Goal: Task Accomplishment & Management: Use online tool/utility

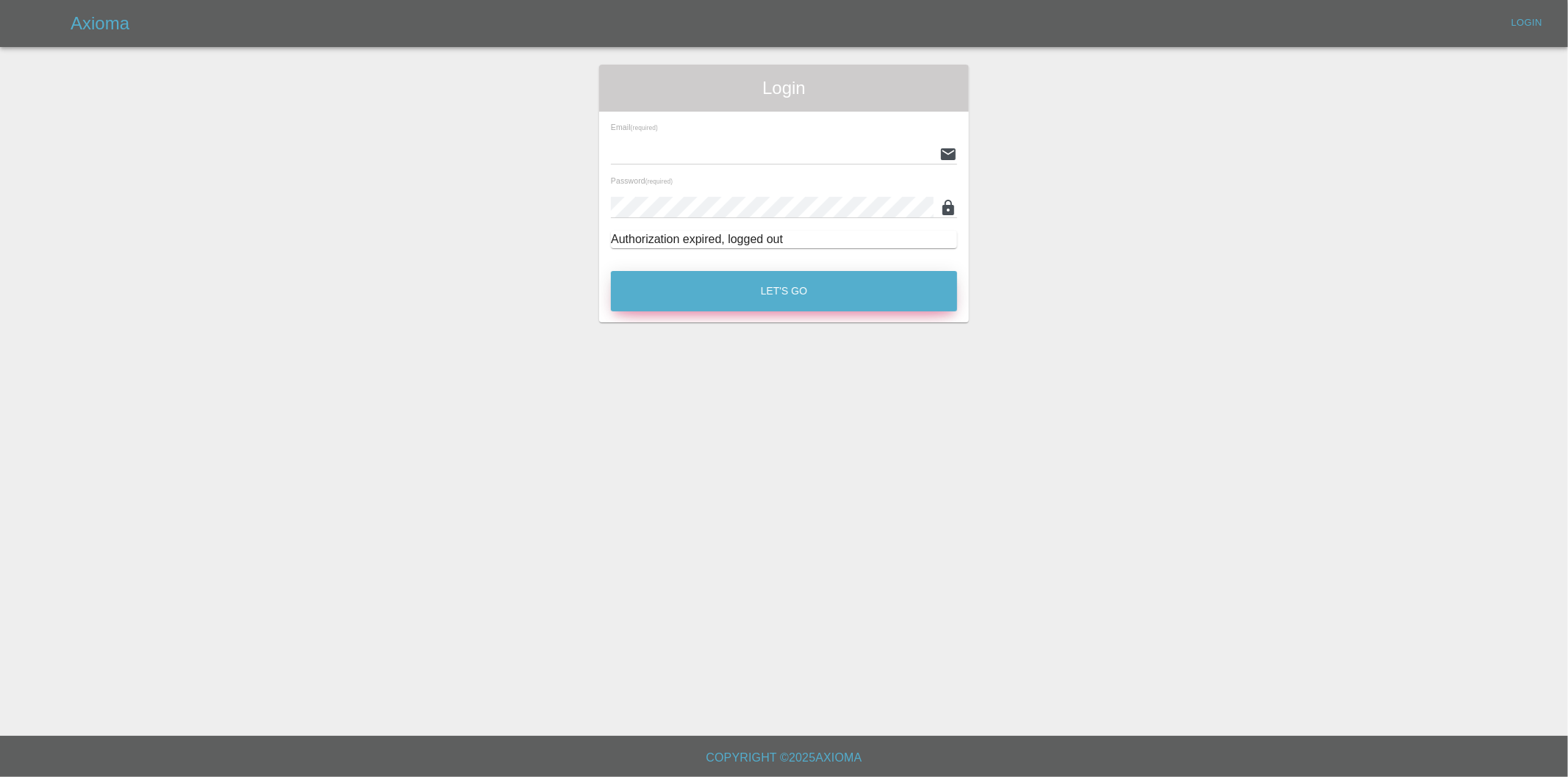
type input "eric.ordano@gmail.com"
click at [745, 291] on button "Let's Go" at bounding box center [784, 291] width 347 height 40
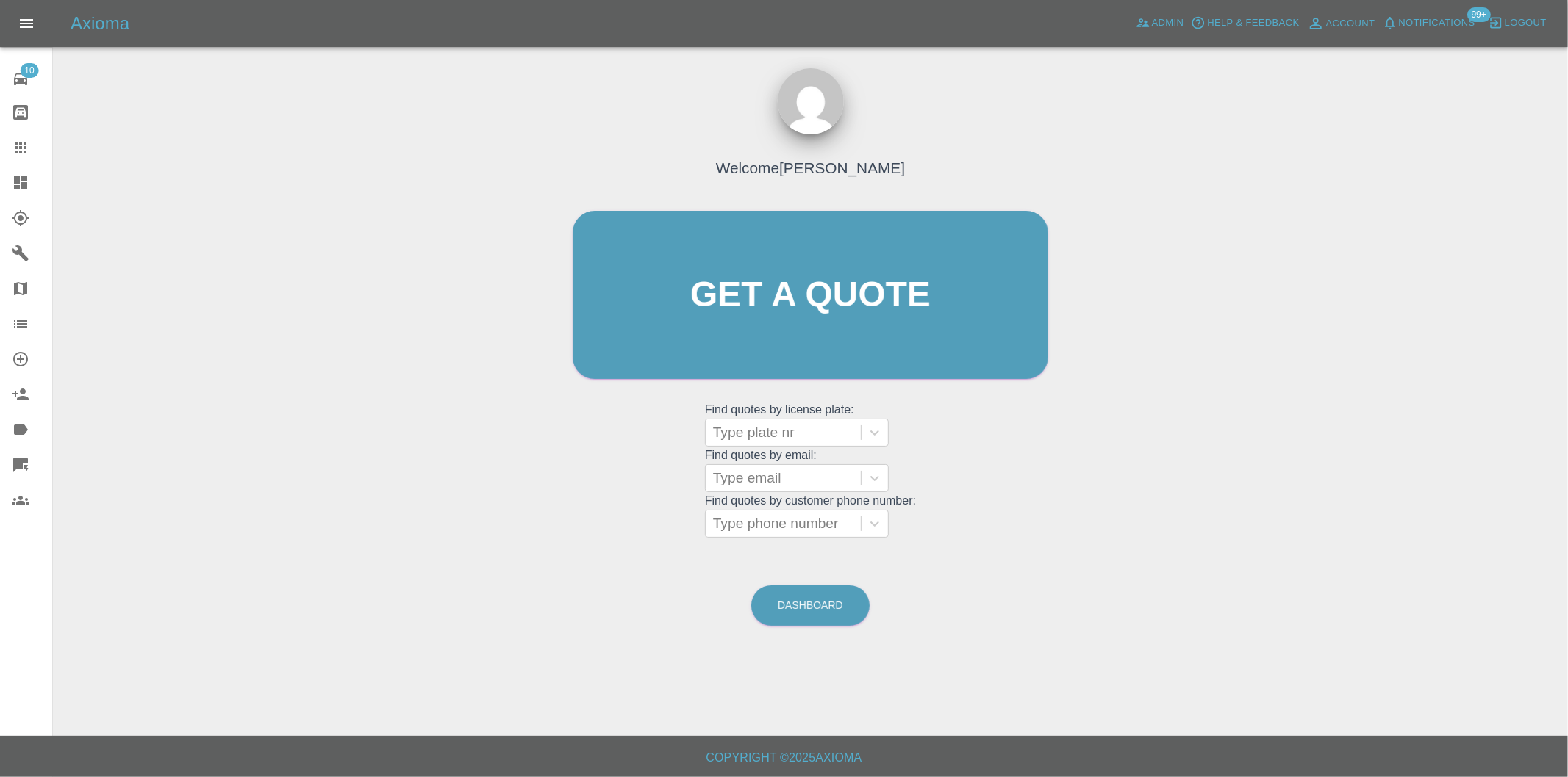
click at [20, 466] on icon at bounding box center [21, 465] width 15 height 15
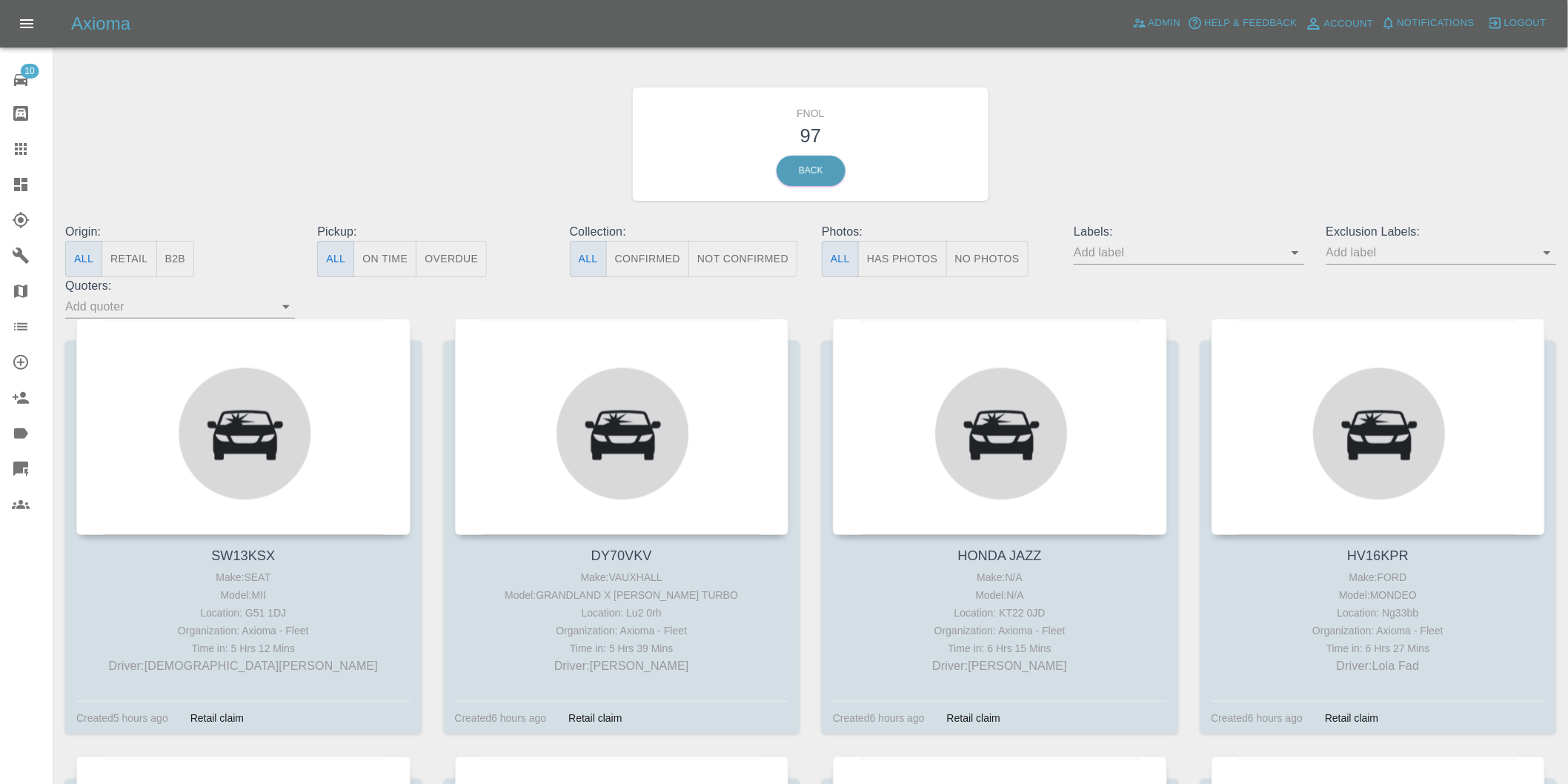
click at [935, 254] on button "Has Photos" at bounding box center [902, 259] width 89 height 36
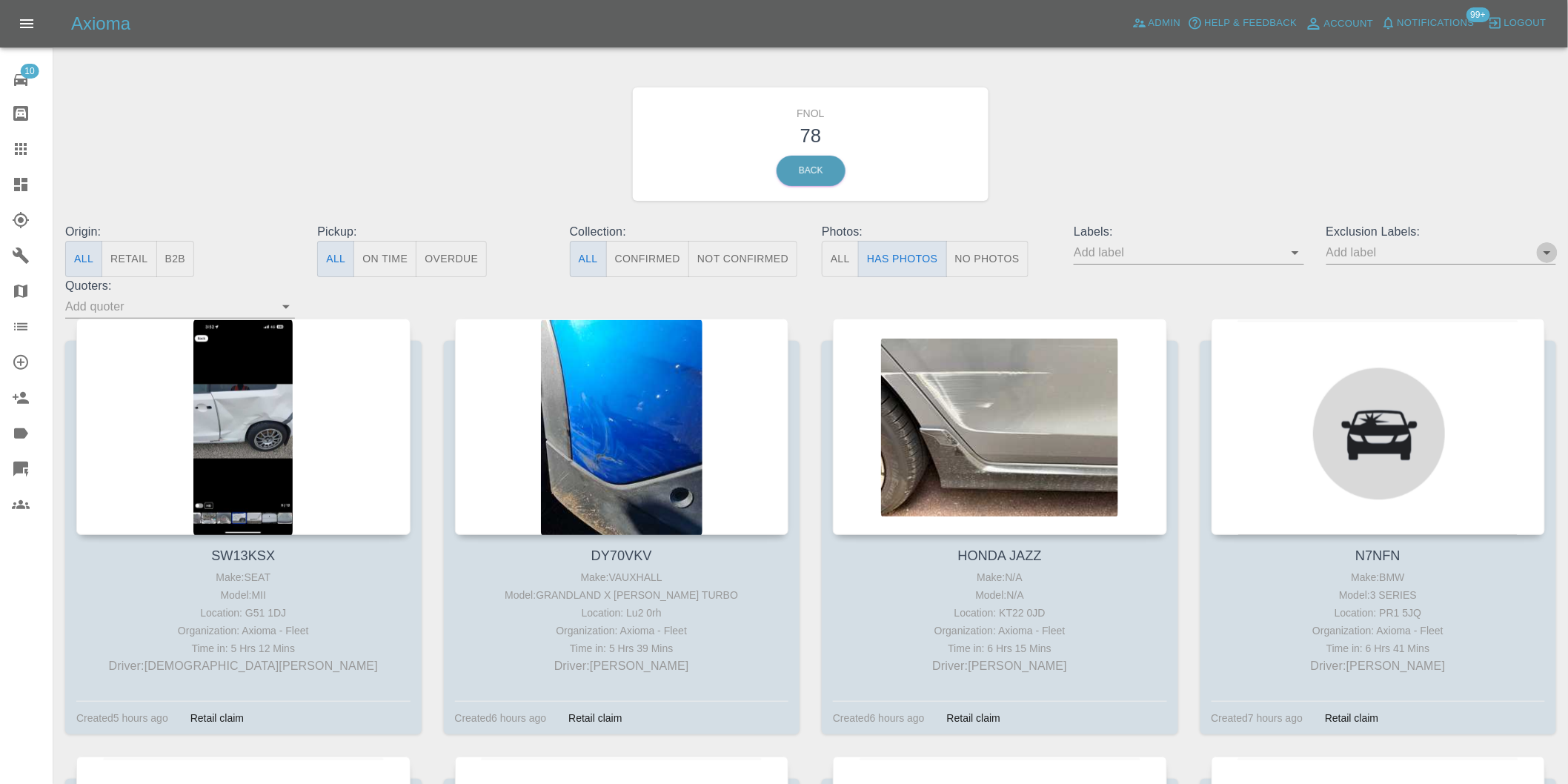
click at [1551, 258] on icon "Open" at bounding box center [1547, 253] width 18 height 18
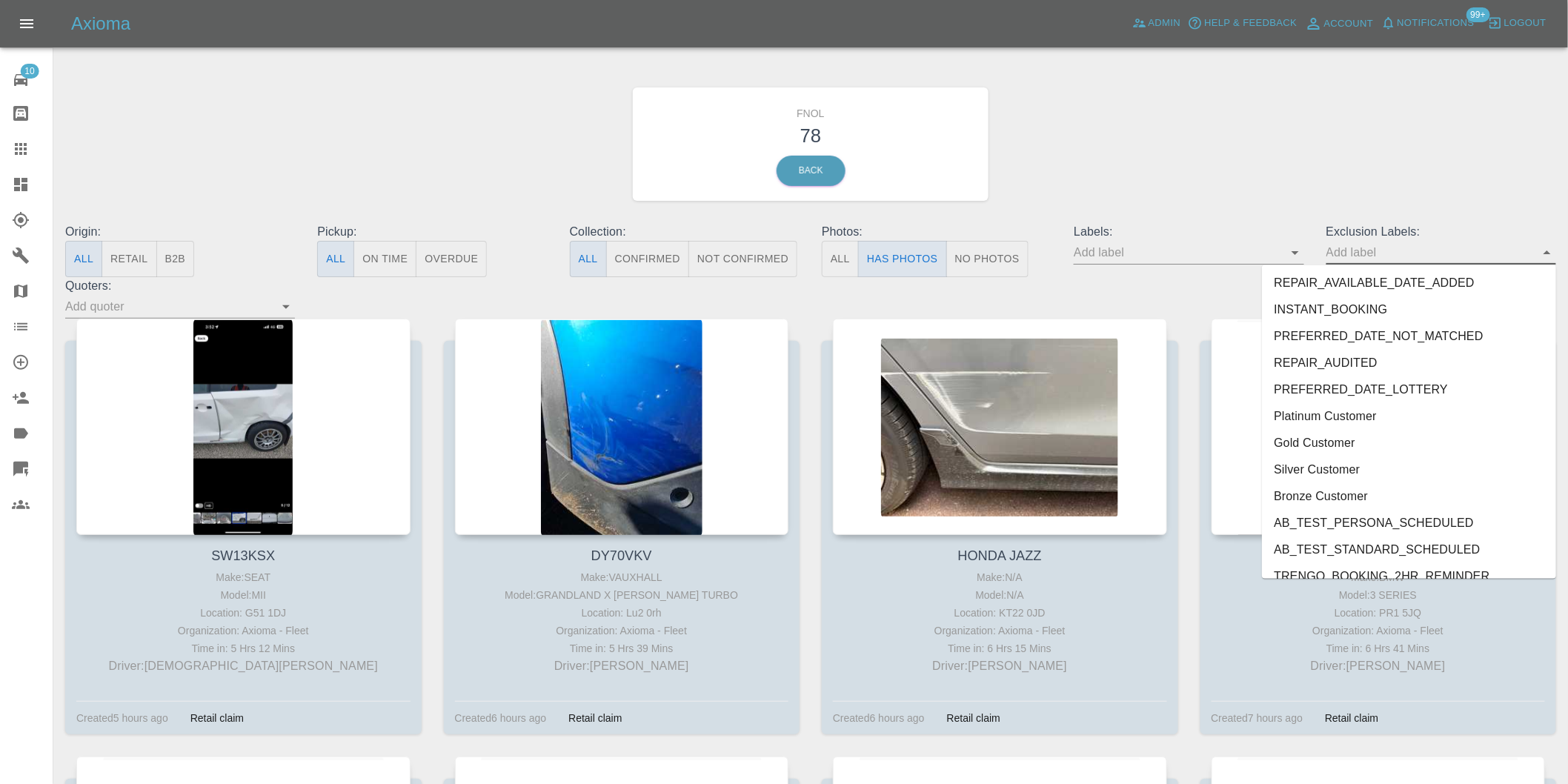
scroll to position [3193, 0]
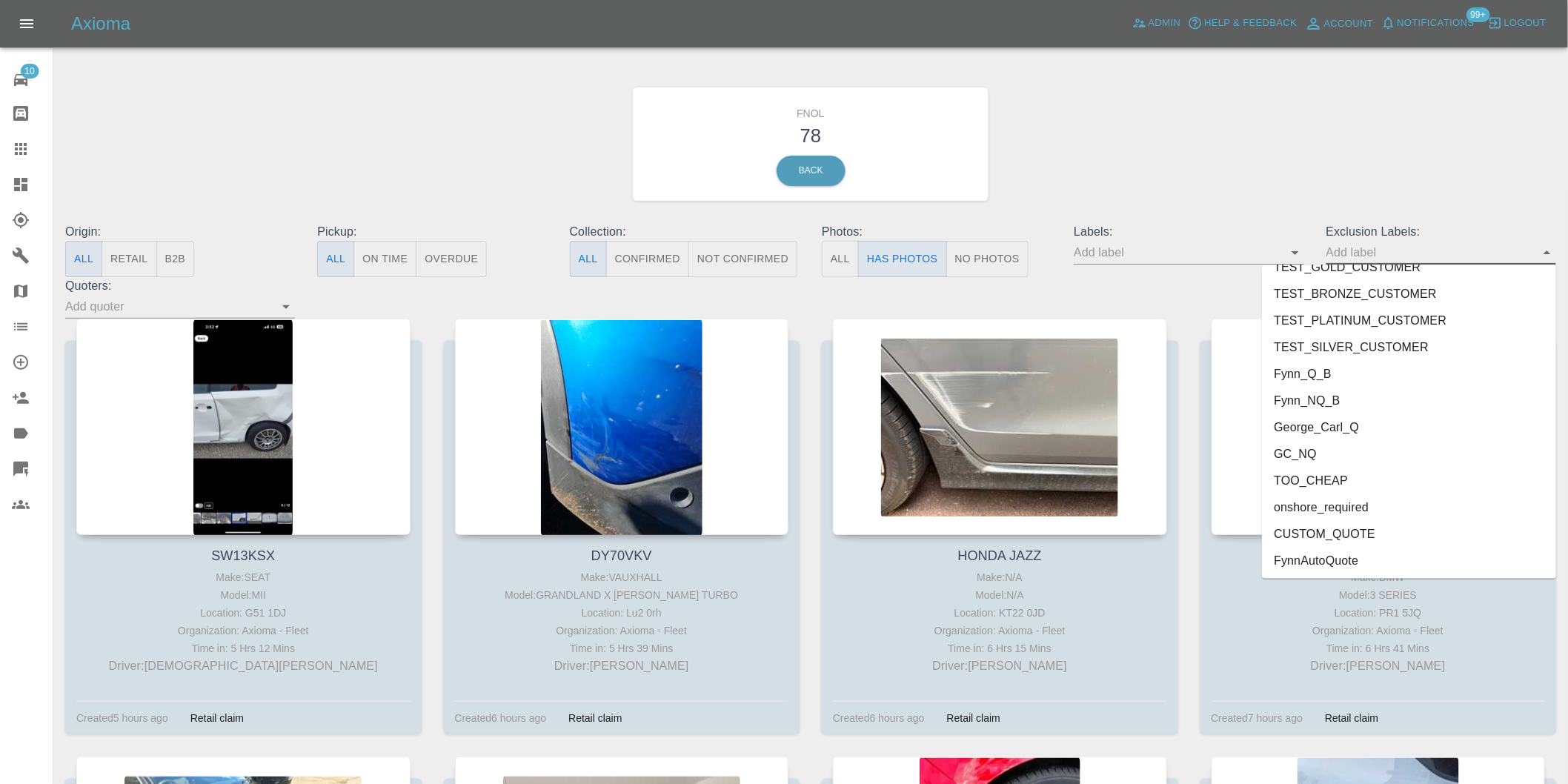
click at [1346, 509] on li "onshore_required" at bounding box center [1409, 508] width 295 height 27
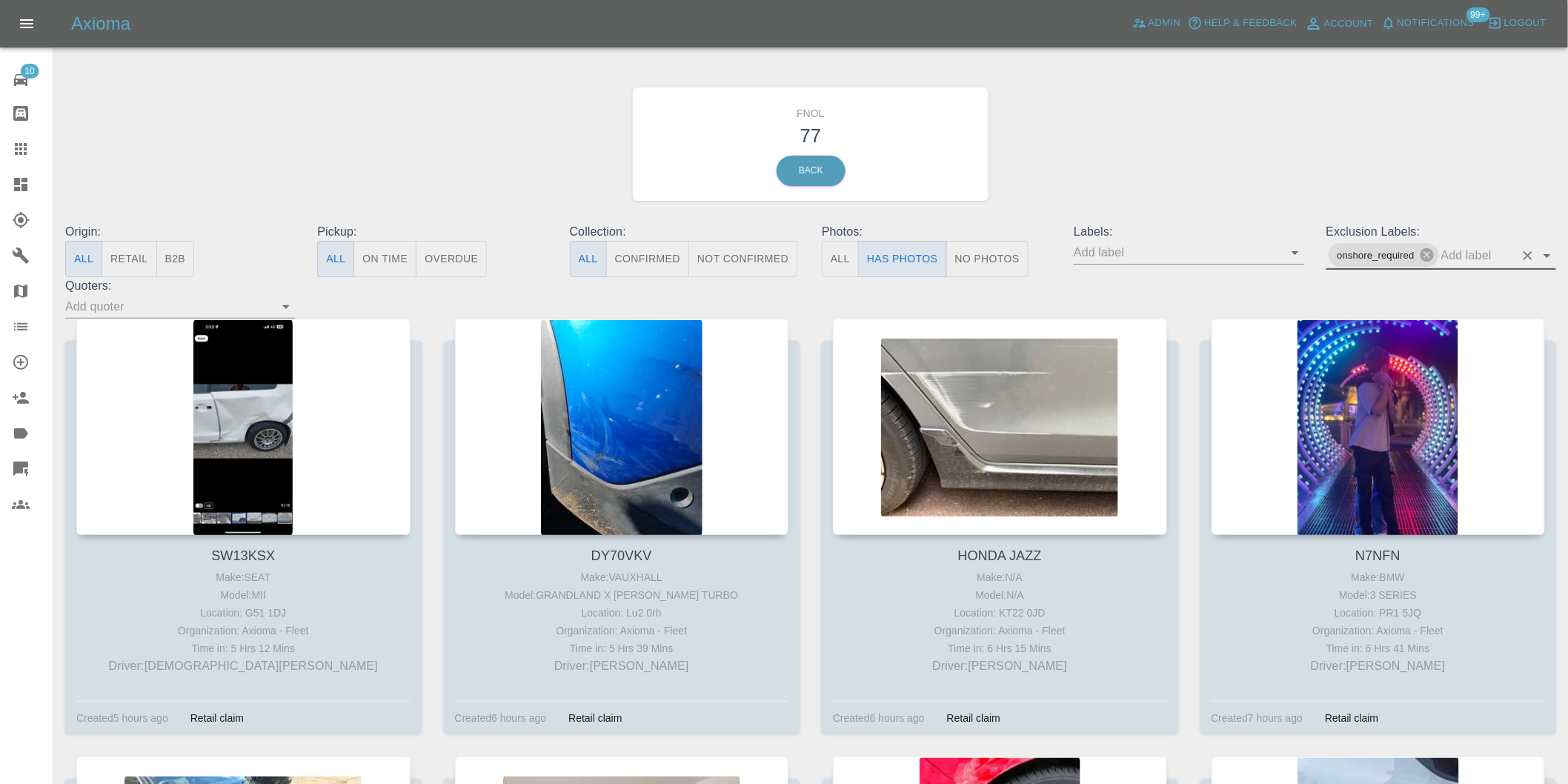
click at [1544, 254] on icon "Open" at bounding box center [1547, 256] width 8 height 4
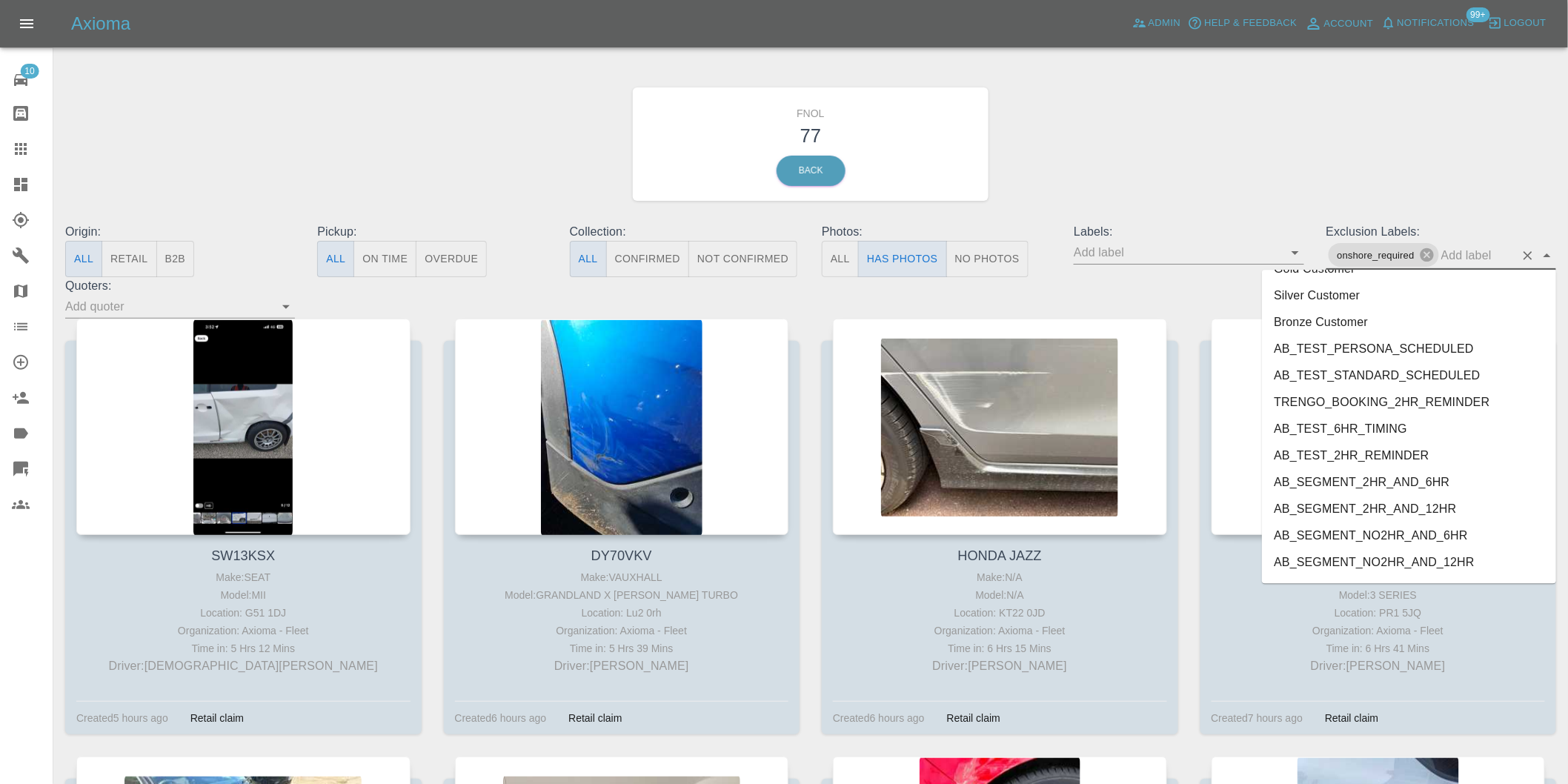
scroll to position [3166, 0]
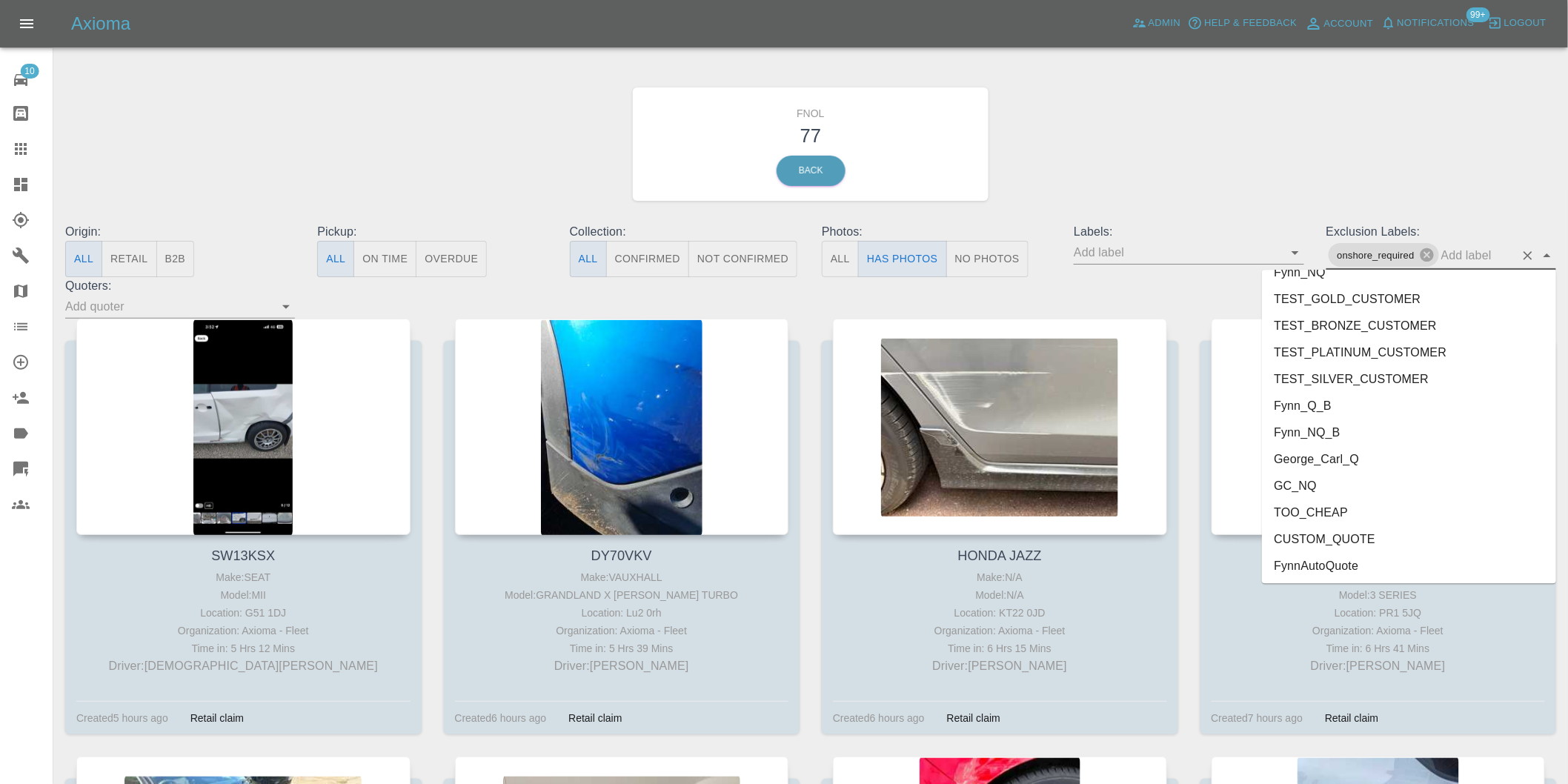
click at [1338, 457] on li "George_Carl_Q" at bounding box center [1409, 459] width 295 height 27
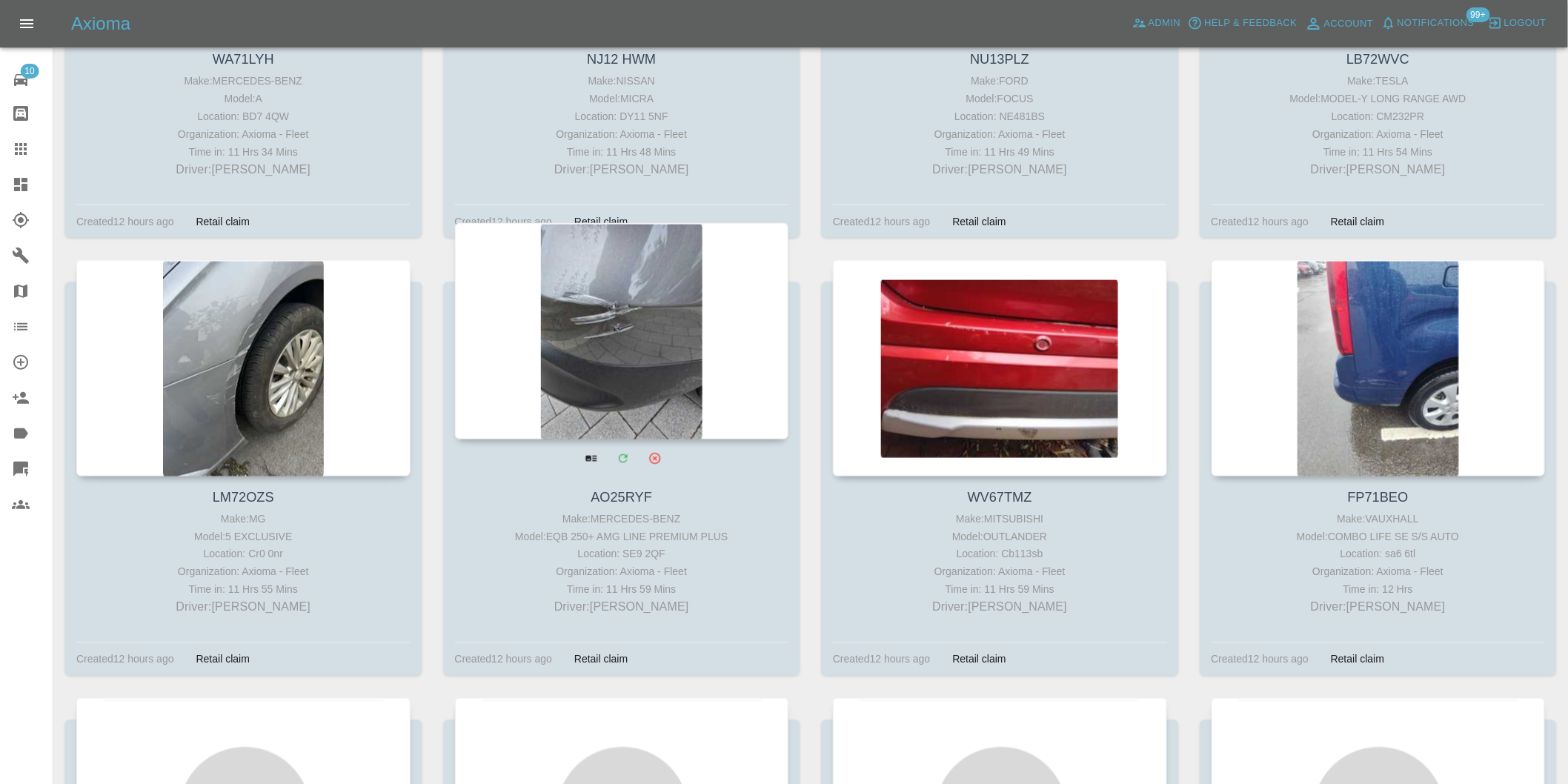
scroll to position [5354, 0]
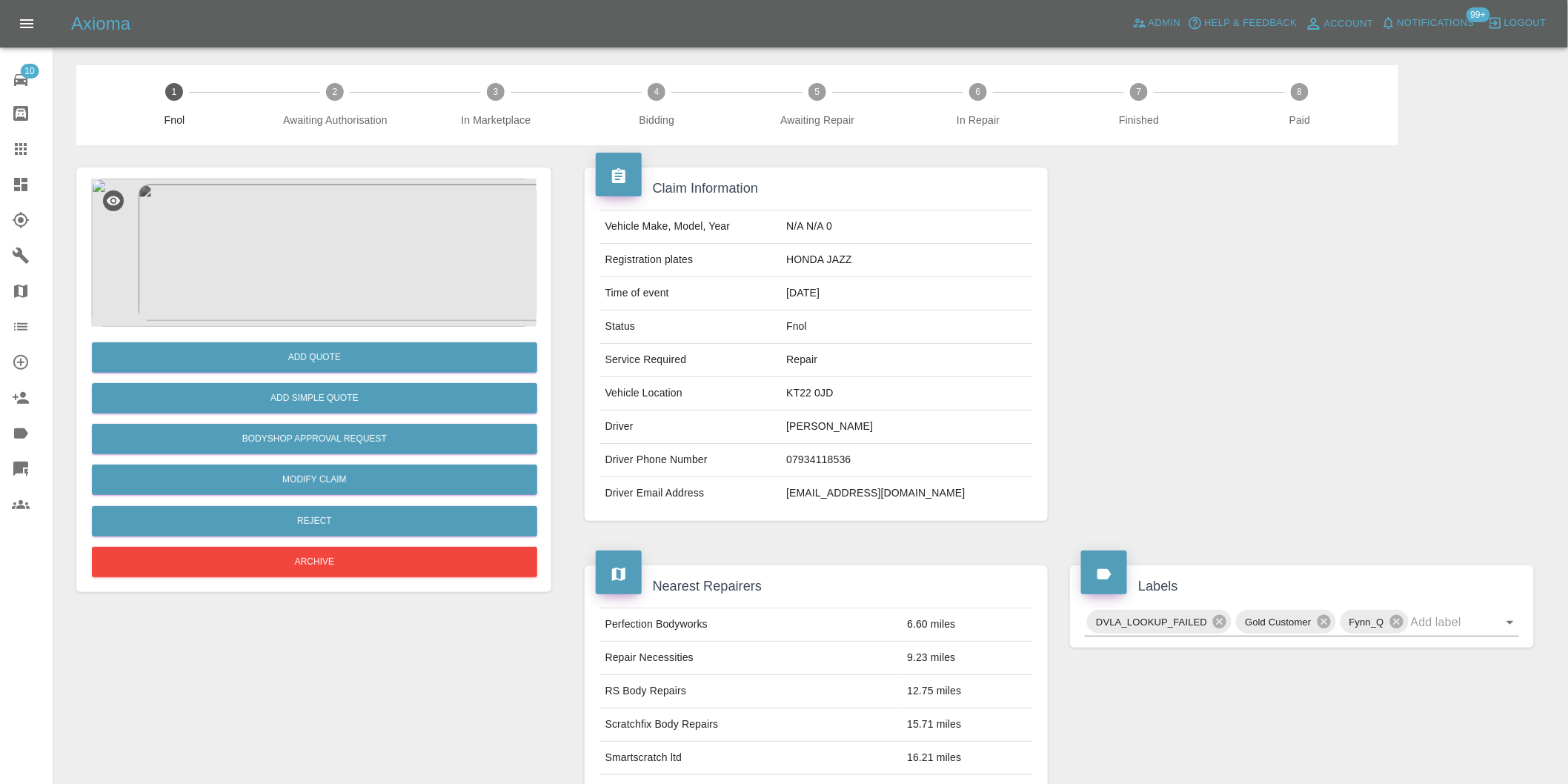
click at [272, 212] on img at bounding box center [313, 253] width 446 height 148
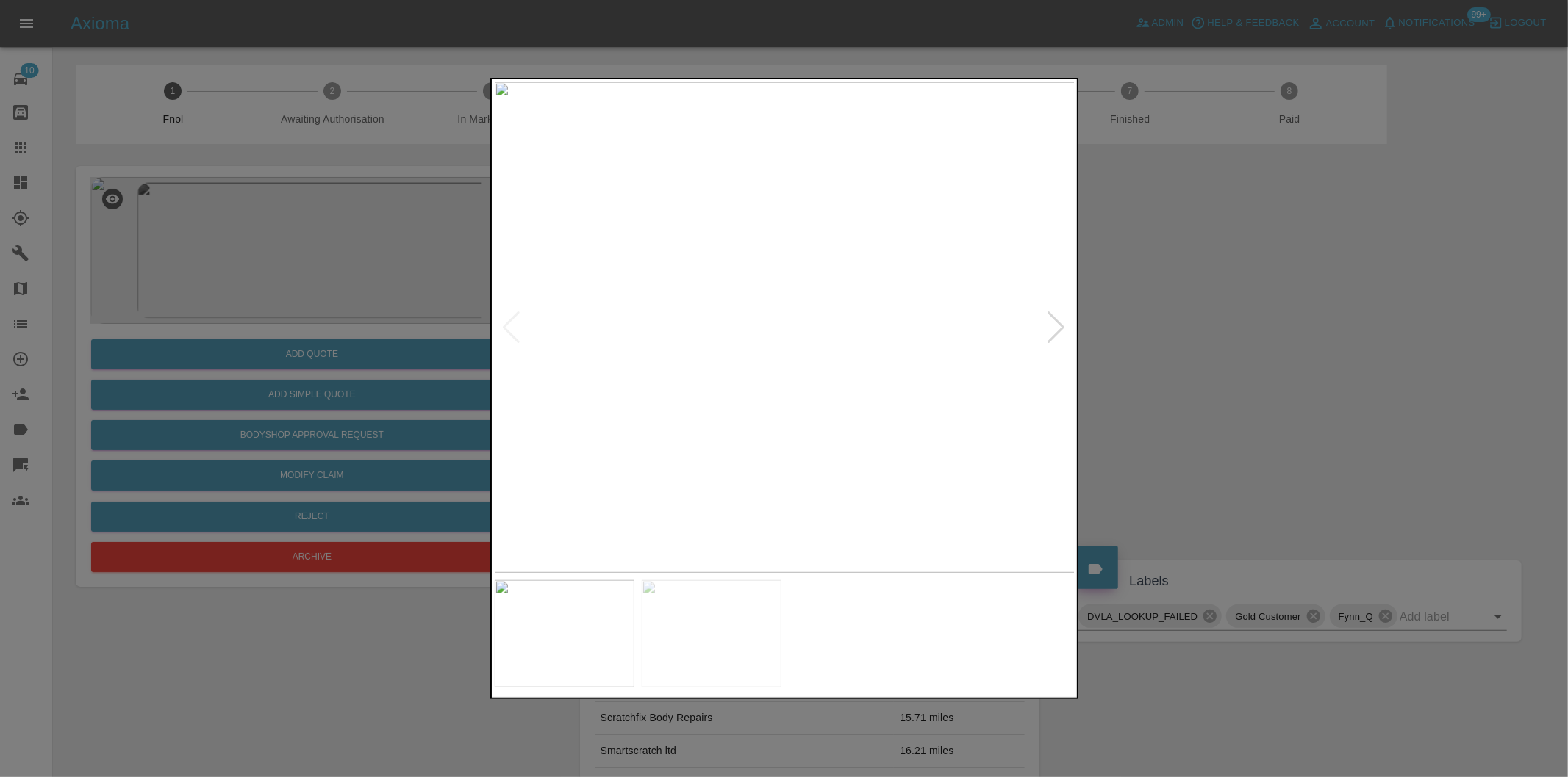
click at [1258, 339] on div at bounding box center [784, 388] width 1568 height 777
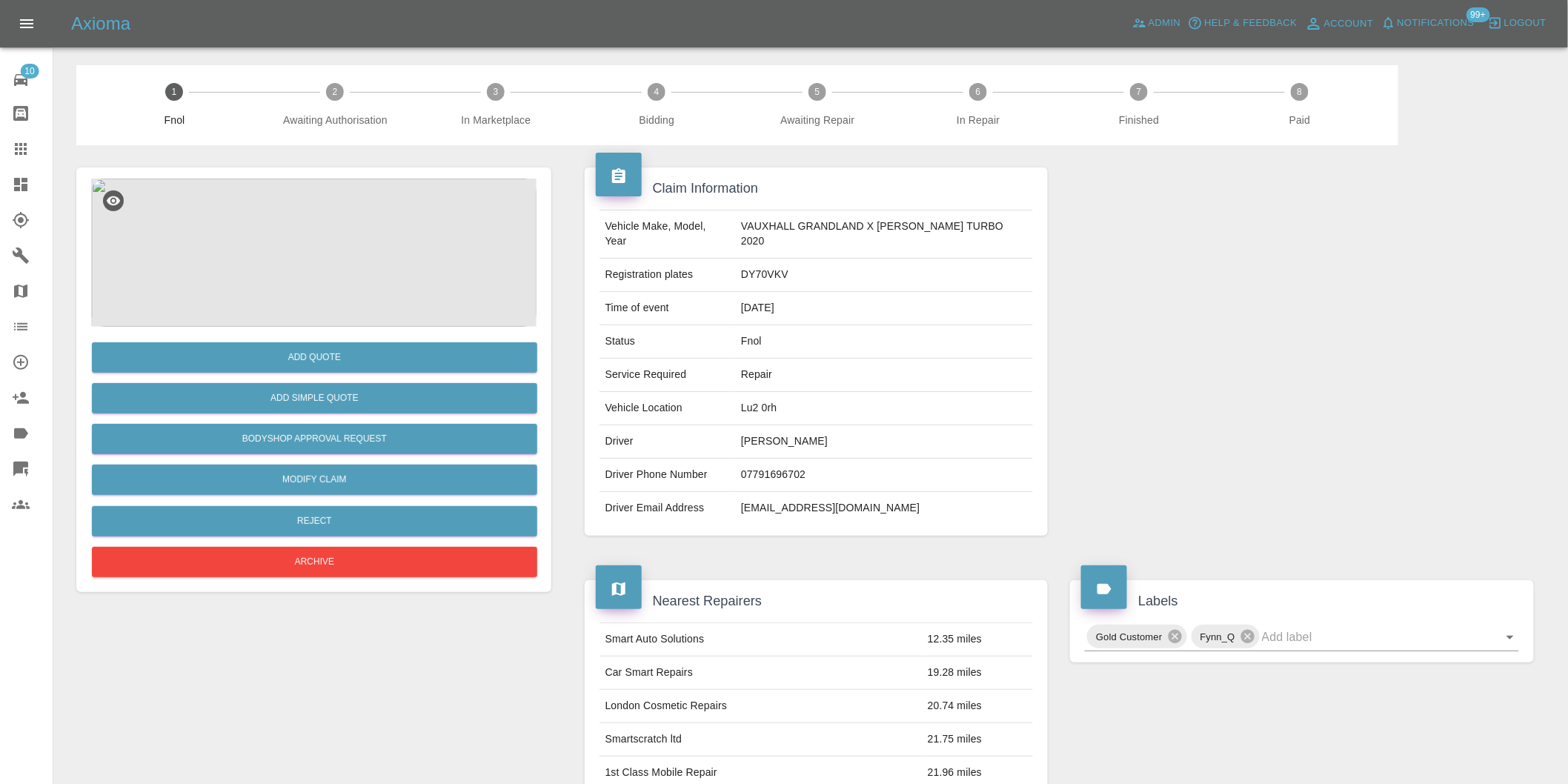
click at [300, 213] on img at bounding box center [313, 253] width 446 height 148
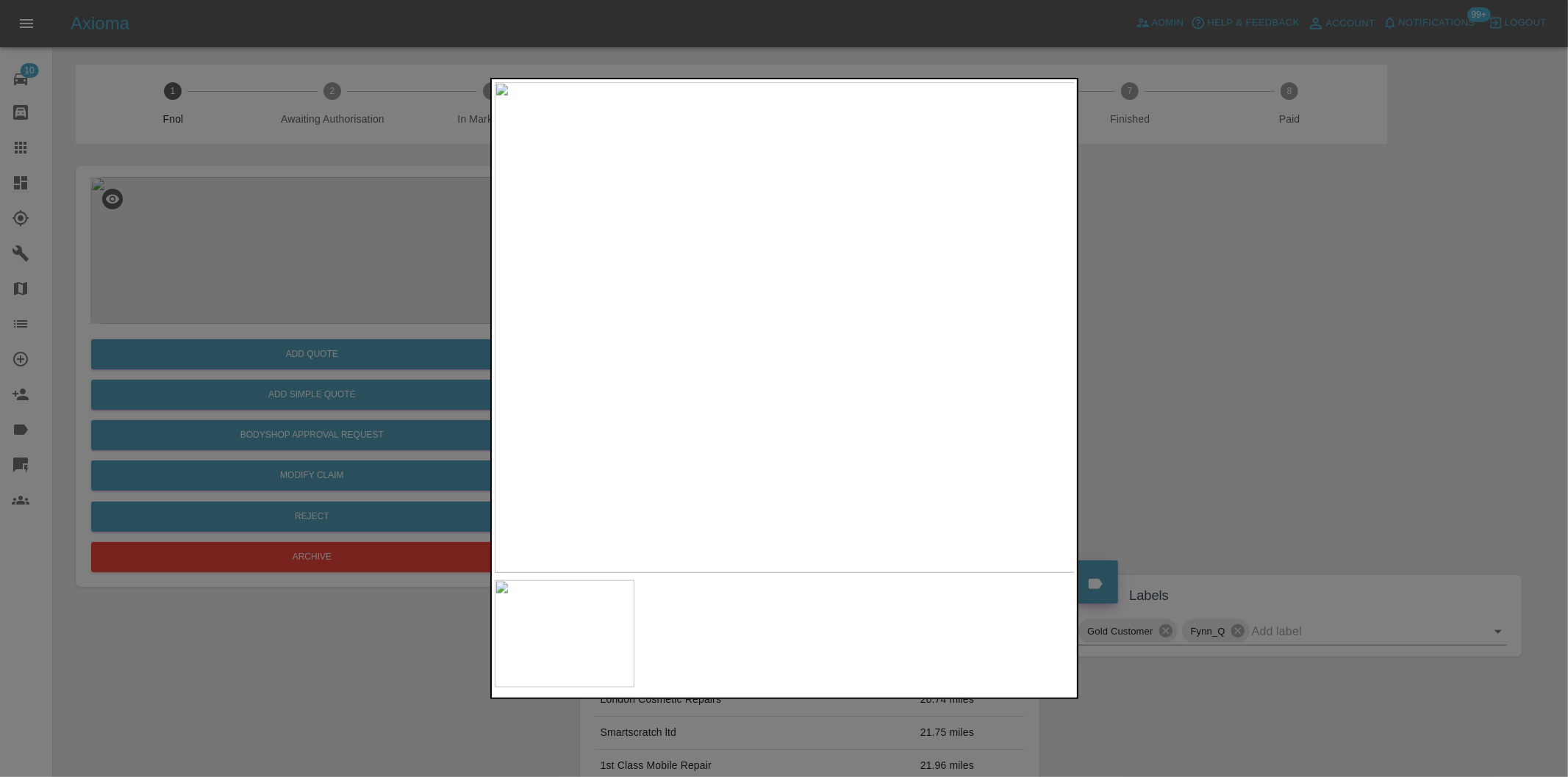
click at [1118, 390] on div at bounding box center [784, 388] width 1568 height 777
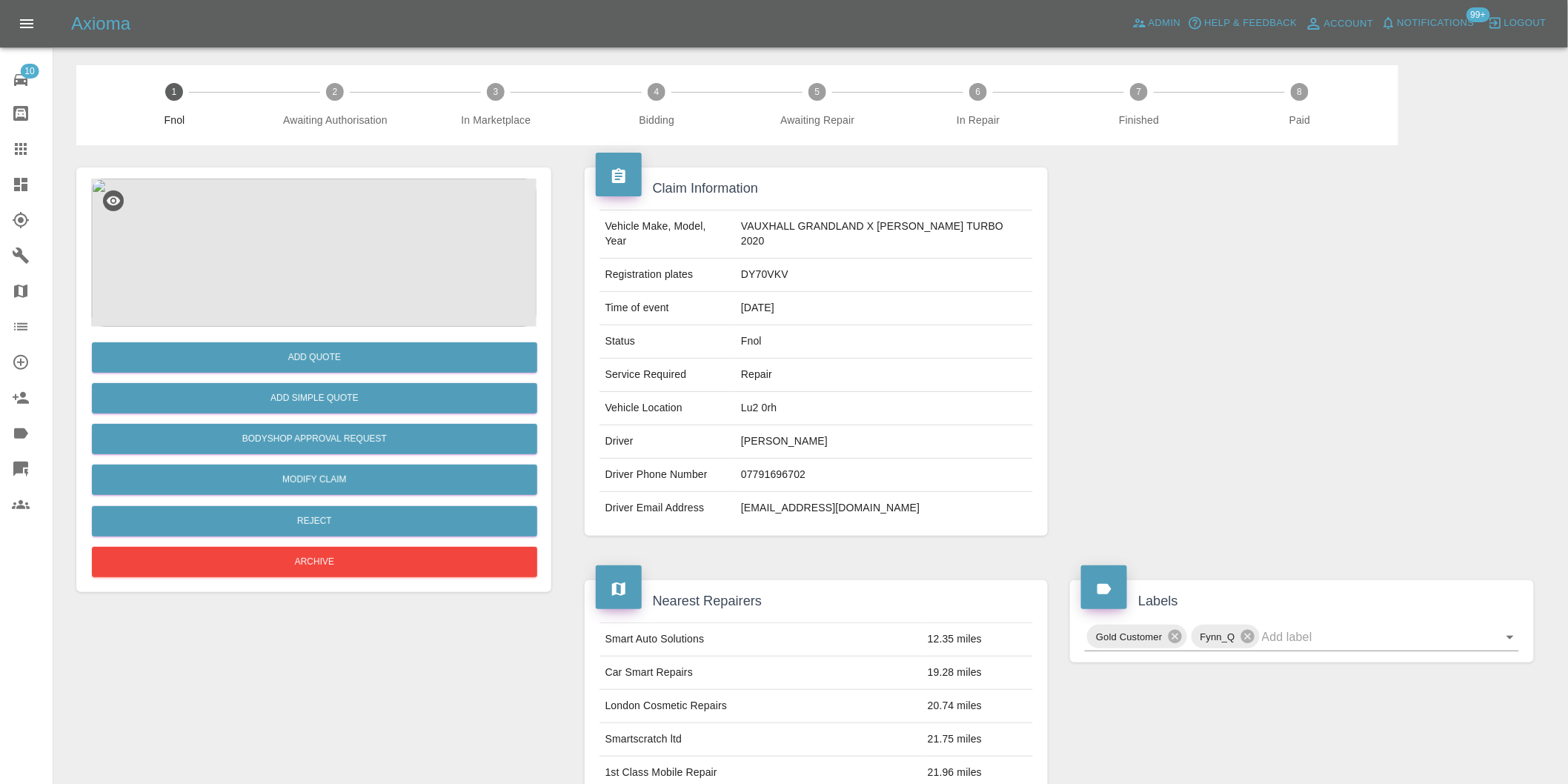
click at [319, 223] on img at bounding box center [313, 253] width 446 height 148
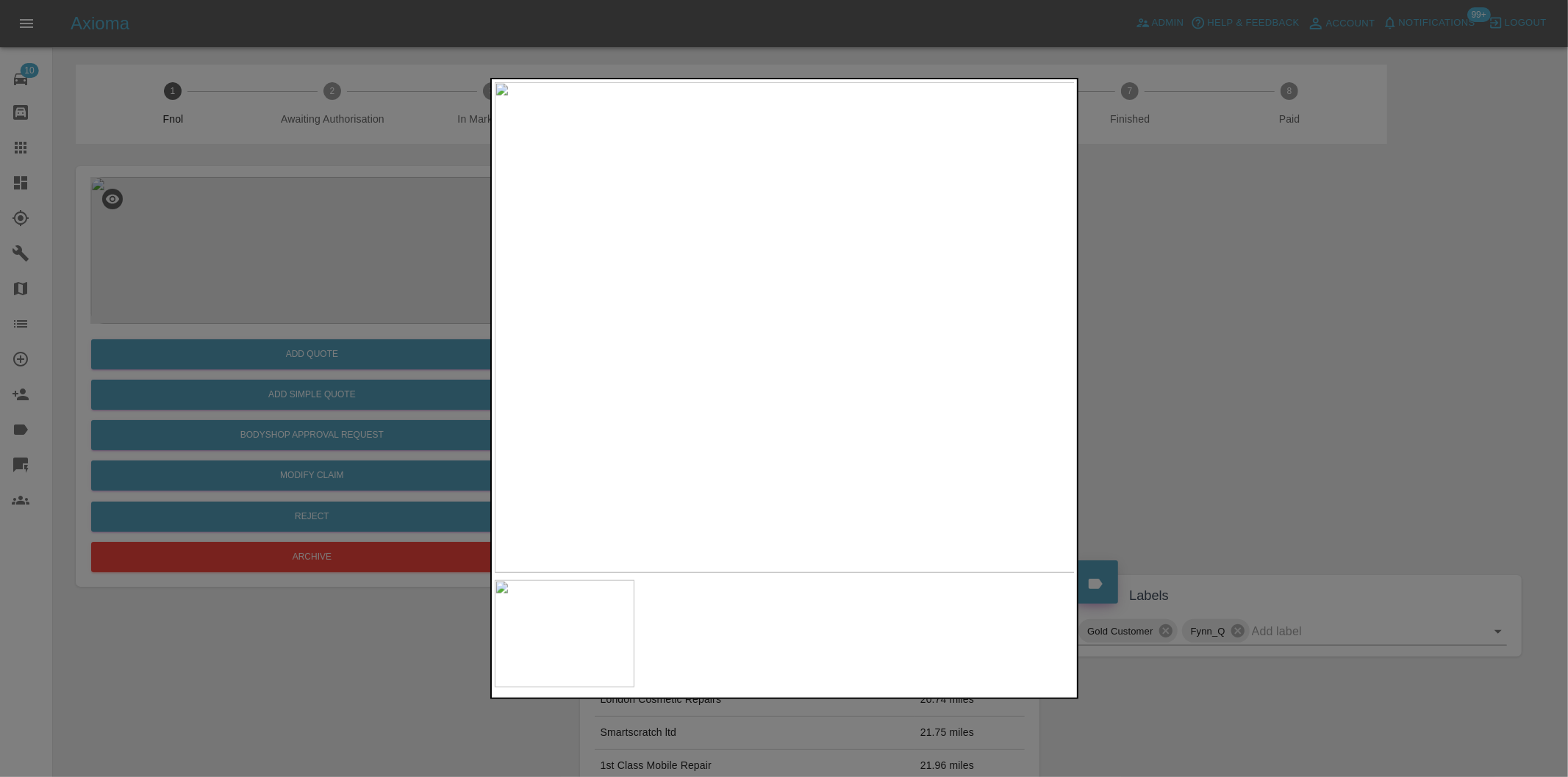
click at [763, 413] on img at bounding box center [785, 327] width 581 height 491
click at [763, 413] on img at bounding box center [845, 71] width 1742 height 1471
drag, startPoint x: 1259, startPoint y: 386, endPoint x: 1252, endPoint y: 384, distance: 7.3
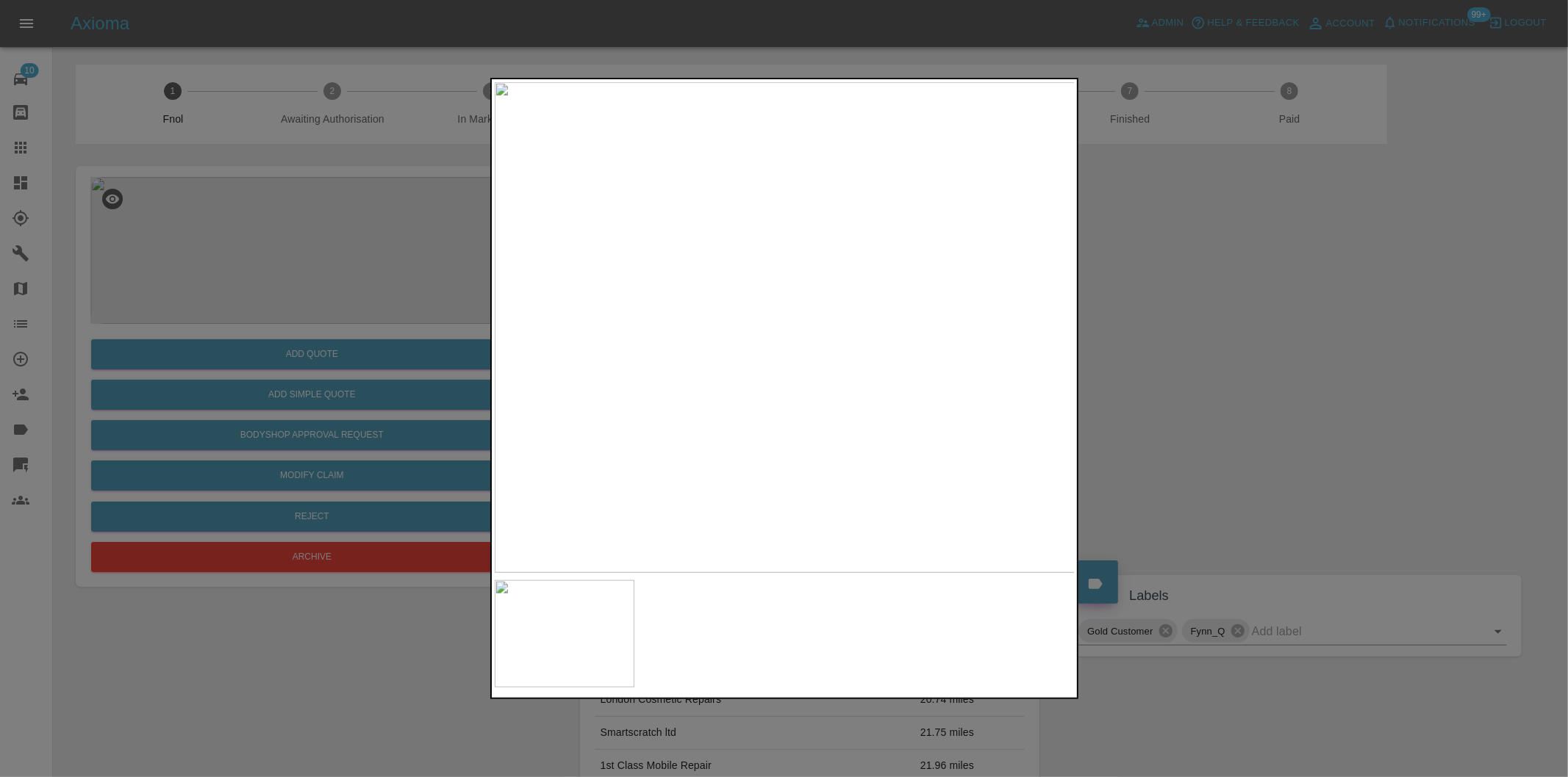
click at [1258, 386] on div at bounding box center [784, 388] width 1568 height 777
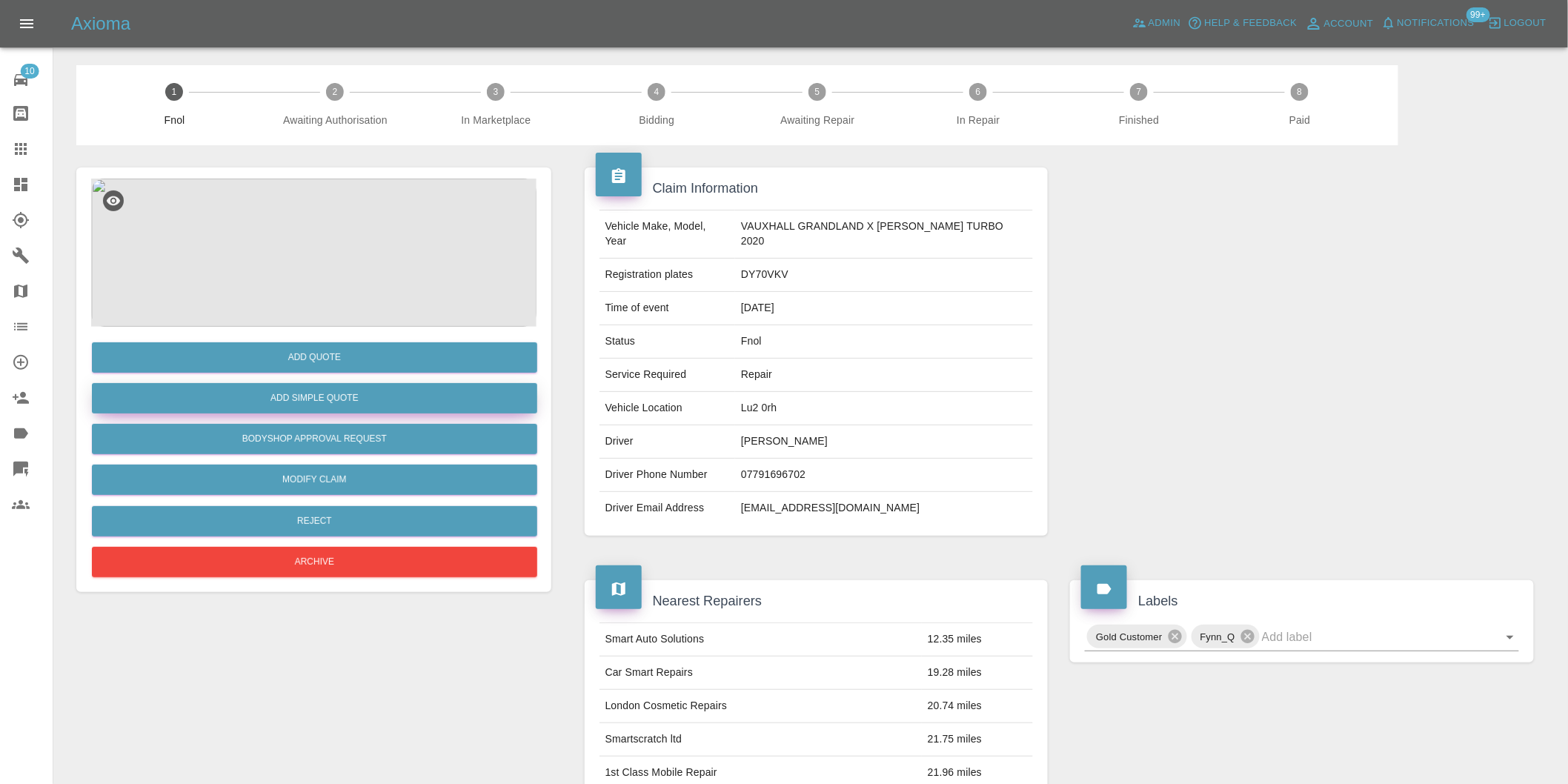
click at [347, 402] on button "Add Simple Quote" at bounding box center [314, 398] width 446 height 30
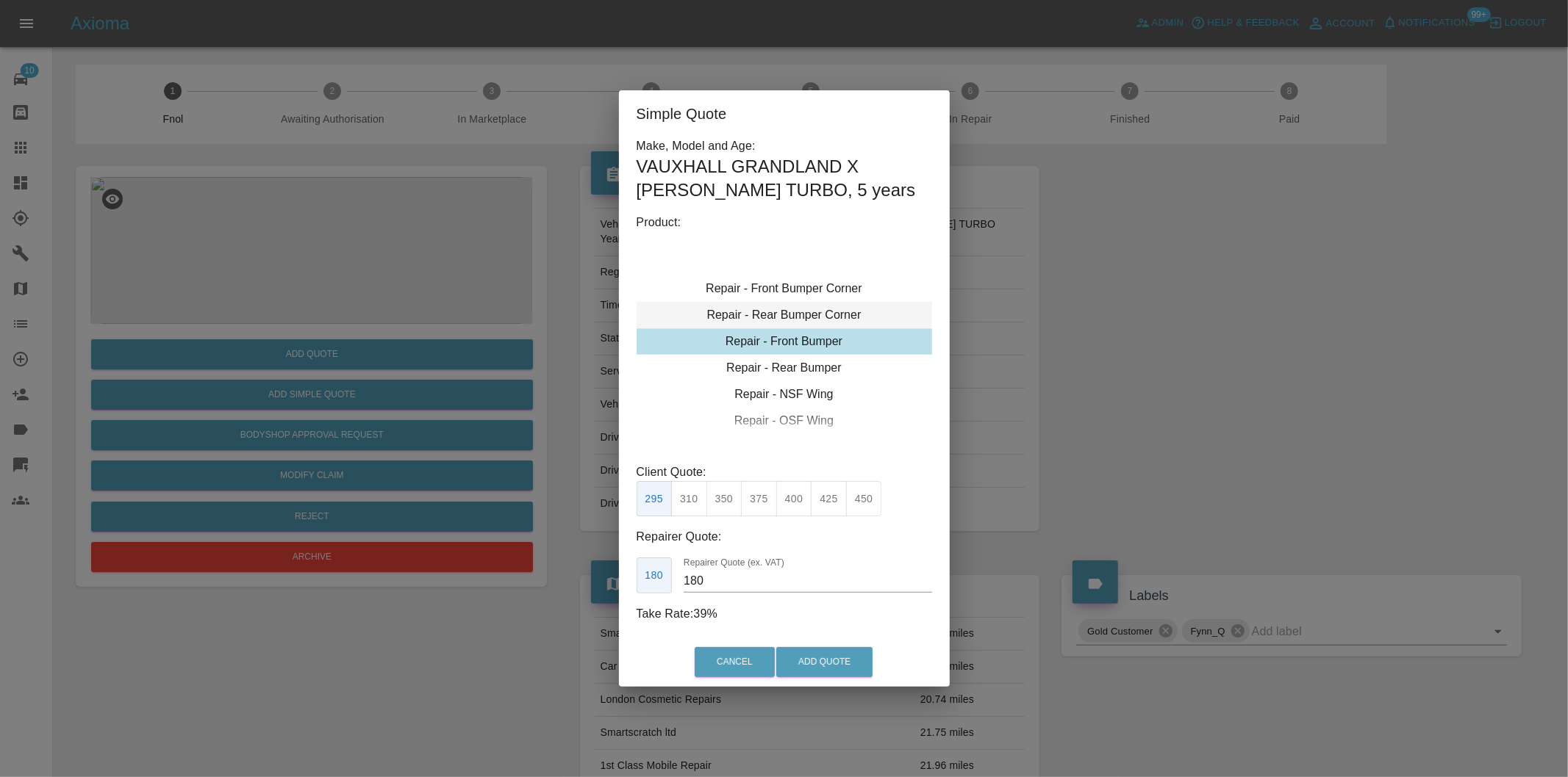
click at [821, 317] on div "Repair - Rear Bumper Corner" at bounding box center [784, 315] width 295 height 27
type input "120"
click at [832, 662] on button "Add Quote" at bounding box center [823, 662] width 96 height 30
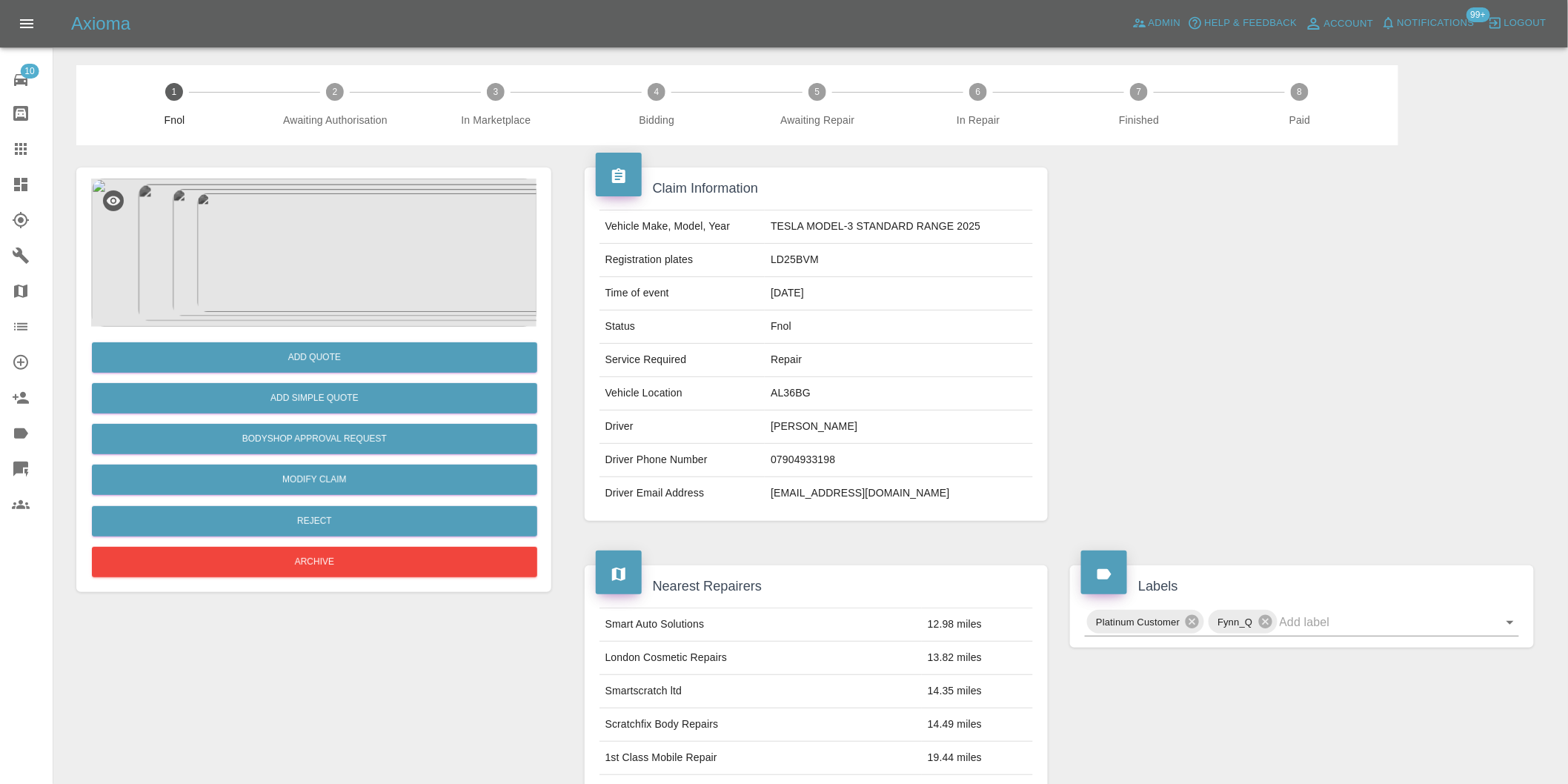
click at [321, 241] on img at bounding box center [313, 253] width 446 height 148
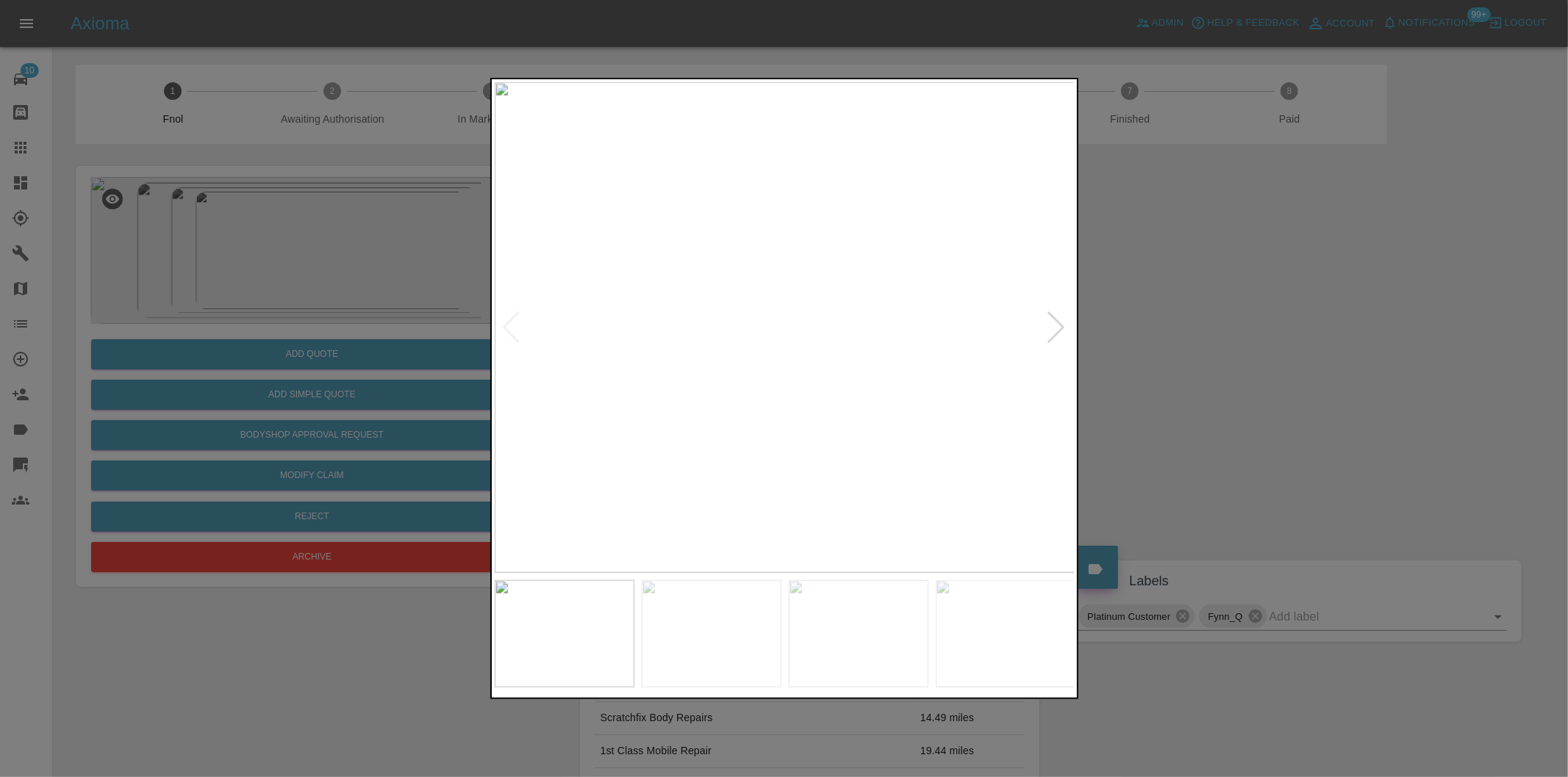
click at [1060, 331] on div at bounding box center [1056, 327] width 20 height 32
click at [1207, 347] on div at bounding box center [784, 388] width 1568 height 777
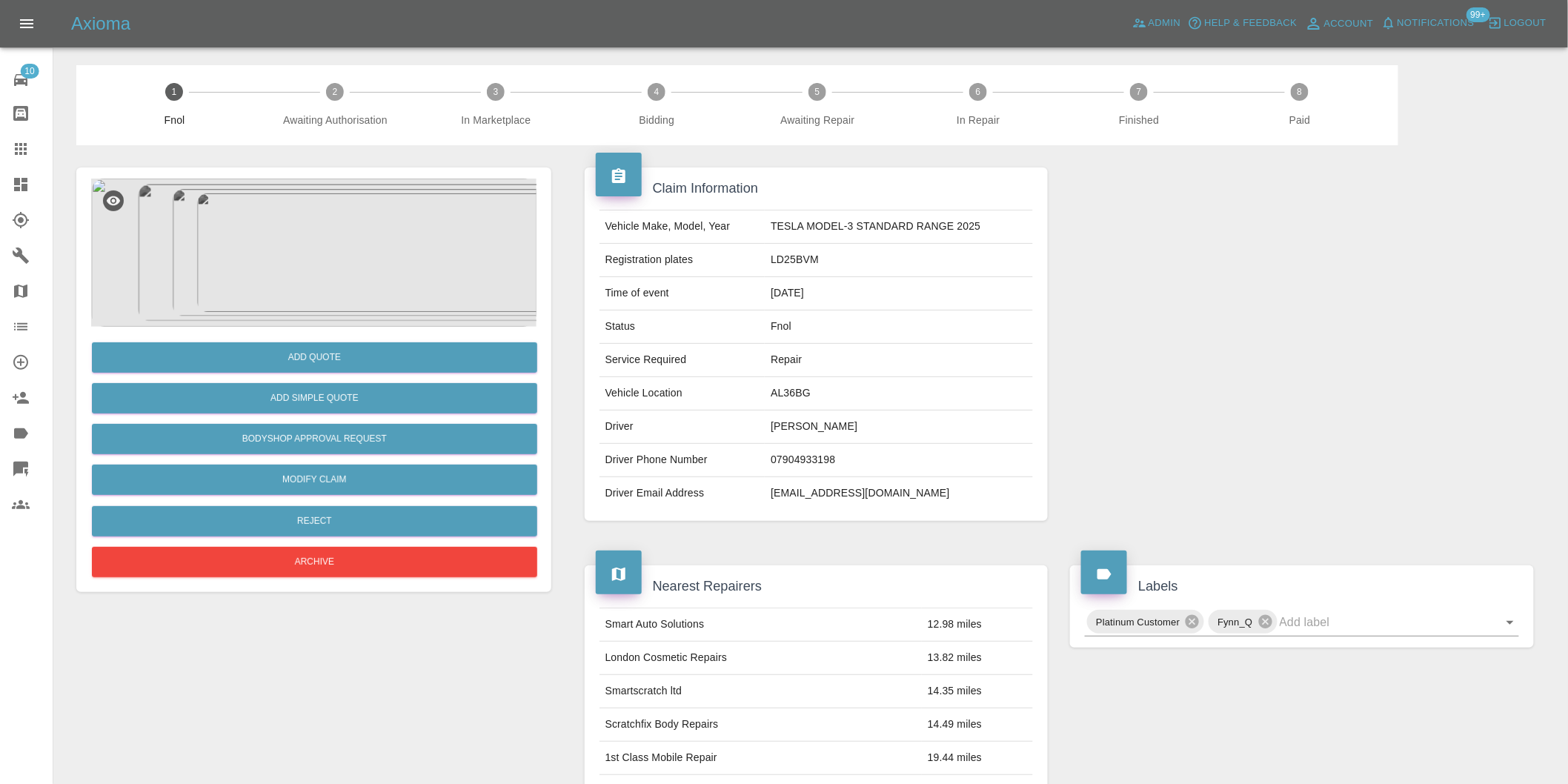
click at [405, 413] on div "Add Simple Quote" at bounding box center [313, 398] width 446 height 38
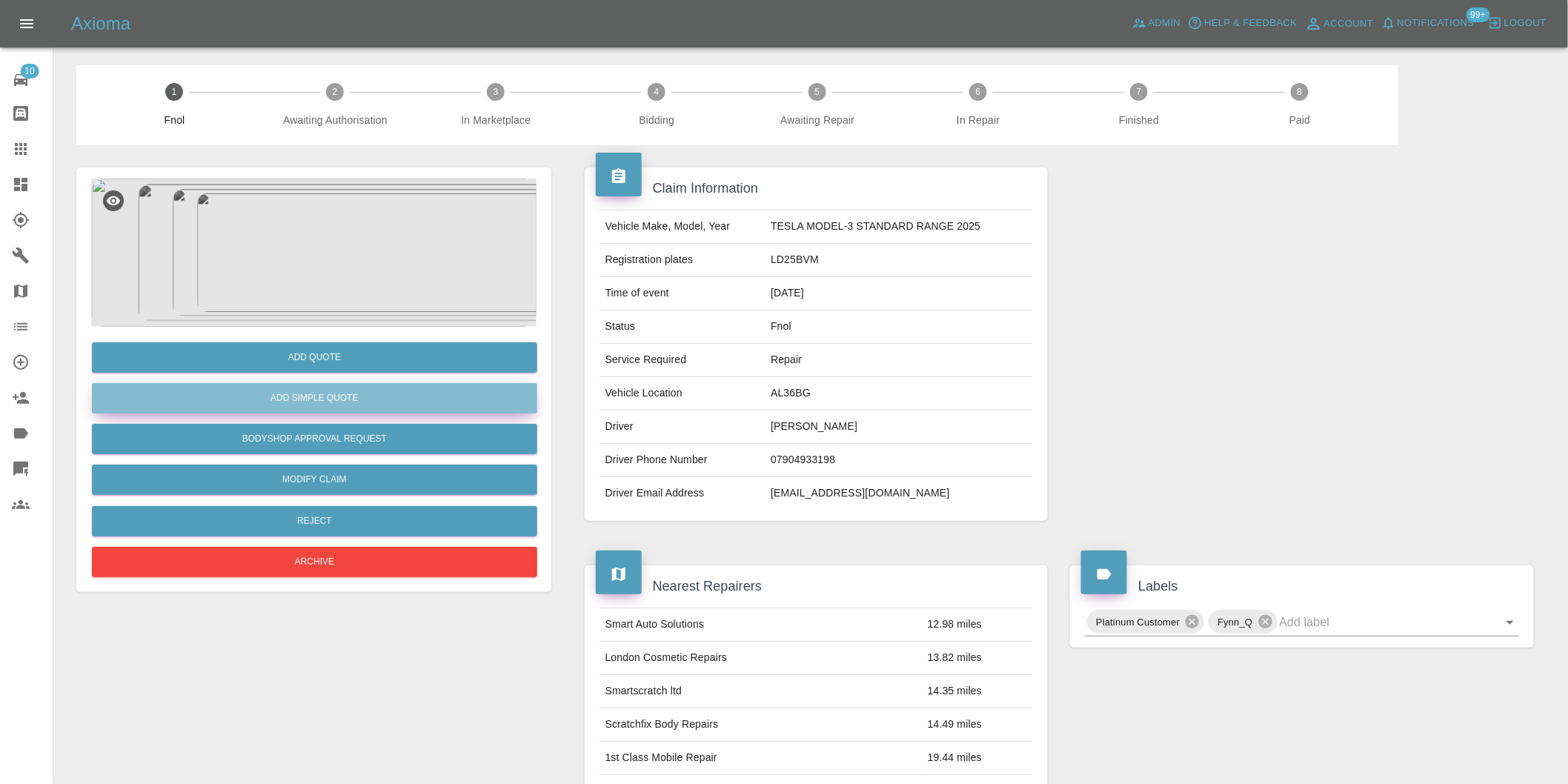
click at [408, 404] on button "Add Simple Quote" at bounding box center [314, 398] width 446 height 30
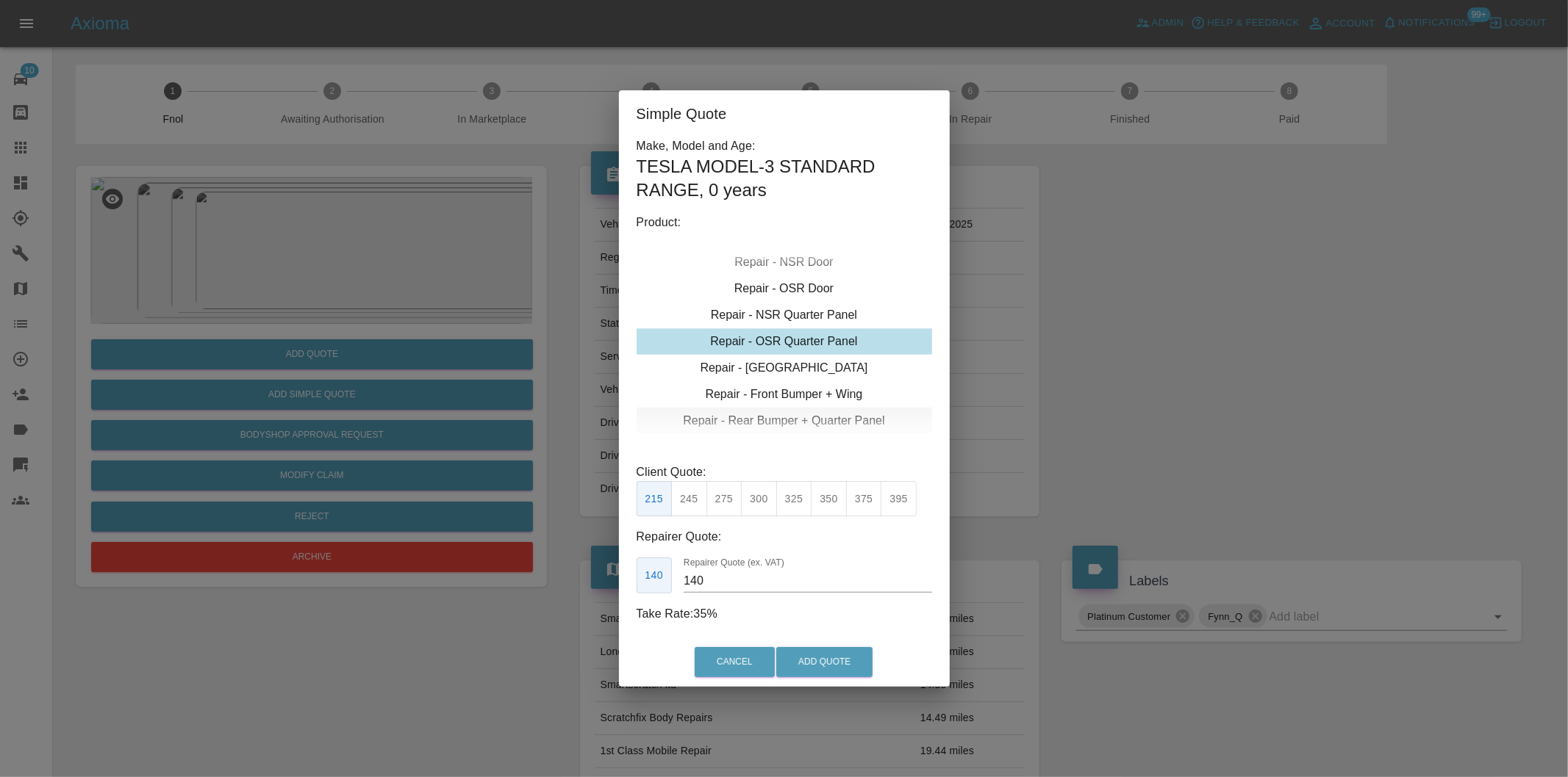
click at [834, 417] on div "Repair - Rear Bumper + Quarter Panel" at bounding box center [784, 421] width 295 height 27
click at [715, 507] on button "350" at bounding box center [724, 499] width 36 height 36
type input "210"
click at [826, 656] on button "Add Quote" at bounding box center [823, 662] width 96 height 30
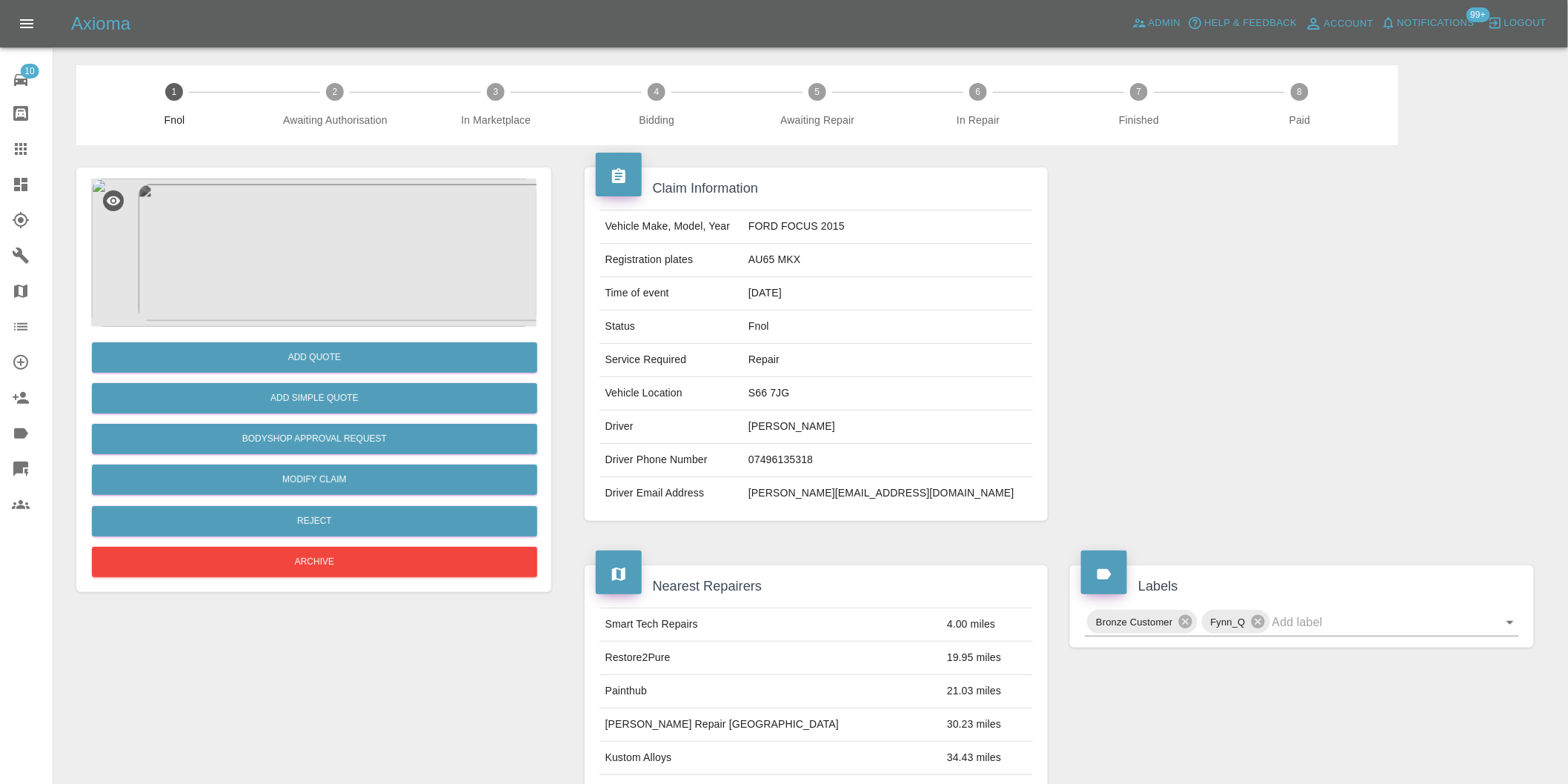
click at [296, 221] on img at bounding box center [313, 253] width 446 height 148
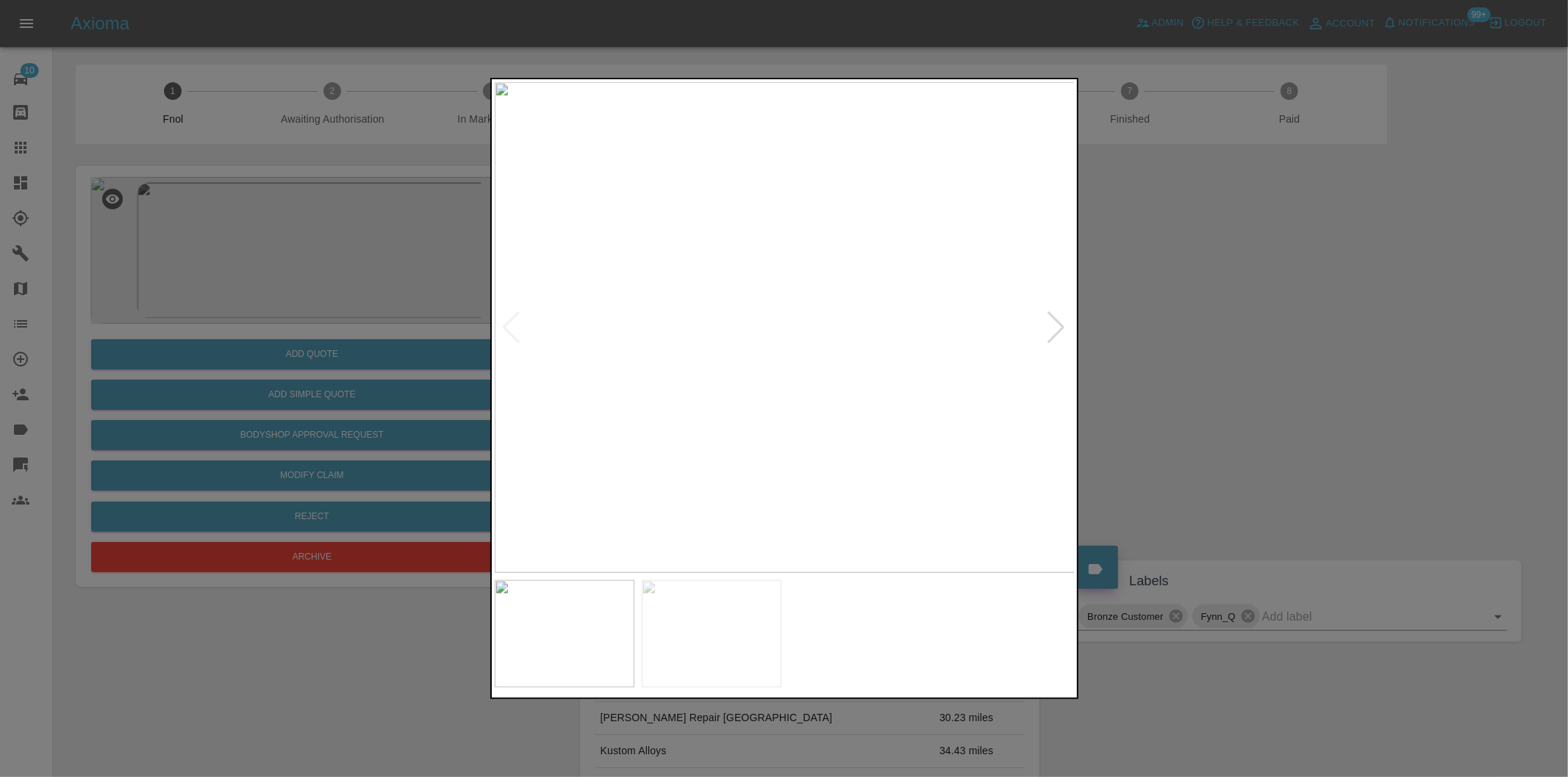
click at [1052, 322] on div at bounding box center [1056, 327] width 20 height 32
click at [1052, 322] on img at bounding box center [785, 327] width 581 height 491
click at [1214, 333] on div at bounding box center [784, 388] width 1568 height 777
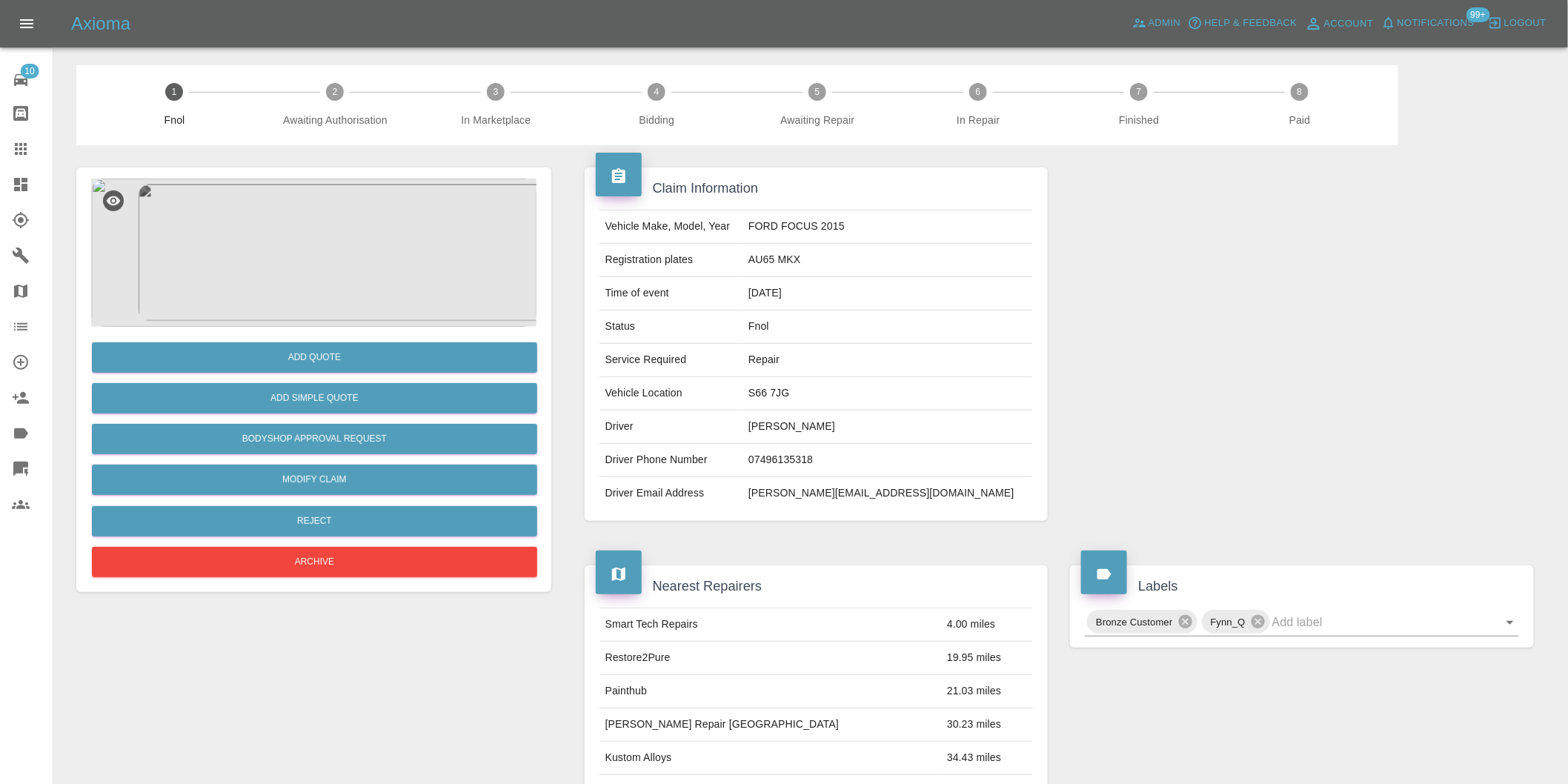
click at [297, 247] on img at bounding box center [313, 253] width 446 height 148
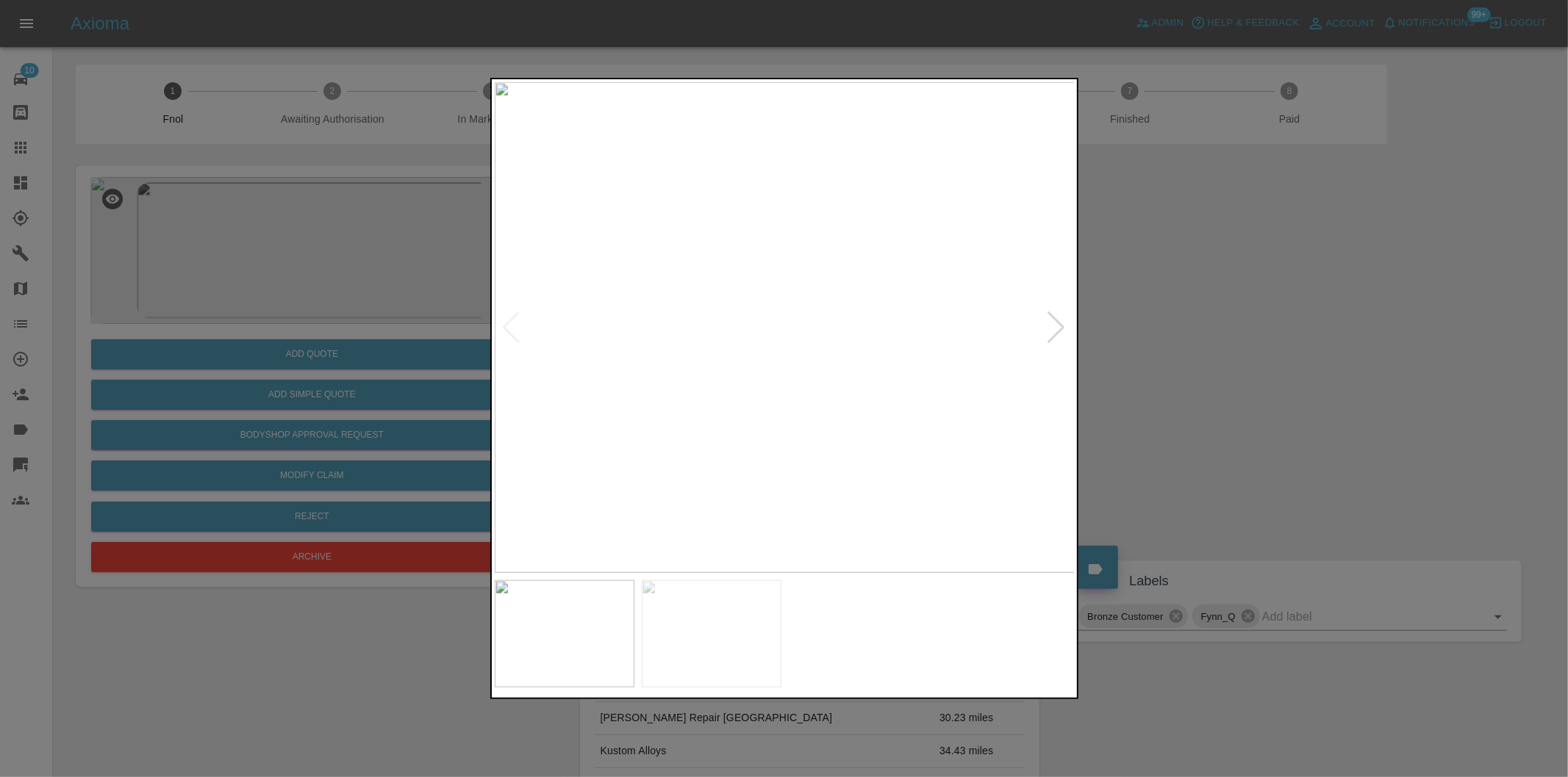
click at [1058, 322] on div at bounding box center [1056, 327] width 20 height 32
click at [1253, 358] on div at bounding box center [784, 388] width 1568 height 777
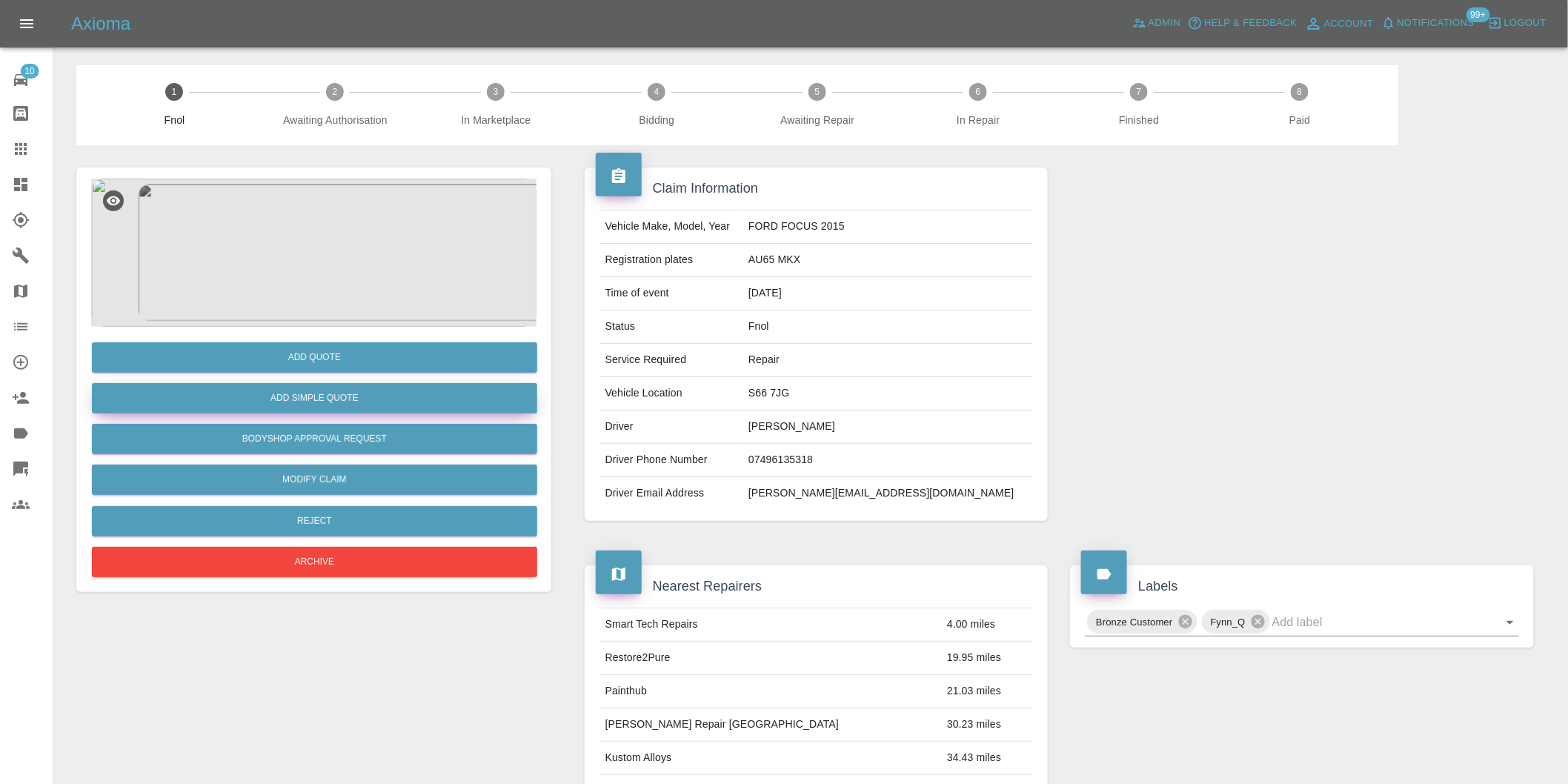
click at [380, 391] on button "Add Simple Quote" at bounding box center [314, 398] width 446 height 30
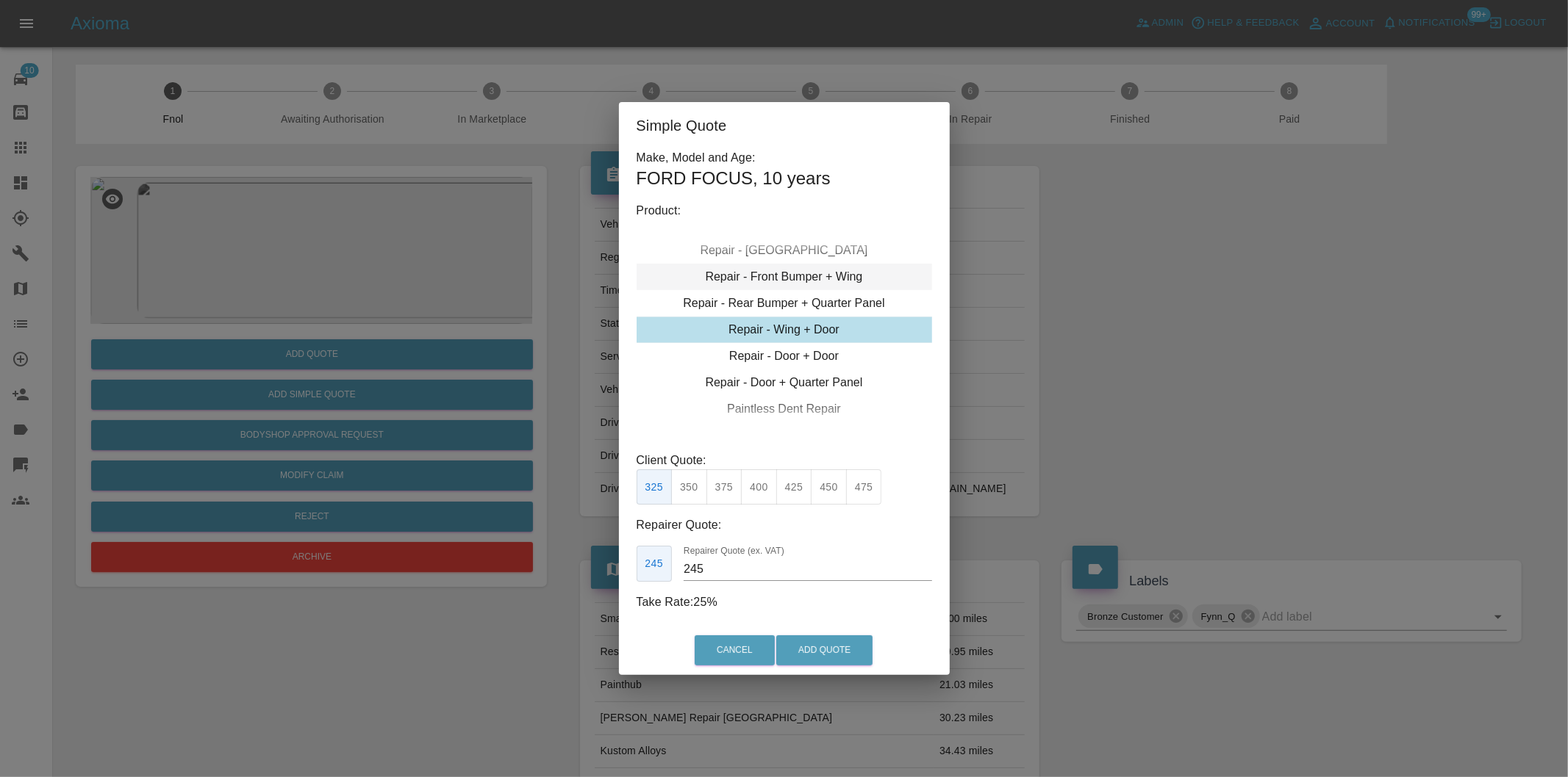
click at [847, 264] on div "Repair - Front Bumper + Wing" at bounding box center [784, 277] width 295 height 27
click at [822, 320] on div "Repair - Front Bumper + Wing" at bounding box center [784, 330] width 295 height 27
click at [792, 495] on button "395" at bounding box center [794, 487] width 36 height 36
type input "250"
click at [812, 656] on button "Add Quote" at bounding box center [823, 650] width 96 height 30
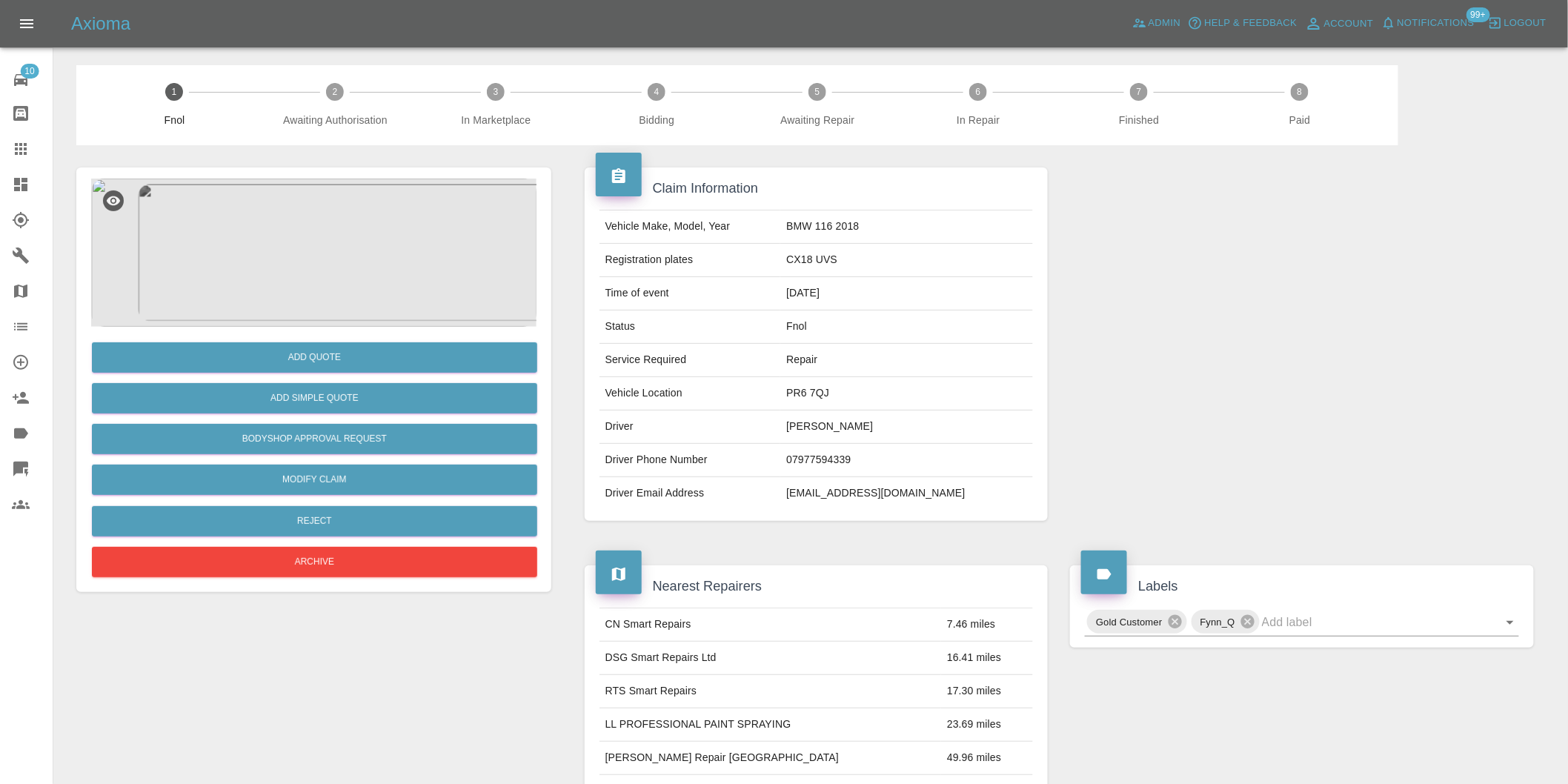
click at [304, 211] on img at bounding box center [313, 253] width 446 height 148
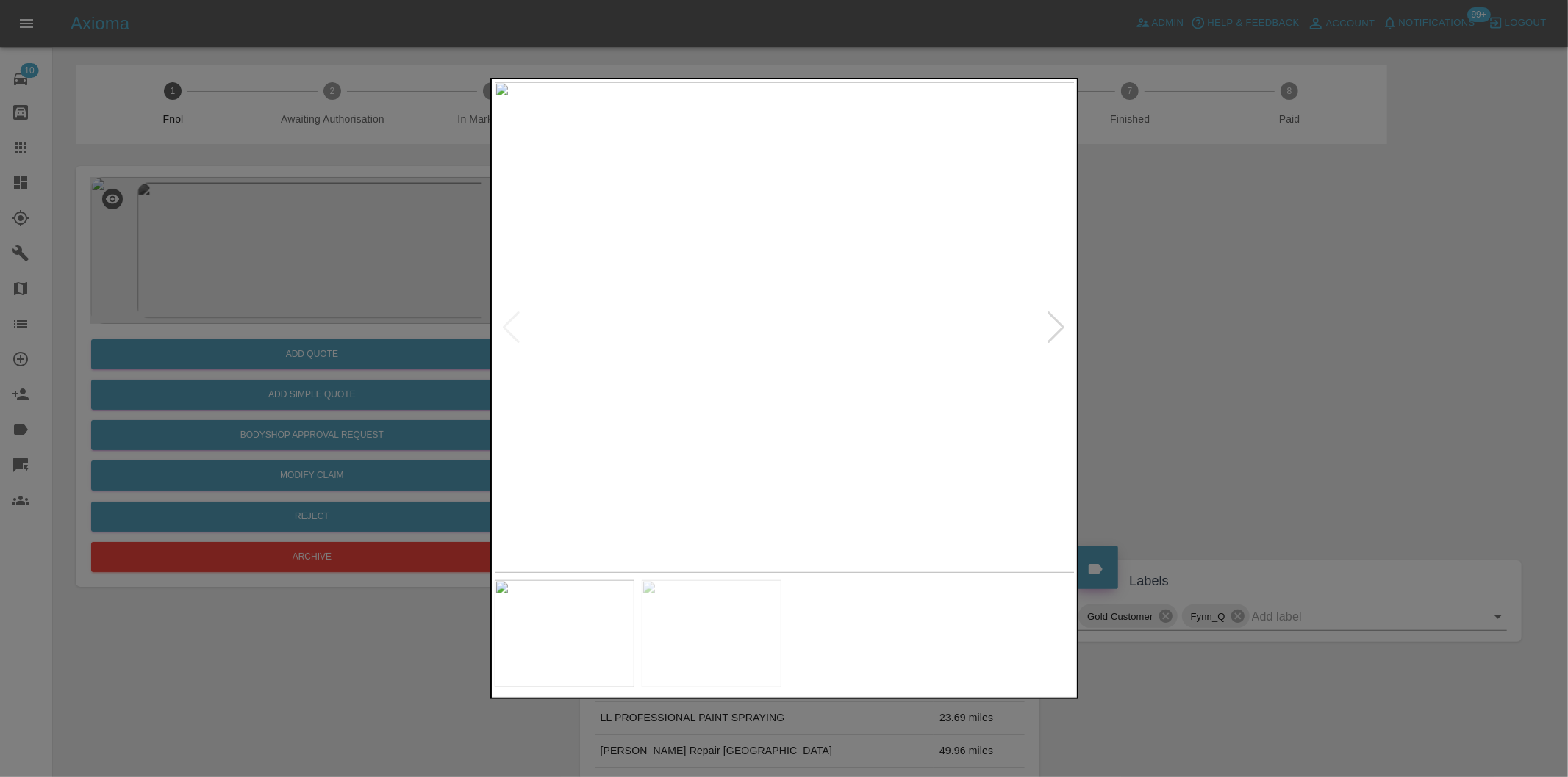
click at [1053, 323] on div at bounding box center [1056, 327] width 20 height 32
click at [1205, 318] on div at bounding box center [784, 388] width 1568 height 777
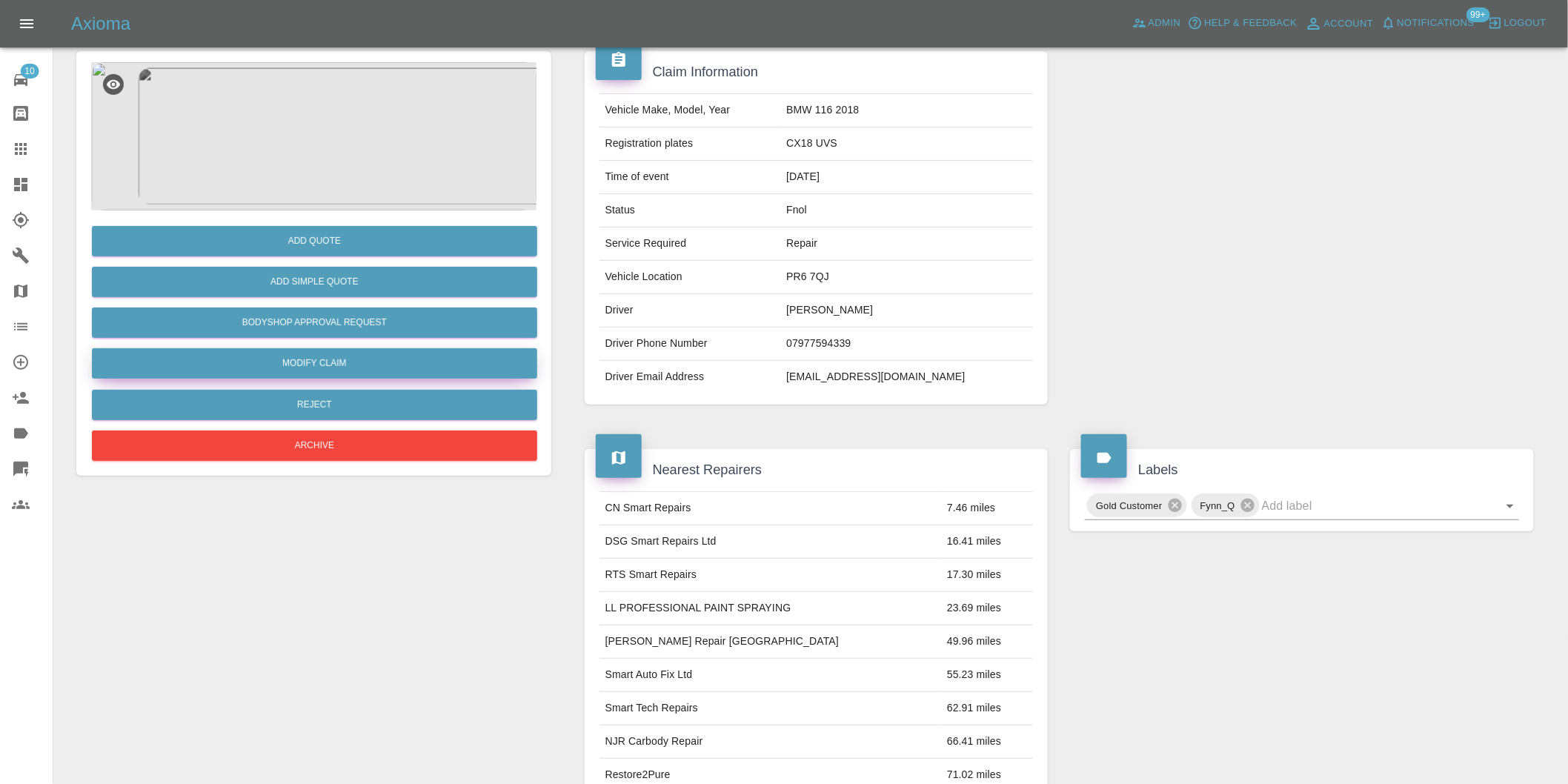
scroll to position [96, 0]
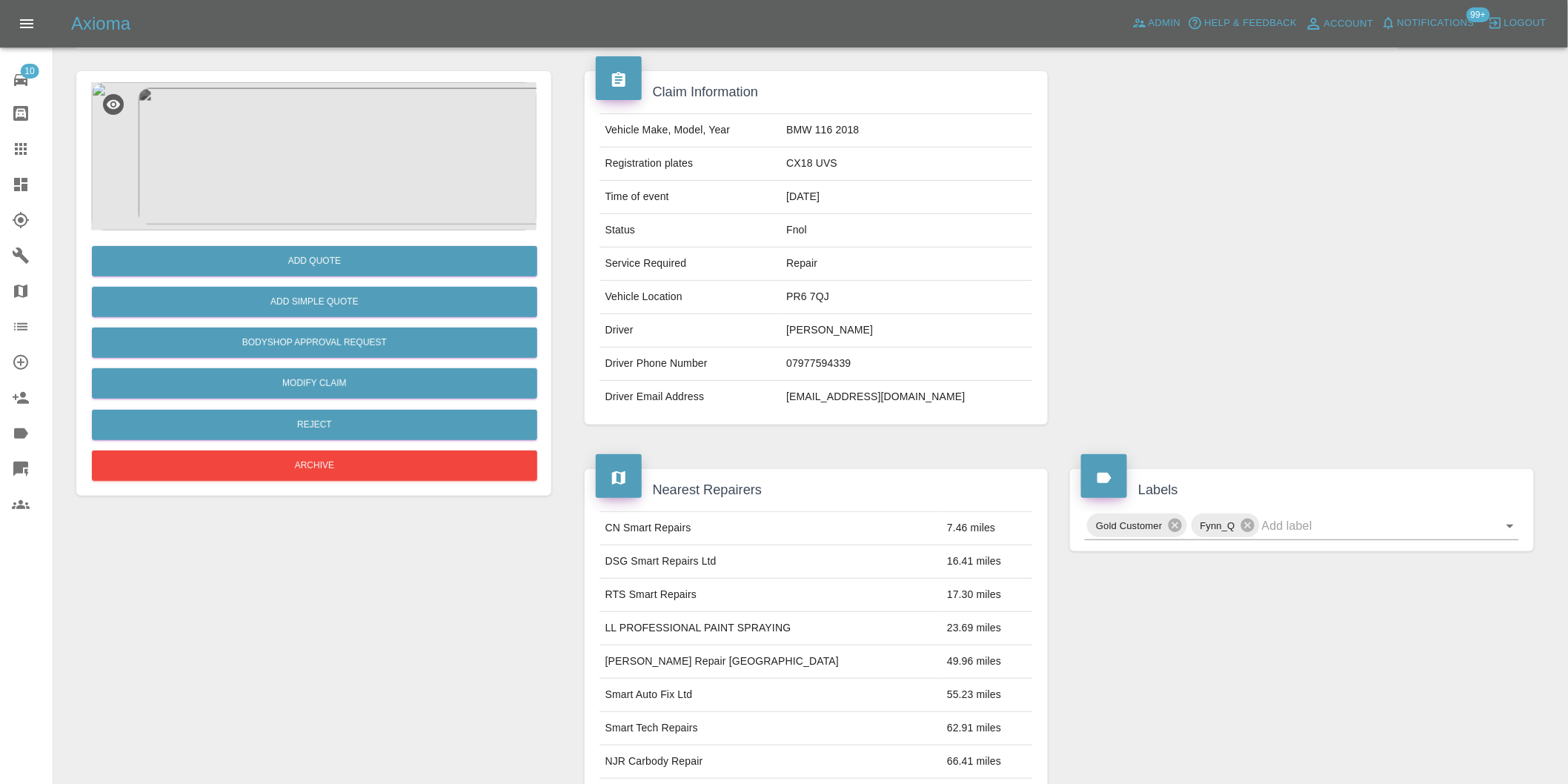
click at [262, 125] on img at bounding box center [313, 156] width 446 height 148
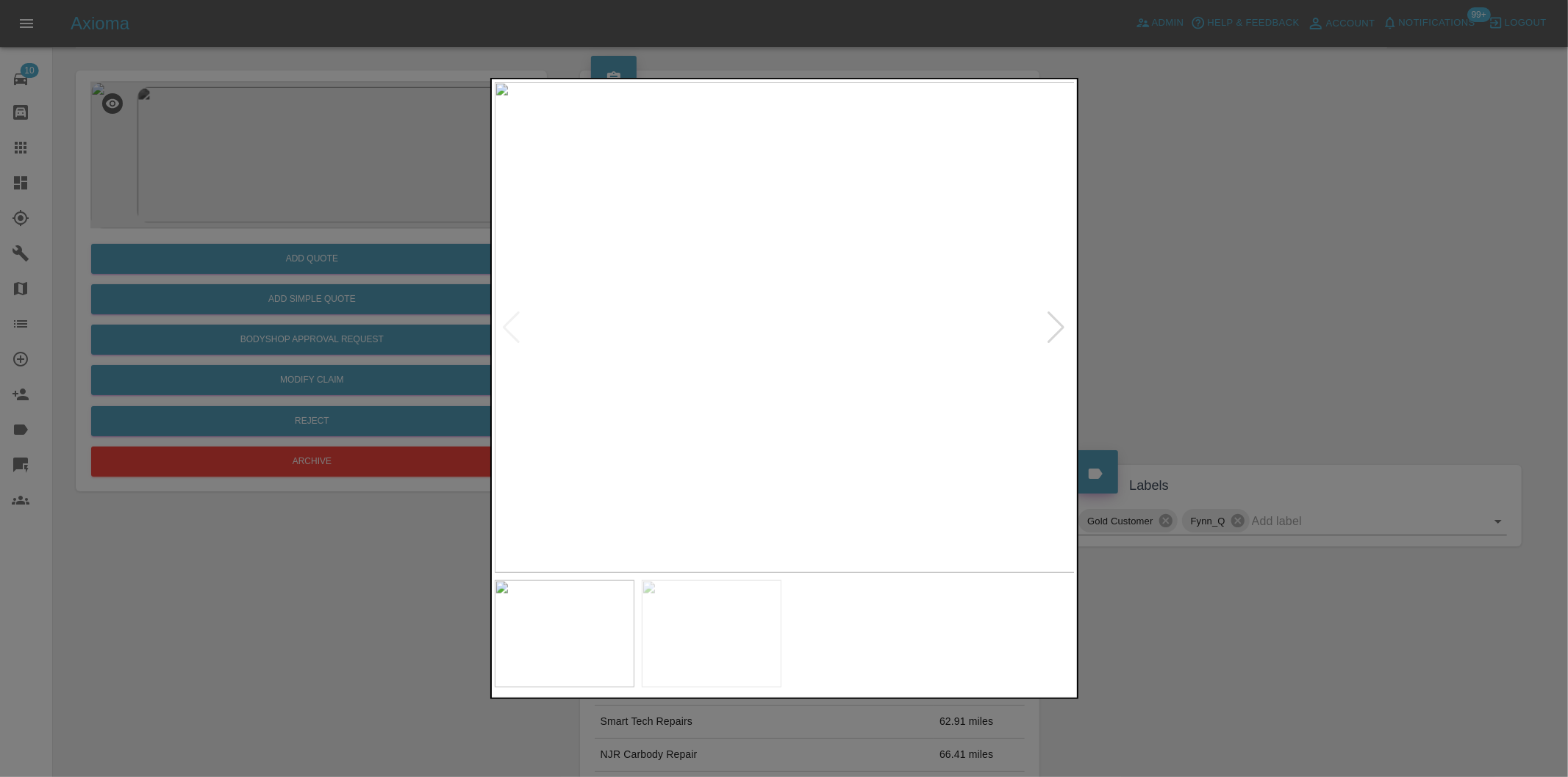
click at [1061, 327] on div at bounding box center [1056, 327] width 20 height 32
click at [1061, 327] on img at bounding box center [785, 327] width 581 height 491
click at [1189, 349] on div at bounding box center [784, 388] width 1568 height 777
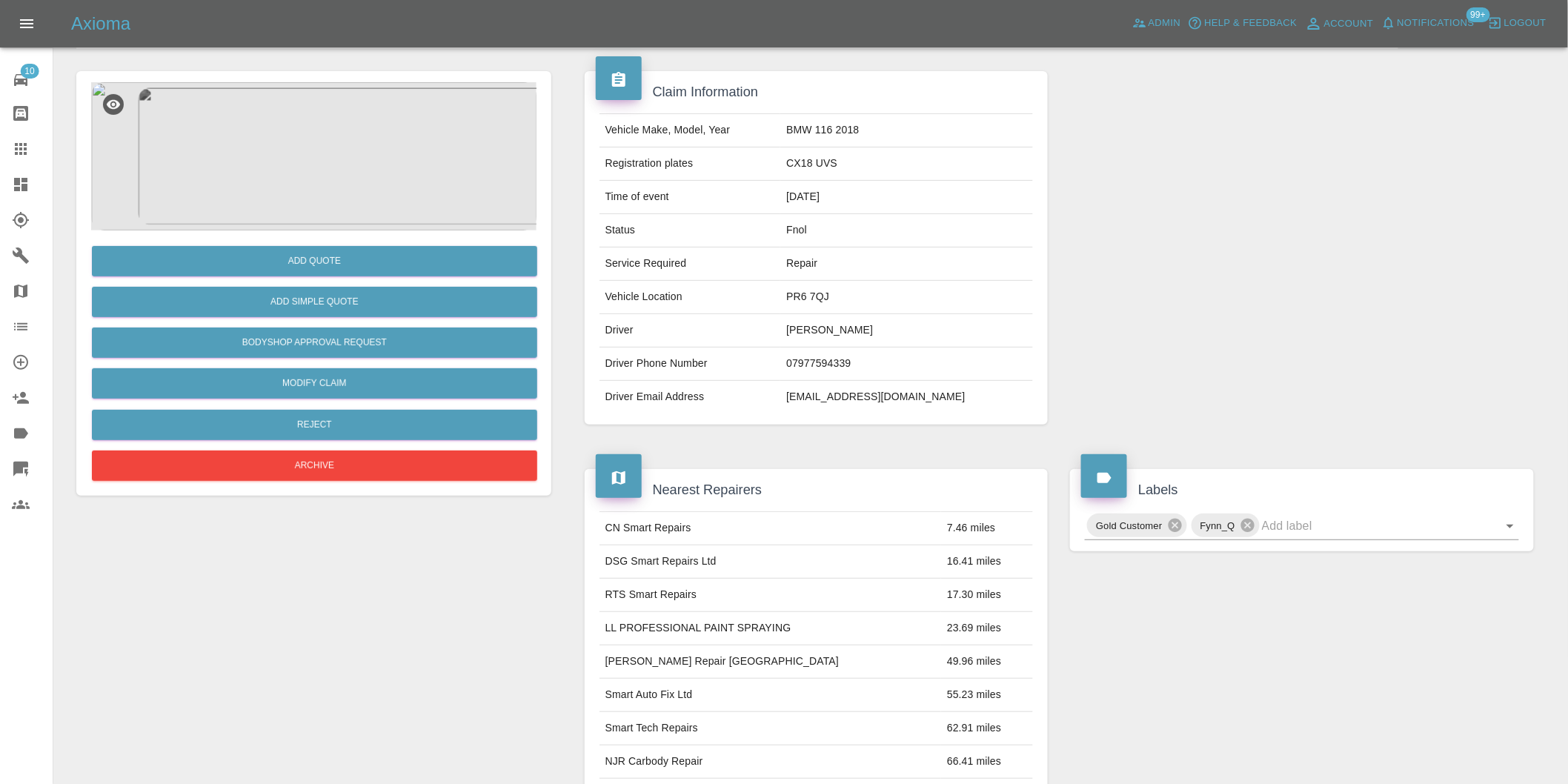
click at [244, 124] on img at bounding box center [313, 156] width 446 height 148
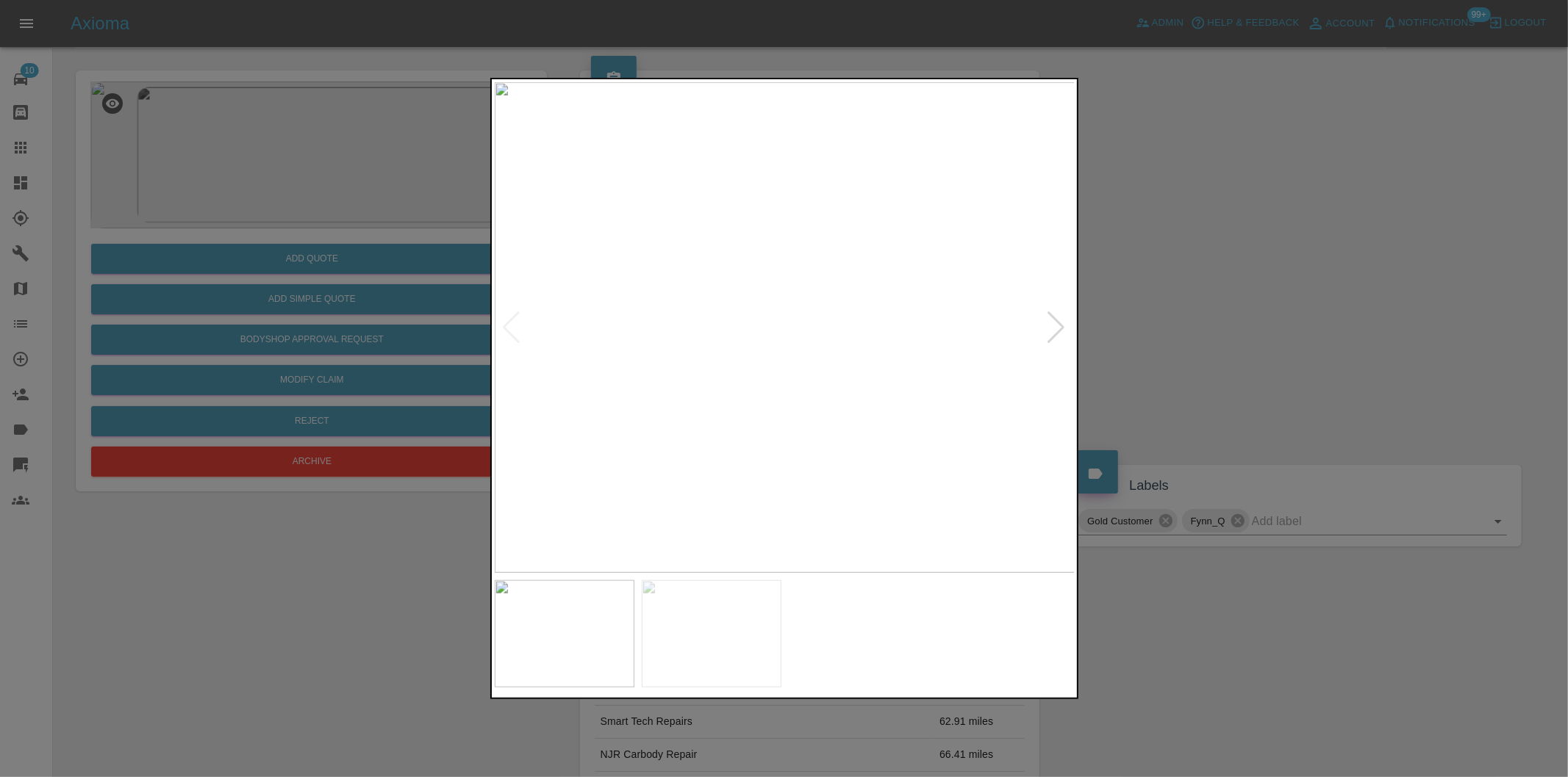
click at [633, 232] on img at bounding box center [785, 327] width 581 height 491
click at [799, 301] on img at bounding box center [1235, 612] width 1742 height 1471
click at [1056, 331] on div at bounding box center [1056, 327] width 20 height 32
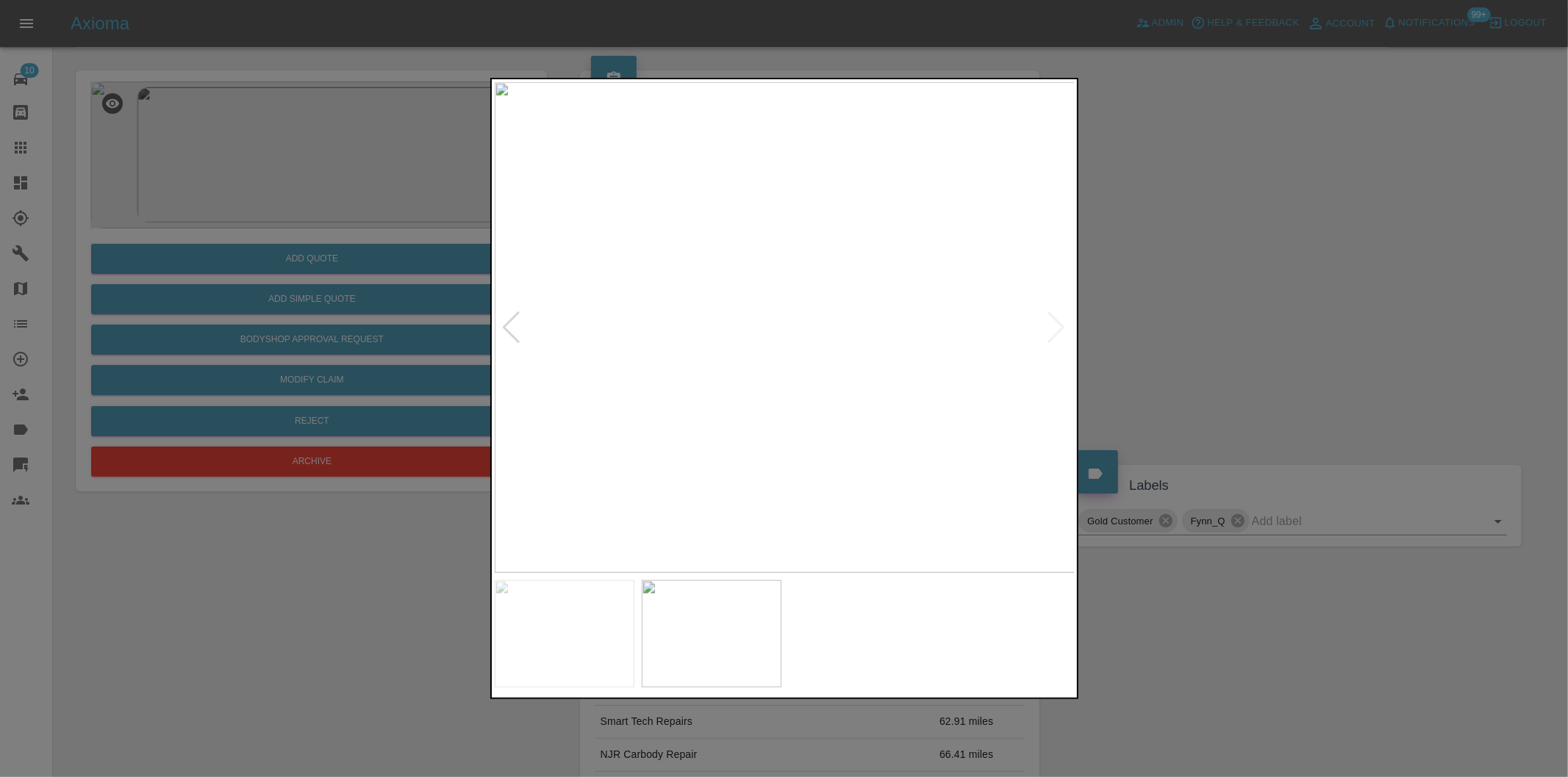
drag, startPoint x: 1239, startPoint y: 356, endPoint x: 1218, endPoint y: 373, distance: 27.0
click at [1239, 356] on div at bounding box center [784, 388] width 1568 height 777
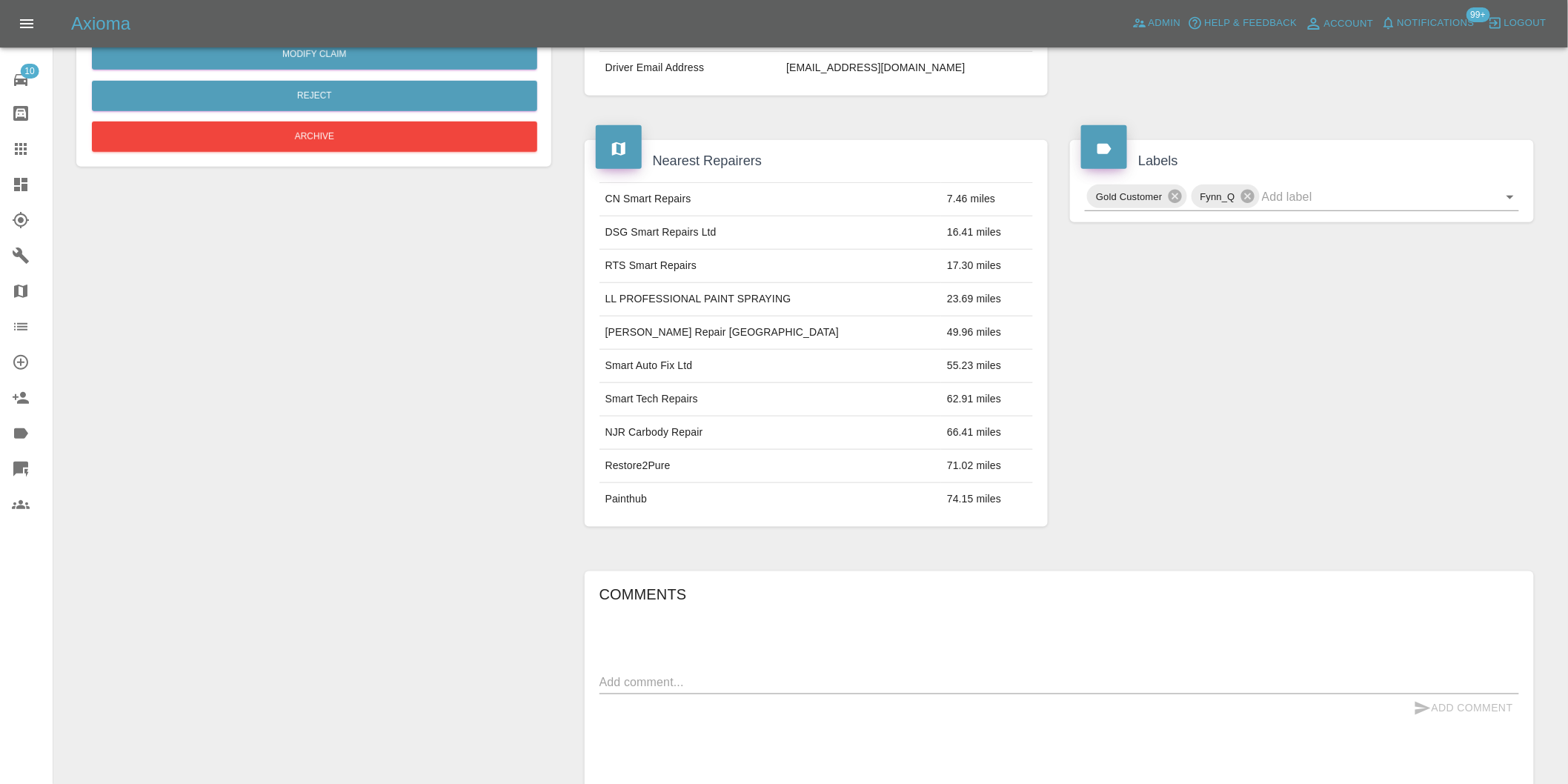
scroll to position [261, 0]
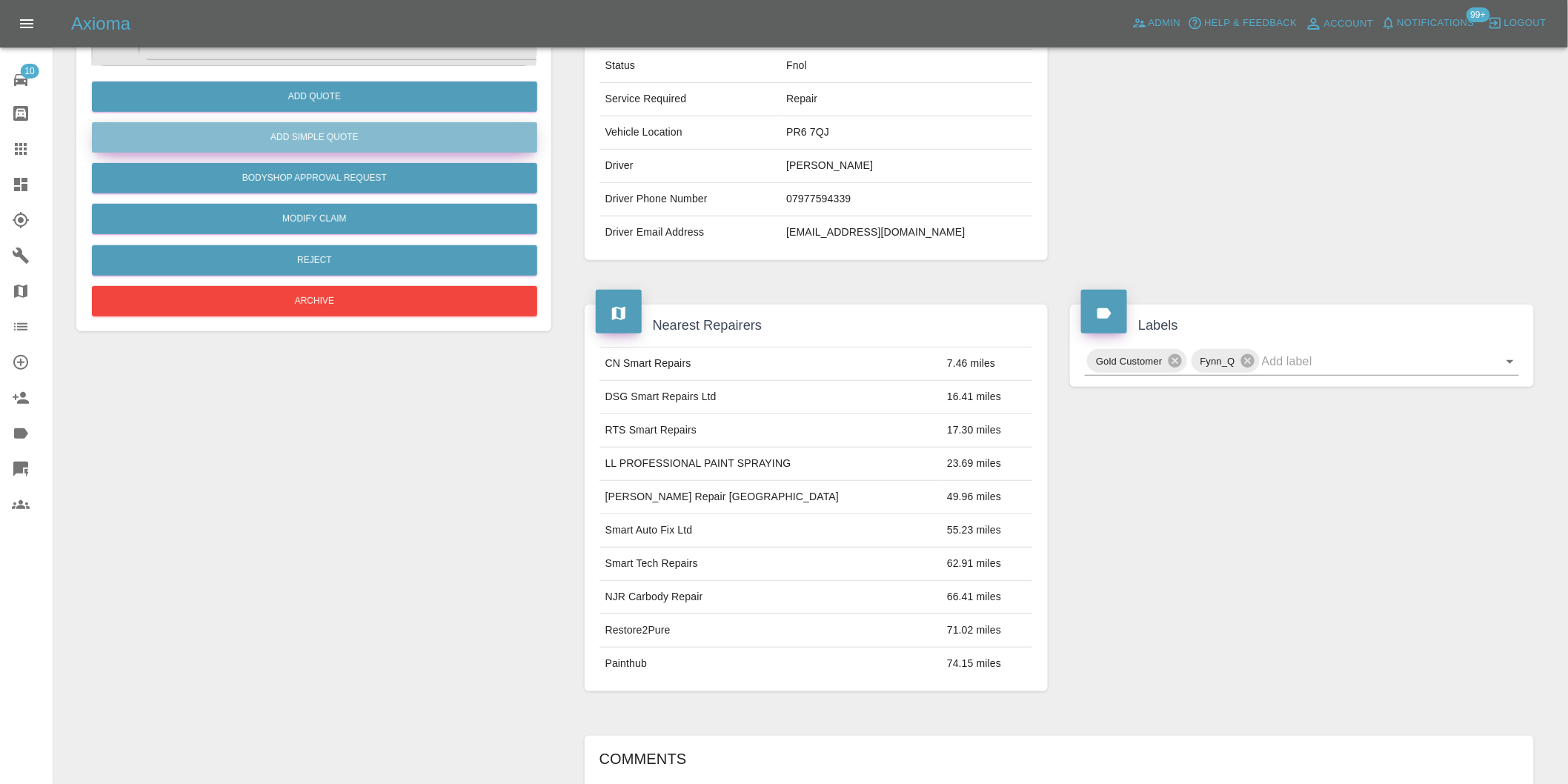
click at [328, 147] on button "Add Simple Quote" at bounding box center [314, 138] width 446 height 30
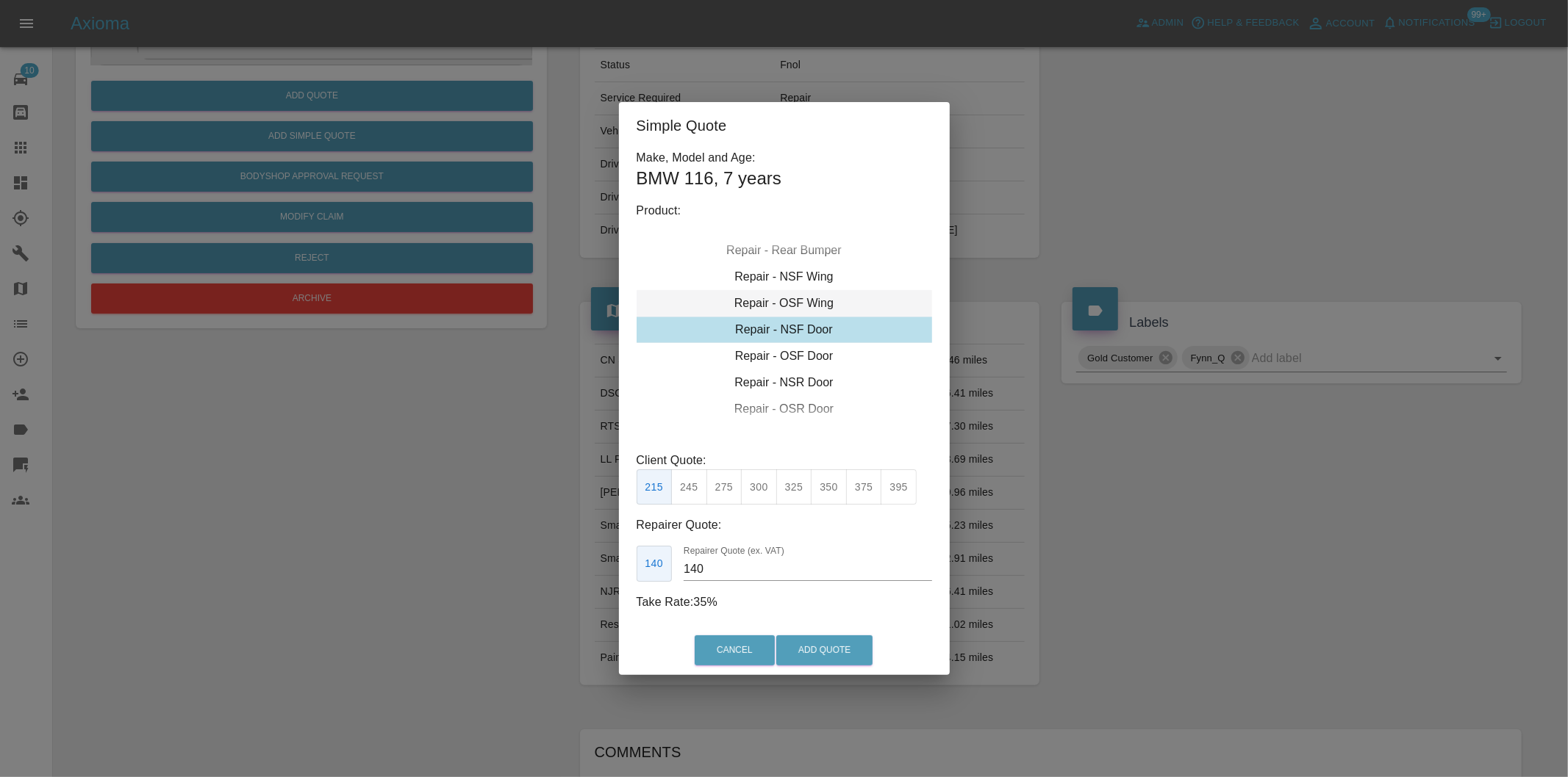
click at [811, 302] on div "Repair - OSF Wing" at bounding box center [784, 304] width 295 height 27
drag, startPoint x: 724, startPoint y: 488, endPoint x: 768, endPoint y: 539, distance: 67.4
click at [725, 488] on button "275" at bounding box center [724, 487] width 36 height 36
type input "185"
click at [814, 653] on button "Add Quote" at bounding box center [823, 650] width 96 height 30
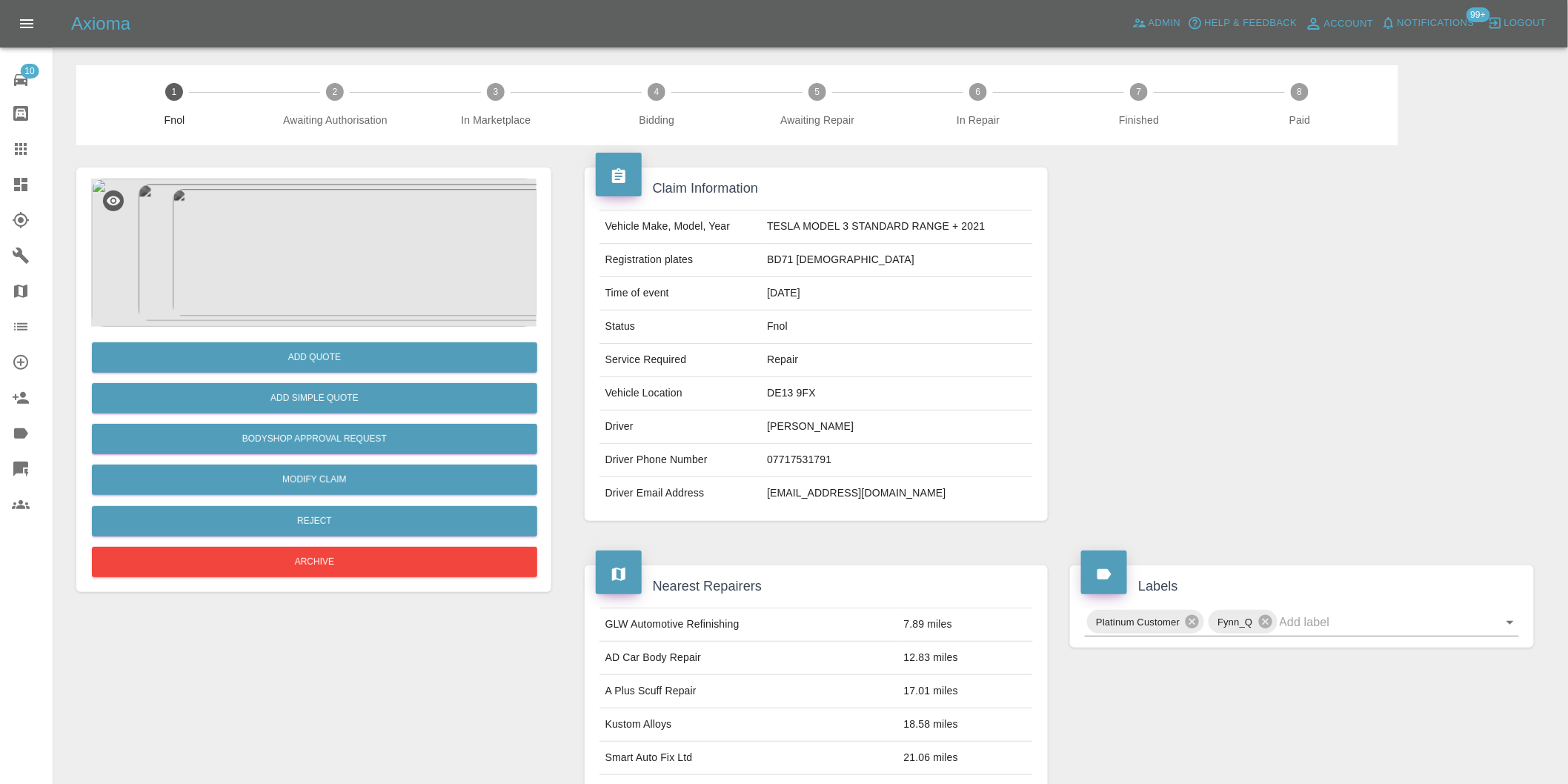
click at [345, 230] on img at bounding box center [313, 253] width 446 height 148
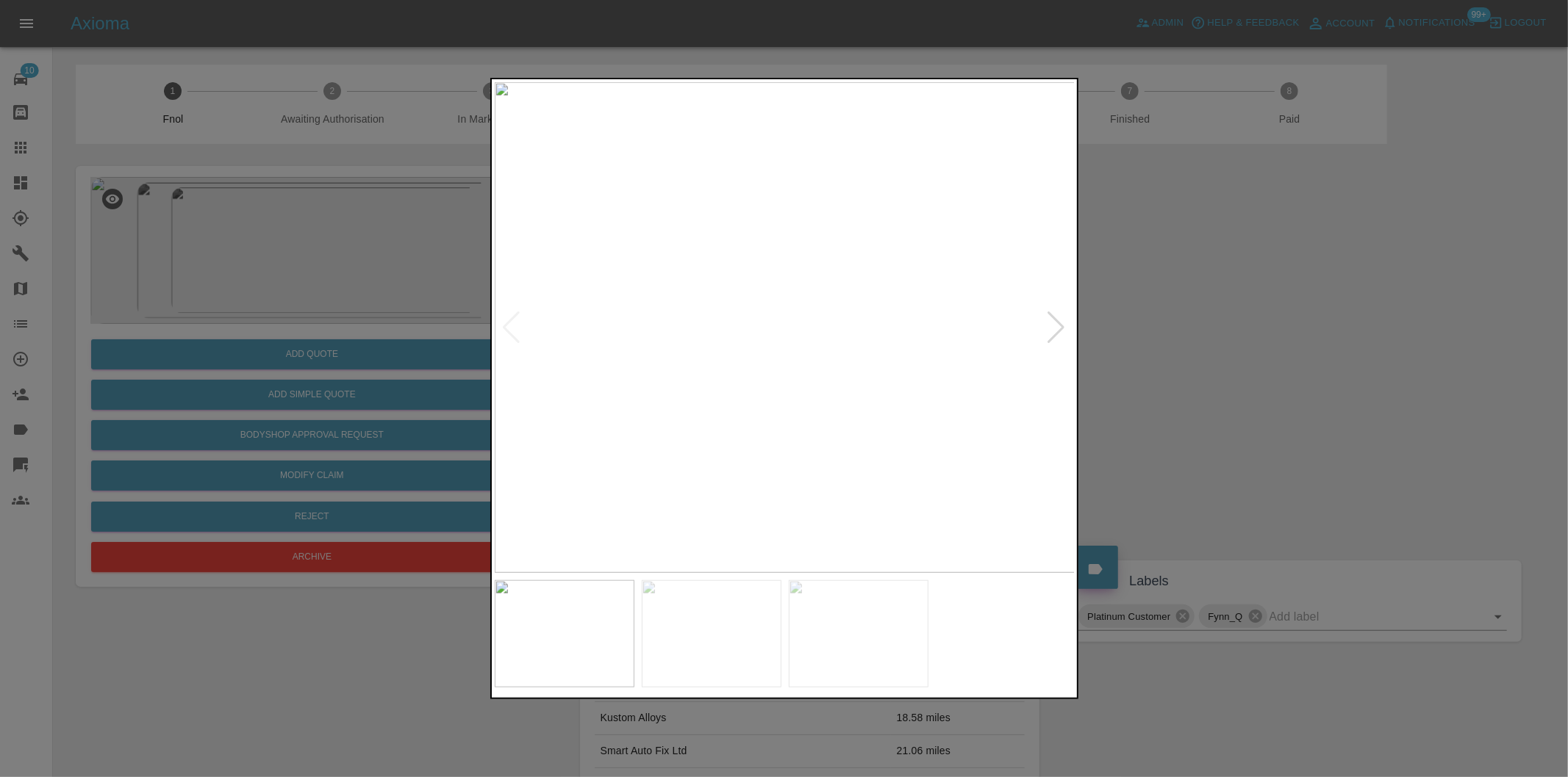
click at [1047, 332] on div at bounding box center [1056, 327] width 20 height 32
click at [1047, 332] on img at bounding box center [785, 327] width 581 height 491
click at [1193, 341] on div at bounding box center [784, 388] width 1568 height 777
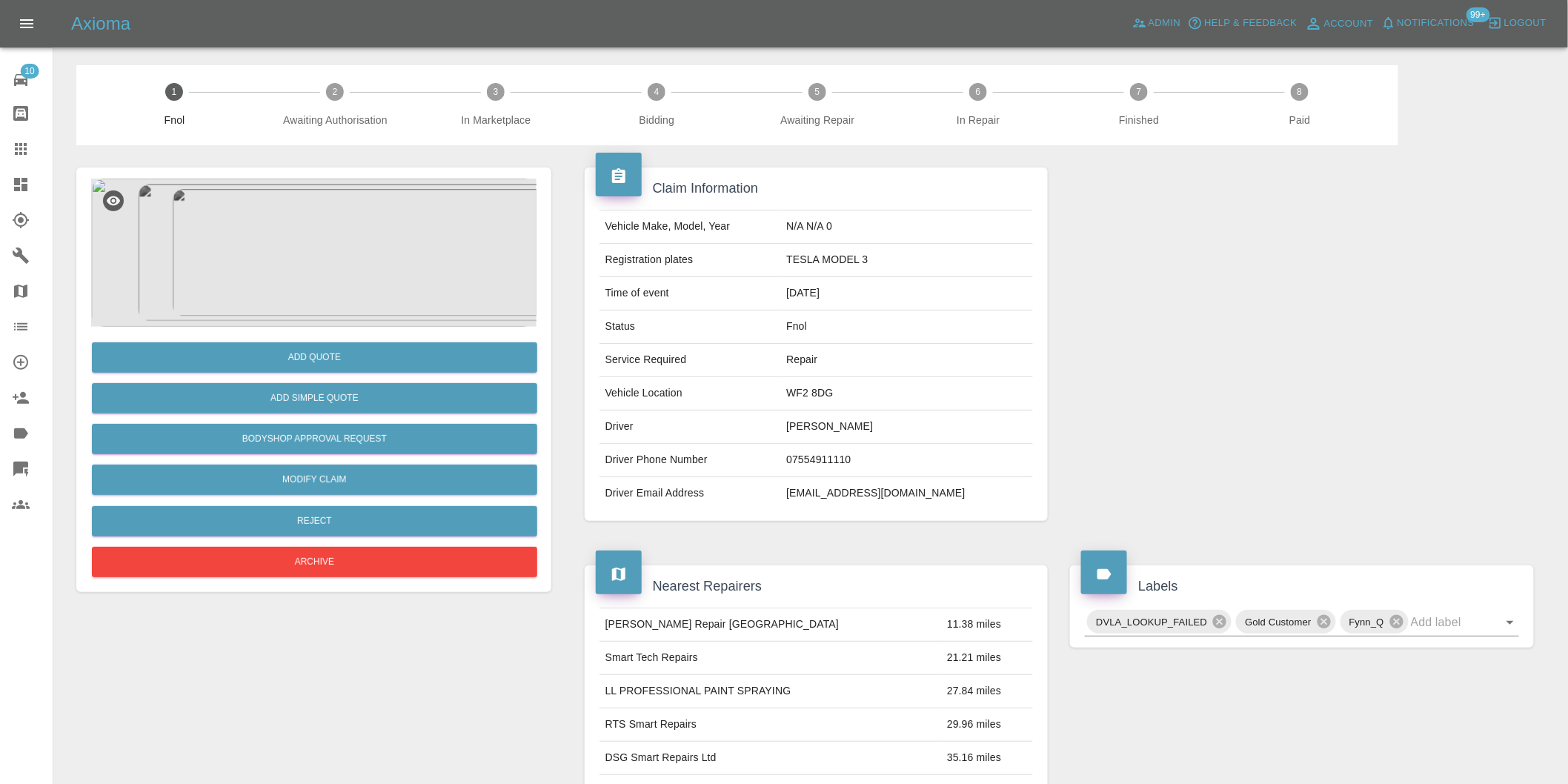
click at [337, 220] on img at bounding box center [313, 253] width 446 height 148
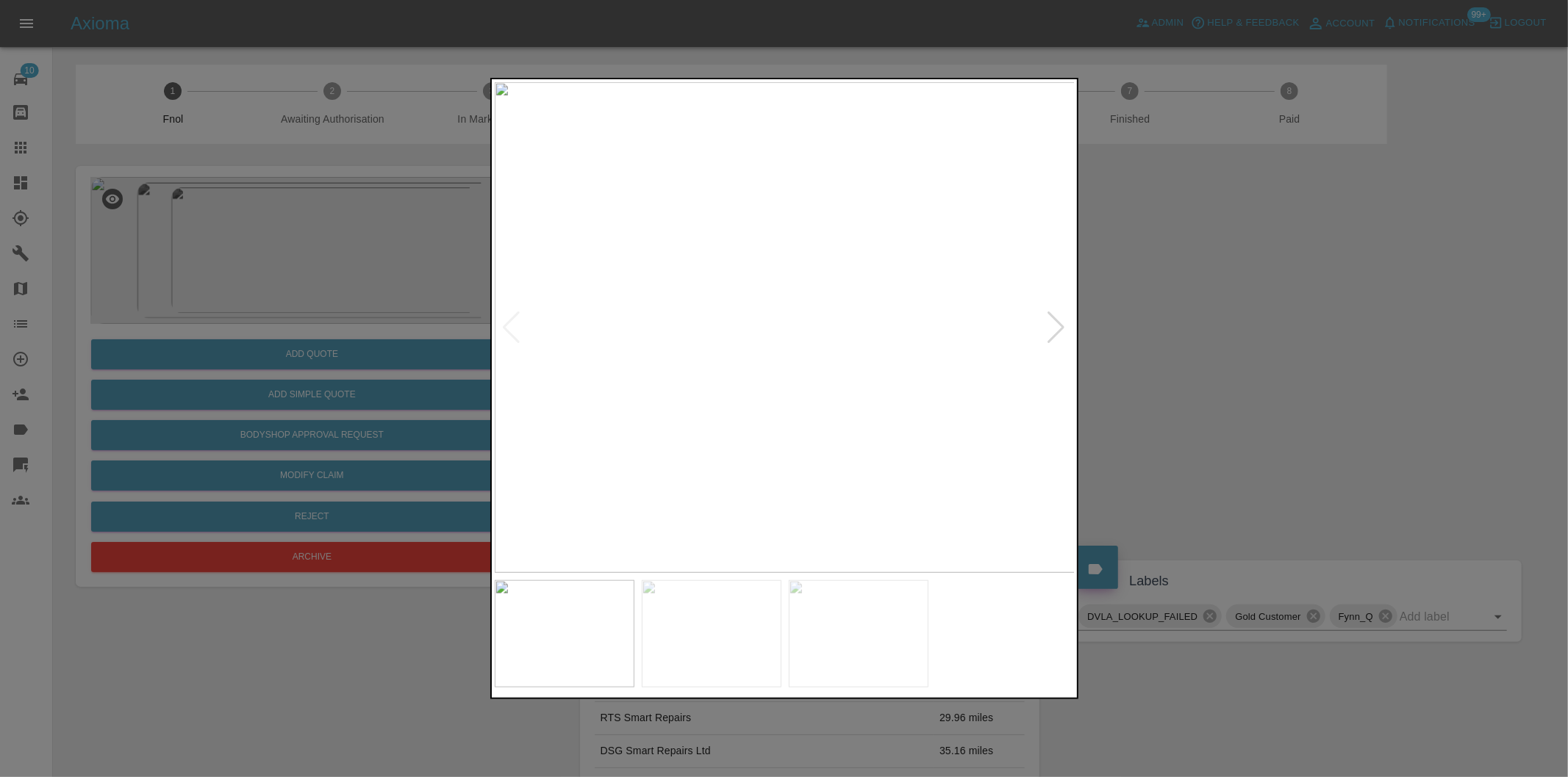
click at [1051, 320] on div at bounding box center [1056, 327] width 20 height 32
click at [1051, 320] on img at bounding box center [785, 327] width 581 height 491
click at [1214, 325] on div at bounding box center [784, 388] width 1568 height 777
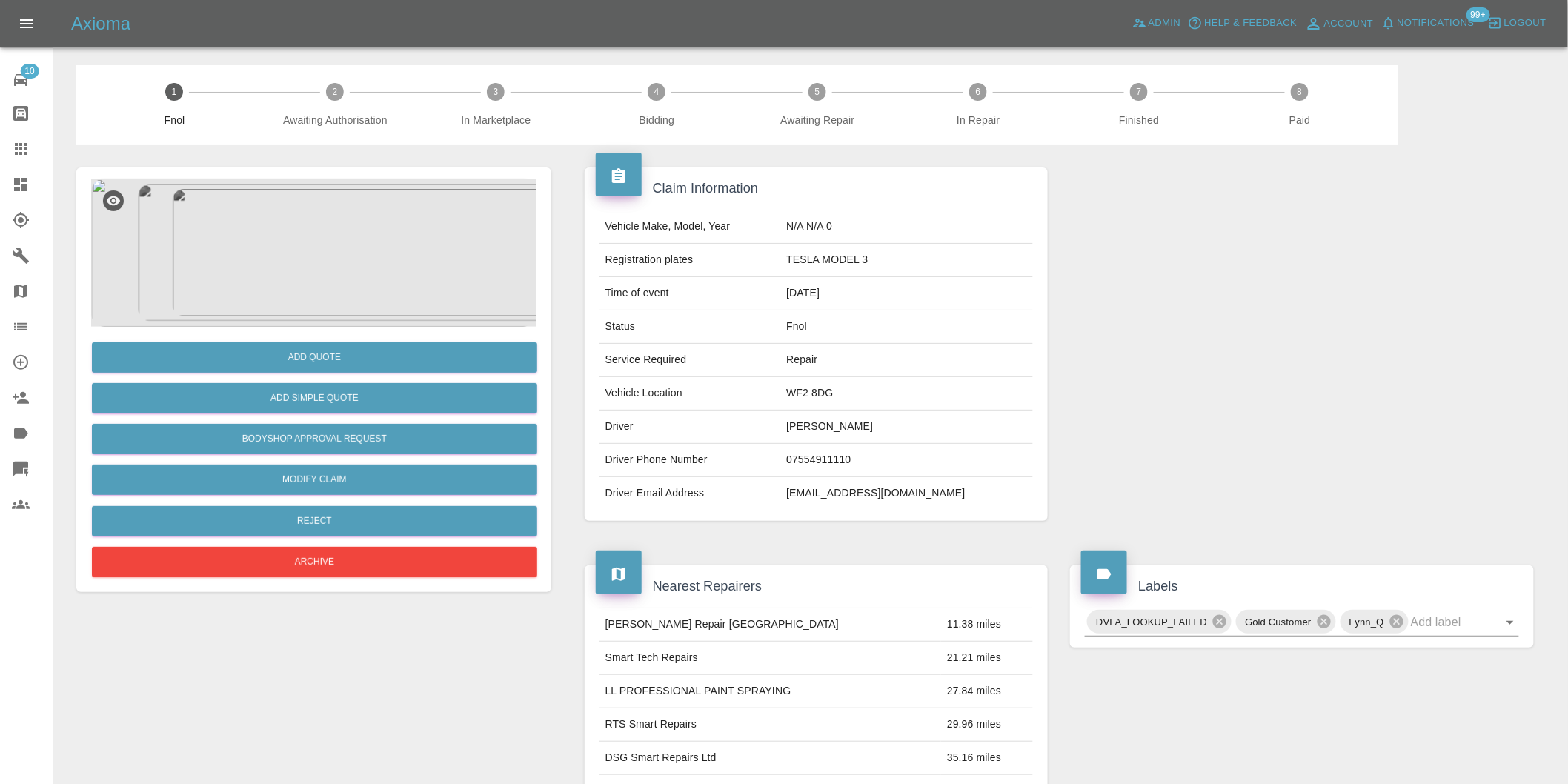
click at [291, 235] on img at bounding box center [313, 253] width 446 height 148
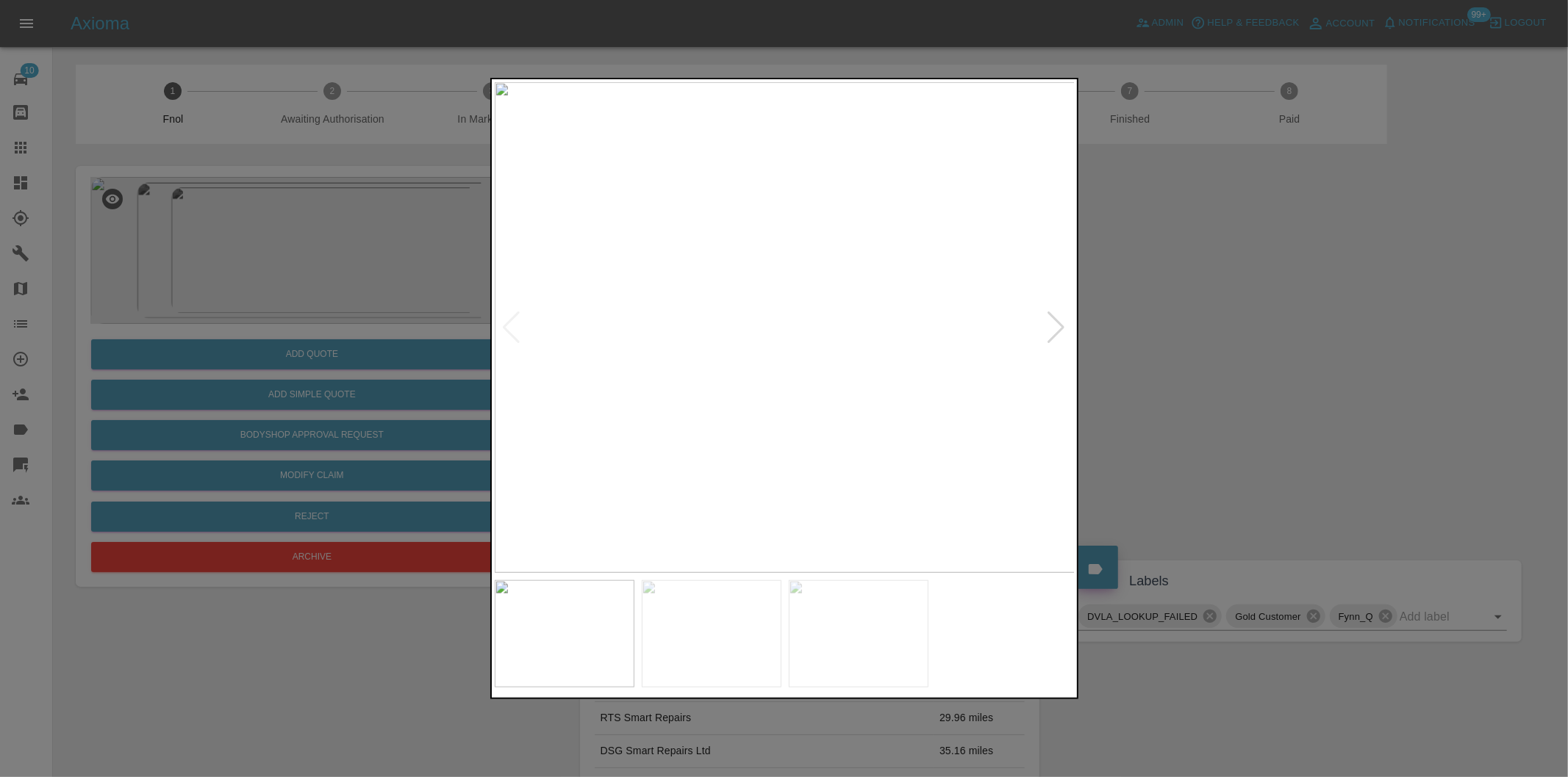
click at [1320, 327] on div at bounding box center [784, 388] width 1568 height 777
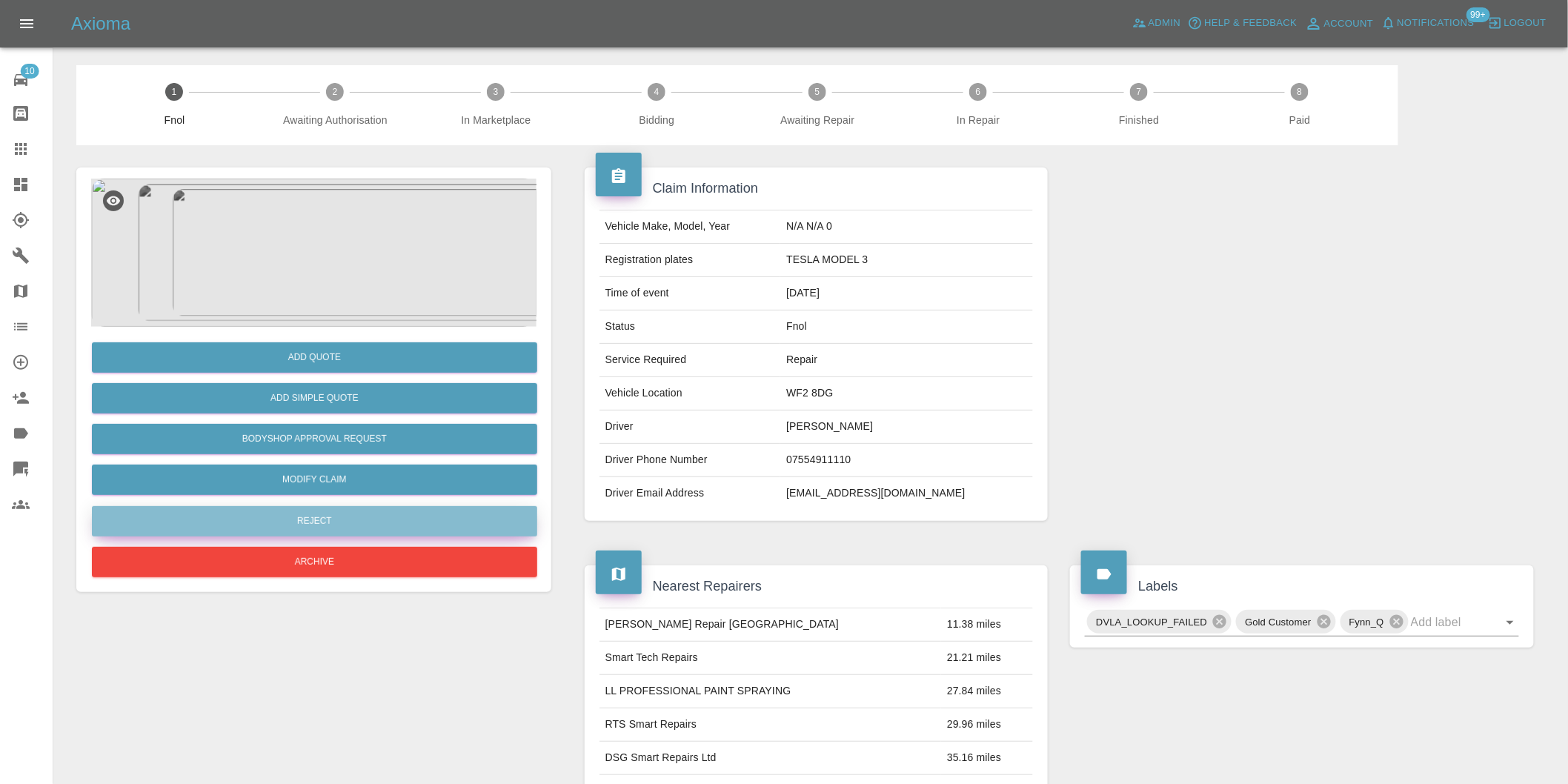
click at [322, 516] on button "Reject" at bounding box center [314, 522] width 446 height 30
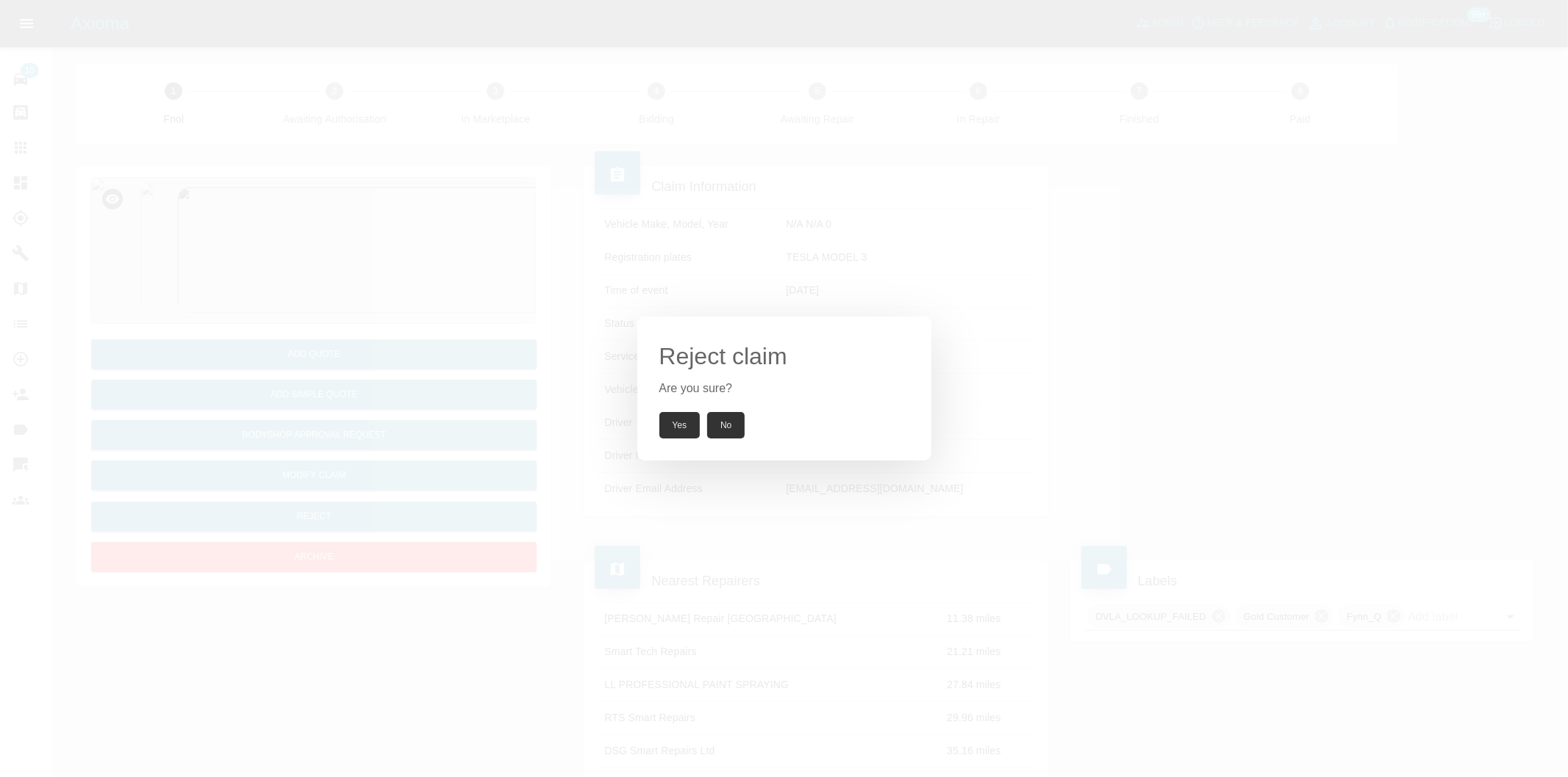
click at [668, 419] on button "Yes" at bounding box center [680, 425] width 41 height 27
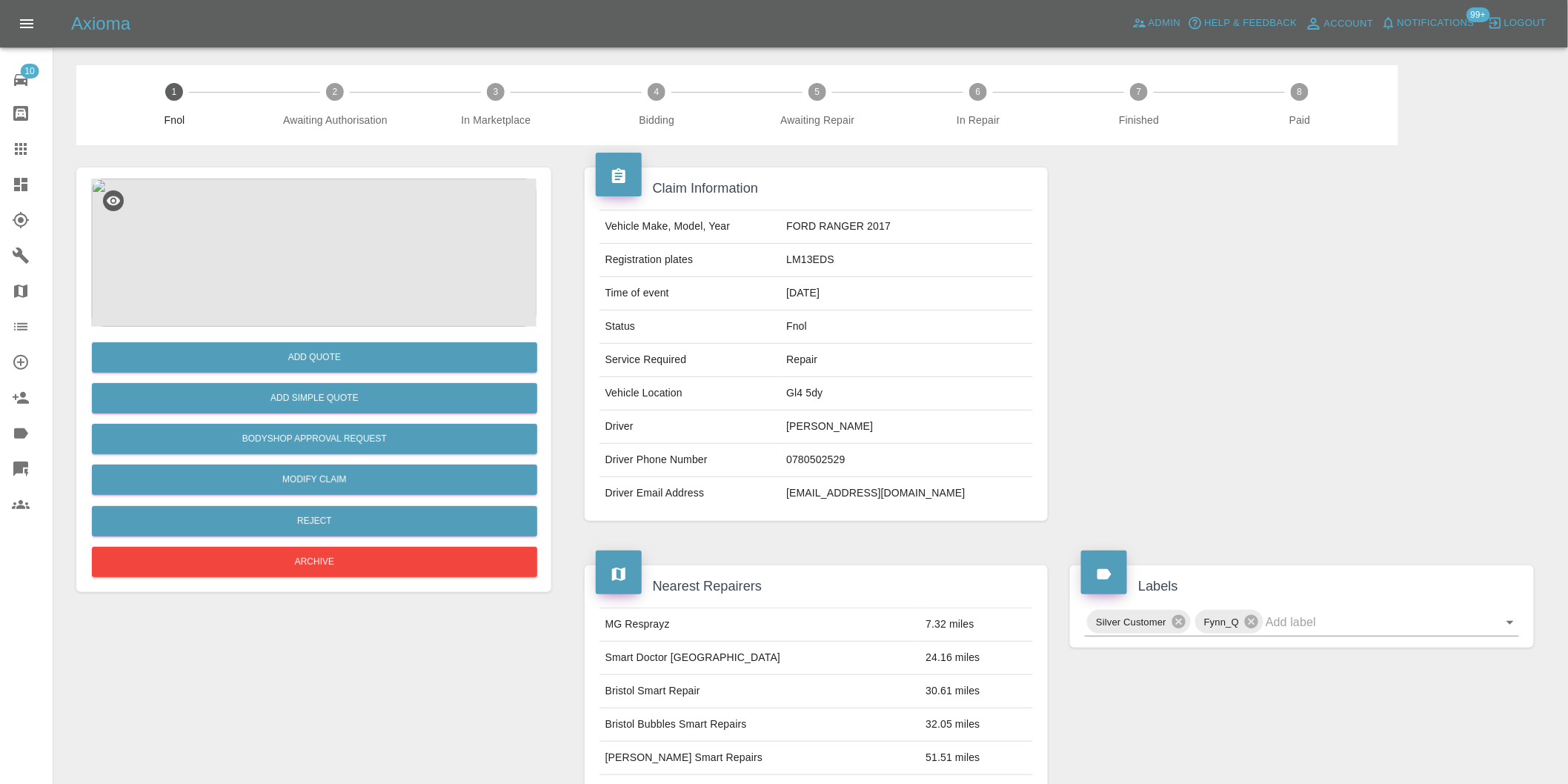
click at [296, 209] on img at bounding box center [313, 253] width 446 height 148
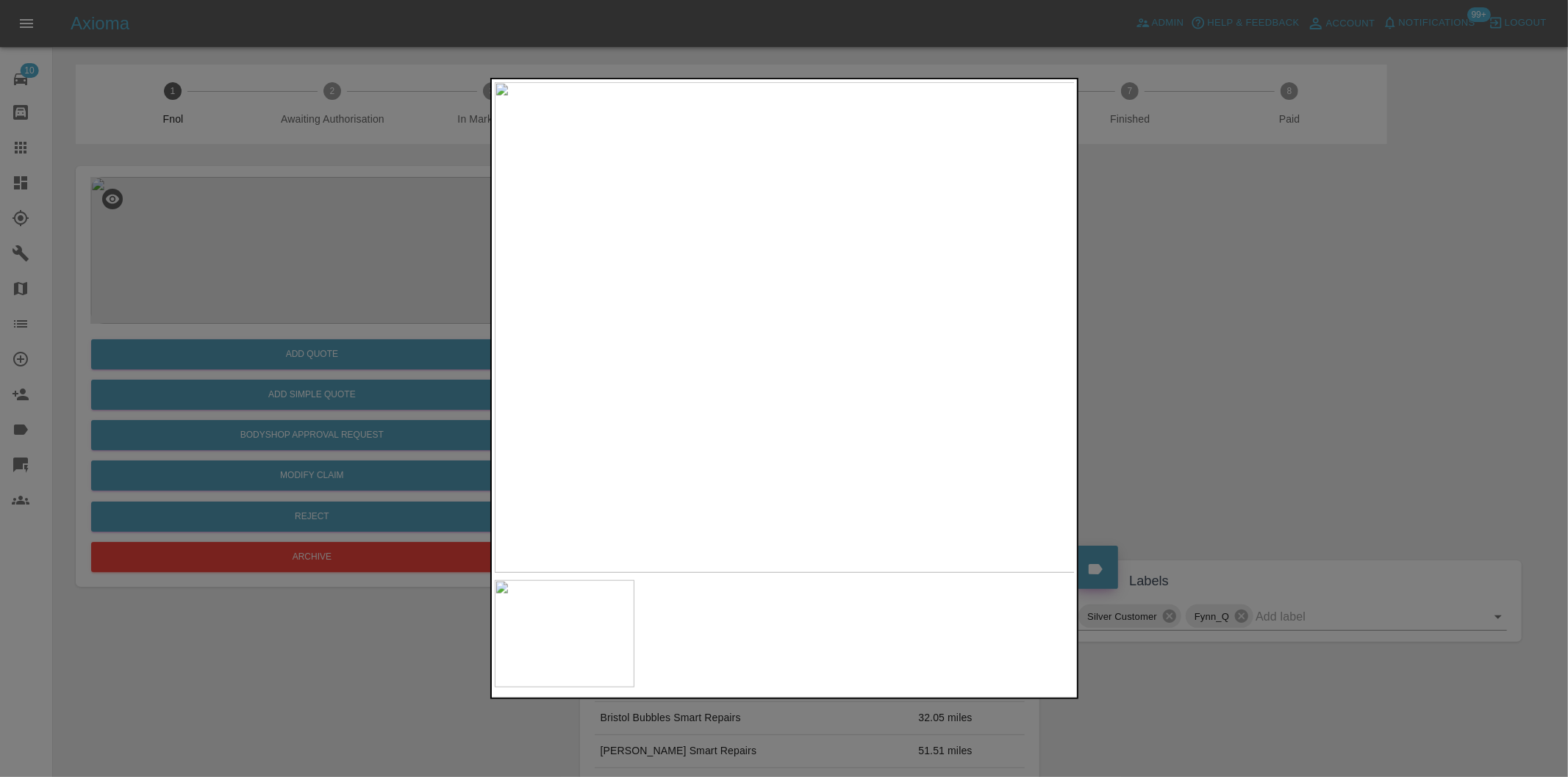
click at [1187, 341] on div at bounding box center [784, 388] width 1568 height 777
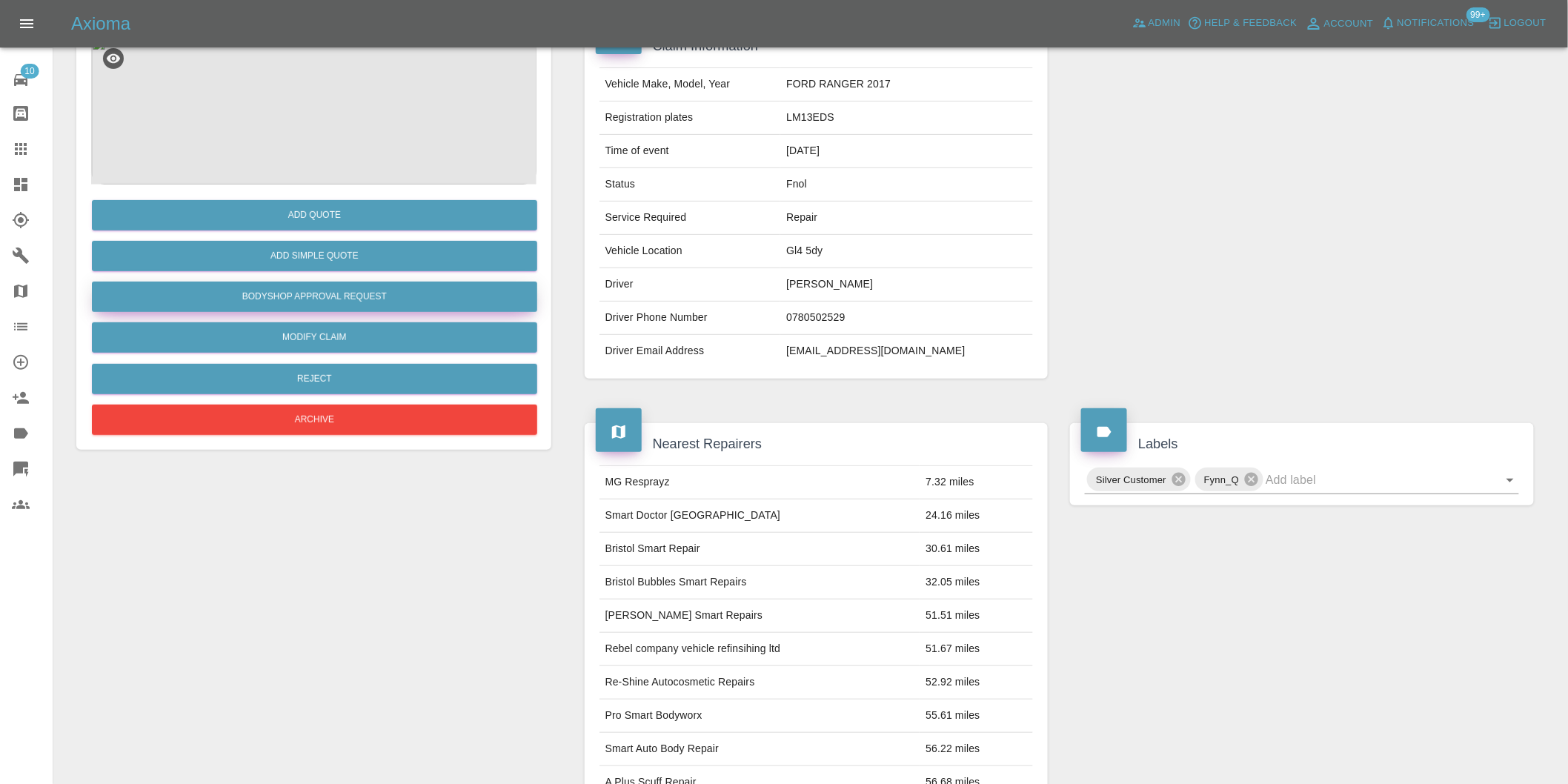
scroll to position [20, 0]
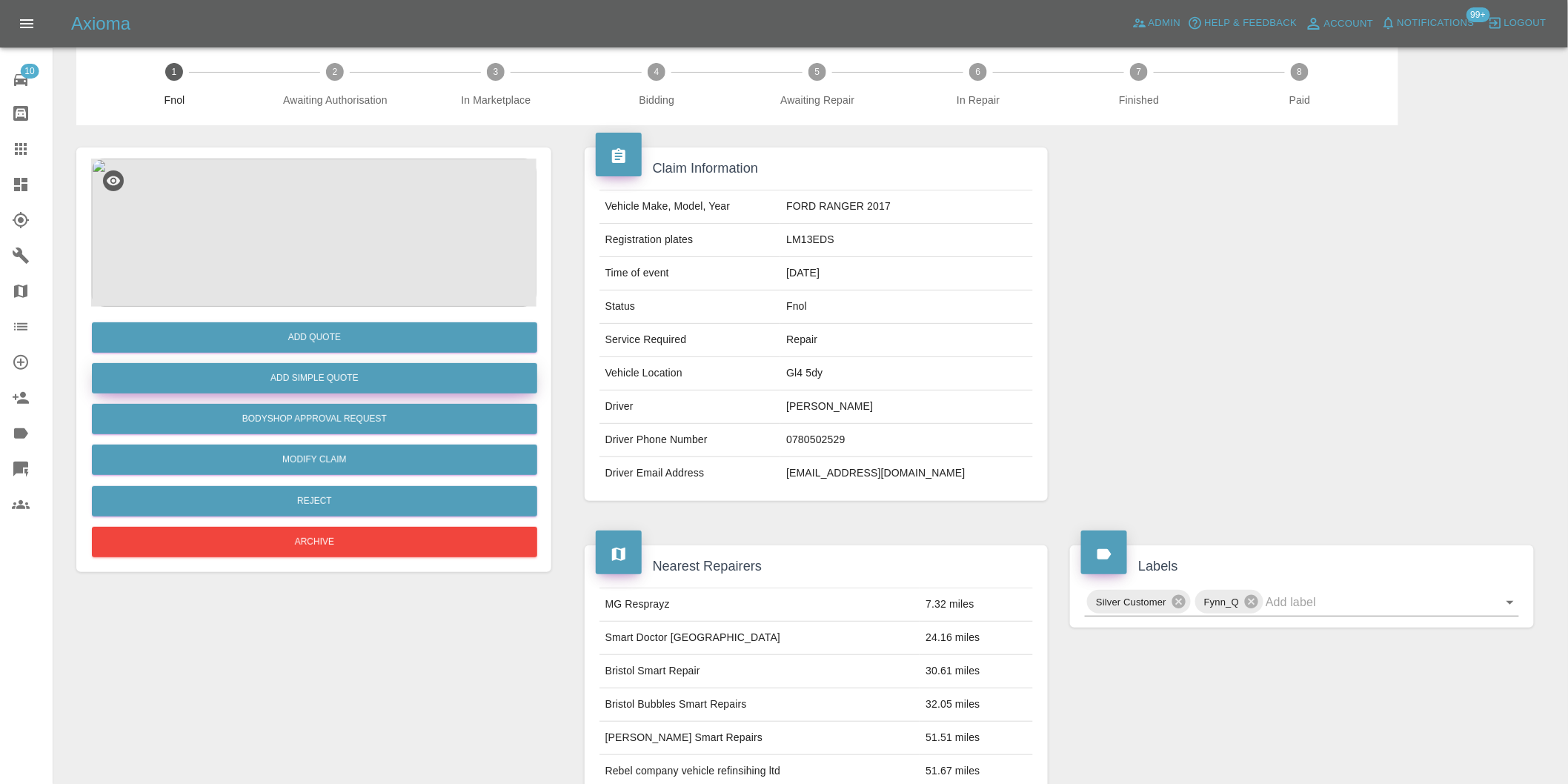
click at [361, 378] on button "Add Simple Quote" at bounding box center [314, 378] width 446 height 30
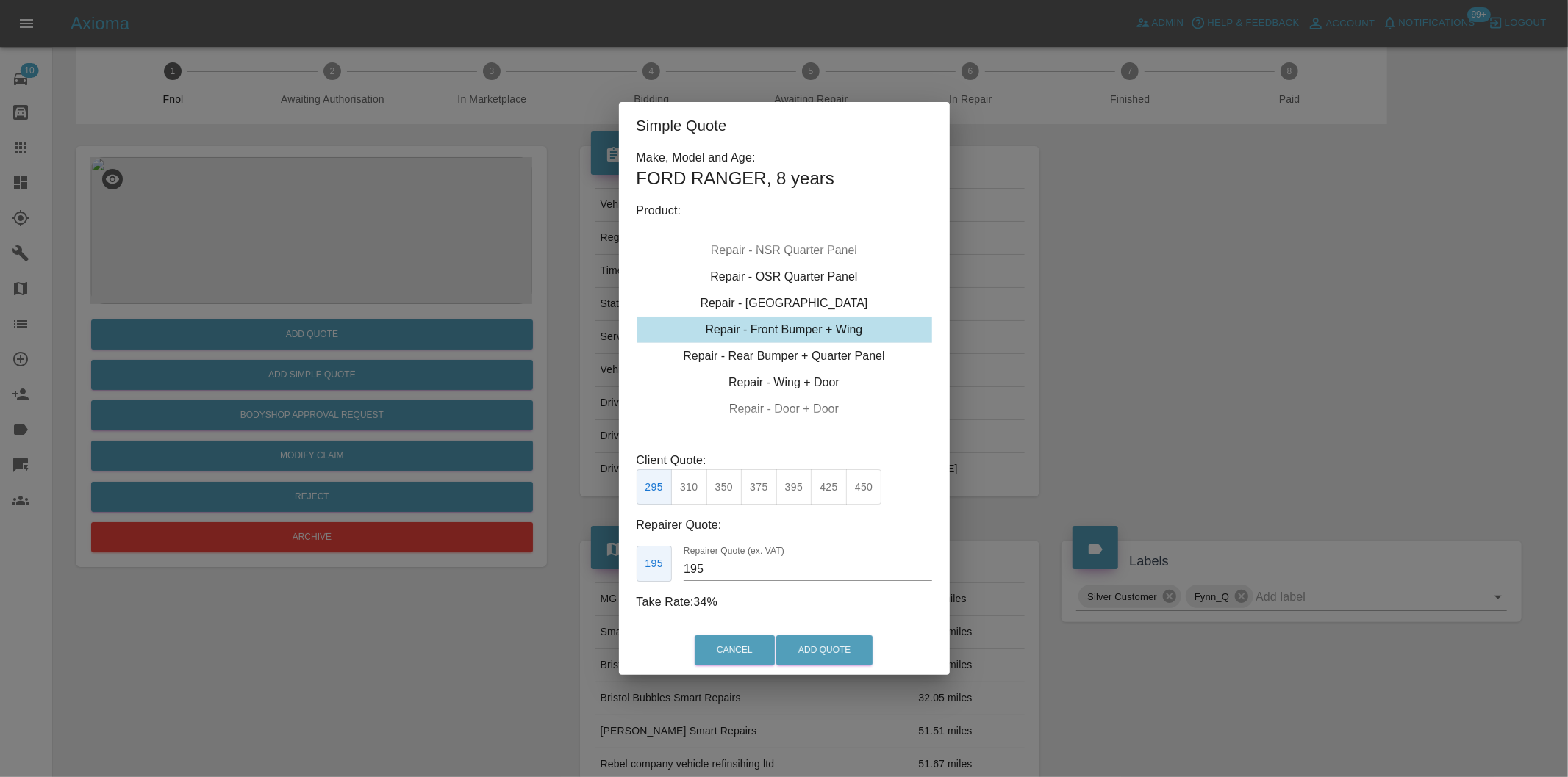
drag, startPoint x: 797, startPoint y: 489, endPoint x: 805, endPoint y: 518, distance: 30.1
click at [797, 489] on button "395" at bounding box center [794, 487] width 36 height 36
type input "250"
click at [826, 650] on button "Add Quote" at bounding box center [823, 650] width 96 height 30
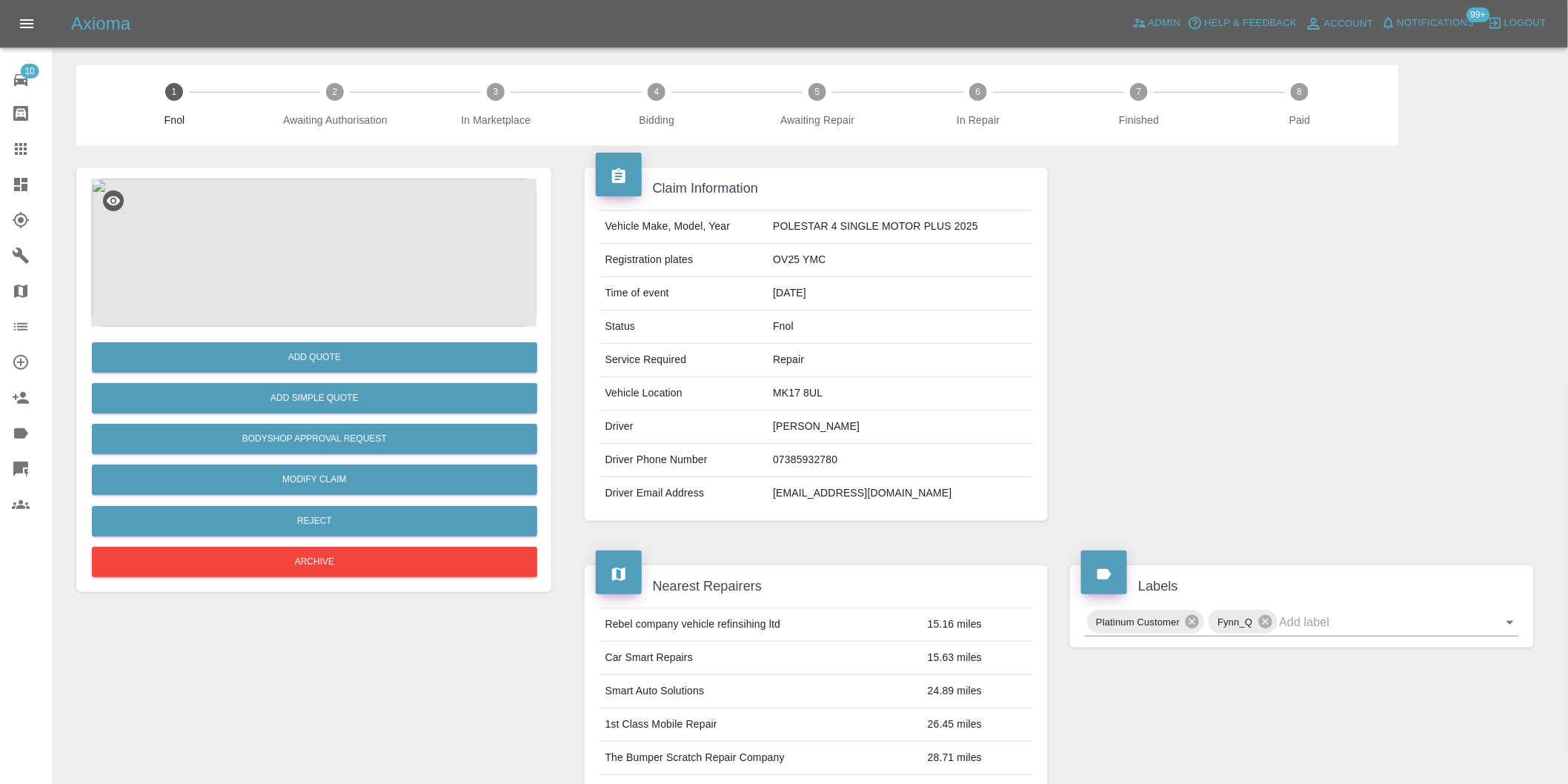
click at [293, 203] on img at bounding box center [313, 253] width 446 height 148
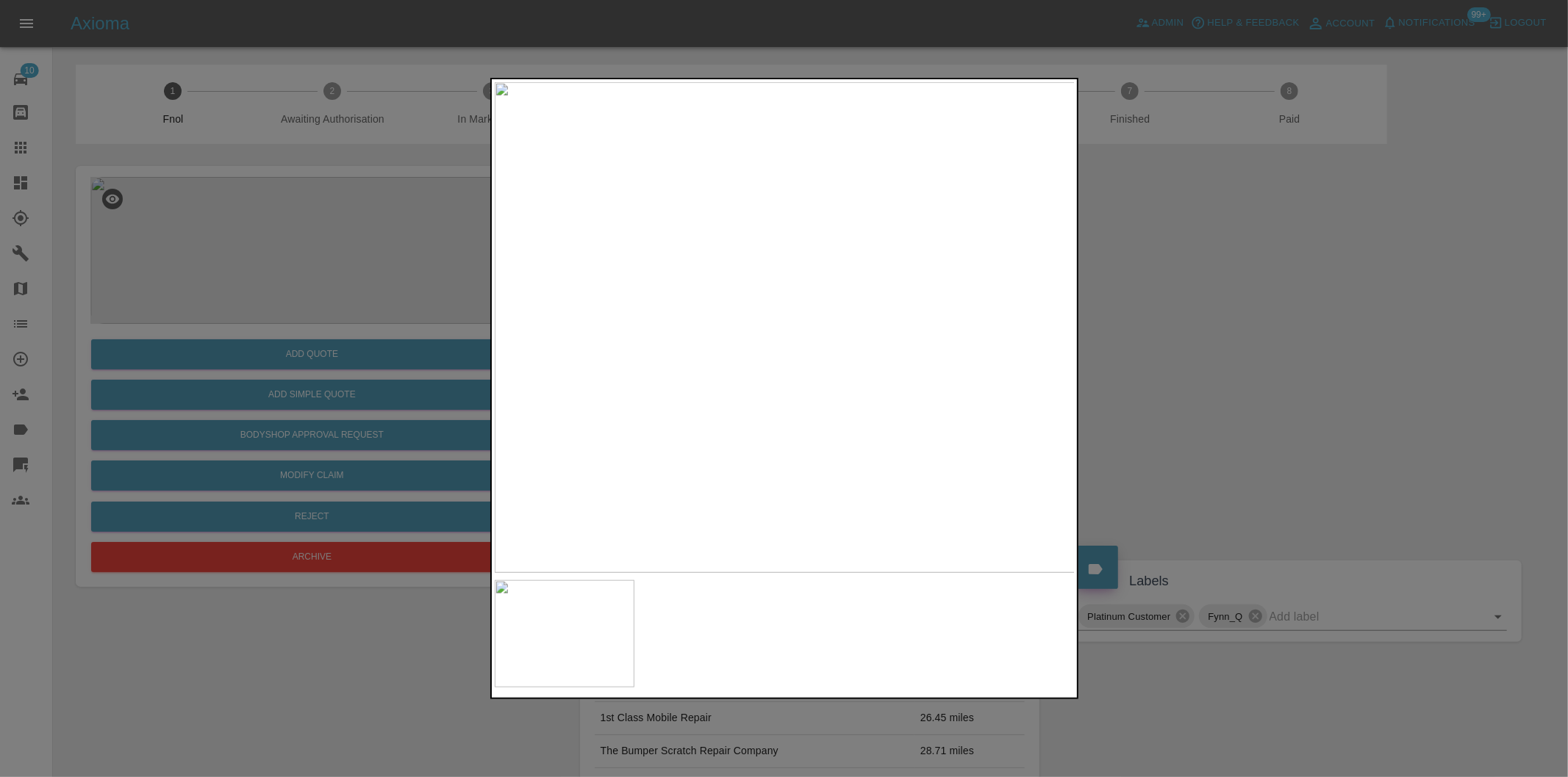
click at [1128, 333] on div at bounding box center [784, 388] width 1568 height 777
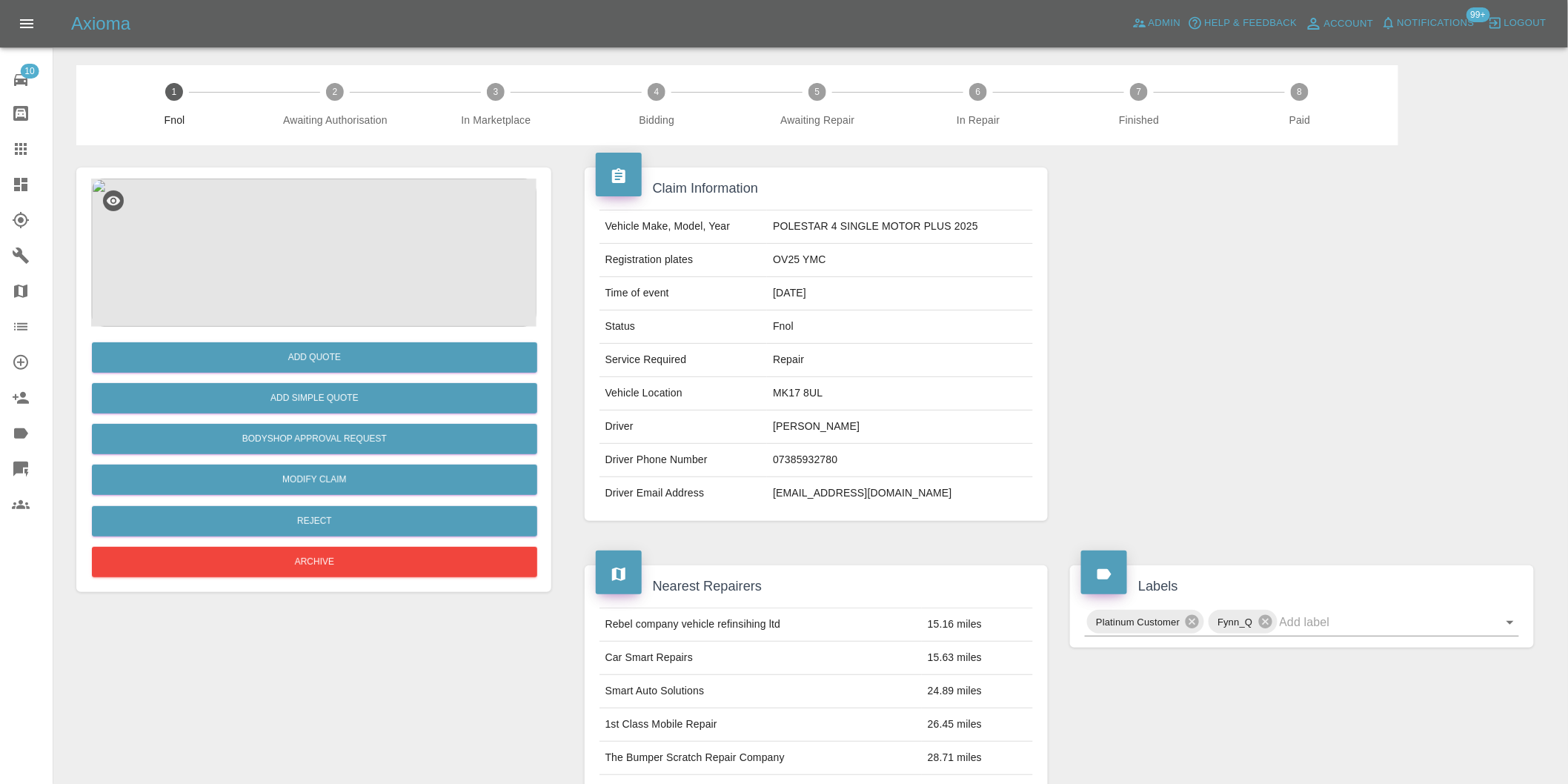
click at [312, 239] on img at bounding box center [313, 253] width 446 height 148
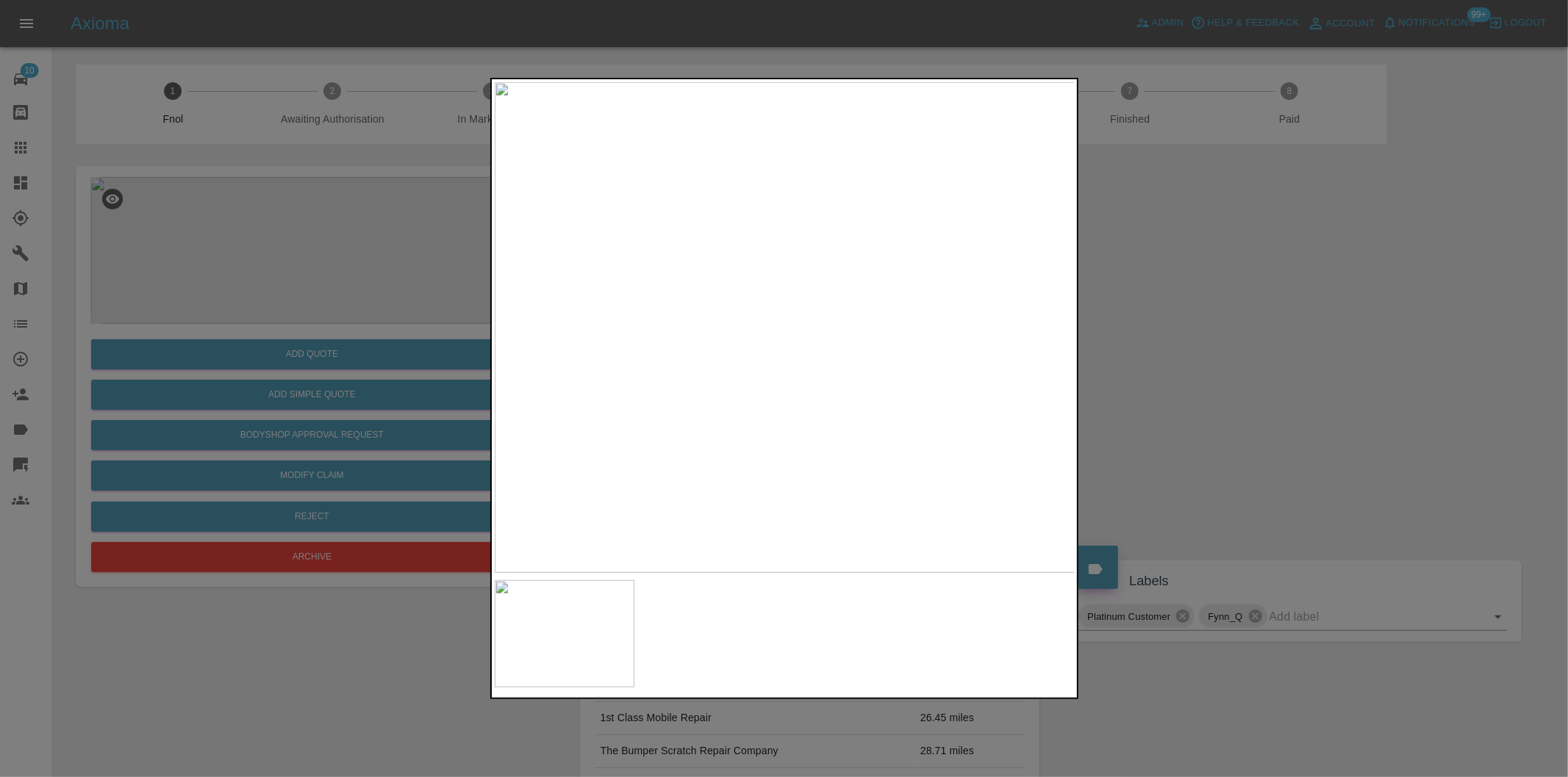
drag, startPoint x: 1273, startPoint y: 329, endPoint x: 1145, endPoint y: 320, distance: 128.3
click at [1272, 329] on div at bounding box center [784, 388] width 1568 height 777
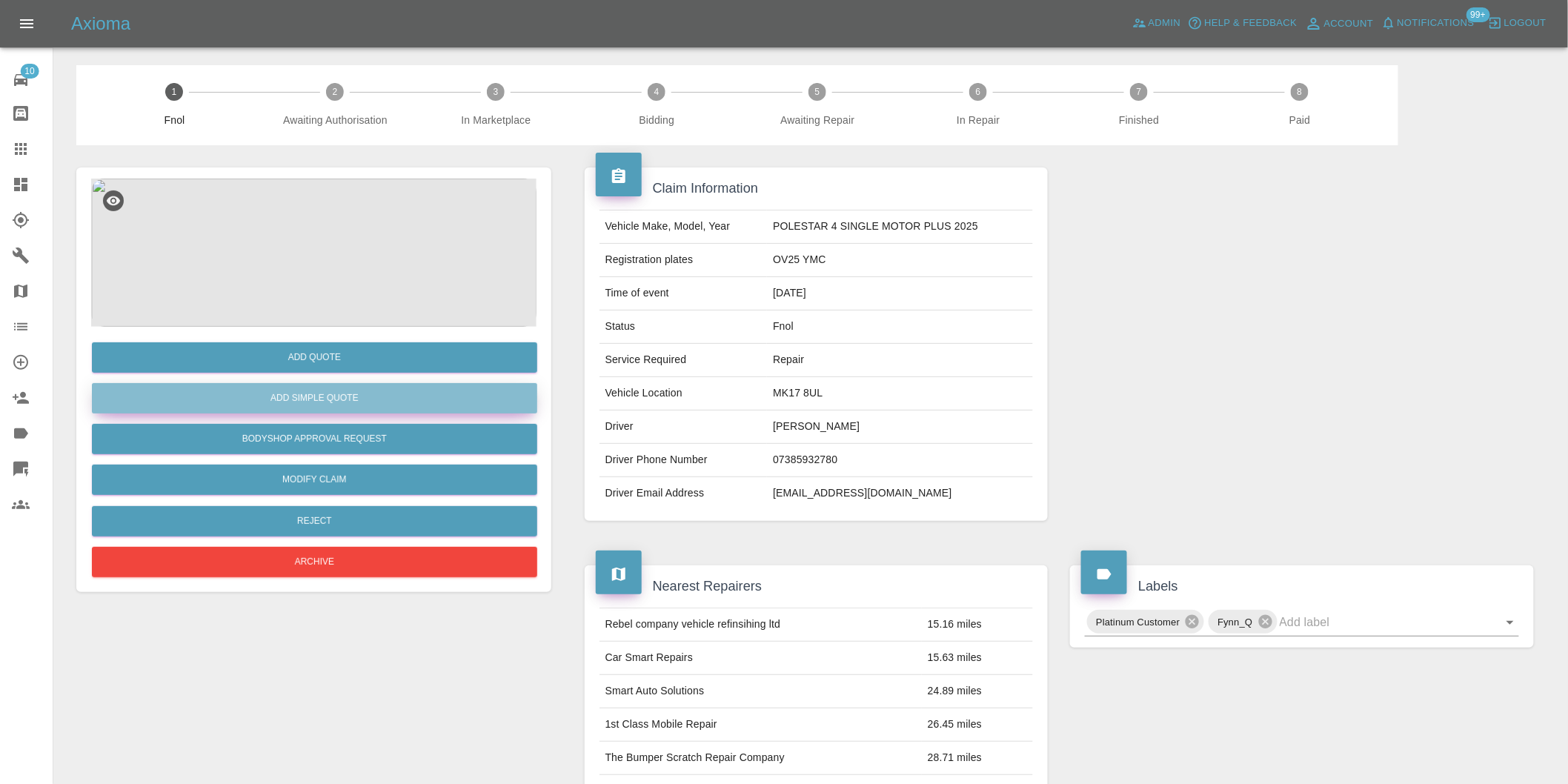
click at [320, 397] on button "Add Simple Quote" at bounding box center [314, 398] width 446 height 30
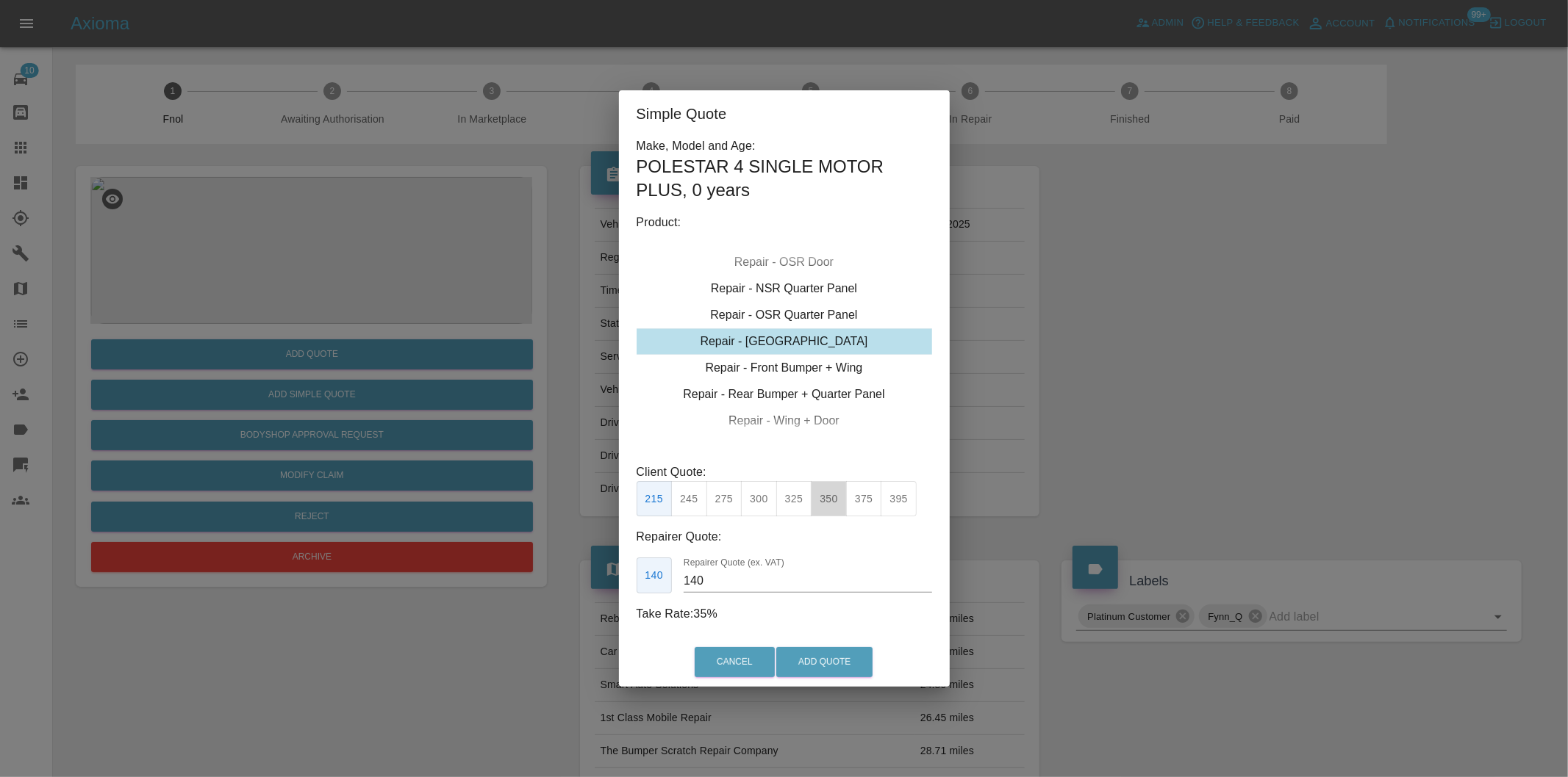
drag, startPoint x: 826, startPoint y: 491, endPoint x: 832, endPoint y: 533, distance: 42.4
click at [826, 494] on button "350" at bounding box center [829, 499] width 36 height 36
type input "230"
click at [826, 660] on button "Add Quote" at bounding box center [823, 662] width 96 height 30
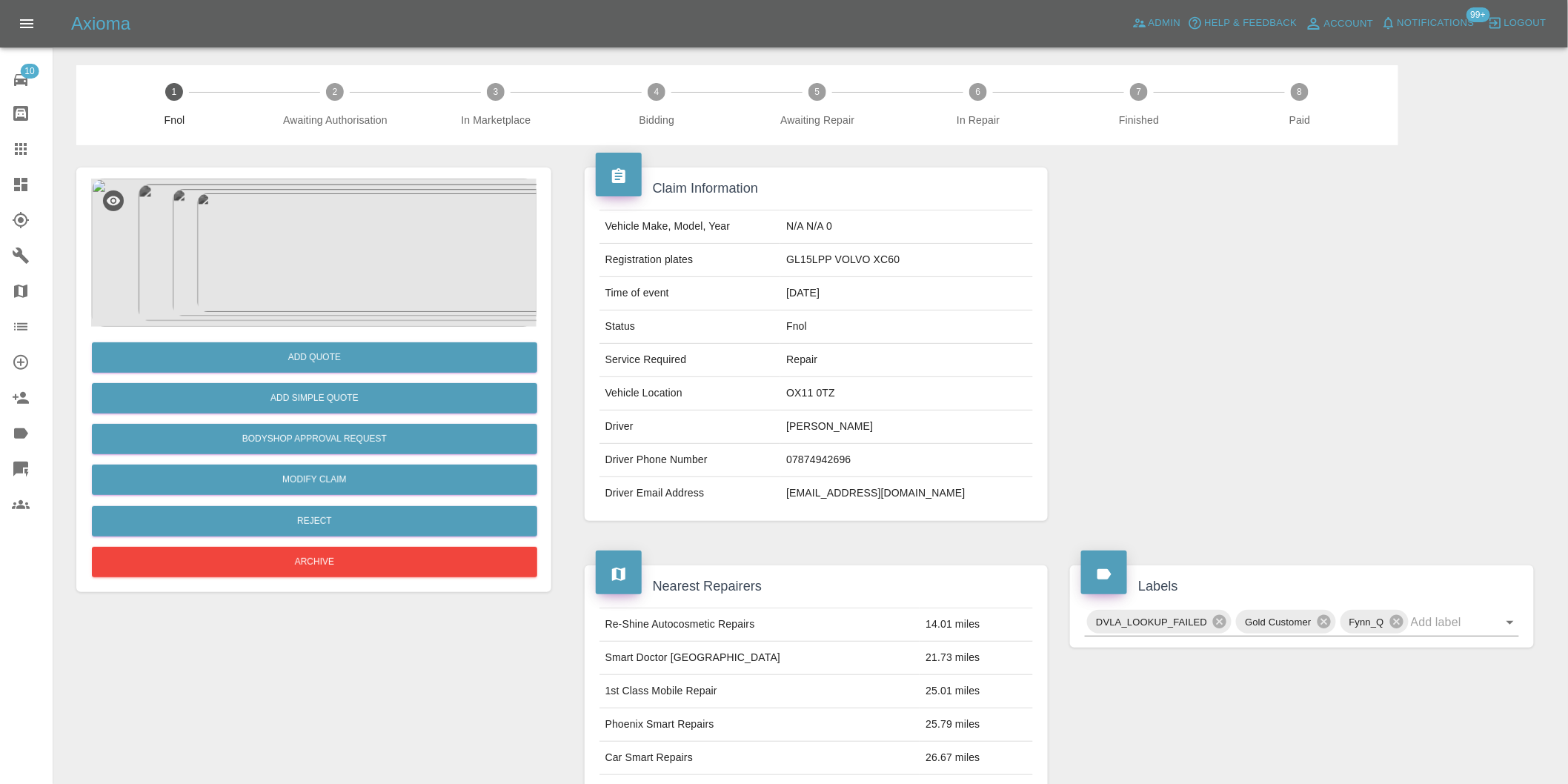
click at [336, 253] on img at bounding box center [313, 253] width 446 height 148
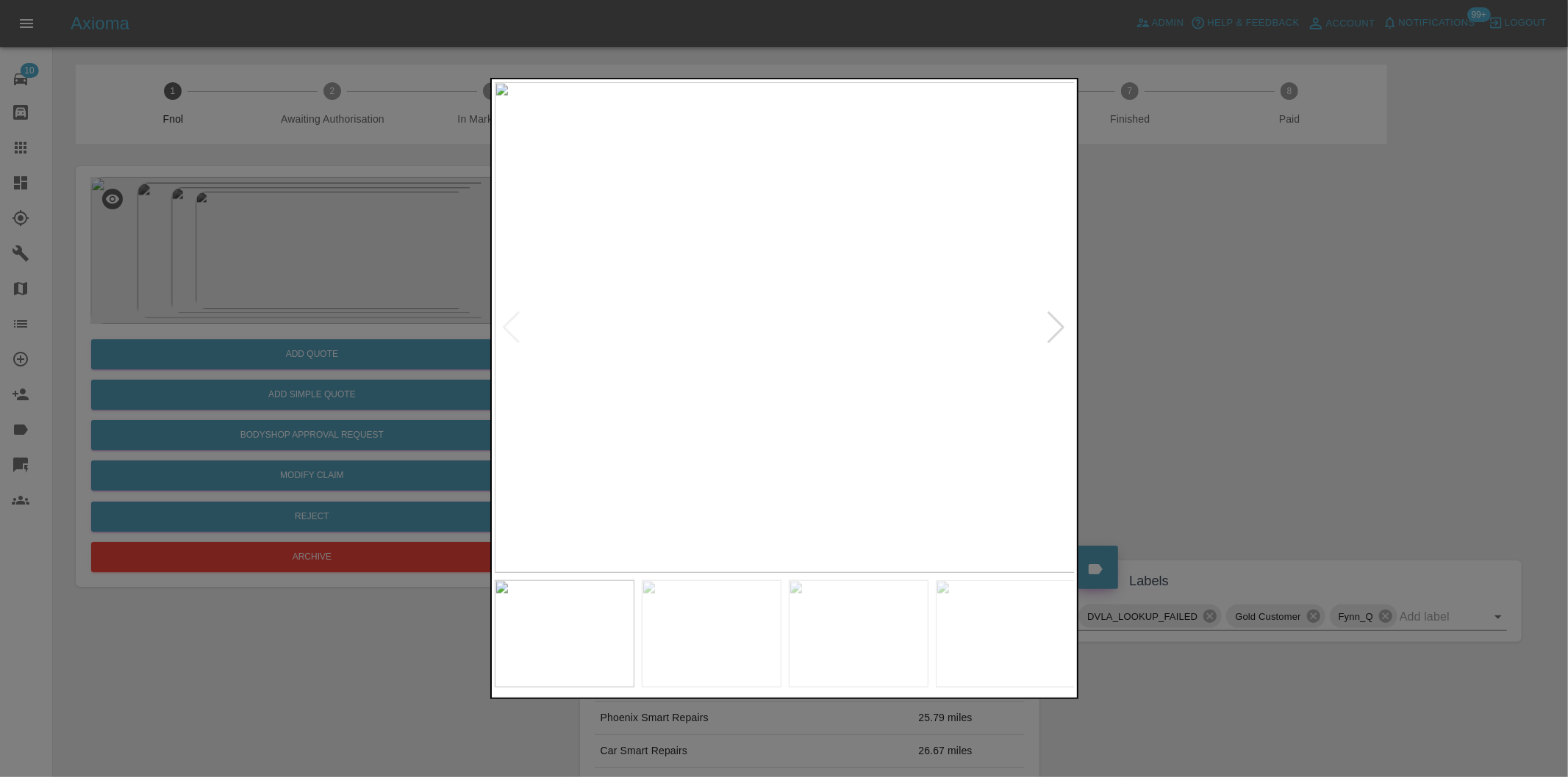
click at [1053, 335] on div at bounding box center [1056, 327] width 20 height 32
click at [1053, 335] on img at bounding box center [785, 327] width 581 height 491
drag, startPoint x: 1233, startPoint y: 329, endPoint x: 1221, endPoint y: 329, distance: 12.0
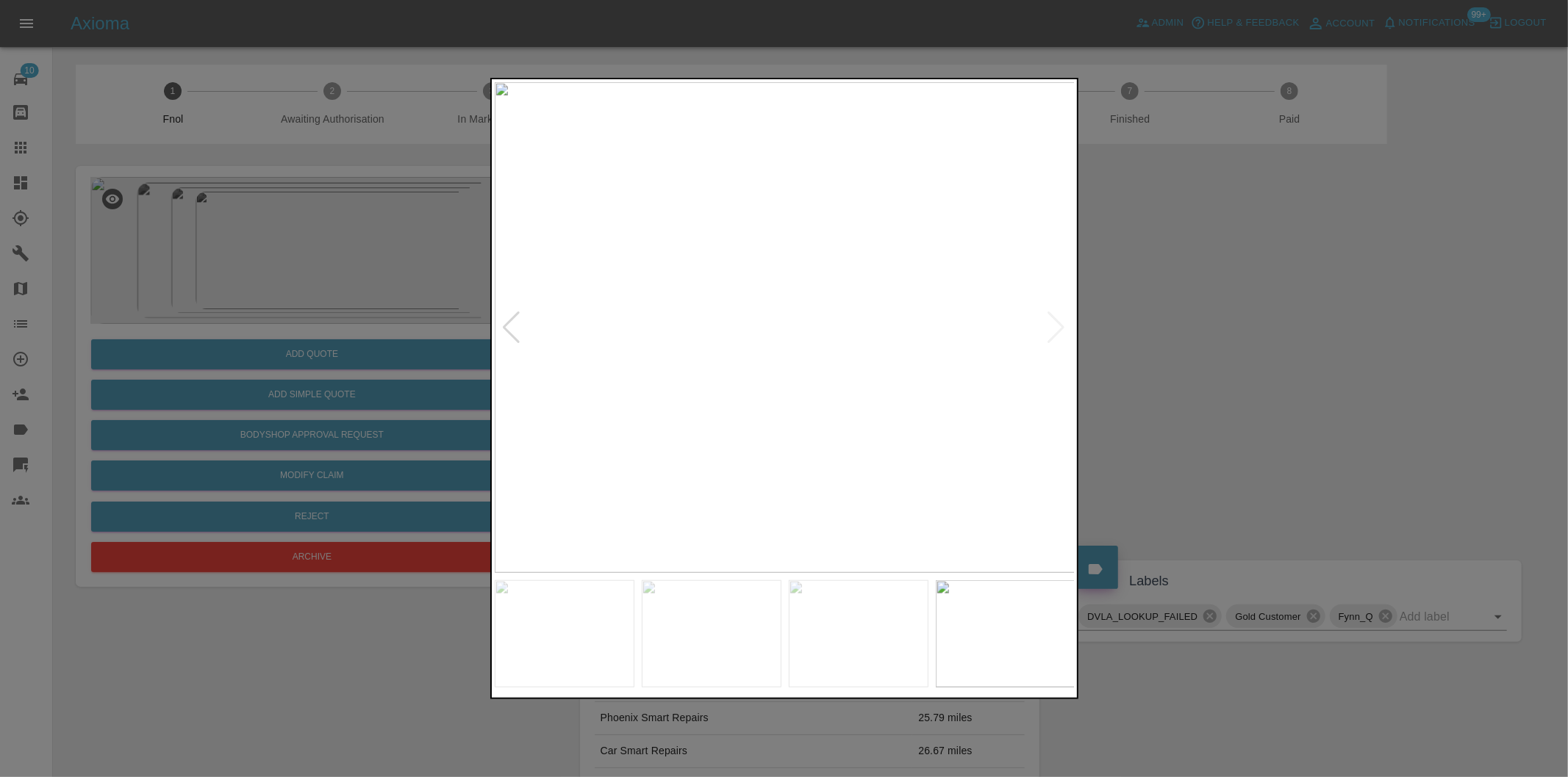
click at [1228, 329] on div at bounding box center [784, 388] width 1568 height 777
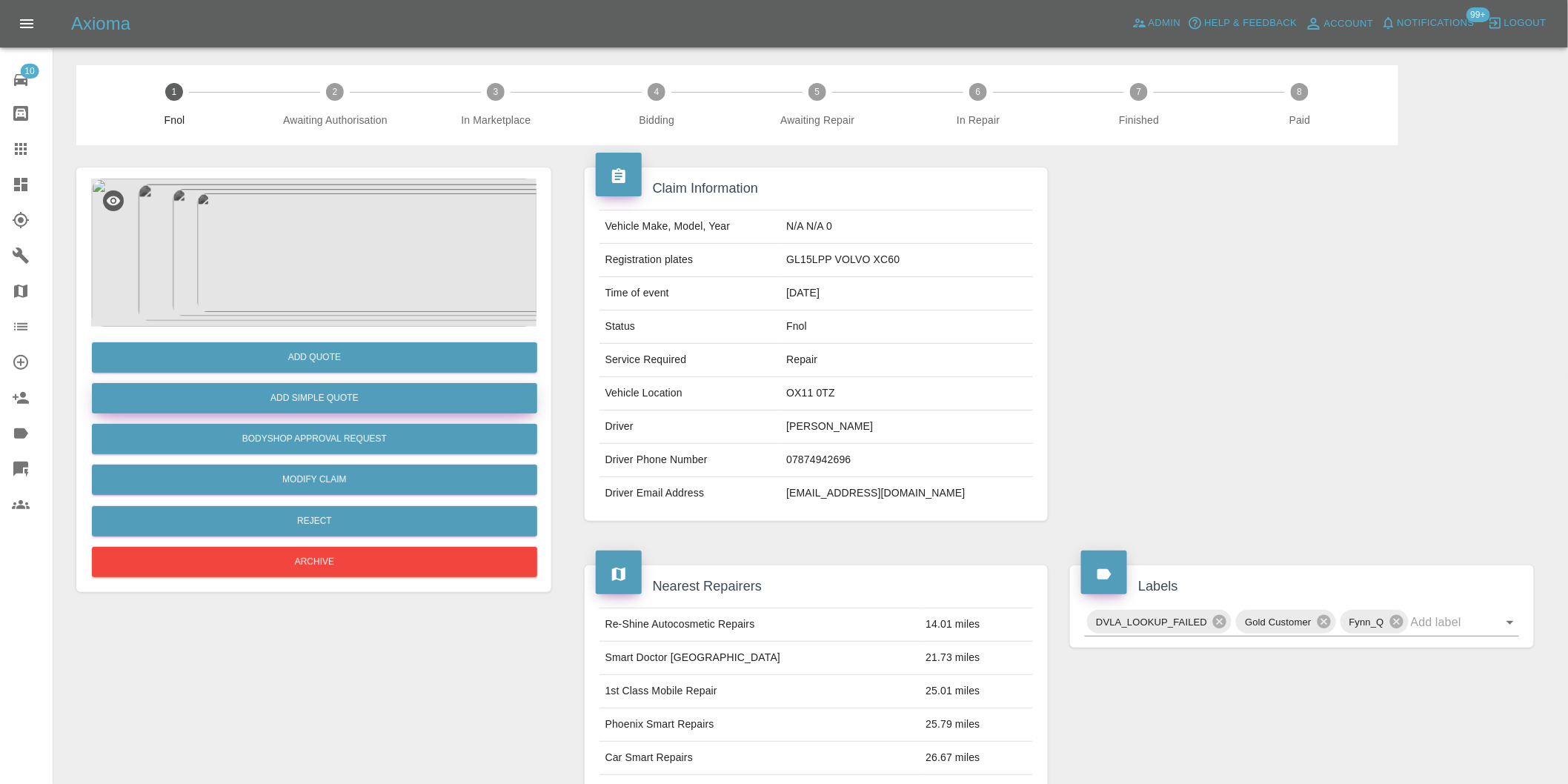
click at [361, 391] on button "Add Simple Quote" at bounding box center [314, 398] width 446 height 30
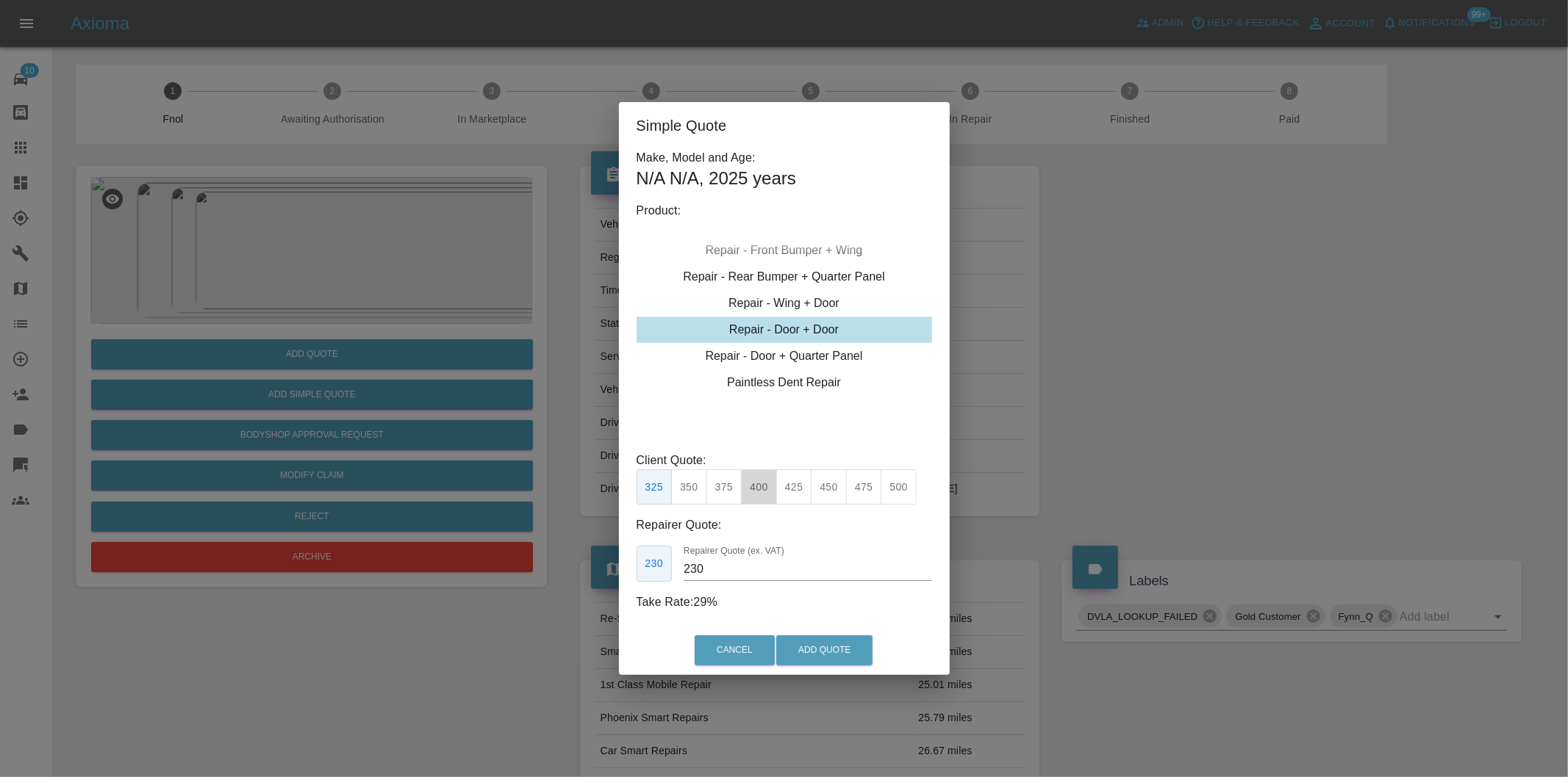
click at [767, 495] on button "400" at bounding box center [759, 487] width 36 height 36
type input "275"
click at [824, 662] on button "Add Quote" at bounding box center [823, 650] width 96 height 30
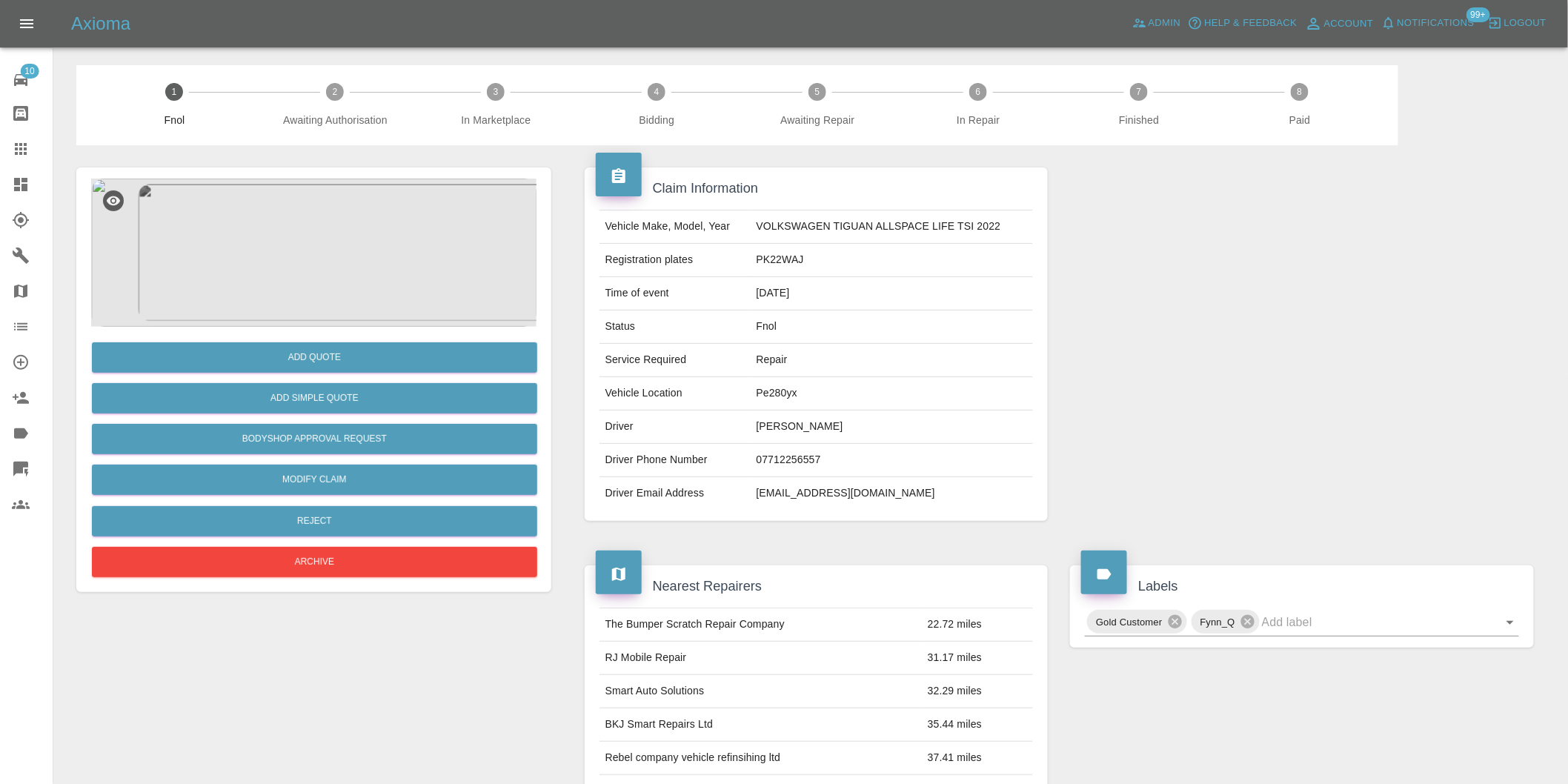
click at [322, 290] on img at bounding box center [313, 253] width 446 height 148
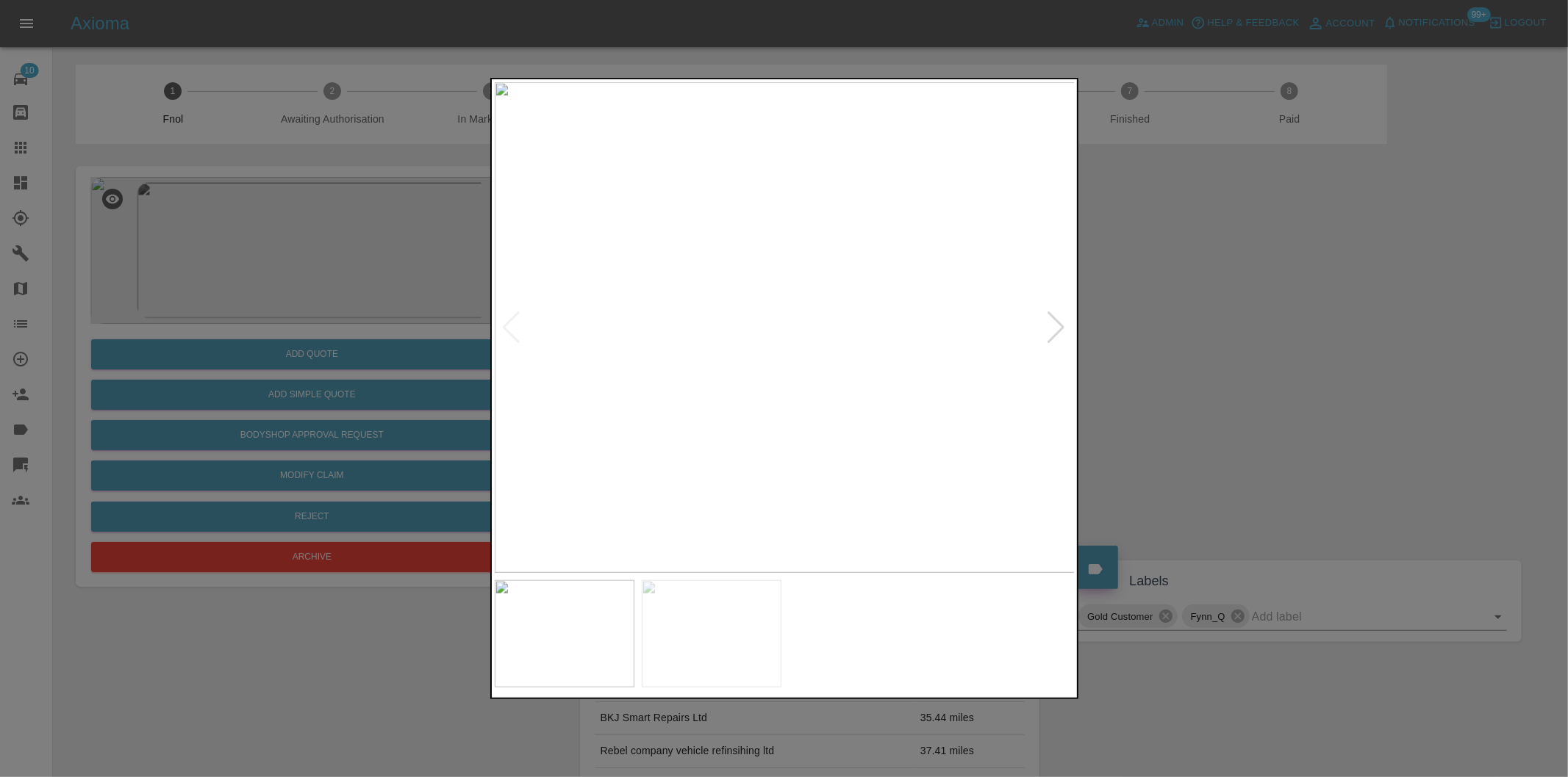
click at [1058, 326] on div at bounding box center [1056, 327] width 20 height 32
click at [1058, 326] on img at bounding box center [785, 327] width 581 height 491
drag, startPoint x: 1304, startPoint y: 350, endPoint x: 1243, endPoint y: 354, distance: 61.1
click at [1277, 354] on div at bounding box center [784, 388] width 1568 height 777
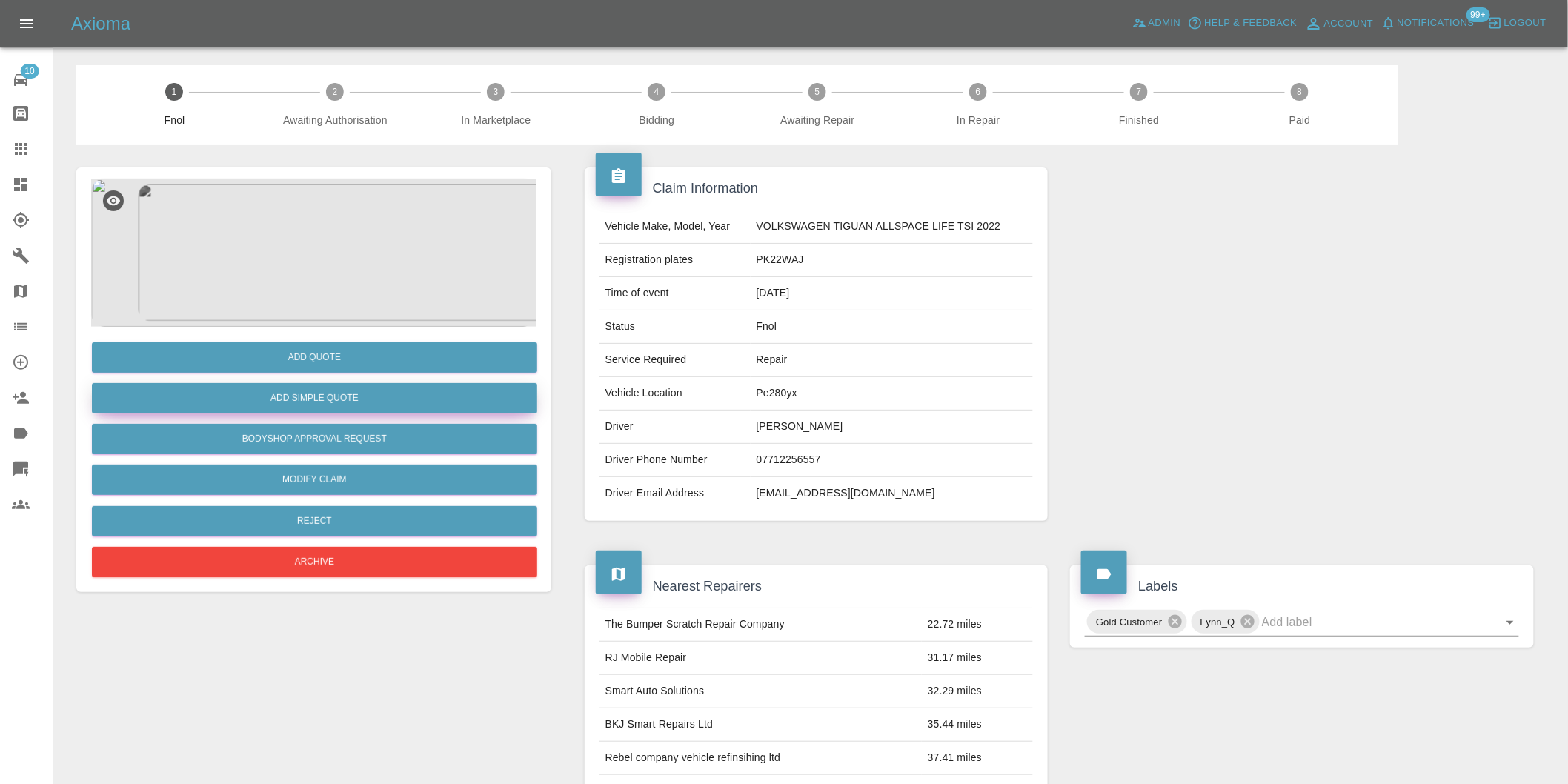
click at [367, 401] on button "Add Simple Quote" at bounding box center [314, 398] width 446 height 30
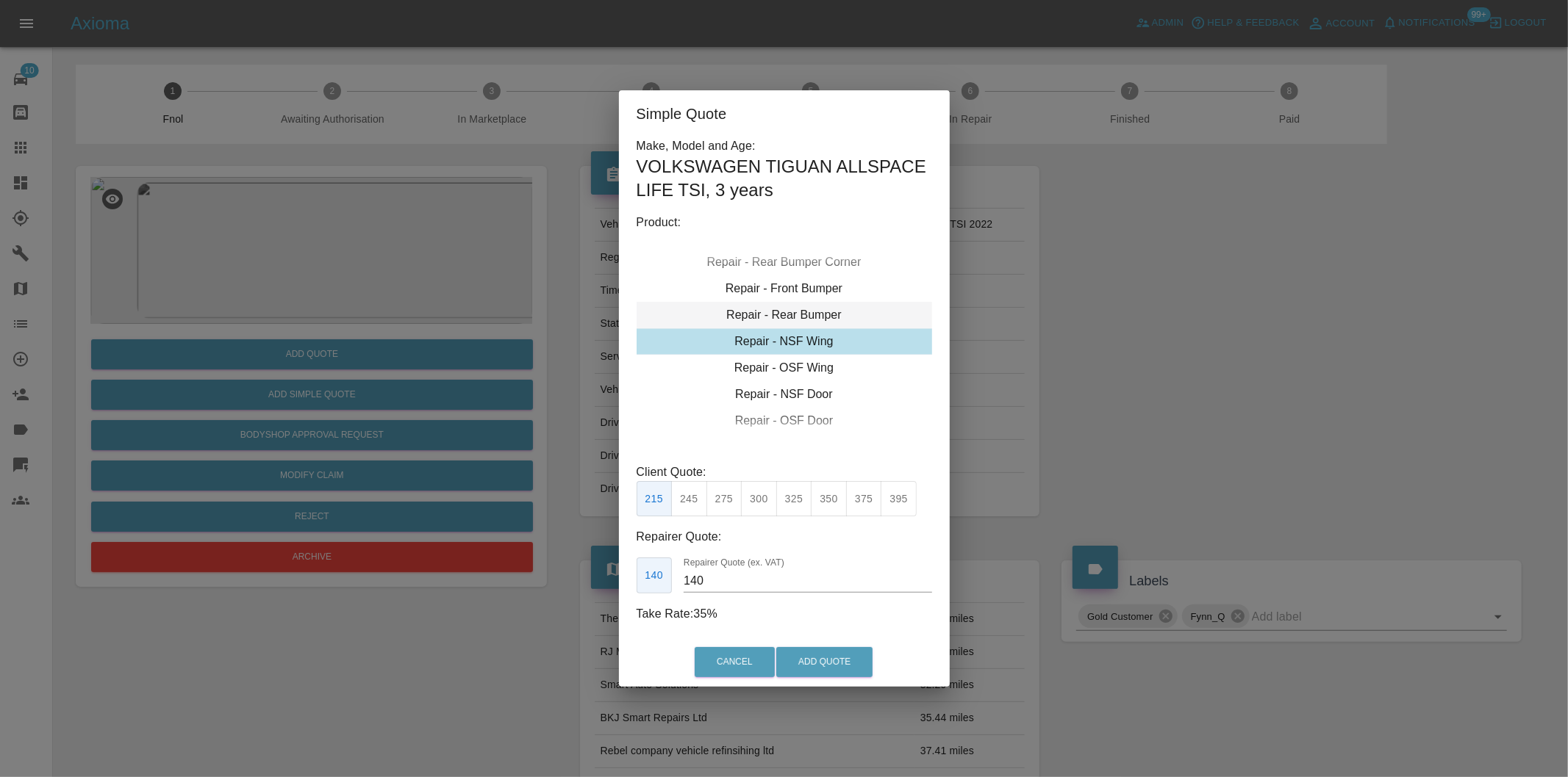
click at [826, 314] on div "Repair - Rear Bumper" at bounding box center [784, 315] width 295 height 27
click at [726, 507] on button "350" at bounding box center [724, 499] width 36 height 36
type input "210"
click at [803, 665] on button "Add Quote" at bounding box center [823, 662] width 96 height 30
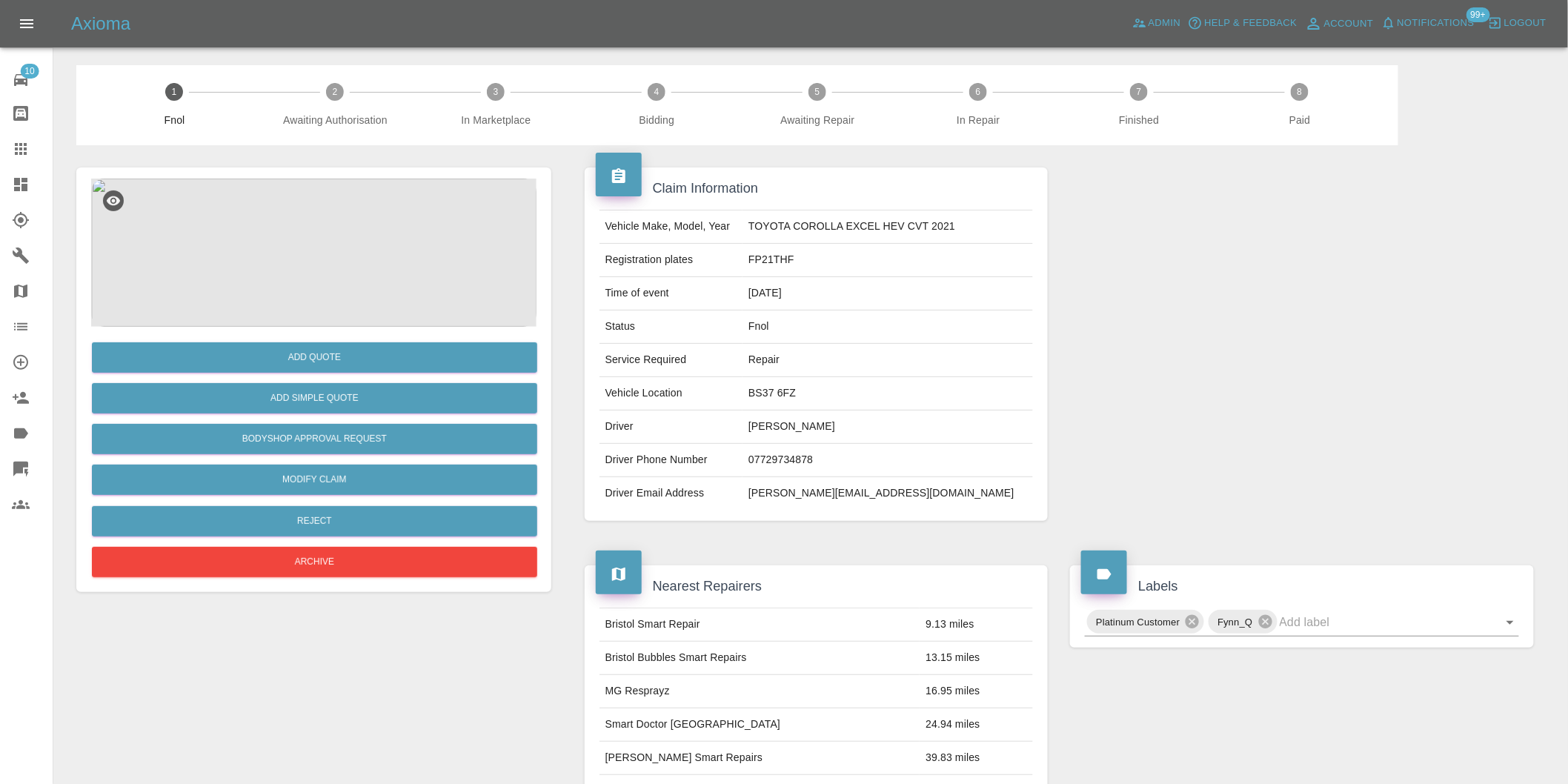
click at [337, 260] on img at bounding box center [313, 253] width 446 height 148
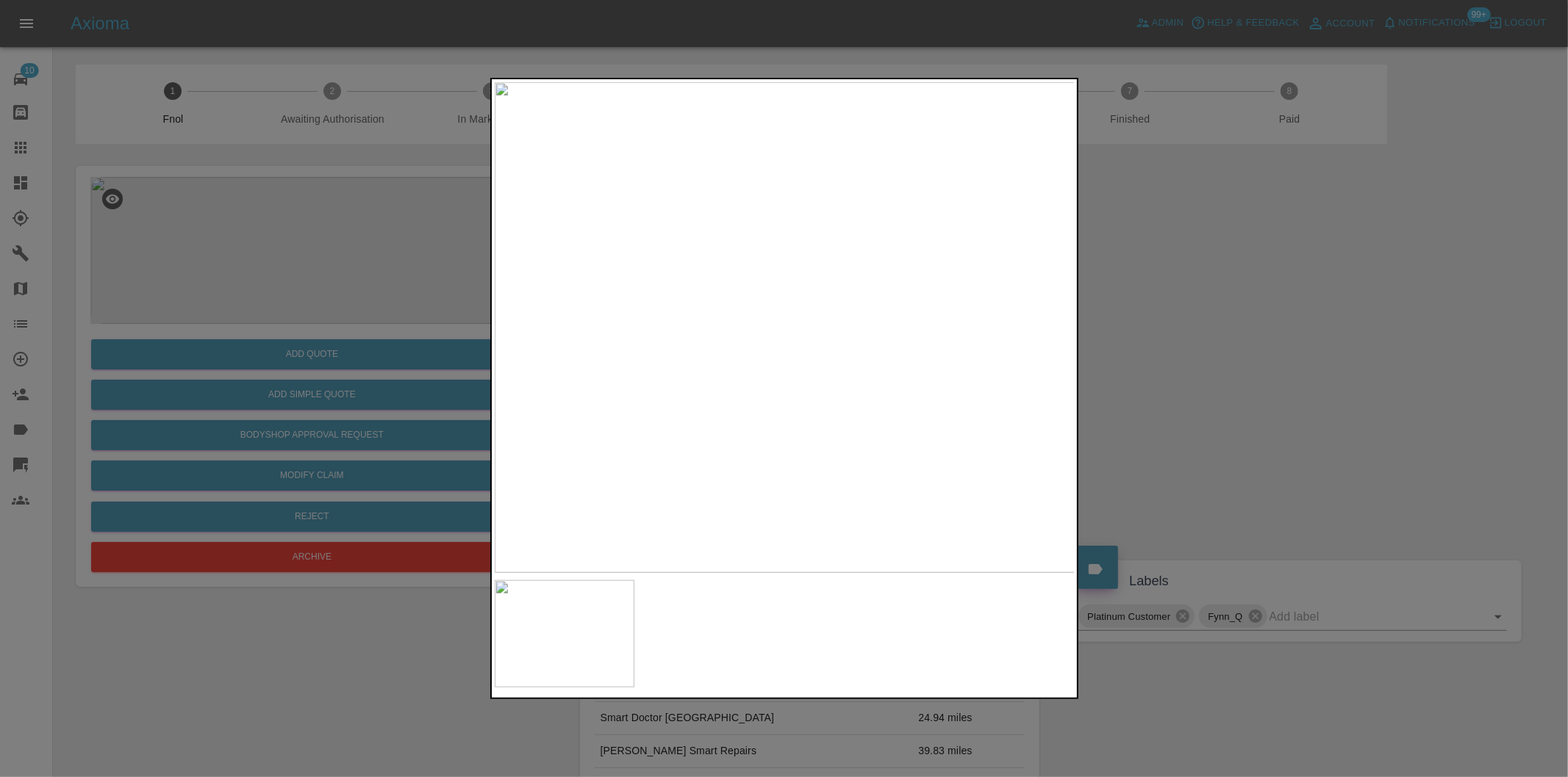
click at [1179, 341] on div at bounding box center [784, 388] width 1568 height 777
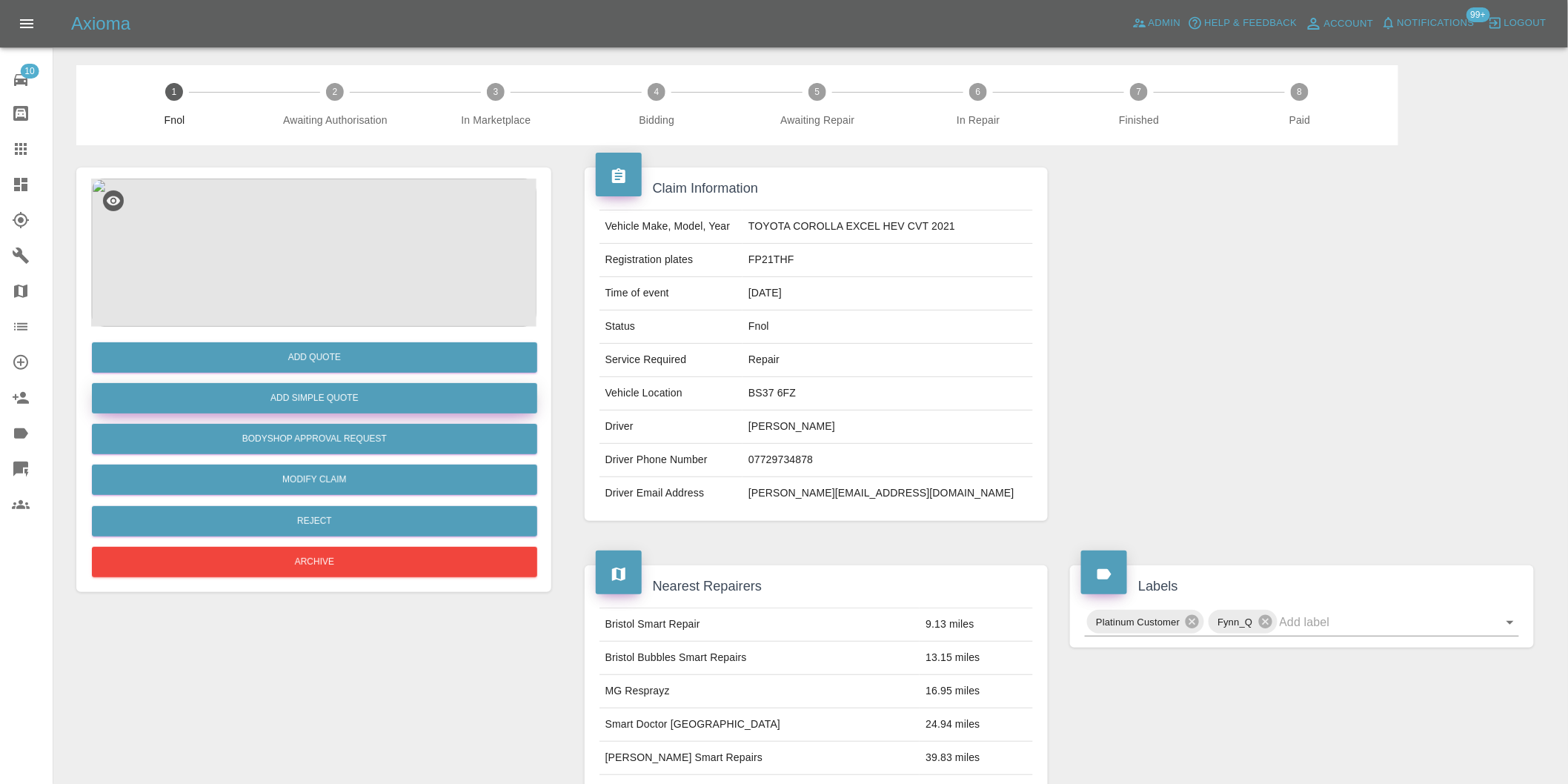
click at [343, 399] on button "Add Simple Quote" at bounding box center [314, 398] width 446 height 30
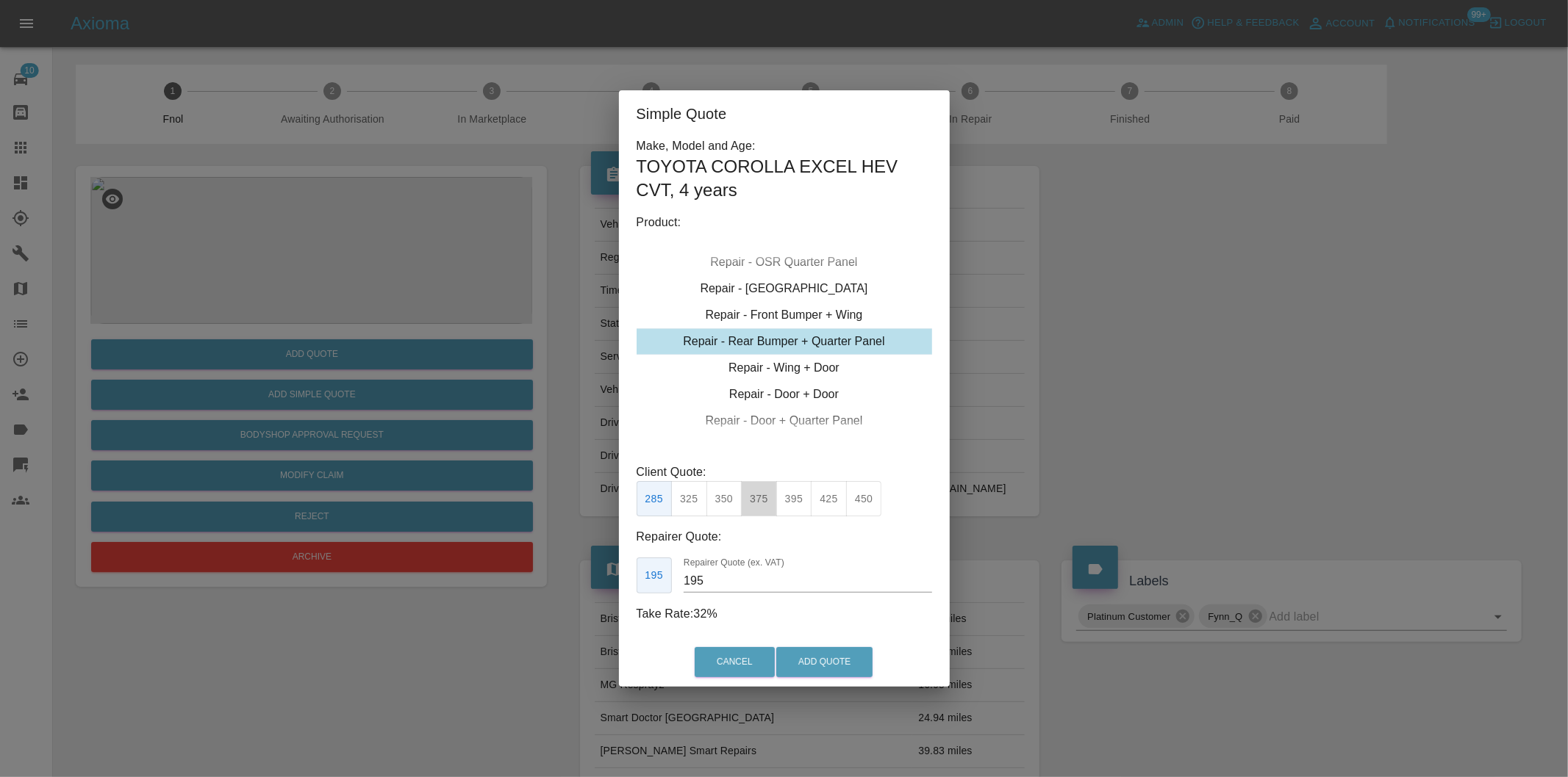
click at [759, 504] on button "375" at bounding box center [759, 499] width 36 height 36
type input "230"
click at [820, 659] on button "Add Quote" at bounding box center [823, 662] width 96 height 30
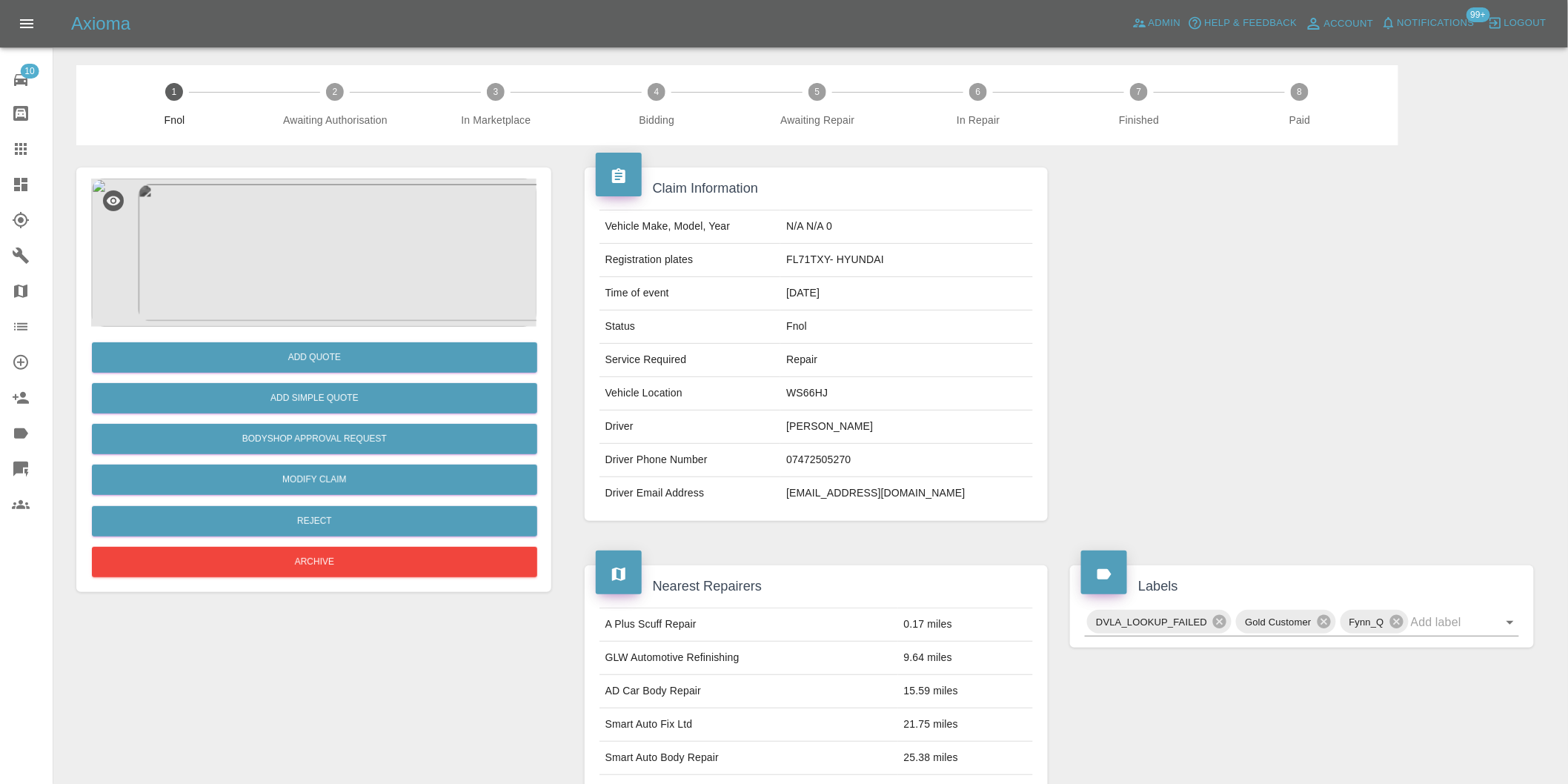
click at [301, 248] on img at bounding box center [313, 253] width 446 height 148
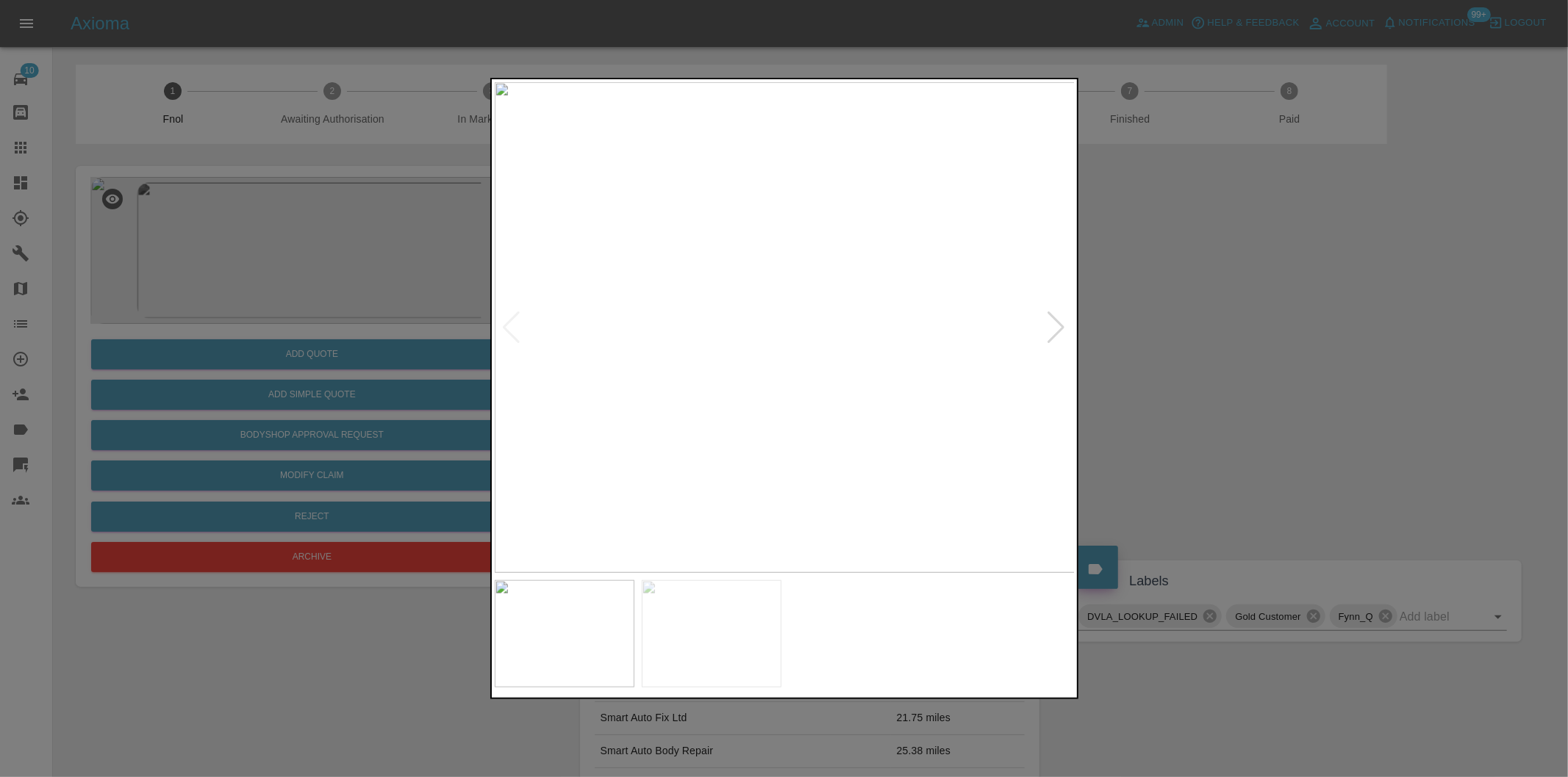
click at [1164, 366] on div at bounding box center [784, 388] width 1568 height 777
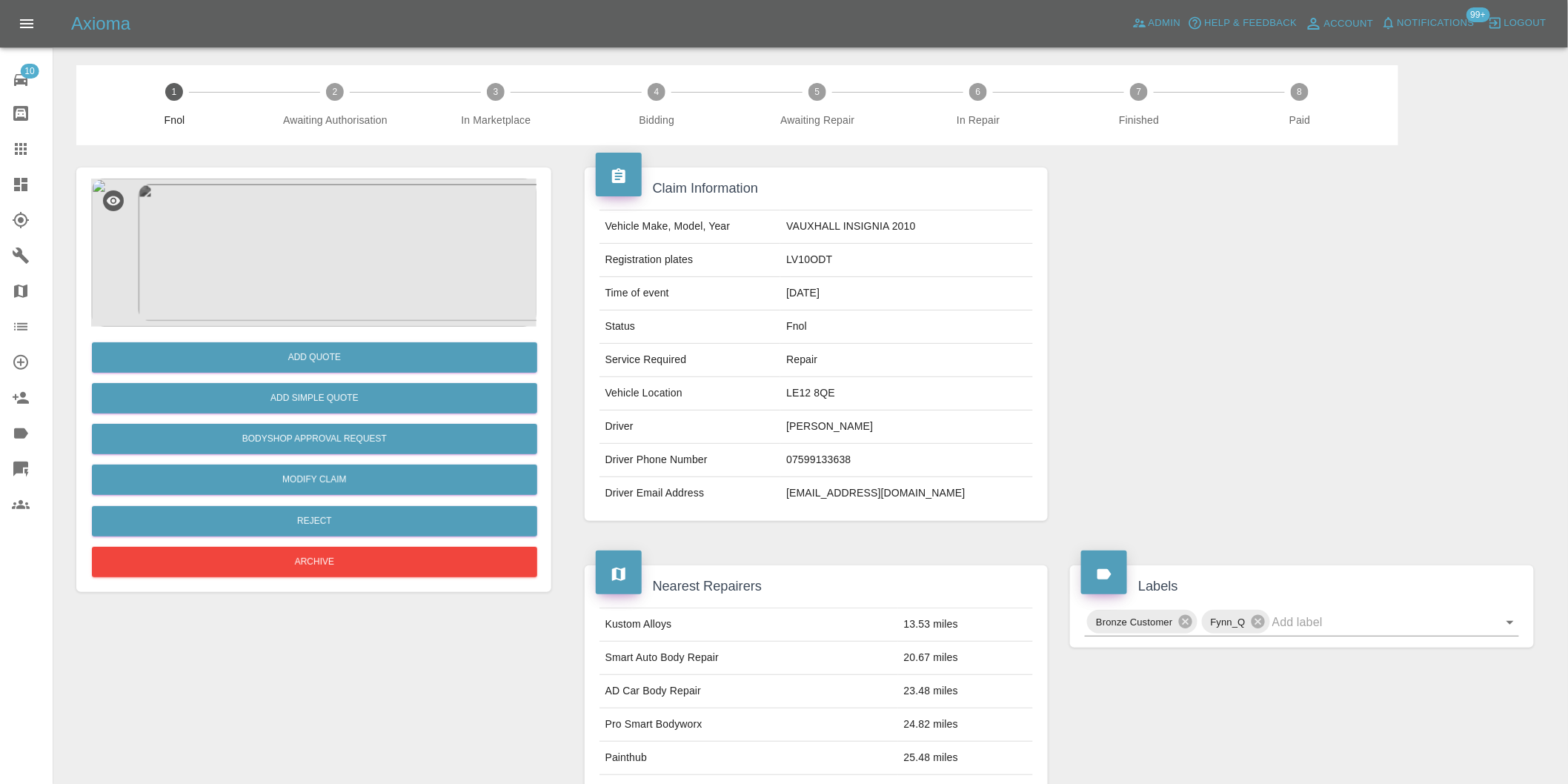
click at [292, 212] on img at bounding box center [313, 253] width 446 height 148
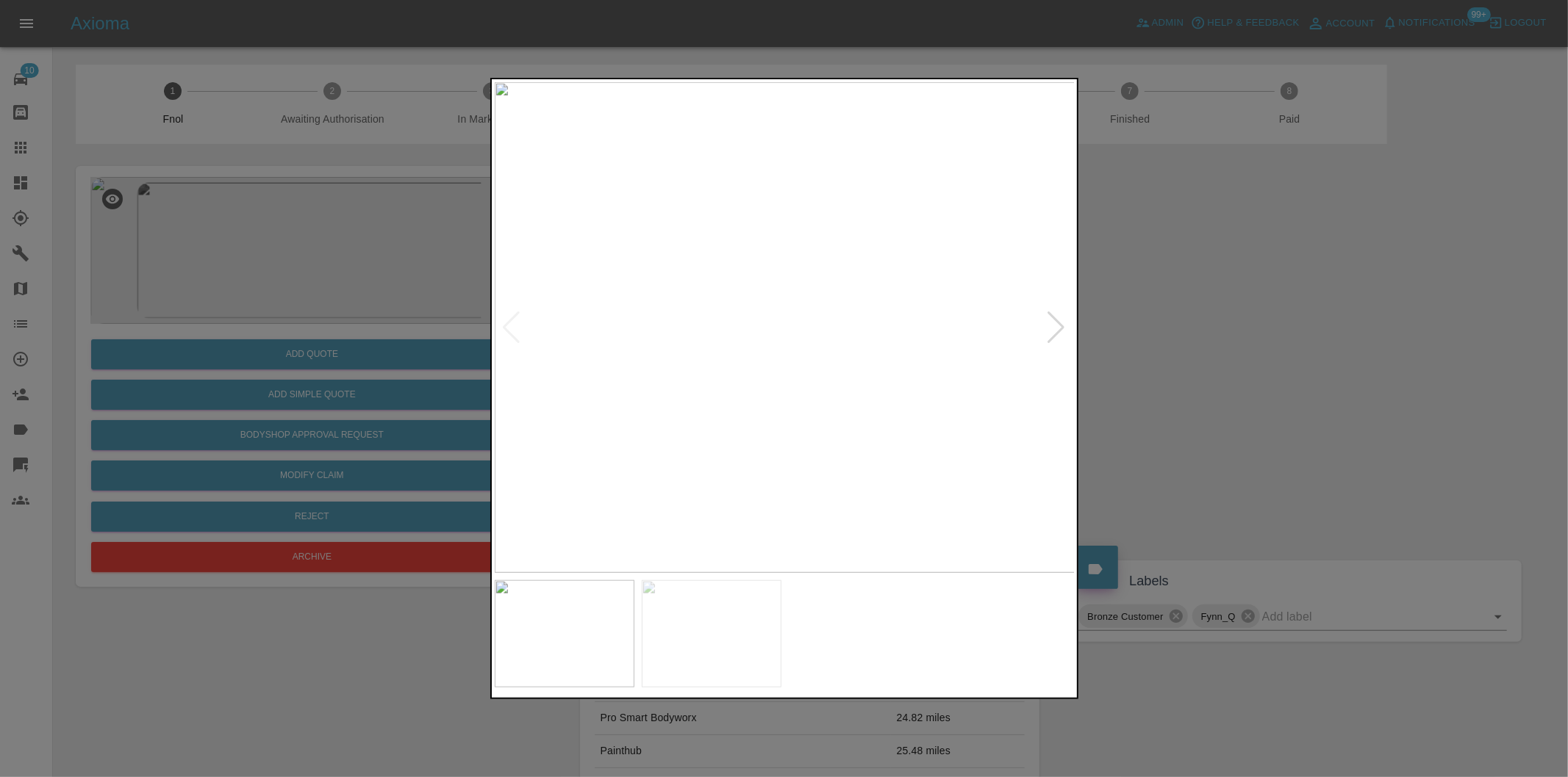
click at [1058, 320] on div at bounding box center [1056, 327] width 20 height 32
click at [1058, 320] on img at bounding box center [785, 327] width 581 height 491
click at [505, 322] on div at bounding box center [512, 327] width 20 height 32
click at [1151, 339] on div at bounding box center [784, 388] width 1568 height 777
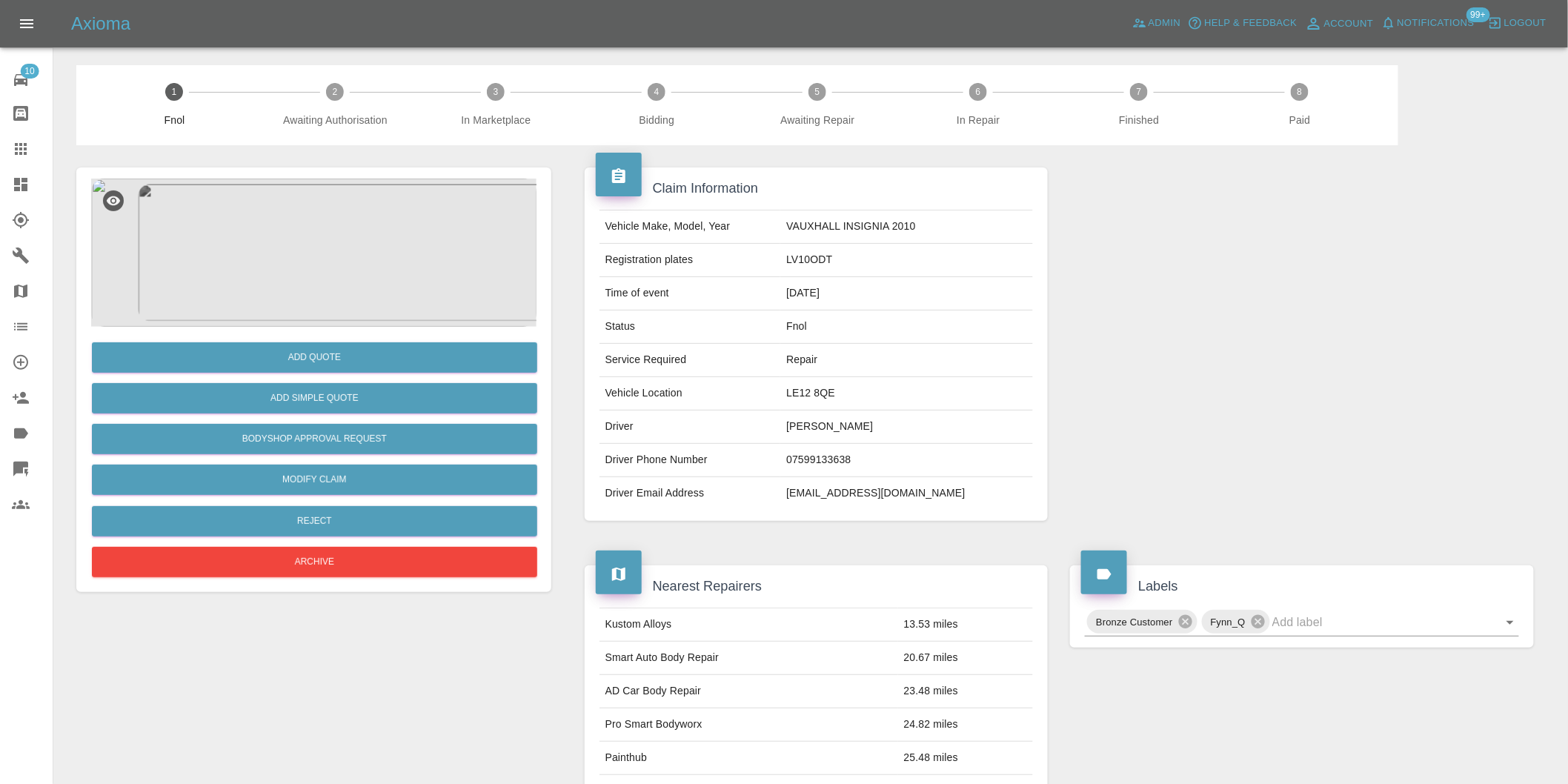
click at [391, 415] on div "Add Simple Quote" at bounding box center [313, 398] width 446 height 38
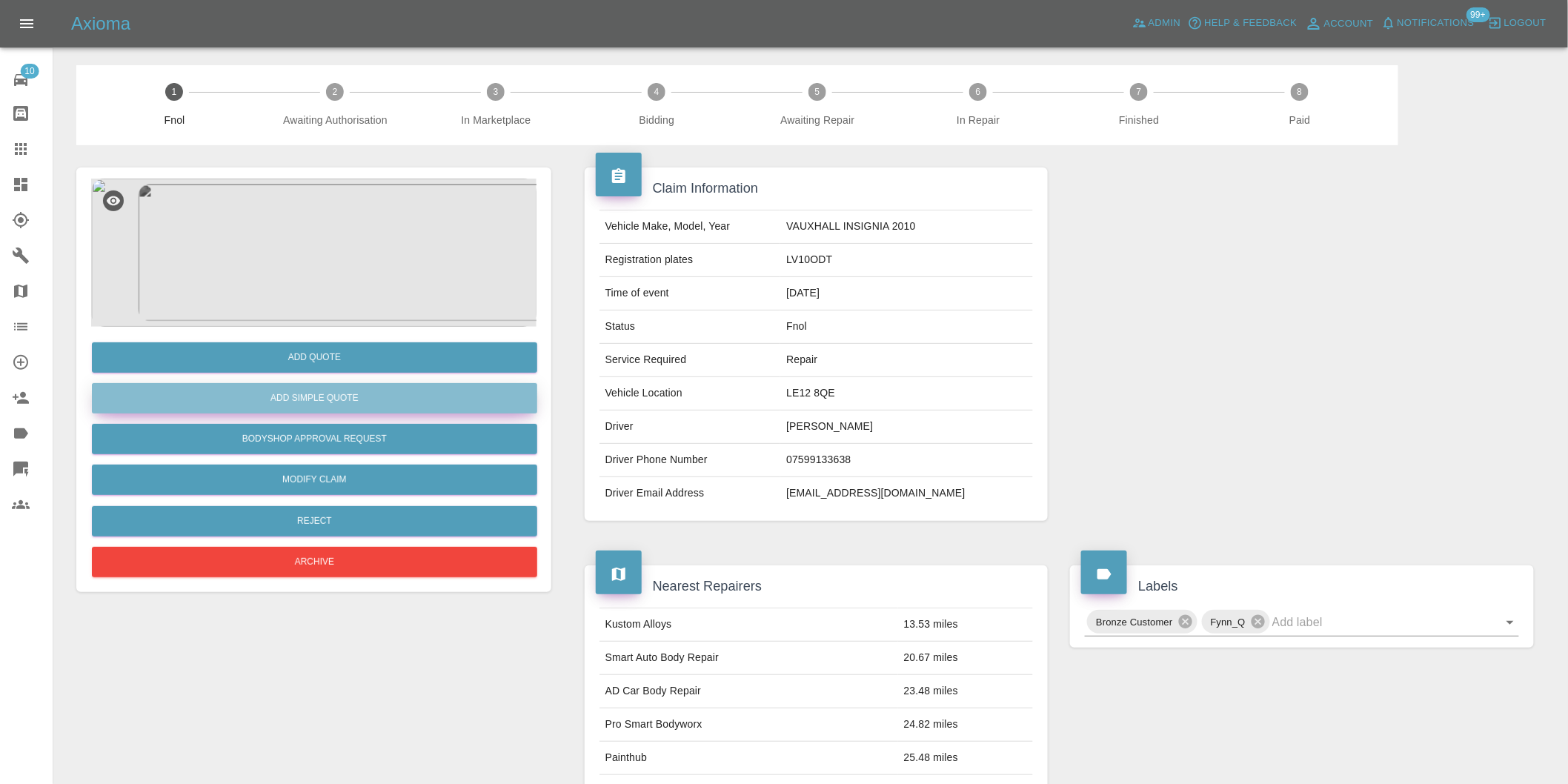
click at [374, 396] on button "Add Simple Quote" at bounding box center [314, 398] width 446 height 30
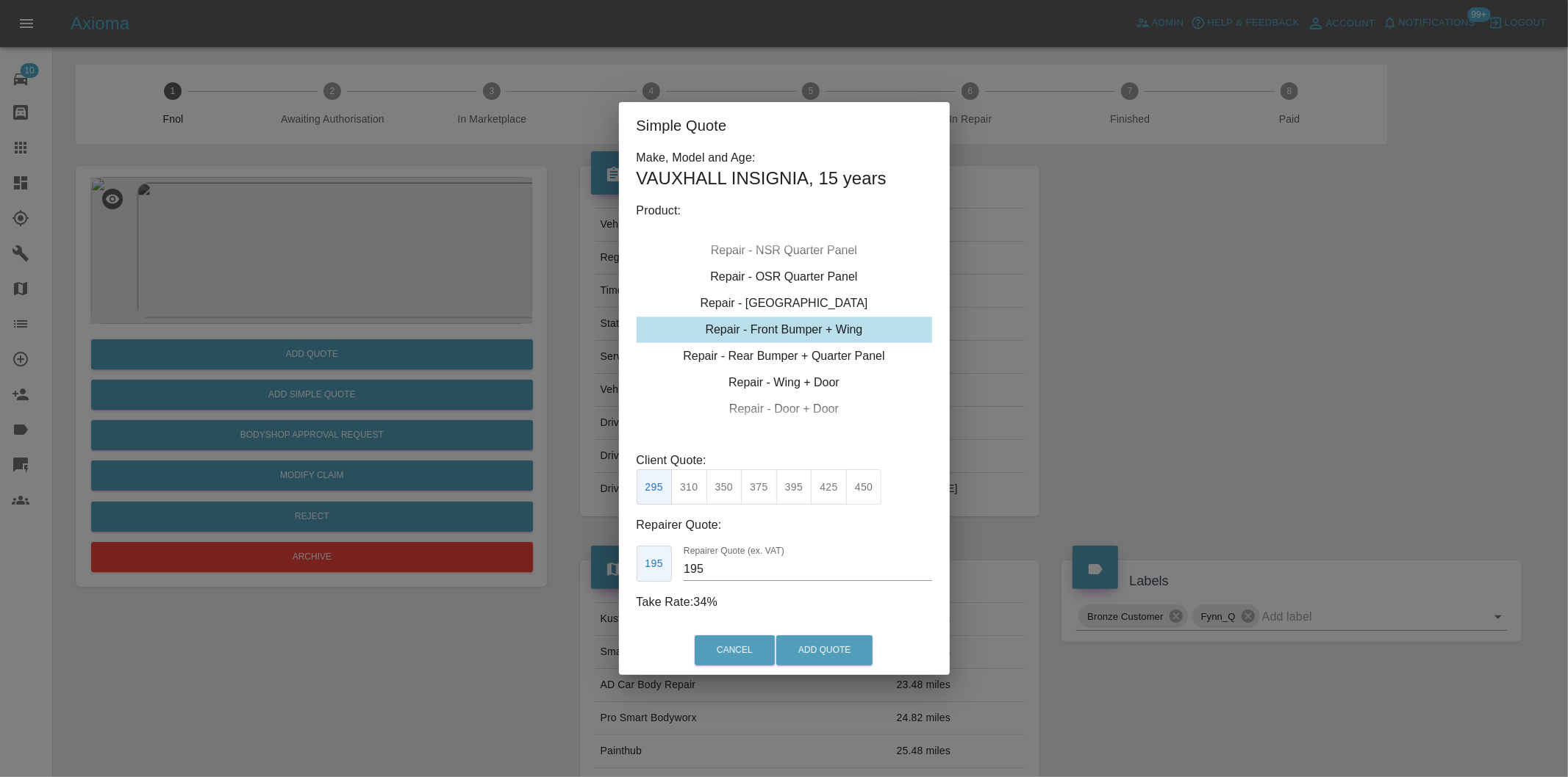
drag, startPoint x: 763, startPoint y: 483, endPoint x: 784, endPoint y: 527, distance: 48.8
click at [762, 486] on button "375" at bounding box center [759, 487] width 36 height 36
type input "230"
click at [832, 647] on button "Add Quote" at bounding box center [823, 650] width 96 height 30
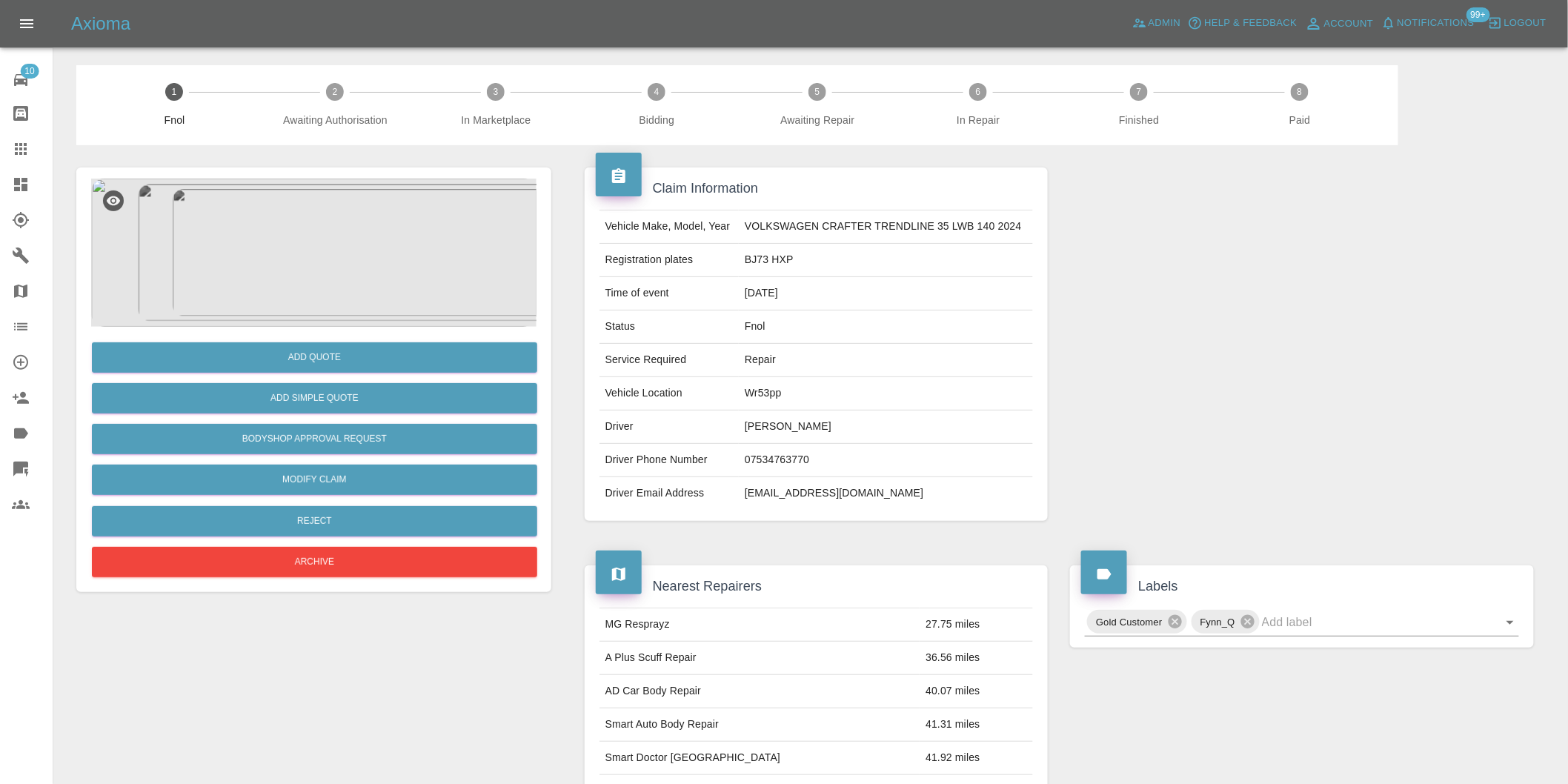
click at [355, 254] on img at bounding box center [313, 253] width 446 height 148
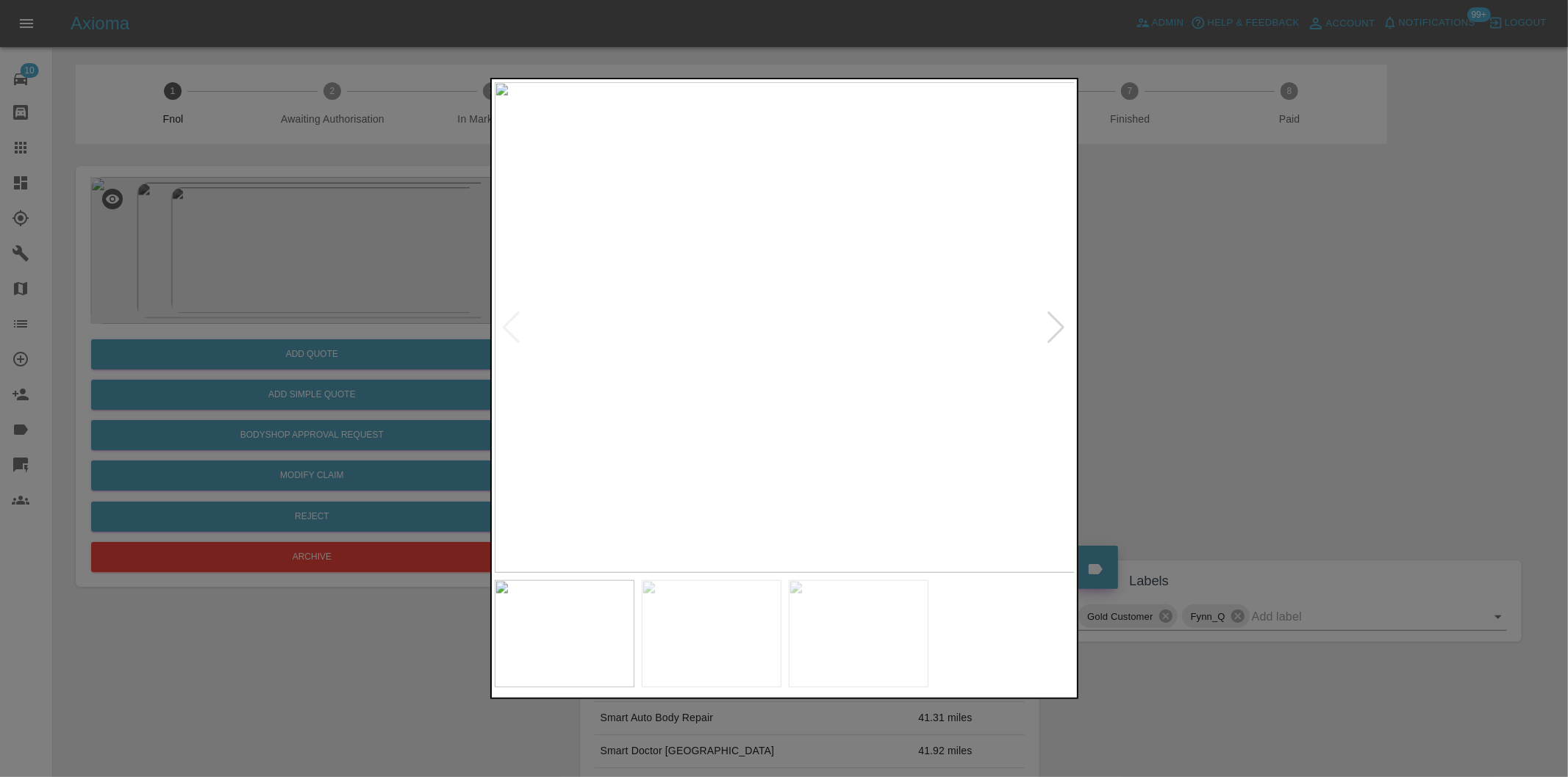
click at [1048, 327] on div at bounding box center [1056, 327] width 20 height 32
click at [1049, 327] on div at bounding box center [1056, 327] width 20 height 32
click at [1052, 324] on img at bounding box center [785, 327] width 581 height 491
click at [1215, 323] on div at bounding box center [784, 388] width 1568 height 777
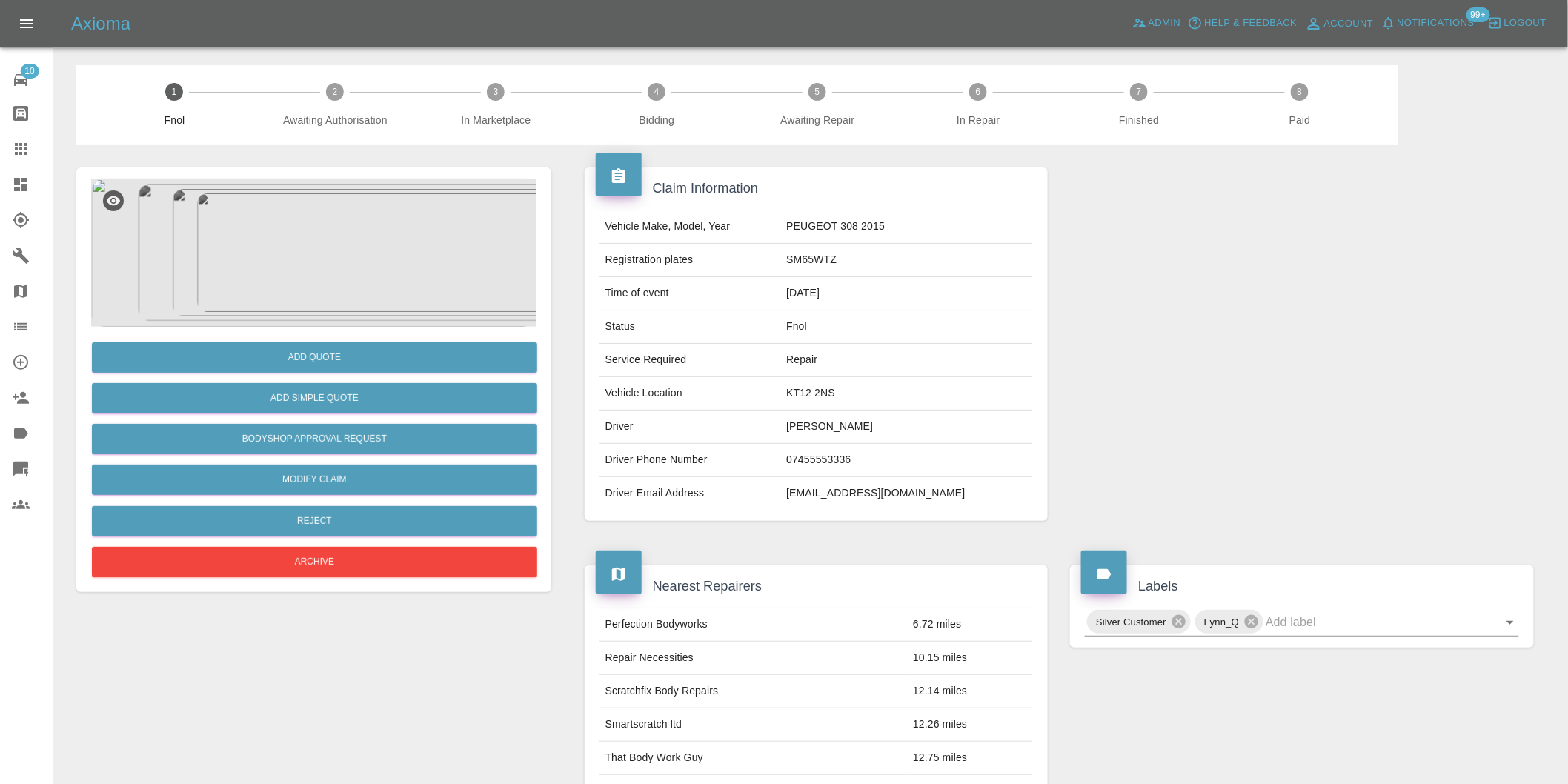
click at [304, 219] on img at bounding box center [313, 253] width 446 height 148
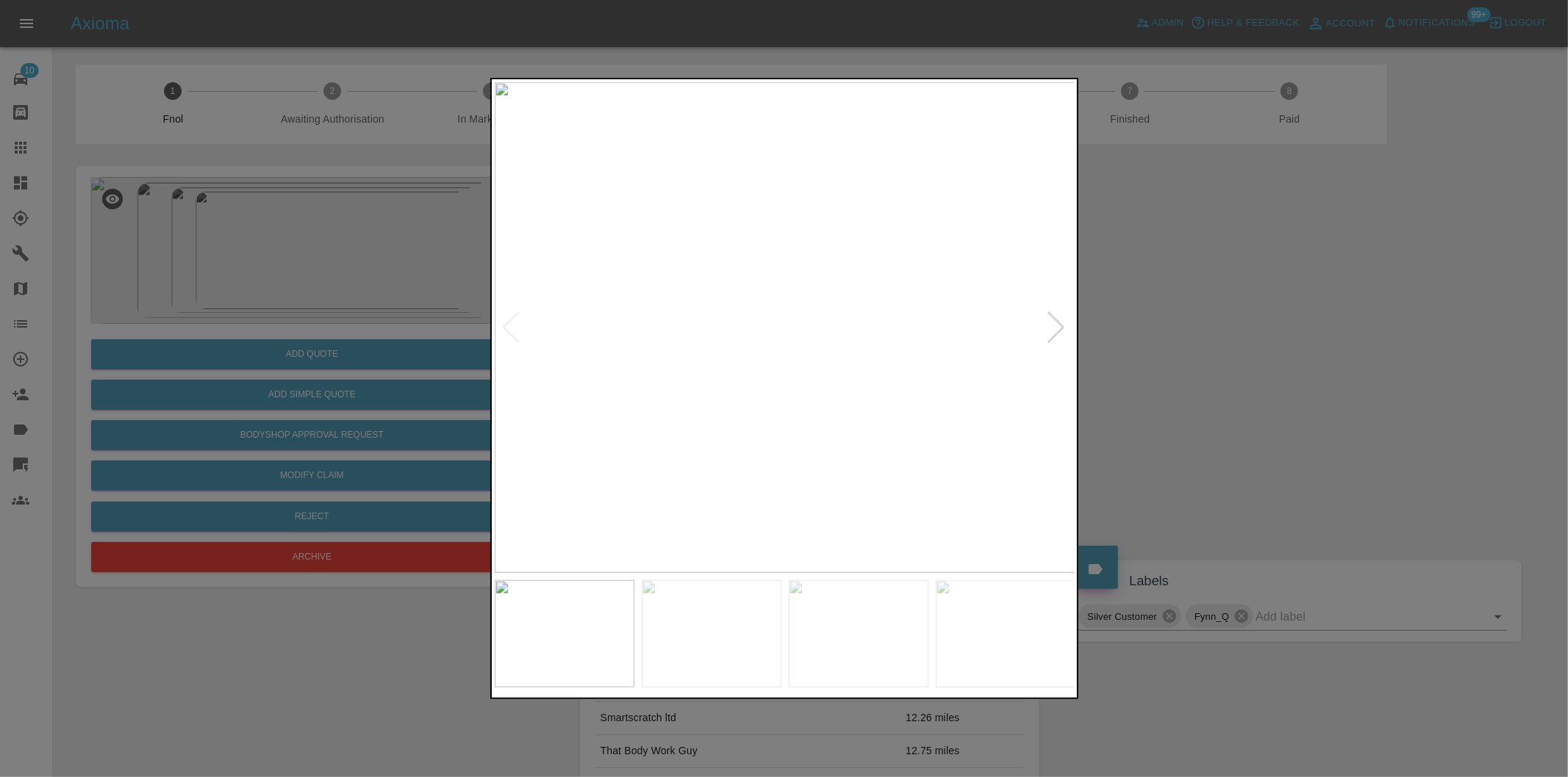
click at [1055, 327] on div at bounding box center [1056, 327] width 20 height 32
click at [1055, 327] on img at bounding box center [785, 327] width 581 height 491
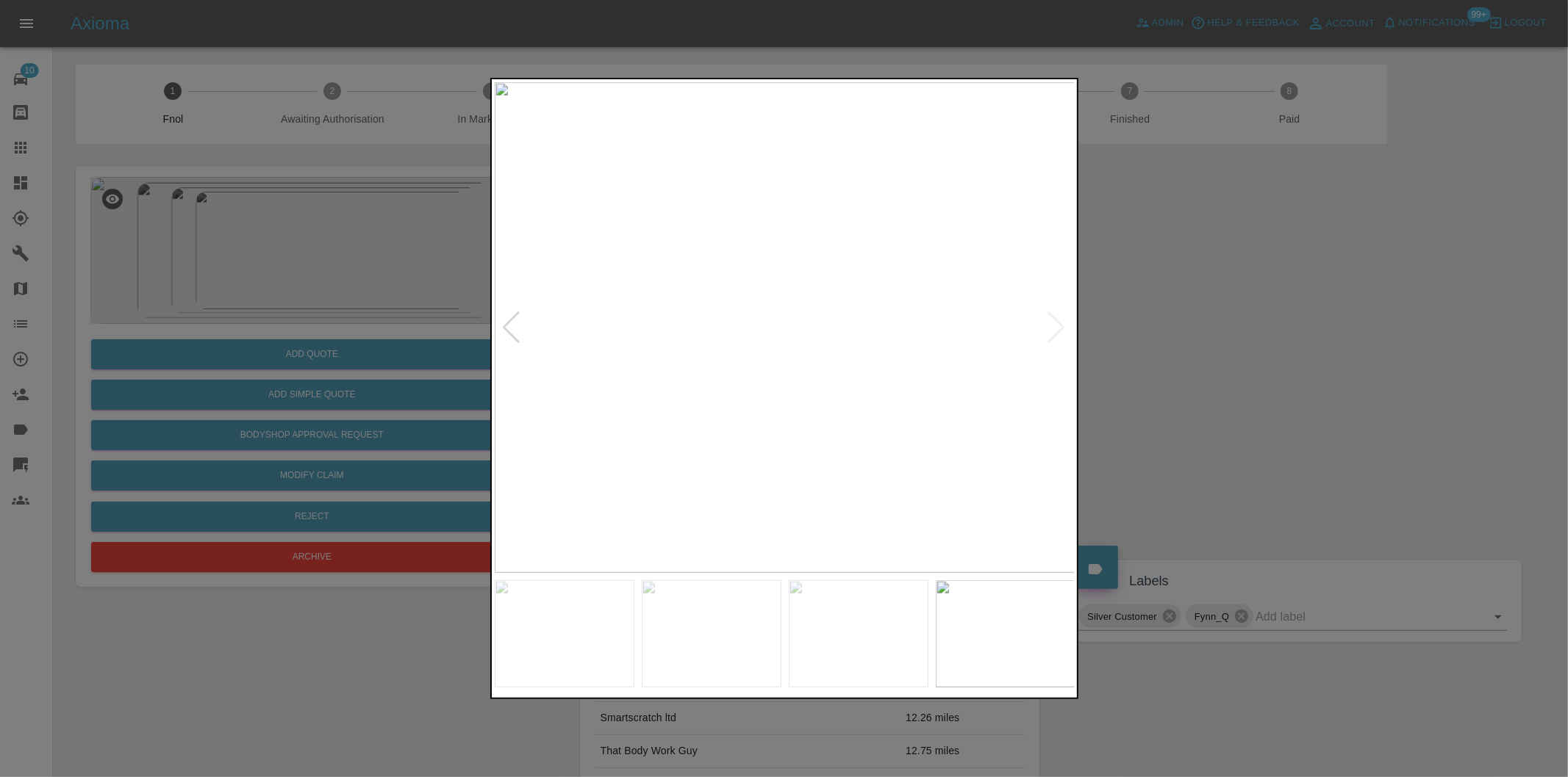
click at [1228, 325] on div at bounding box center [784, 388] width 1568 height 777
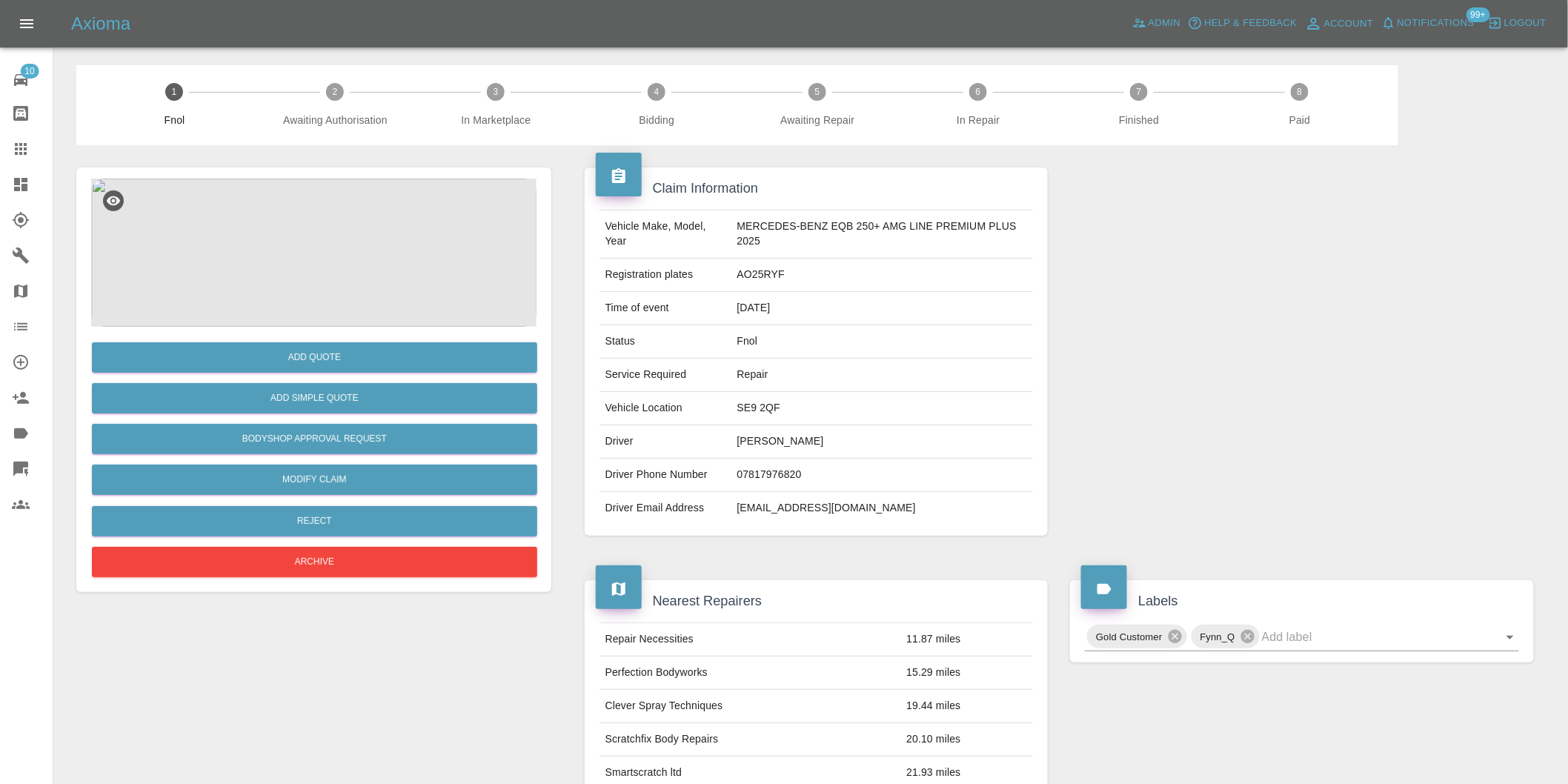
click at [320, 232] on img at bounding box center [313, 253] width 446 height 148
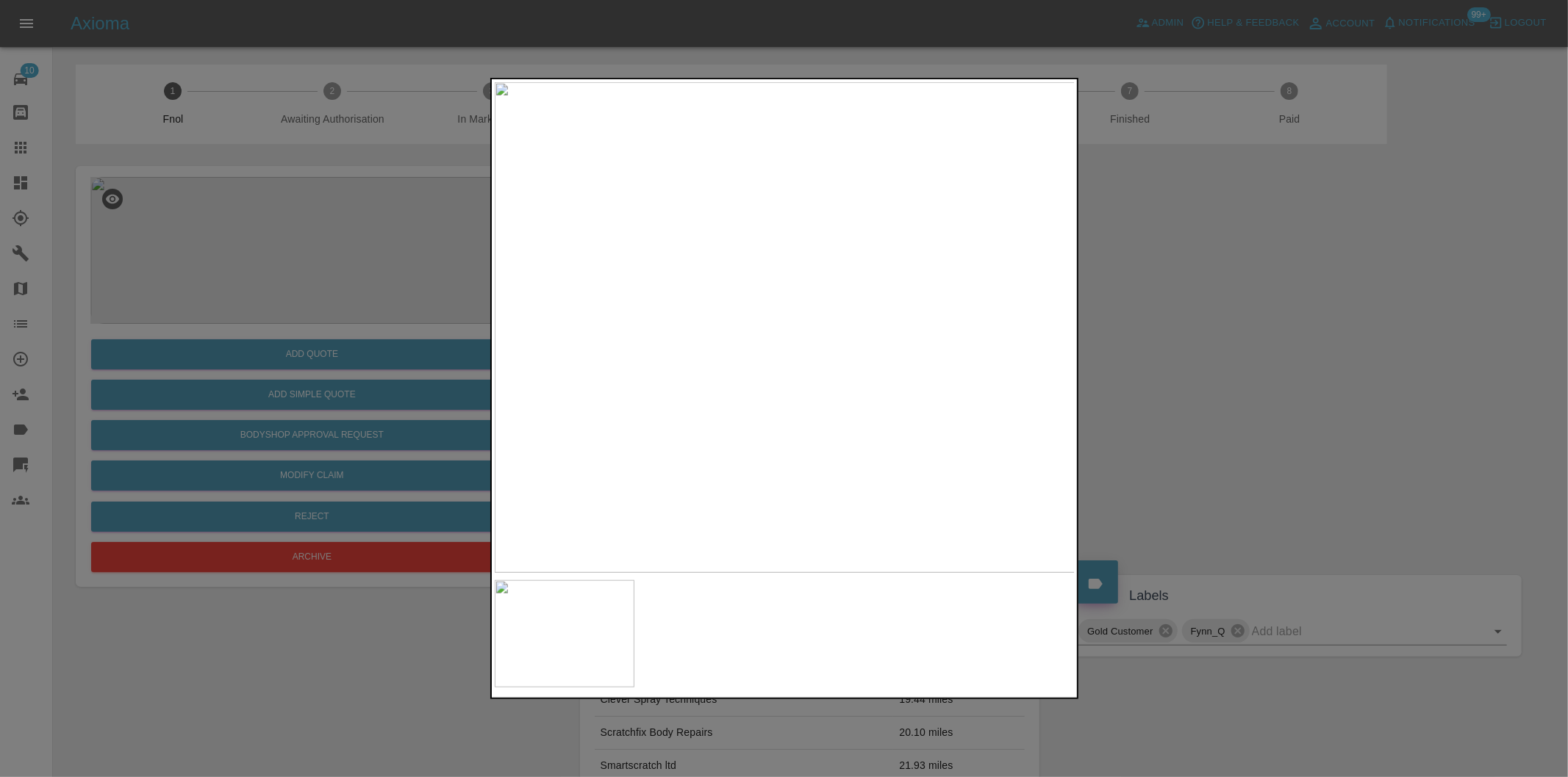
click at [1207, 337] on div at bounding box center [784, 388] width 1568 height 777
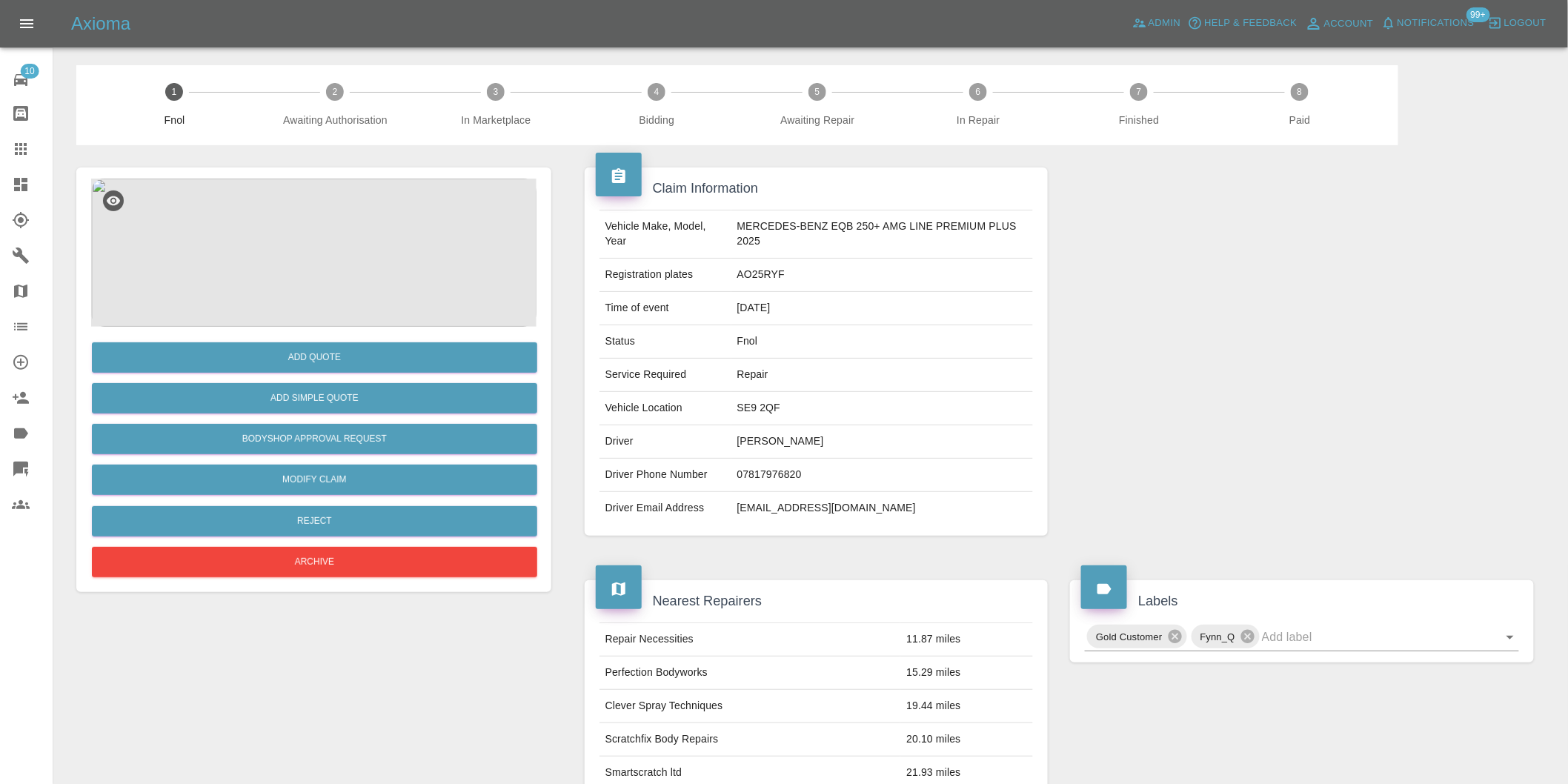
click at [313, 240] on img at bounding box center [313, 253] width 446 height 148
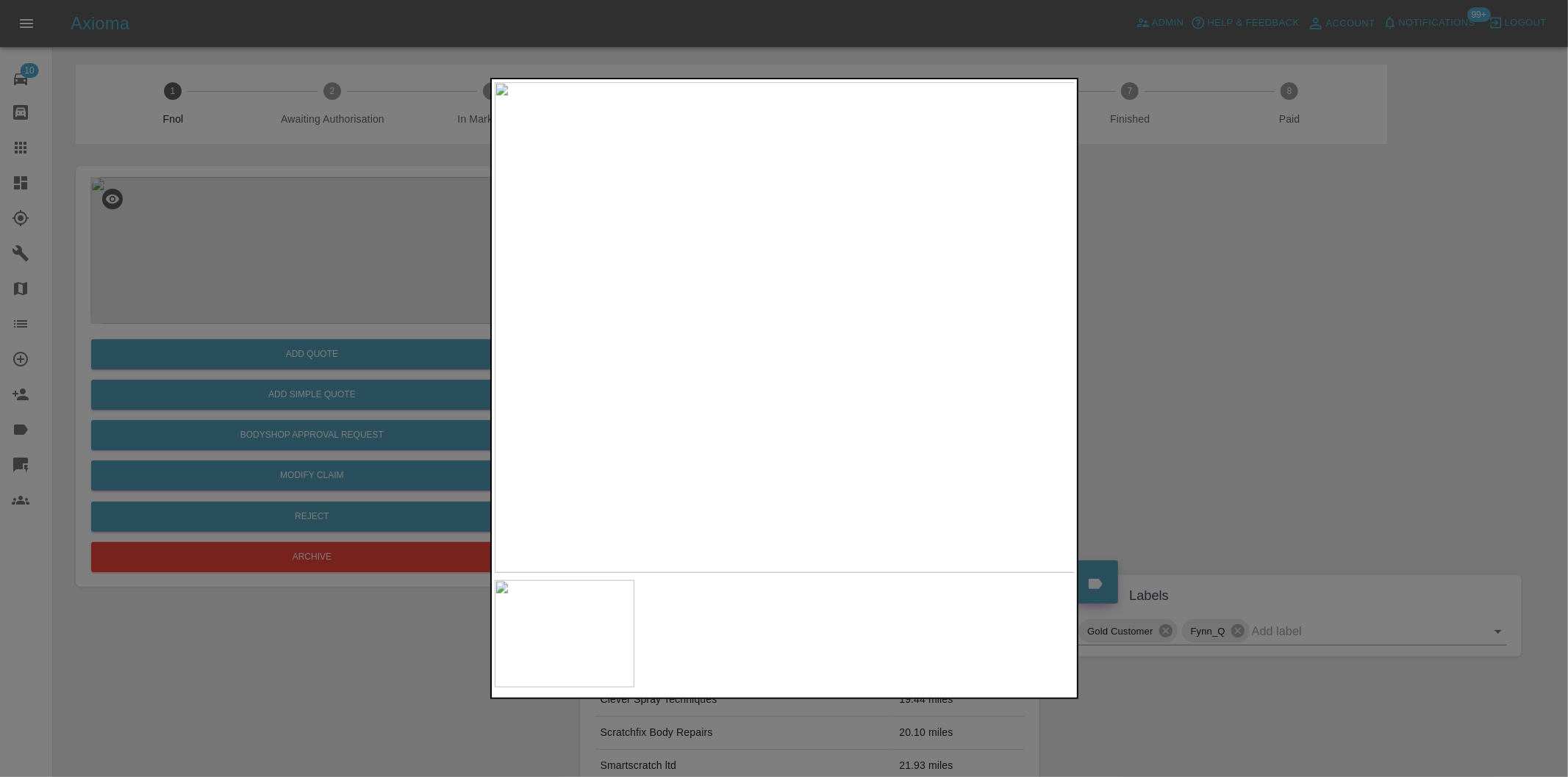
click at [774, 335] on img at bounding box center [785, 327] width 581 height 491
click at [774, 335] on img at bounding box center [814, 303] width 1742 height 1471
click at [1244, 335] on div at bounding box center [784, 388] width 1568 height 777
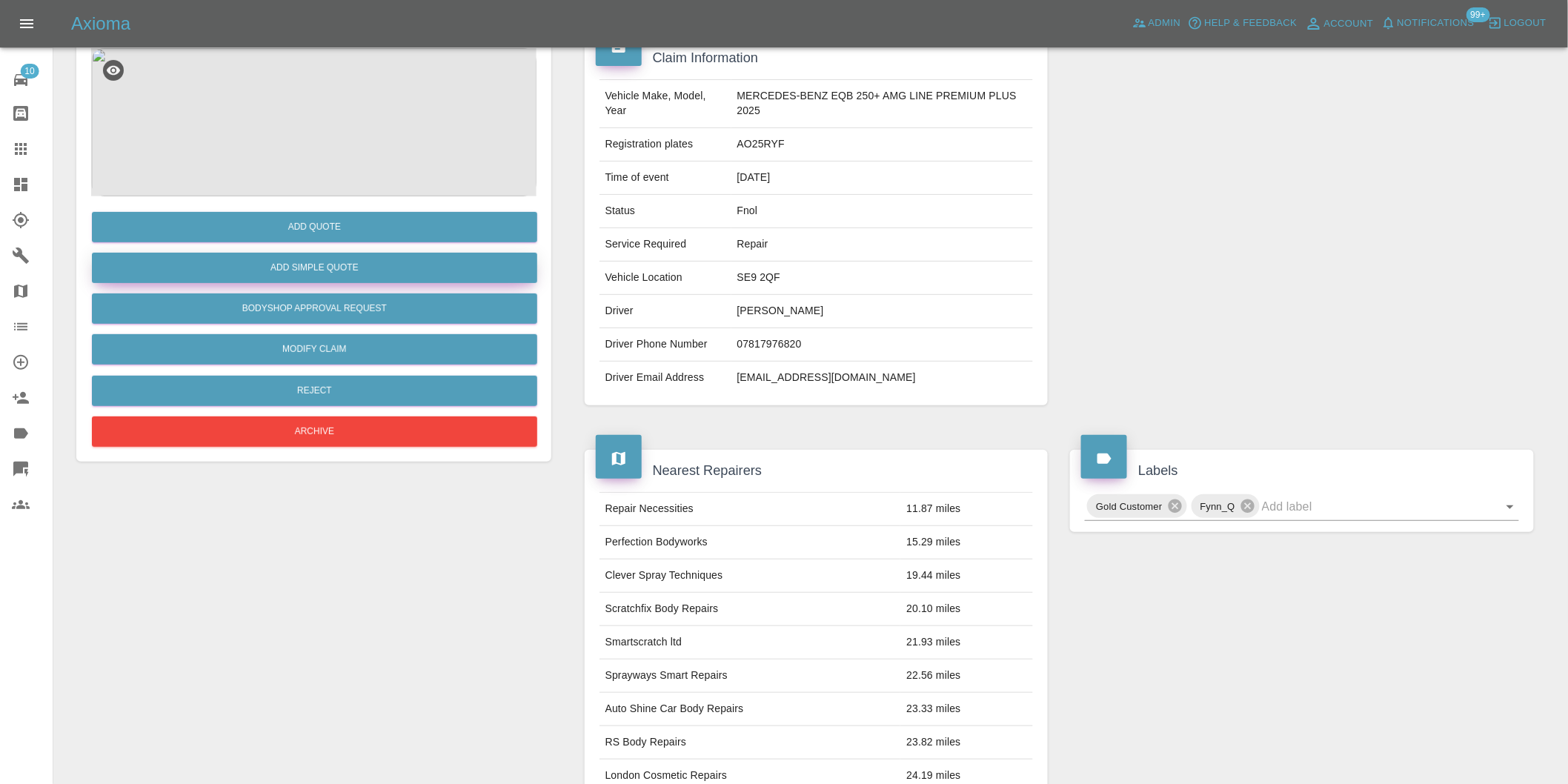
scroll to position [35, 0]
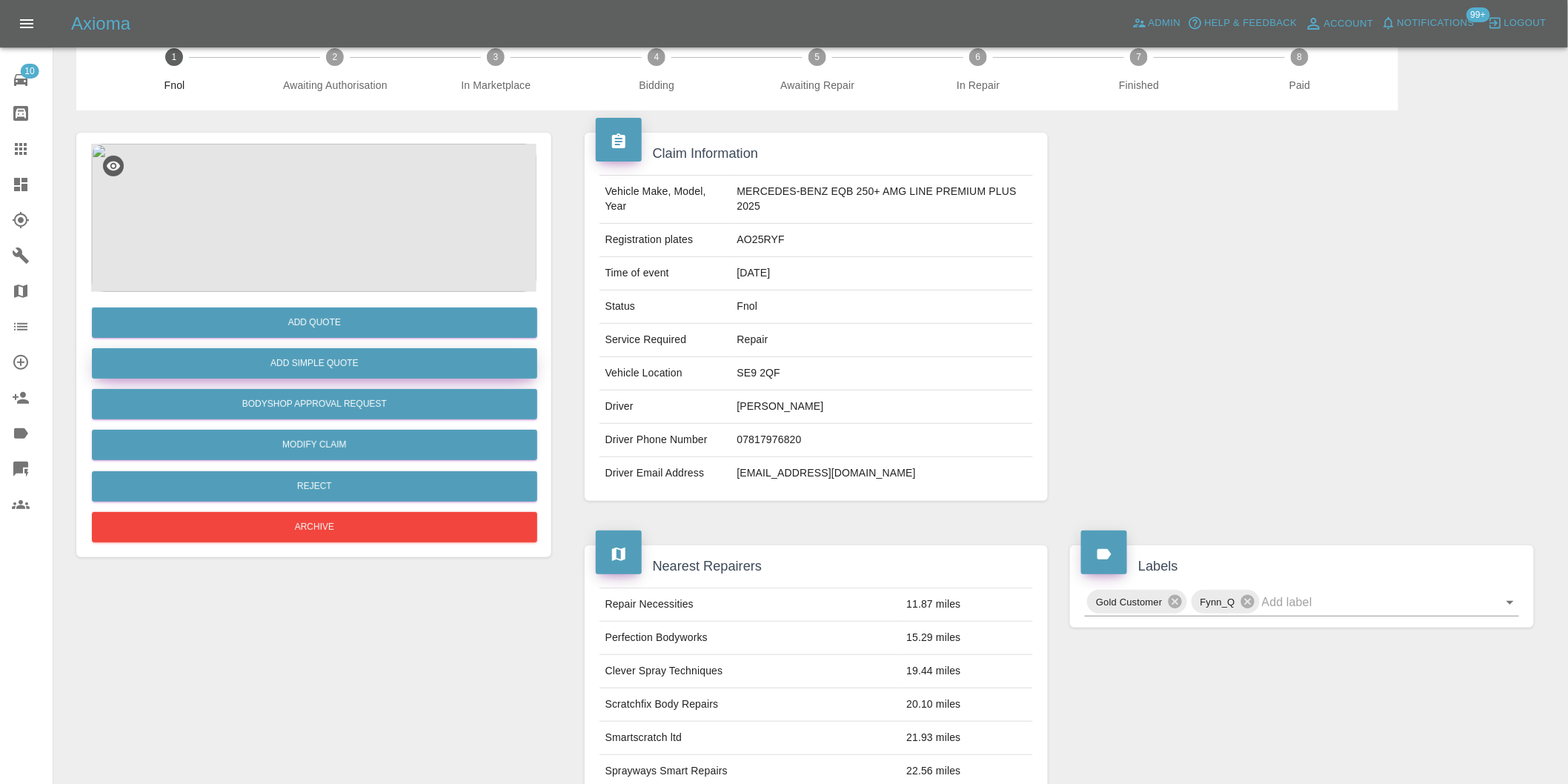
click at [367, 365] on button "Add Simple Quote" at bounding box center [314, 364] width 446 height 30
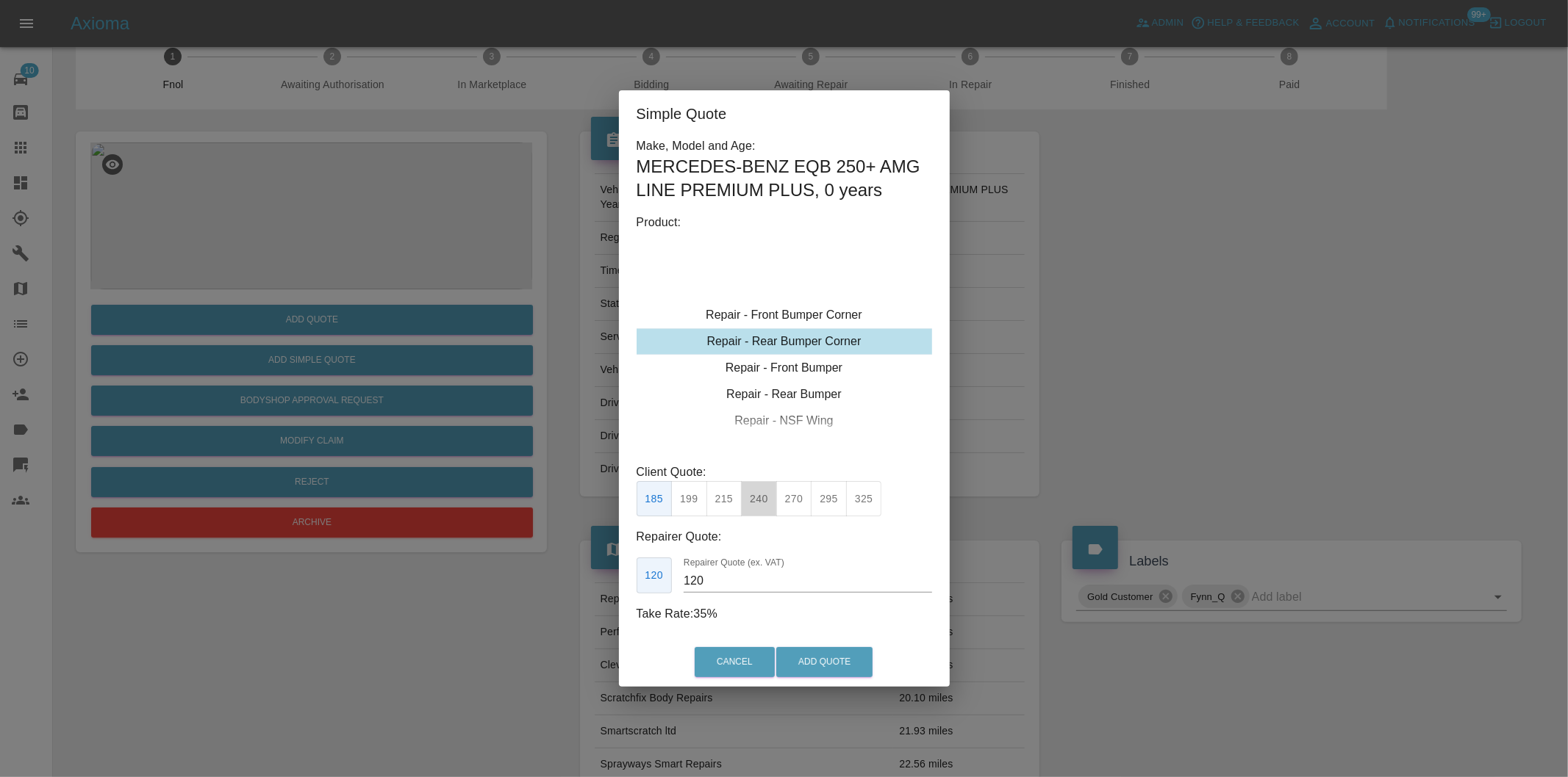
click at [770, 507] on button "240" at bounding box center [759, 499] width 36 height 36
type input "150"
drag, startPoint x: 832, startPoint y: 659, endPoint x: 839, endPoint y: 645, distance: 15.7
click at [832, 660] on button "Add Quote" at bounding box center [823, 662] width 96 height 30
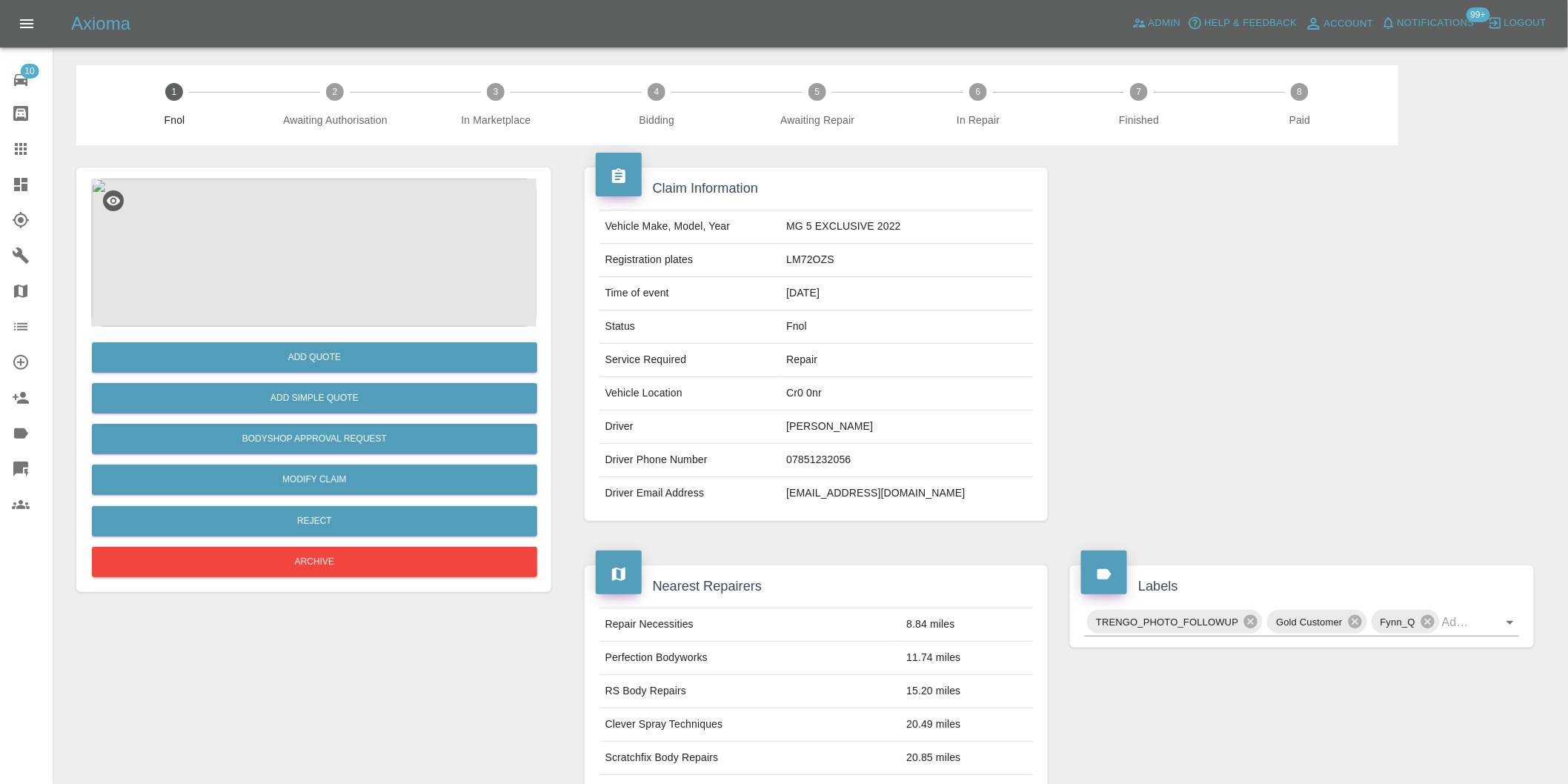
click at [322, 229] on img at bounding box center [313, 253] width 446 height 148
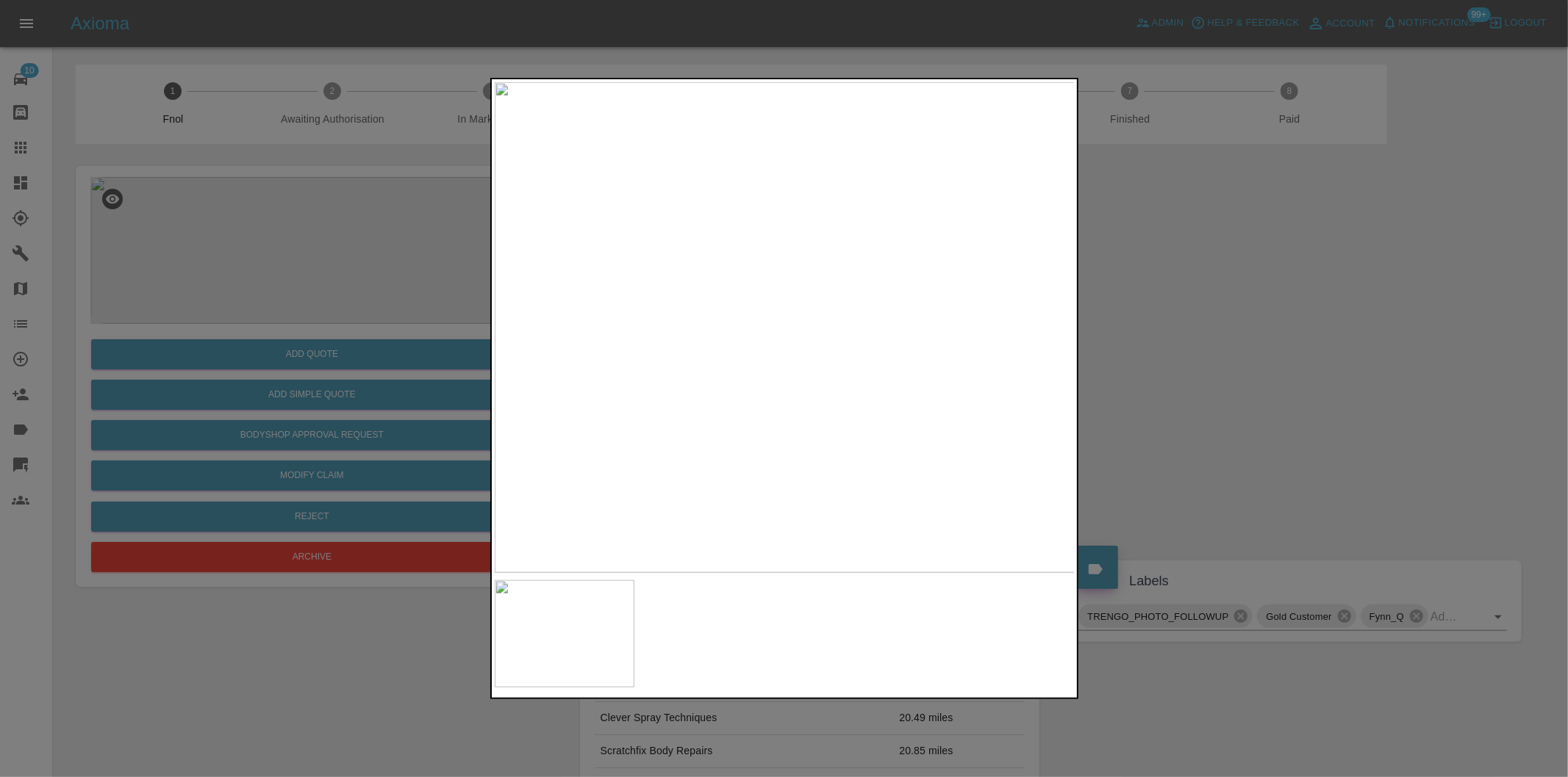
click at [1244, 318] on div at bounding box center [784, 388] width 1568 height 777
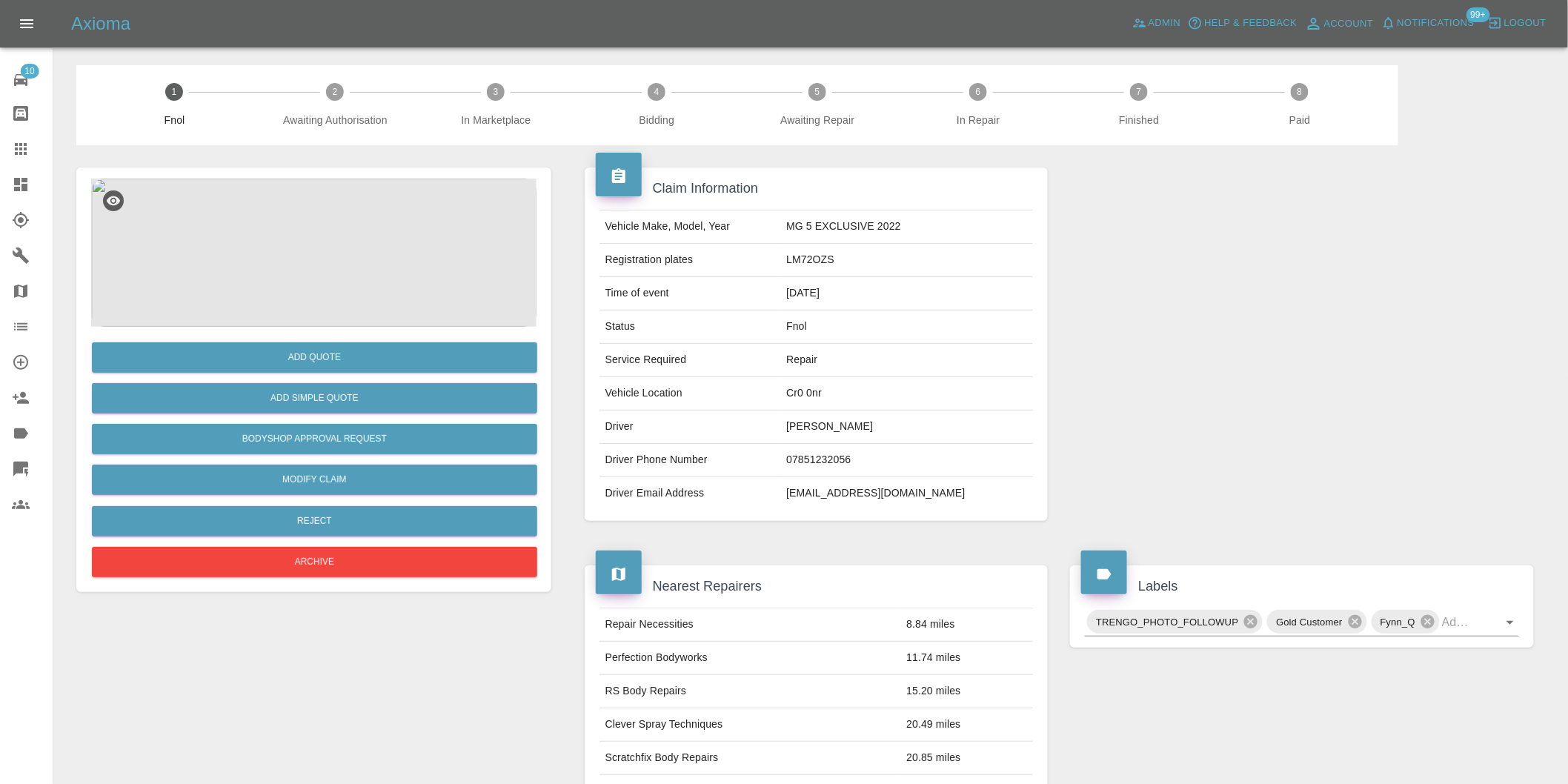
click at [332, 257] on img at bounding box center [313, 253] width 446 height 148
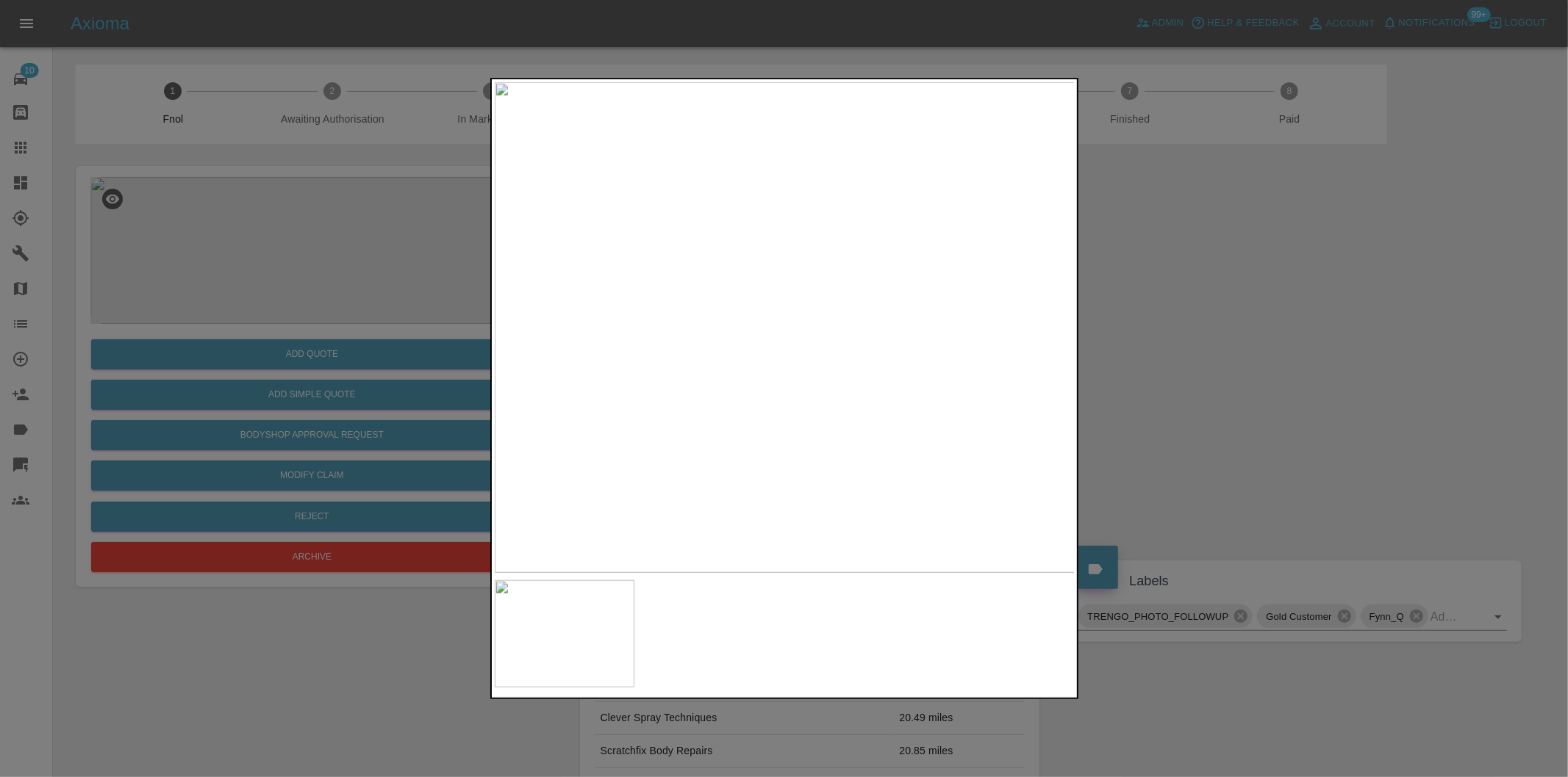
click at [704, 294] on img at bounding box center [785, 327] width 581 height 491
click at [704, 294] on img at bounding box center [1022, 426] width 1742 height 1471
click at [706, 293] on img at bounding box center [1022, 426] width 1742 height 1471
click at [1250, 285] on div at bounding box center [784, 388] width 1568 height 777
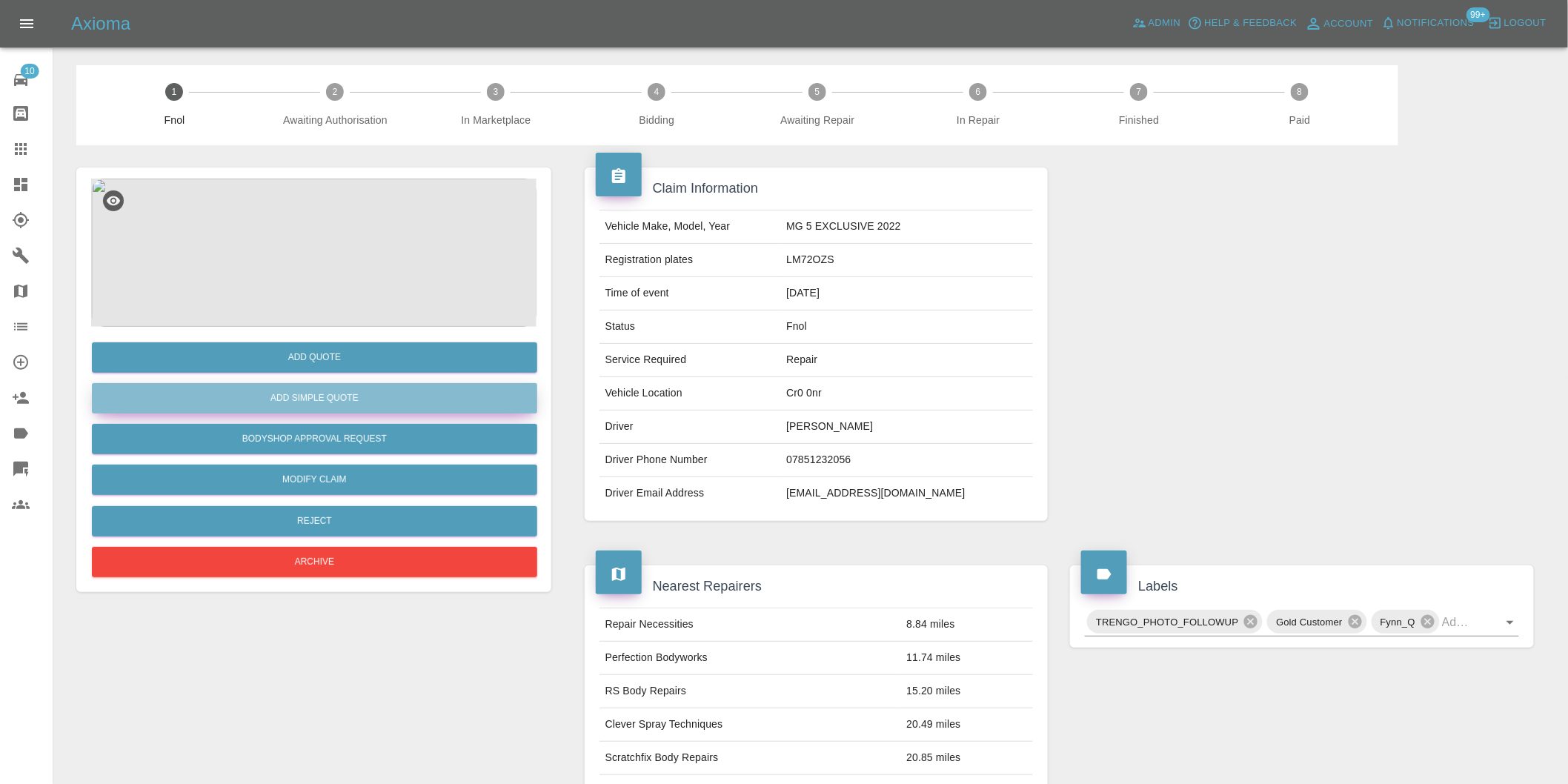
click at [279, 398] on button "Add Simple Quote" at bounding box center [314, 398] width 446 height 30
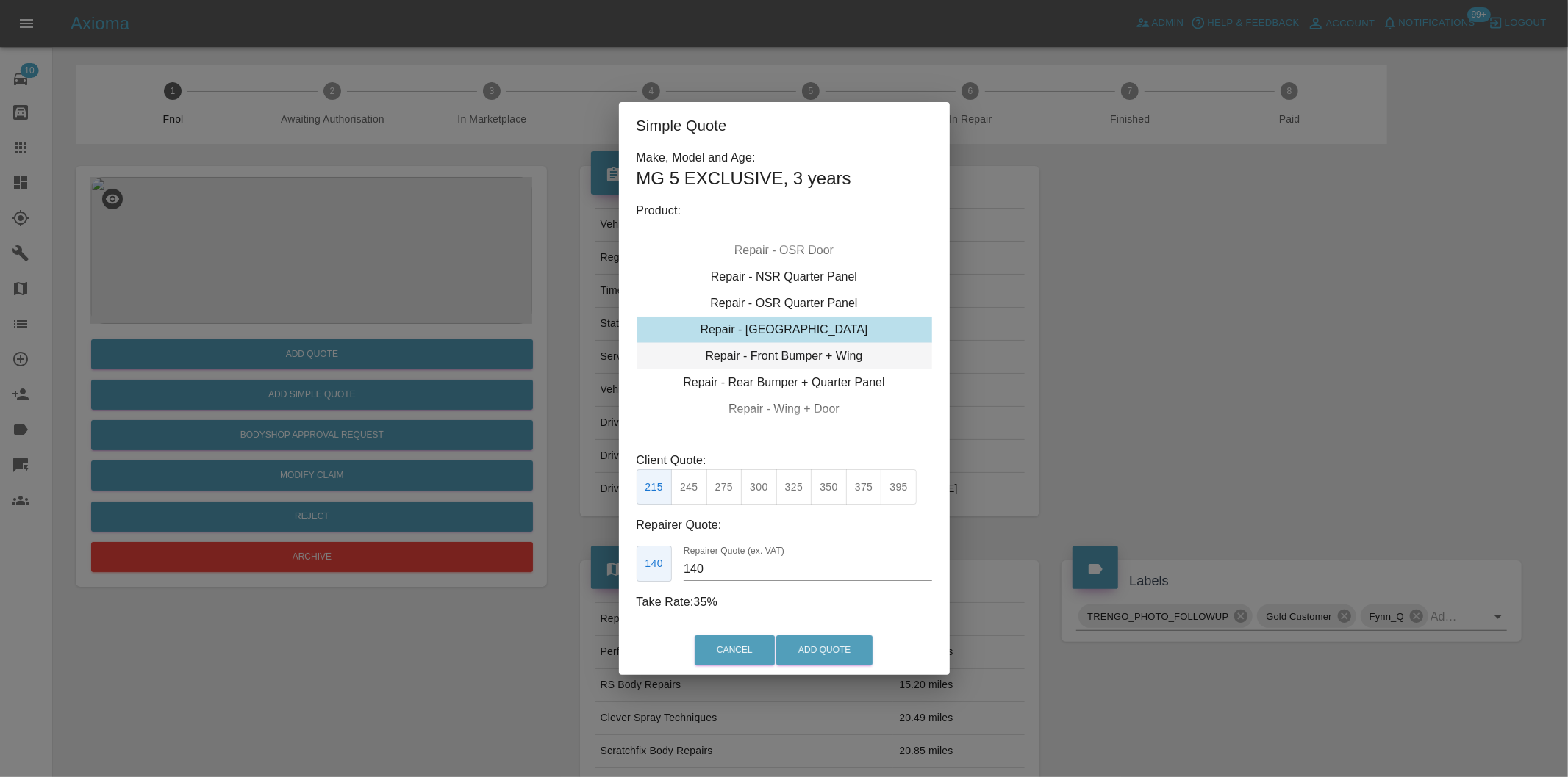
click at [841, 356] on div "Repair - Front Bumper + Wing" at bounding box center [784, 357] width 295 height 27
drag, startPoint x: 725, startPoint y: 486, endPoint x: 745, endPoint y: 518, distance: 37.7
click at [725, 488] on button "350" at bounding box center [724, 487] width 36 height 36
type input "210"
click at [826, 652] on button "Add Quote" at bounding box center [823, 650] width 96 height 30
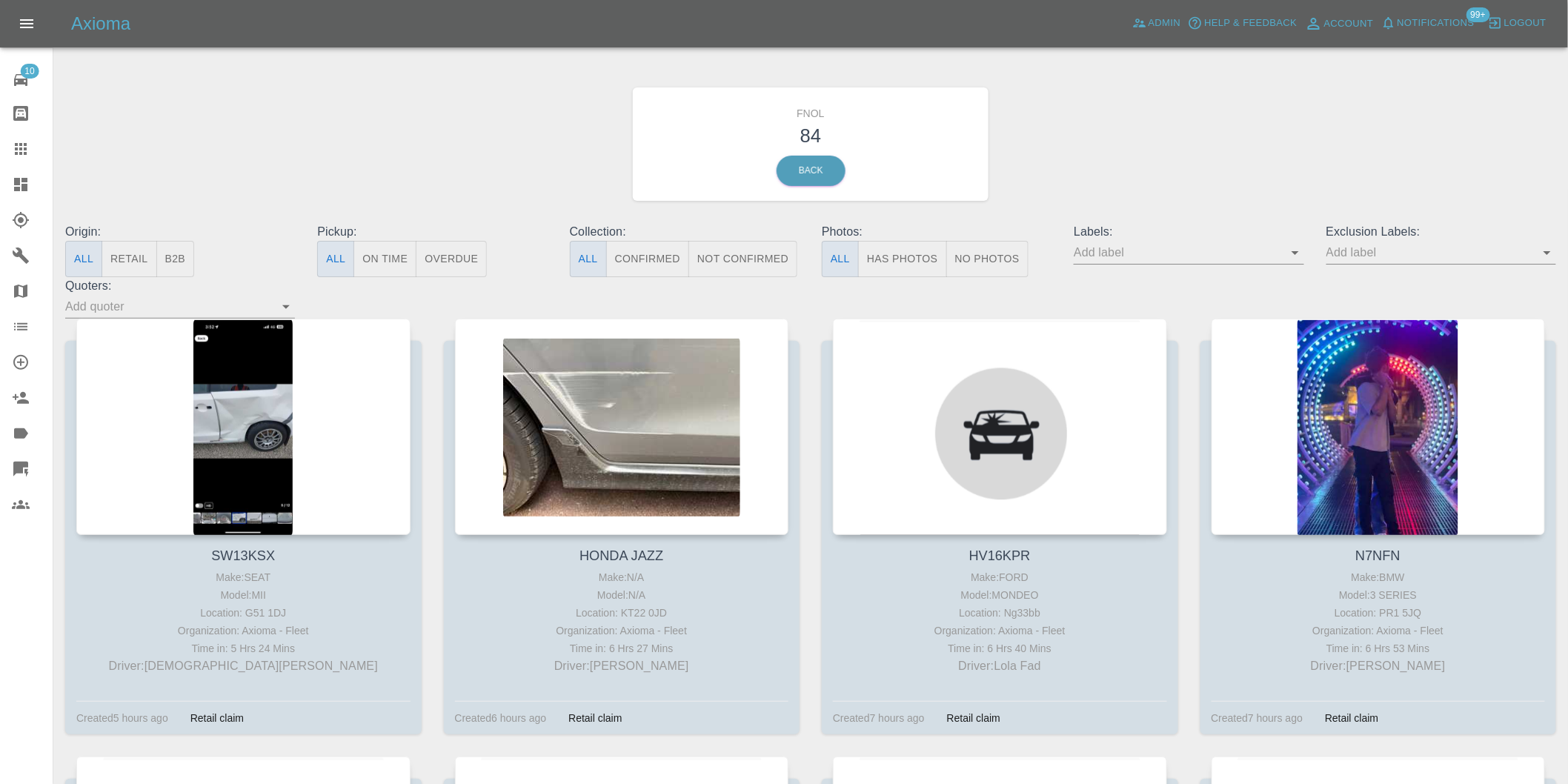
click at [902, 253] on button "Has Photos" at bounding box center [902, 259] width 89 height 36
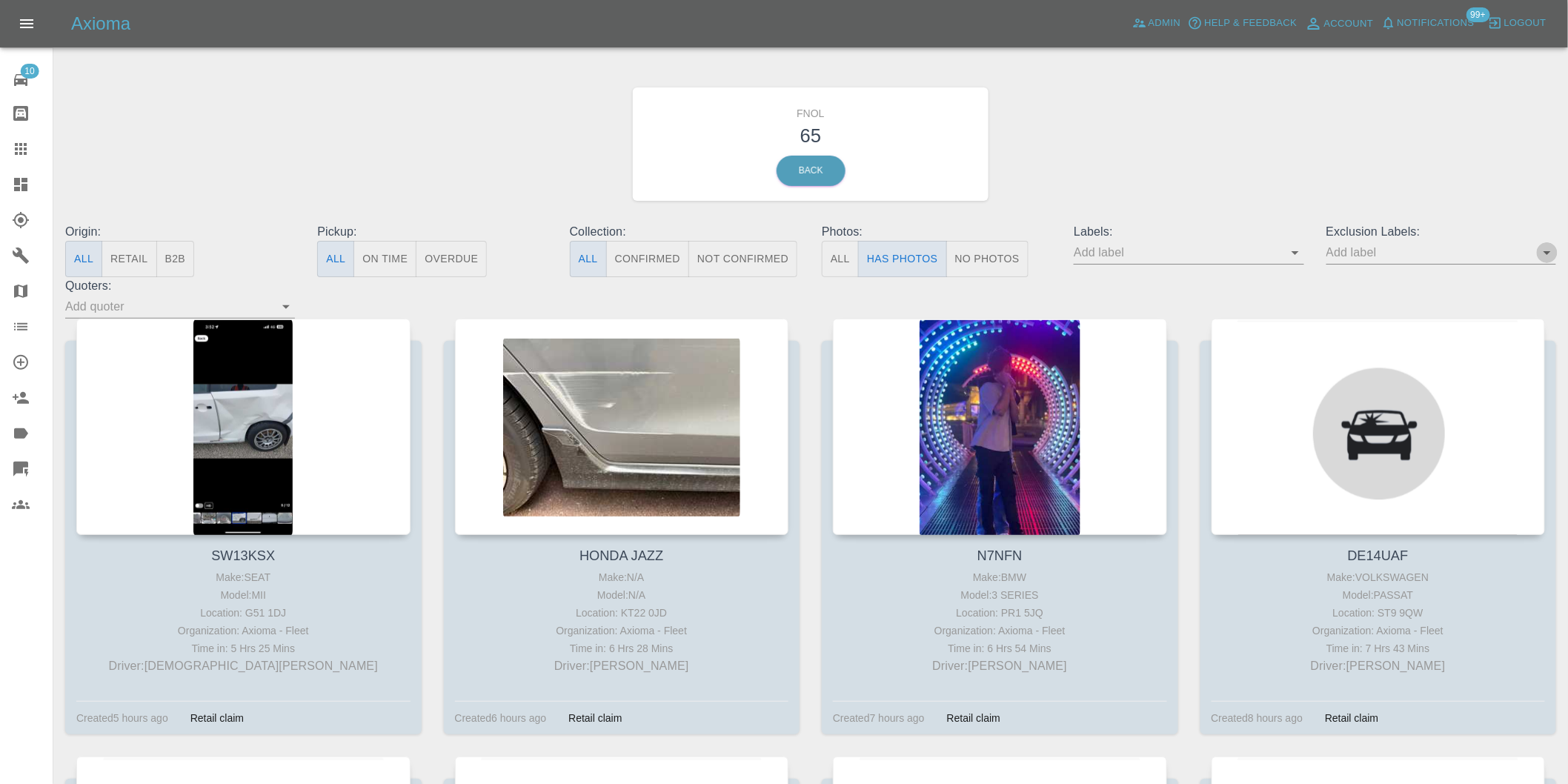
click at [1543, 253] on icon "Open" at bounding box center [1547, 253] width 18 height 18
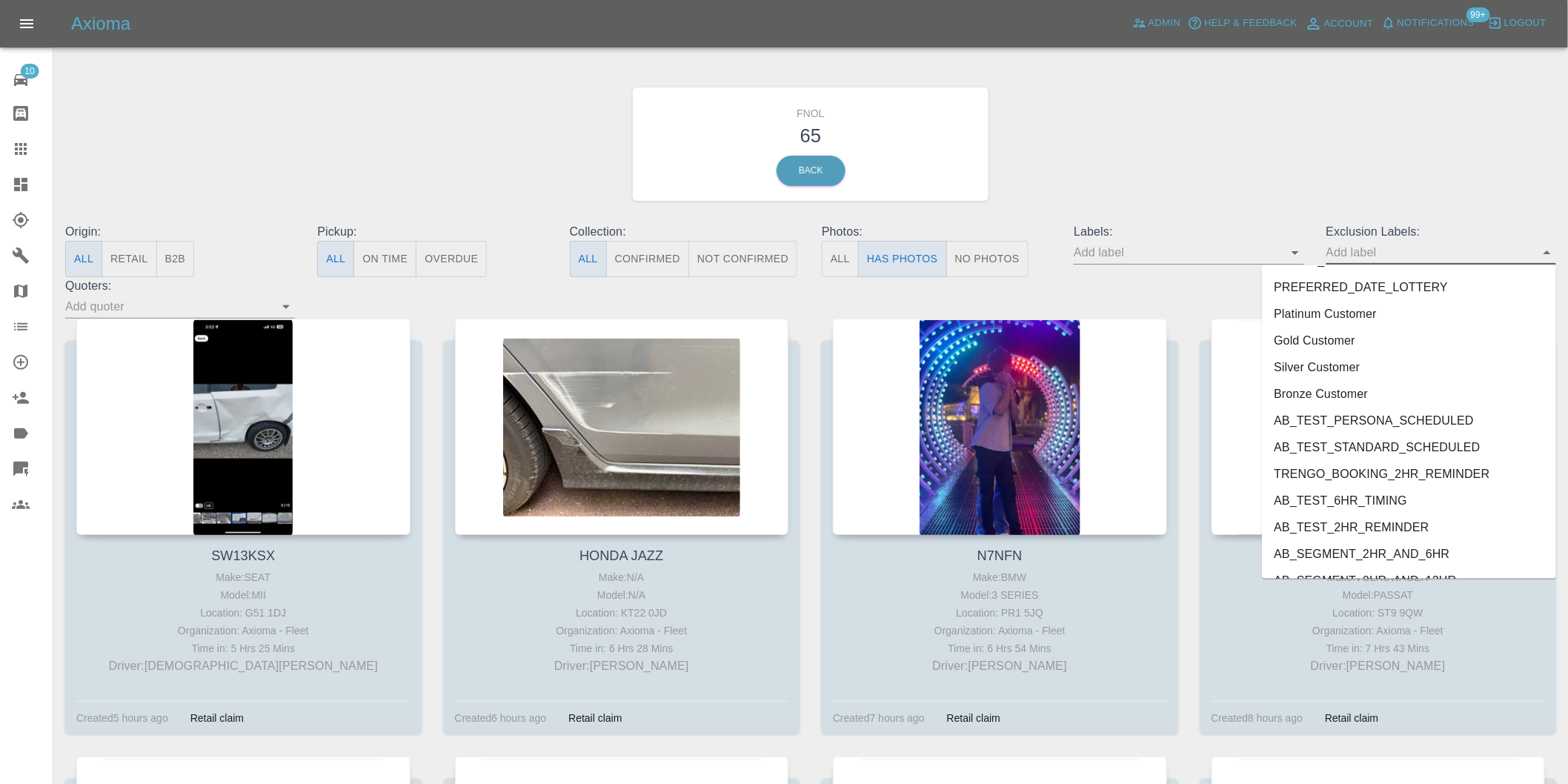
scroll to position [3193, 0]
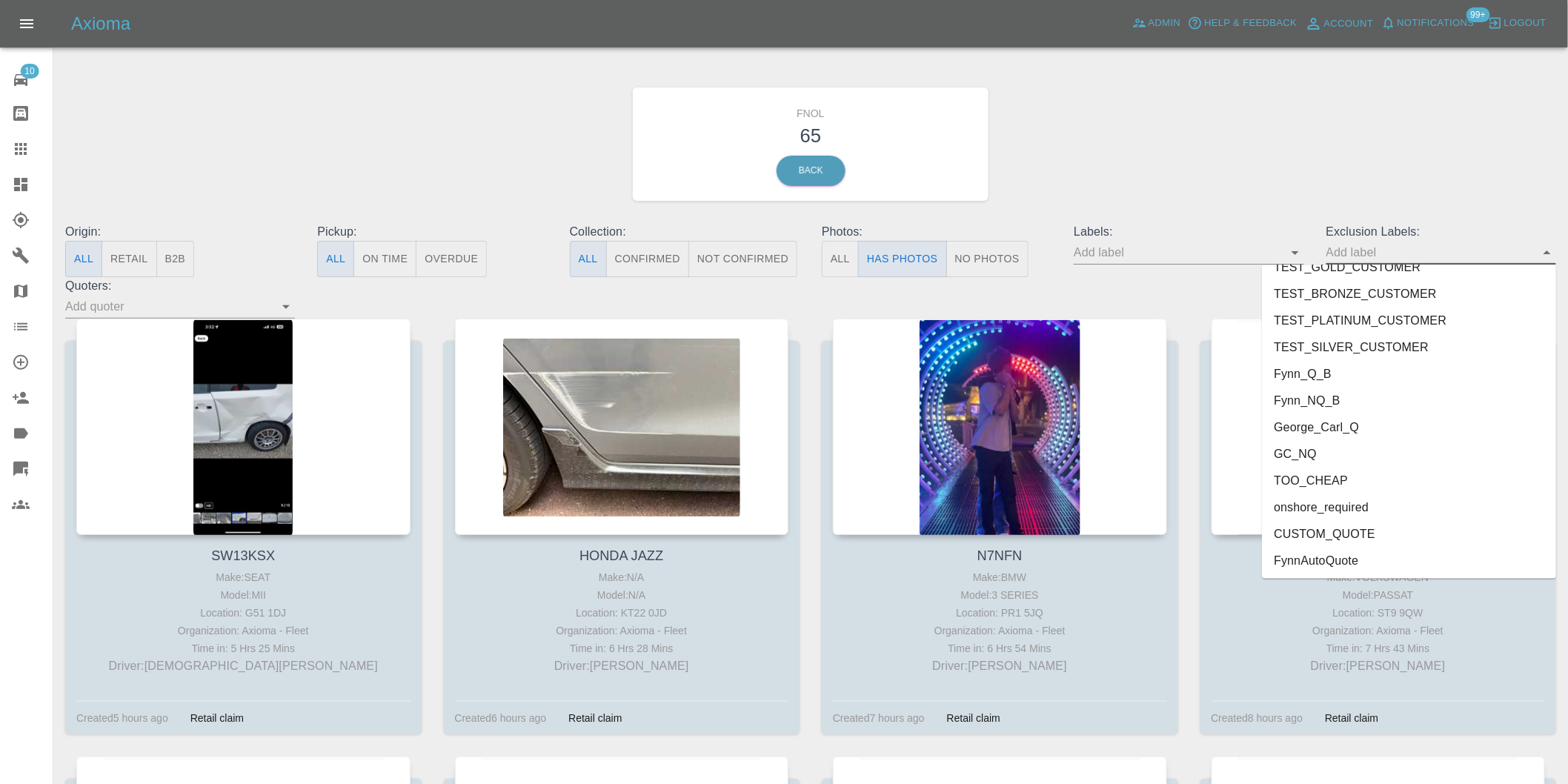
click at [1345, 508] on li "onshore_required" at bounding box center [1409, 508] width 295 height 27
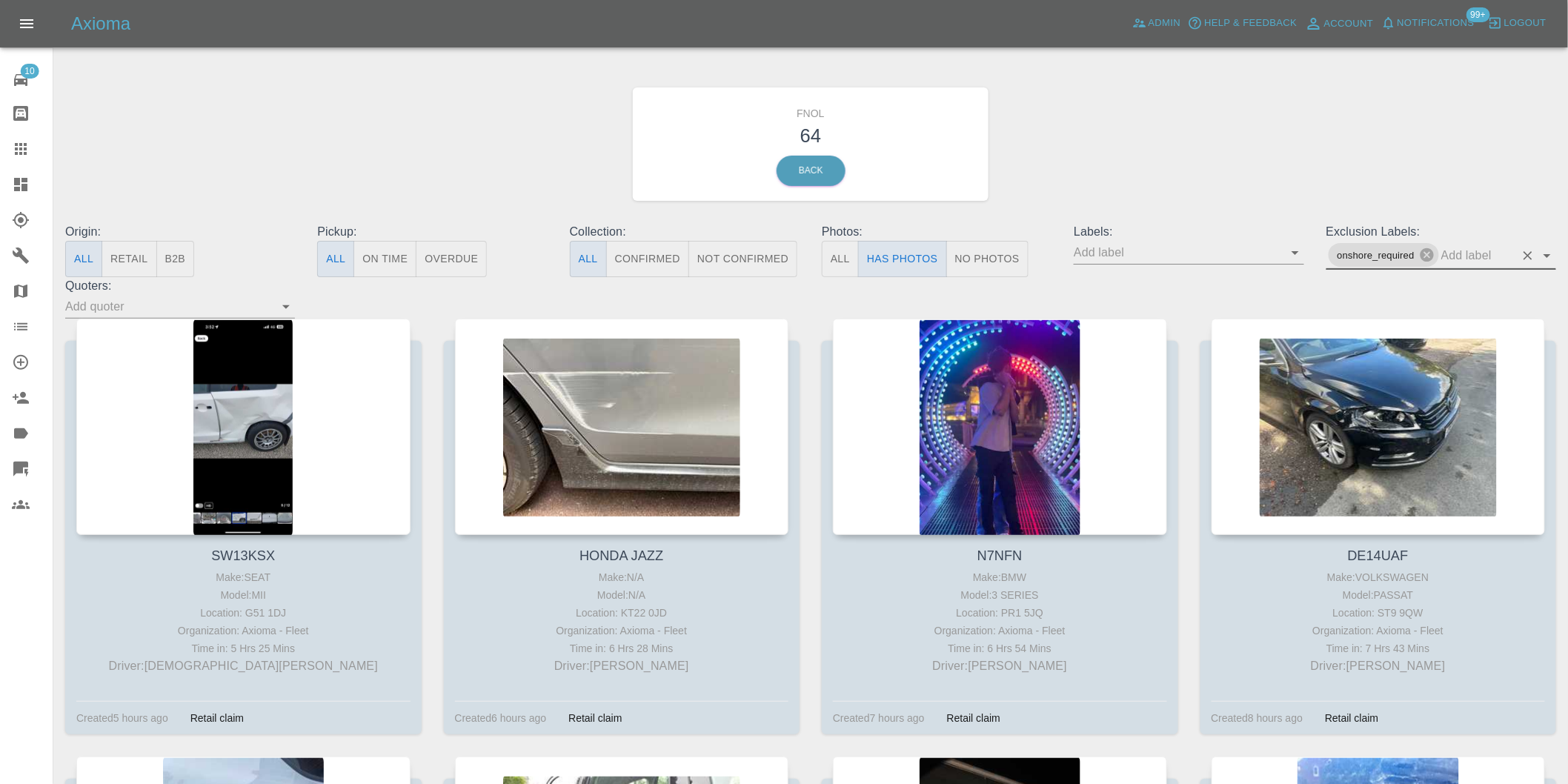
click at [1542, 256] on icon "Open" at bounding box center [1547, 256] width 18 height 18
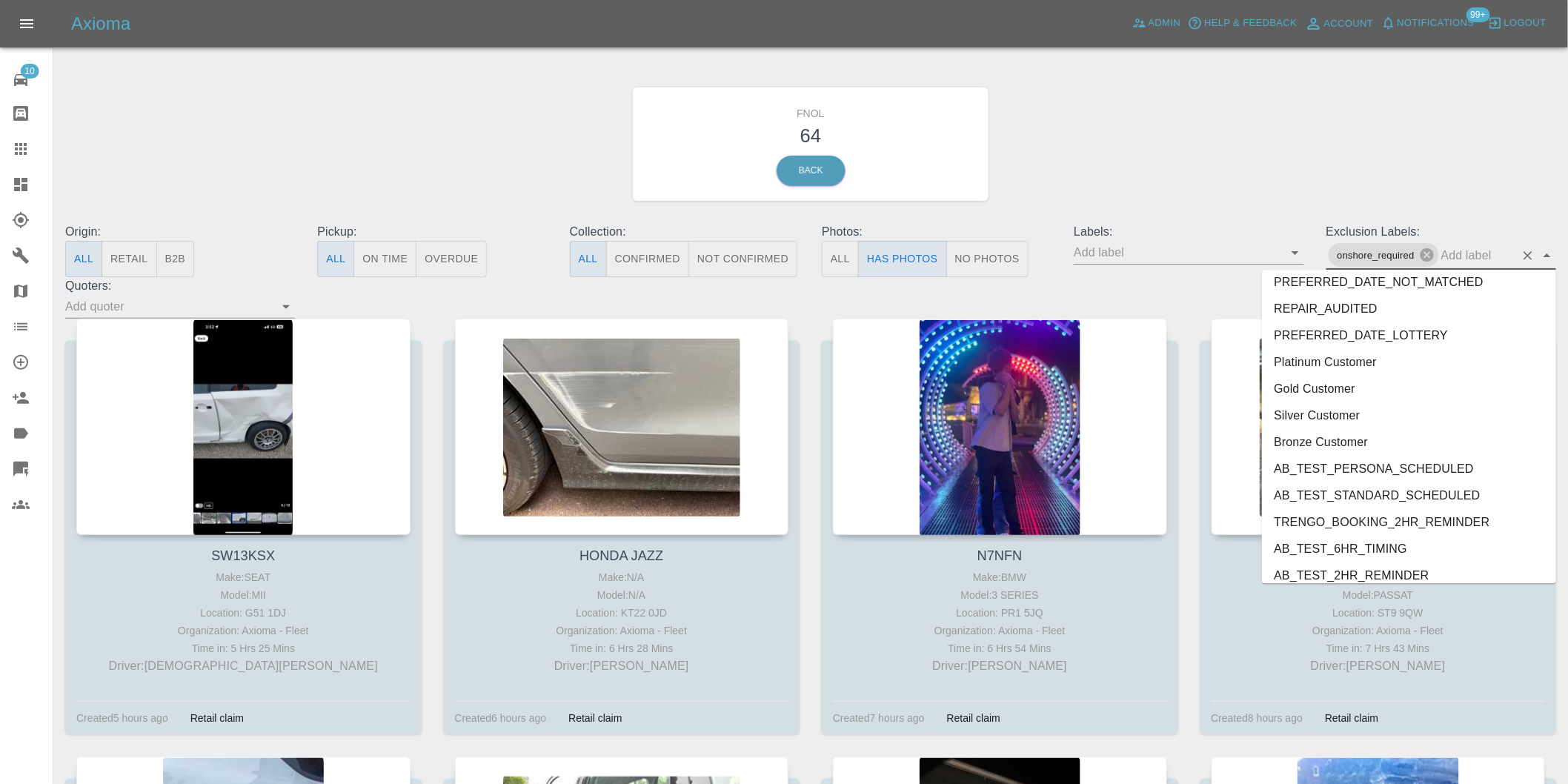
scroll to position [3166, 0]
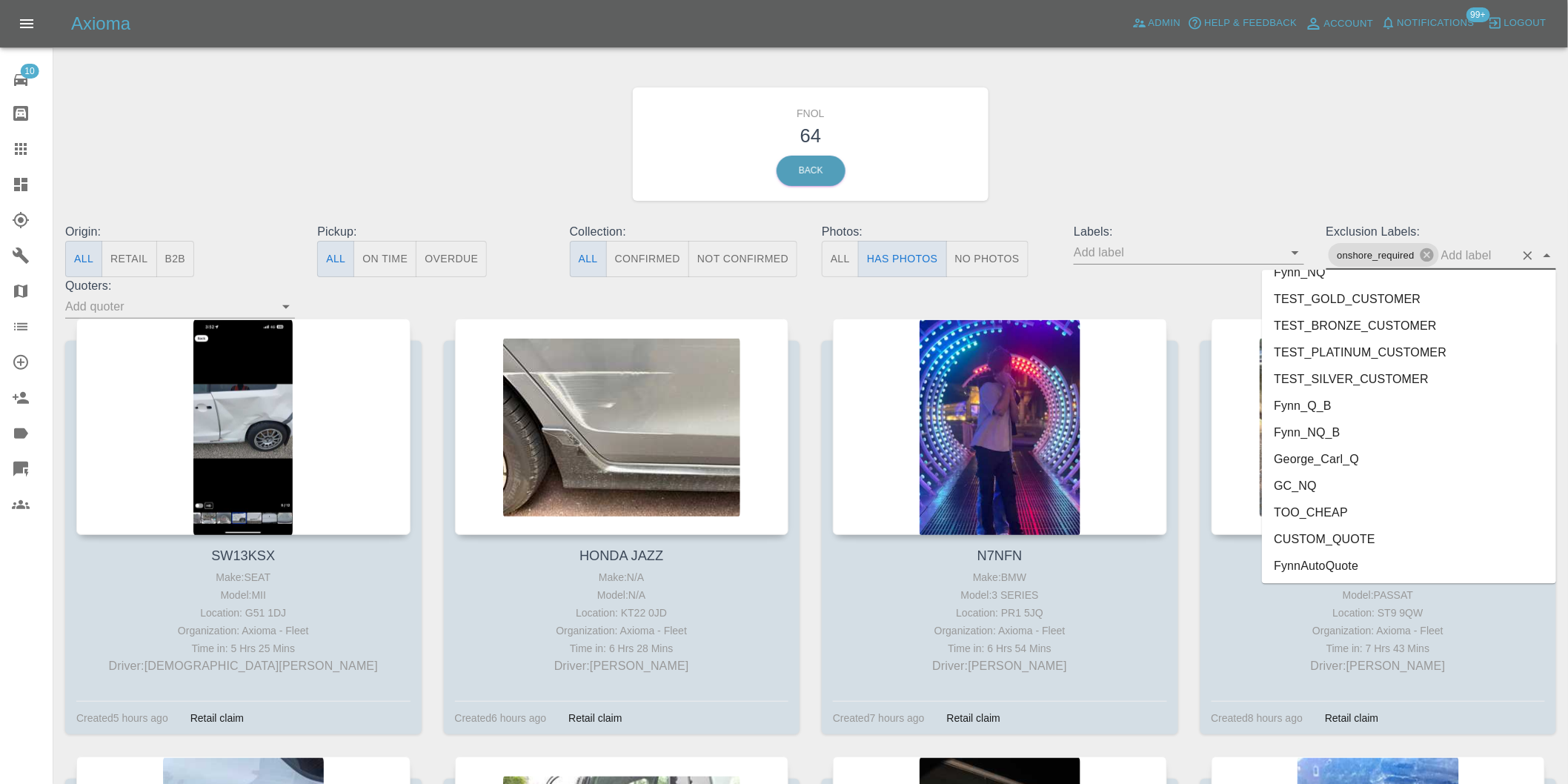
click at [1342, 458] on li "George_Carl_Q" at bounding box center [1409, 459] width 295 height 27
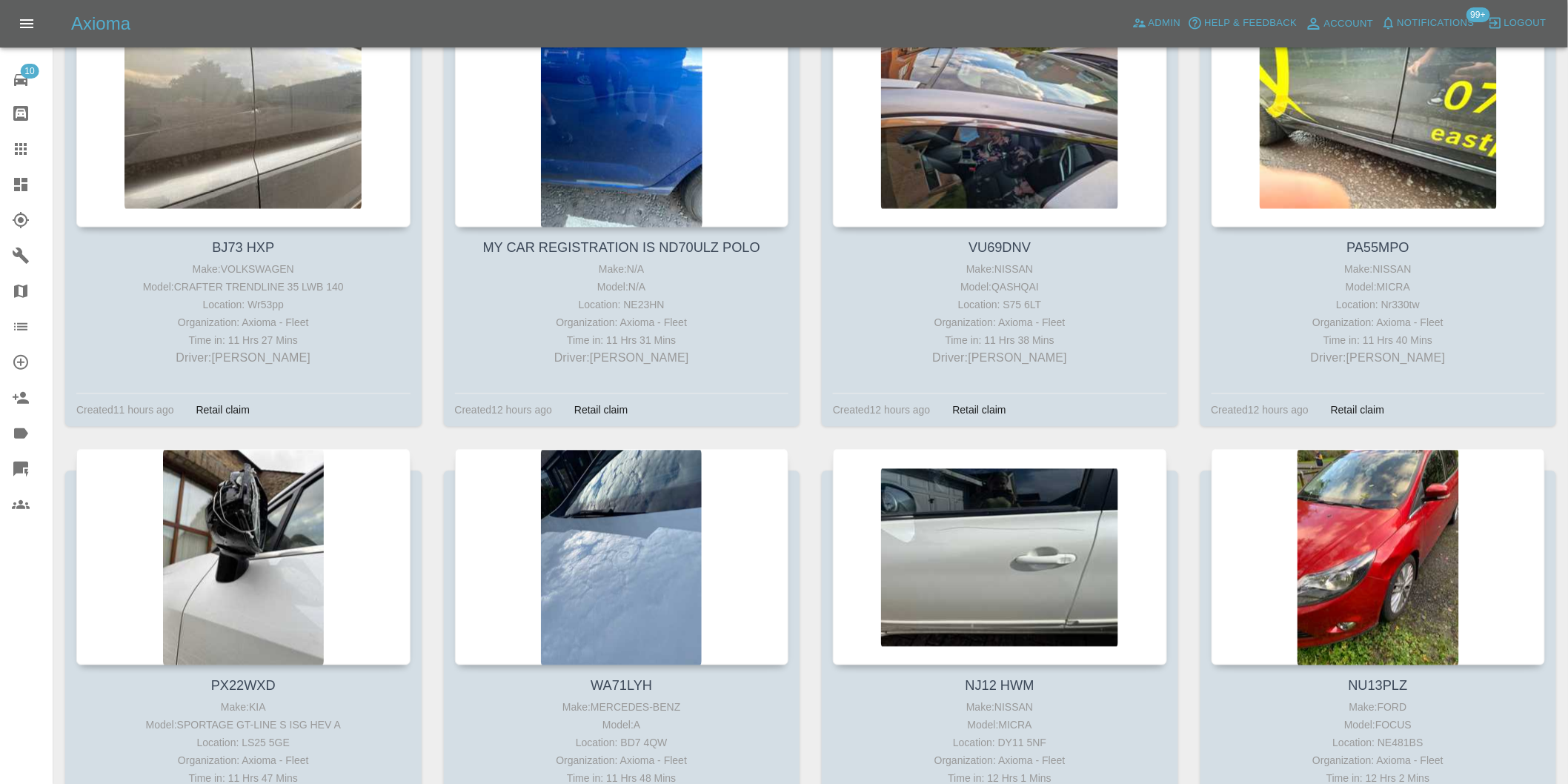
scroll to position [3198, 0]
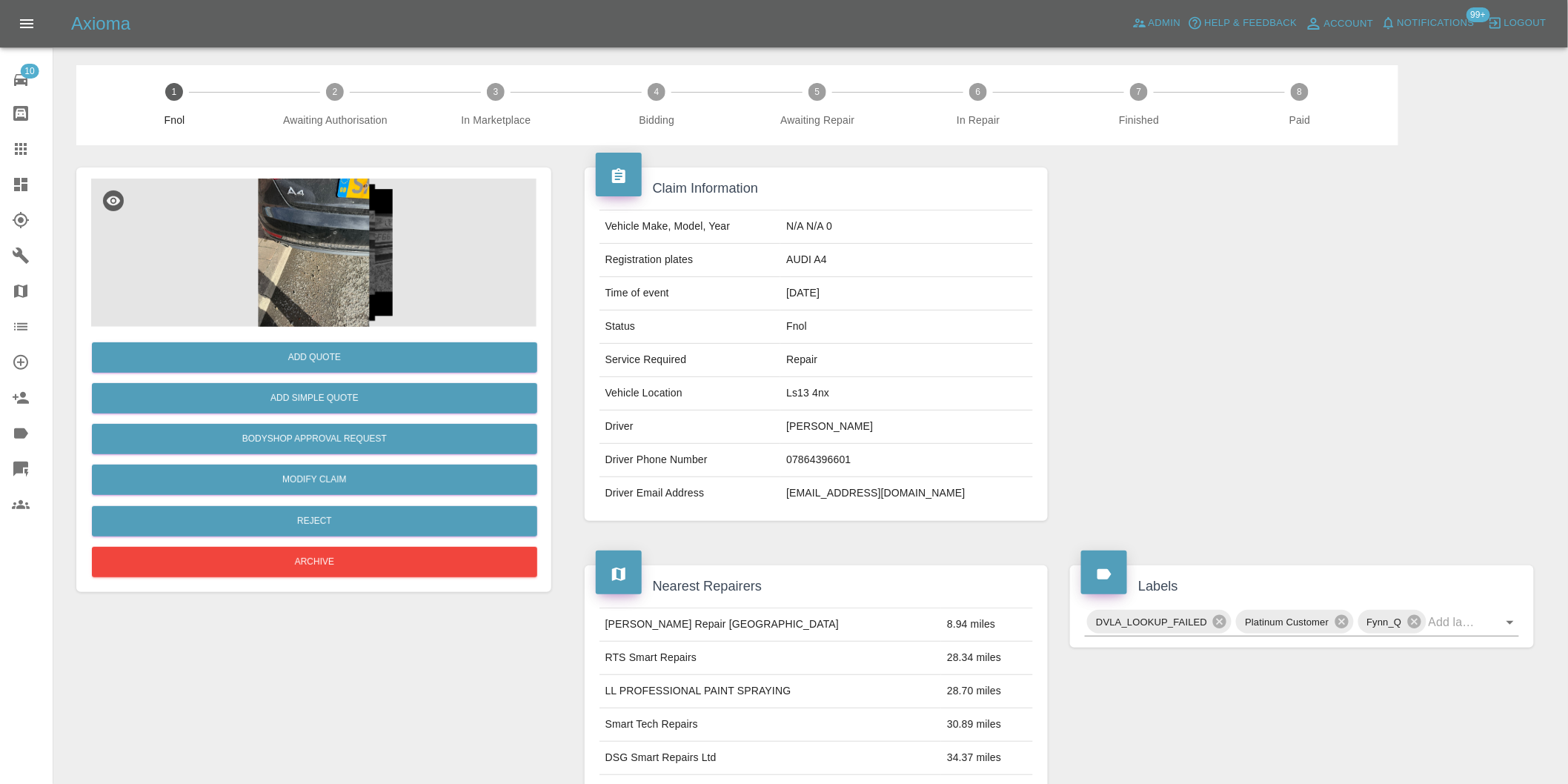
click at [306, 219] on img at bounding box center [313, 253] width 446 height 148
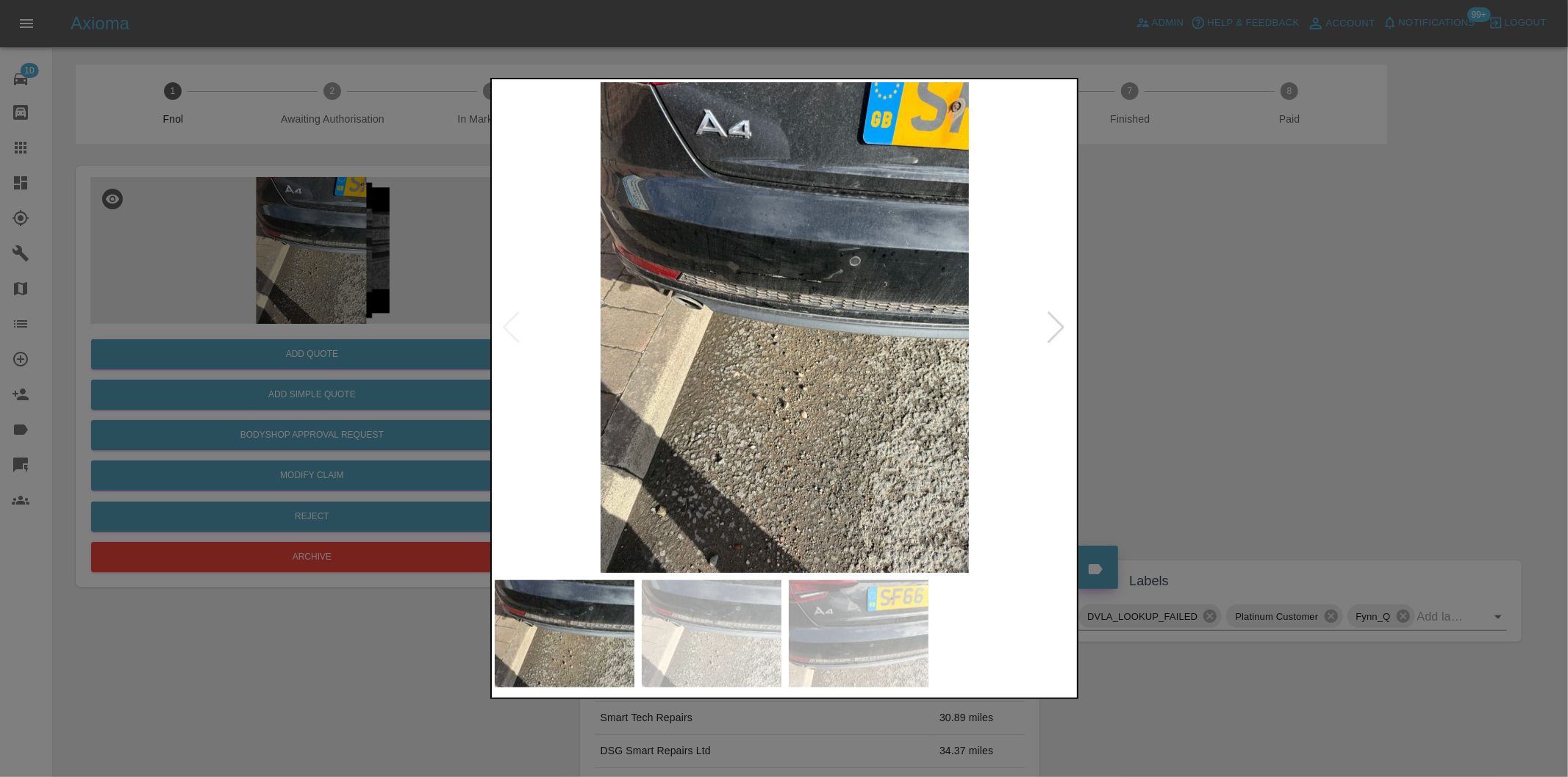
click at [1060, 326] on div at bounding box center [1056, 327] width 20 height 32
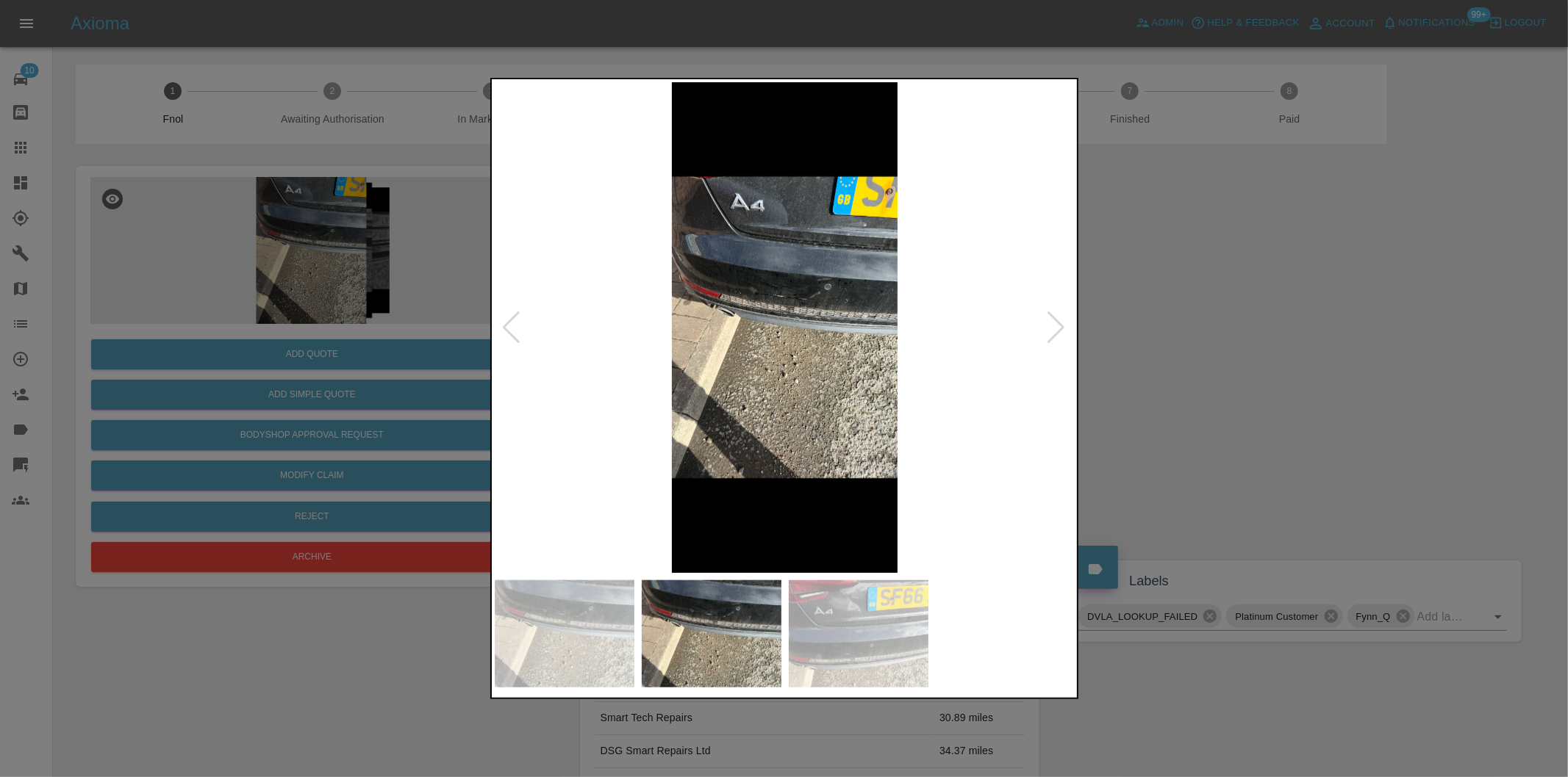
click at [1060, 326] on div at bounding box center [1056, 327] width 20 height 32
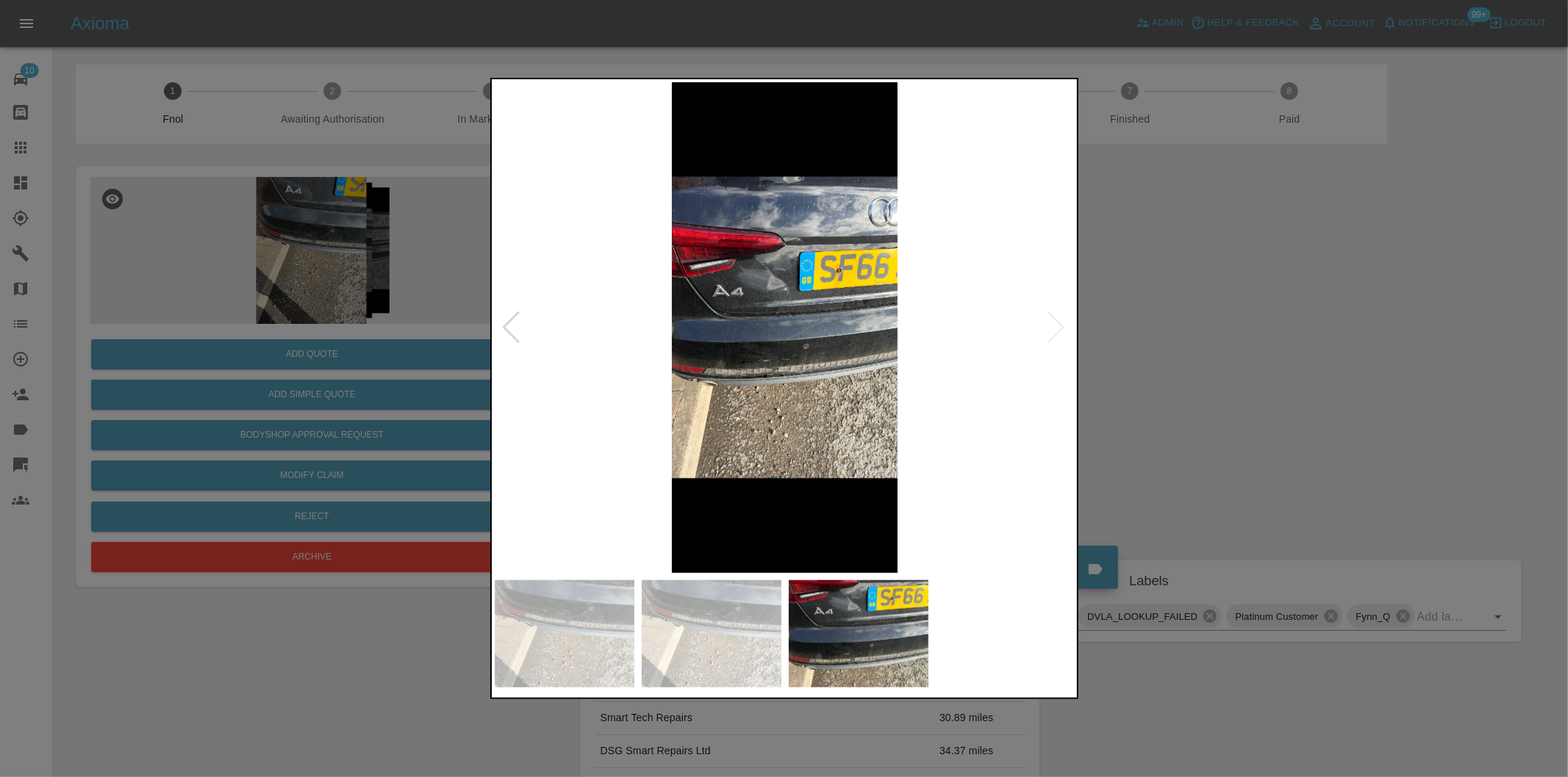
click at [1061, 326] on img at bounding box center [785, 327] width 581 height 491
click at [1277, 370] on div at bounding box center [784, 388] width 1568 height 777
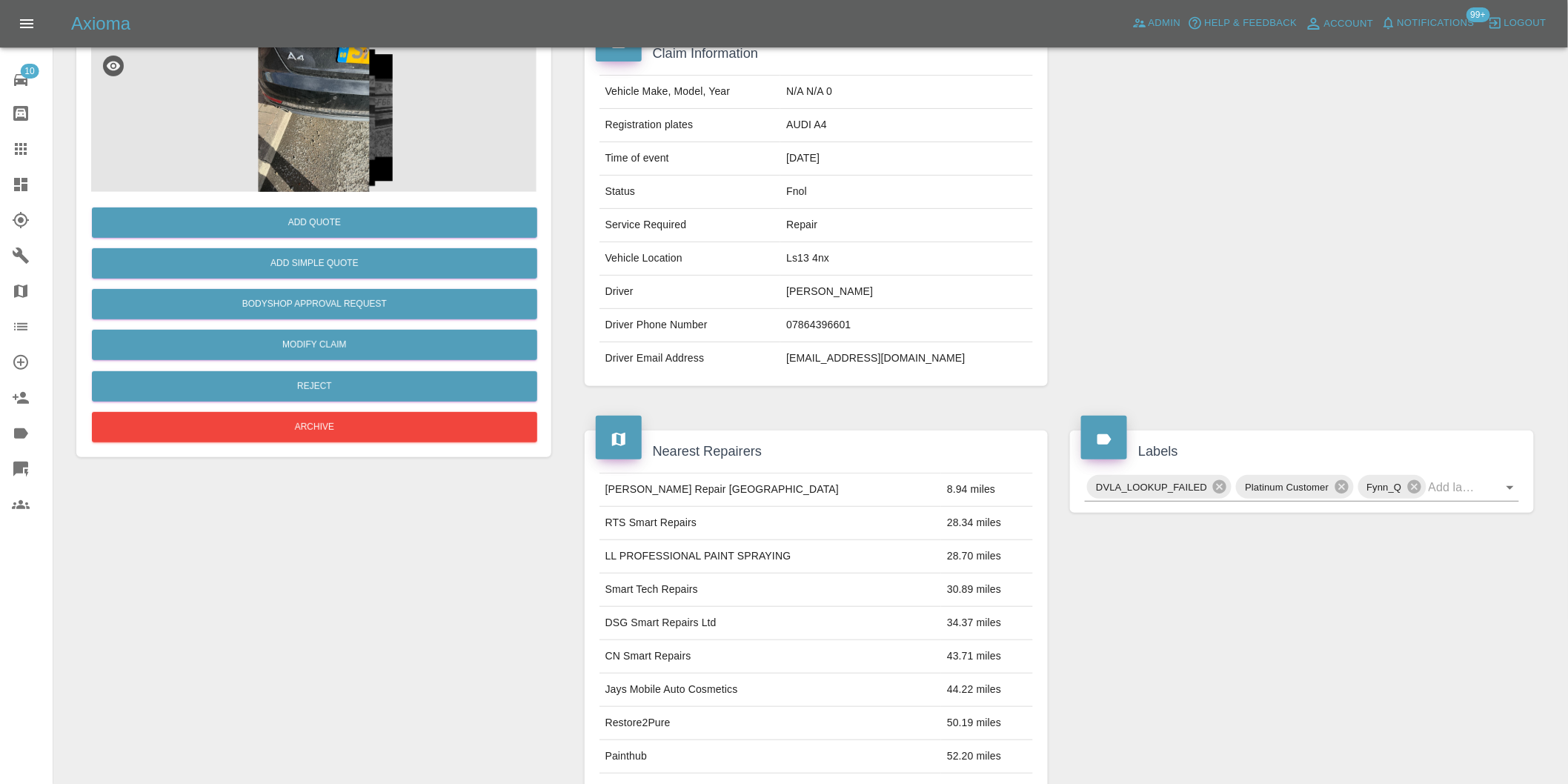
scroll to position [20, 0]
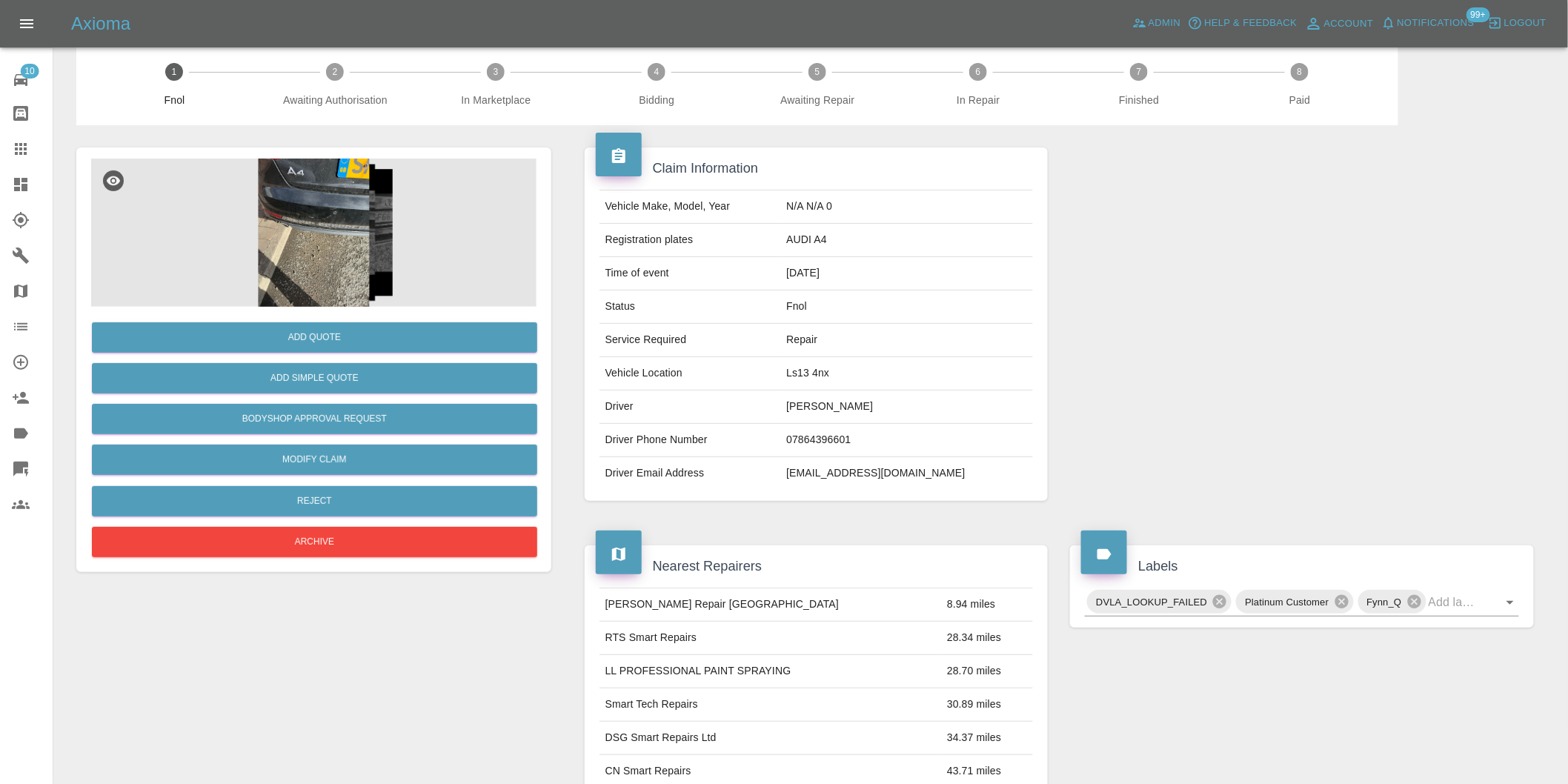
click at [296, 210] on img at bounding box center [313, 232] width 446 height 148
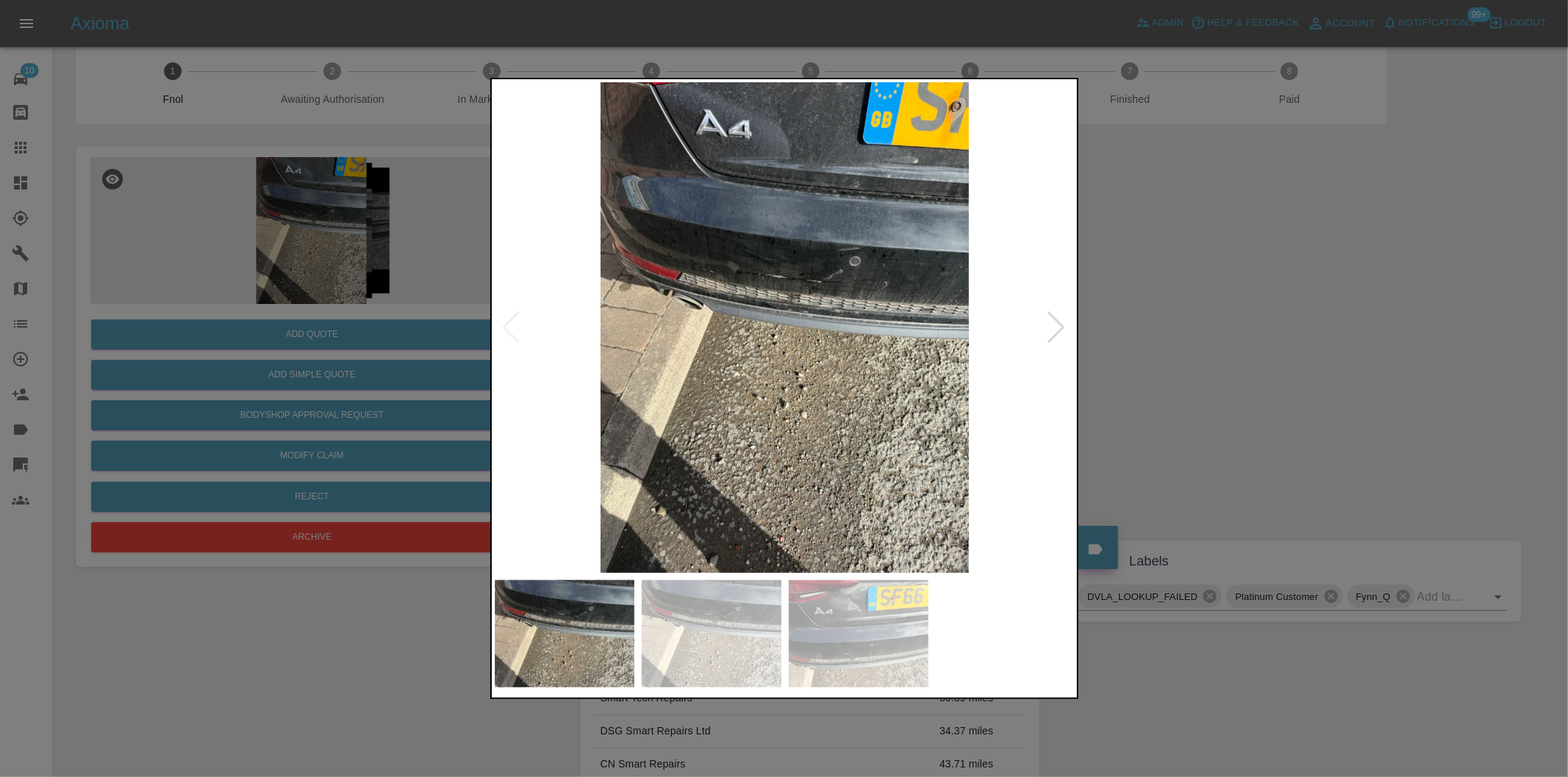
click at [1192, 337] on div at bounding box center [784, 388] width 1568 height 777
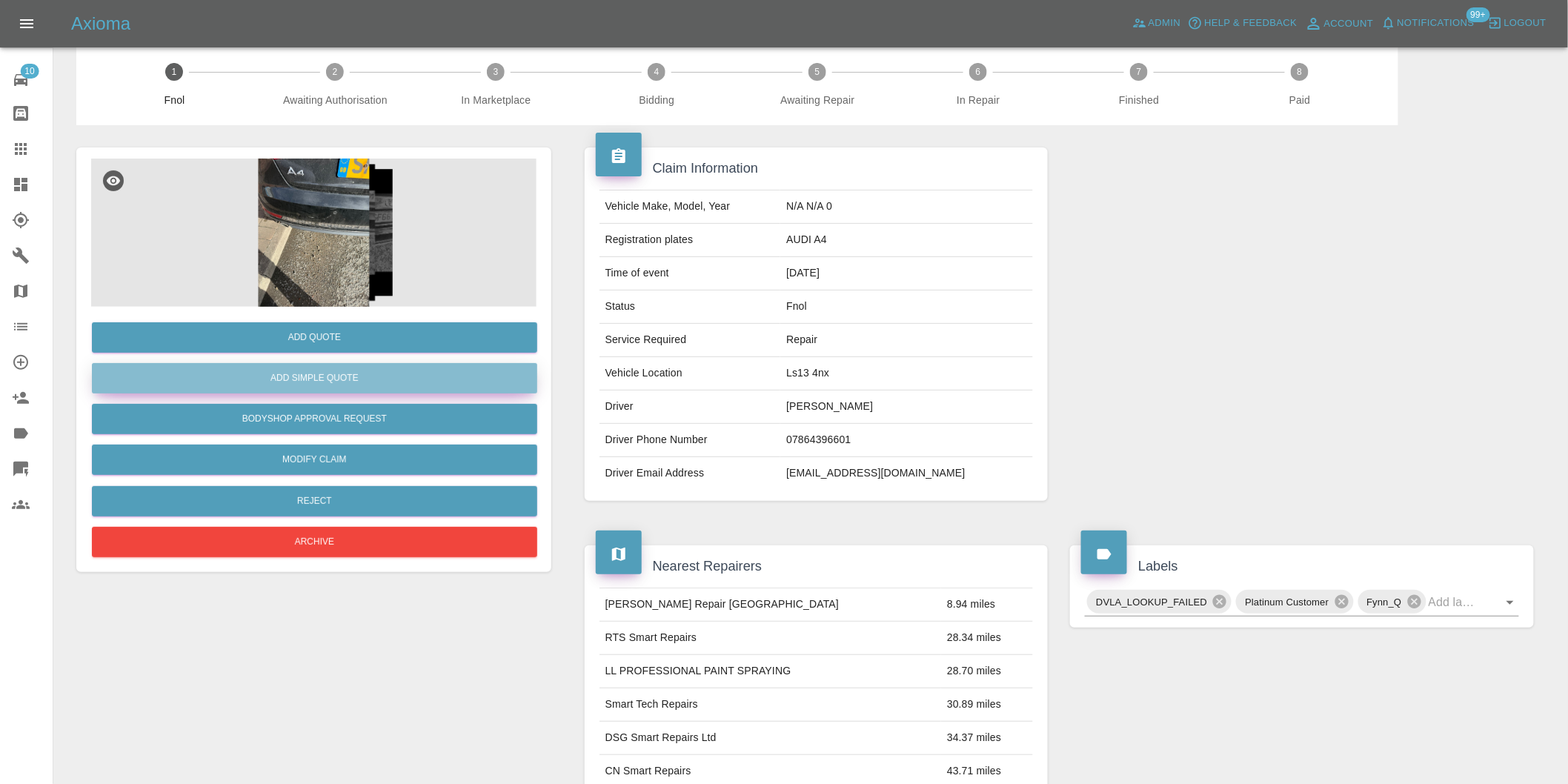
click at [379, 380] on button "Add Simple Quote" at bounding box center [314, 378] width 446 height 30
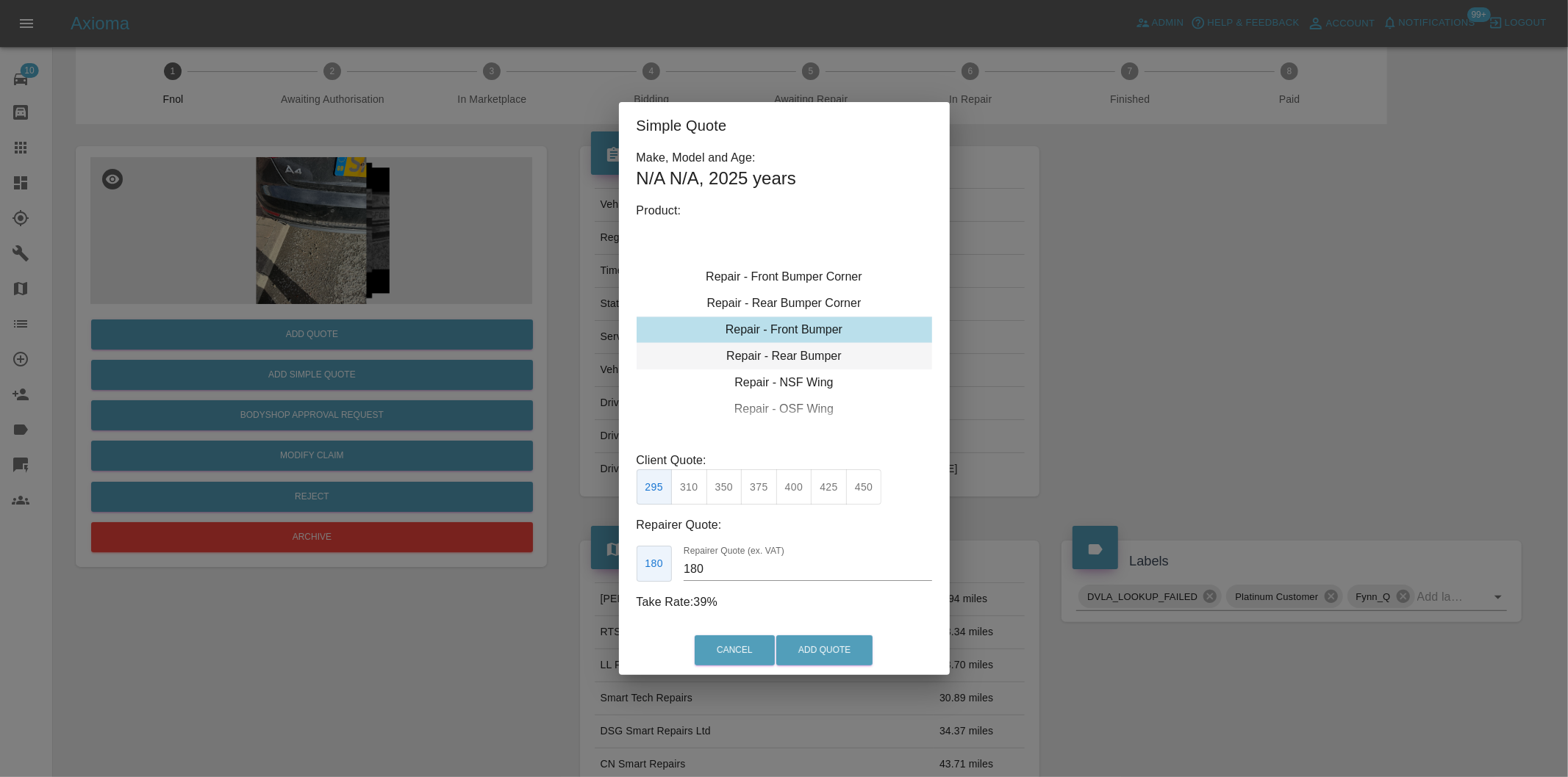
click at [822, 358] on div "Repair - Rear Bumper" at bounding box center [784, 357] width 295 height 27
click at [718, 487] on button "350" at bounding box center [724, 487] width 36 height 36
type input "210"
click at [817, 636] on button "Add Quote" at bounding box center [823, 650] width 96 height 30
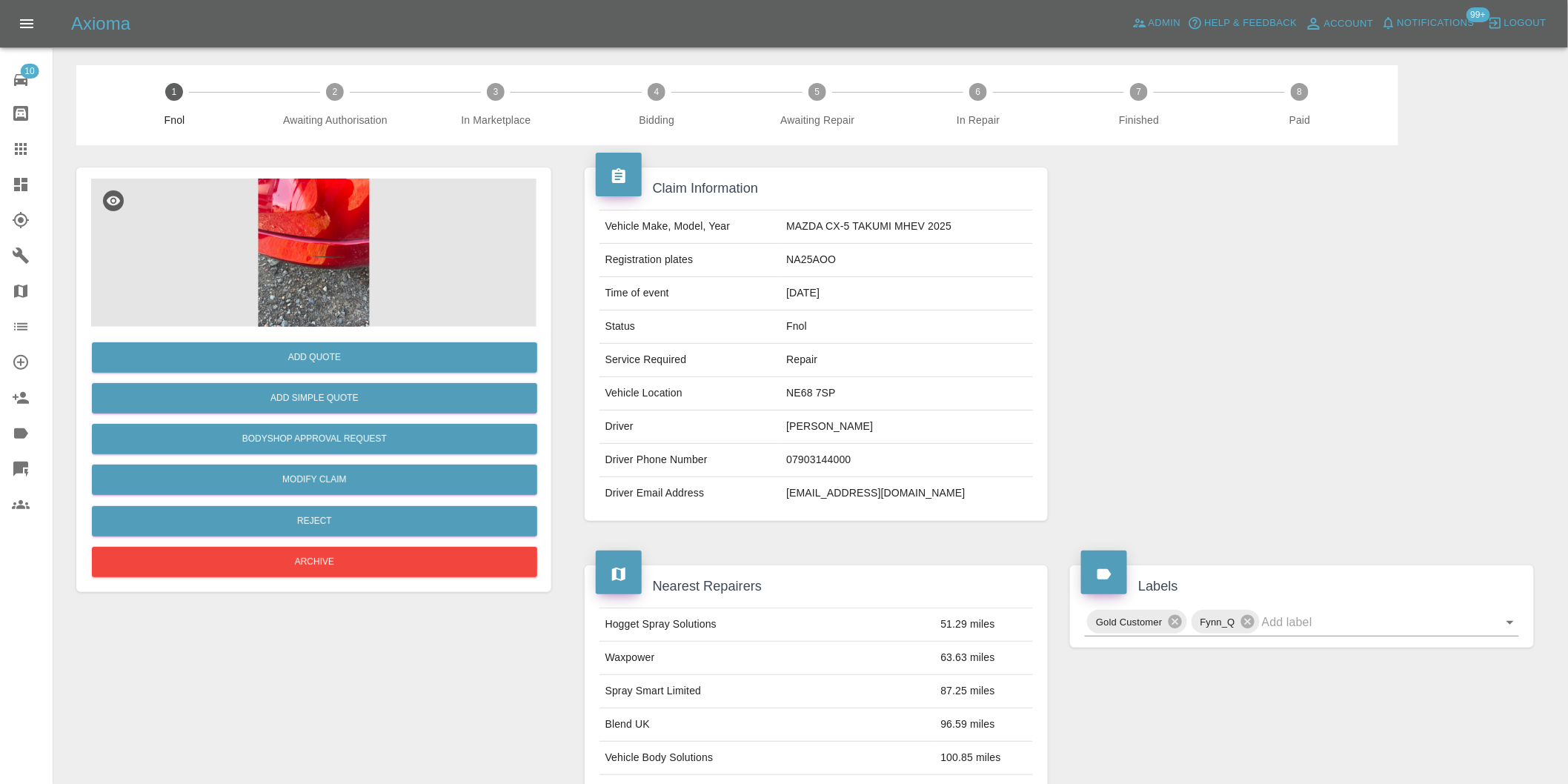
click at [319, 209] on img at bounding box center [313, 253] width 446 height 148
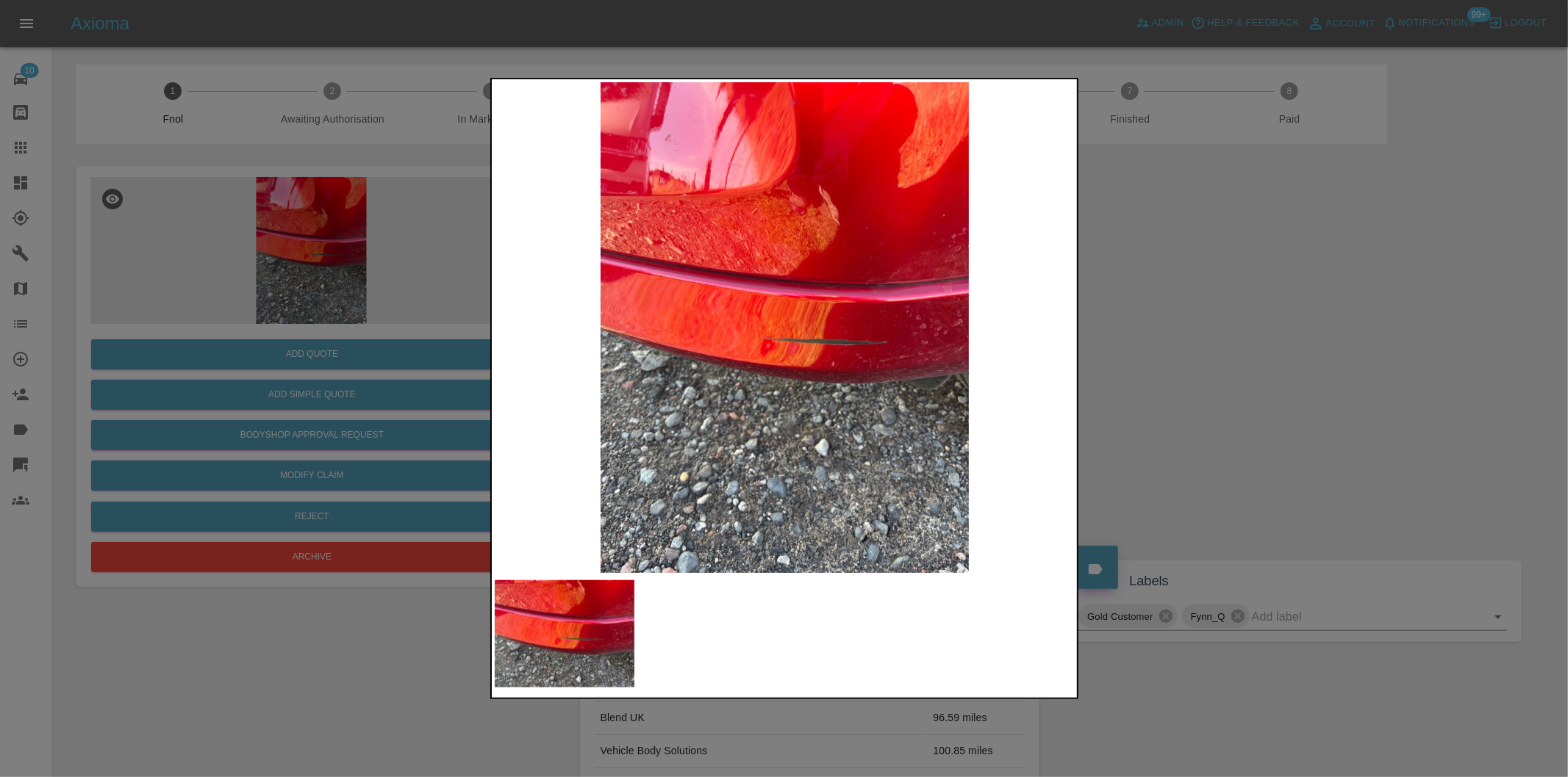
click at [1148, 323] on div at bounding box center [784, 388] width 1568 height 777
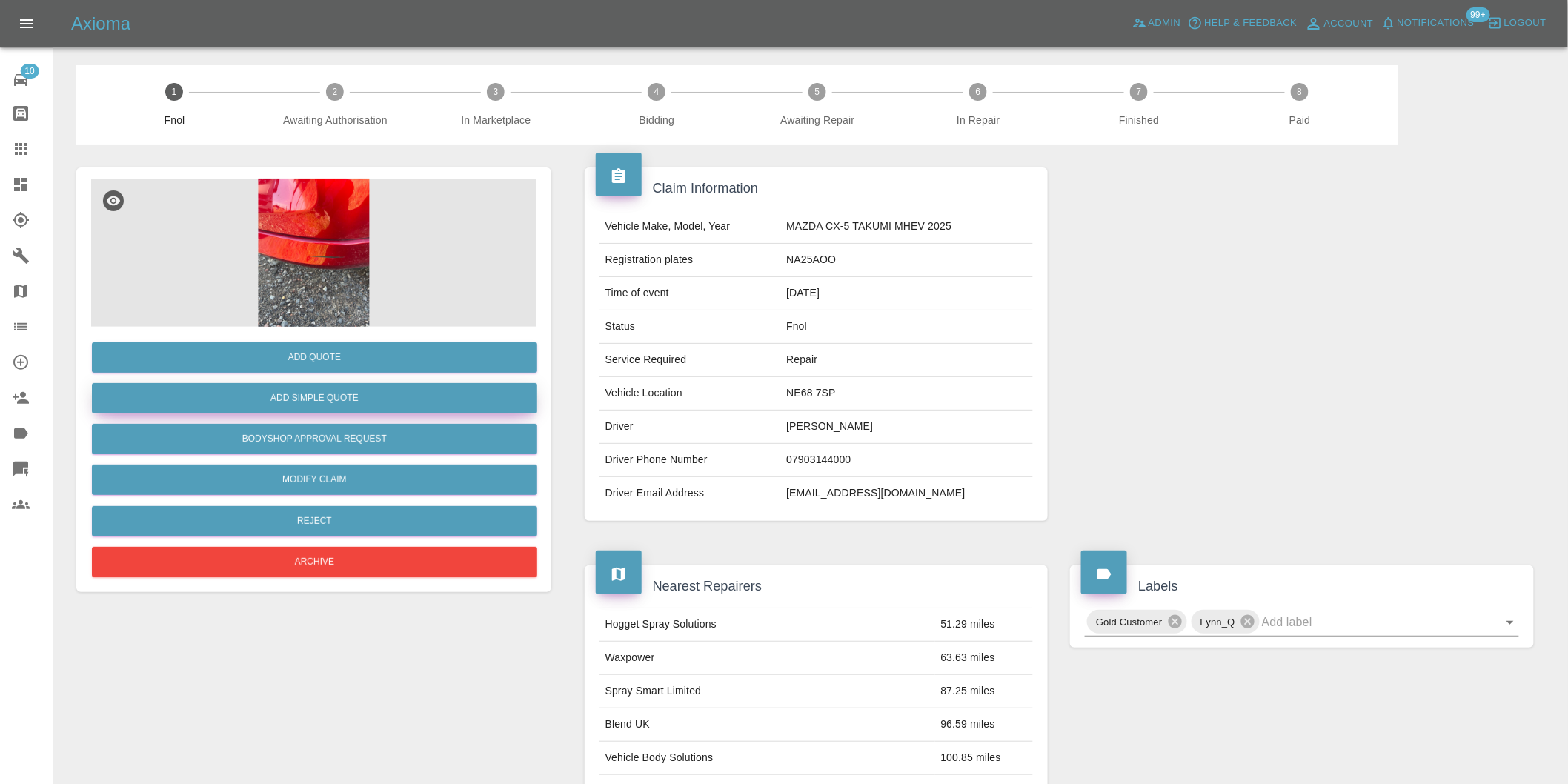
click at [376, 398] on button "Add Simple Quote" at bounding box center [314, 398] width 446 height 30
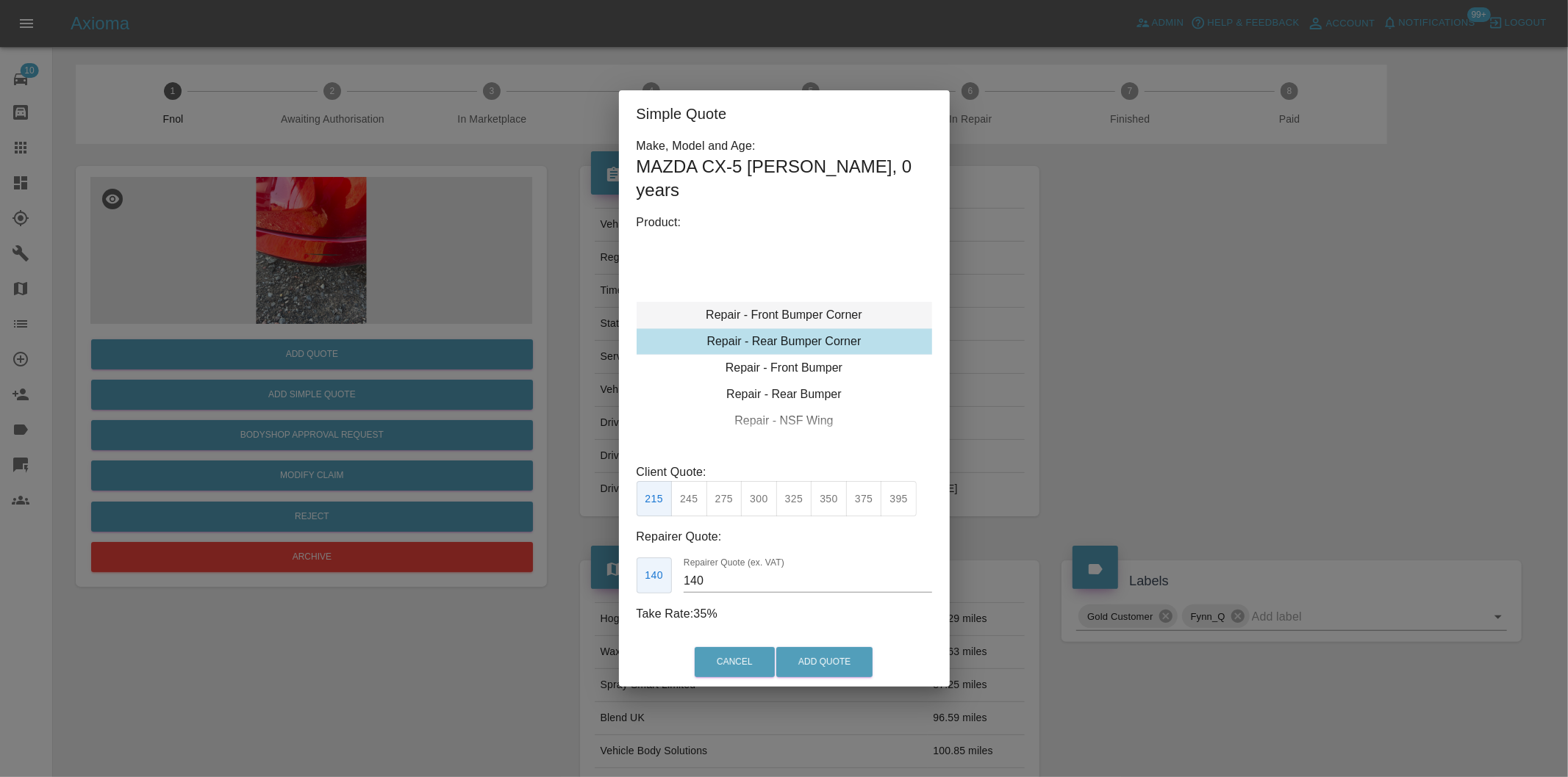
type input "120"
click at [813, 665] on button "Add Quote" at bounding box center [823, 662] width 96 height 30
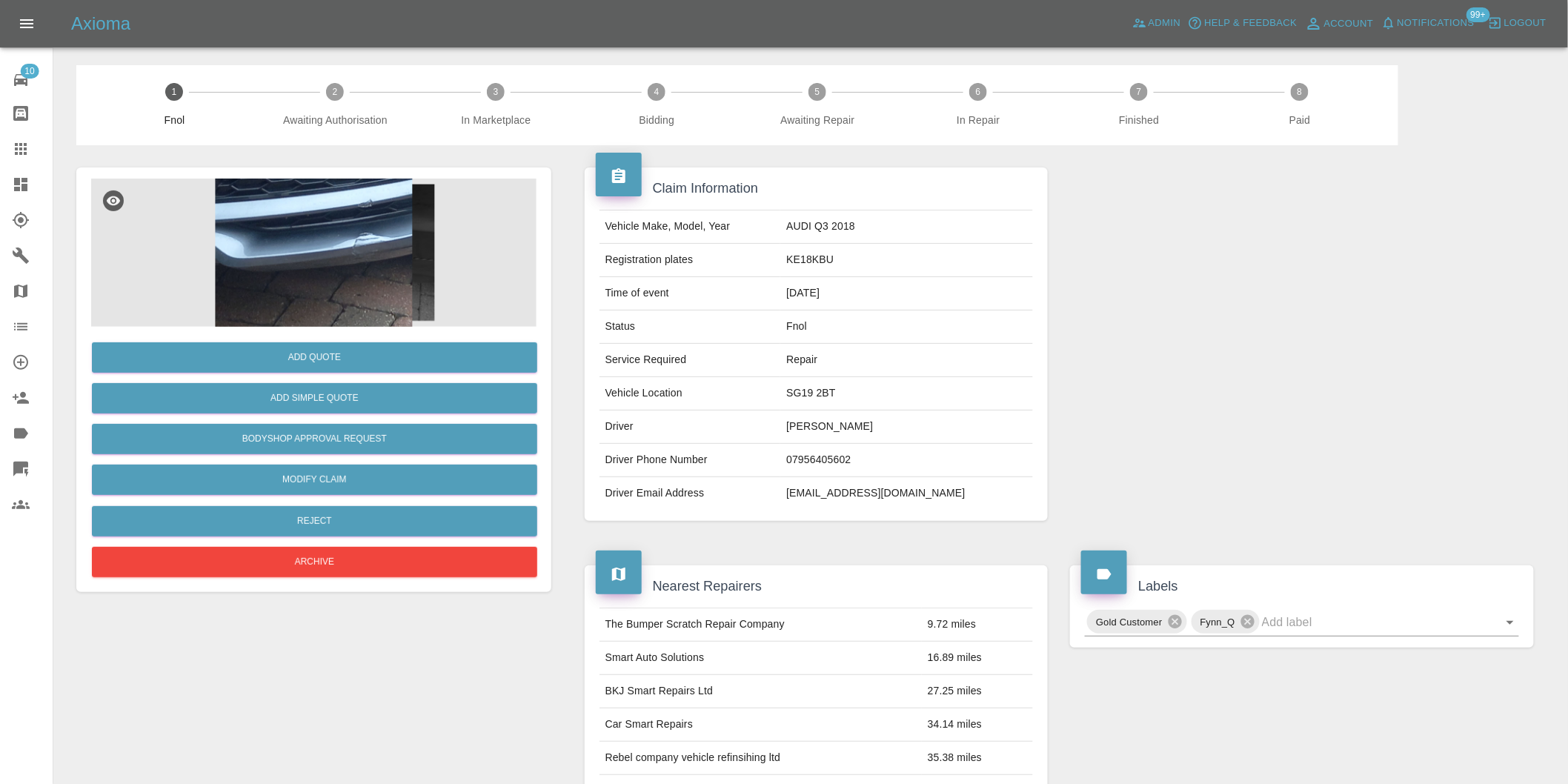
click at [390, 261] on img at bounding box center [313, 253] width 446 height 148
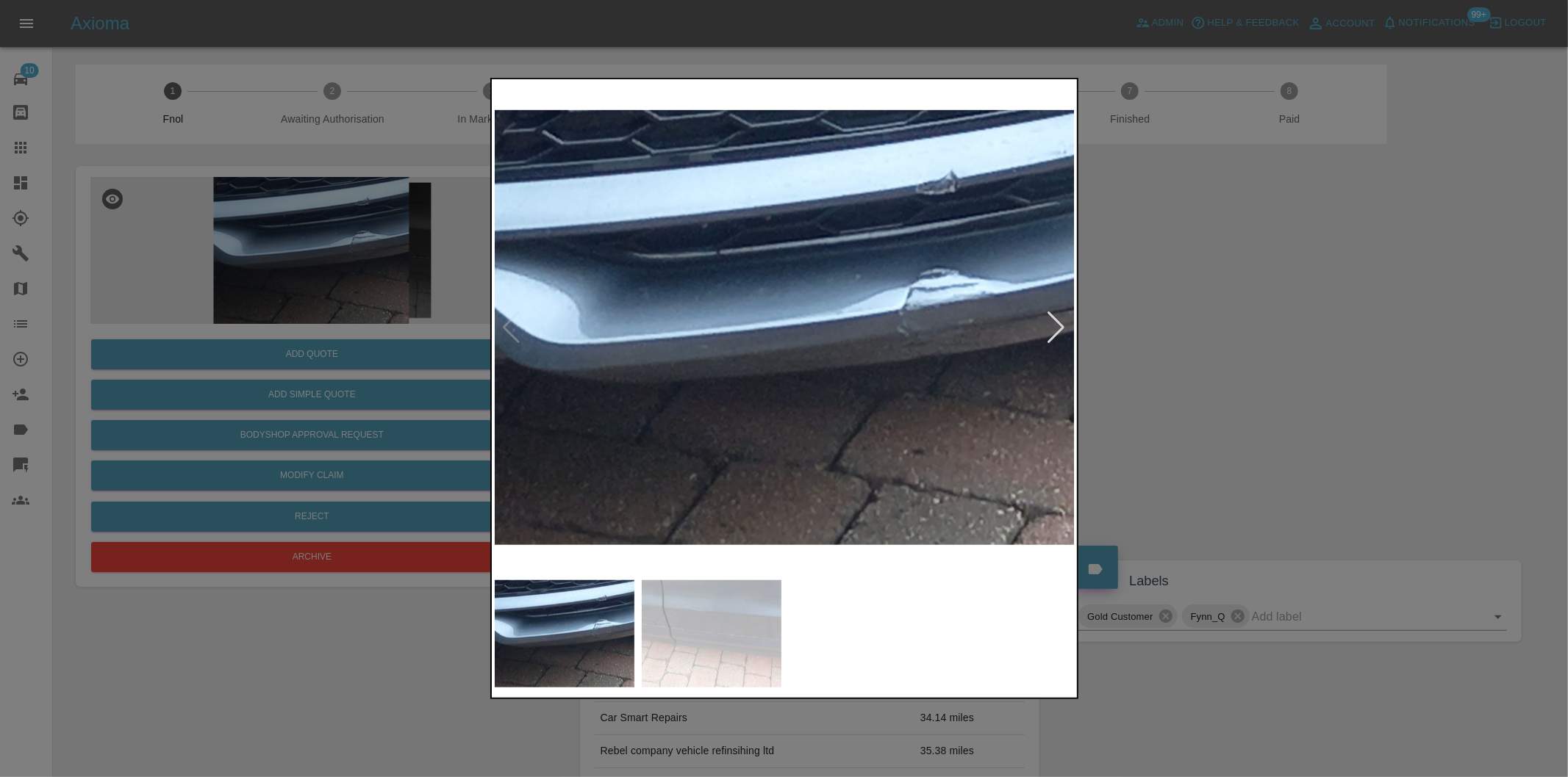
click at [1054, 332] on div at bounding box center [1056, 327] width 20 height 32
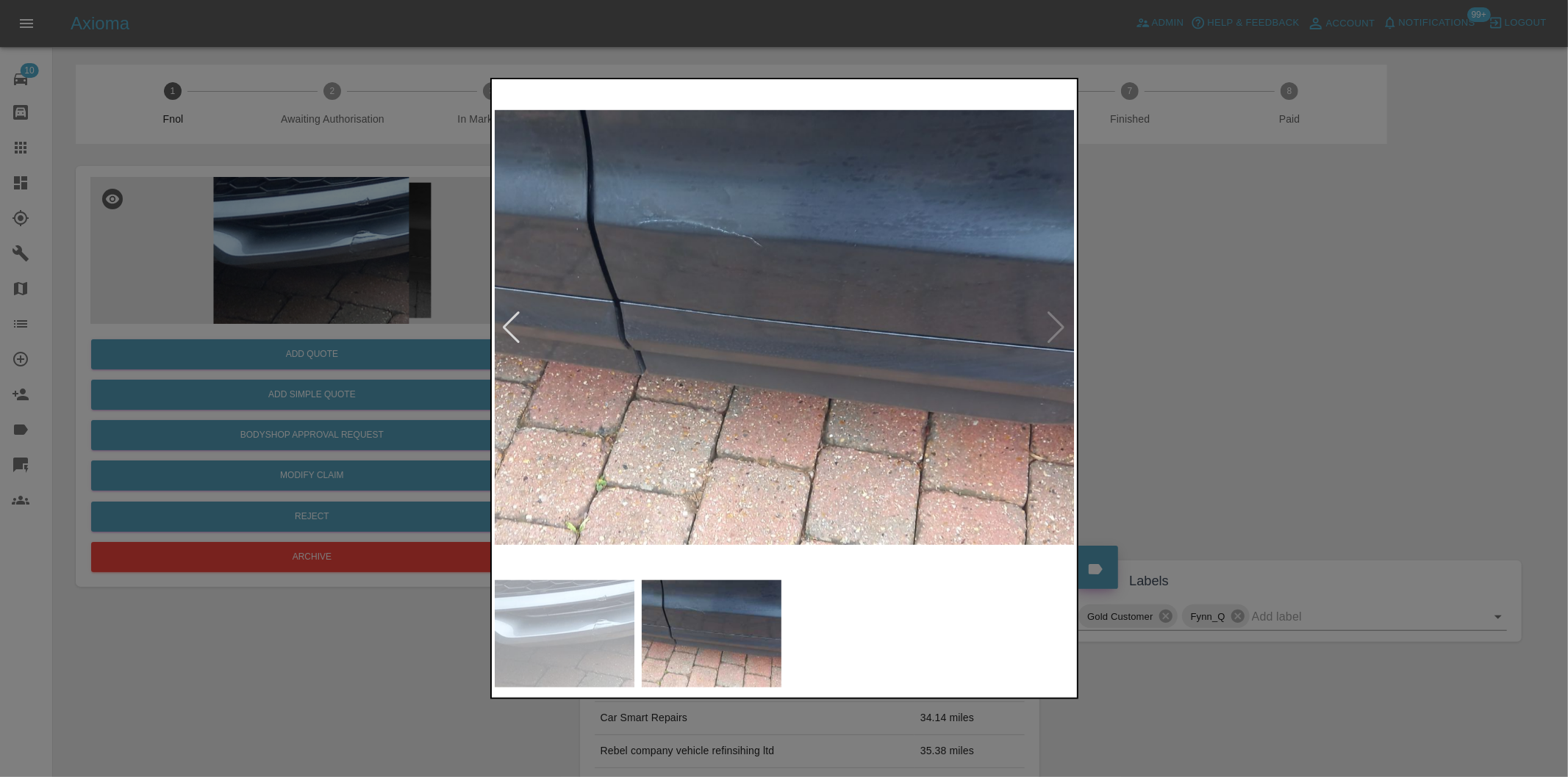
click at [1054, 332] on img at bounding box center [785, 327] width 581 height 491
click at [1196, 328] on div at bounding box center [784, 388] width 1568 height 777
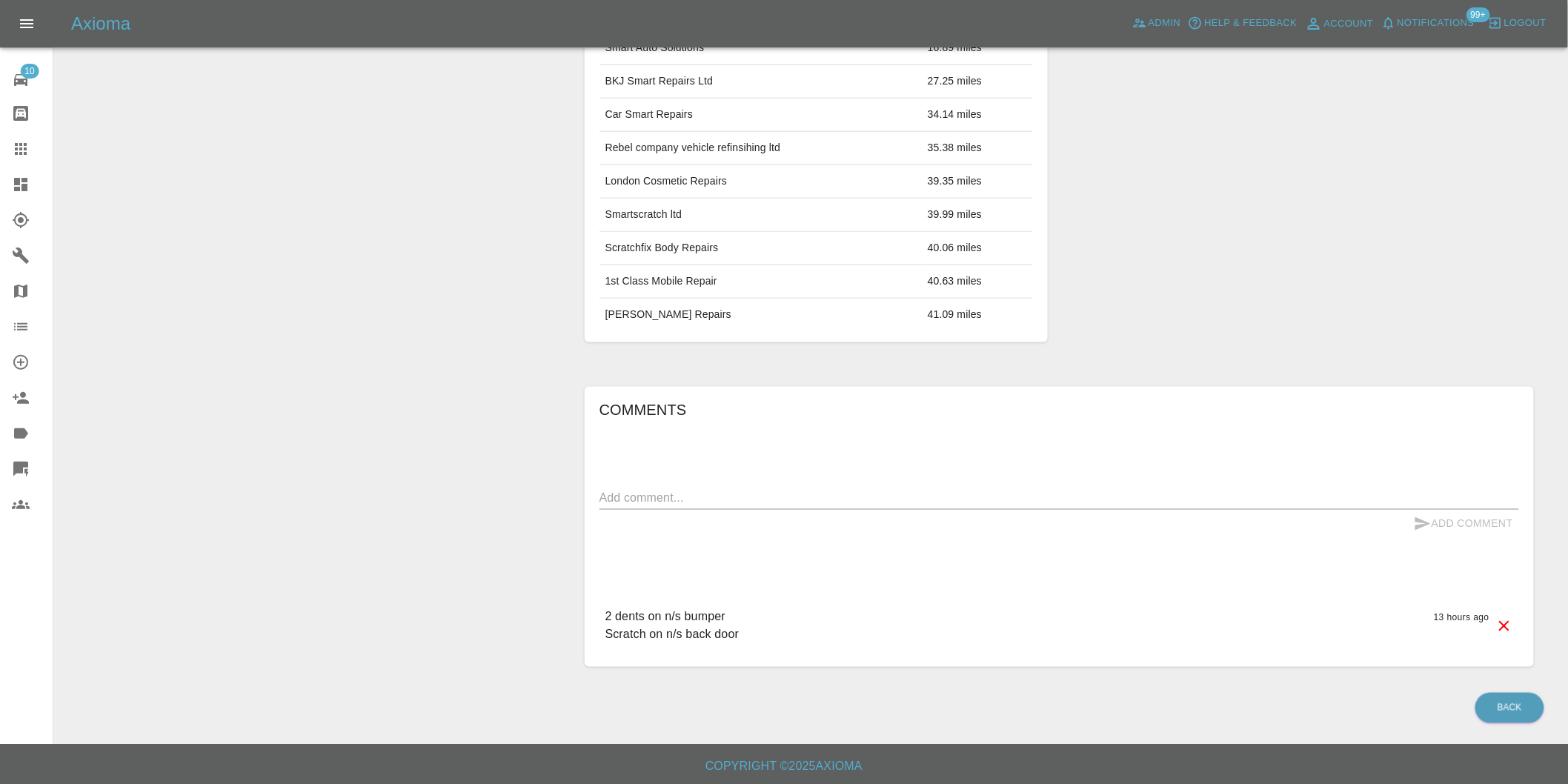
scroll to position [613, 0]
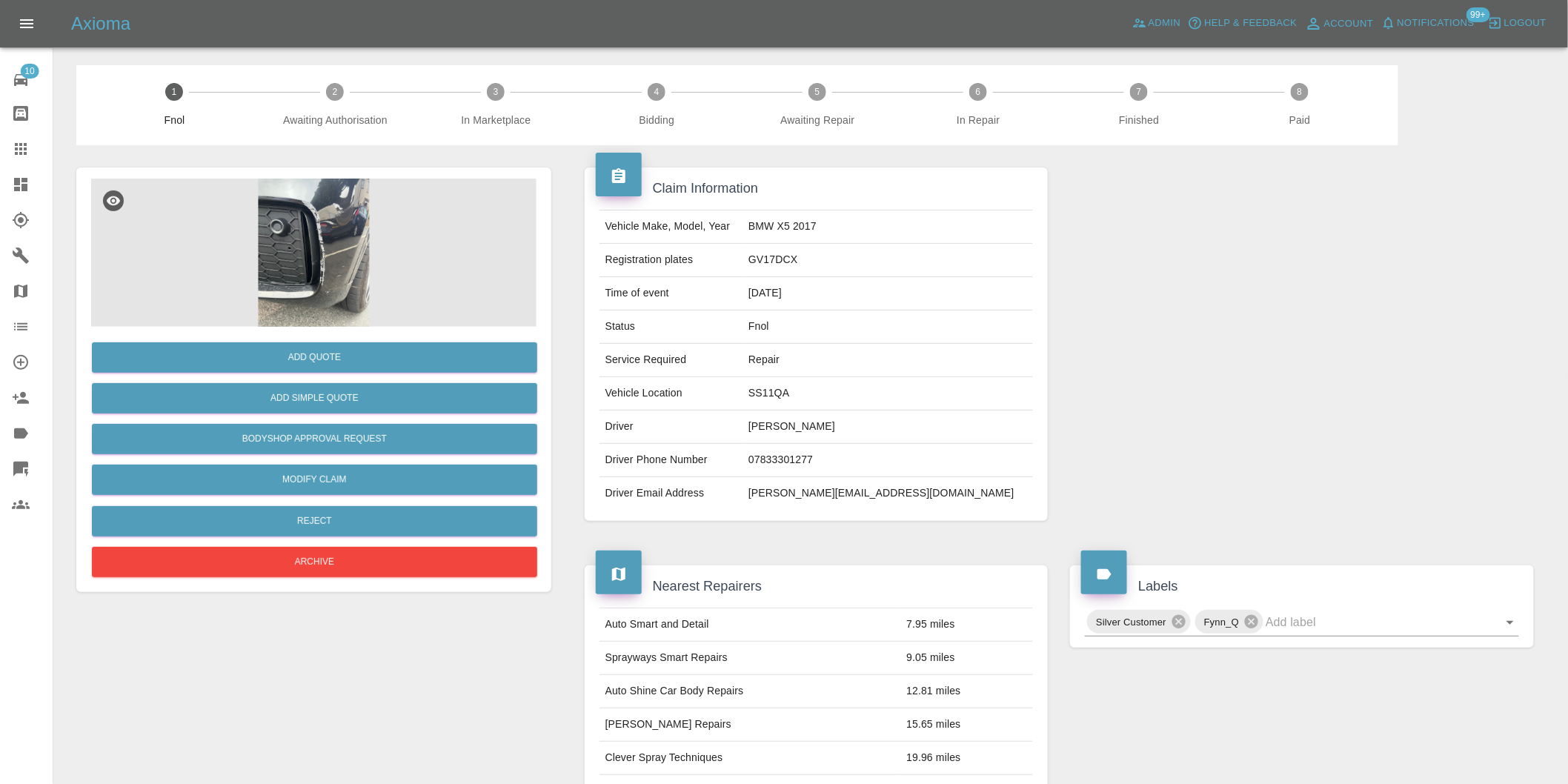
click at [360, 213] on img at bounding box center [313, 253] width 446 height 148
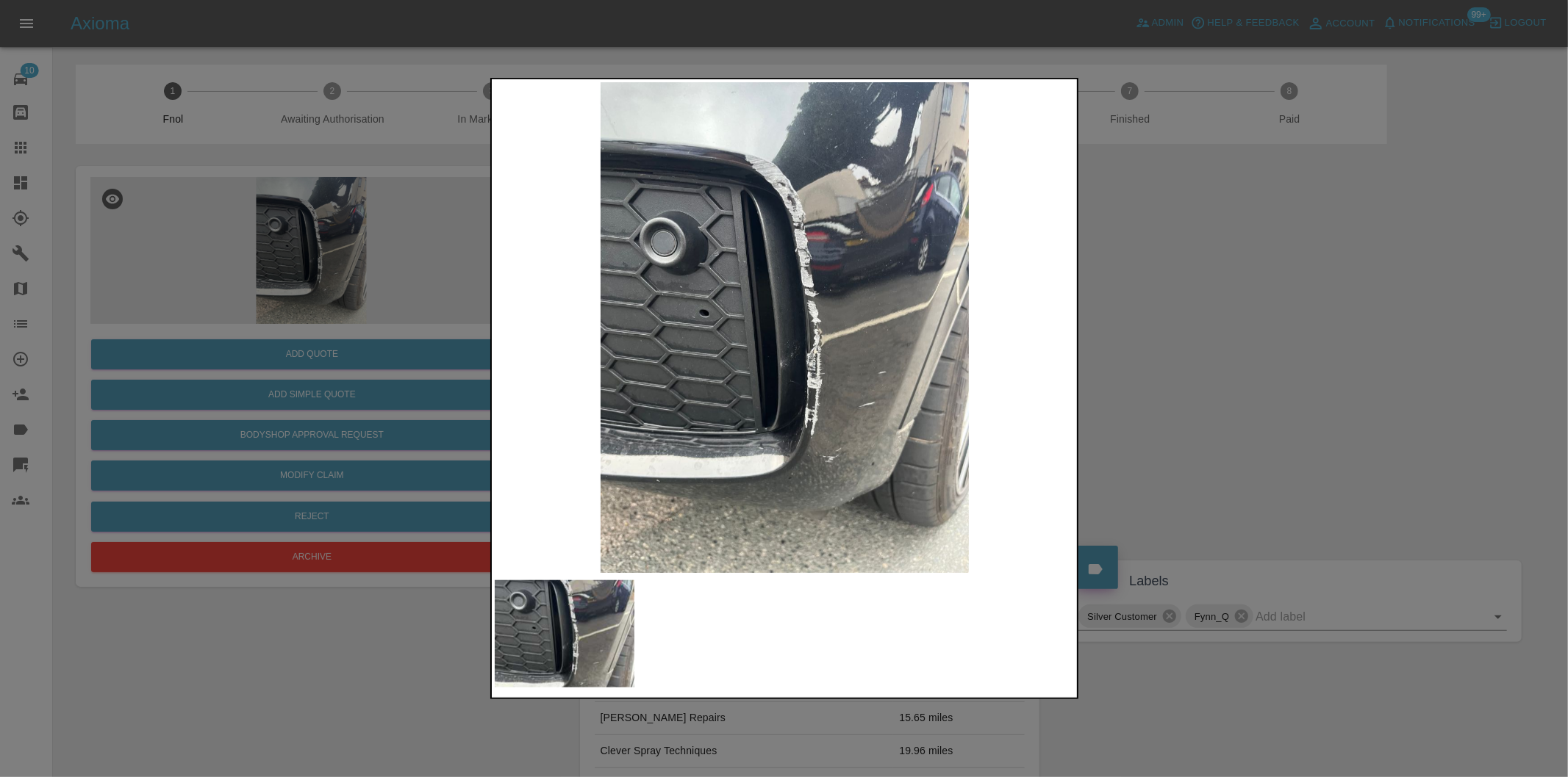
click at [1180, 361] on div at bounding box center [784, 388] width 1568 height 777
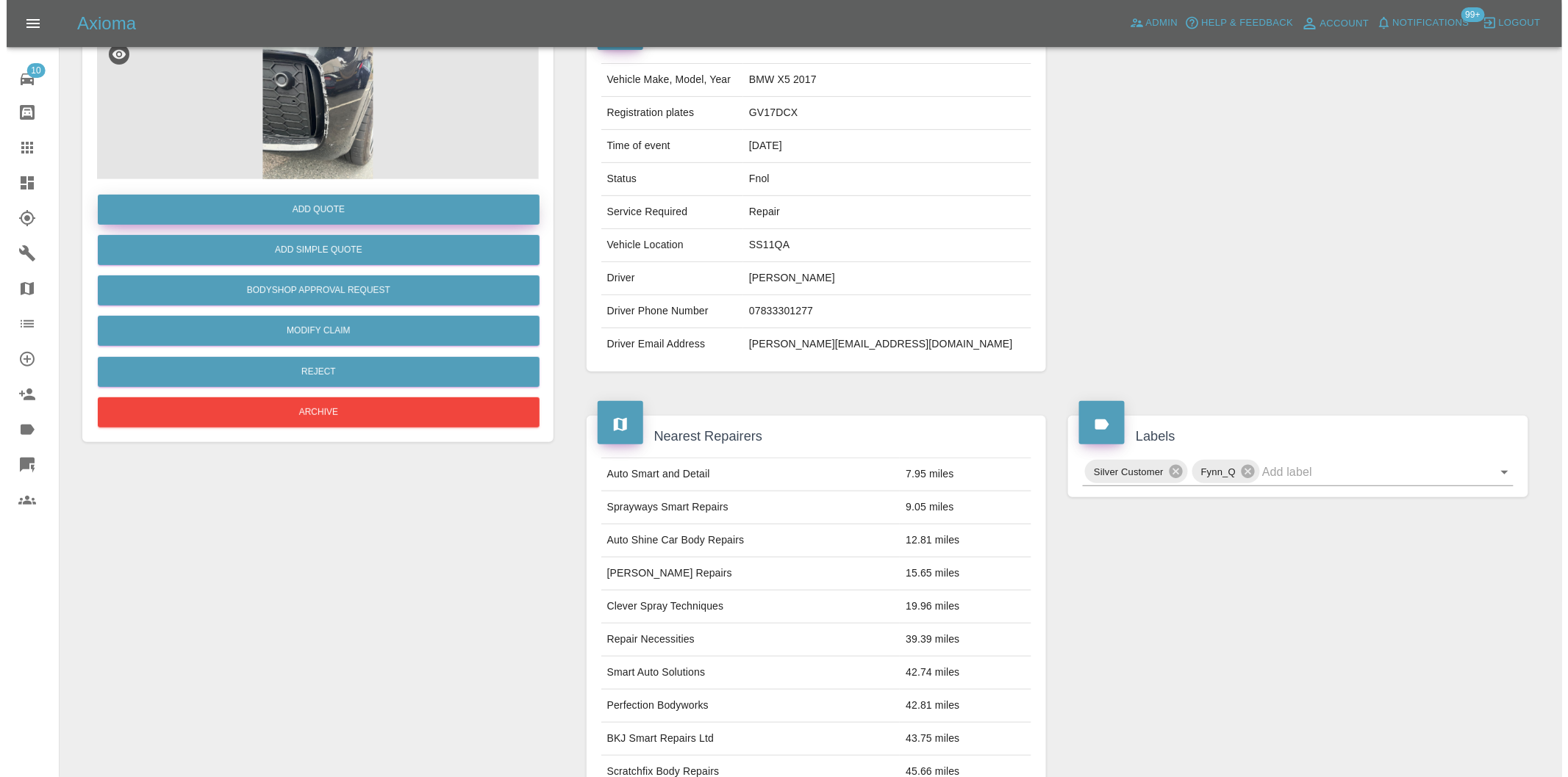
scroll to position [20, 0]
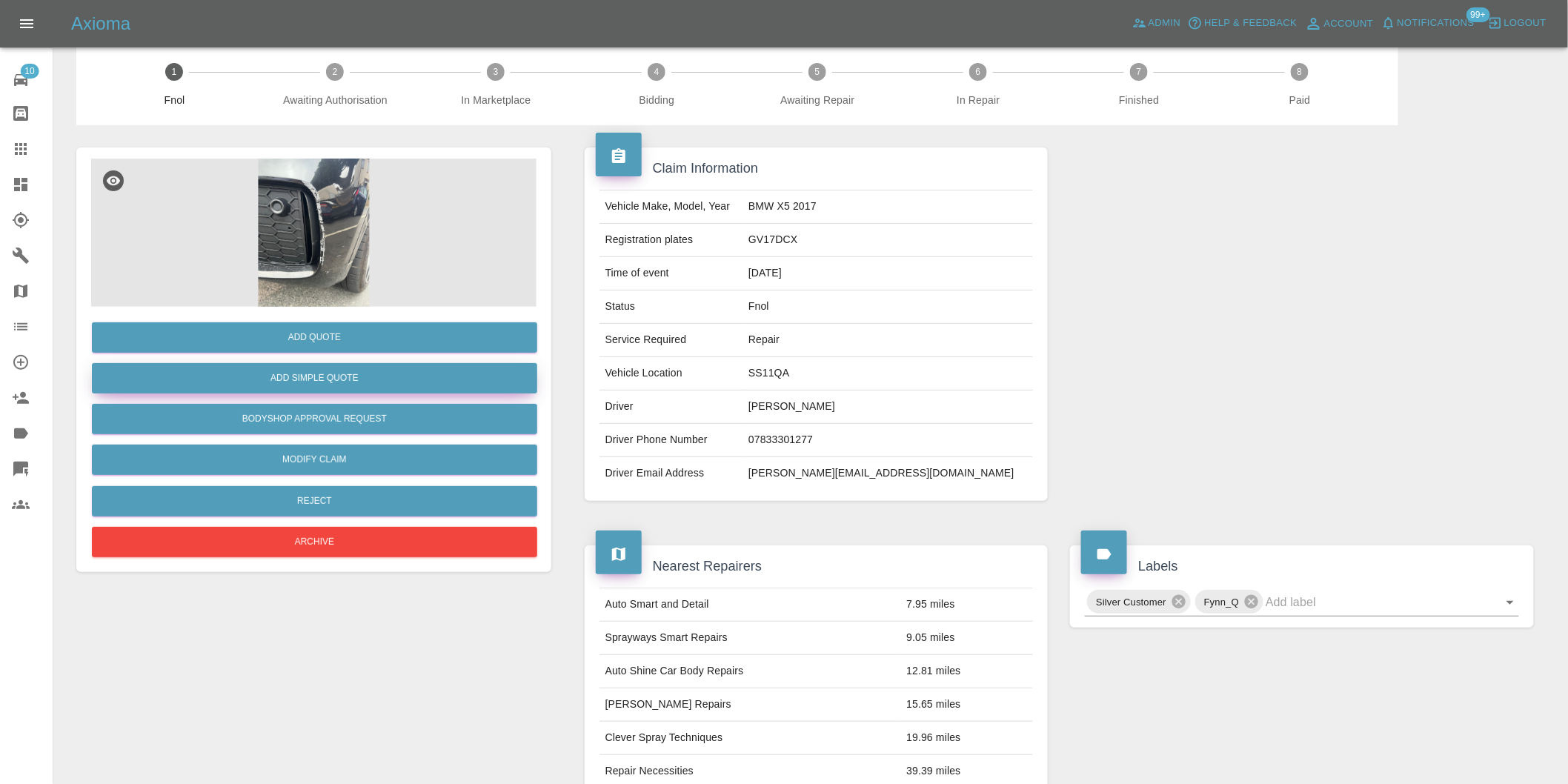
click at [341, 384] on button "Add Simple Quote" at bounding box center [314, 378] width 446 height 30
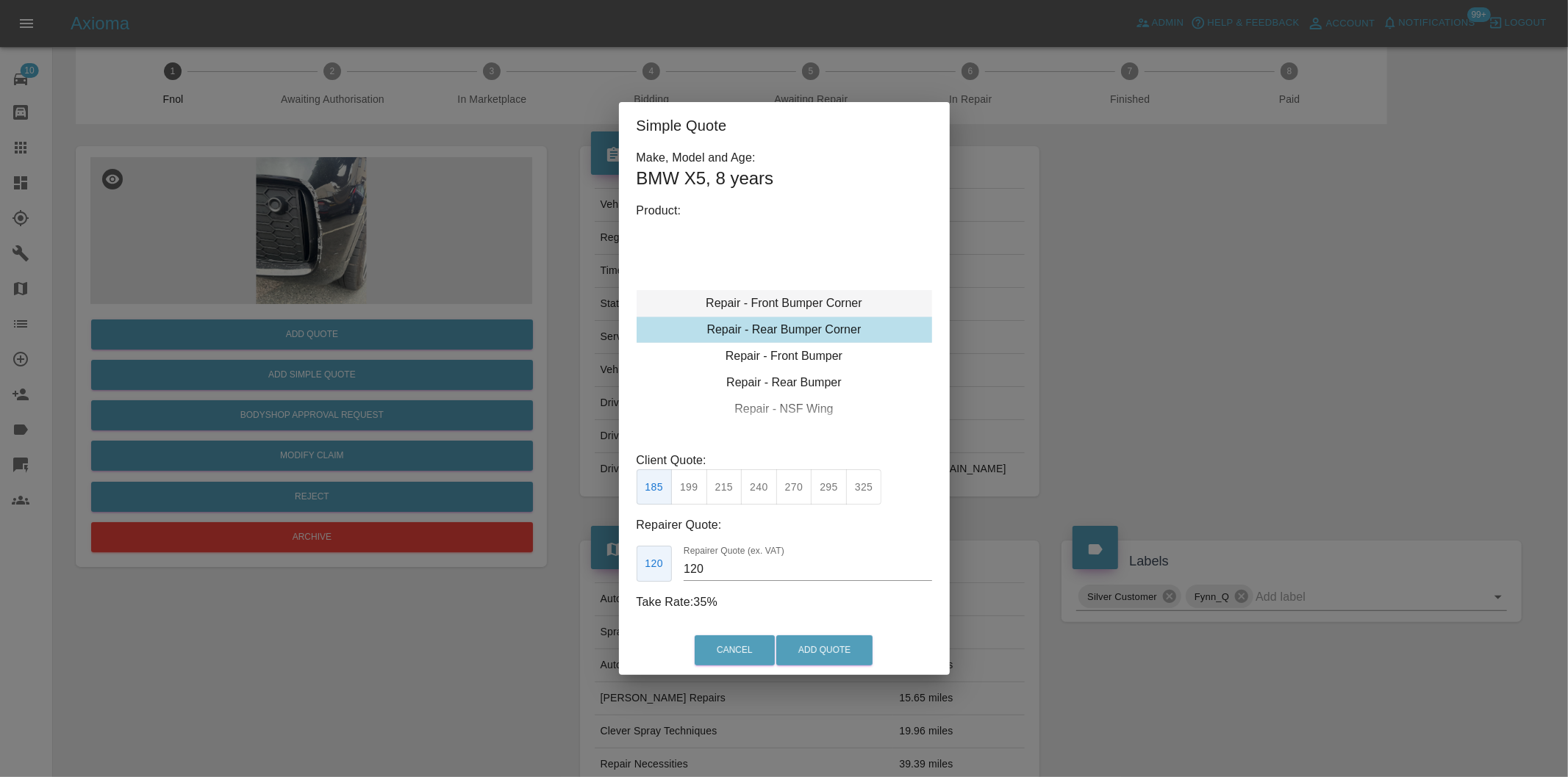
click at [823, 305] on div "Repair - Front Bumper Corner" at bounding box center [784, 304] width 295 height 27
click at [789, 291] on div "Repair - Front Bumper Corner" at bounding box center [784, 304] width 295 height 27
click at [761, 479] on button "240" at bounding box center [759, 487] width 36 height 36
type input "150"
click at [842, 649] on button "Add Quote" at bounding box center [823, 650] width 96 height 30
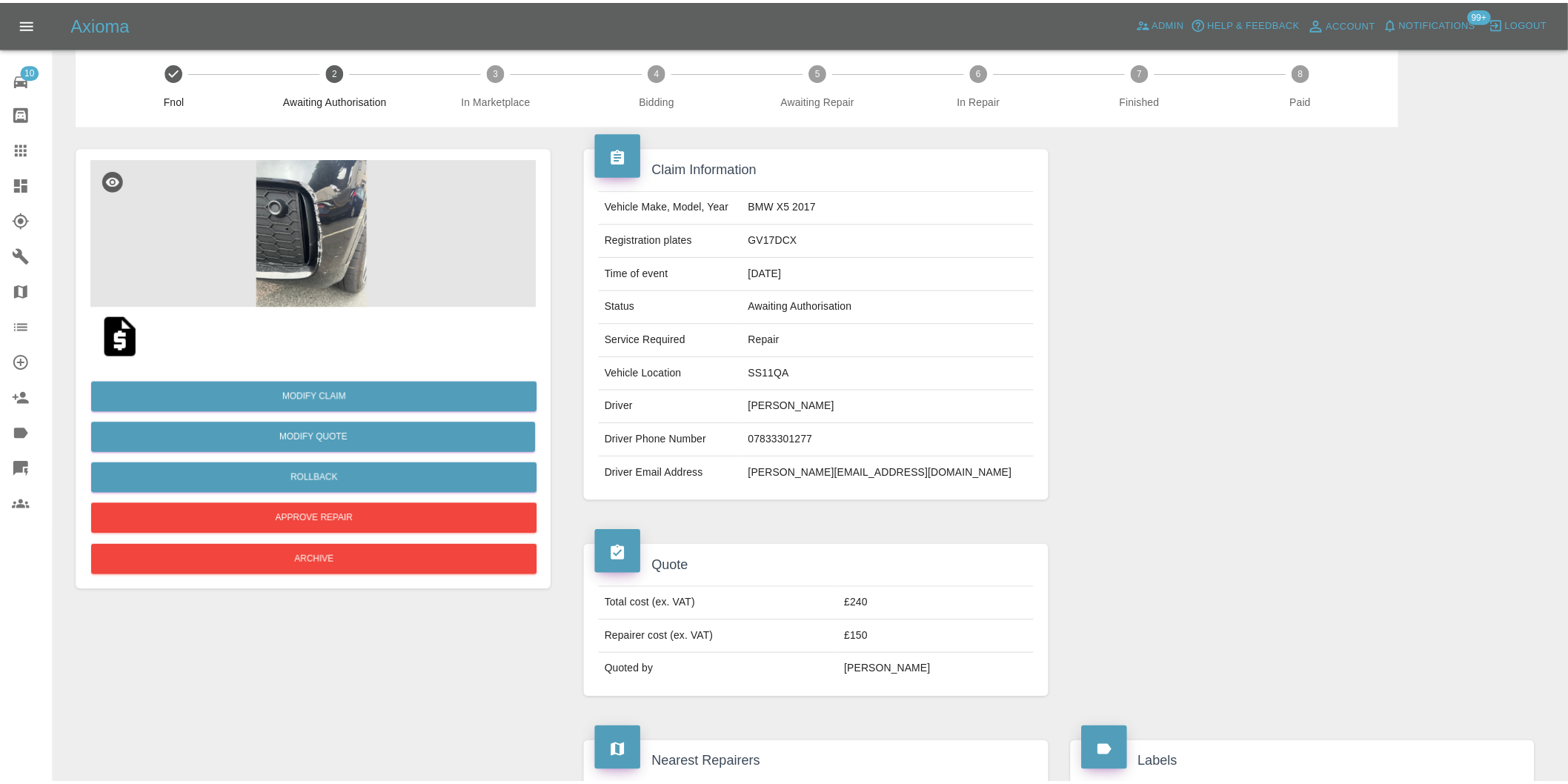
scroll to position [0, 0]
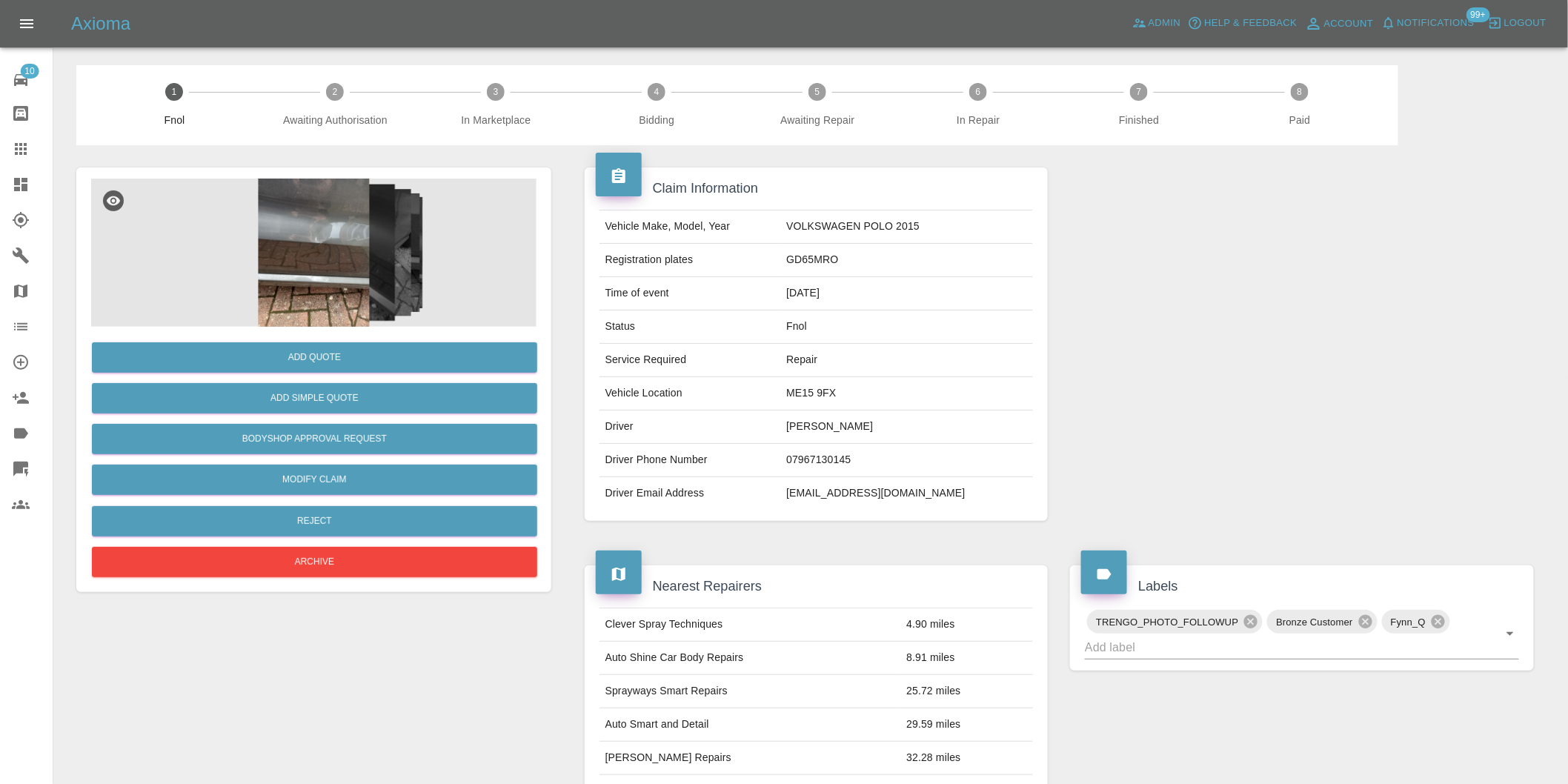
click at [342, 228] on img at bounding box center [313, 253] width 446 height 148
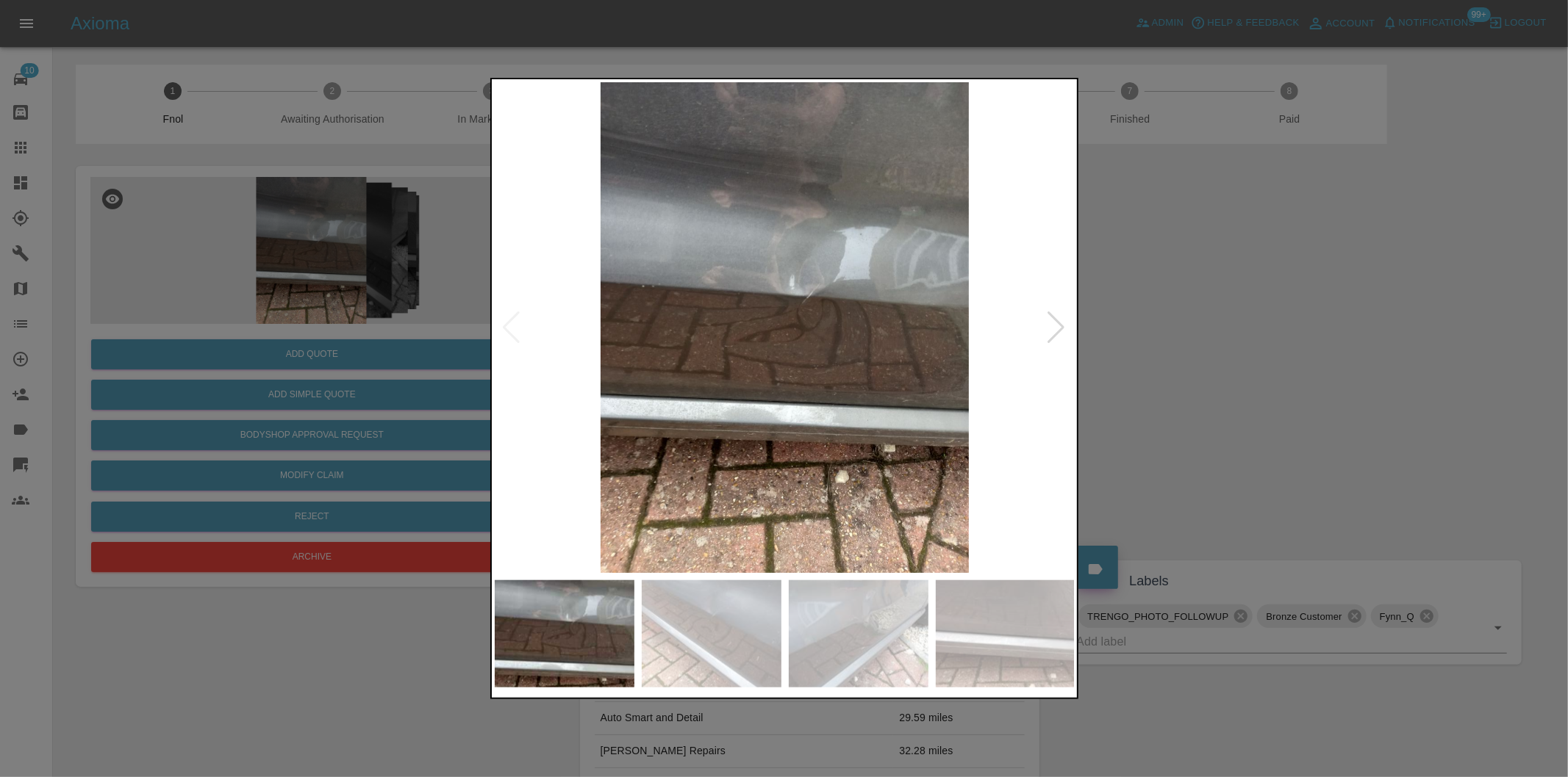
click at [1057, 329] on div at bounding box center [1056, 327] width 20 height 32
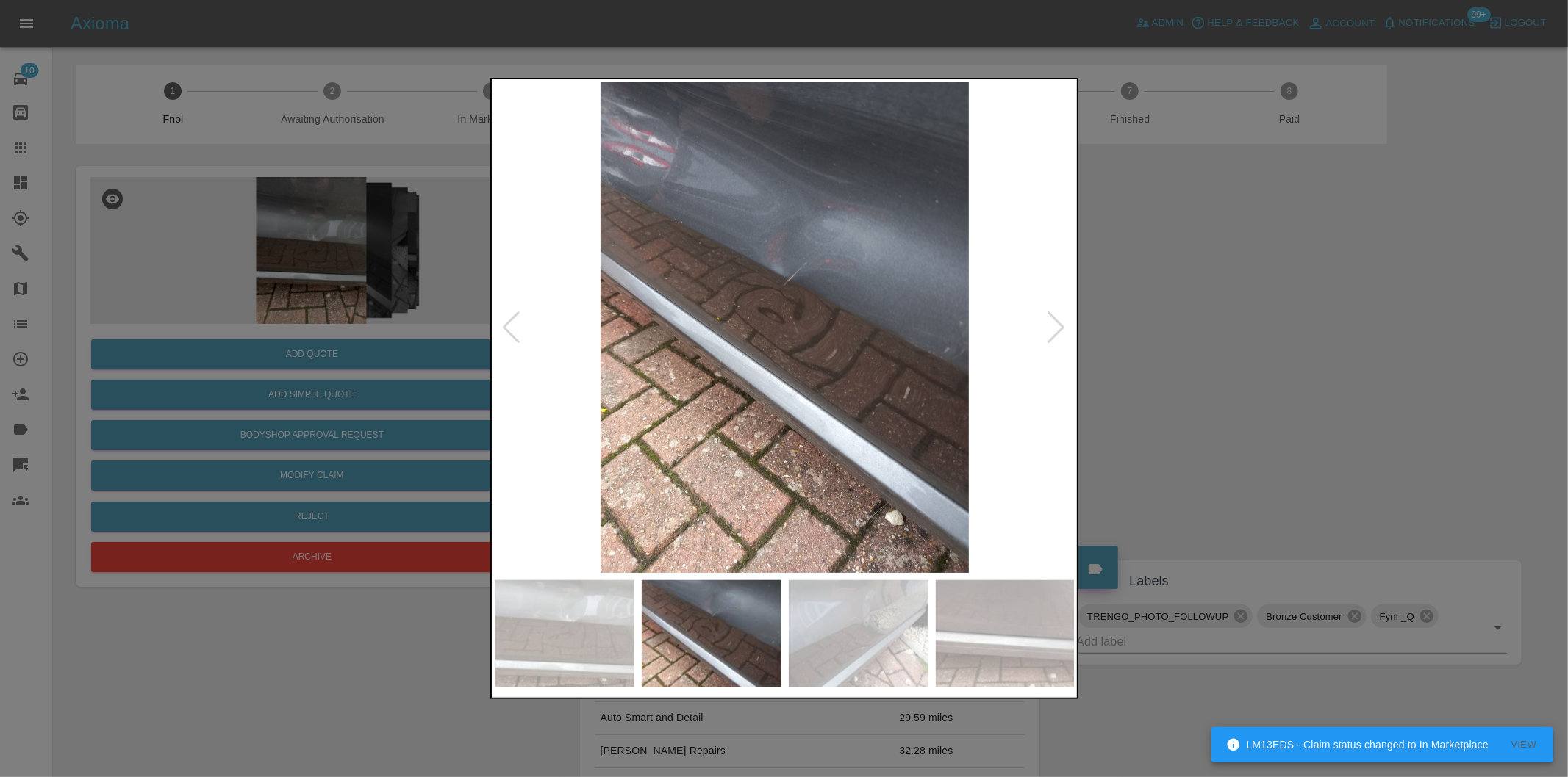
click at [1057, 329] on div at bounding box center [1056, 327] width 20 height 32
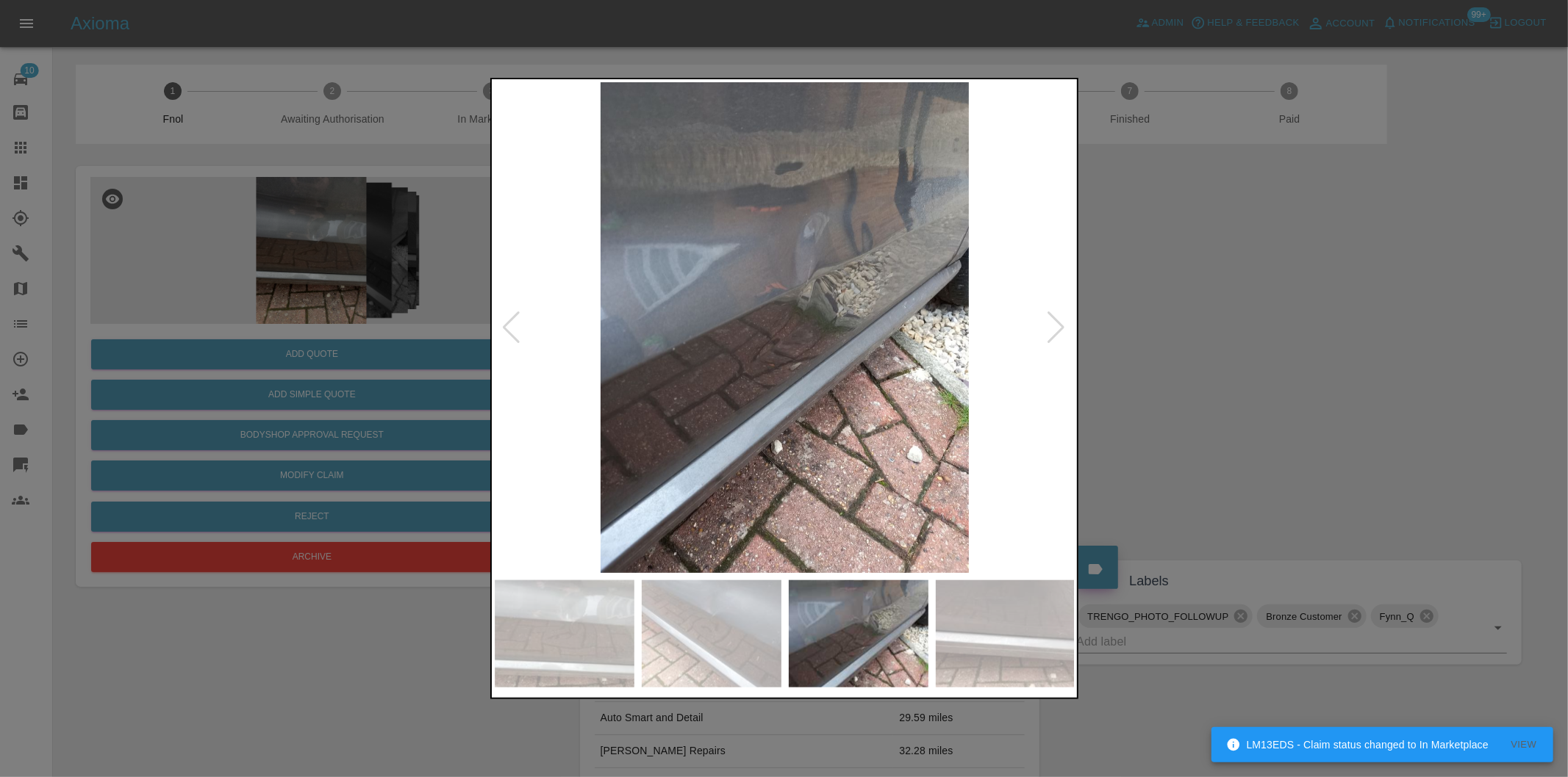
click at [1057, 329] on div at bounding box center [1056, 327] width 20 height 32
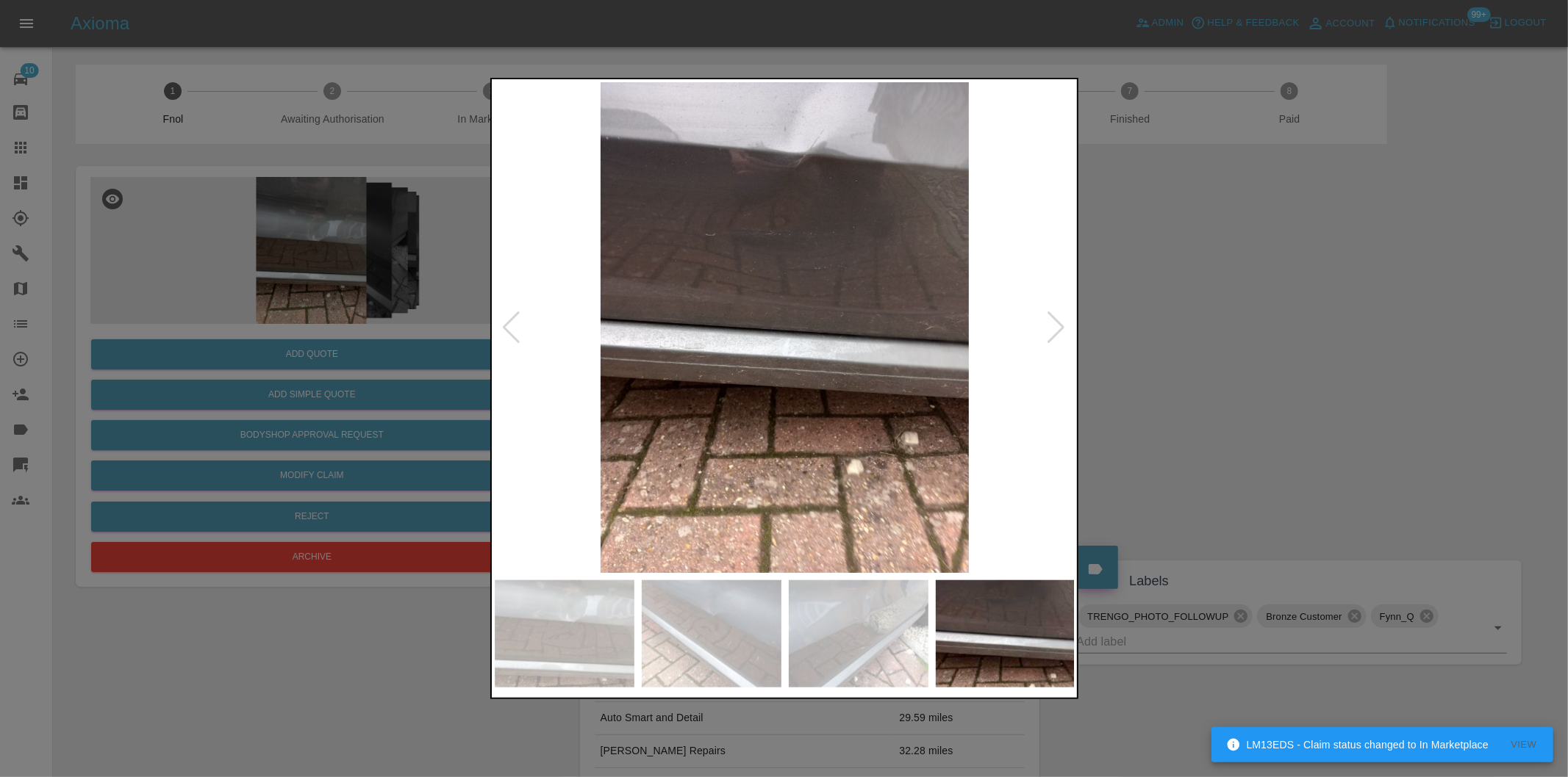
click at [1201, 340] on div at bounding box center [784, 388] width 1568 height 777
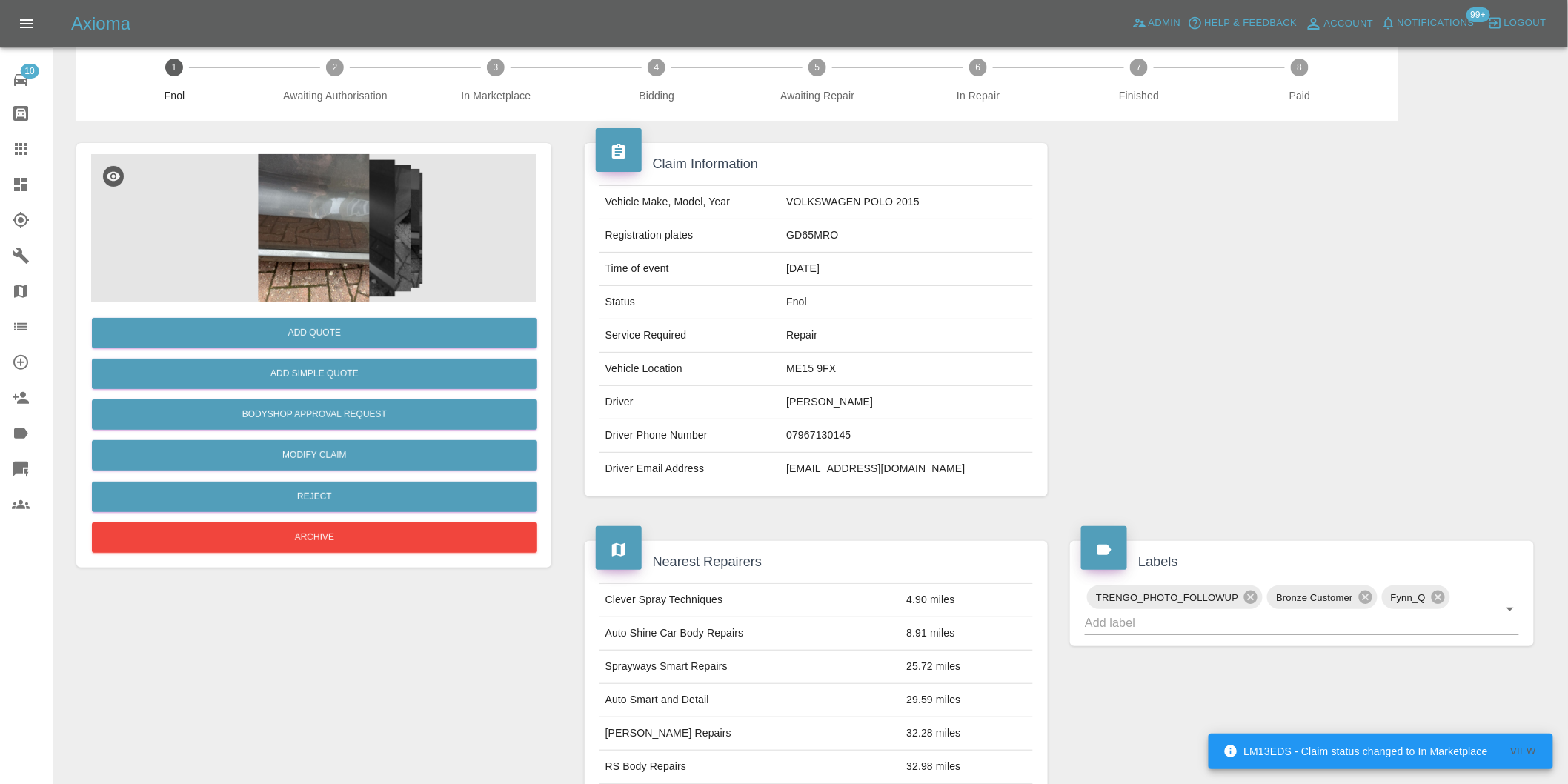
scroll to position [20, 0]
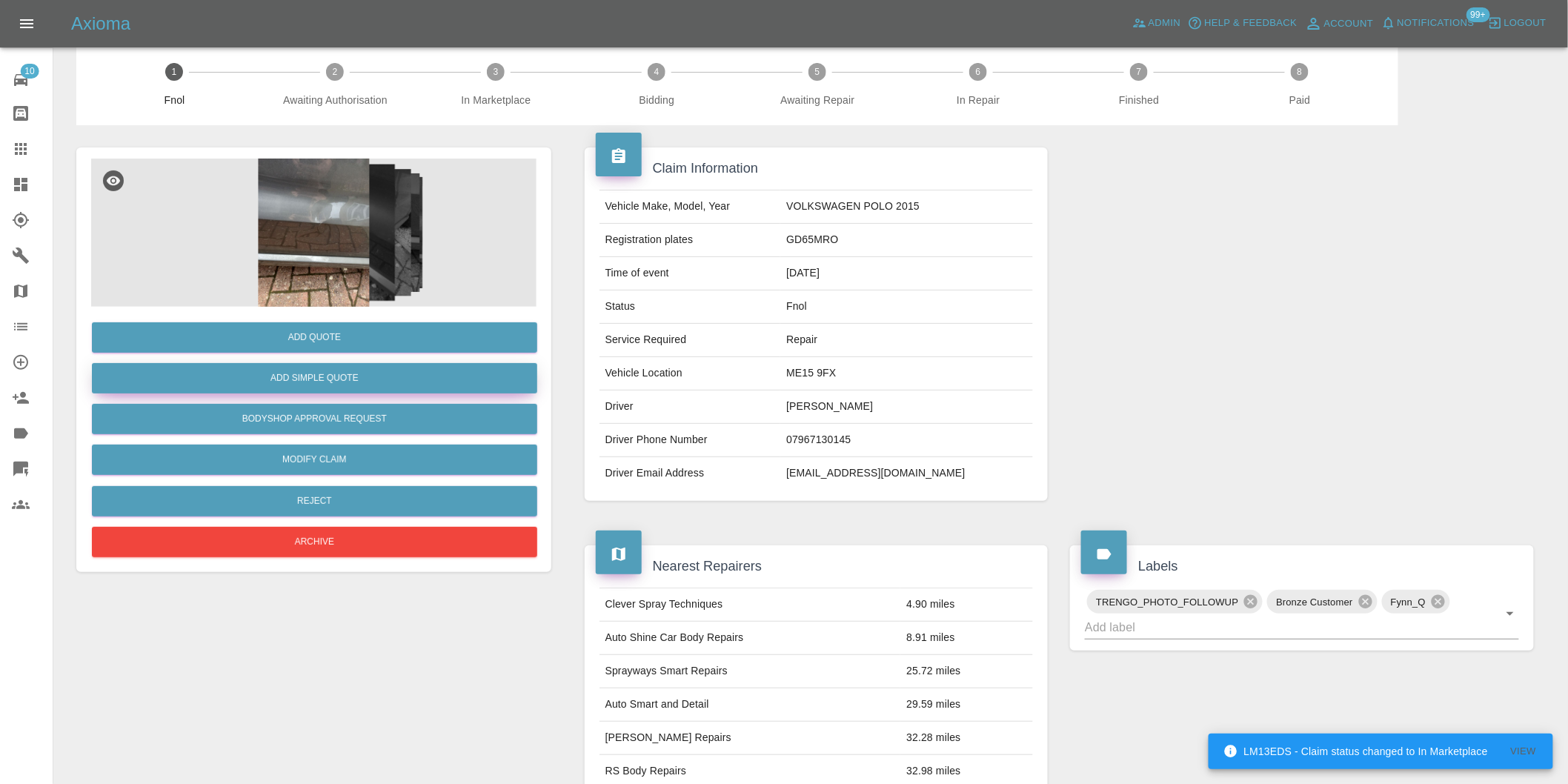
click at [371, 383] on button "Add Simple Quote" at bounding box center [314, 378] width 446 height 30
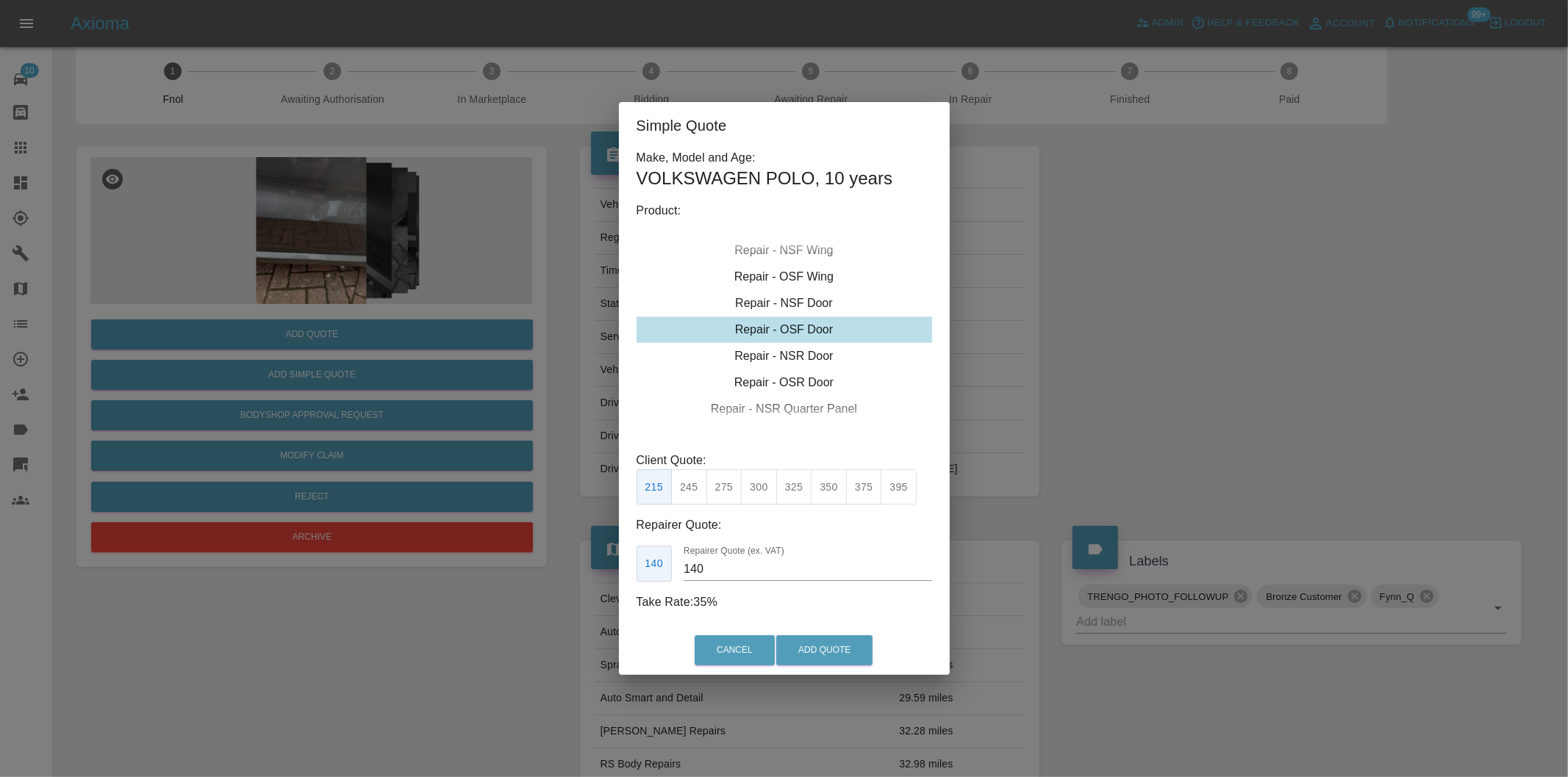
drag, startPoint x: 766, startPoint y: 494, endPoint x: 798, endPoint y: 531, distance: 48.9
click at [769, 495] on button "300" at bounding box center [759, 487] width 36 height 36
type input "190"
click at [823, 641] on button "Add Quote" at bounding box center [823, 650] width 96 height 30
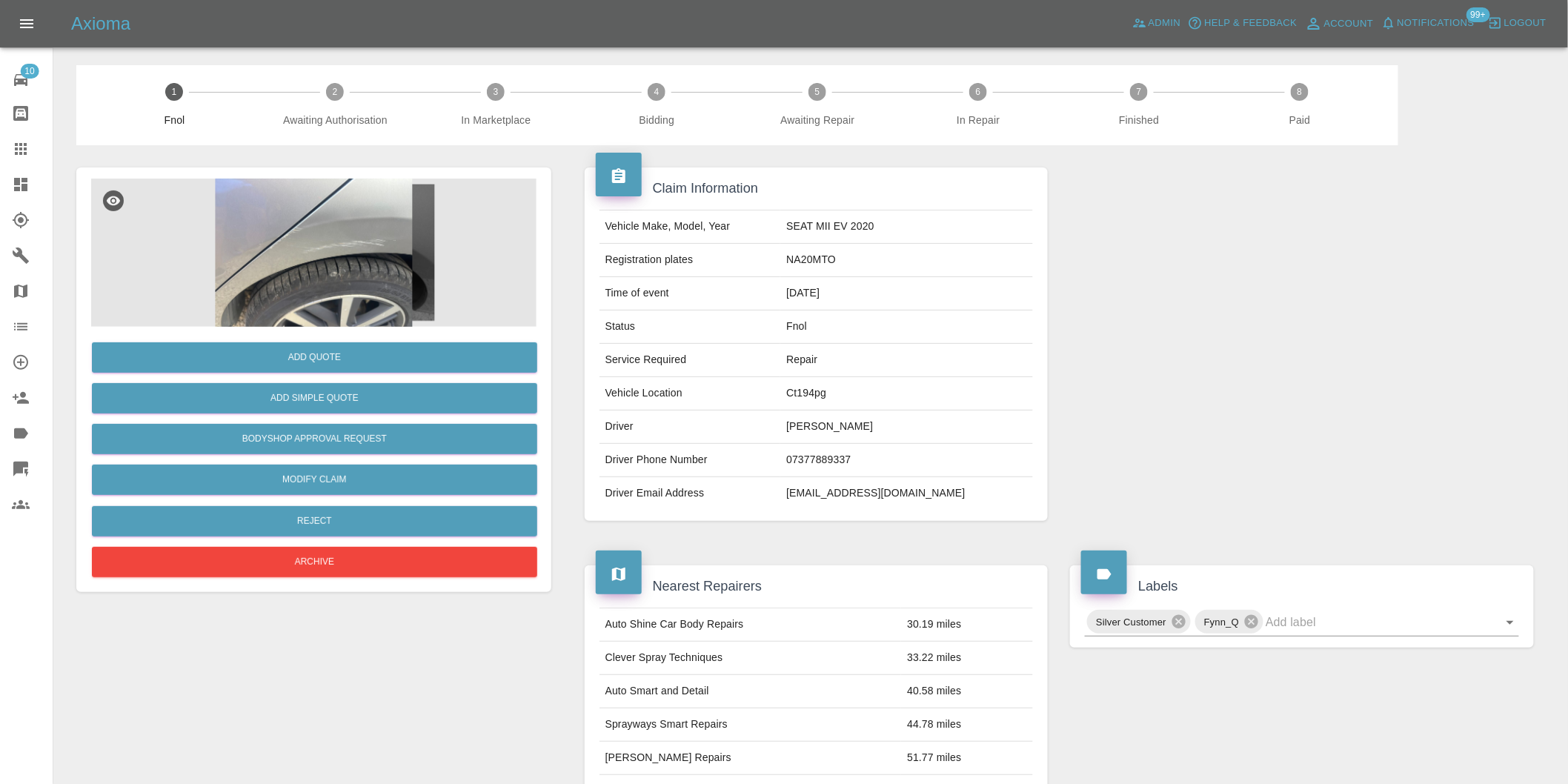
click at [359, 249] on img at bounding box center [313, 253] width 446 height 148
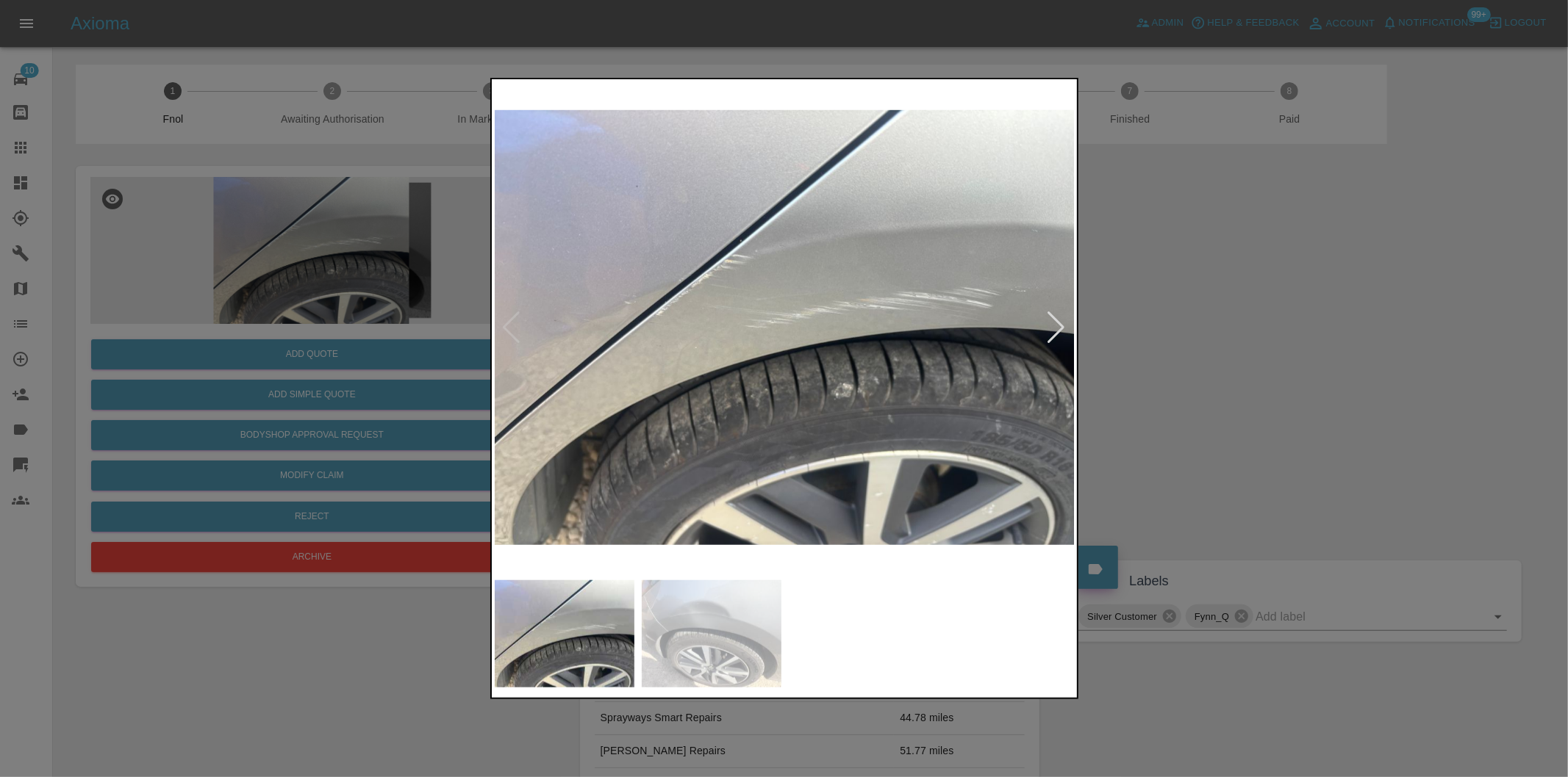
click at [1058, 328] on div at bounding box center [1056, 327] width 20 height 32
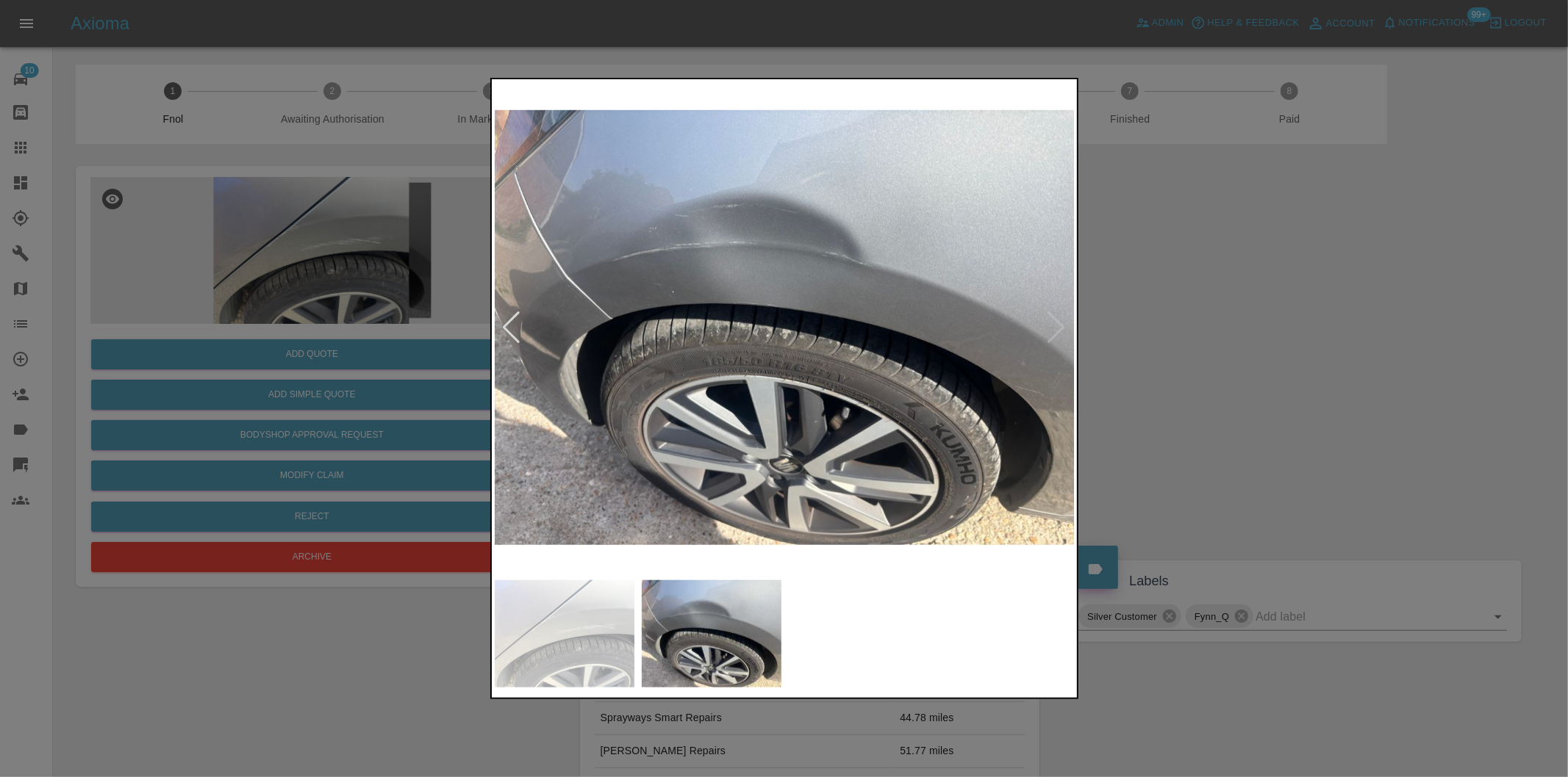
click at [1058, 328] on img at bounding box center [785, 327] width 581 height 491
drag, startPoint x: 1292, startPoint y: 283, endPoint x: 1226, endPoint y: 224, distance: 88.5
click at [1266, 257] on div at bounding box center [784, 388] width 1568 height 777
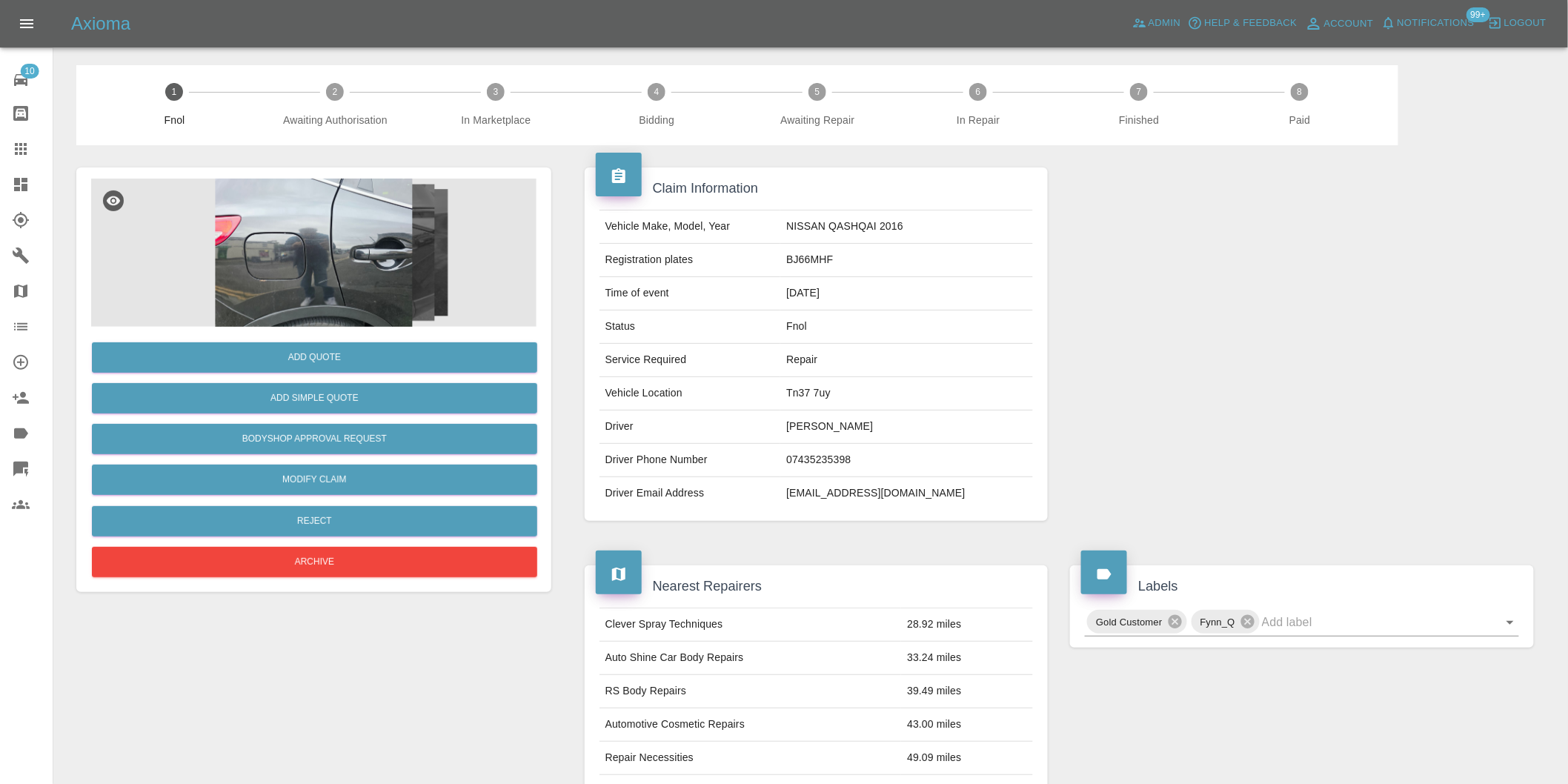
click at [358, 256] on img at bounding box center [313, 253] width 446 height 148
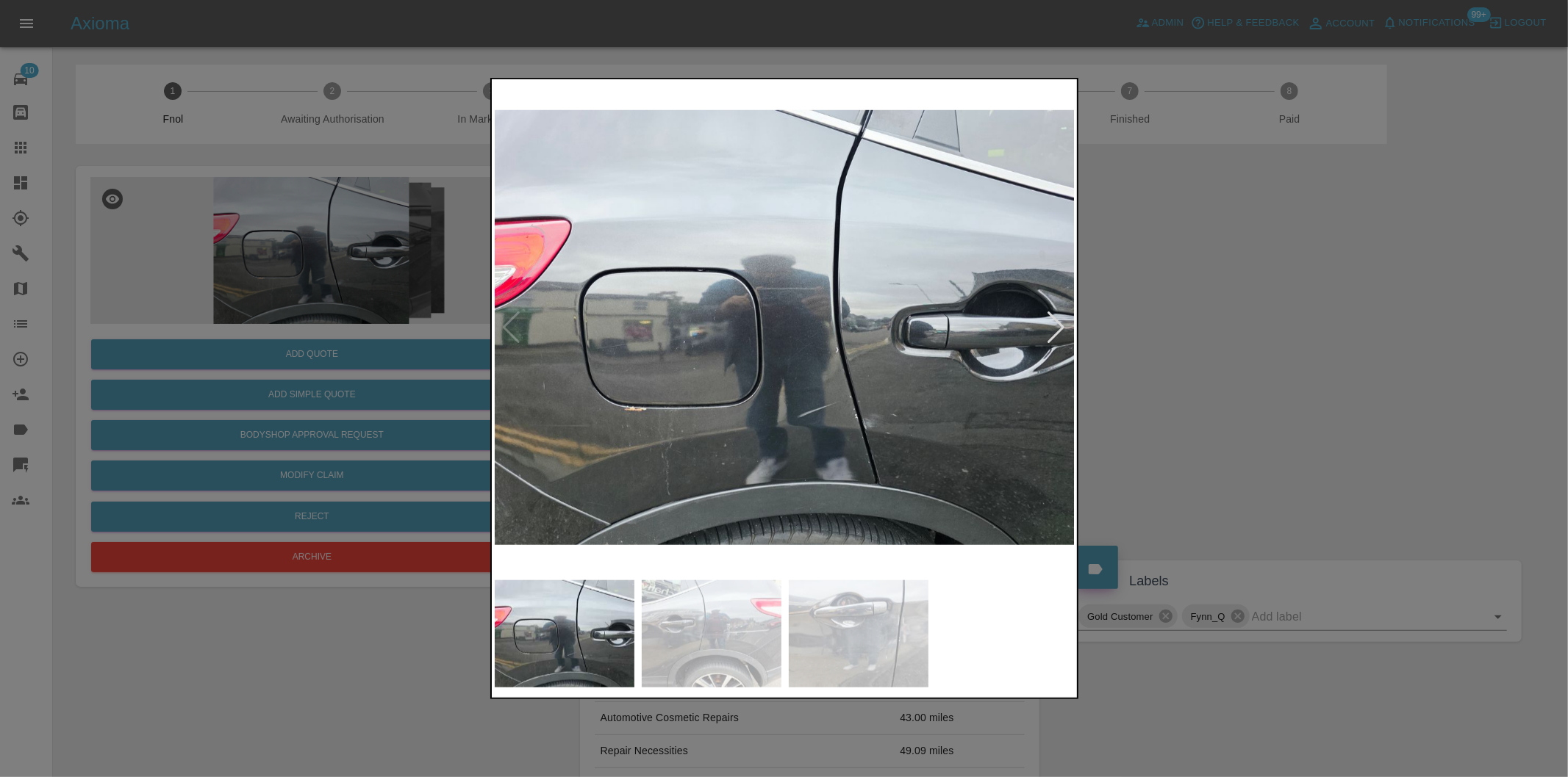
click at [1057, 326] on div at bounding box center [1056, 327] width 20 height 32
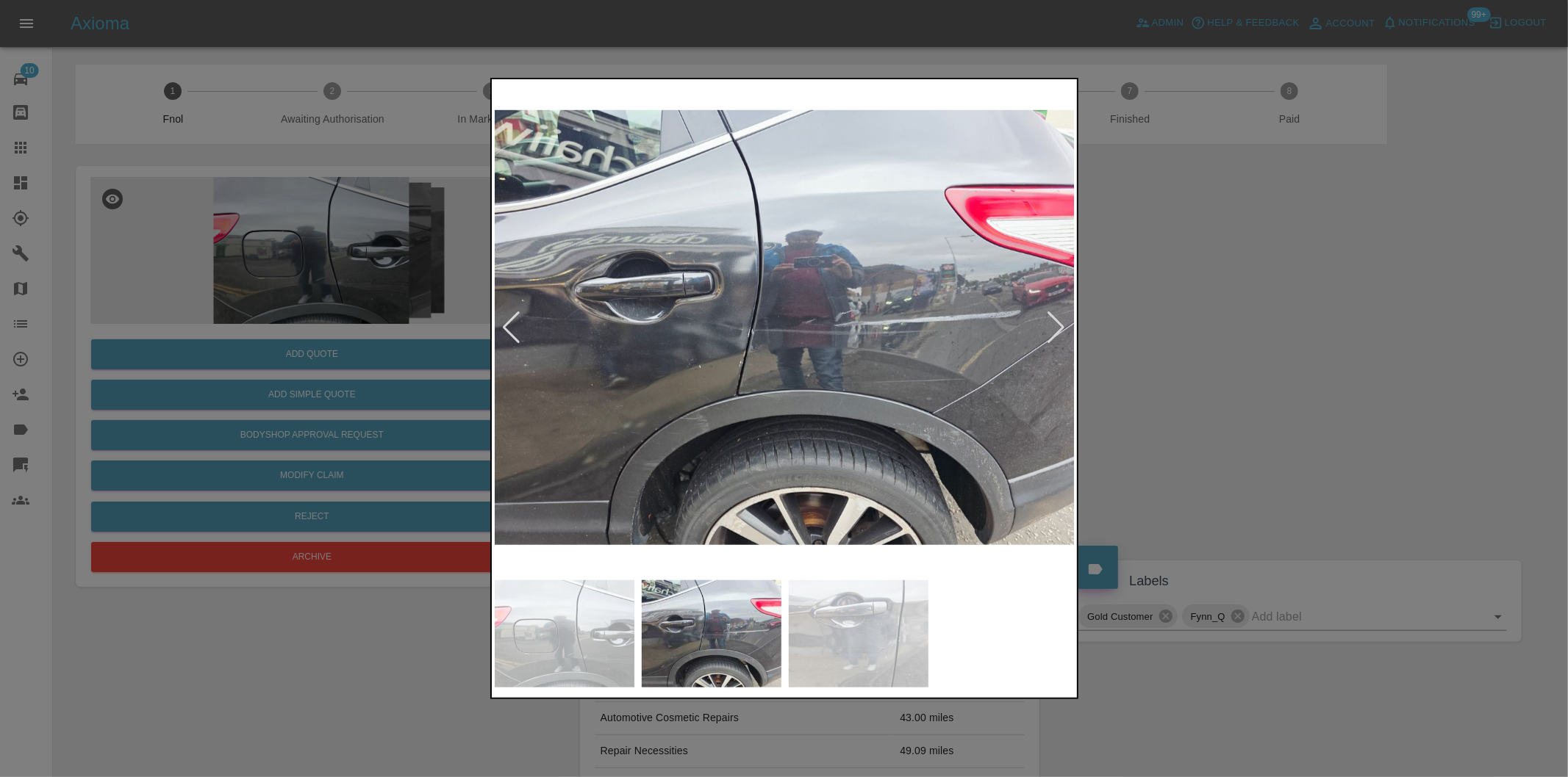
click at [1062, 322] on div at bounding box center [1056, 327] width 20 height 32
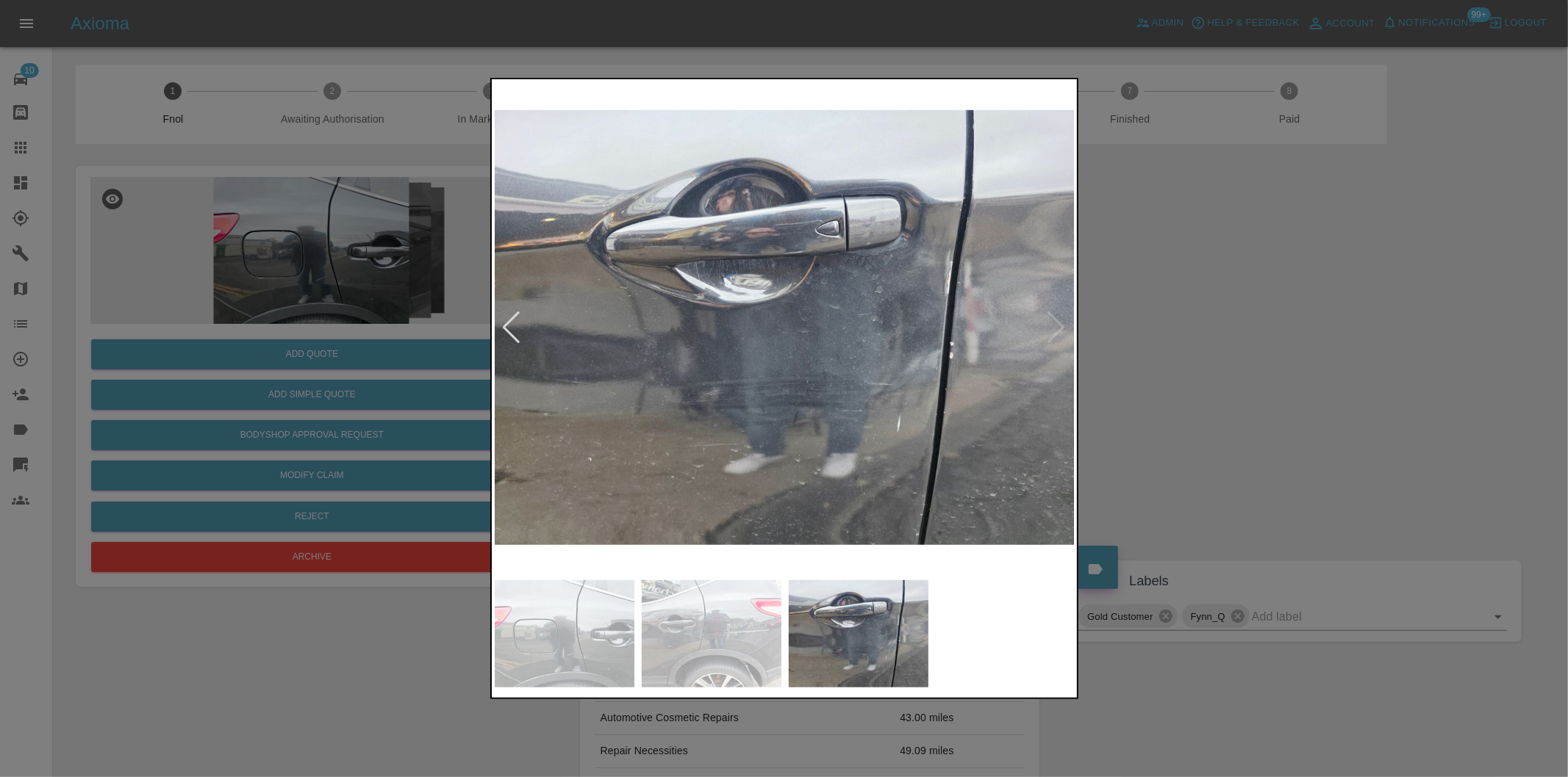
click at [1280, 322] on div at bounding box center [784, 388] width 1568 height 777
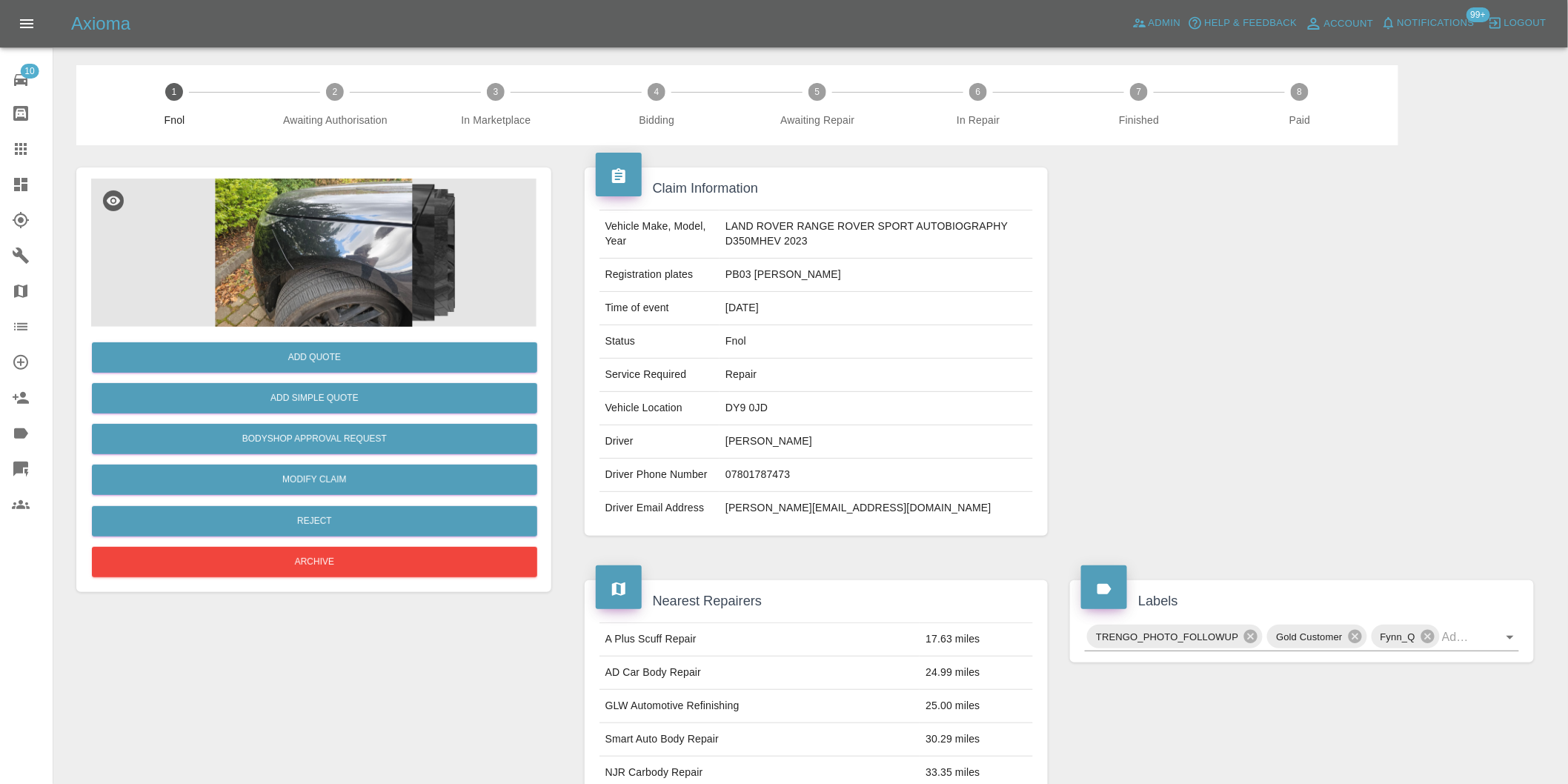
click at [359, 226] on img at bounding box center [313, 253] width 446 height 148
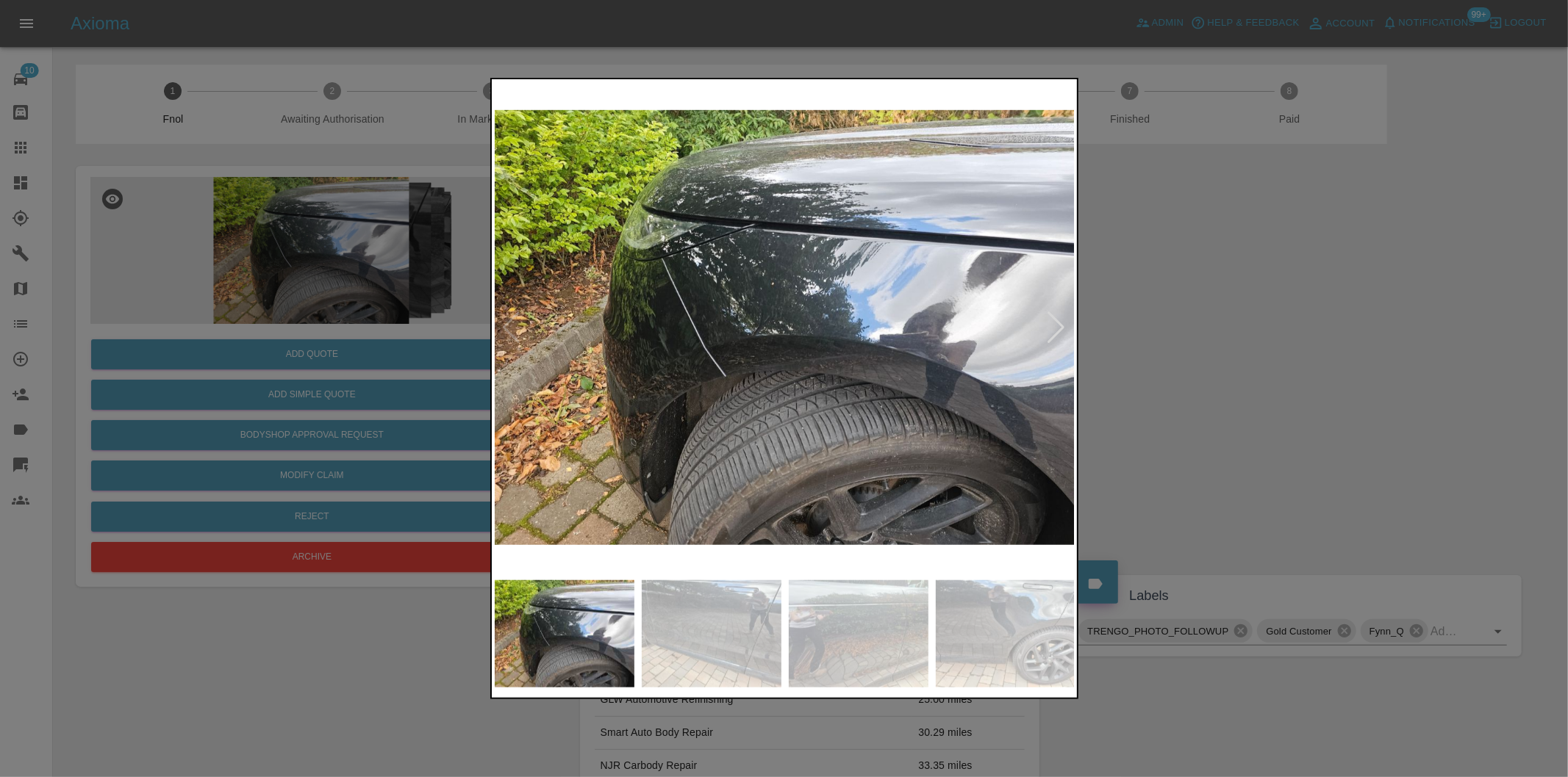
click at [1064, 324] on div at bounding box center [1056, 327] width 20 height 32
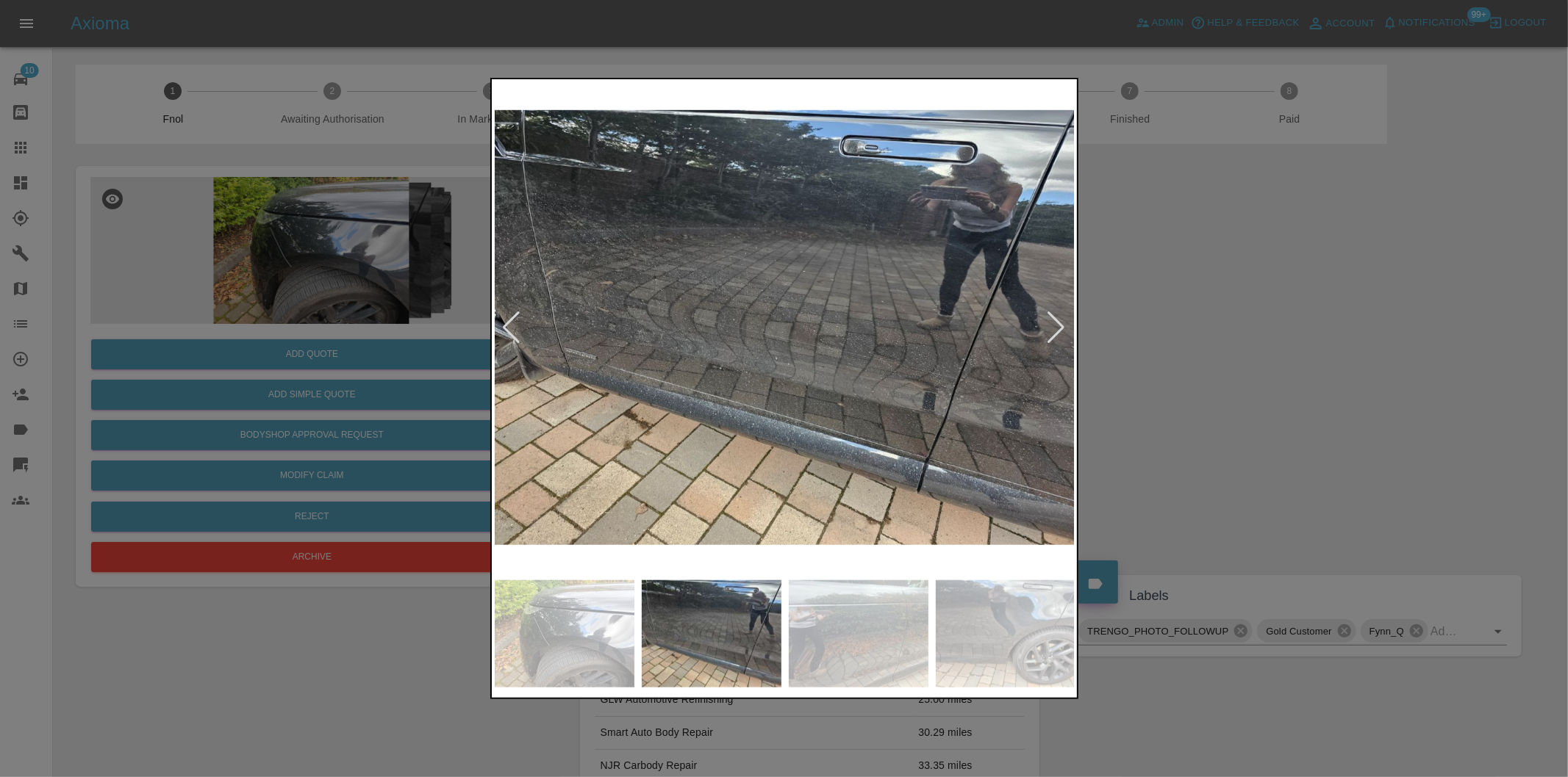
click at [1064, 324] on div at bounding box center [1056, 327] width 20 height 32
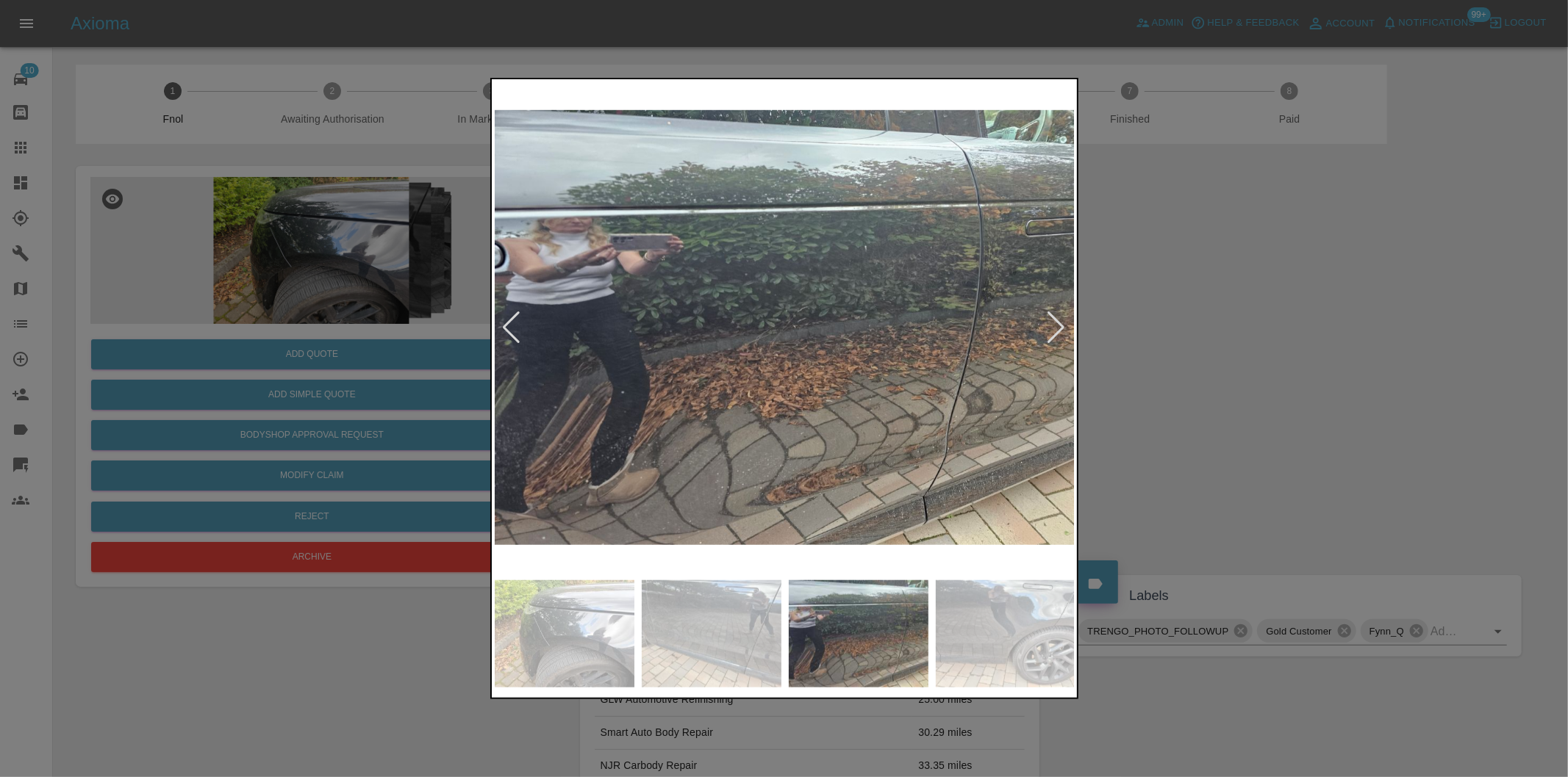
click at [1064, 324] on div at bounding box center [1056, 327] width 20 height 32
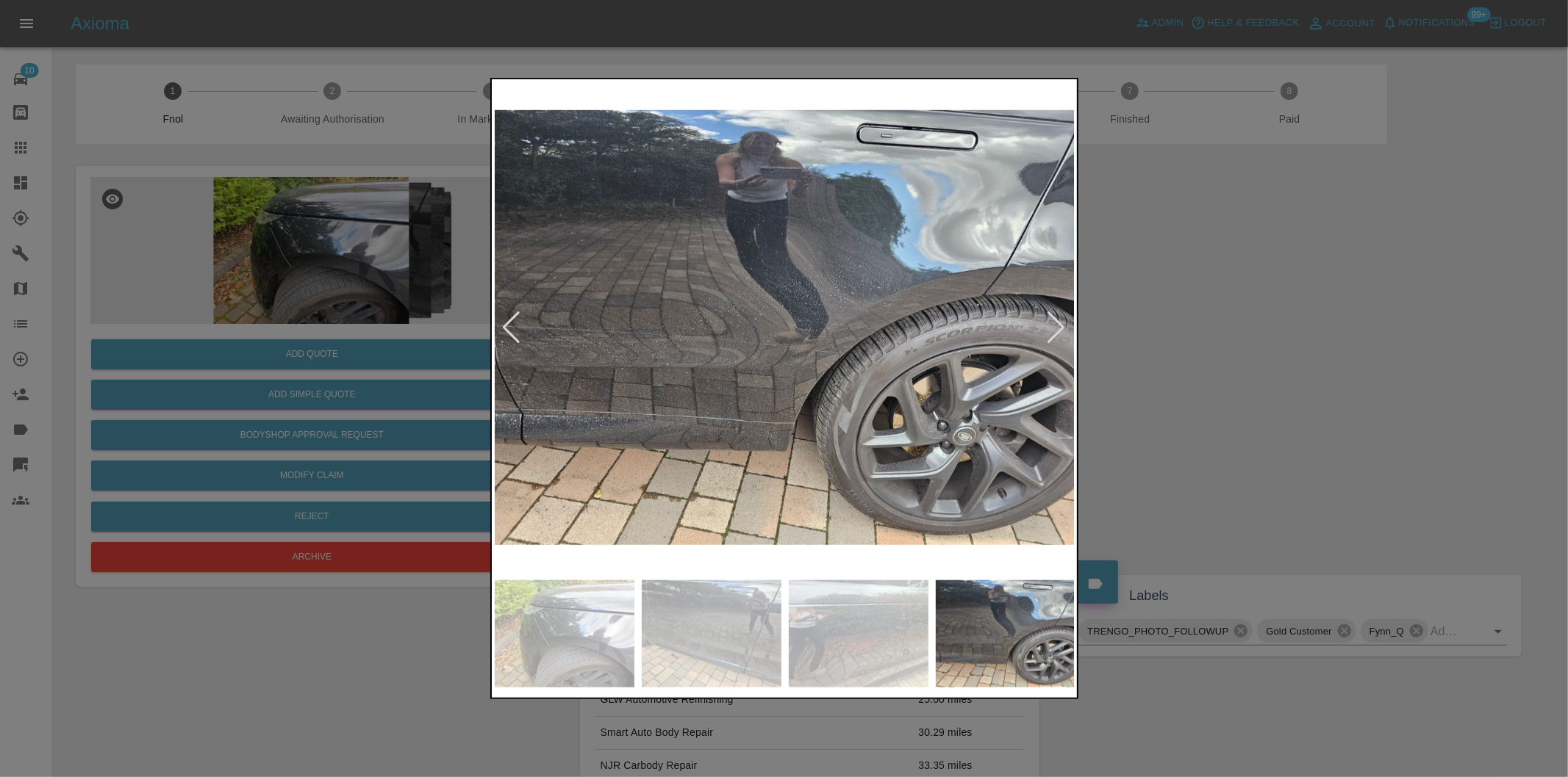
click at [1187, 276] on div at bounding box center [784, 388] width 1568 height 777
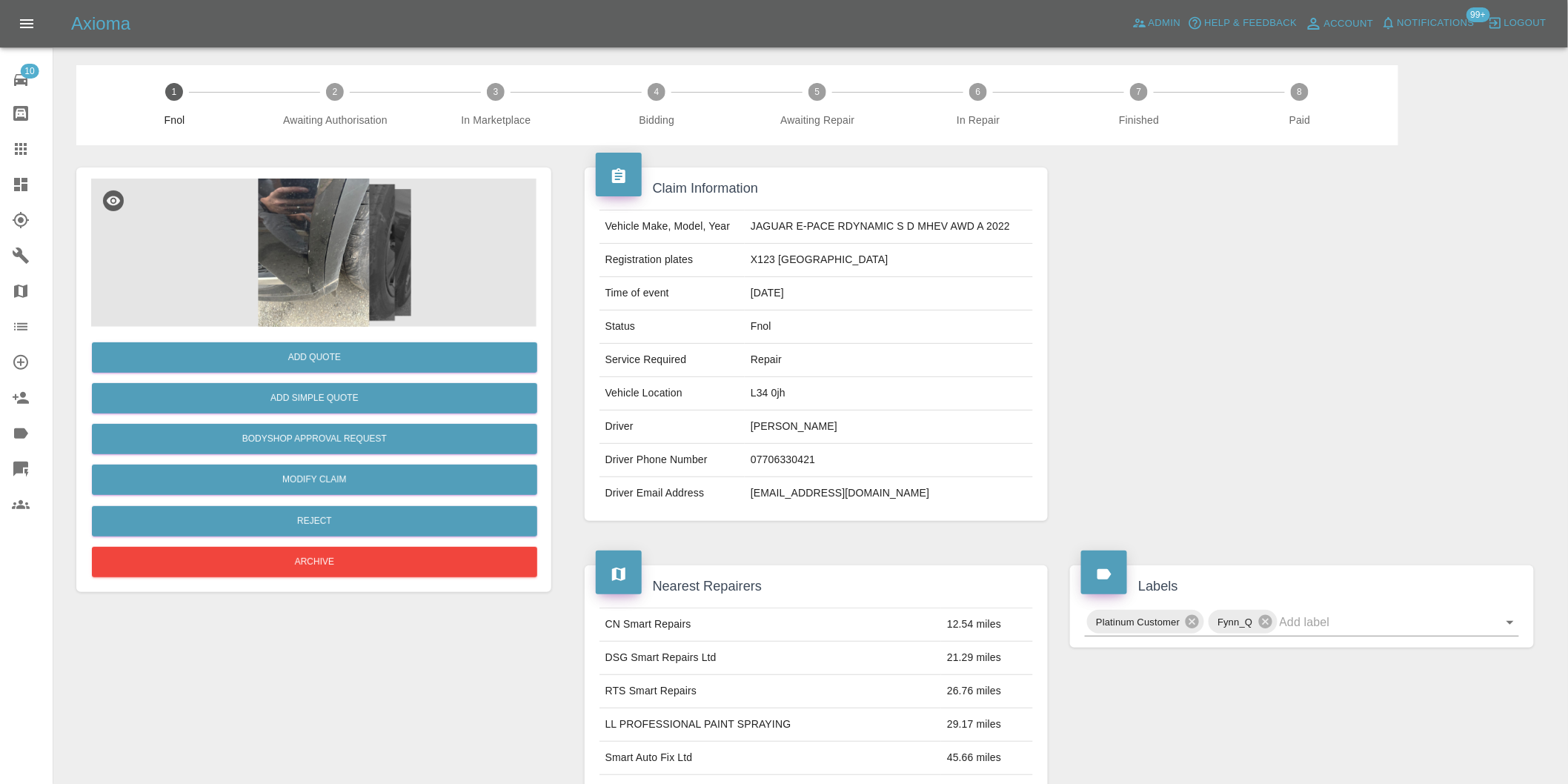
click at [328, 238] on img at bounding box center [313, 253] width 446 height 148
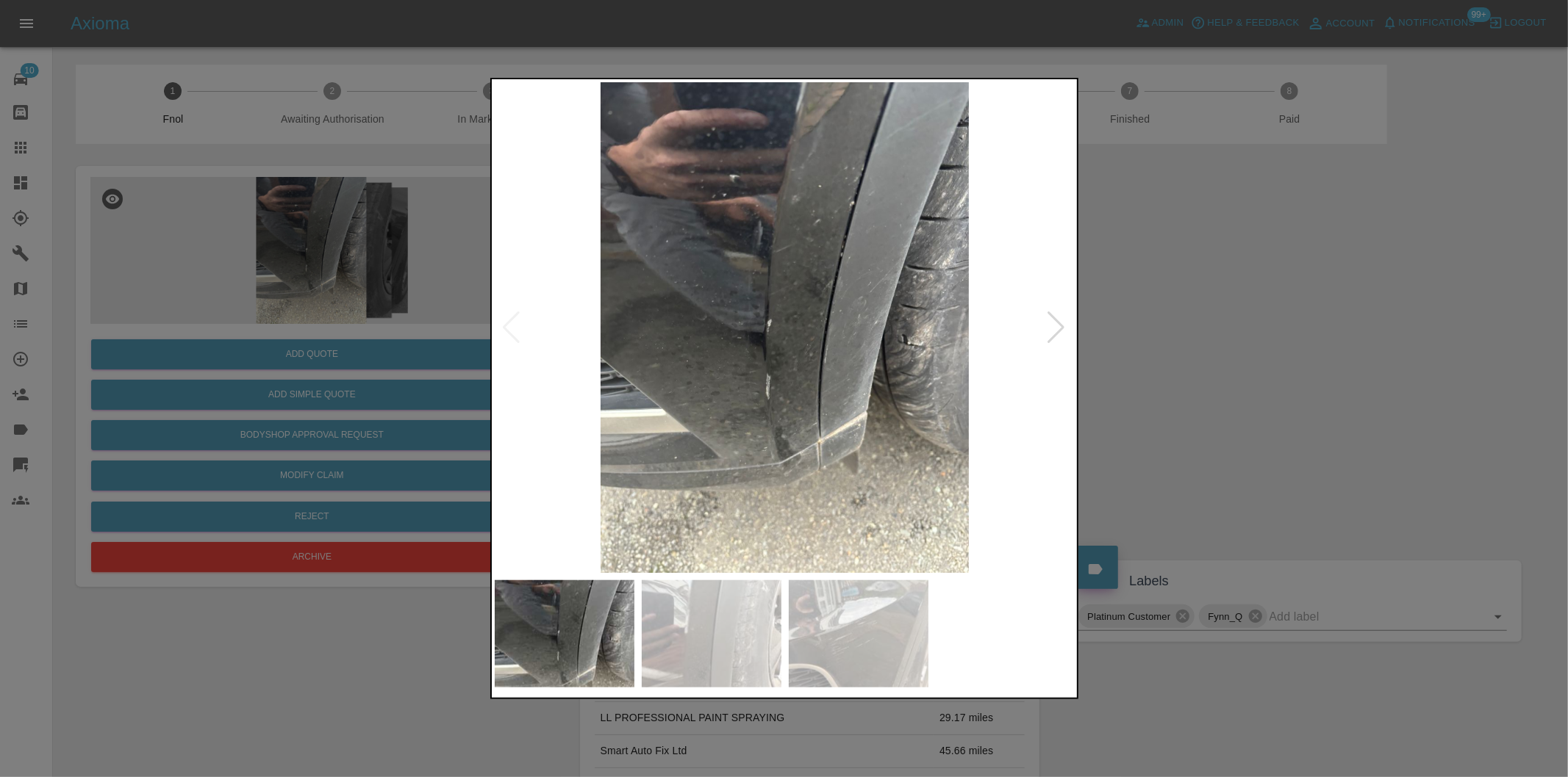
click at [1054, 334] on div at bounding box center [1056, 327] width 20 height 32
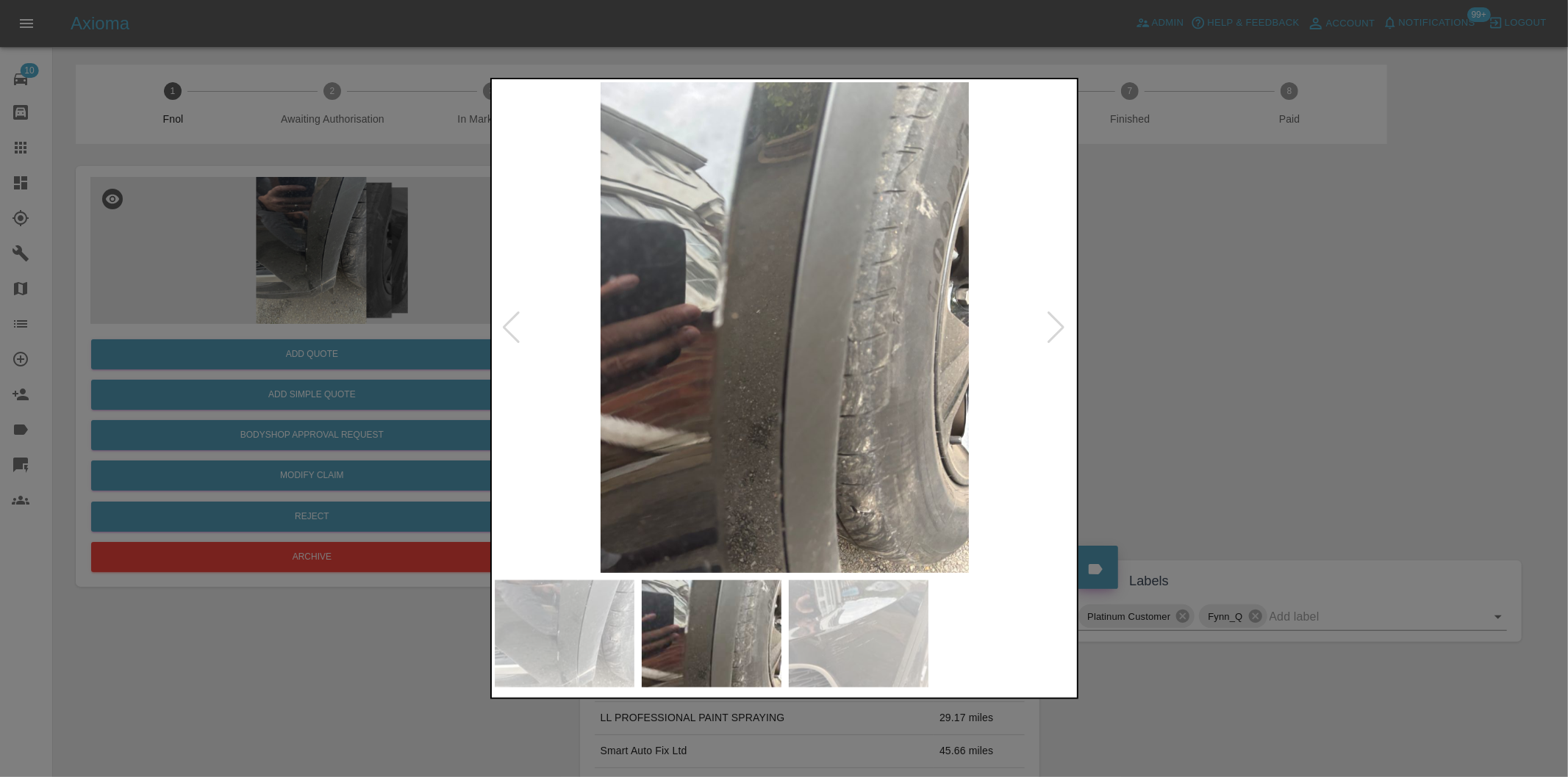
click at [1054, 334] on div at bounding box center [1056, 327] width 20 height 32
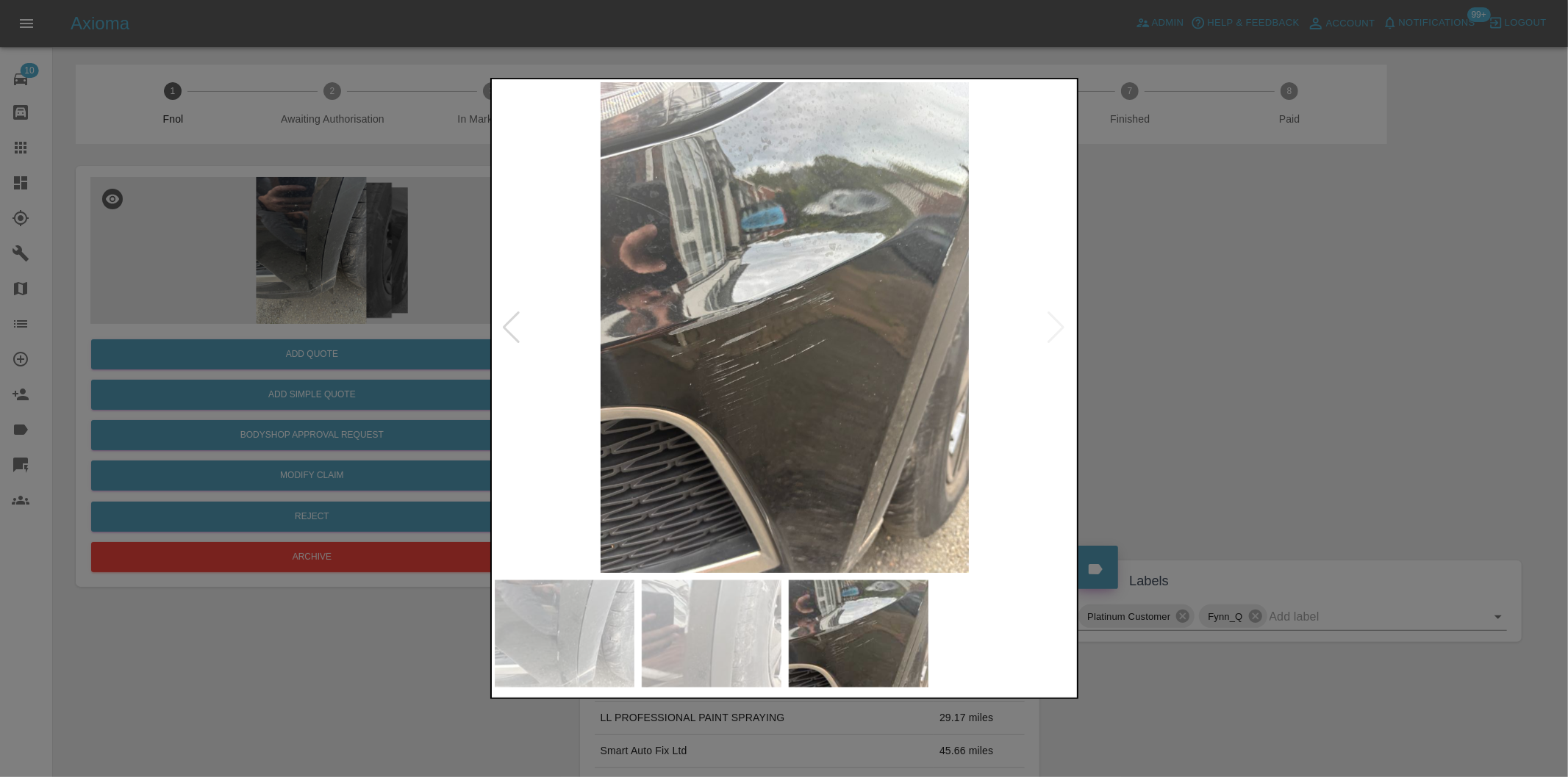
click at [1250, 357] on div at bounding box center [784, 388] width 1568 height 777
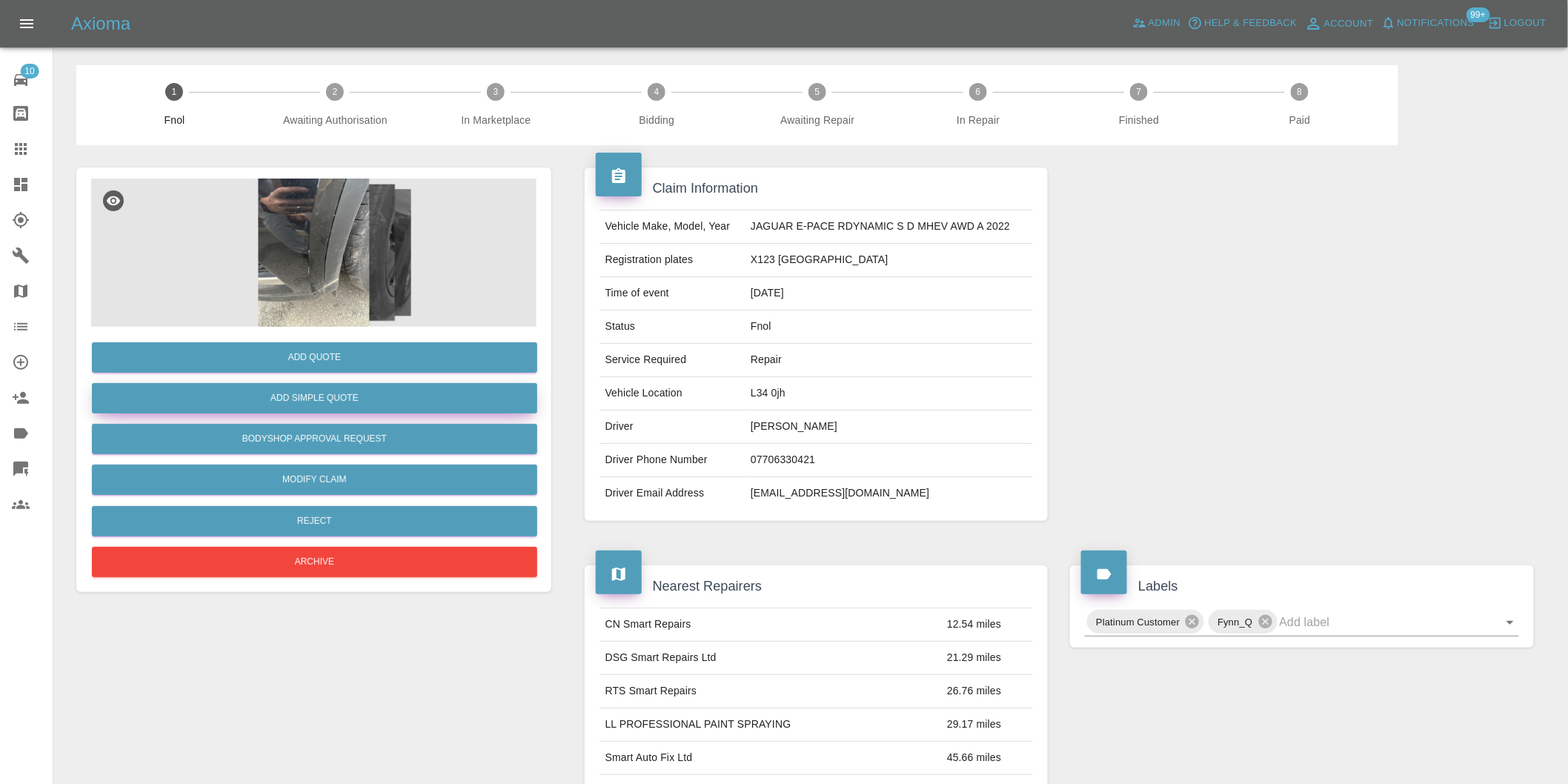
click at [336, 399] on button "Add Simple Quote" at bounding box center [314, 398] width 446 height 30
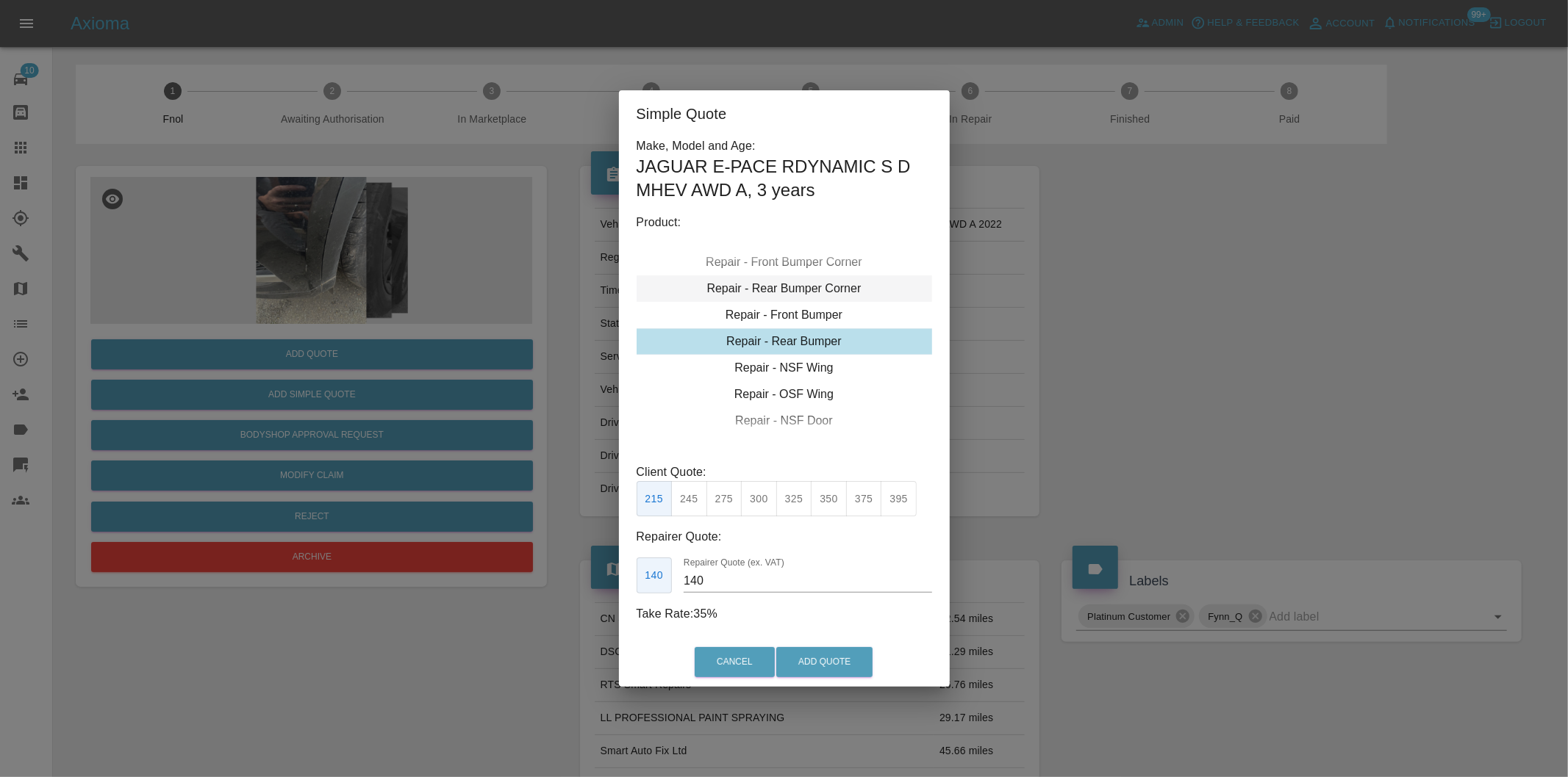
type input "120"
click at [823, 649] on button "Add Quote" at bounding box center [823, 662] width 96 height 30
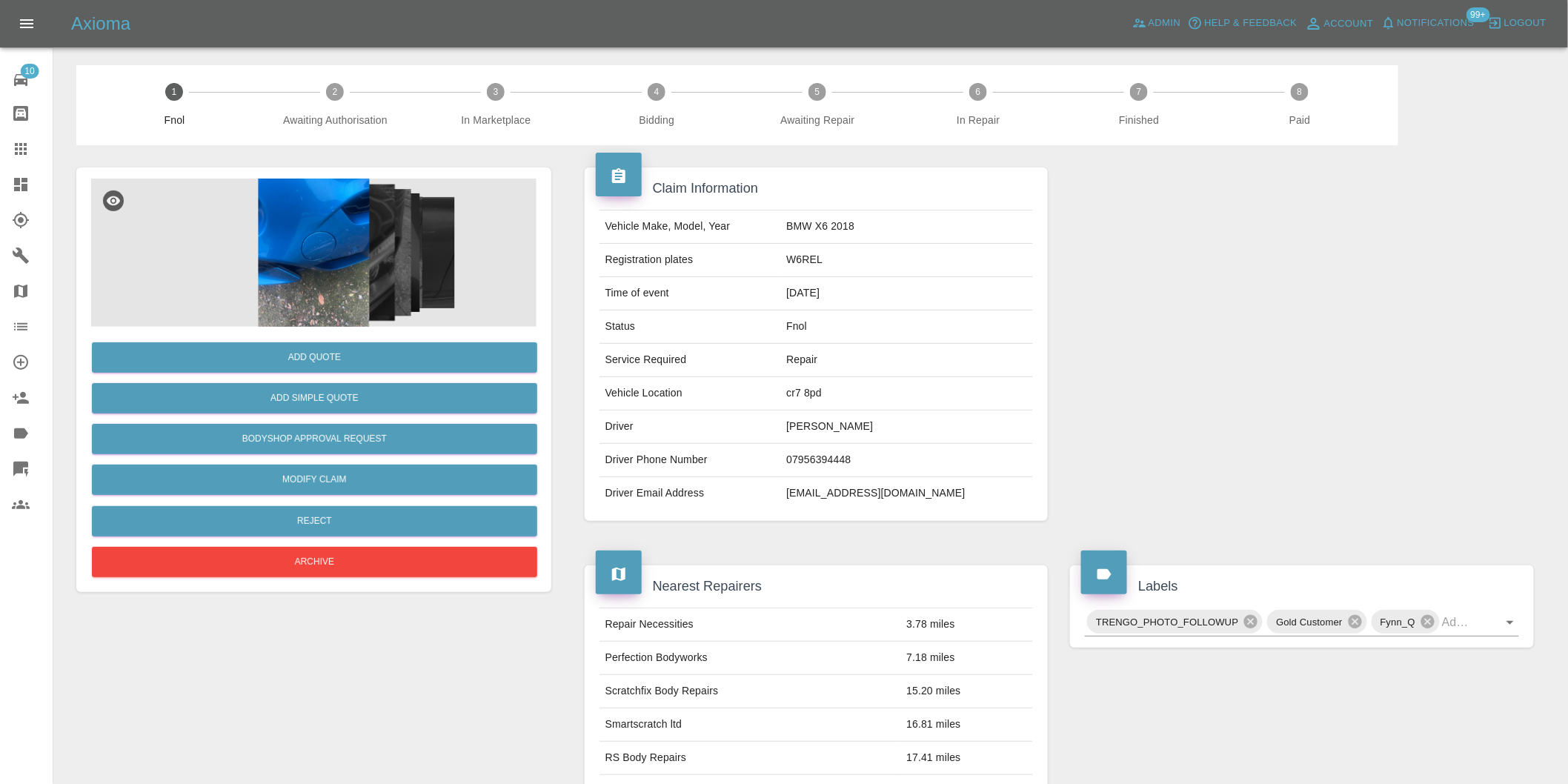
click at [364, 217] on img at bounding box center [313, 253] width 446 height 148
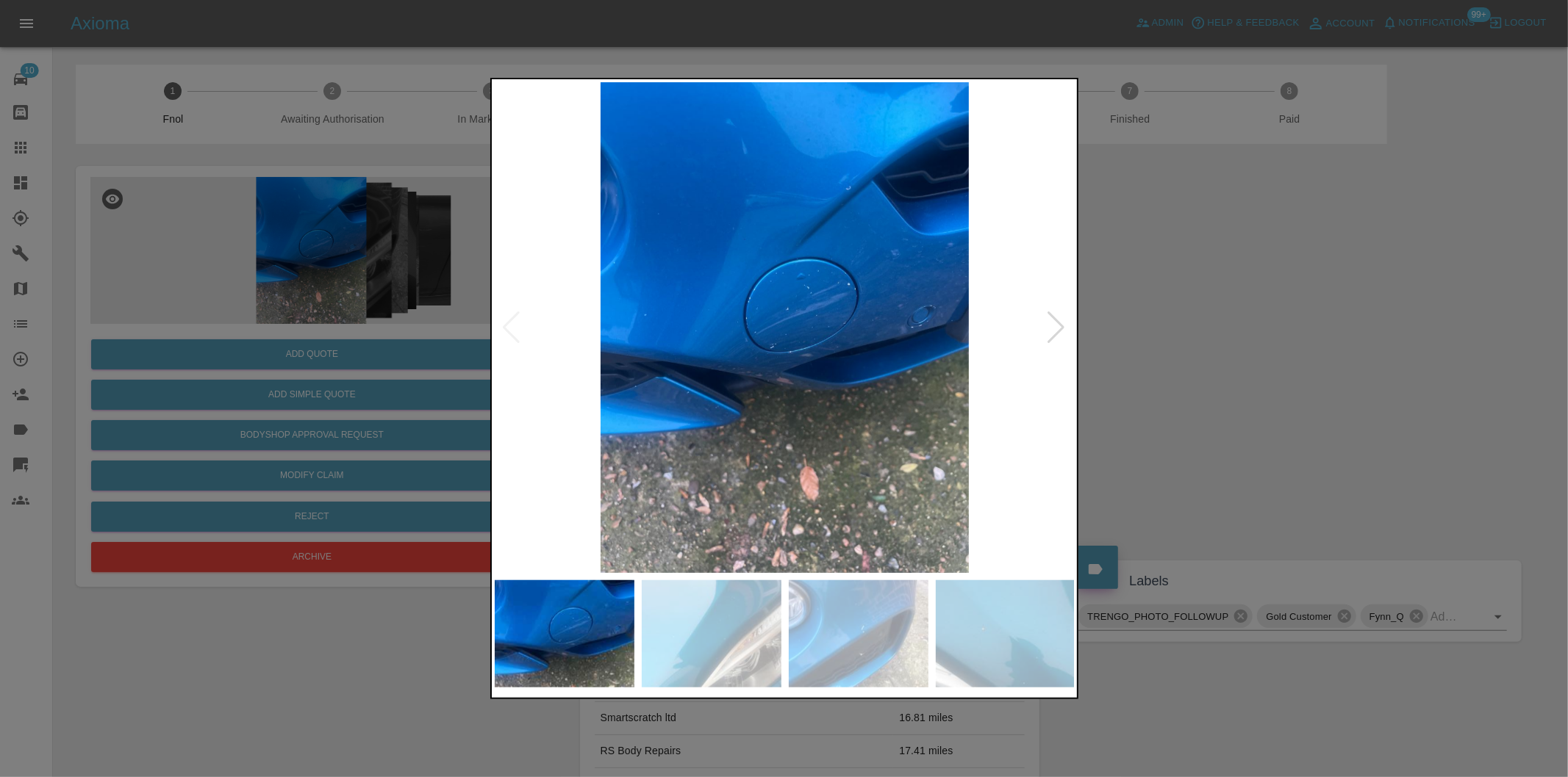
click at [1066, 325] on div at bounding box center [1056, 327] width 20 height 32
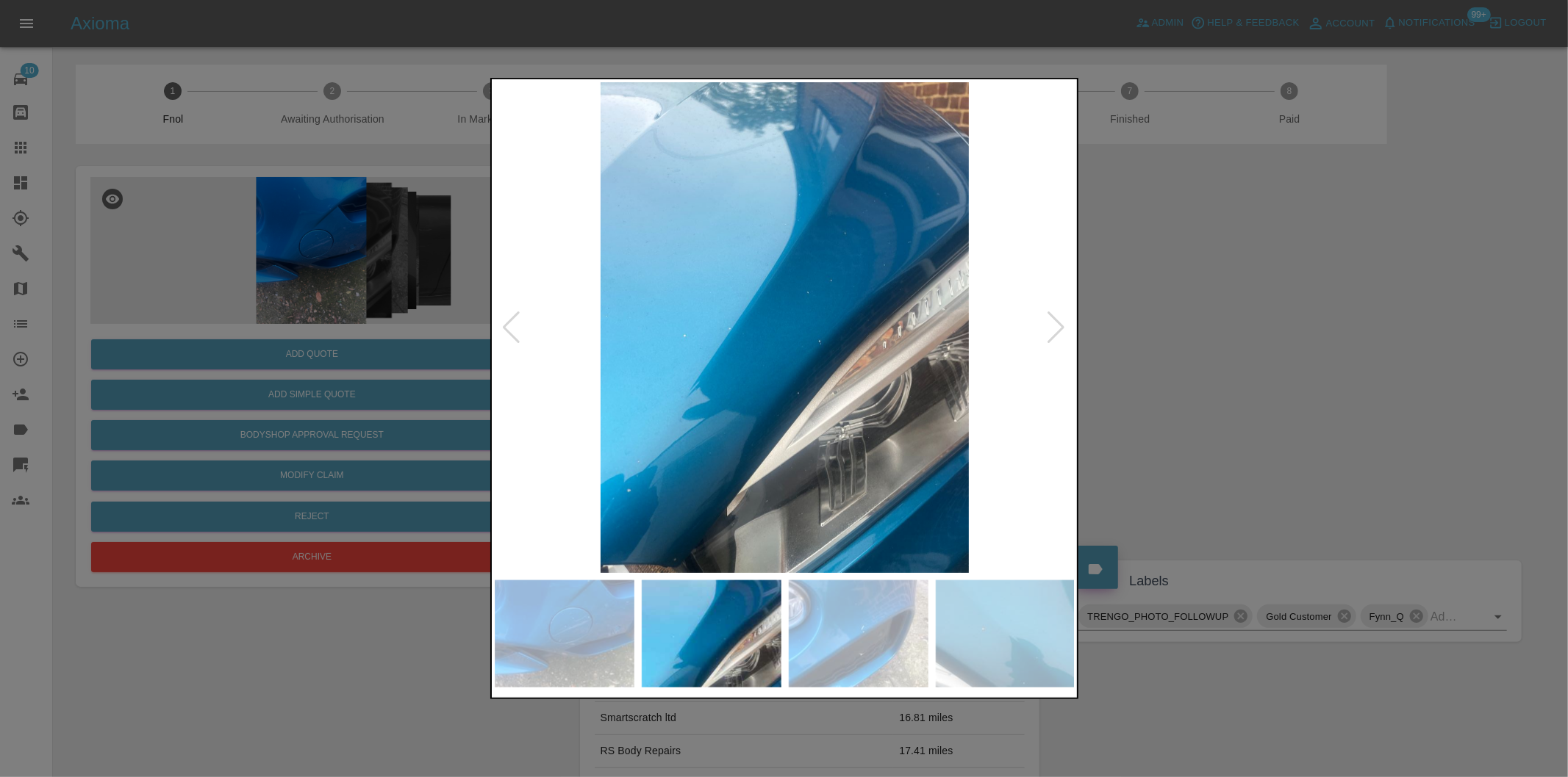
click at [1066, 325] on div at bounding box center [1056, 327] width 20 height 32
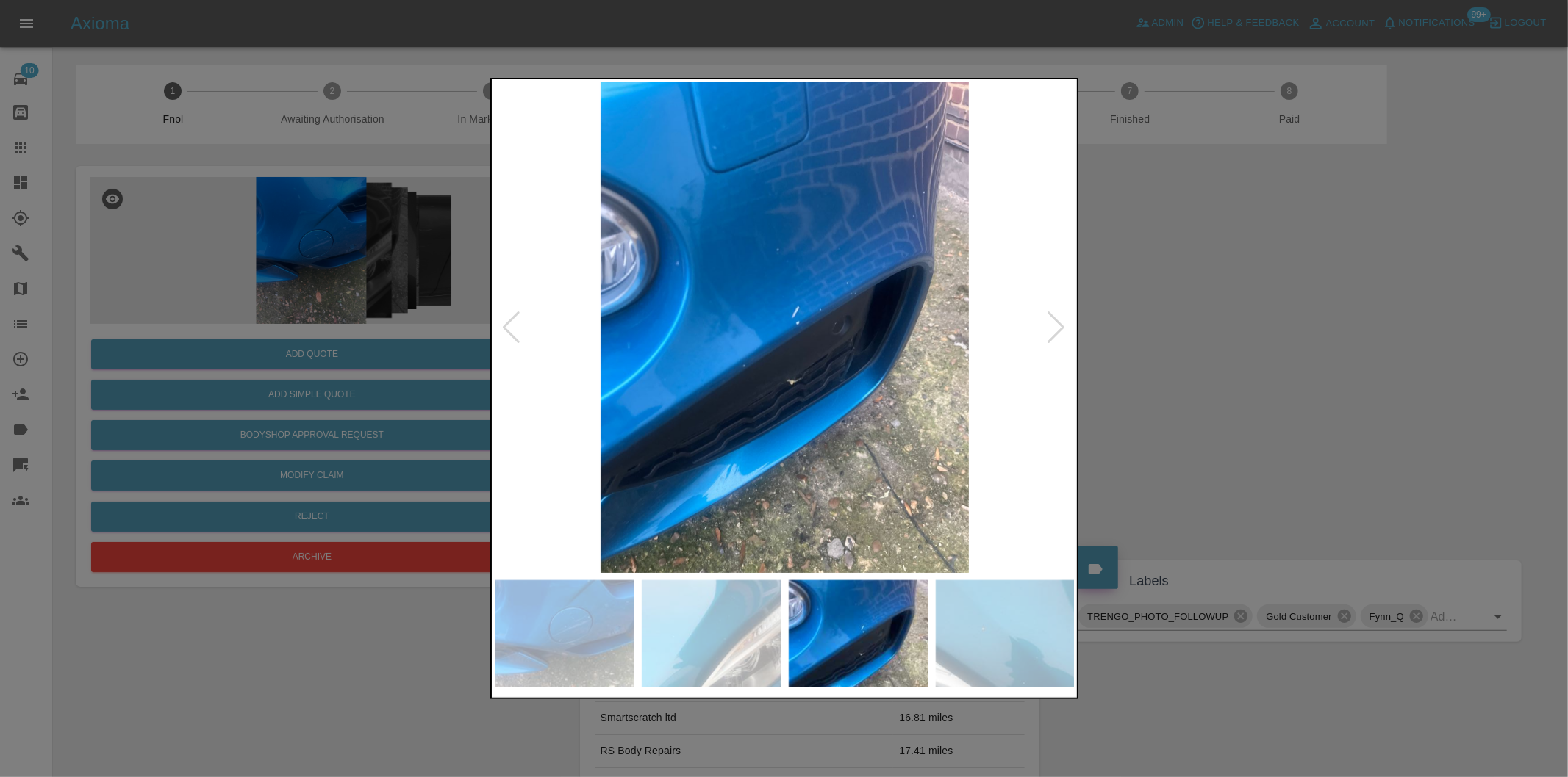
click at [1066, 325] on div at bounding box center [1056, 327] width 20 height 32
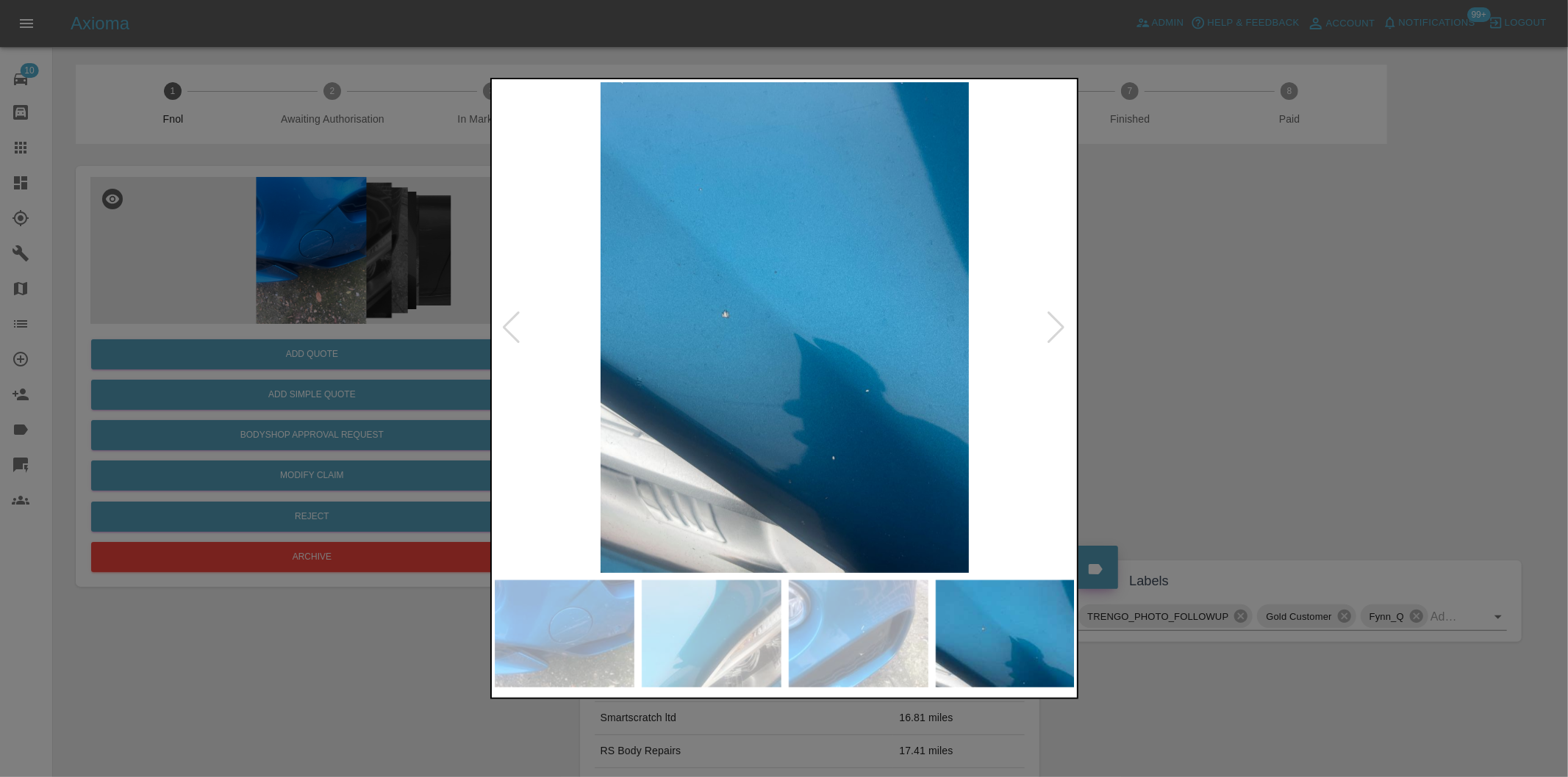
click at [1066, 325] on div at bounding box center [1056, 327] width 20 height 32
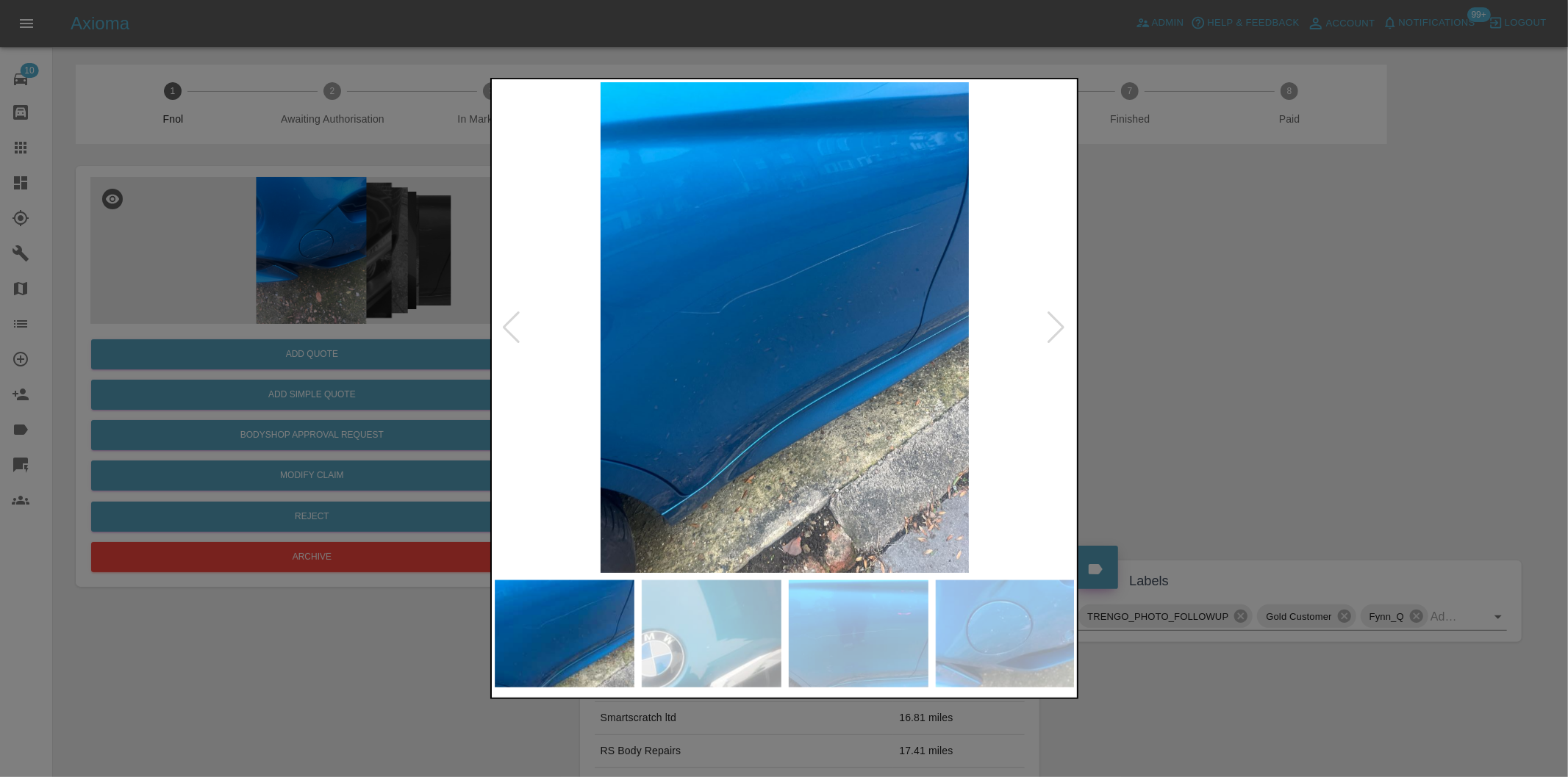
click at [1064, 326] on div at bounding box center [1056, 327] width 20 height 32
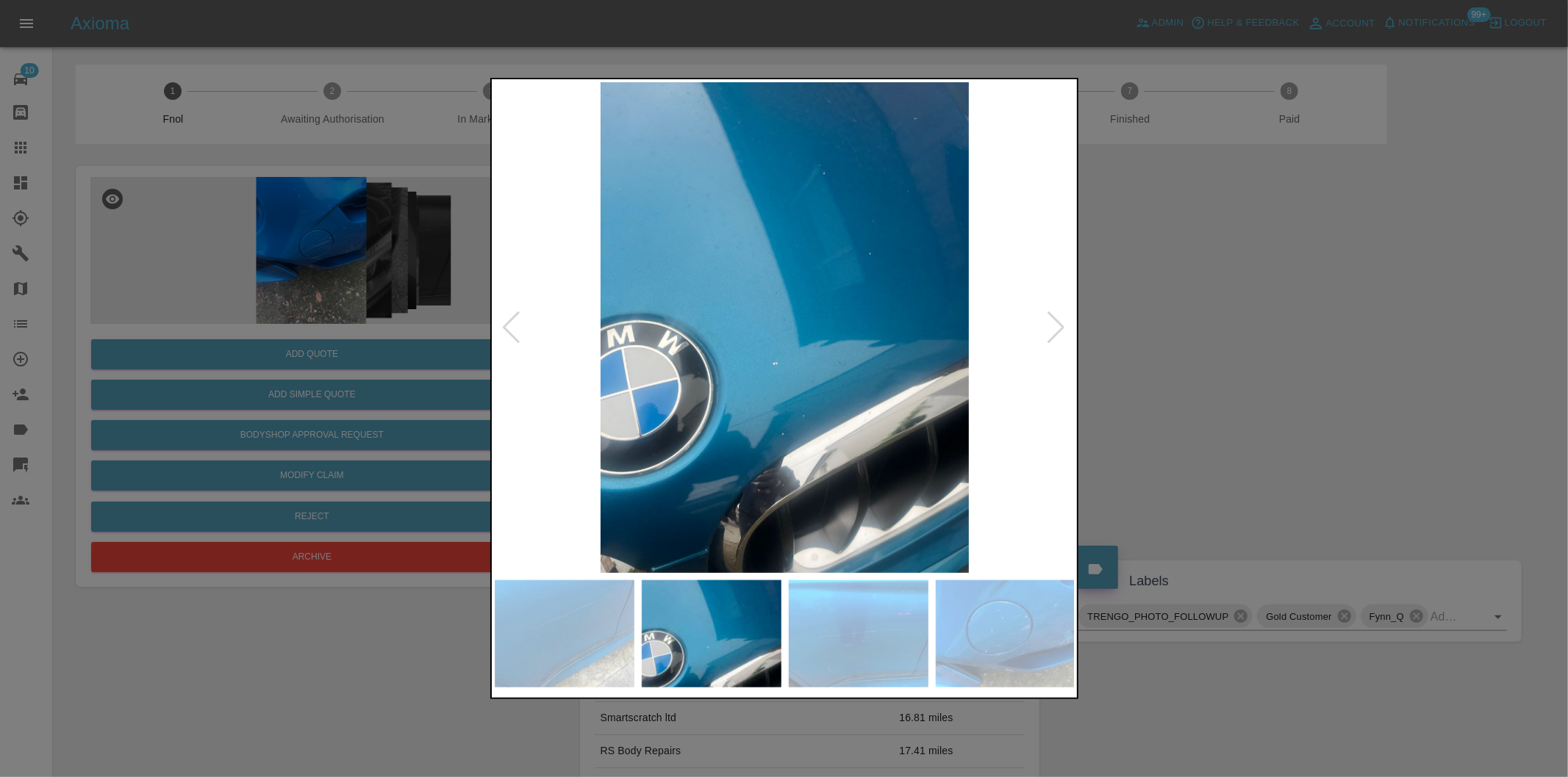
click at [1064, 326] on div at bounding box center [1056, 327] width 20 height 32
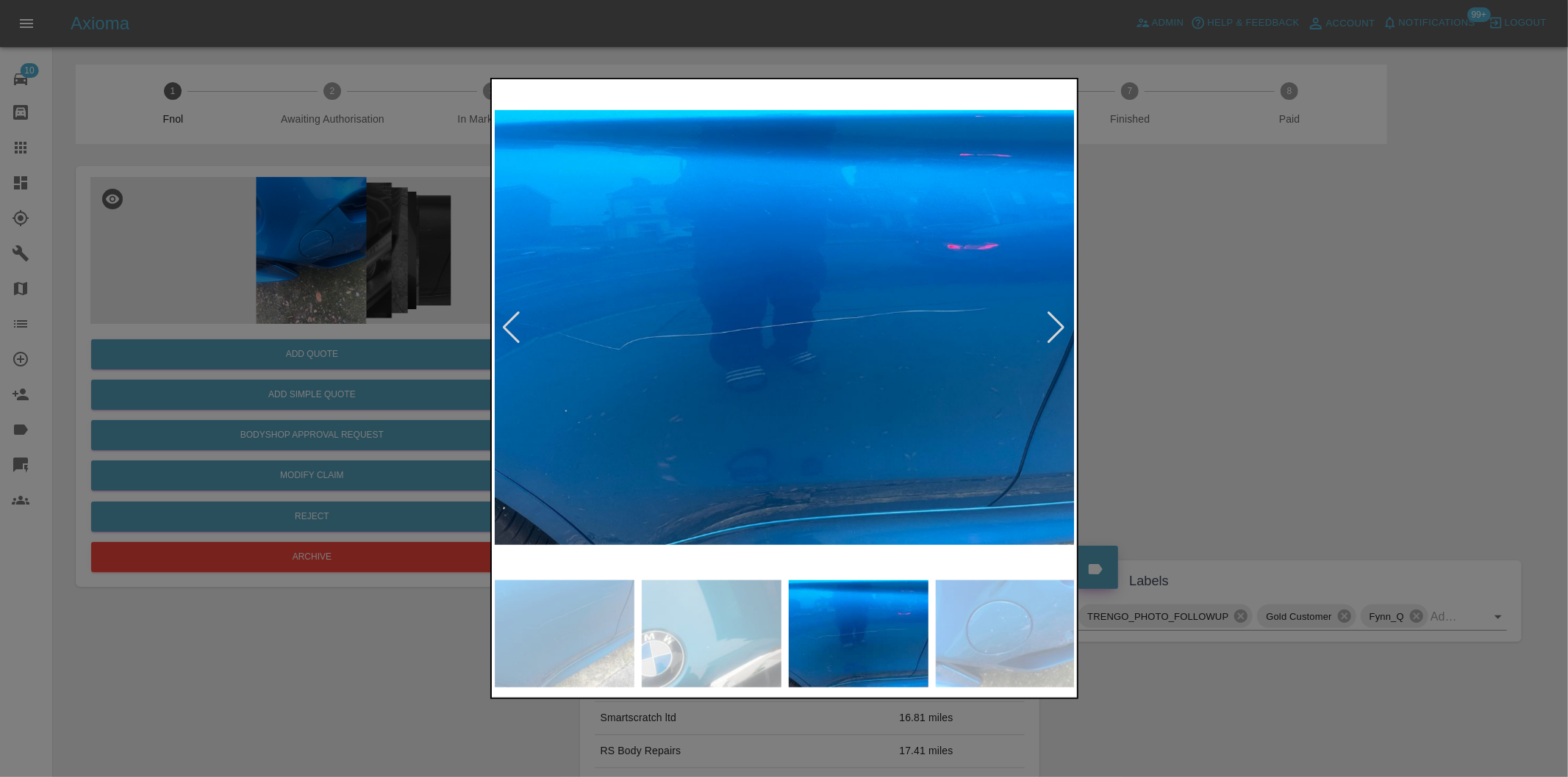
click at [1064, 326] on div at bounding box center [1056, 327] width 20 height 32
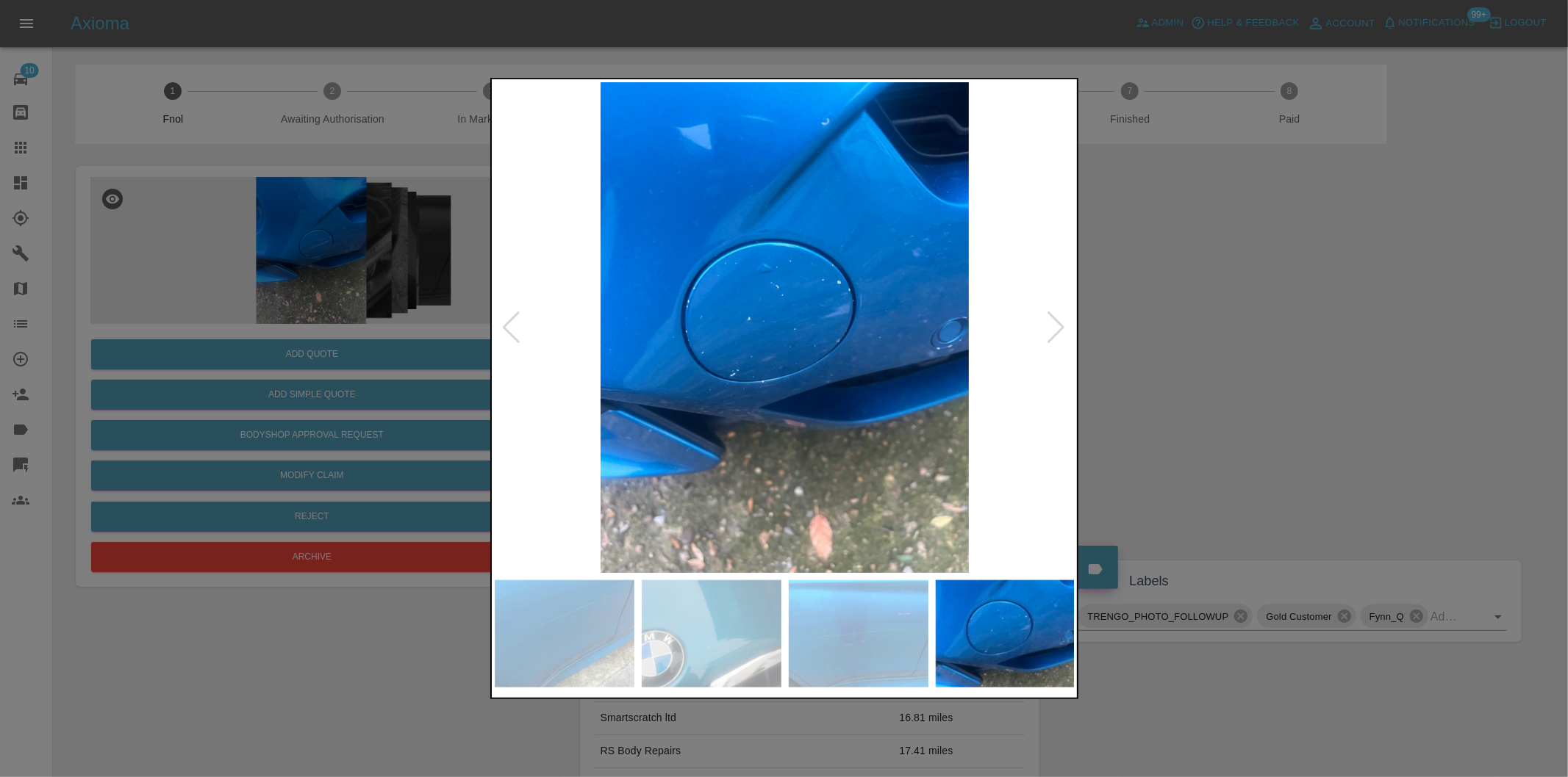
click at [1064, 326] on div at bounding box center [1056, 327] width 20 height 32
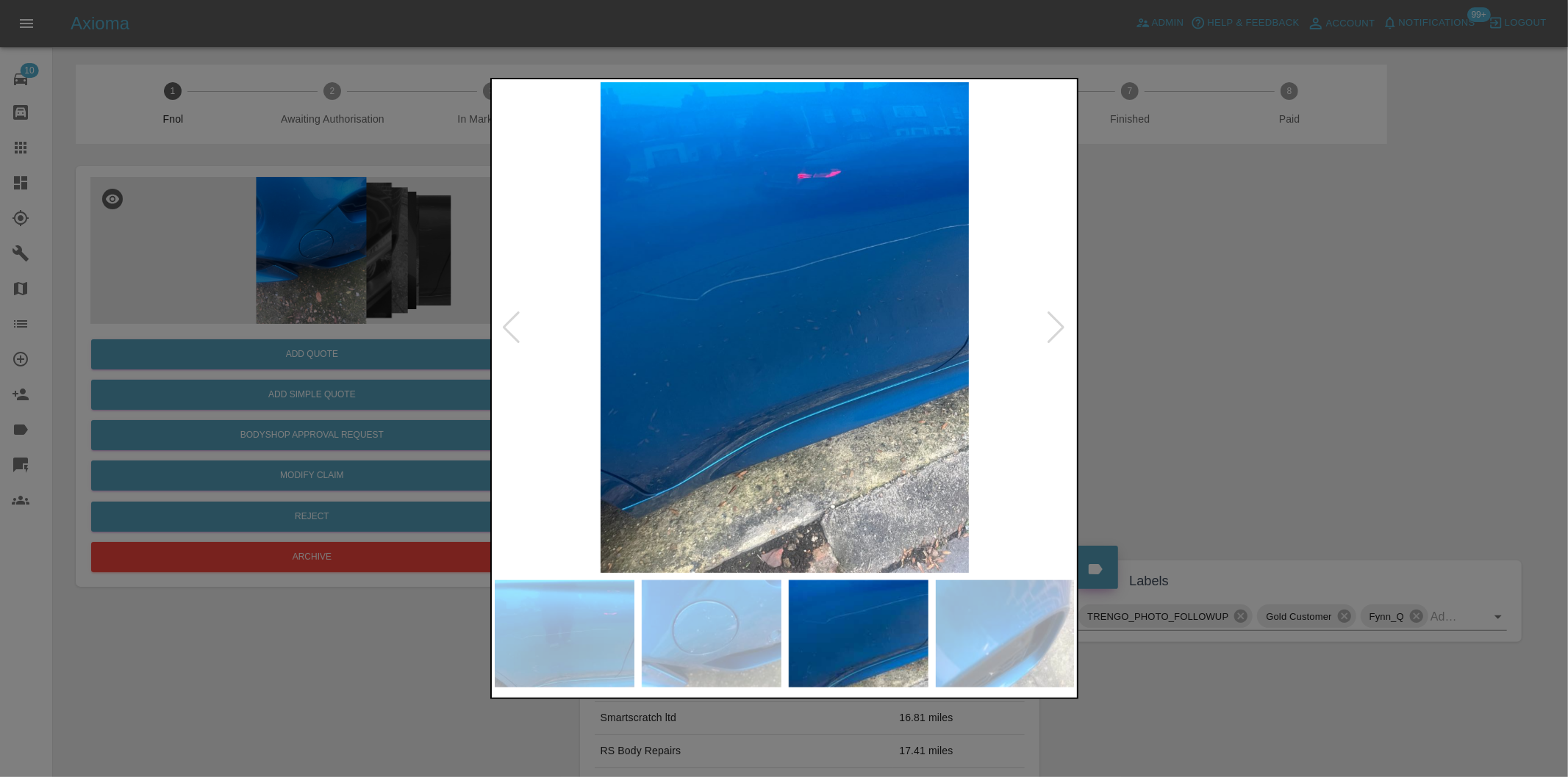
click at [1063, 326] on div at bounding box center [1056, 327] width 20 height 32
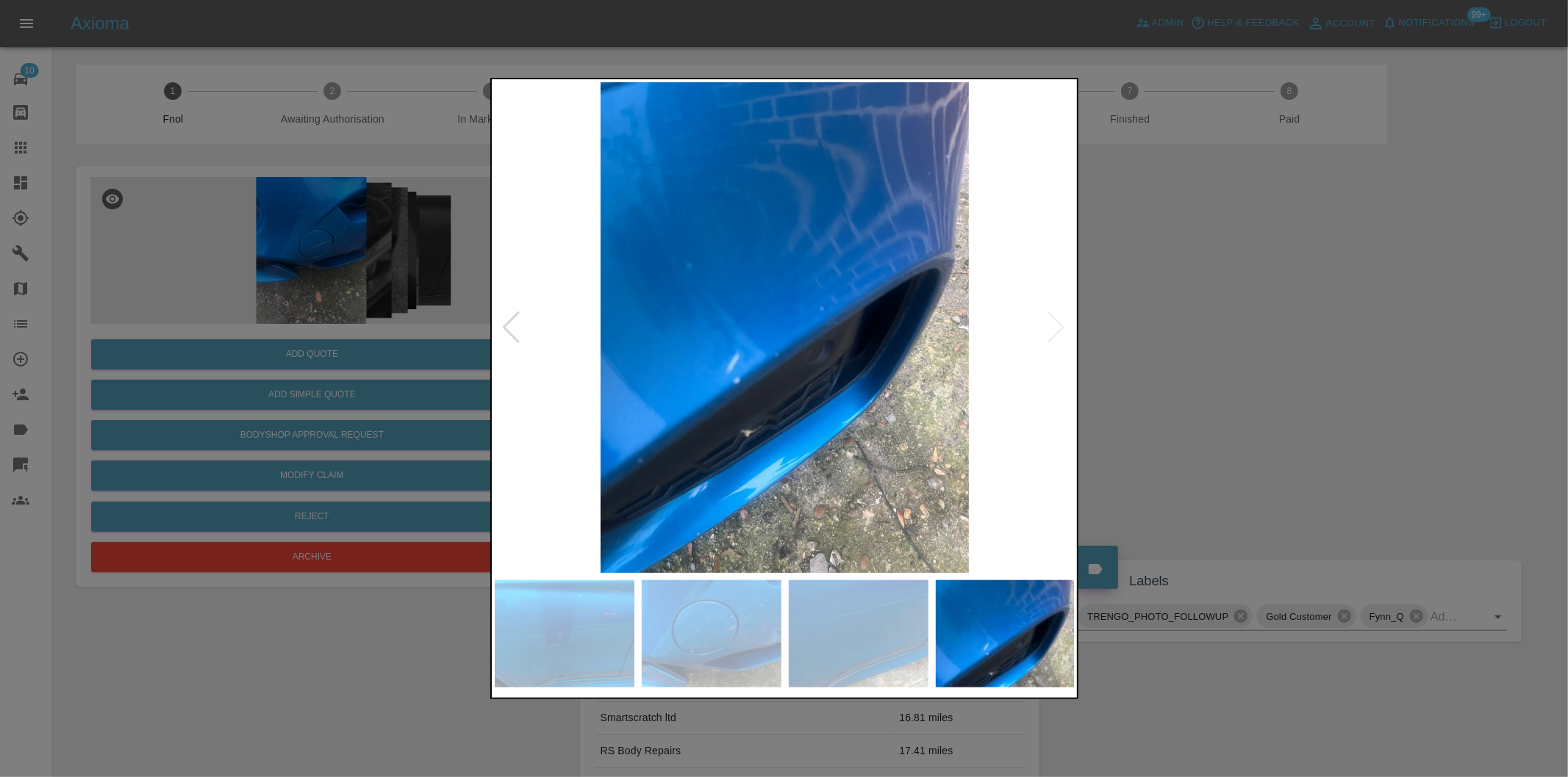
click at [1149, 326] on div at bounding box center [784, 388] width 1568 height 777
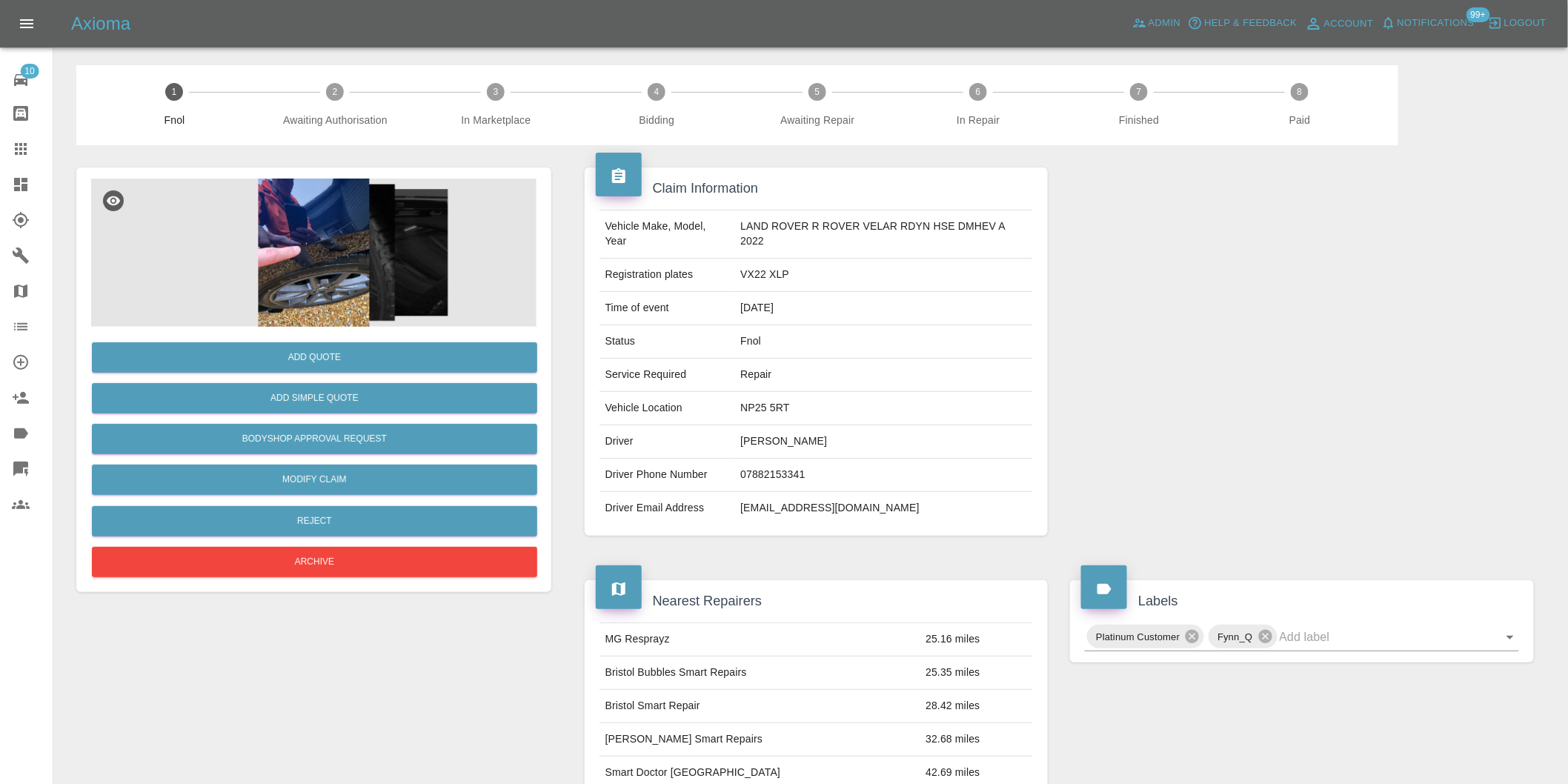
click at [314, 248] on img at bounding box center [313, 253] width 446 height 148
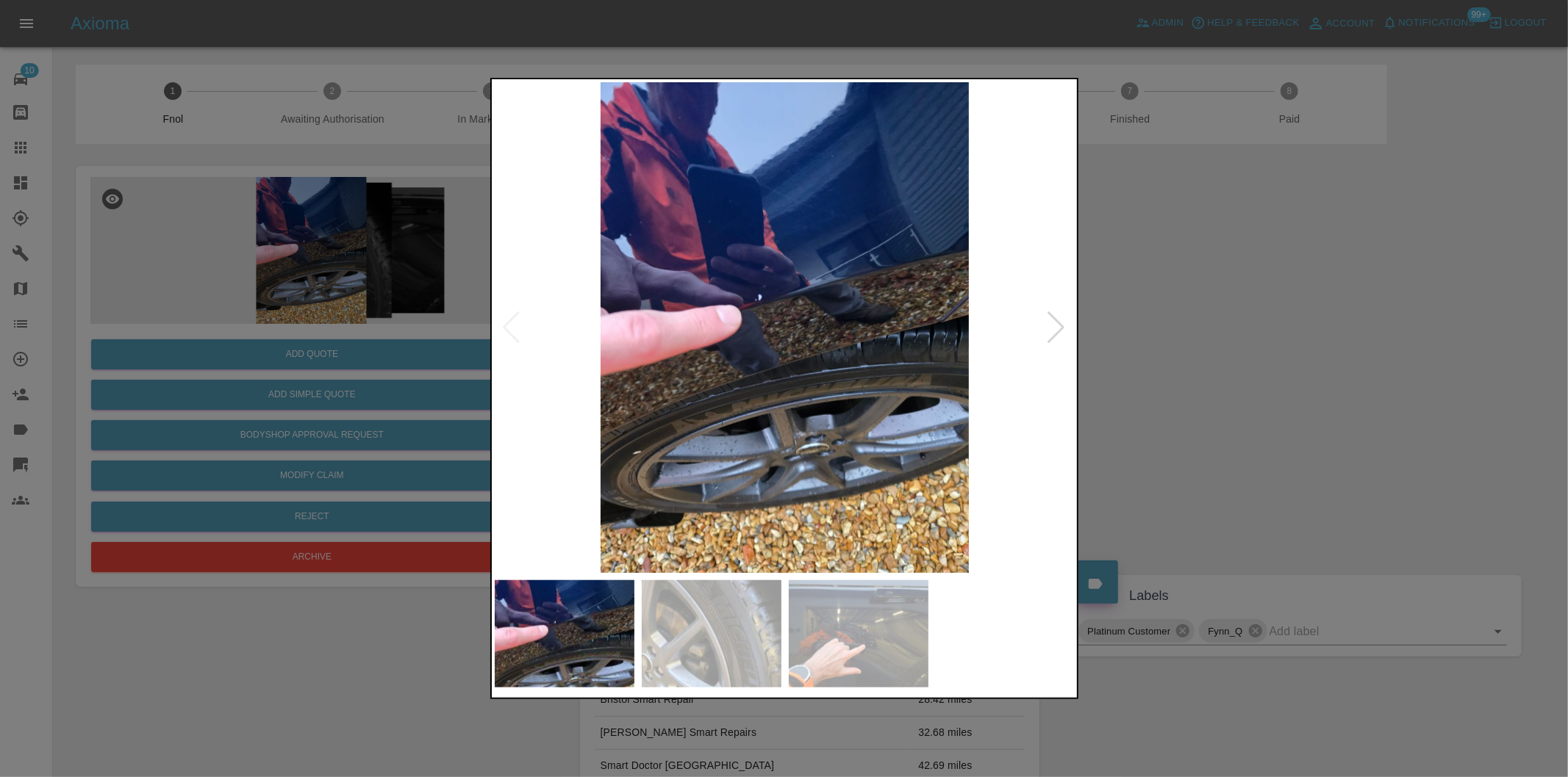
click at [1049, 328] on div at bounding box center [1056, 327] width 20 height 32
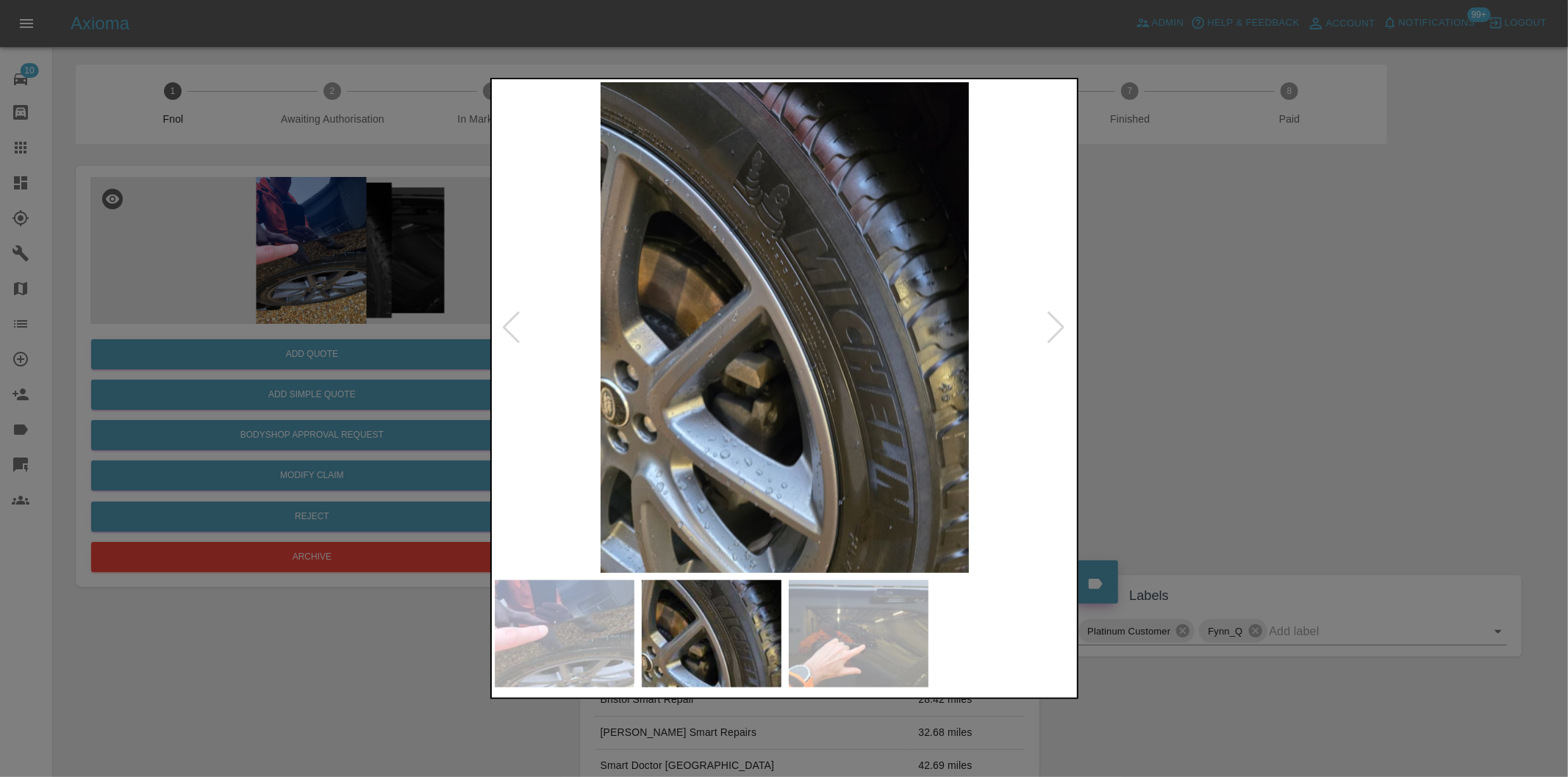
click at [1049, 328] on div at bounding box center [1056, 327] width 20 height 32
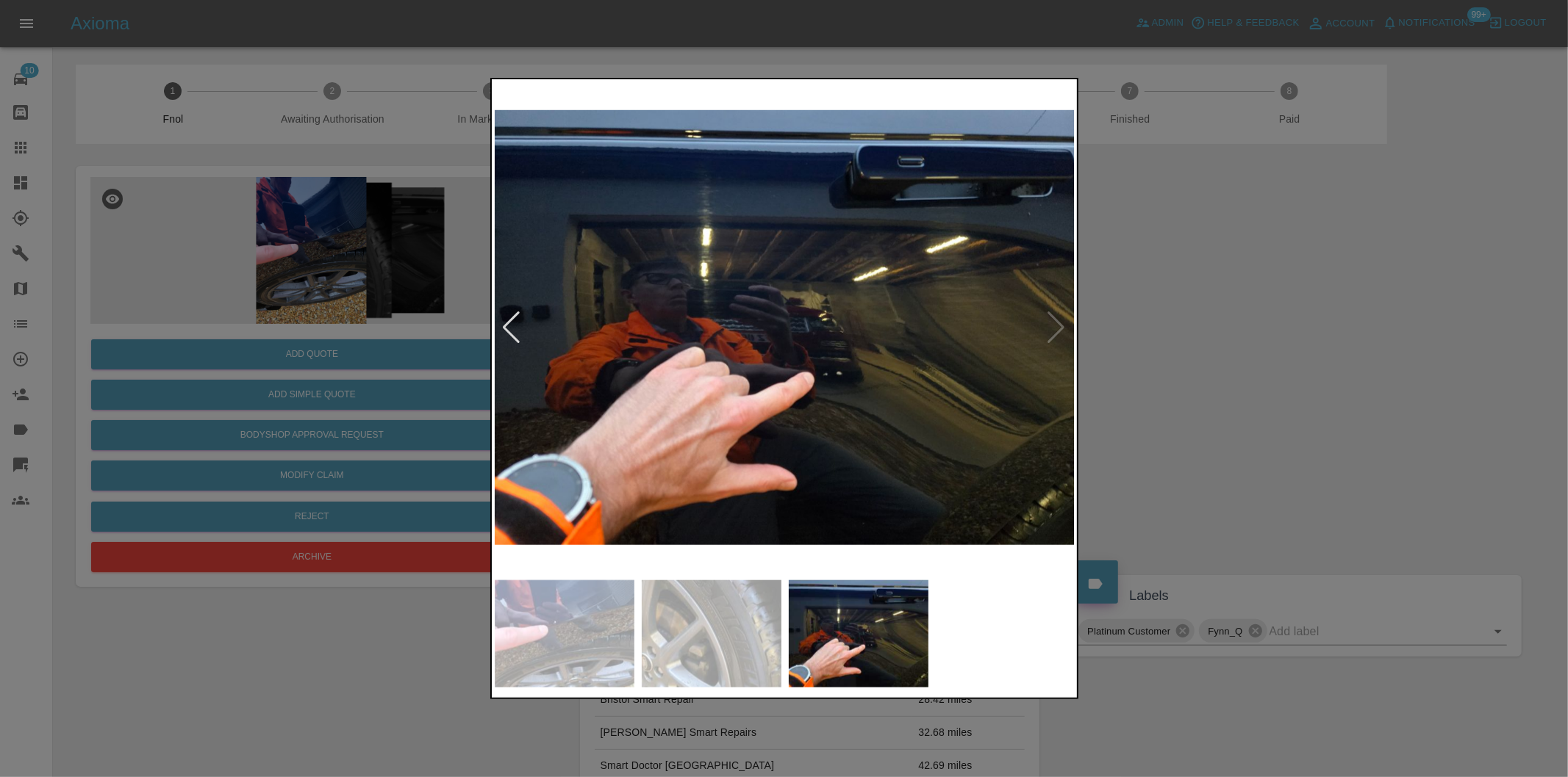
click at [1049, 325] on img at bounding box center [785, 327] width 581 height 491
click at [1297, 353] on div at bounding box center [784, 388] width 1568 height 777
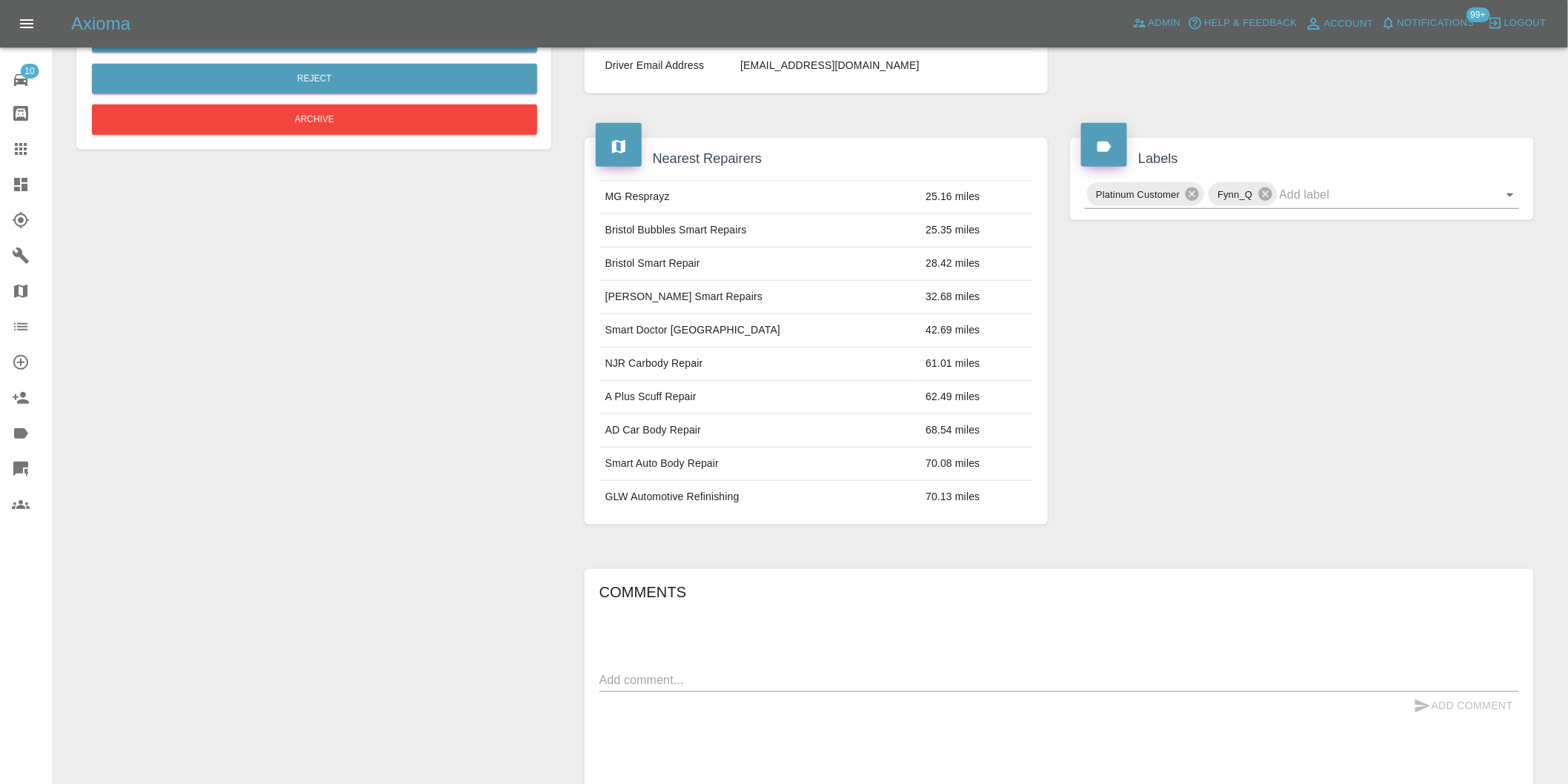
scroll to position [612, 0]
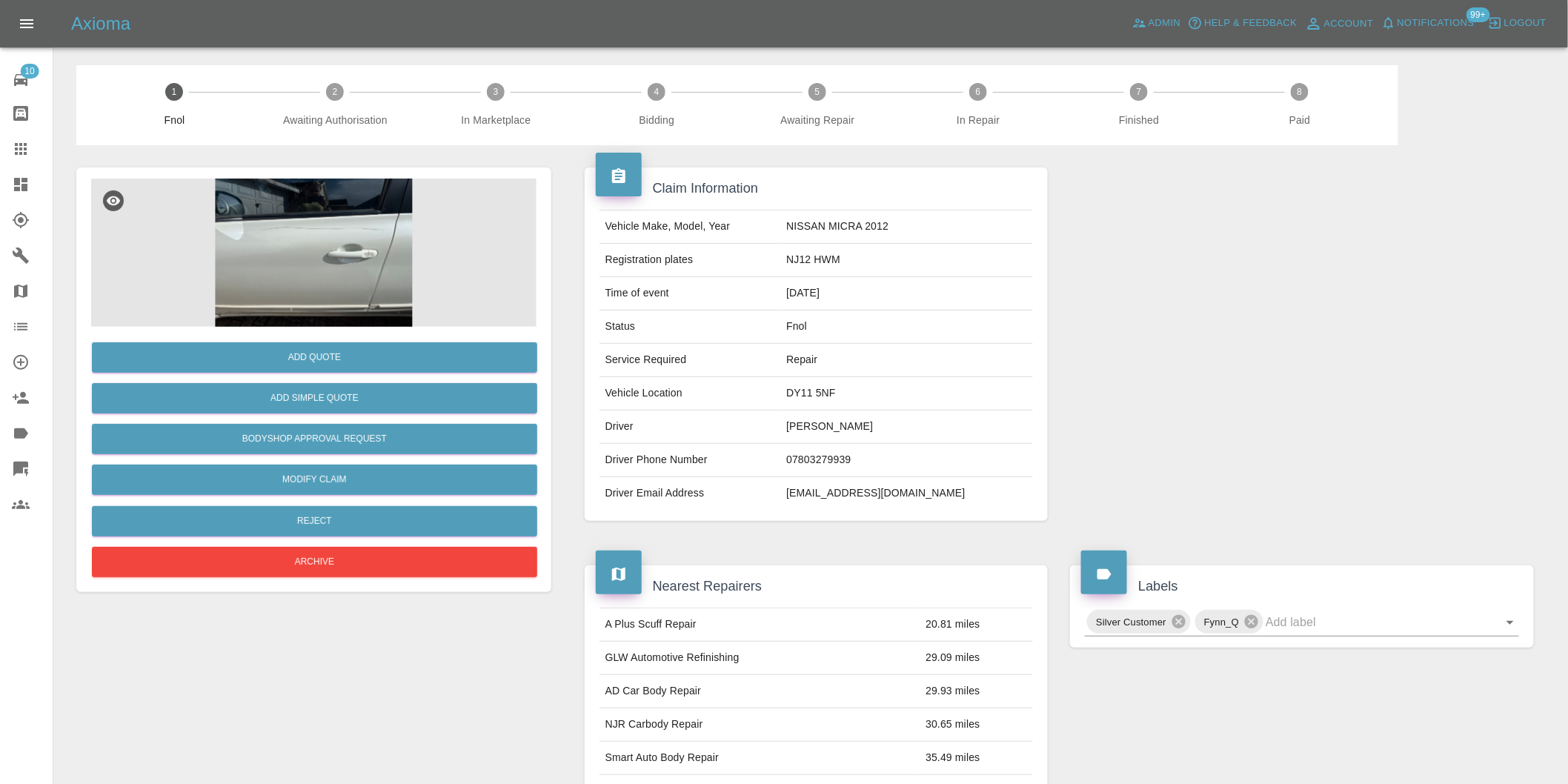
click at [301, 247] on img at bounding box center [313, 253] width 446 height 148
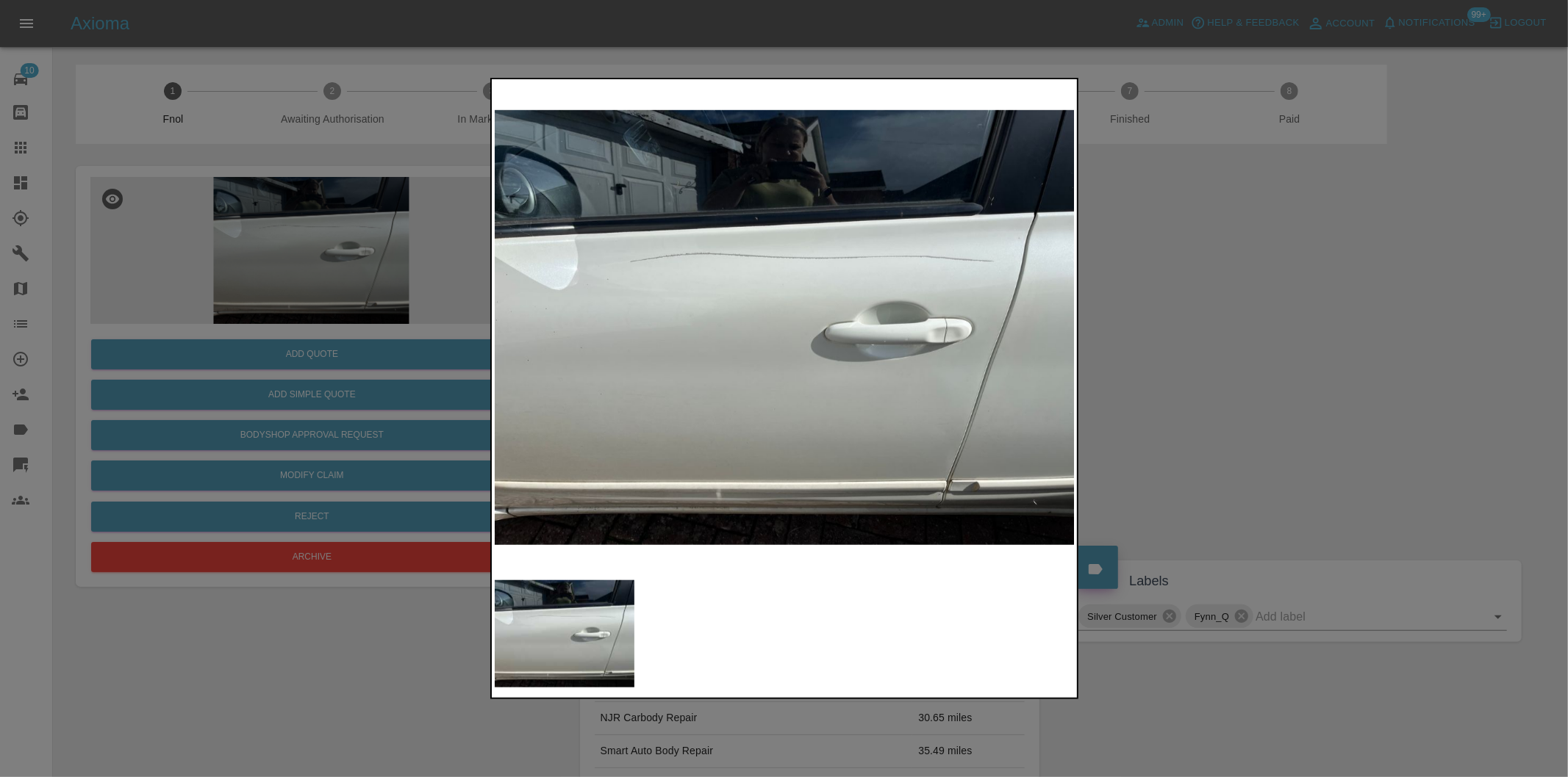
click at [1150, 293] on div at bounding box center [784, 388] width 1568 height 777
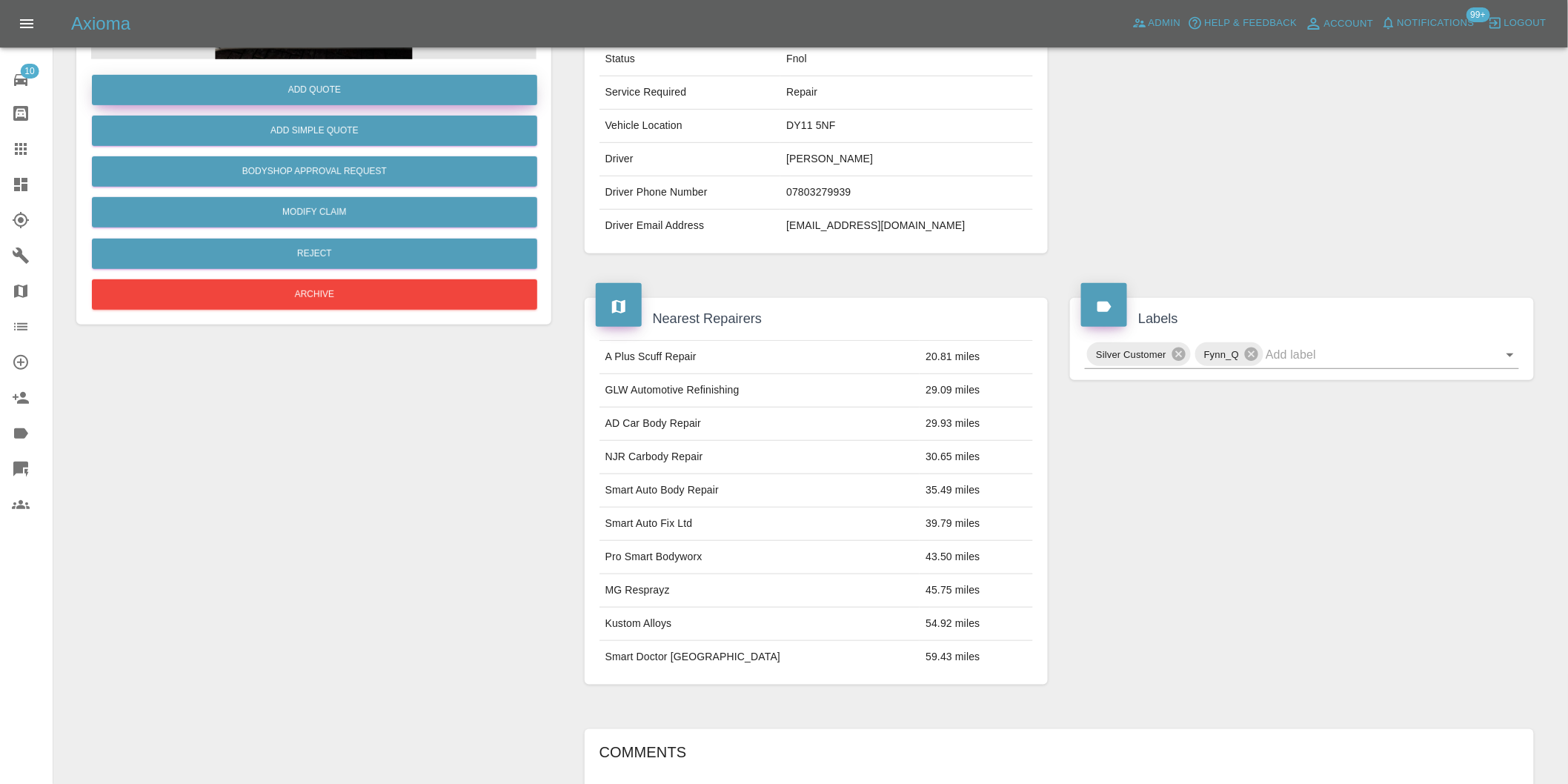
scroll to position [20, 0]
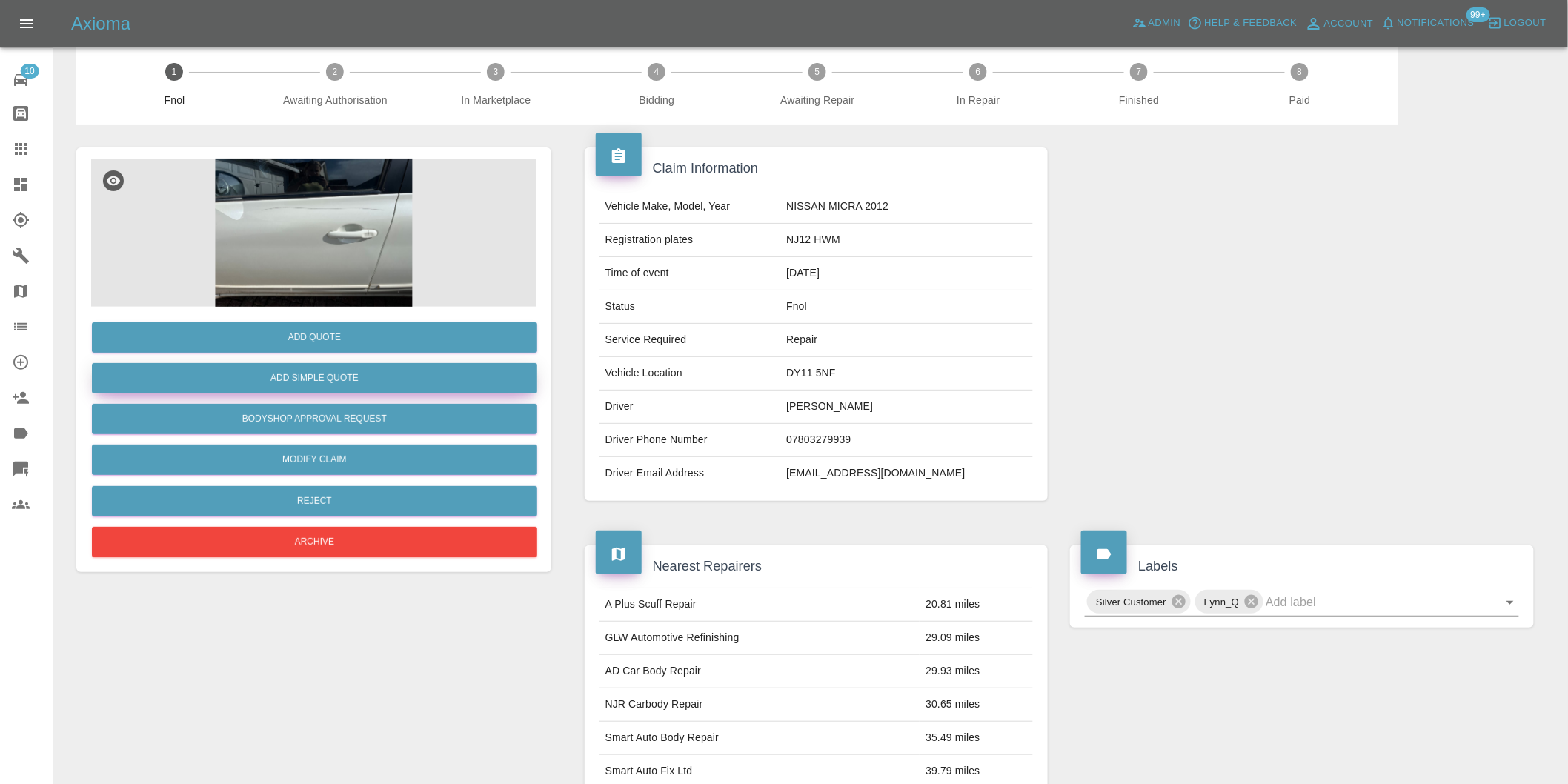
click at [378, 388] on button "Add Simple Quote" at bounding box center [314, 378] width 446 height 30
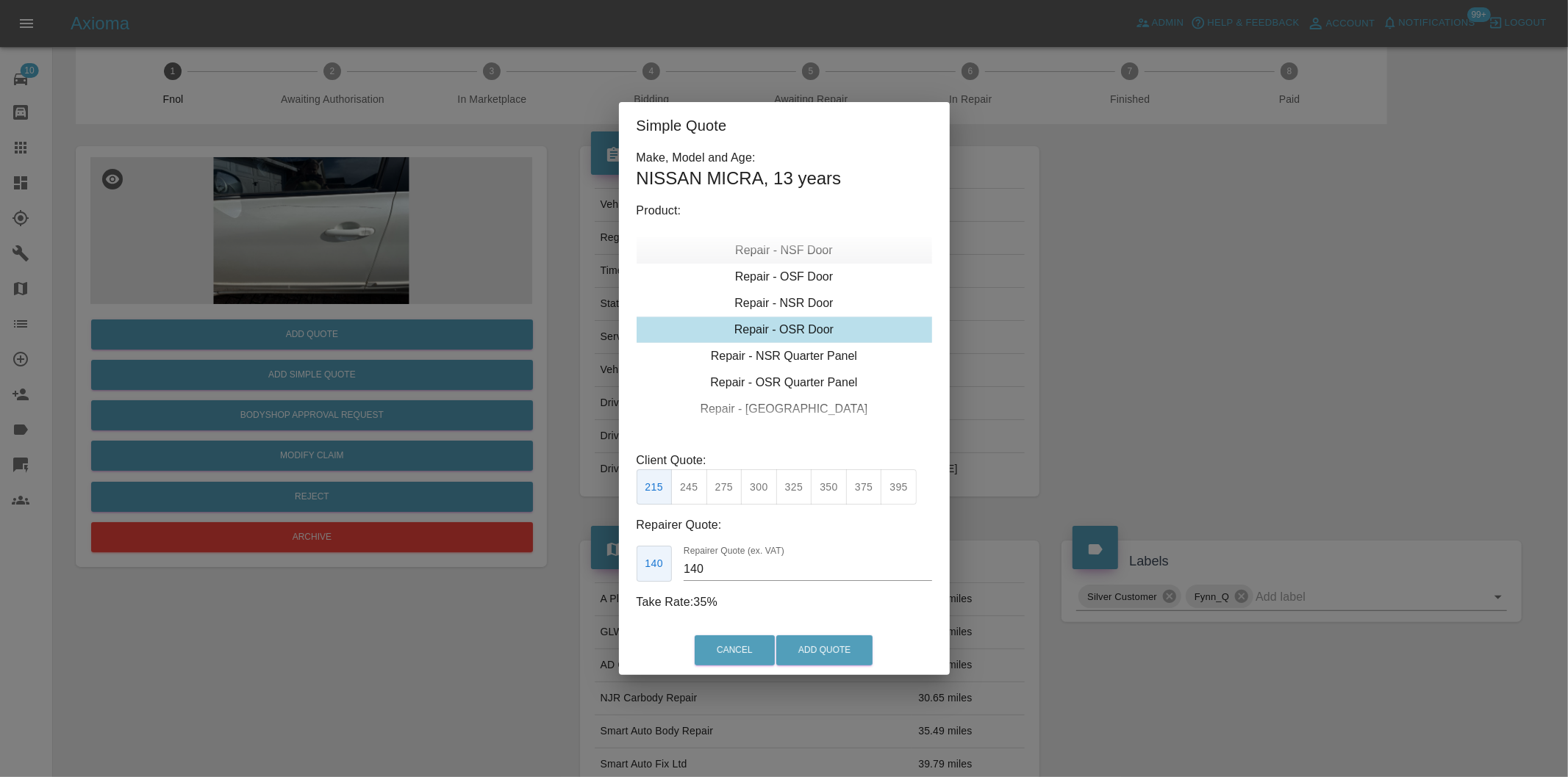
click at [806, 248] on div "Repair - NSF Door" at bounding box center [784, 251] width 295 height 27
click at [695, 495] on button "245" at bounding box center [689, 487] width 36 height 36
type input "160"
click at [840, 645] on button "Add Quote" at bounding box center [823, 650] width 96 height 30
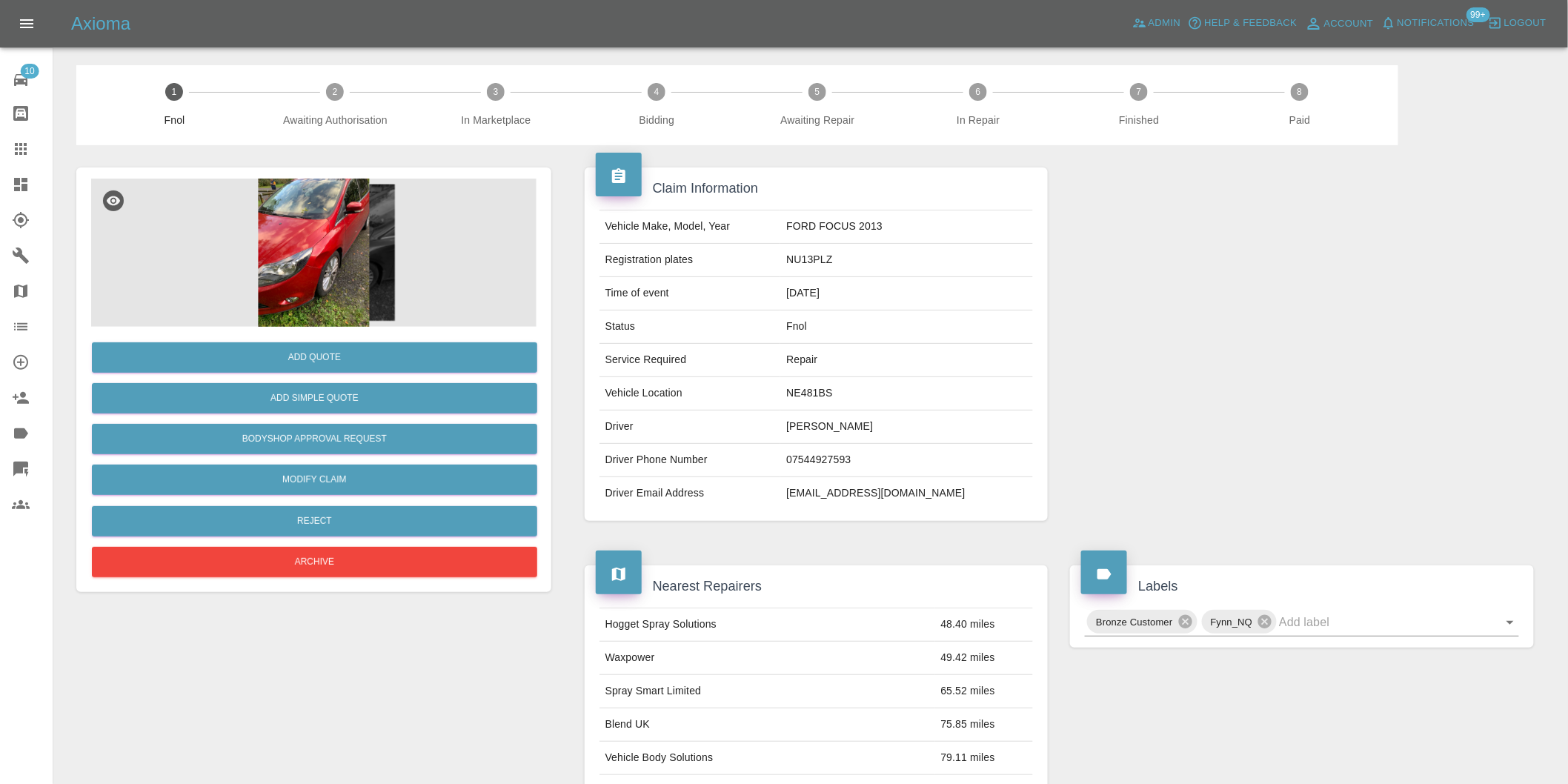
click at [310, 275] on img at bounding box center [313, 253] width 446 height 148
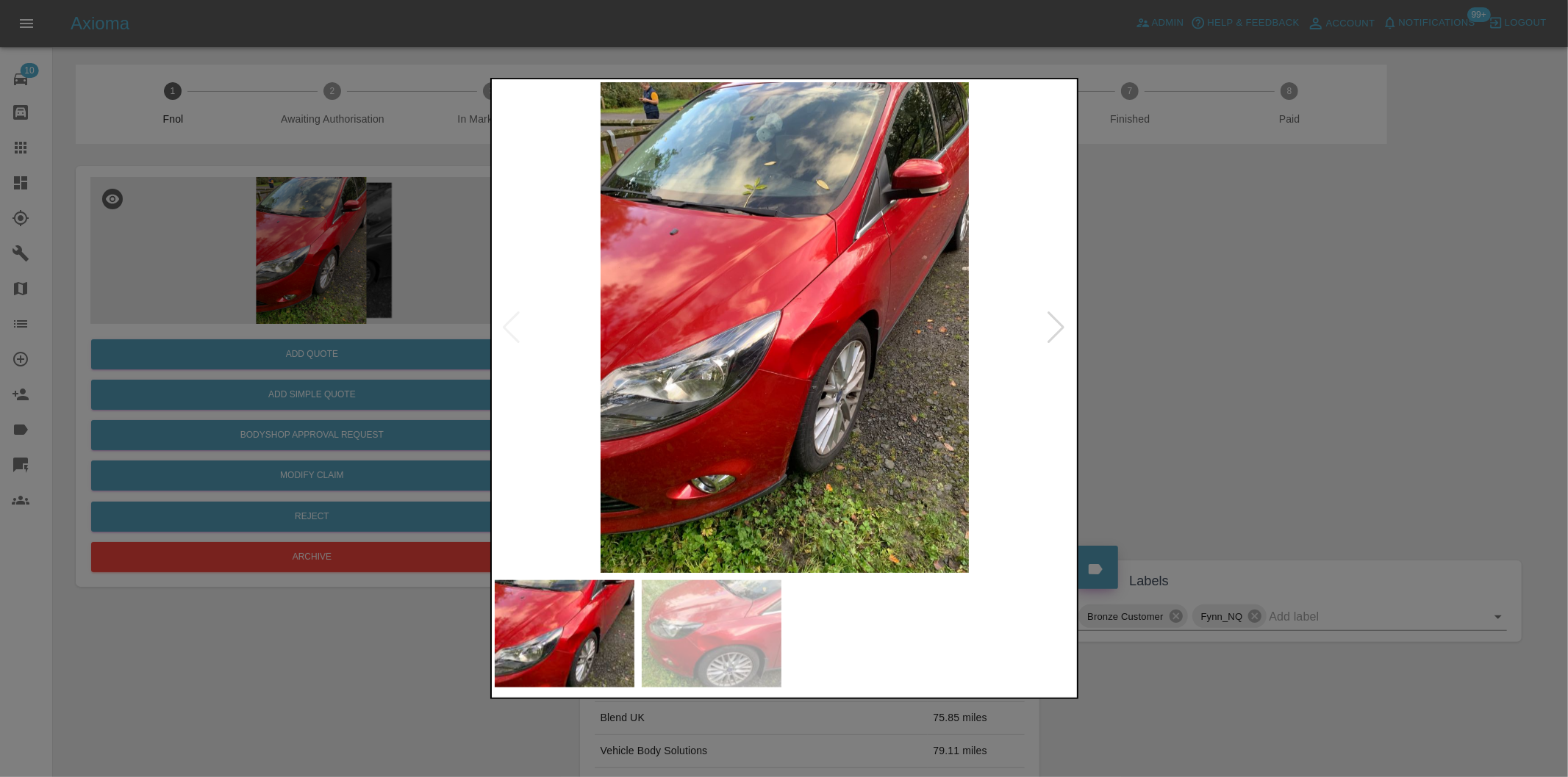
click at [1061, 331] on div at bounding box center [1056, 327] width 20 height 32
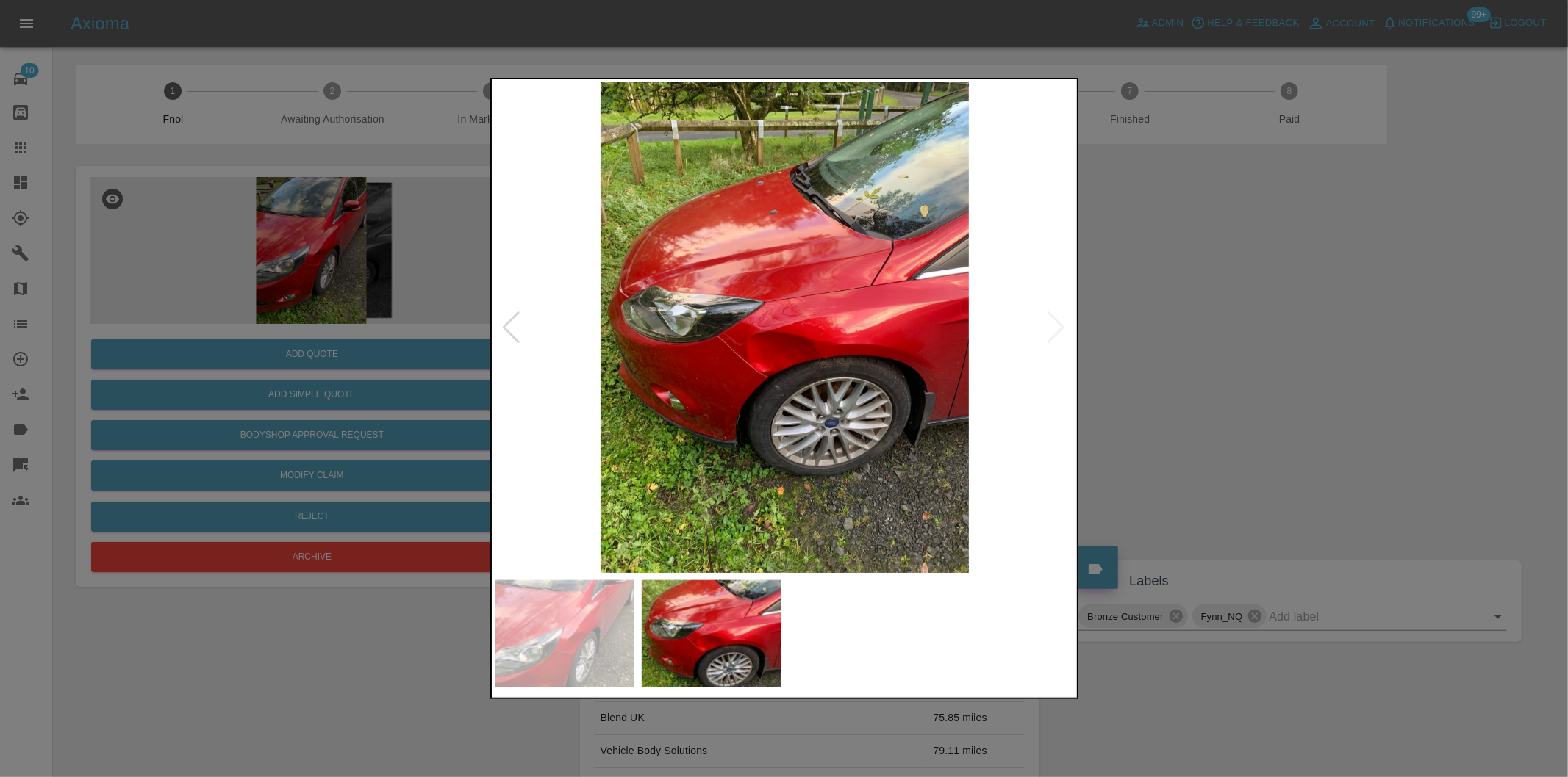
click at [757, 367] on img at bounding box center [785, 327] width 581 height 491
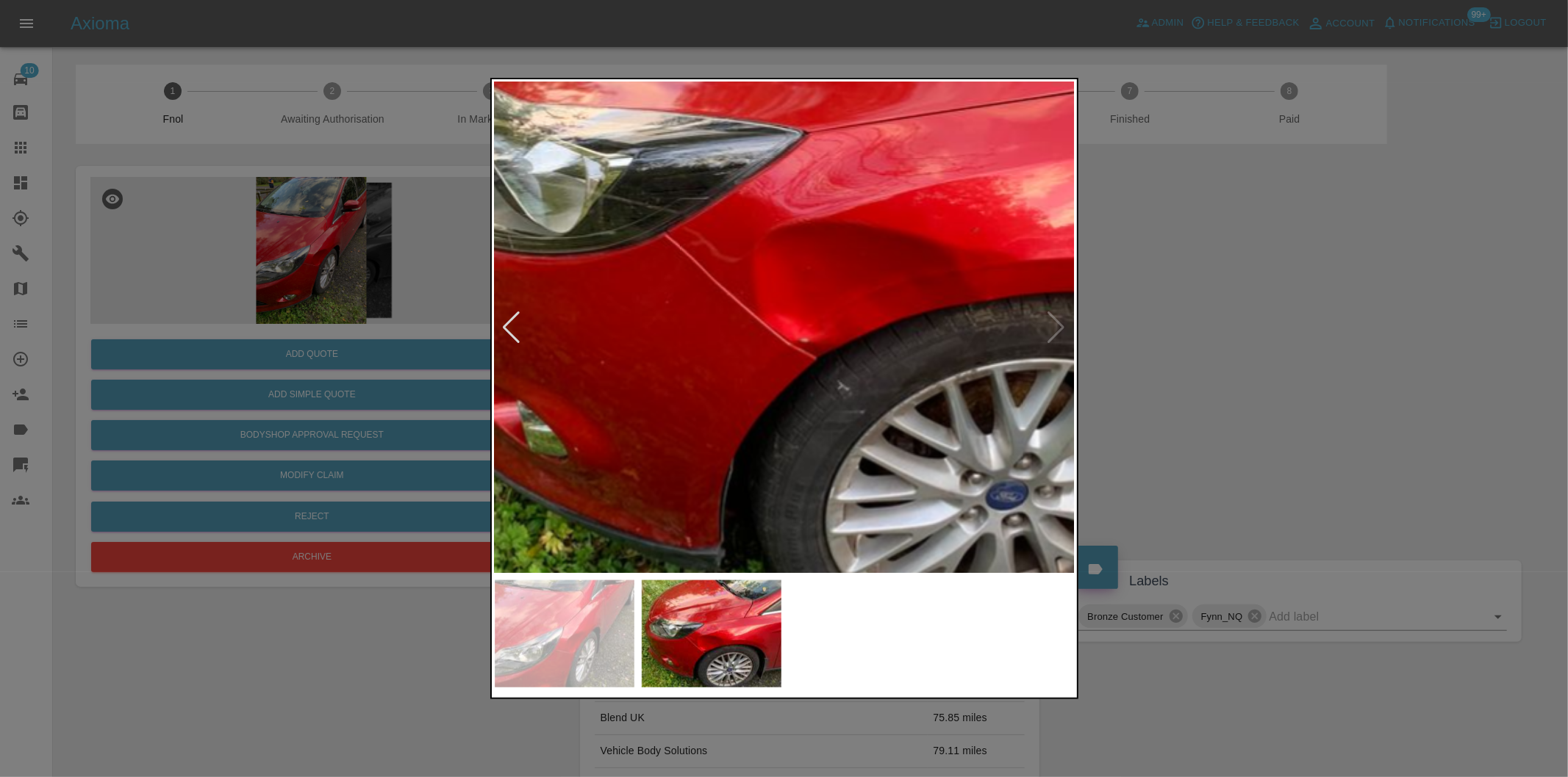
click at [757, 367] on img at bounding box center [865, 208] width 1742 height 1471
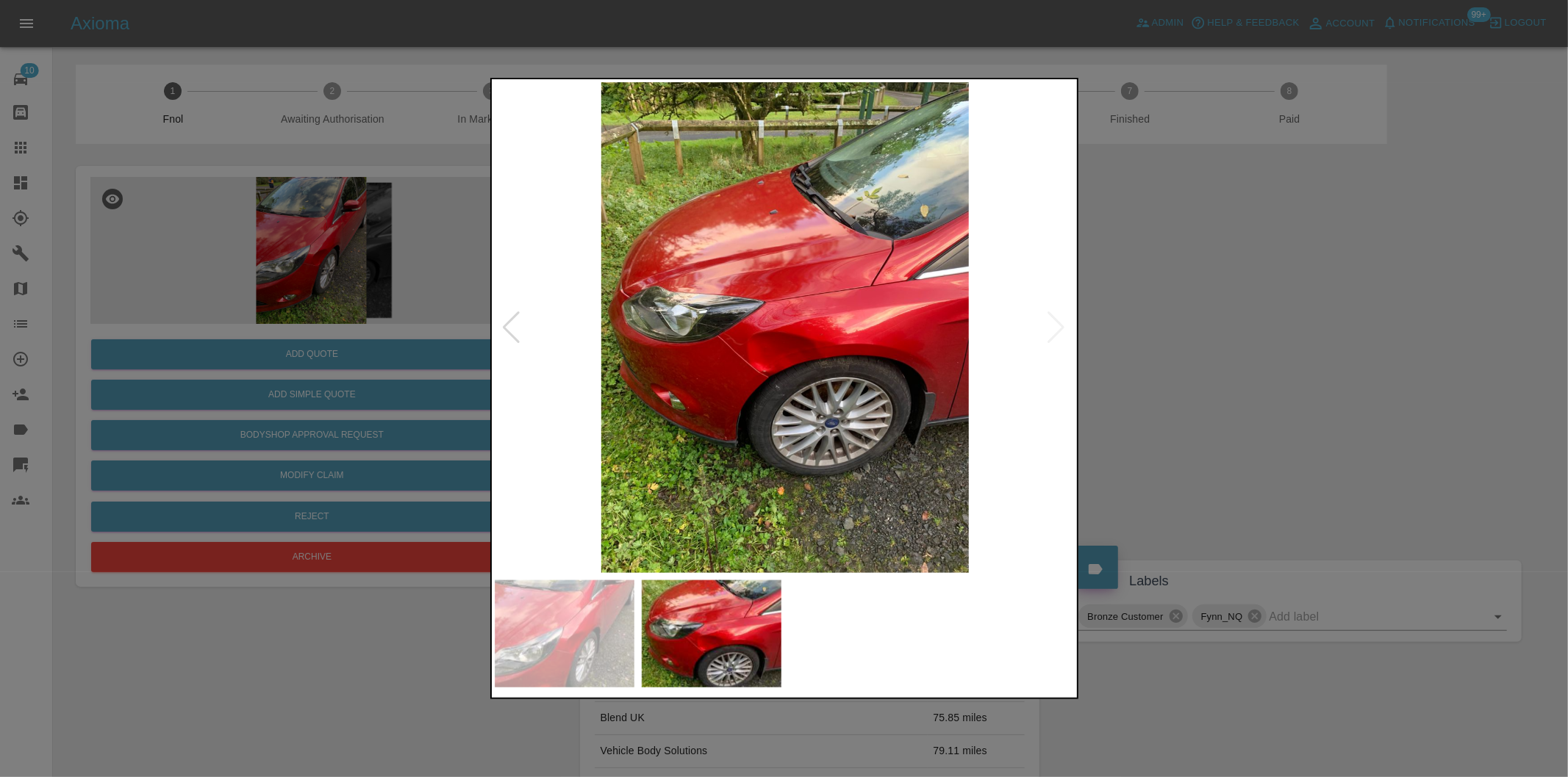
drag, startPoint x: 1218, startPoint y: 375, endPoint x: 1163, endPoint y: 375, distance: 55.0
click at [1218, 375] on div at bounding box center [784, 388] width 1568 height 777
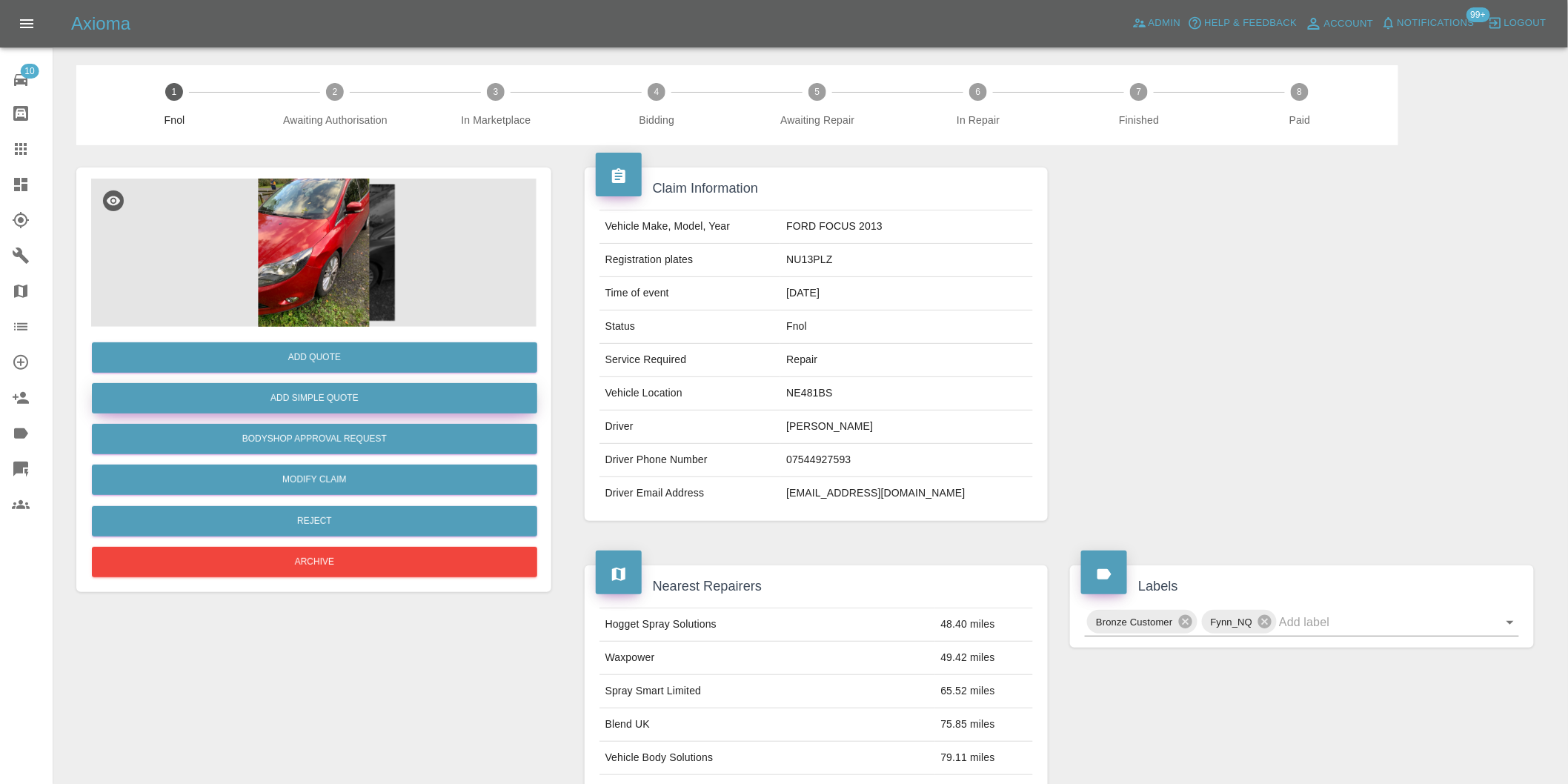
click at [339, 405] on button "Add Simple Quote" at bounding box center [314, 398] width 446 height 30
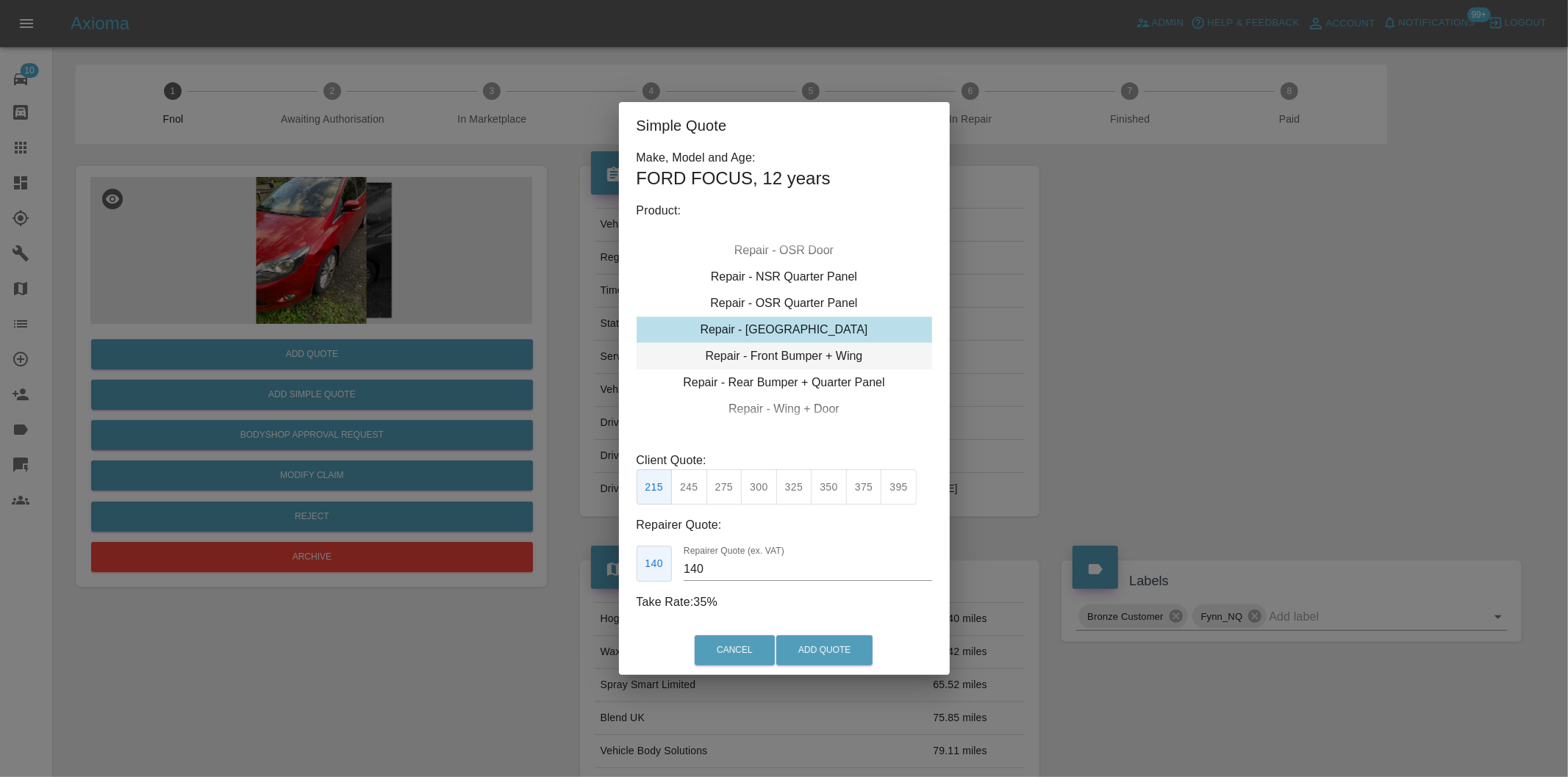
click at [850, 352] on div "Repair - Front Bumper + Wing" at bounding box center [784, 357] width 295 height 27
click at [806, 486] on button "395" at bounding box center [794, 487] width 36 height 36
type input "250"
click at [818, 656] on button "Add Quote" at bounding box center [823, 650] width 96 height 30
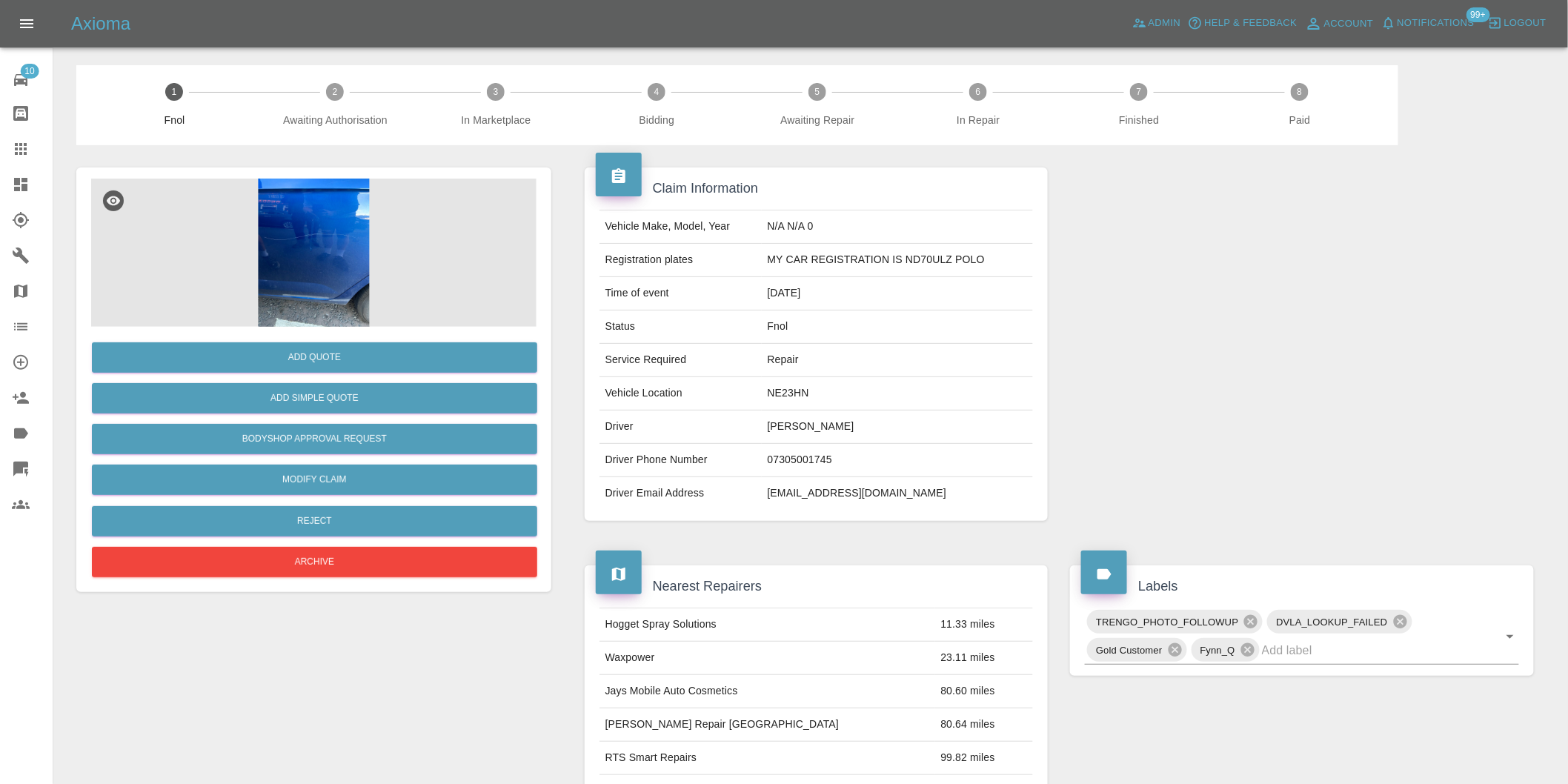
click at [283, 216] on img at bounding box center [313, 253] width 446 height 148
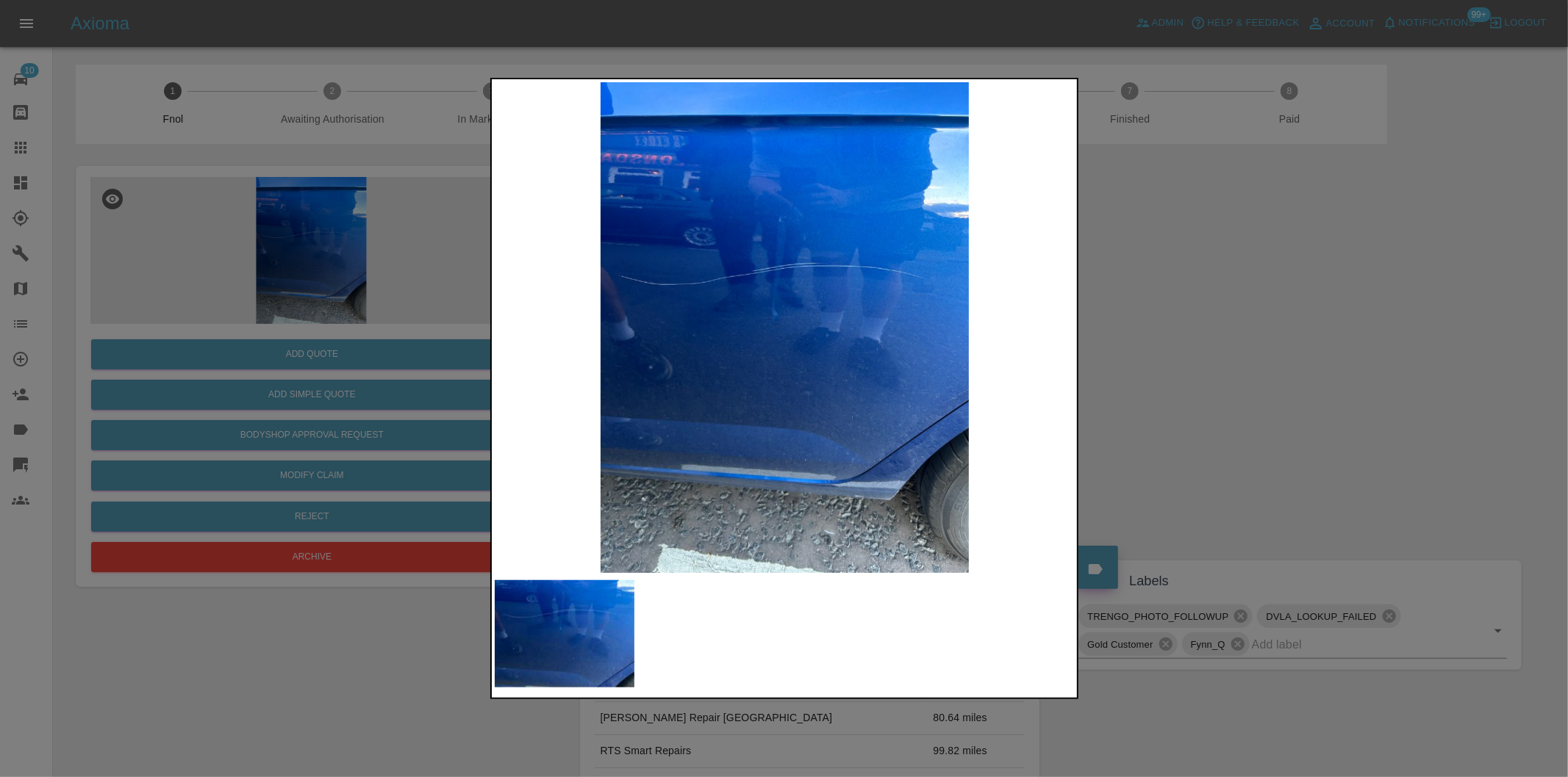
click at [1116, 355] on div at bounding box center [784, 388] width 1568 height 777
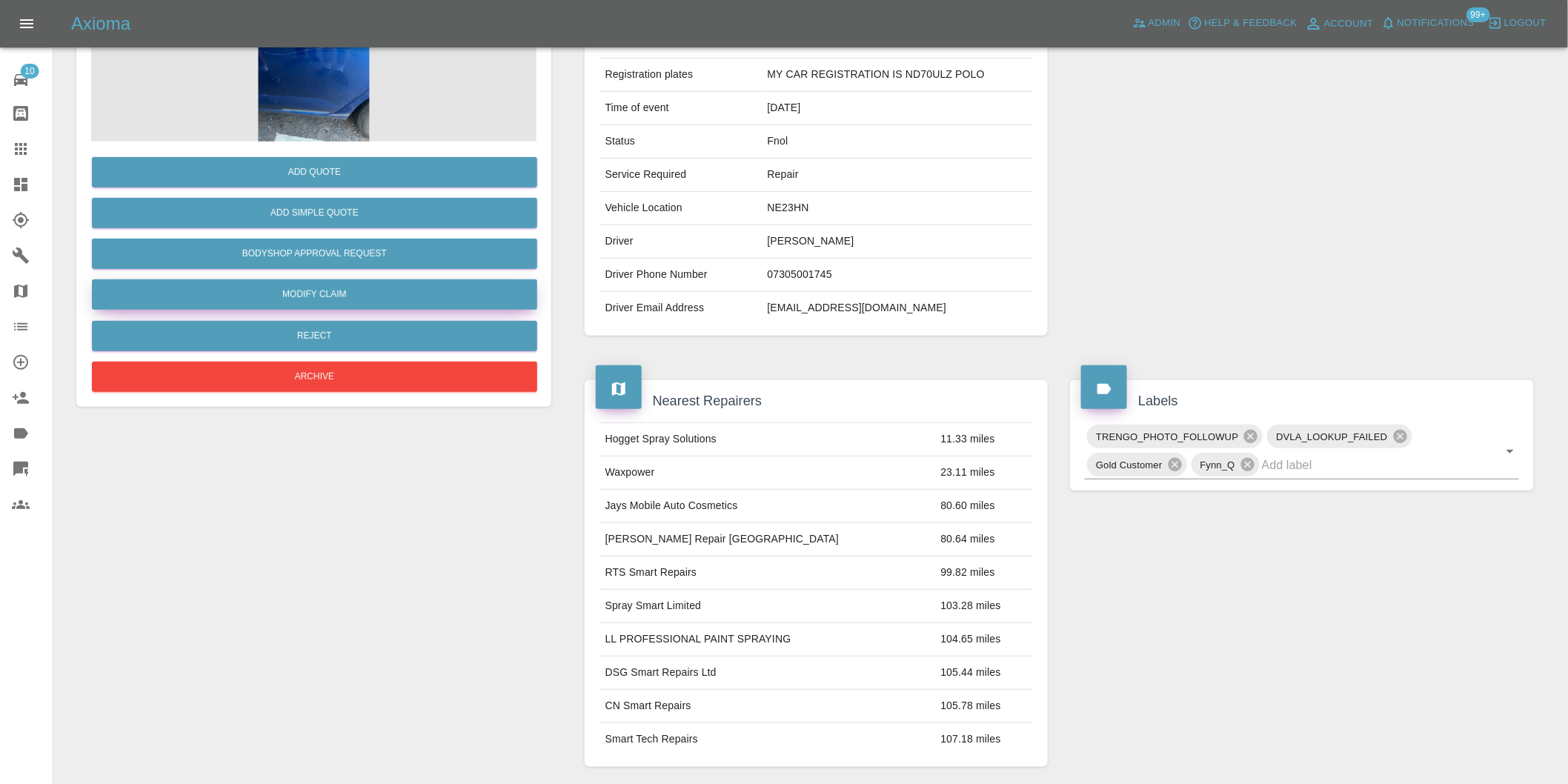
scroll to position [20, 0]
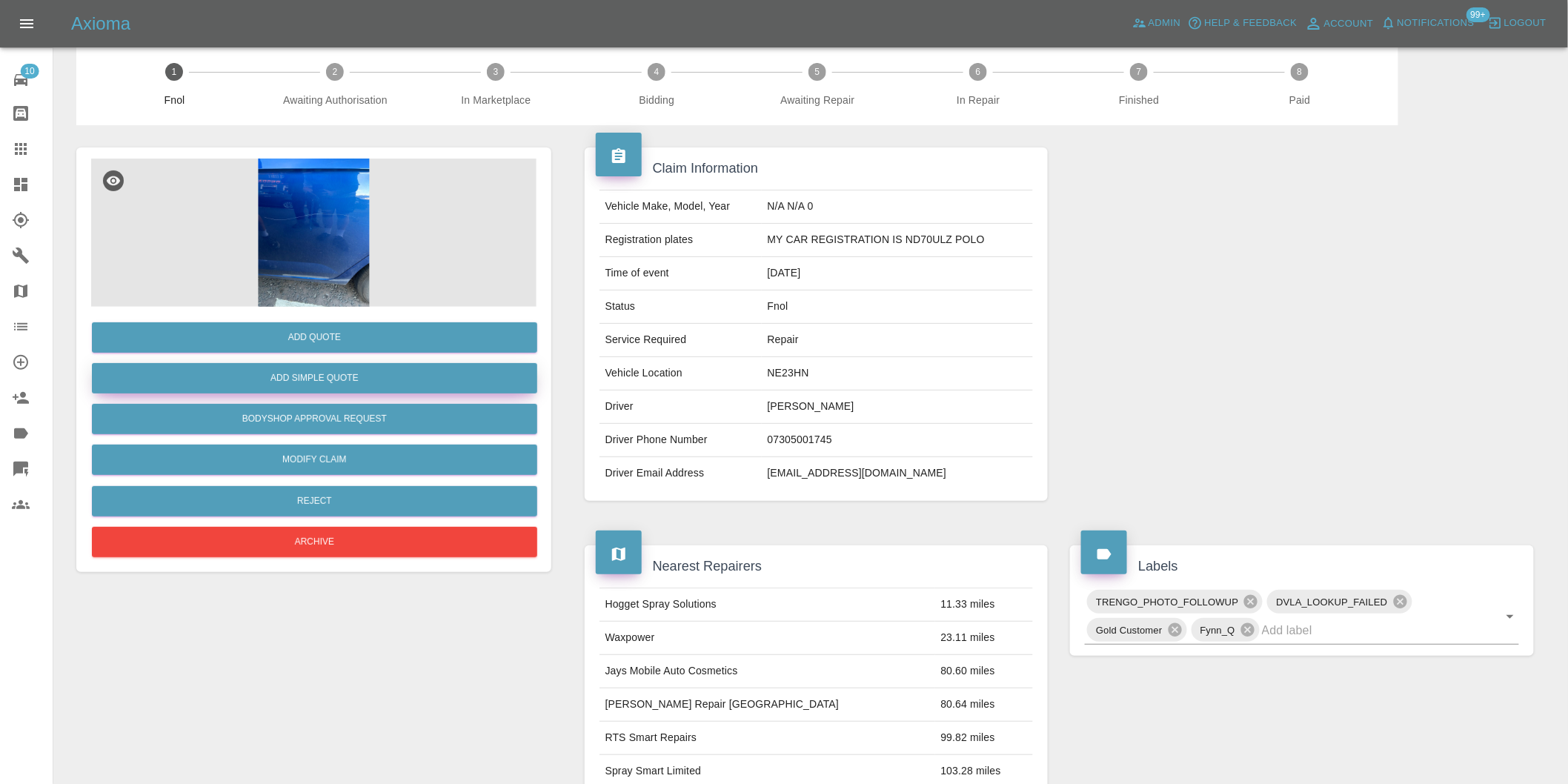
click at [358, 379] on button "Add Simple Quote" at bounding box center [314, 378] width 446 height 30
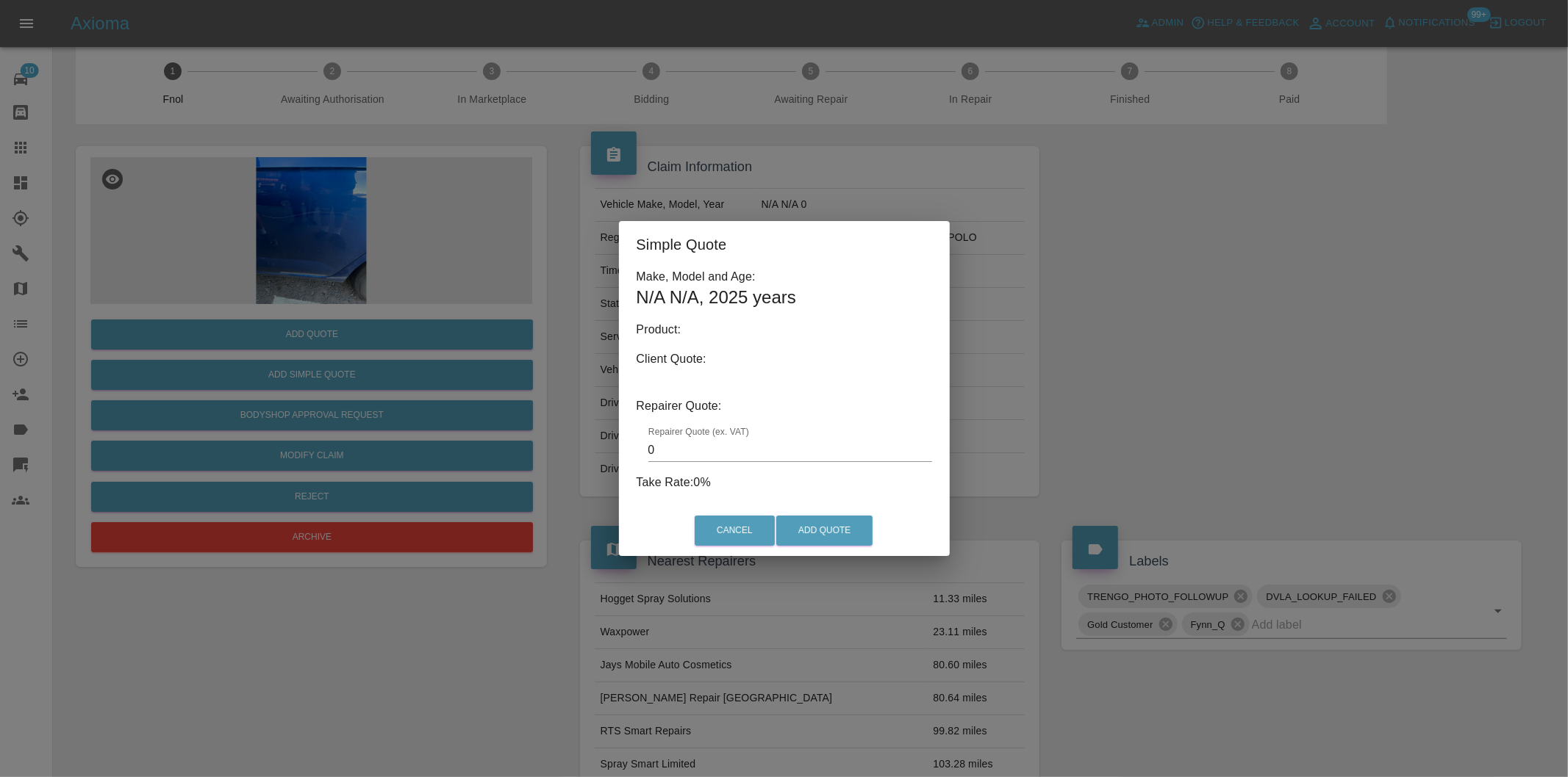
type input "140"
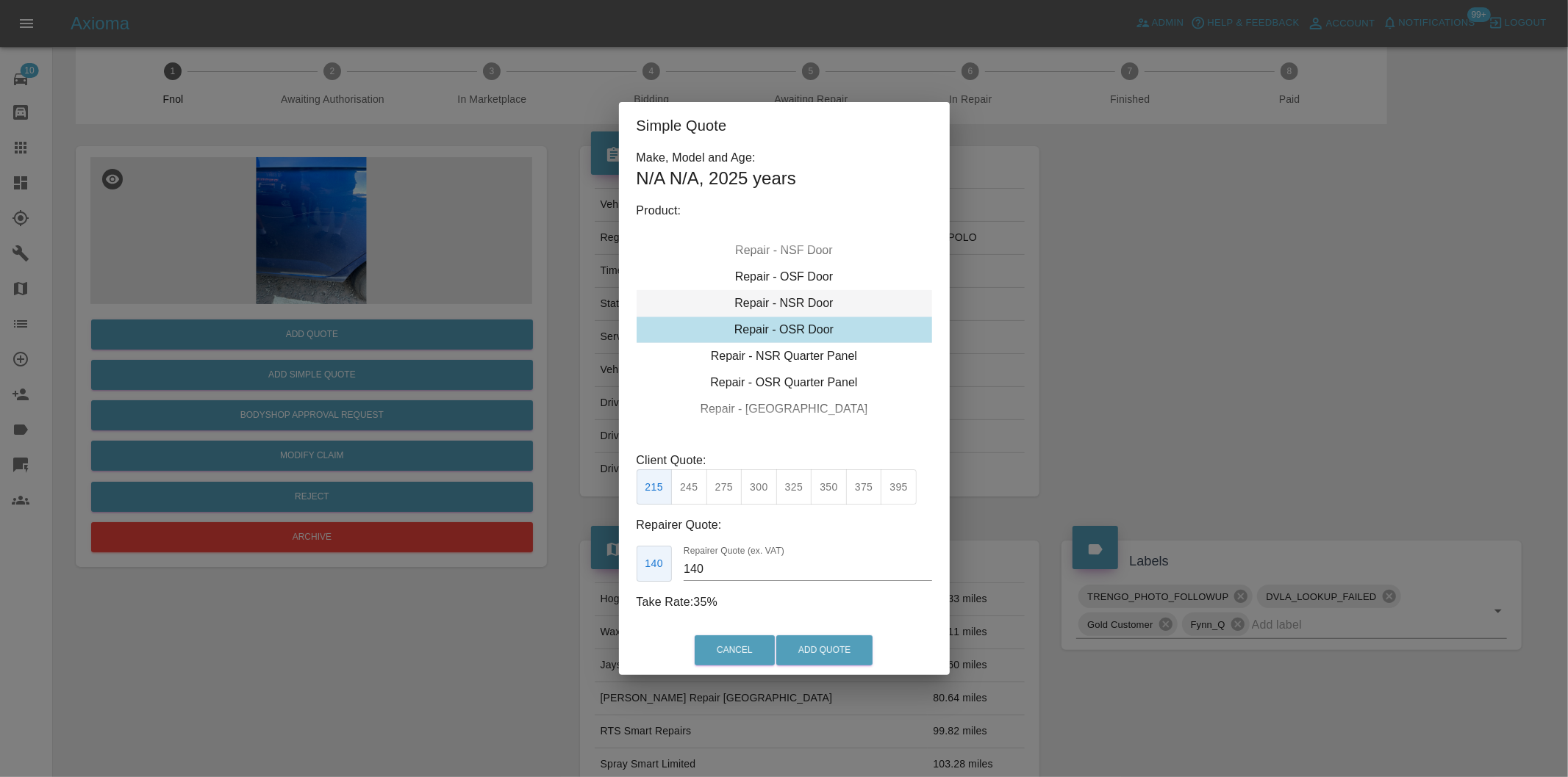
click at [820, 303] on div "Repair - NSR Door" at bounding box center [784, 304] width 295 height 27
click at [820, 650] on button "Add Quote" at bounding box center [823, 650] width 96 height 30
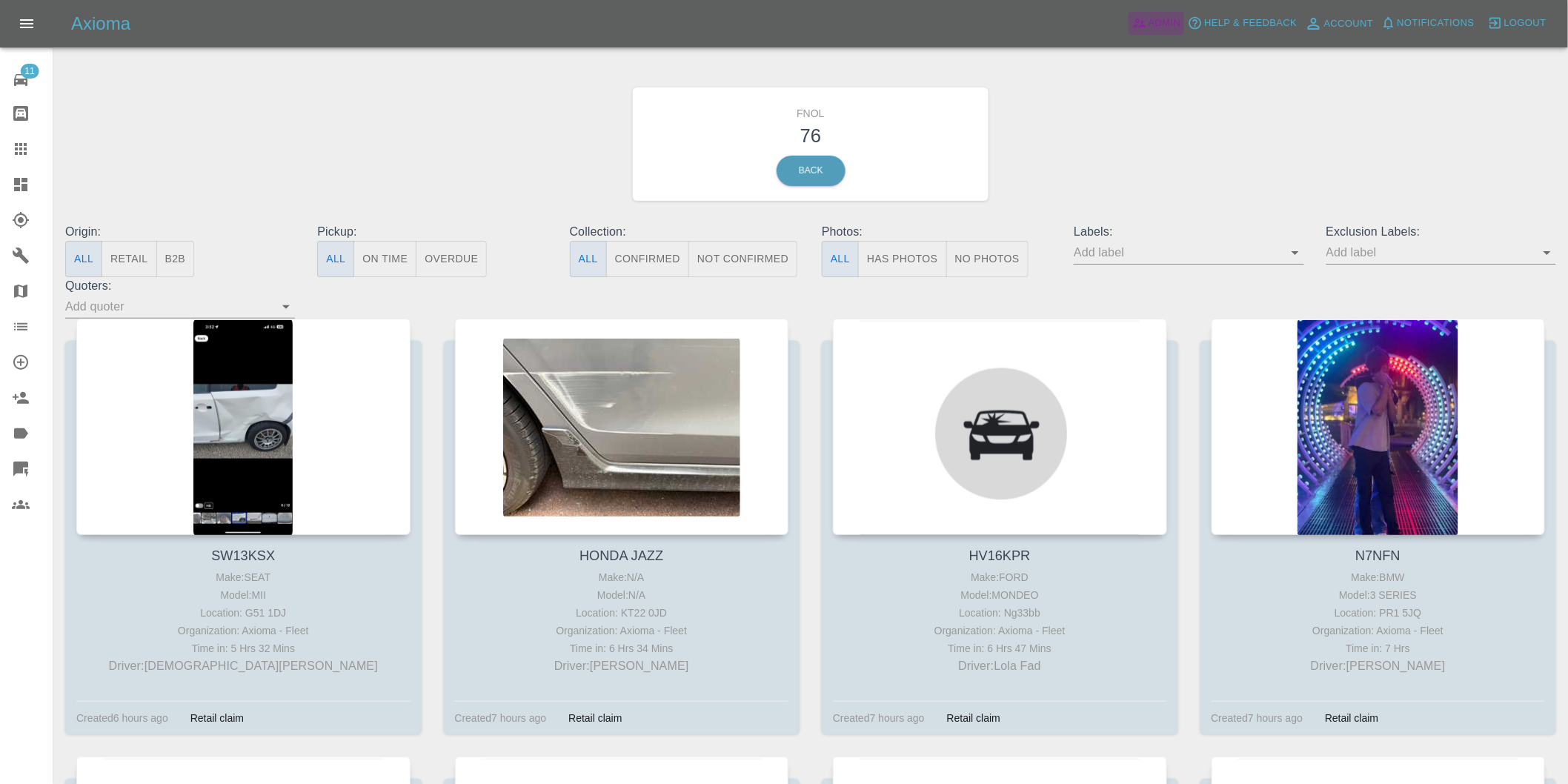
click at [1158, 24] on span "Admin" at bounding box center [1165, 23] width 32 height 17
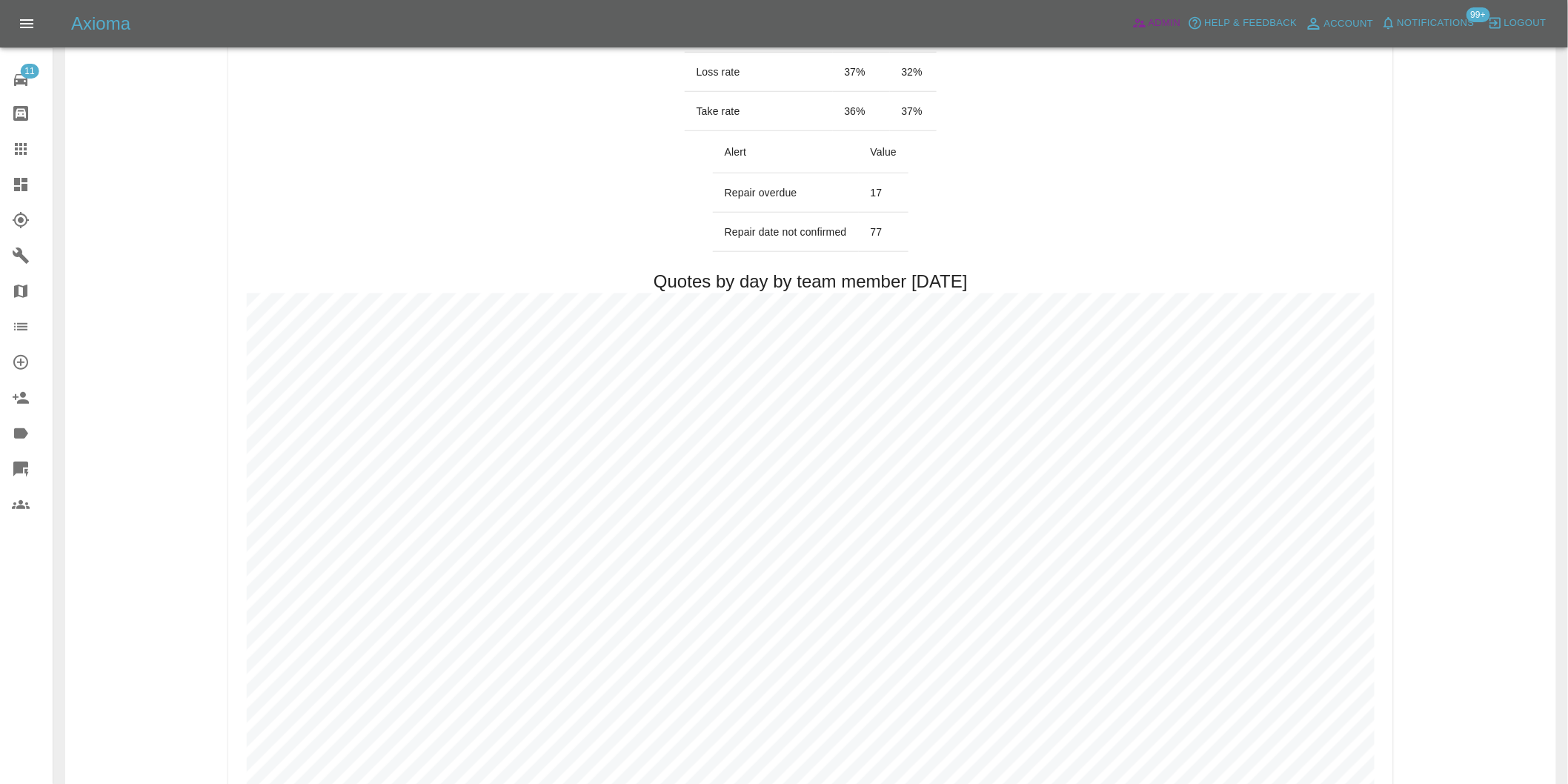
scroll to position [494, 0]
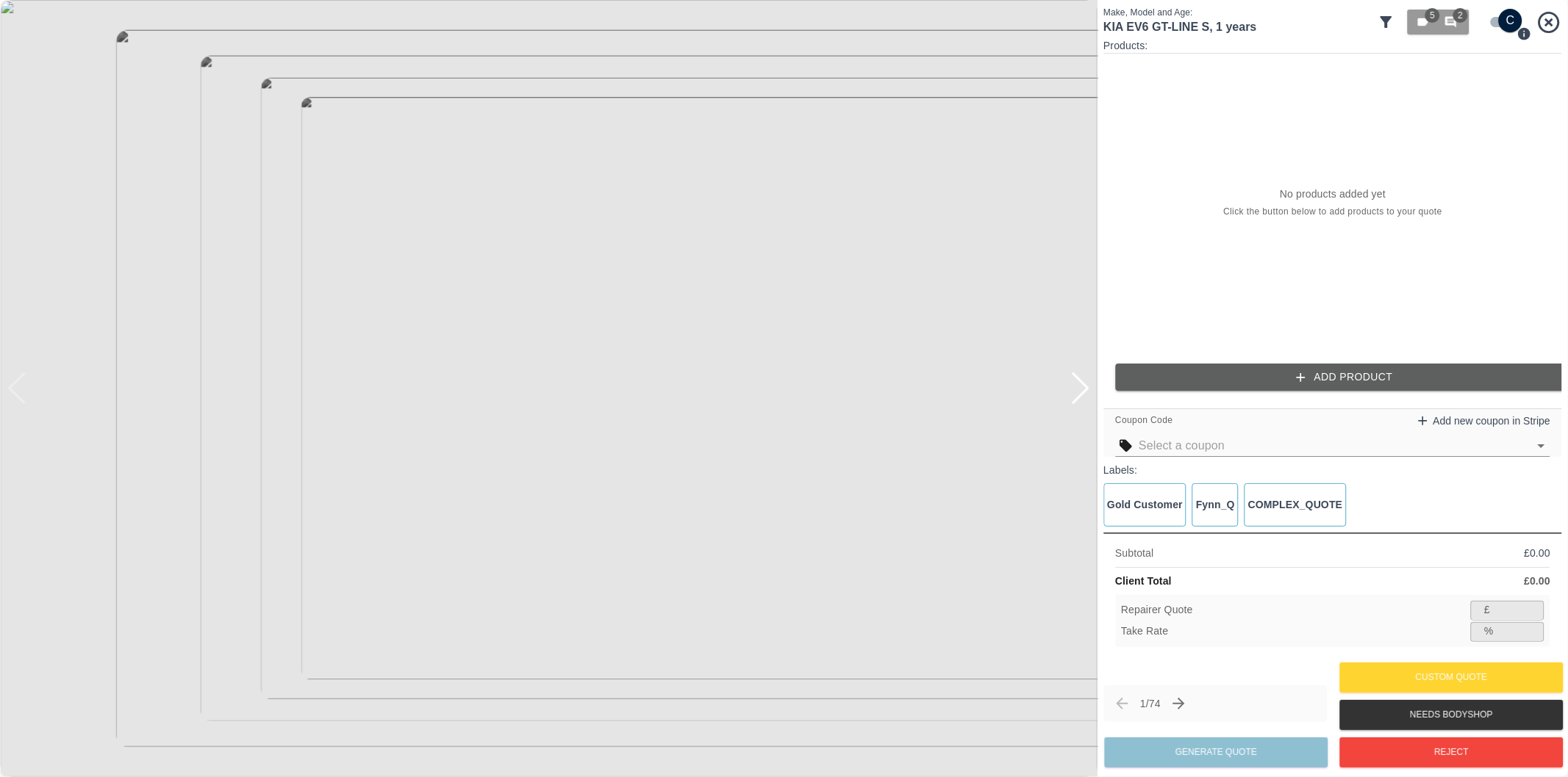
click at [1384, 21] on icon at bounding box center [1386, 22] width 12 height 12
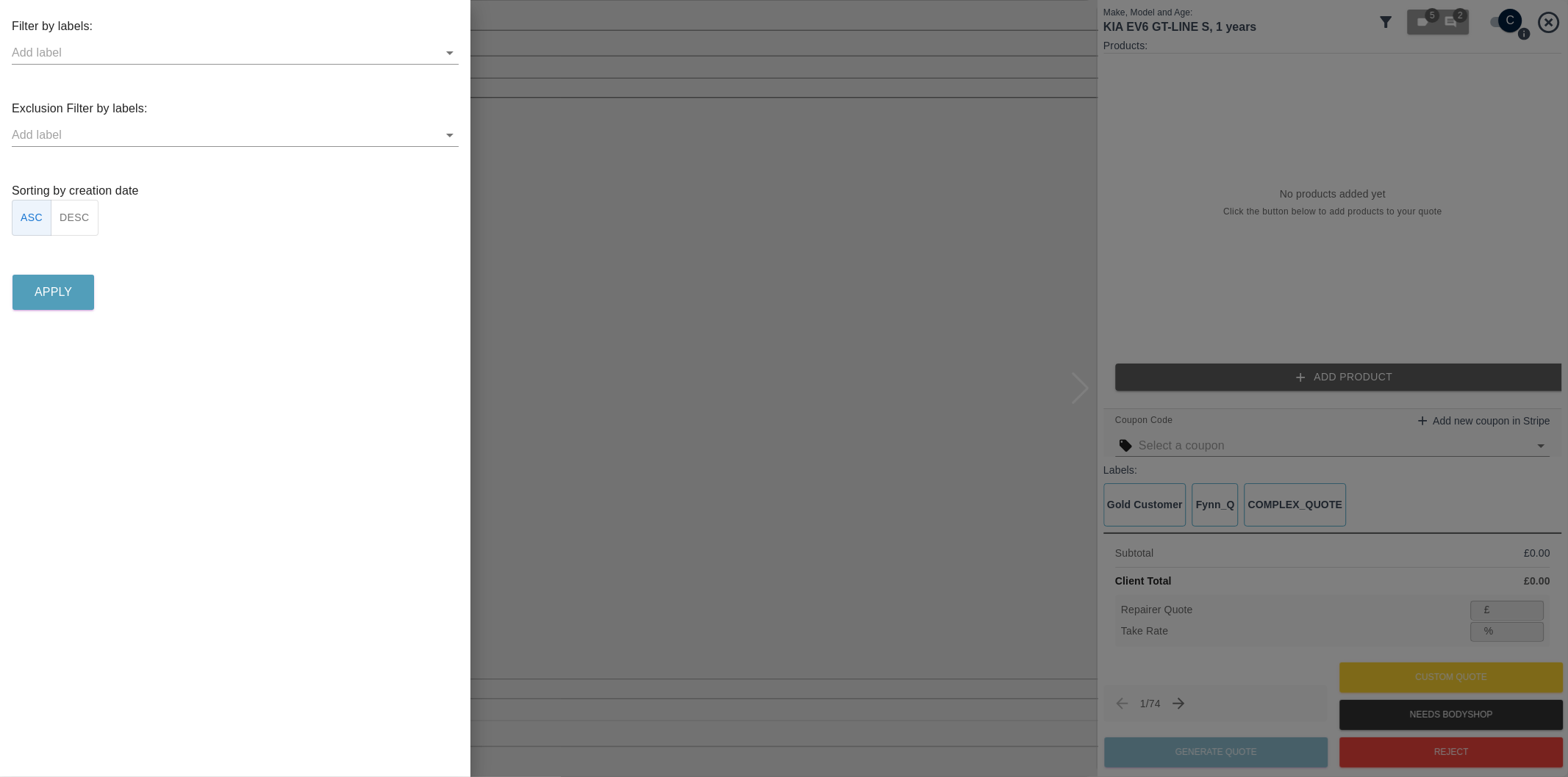
click at [454, 133] on icon "Open" at bounding box center [450, 136] width 18 height 18
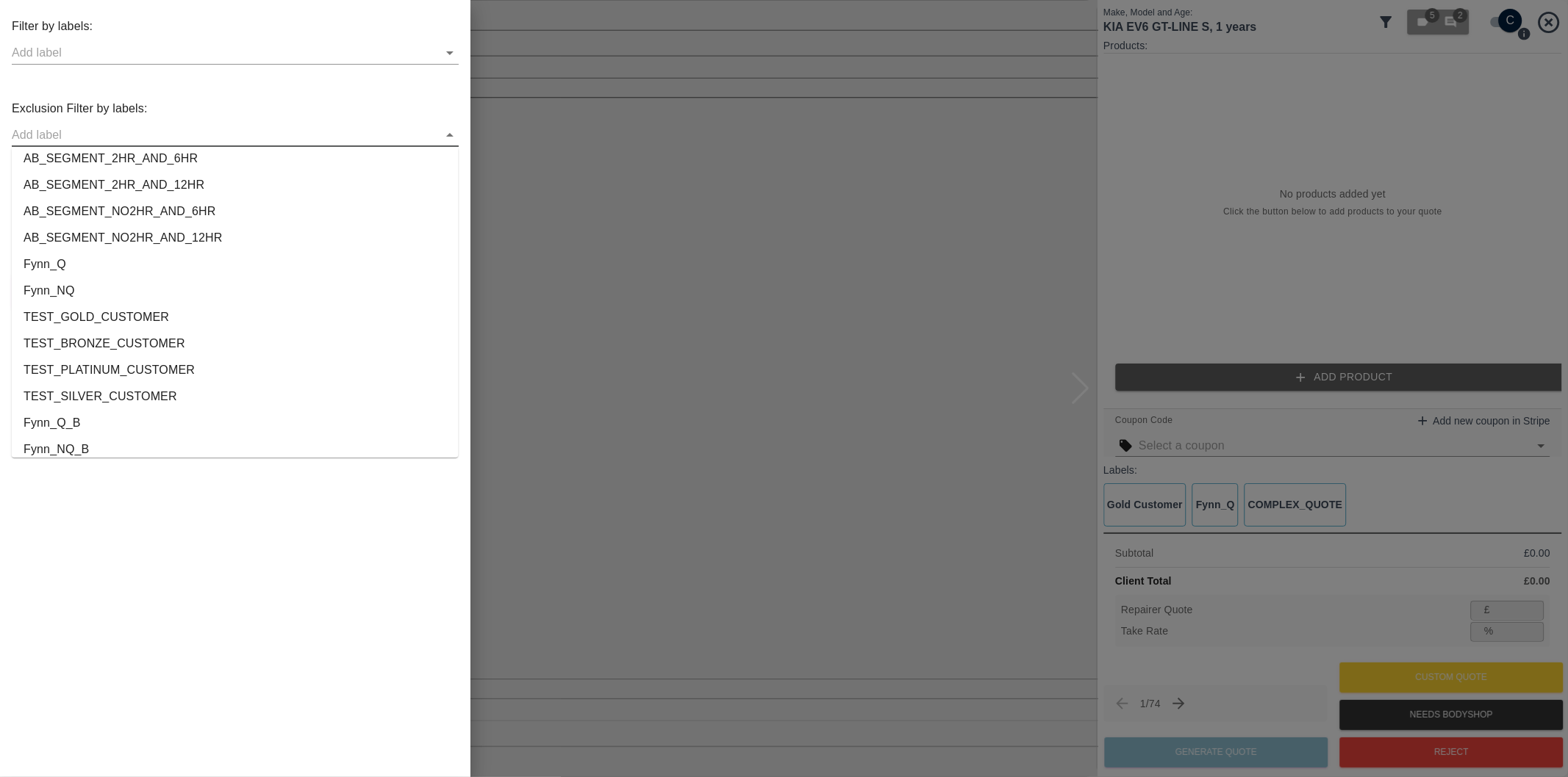
scroll to position [2741, 0]
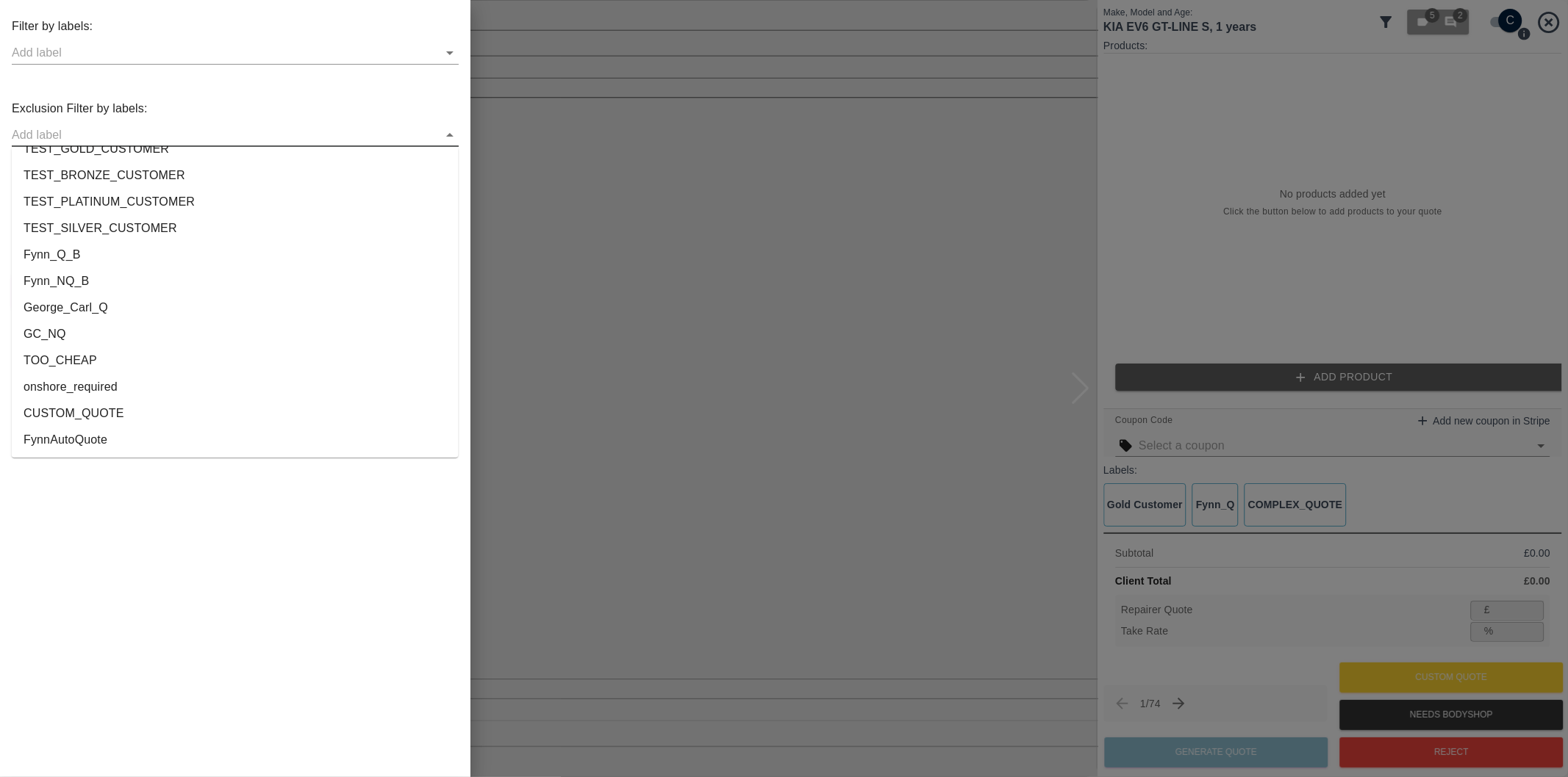
click at [128, 392] on li "onshore_required" at bounding box center [235, 387] width 447 height 27
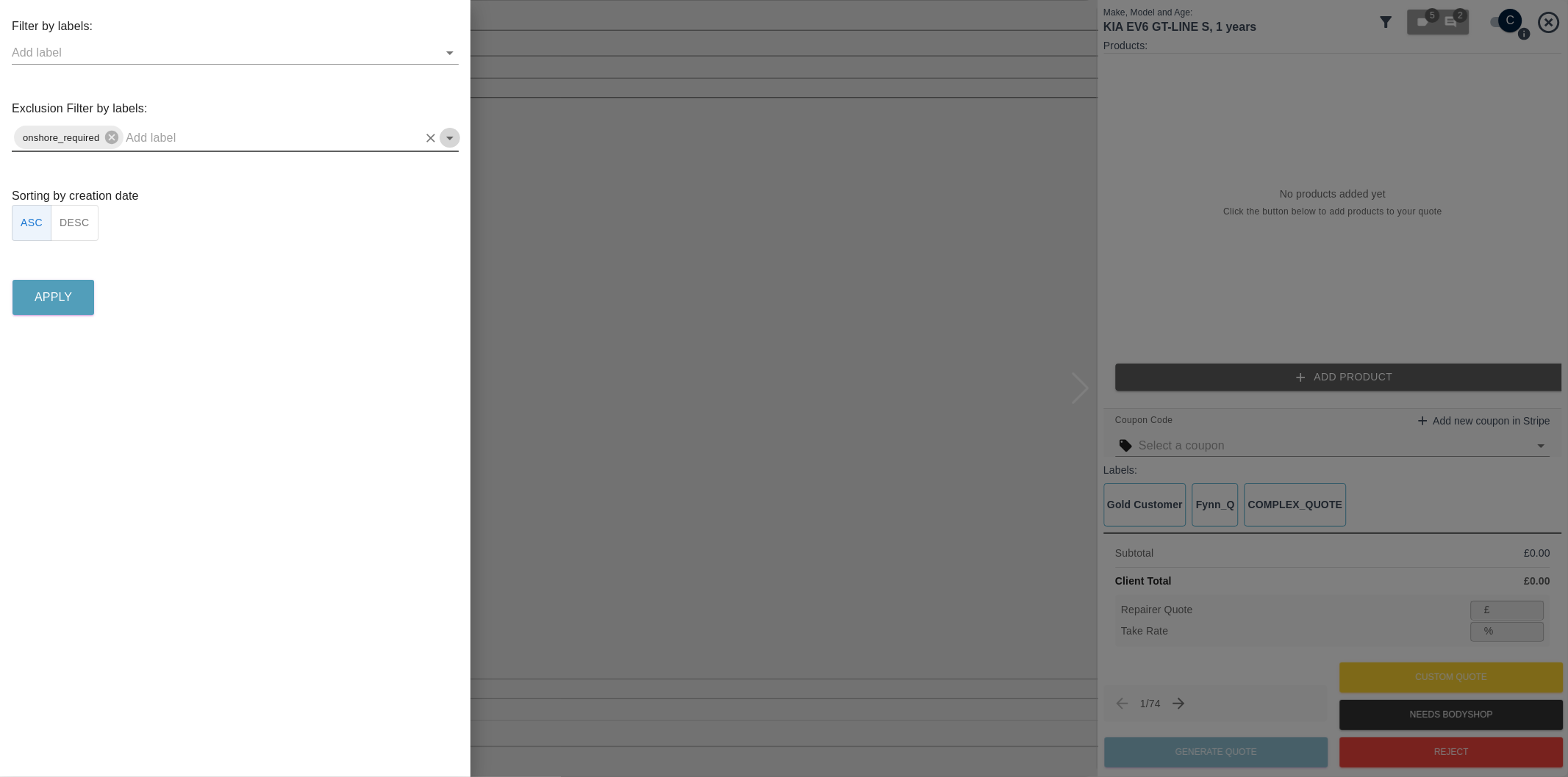
click at [452, 140] on icon "Open" at bounding box center [450, 139] width 18 height 18
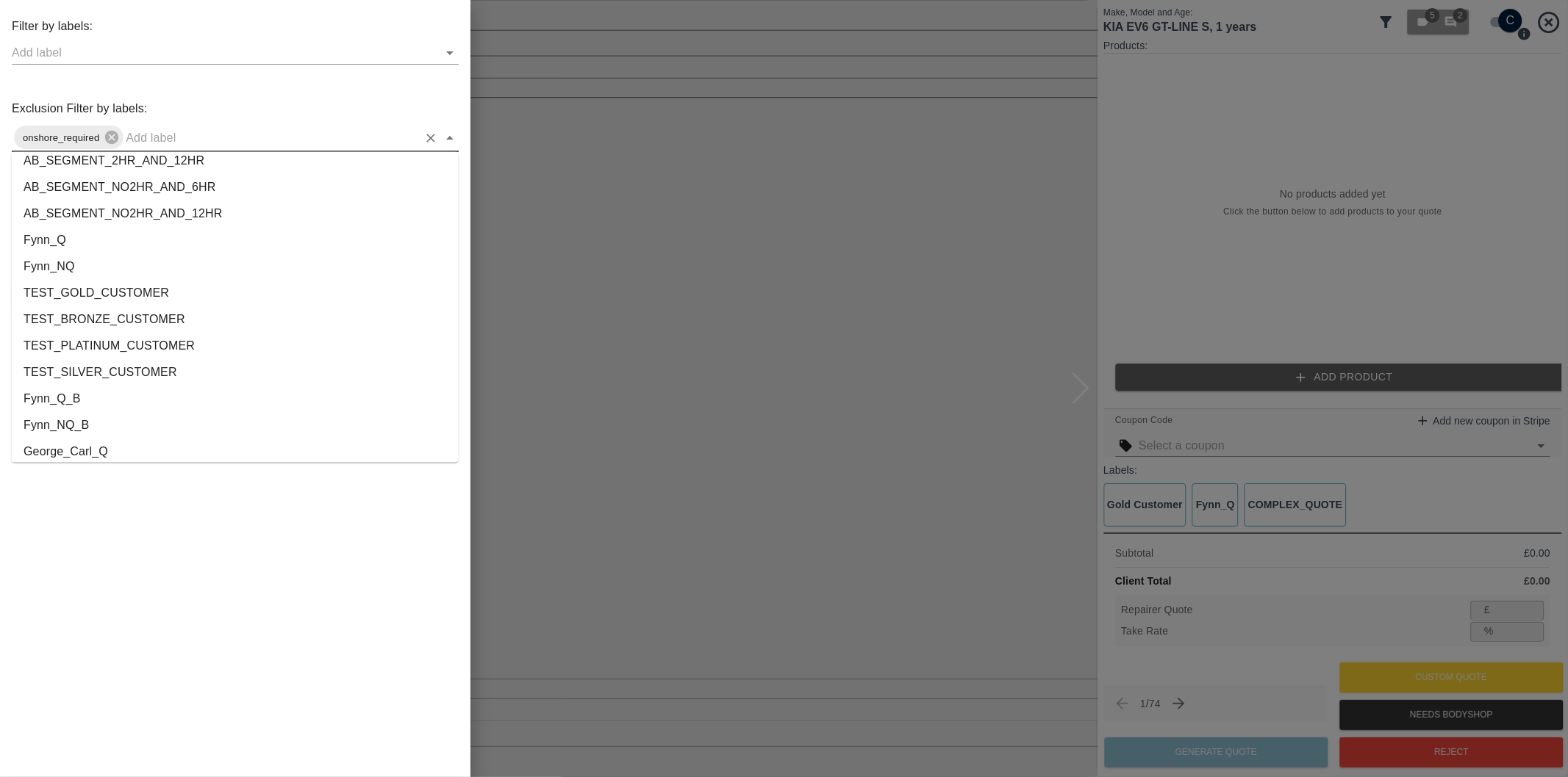
scroll to position [2715, 0]
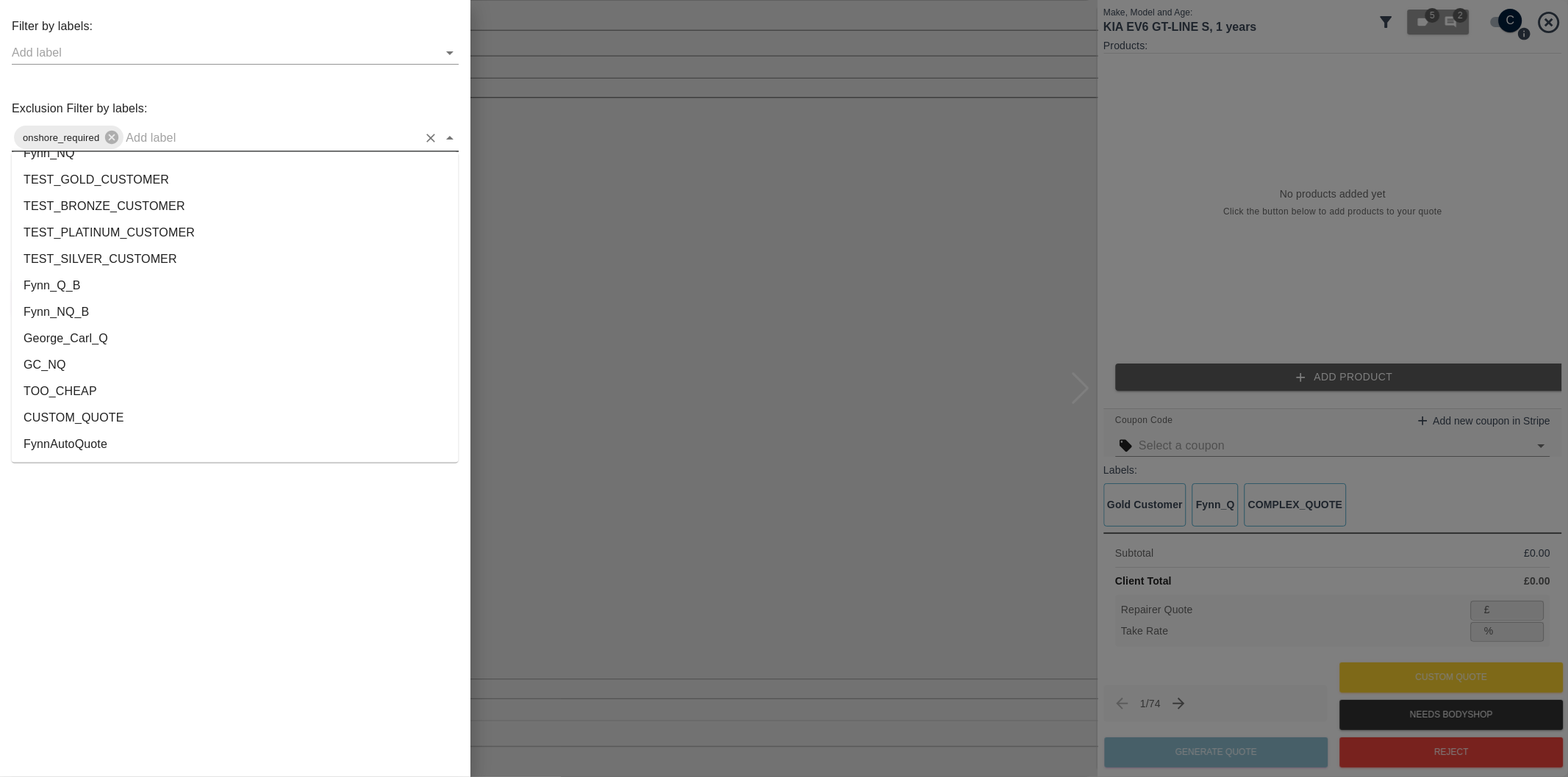
click at [93, 335] on li "George_Carl_Q" at bounding box center [235, 340] width 447 height 27
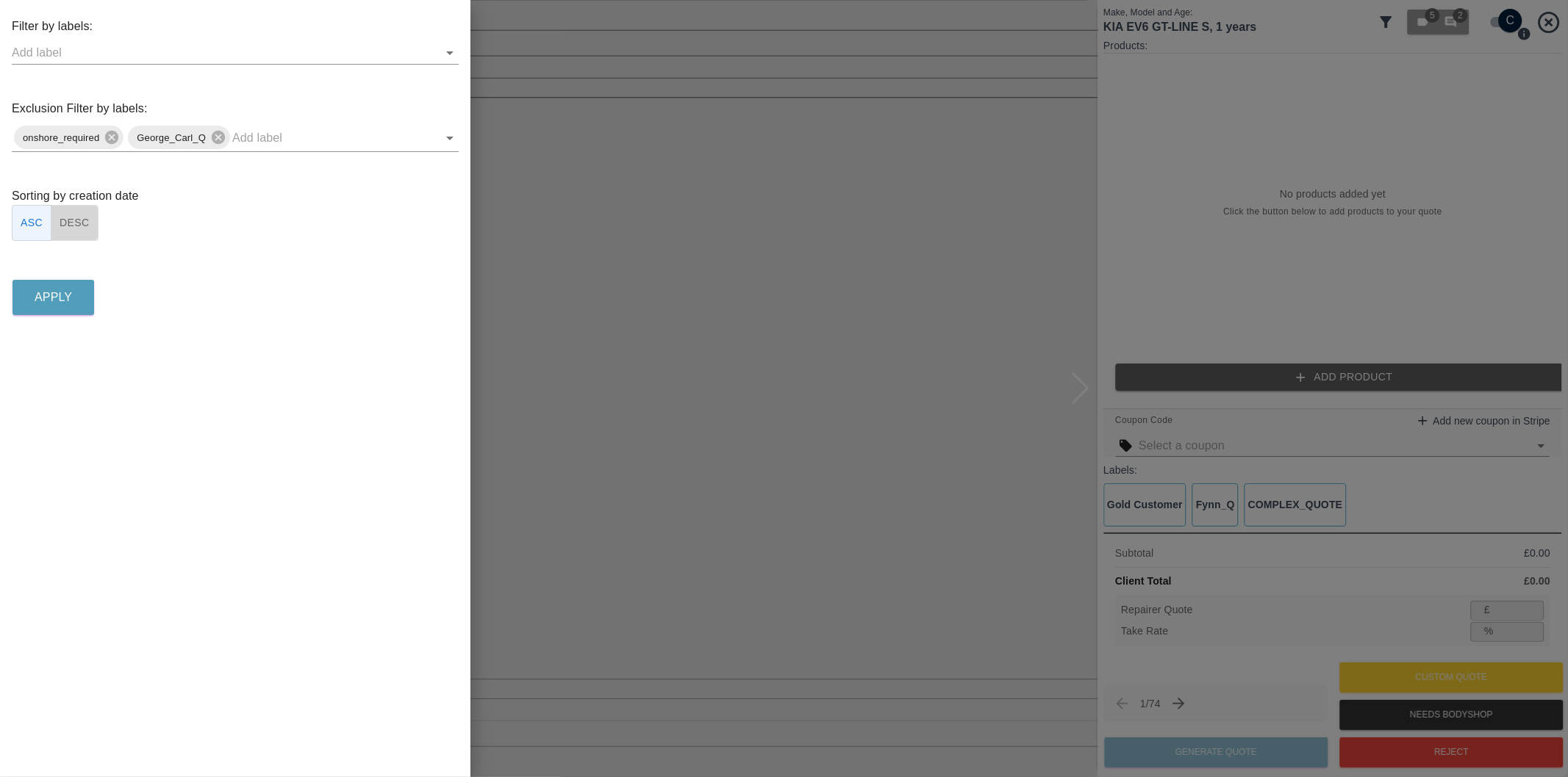
click at [85, 228] on button "DESC" at bounding box center [75, 223] width 48 height 36
click at [67, 298] on p "Apply" at bounding box center [53, 298] width 37 height 18
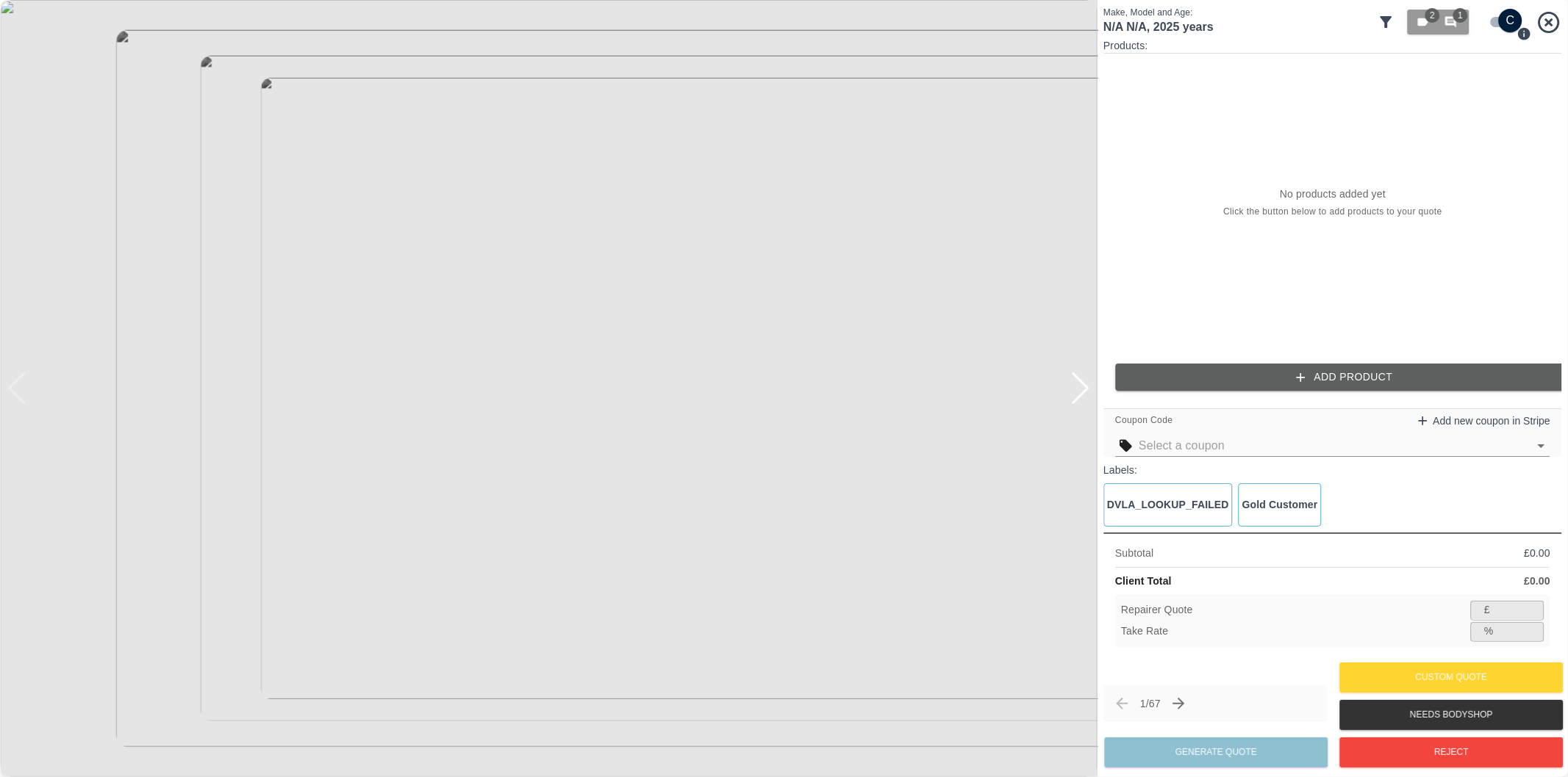
click at [1078, 400] on div at bounding box center [1080, 388] width 20 height 32
click at [1078, 400] on div at bounding box center [549, 388] width 1097 height 777
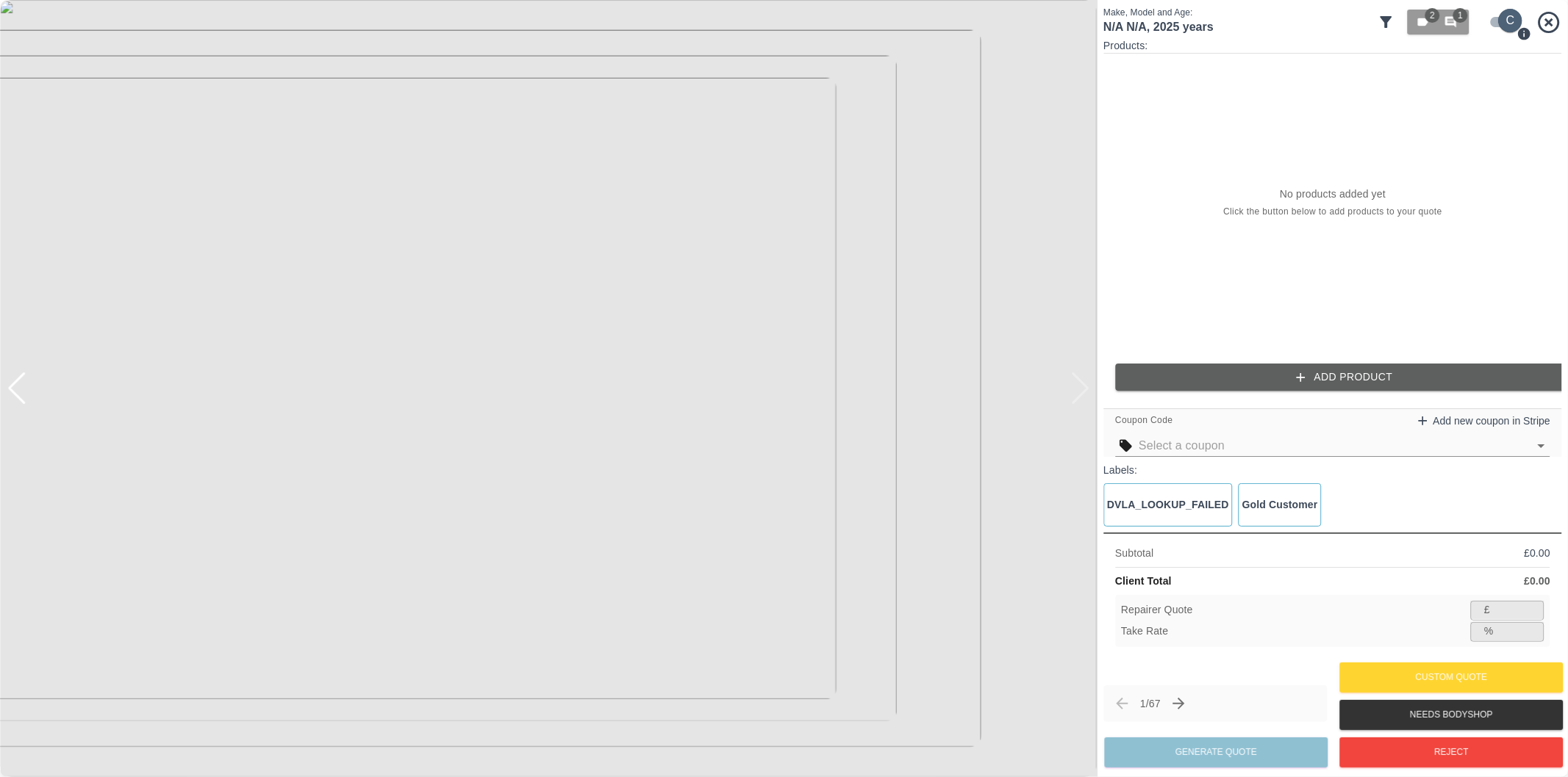
click at [1493, 20] on input "checkbox" at bounding box center [1510, 21] width 71 height 24
checkbox input "false"
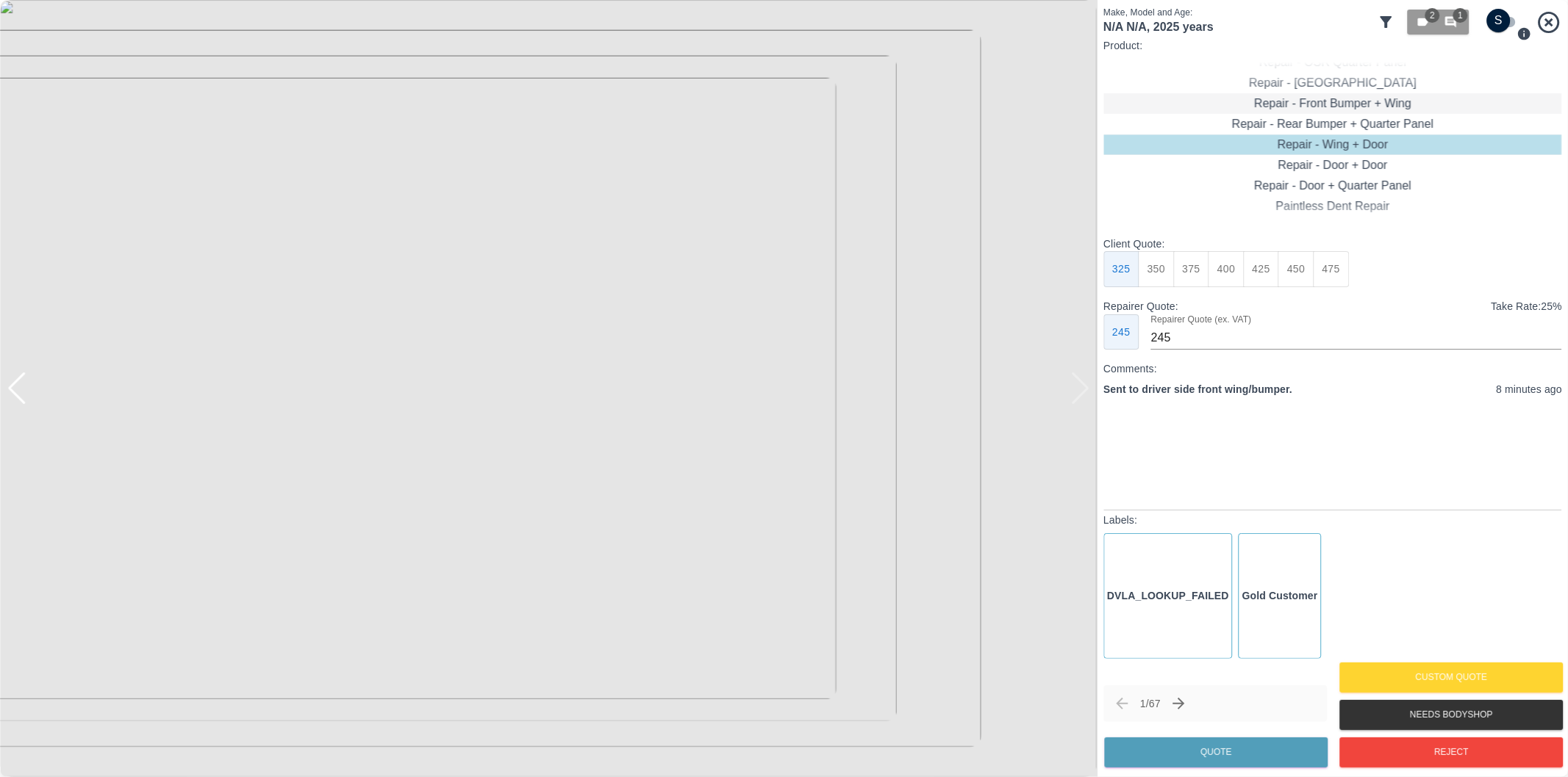
click at [1398, 104] on div "Repair - Front Bumper + Wing" at bounding box center [1332, 104] width 458 height 21
click at [1237, 267] on button "375" at bounding box center [1226, 269] width 36 height 36
type input "230"
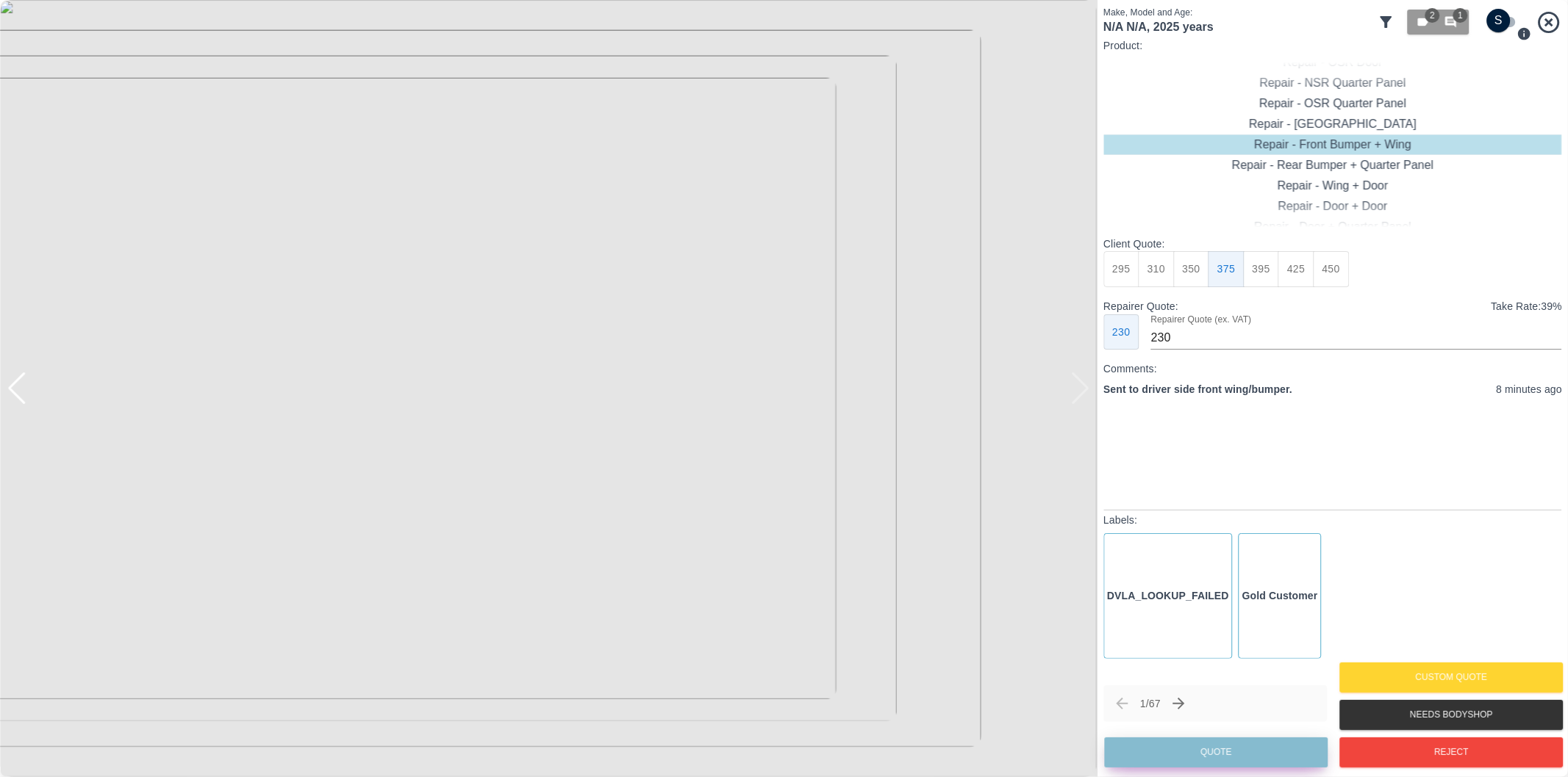
click at [1245, 748] on button "Quote" at bounding box center [1215, 752] width 224 height 30
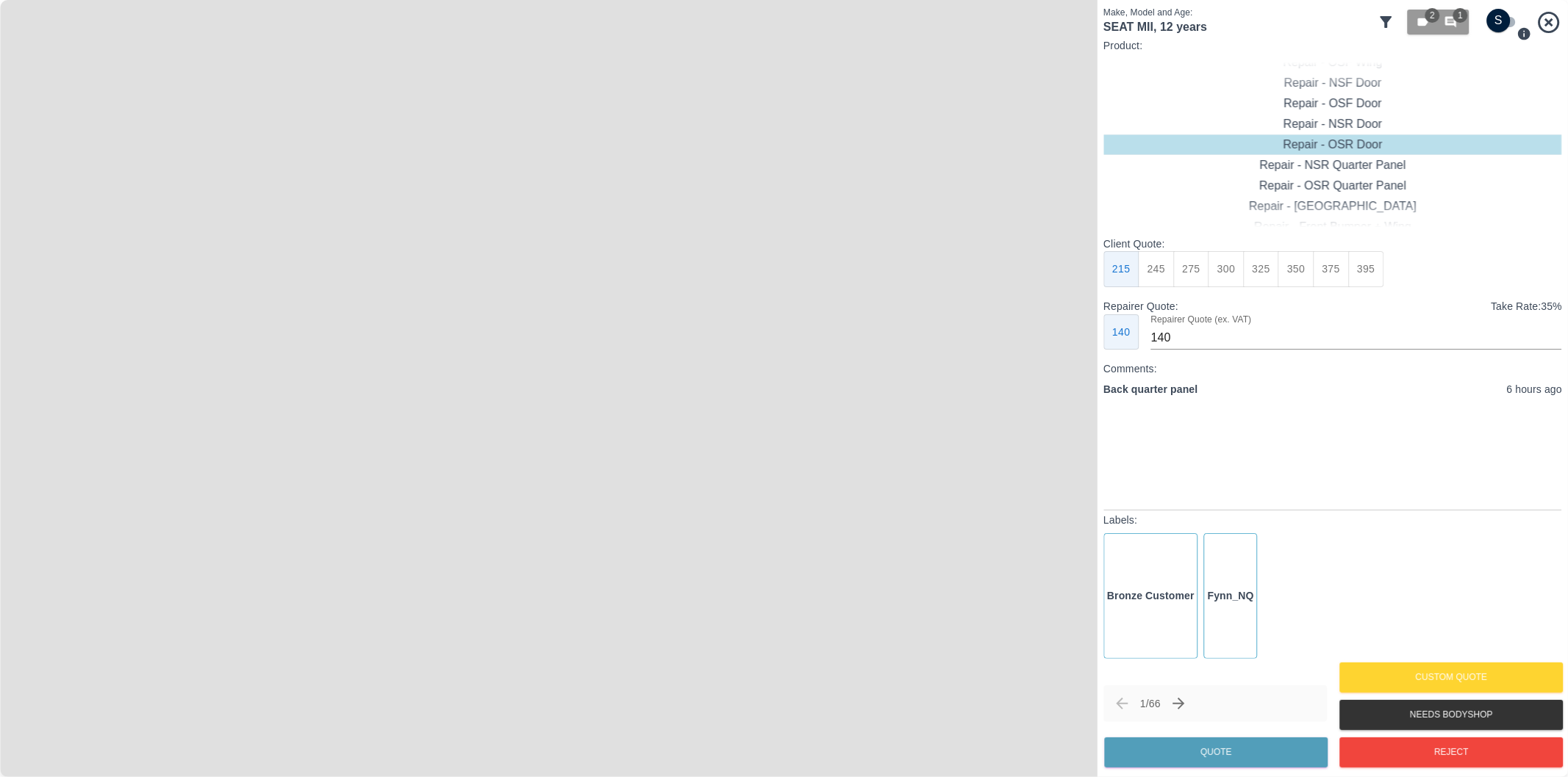
click at [1382, 23] on icon at bounding box center [1386, 22] width 18 height 18
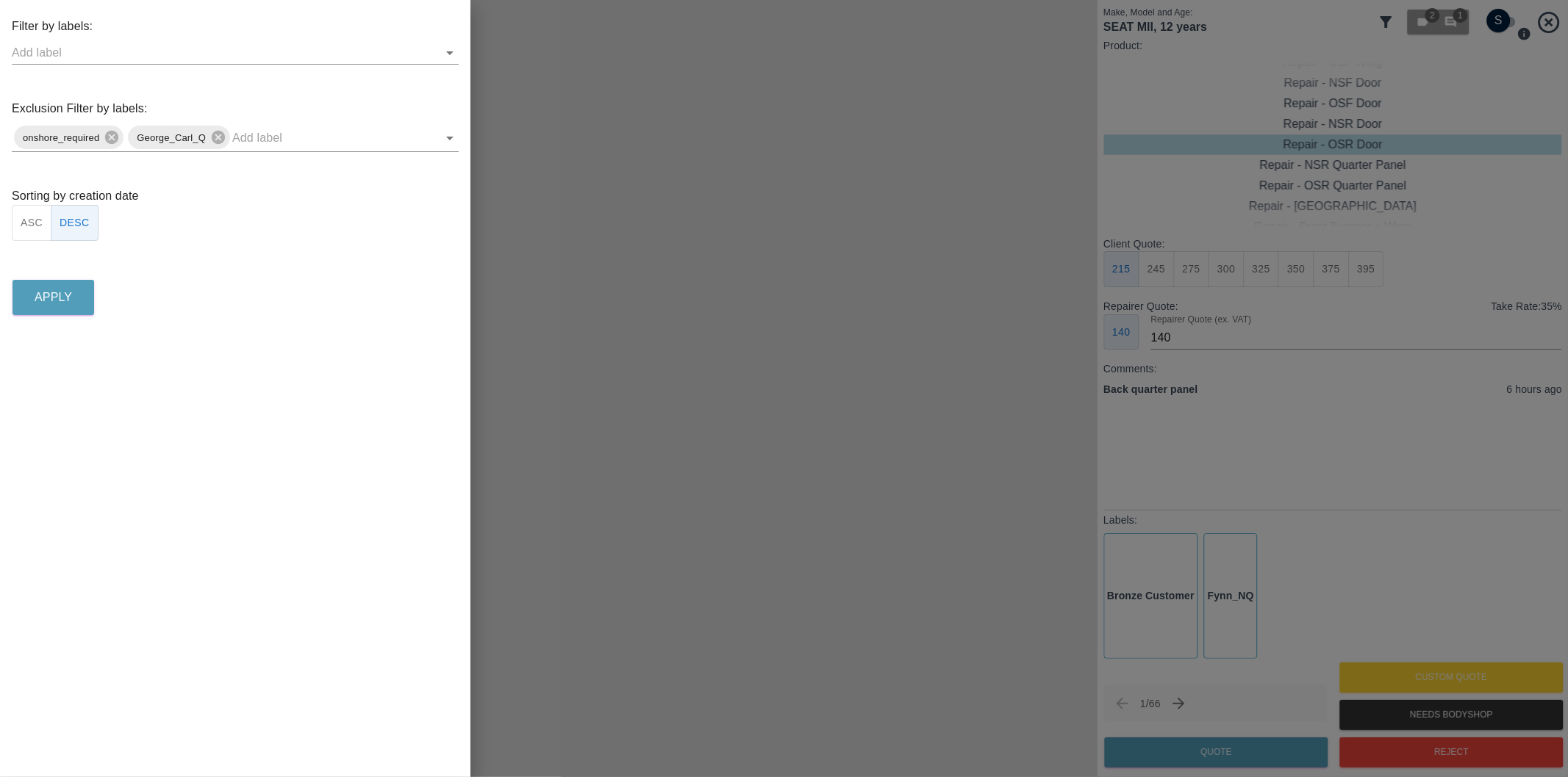
click at [1053, 121] on div at bounding box center [784, 388] width 1568 height 777
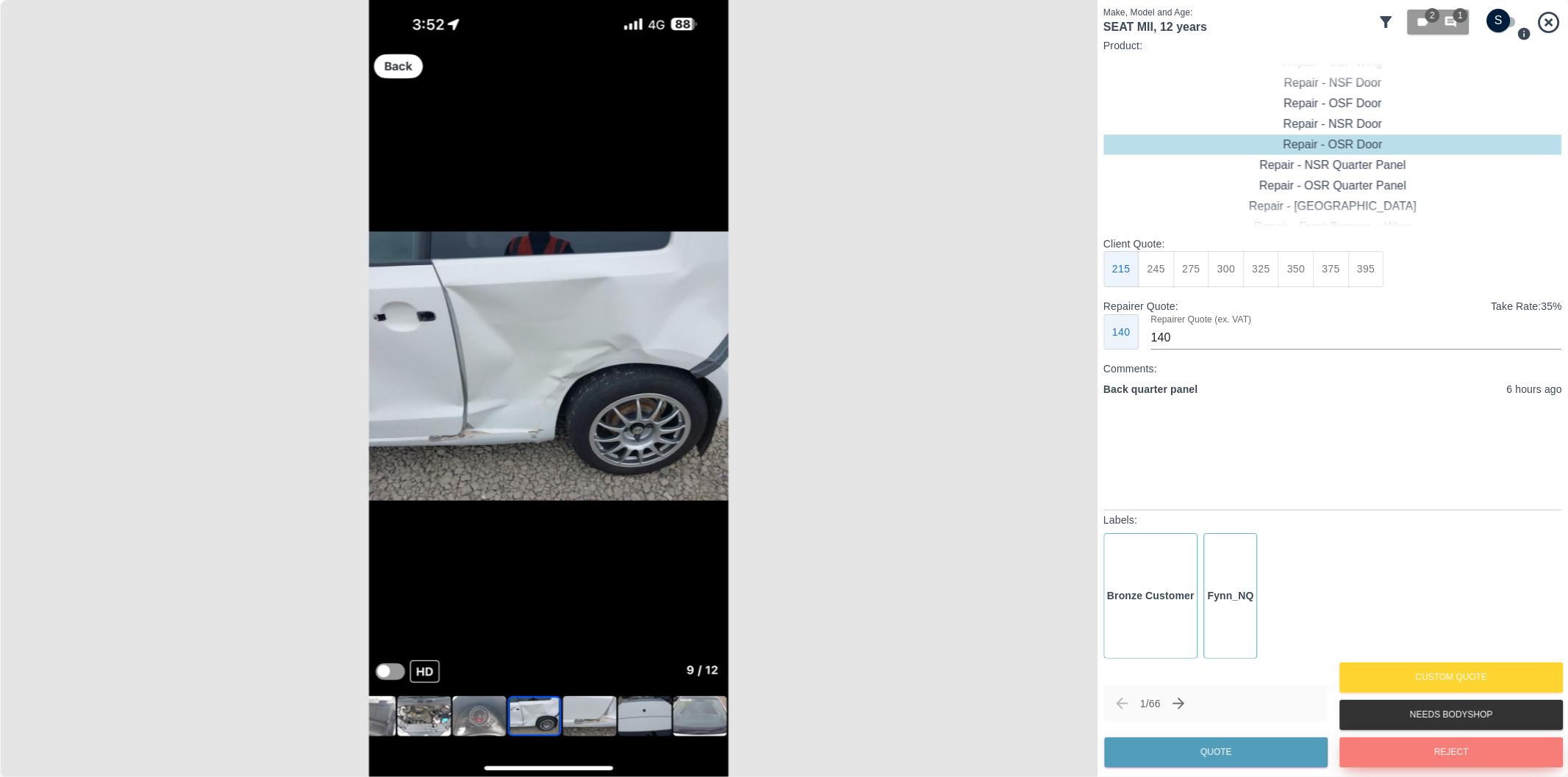
click at [1414, 758] on button "Reject" at bounding box center [1451, 752] width 224 height 30
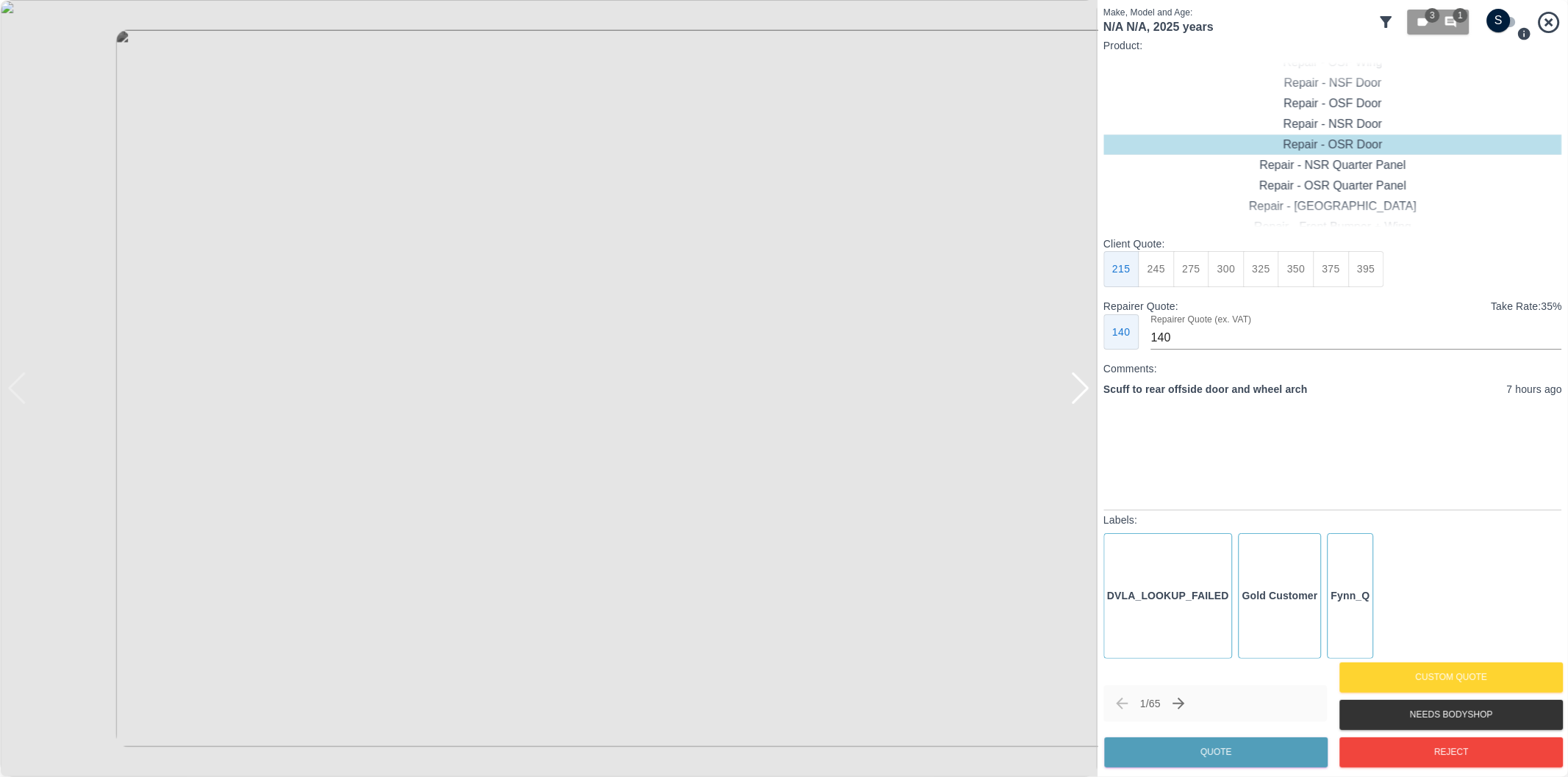
click at [1511, 27] on input "checkbox" at bounding box center [1499, 21] width 71 height 24
checkbox input "true"
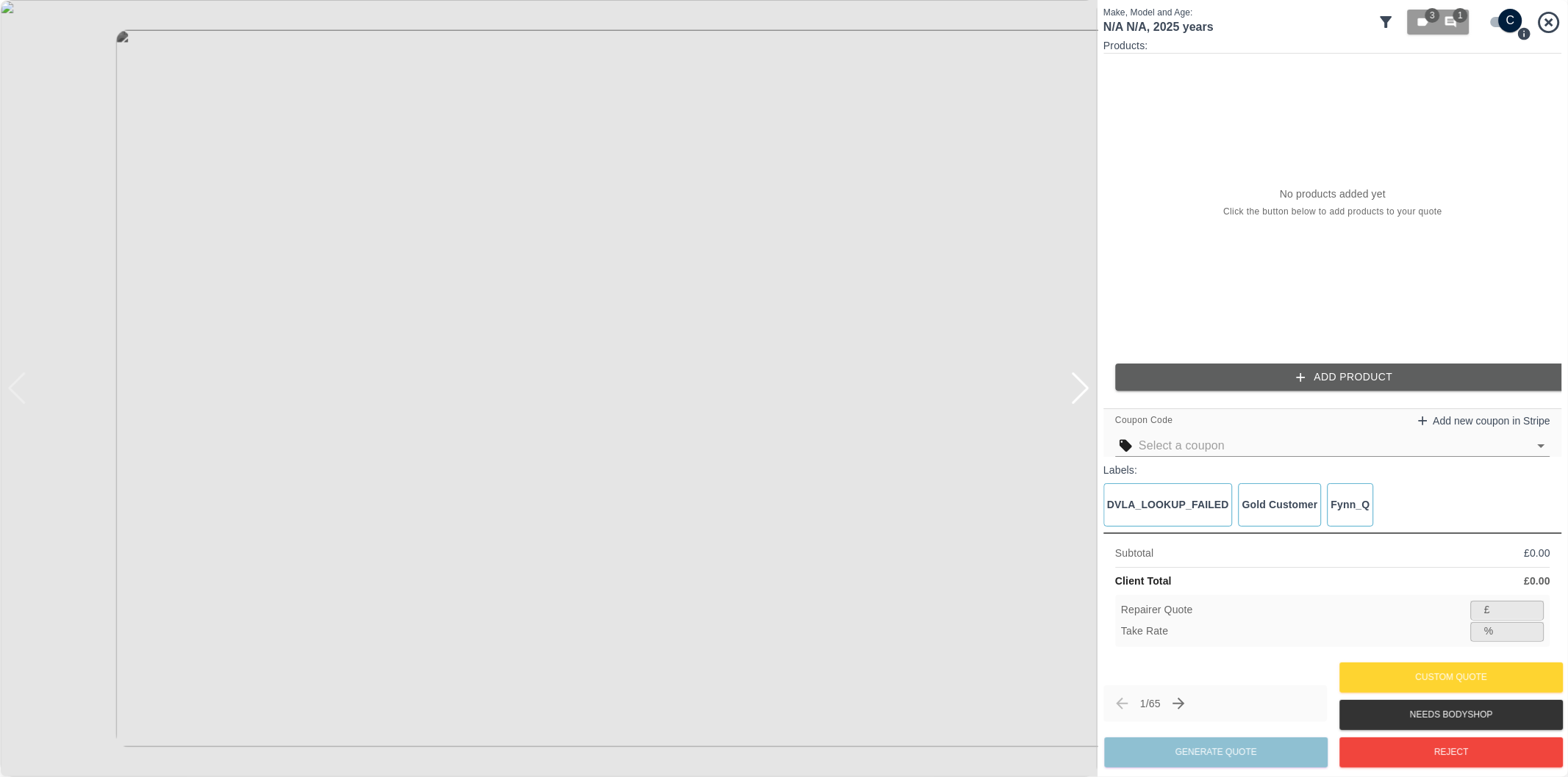
click at [1356, 371] on button "Add Product" at bounding box center [1344, 377] width 458 height 27
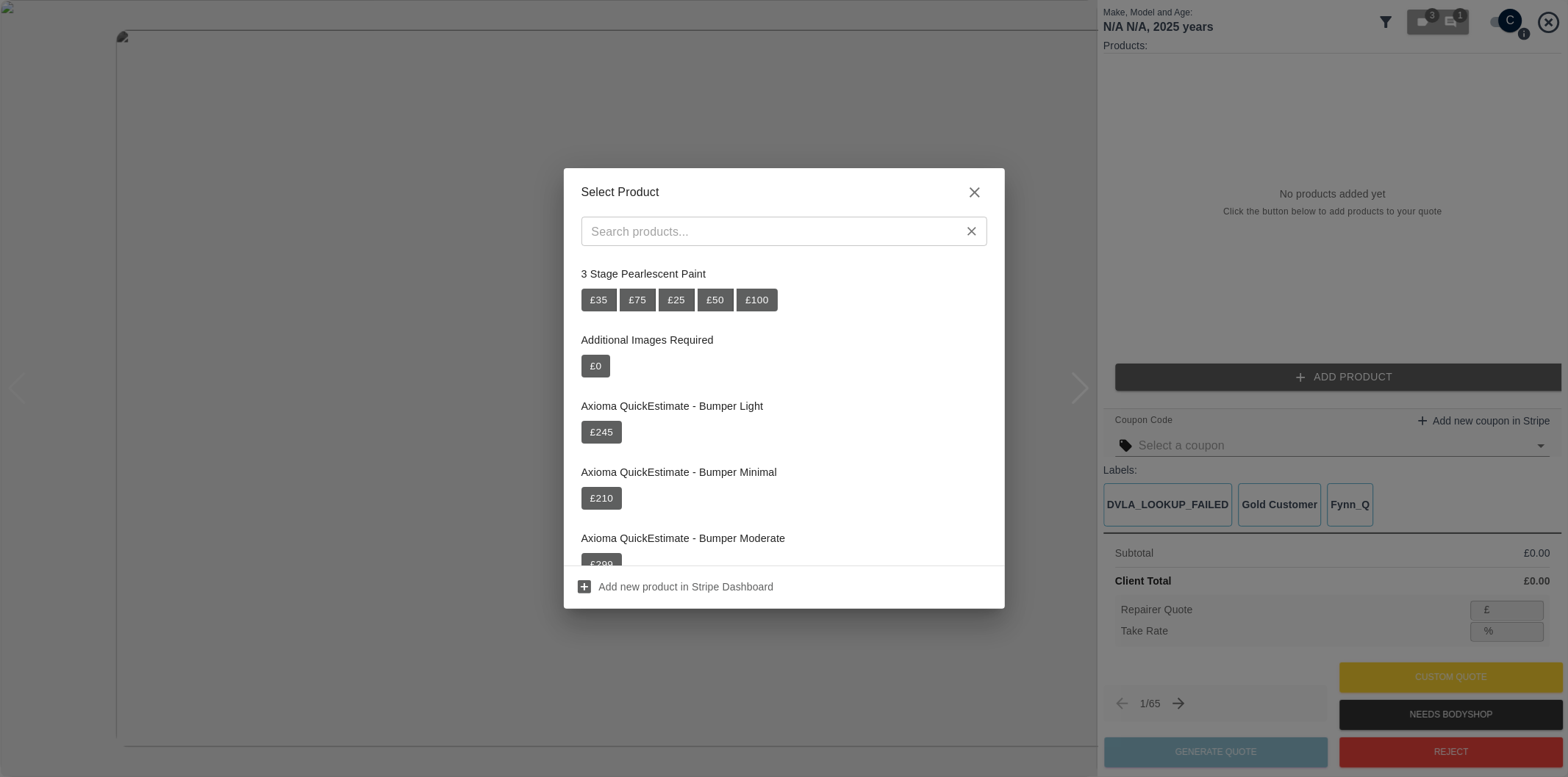
click at [689, 232] on input "text" at bounding box center [772, 232] width 373 height 21
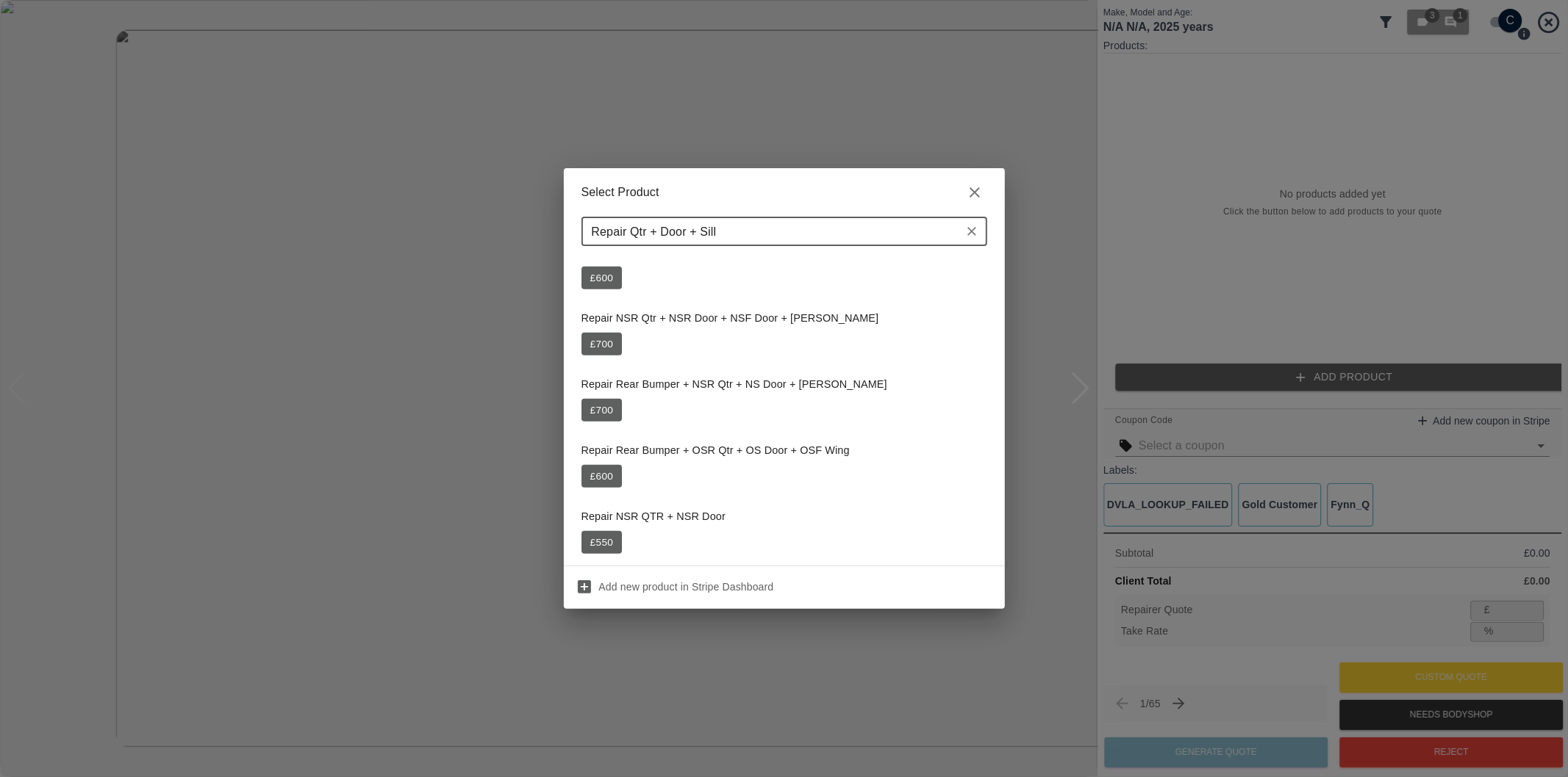
scroll to position [1033, 0]
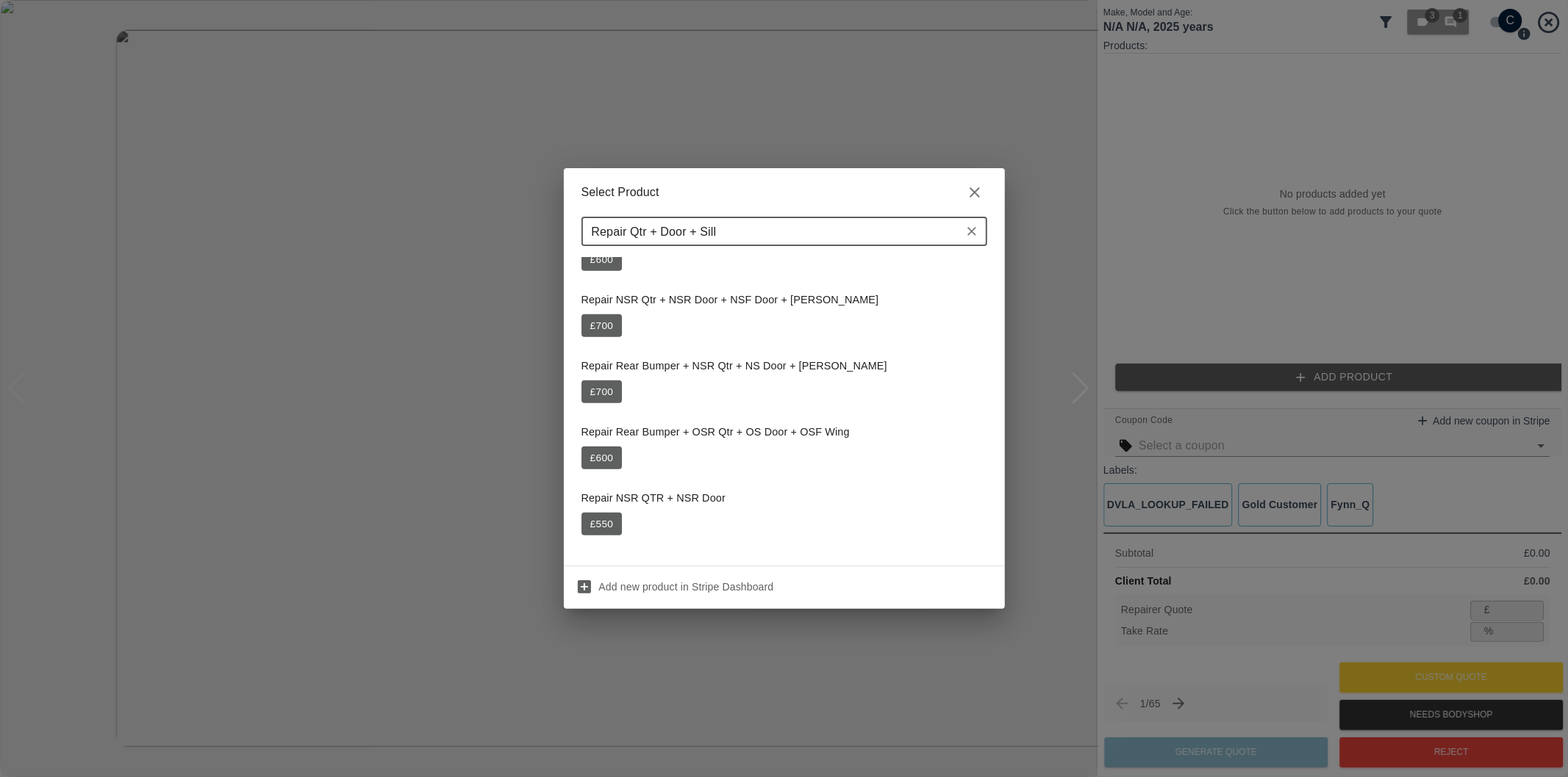
type input "Repair Qtr + Door + Sill"
click at [975, 191] on icon "button" at bounding box center [975, 192] width 10 height 10
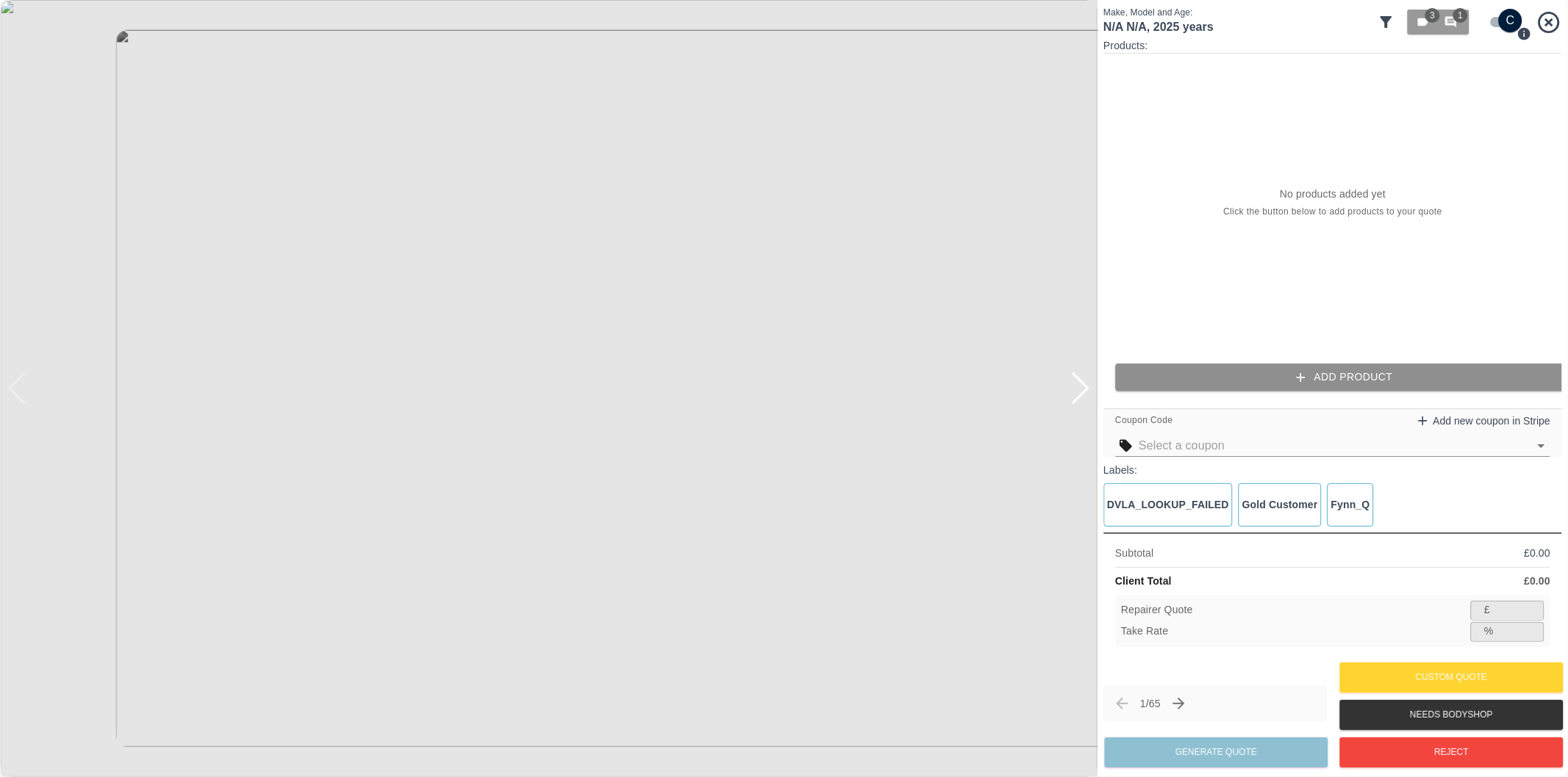
click at [1327, 373] on button "Add Product" at bounding box center [1344, 377] width 458 height 27
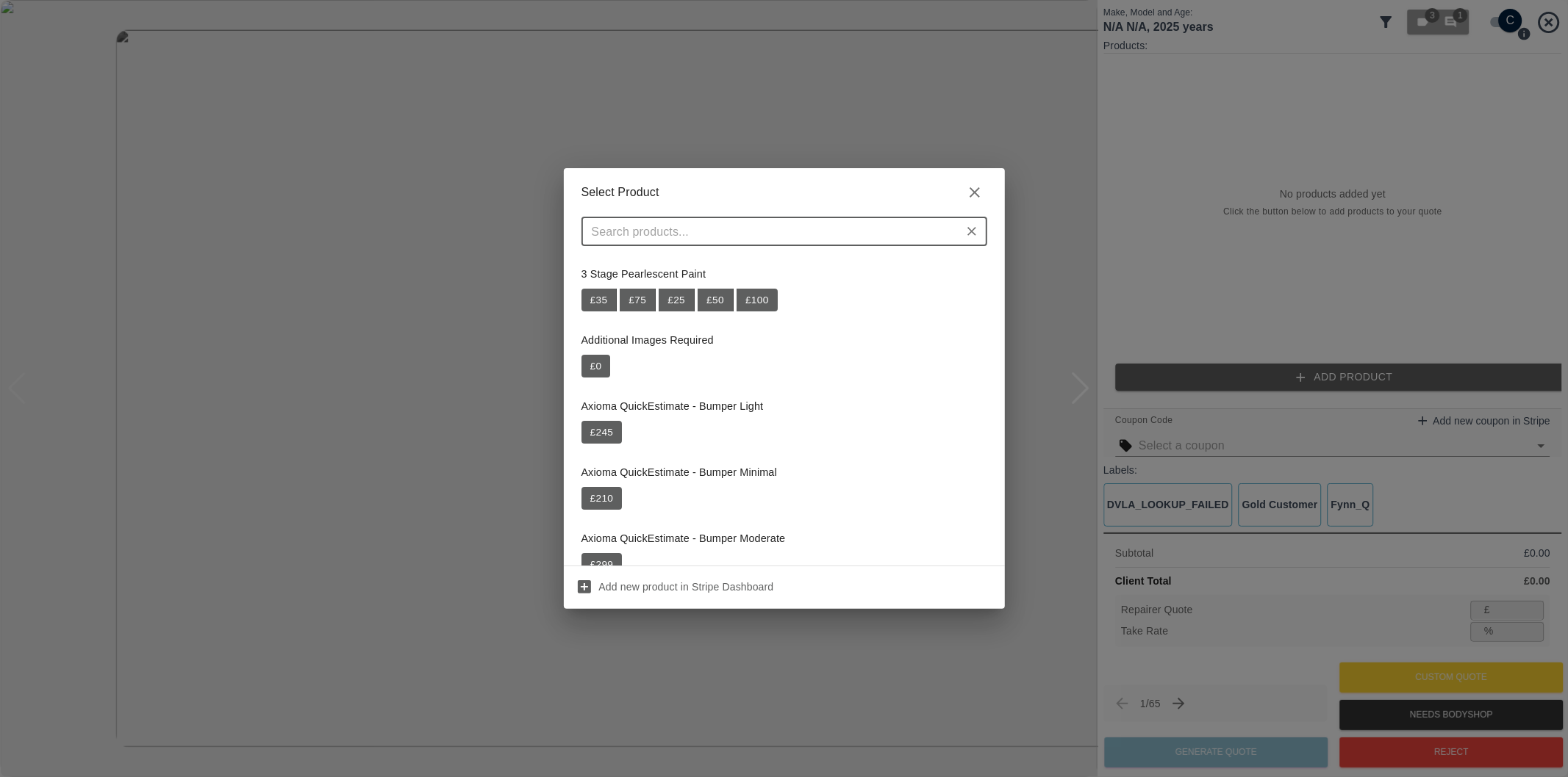
click at [807, 232] on input "text" at bounding box center [772, 232] width 373 height 21
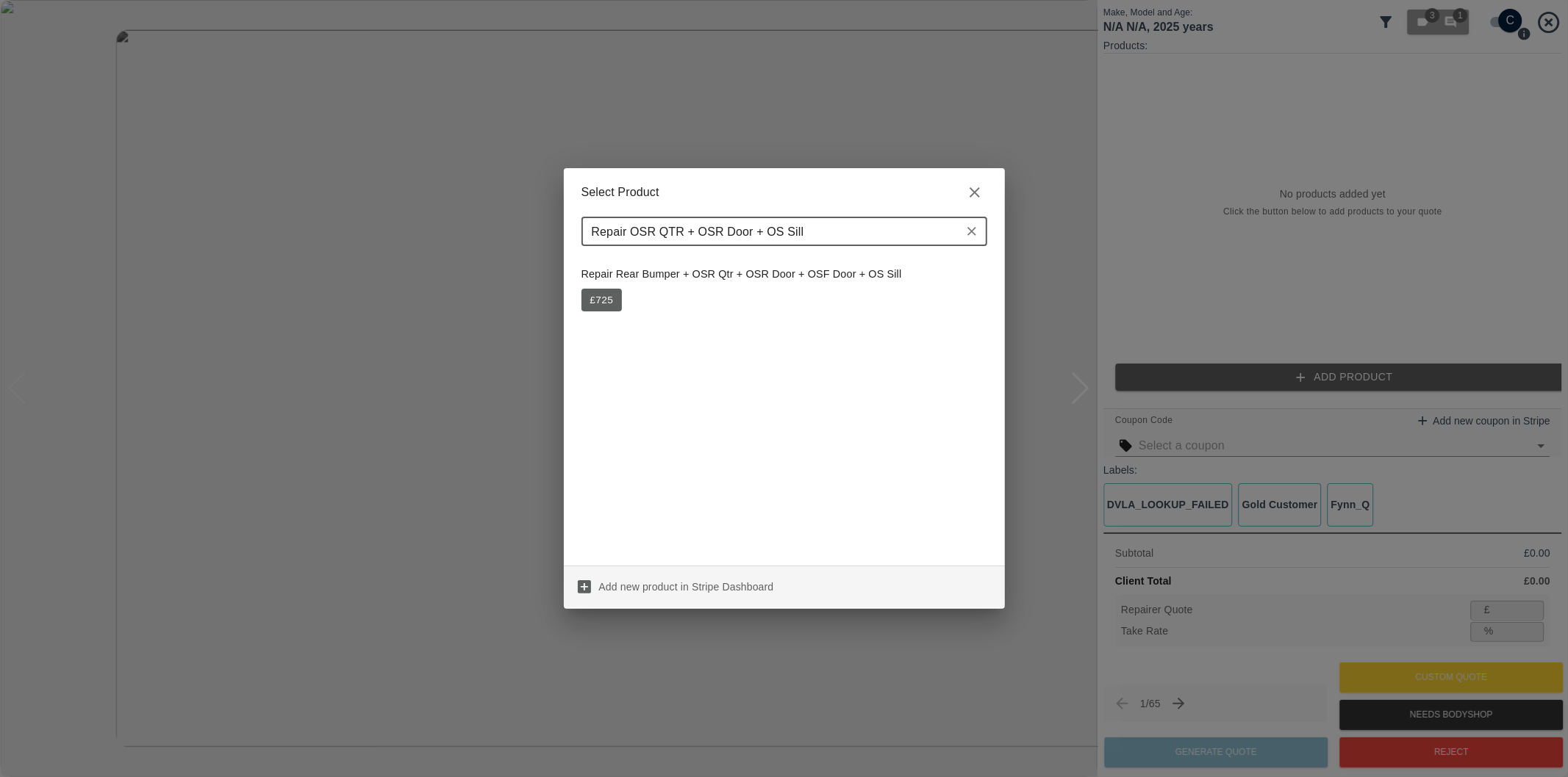
type input "Repair OSR QTR + OSR Door + OS Sill"
click at [578, 583] on icon at bounding box center [584, 587] width 13 height 13
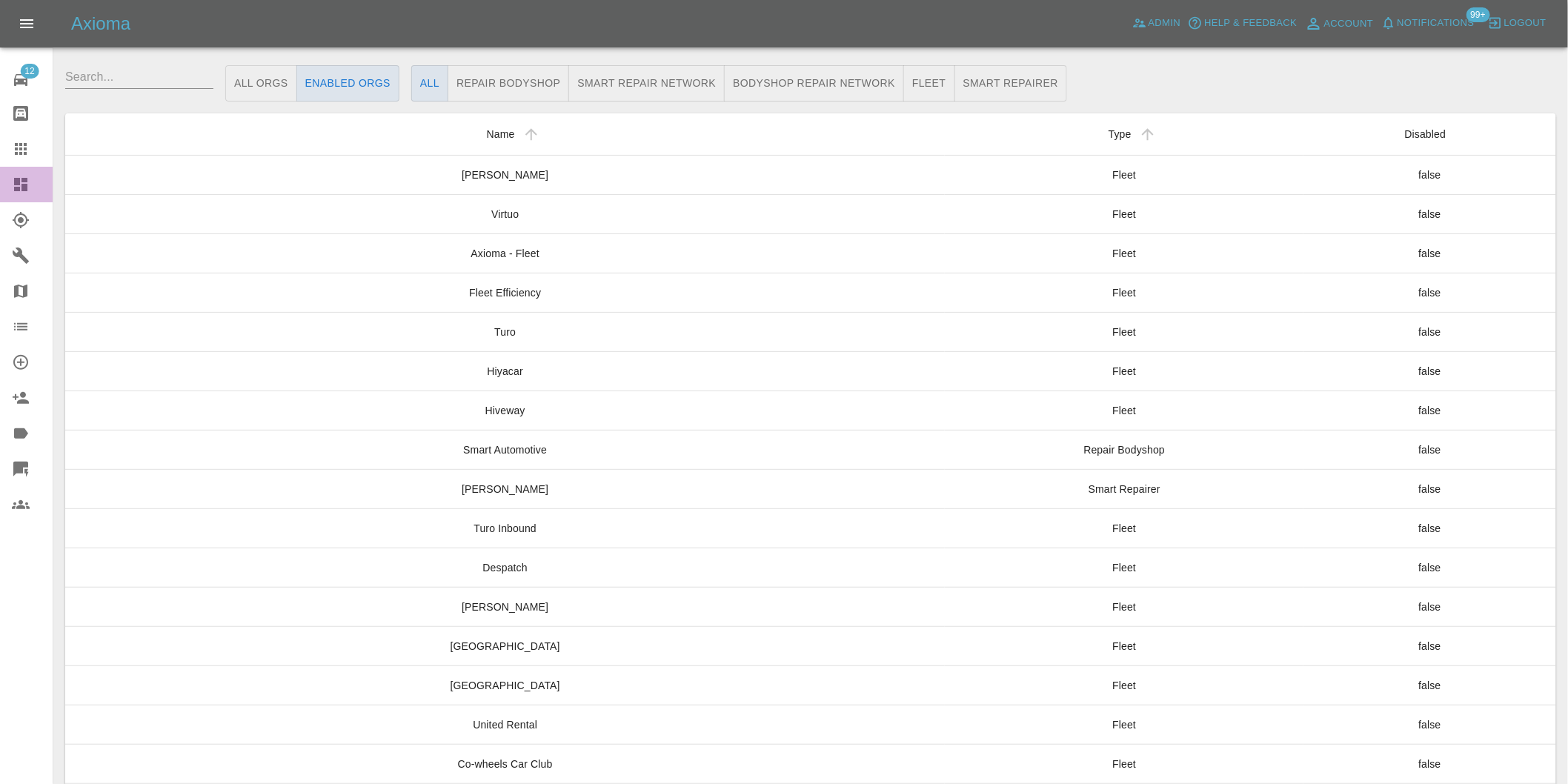
click at [18, 180] on icon at bounding box center [21, 185] width 14 height 14
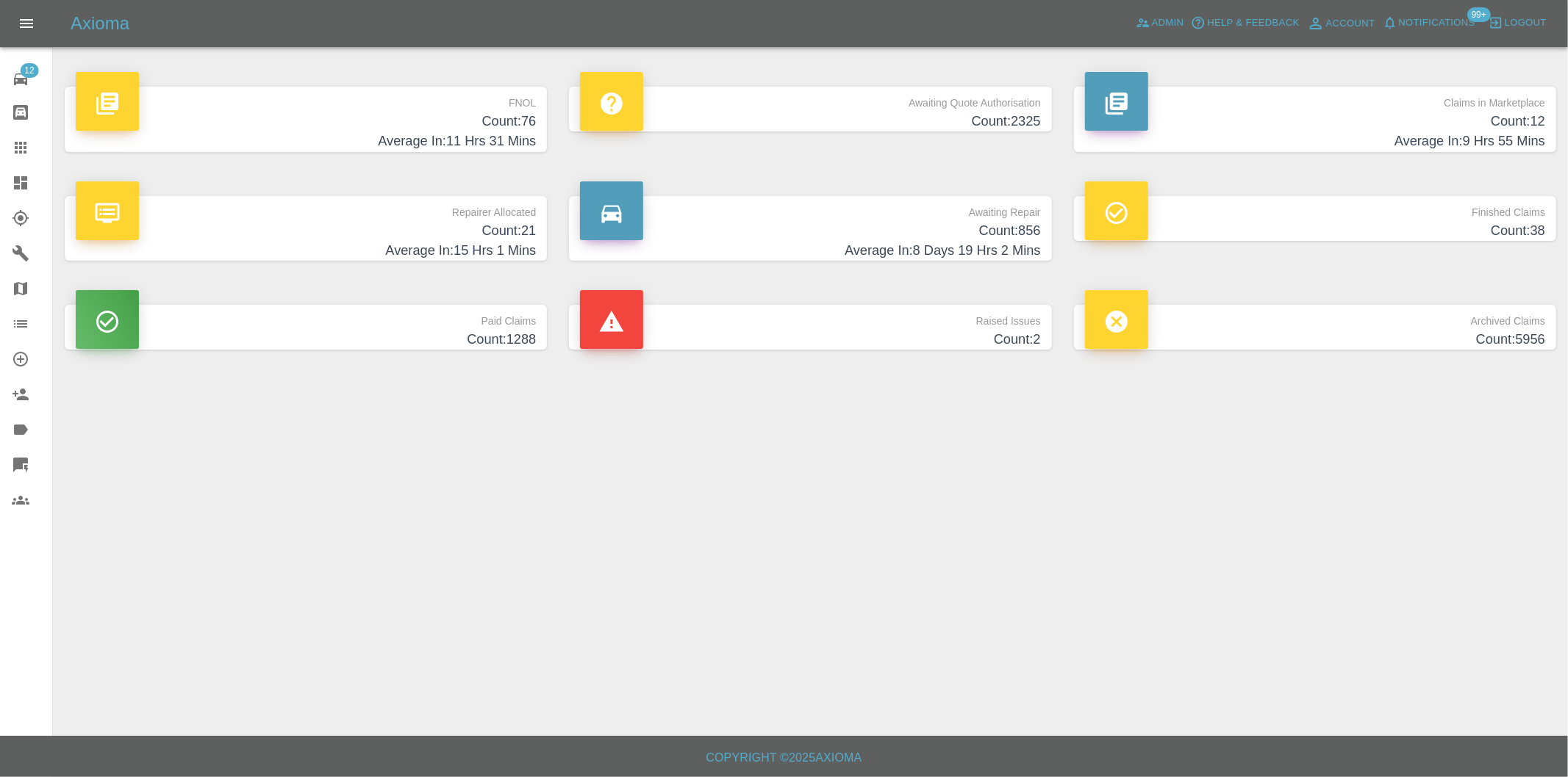
click at [526, 127] on h4 "Count: 76" at bounding box center [306, 121] width 460 height 20
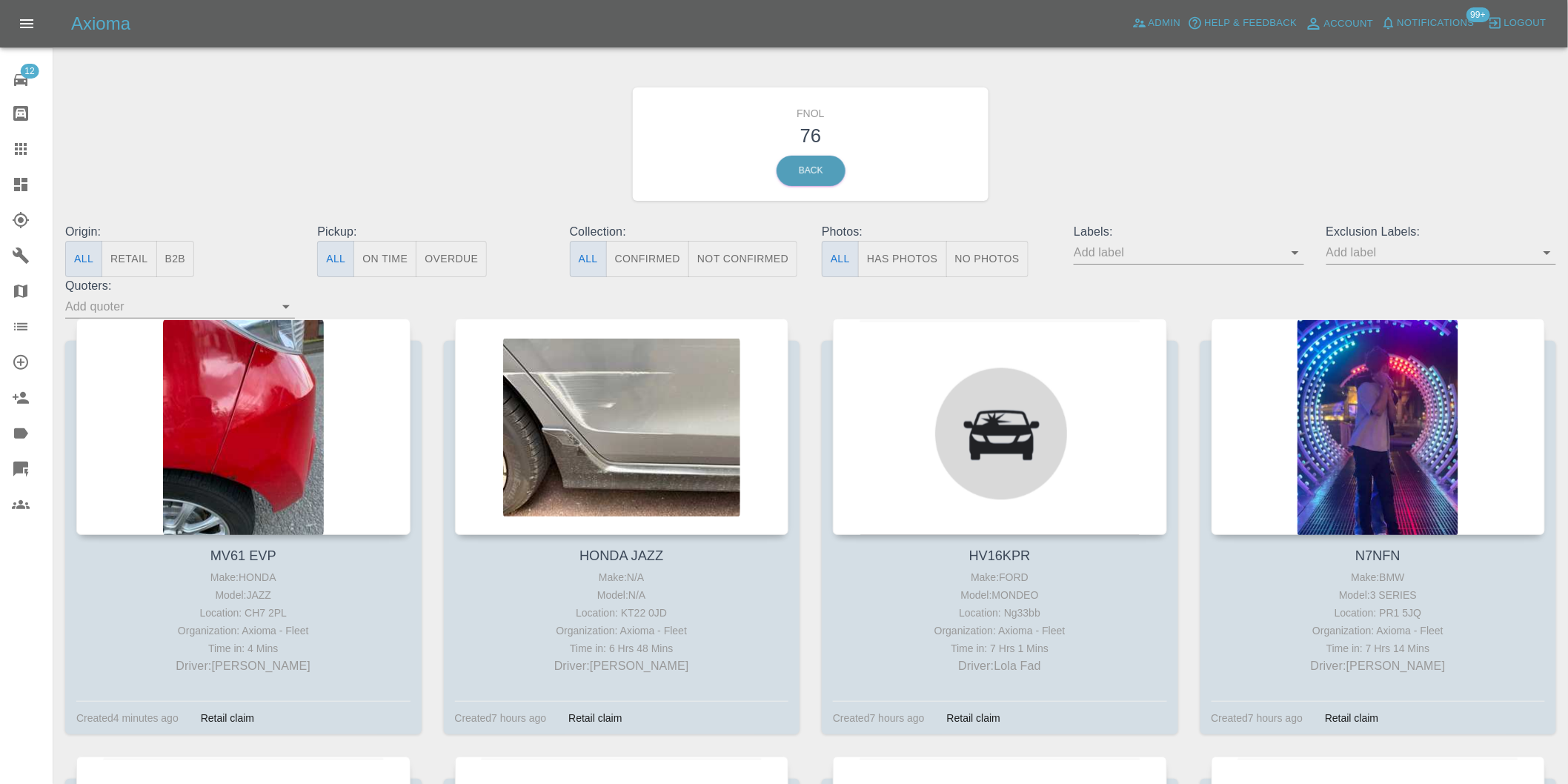
click at [902, 265] on button "Has Photos" at bounding box center [902, 259] width 89 height 36
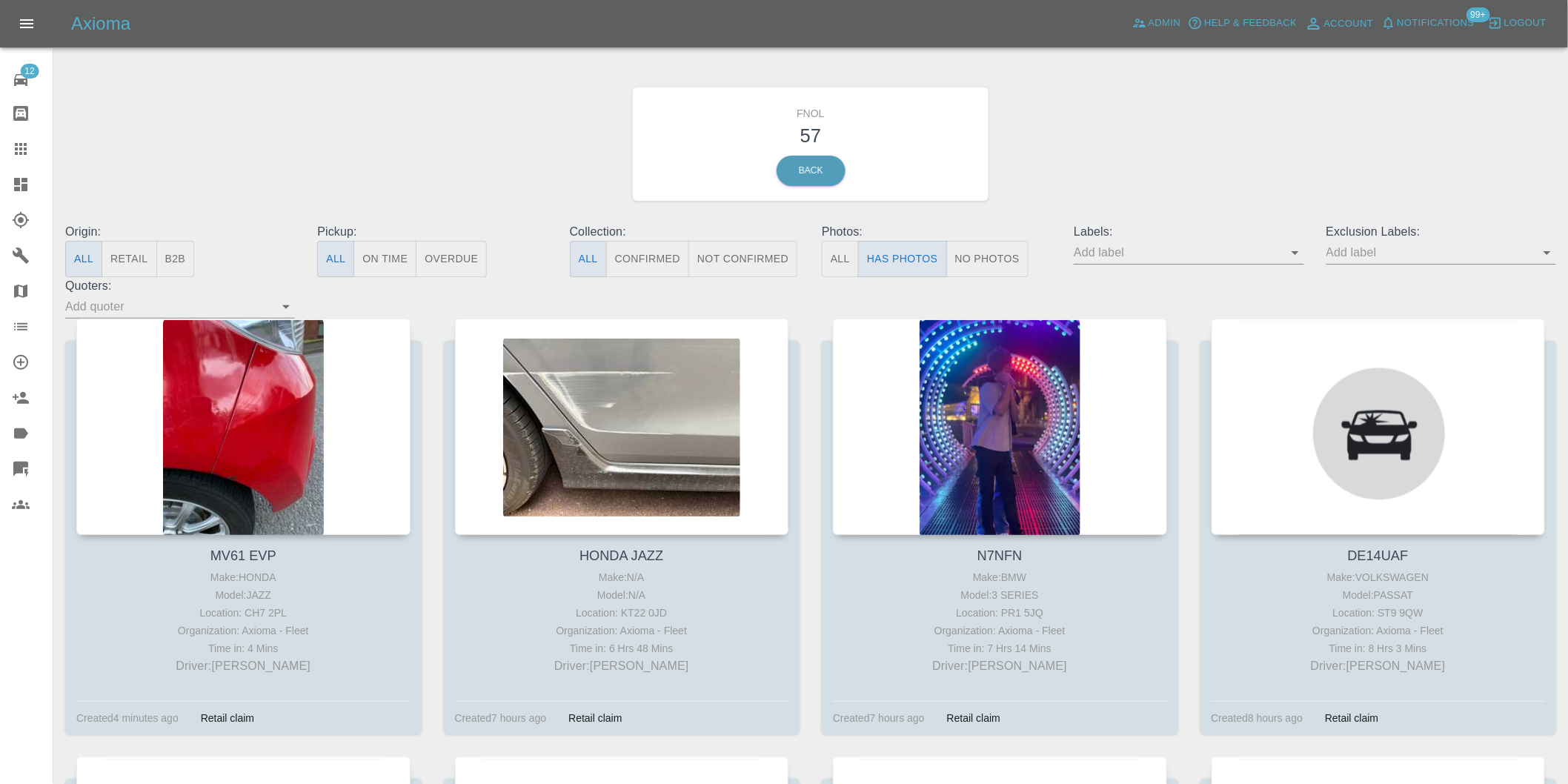
click at [1544, 257] on icon "Open" at bounding box center [1547, 253] width 18 height 18
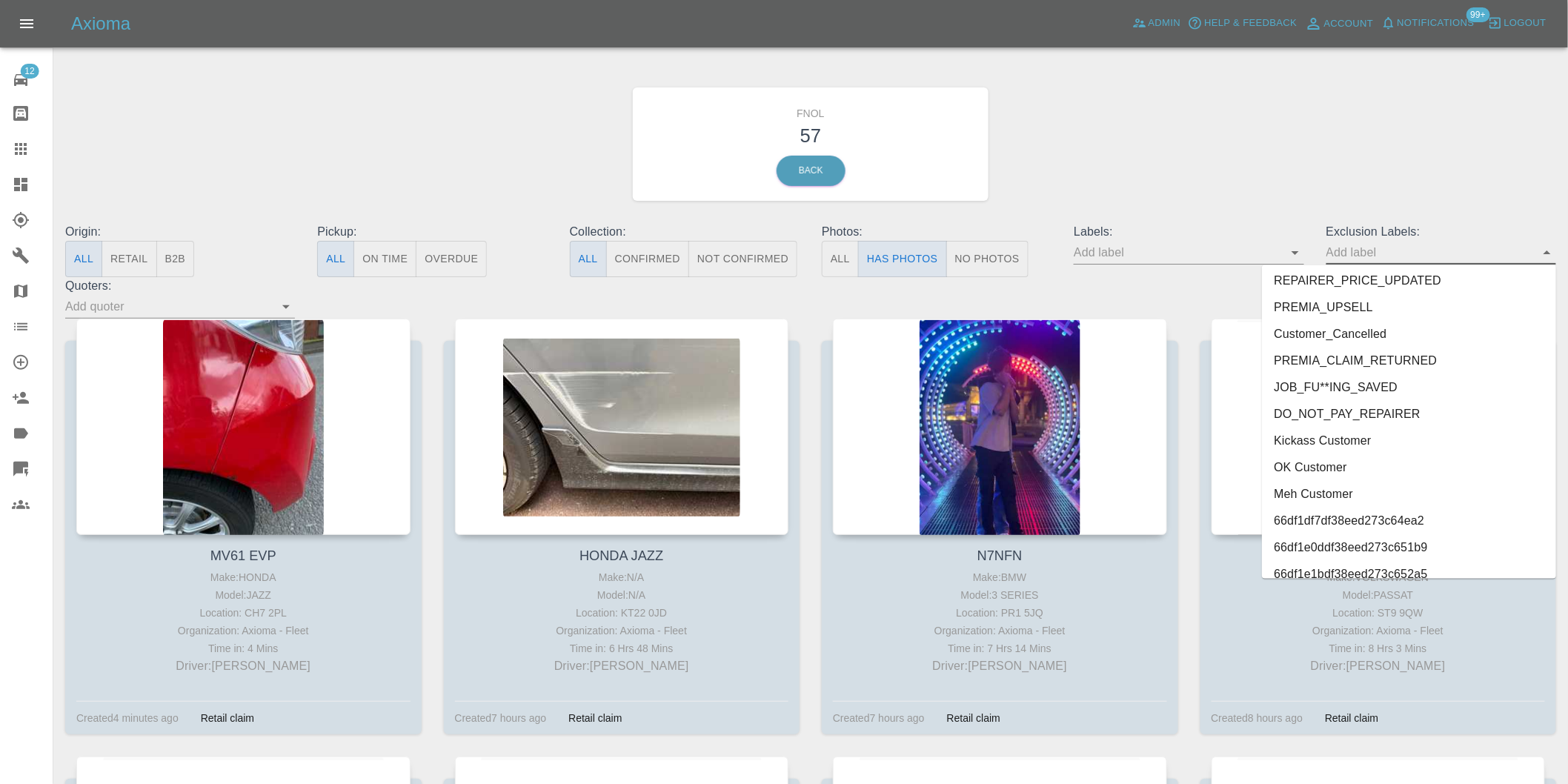
scroll to position [3193, 0]
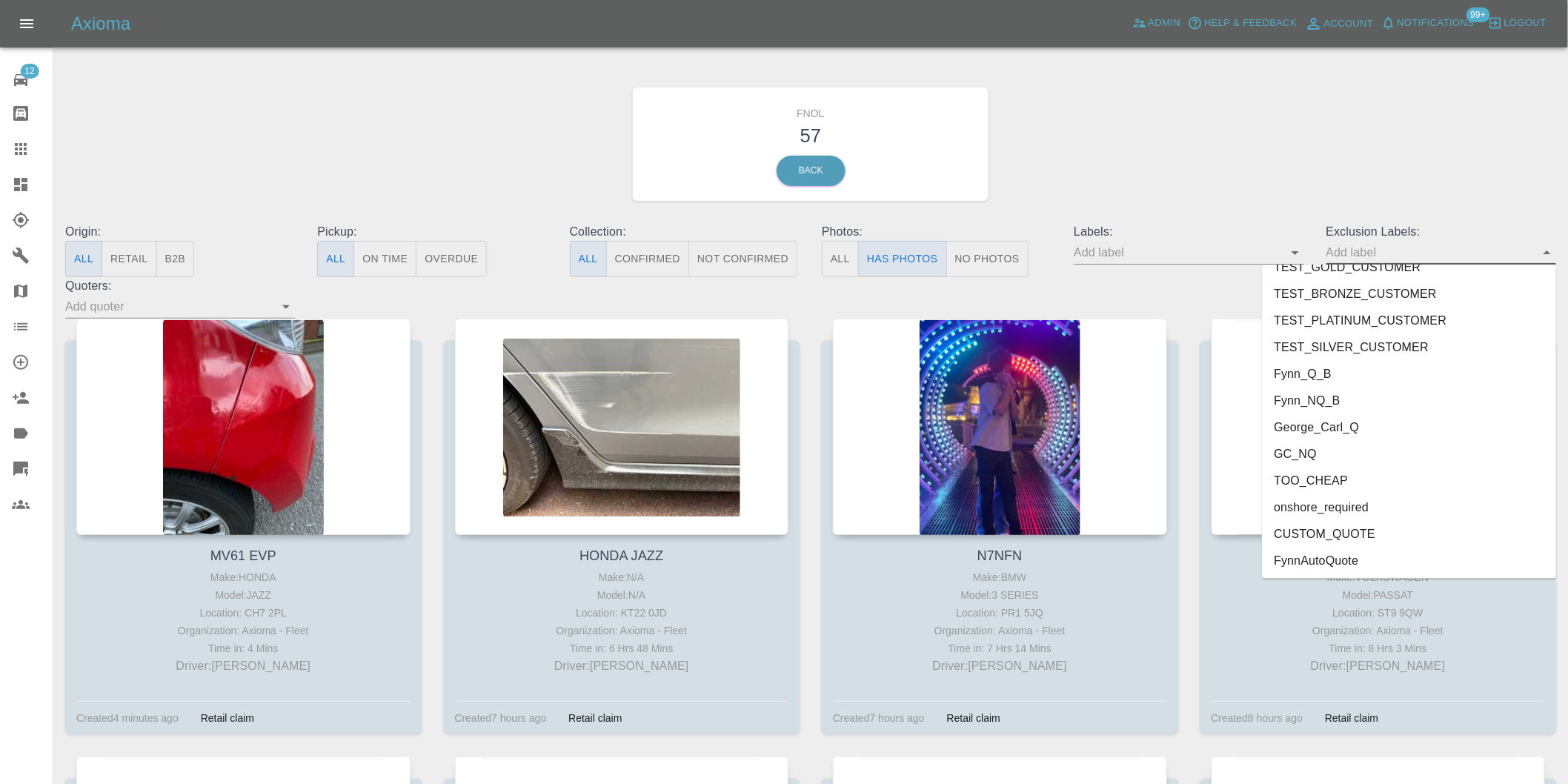
click at [1334, 504] on li "onshore_required" at bounding box center [1409, 508] width 295 height 27
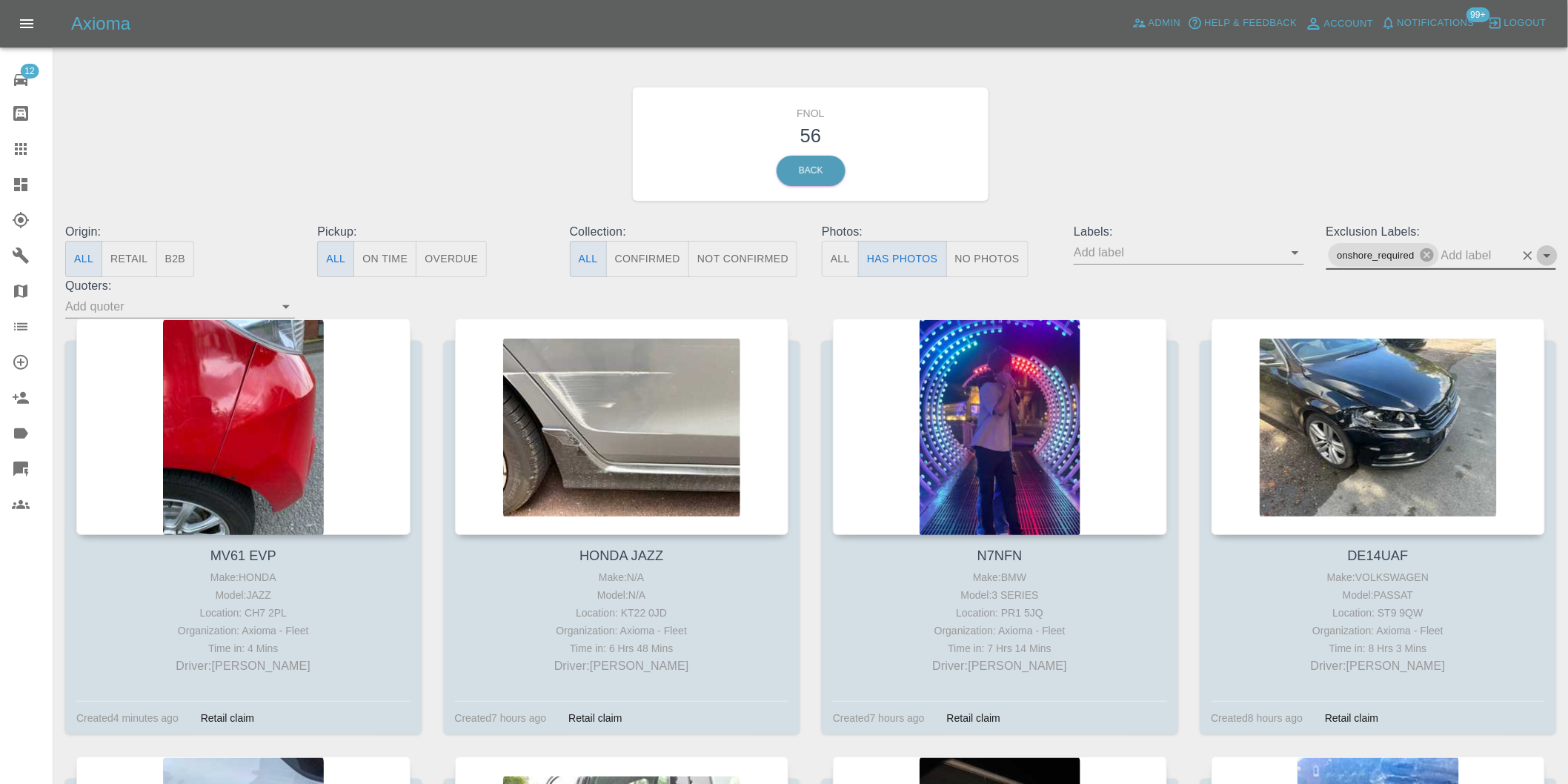
click at [1554, 253] on icon "Open" at bounding box center [1547, 256] width 18 height 18
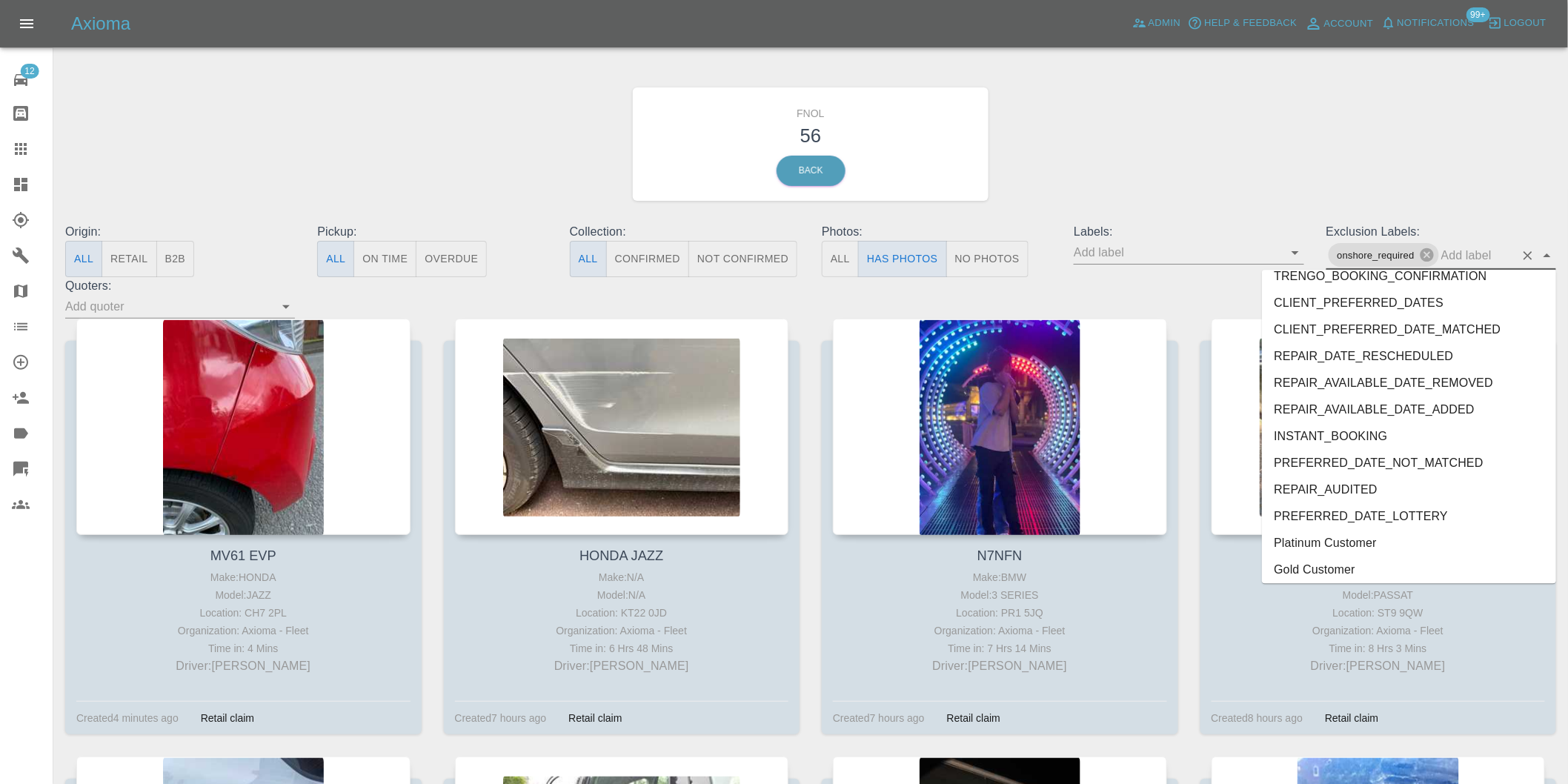
scroll to position [3166, 0]
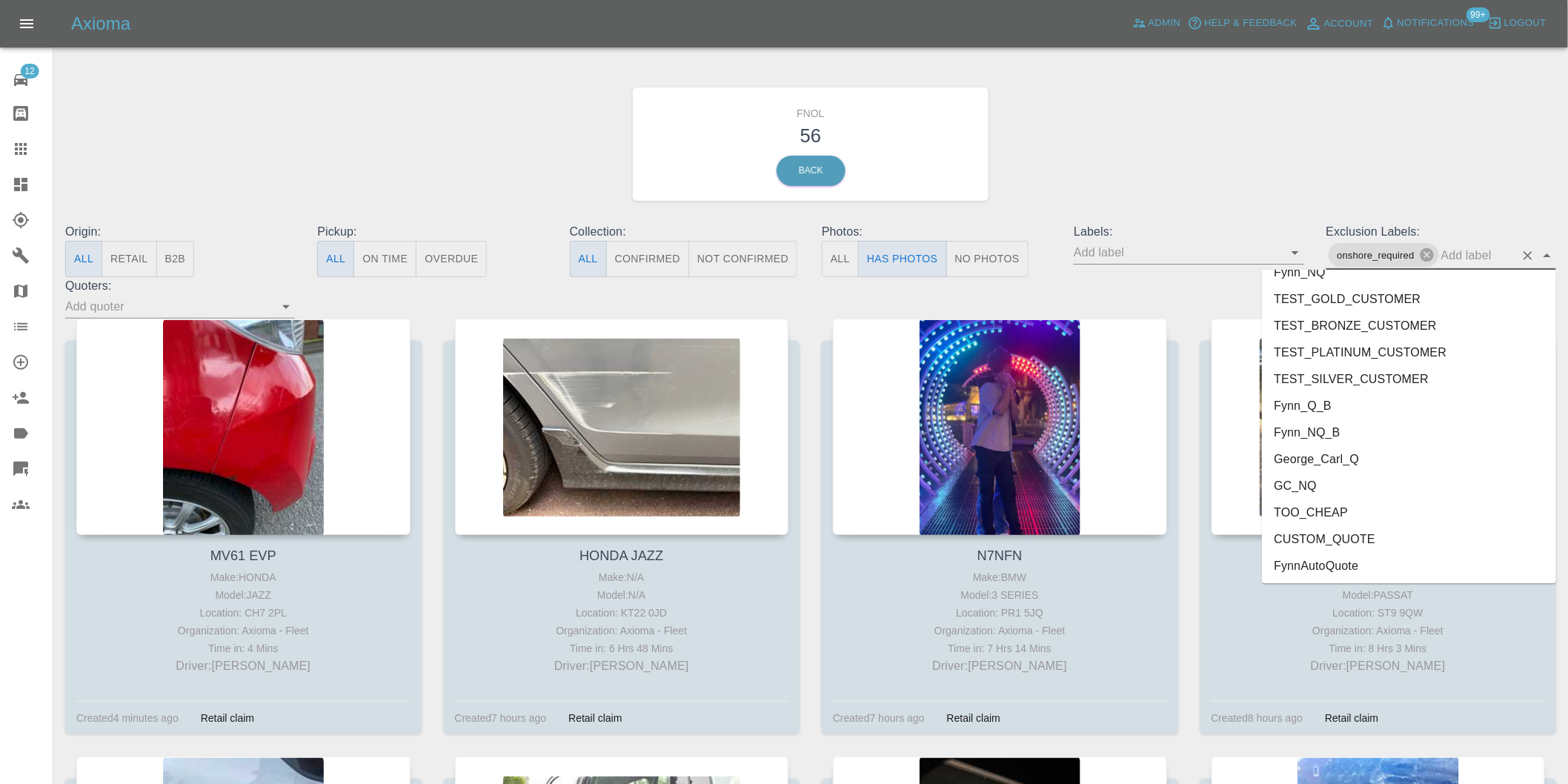
click at [1334, 458] on li "George_Carl_Q" at bounding box center [1409, 459] width 295 height 27
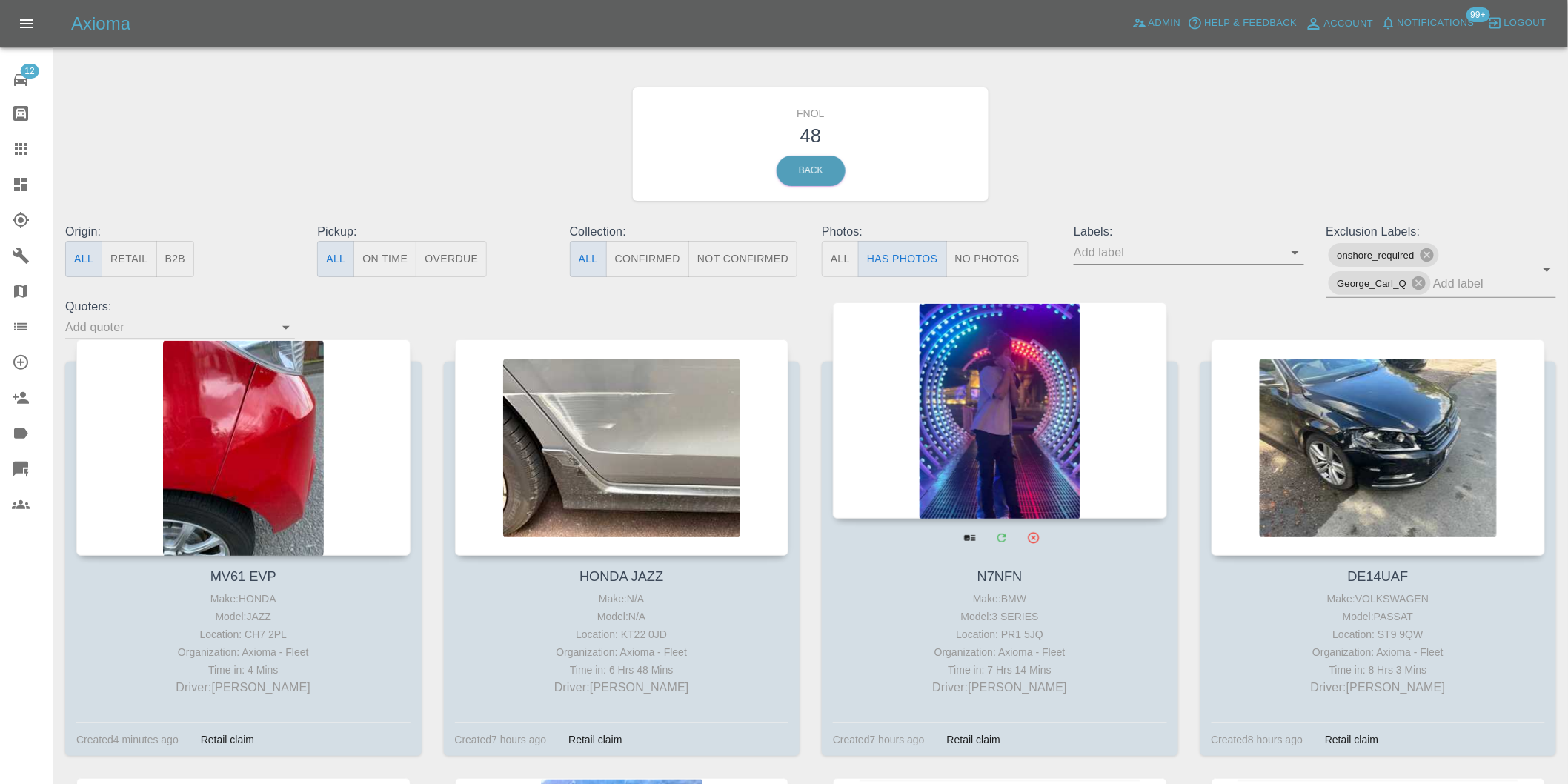
scroll to position [165, 0]
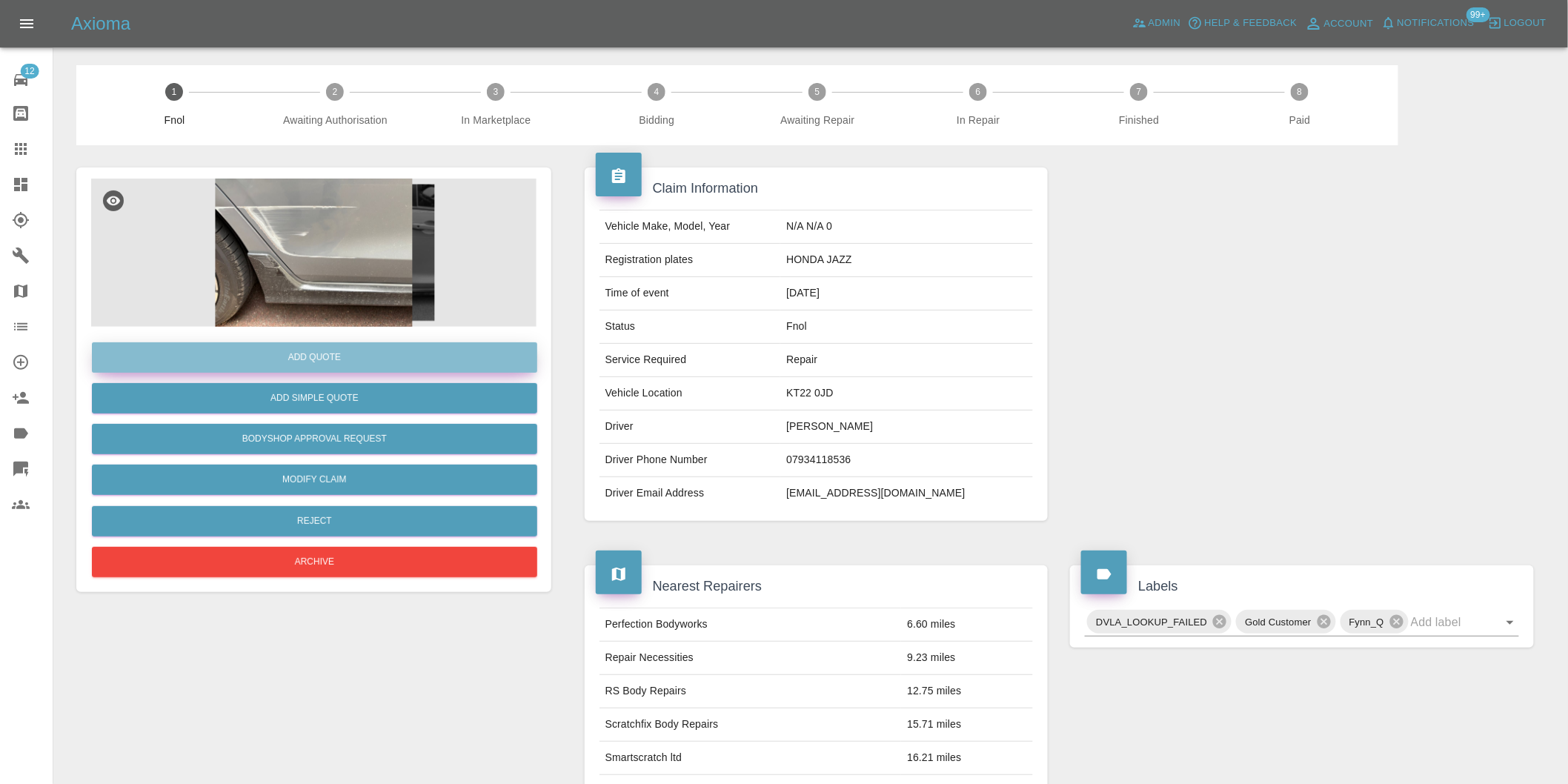
click at [359, 360] on button "Add Quote" at bounding box center [314, 358] width 446 height 30
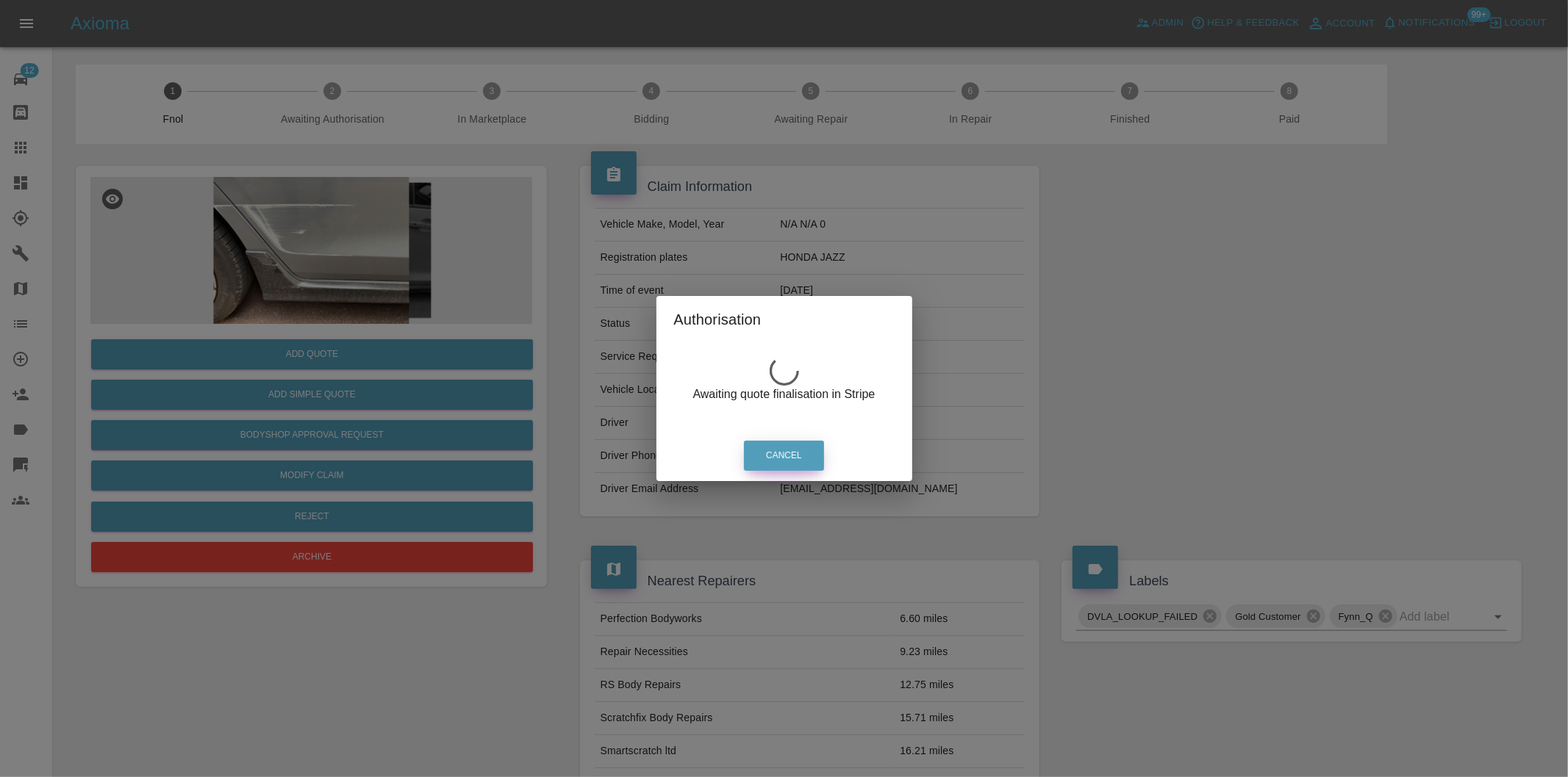
click at [798, 454] on button "Cancel" at bounding box center [783, 456] width 80 height 30
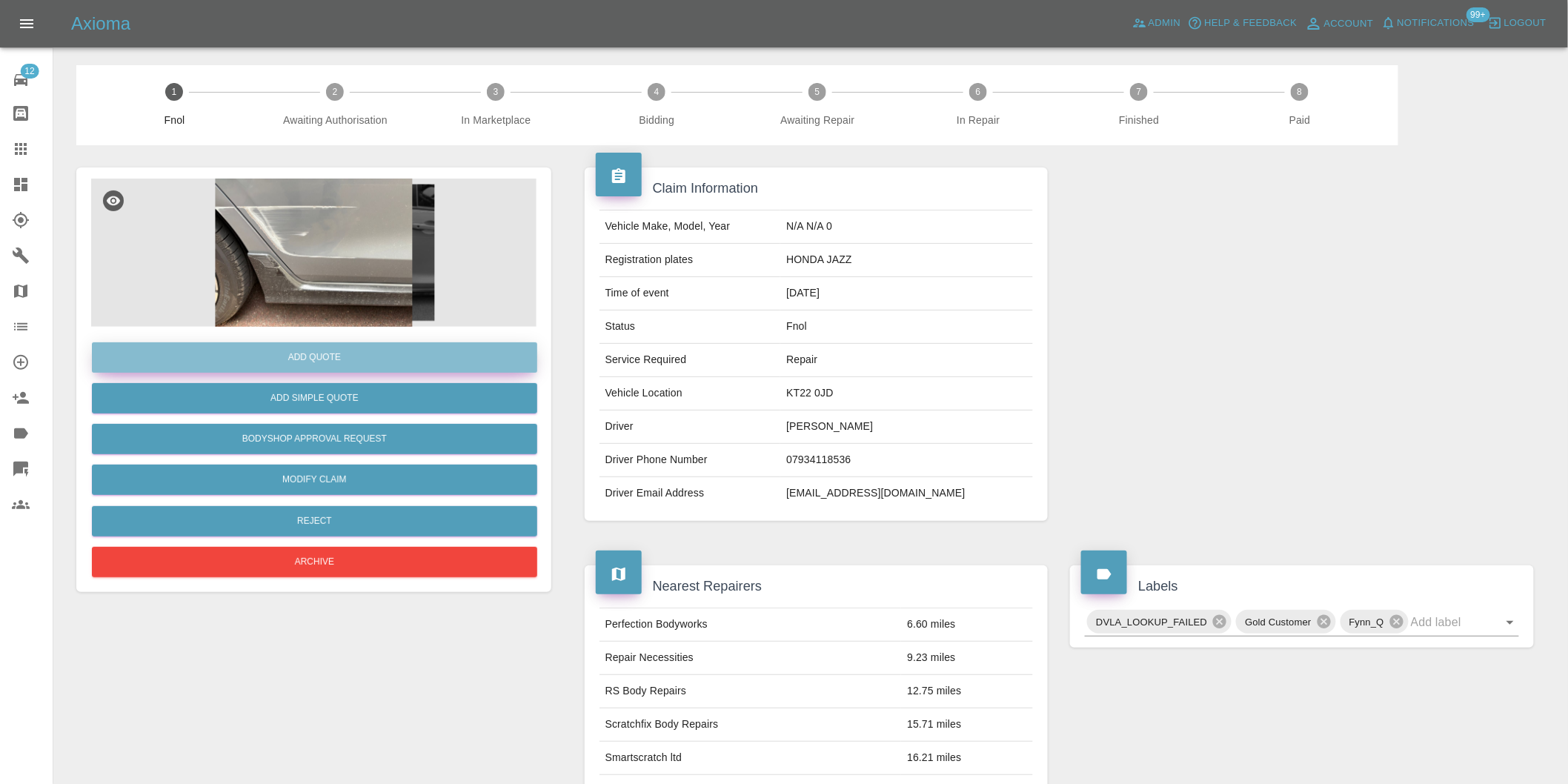
click at [317, 356] on button "Add Quote" at bounding box center [314, 358] width 446 height 30
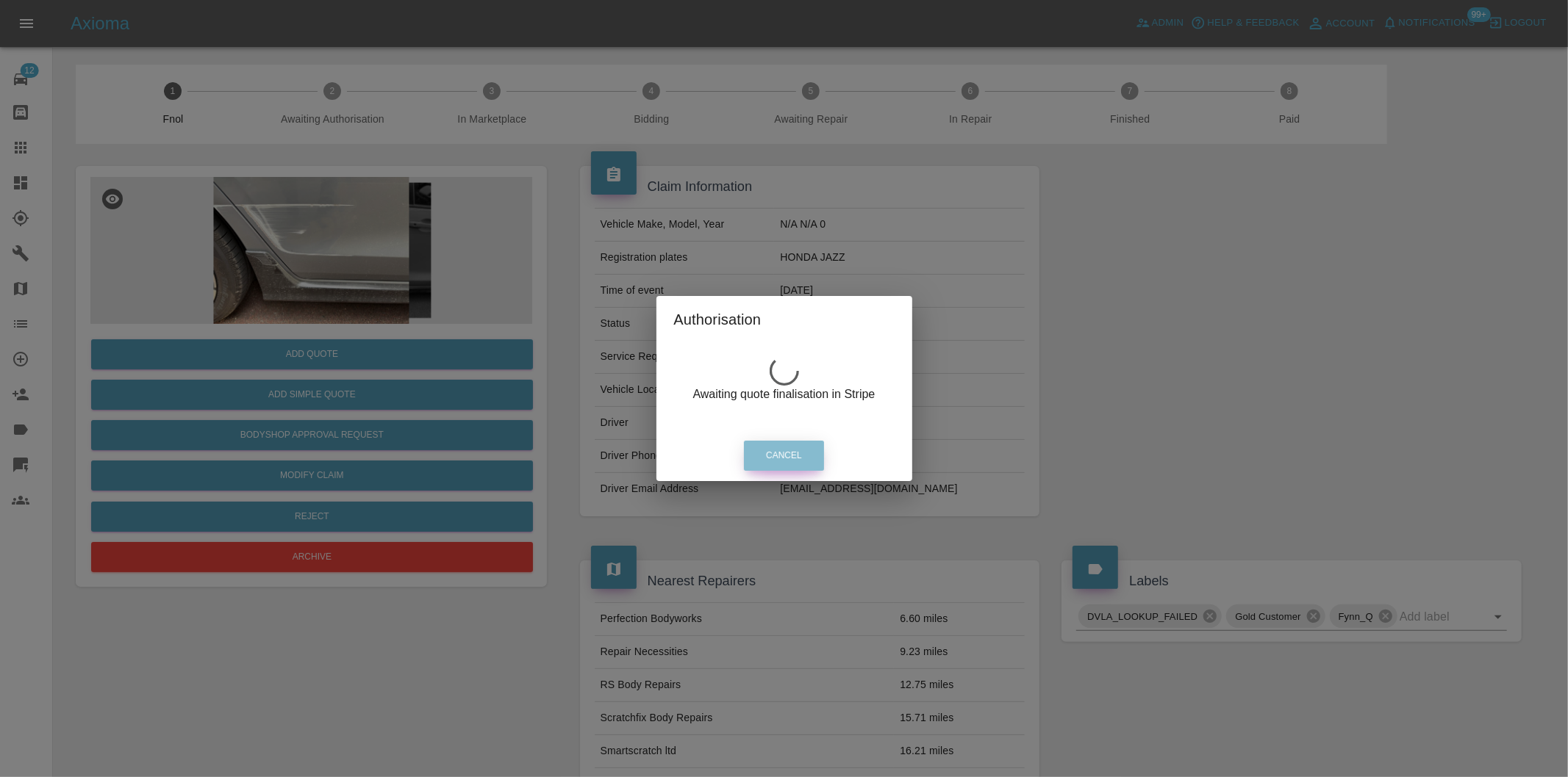
click at [782, 446] on button "Cancel" at bounding box center [783, 456] width 80 height 30
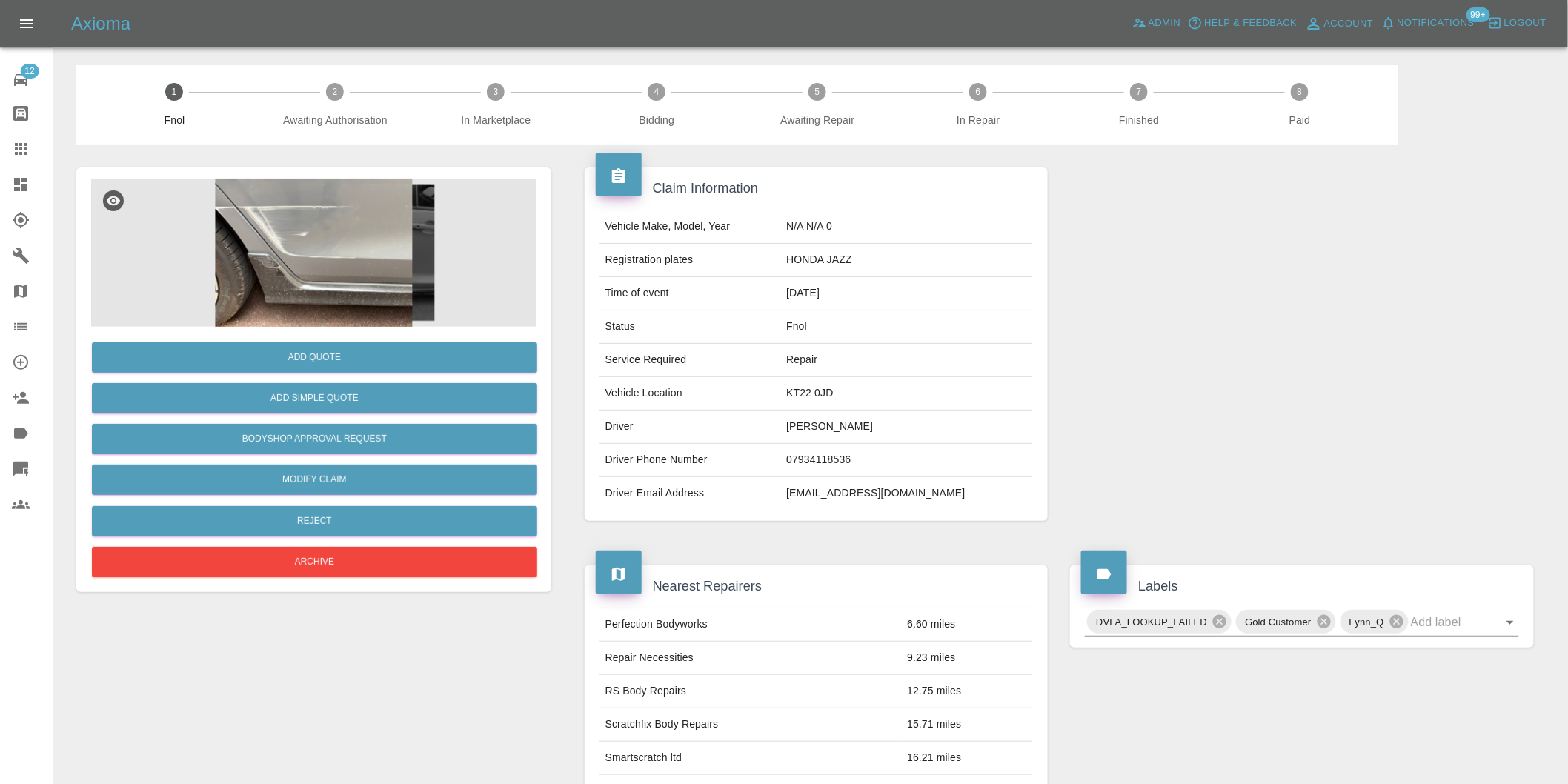
click at [21, 476] on icon at bounding box center [21, 469] width 18 height 18
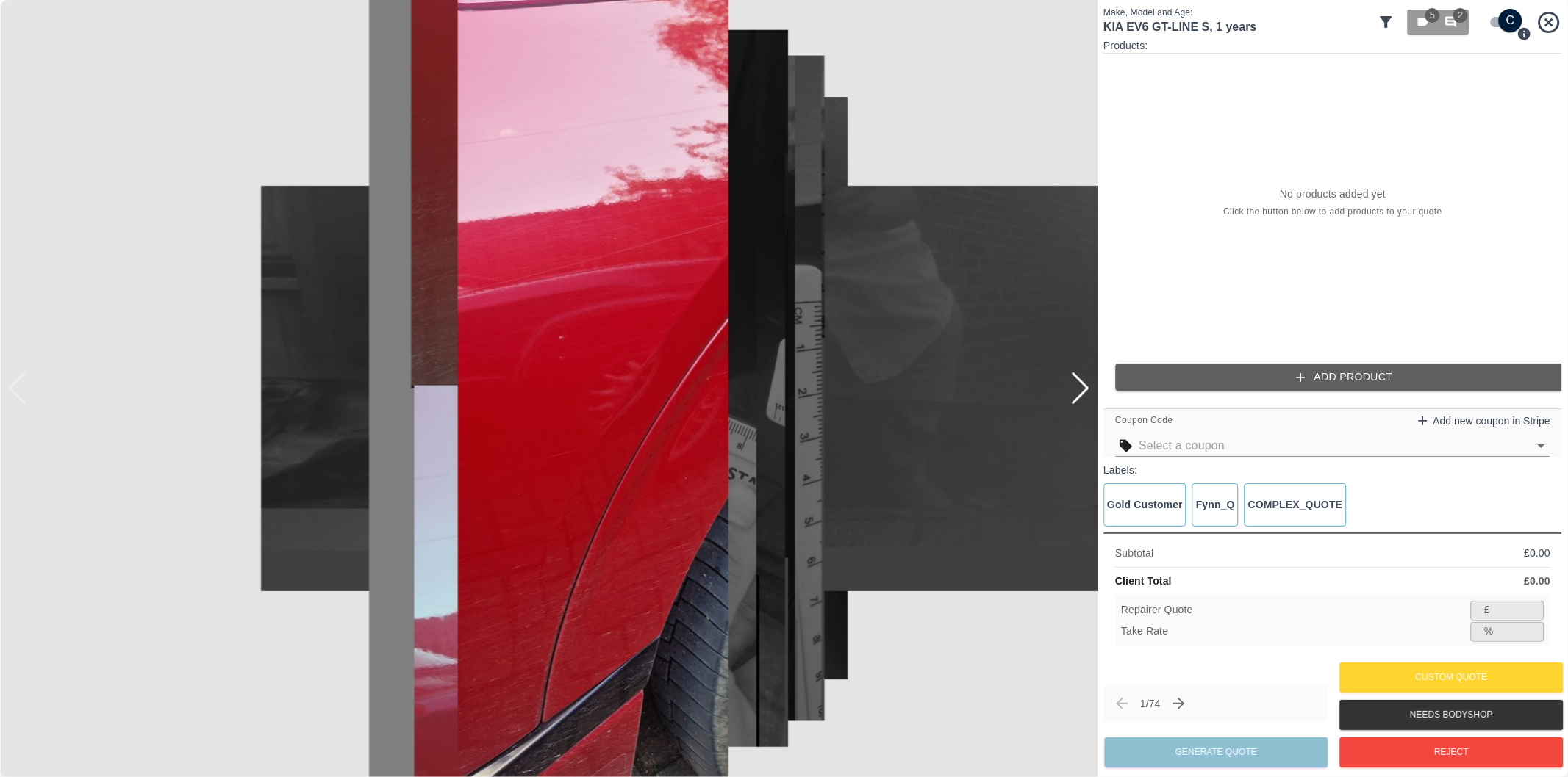
click at [1088, 386] on div at bounding box center [1080, 388] width 20 height 32
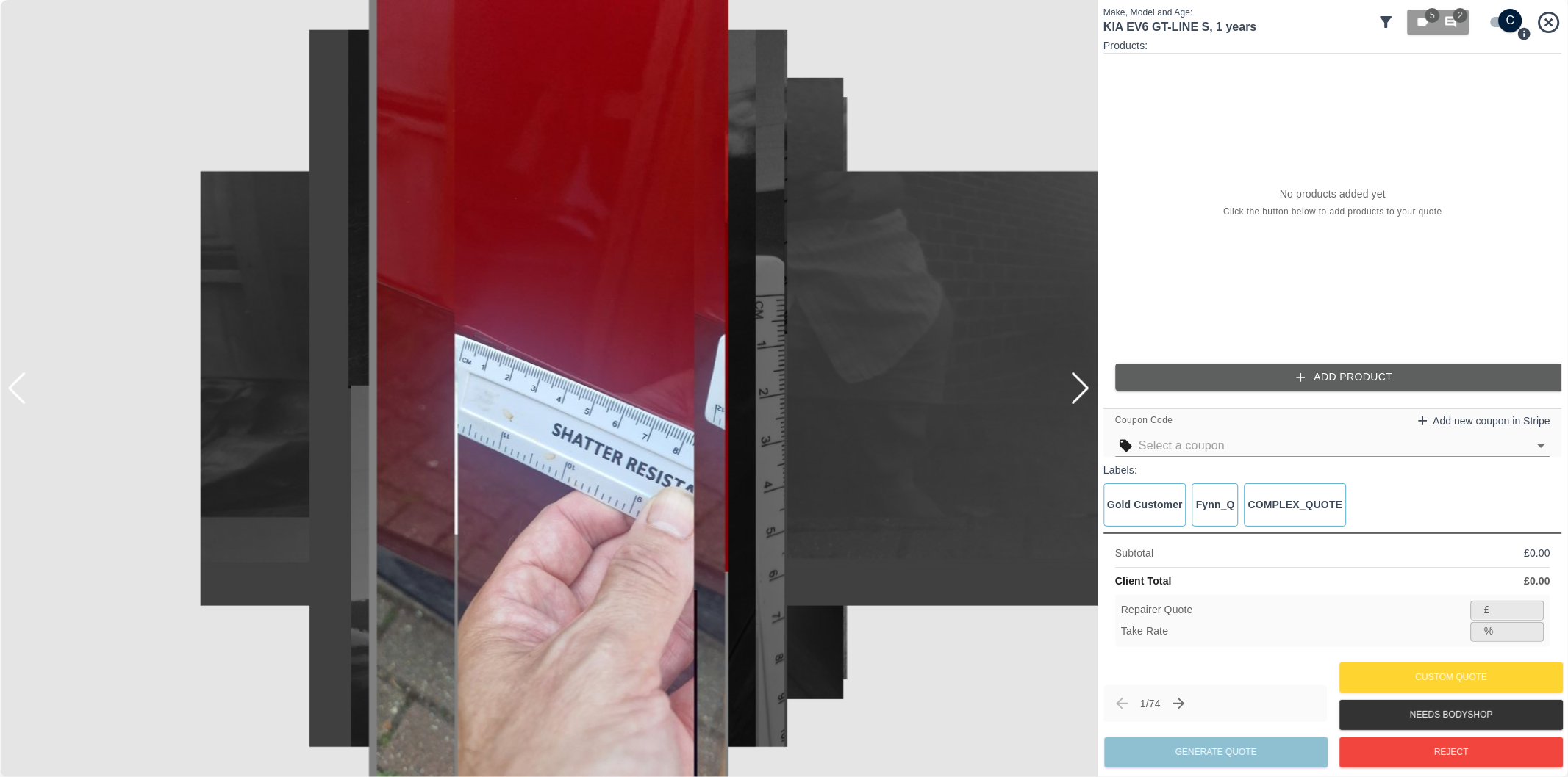
click at [1088, 386] on div at bounding box center [1080, 388] width 20 height 32
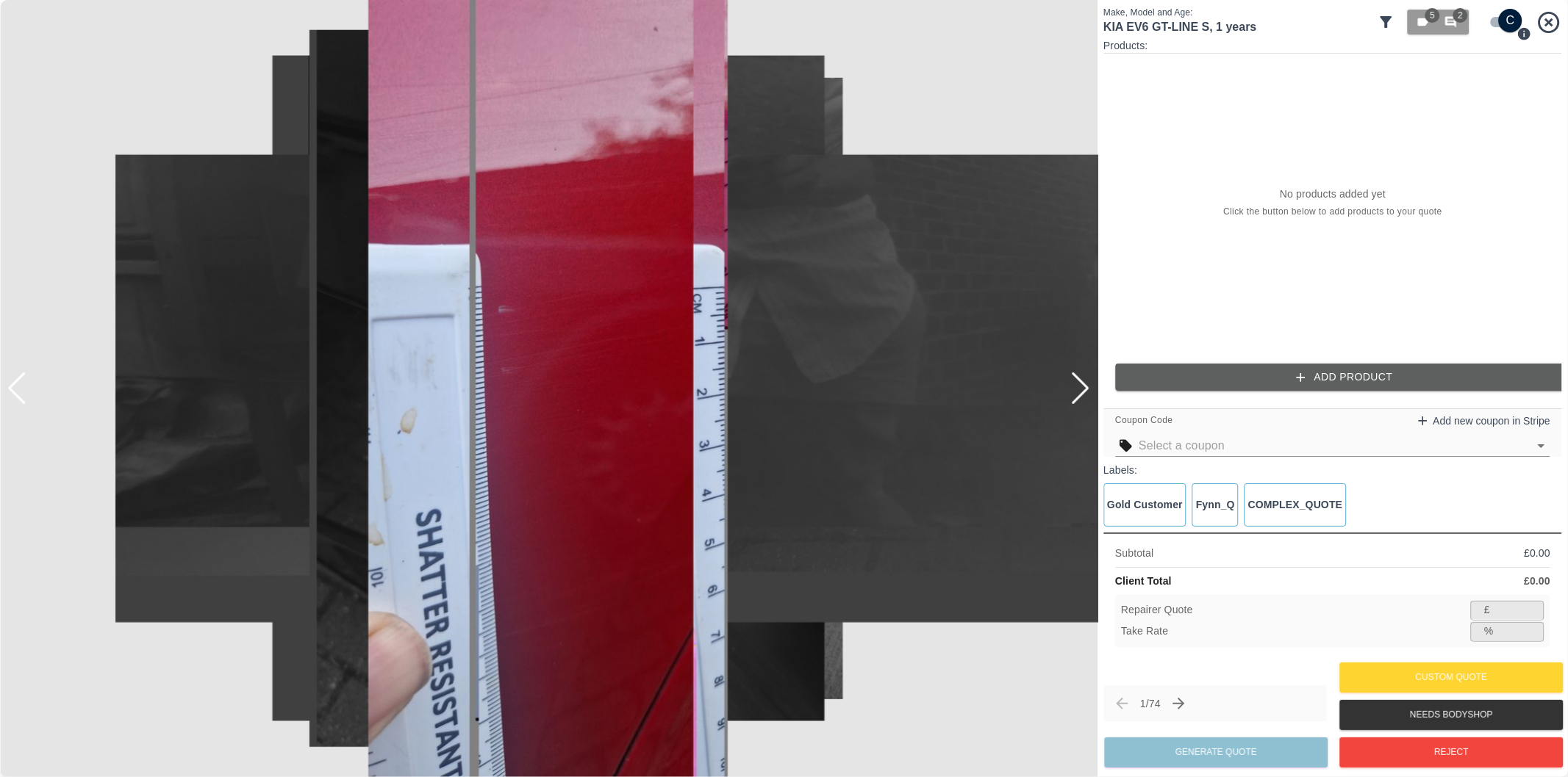
click at [1088, 386] on div at bounding box center [1080, 388] width 20 height 32
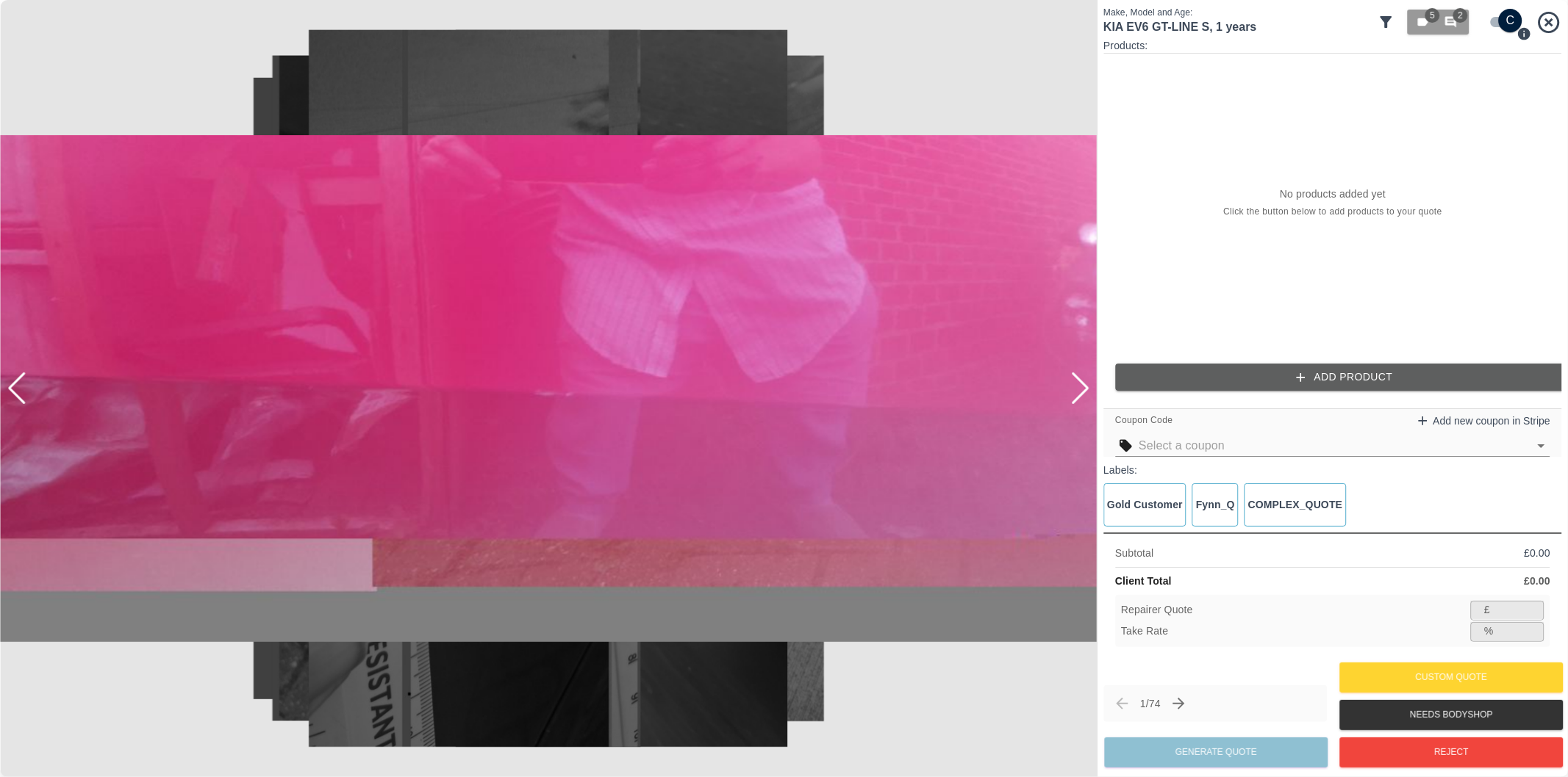
click at [1088, 386] on div at bounding box center [1080, 388] width 20 height 32
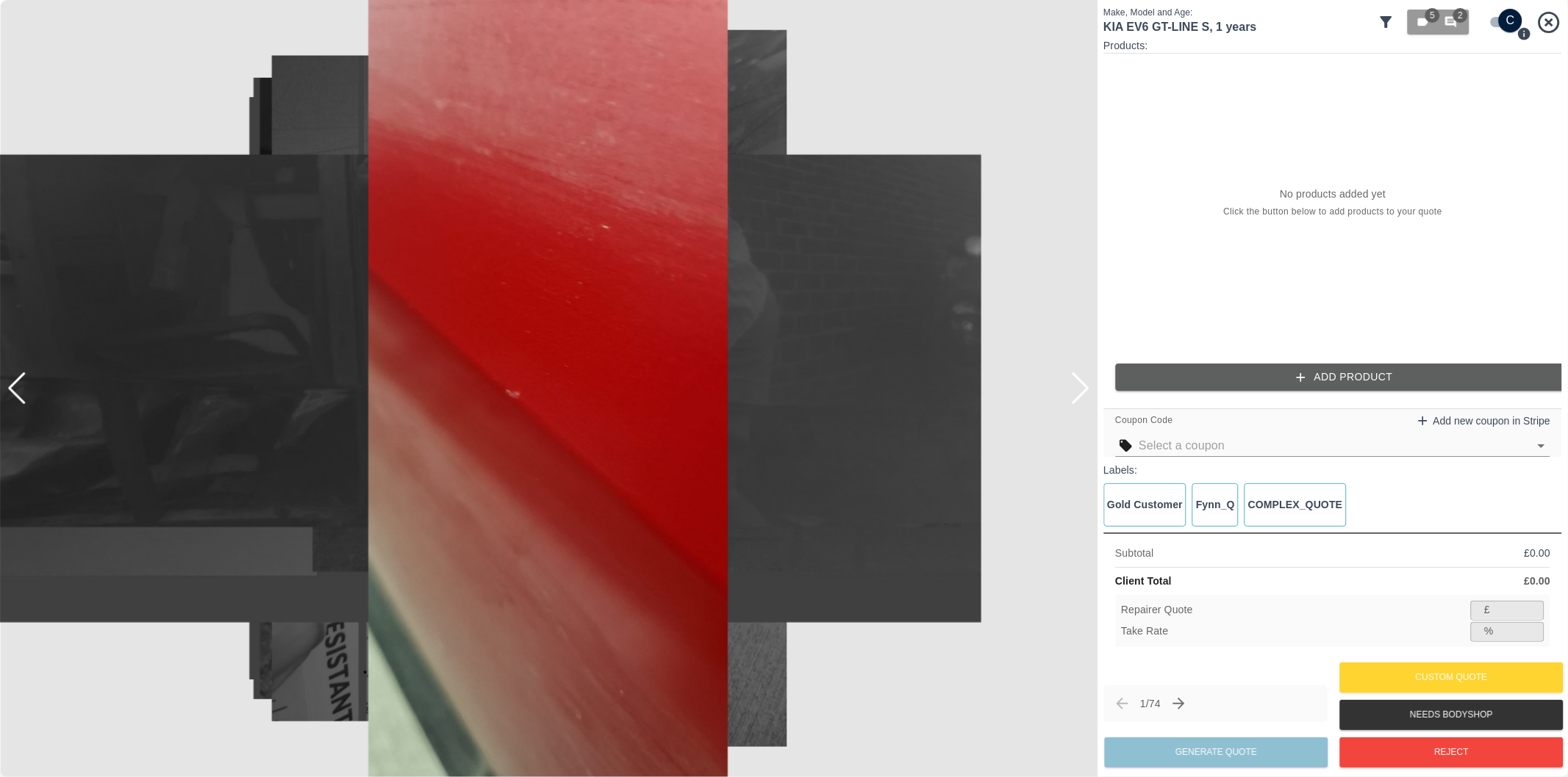
click at [1088, 386] on div at bounding box center [1080, 388] width 20 height 32
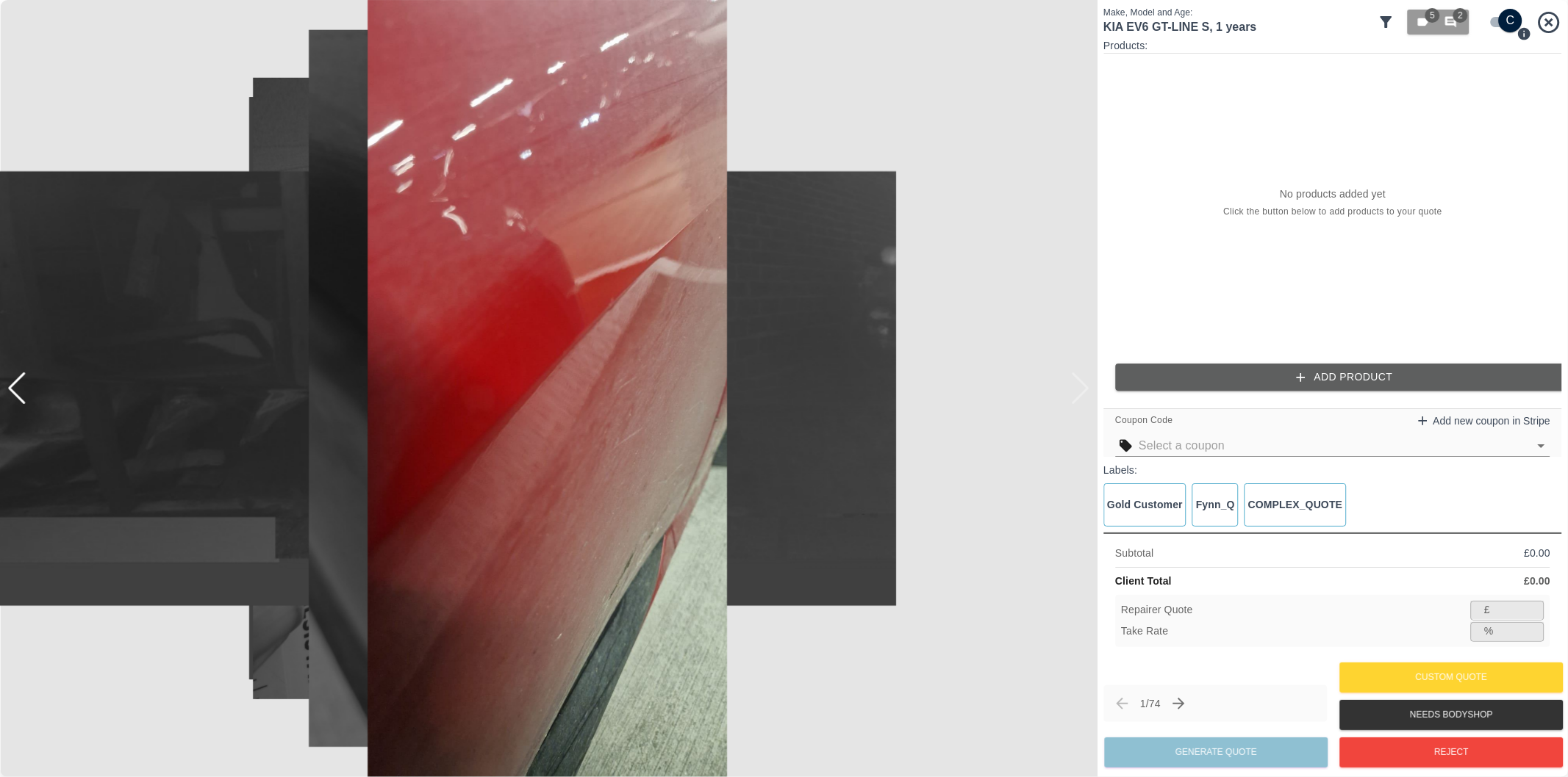
click at [1497, 24] on input "checkbox" at bounding box center [1510, 21] width 71 height 24
checkbox input "false"
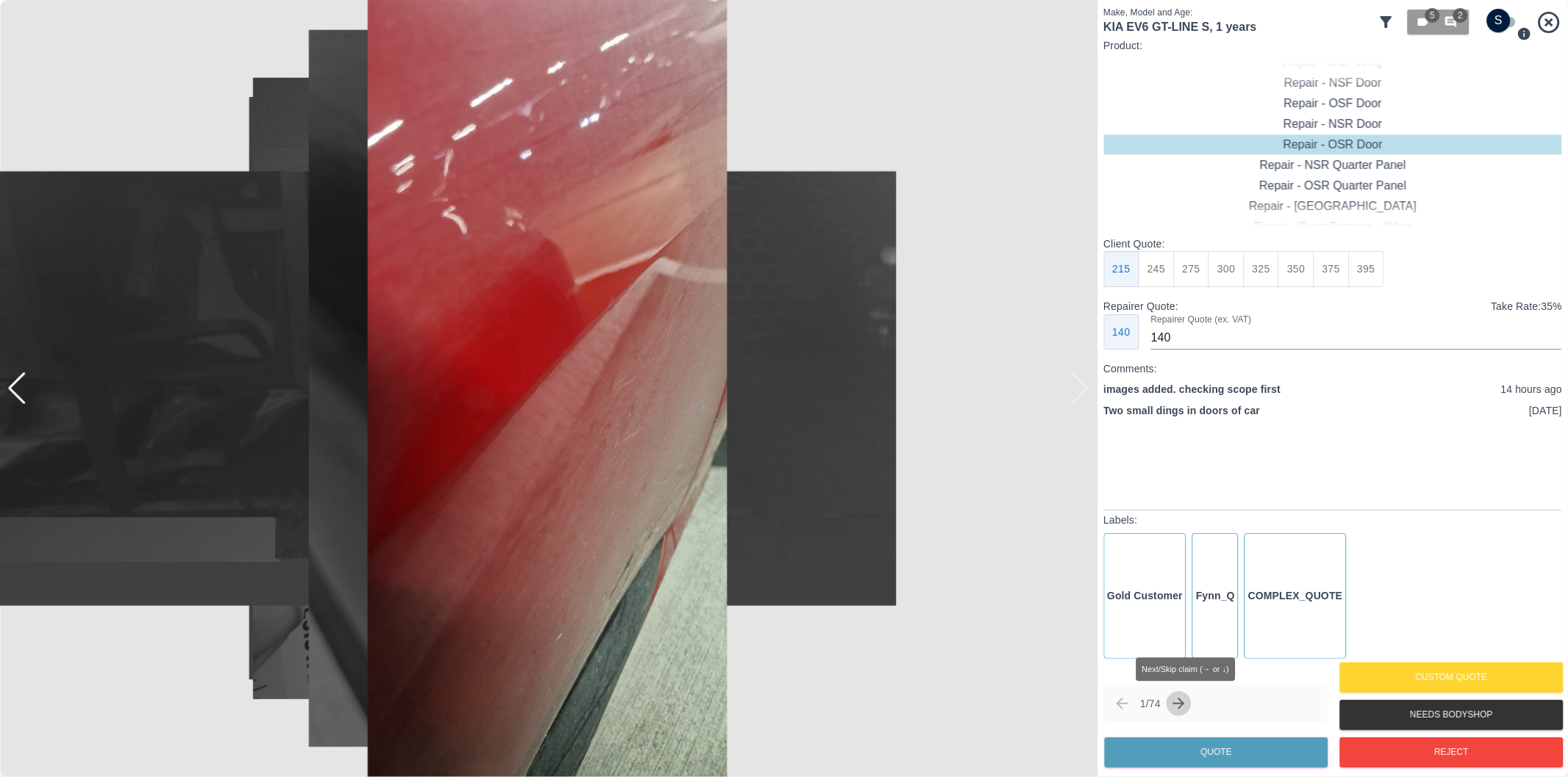
click at [1185, 709] on icon "Next claim" at bounding box center [1179, 704] width 12 height 12
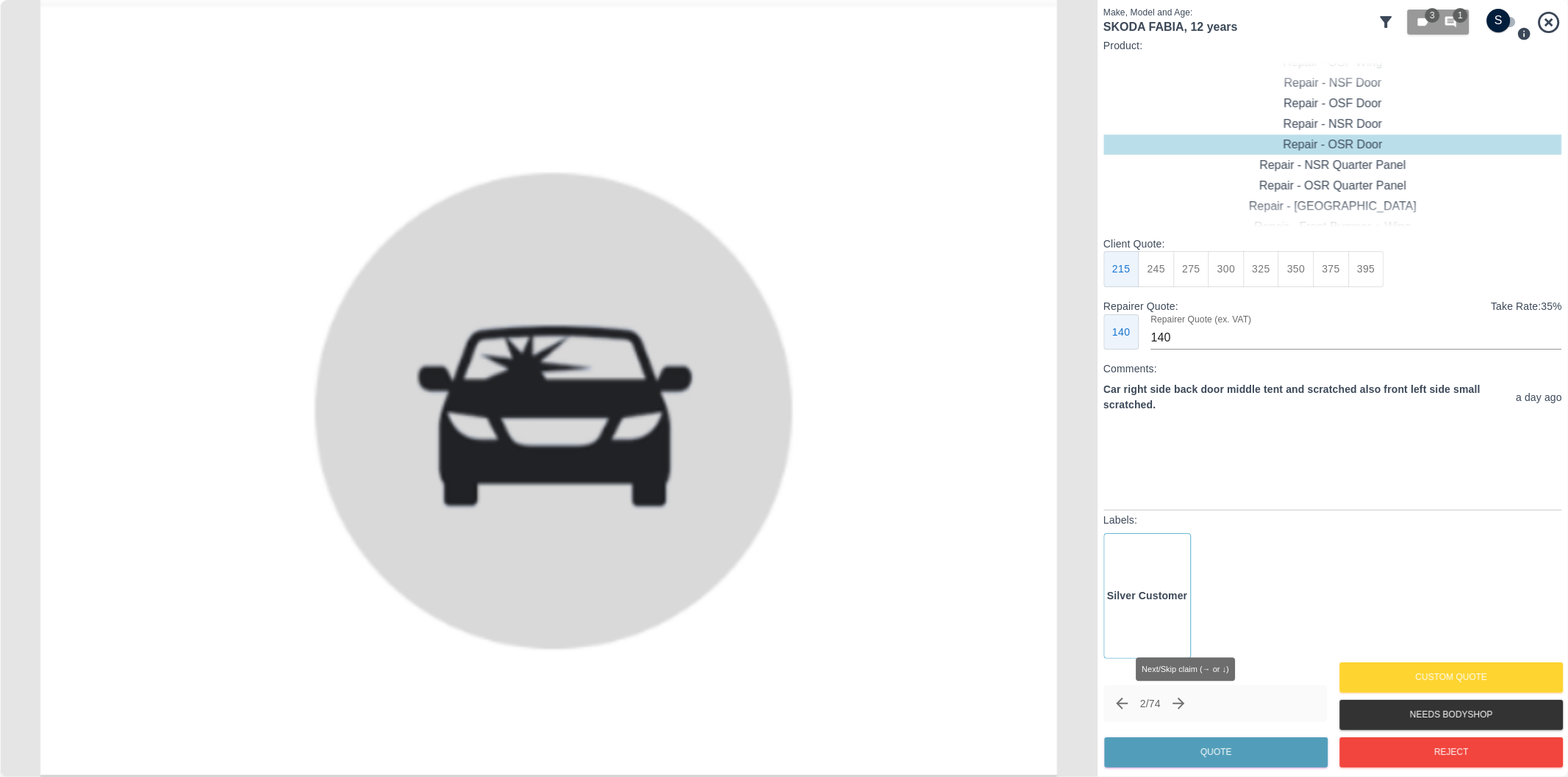
click at [1185, 706] on icon "Next claim" at bounding box center [1179, 704] width 12 height 12
click at [1185, 707] on icon "Next claim" at bounding box center [1179, 704] width 18 height 18
click at [1386, 22] on icon at bounding box center [1386, 22] width 12 height 12
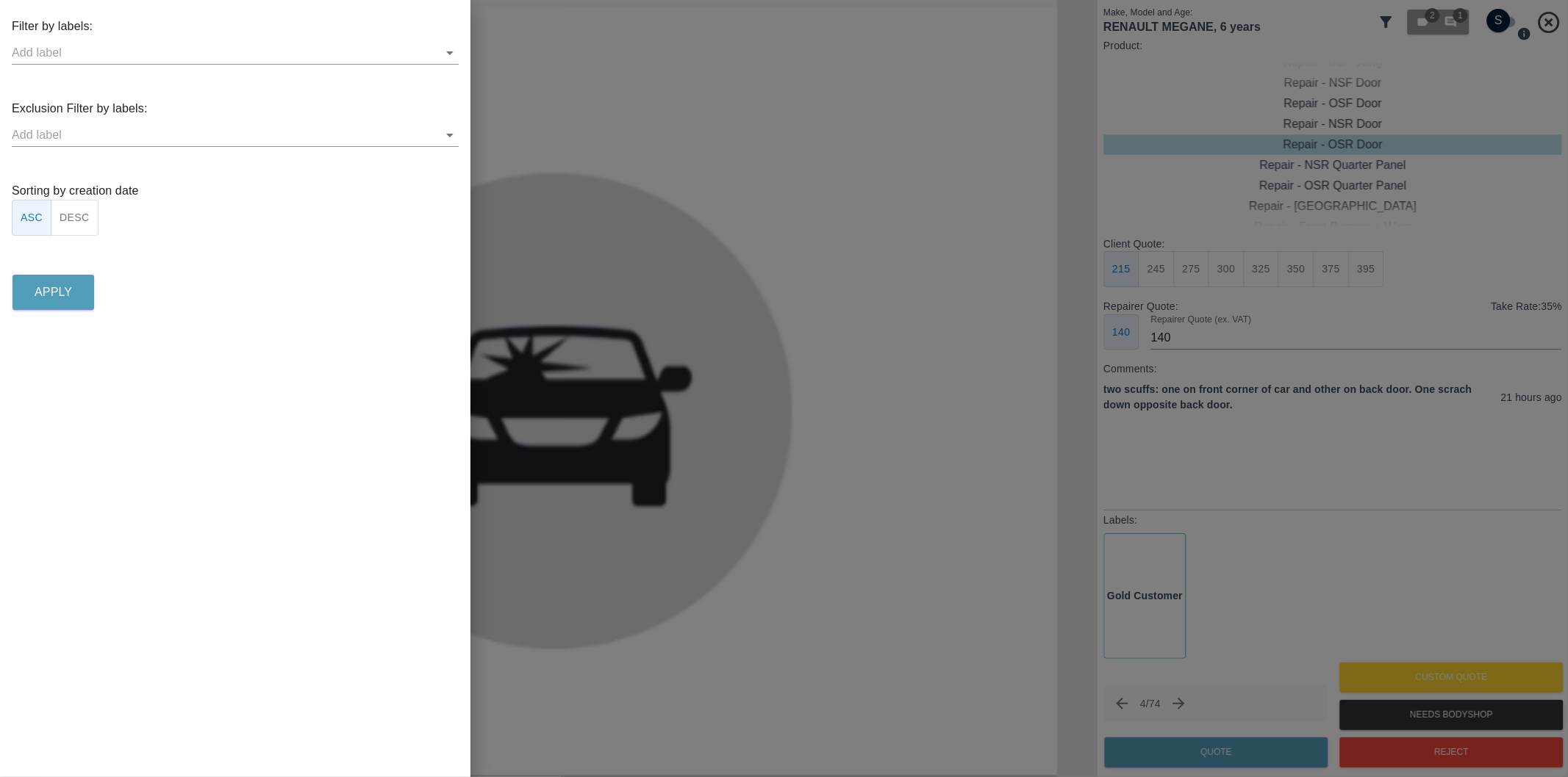
click at [449, 136] on icon "Open" at bounding box center [450, 136] width 18 height 18
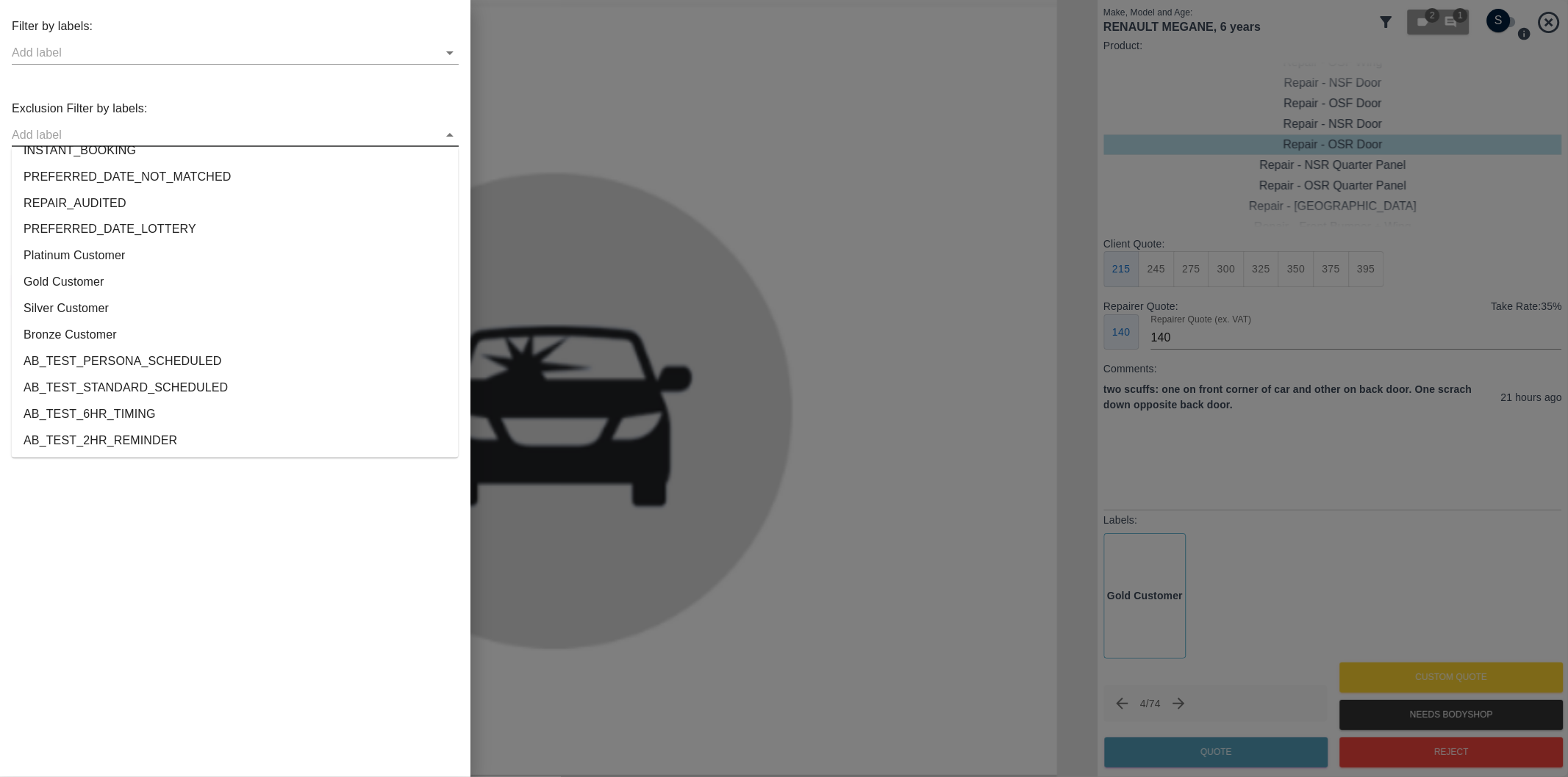
scroll to position [2741, 0]
click at [120, 385] on li "onshore_required" at bounding box center [235, 387] width 447 height 27
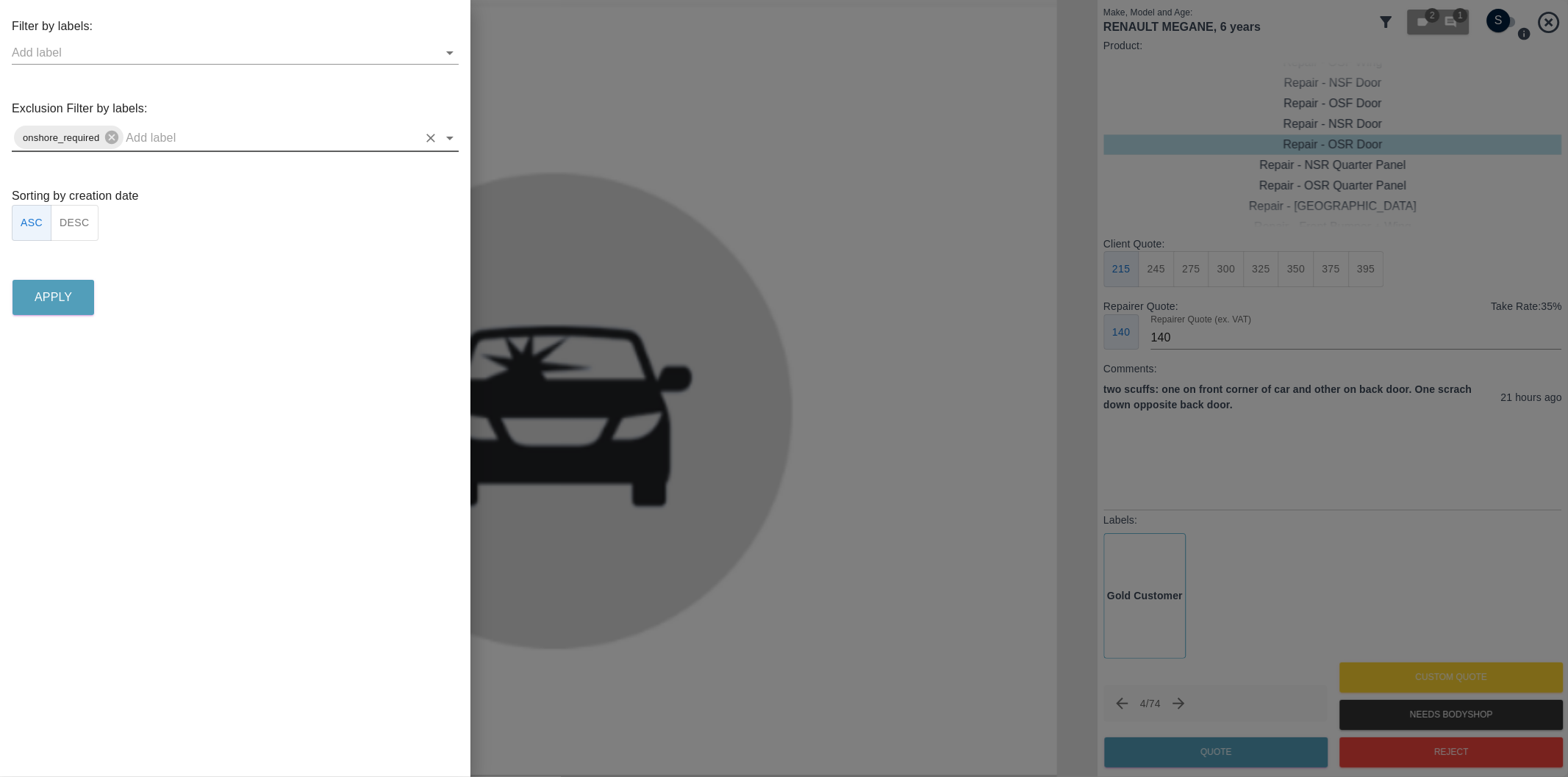
click at [447, 135] on icon "Open" at bounding box center [450, 139] width 18 height 18
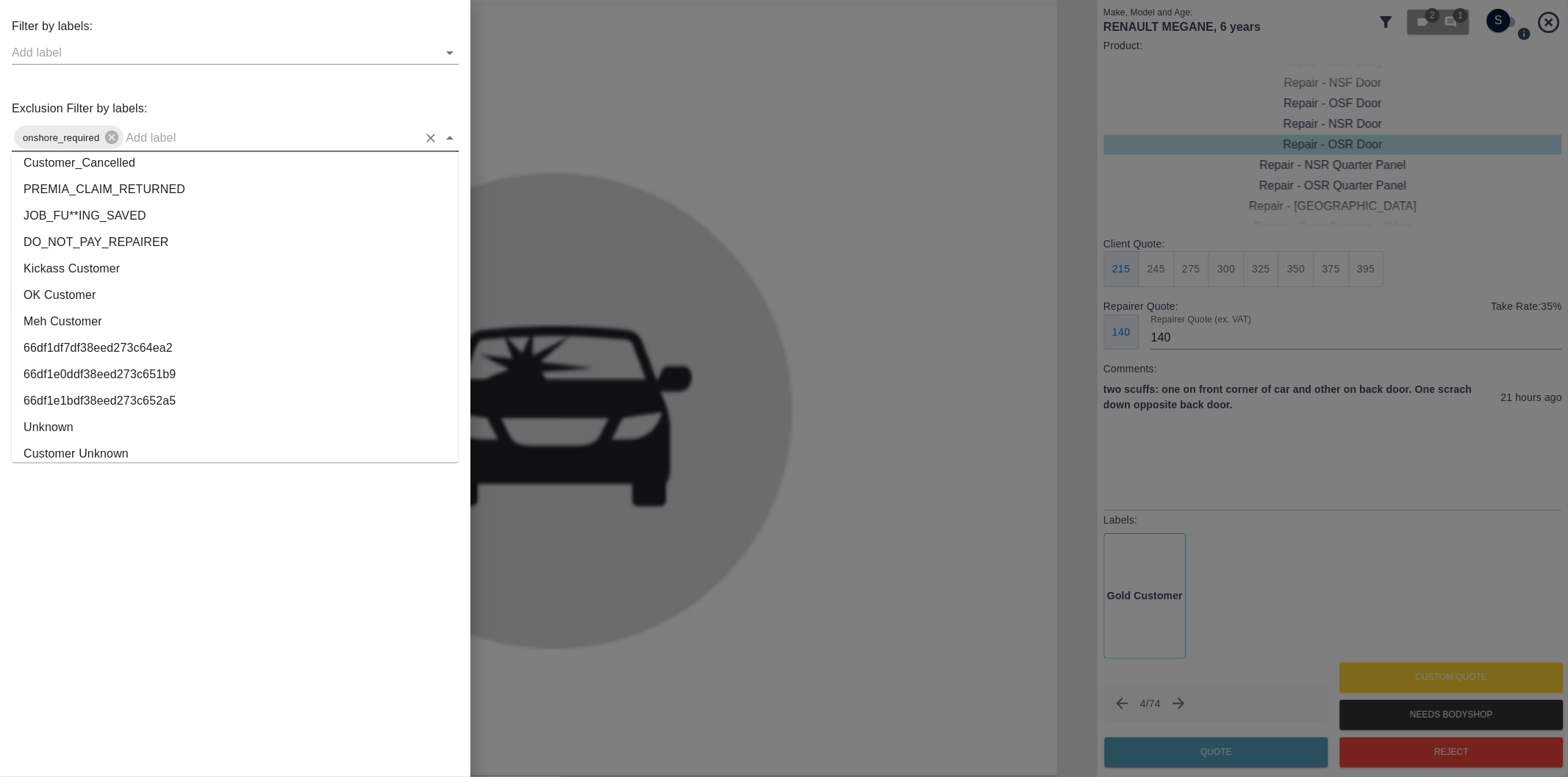
scroll to position [2715, 0]
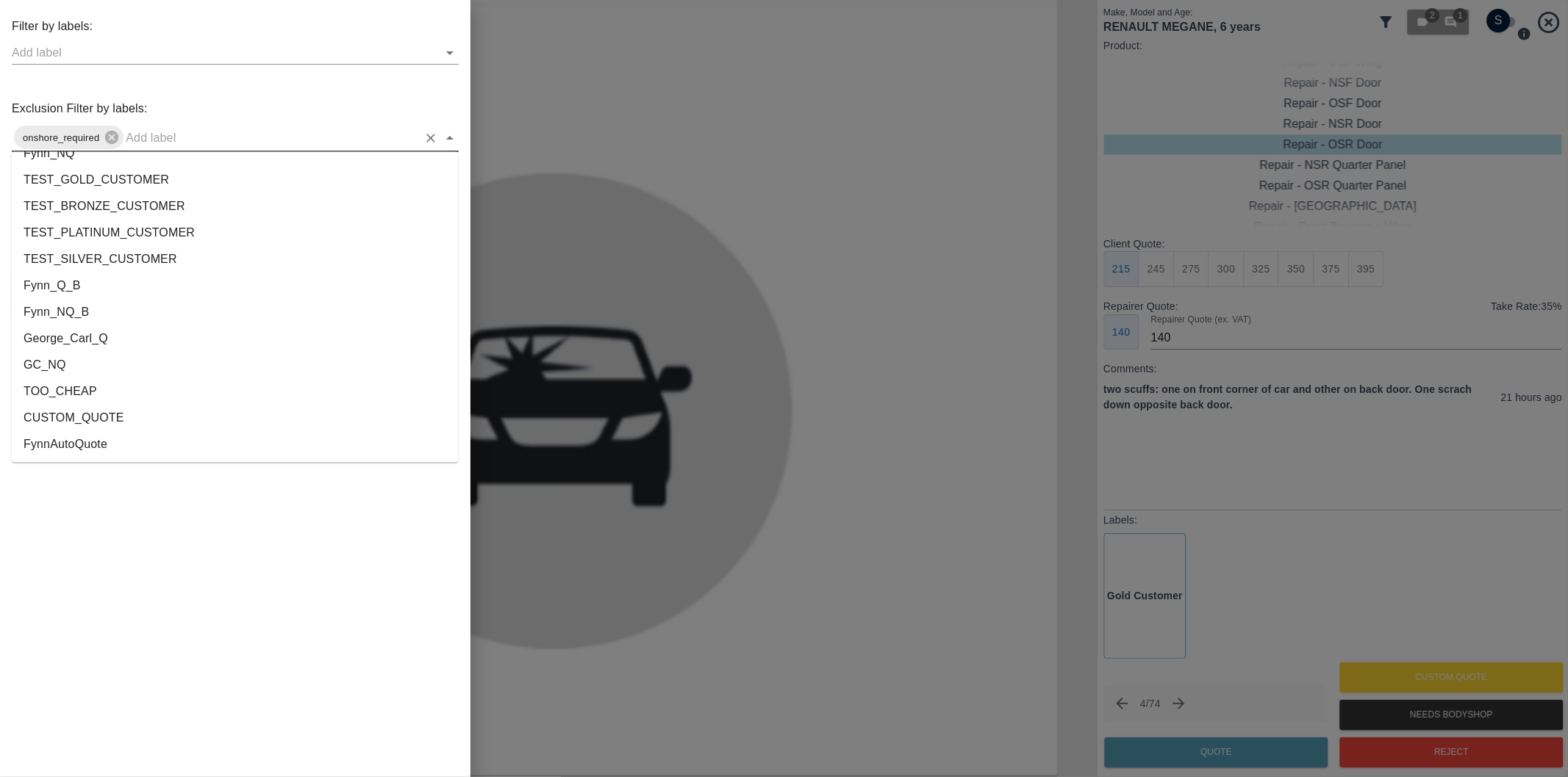
click at [104, 340] on li "George_Carl_Q" at bounding box center [235, 340] width 447 height 27
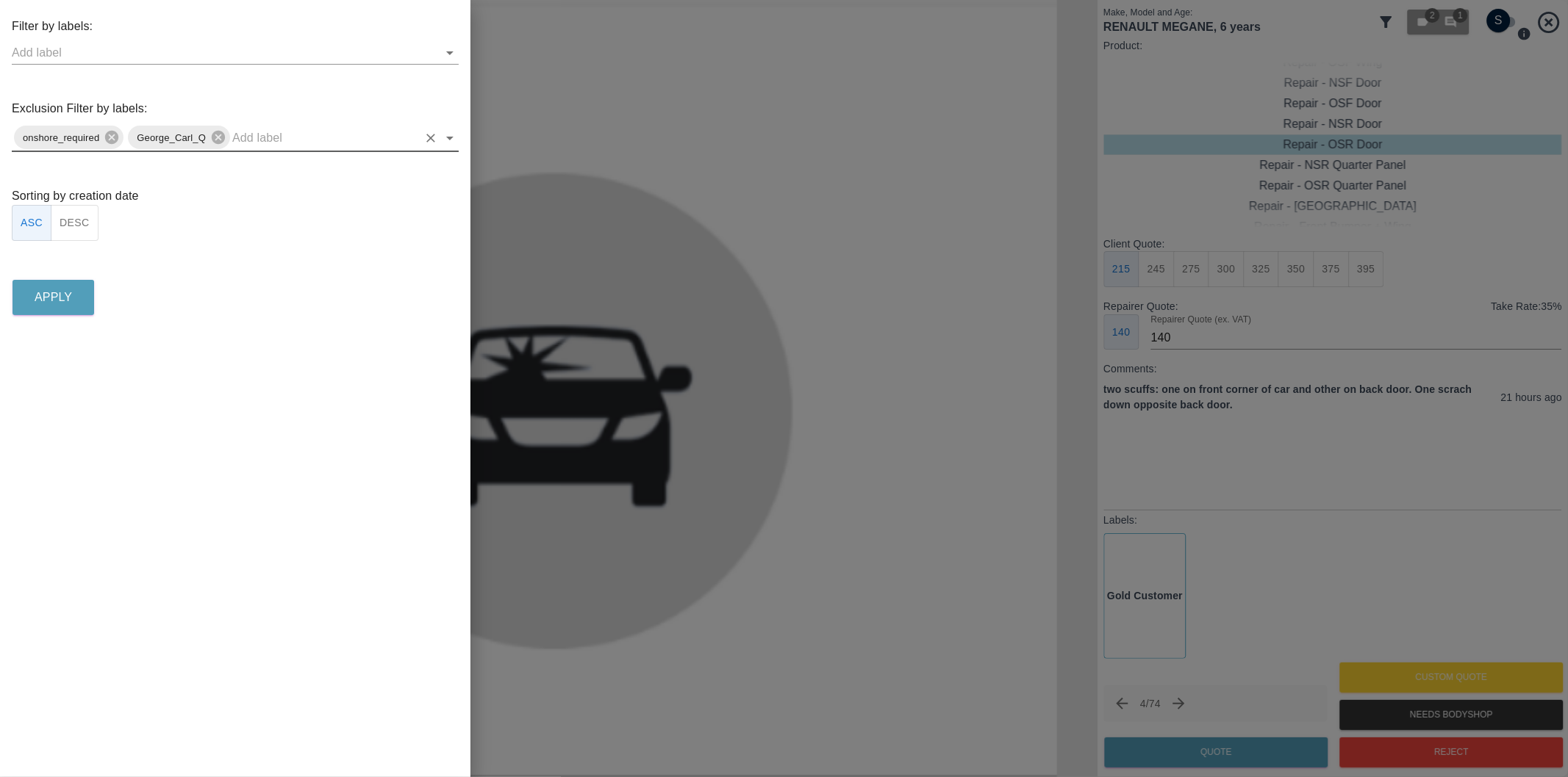
click at [84, 223] on button "DESC" at bounding box center [75, 223] width 48 height 36
click at [63, 296] on p "Apply" at bounding box center [53, 298] width 37 height 18
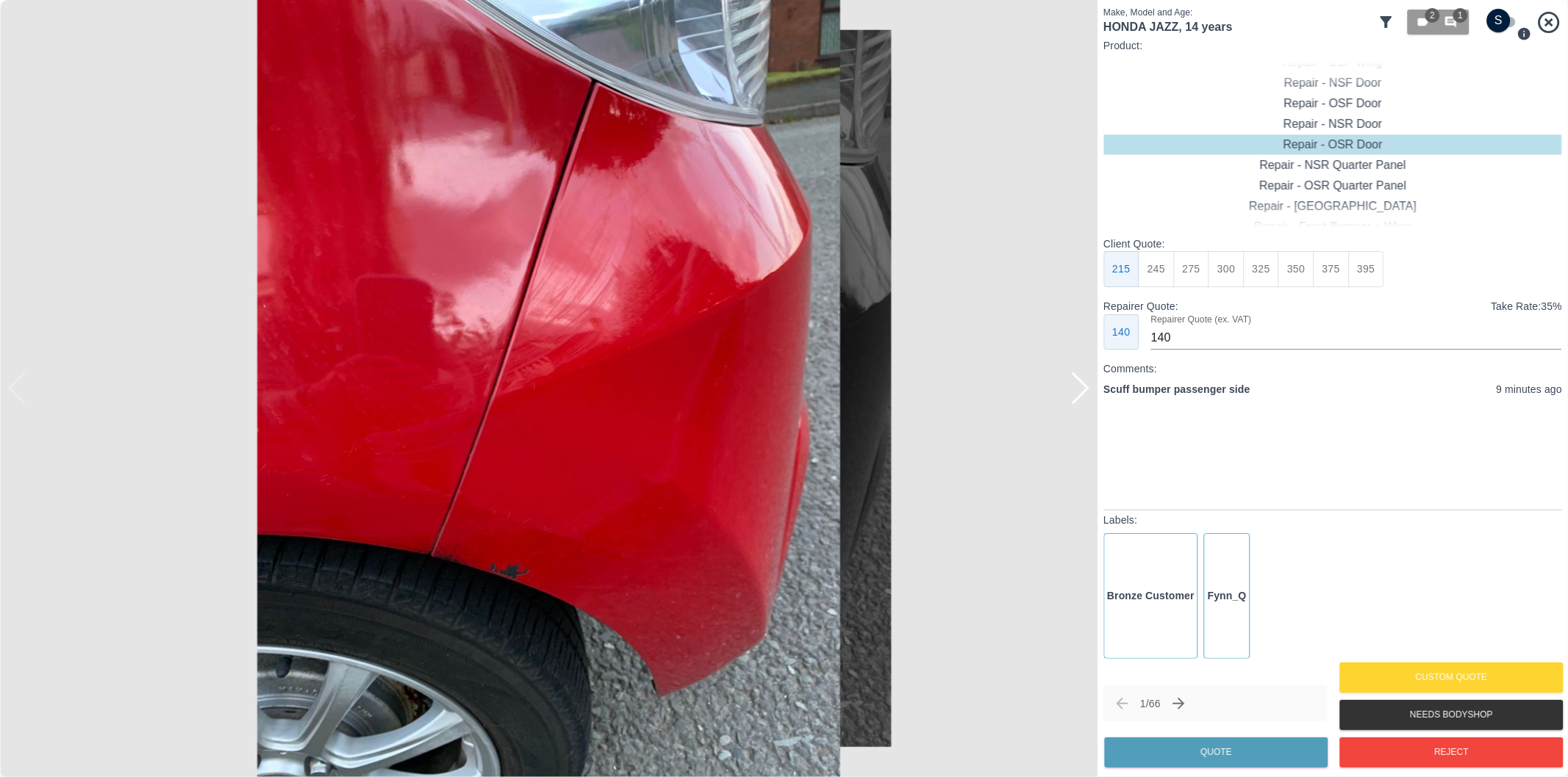
click at [1082, 393] on div at bounding box center [1080, 388] width 20 height 32
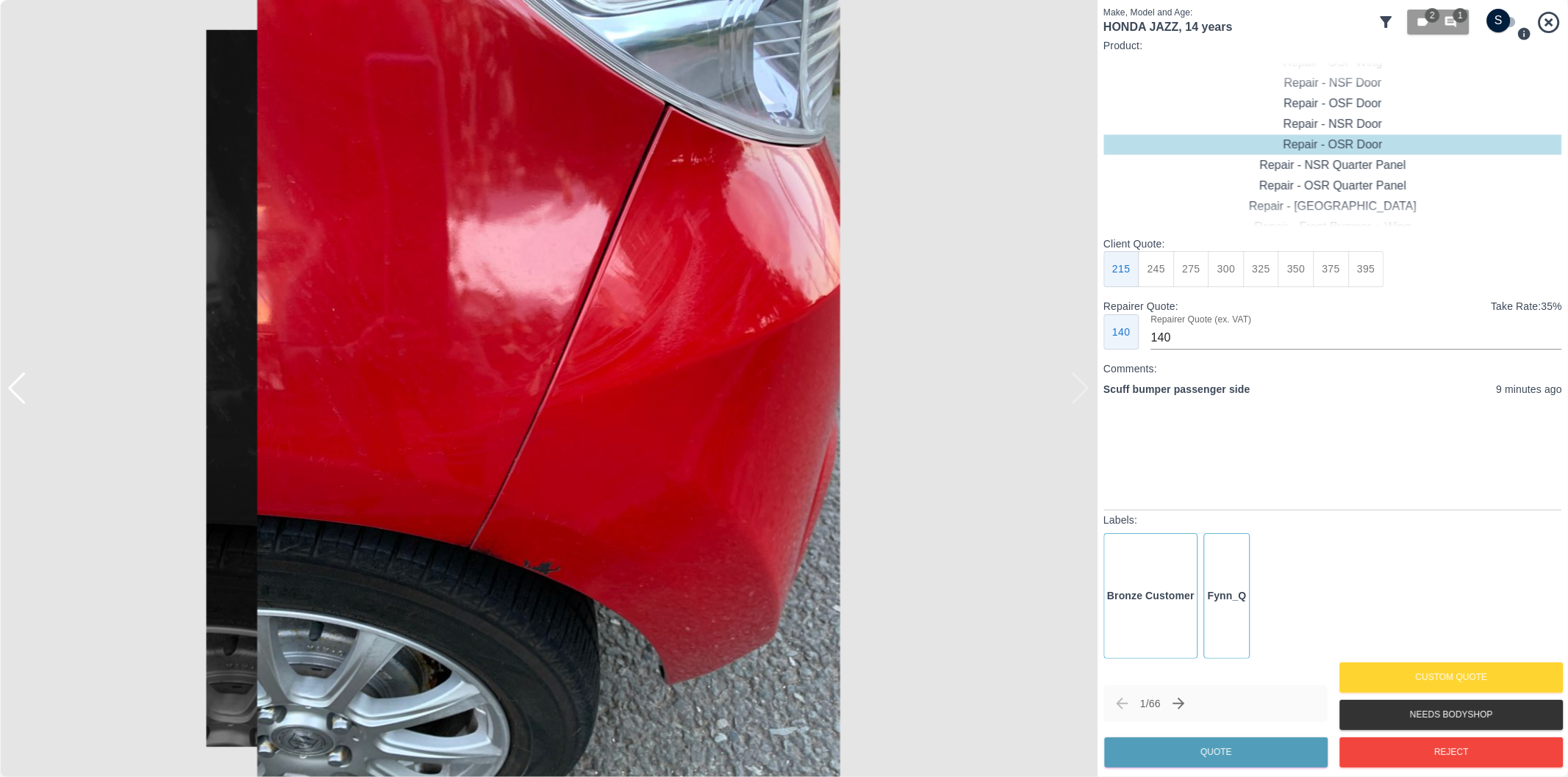
click at [1082, 393] on img at bounding box center [549, 388] width 1097 height 777
click at [1394, 129] on div "Repair - Rear Bumper Corner" at bounding box center [1332, 124] width 458 height 21
type input "120"
click at [1232, 753] on button "Quote" at bounding box center [1215, 752] width 224 height 30
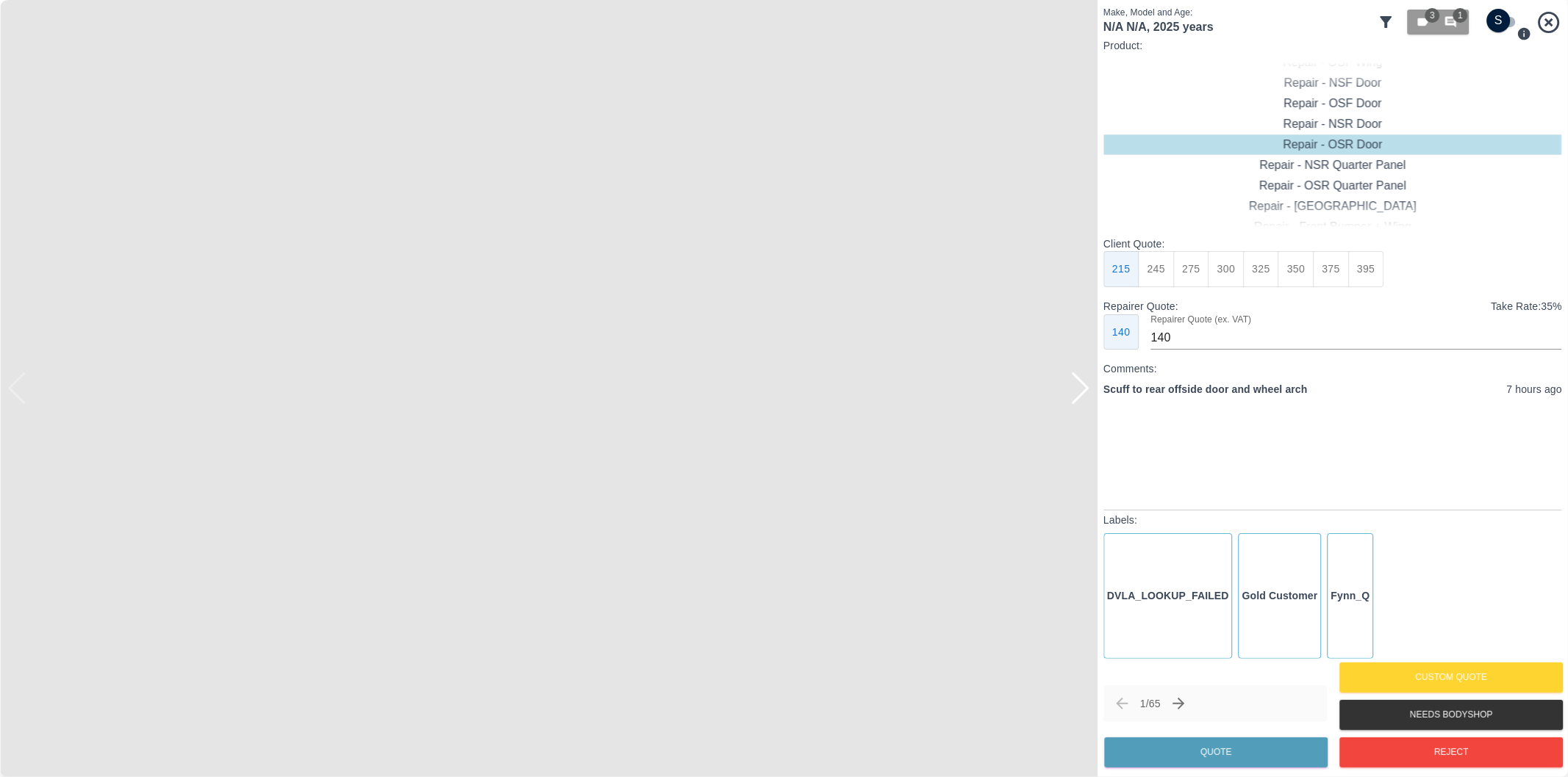
click at [1074, 396] on div at bounding box center [1080, 388] width 20 height 32
click at [1074, 396] on img at bounding box center [549, 388] width 1097 height 777
click at [1180, 703] on icon "Next claim" at bounding box center [1179, 704] width 18 height 18
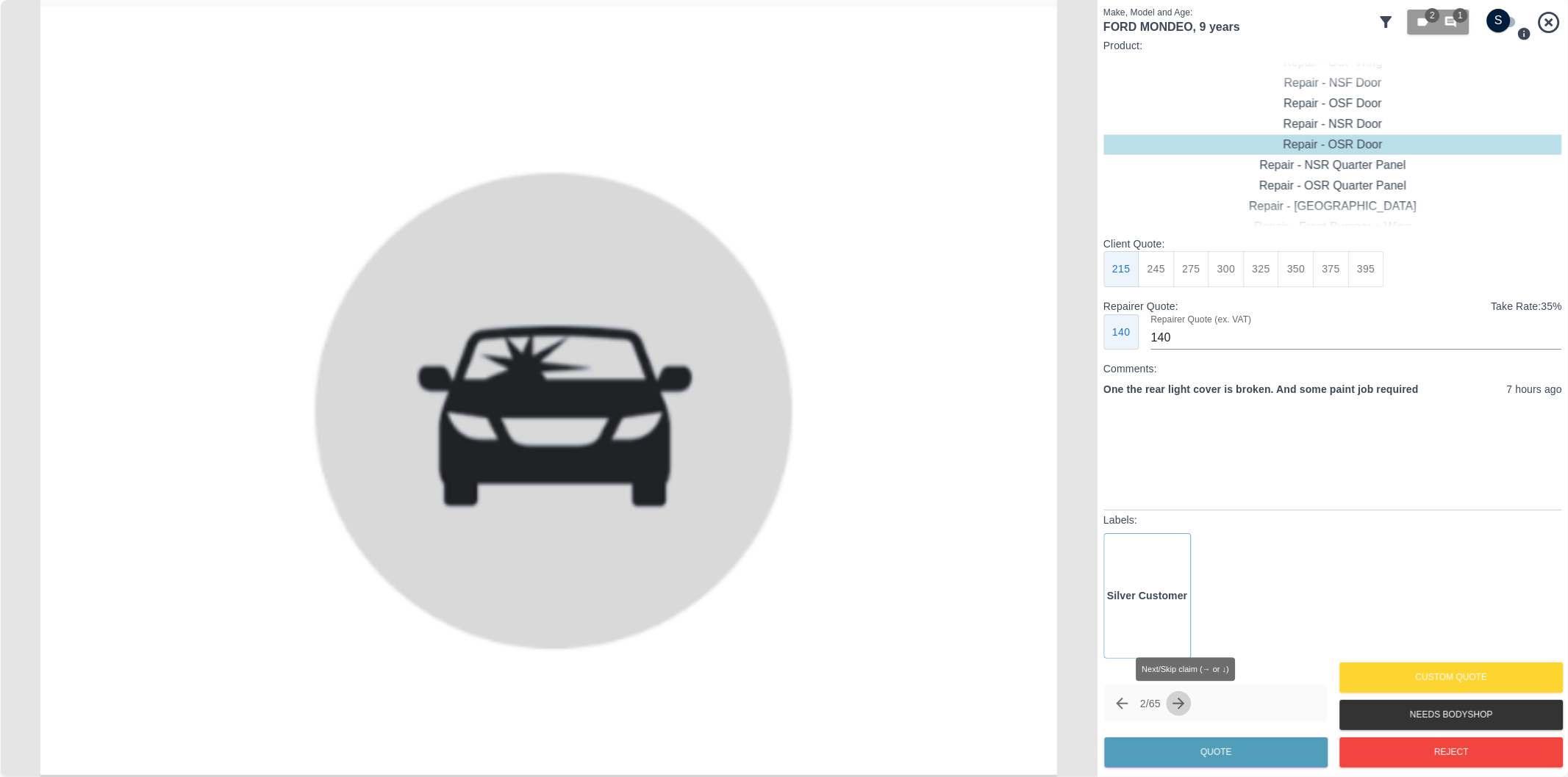
click at [1185, 700] on icon "Next claim" at bounding box center [1179, 704] width 12 height 12
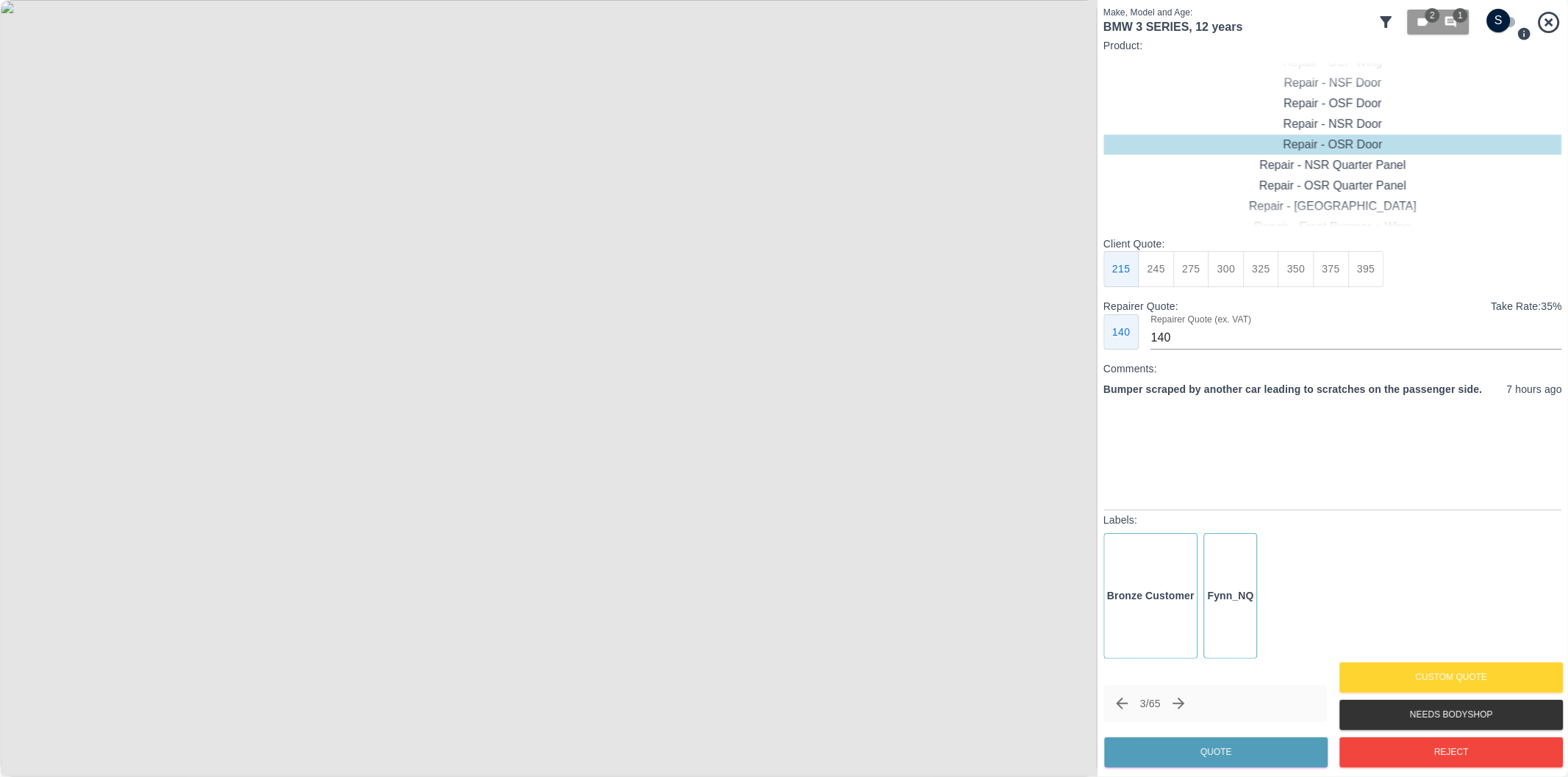
click at [828, 436] on img at bounding box center [549, 388] width 1097 height 777
click at [1501, 21] on input "checkbox" at bounding box center [1499, 21] width 71 height 24
checkbox input "true"
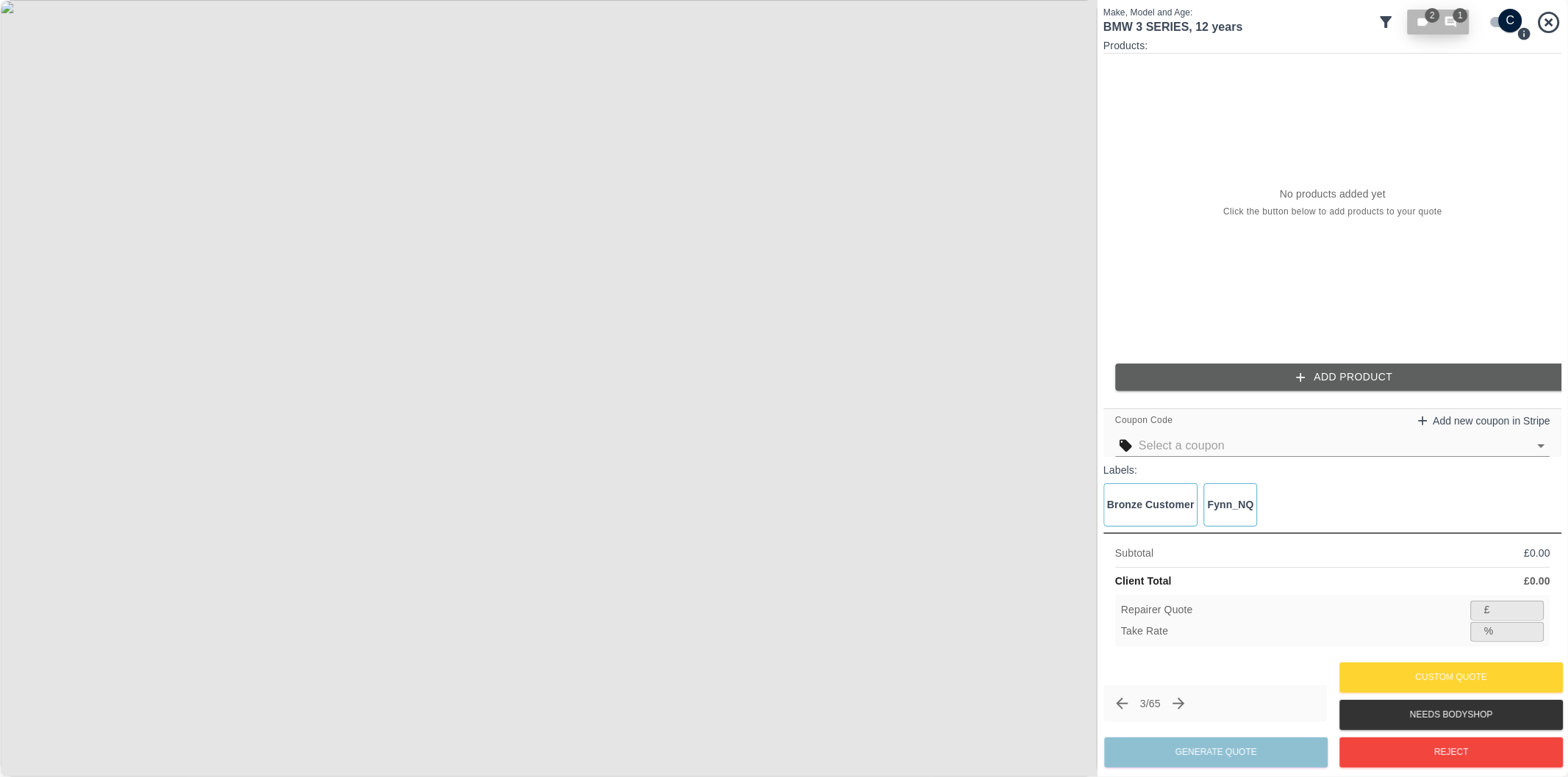
click at [1459, 26] on span "1" at bounding box center [1452, 22] width 16 height 13
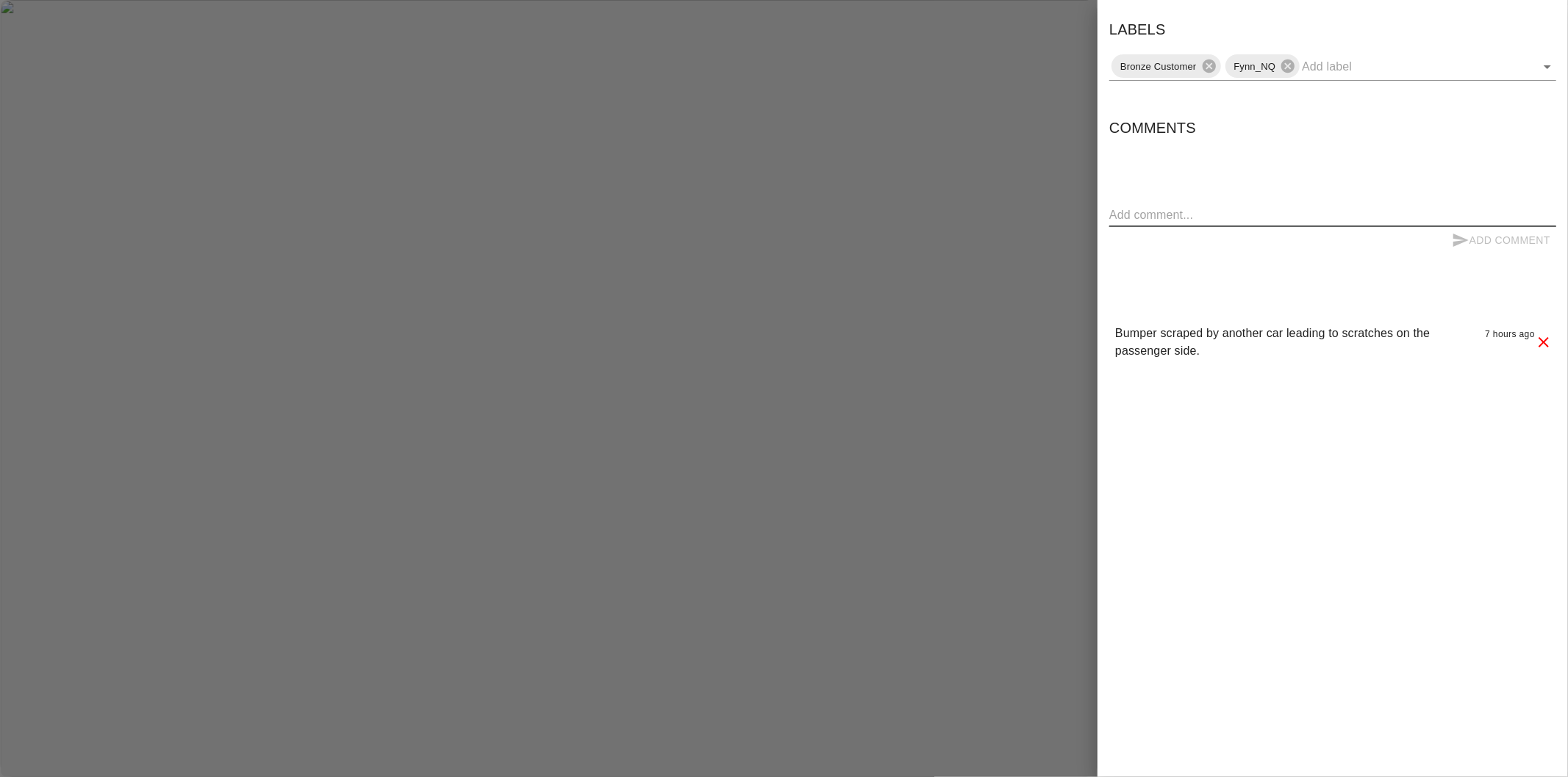
click at [1283, 215] on textarea at bounding box center [1333, 215] width 447 height 17
click at [1357, 69] on input "text" at bounding box center [1409, 66] width 213 height 23
type input "pic"
click at [1192, 98] on li "Needs Better Pics" at bounding box center [1333, 100] width 447 height 27
click at [1037, 113] on div at bounding box center [784, 388] width 1568 height 777
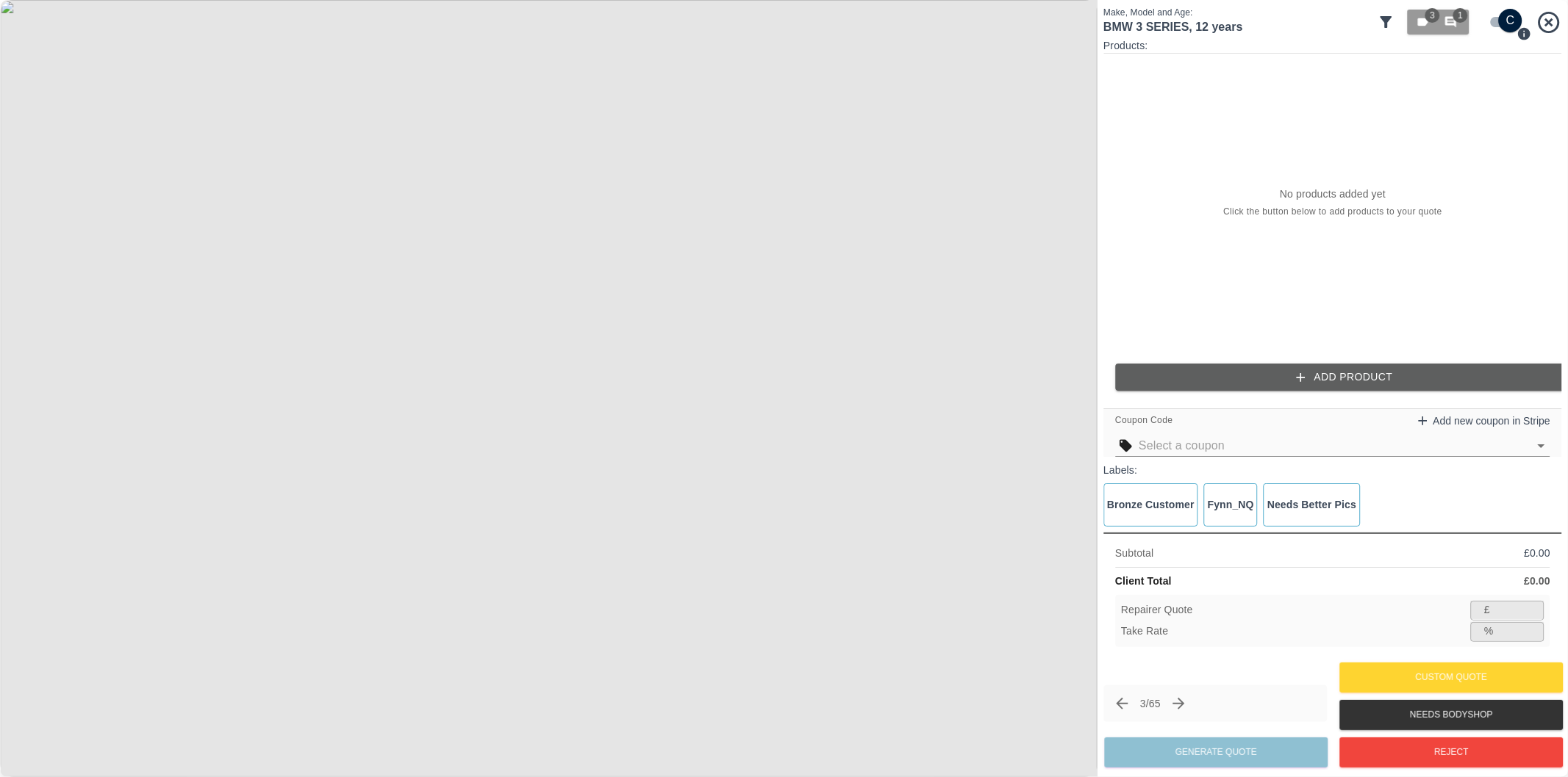
click at [1188, 707] on icon "Next claim" at bounding box center [1179, 704] width 18 height 18
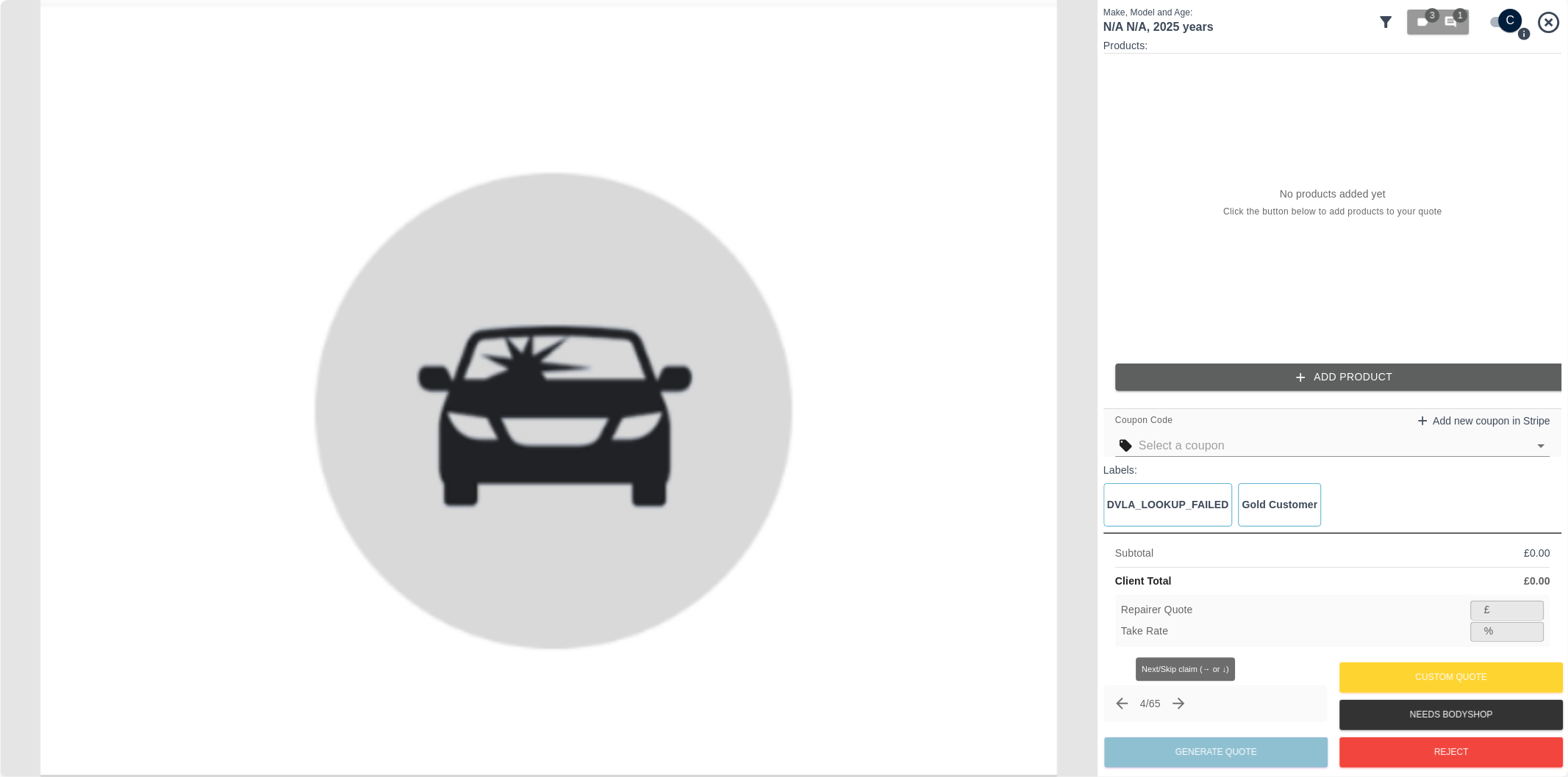
click at [1188, 707] on icon "Next claim" at bounding box center [1179, 704] width 18 height 18
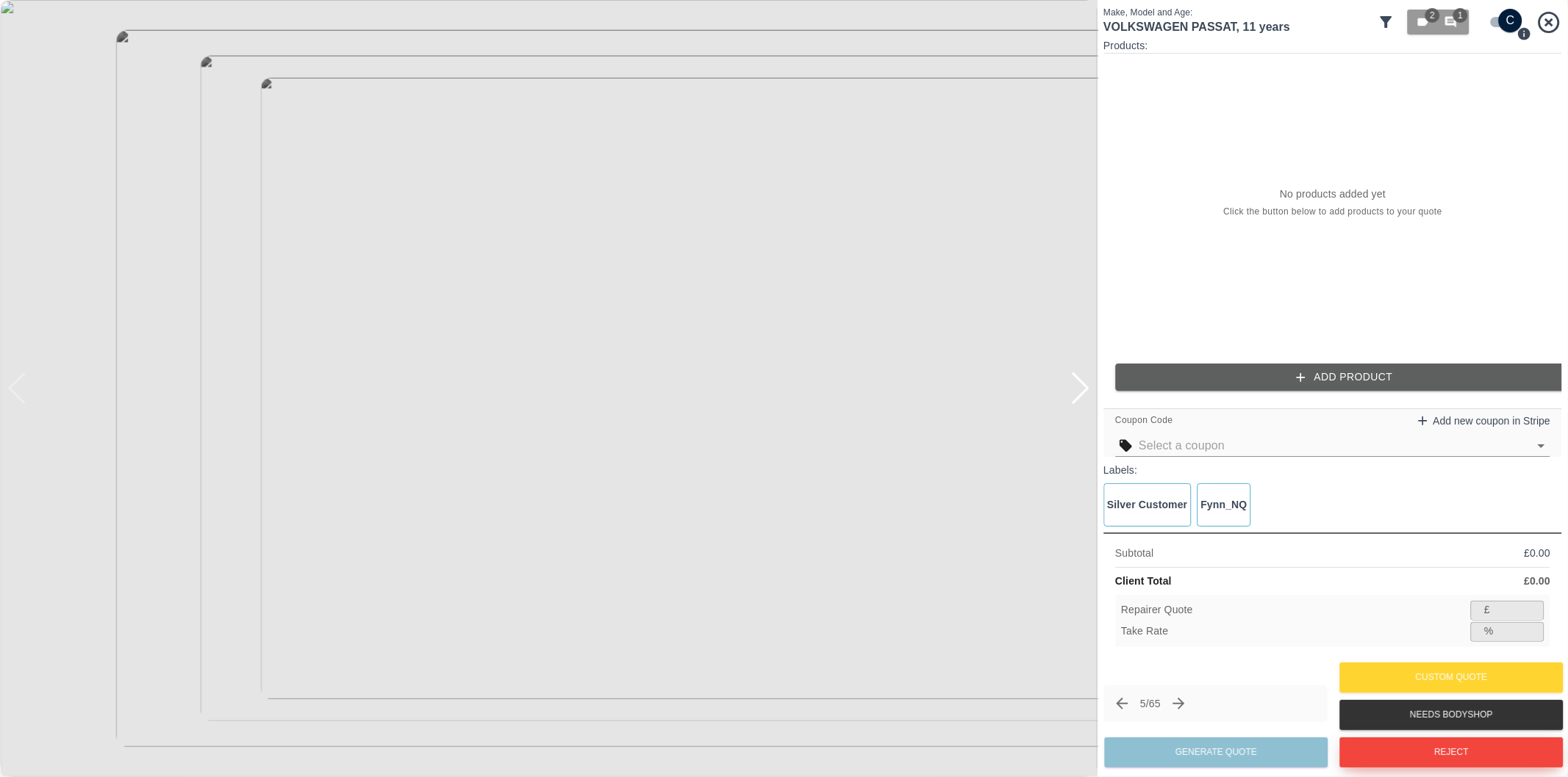
click at [1450, 755] on button "Reject" at bounding box center [1451, 752] width 224 height 30
click at [1497, 25] on input "checkbox" at bounding box center [1510, 21] width 71 height 24
checkbox input "false"
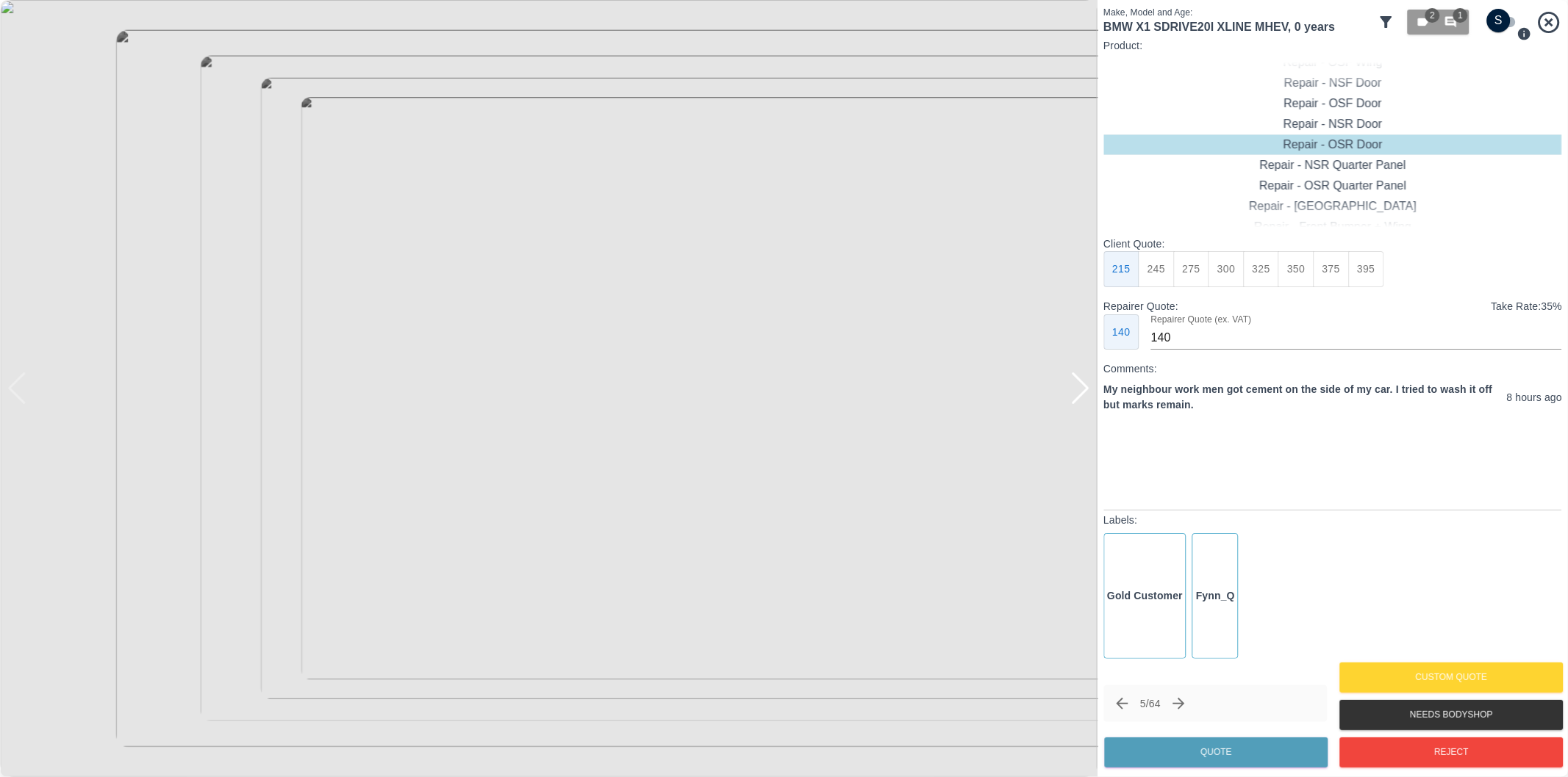
click at [1086, 393] on div at bounding box center [1080, 388] width 20 height 32
click at [1090, 393] on div at bounding box center [1080, 388] width 20 height 32
click at [1090, 393] on div at bounding box center [549, 388] width 1097 height 777
click at [1059, 402] on div at bounding box center [549, 388] width 1097 height 777
click at [1084, 397] on div at bounding box center [1080, 388] width 20 height 32
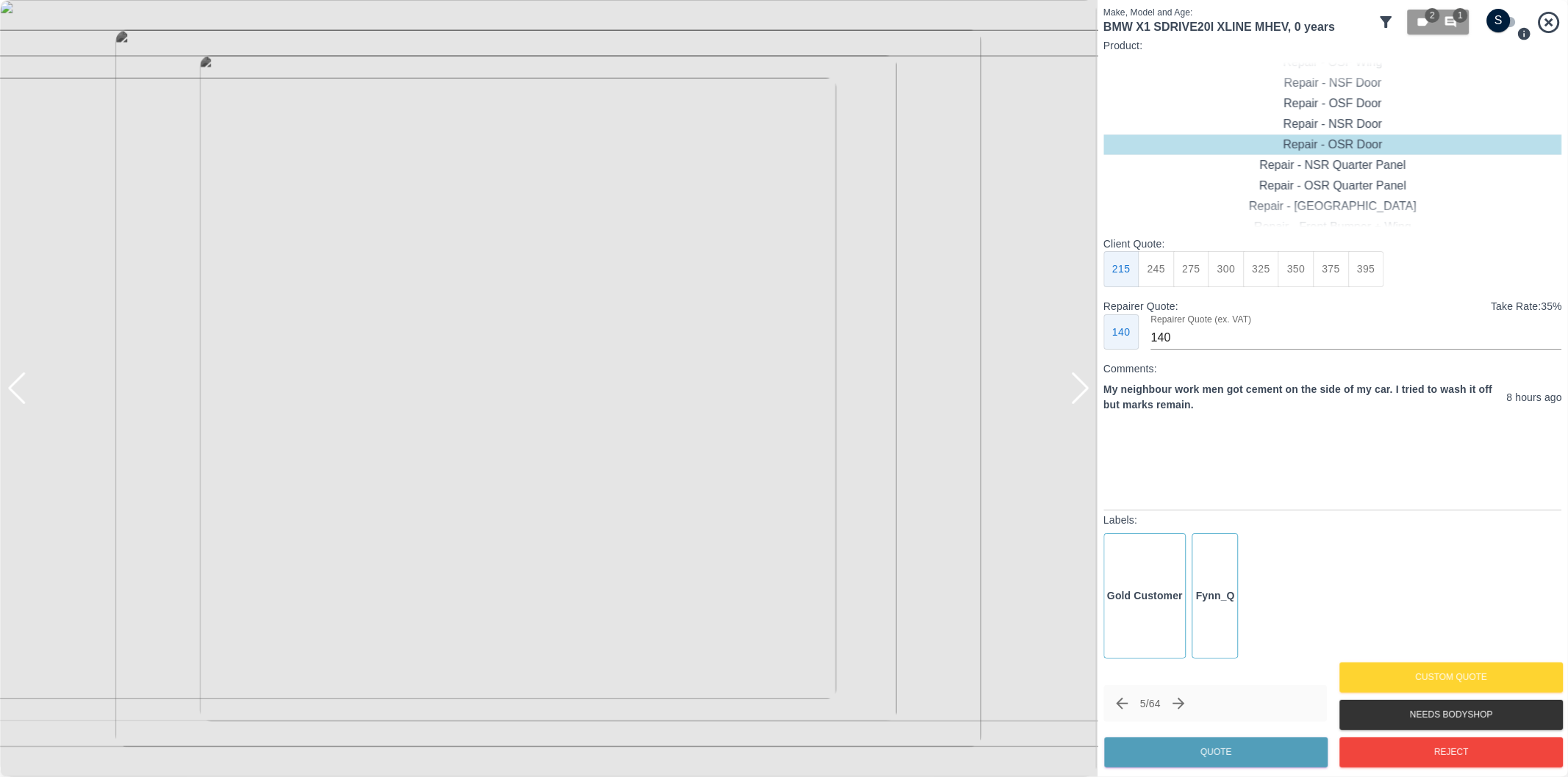
click at [1083, 387] on div at bounding box center [1080, 388] width 20 height 32
click at [1084, 386] on div at bounding box center [1080, 388] width 20 height 32
click at [12, 390] on div at bounding box center [7, 388] width 15 height 777
click at [19, 390] on div at bounding box center [17, 388] width 20 height 32
click at [21, 390] on div at bounding box center [17, 388] width 20 height 32
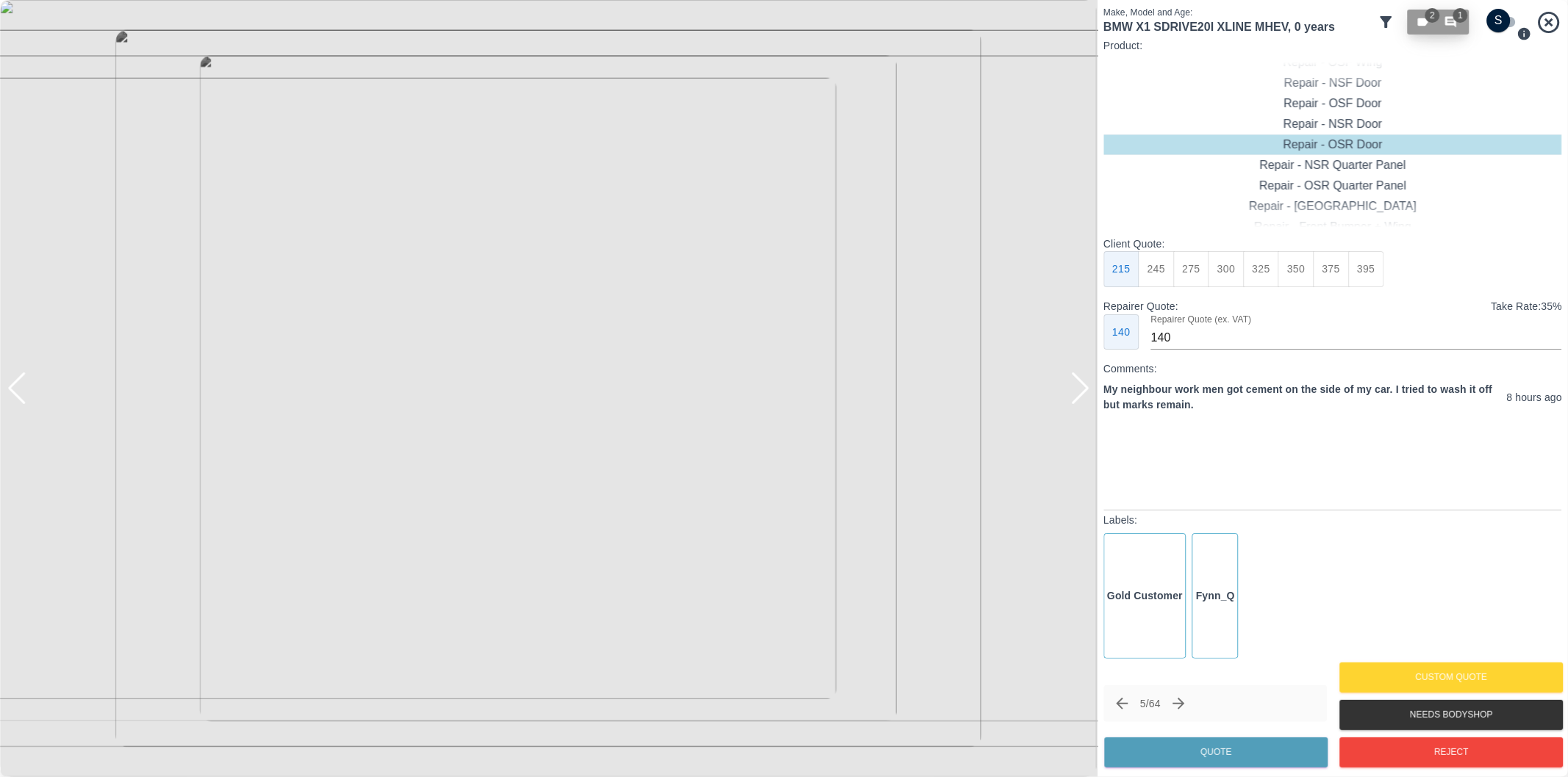
click at [1450, 27] on icon "button" at bounding box center [1451, 22] width 13 height 13
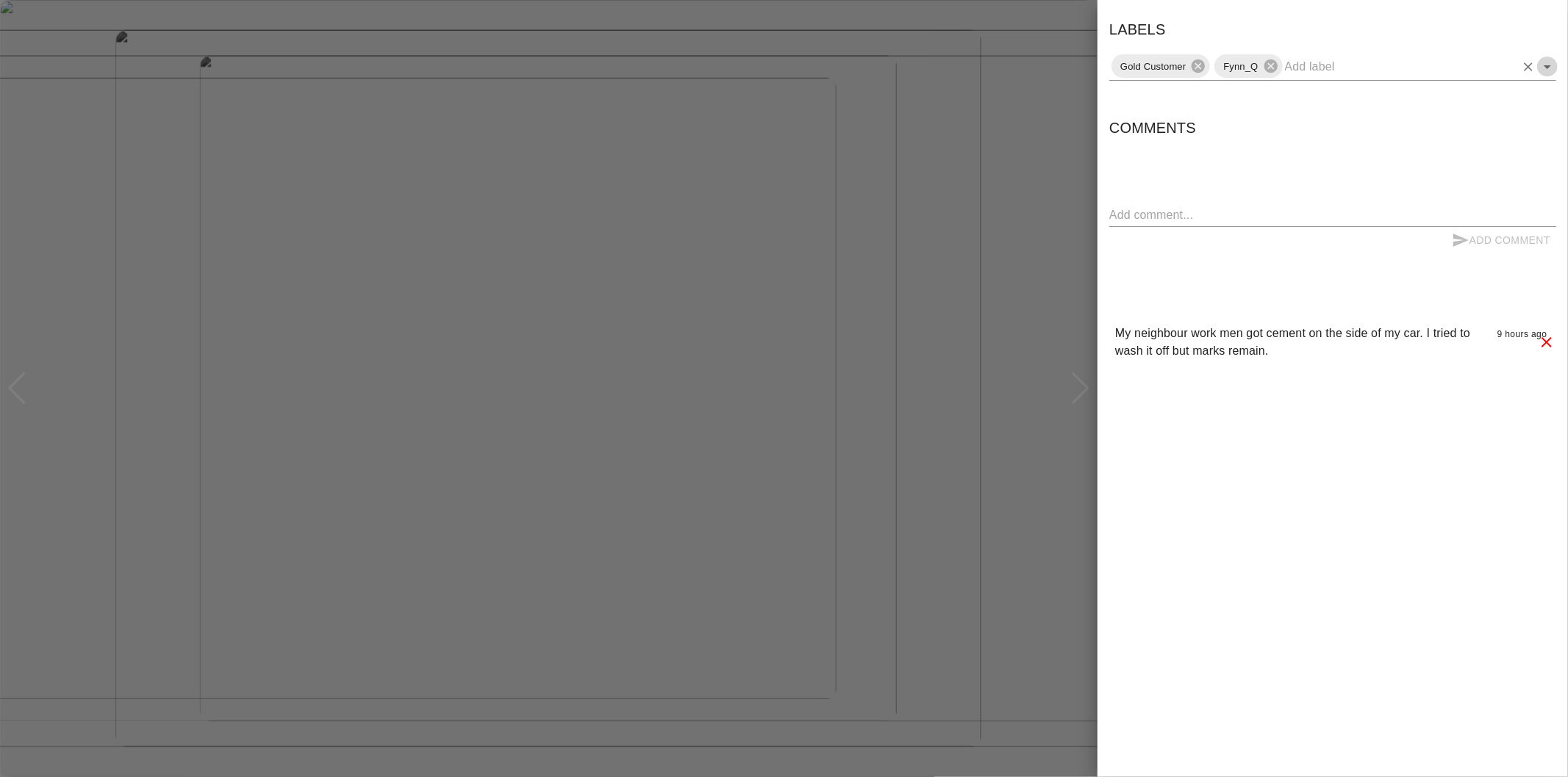
click at [1548, 66] on icon "Open" at bounding box center [1547, 67] width 7 height 4
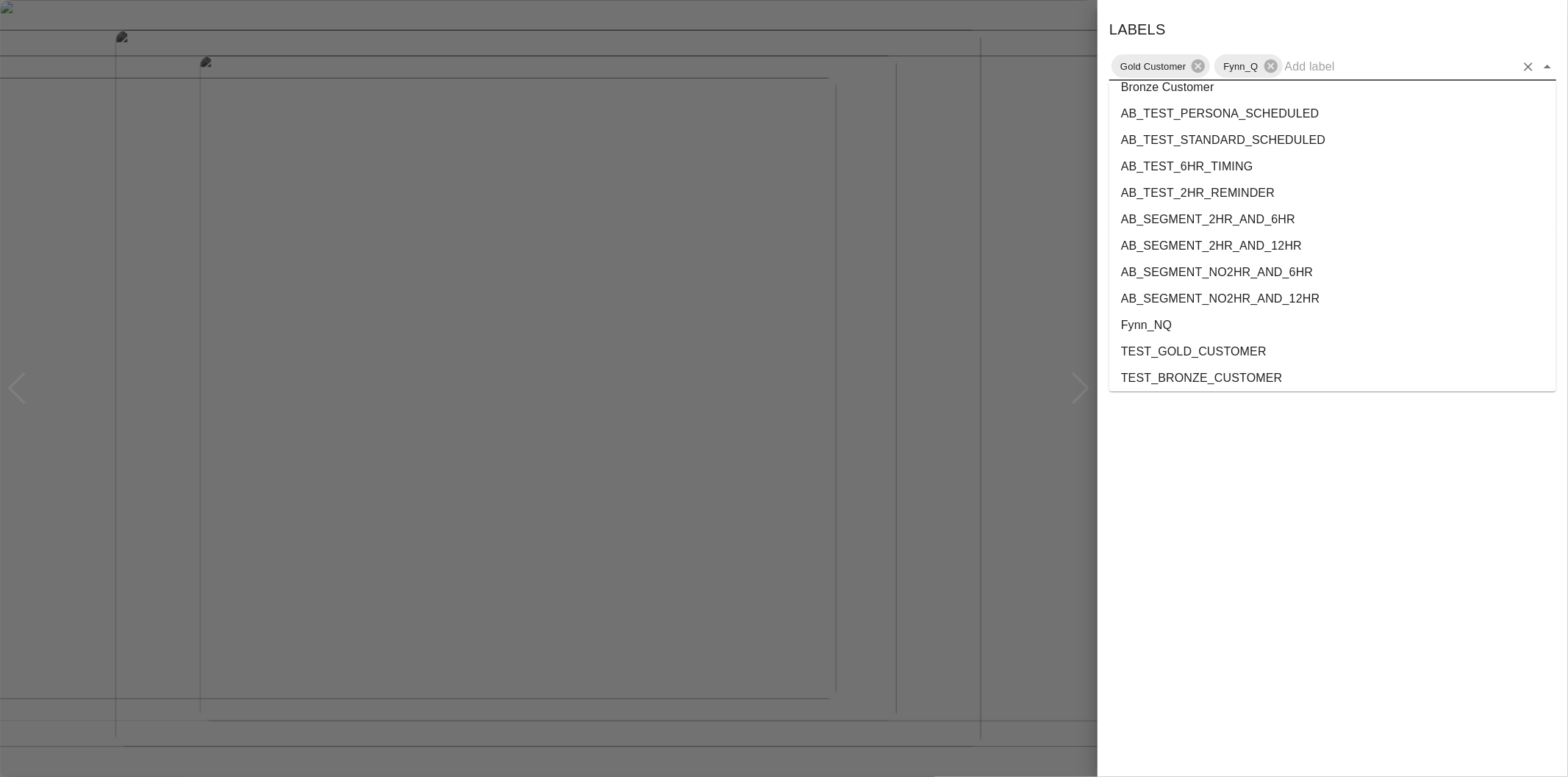
scroll to position [2689, 0]
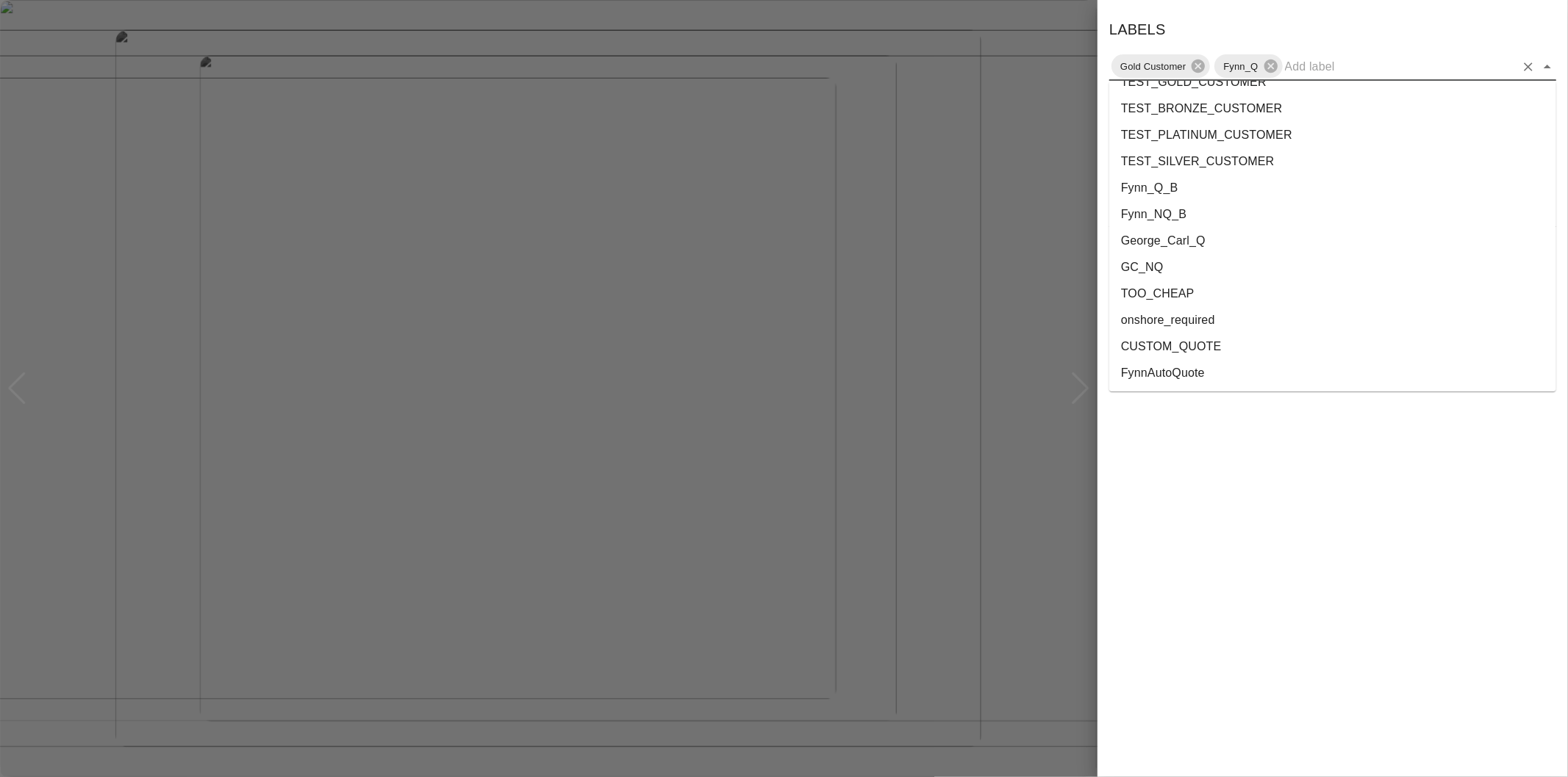
click at [1178, 318] on li "onshore_required" at bounding box center [1333, 320] width 447 height 27
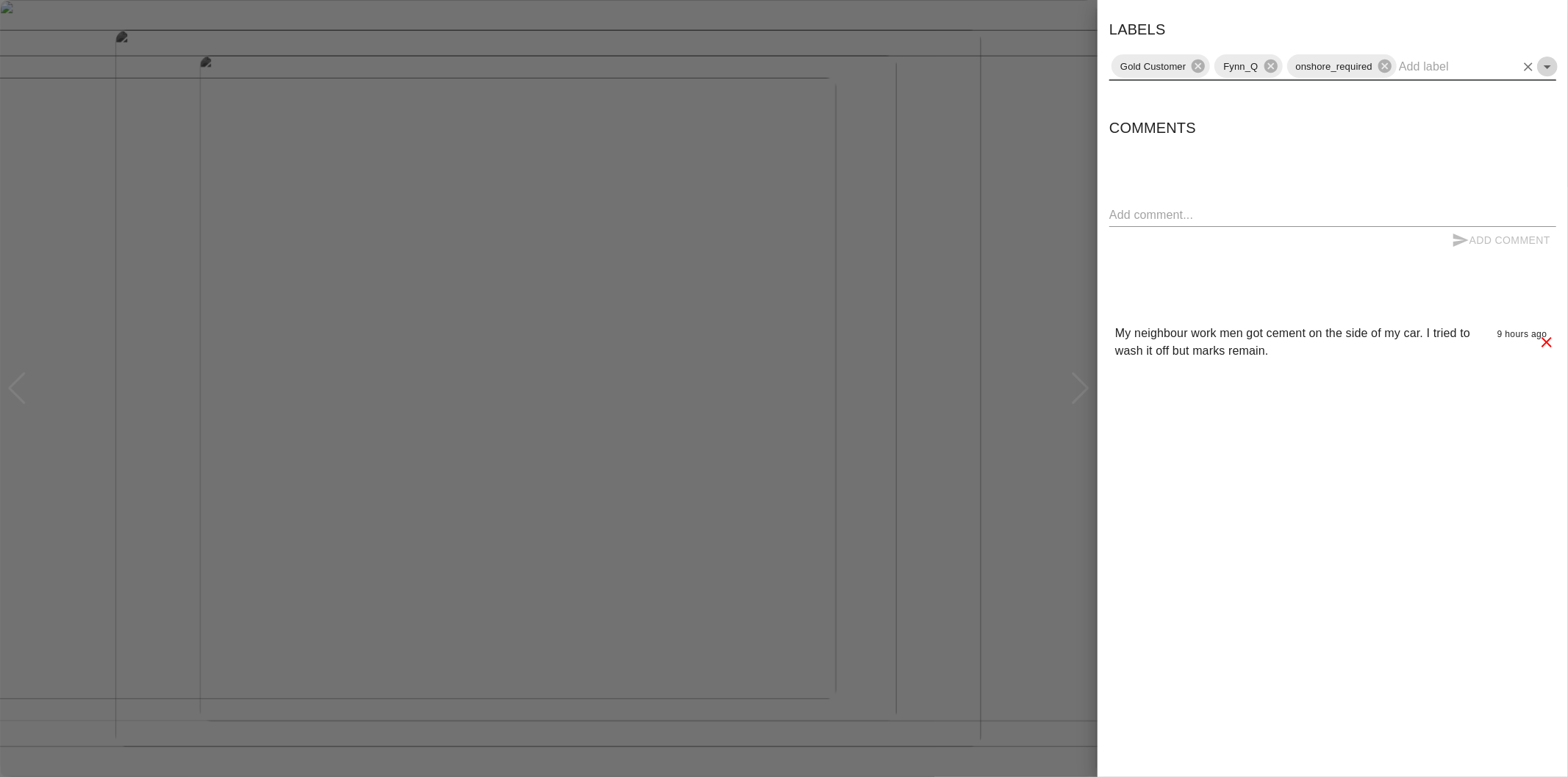
click at [1551, 72] on icon "Open" at bounding box center [1547, 67] width 18 height 18
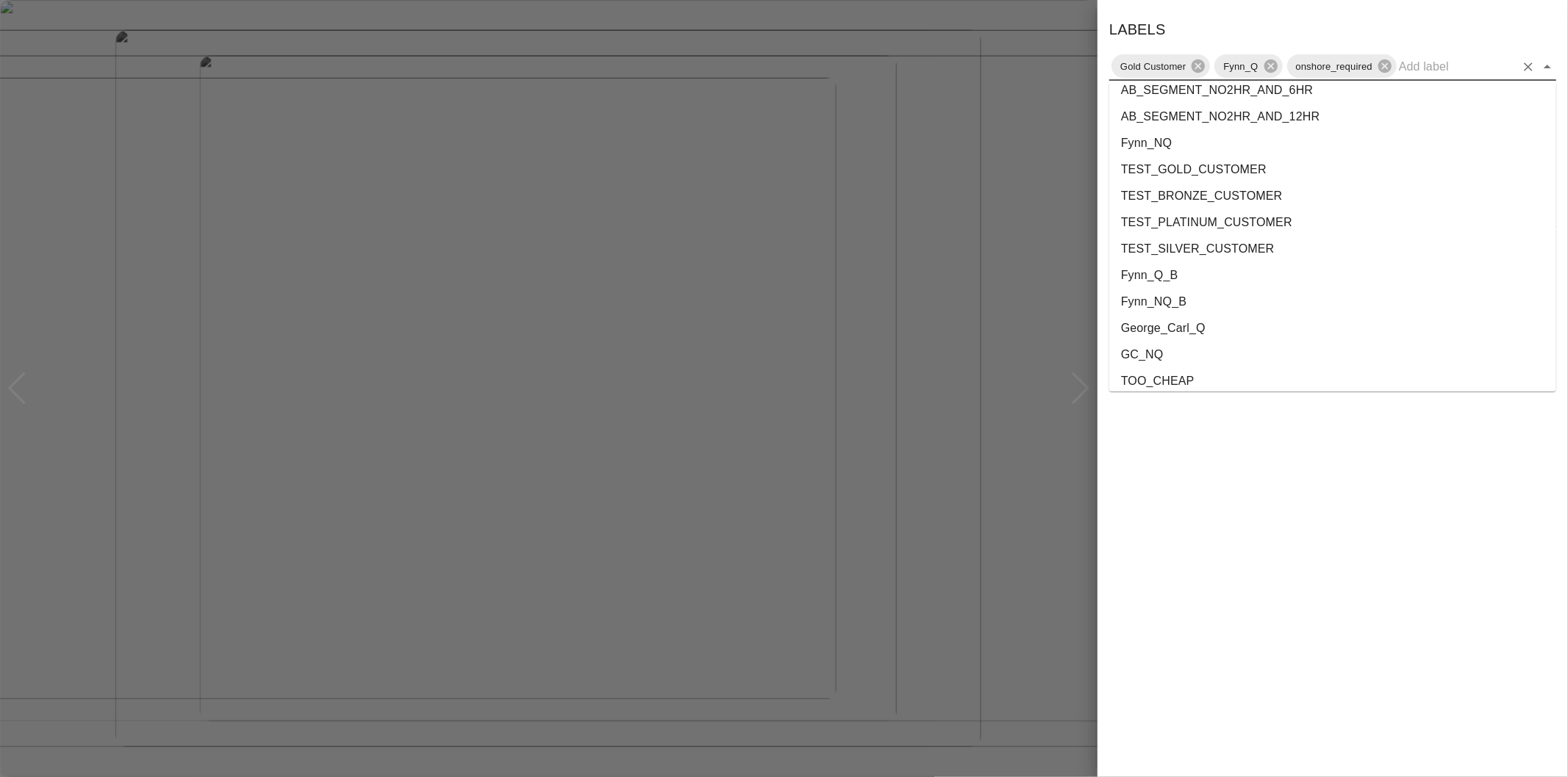
scroll to position [2662, 0]
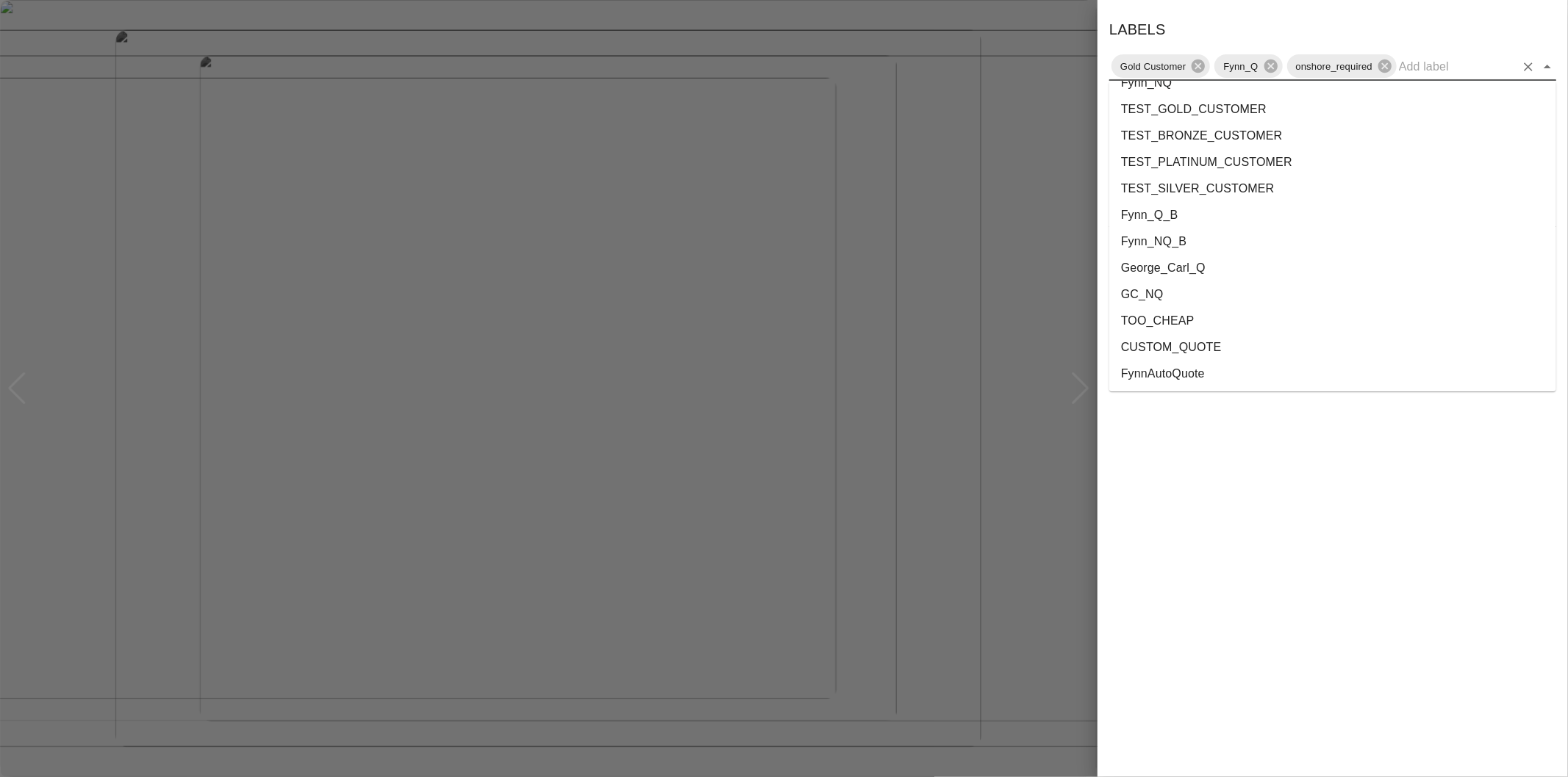
click at [1178, 263] on li "George_Carl_Q" at bounding box center [1333, 268] width 447 height 27
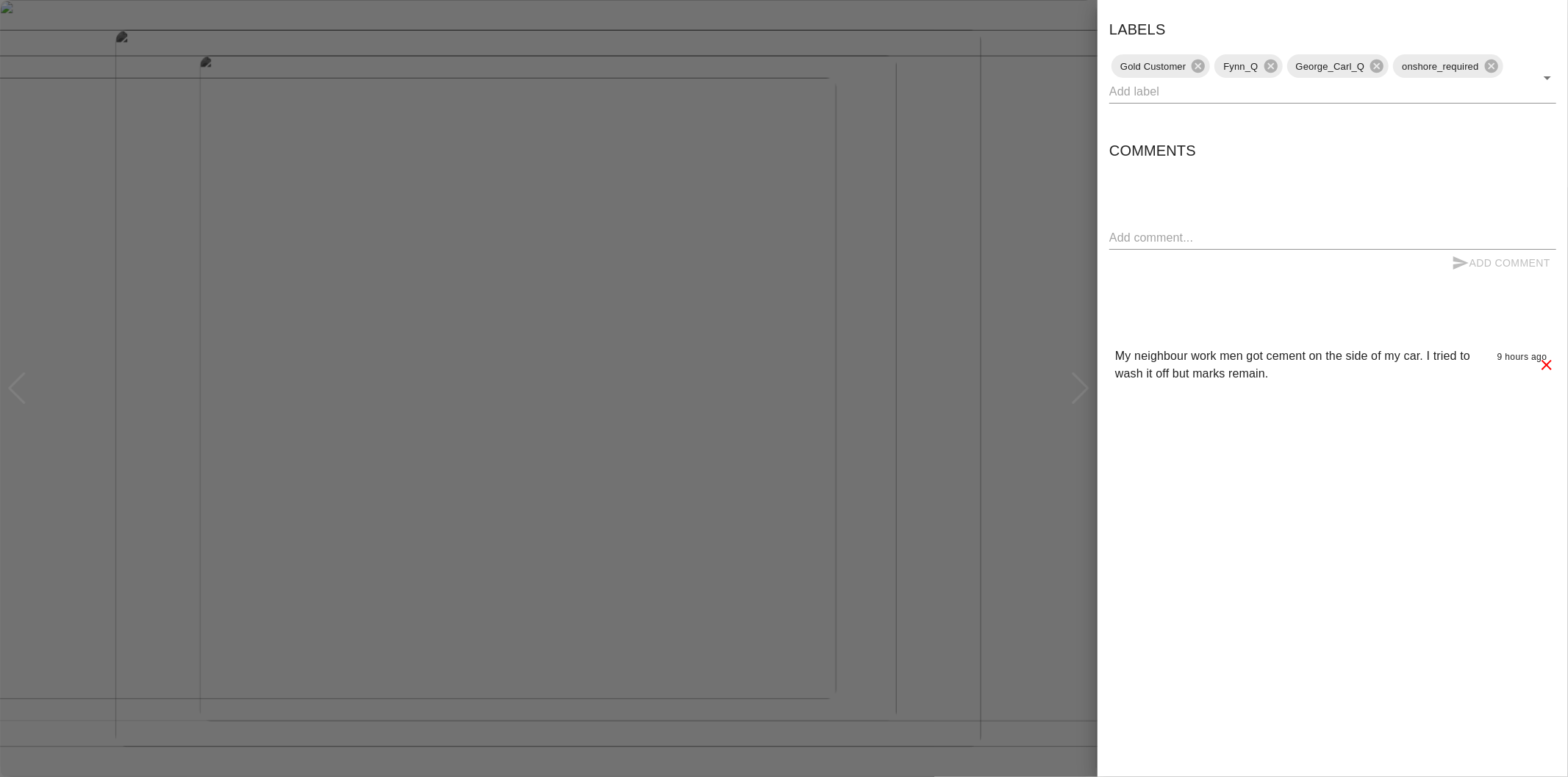
click at [1087, 343] on div at bounding box center [784, 388] width 1568 height 777
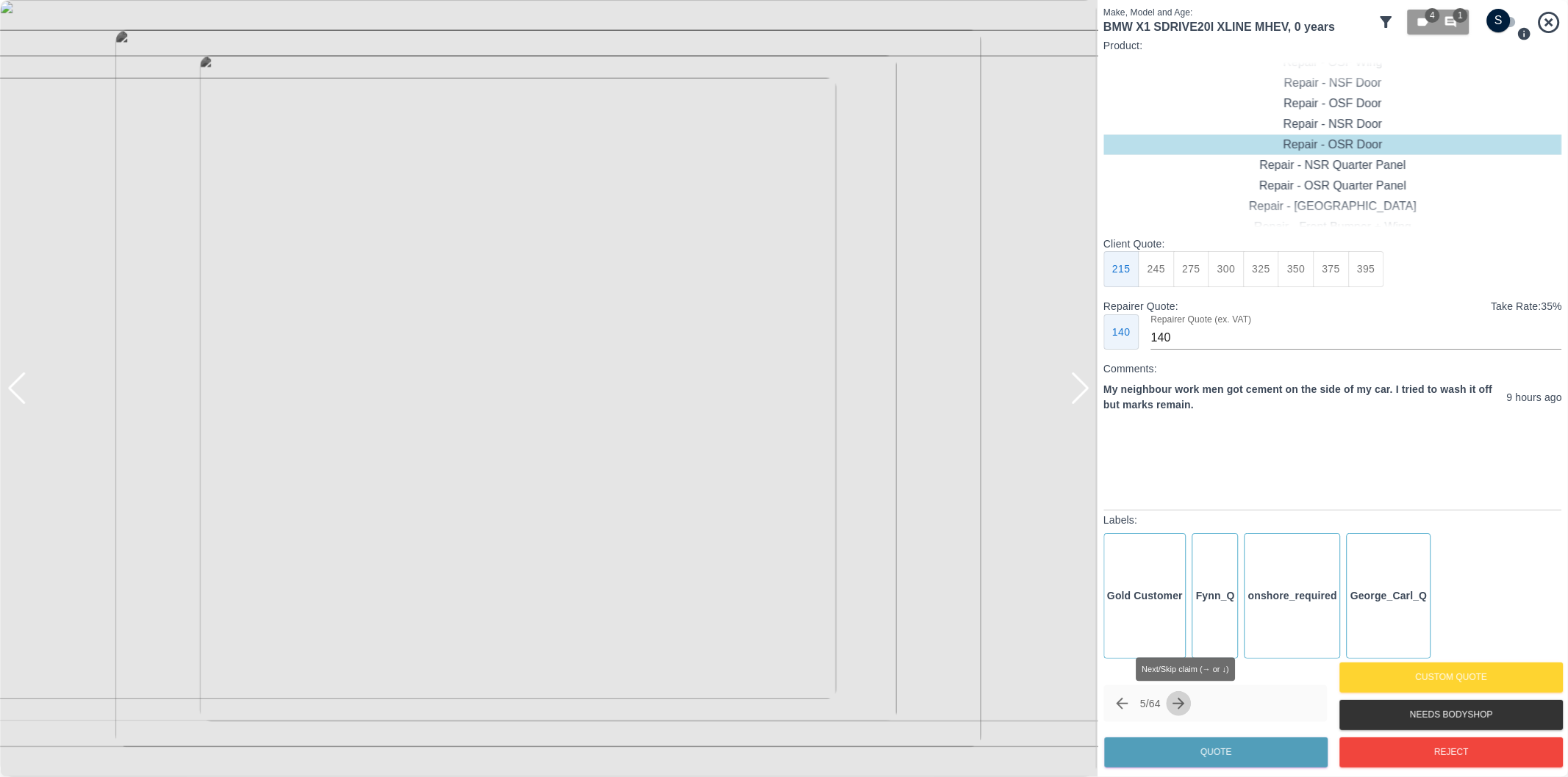
click at [1183, 700] on icon "Next claim" at bounding box center [1179, 704] width 18 height 18
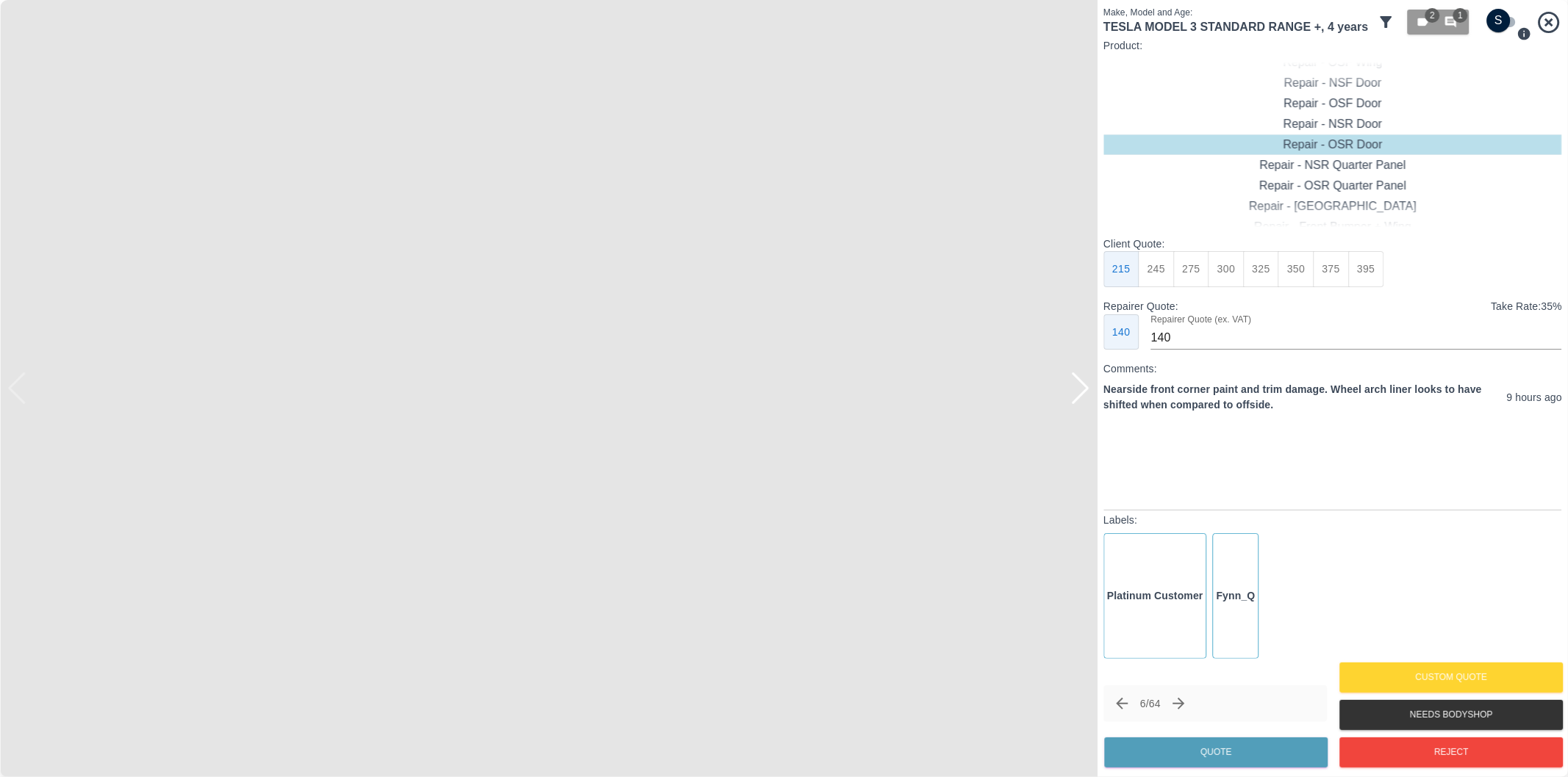
click at [1079, 391] on div at bounding box center [1080, 388] width 20 height 32
click at [1505, 27] on input "checkbox" at bounding box center [1499, 21] width 71 height 24
checkbox input "true"
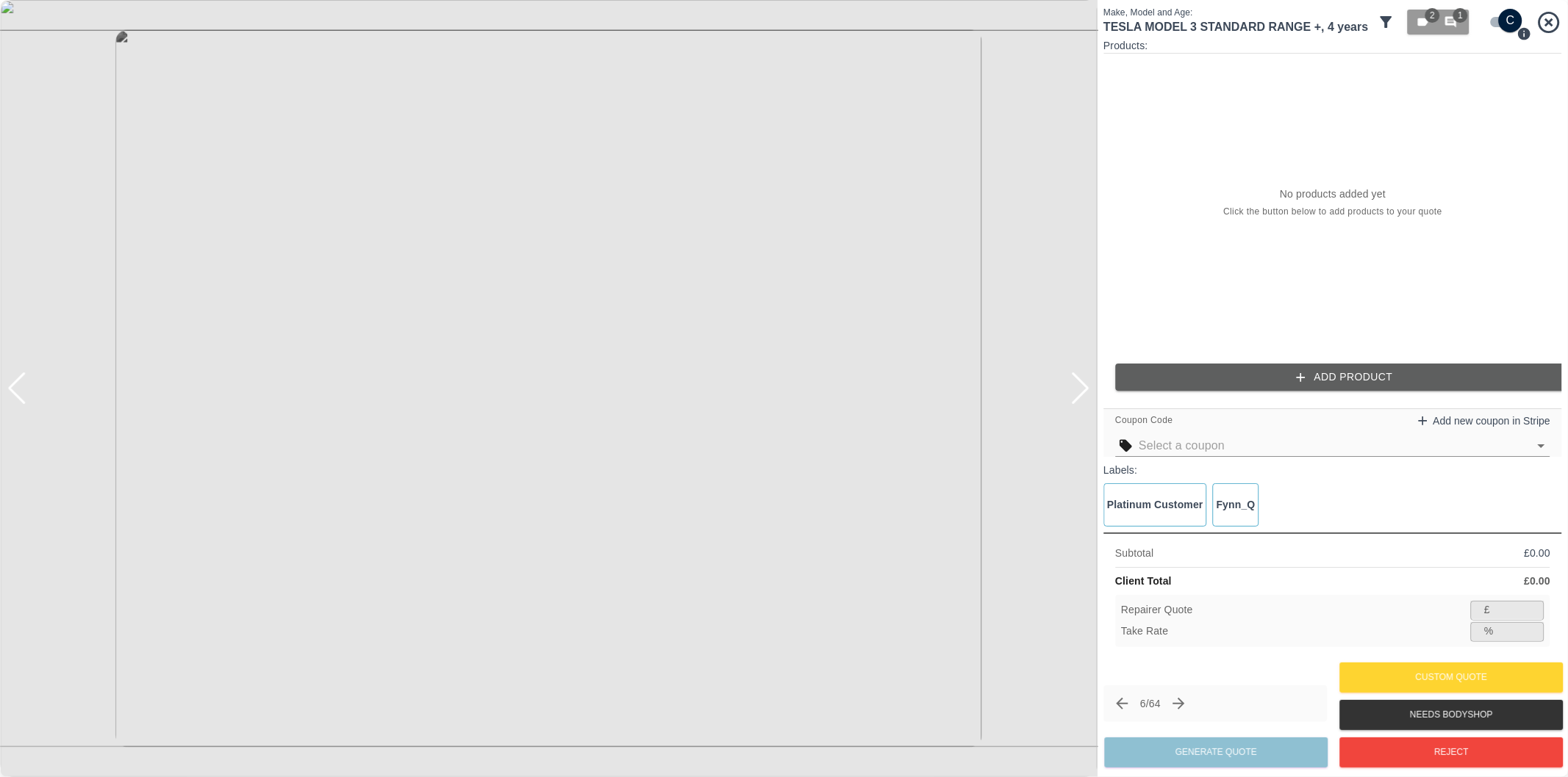
click at [1323, 384] on button "Add Product" at bounding box center [1344, 377] width 458 height 27
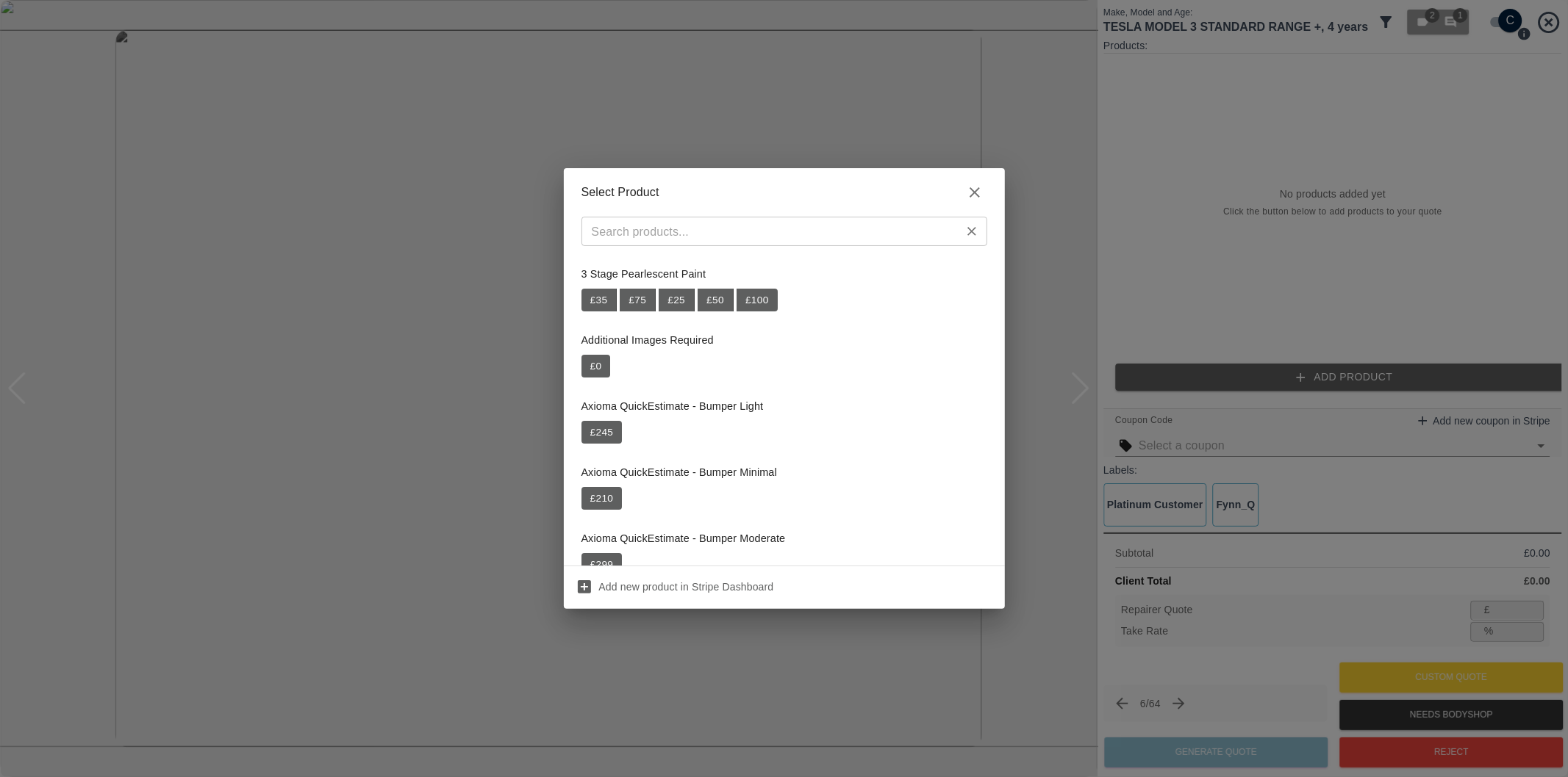
click at [879, 231] on input "text" at bounding box center [772, 232] width 373 height 21
paste input "Repair Front Bumper Corner"
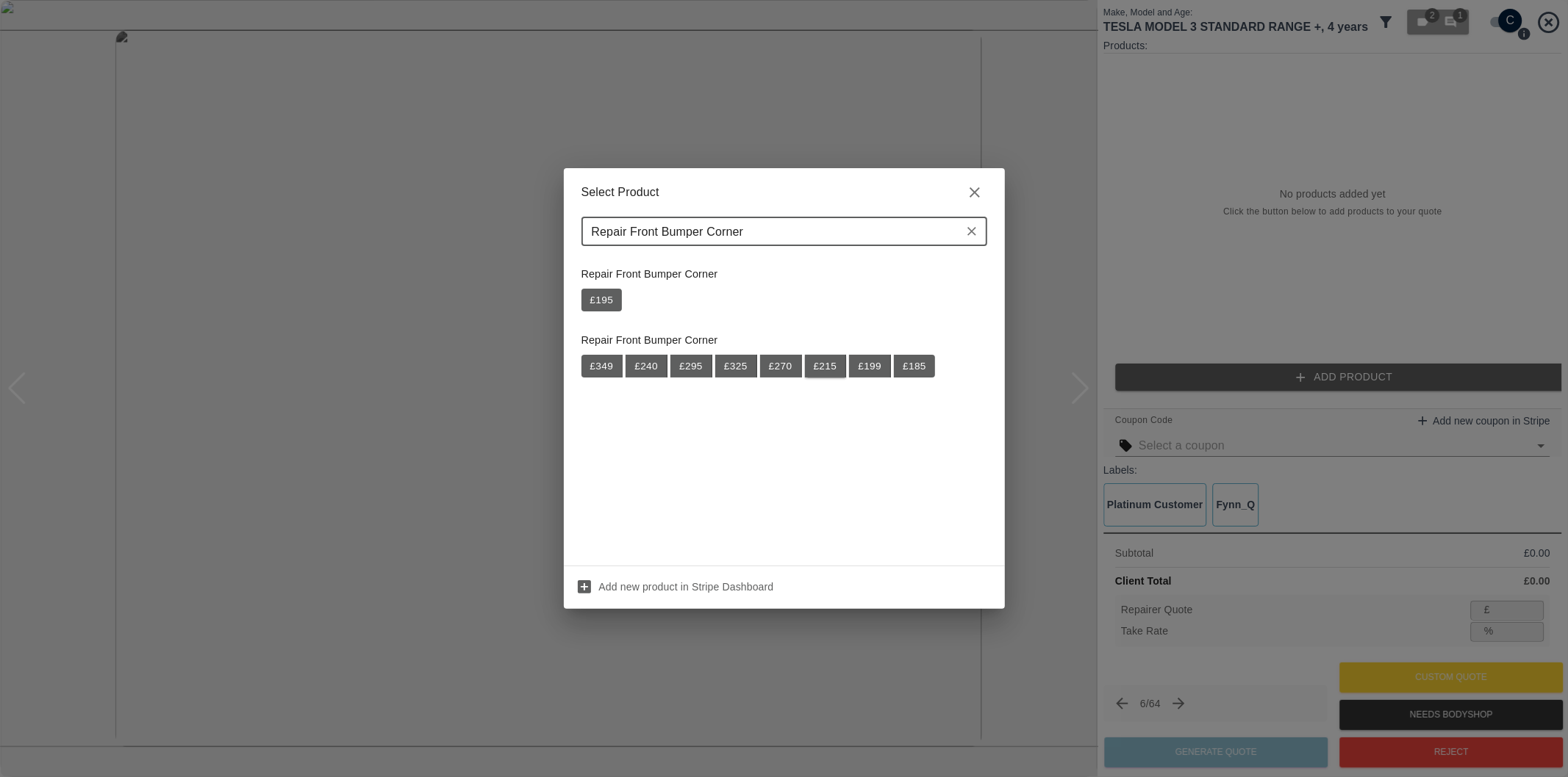
type input "Repair Front Bumper Corner"
click at [821, 368] on button "£ 215" at bounding box center [826, 367] width 42 height 24
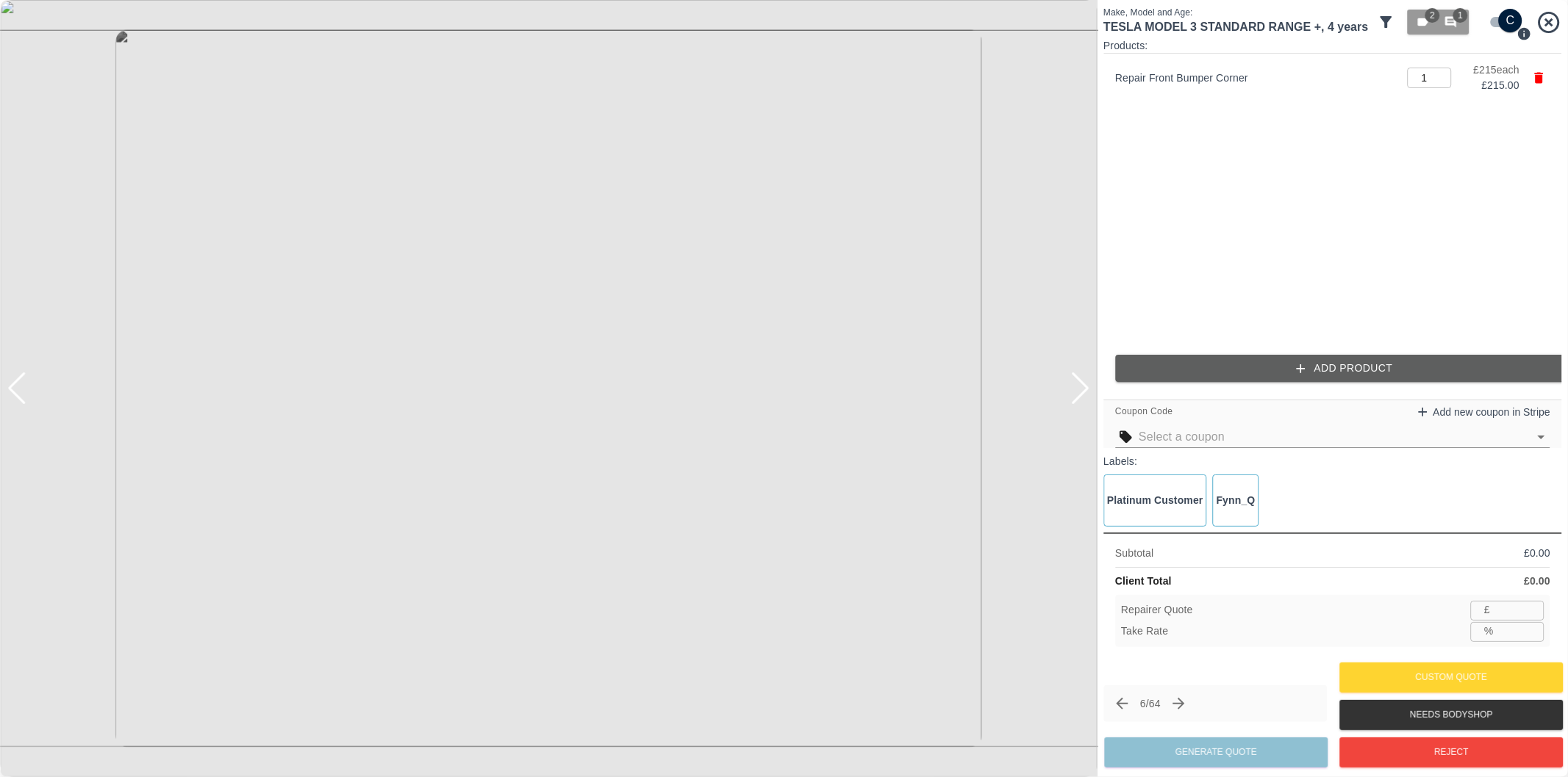
type input "139"
type input "35.3"
click at [1246, 365] on button "Add Product" at bounding box center [1344, 368] width 458 height 27
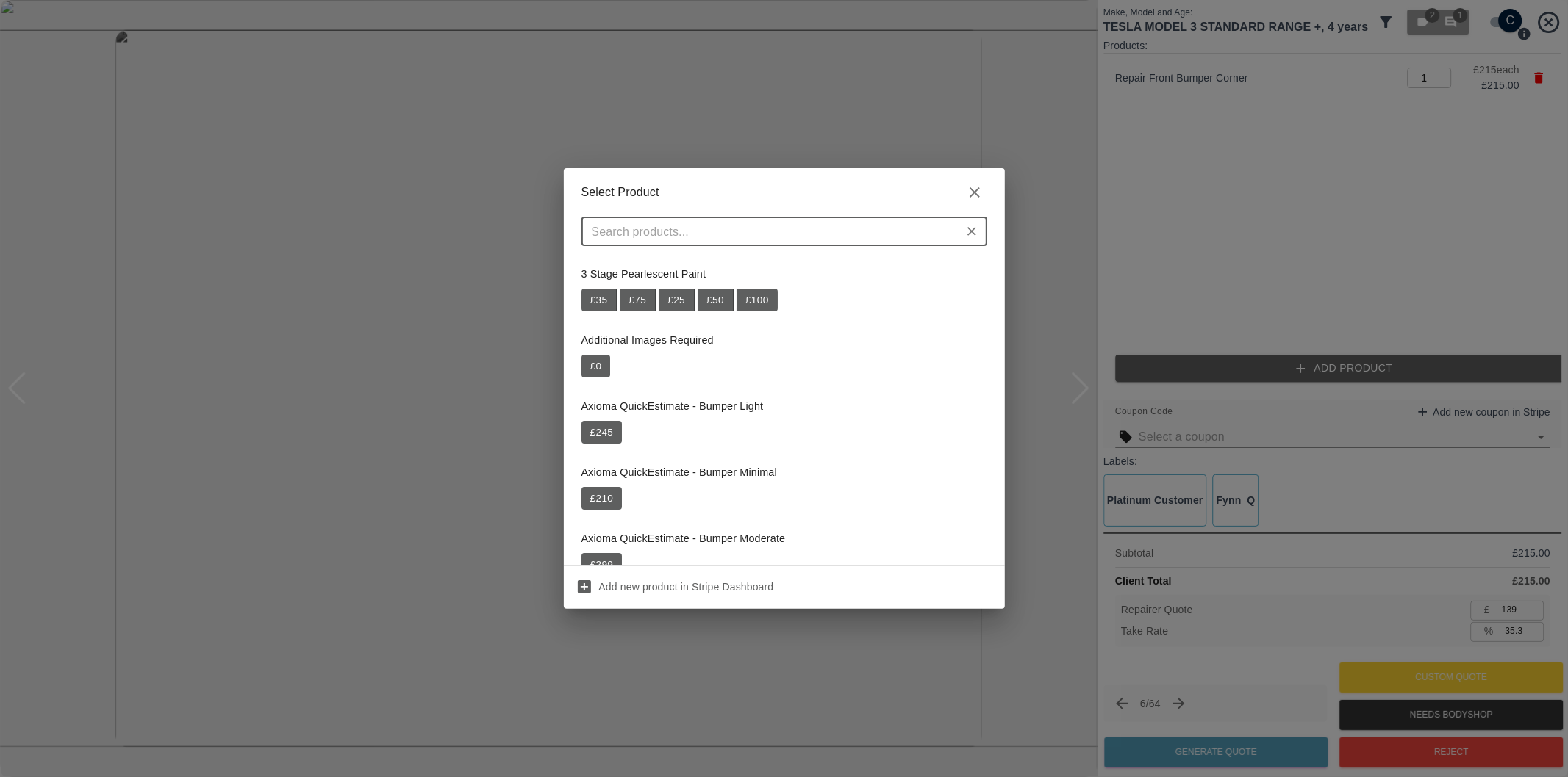
drag, startPoint x: 776, startPoint y: 234, endPoint x: 777, endPoint y: 218, distance: 16.0
click at [777, 221] on div "​" at bounding box center [784, 231] width 405 height 29
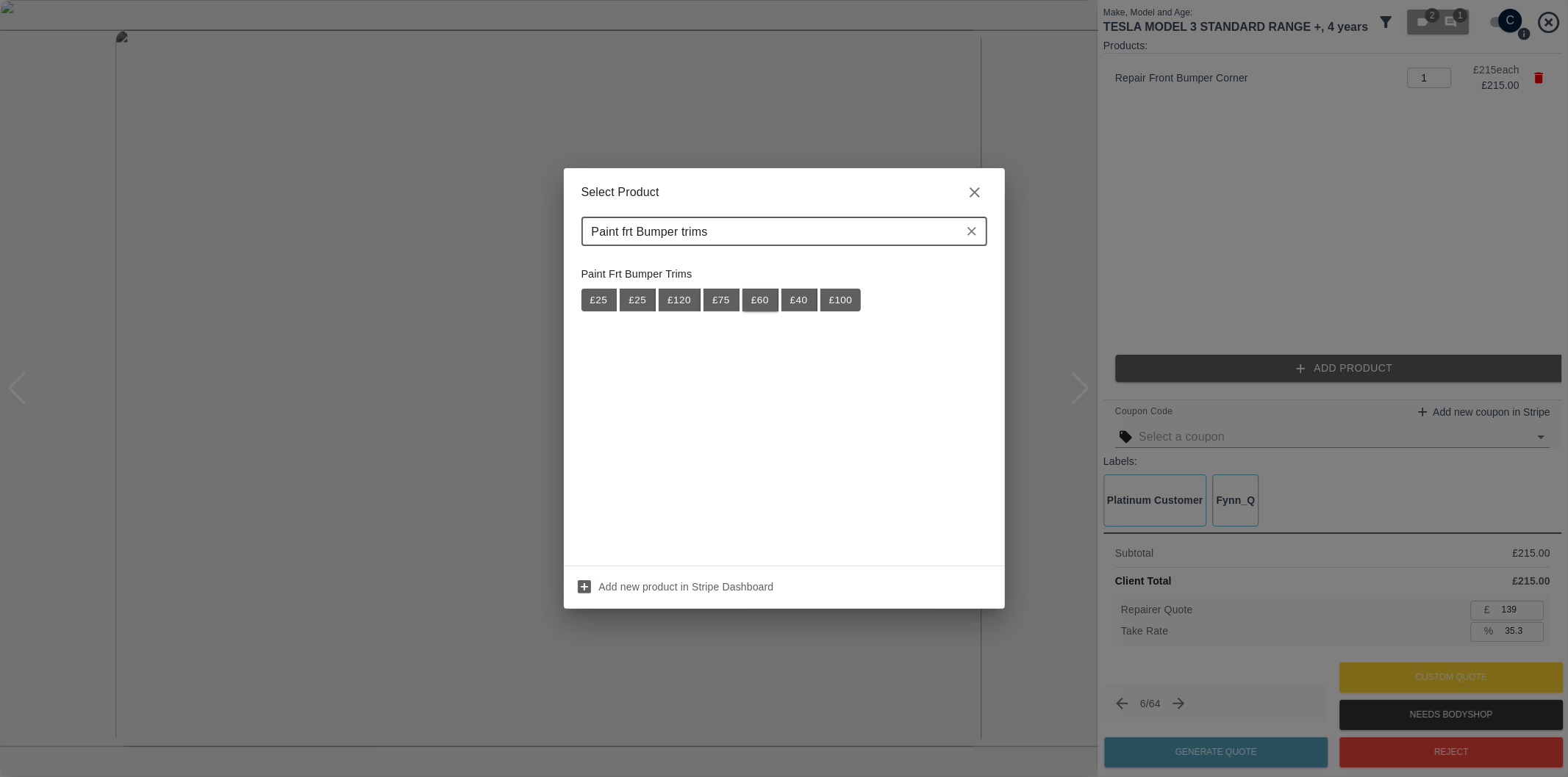
type input "Paint frt Bumper trims"
click at [765, 302] on button "£ 60" at bounding box center [760, 301] width 36 height 24
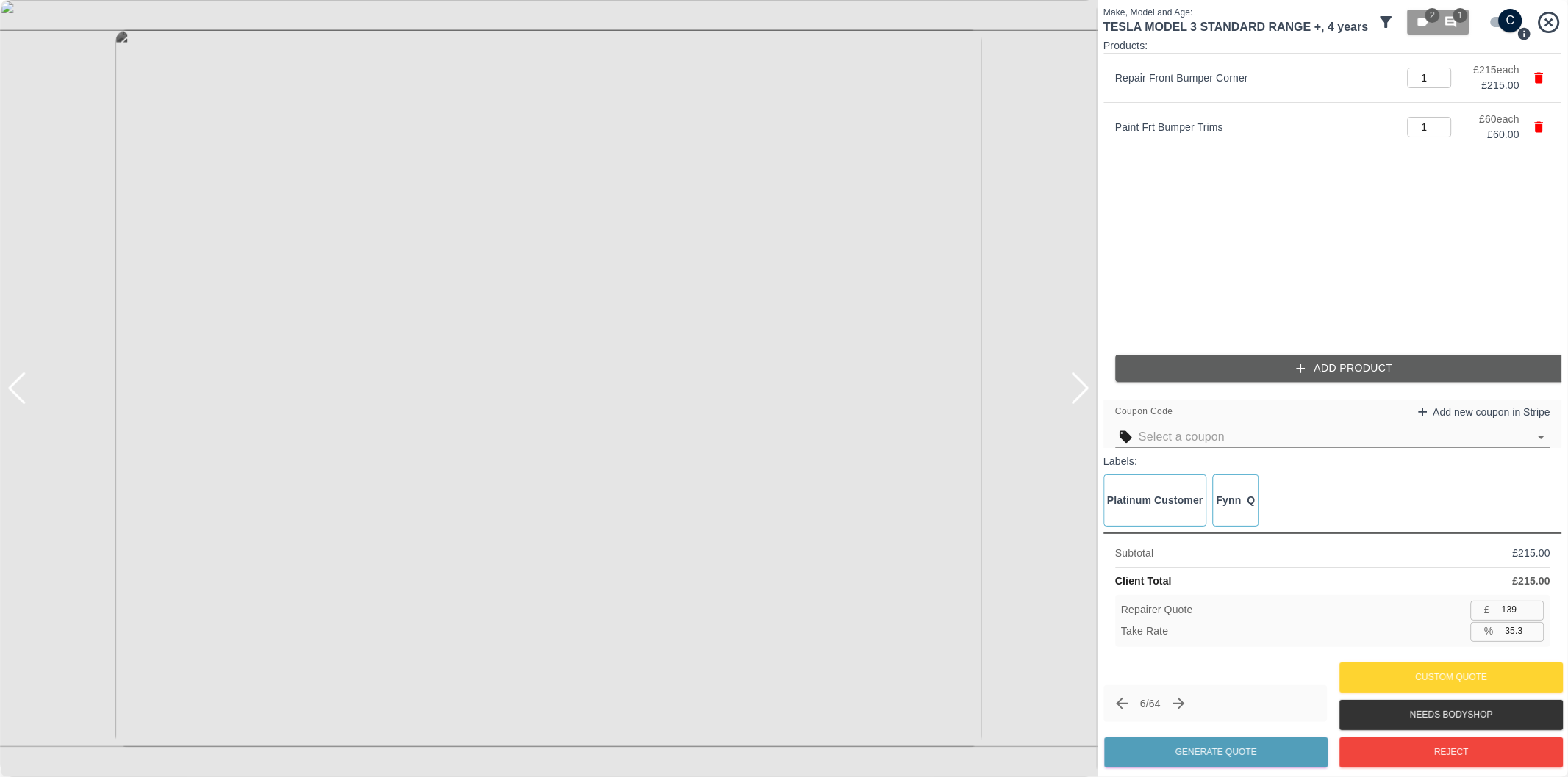
type input "178"
click at [1517, 632] on input "35.3" at bounding box center [1522, 631] width 45 height 19
click at [1514, 633] on input "35.3" at bounding box center [1522, 631] width 45 height 19
type input "37.3"
type input "172"
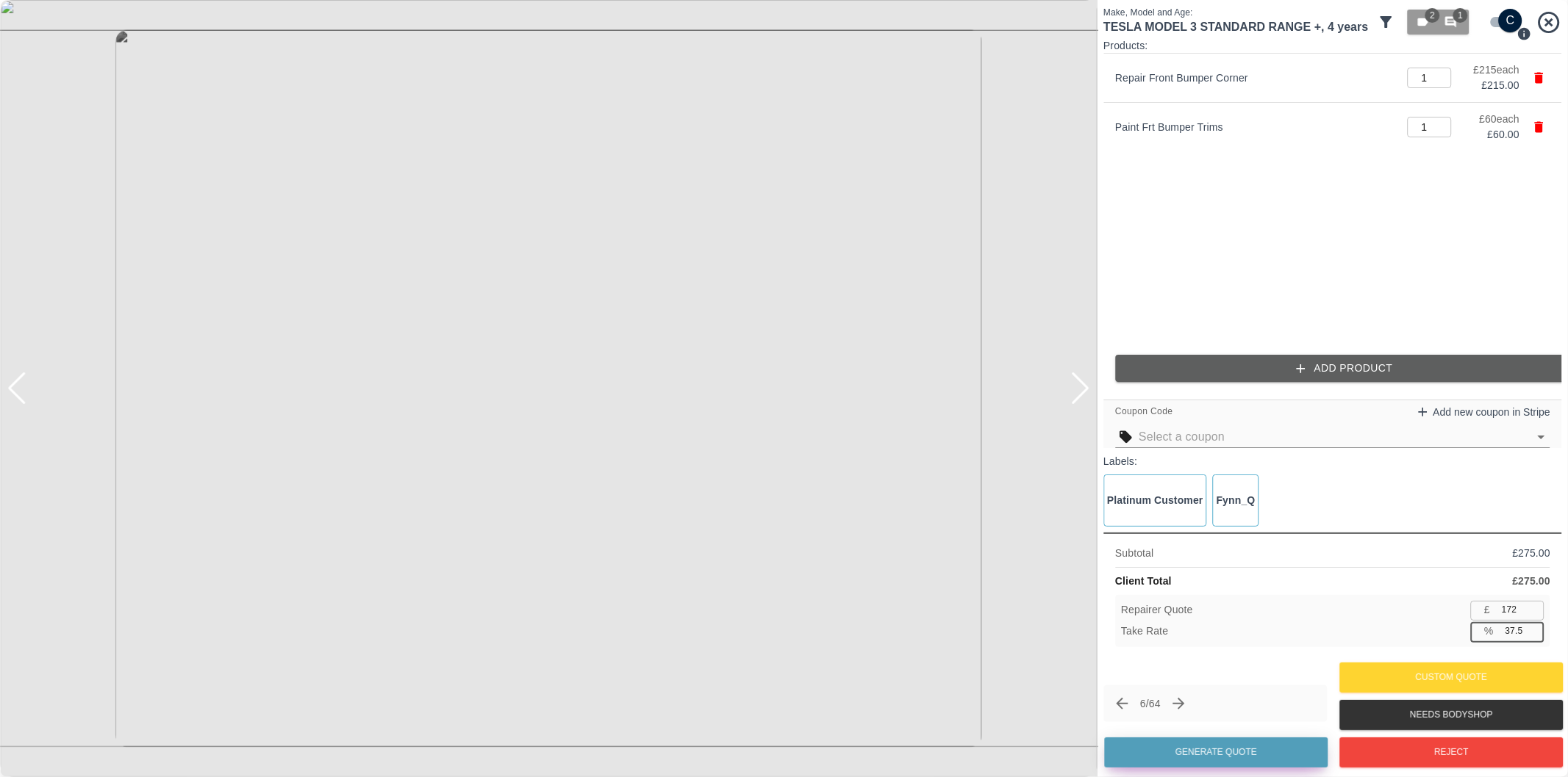
type input "37.5"
click at [1235, 757] on button "Generate Quote" at bounding box center [1215, 752] width 224 height 30
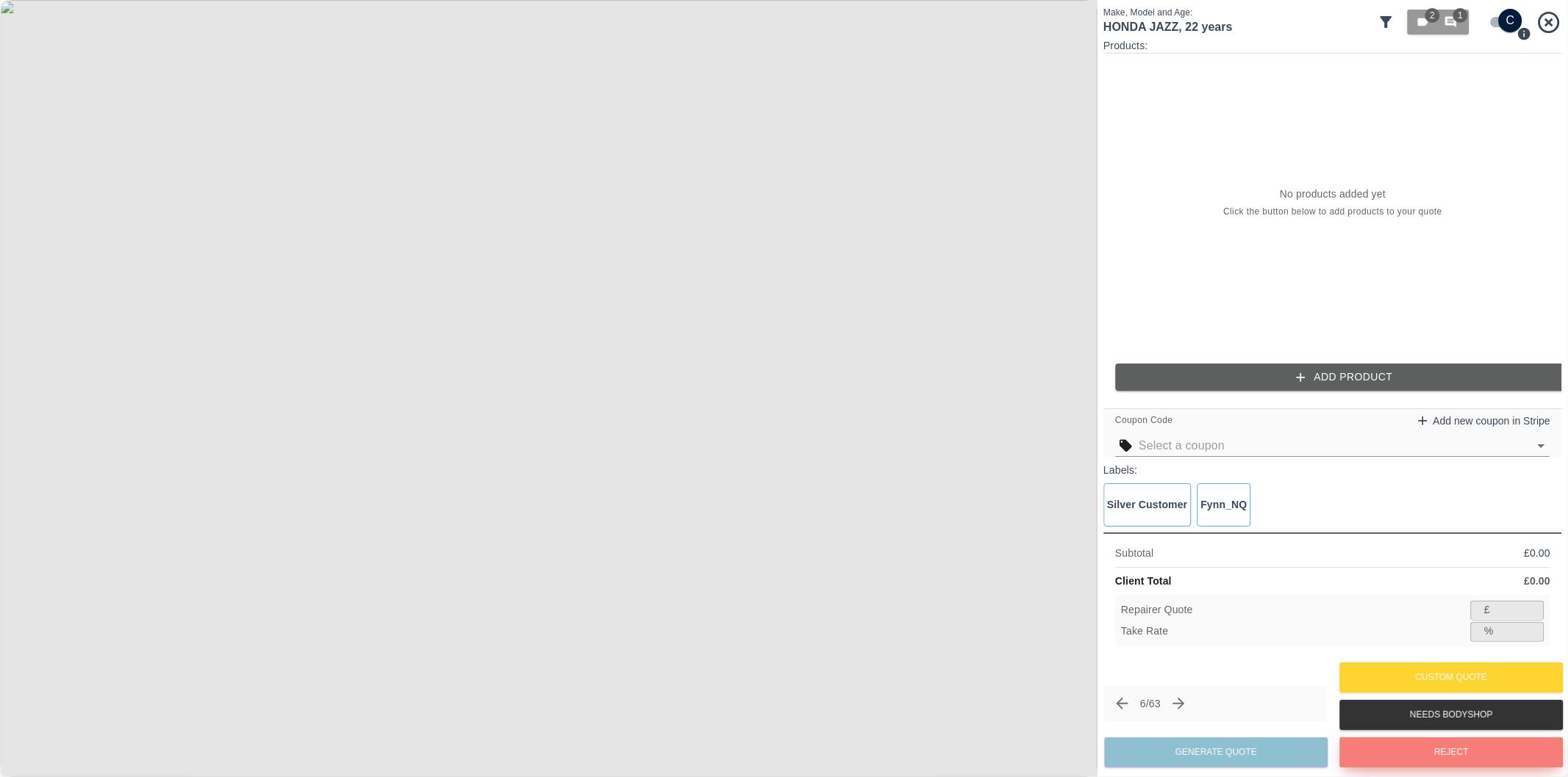
click at [1455, 744] on button "Reject" at bounding box center [1451, 752] width 224 height 30
click at [1078, 388] on div at bounding box center [1080, 388] width 20 height 32
click at [1078, 388] on img at bounding box center [549, 388] width 1097 height 777
click at [1451, 748] on button "Reject" at bounding box center [1451, 752] width 224 height 30
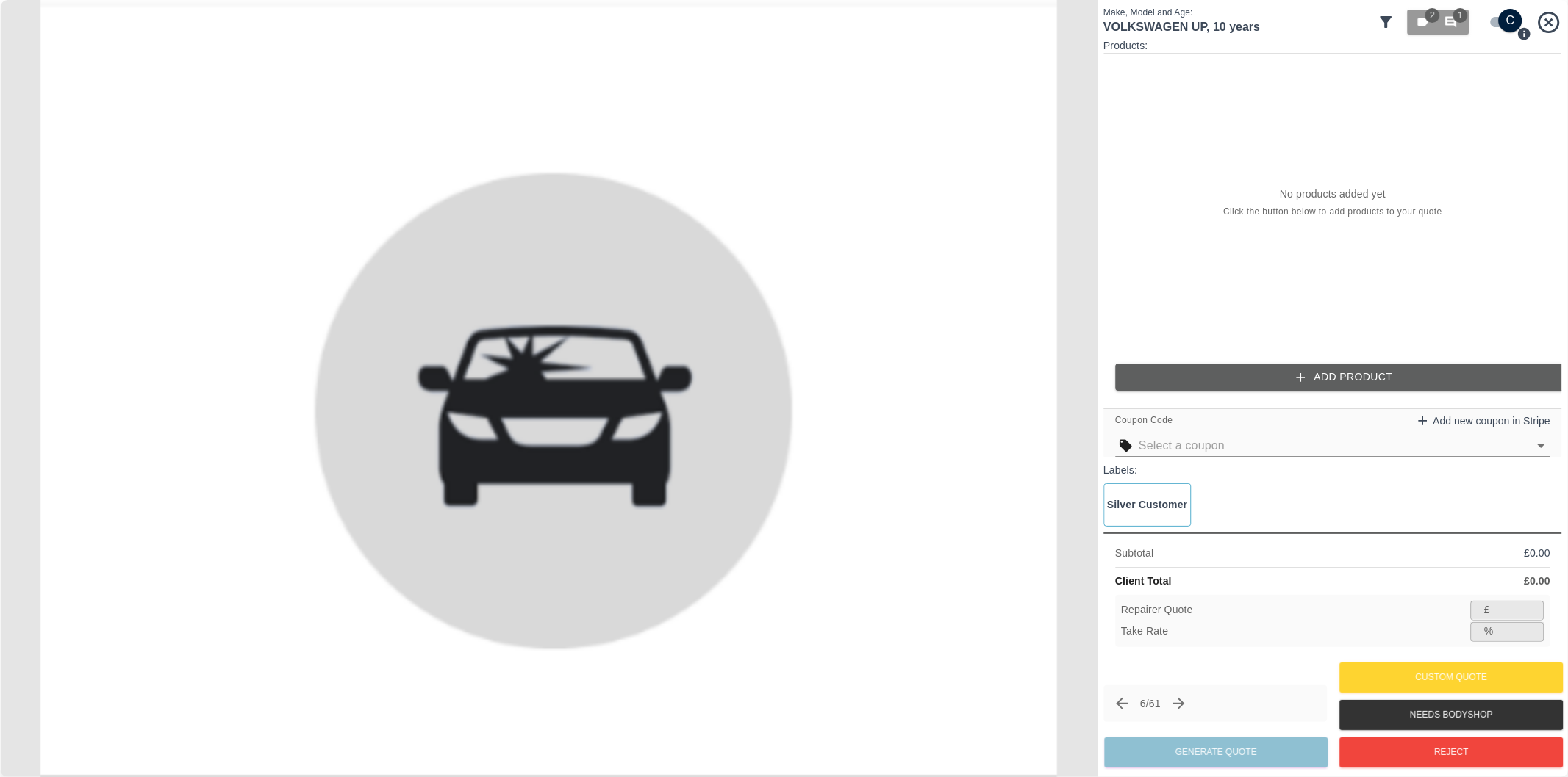
click at [1185, 708] on icon "Next claim" at bounding box center [1179, 704] width 12 height 12
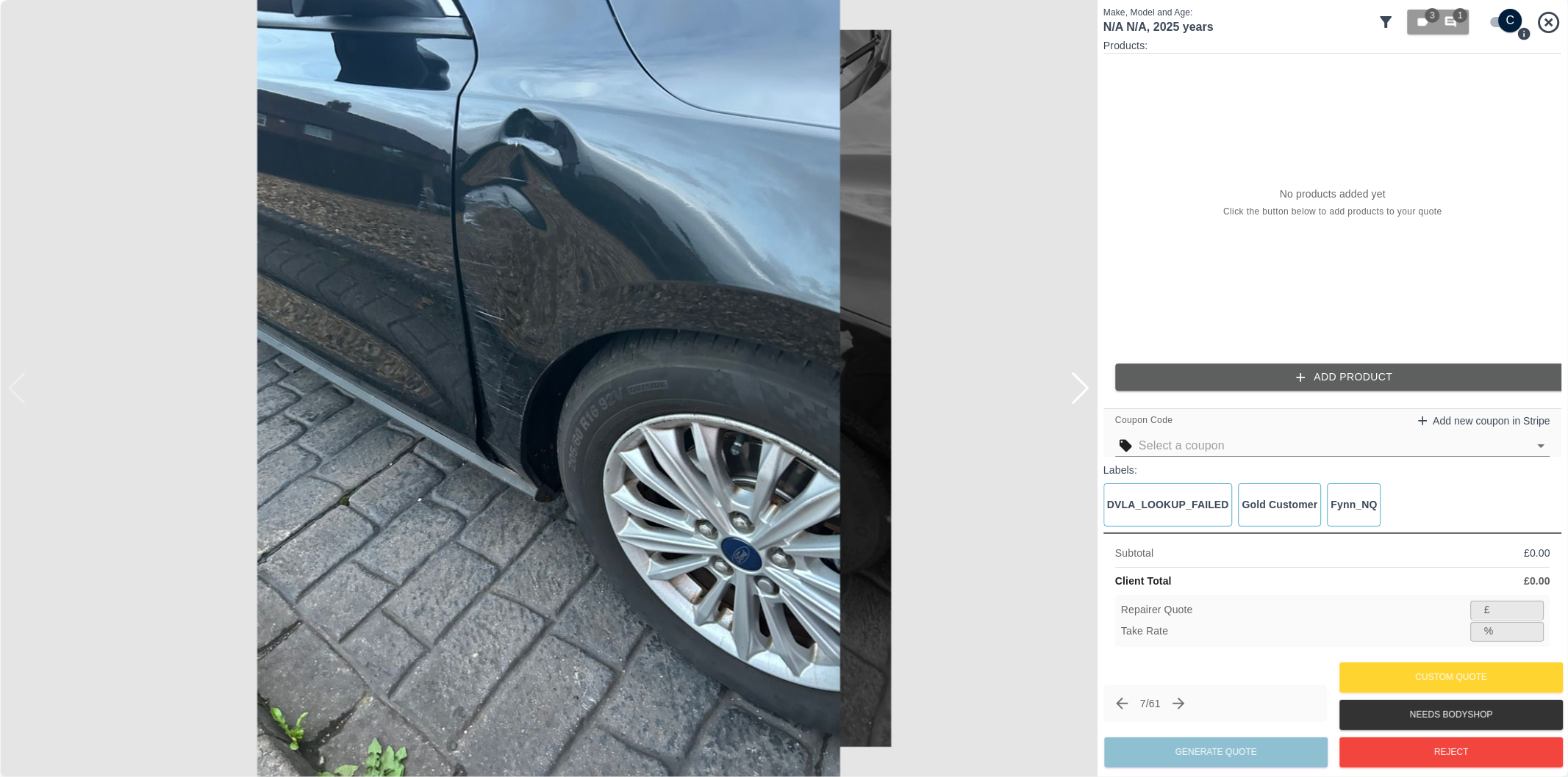
click at [1084, 391] on div at bounding box center [1080, 388] width 20 height 32
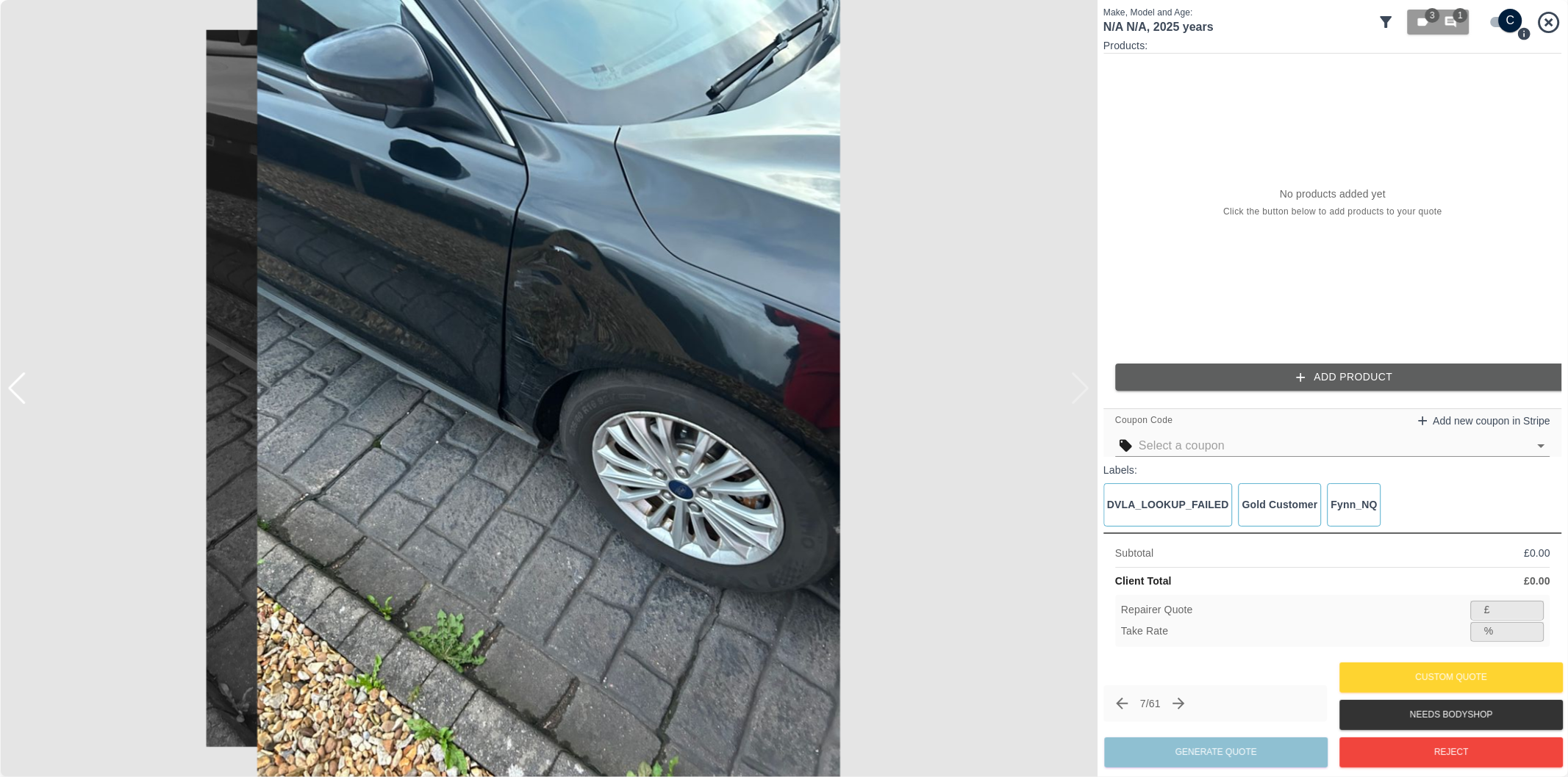
click at [1084, 391] on img at bounding box center [549, 388] width 1097 height 777
click at [1412, 743] on button "Reject" at bounding box center [1451, 752] width 224 height 30
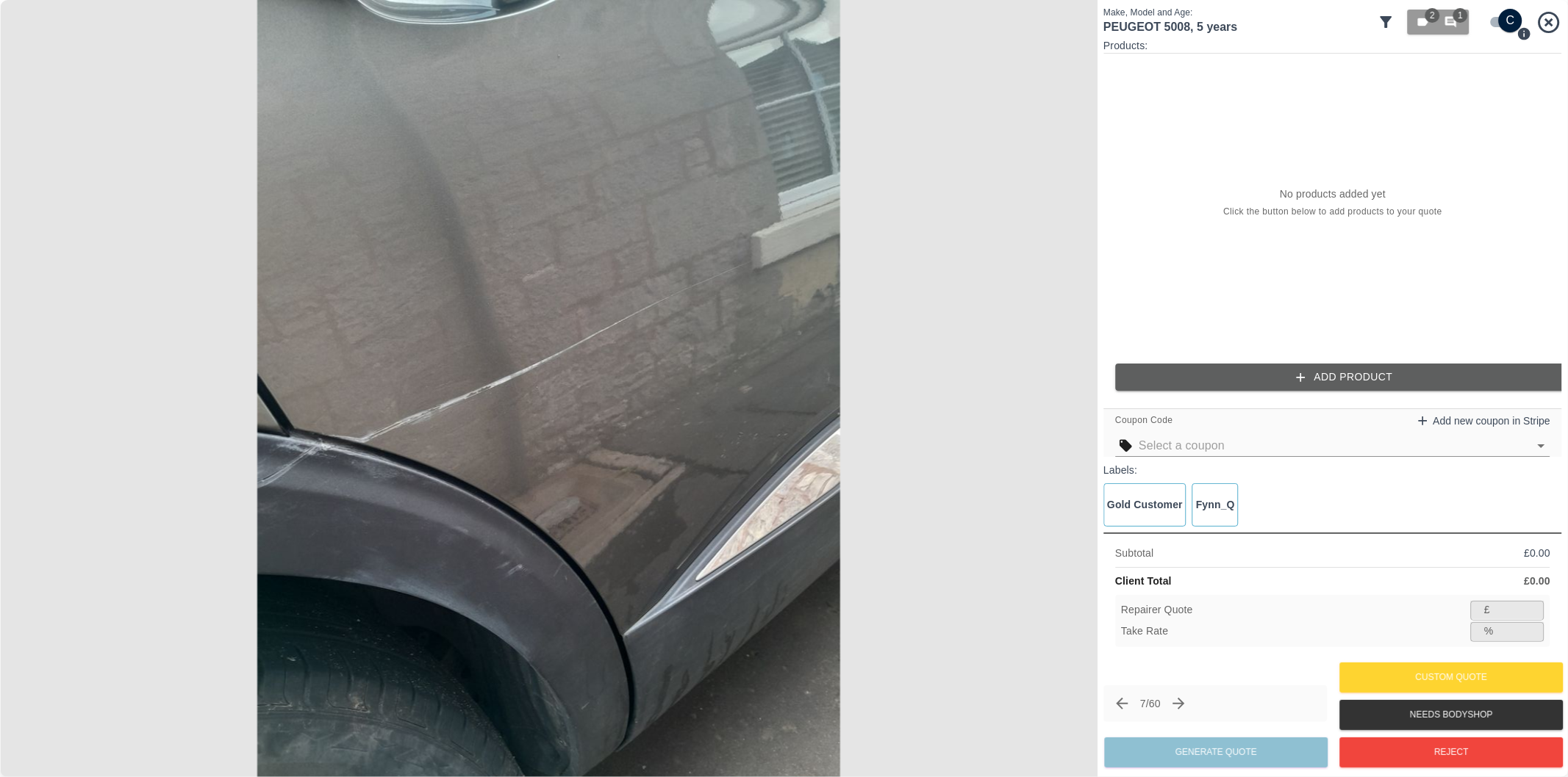
click at [1365, 370] on button "Add Product" at bounding box center [1344, 377] width 458 height 27
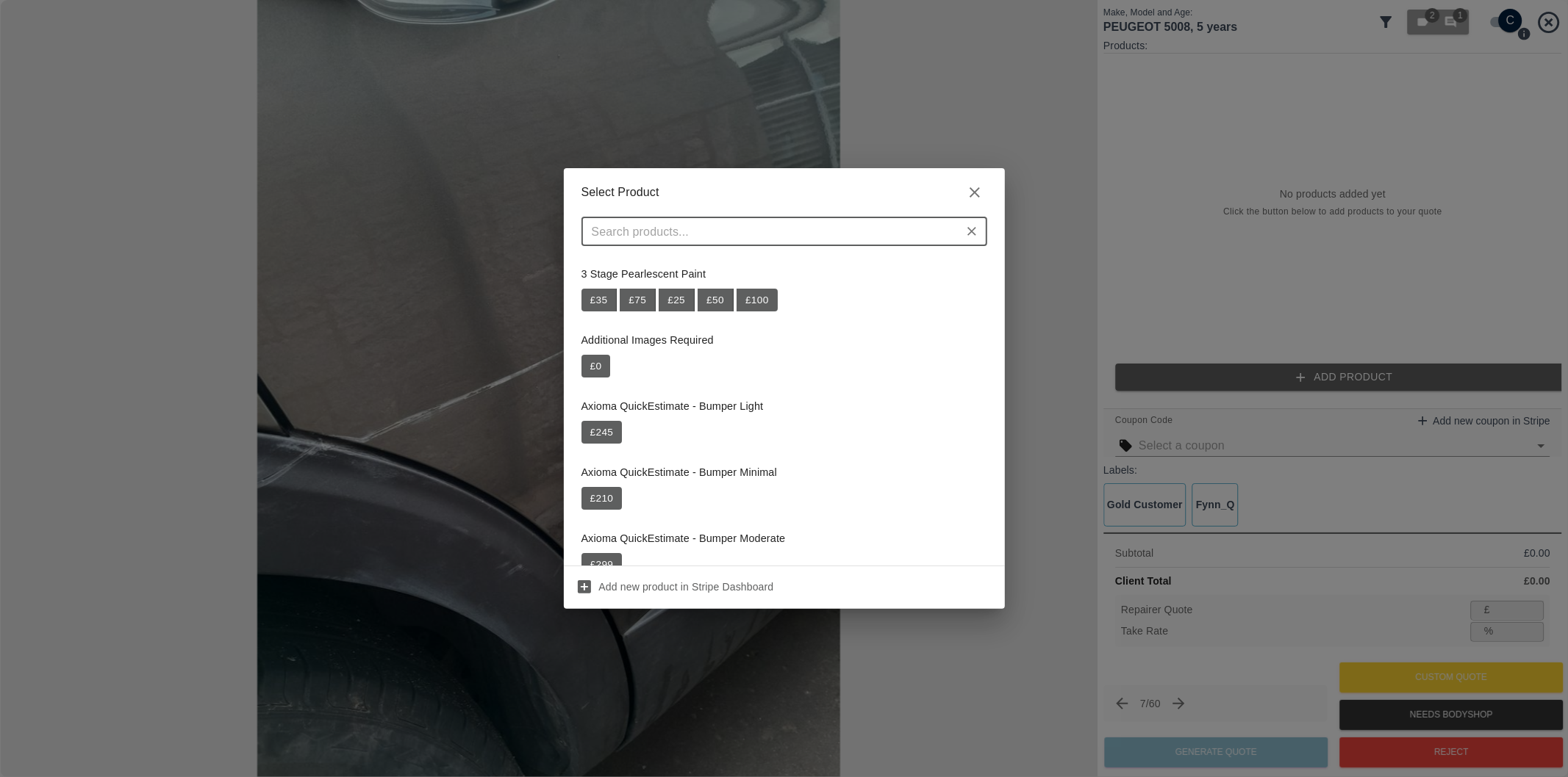
click at [704, 231] on input "text" at bounding box center [772, 232] width 373 height 21
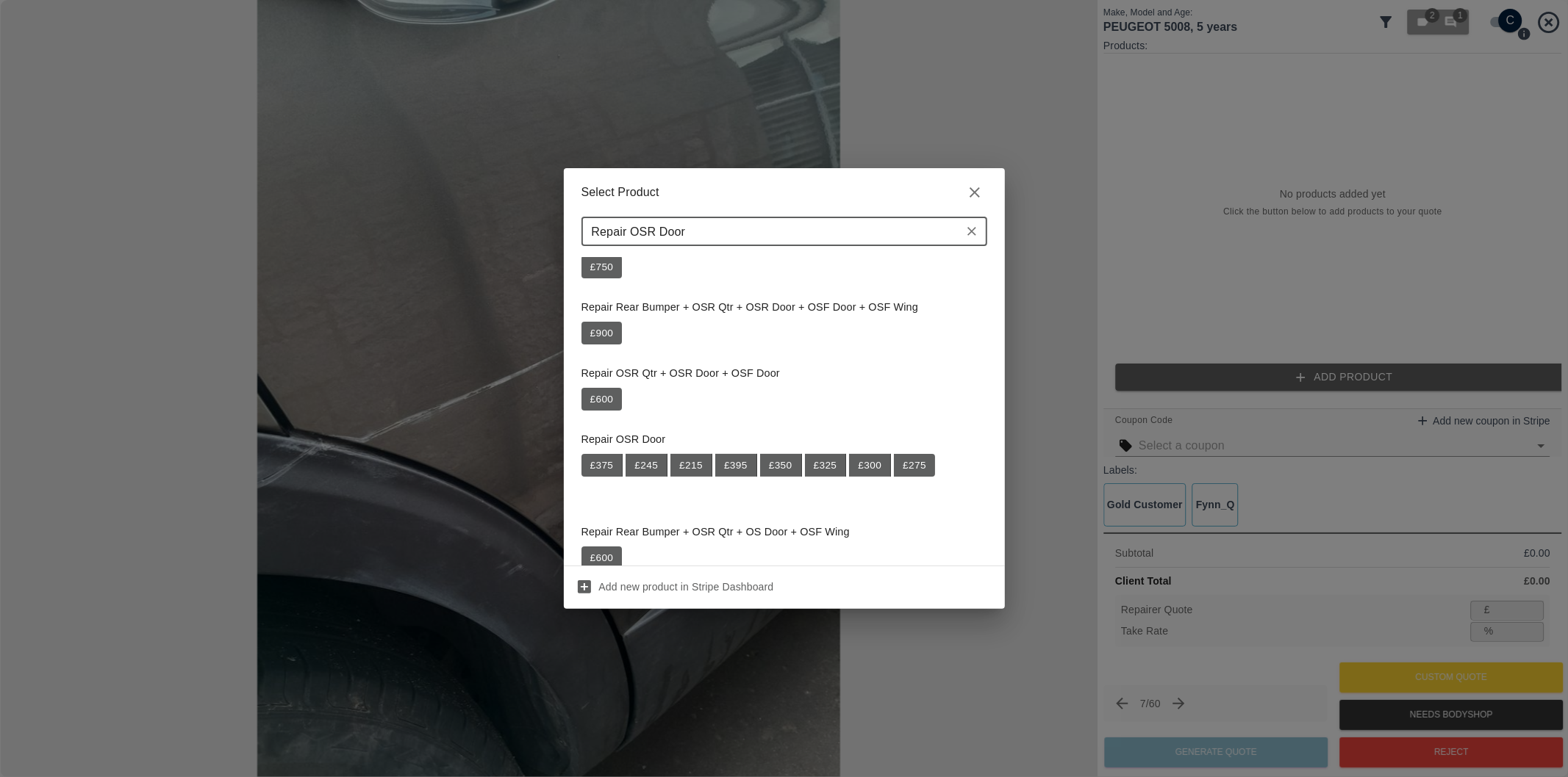
scroll to position [244, 0]
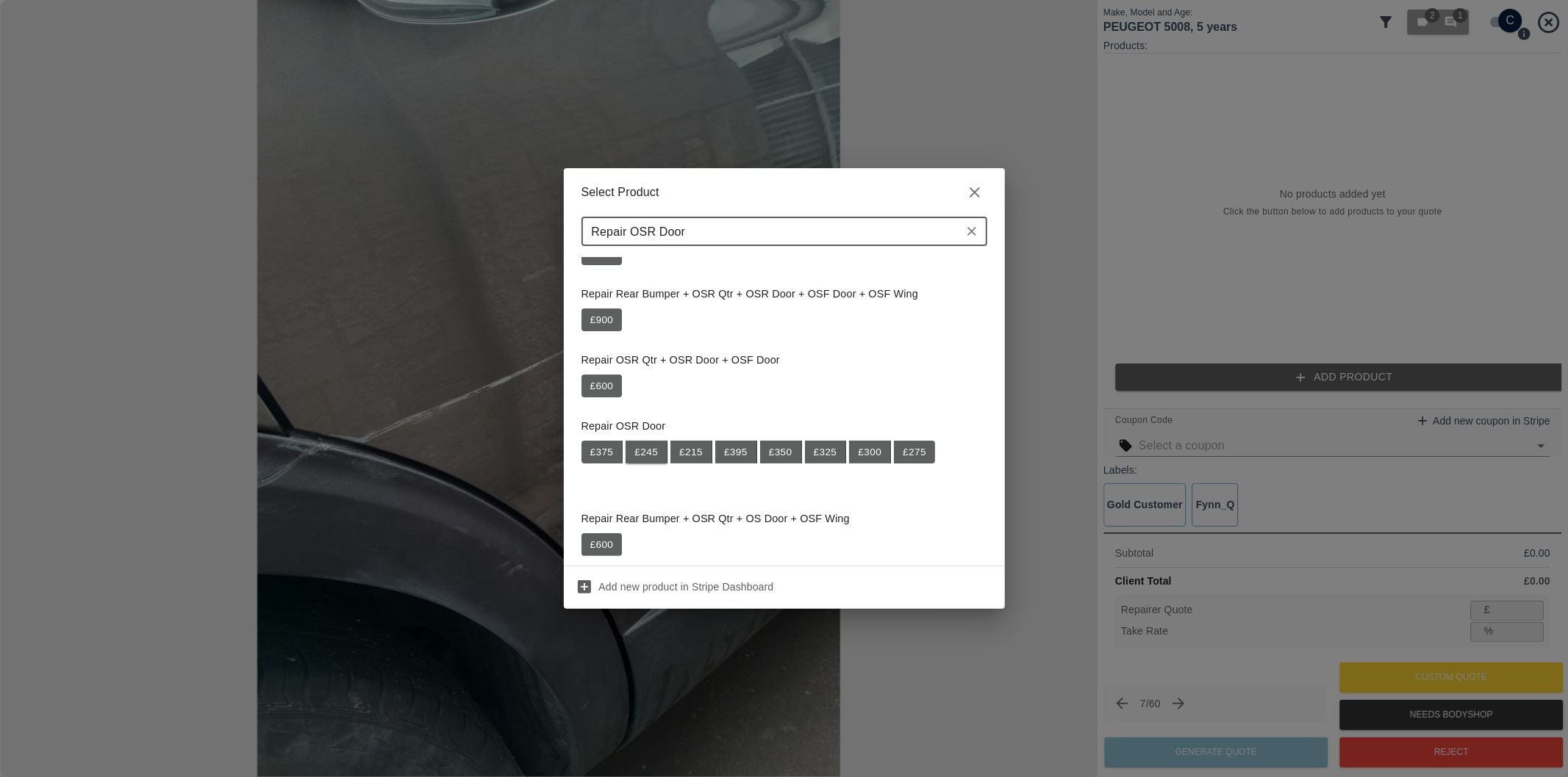
type input "Repair OSR Door"
click at [648, 451] on button "£ 245" at bounding box center [646, 453] width 42 height 24
type input "159"
type input "35.1"
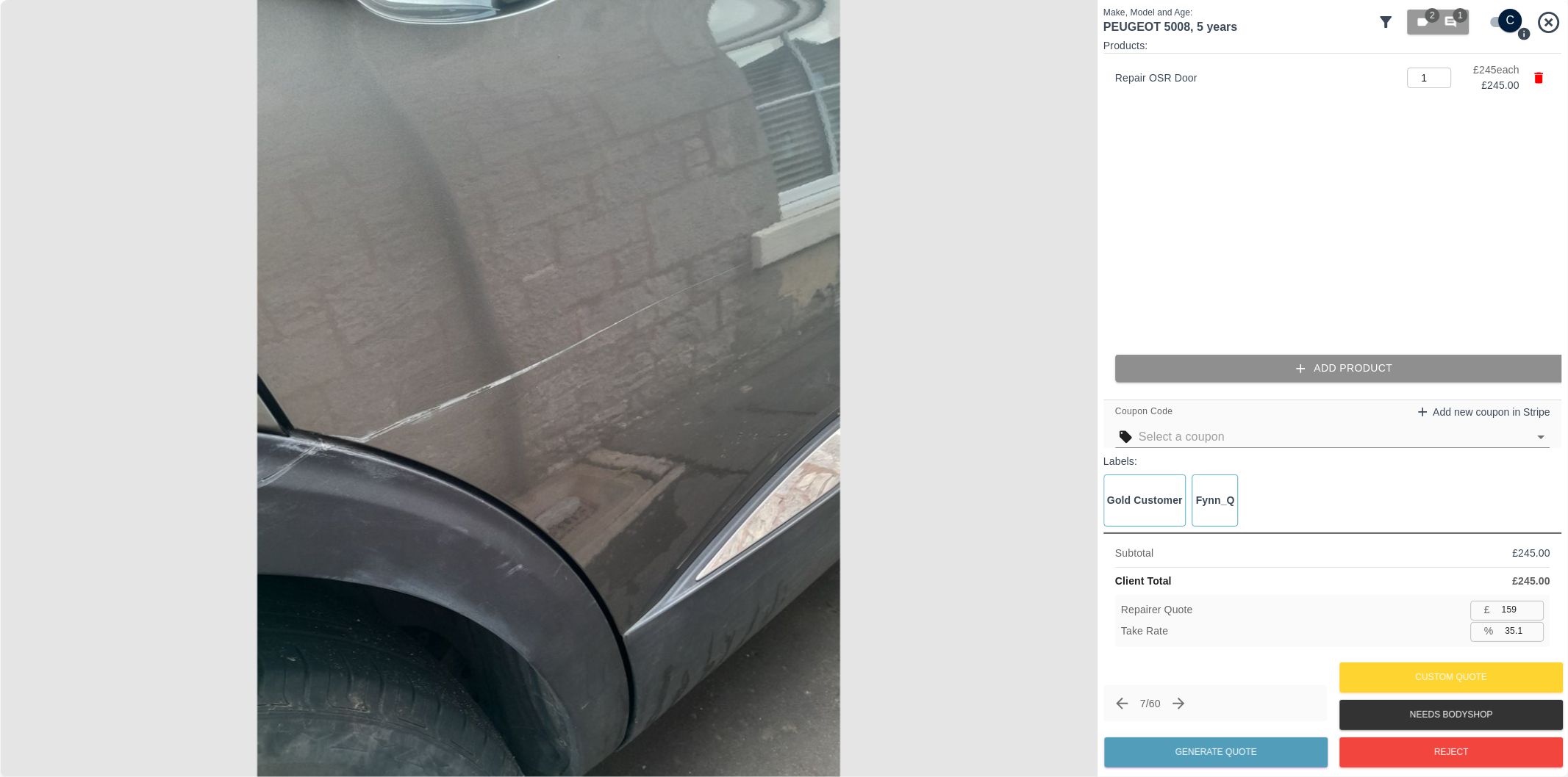
click at [1283, 375] on button "Add Product" at bounding box center [1344, 368] width 458 height 27
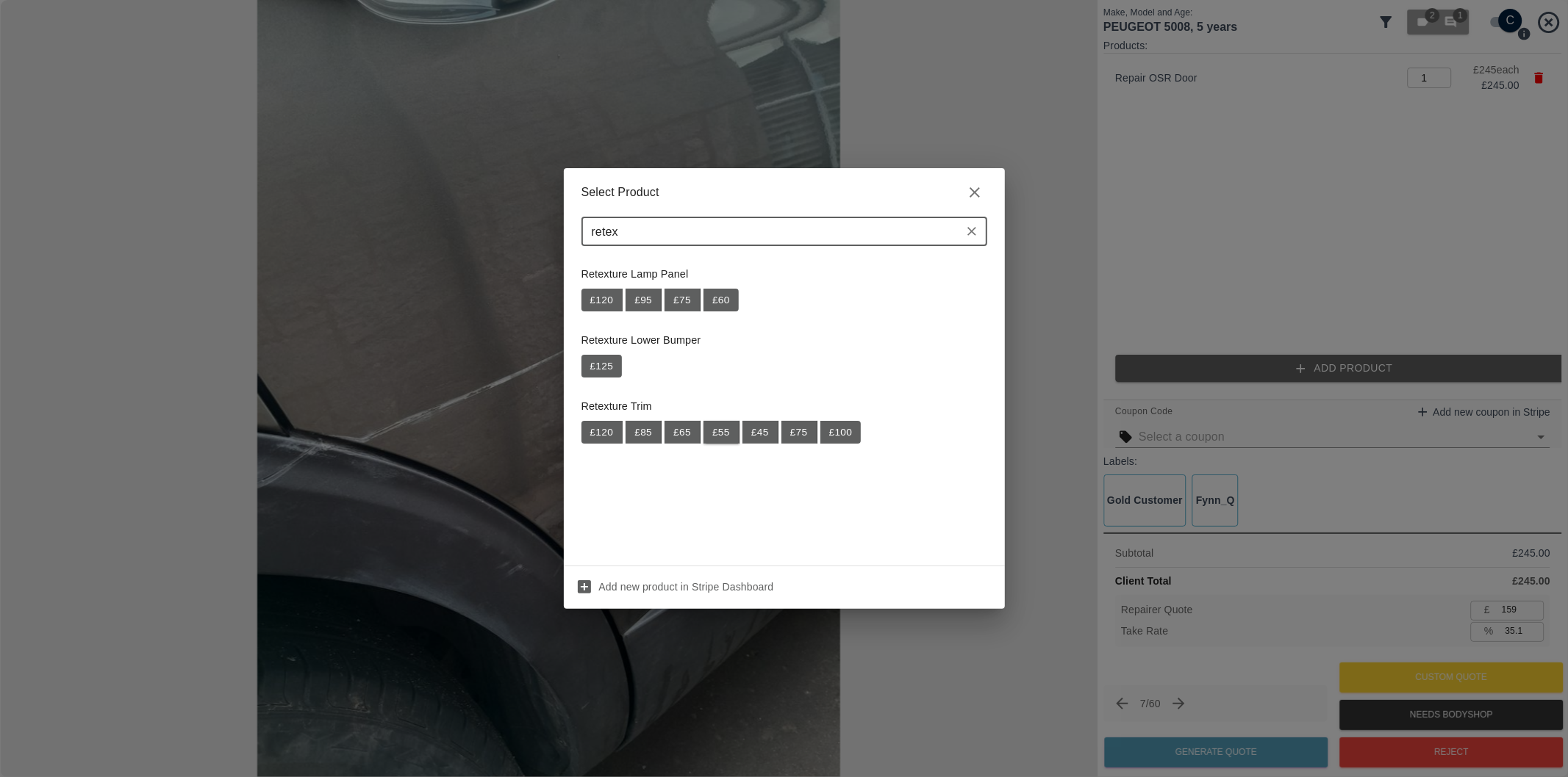
type input "retex"
click at [723, 439] on button "£ 55" at bounding box center [721, 433] width 36 height 24
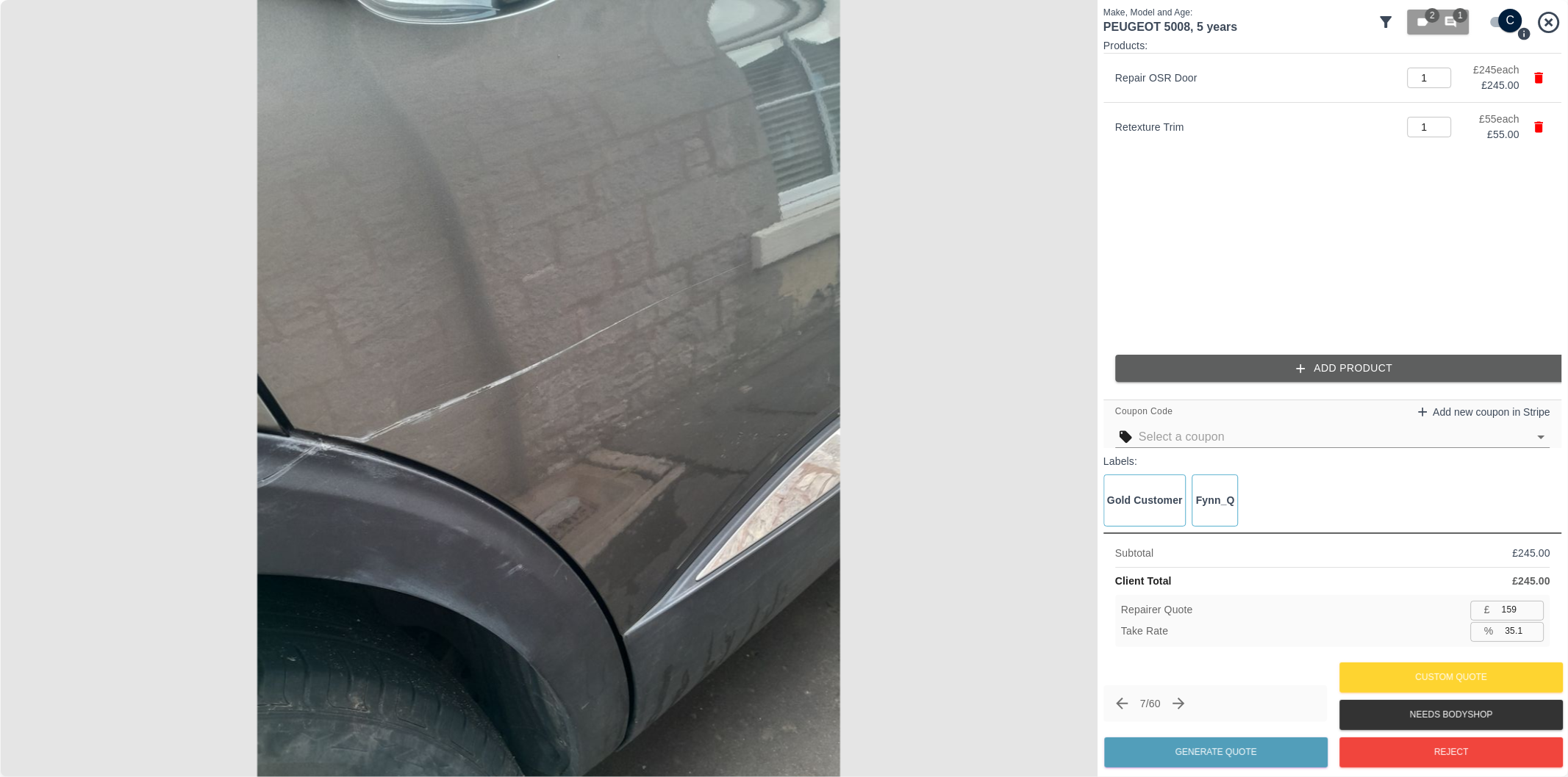
type input "195"
click at [1515, 630] on input "35.0" at bounding box center [1522, 631] width 45 height 19
type input "37.0"
type input "189"
type input "37.0"
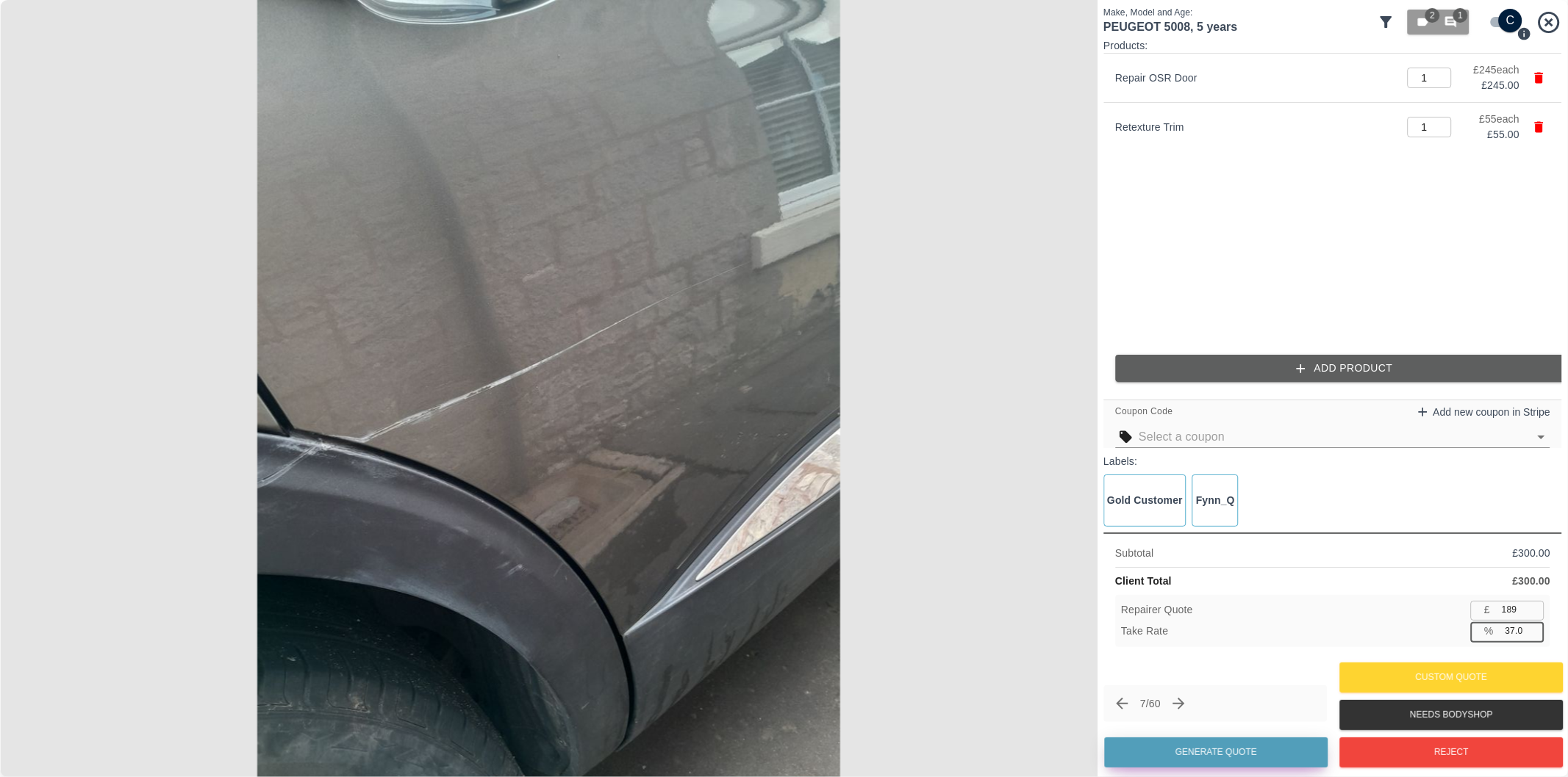
click at [1198, 750] on button "Generate Quote" at bounding box center [1215, 752] width 224 height 30
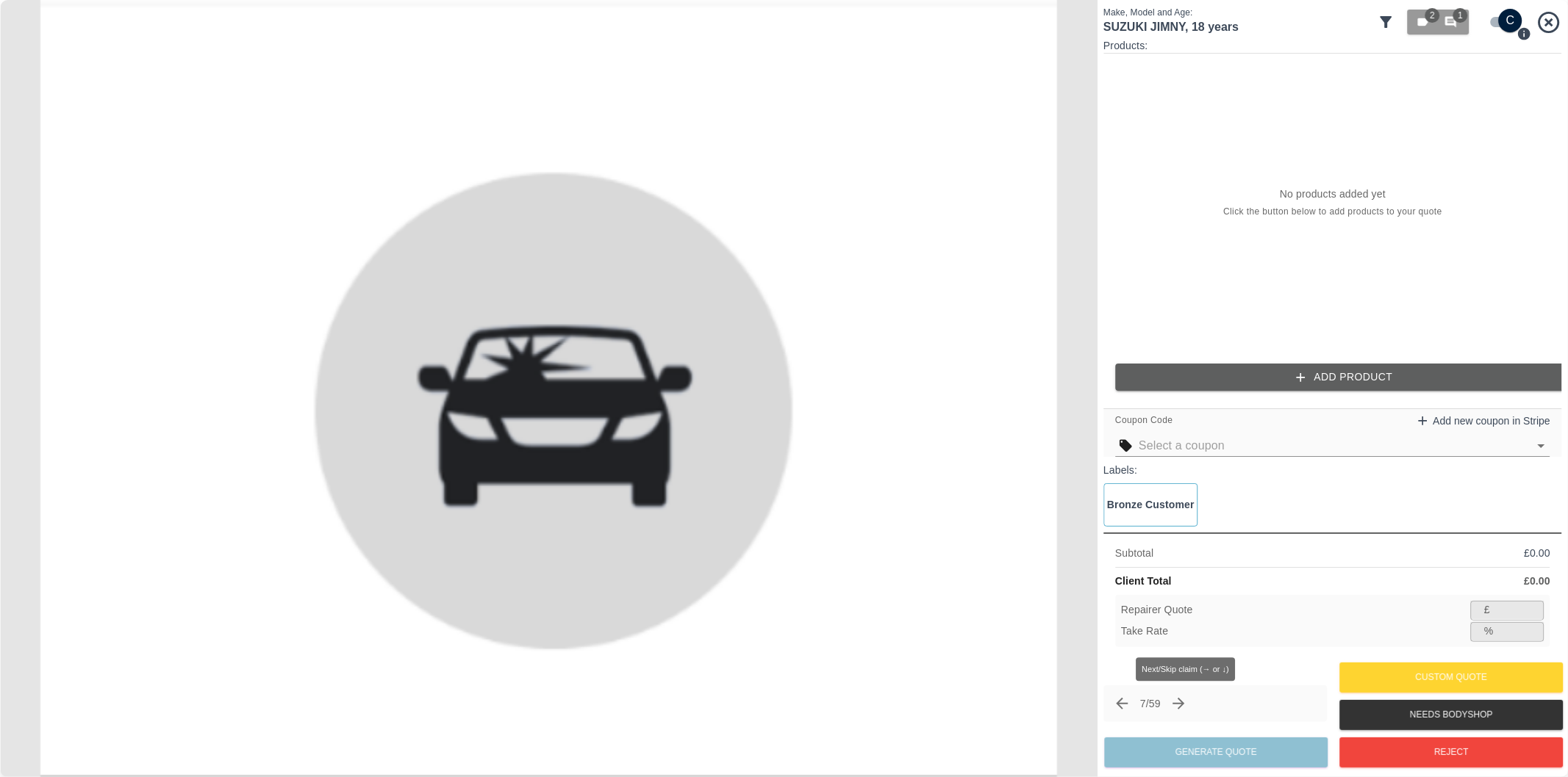
click at [1185, 703] on icon "Next claim" at bounding box center [1179, 704] width 12 height 12
click at [1182, 702] on icon "Next claim" at bounding box center [1179, 704] width 18 height 18
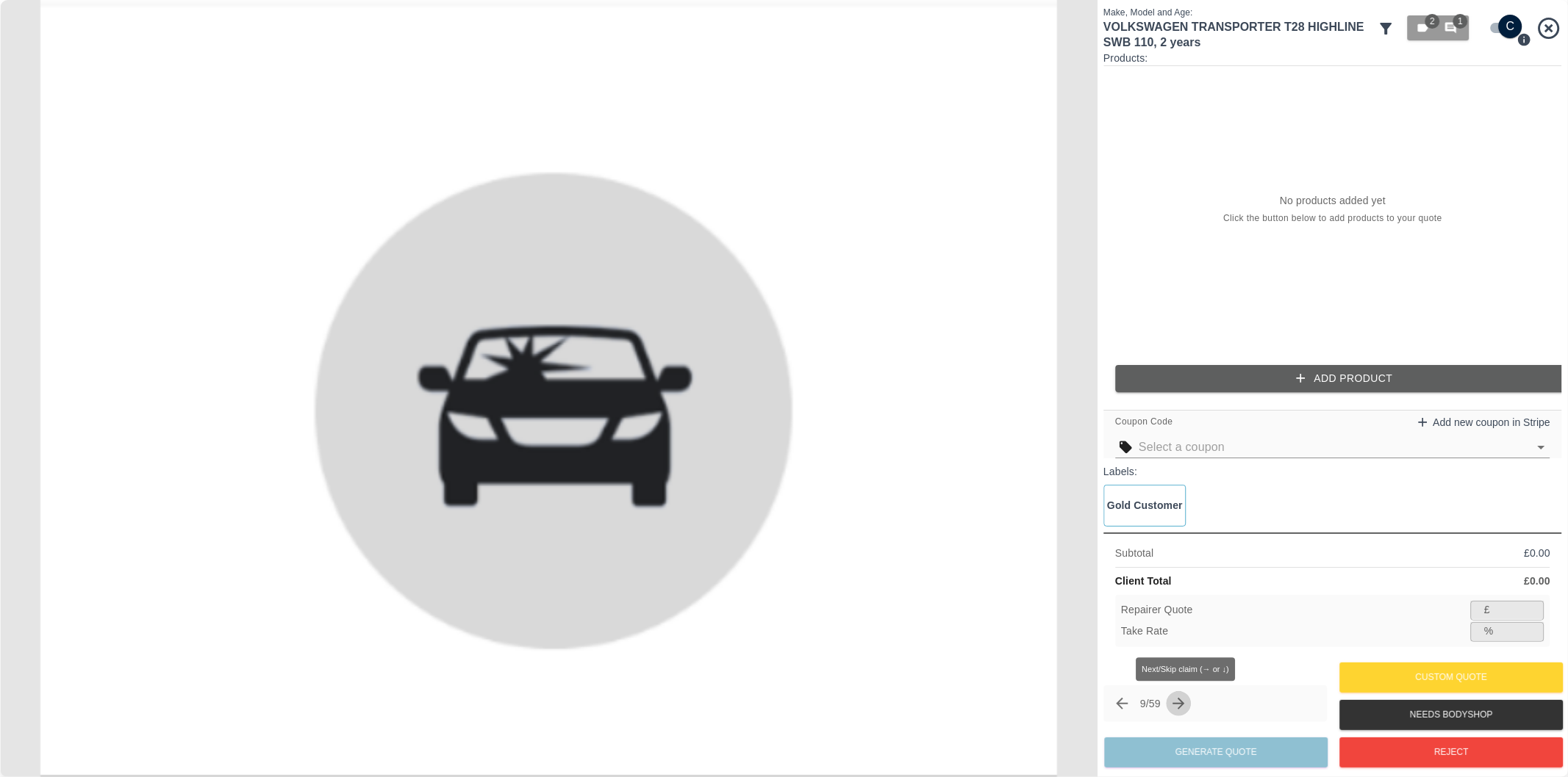
click at [1184, 706] on icon "Next claim" at bounding box center [1179, 704] width 18 height 18
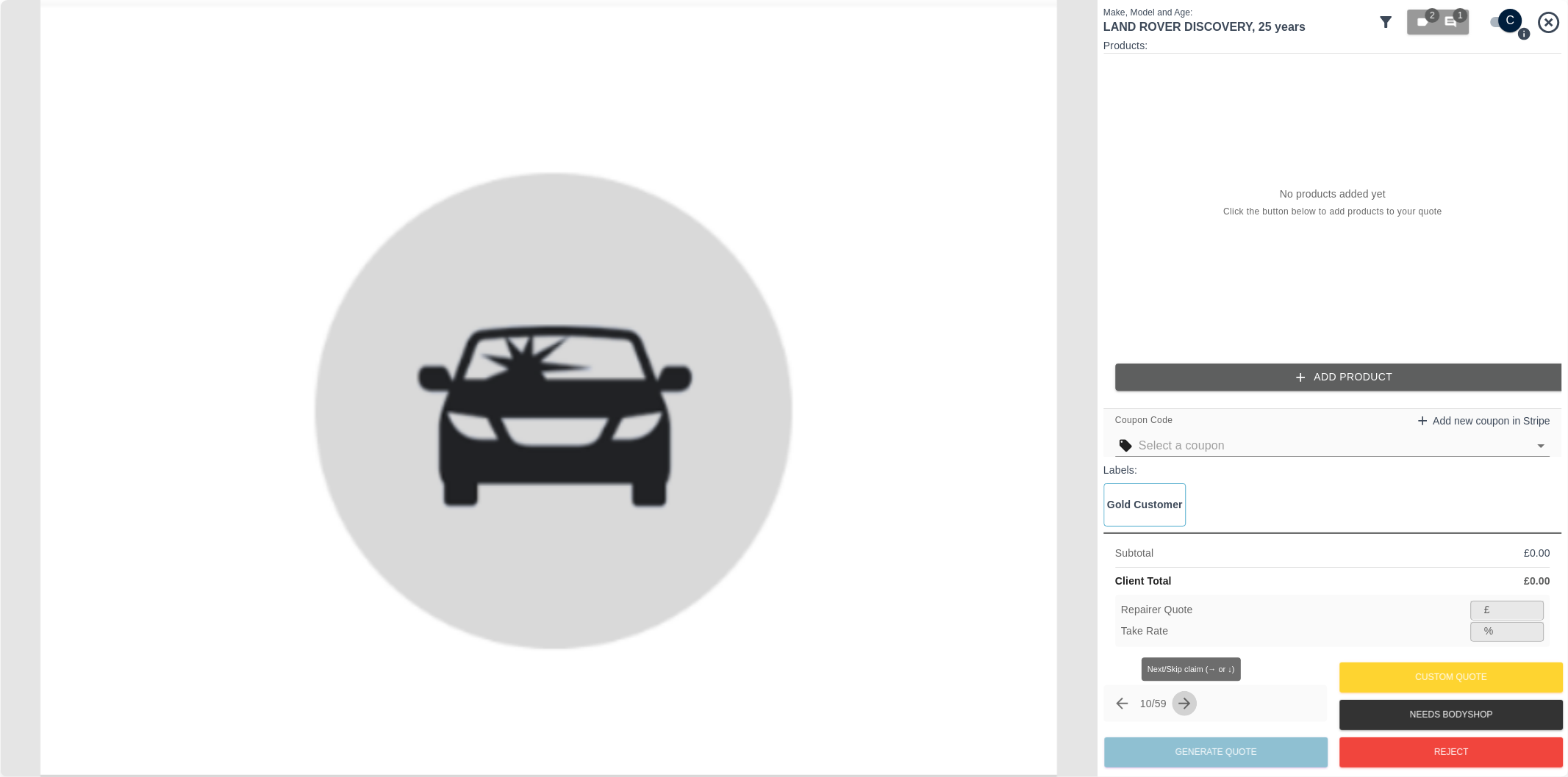
click at [1180, 708] on button "Next claim" at bounding box center [1185, 704] width 25 height 25
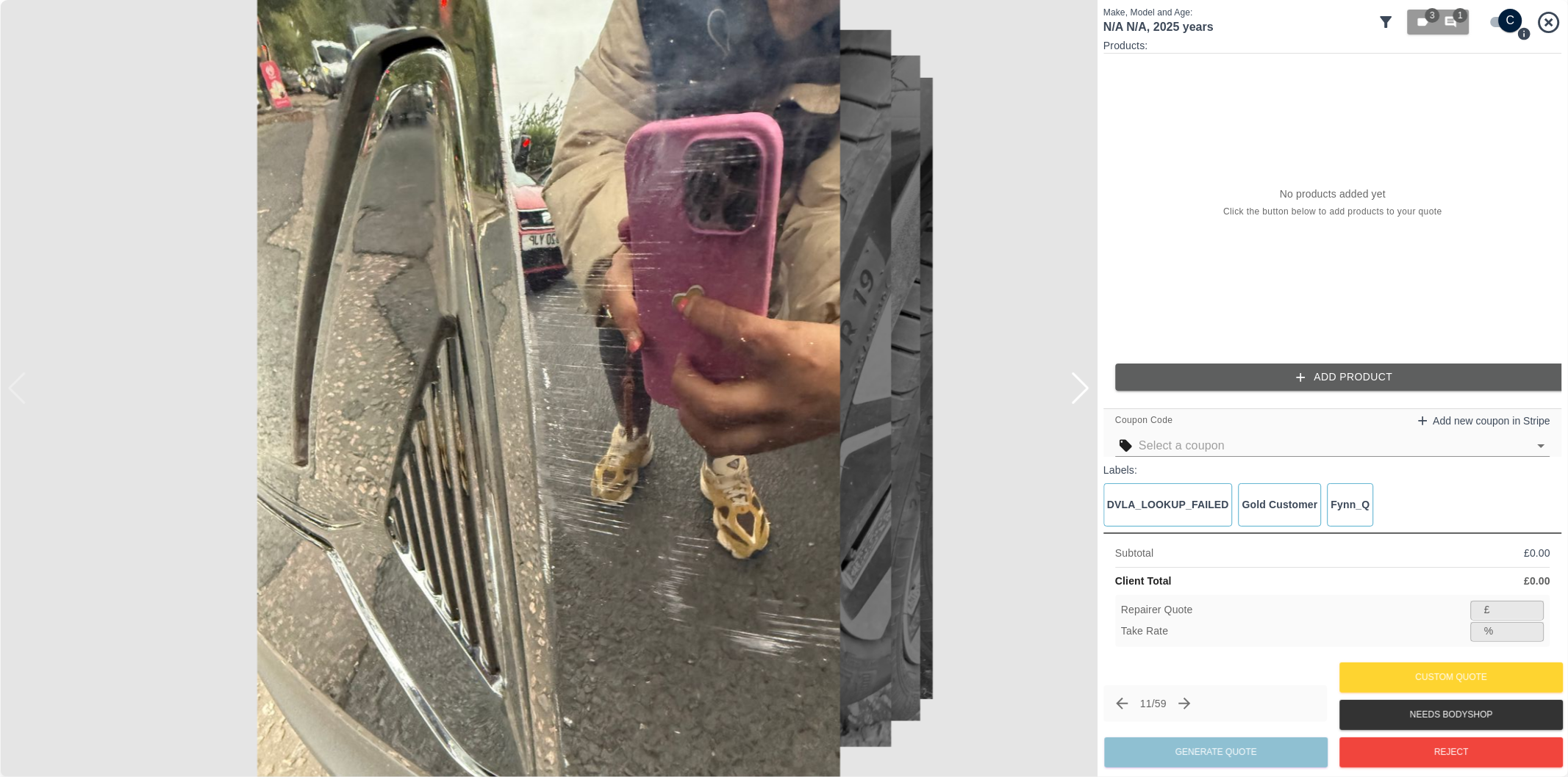
click at [1084, 387] on div at bounding box center [1080, 388] width 20 height 32
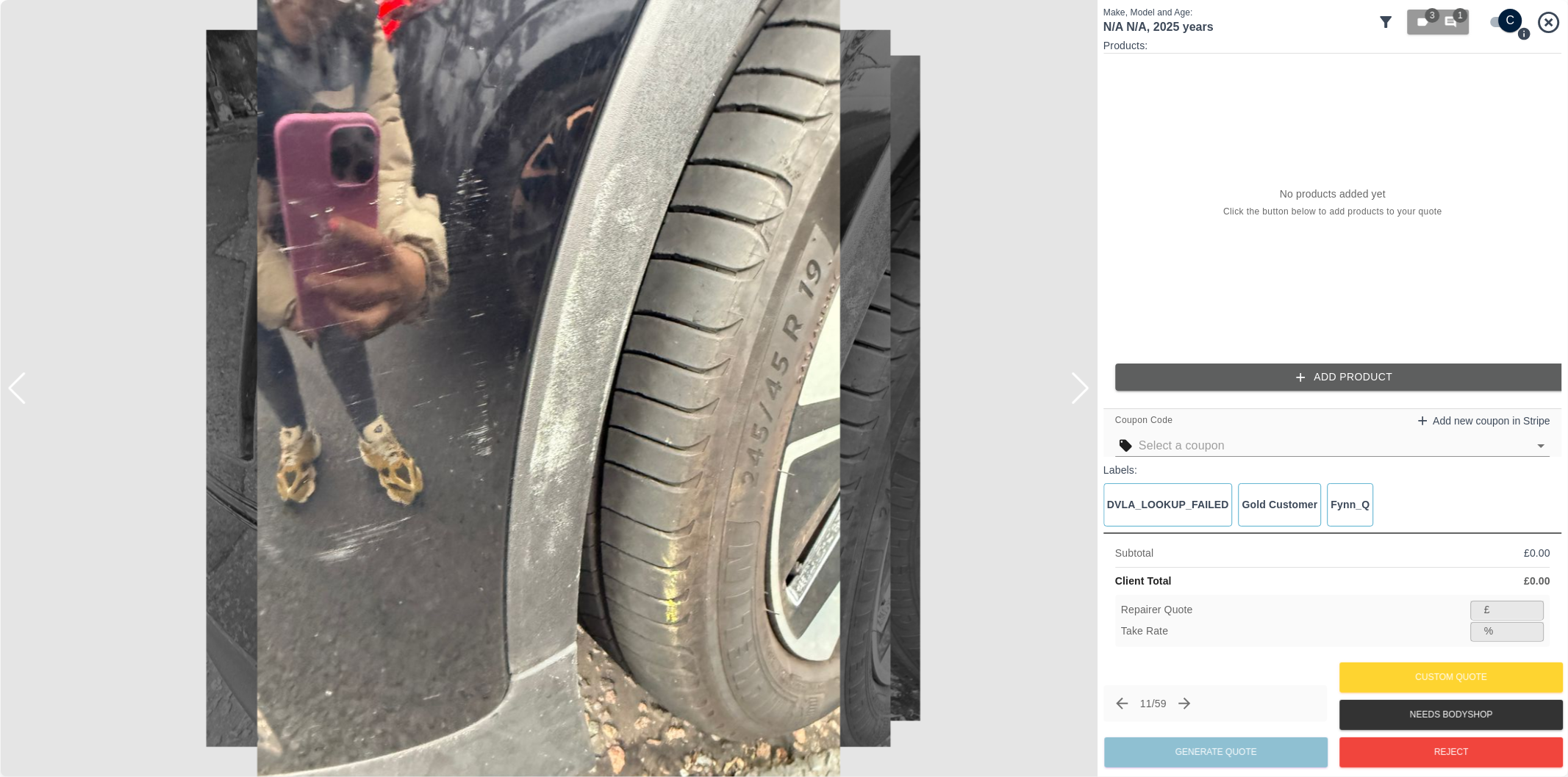
click at [1084, 387] on div at bounding box center [1080, 388] width 20 height 32
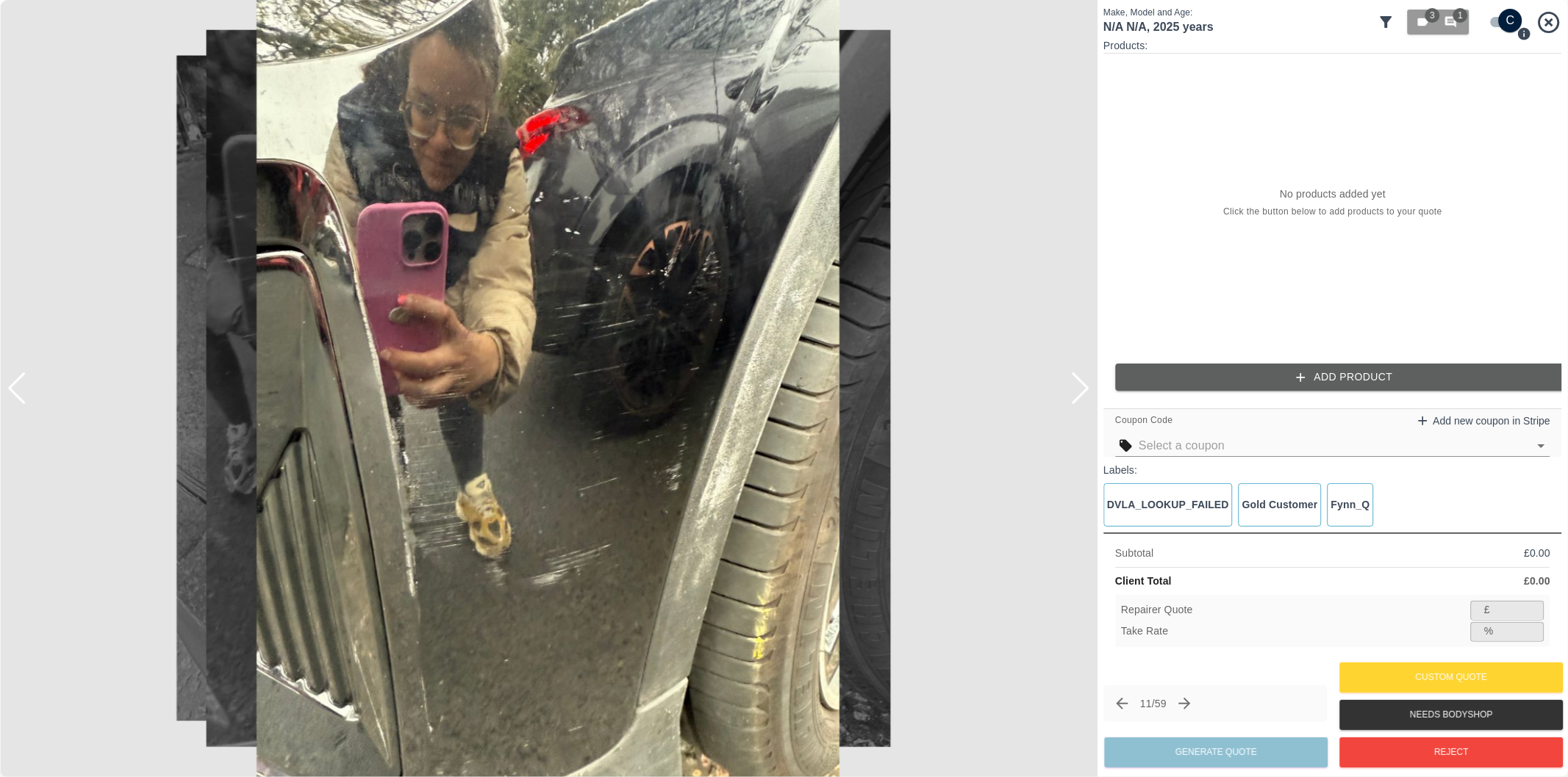
click at [1086, 388] on div at bounding box center [1080, 388] width 20 height 32
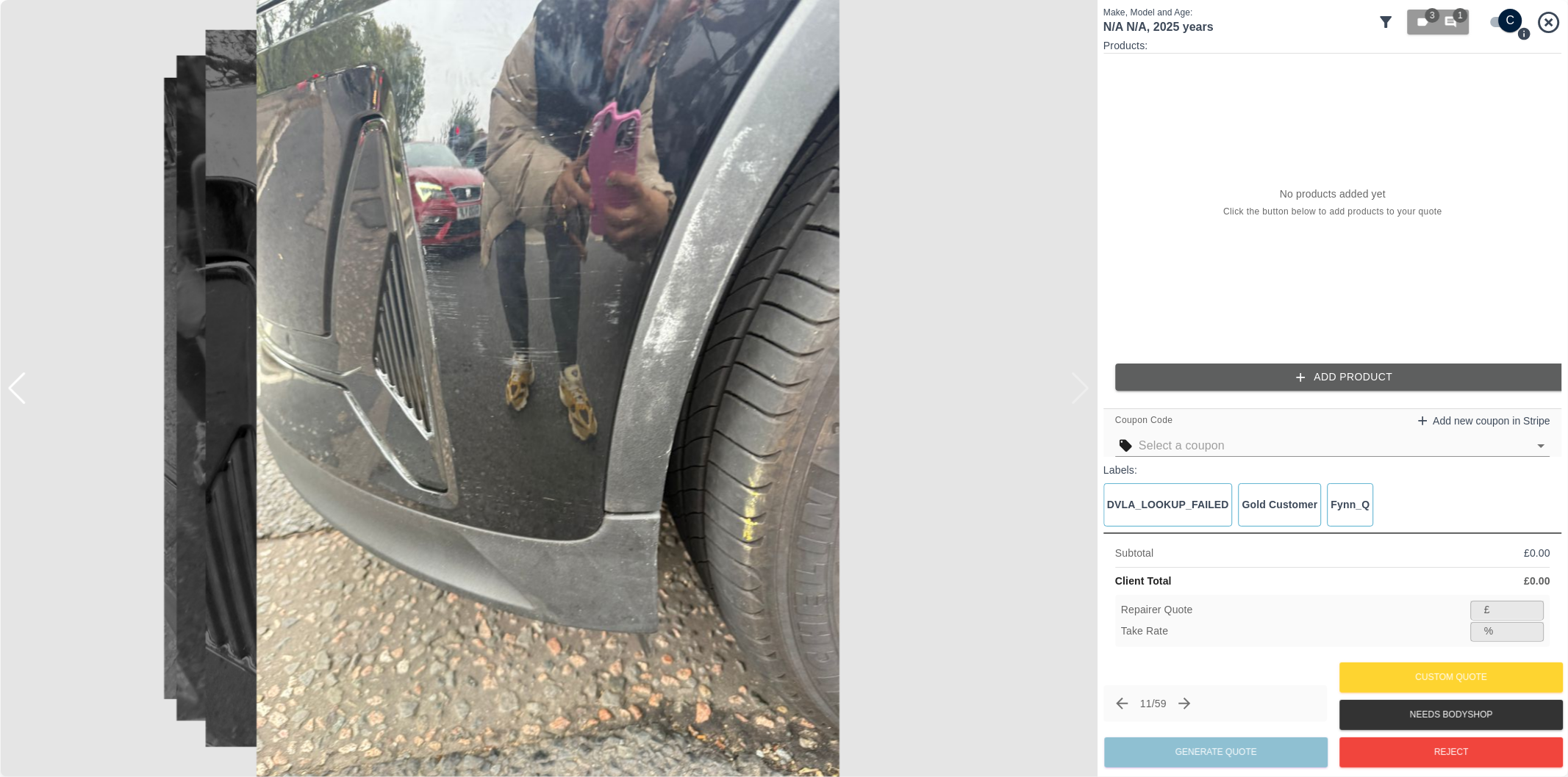
click at [1086, 388] on div at bounding box center [549, 388] width 1097 height 777
click at [1500, 23] on input "checkbox" at bounding box center [1510, 21] width 71 height 24
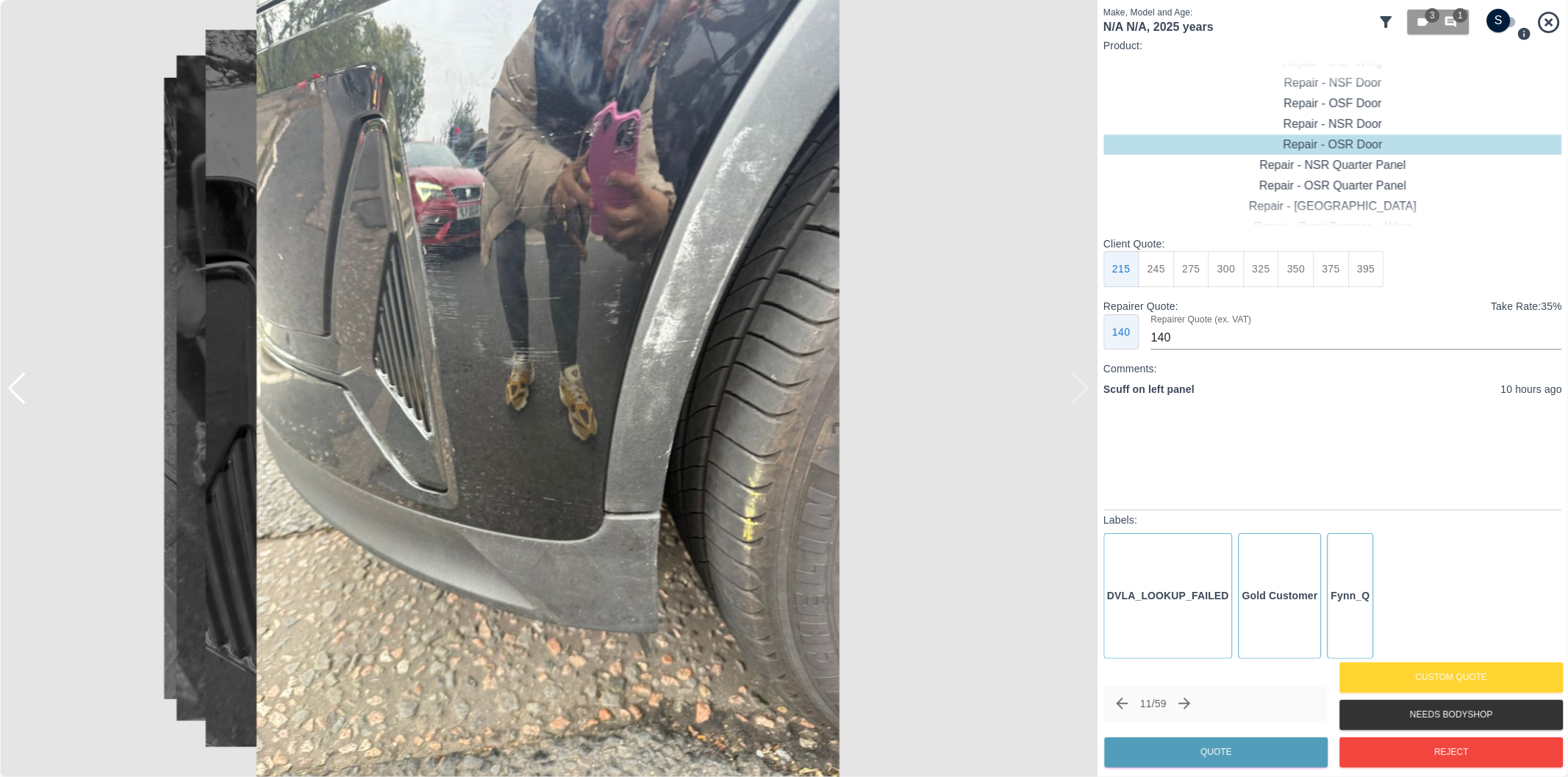
click at [1502, 21] on input "checkbox" at bounding box center [1499, 21] width 71 height 24
checkbox input "true"
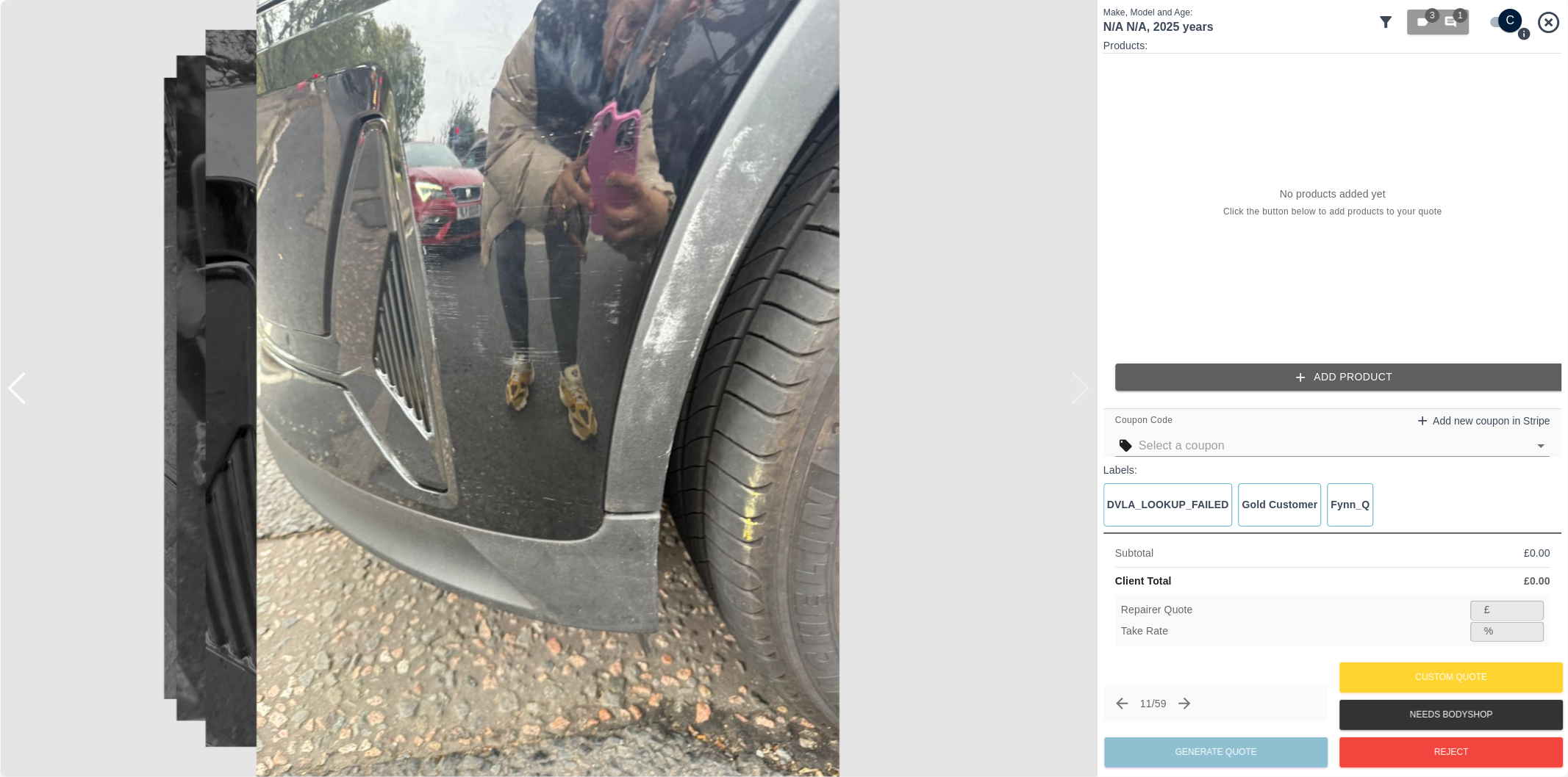
click at [1287, 376] on button "Add Product" at bounding box center [1344, 377] width 458 height 27
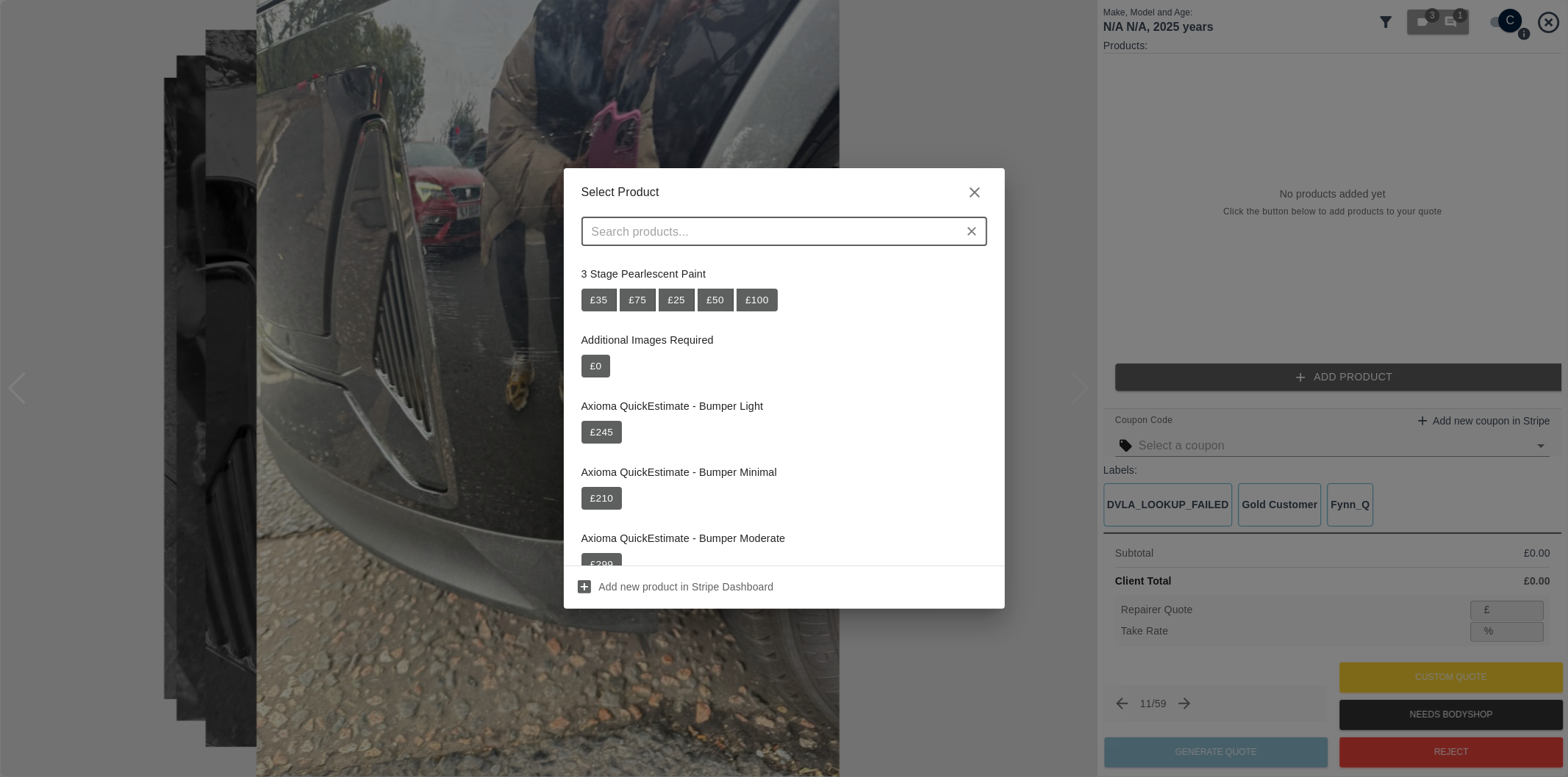
click at [807, 236] on input "text" at bounding box center [772, 232] width 373 height 21
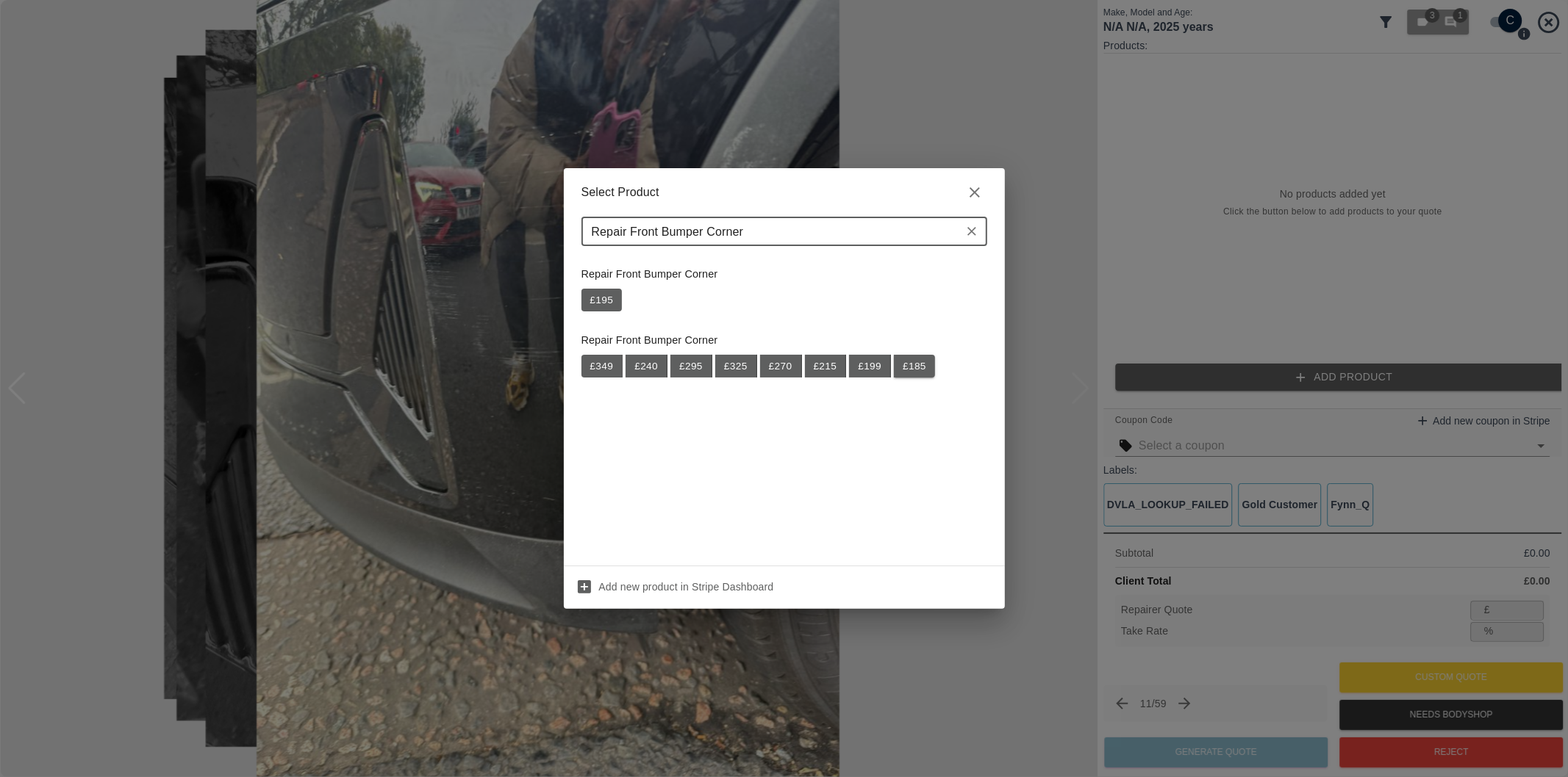
type input "Repair Front Bumper Corner"
click at [917, 366] on button "£ 185" at bounding box center [914, 367] width 41 height 24
type input "120"
type input "35.1"
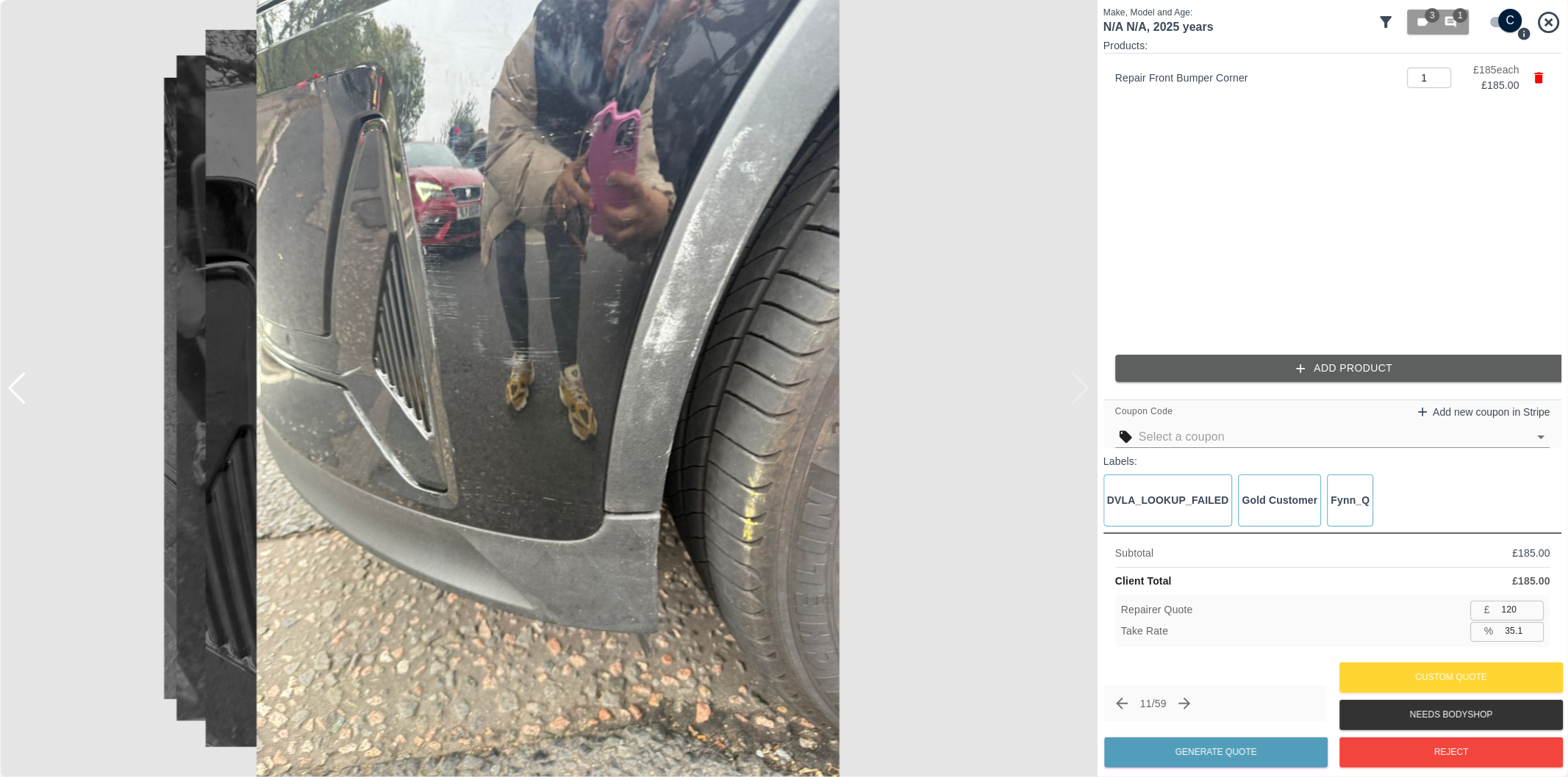
click at [1349, 375] on button "Add Product" at bounding box center [1344, 368] width 458 height 27
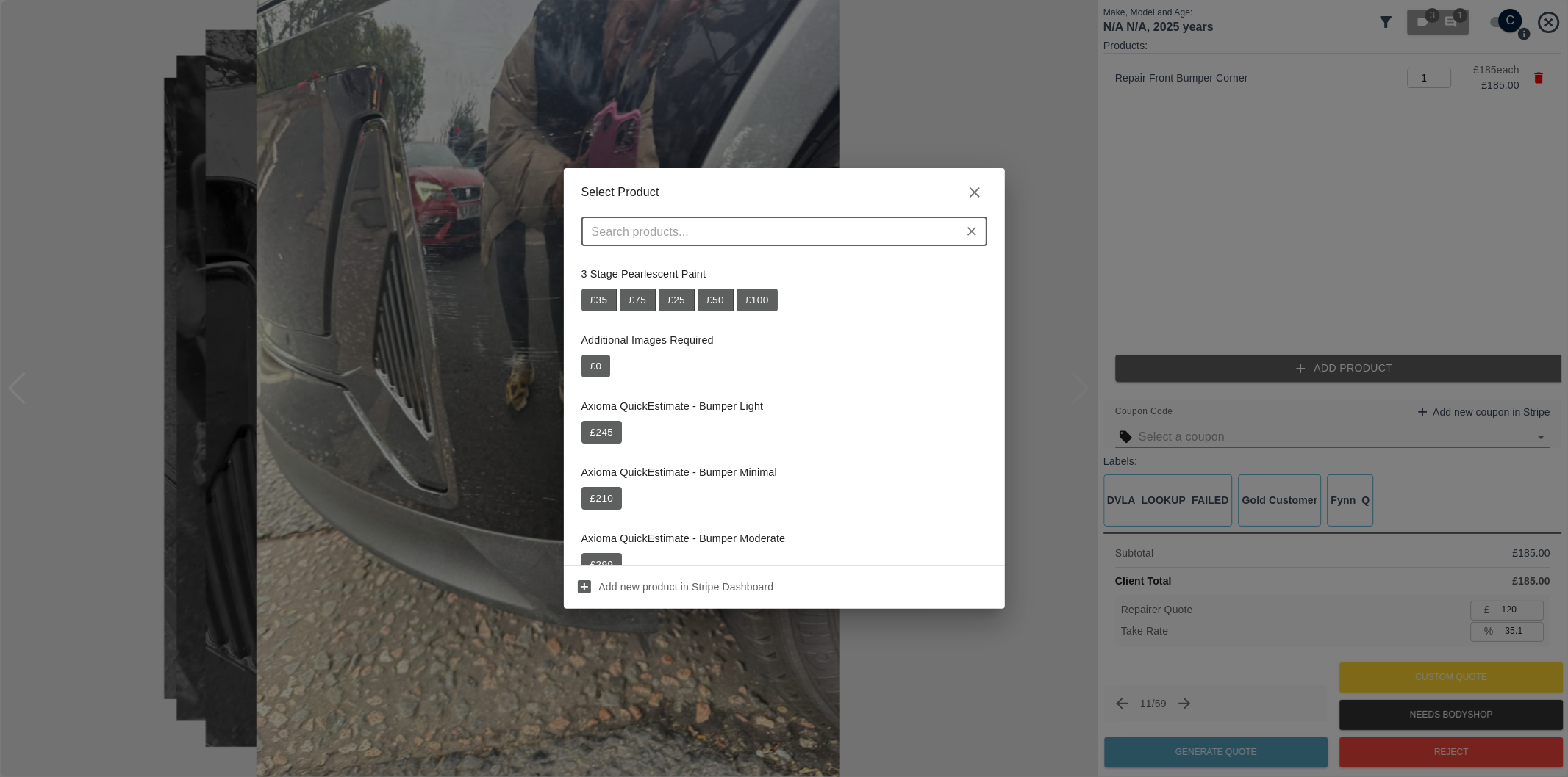
click at [828, 236] on input "text" at bounding box center [772, 232] width 373 height 21
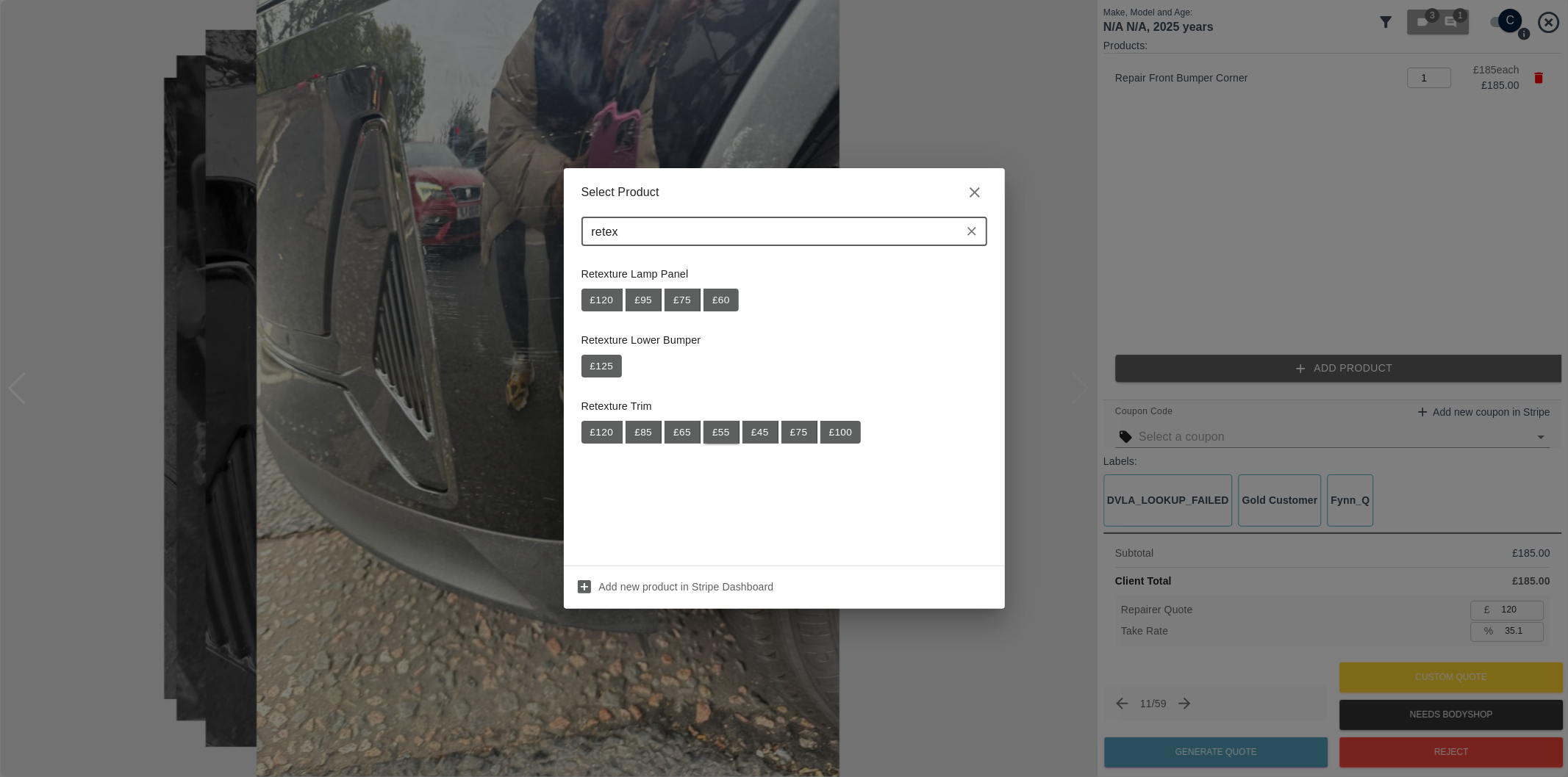
type input "retex"
click at [722, 437] on button "£ 55" at bounding box center [721, 433] width 36 height 24
type input "156"
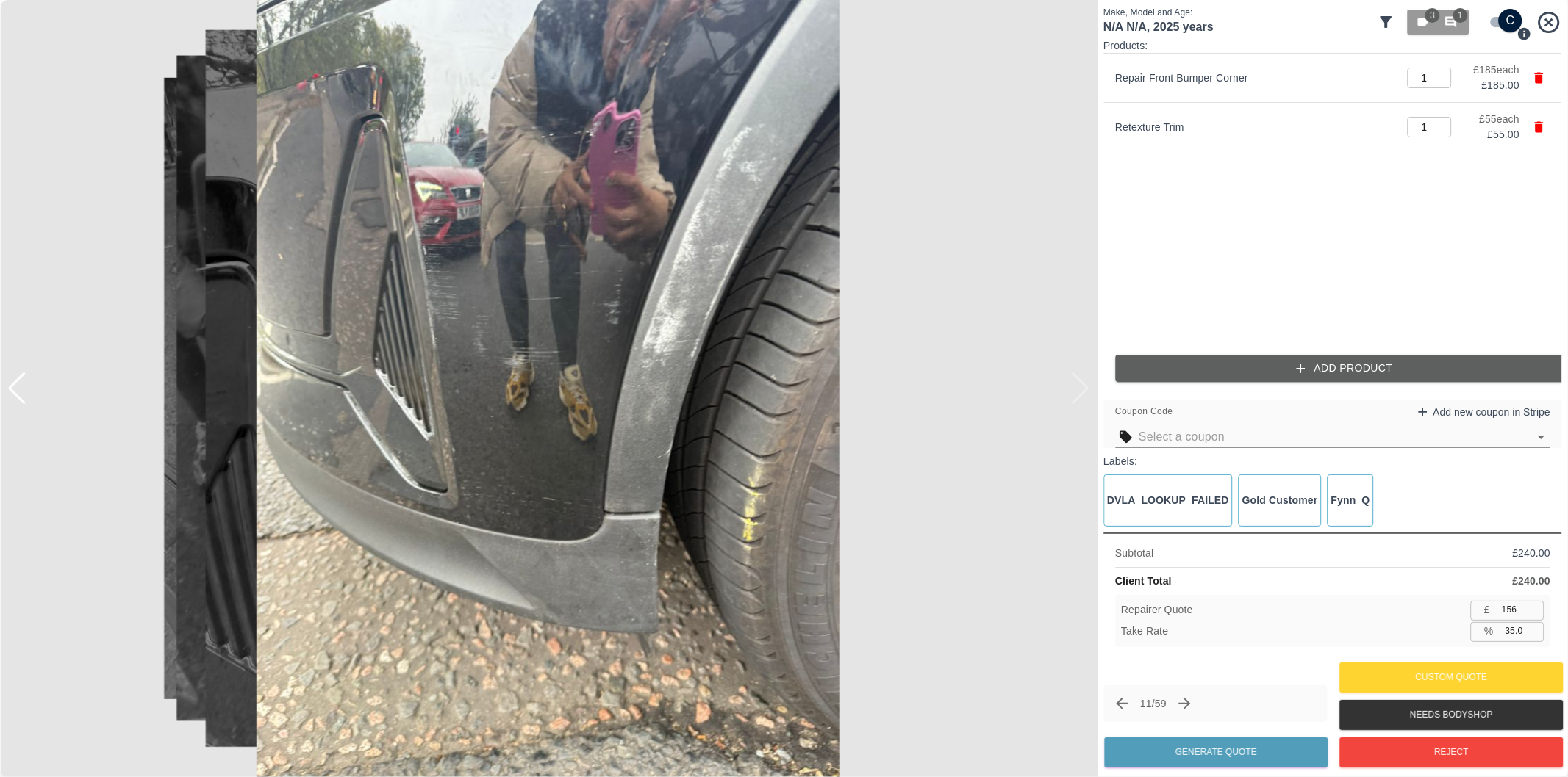
click at [1514, 635] on input "35.0" at bounding box center [1522, 631] width 45 height 19
type input "37.0"
type input "151"
type input "37.1"
click at [1224, 749] on button "Generate Quote" at bounding box center [1215, 752] width 224 height 30
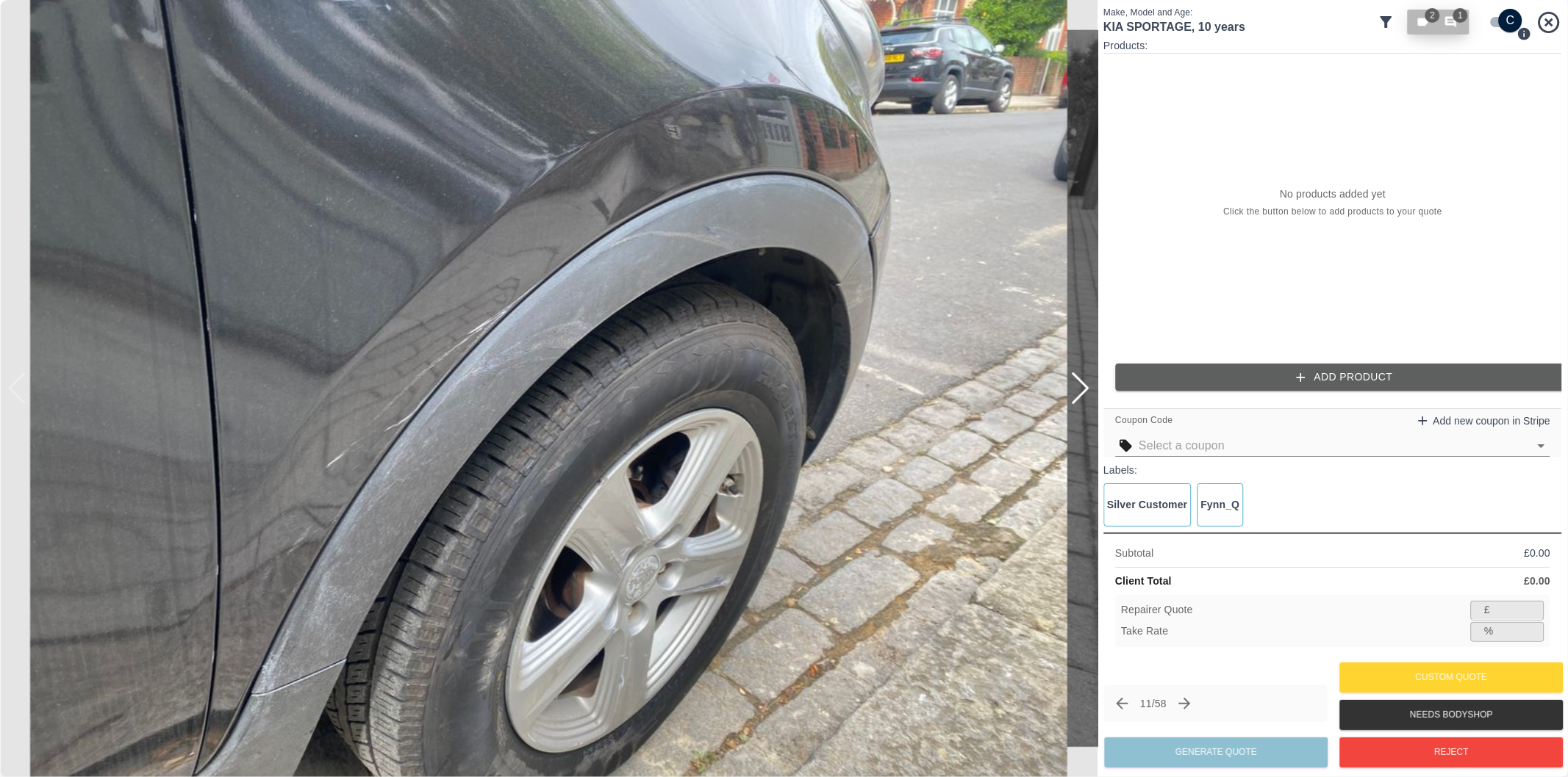
click at [1444, 19] on icon "button" at bounding box center [1451, 22] width 13 height 13
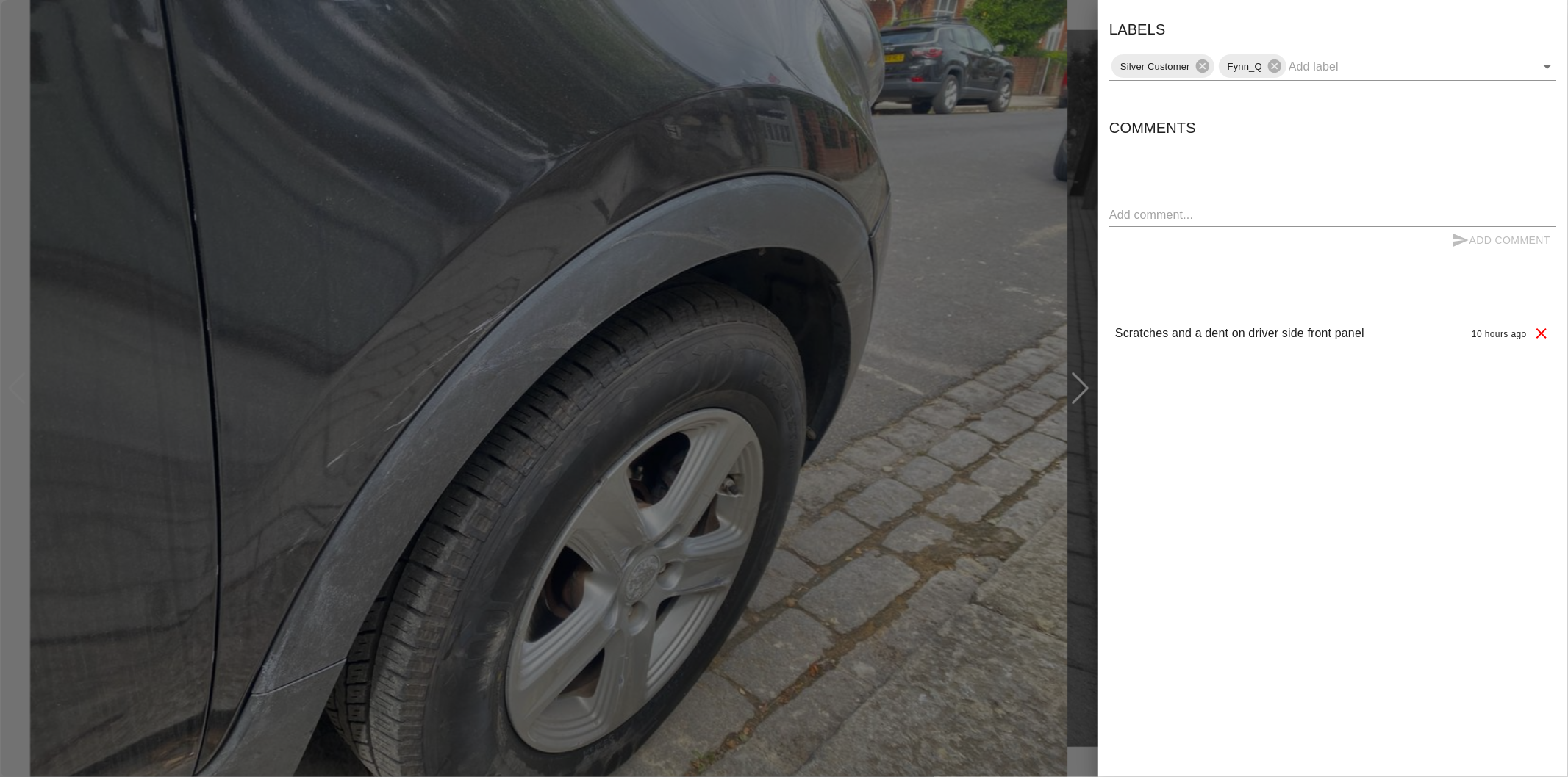
click at [1085, 320] on div at bounding box center [784, 388] width 1568 height 777
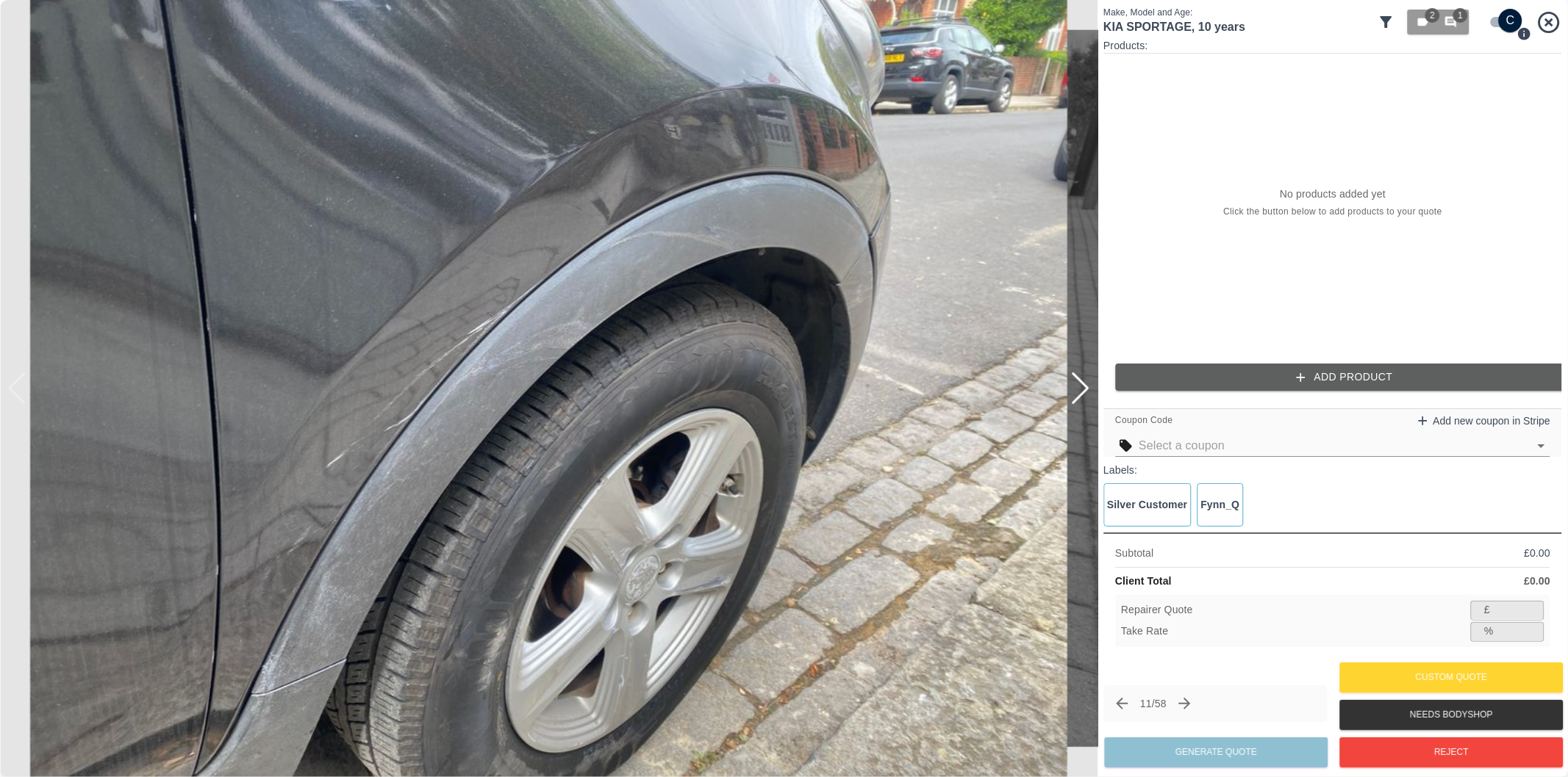
click at [1081, 379] on div at bounding box center [1080, 388] width 20 height 32
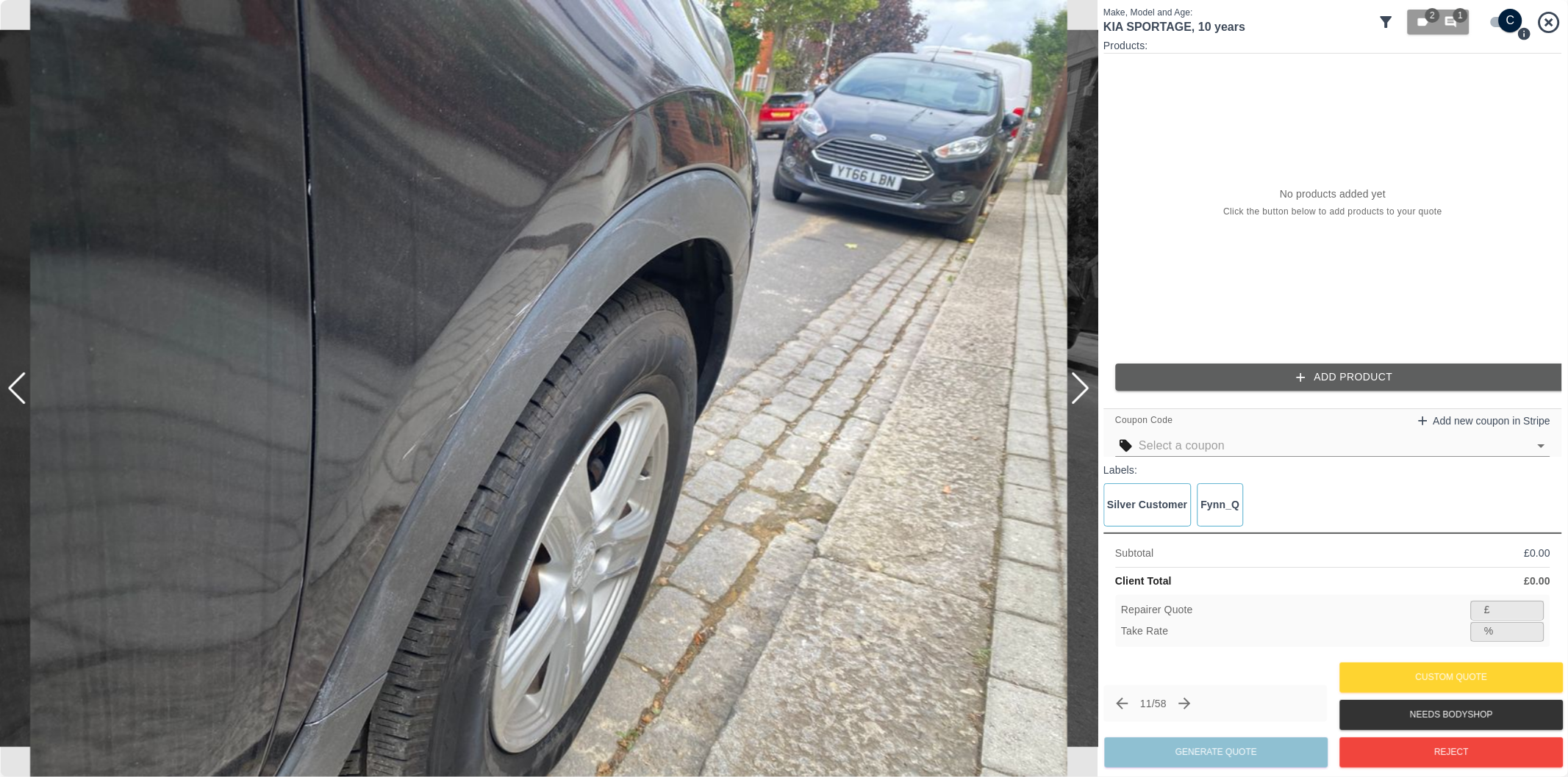
click at [1081, 379] on div at bounding box center [1080, 388] width 20 height 32
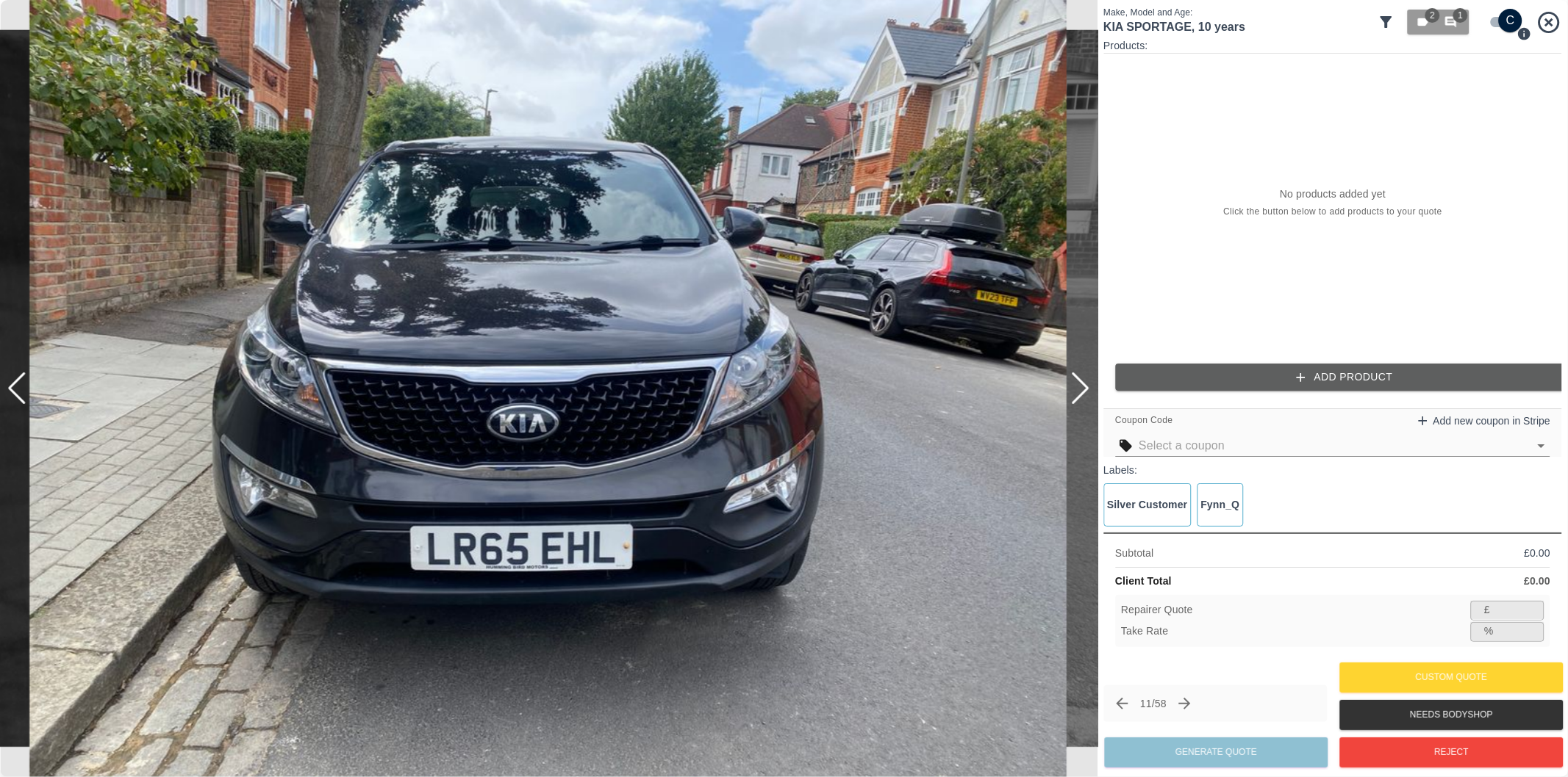
click at [1081, 379] on div at bounding box center [1080, 388] width 20 height 32
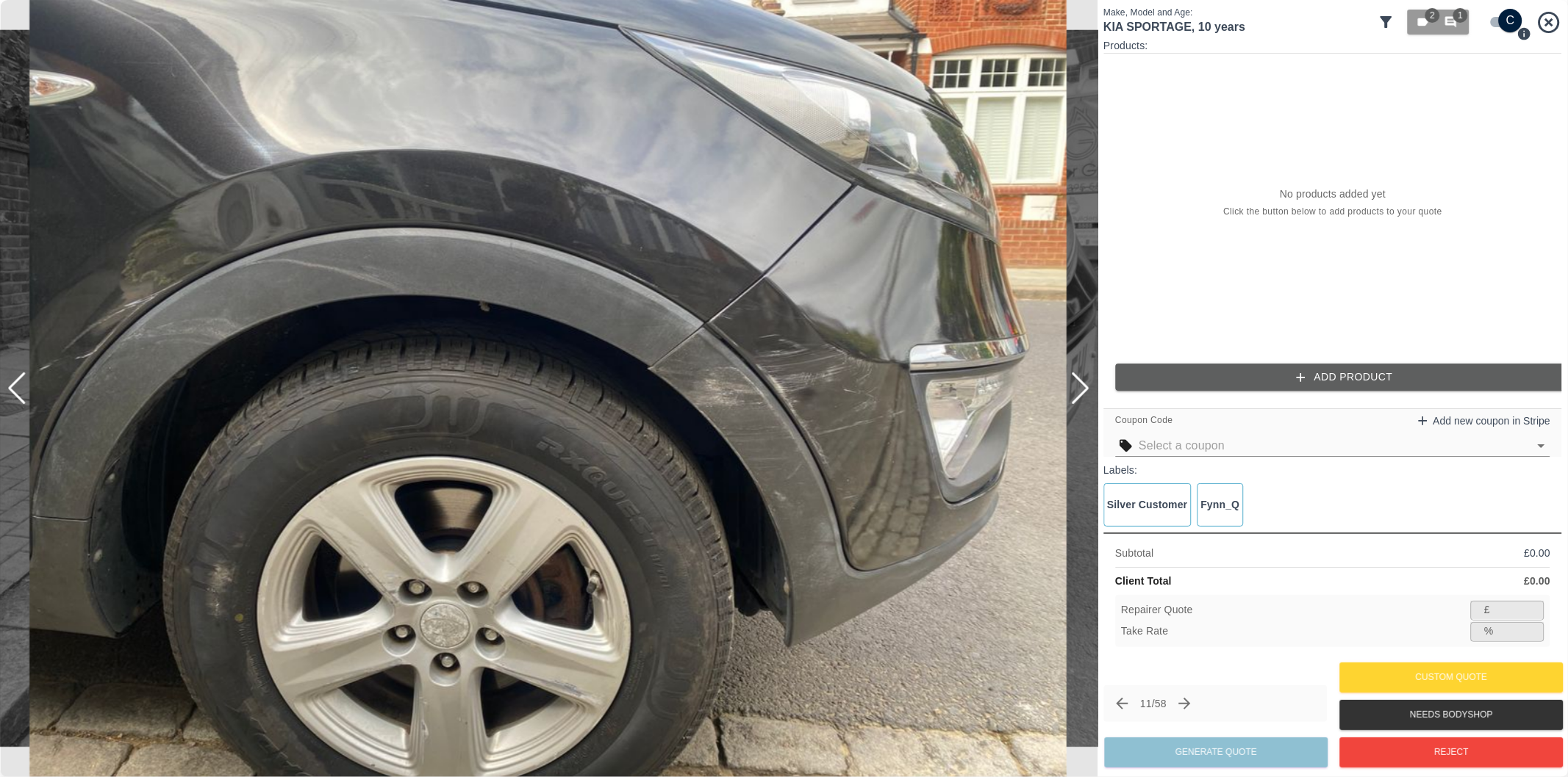
click at [1079, 378] on div at bounding box center [1080, 388] width 20 height 32
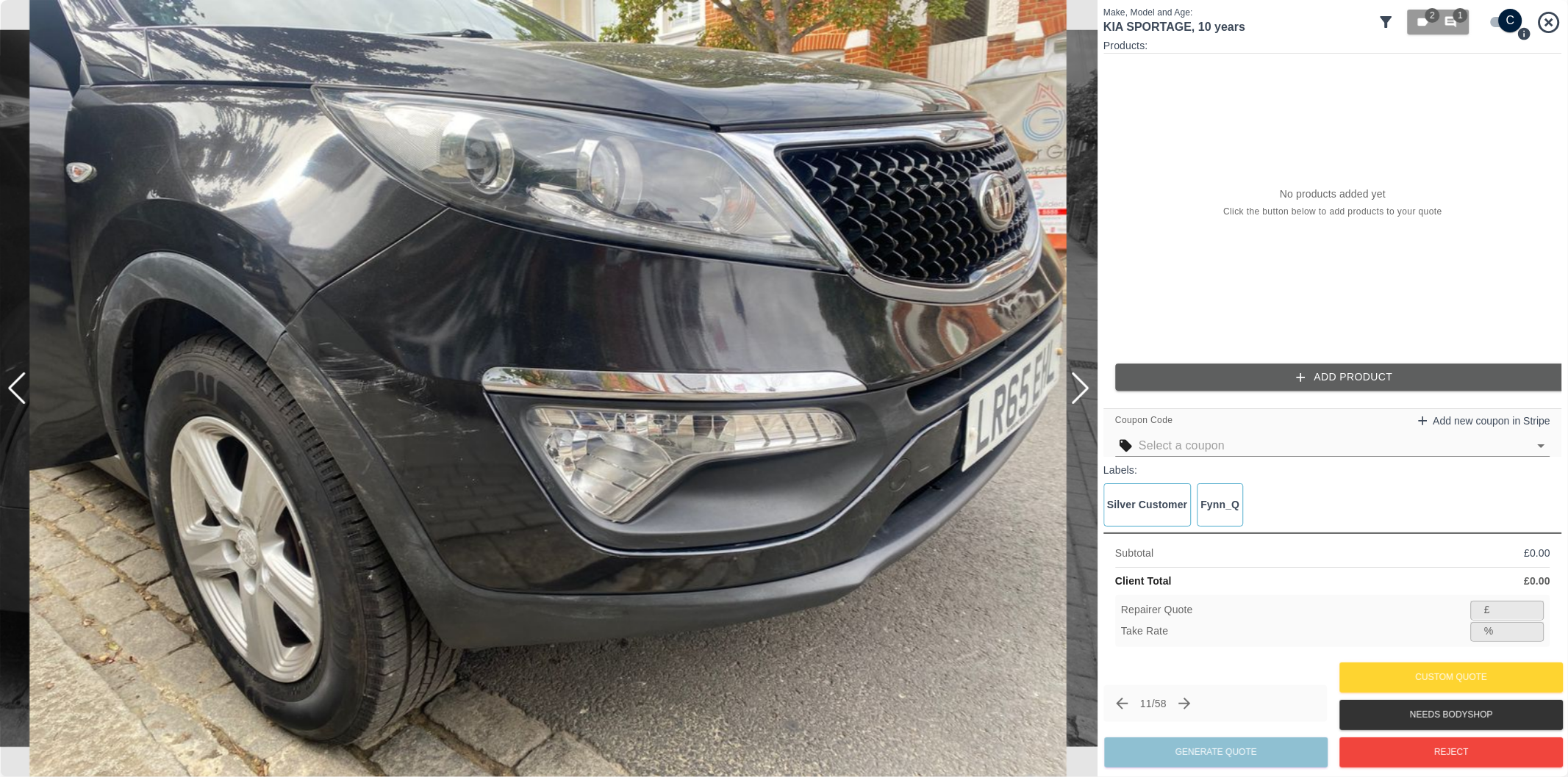
click at [1079, 378] on div at bounding box center [1080, 388] width 20 height 32
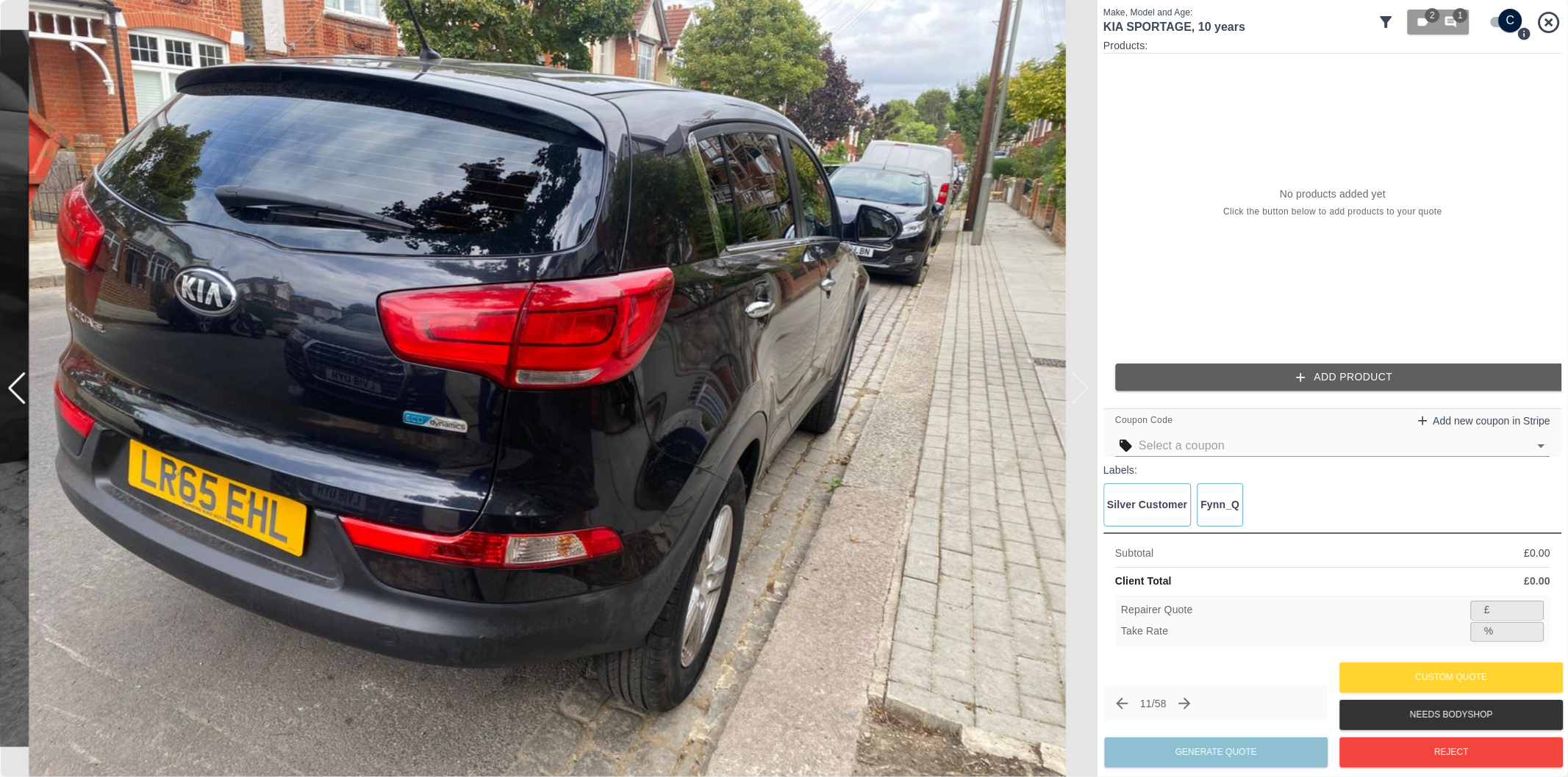
click at [1079, 378] on div at bounding box center [549, 388] width 1097 height 777
click at [15, 388] on div at bounding box center [17, 388] width 20 height 32
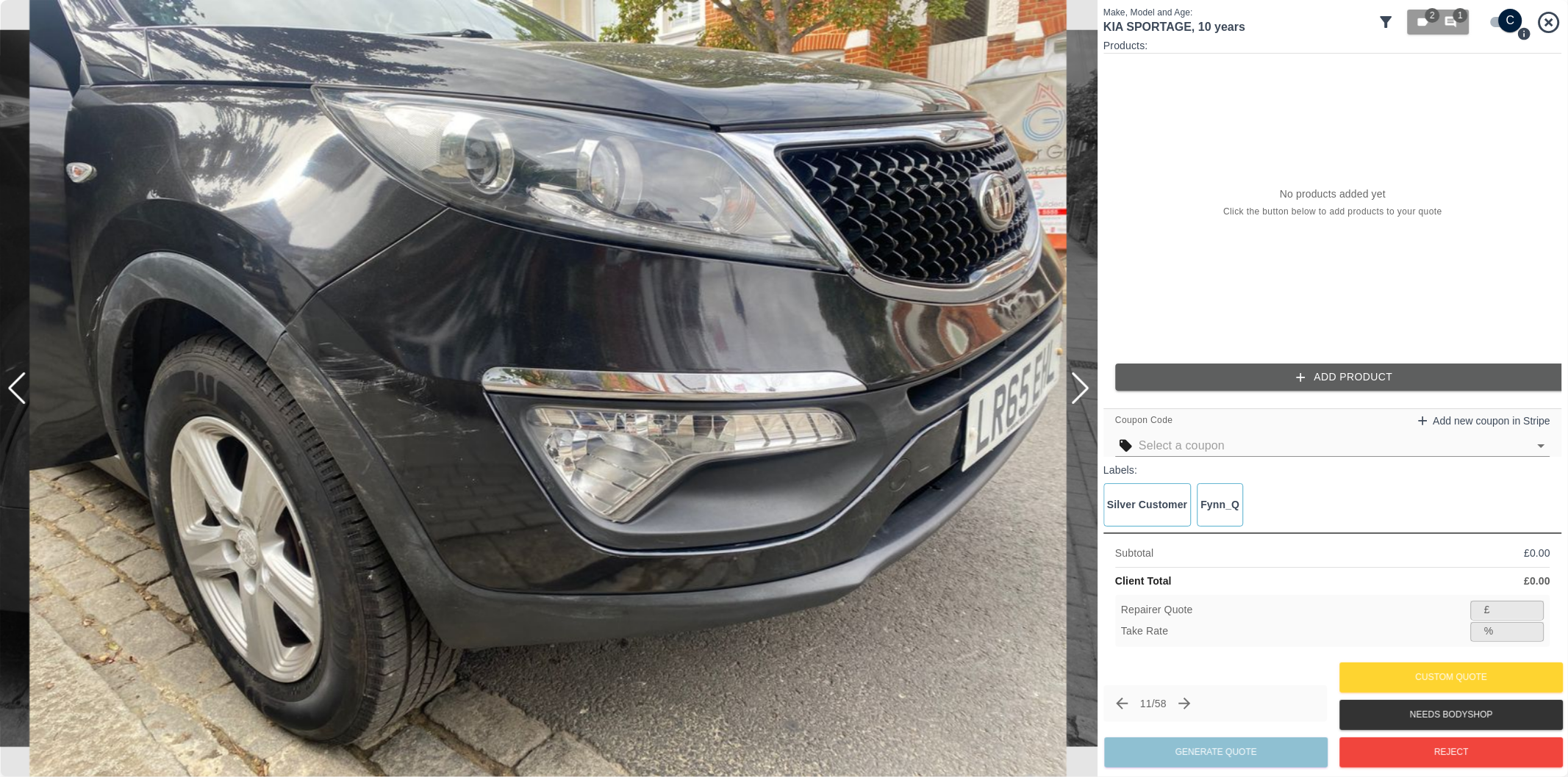
click at [15, 388] on div at bounding box center [17, 388] width 20 height 32
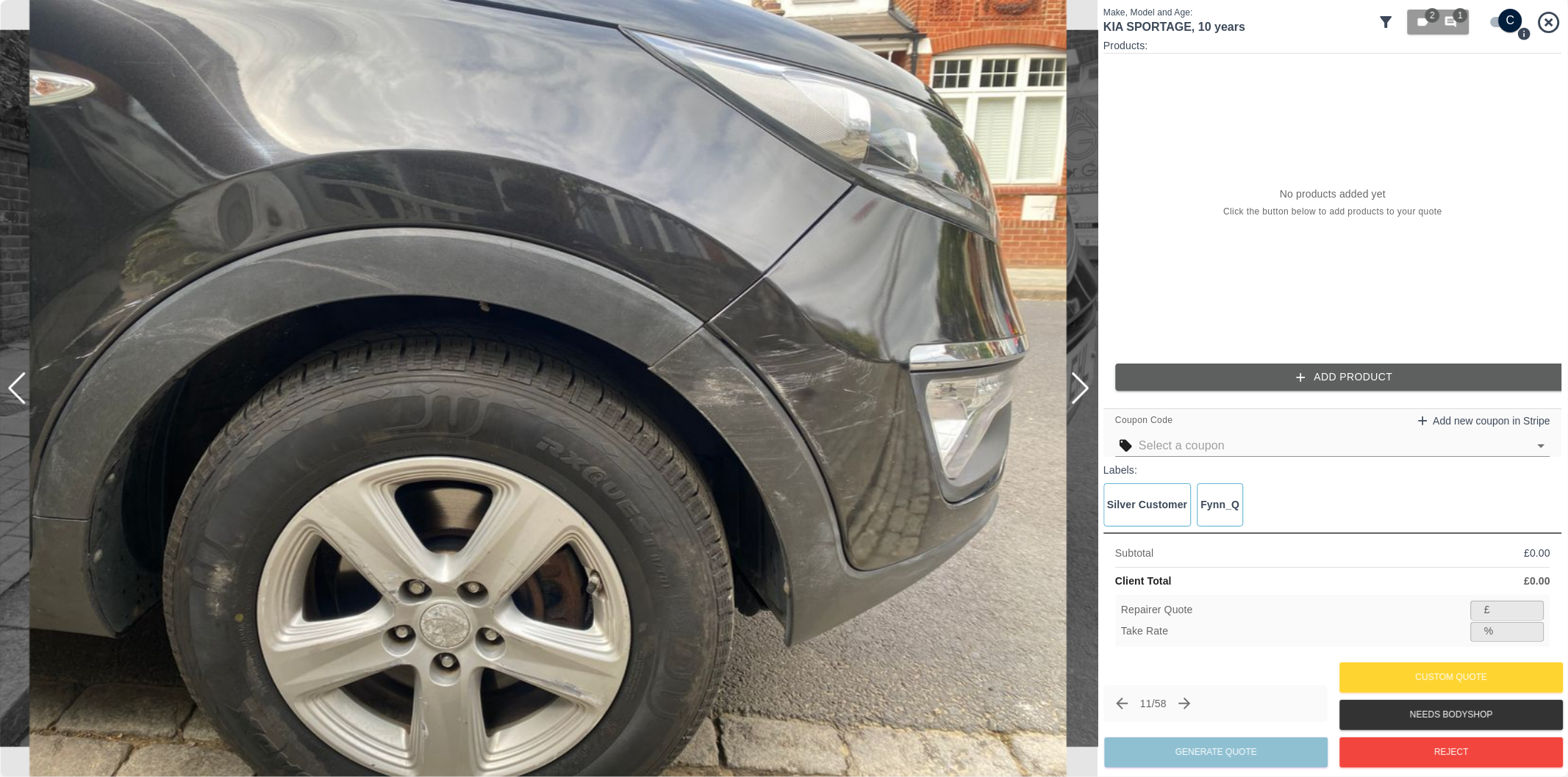
click at [16, 388] on div at bounding box center [17, 388] width 20 height 32
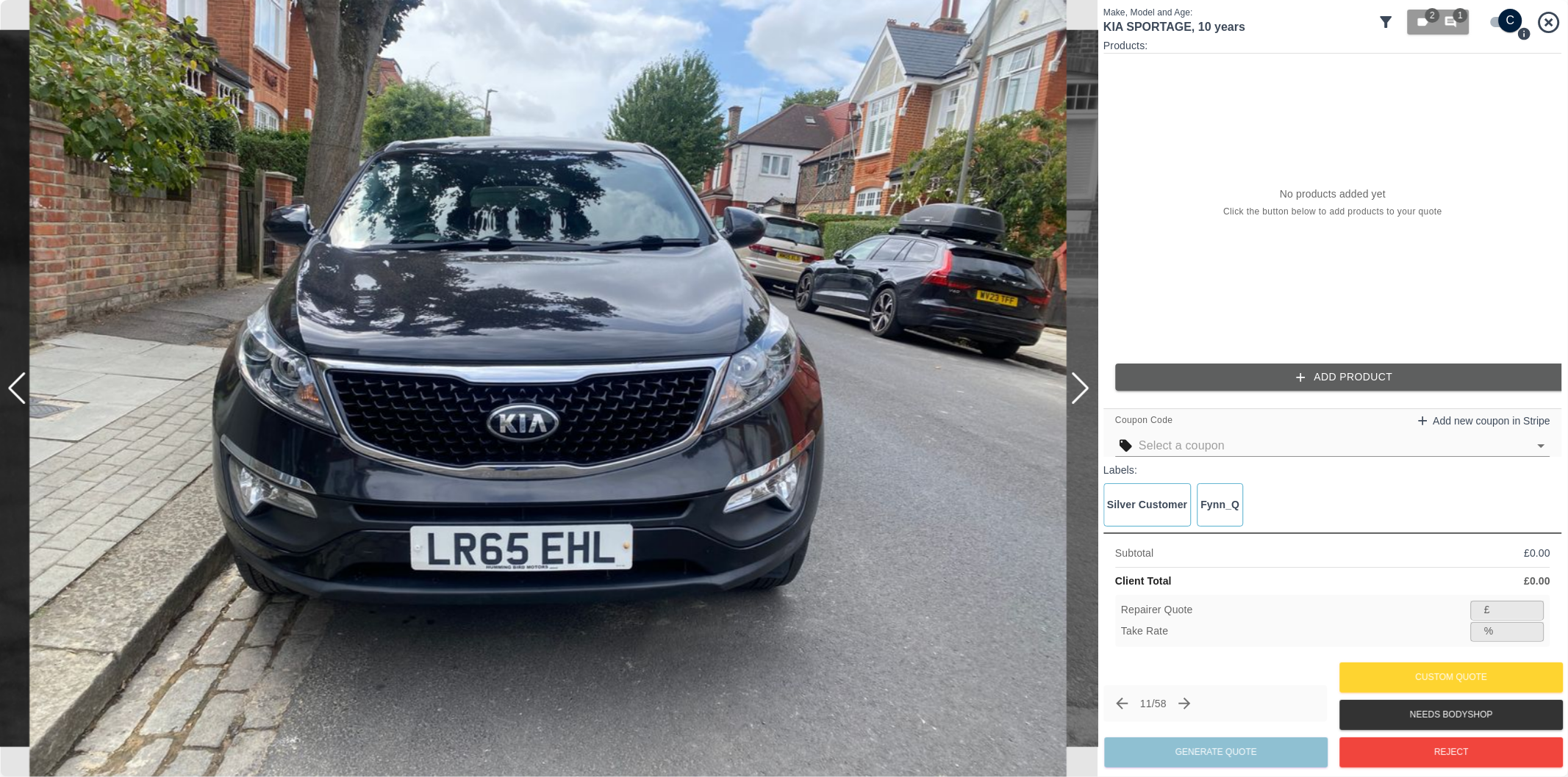
click at [16, 388] on div at bounding box center [17, 388] width 20 height 32
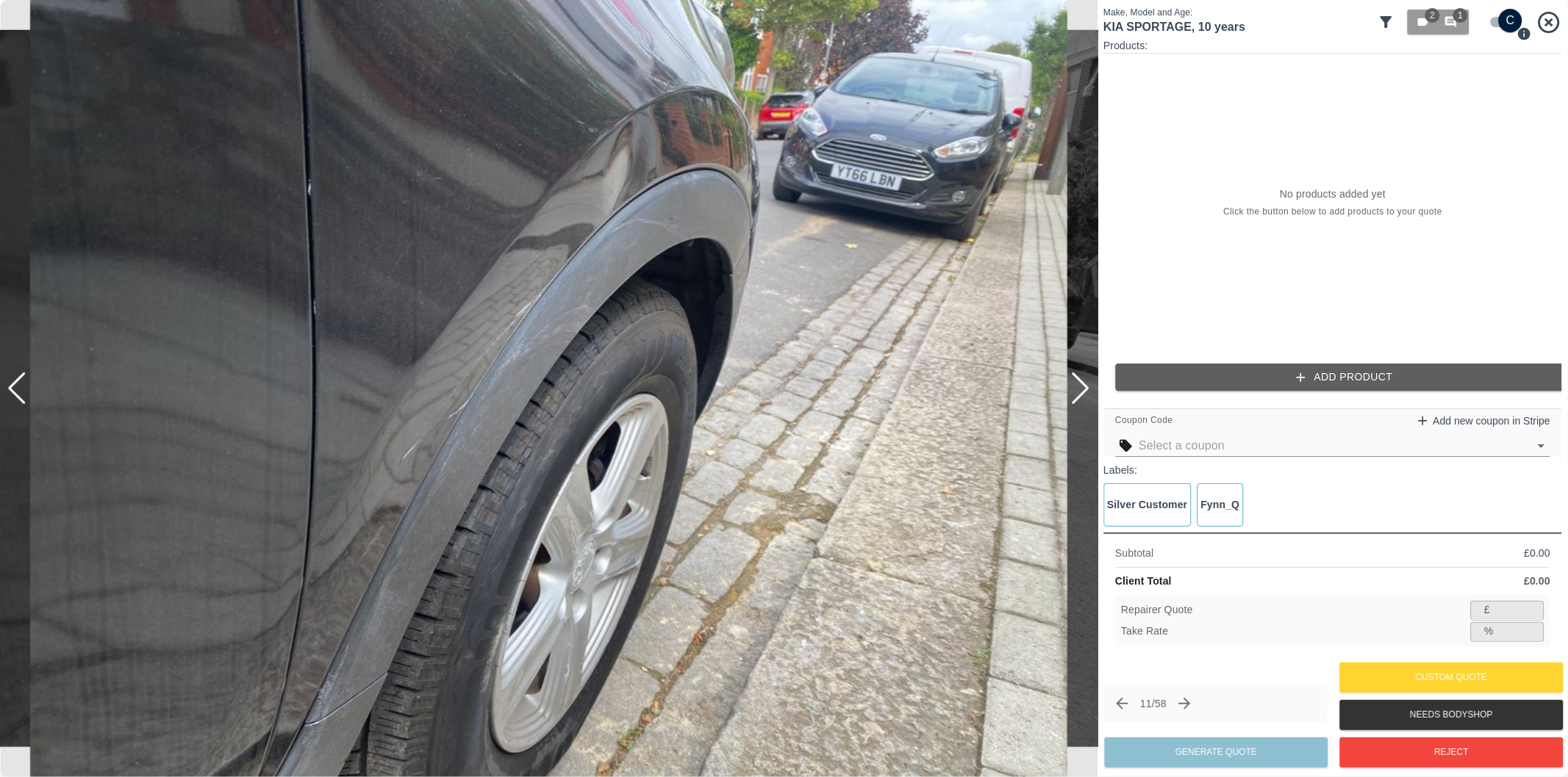
click at [16, 388] on div at bounding box center [17, 388] width 20 height 32
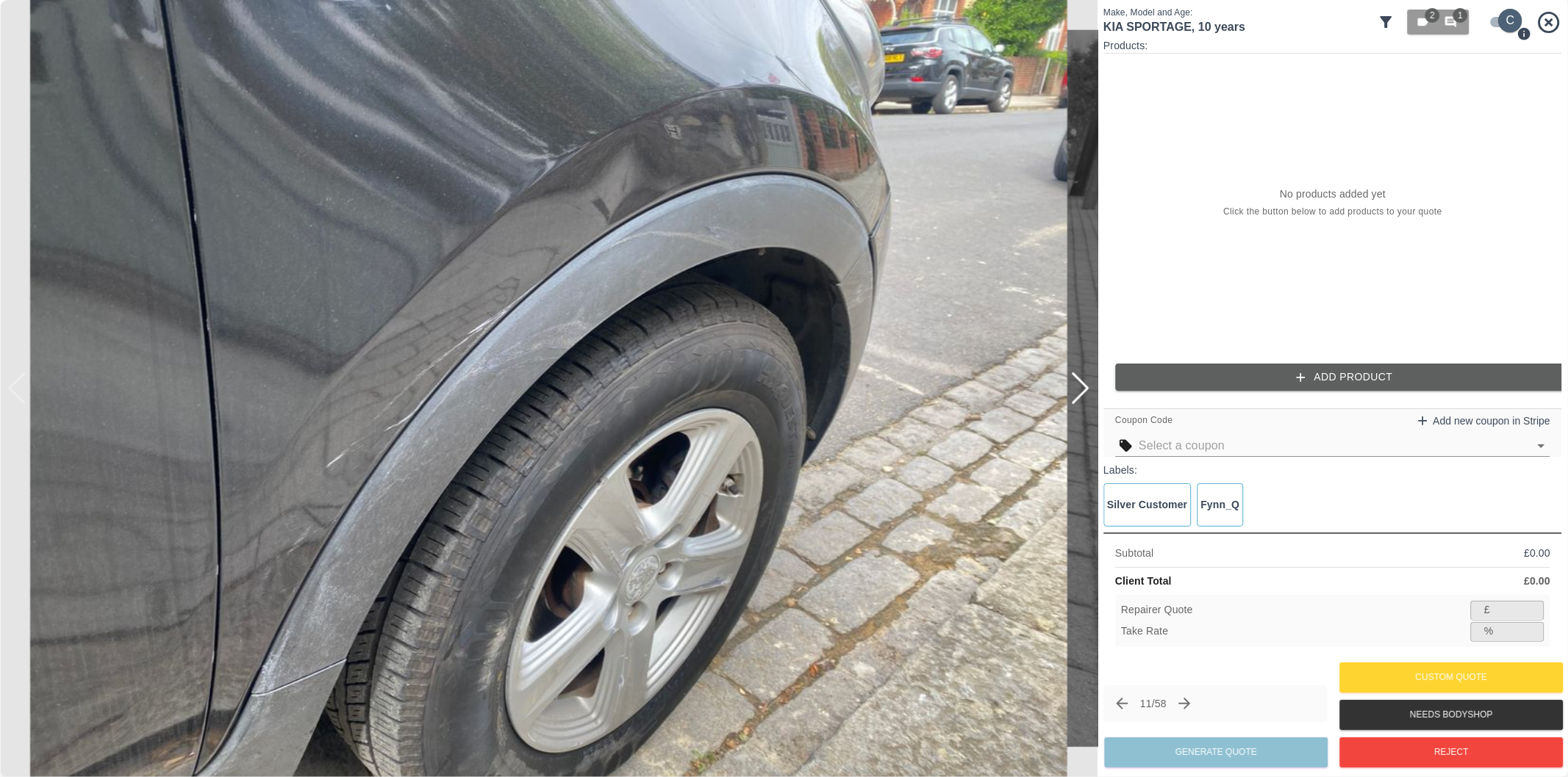
click at [1497, 23] on input "checkbox" at bounding box center [1510, 21] width 71 height 24
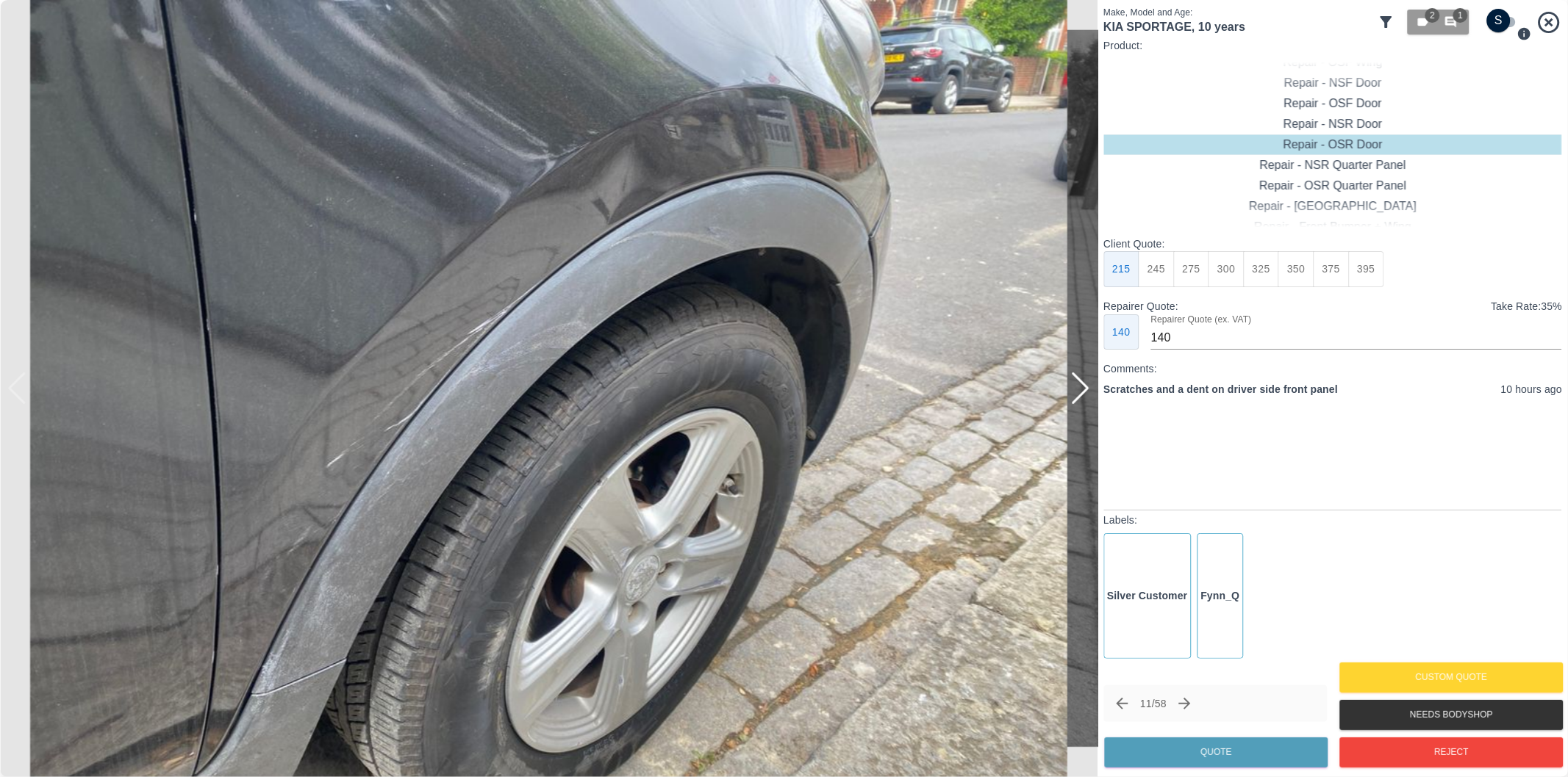
click at [1498, 25] on input "checkbox" at bounding box center [1499, 21] width 71 height 24
checkbox input "true"
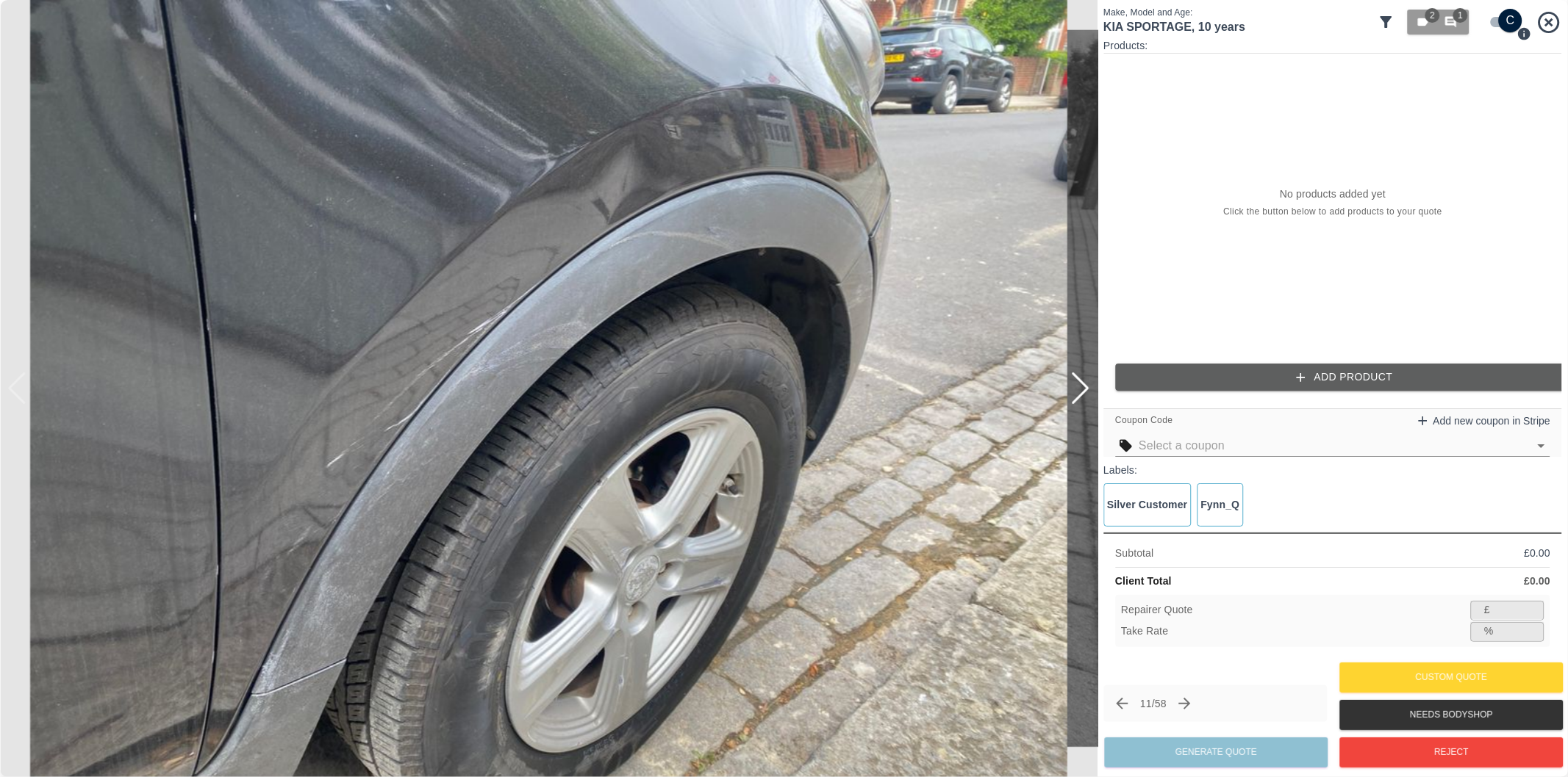
click at [1333, 376] on button "Add Product" at bounding box center [1344, 377] width 458 height 27
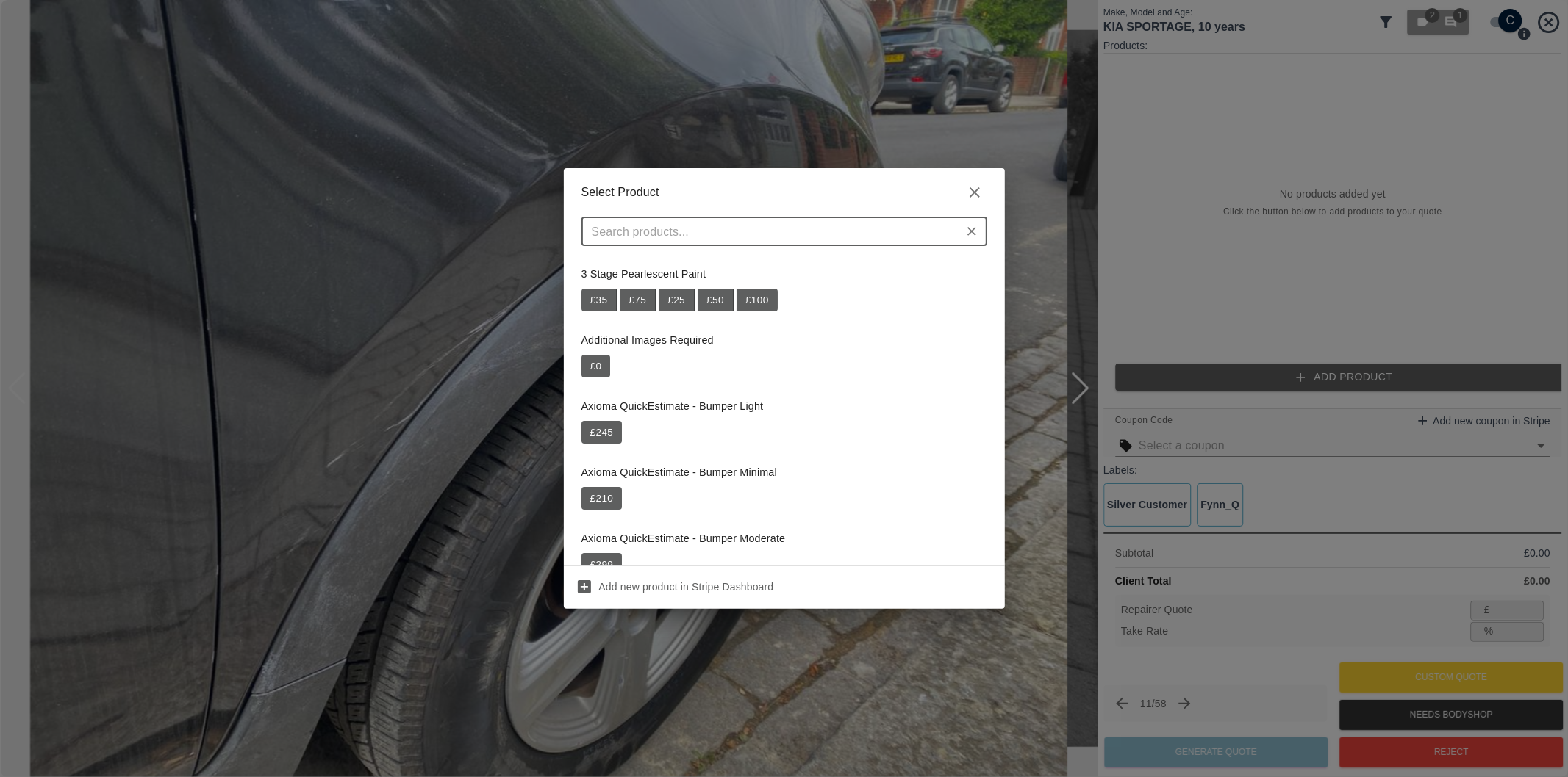
click at [821, 231] on input "text" at bounding box center [772, 232] width 373 height 21
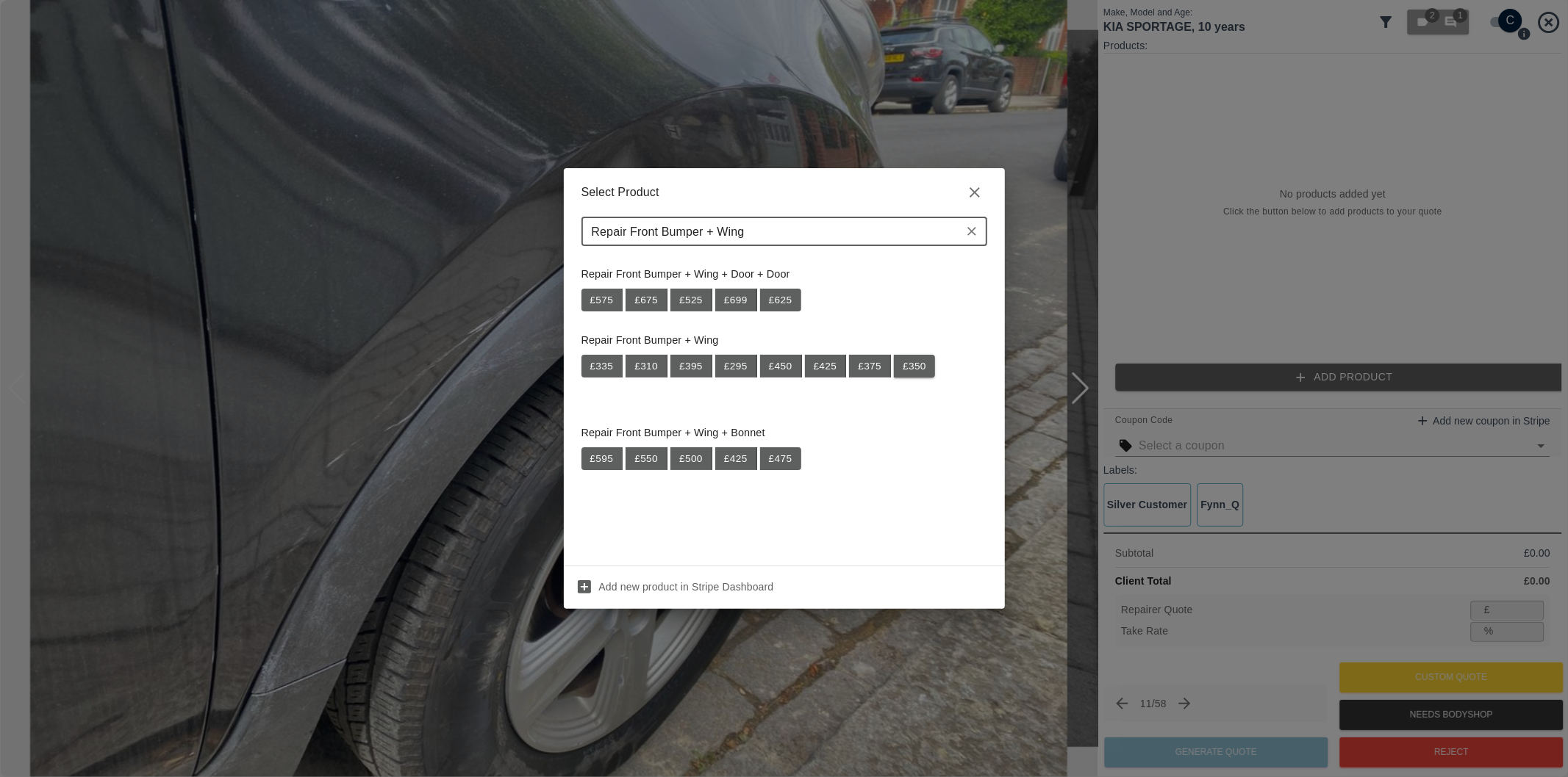
type input "Repair Front Bumper + Wing"
click at [914, 368] on button "£ 350" at bounding box center [914, 367] width 41 height 24
type input "227"
type input "35.1"
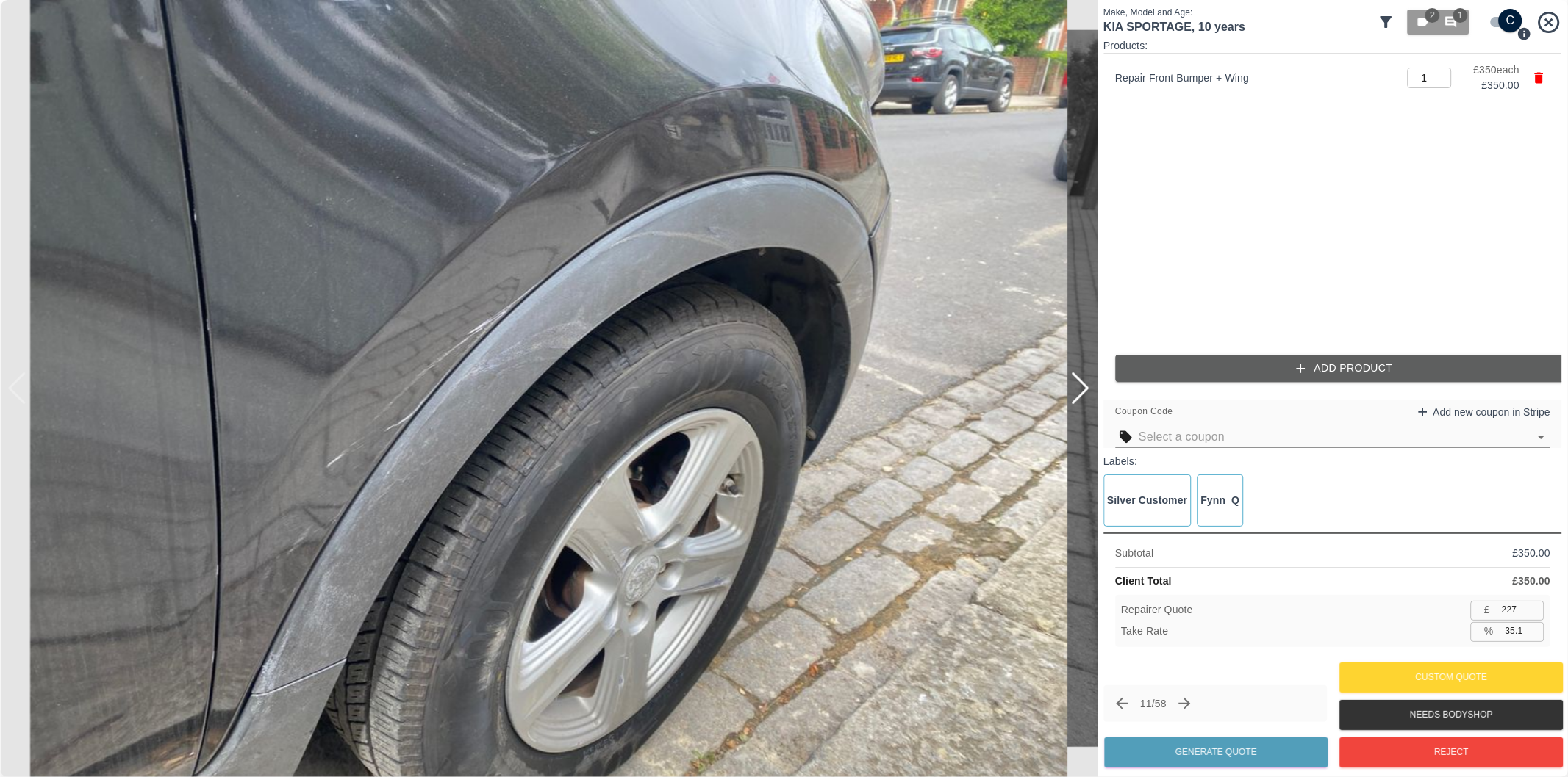
drag, startPoint x: 1318, startPoint y: 384, endPoint x: 1060, endPoint y: 380, distance: 258.0
click at [1318, 383] on div "Products: Repair Front Bumper + Wing 1 ​ £ 350 each £ 350.00 Add Product" at bounding box center [1332, 215] width 458 height 355
click at [1313, 370] on button "Add Product" at bounding box center [1344, 368] width 458 height 27
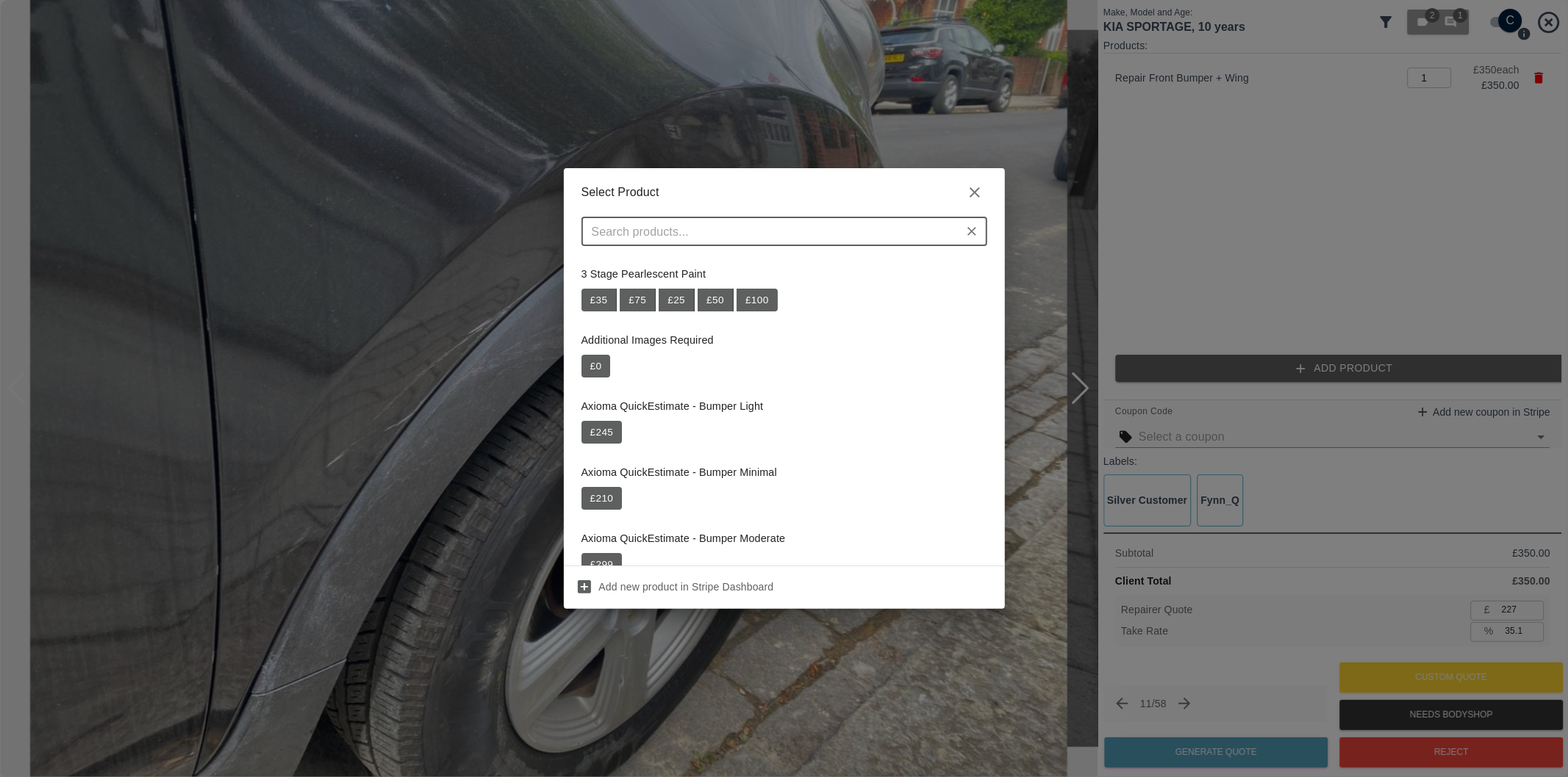
click at [800, 239] on input "text" at bounding box center [772, 232] width 373 height 21
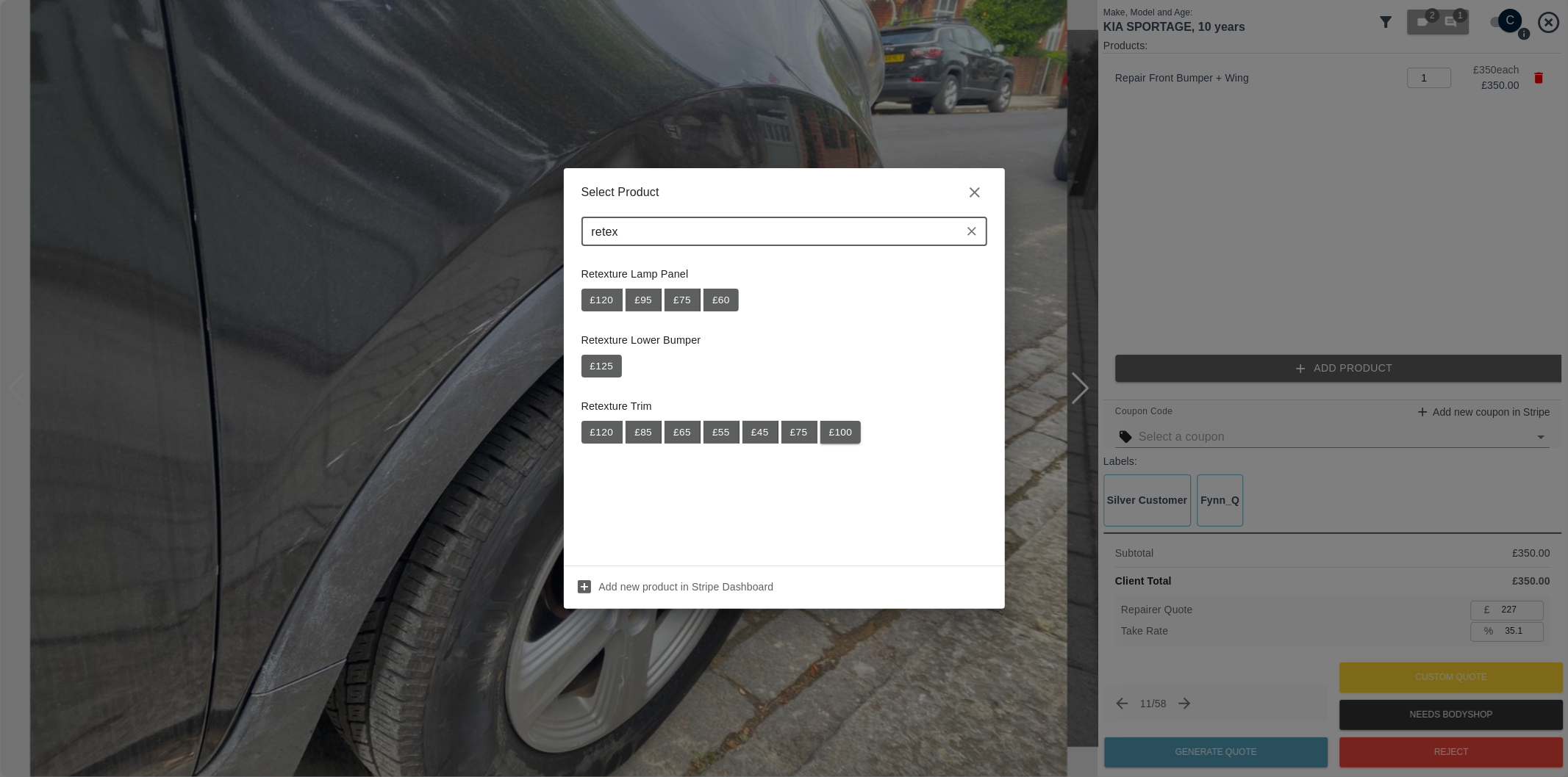
type input "retex"
click at [846, 425] on button "£ 100" at bounding box center [841, 433] width 41 height 24
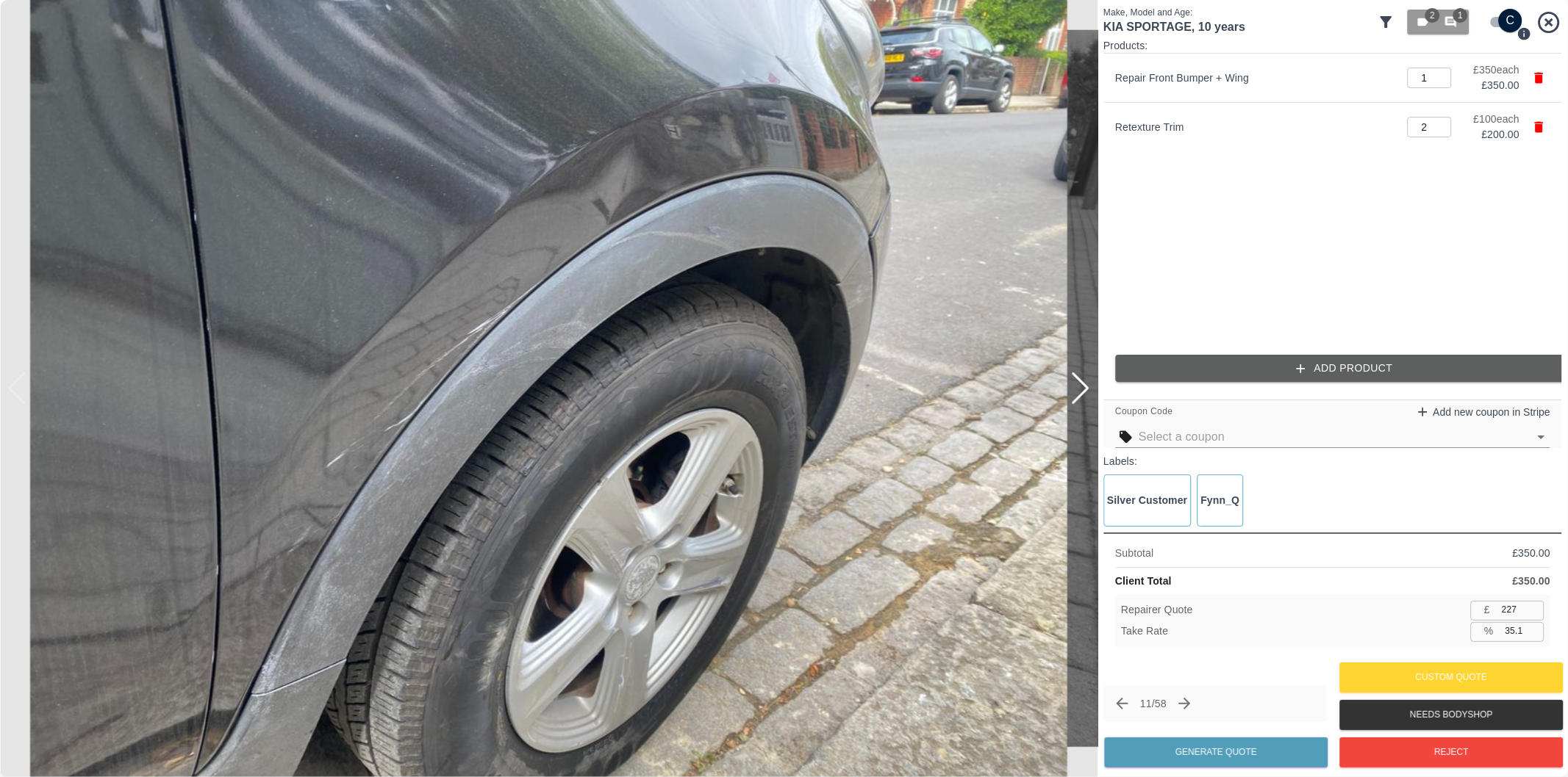
type input "357"
click at [1515, 634] on input "35.1" at bounding box center [1522, 631] width 45 height 19
type input "3.1"
type input "532"
type input "3.38"
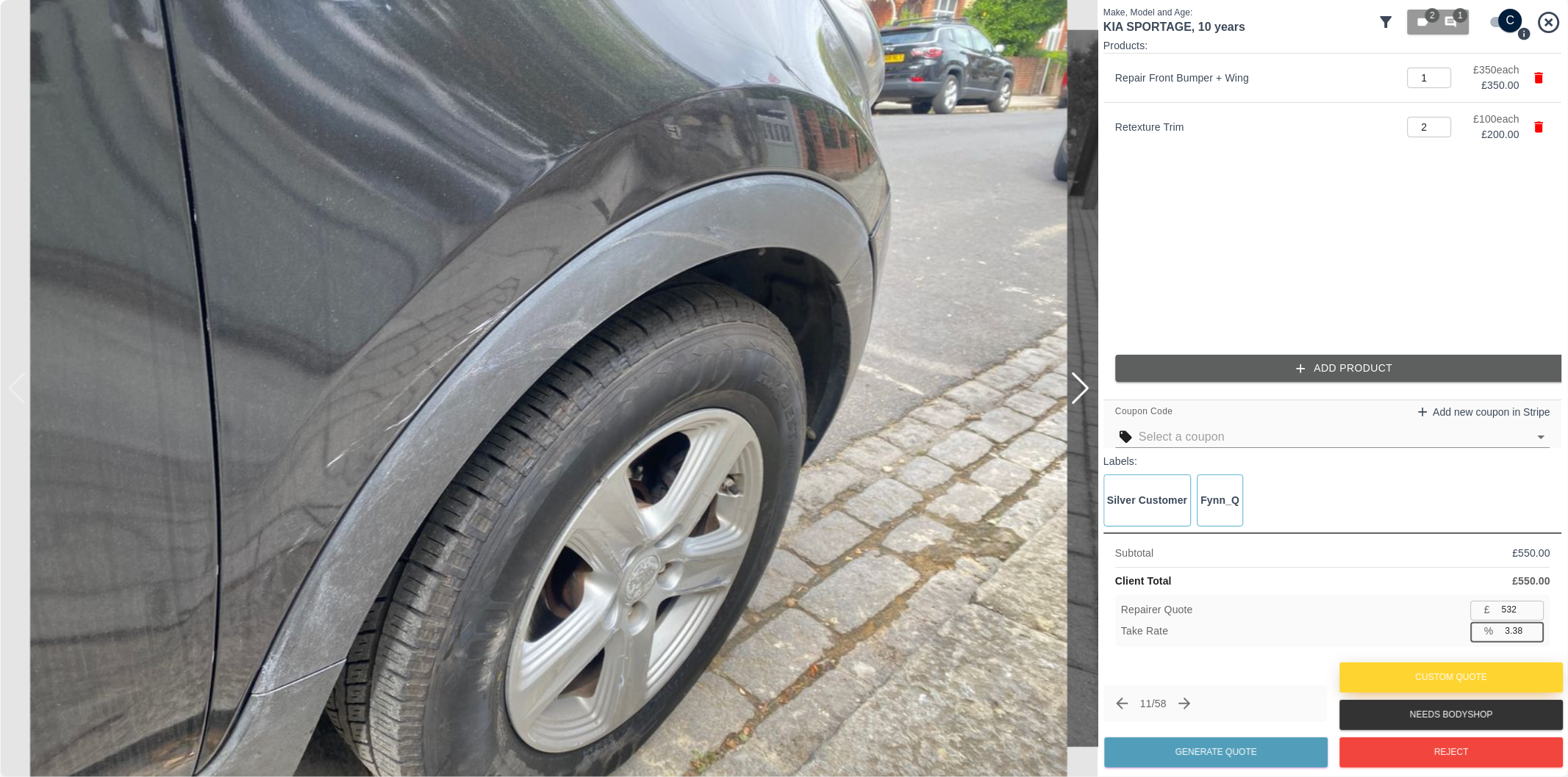
type input "531"
type input "3.5"
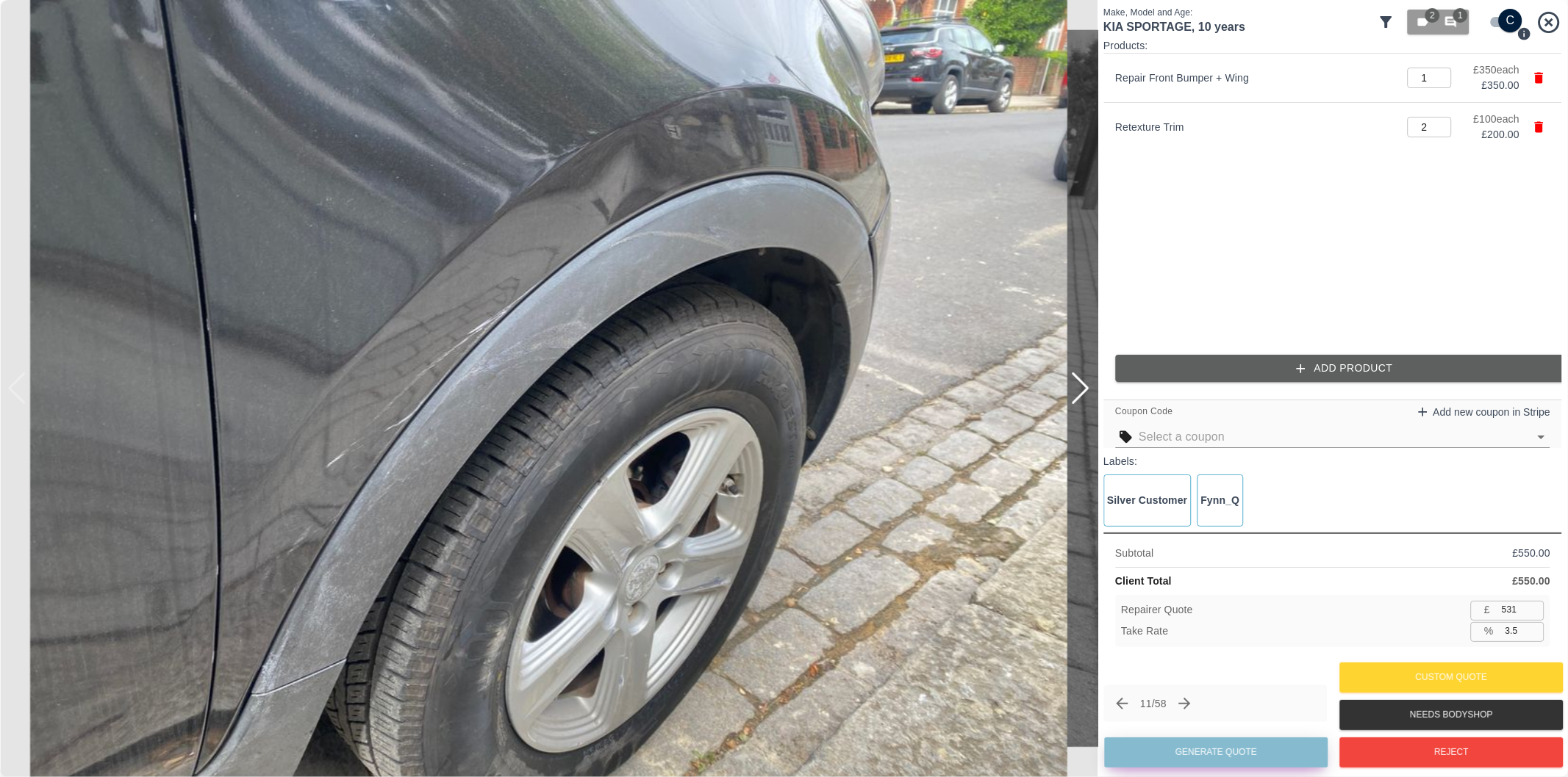
click at [1245, 758] on button "Generate Quote" at bounding box center [1215, 752] width 224 height 30
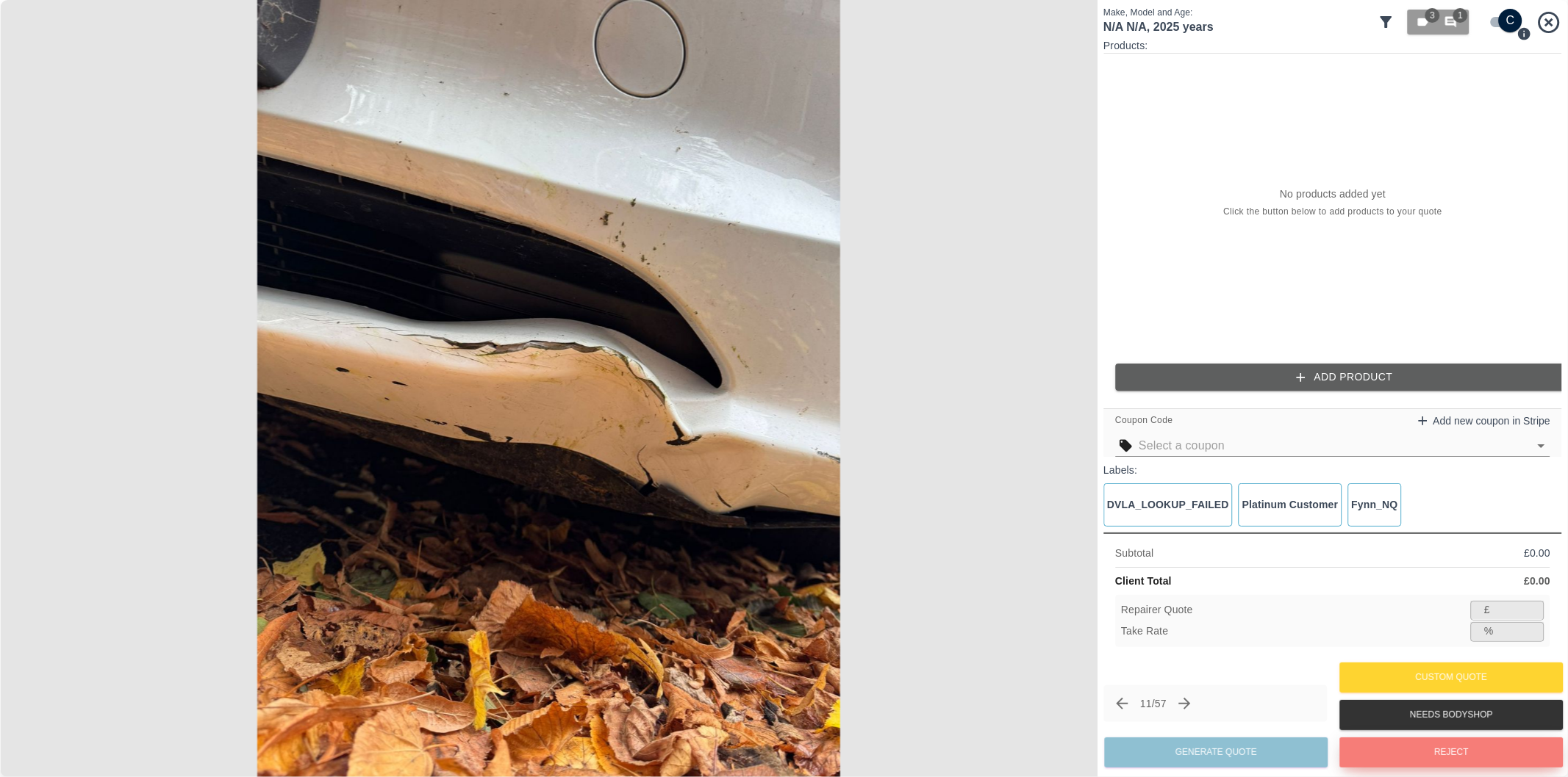
click at [1441, 755] on button "Reject" at bounding box center [1451, 752] width 224 height 30
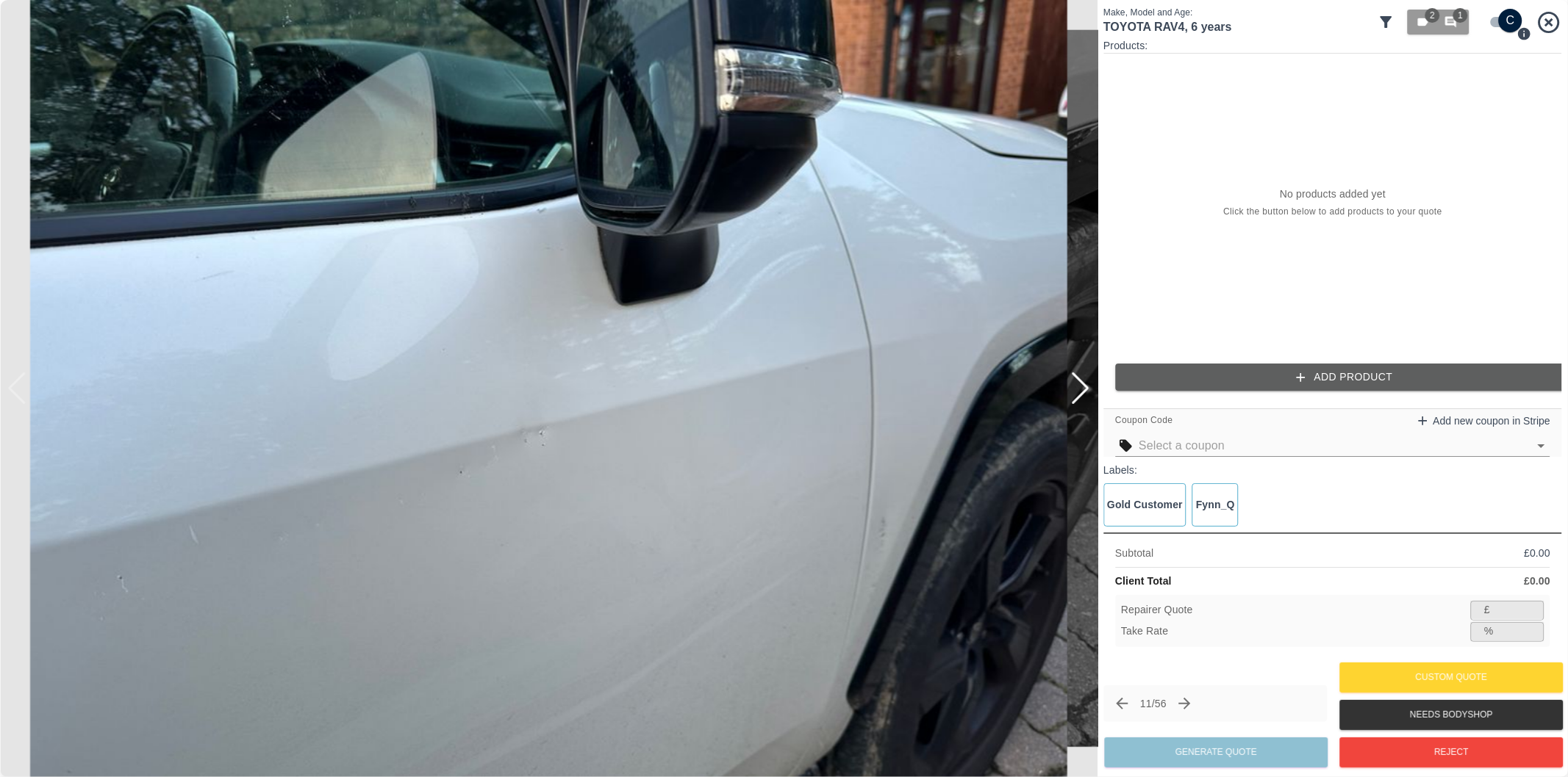
click at [1495, 19] on input "checkbox" at bounding box center [1510, 21] width 71 height 24
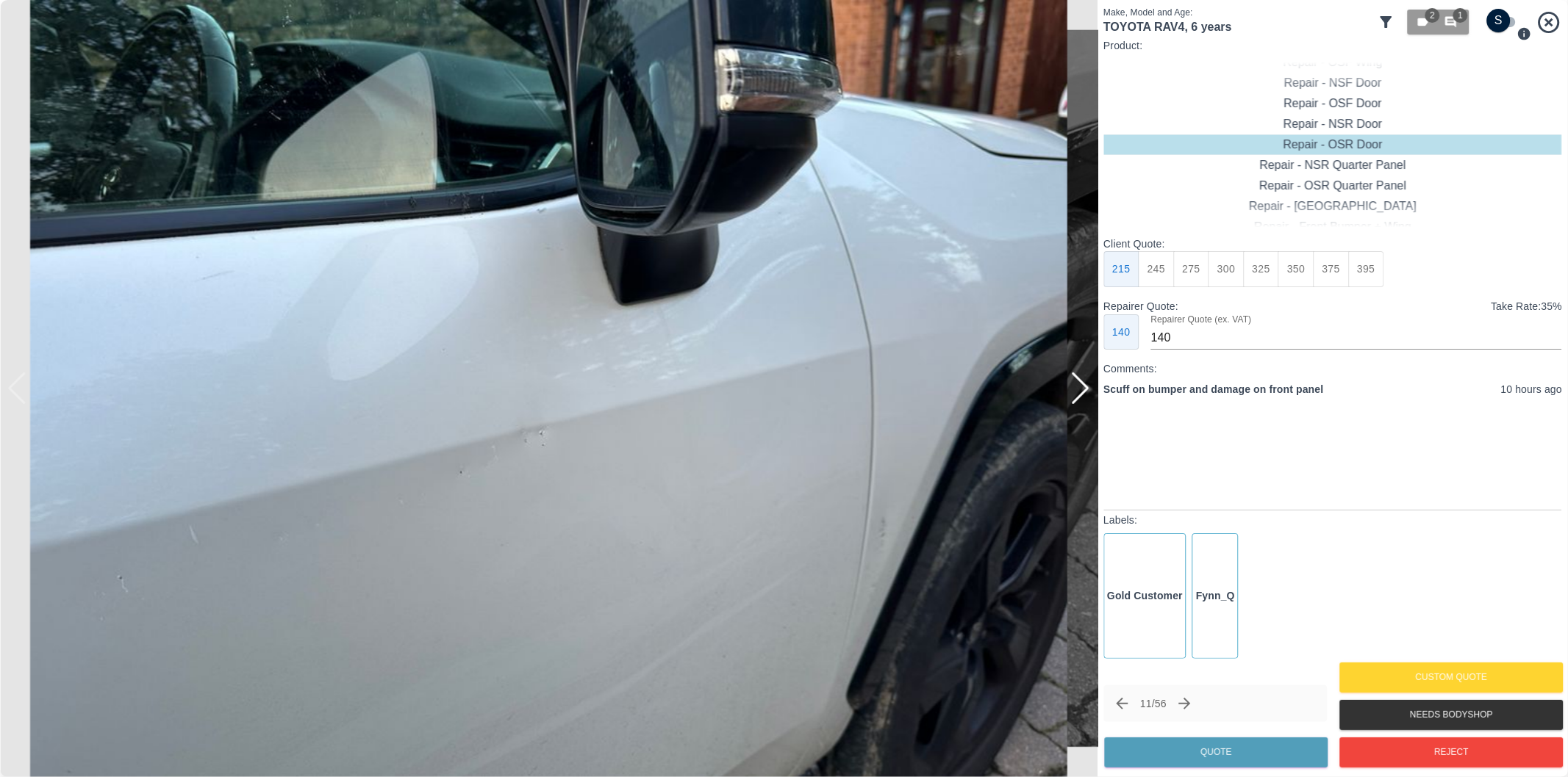
click at [1081, 393] on div at bounding box center [1080, 388] width 20 height 32
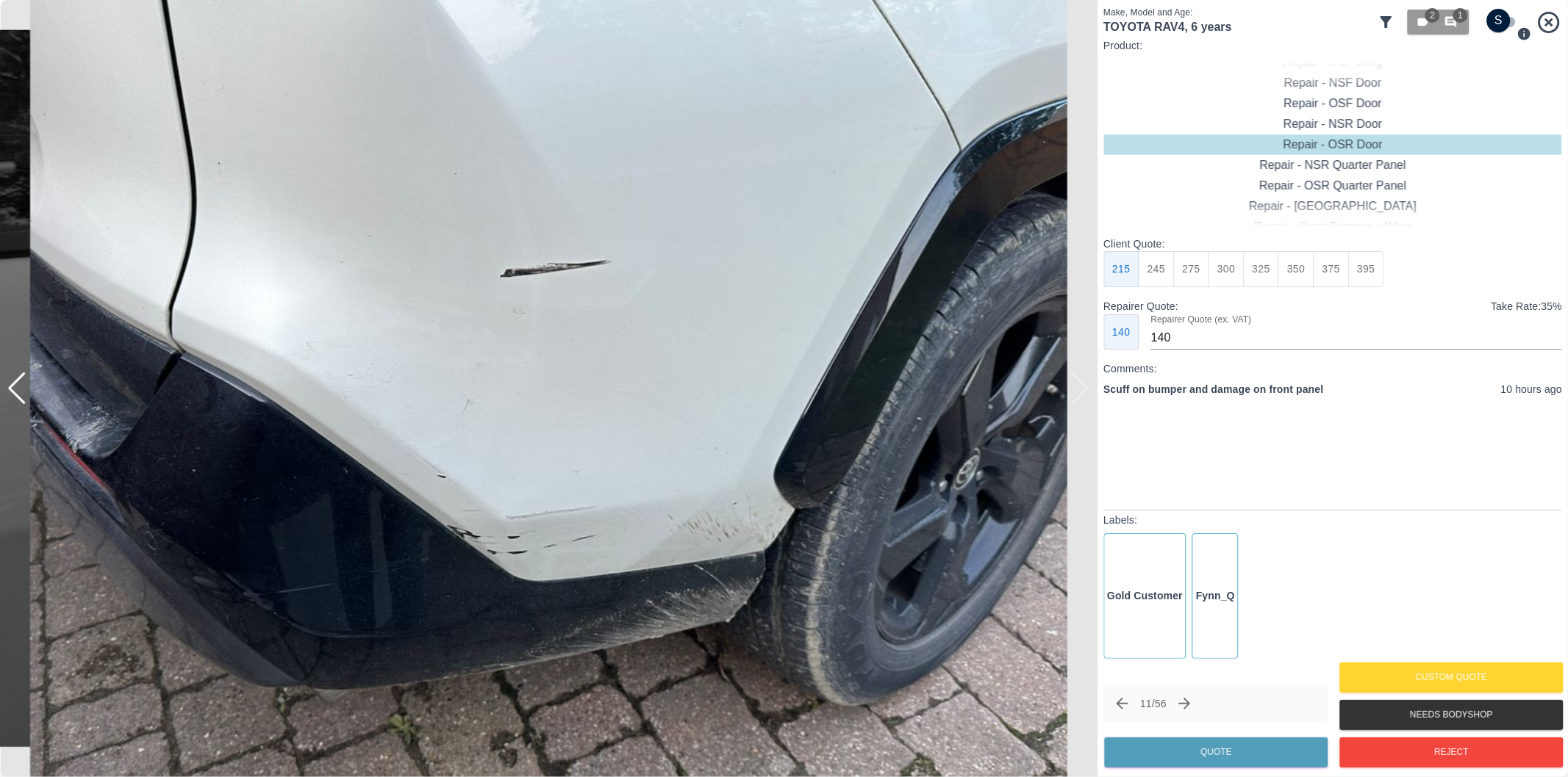
click at [1081, 393] on img at bounding box center [549, 388] width 1097 height 777
click at [19, 390] on div at bounding box center [17, 388] width 20 height 32
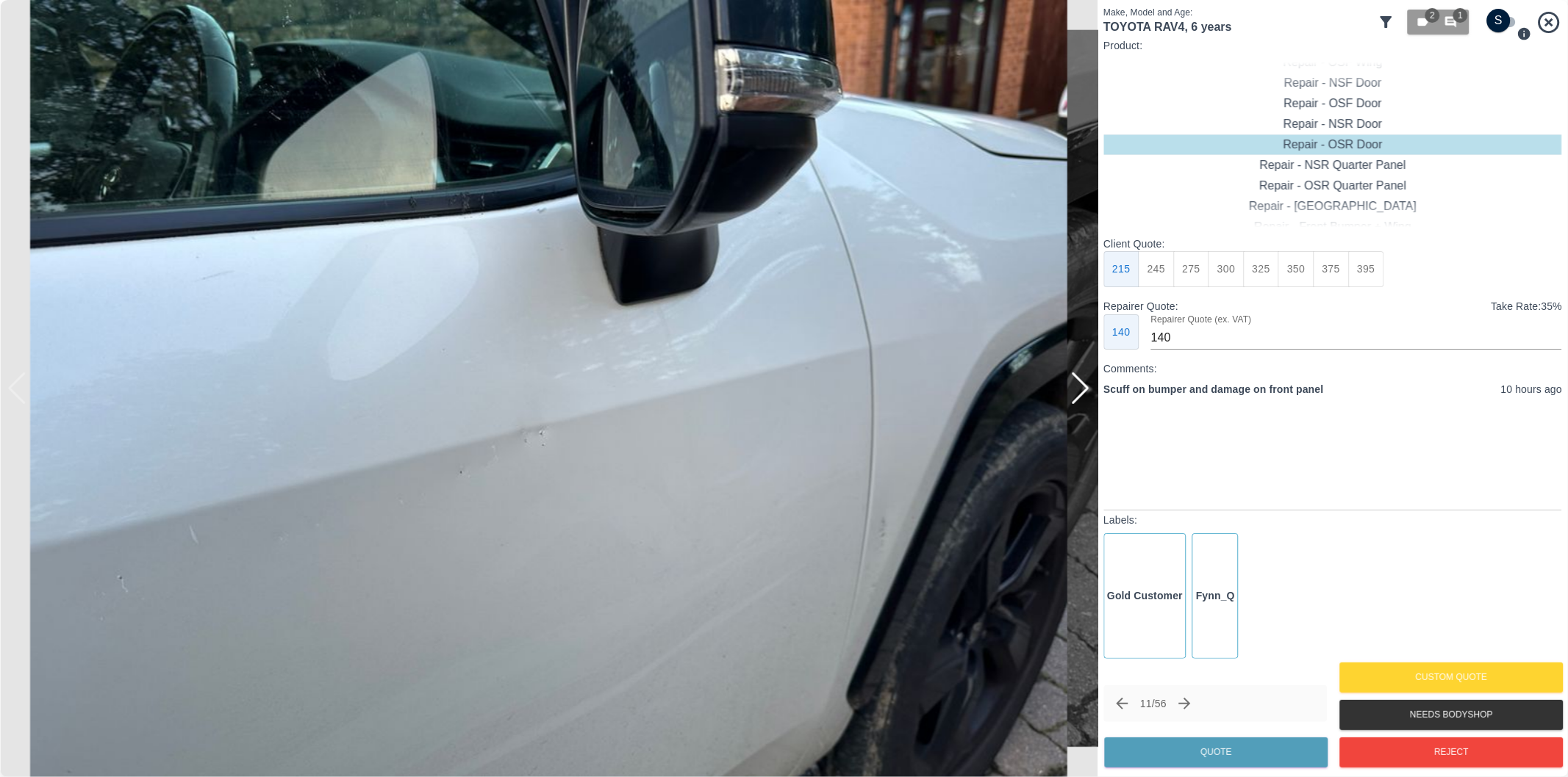
click at [19, 390] on img at bounding box center [549, 388] width 1097 height 777
click at [1081, 383] on div at bounding box center [1080, 388] width 20 height 32
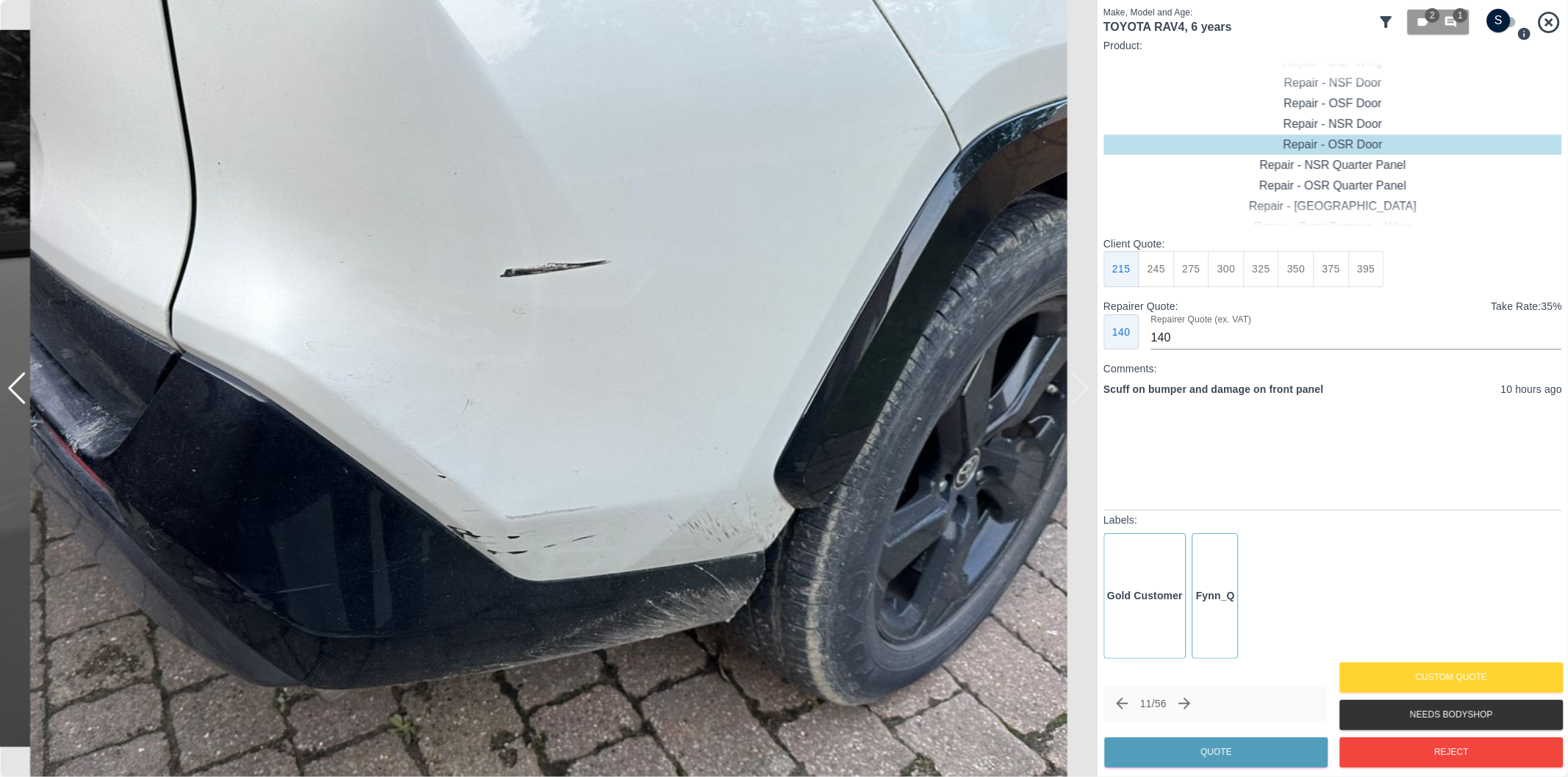
click at [1081, 383] on img at bounding box center [549, 388] width 1097 height 777
click at [19, 394] on div at bounding box center [17, 388] width 20 height 32
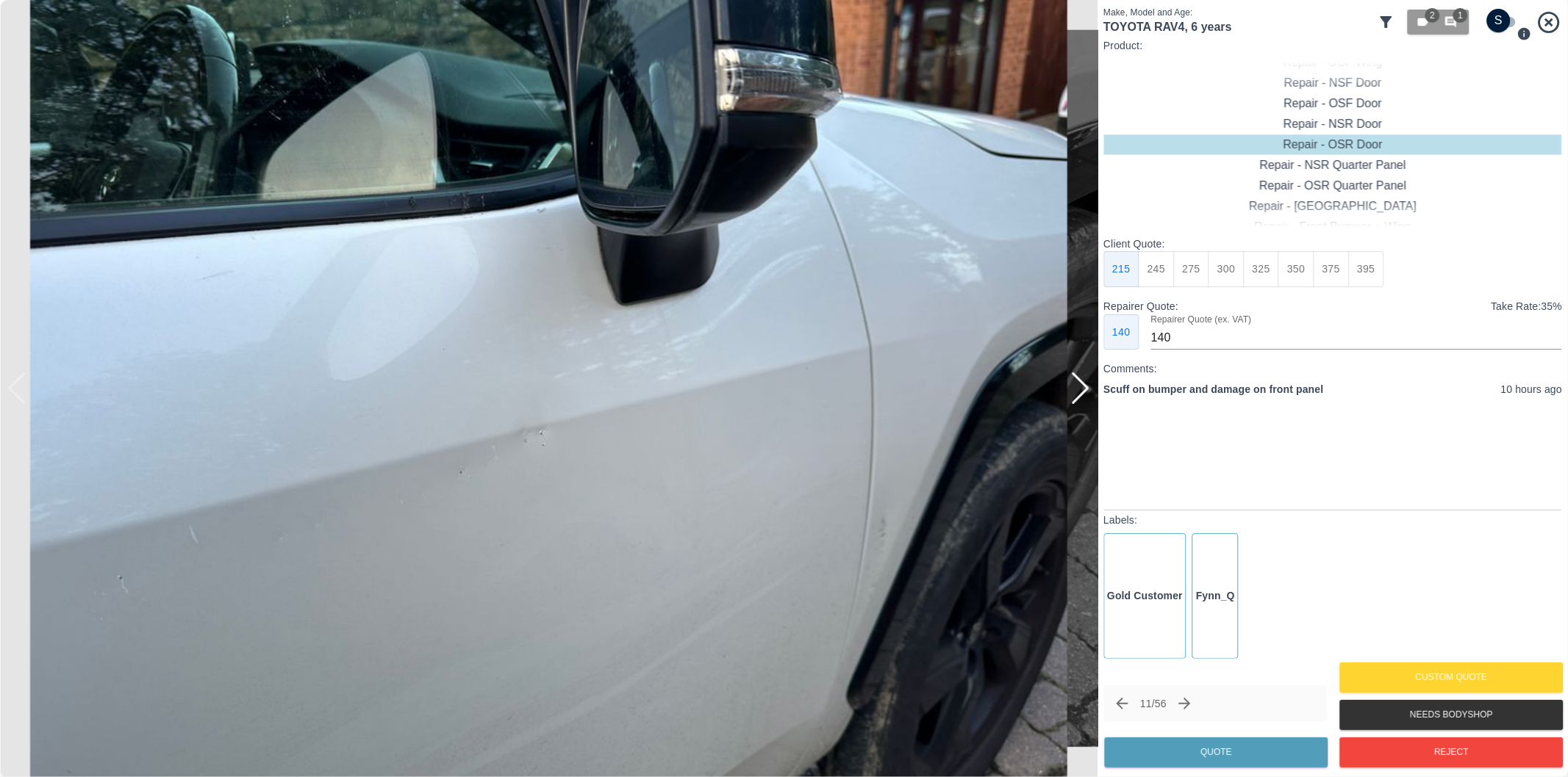
click at [1500, 25] on input "checkbox" at bounding box center [1499, 21] width 71 height 24
checkbox input "true"
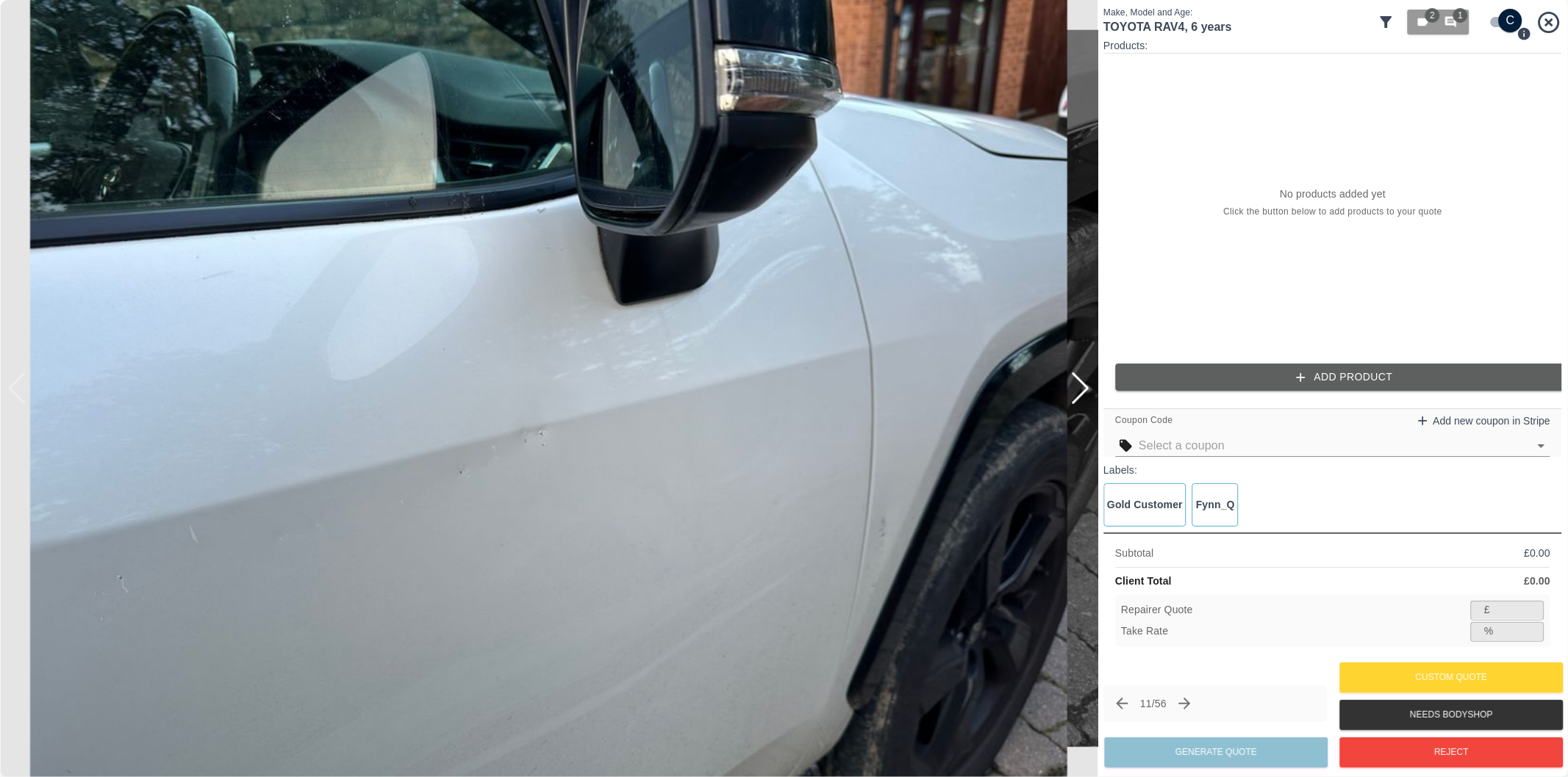
click at [1359, 376] on button "Add Product" at bounding box center [1344, 377] width 458 height 27
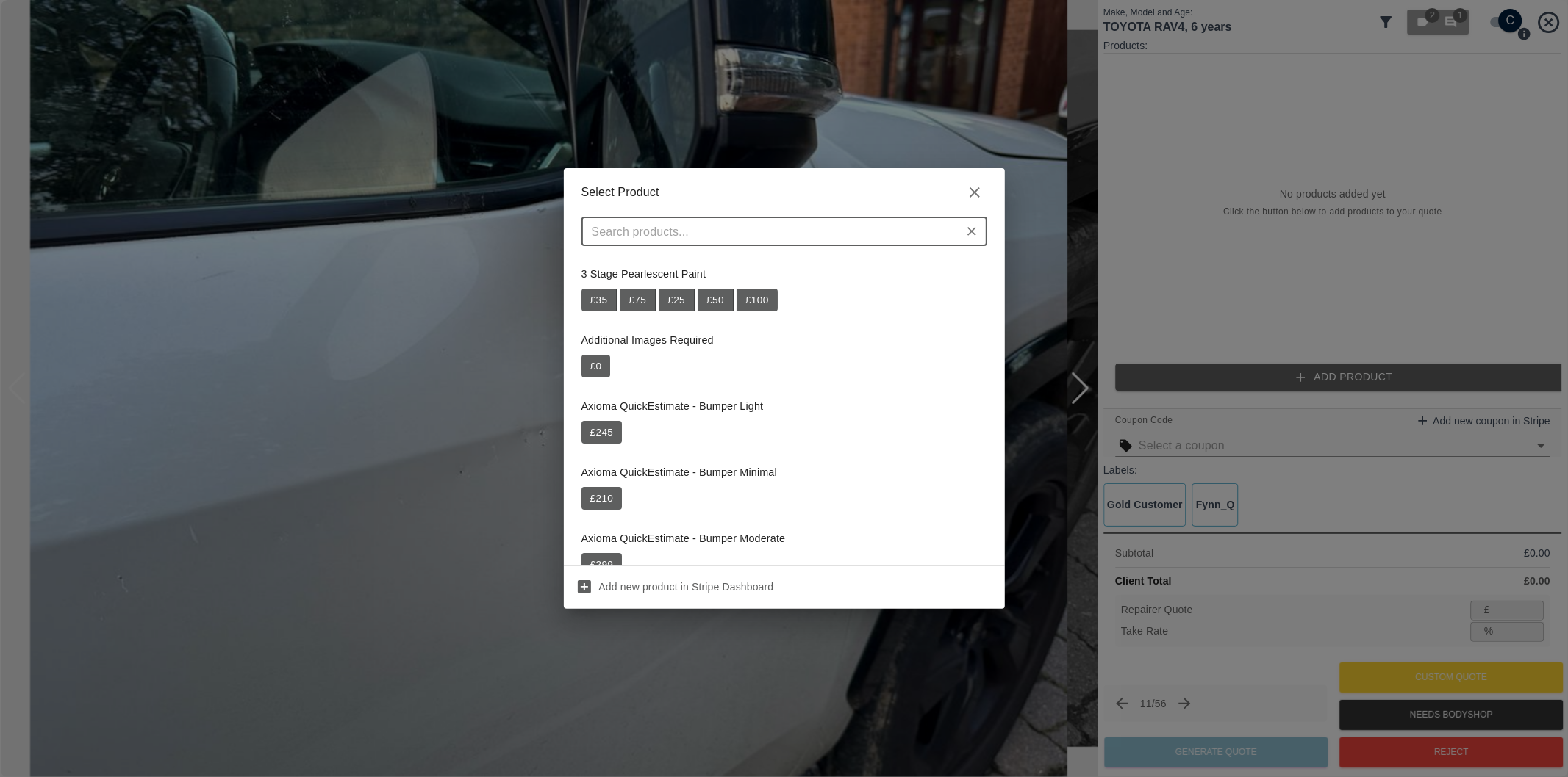
click at [789, 238] on input "text" at bounding box center [772, 232] width 373 height 21
type input "Repair Wing + Door"
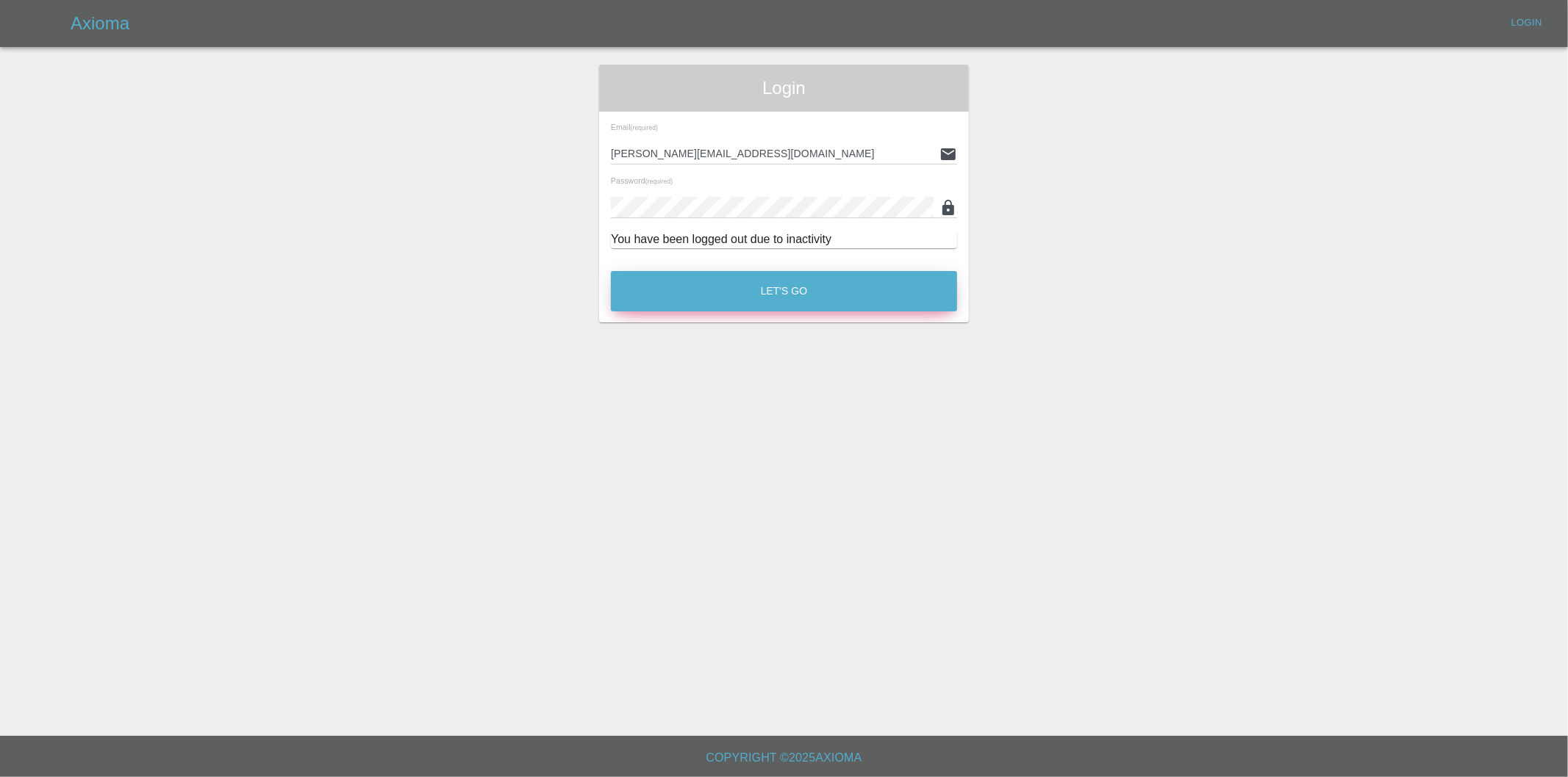
click at [774, 293] on button "Let's Go" at bounding box center [784, 291] width 347 height 40
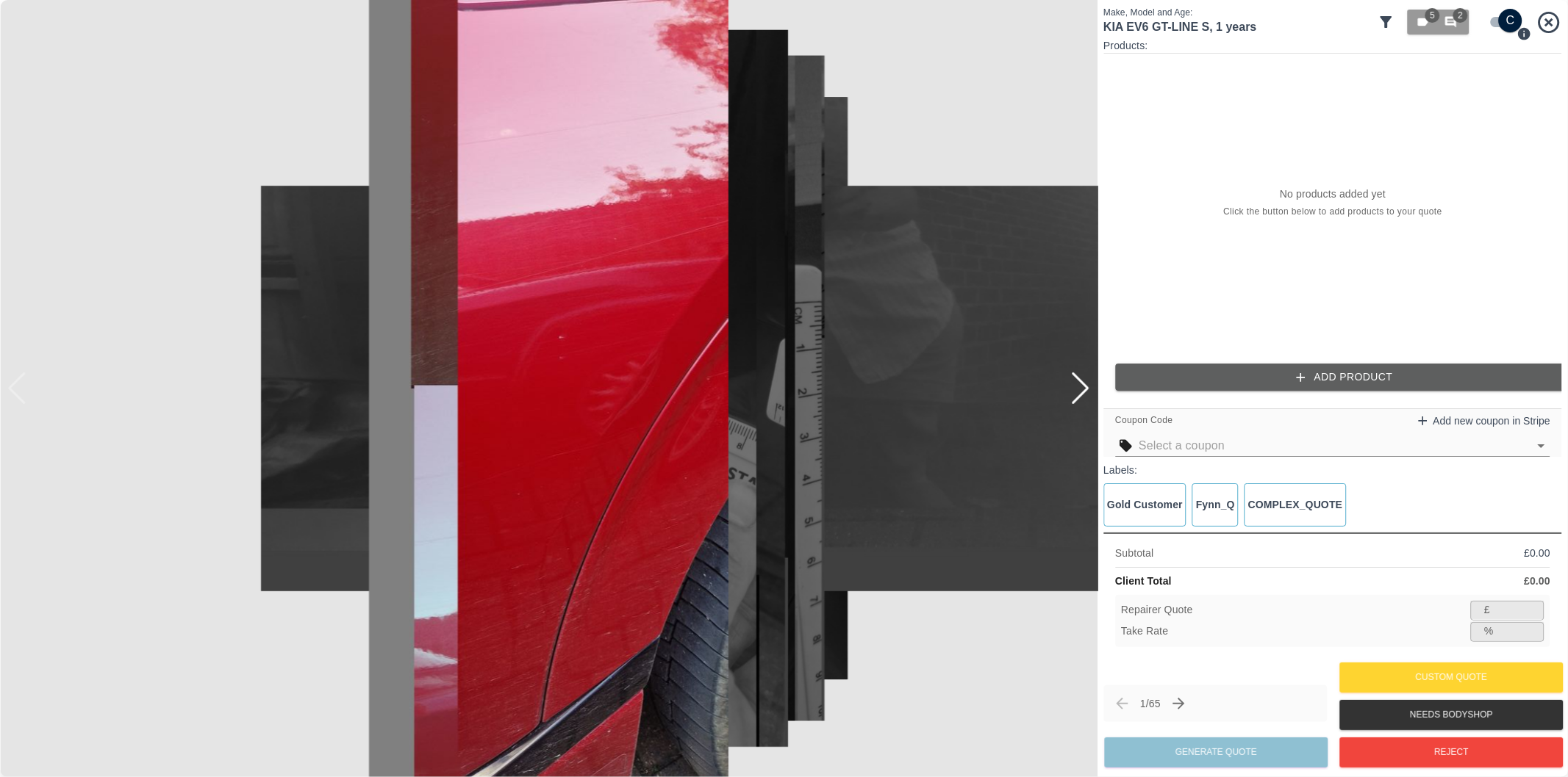
click at [1394, 17] on icon at bounding box center [1386, 22] width 18 height 18
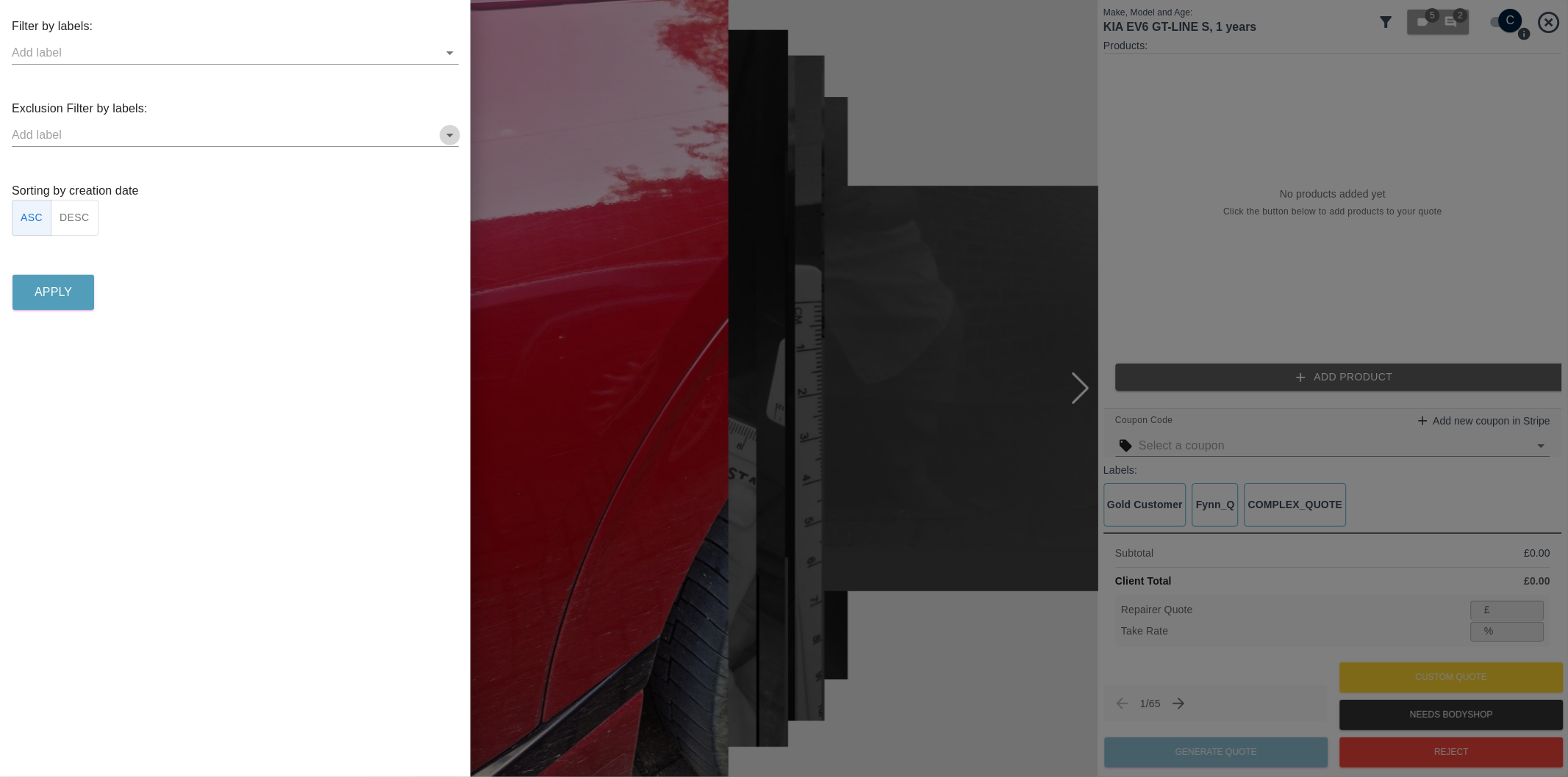
click at [445, 137] on icon "Open" at bounding box center [450, 136] width 18 height 18
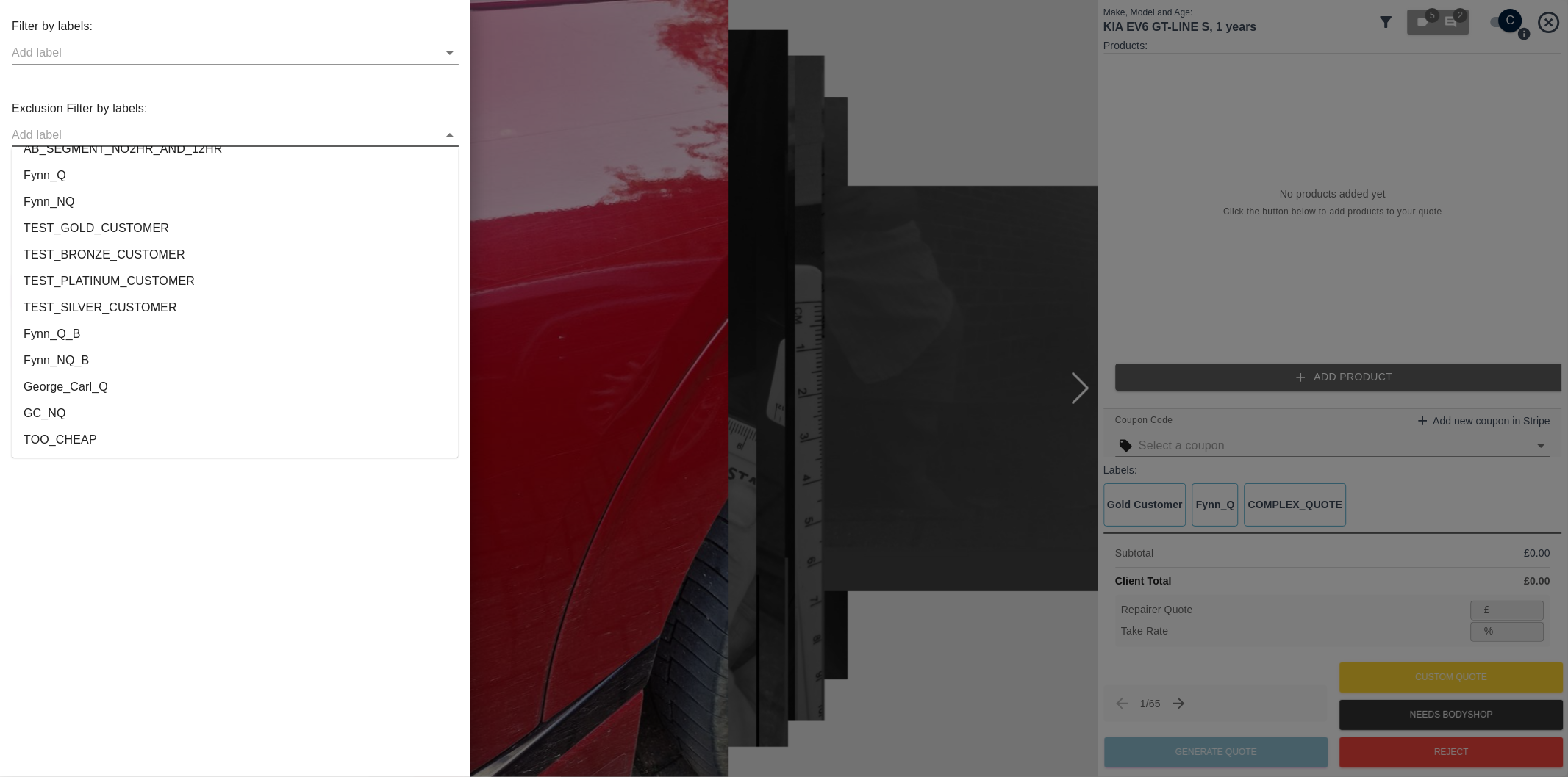
scroll to position [2741, 0]
click at [98, 390] on li "onshore_required" at bounding box center [235, 387] width 447 height 27
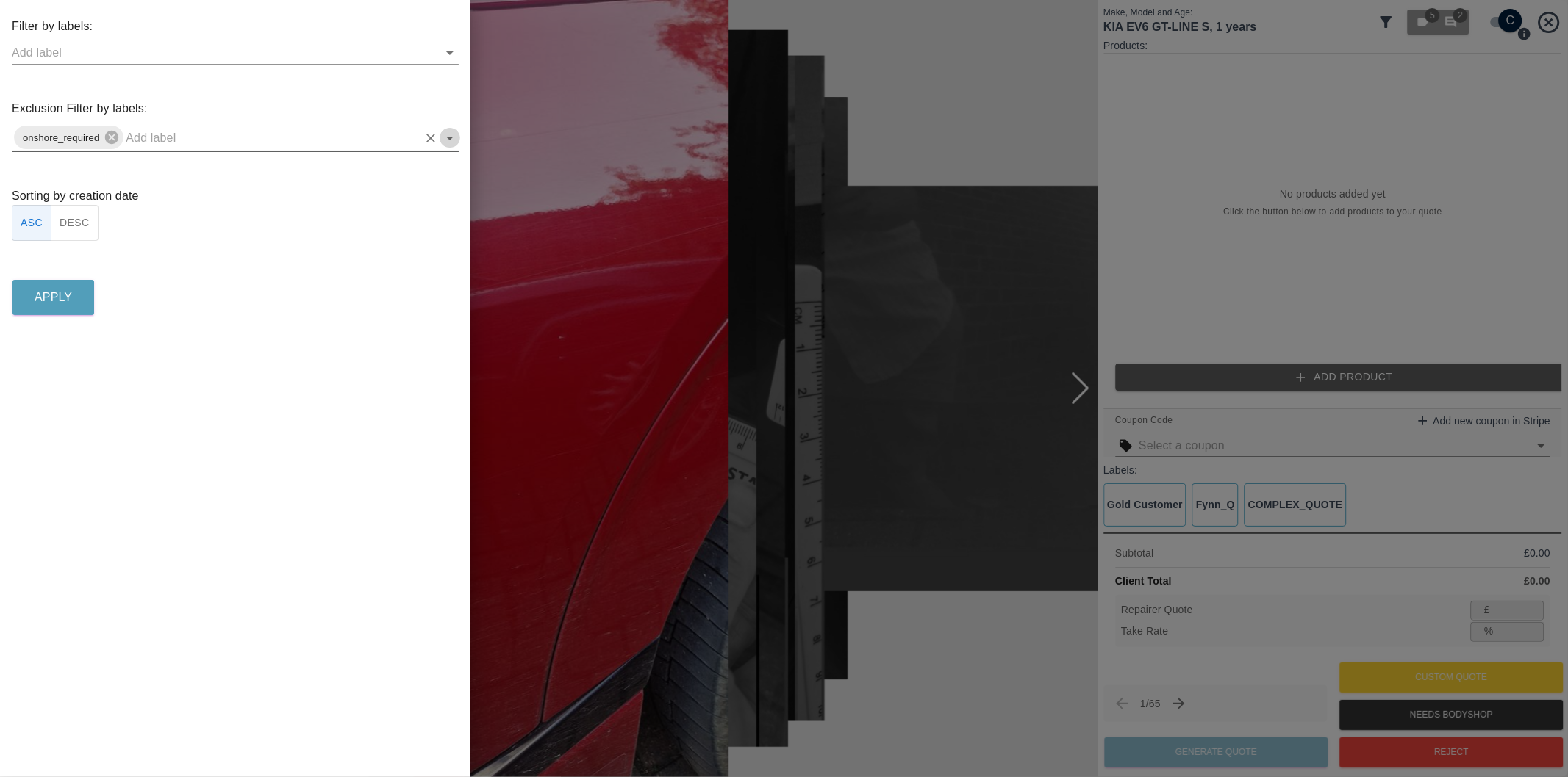
click at [446, 136] on icon "Open" at bounding box center [450, 138] width 7 height 4
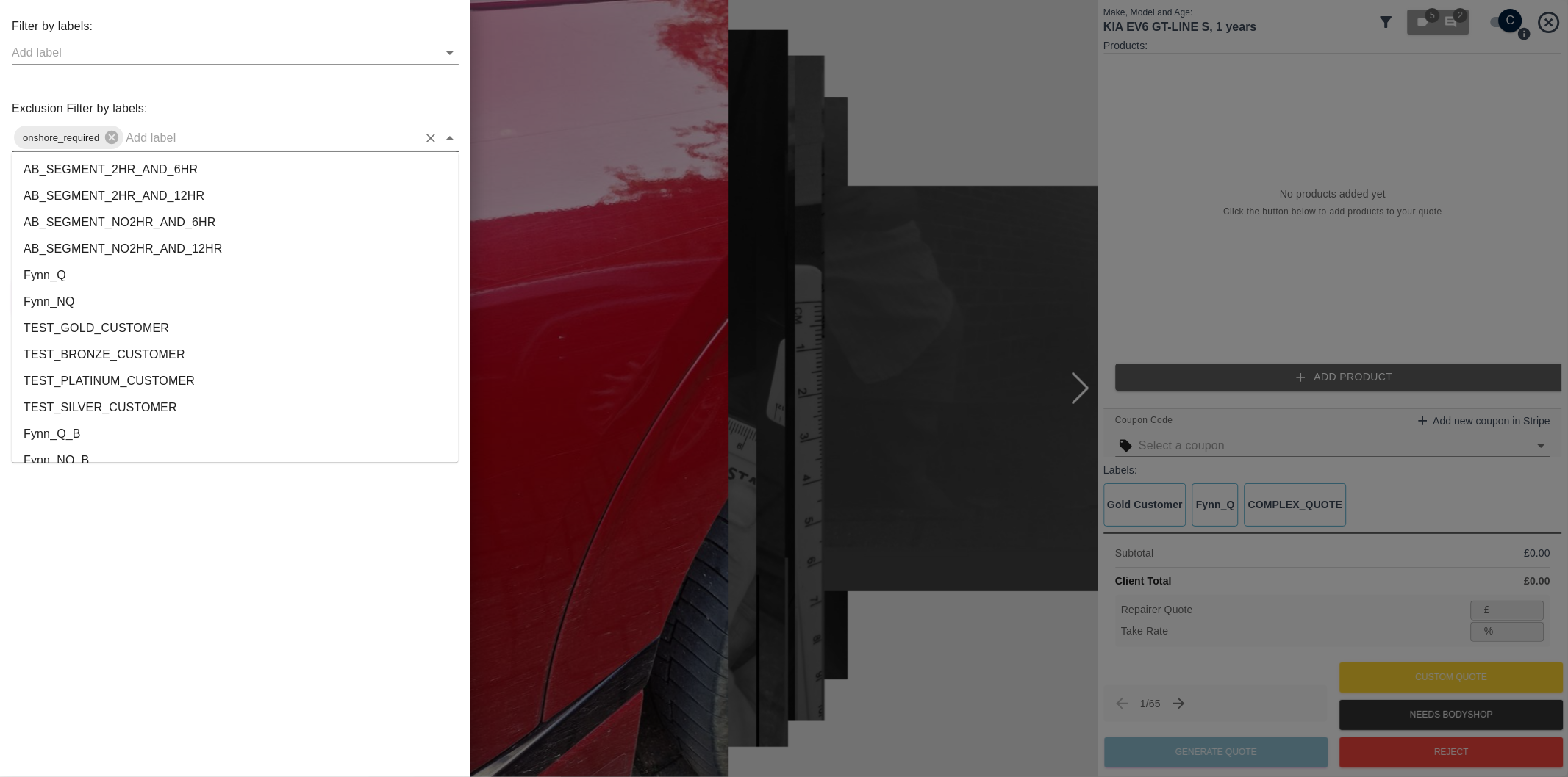
scroll to position [2715, 0]
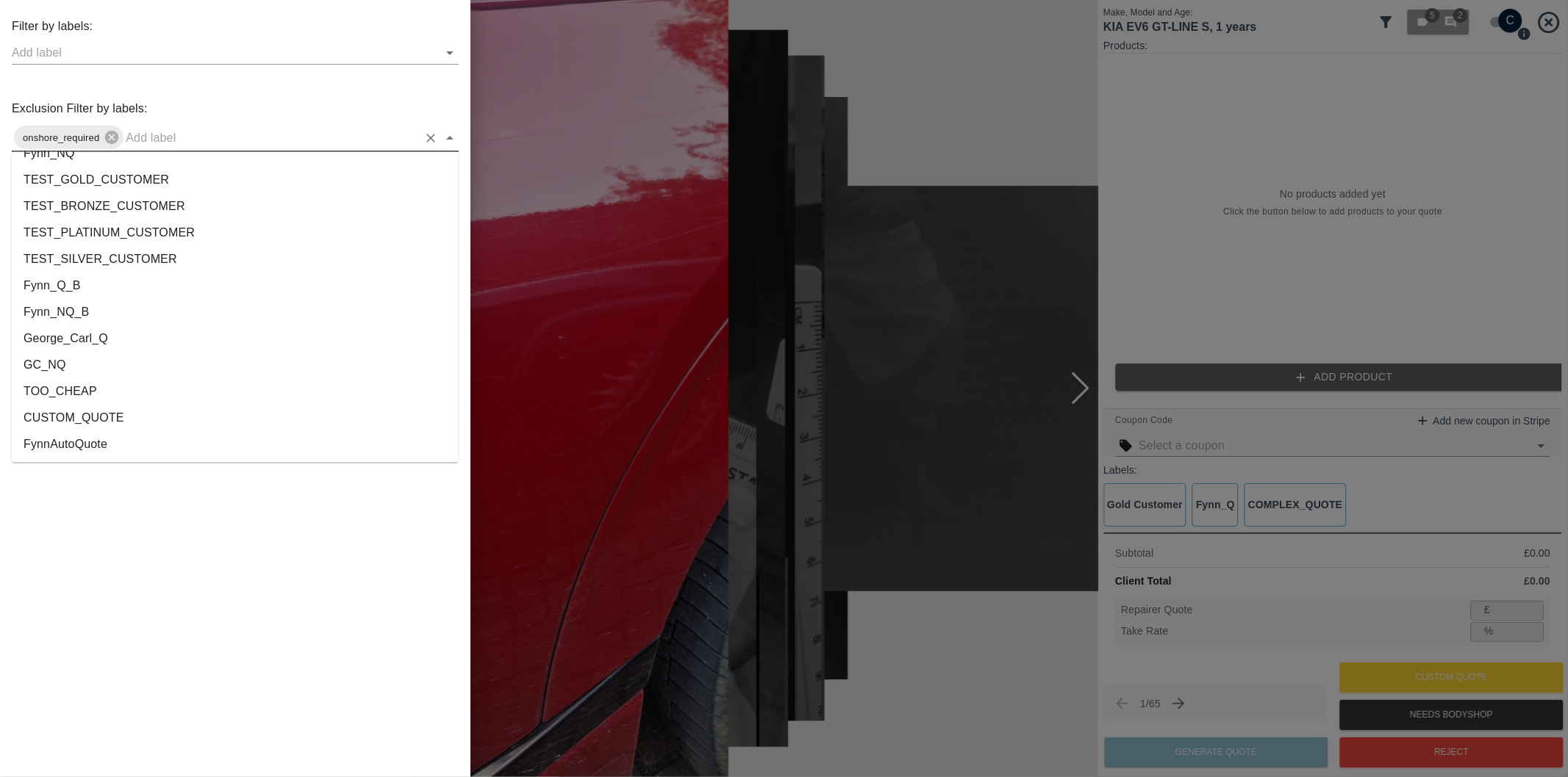
click at [59, 326] on li "George_Carl_Q" at bounding box center [235, 340] width 447 height 27
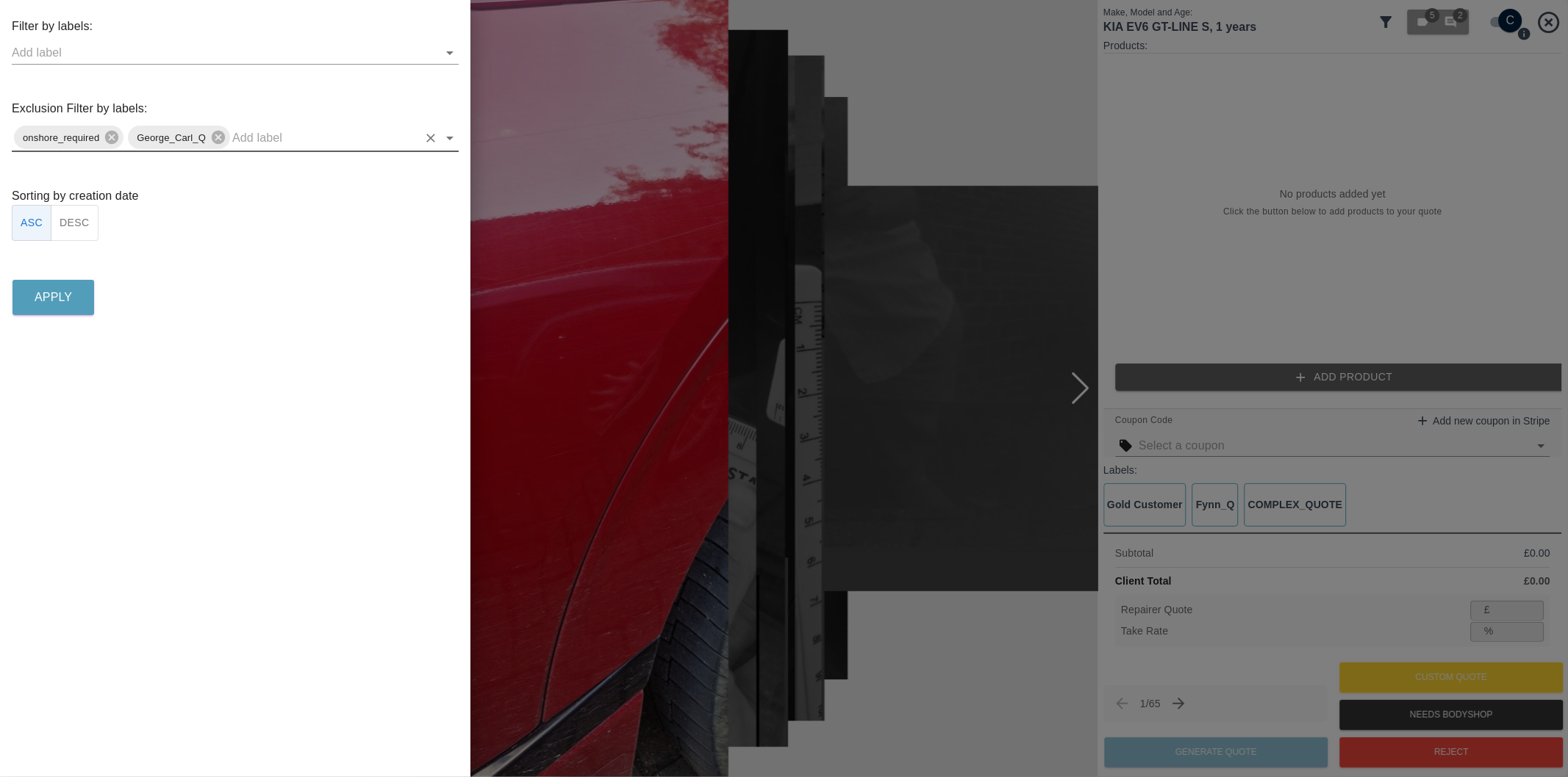
click at [83, 228] on button "DESC" at bounding box center [75, 223] width 48 height 36
click at [71, 292] on p "Apply" at bounding box center [53, 298] width 37 height 18
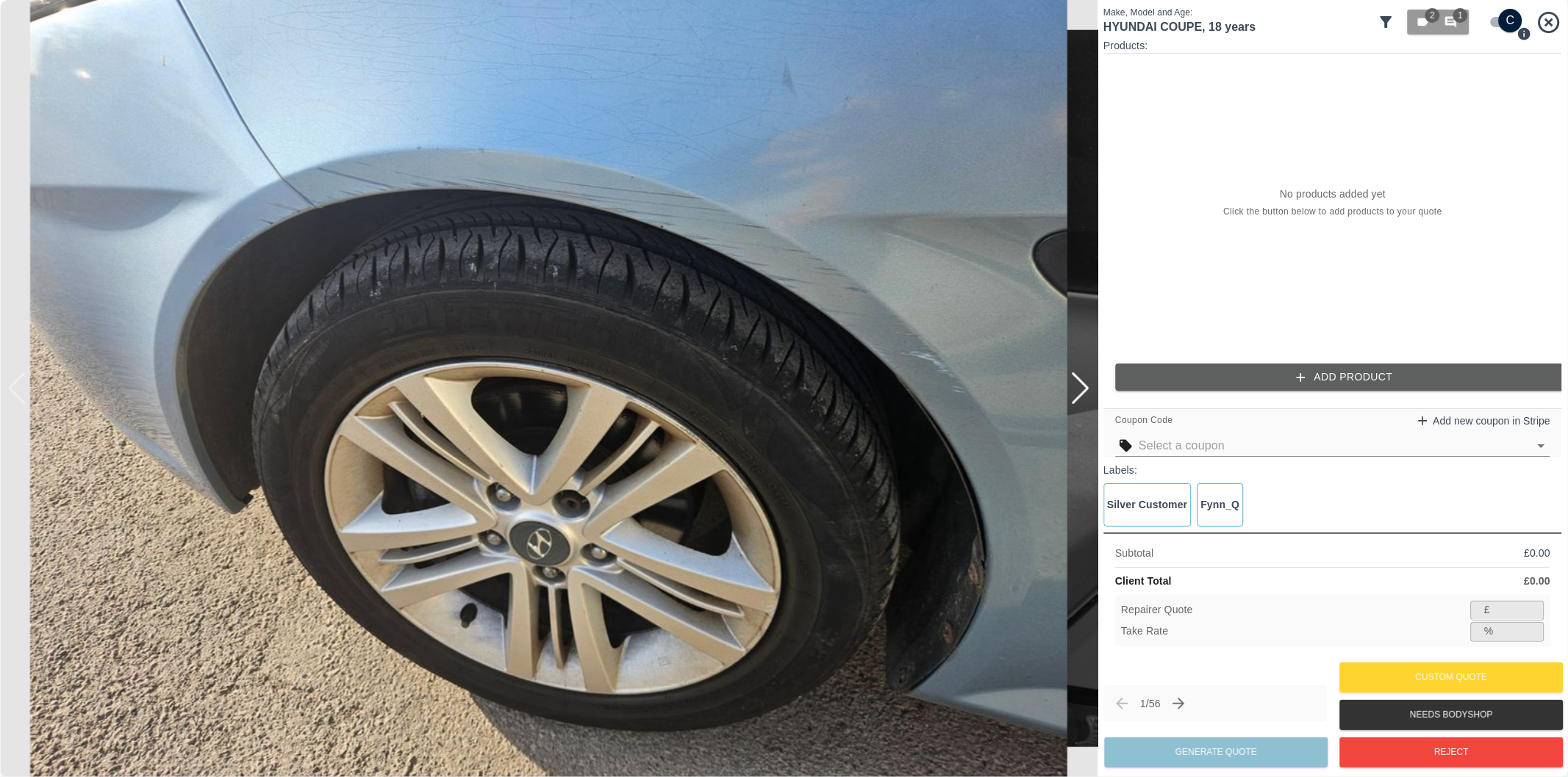
click at [1078, 393] on div at bounding box center [1080, 388] width 20 height 32
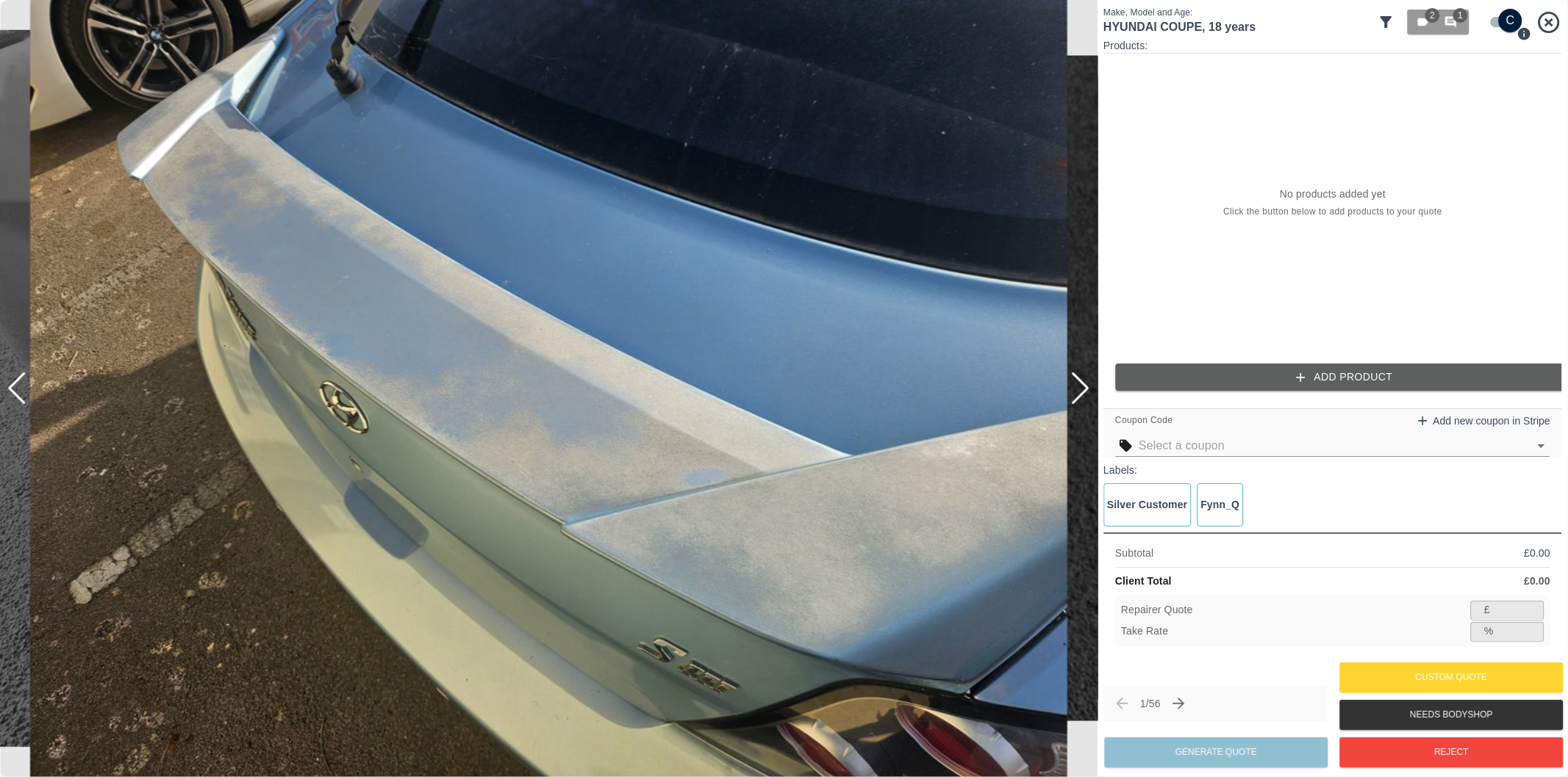
click at [1078, 393] on div at bounding box center [1080, 388] width 20 height 32
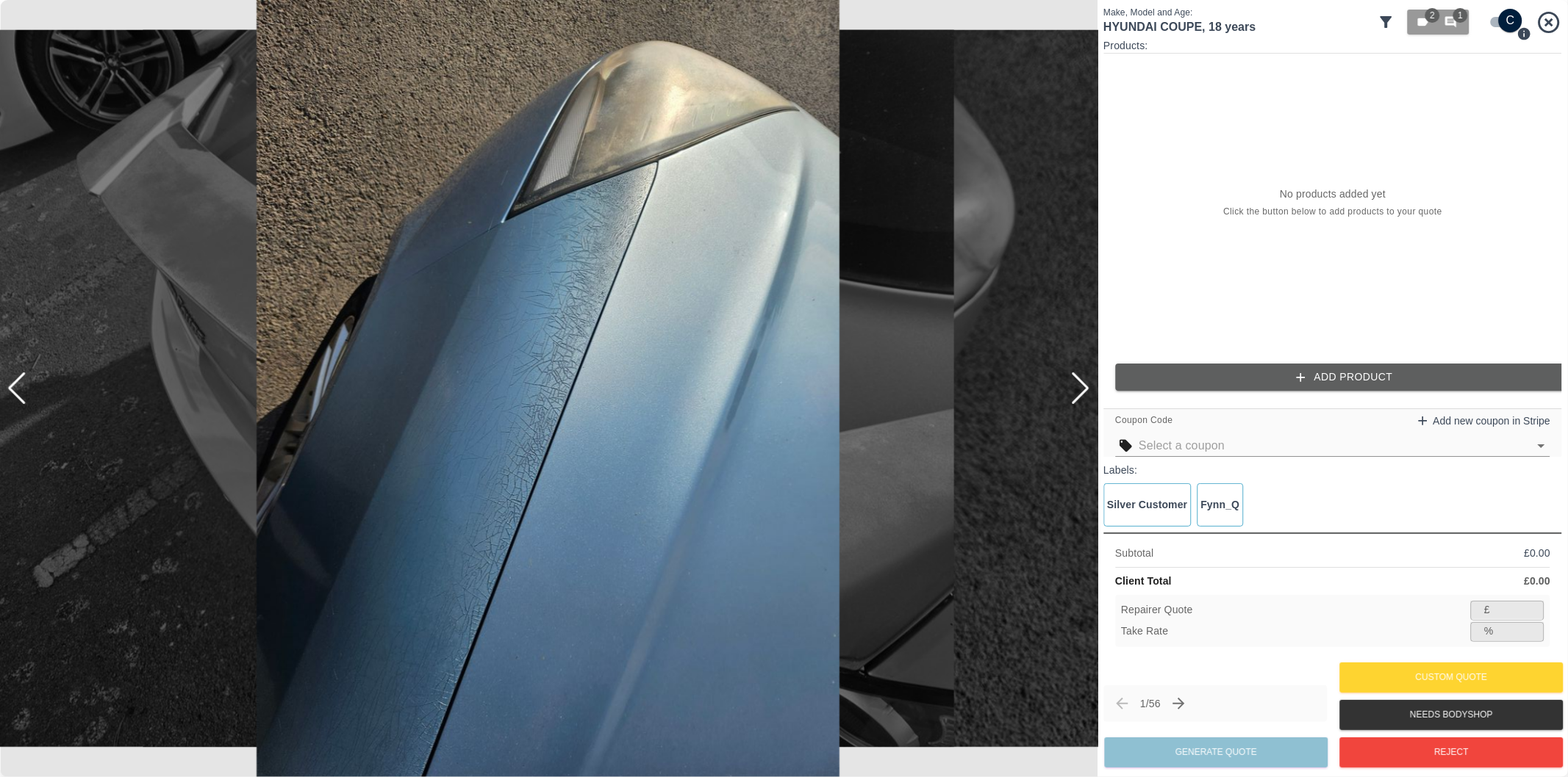
click at [1078, 393] on div at bounding box center [1080, 388] width 20 height 32
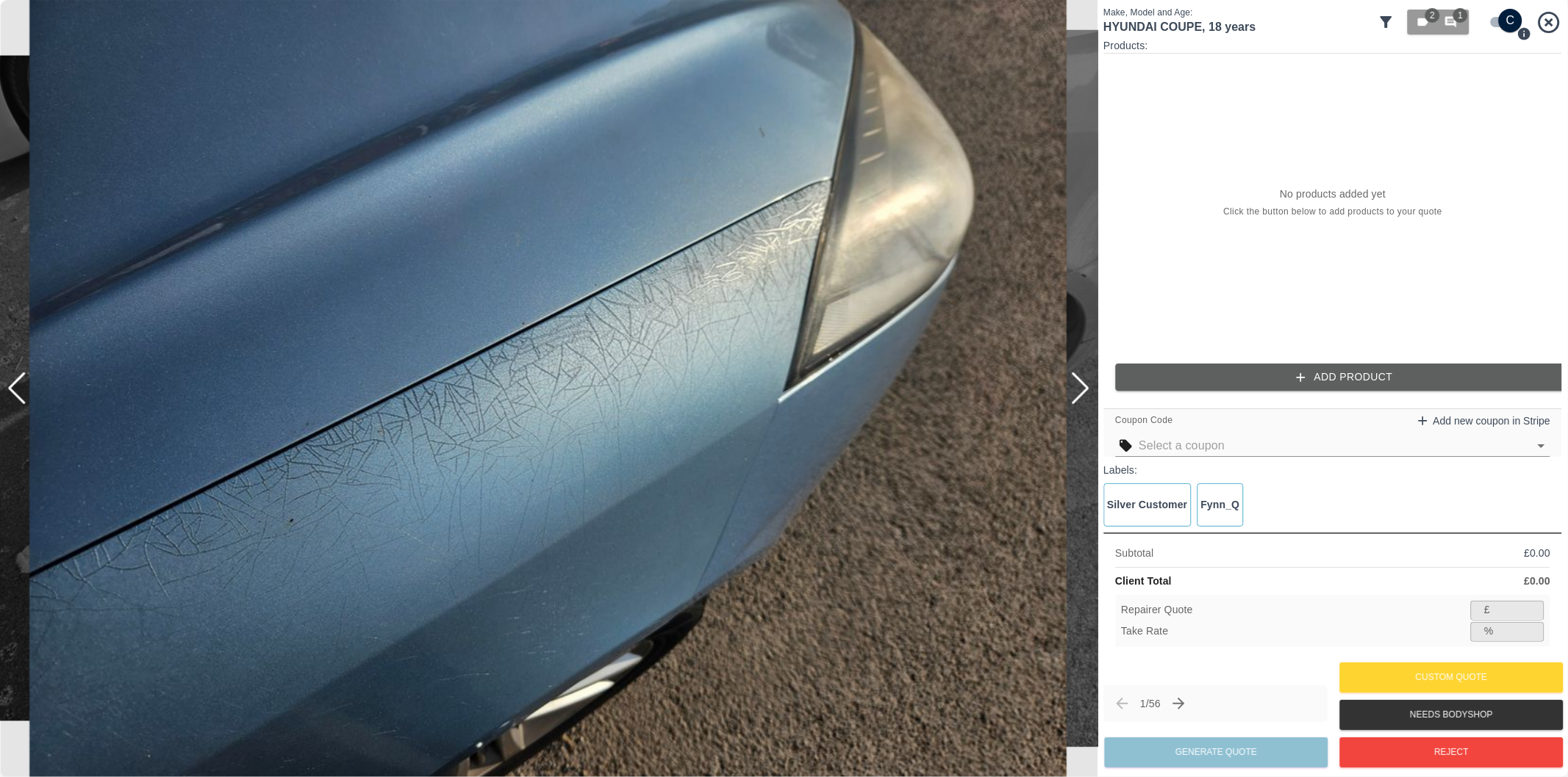
click at [1078, 393] on div at bounding box center [1080, 388] width 20 height 32
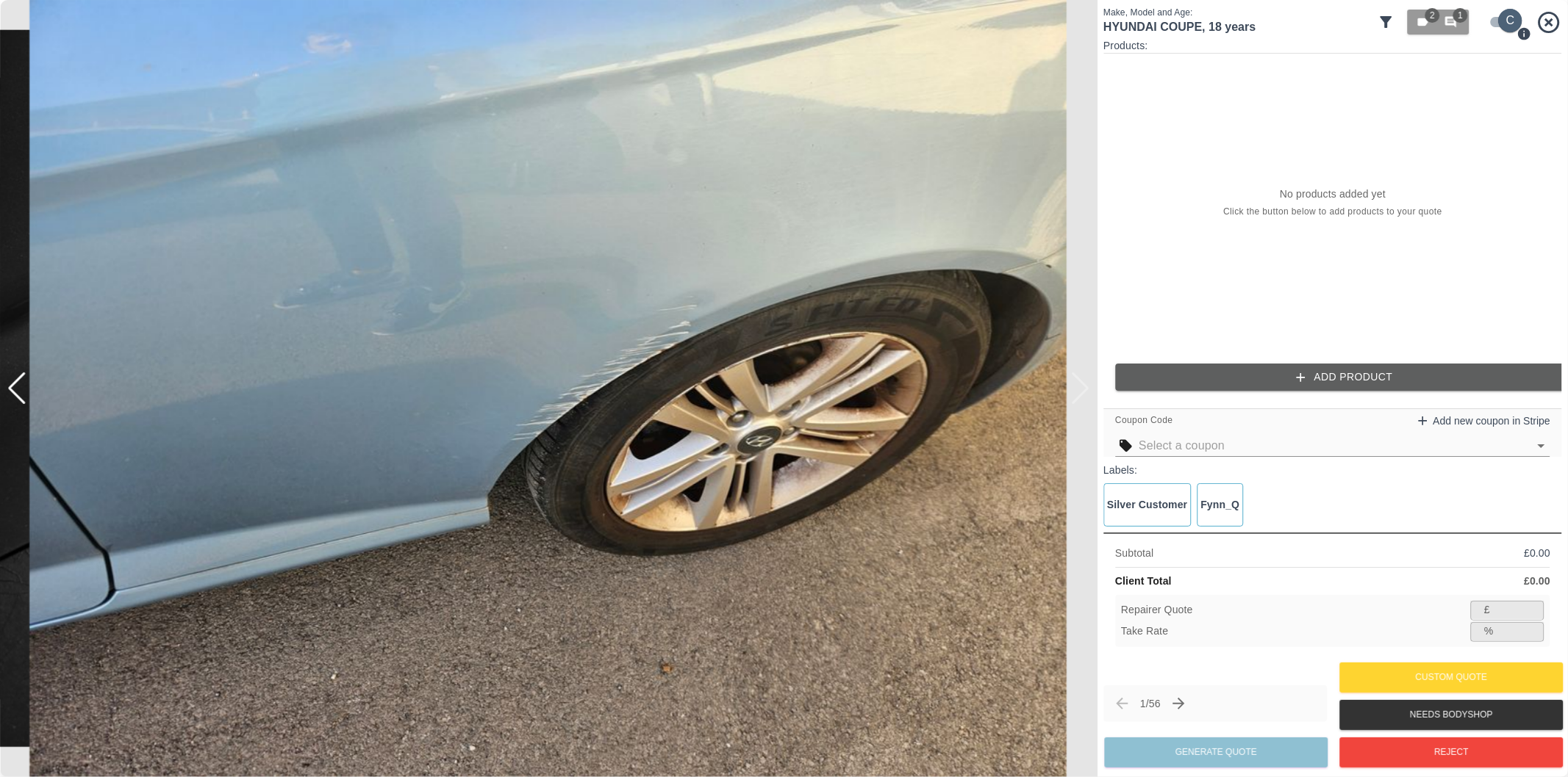
click at [1496, 17] on input "checkbox" at bounding box center [1510, 21] width 71 height 24
checkbox input "false"
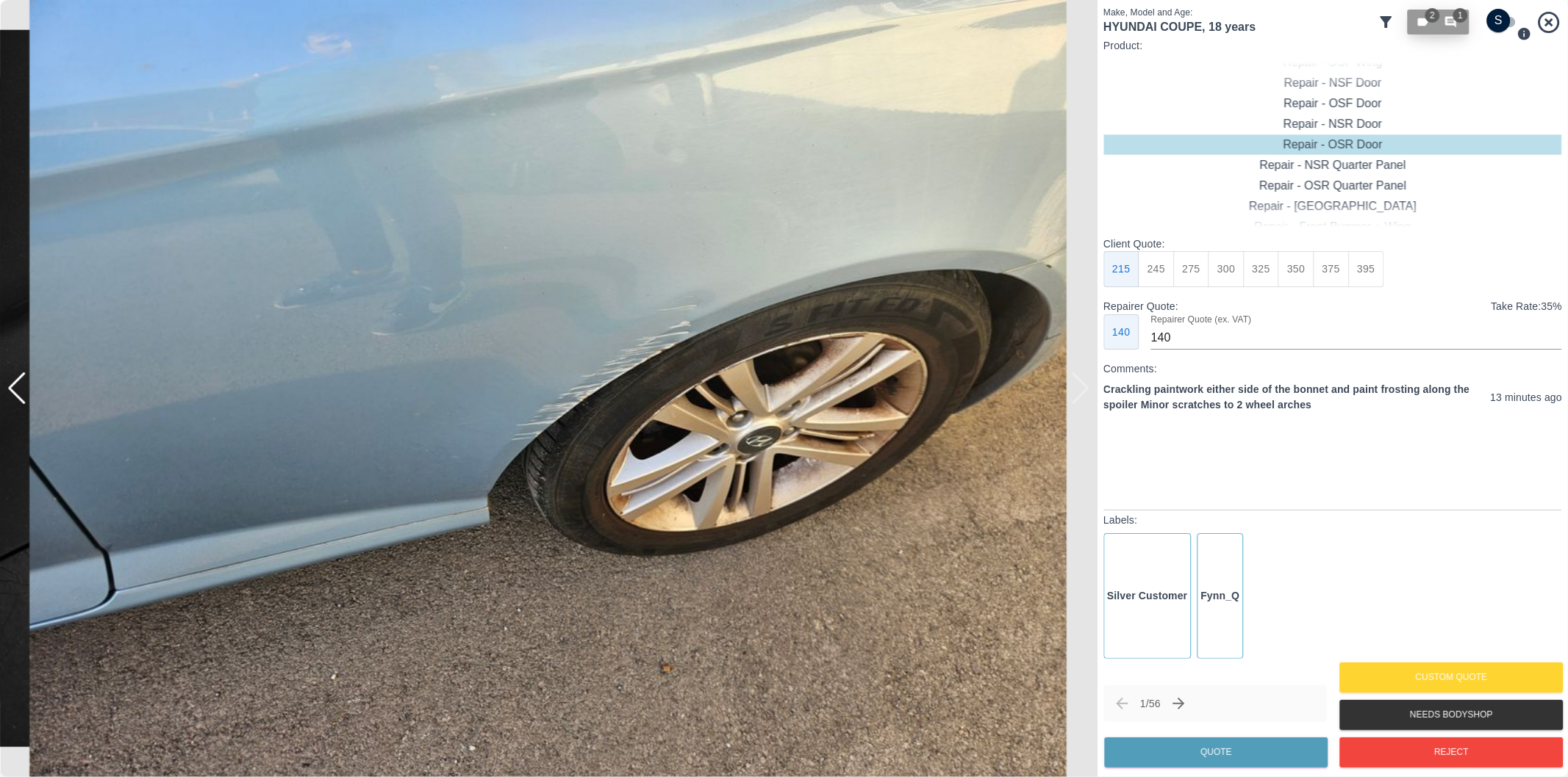
click at [1454, 26] on icon "button" at bounding box center [1451, 22] width 13 height 13
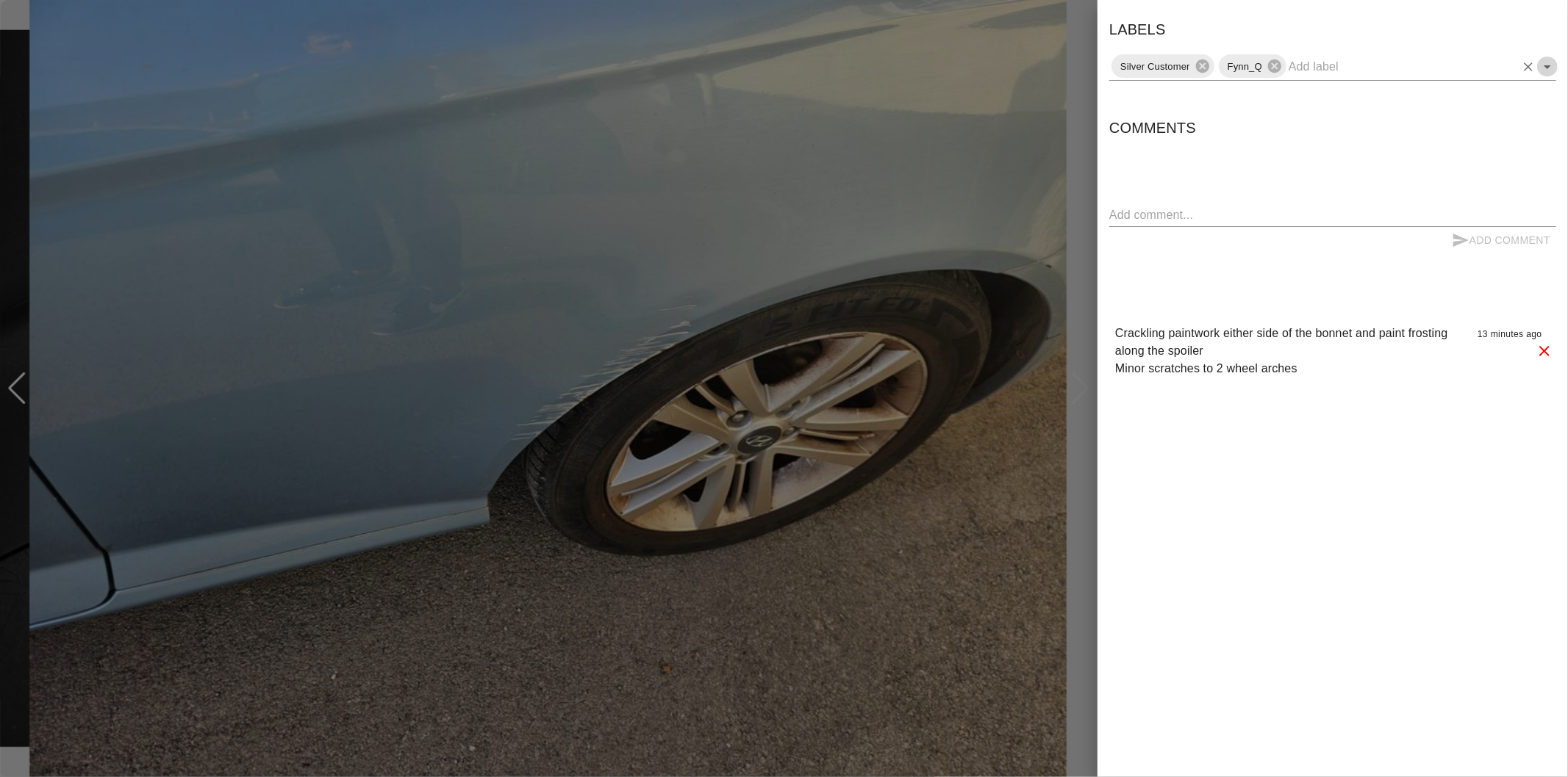
click at [1543, 69] on icon "Open" at bounding box center [1547, 67] width 18 height 18
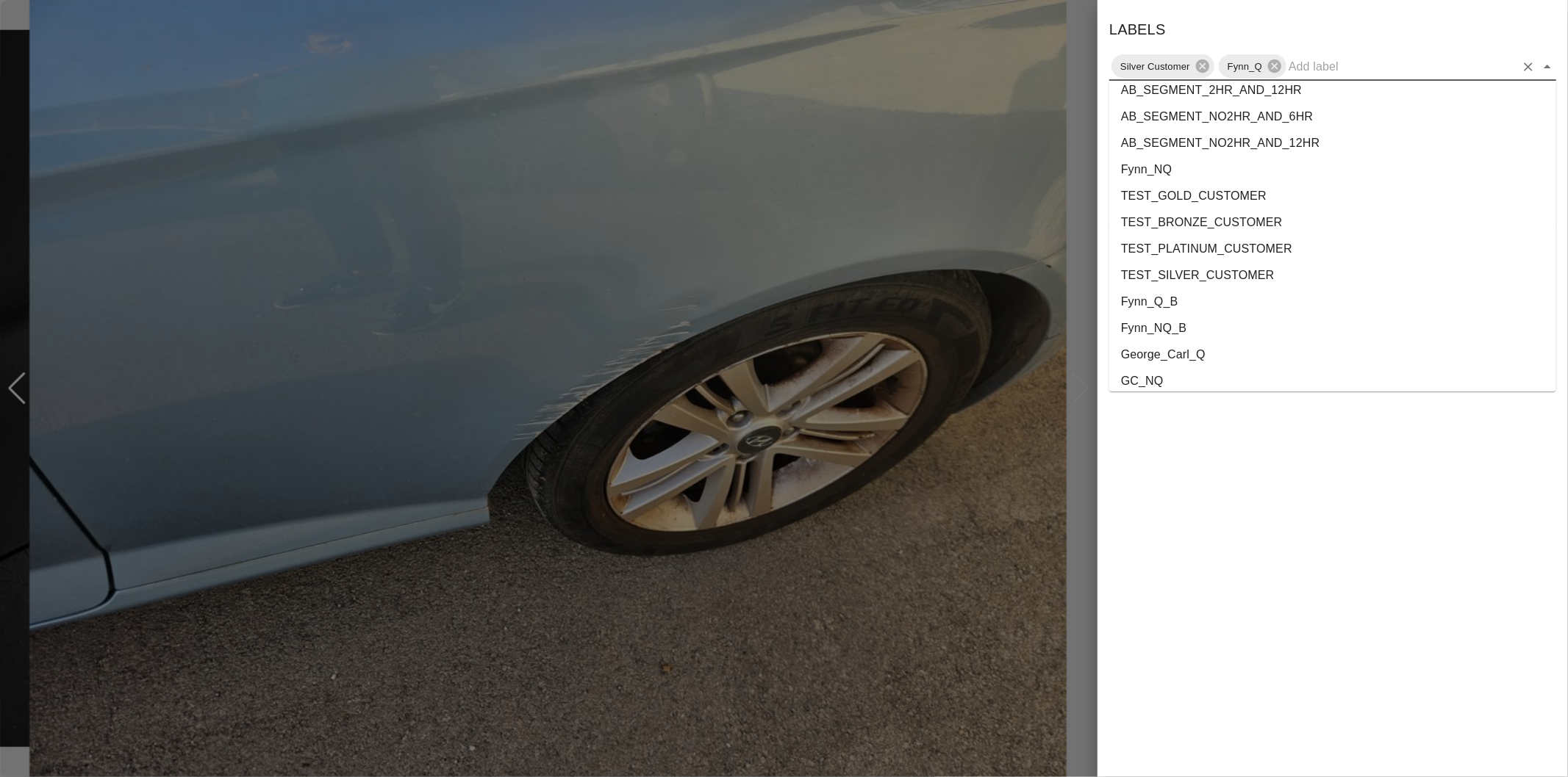
scroll to position [2689, 0]
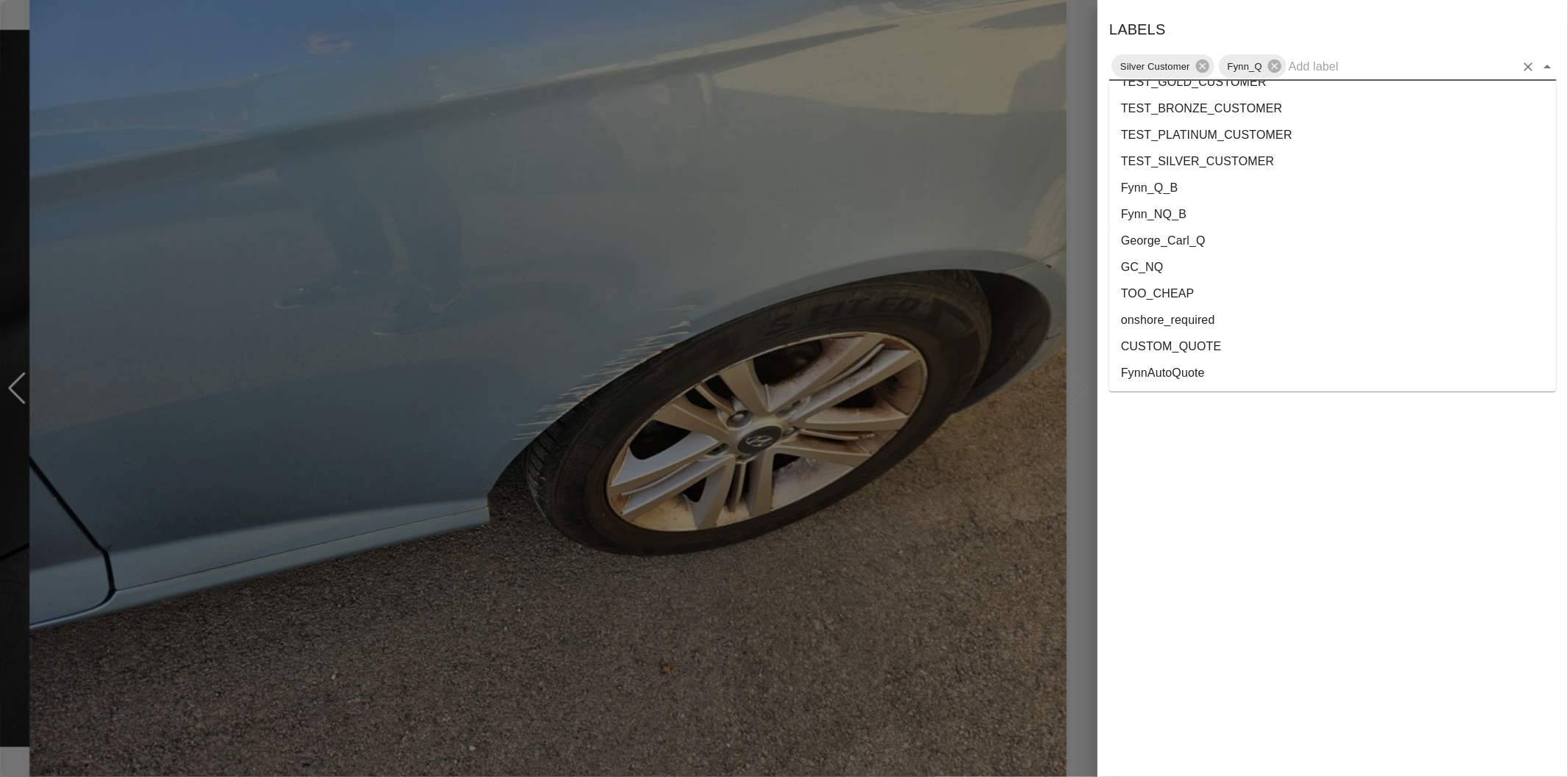
drag, startPoint x: 1233, startPoint y: 332, endPoint x: 1169, endPoint y: 318, distance: 65.5
click at [1169, 318] on ul "FEEDBACK_REQUESTED BODYSHOP_APPROVAL_REQUESTED BODYSHOP_CLAIM PAYMENT_SUPPRESSE…" at bounding box center [1333, 235] width 447 height 311
click at [1169, 318] on li "onshore_required" at bounding box center [1333, 320] width 447 height 27
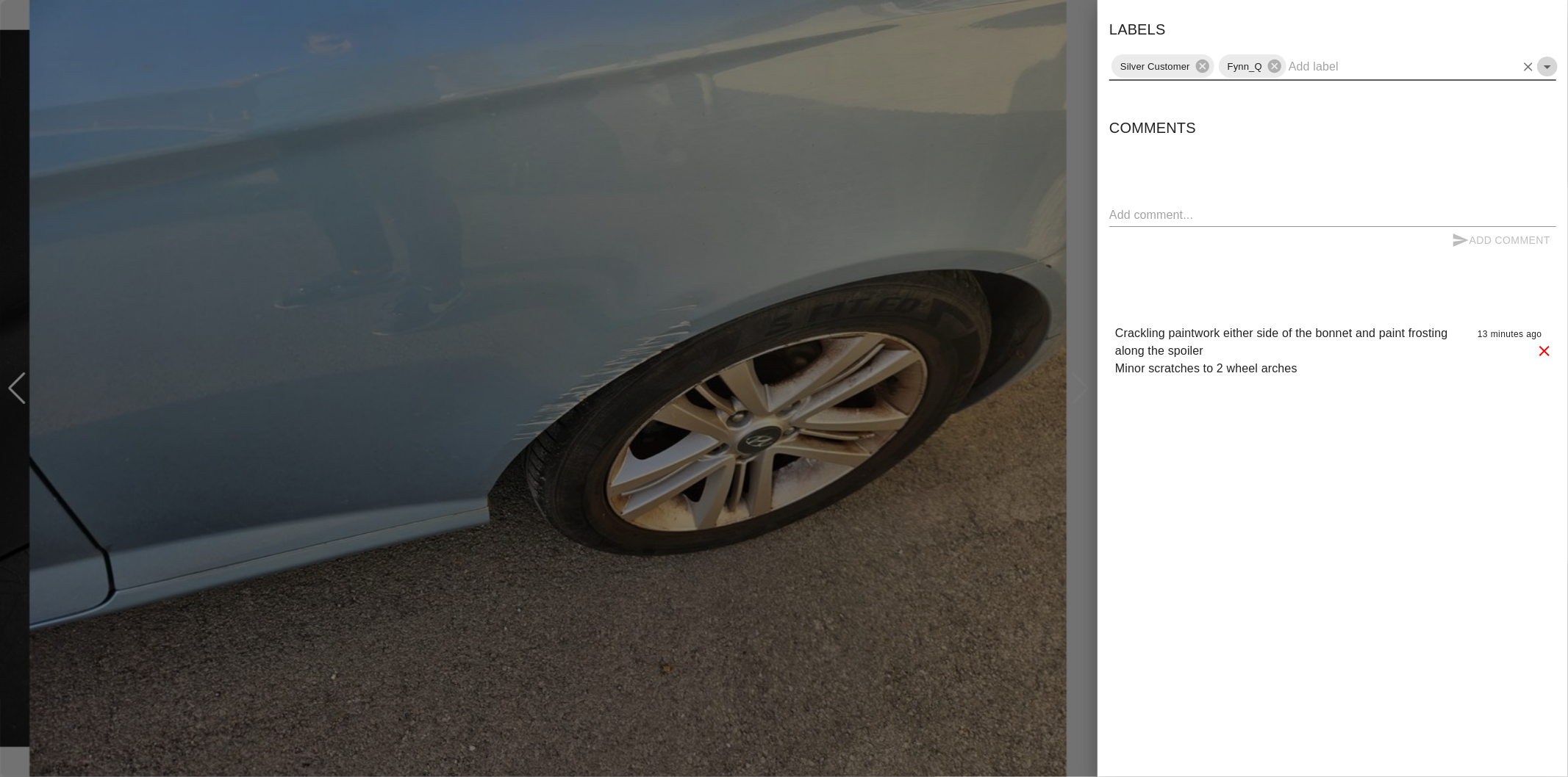
click at [1544, 66] on icon "Open" at bounding box center [1547, 67] width 18 height 18
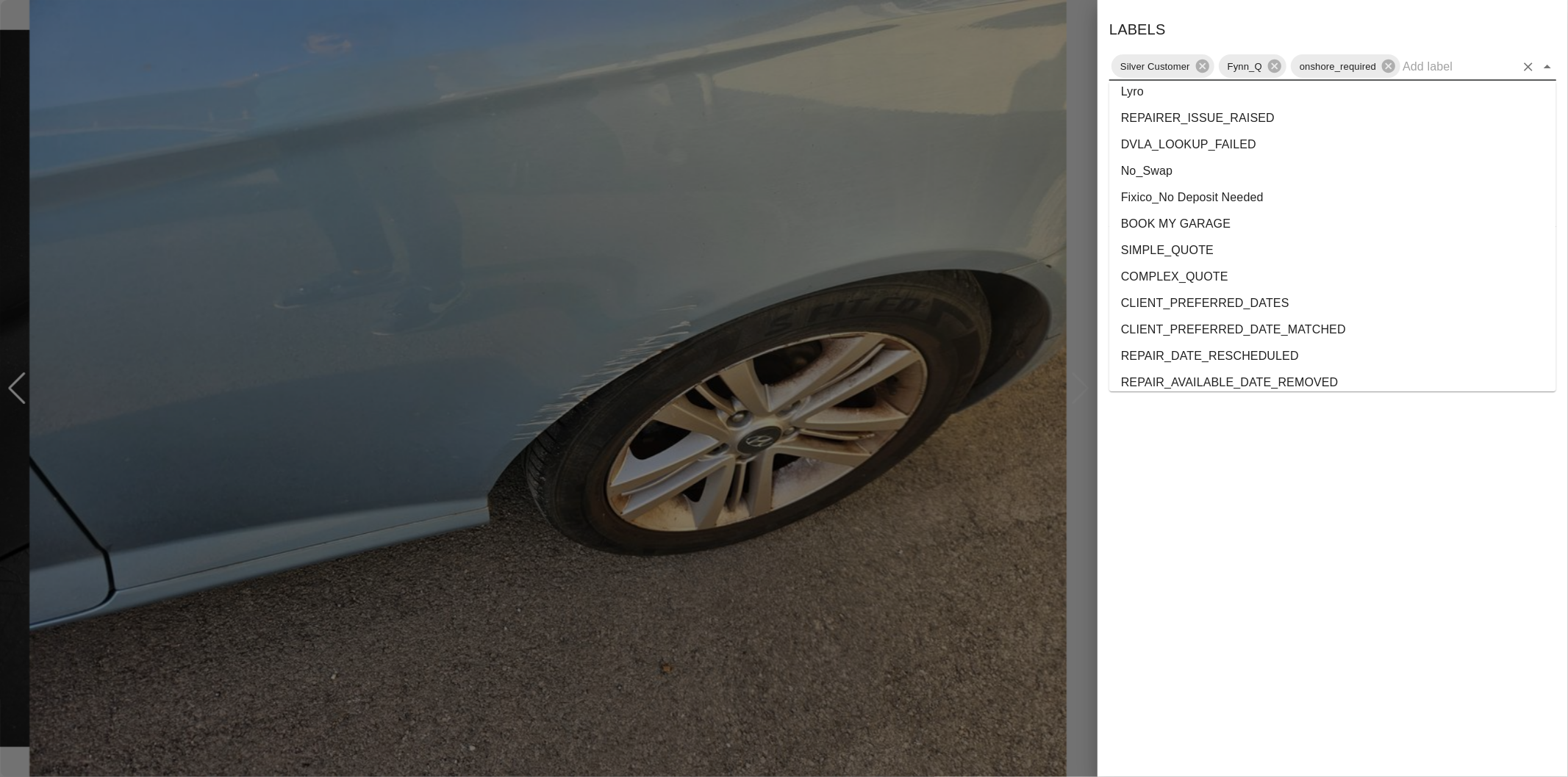
scroll to position [2662, 0]
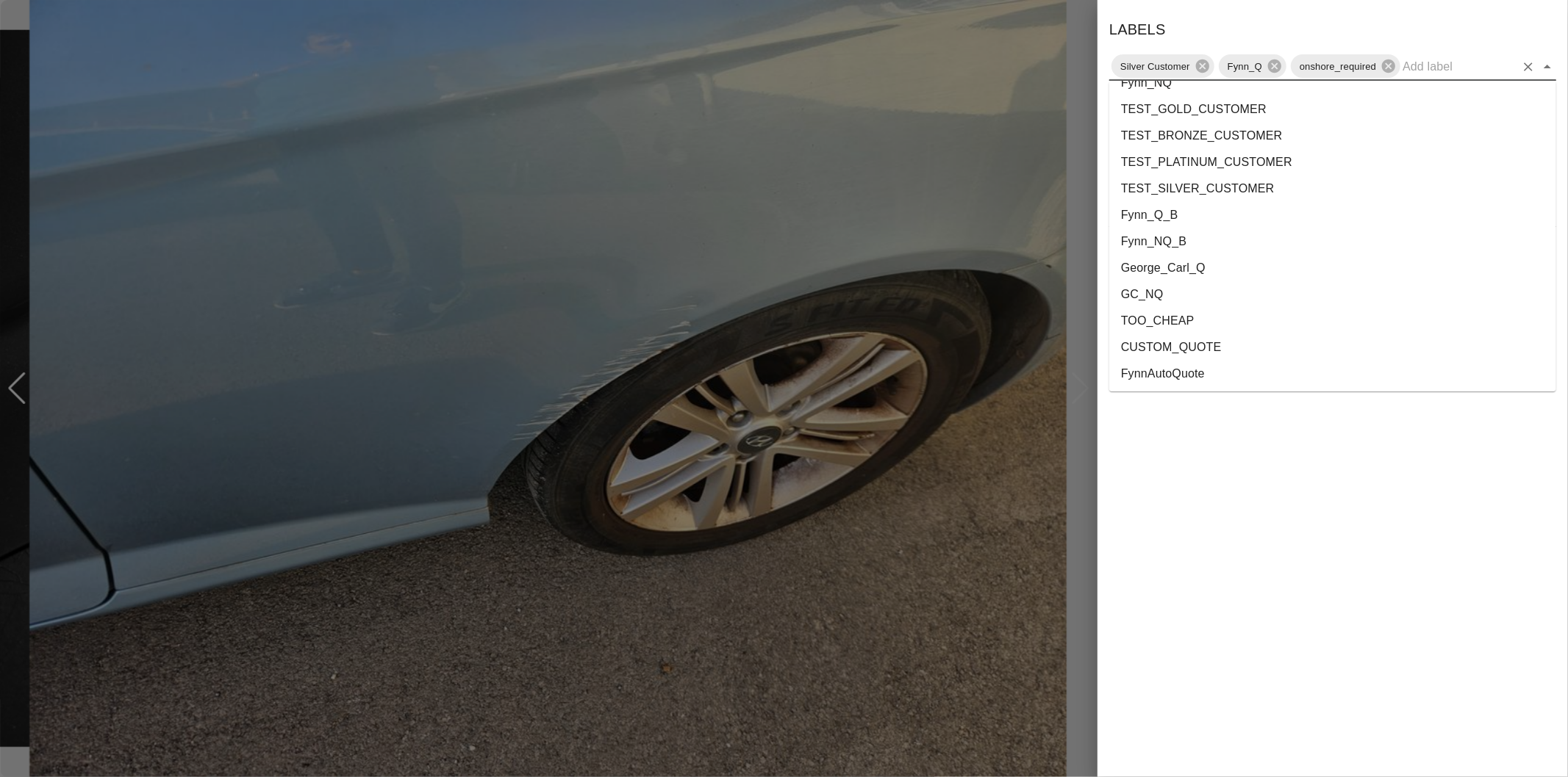
click at [1201, 274] on li "George_Carl_Q" at bounding box center [1333, 268] width 447 height 27
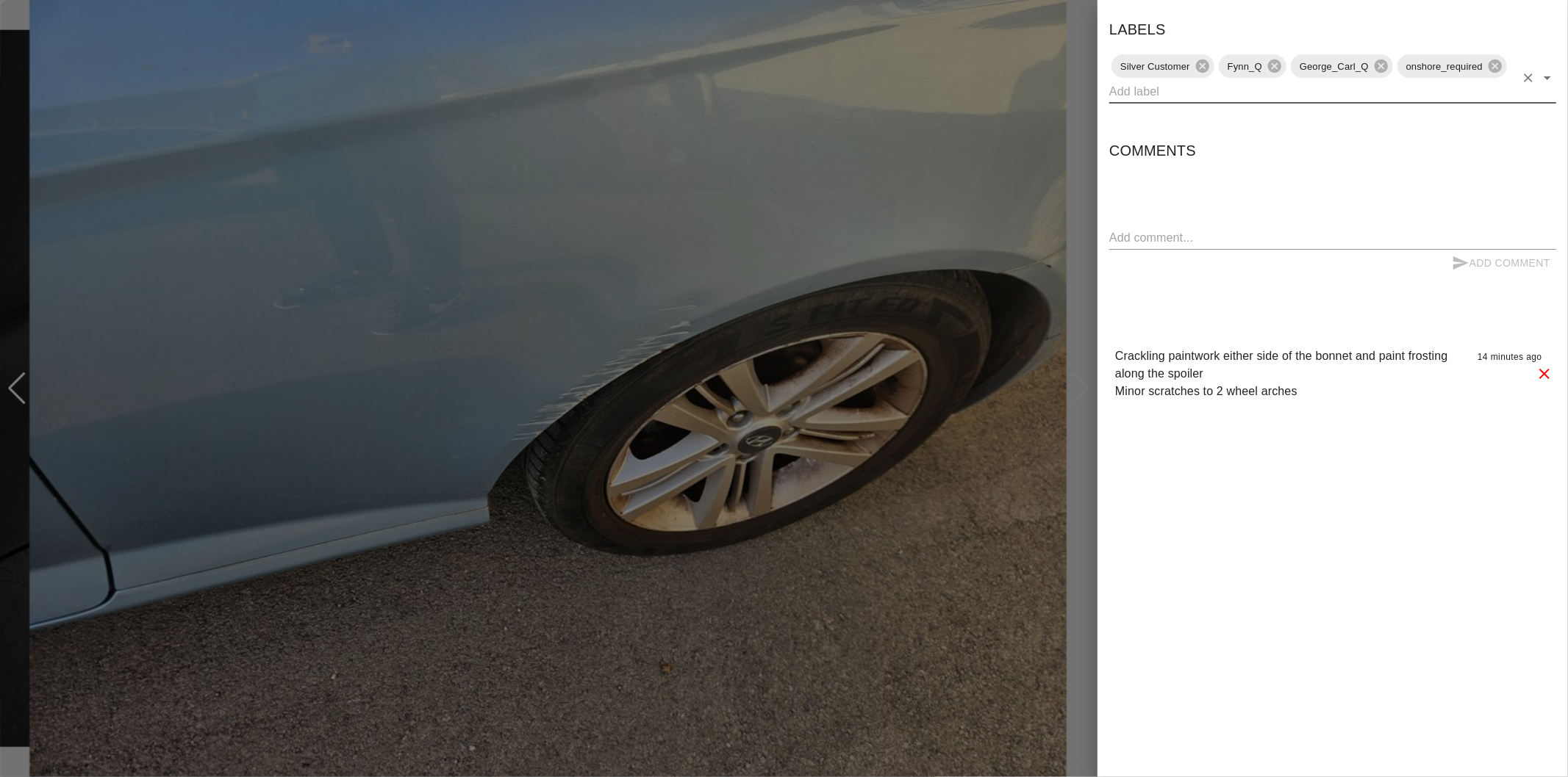
click at [1082, 434] on div at bounding box center [784, 388] width 1568 height 777
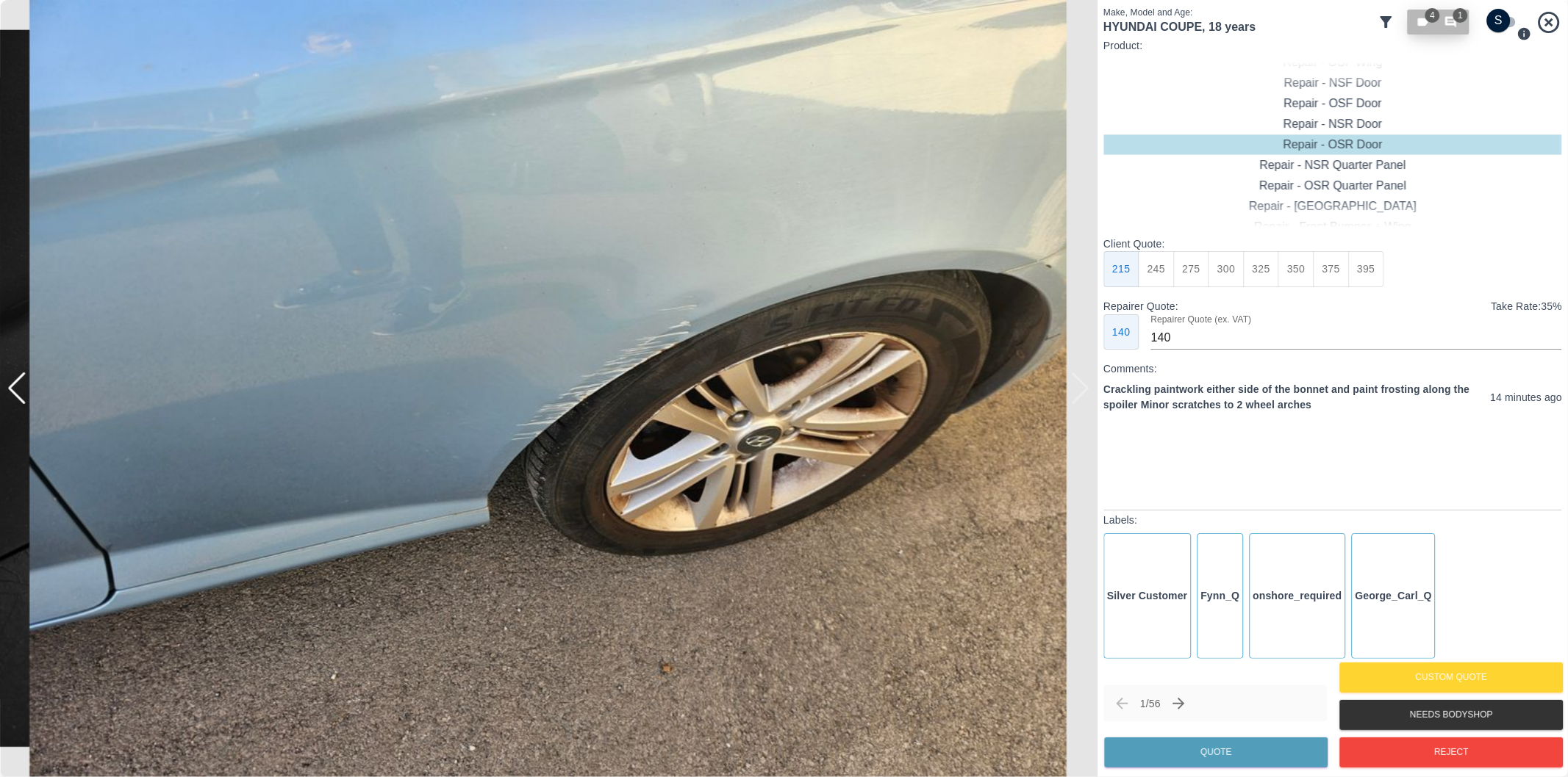
click at [1449, 25] on icon "button" at bounding box center [1450, 22] width 11 height 11
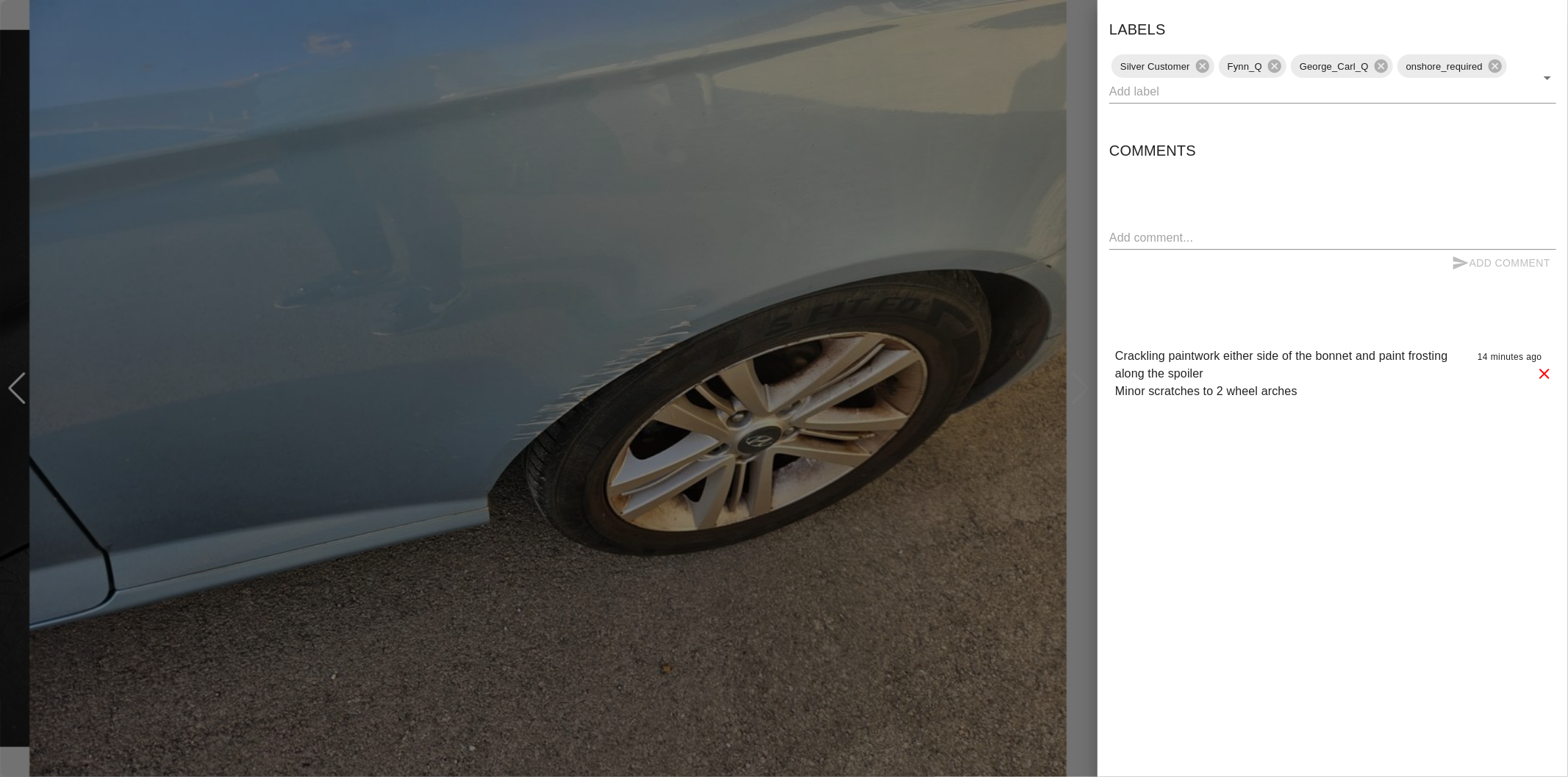
click at [1076, 112] on div at bounding box center [784, 388] width 1568 height 777
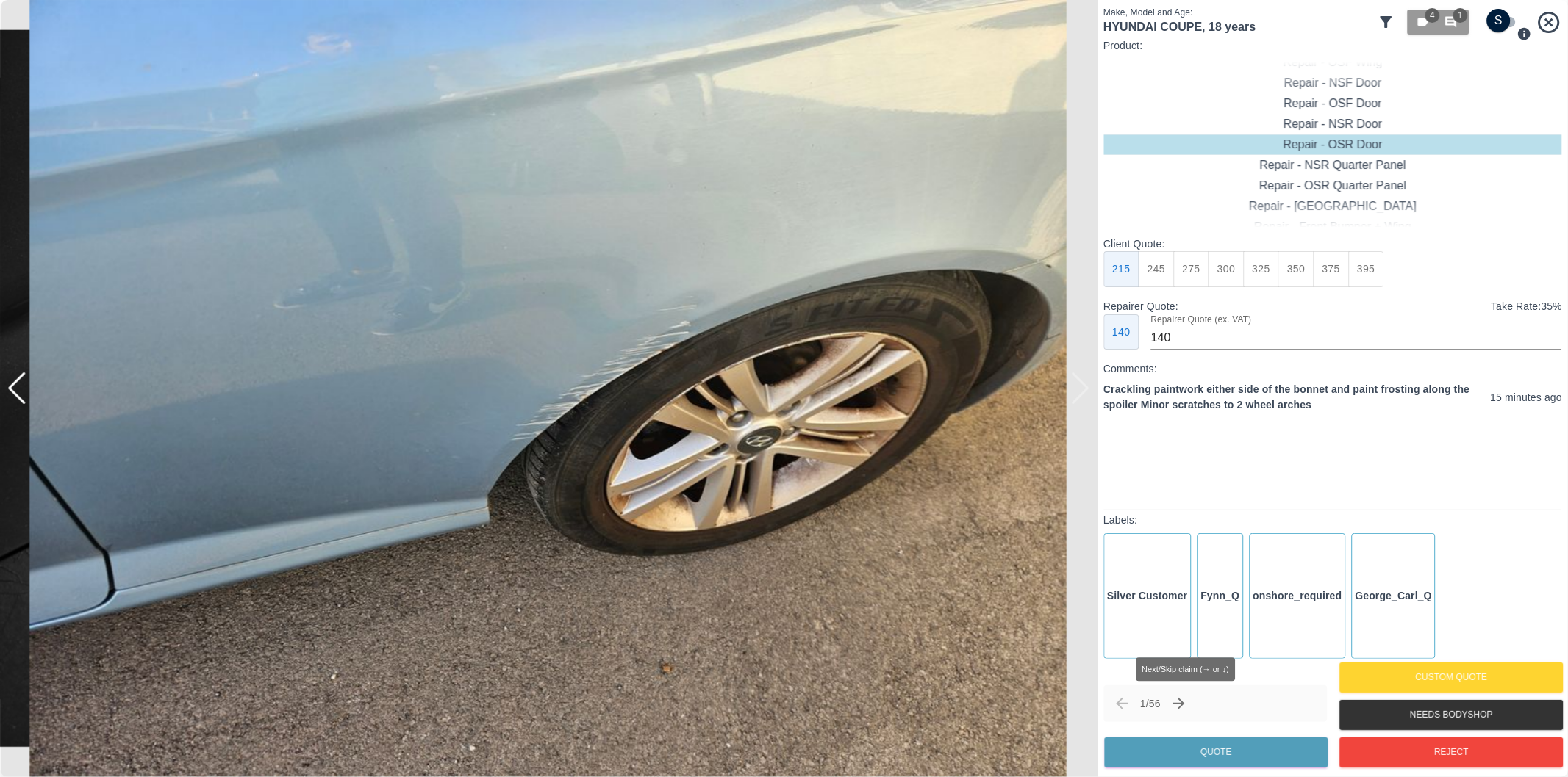
click at [1185, 700] on icon "Next claim" at bounding box center [1179, 704] width 12 height 12
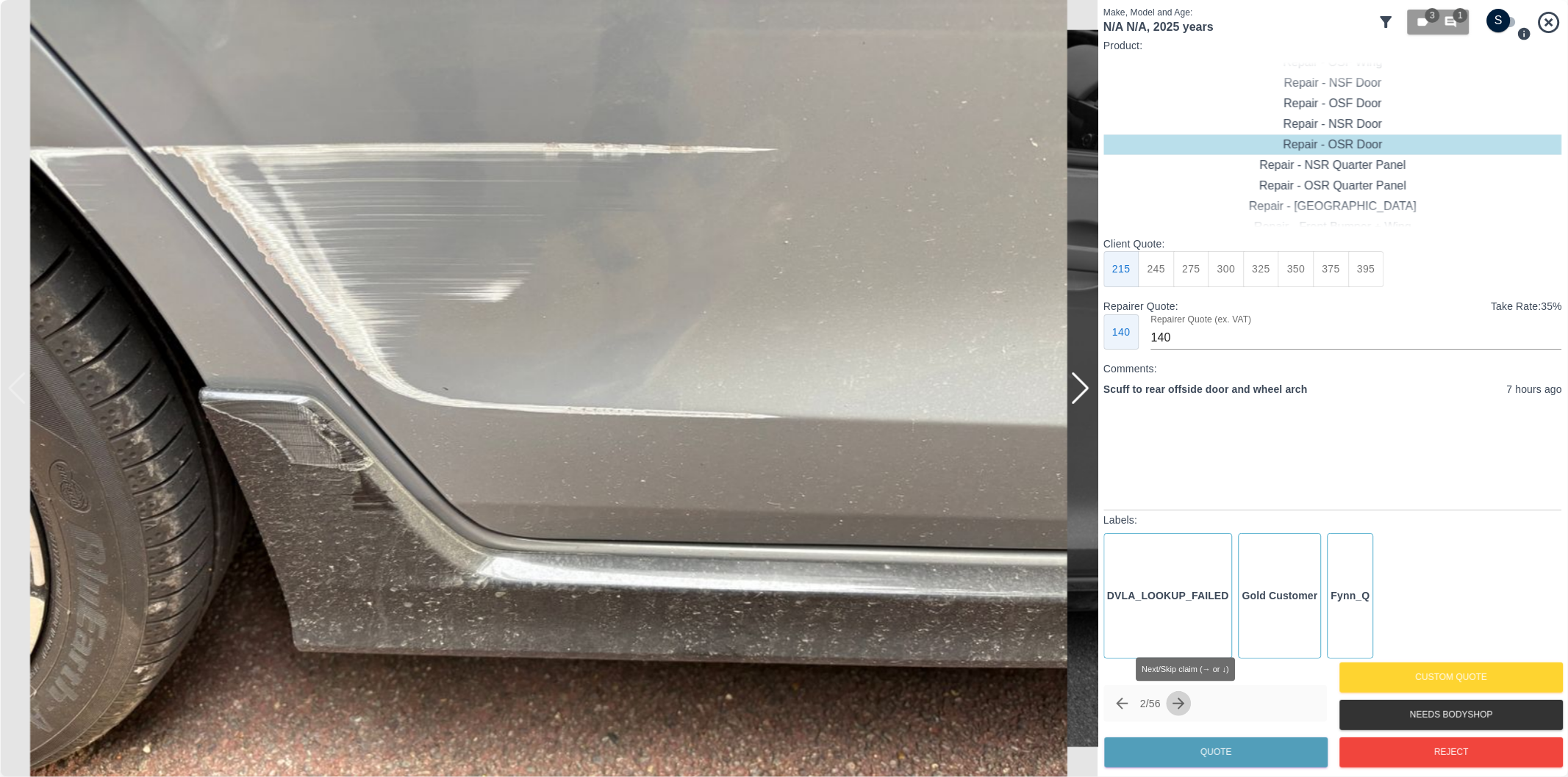
click at [1183, 704] on icon "Next claim" at bounding box center [1179, 704] width 12 height 12
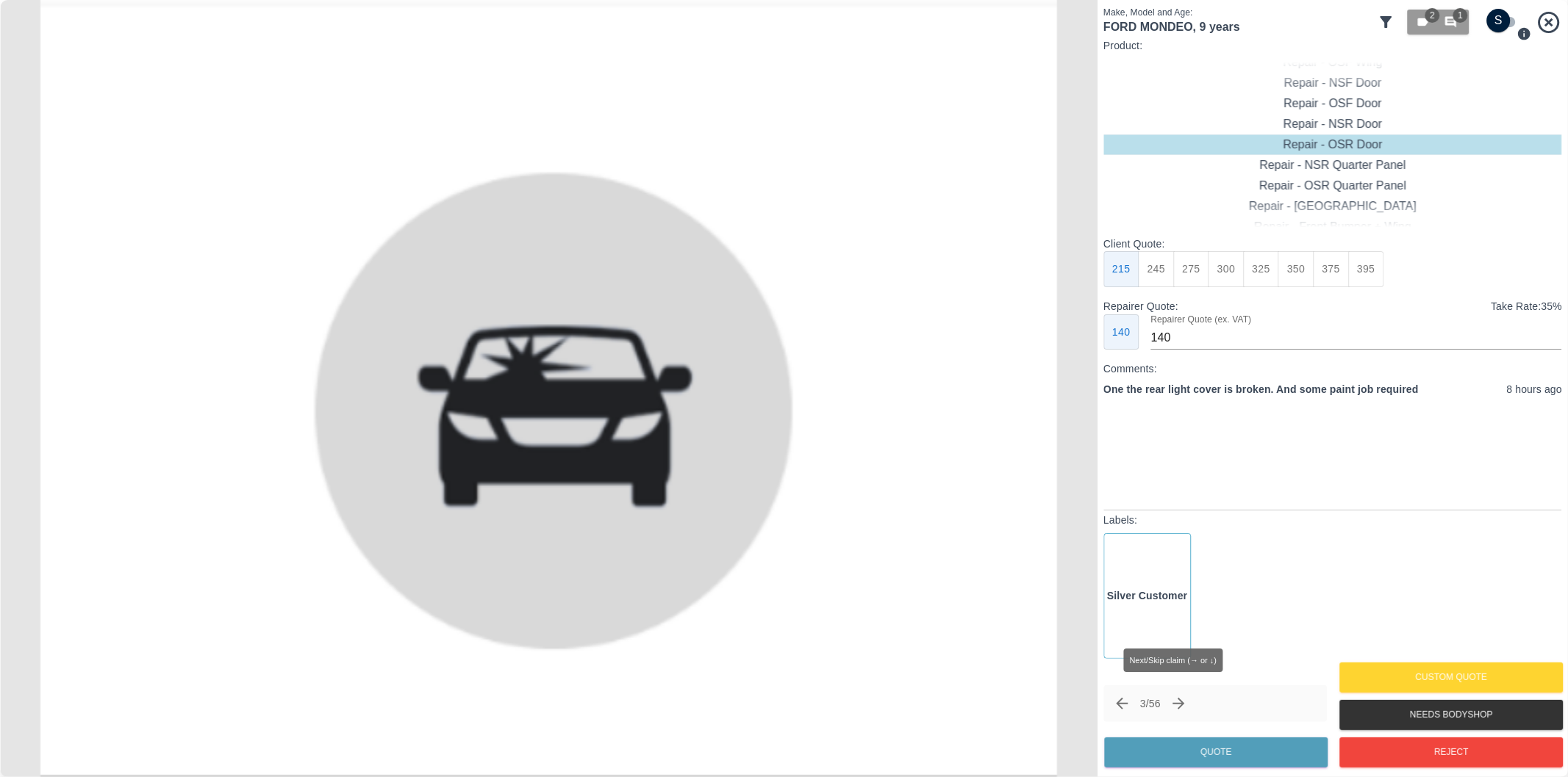
click at [1183, 704] on icon "Next claim" at bounding box center [1179, 704] width 12 height 12
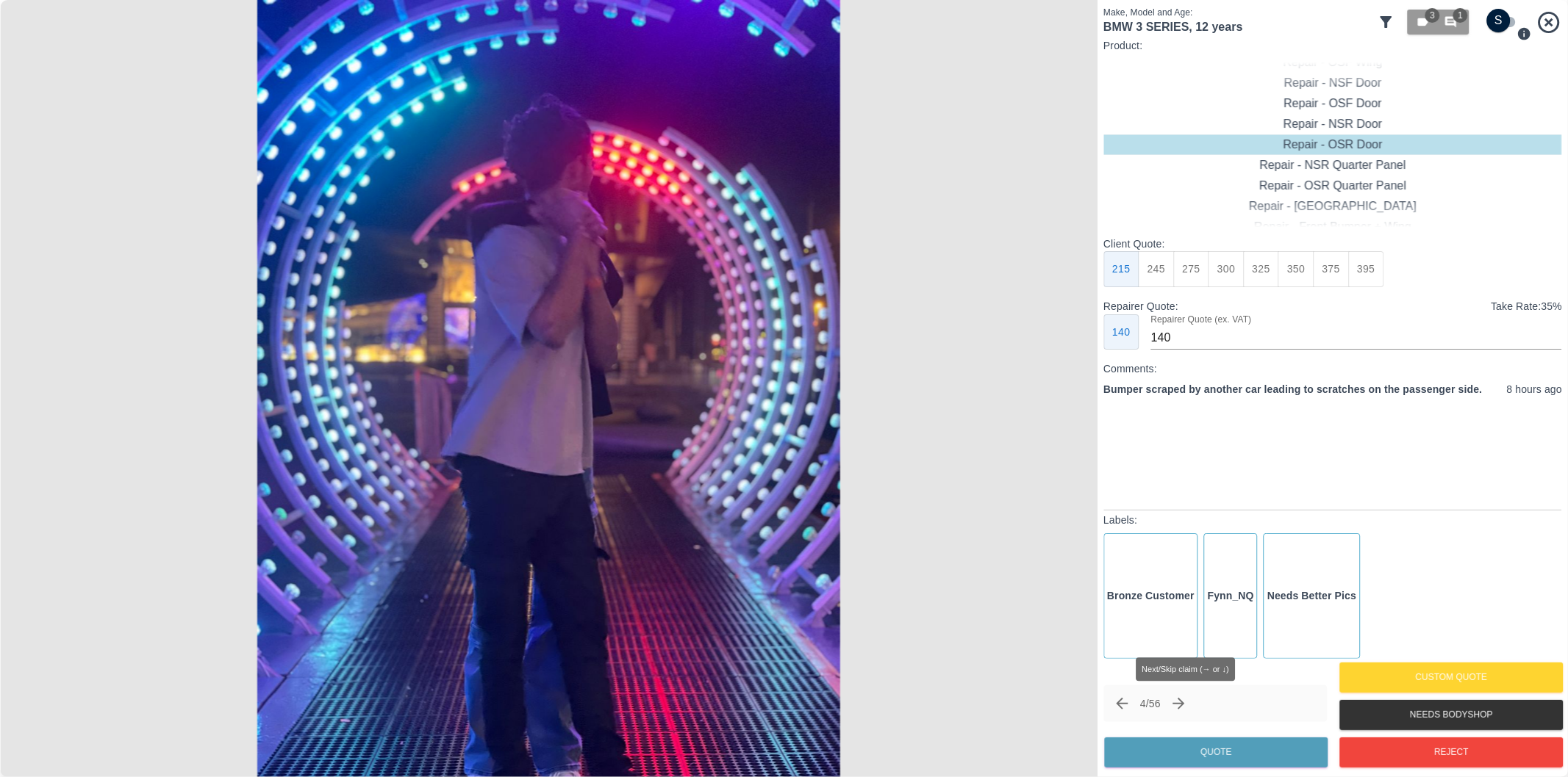
click at [1183, 704] on icon "Next claim" at bounding box center [1179, 704] width 12 height 12
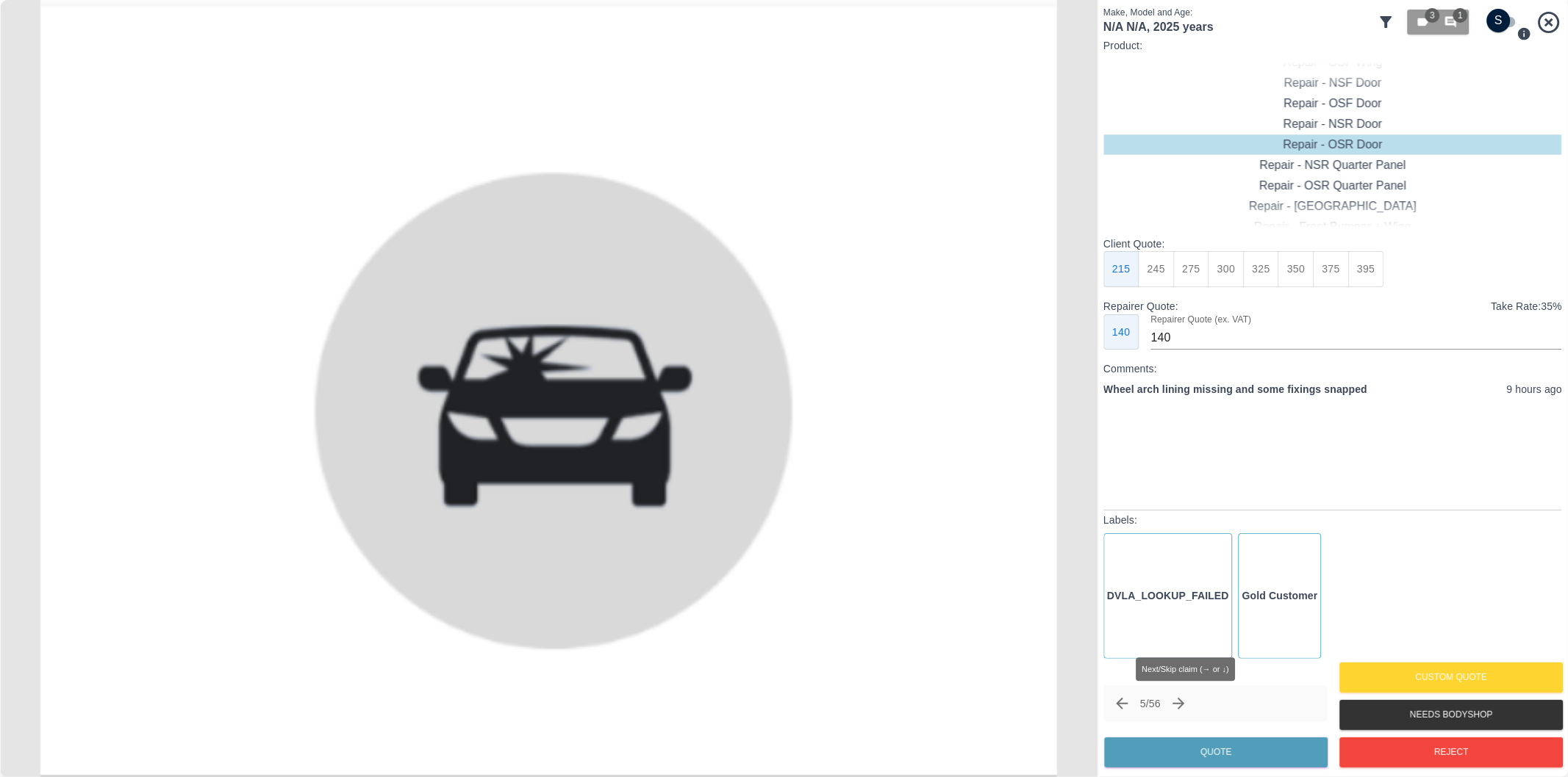
click at [1186, 705] on icon "Next claim" at bounding box center [1179, 704] width 18 height 18
drag, startPoint x: 1186, startPoint y: 705, endPoint x: 1221, endPoint y: 681, distance: 42.4
click at [1259, 670] on div "7 / 55 Quote Custom Quote Needs Bodyshop Reject" at bounding box center [1332, 715] width 458 height 112
click at [1183, 707] on icon "Next claim" at bounding box center [1179, 704] width 18 height 18
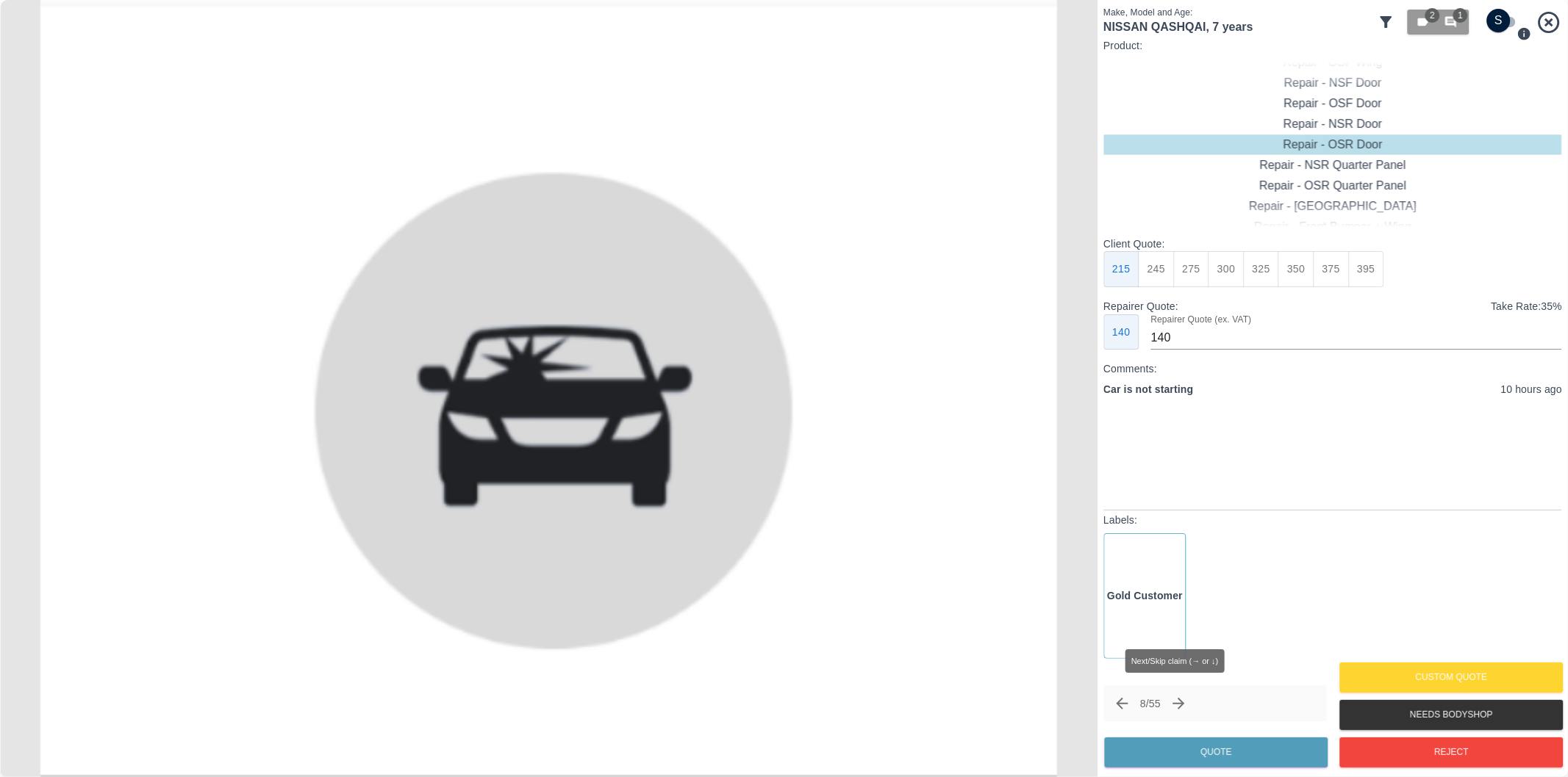
click at [1188, 701] on icon "Next claim" at bounding box center [1179, 704] width 18 height 18
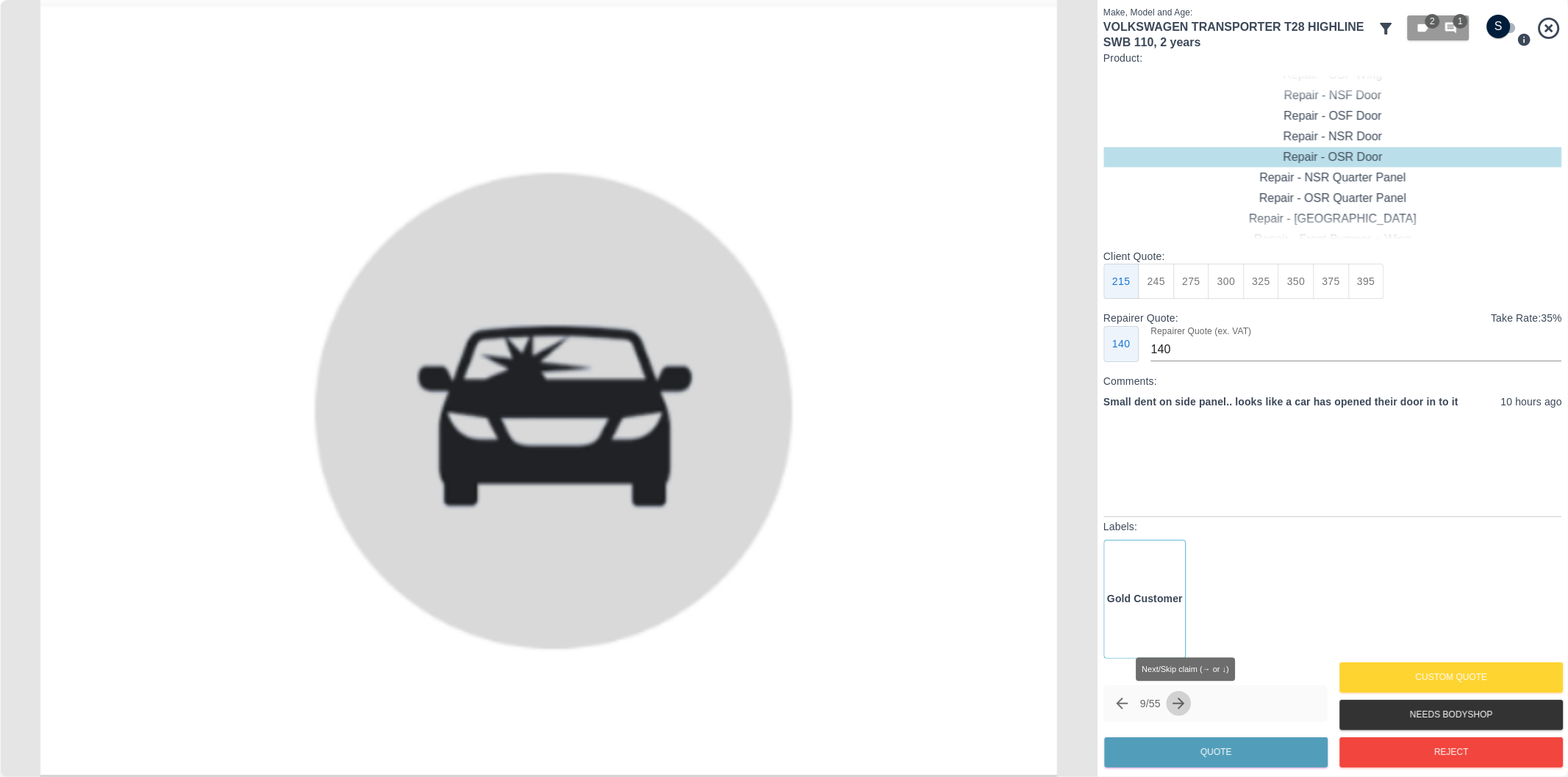
click at [1185, 708] on icon "Next claim" at bounding box center [1179, 704] width 18 height 18
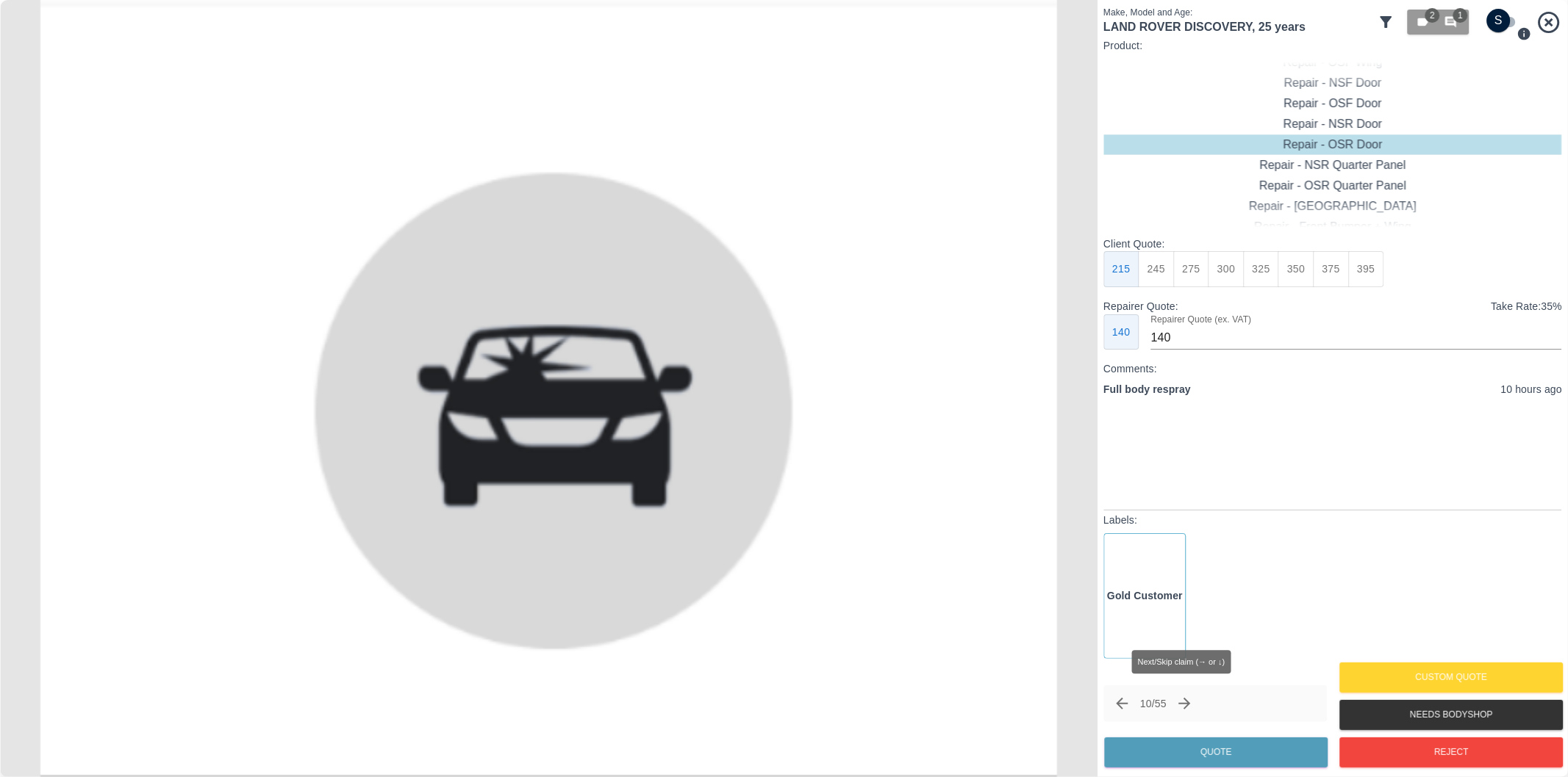
click at [1185, 708] on icon "Next claim" at bounding box center [1185, 704] width 18 height 18
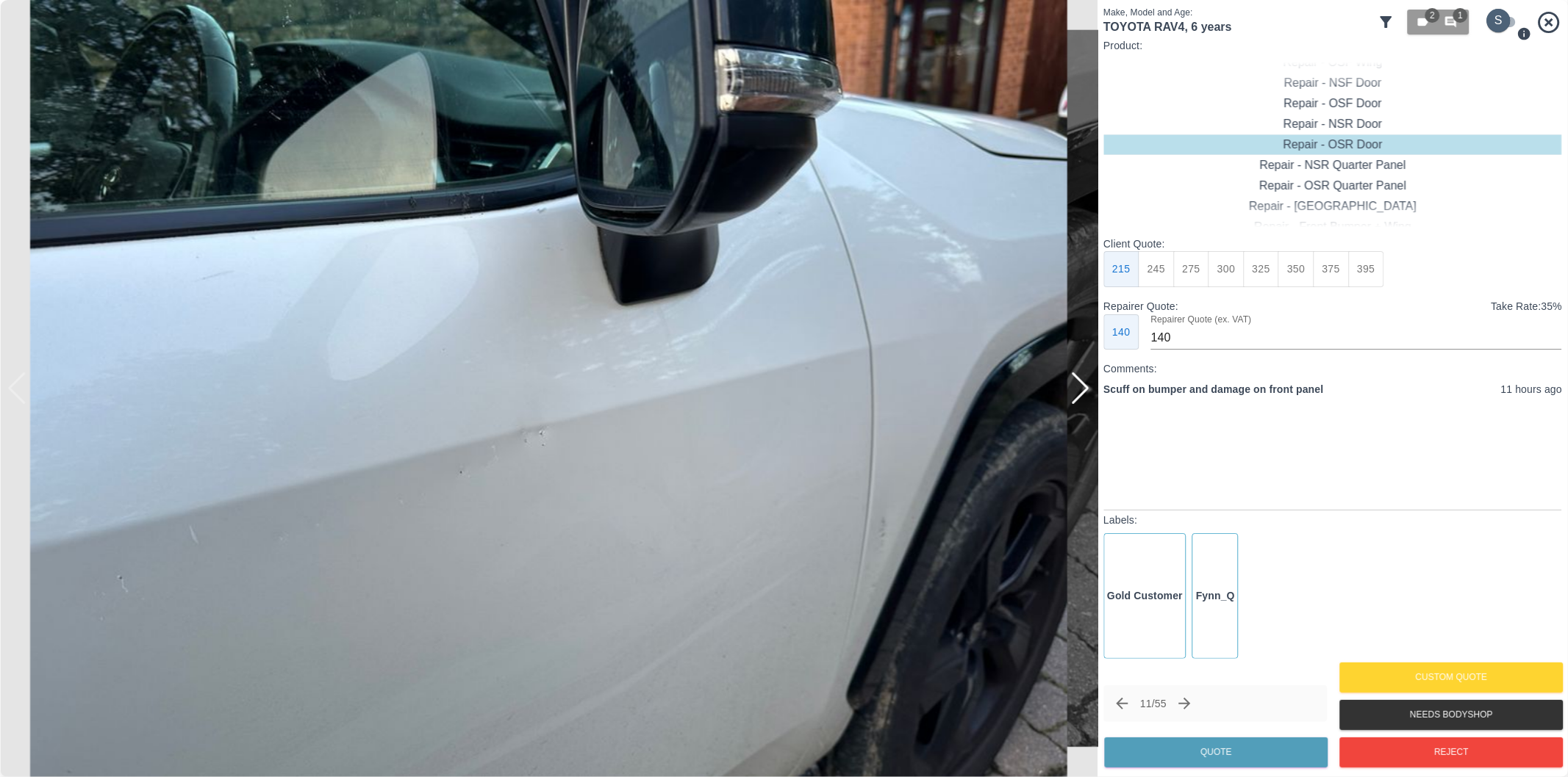
click at [1510, 17] on input "checkbox" at bounding box center [1499, 21] width 71 height 24
checkbox input "true"
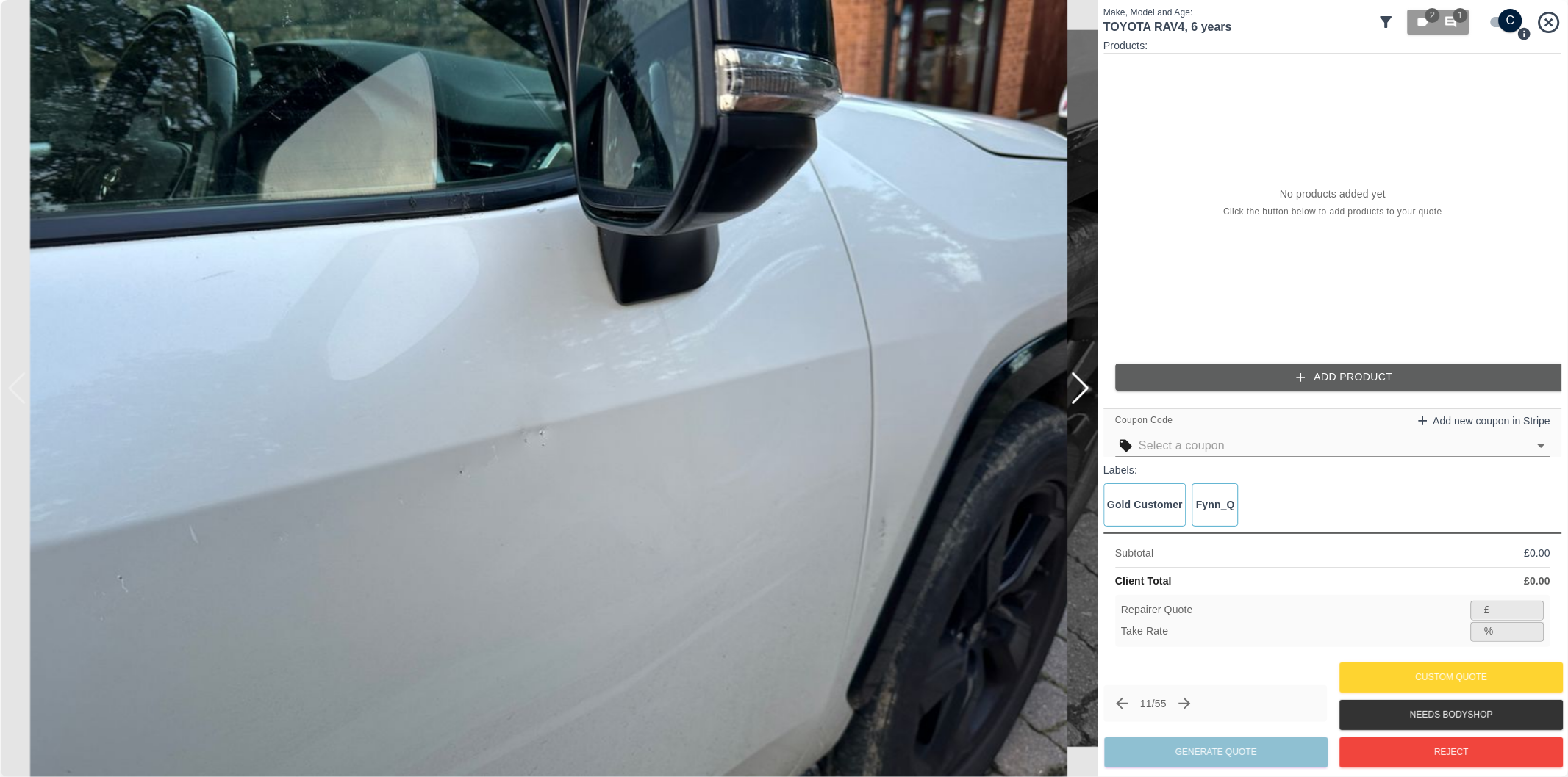
click at [1261, 378] on button "Add Product" at bounding box center [1344, 377] width 458 height 27
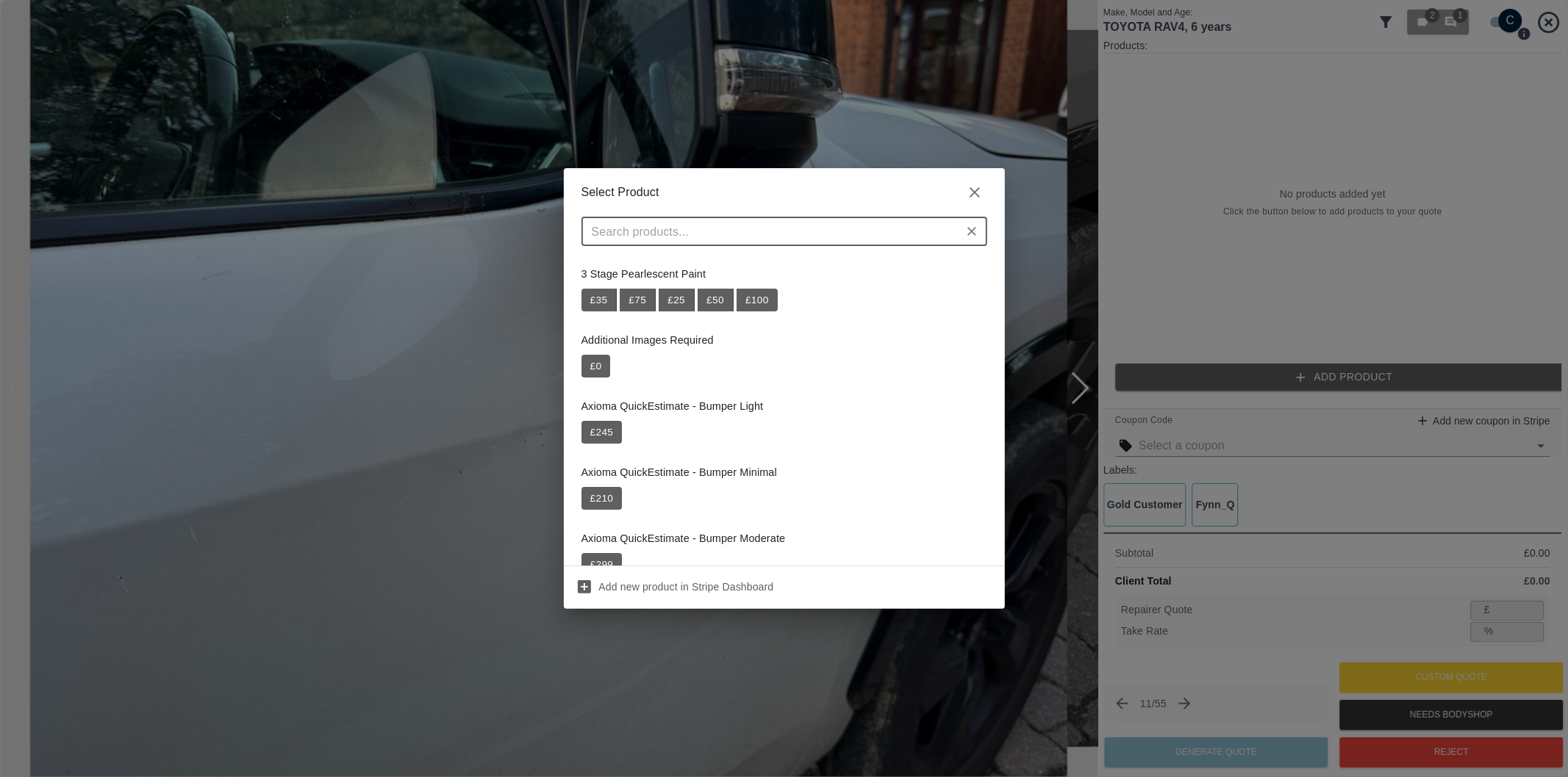
click at [797, 240] on input "text" at bounding box center [772, 232] width 373 height 21
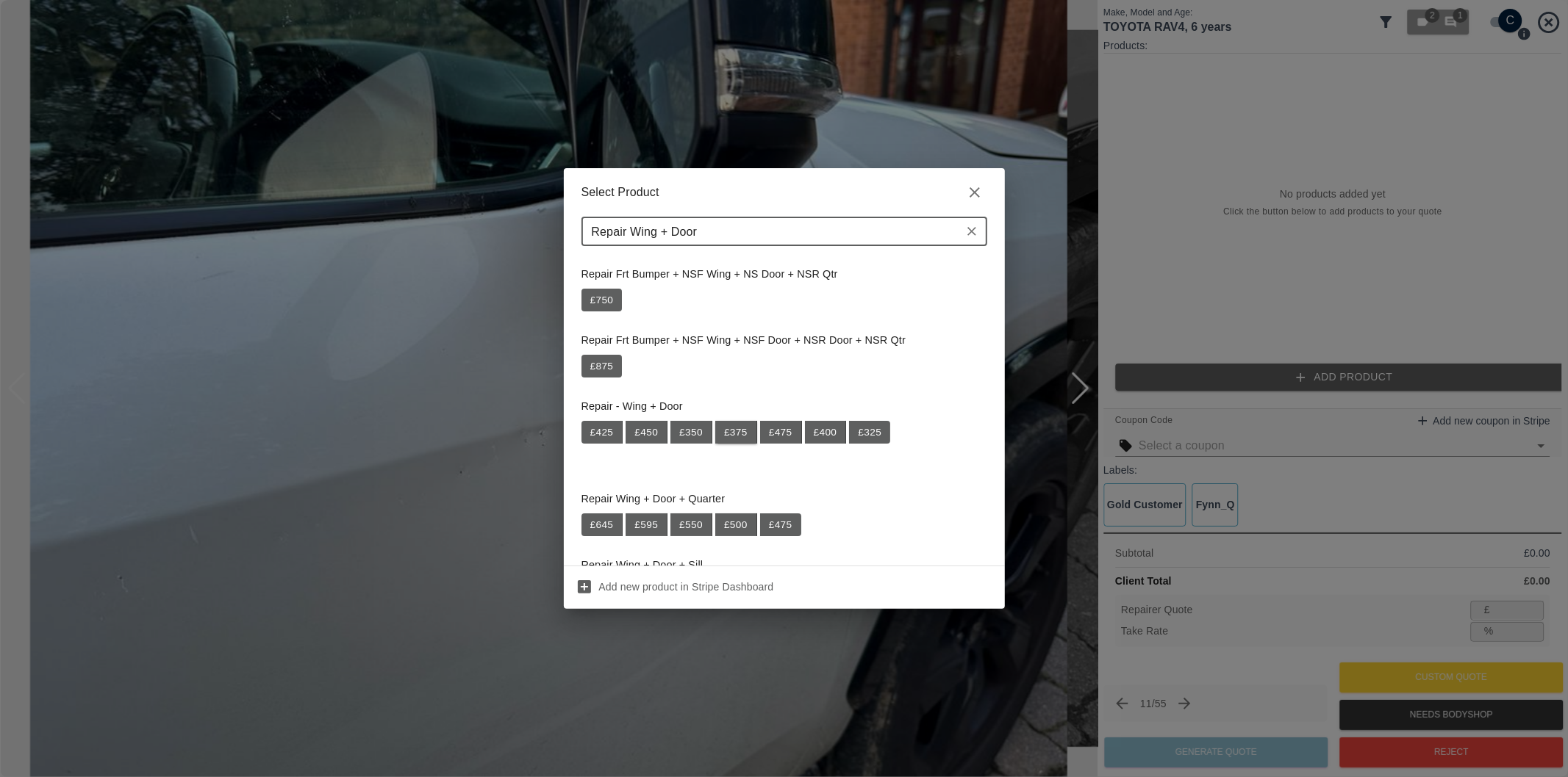
type input "Repair Wing + Door"
click at [731, 439] on button "£ 375" at bounding box center [736, 433] width 42 height 24
type input "243"
type input "35.2"
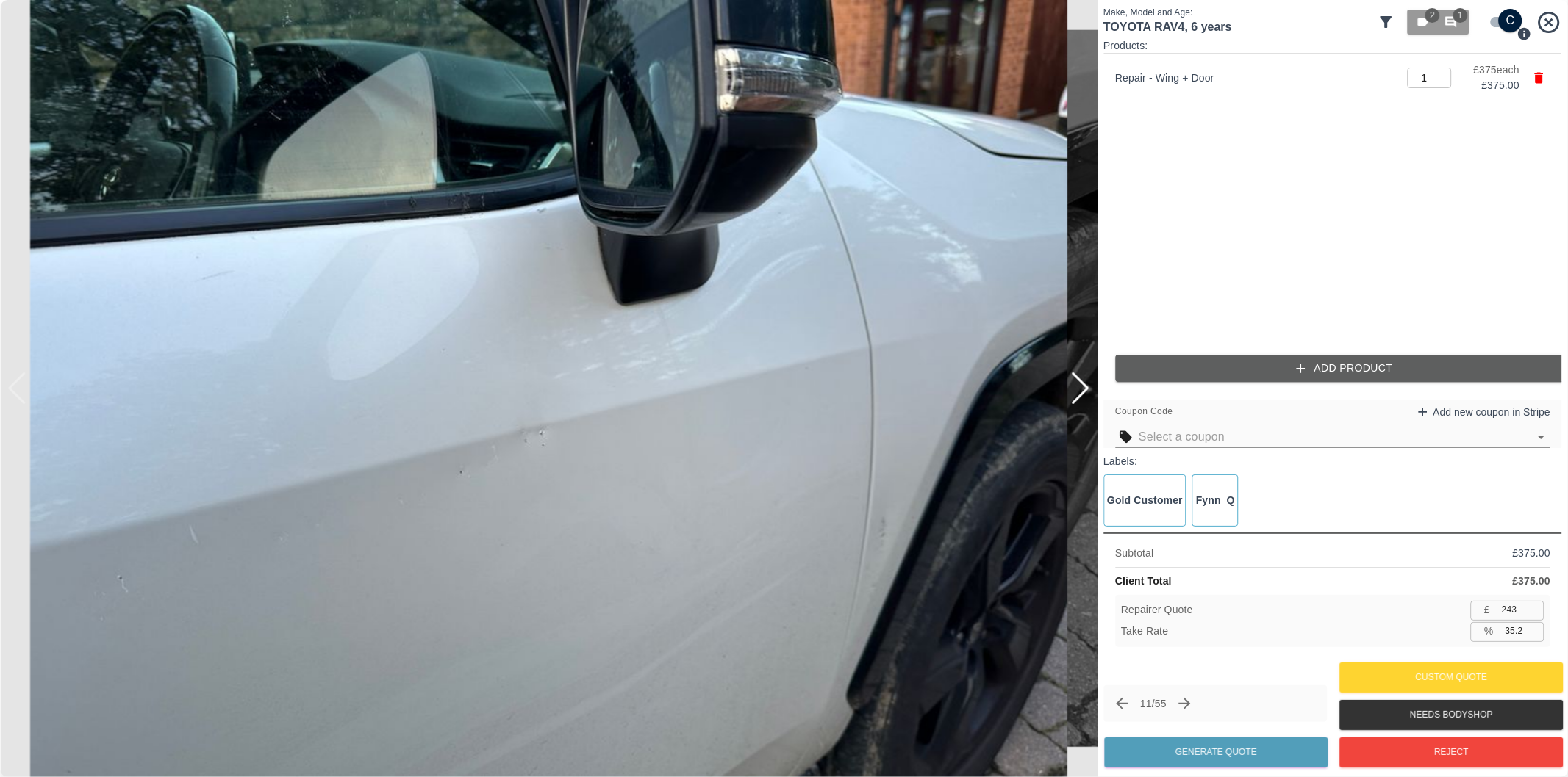
click at [1079, 388] on div at bounding box center [1080, 388] width 20 height 32
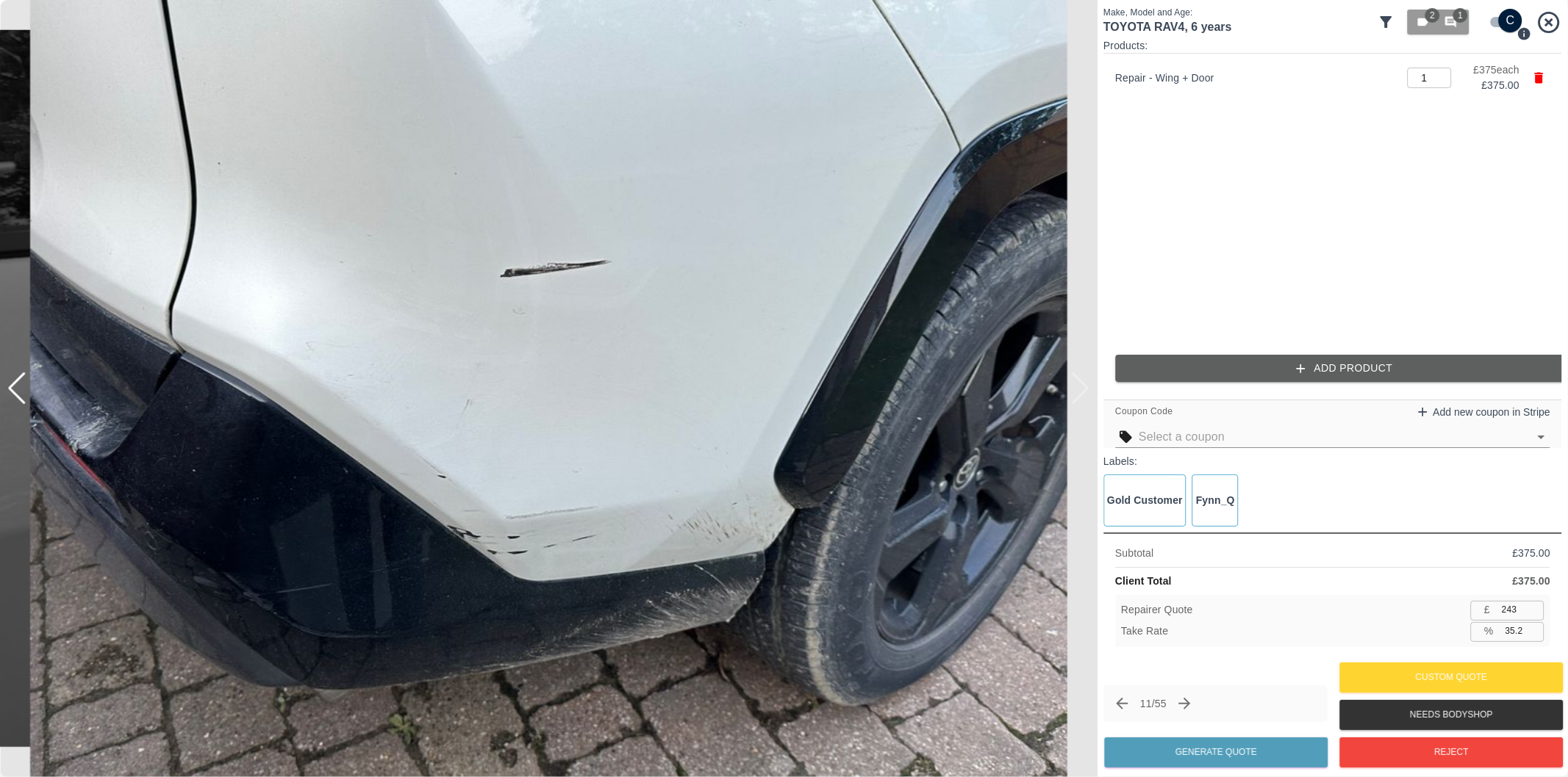
click at [1335, 367] on button "Add Product" at bounding box center [1344, 368] width 458 height 27
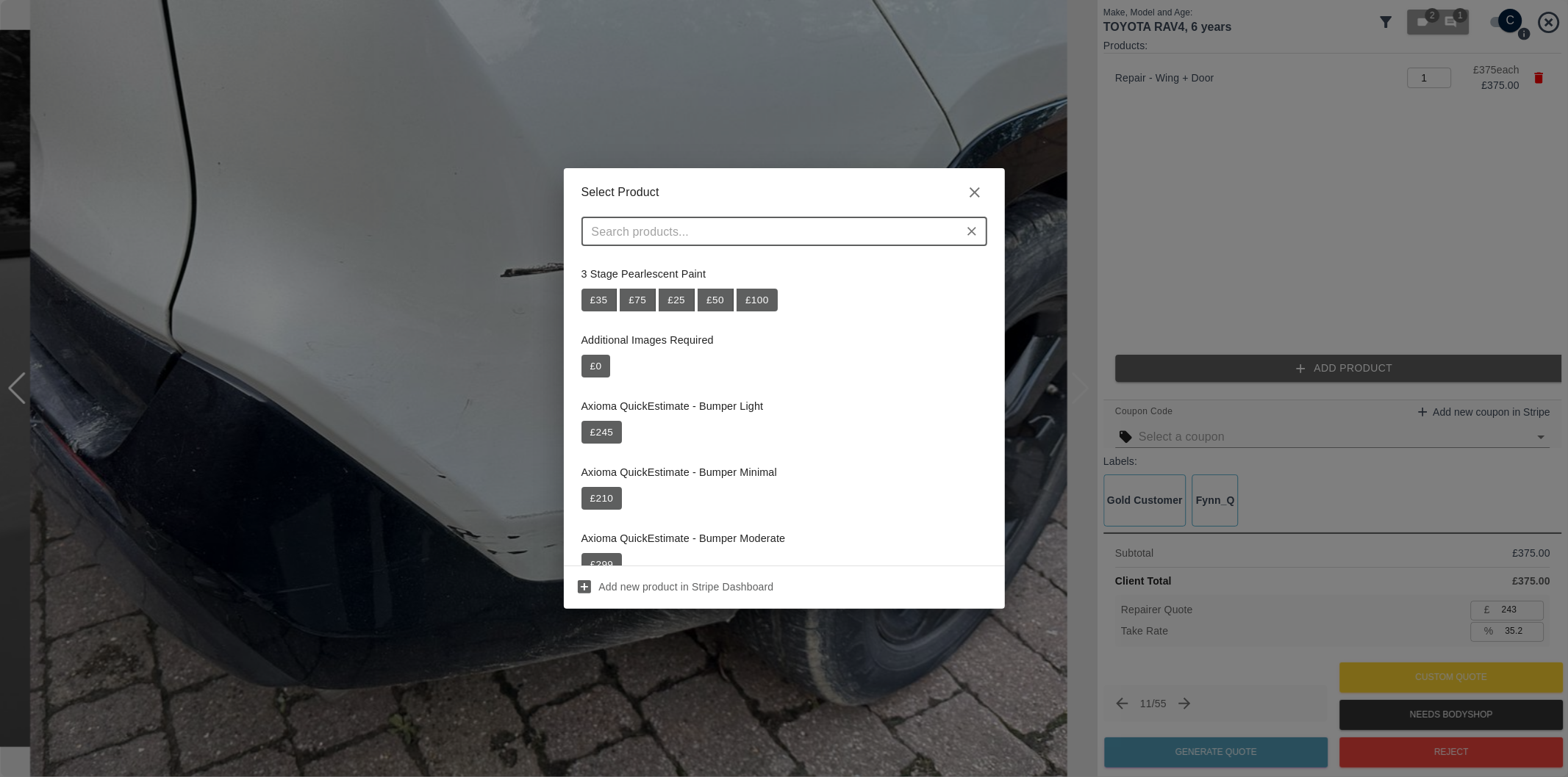
click at [765, 237] on input "text" at bounding box center [772, 232] width 373 height 21
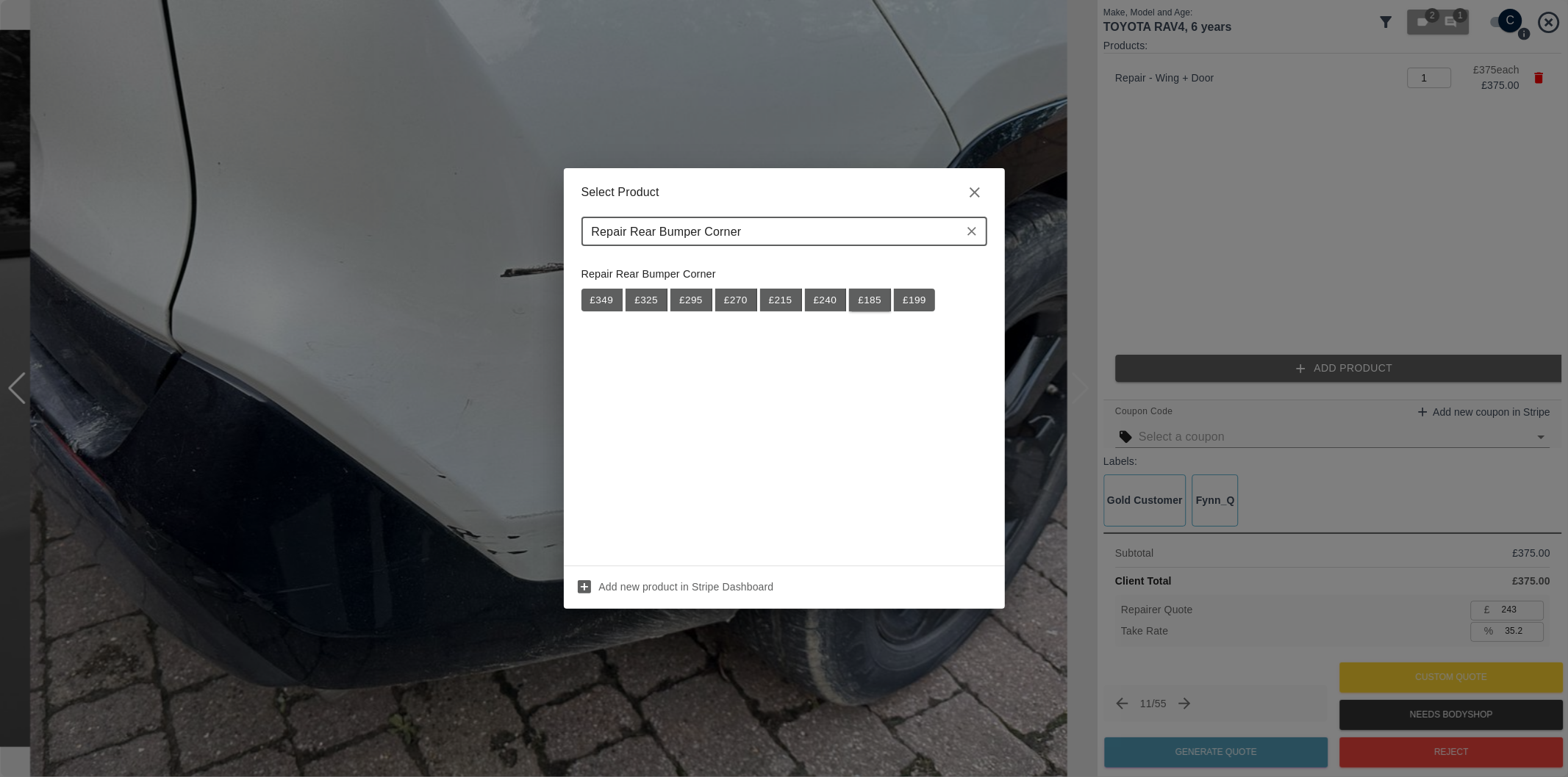
type input "Repair Rear Bumper Corner"
click at [868, 305] on button "£ 185" at bounding box center [870, 301] width 42 height 24
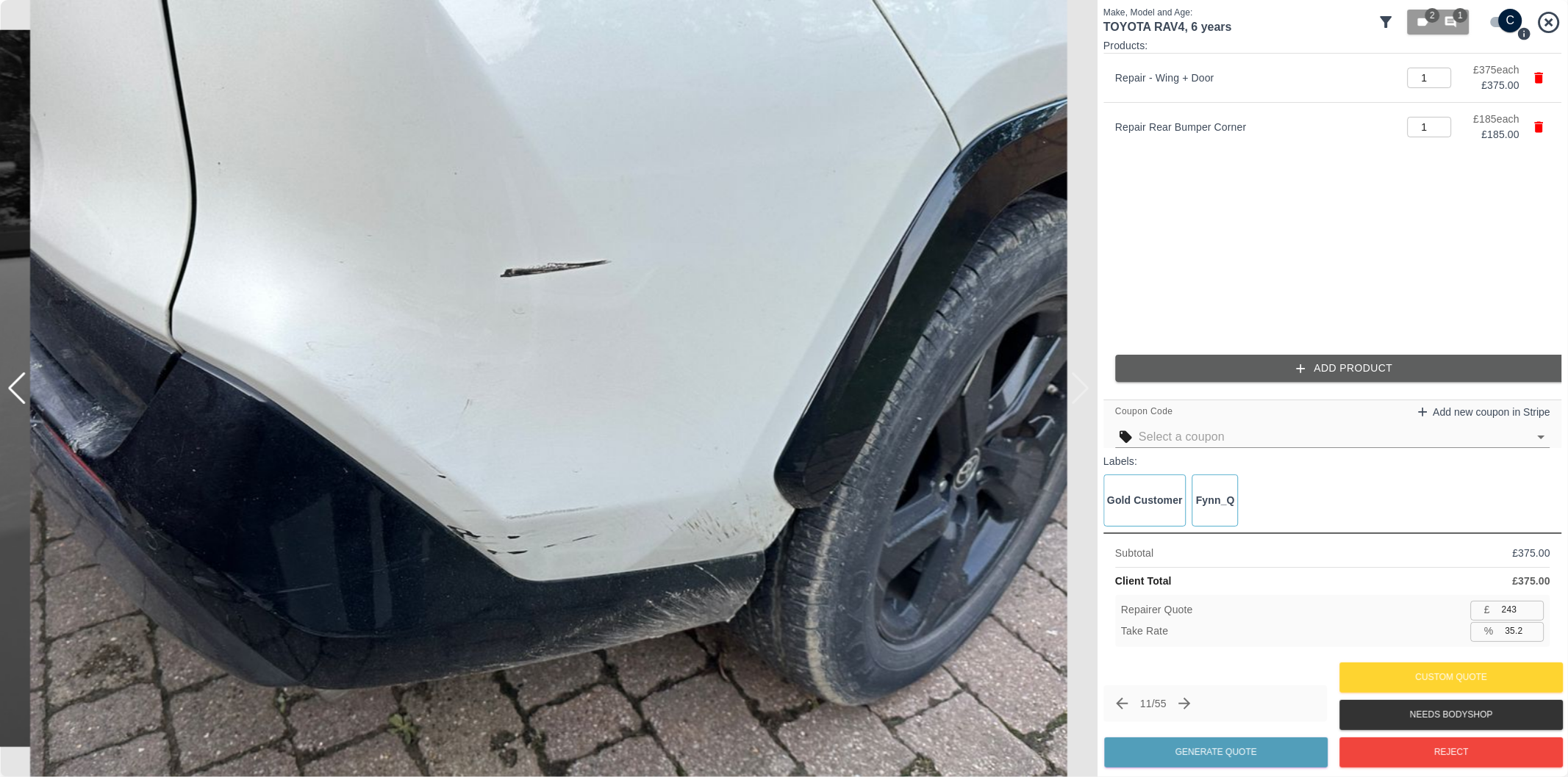
type input "364"
type input "35.0"
click at [1347, 364] on button "Add Product" at bounding box center [1344, 368] width 458 height 27
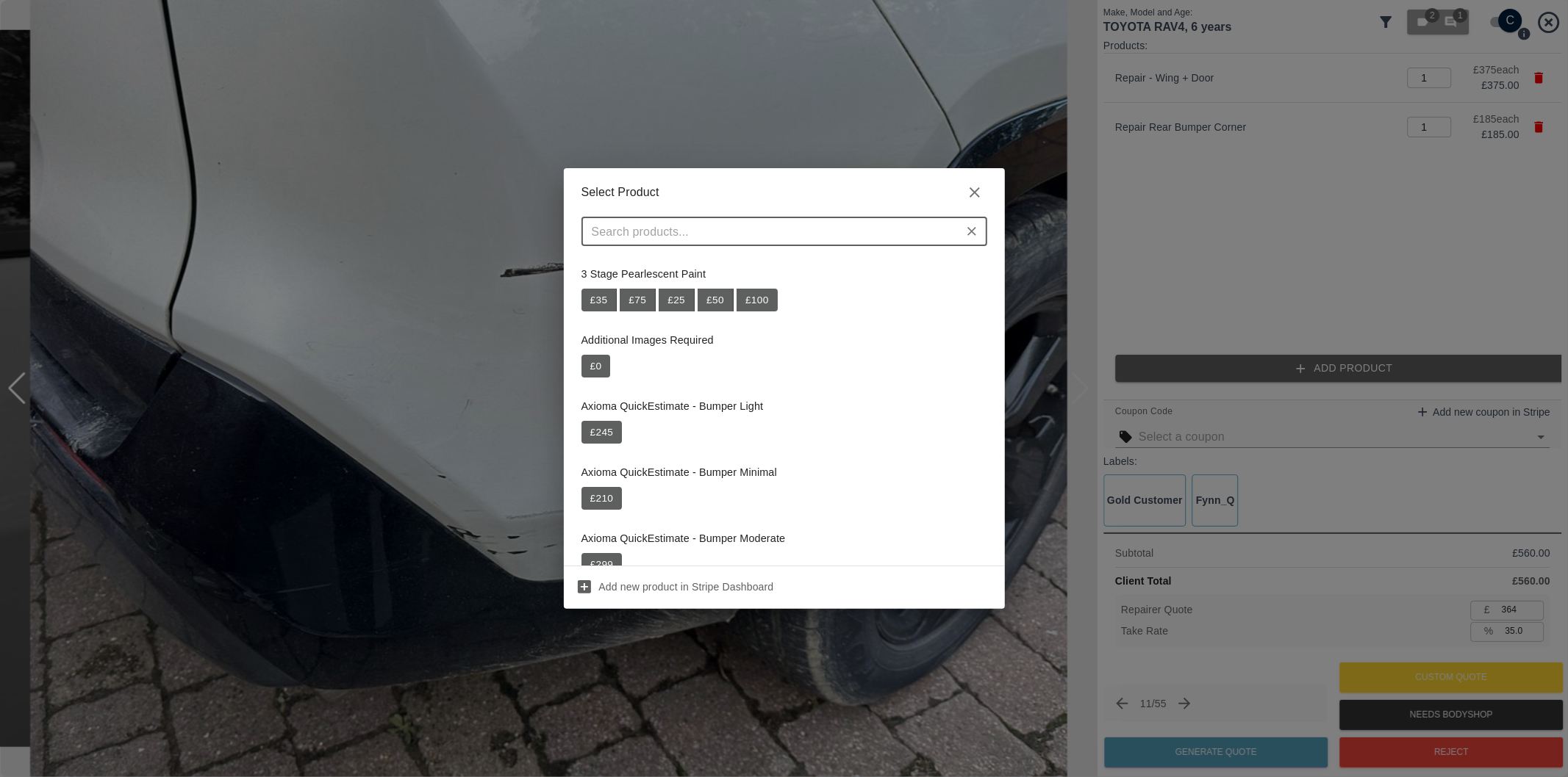
click at [842, 232] on input "text" at bounding box center [772, 232] width 373 height 21
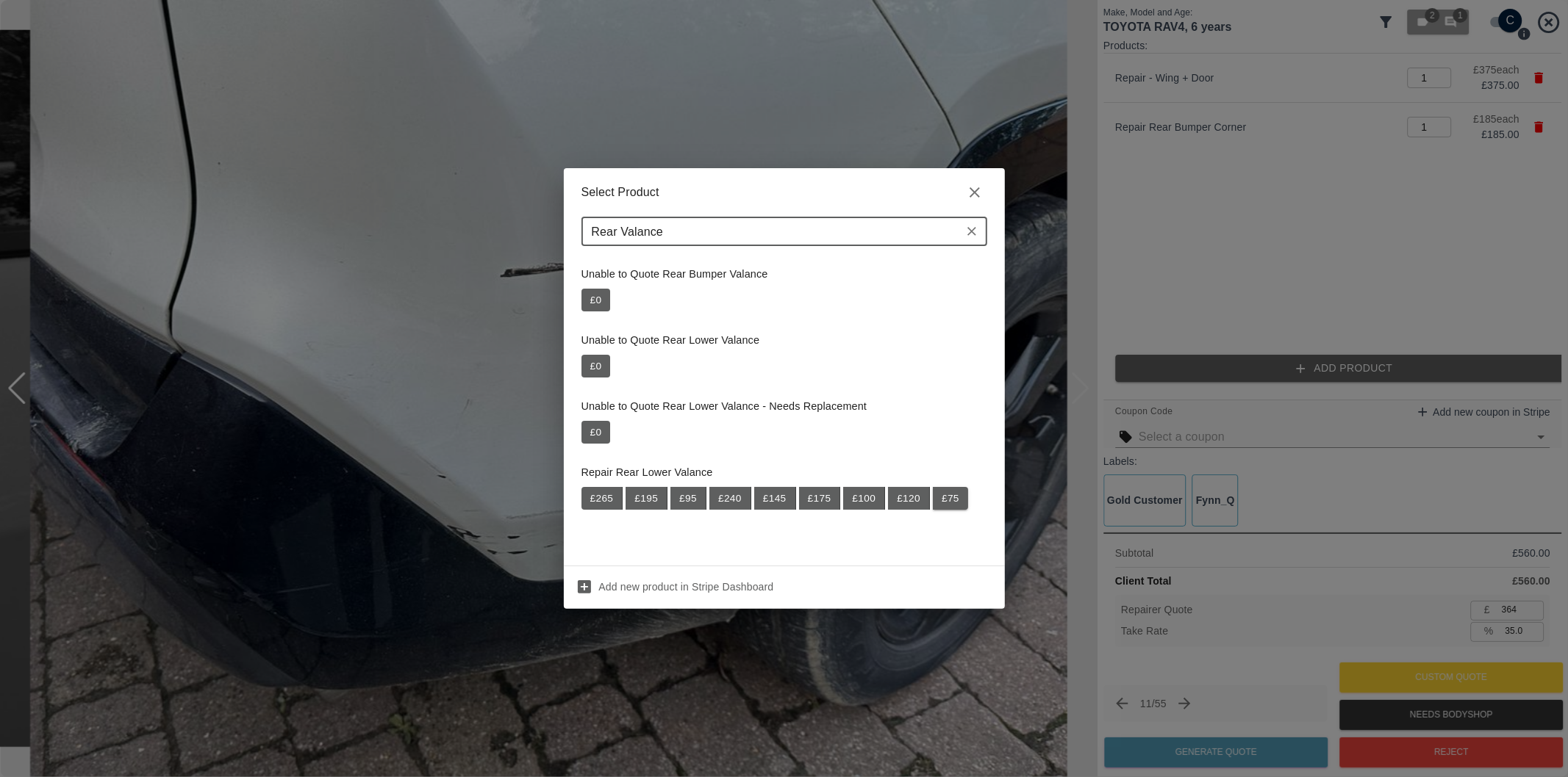
type input "Rear Valance"
click at [952, 505] on button "£ 75" at bounding box center [950, 499] width 35 height 24
type input "412"
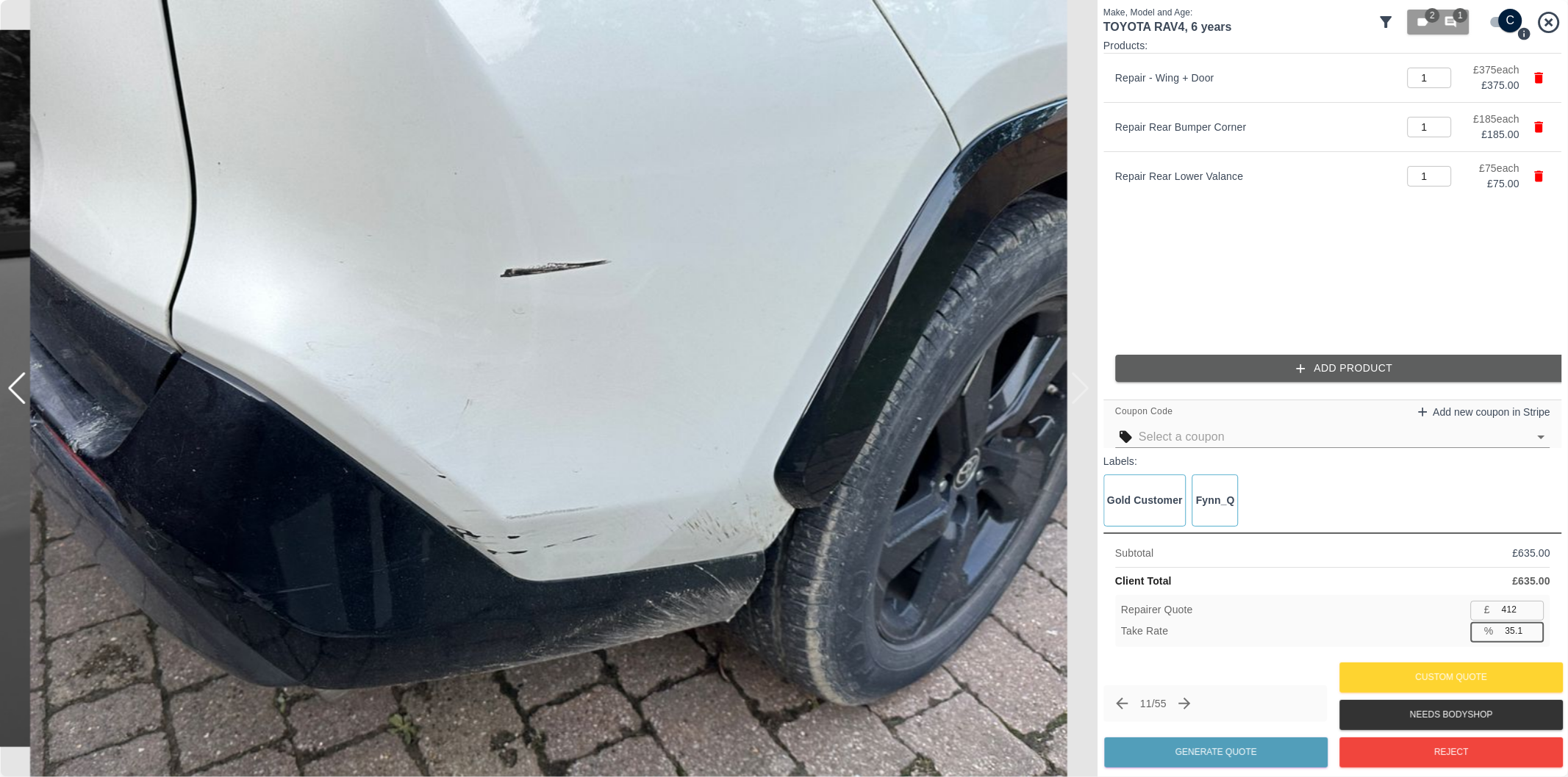
click at [1515, 635] on input "35.1" at bounding box center [1522, 631] width 45 height 19
type input "37.1"
type input "399"
type input "37.2"
click at [1264, 749] on button "Generate Quote" at bounding box center [1215, 752] width 224 height 30
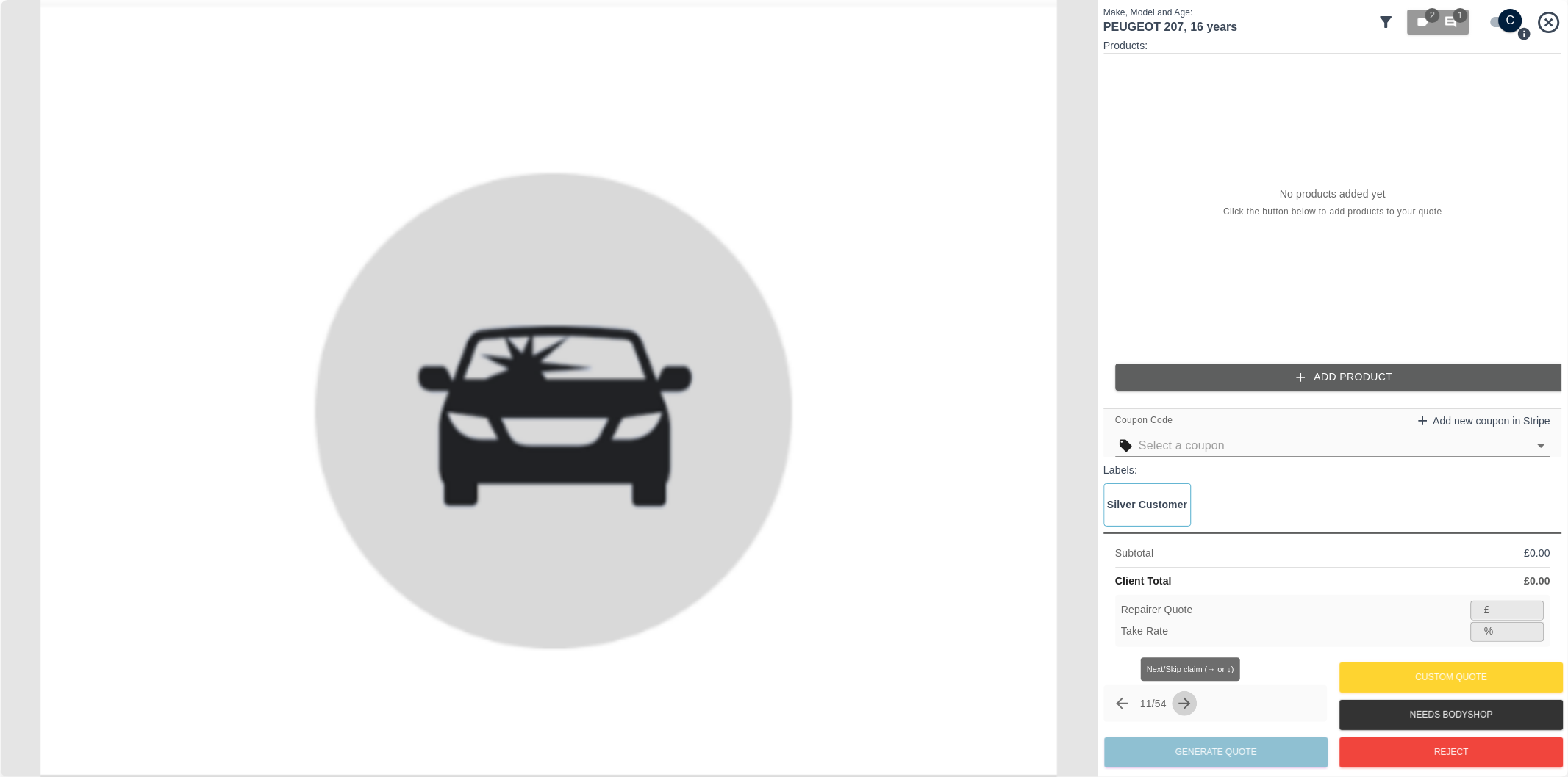
click at [1194, 706] on icon "Next claim" at bounding box center [1185, 704] width 18 height 18
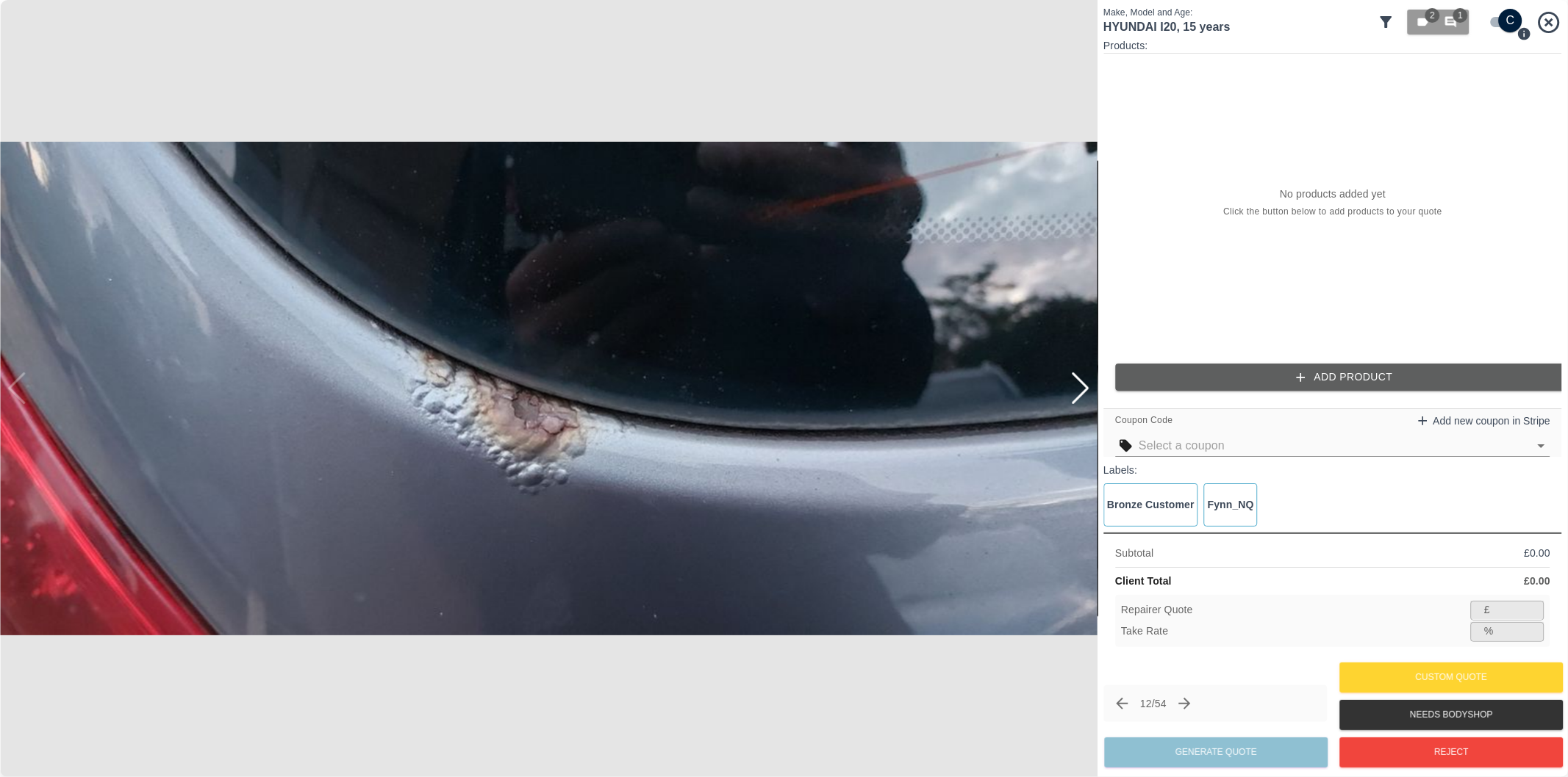
click at [1081, 382] on div at bounding box center [1080, 388] width 20 height 32
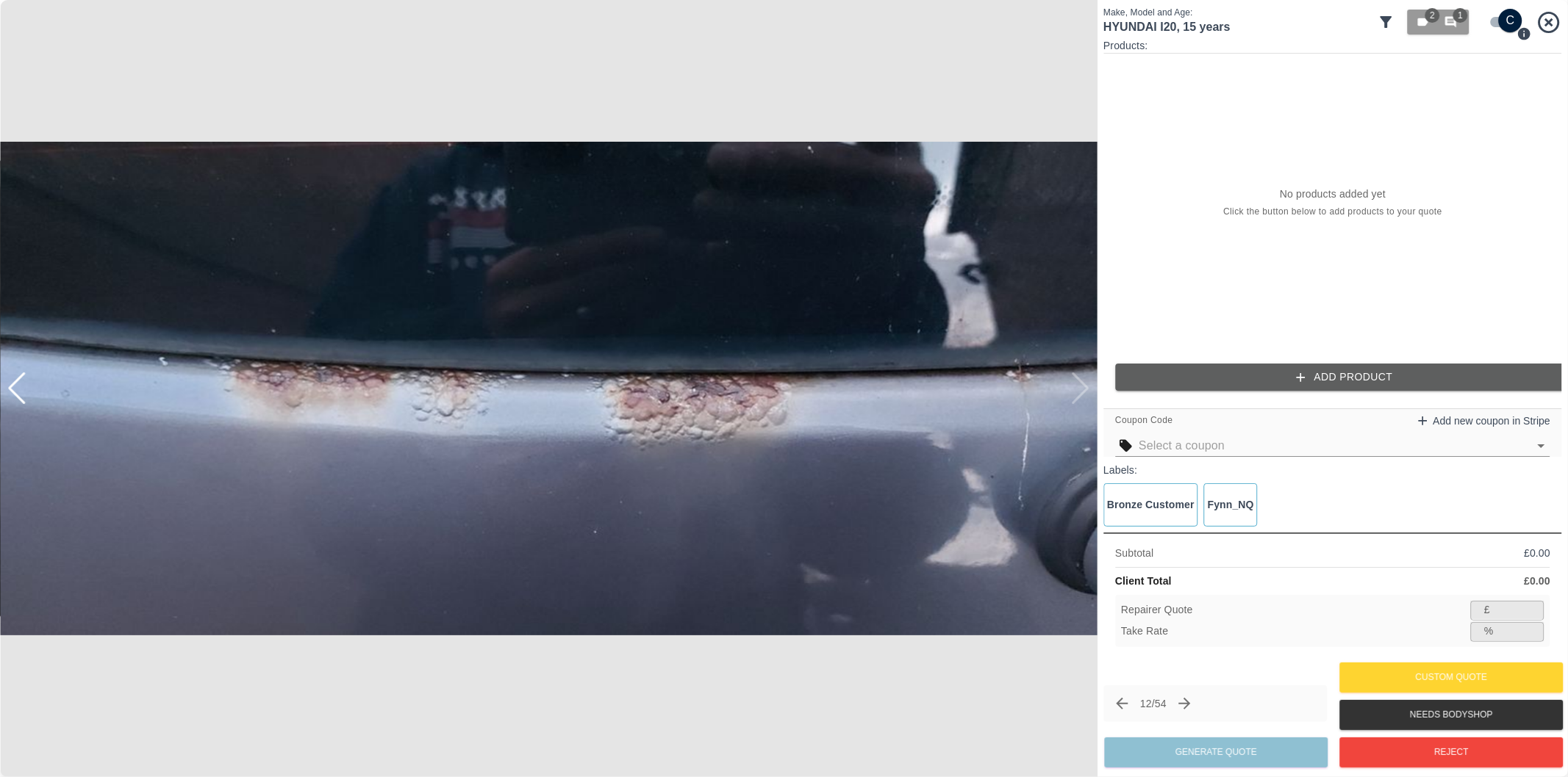
click at [1081, 382] on img at bounding box center [549, 388] width 1097 height 777
click at [1414, 752] on button "Reject" at bounding box center [1451, 752] width 224 height 30
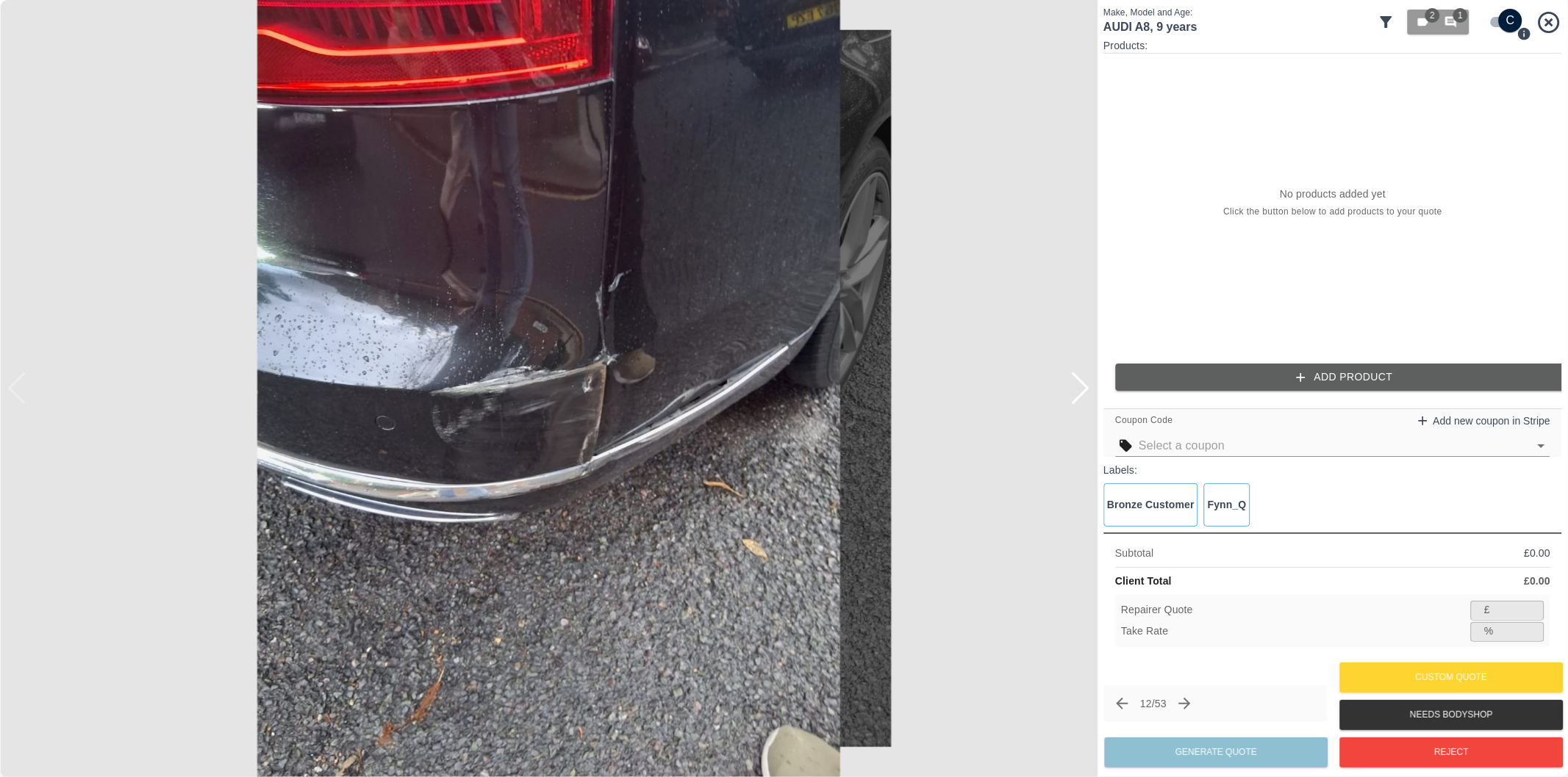
click at [709, 417] on img at bounding box center [549, 388] width 1097 height 777
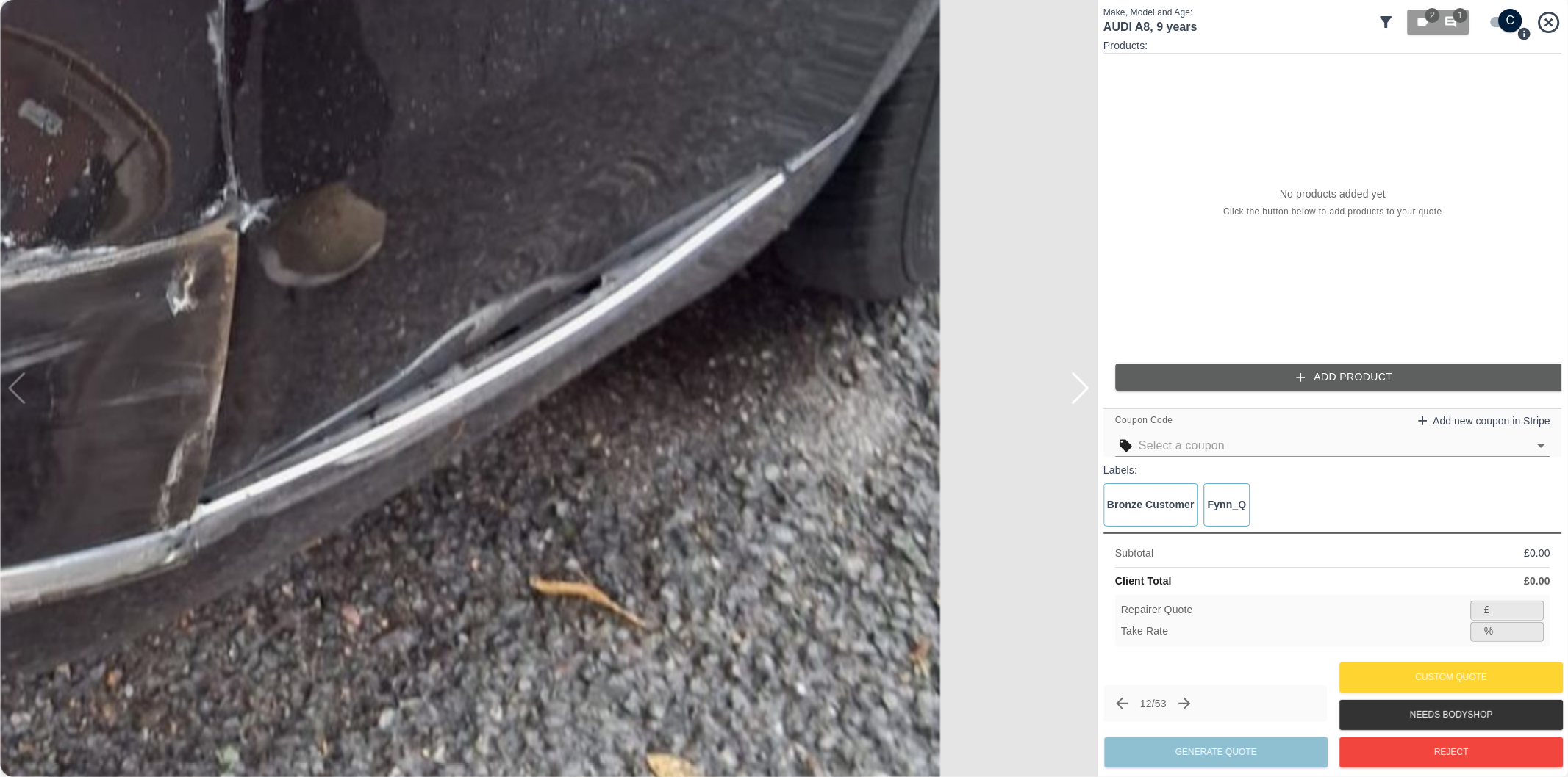
click at [584, 394] on img at bounding box center [66, 302] width 3292 height 2332
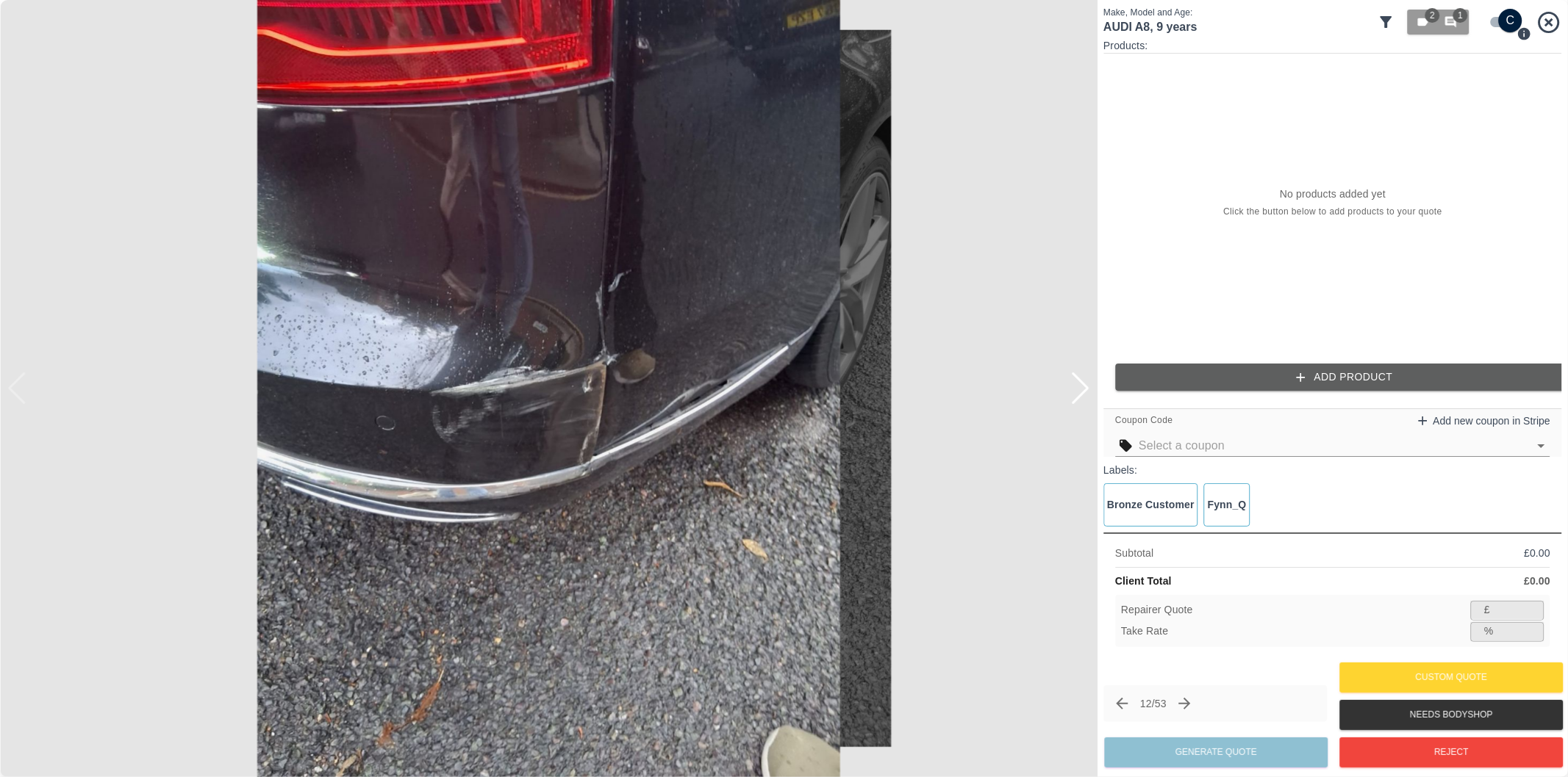
click at [1083, 385] on div at bounding box center [1080, 388] width 20 height 32
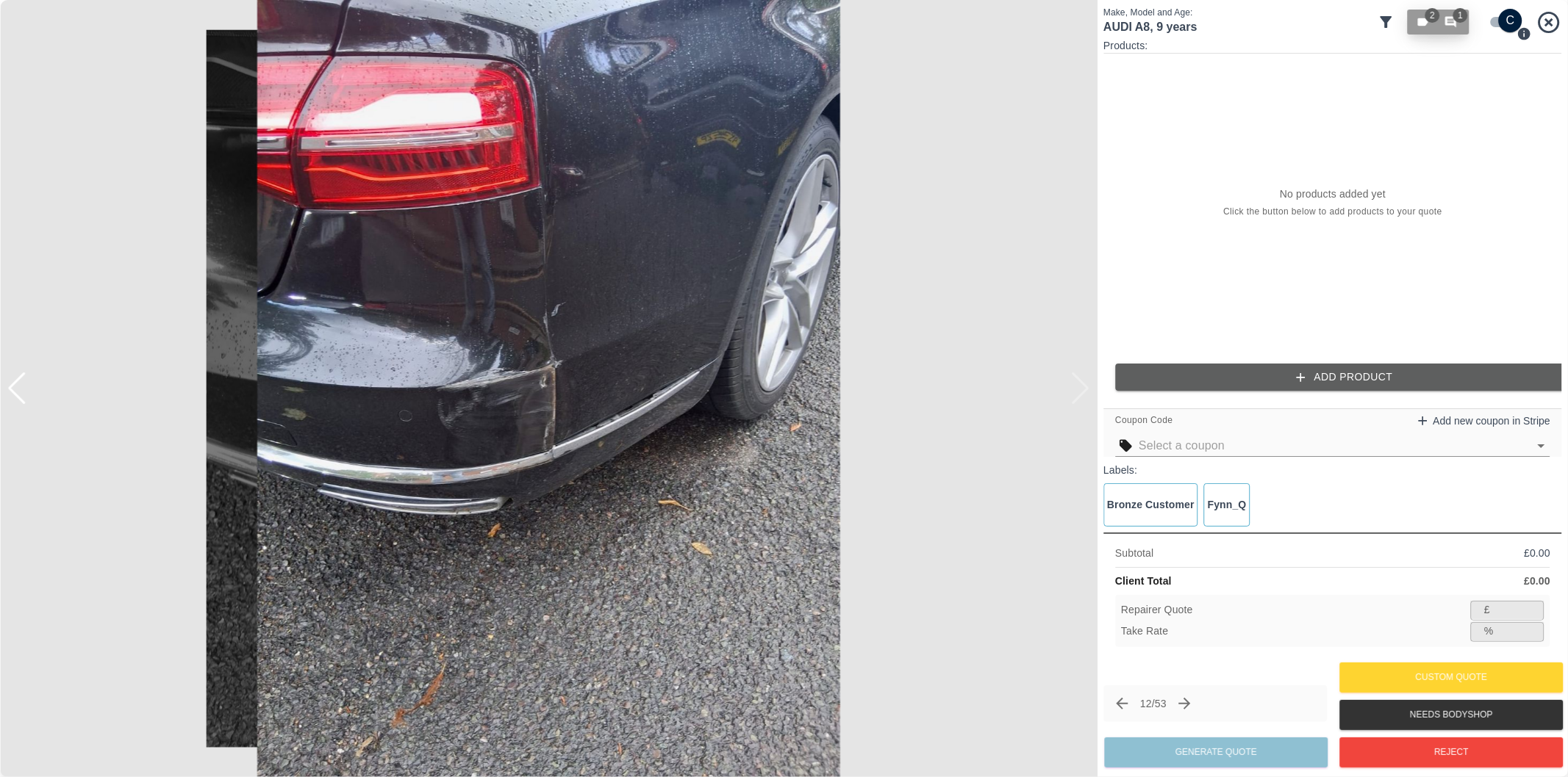
click at [1451, 28] on icon "button" at bounding box center [1451, 22] width 13 height 13
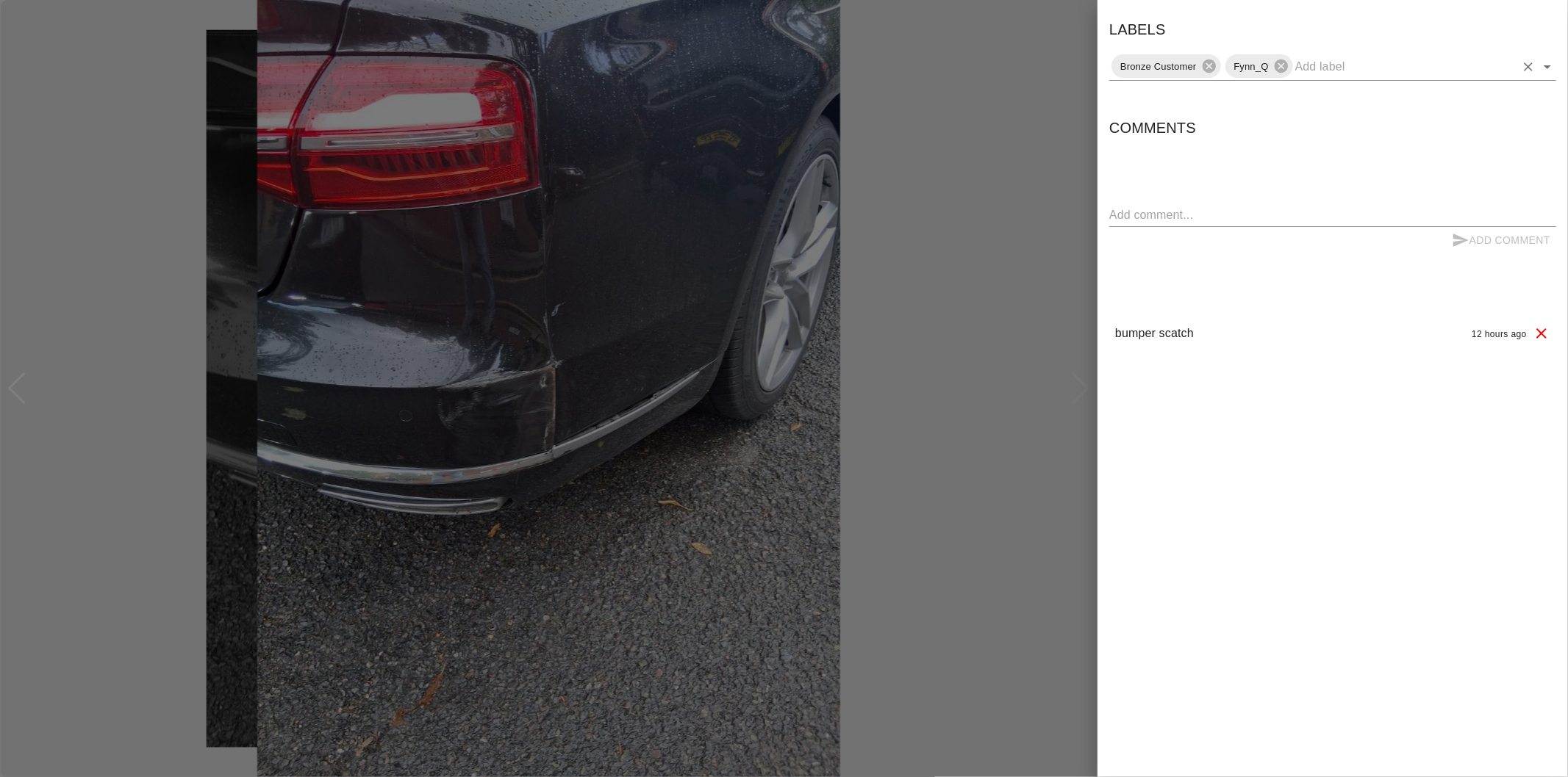
click at [1547, 66] on icon "Open" at bounding box center [1547, 67] width 7 height 4
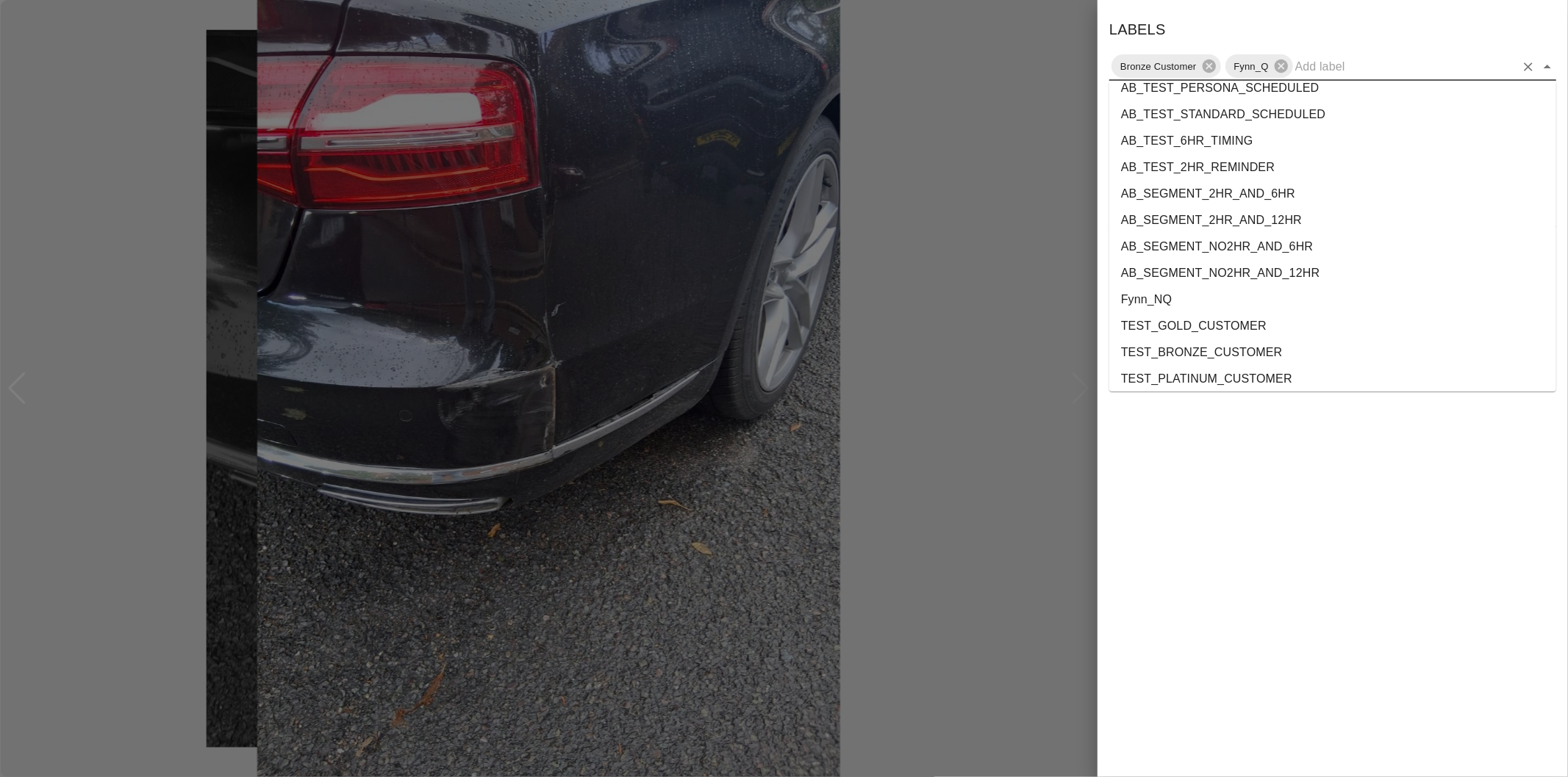
scroll to position [2689, 0]
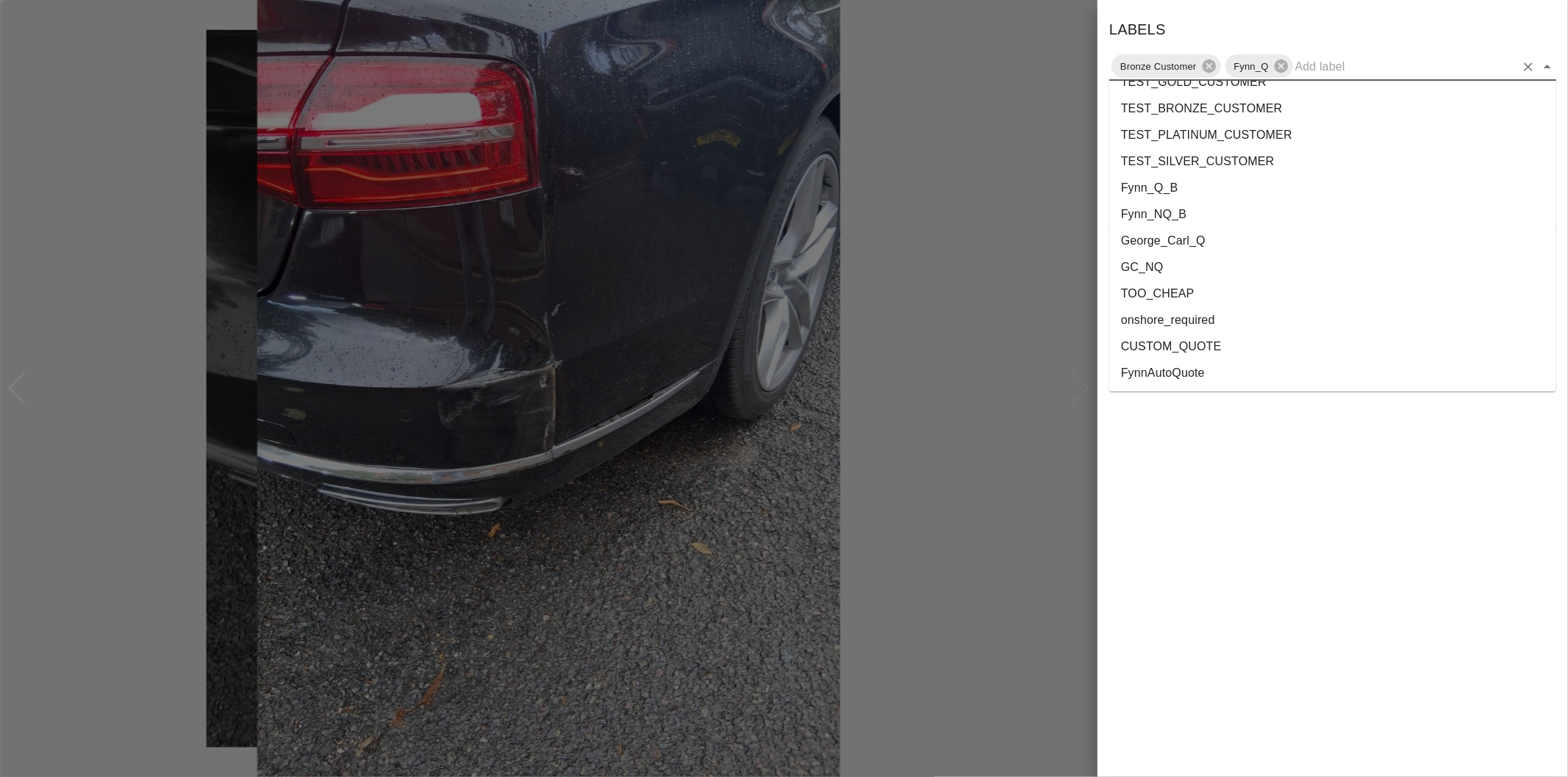
click at [1191, 322] on li "onshore_required" at bounding box center [1333, 320] width 447 height 27
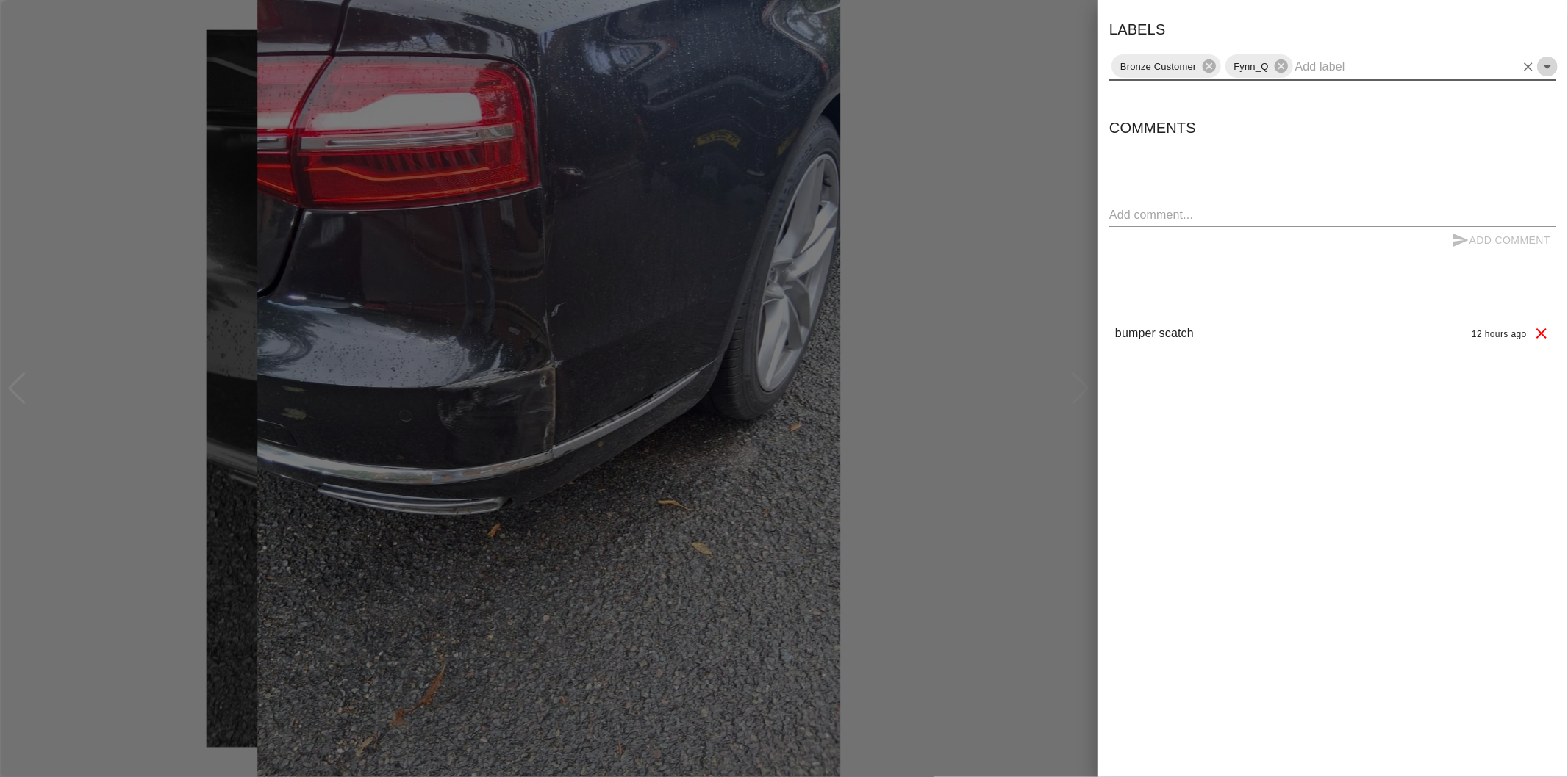
click at [1546, 63] on icon "Open" at bounding box center [1547, 67] width 18 height 18
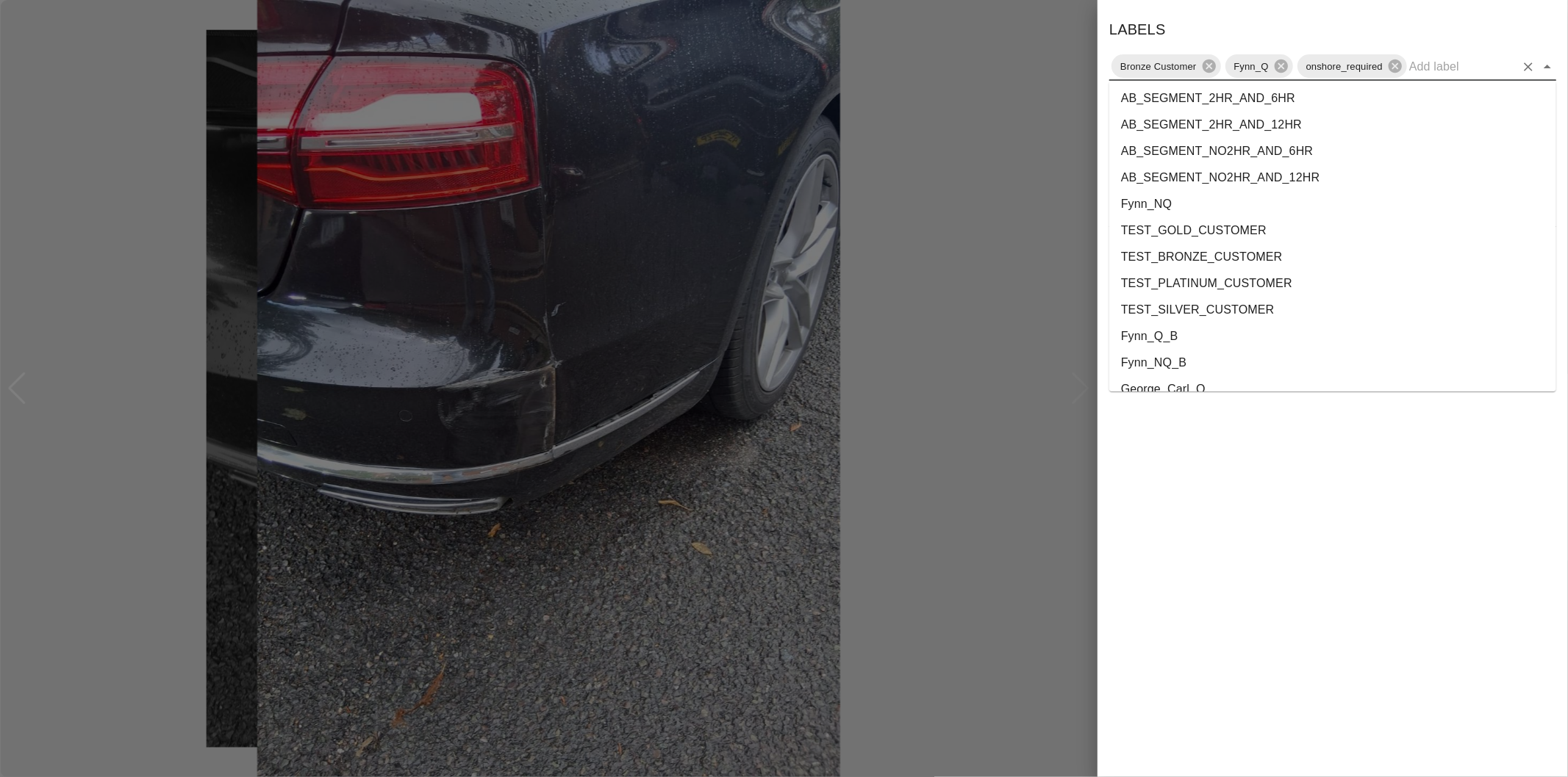
scroll to position [2662, 0]
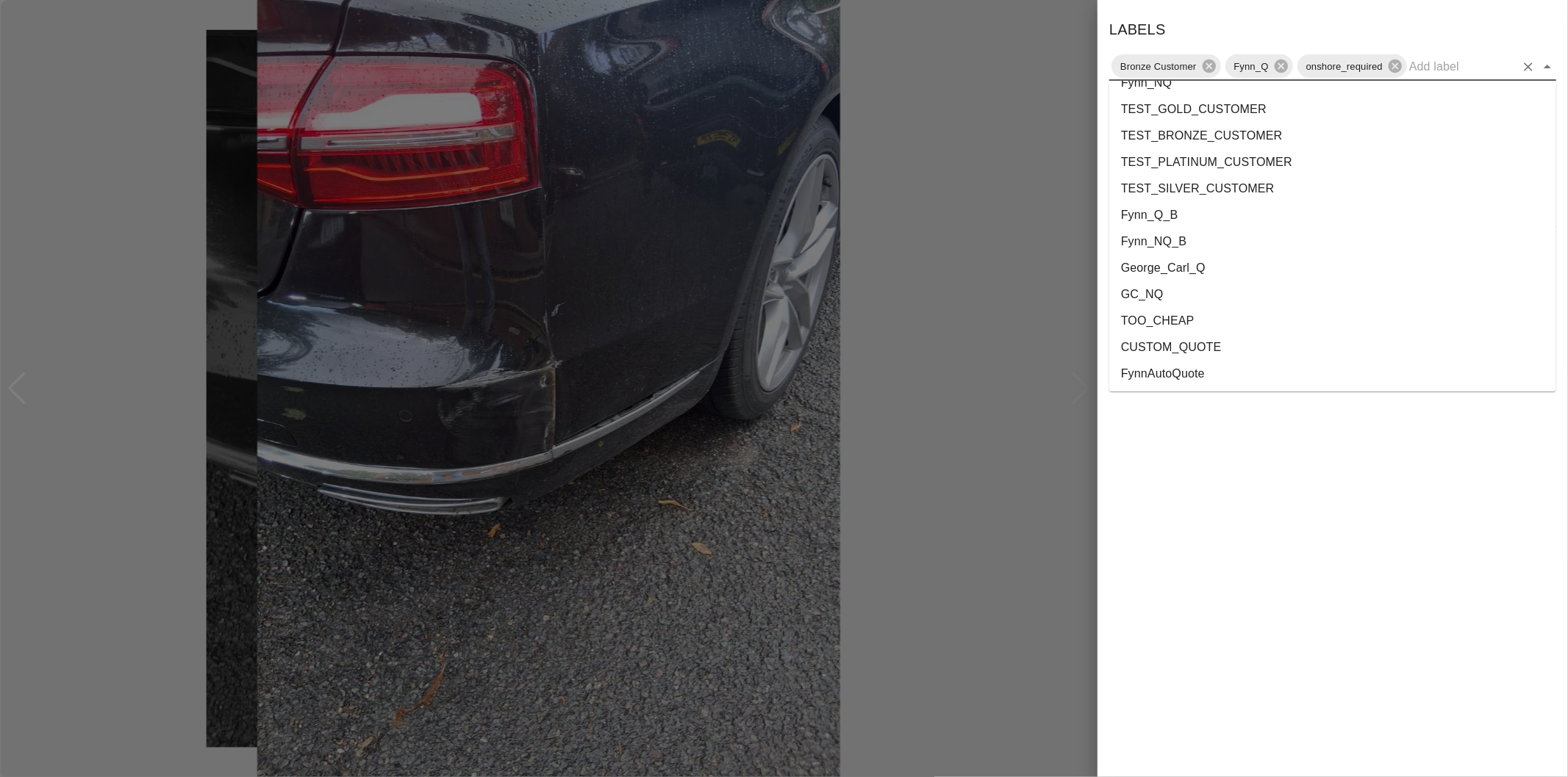
click at [1192, 274] on li "George_Carl_Q" at bounding box center [1333, 268] width 447 height 27
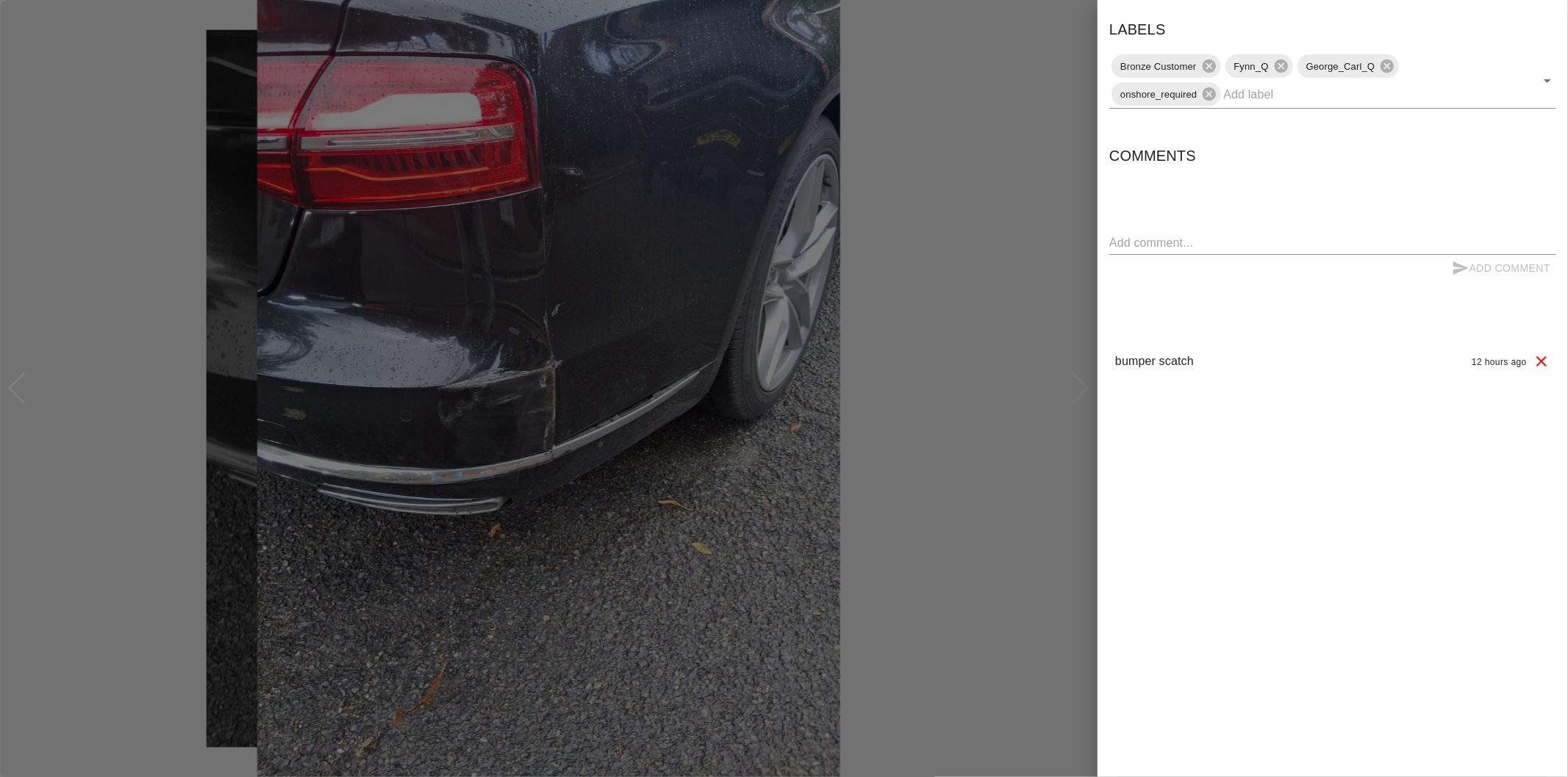
click at [1039, 372] on div at bounding box center [784, 388] width 1568 height 777
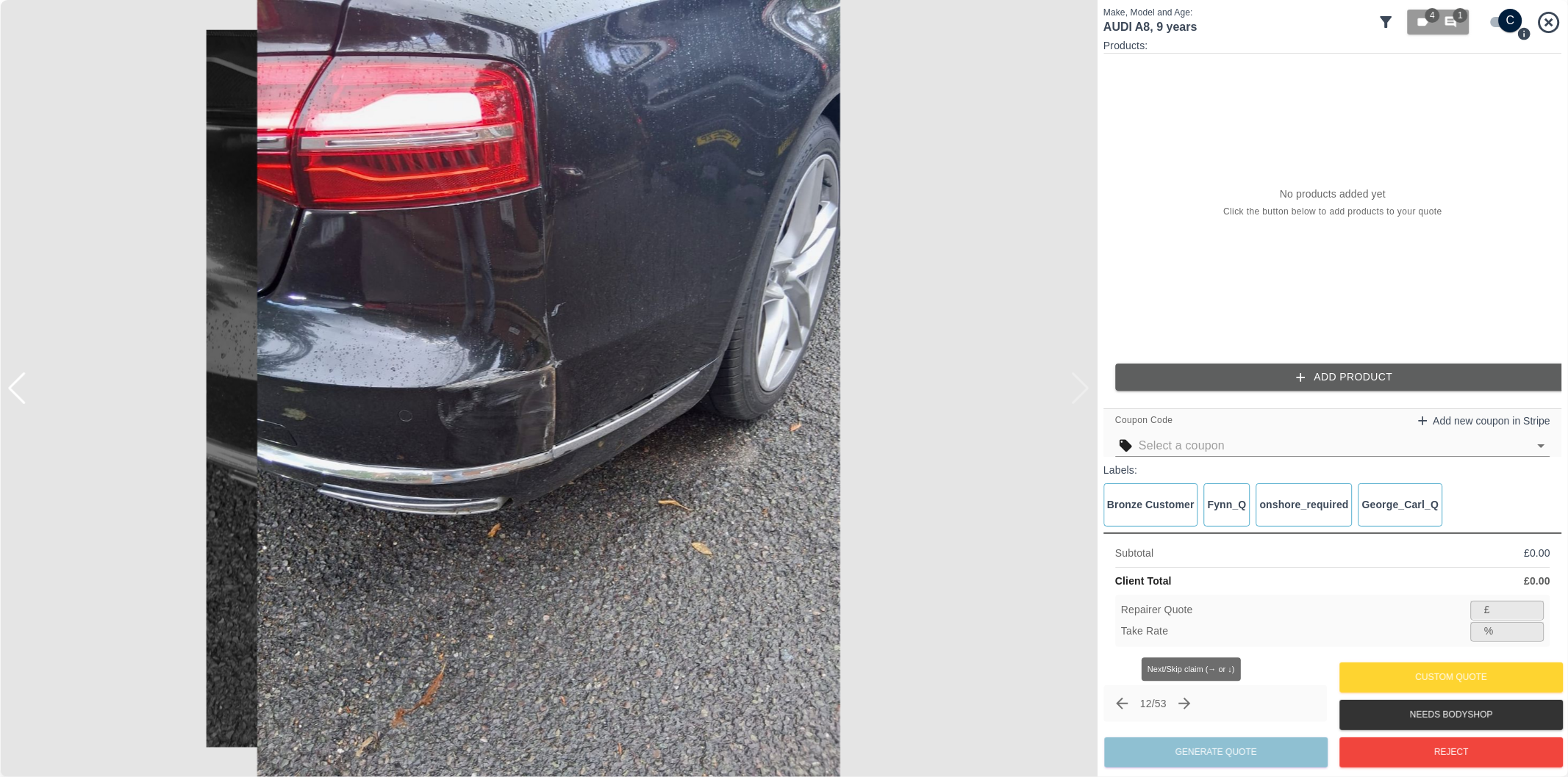
click at [1191, 708] on icon "Next claim" at bounding box center [1185, 704] width 12 height 12
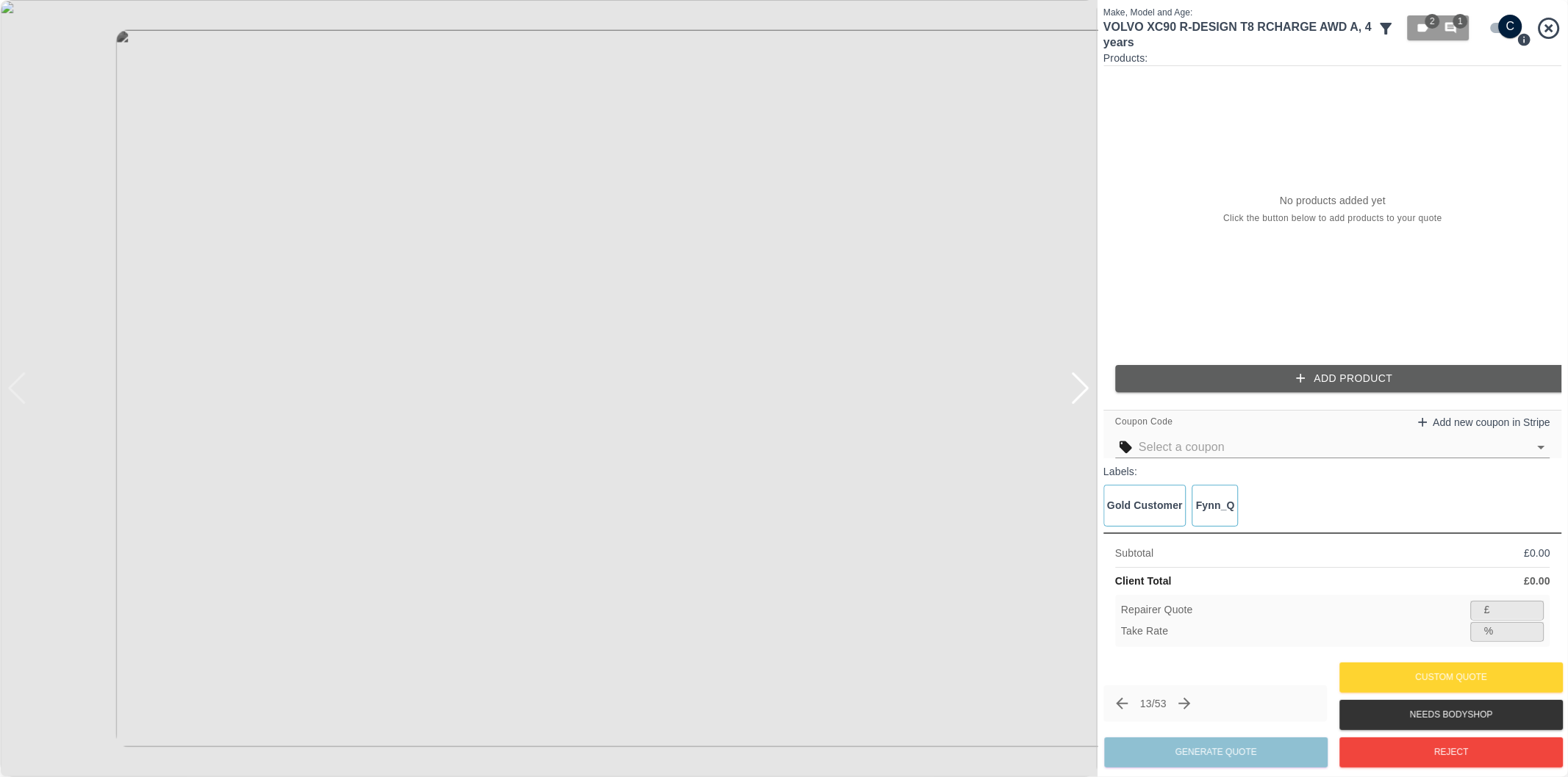
click at [1087, 388] on div at bounding box center [1080, 388] width 20 height 32
click at [1087, 388] on img at bounding box center [549, 388] width 1097 height 777
click at [1455, 28] on icon "button" at bounding box center [1450, 28] width 11 height 11
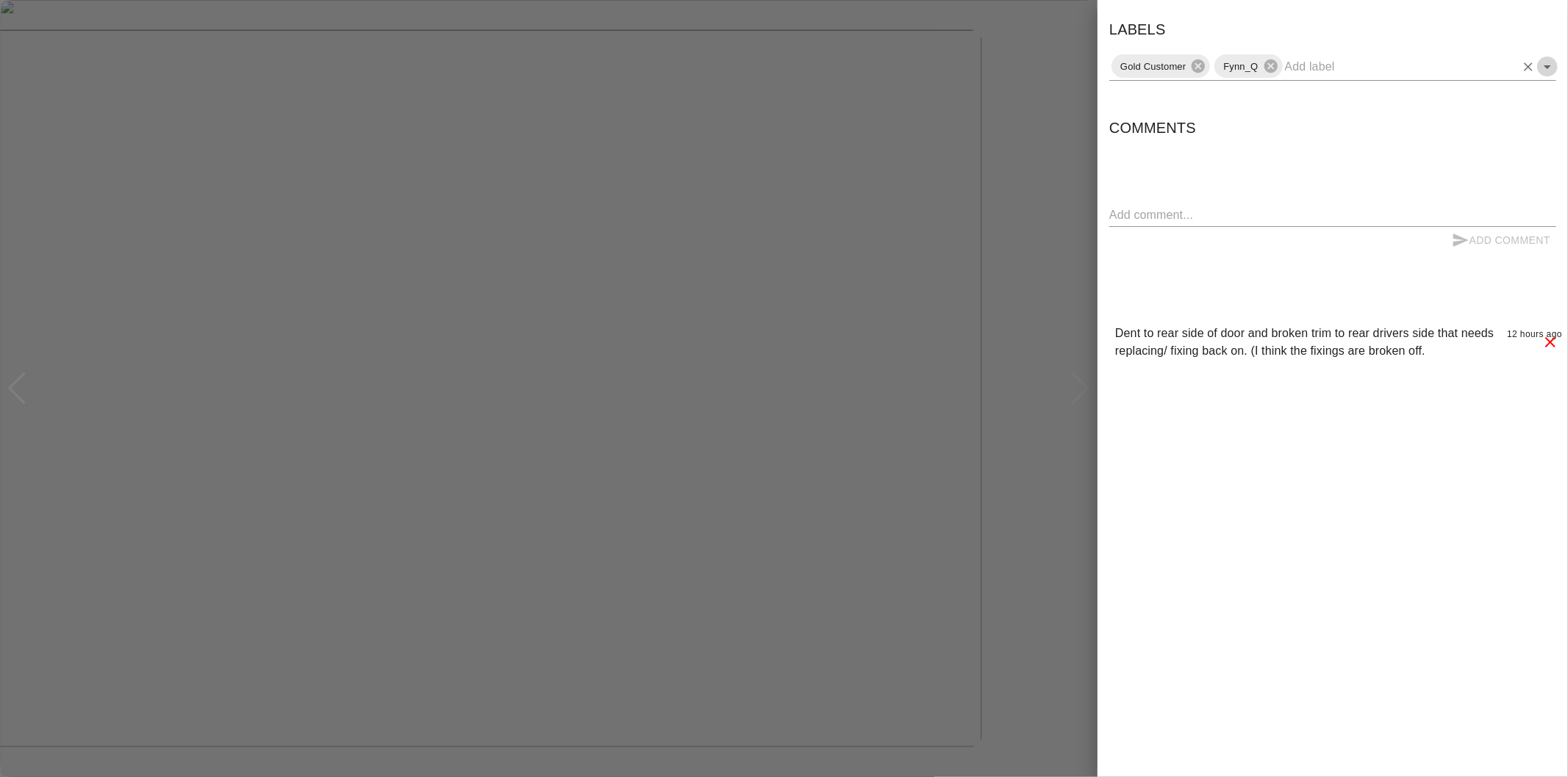
click at [1549, 63] on icon "Open" at bounding box center [1547, 67] width 18 height 18
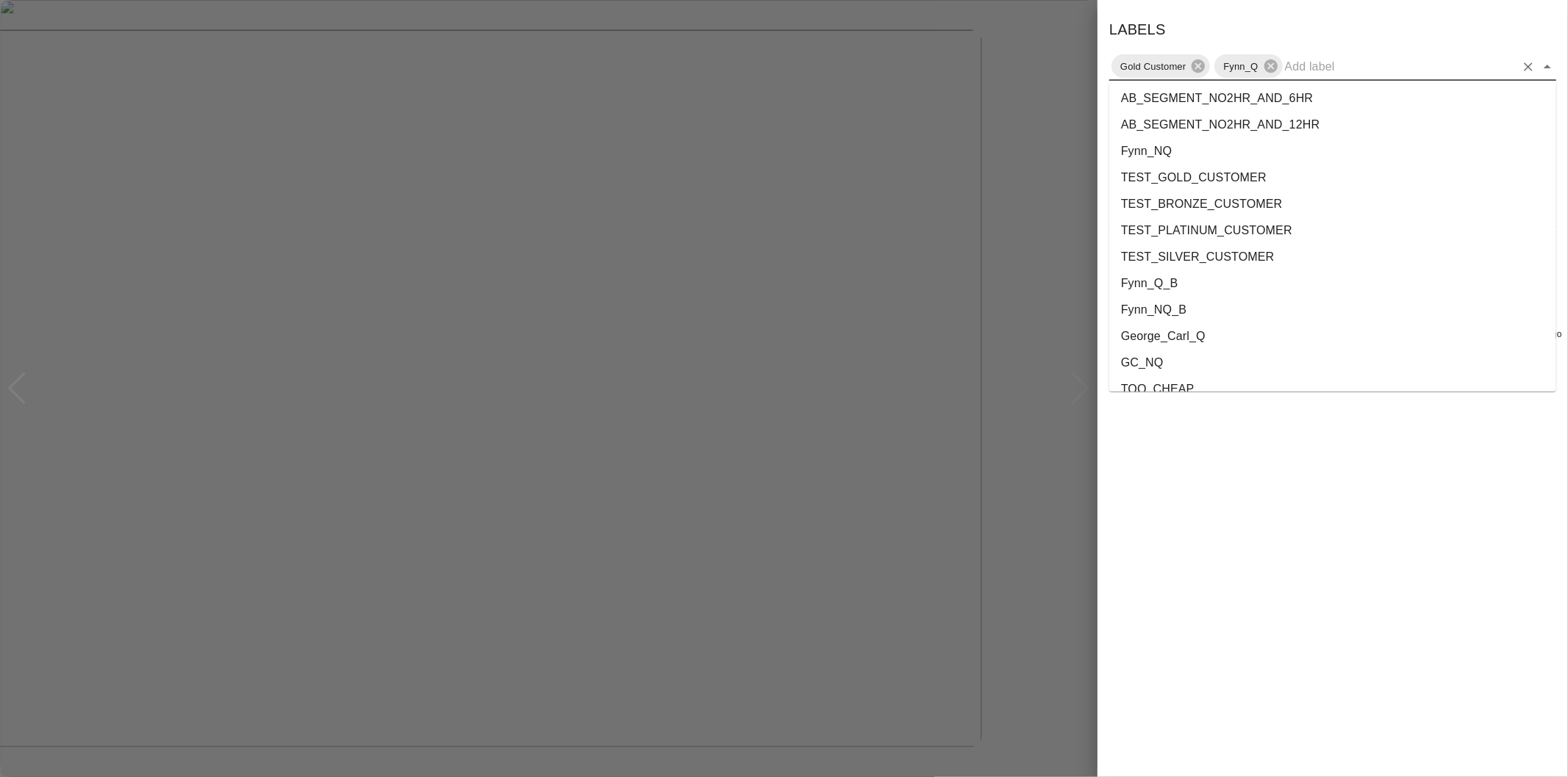
scroll to position [2689, 0]
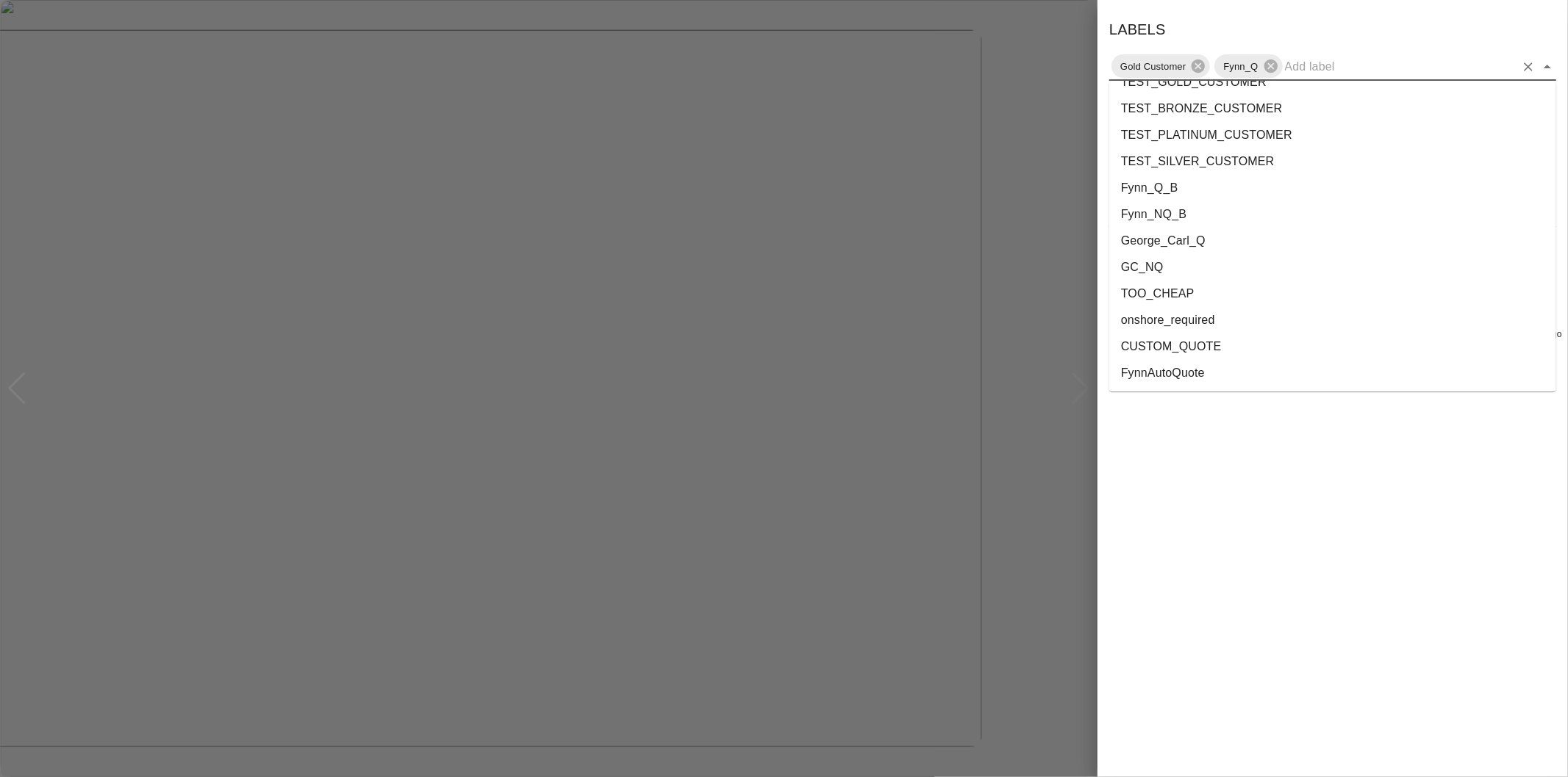
click at [1237, 317] on li "onshore_required" at bounding box center [1333, 320] width 447 height 27
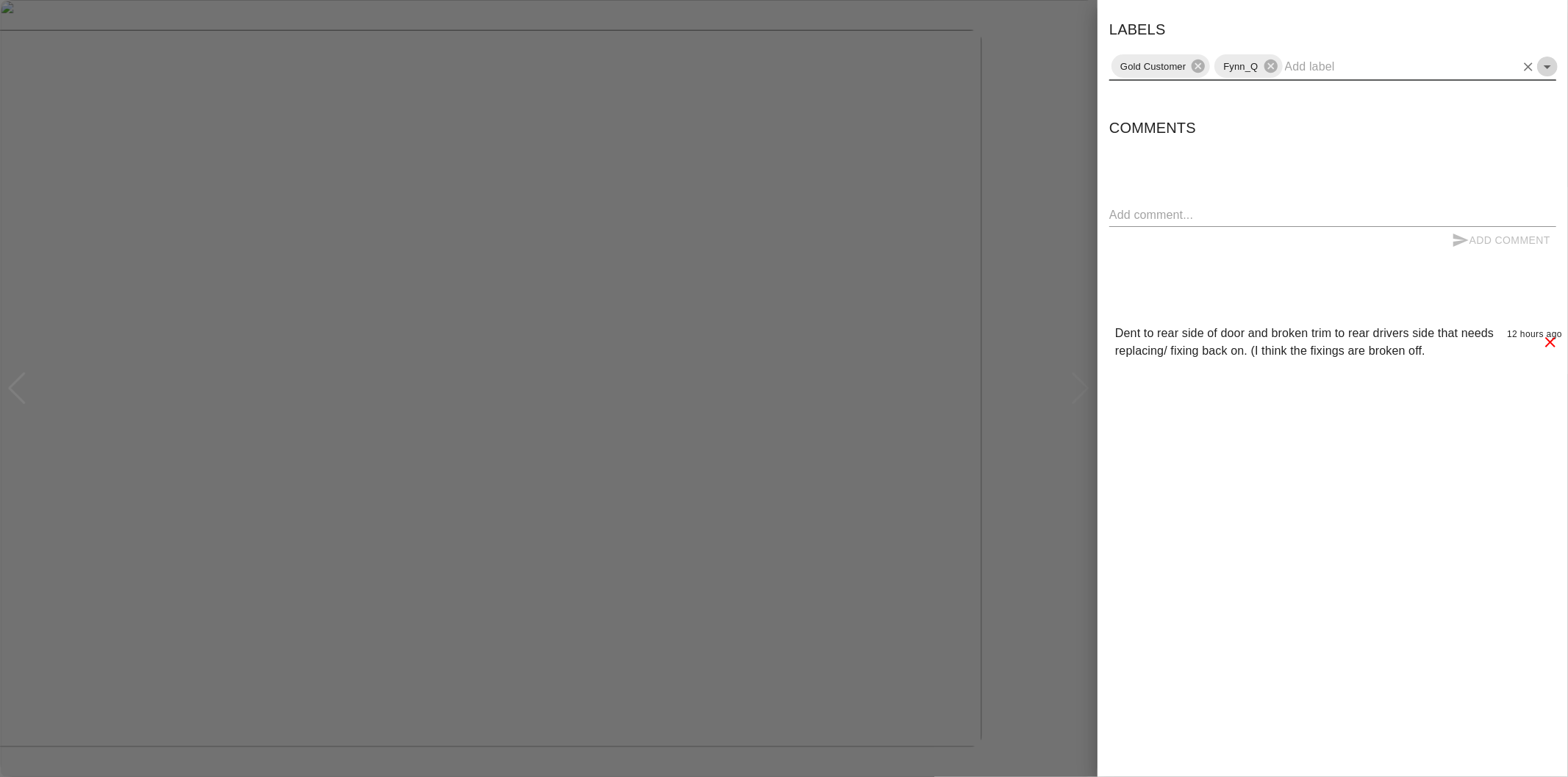
click at [1546, 67] on icon "Open" at bounding box center [1547, 67] width 7 height 4
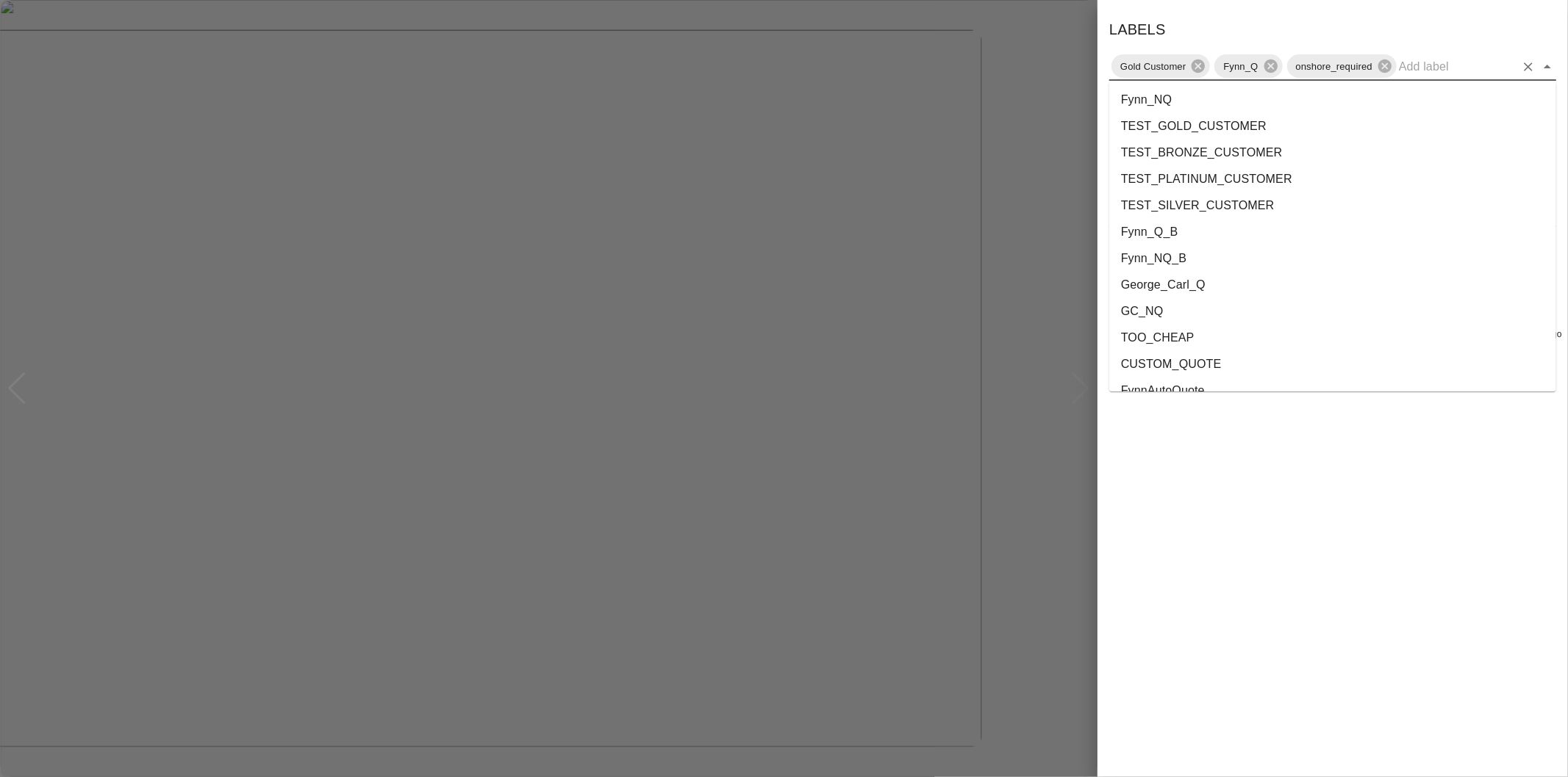
scroll to position [2662, 0]
click at [1236, 265] on li "George_Carl_Q" at bounding box center [1333, 268] width 447 height 27
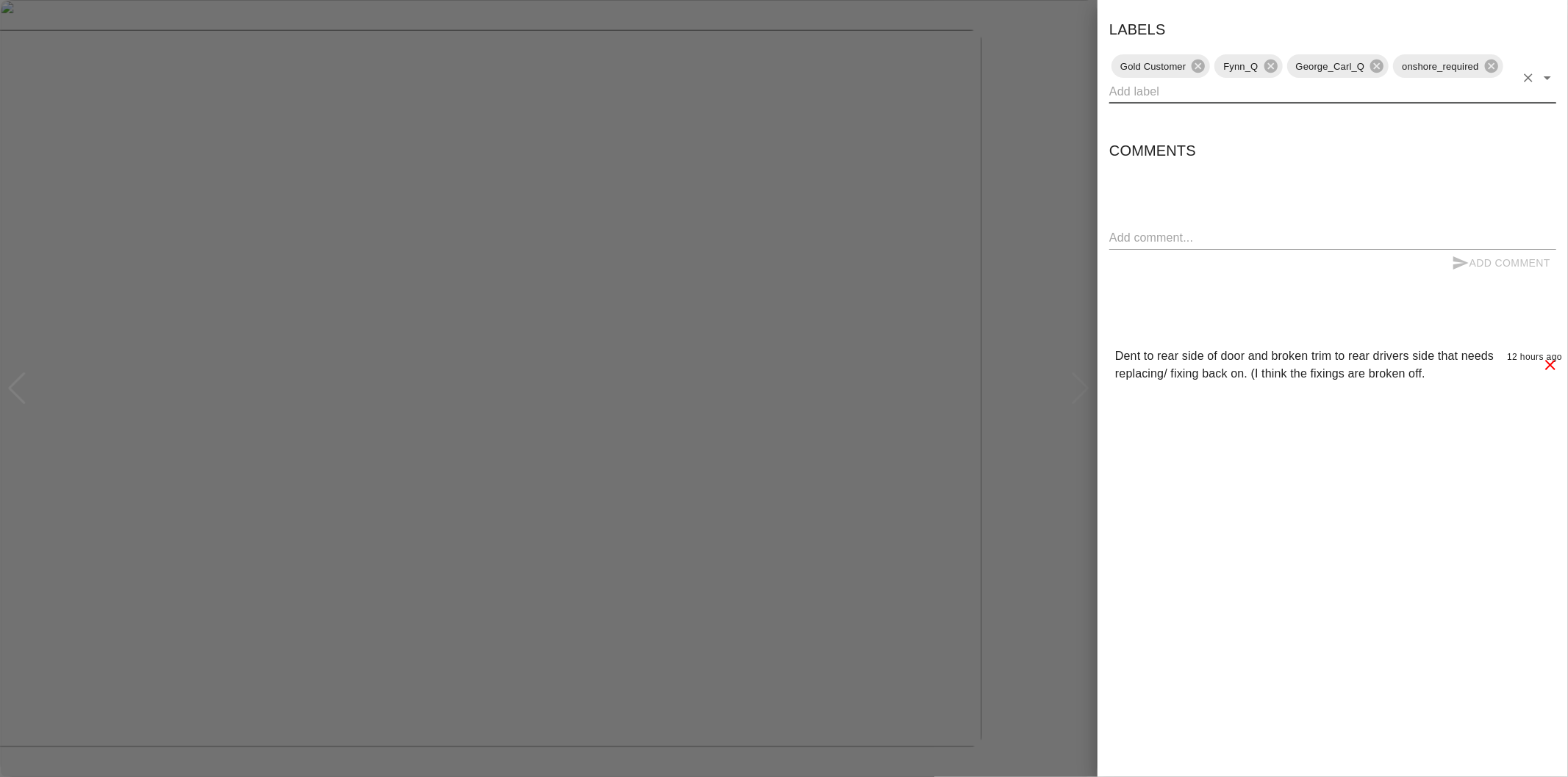
click at [1077, 252] on div at bounding box center [784, 388] width 1568 height 777
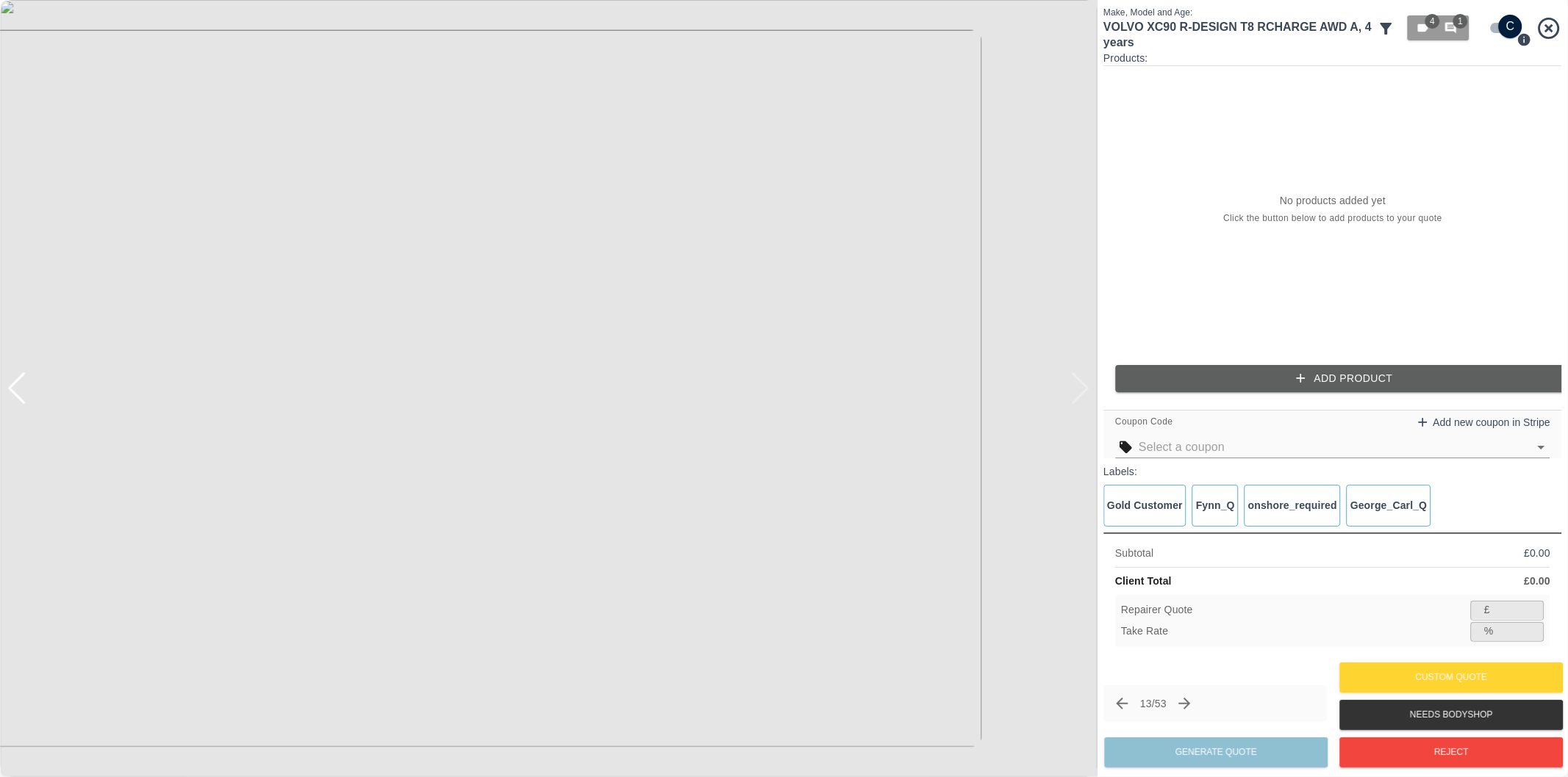
click at [1194, 706] on icon "Next claim" at bounding box center [1185, 704] width 18 height 18
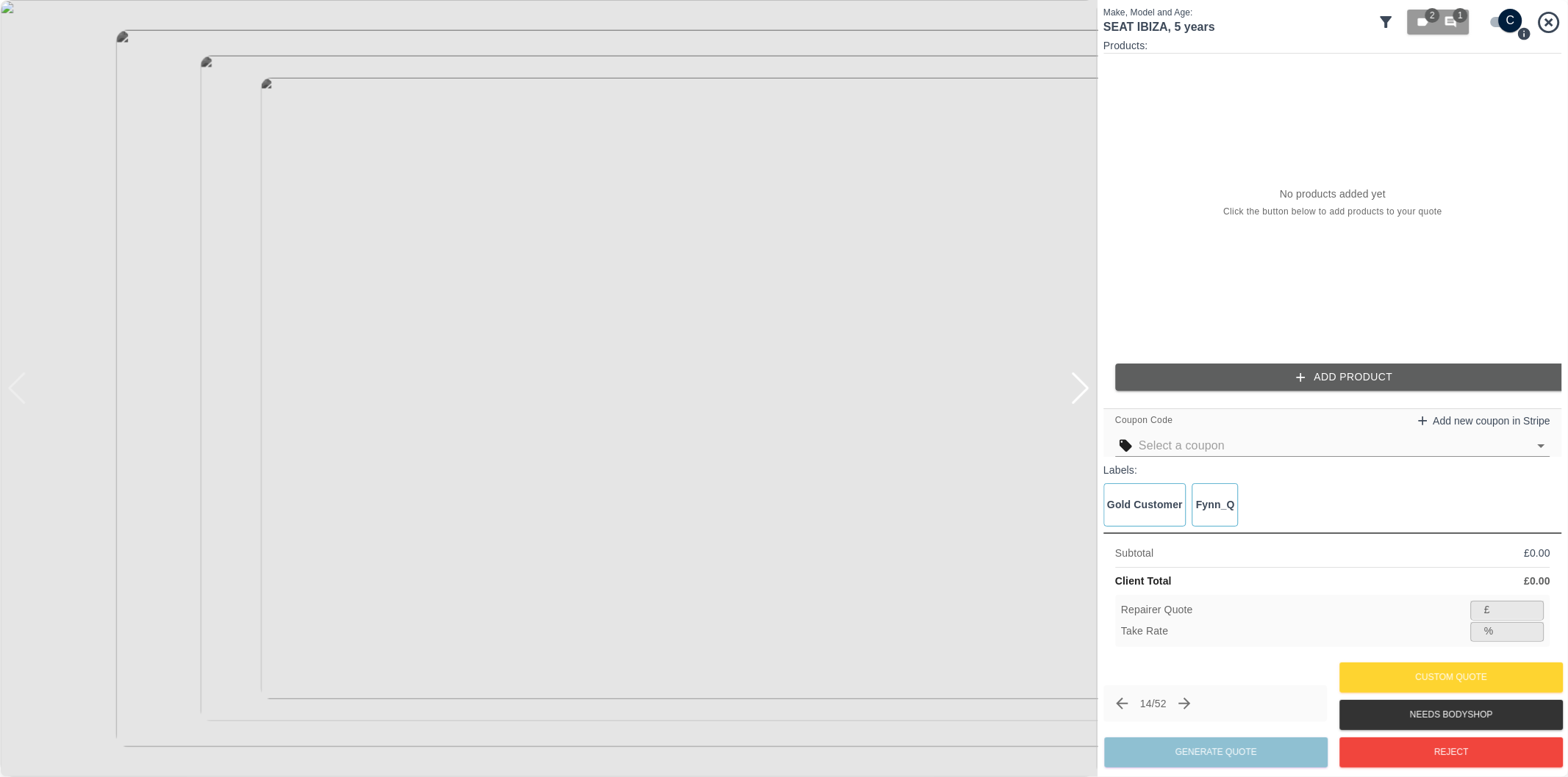
click at [1085, 396] on div at bounding box center [1080, 388] width 20 height 32
click at [1085, 396] on div at bounding box center [549, 388] width 1097 height 777
click at [1083, 391] on div at bounding box center [549, 388] width 1097 height 777
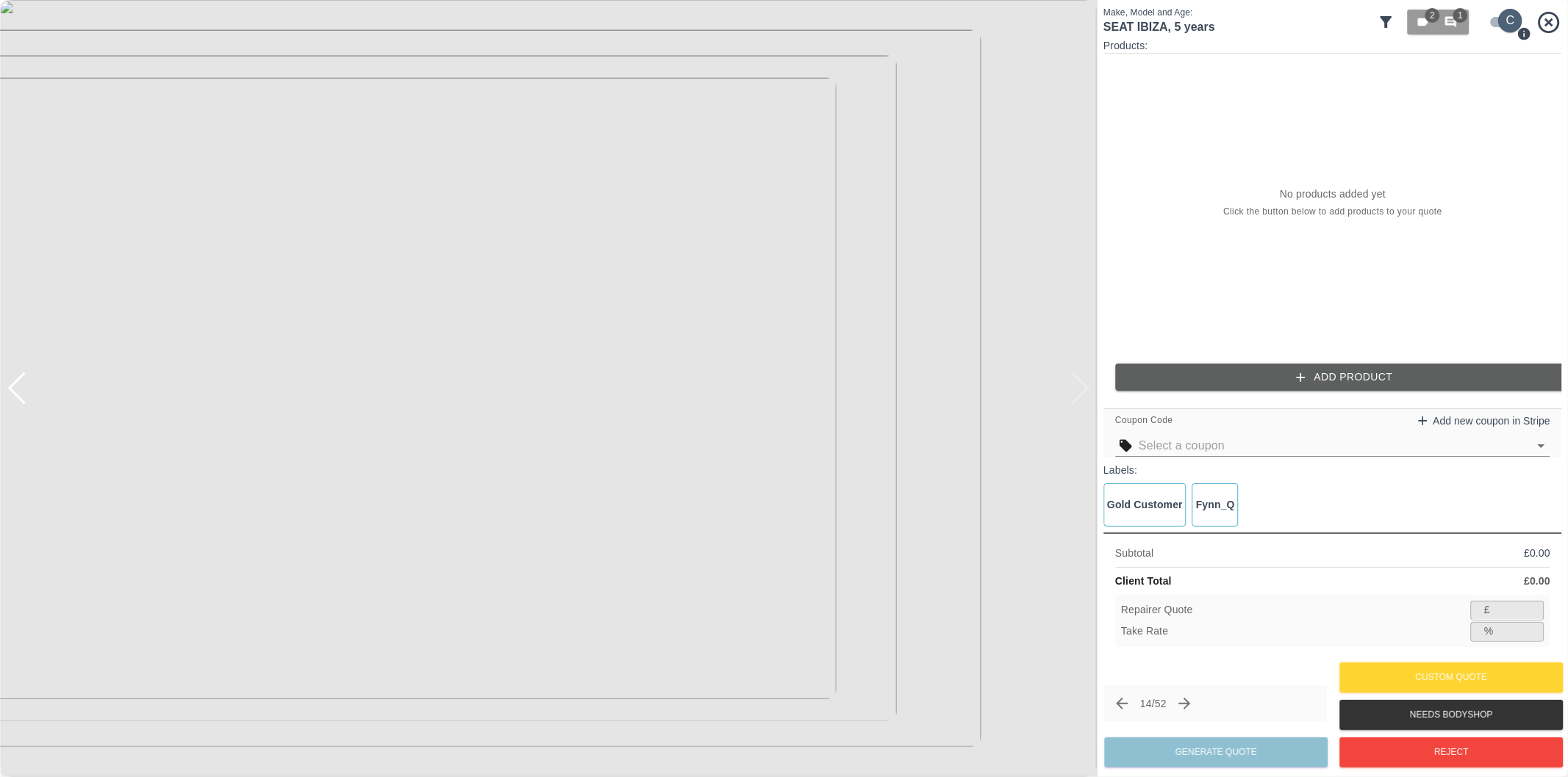
click at [1496, 20] on input "checkbox" at bounding box center [1510, 21] width 71 height 24
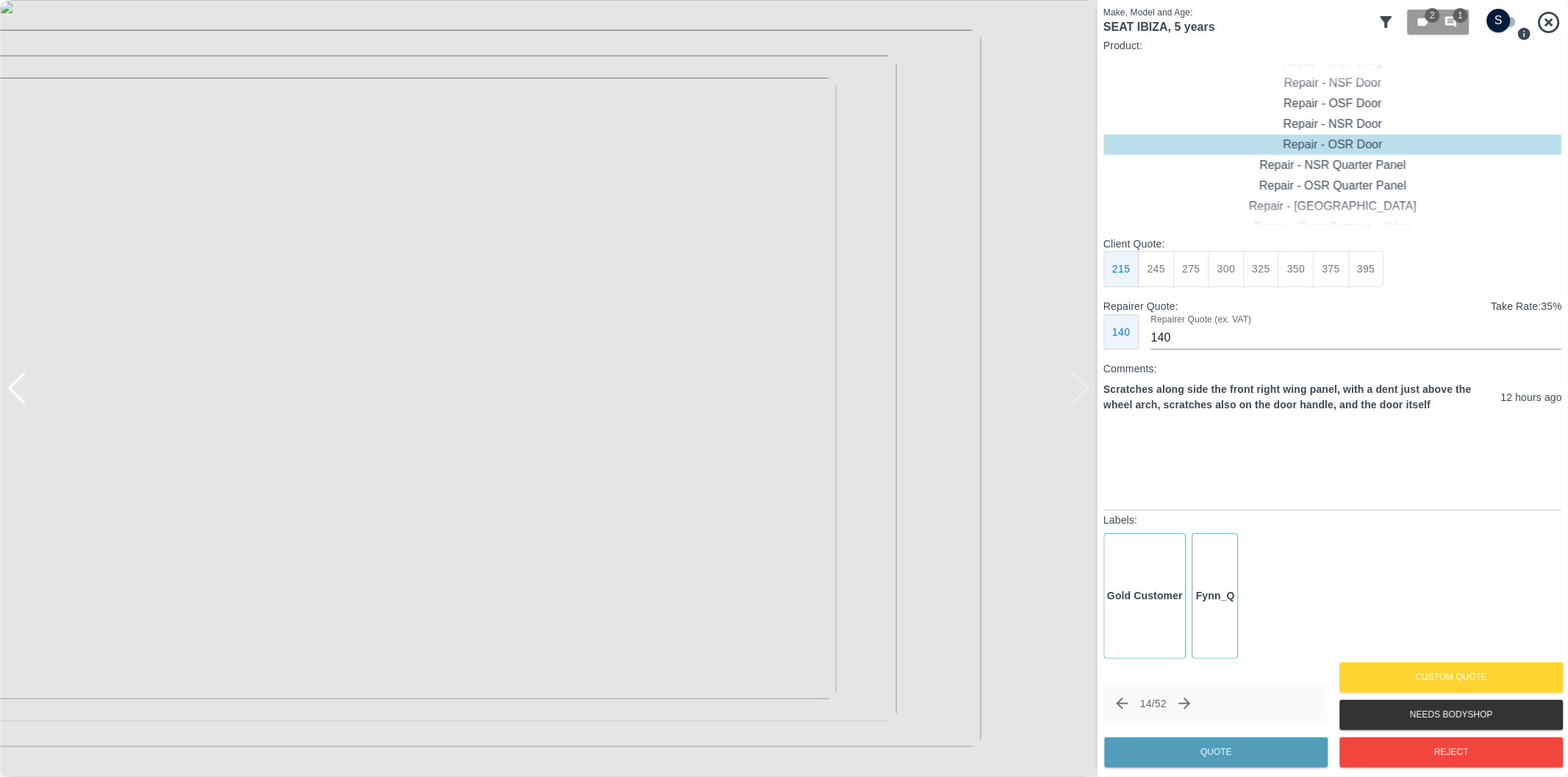
click at [17, 390] on div at bounding box center [17, 388] width 20 height 32
click at [17, 390] on img at bounding box center [549, 388] width 1097 height 777
drag, startPoint x: 1086, startPoint y: 397, endPoint x: 1105, endPoint y: 385, distance: 22.5
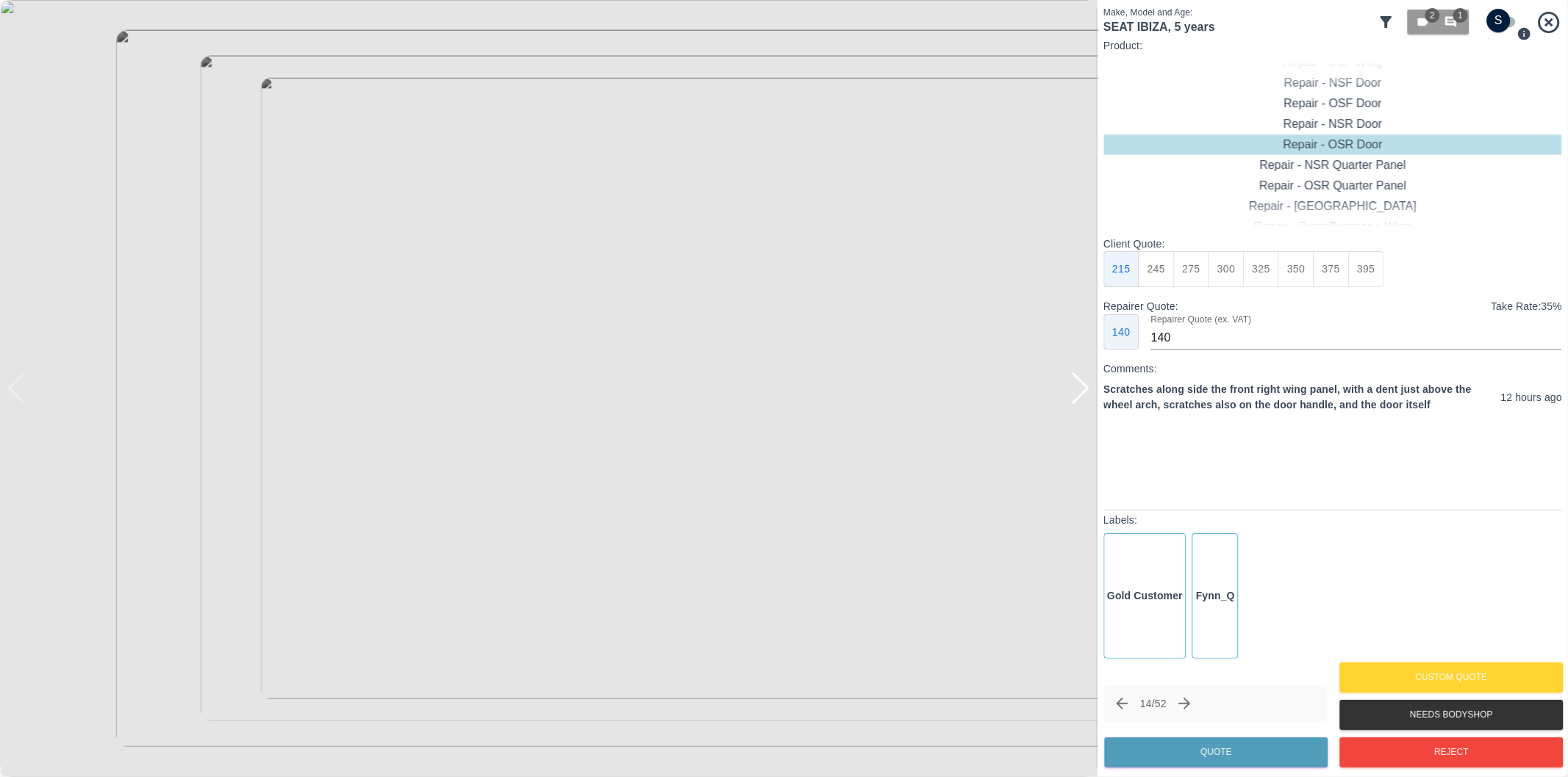
click at [1088, 397] on div at bounding box center [1080, 388] width 20 height 32
click at [1085, 388] on div at bounding box center [1080, 388] width 20 height 32
click at [1502, 16] on input "checkbox" at bounding box center [1499, 21] width 71 height 24
checkbox input "true"
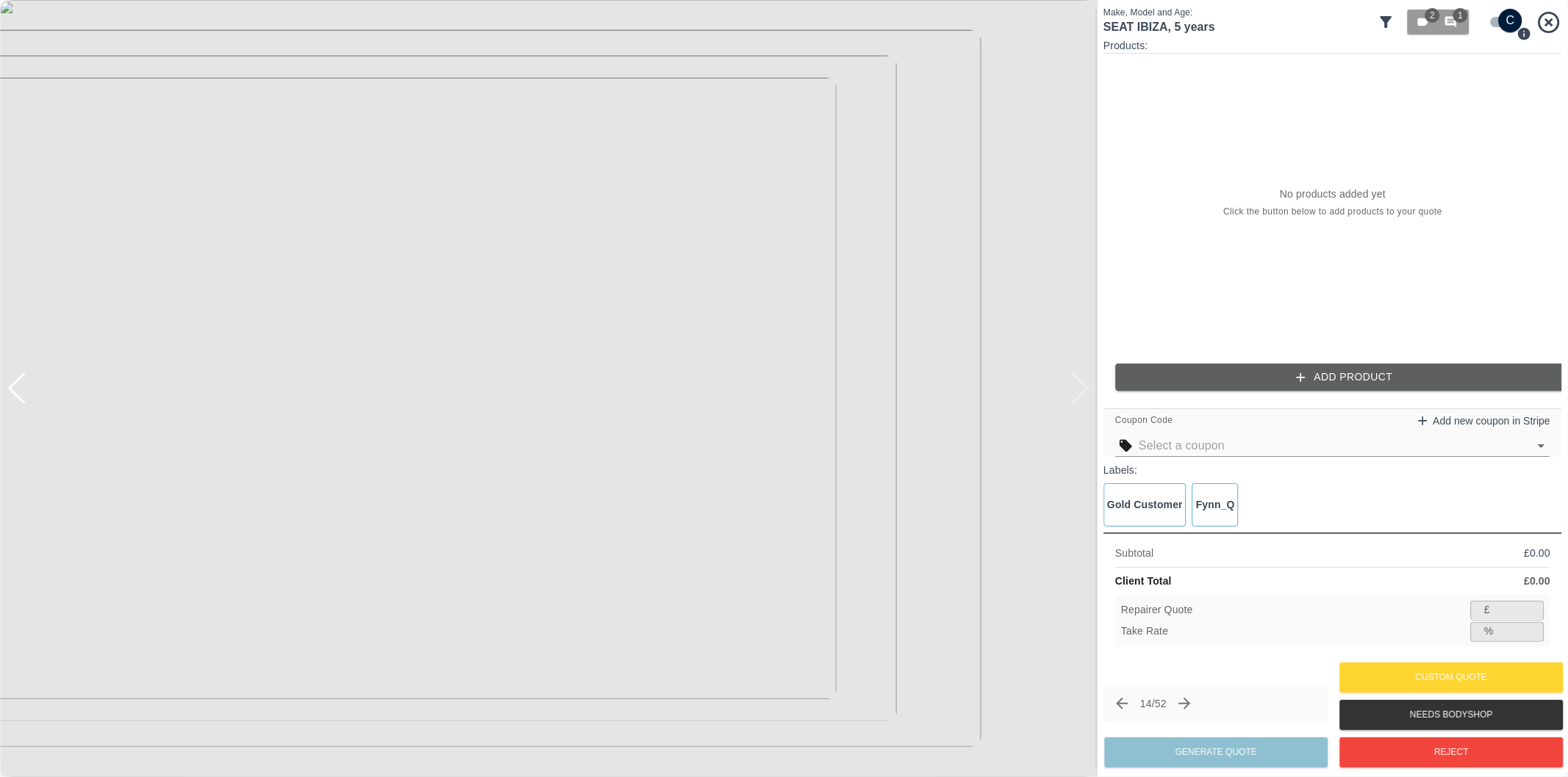
click at [1365, 379] on button "Add Product" at bounding box center [1344, 377] width 458 height 27
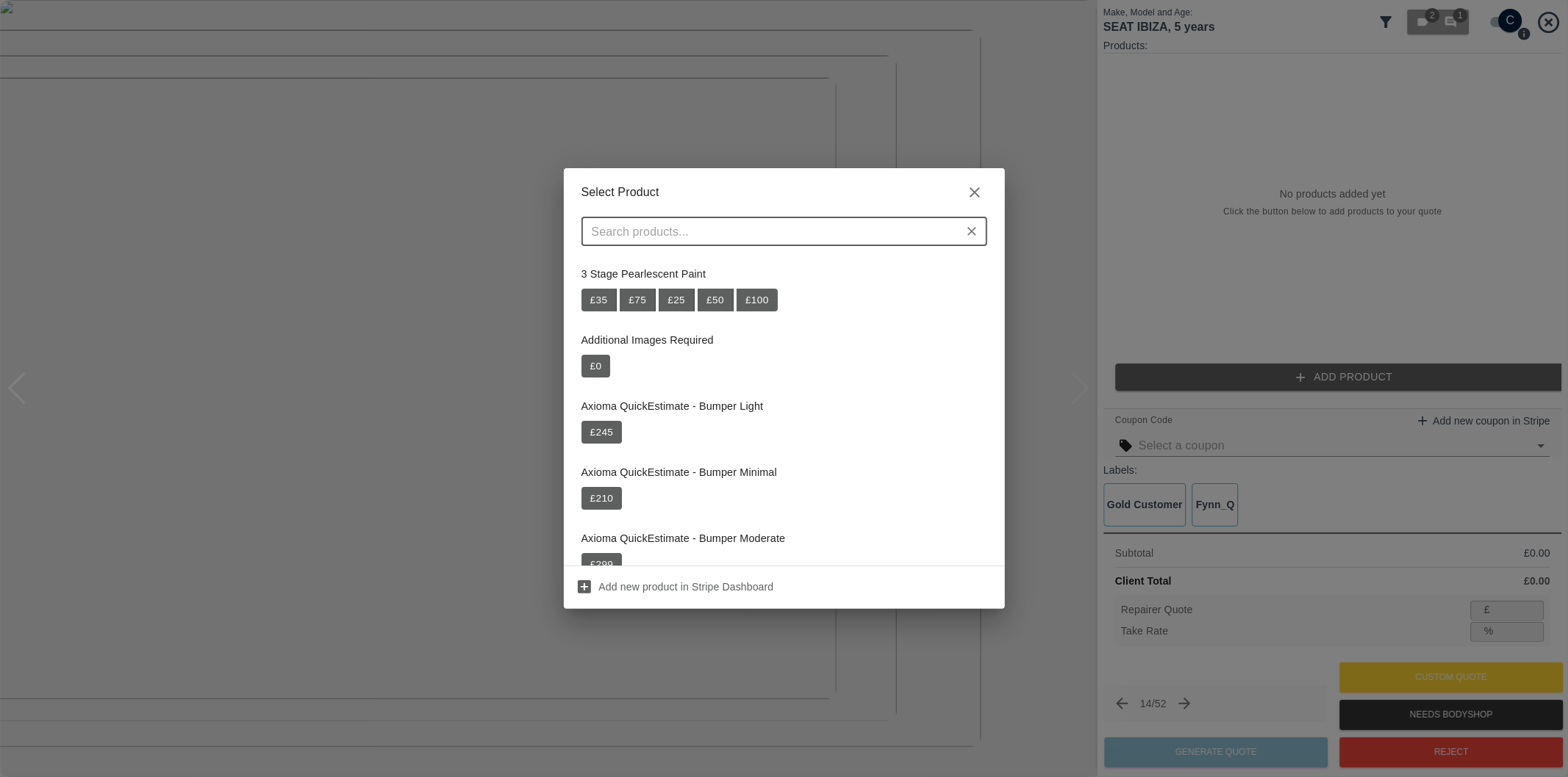
click at [759, 221] on div "​" at bounding box center [784, 231] width 405 height 29
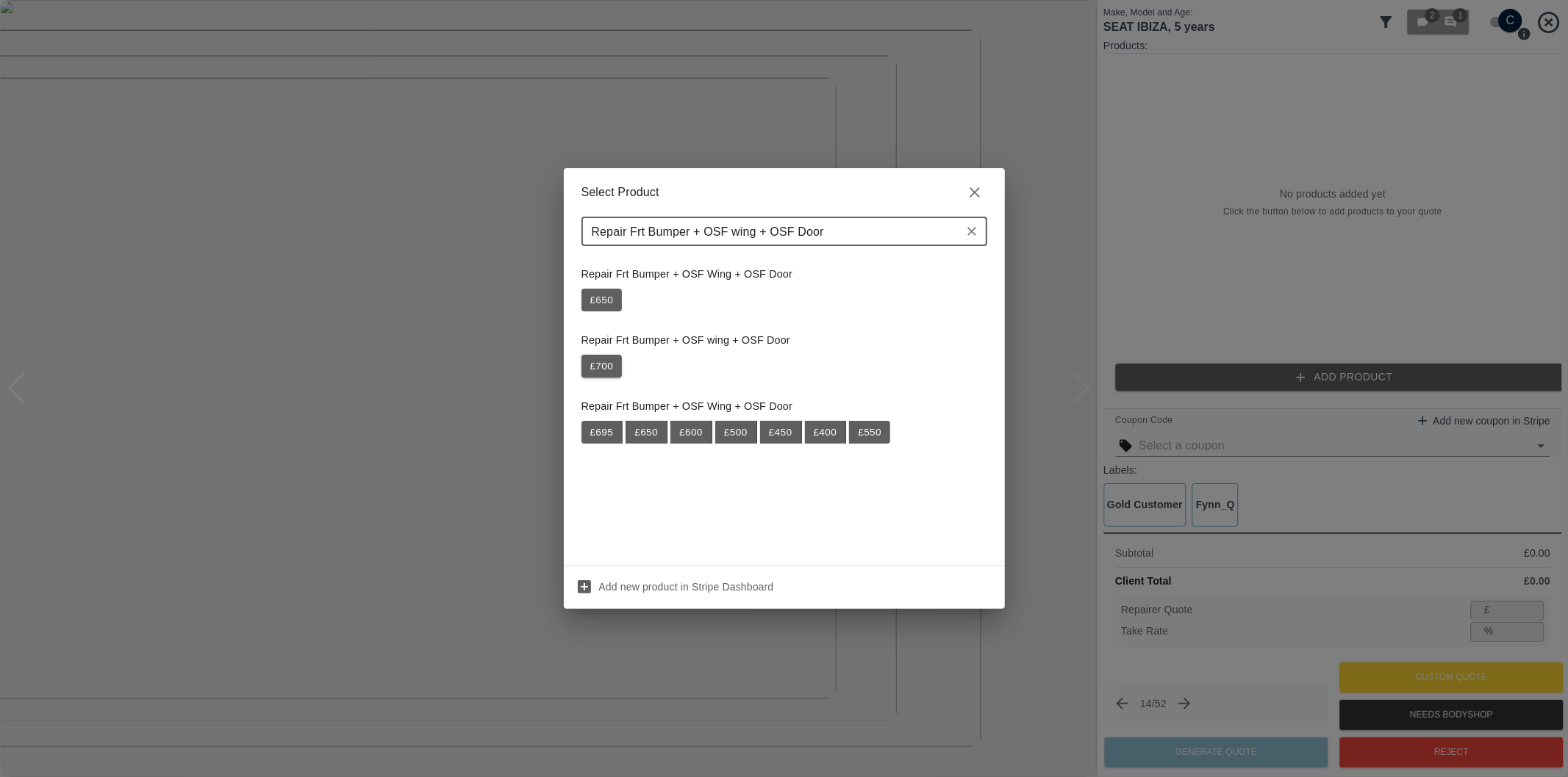
type input "Repair Frt Bumper + OSF wing + OSF Door"
click at [605, 369] on button "£ 700" at bounding box center [601, 367] width 41 height 24
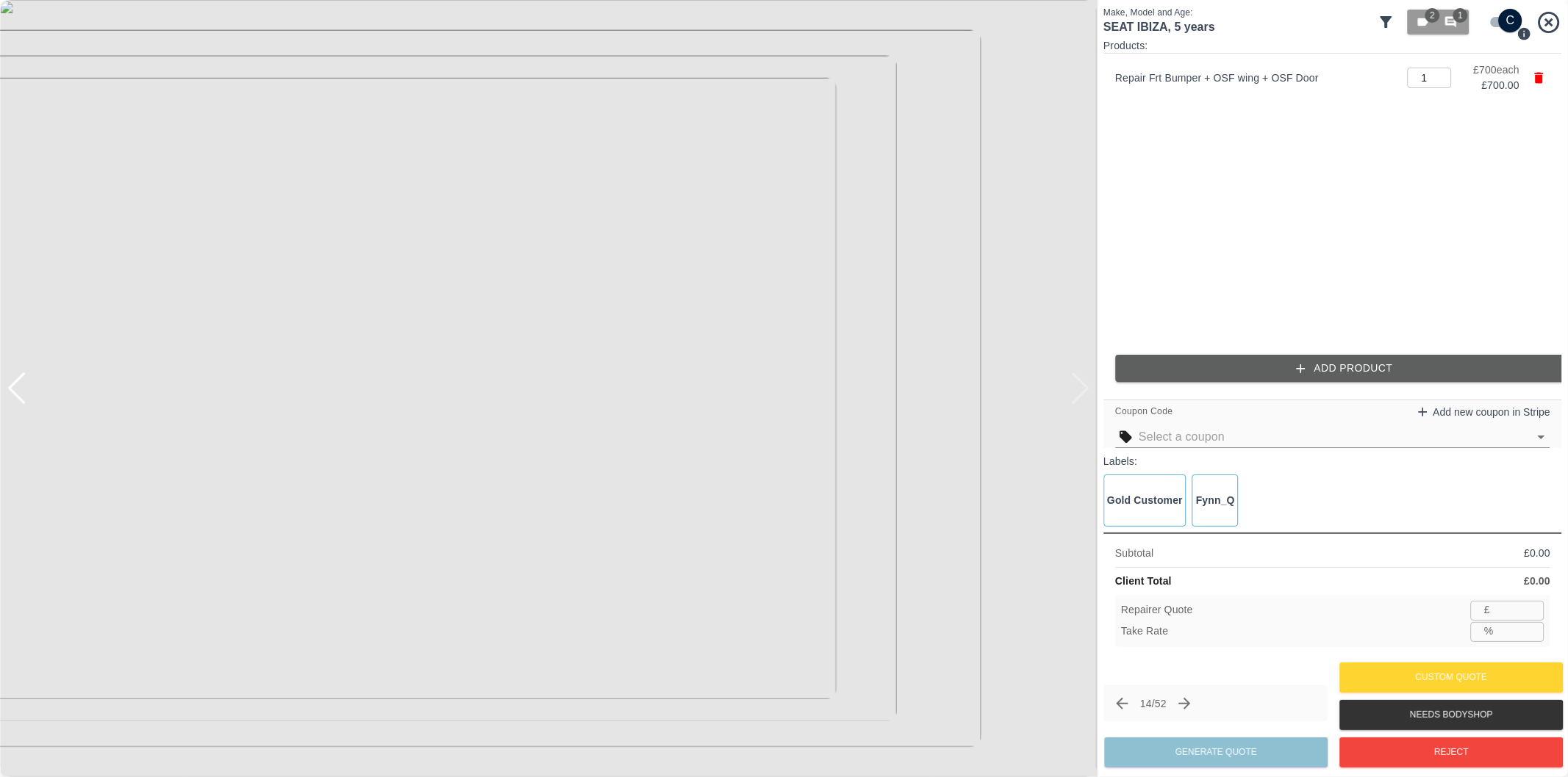
type input "455"
type input "35.0"
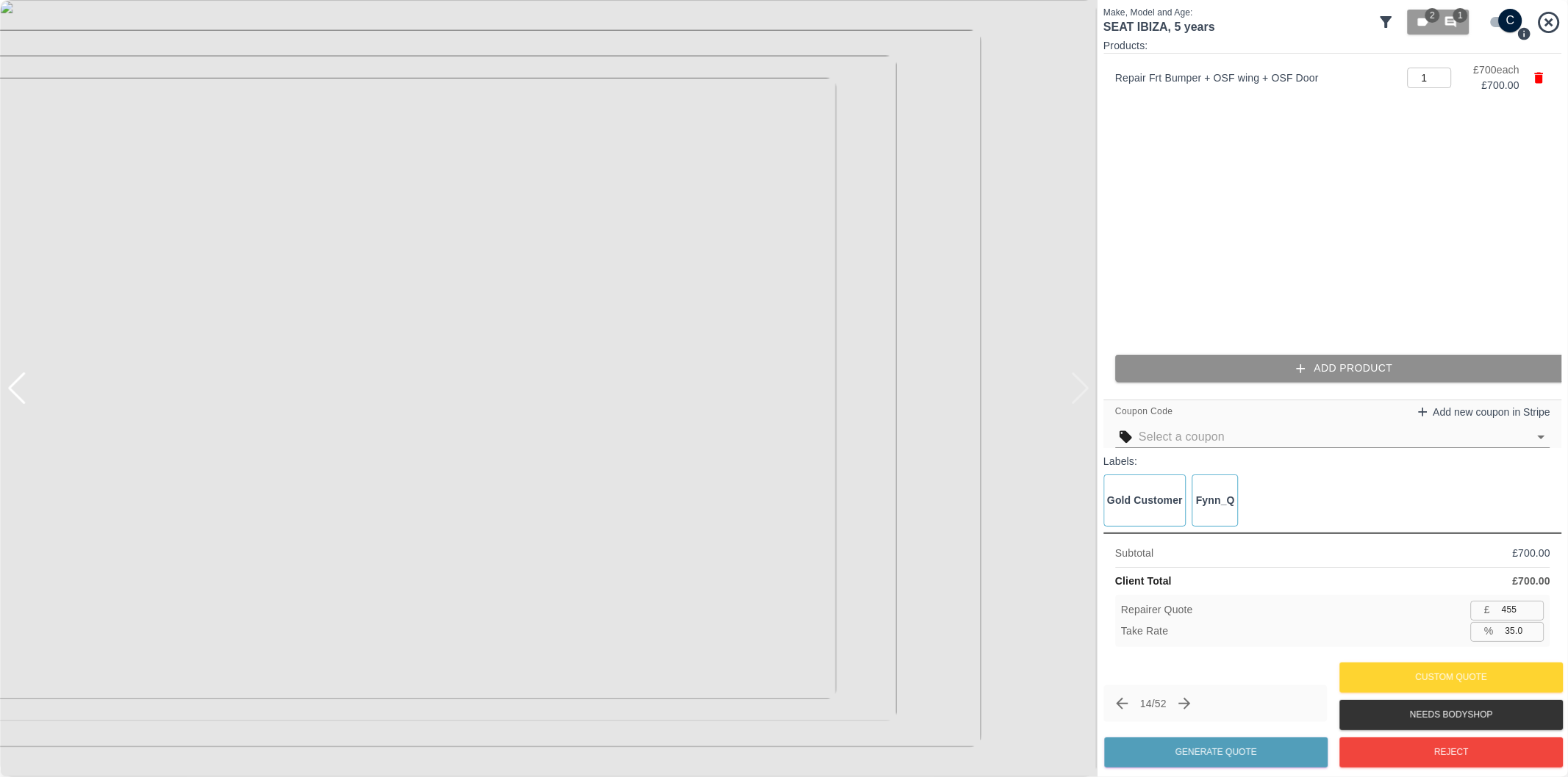
click at [1363, 375] on button "Add Product" at bounding box center [1344, 368] width 458 height 27
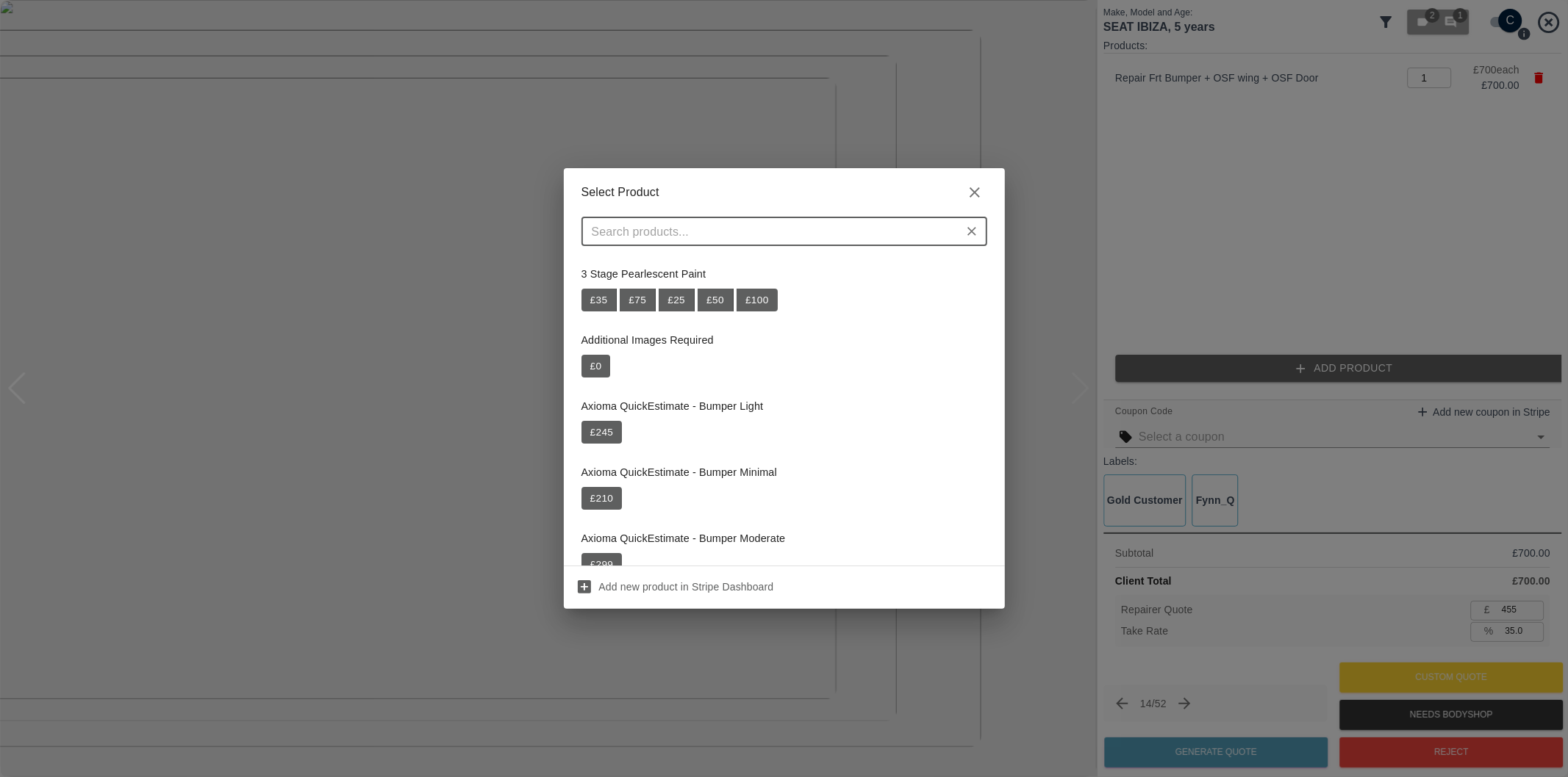
click at [776, 219] on div "​" at bounding box center [784, 231] width 405 height 29
click at [775, 226] on input "text" at bounding box center [772, 232] width 373 height 21
paste input "Repair Door Handle"
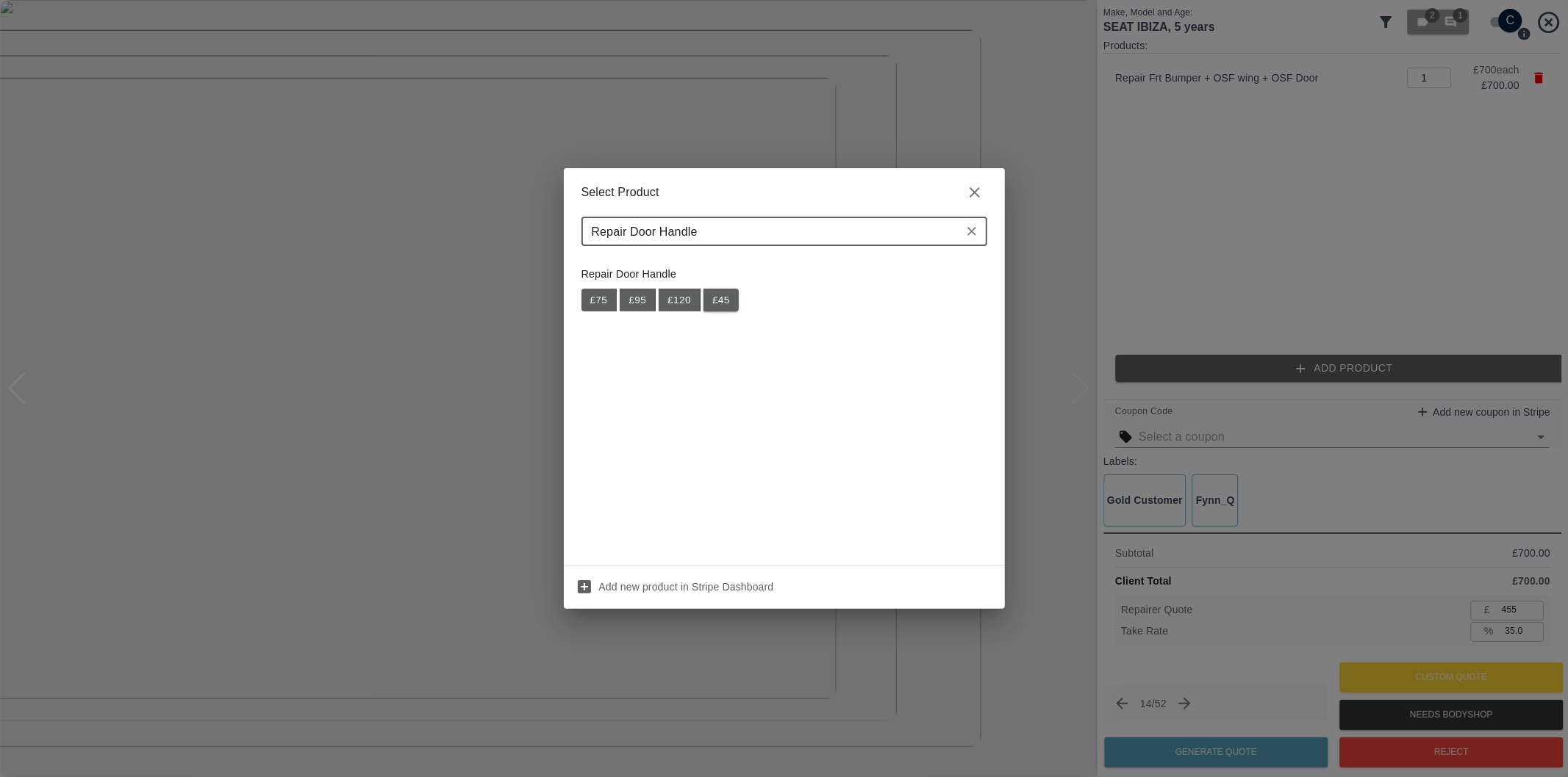
type input "Repair Door Handle"
click at [721, 303] on button "£ 45" at bounding box center [721, 301] width 35 height 24
type input "484"
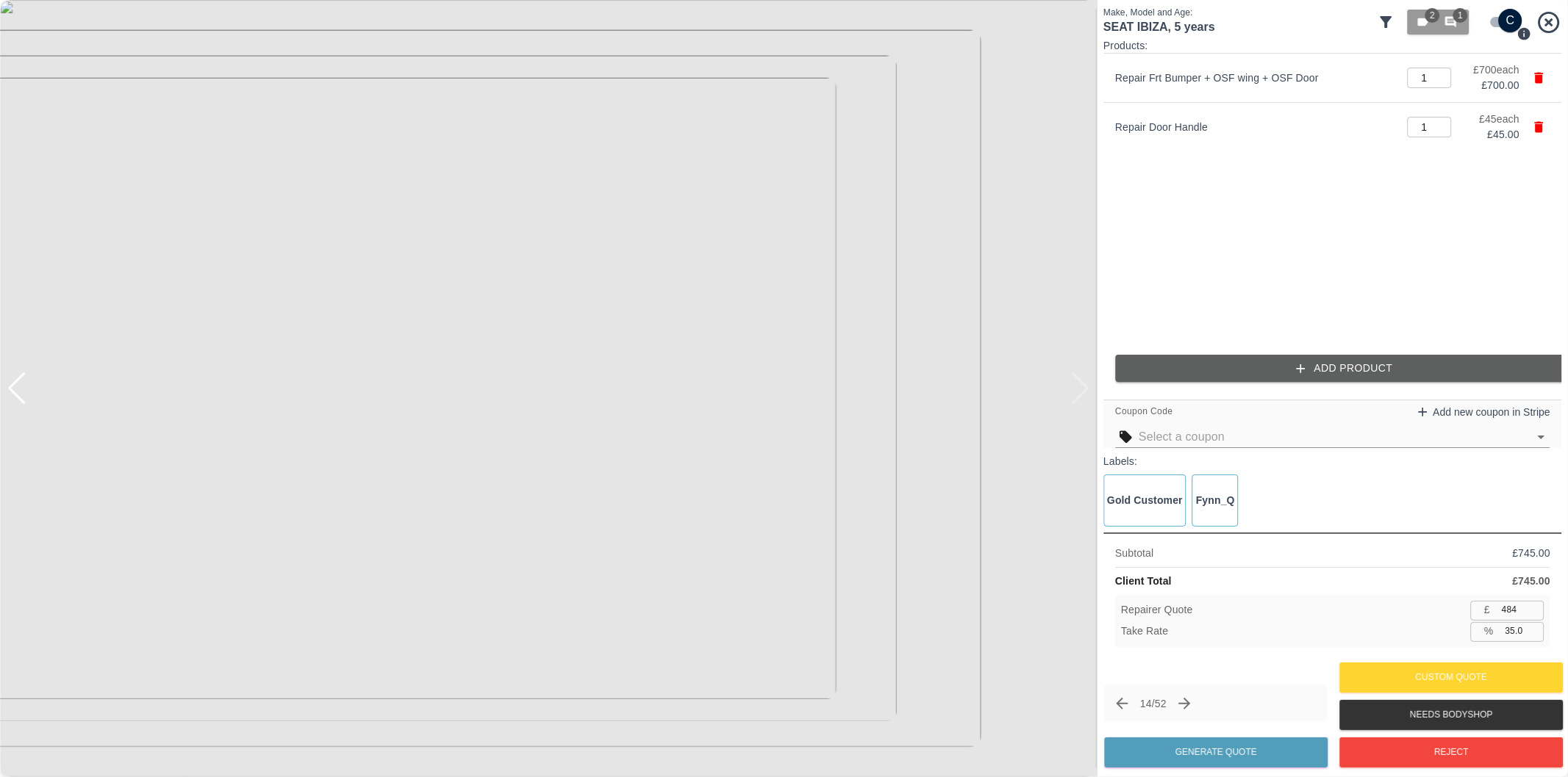
click at [1516, 632] on input "35.0" at bounding box center [1522, 631] width 45 height 19
type input "37.0"
type input "469"
type input "37.0"
click at [1218, 757] on button "Generate Quote" at bounding box center [1215, 752] width 224 height 30
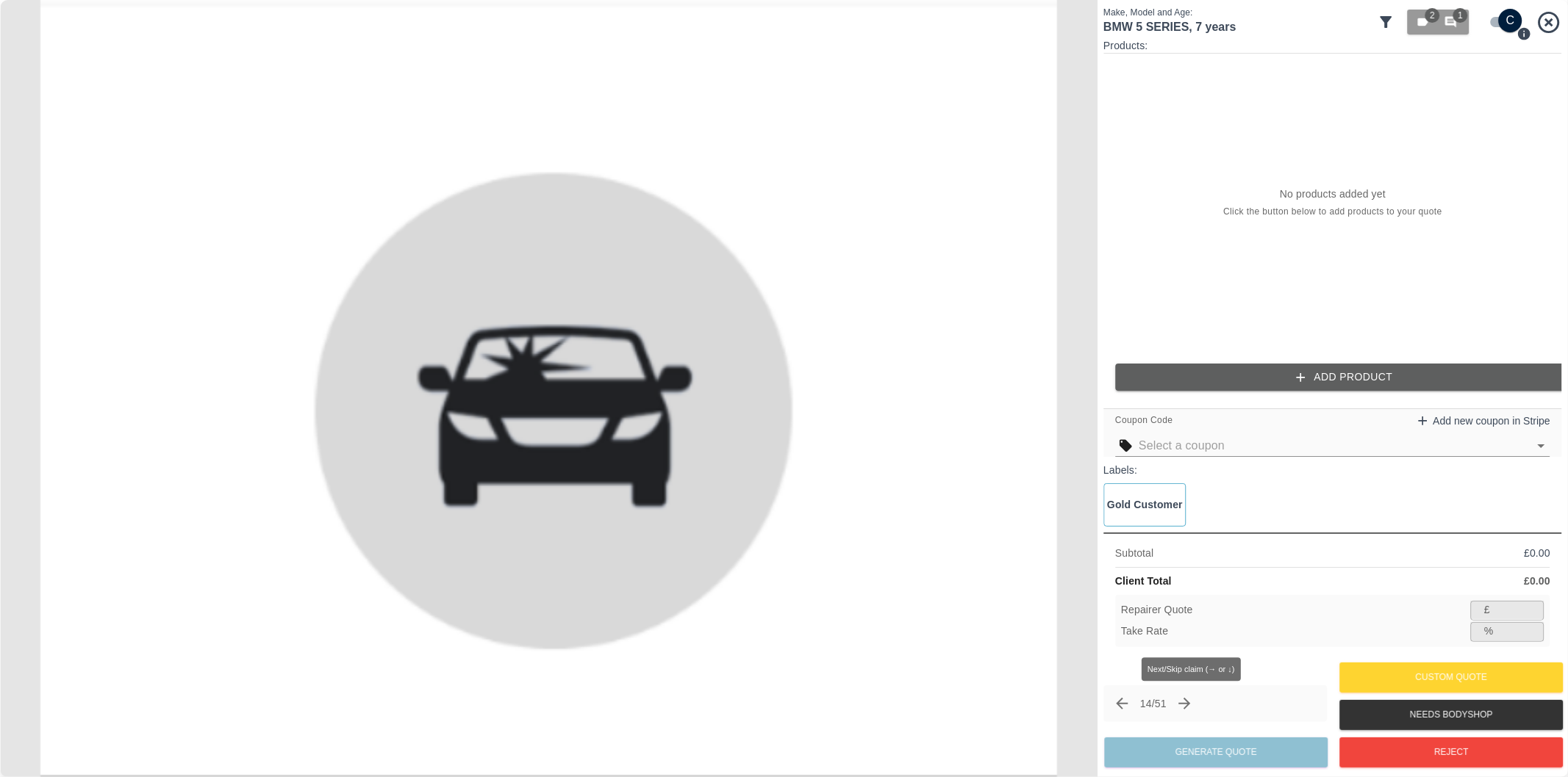
click at [1192, 706] on icon "Next claim" at bounding box center [1185, 704] width 18 height 18
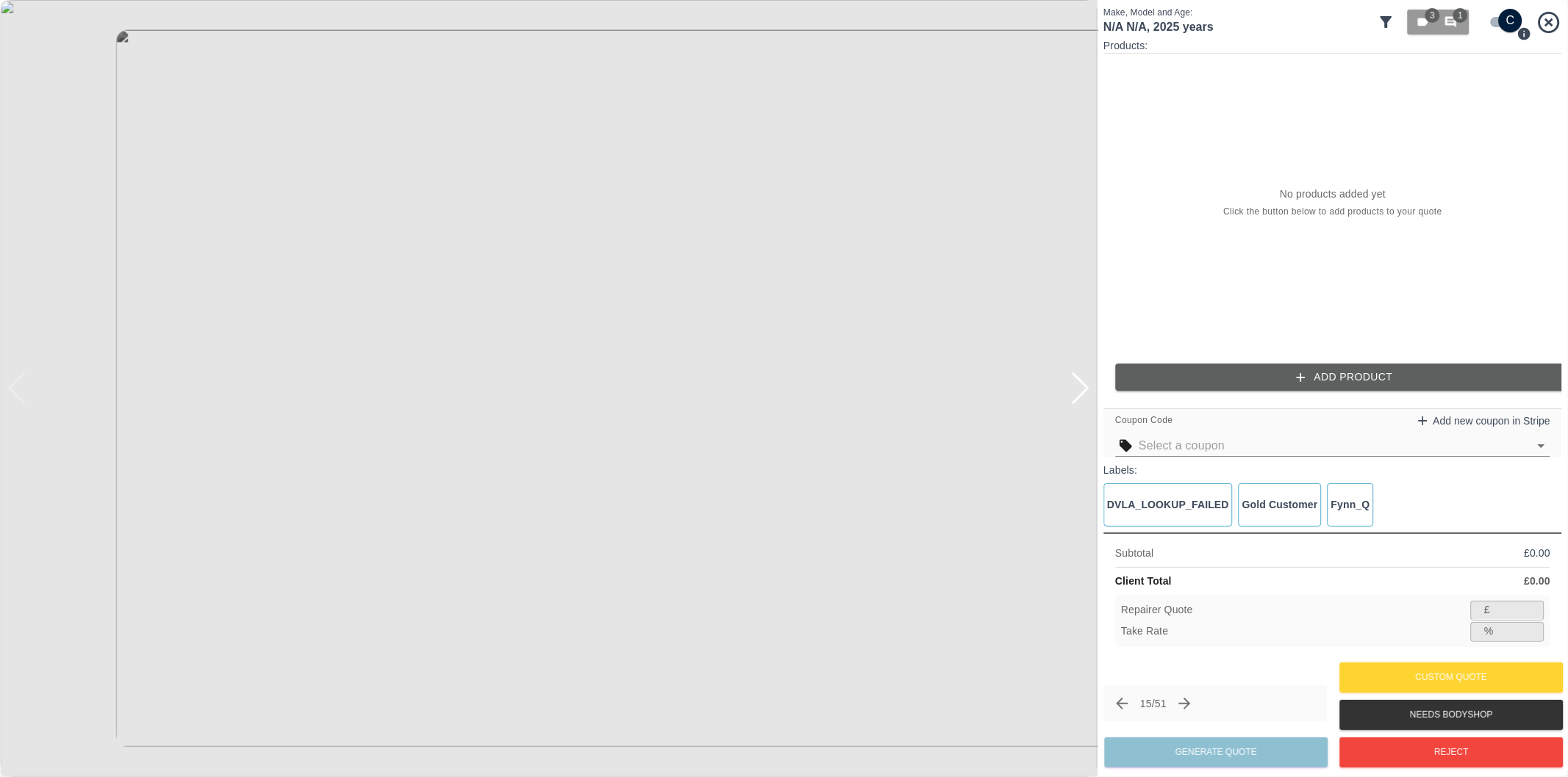
click at [1081, 386] on div at bounding box center [1080, 388] width 20 height 32
click at [1081, 386] on img at bounding box center [549, 388] width 1097 height 777
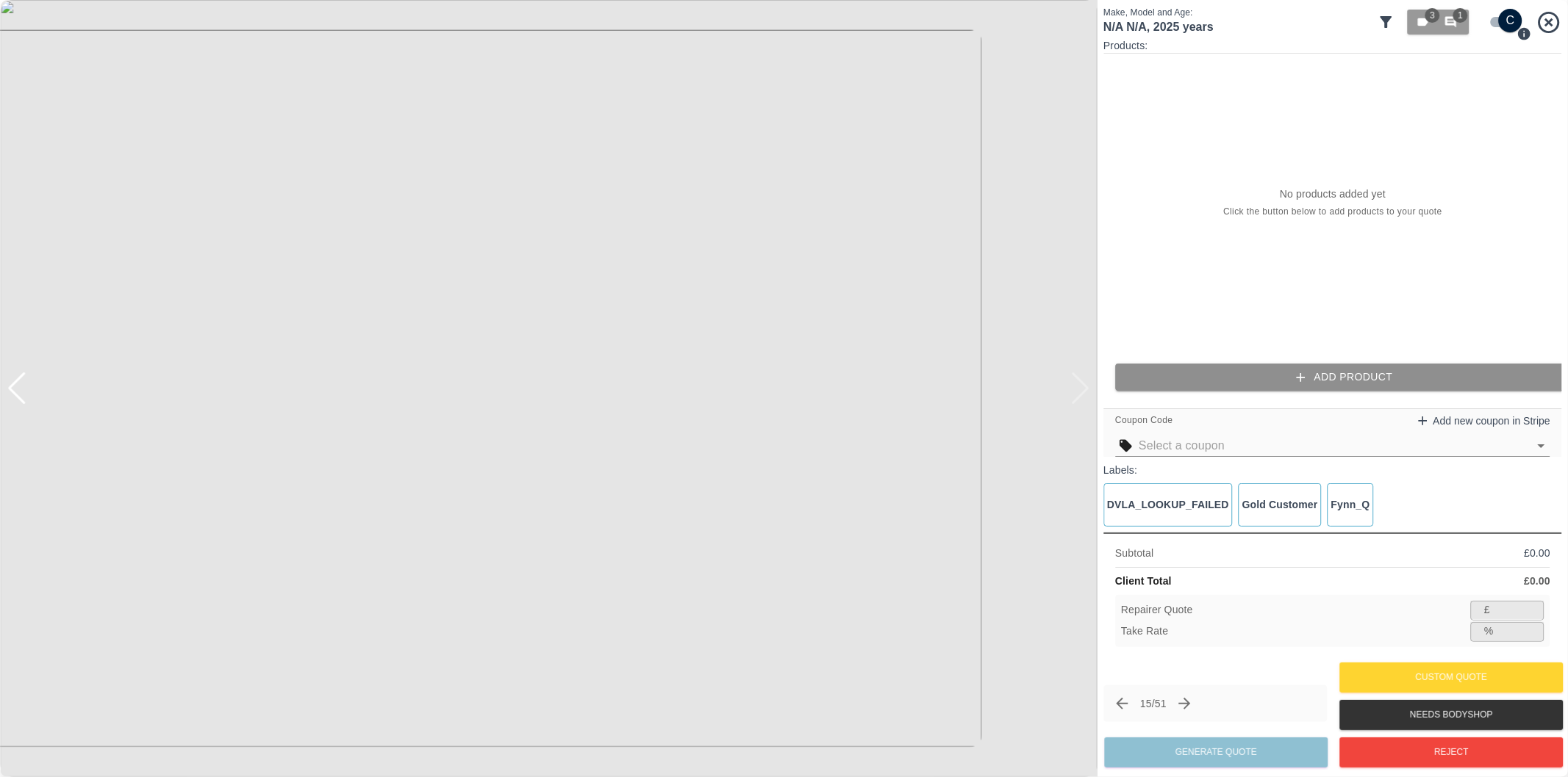
click at [1261, 384] on button "Add Product" at bounding box center [1344, 377] width 458 height 27
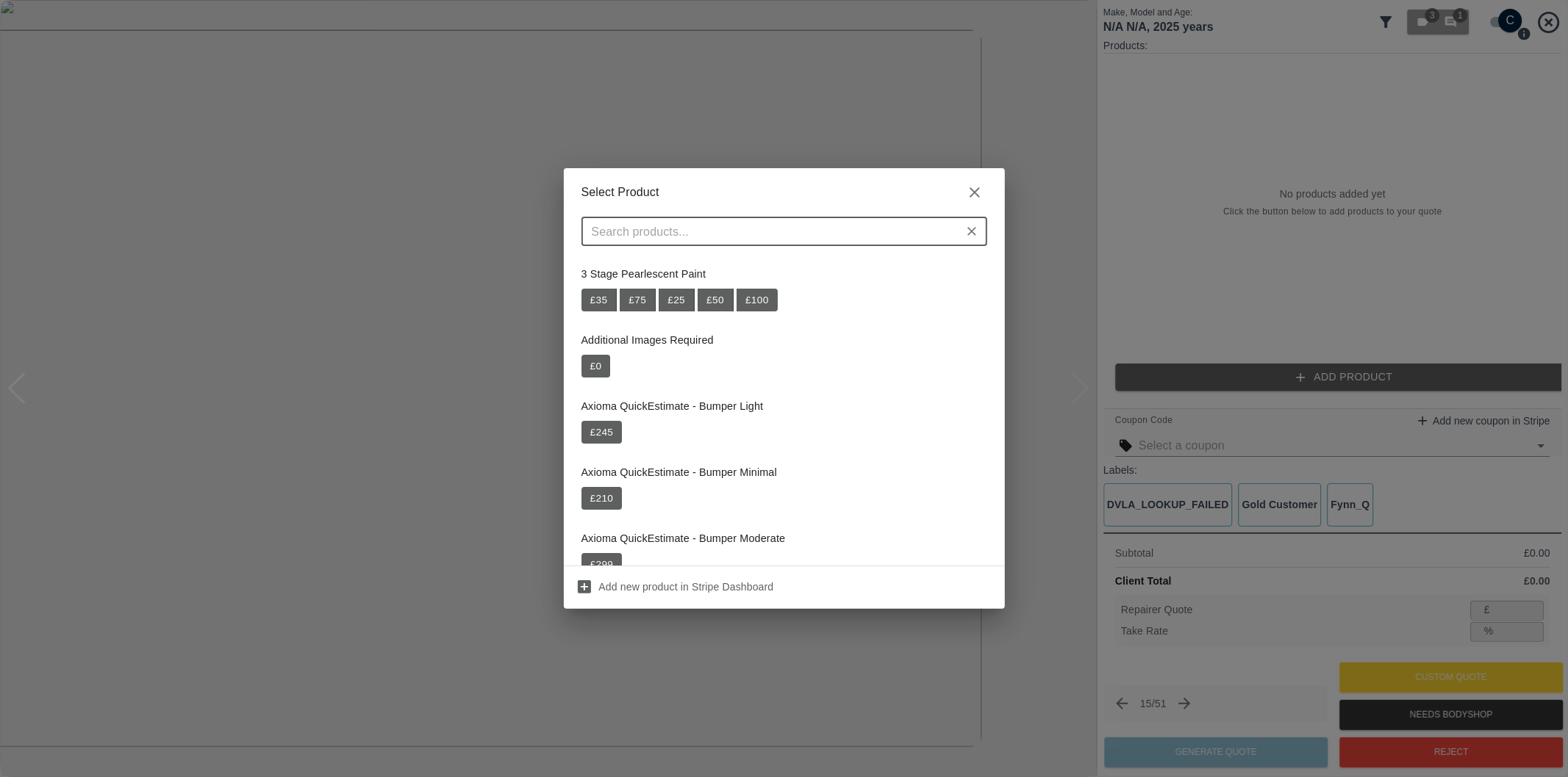
click at [801, 226] on input "text" at bounding box center [772, 232] width 373 height 21
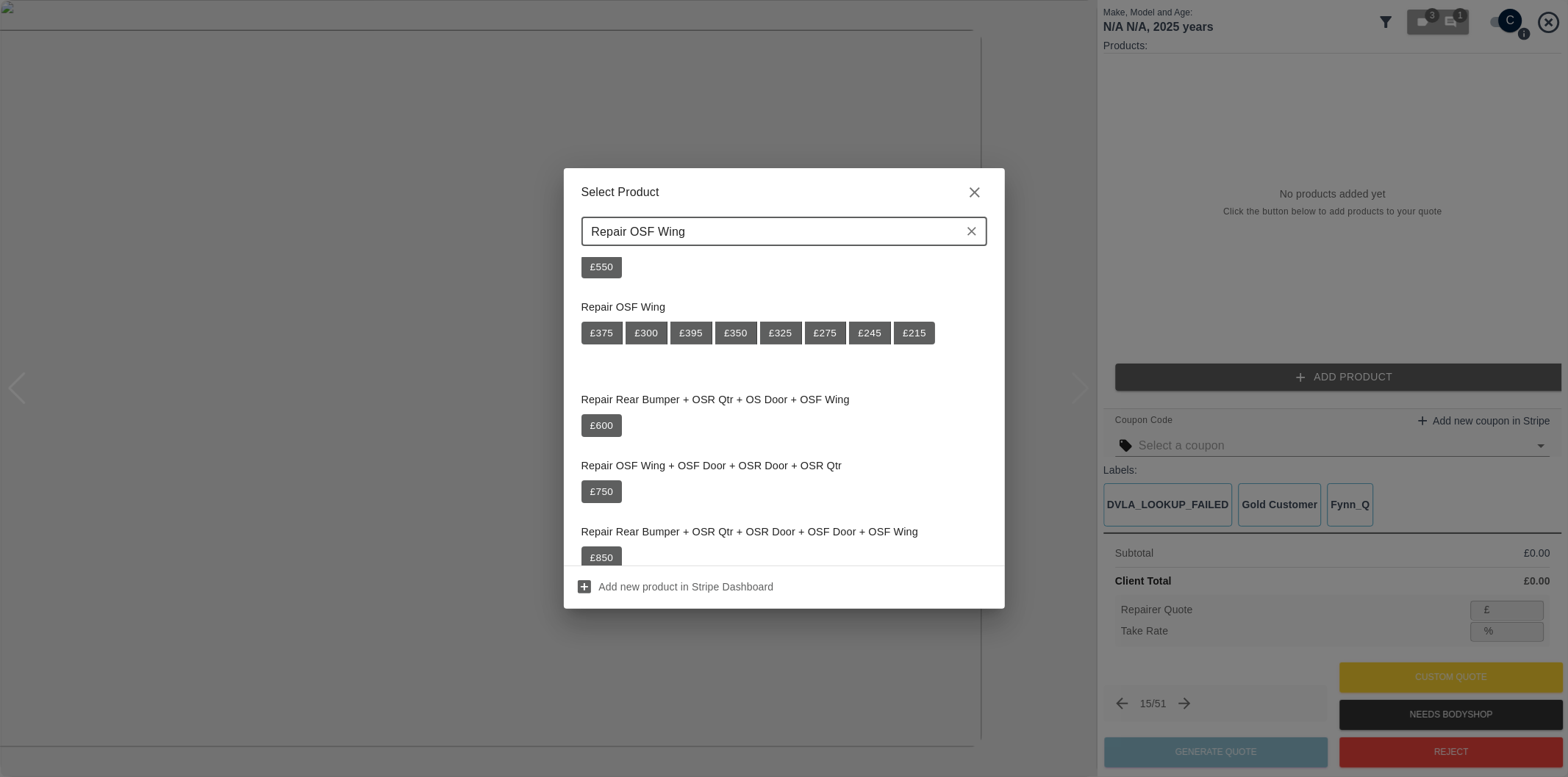
scroll to position [244, 0]
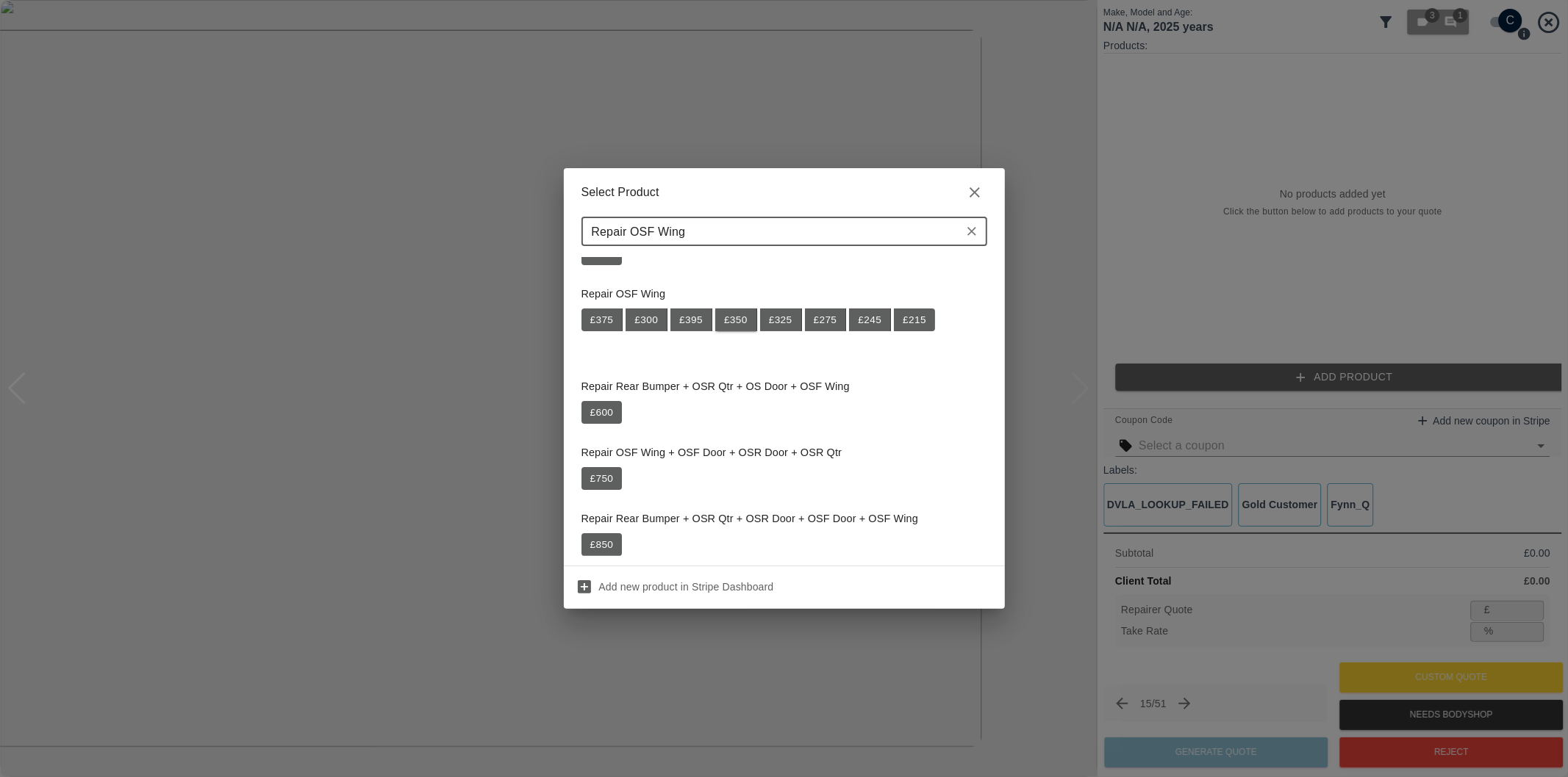
type input "Repair OSF Wing"
click at [741, 322] on button "£ 350" at bounding box center [736, 320] width 42 height 24
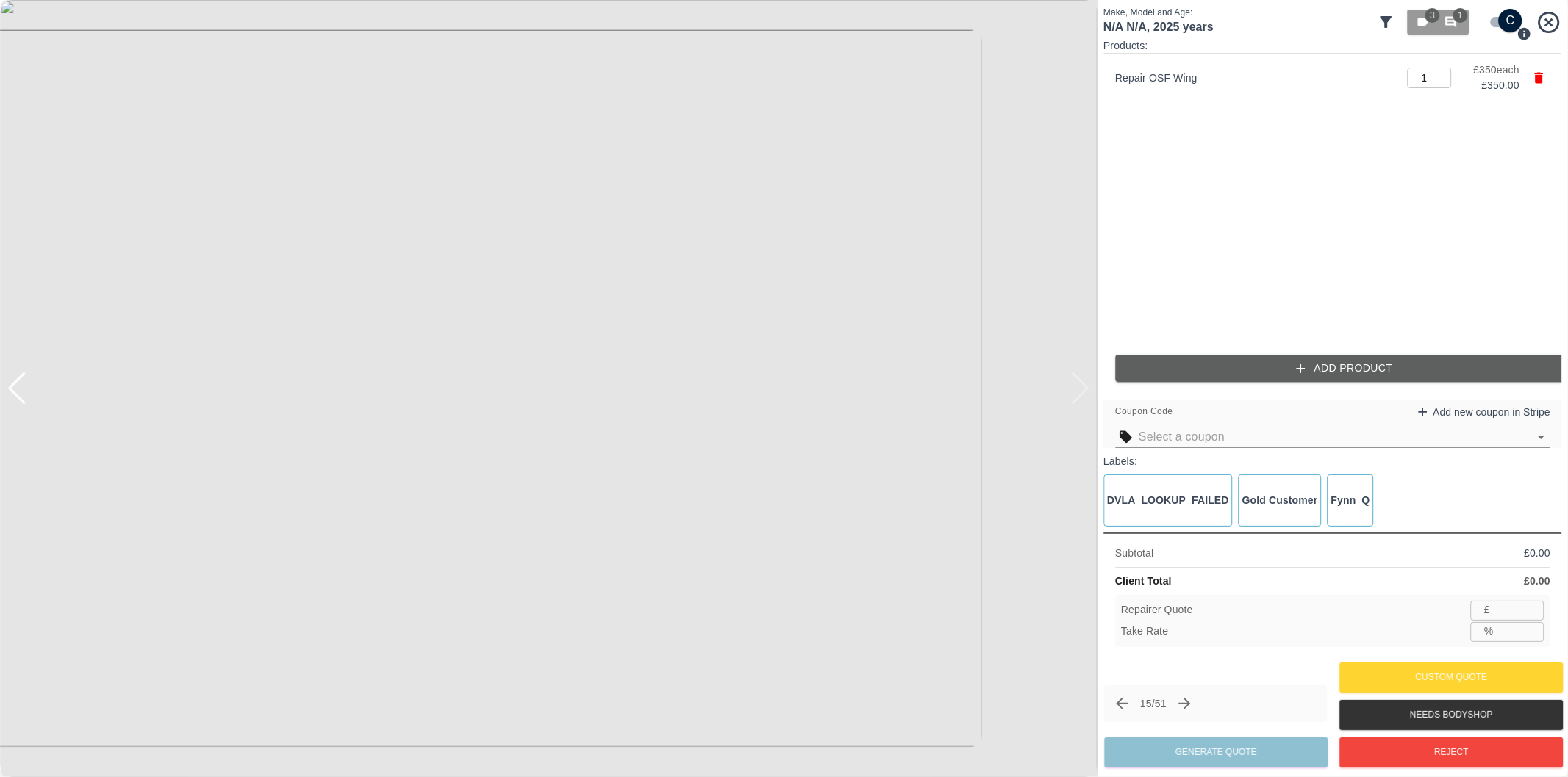
type input "227"
type input "35.1"
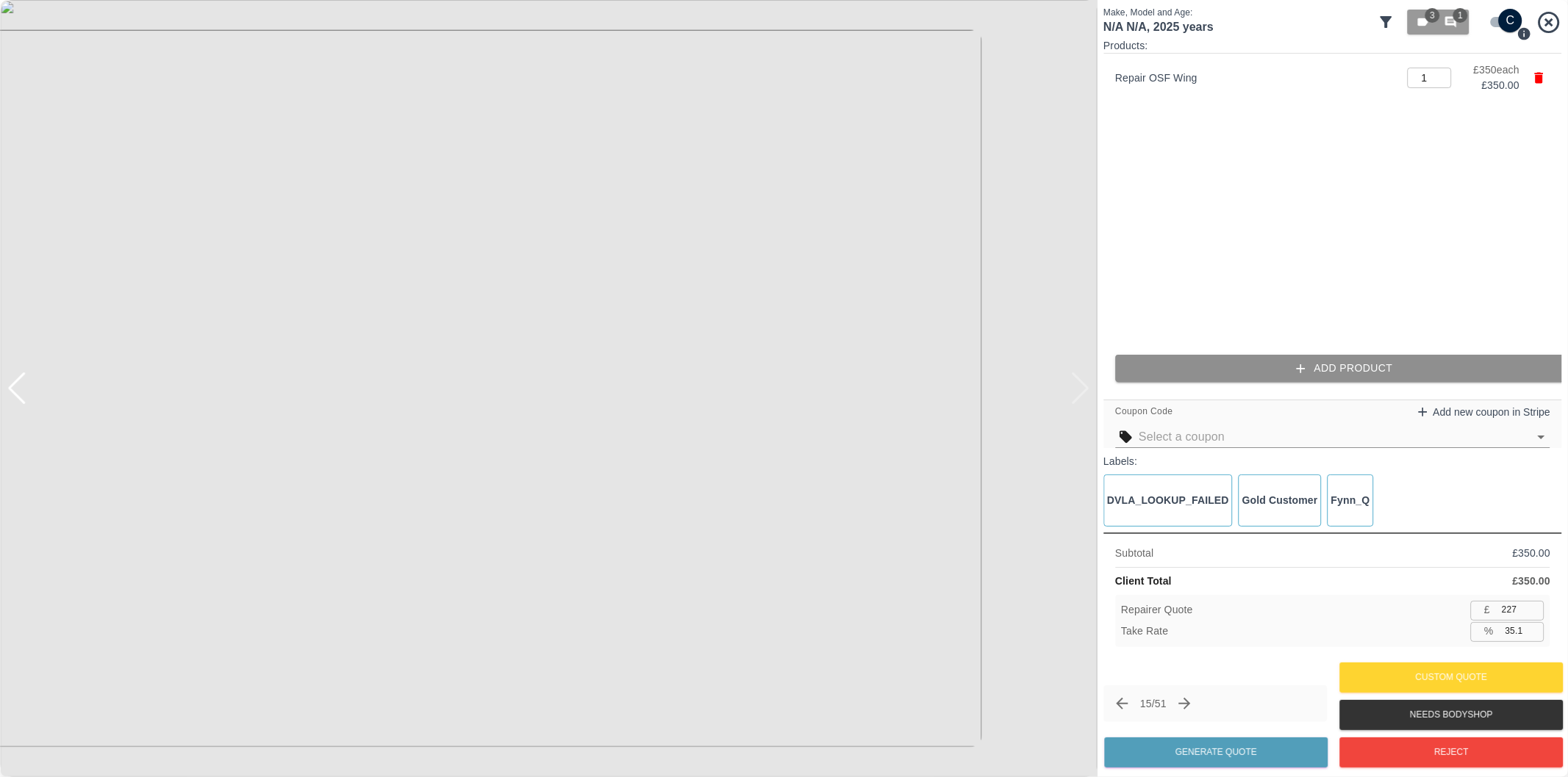
click at [1247, 372] on button "Add Product" at bounding box center [1344, 368] width 458 height 27
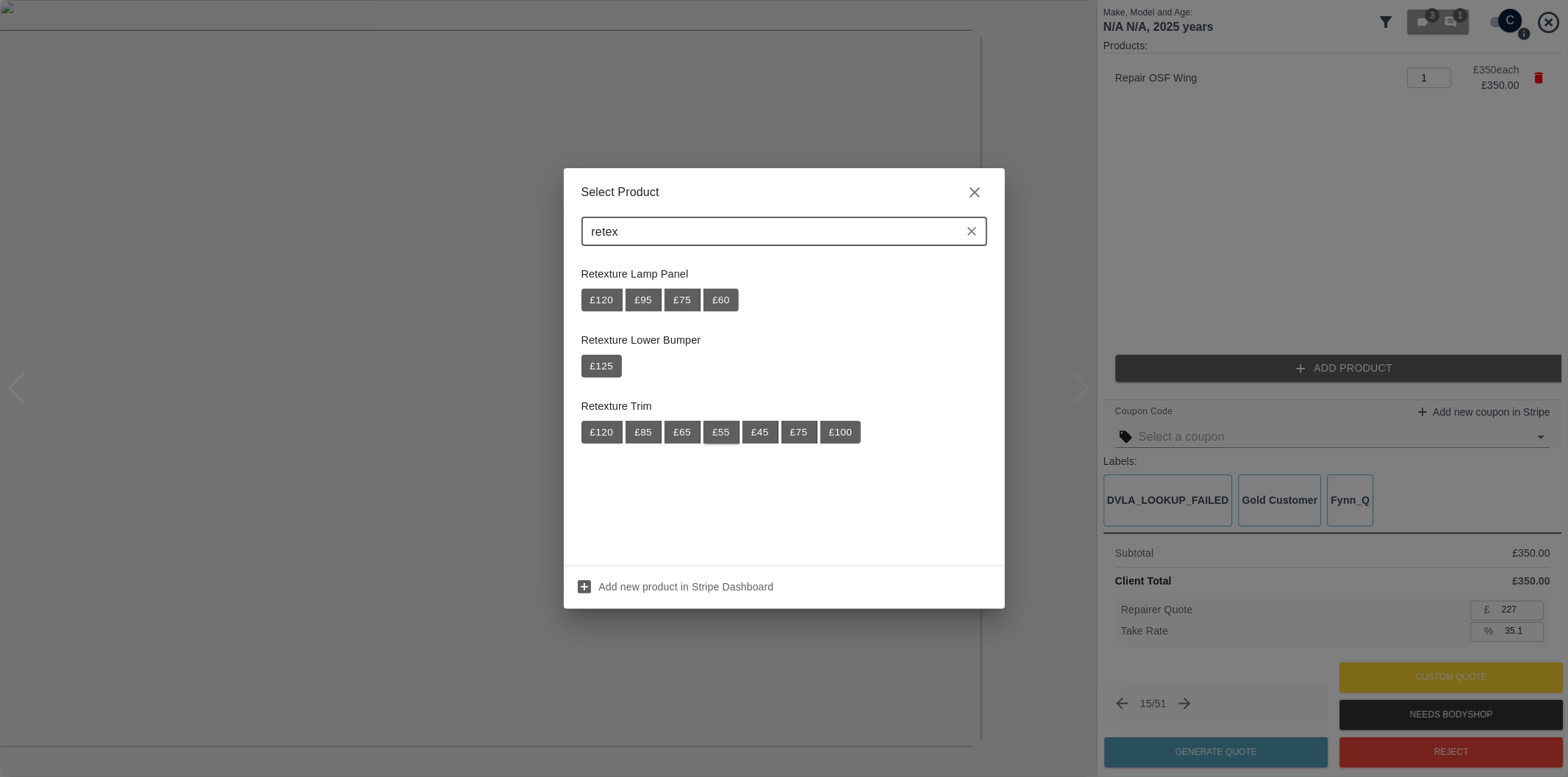
type input "retex"
drag, startPoint x: 722, startPoint y: 434, endPoint x: 747, endPoint y: 440, distance: 25.7
click at [724, 435] on button "£ 55" at bounding box center [721, 433] width 36 height 24
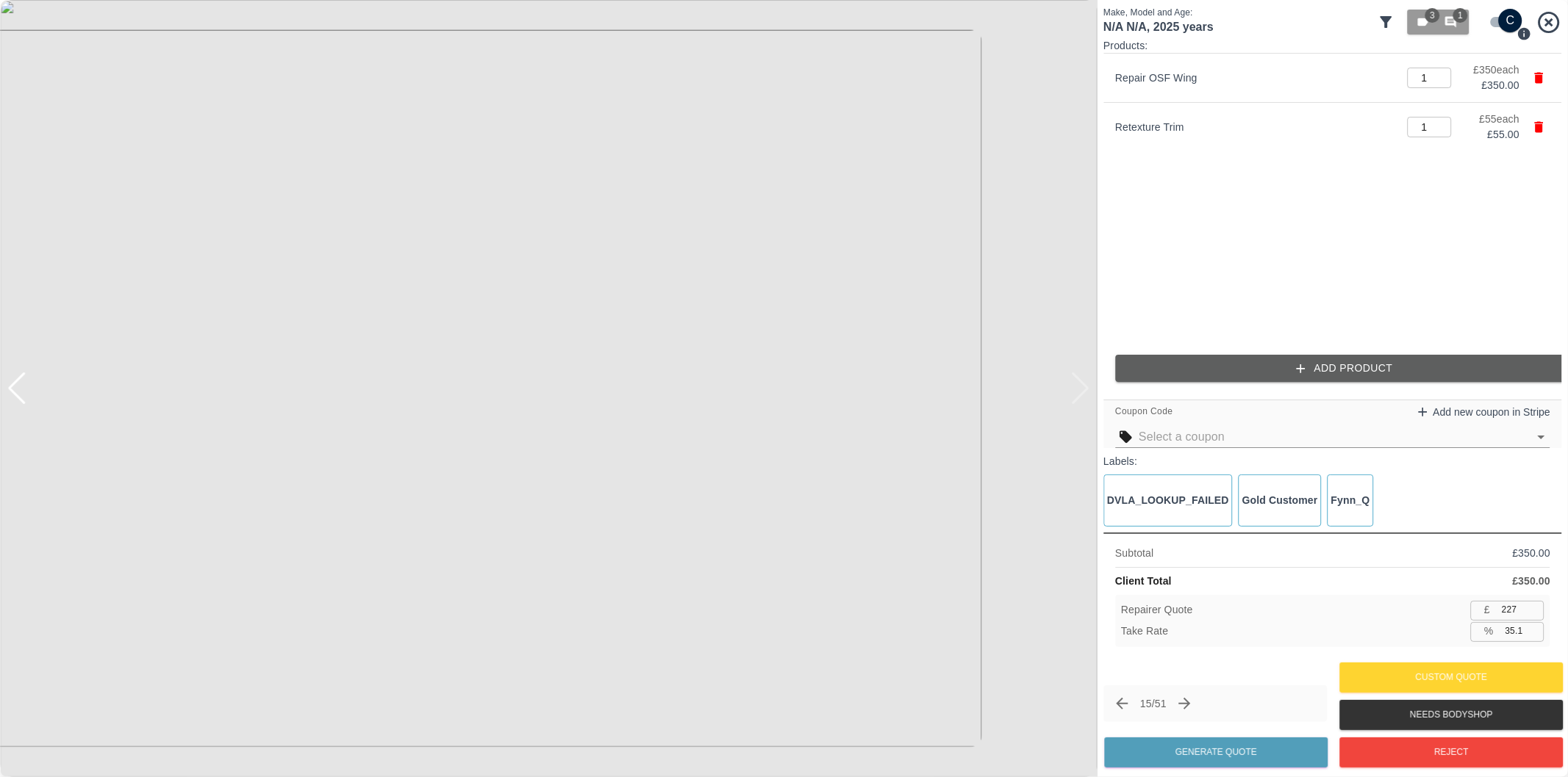
type input "263"
click at [1514, 633] on input "35.1" at bounding box center [1522, 631] width 45 height 19
type input "37.1"
type input "254"
type input "37.3"
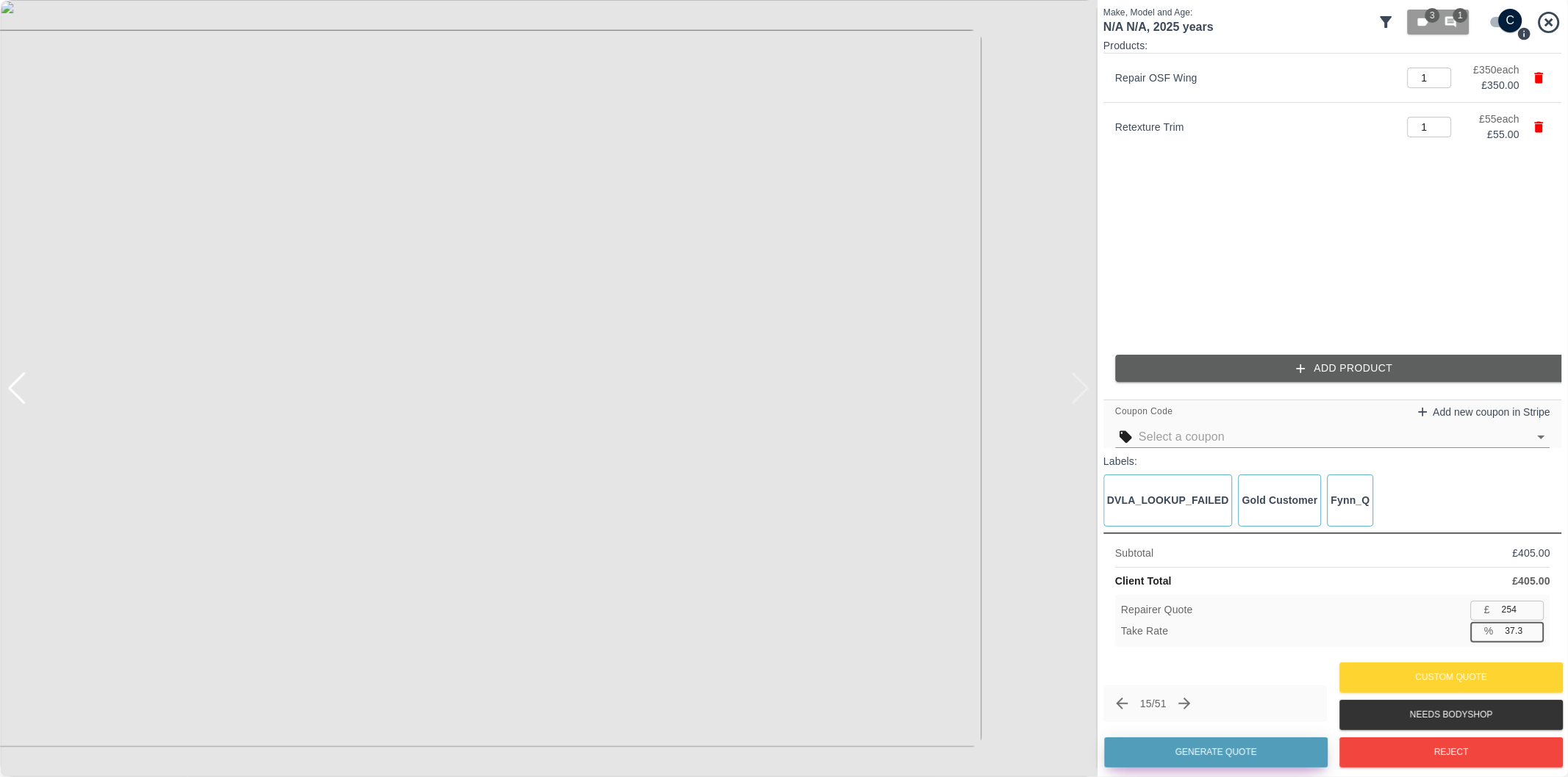
click at [1218, 746] on button "Generate Quote" at bounding box center [1215, 752] width 224 height 30
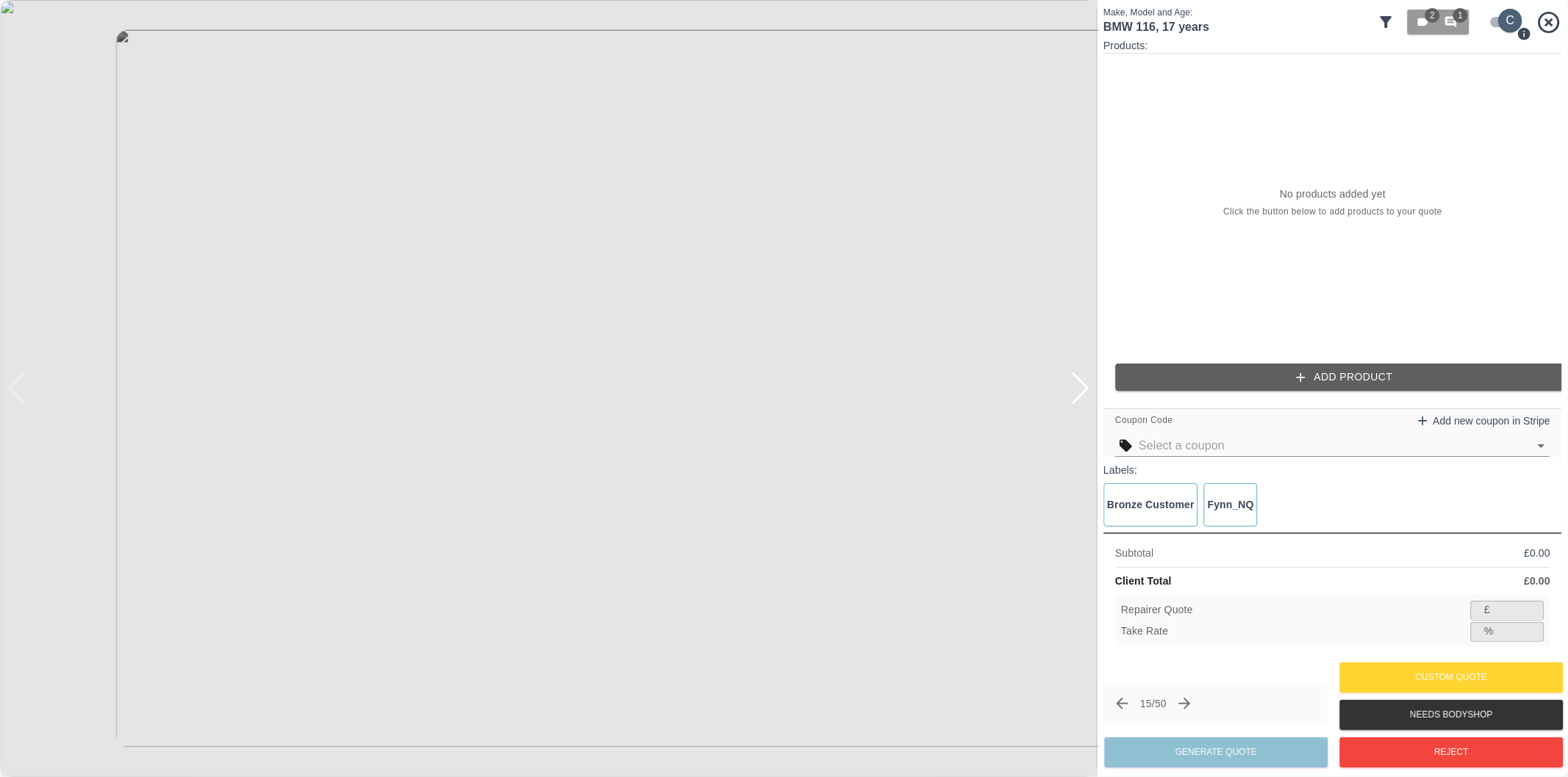
click at [1496, 10] on input "checkbox" at bounding box center [1510, 21] width 71 height 24
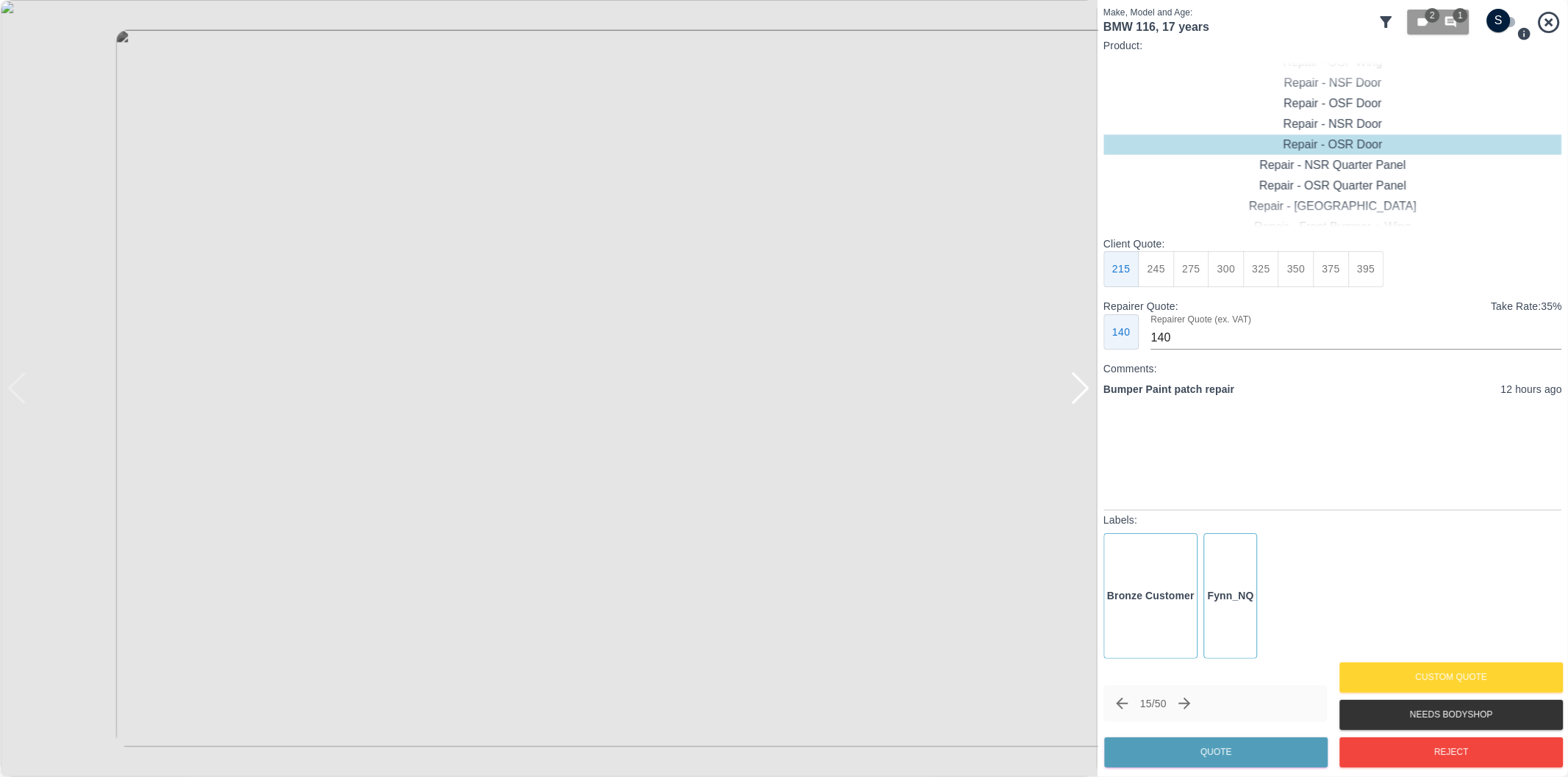
click at [1082, 380] on div at bounding box center [1080, 388] width 20 height 32
click at [1084, 380] on img at bounding box center [549, 388] width 1097 height 777
click at [19, 385] on div at bounding box center [17, 388] width 20 height 32
click at [1501, 25] on input "checkbox" at bounding box center [1499, 21] width 71 height 24
checkbox input "true"
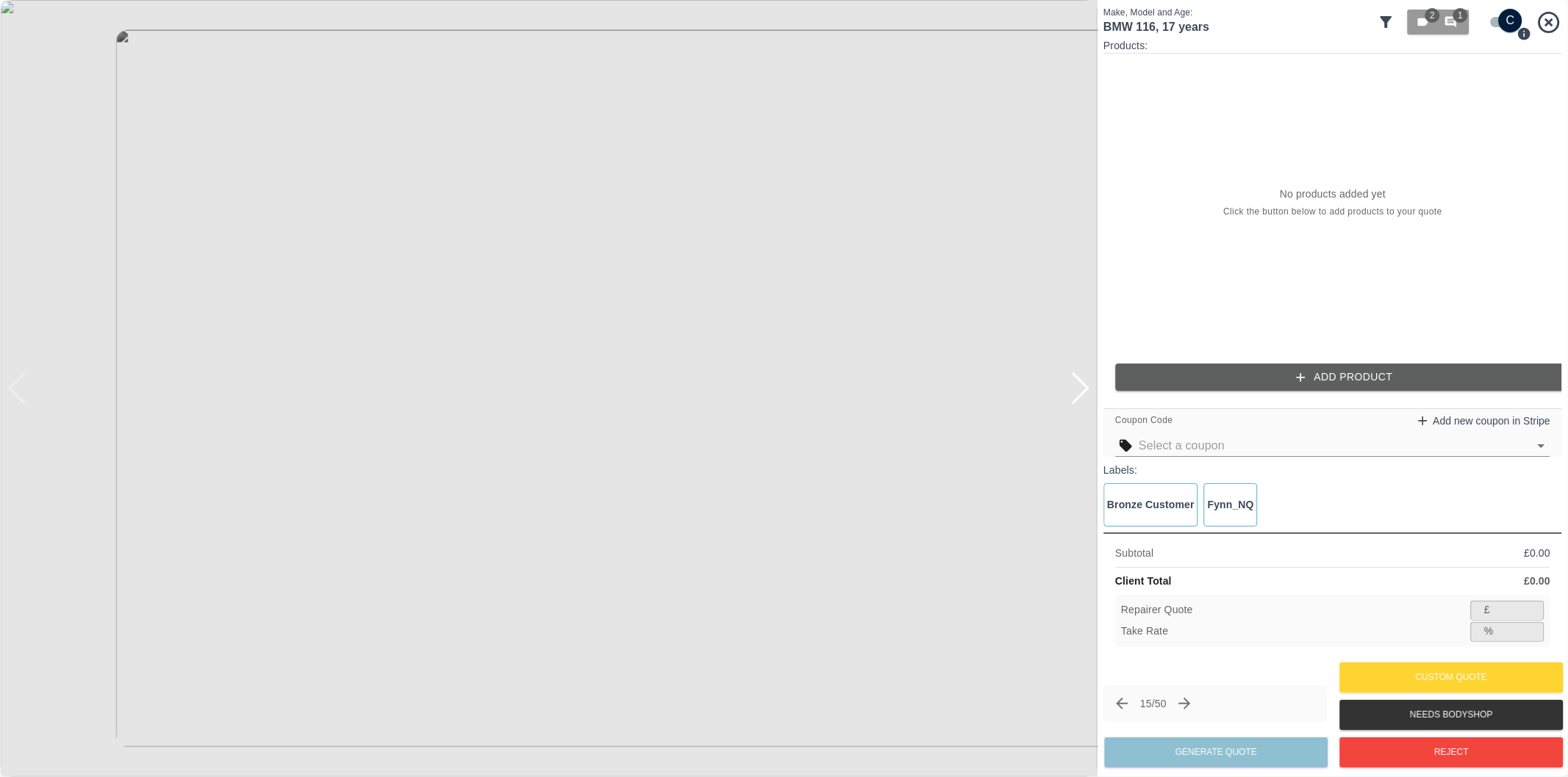
click at [1308, 376] on button "Add Product" at bounding box center [1344, 377] width 458 height 27
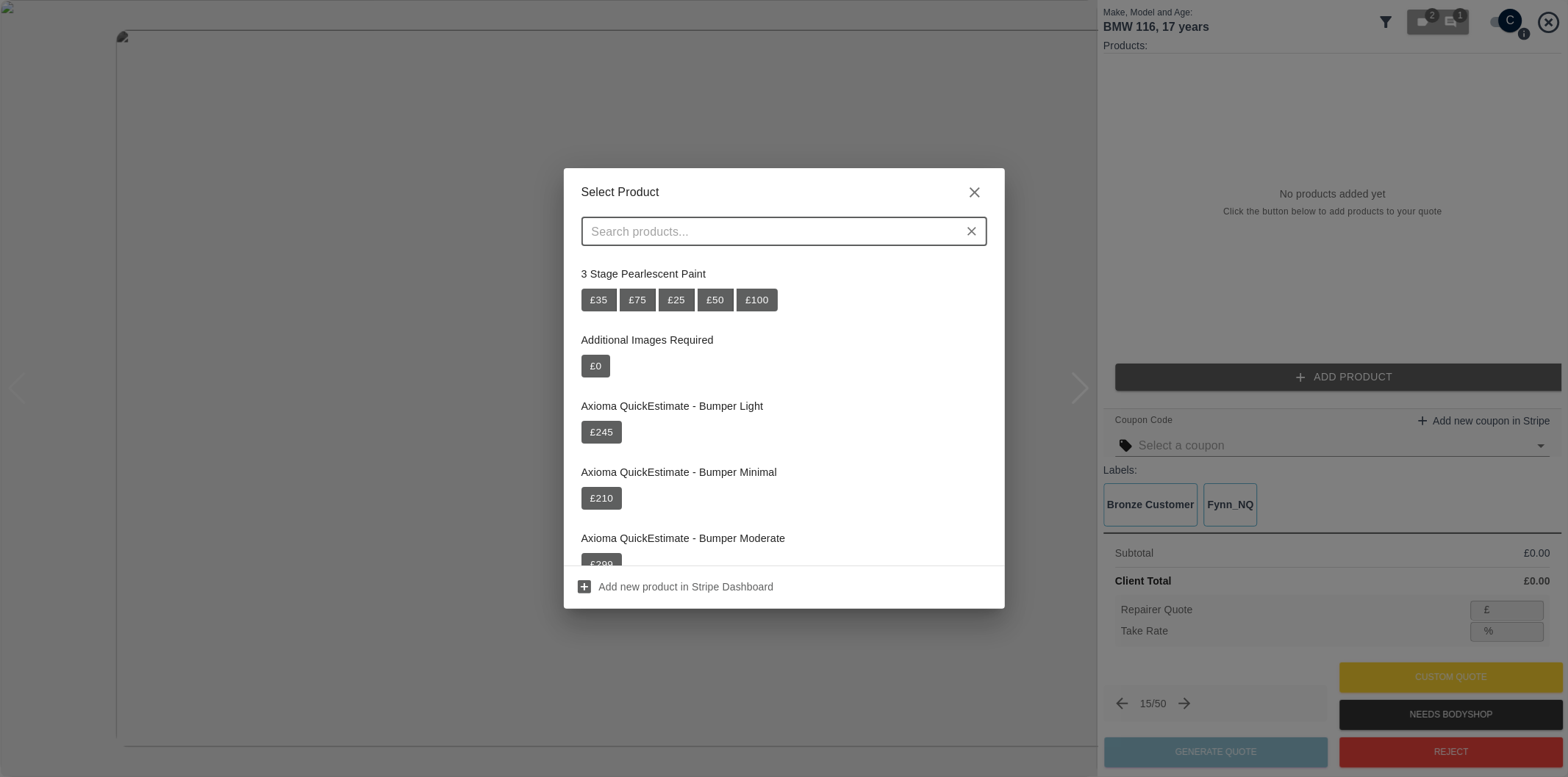
click at [789, 245] on div "​" at bounding box center [784, 231] width 405 height 29
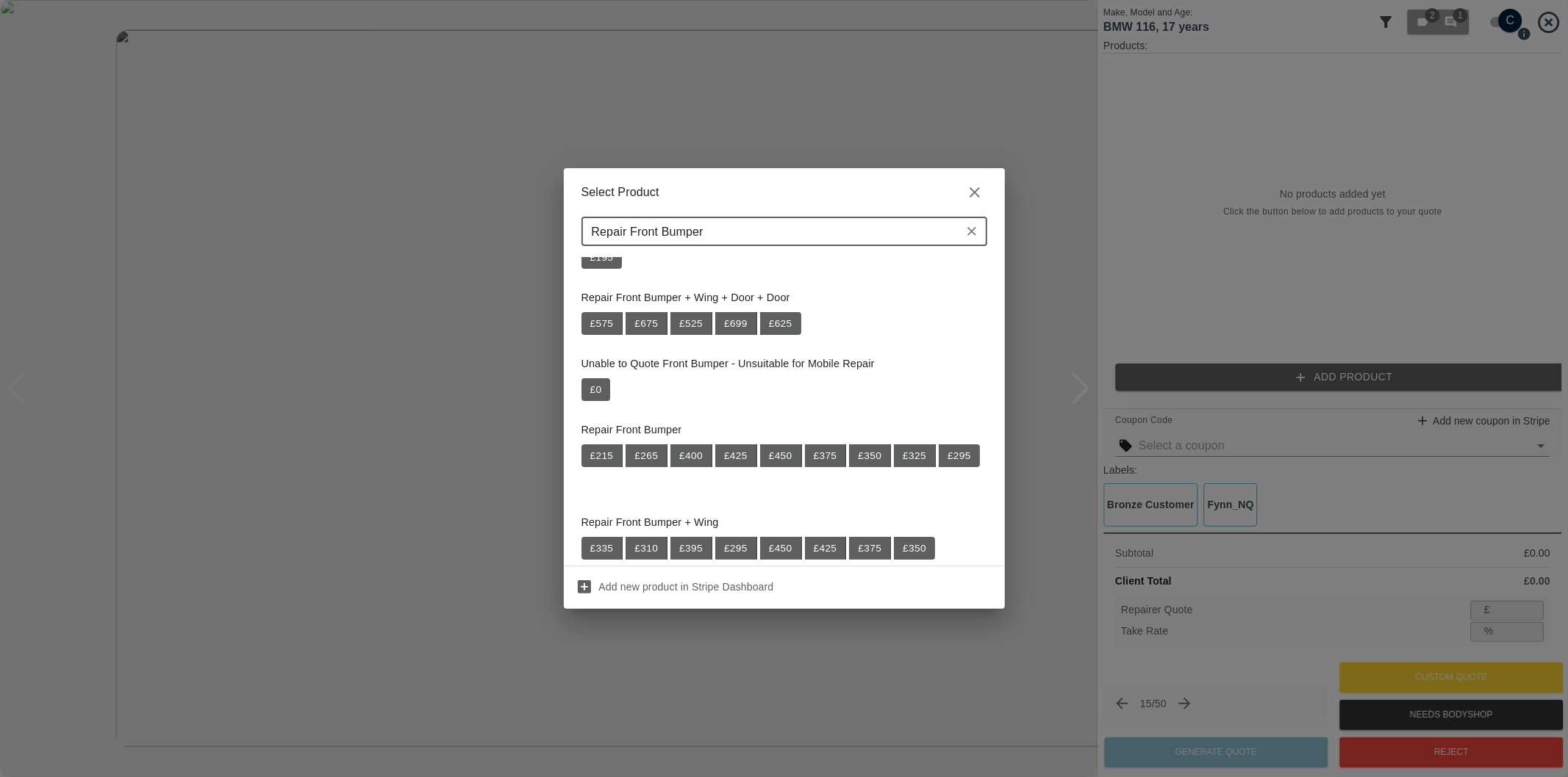
scroll to position [81, 0]
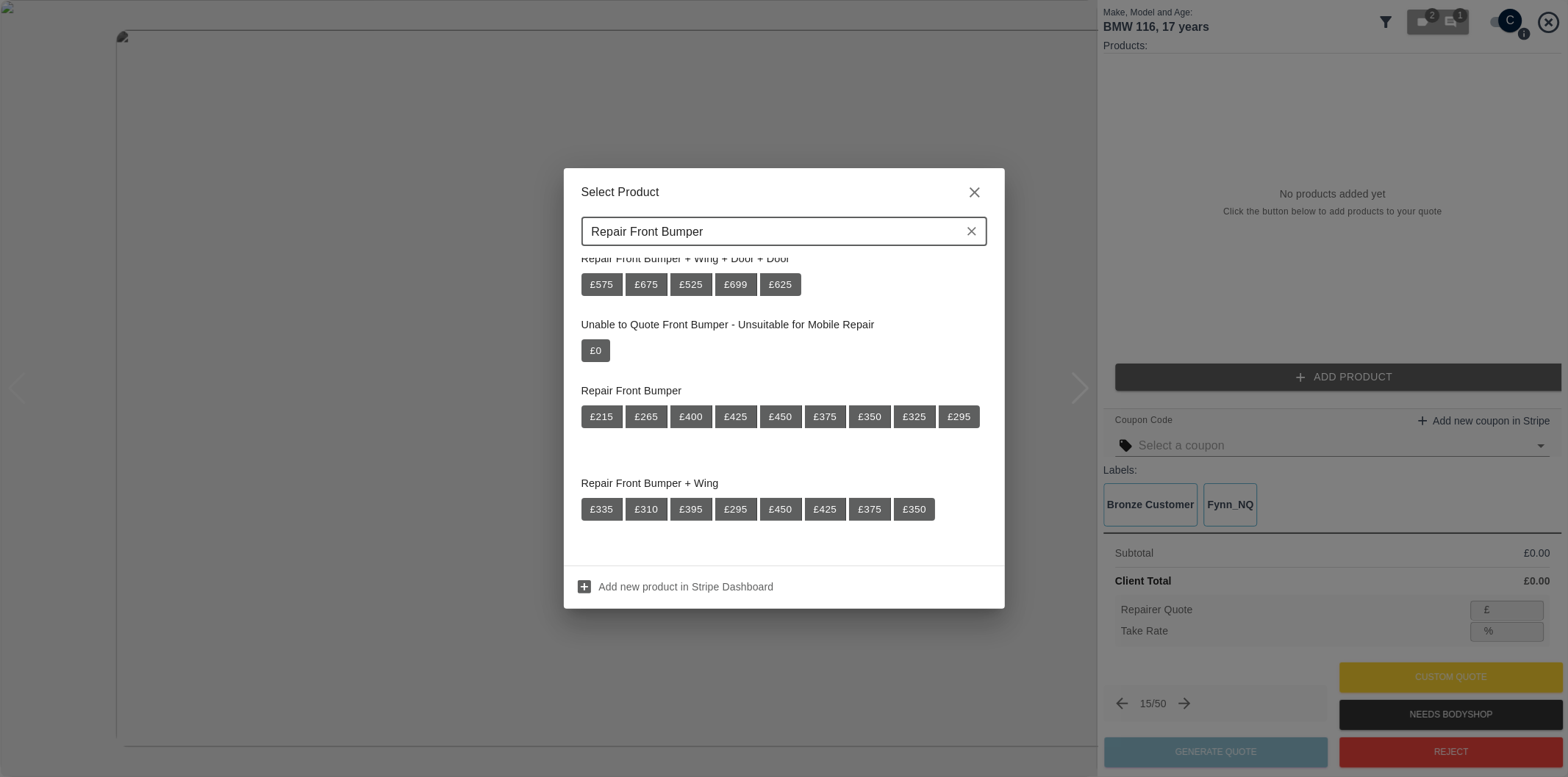
type input "Repair Front Bumper"
click at [871, 429] on div "£ 215 £ 265 £ 400 £ 425 £ 450 £ 375 £ 350 £ 325 £ 295" at bounding box center [780, 417] width 399 height 24
click at [876, 417] on button "£ 350" at bounding box center [870, 417] width 42 height 24
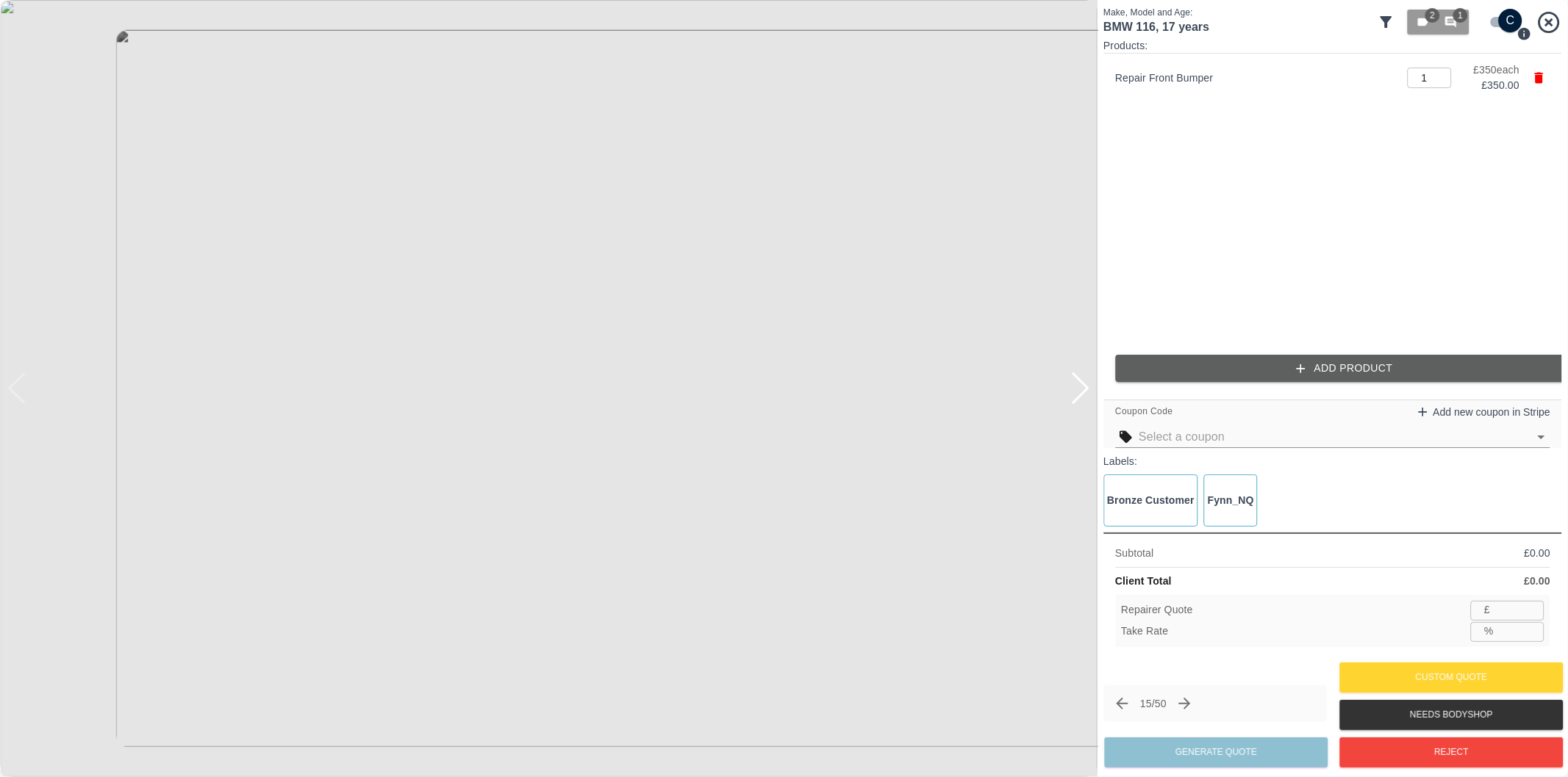
type input "227"
type input "35.1"
click at [1289, 380] on button "Add Product" at bounding box center [1344, 368] width 458 height 27
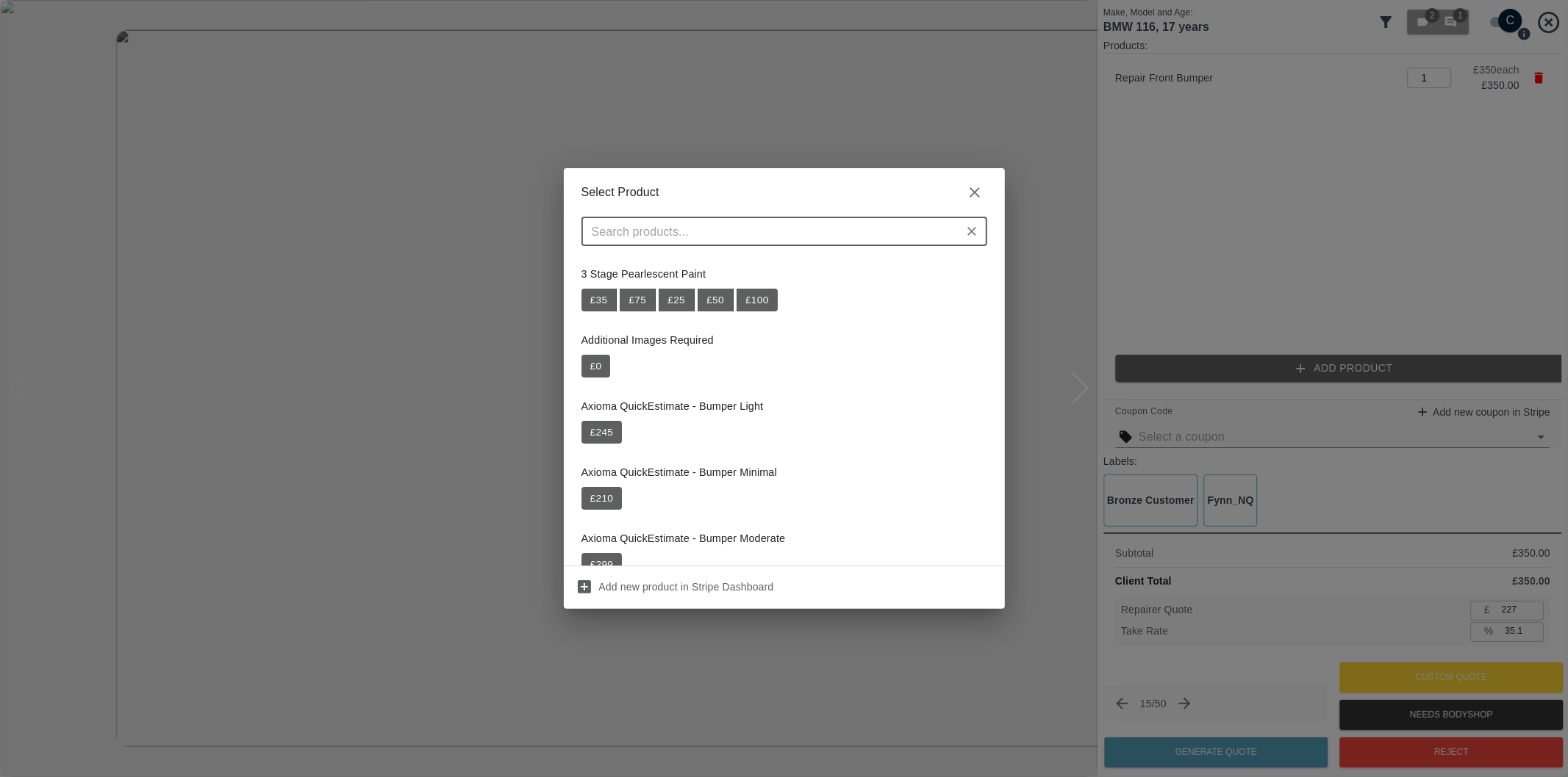
scroll to position [0, 0]
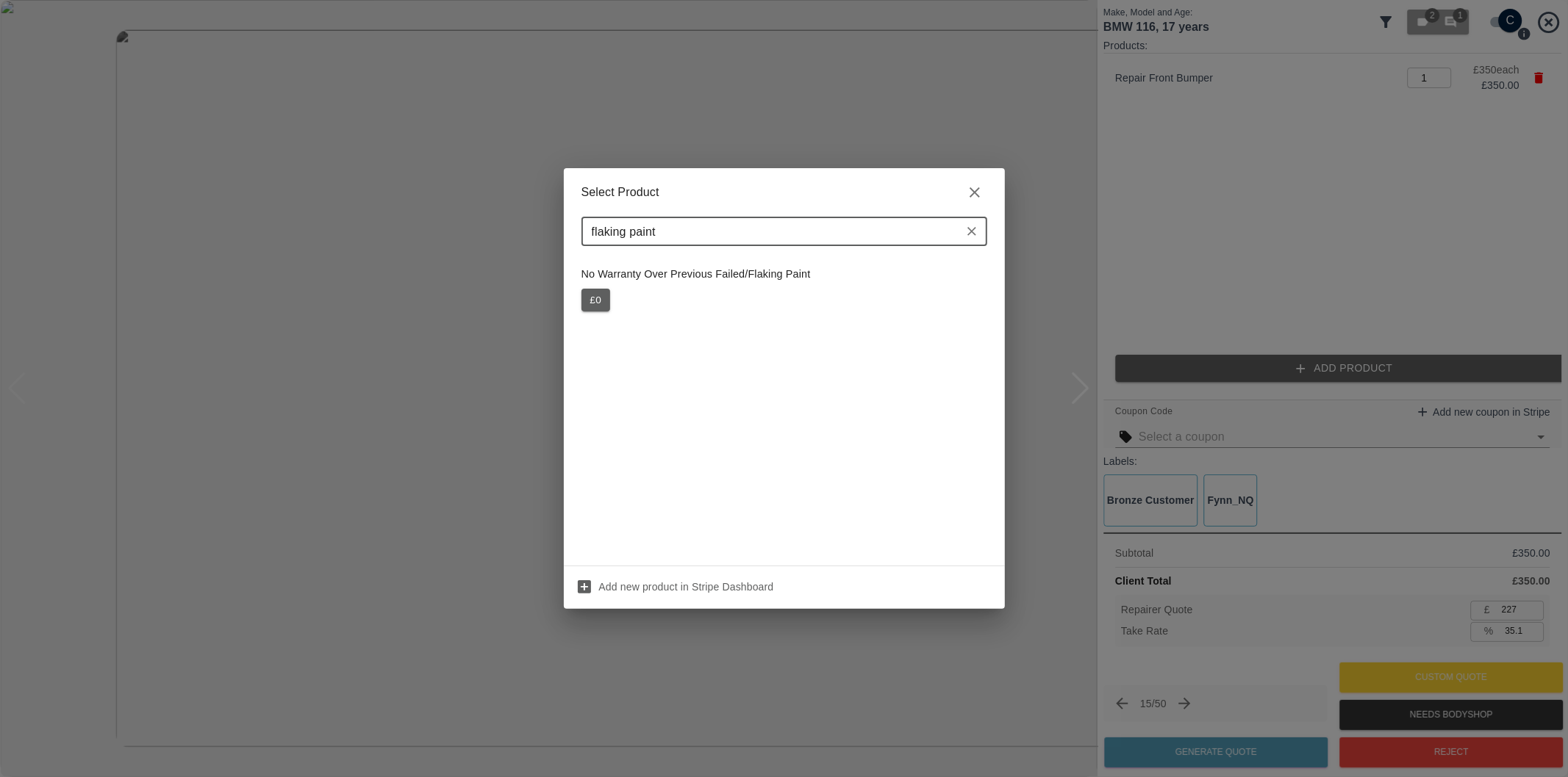
type input "flaking paint"
click at [601, 299] on button "£ 0" at bounding box center [595, 301] width 29 height 24
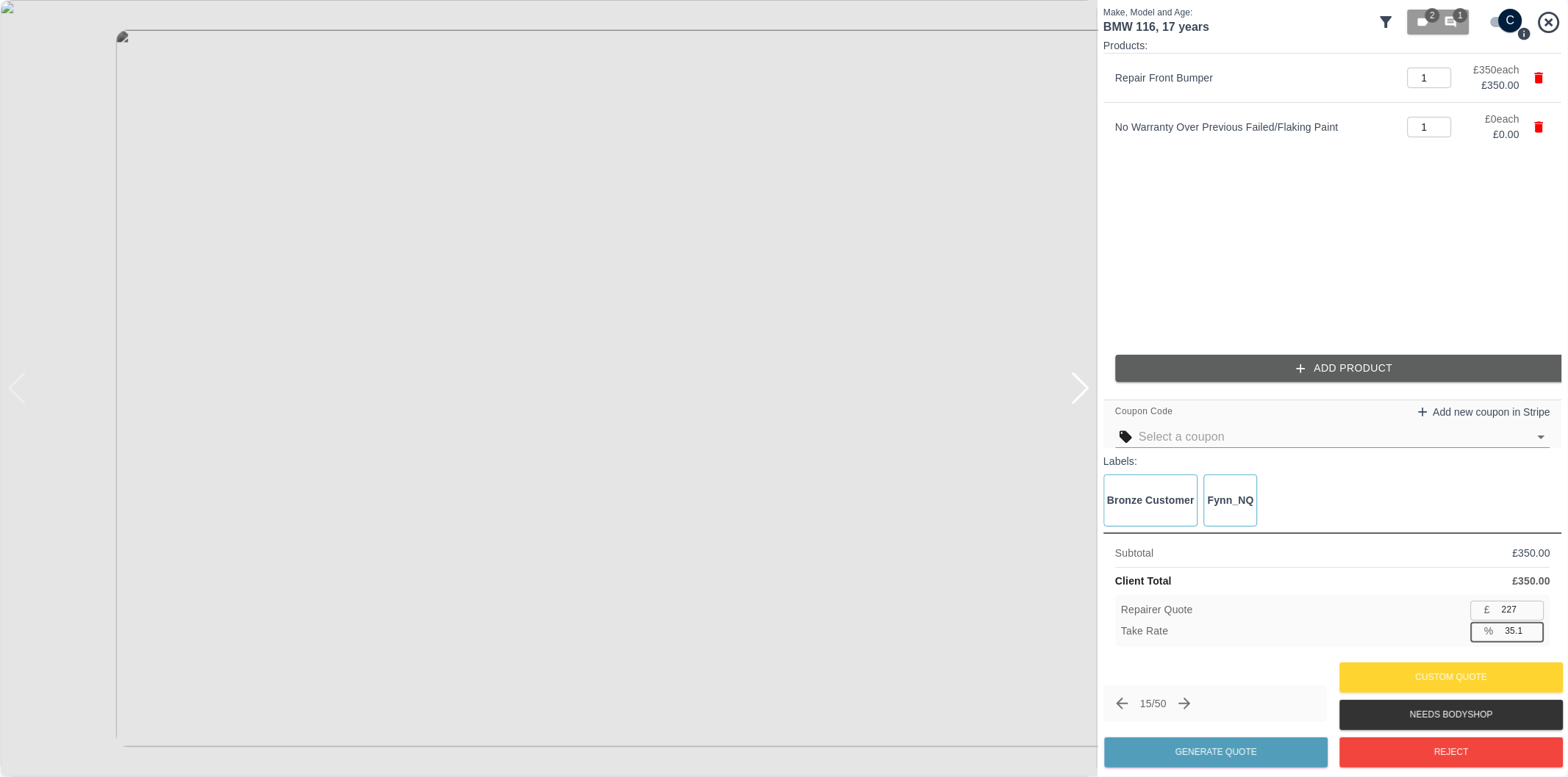
click at [1512, 632] on input "35.1" at bounding box center [1522, 631] width 45 height 19
type input "37.1"
type input "220"
type input "37.1"
click at [1251, 752] on button "Generate Quote" at bounding box center [1215, 752] width 224 height 30
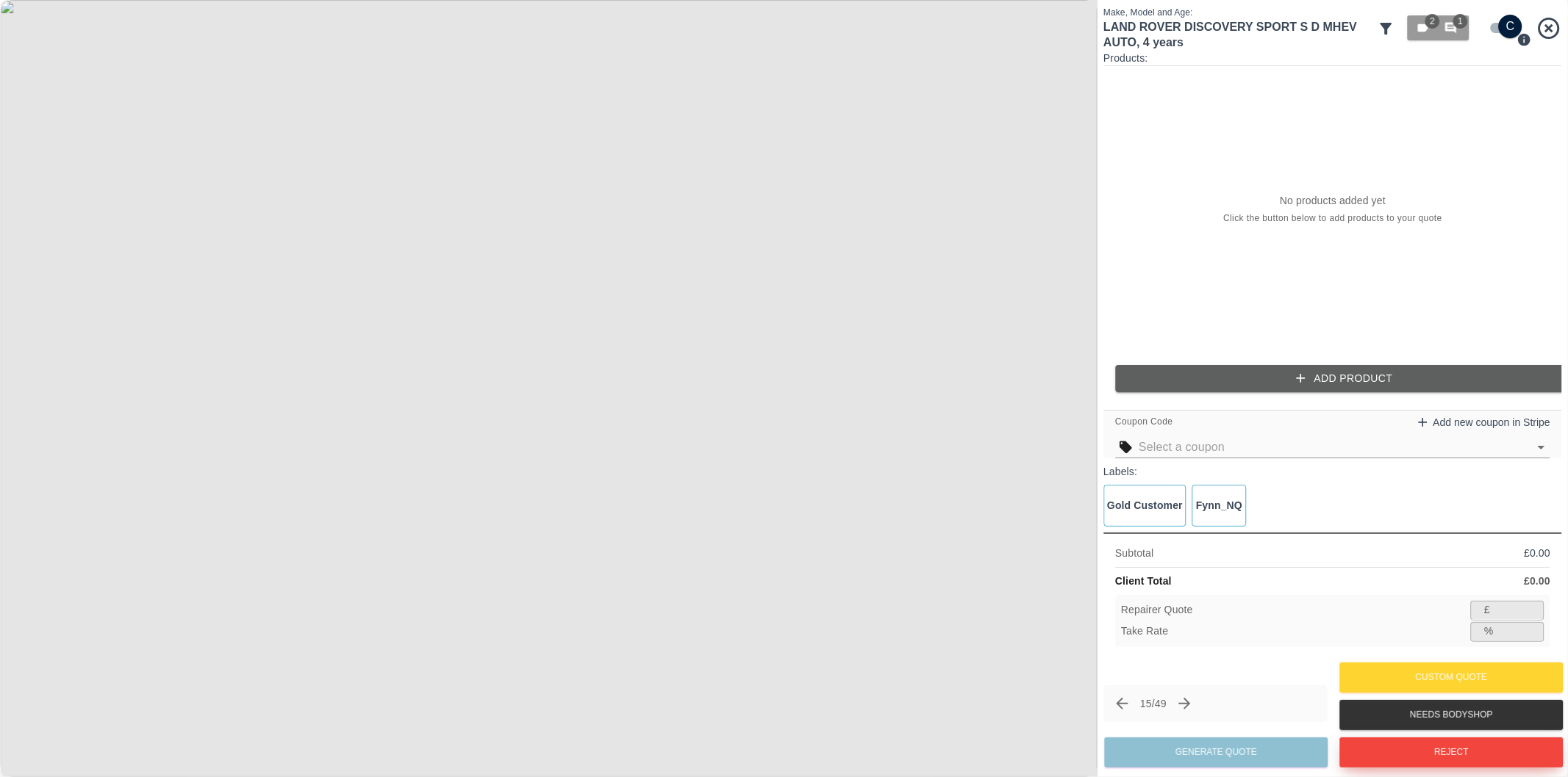
click at [1427, 757] on button "Reject" at bounding box center [1451, 752] width 224 height 30
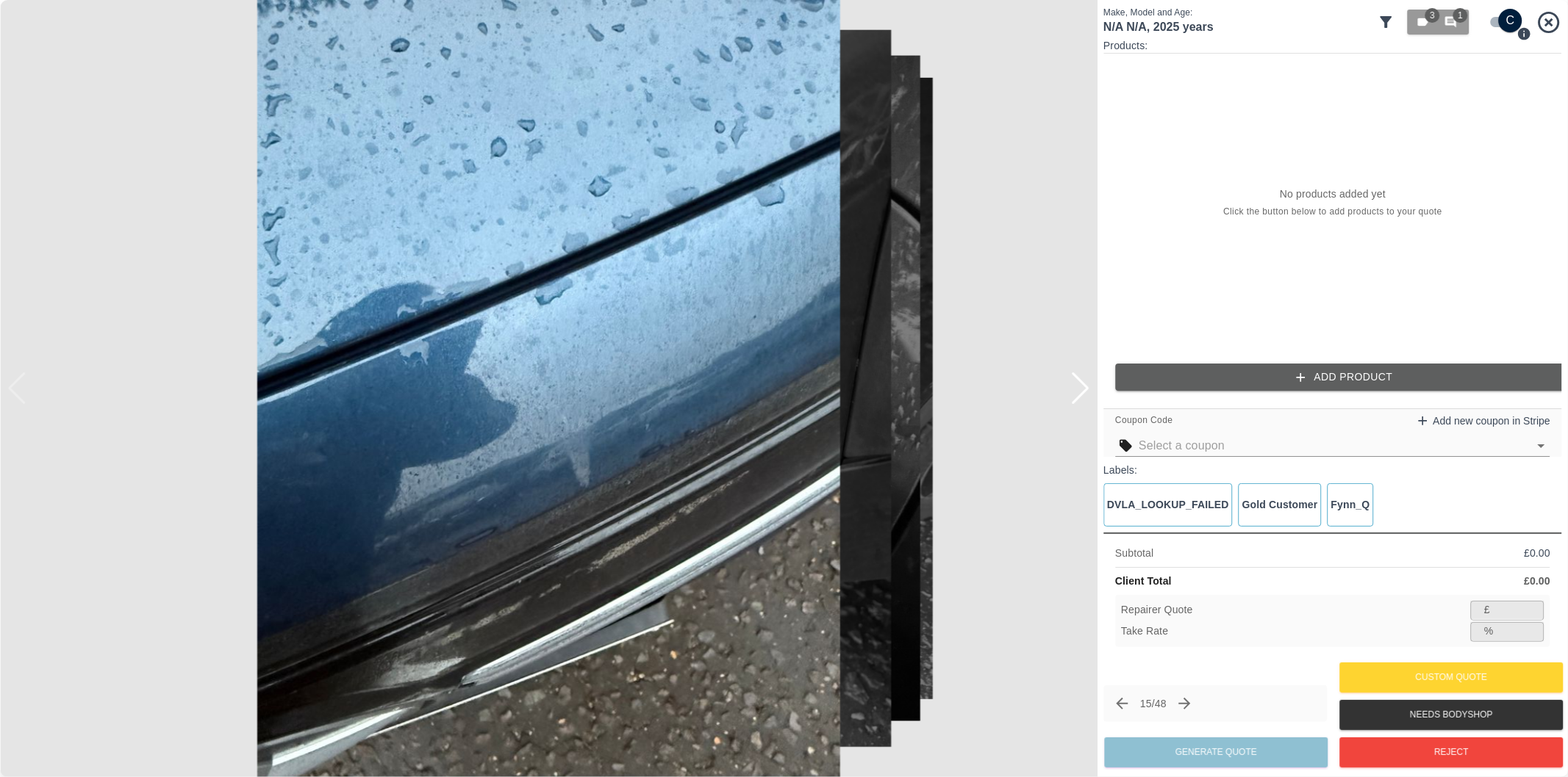
click at [1078, 391] on div at bounding box center [1080, 388] width 20 height 32
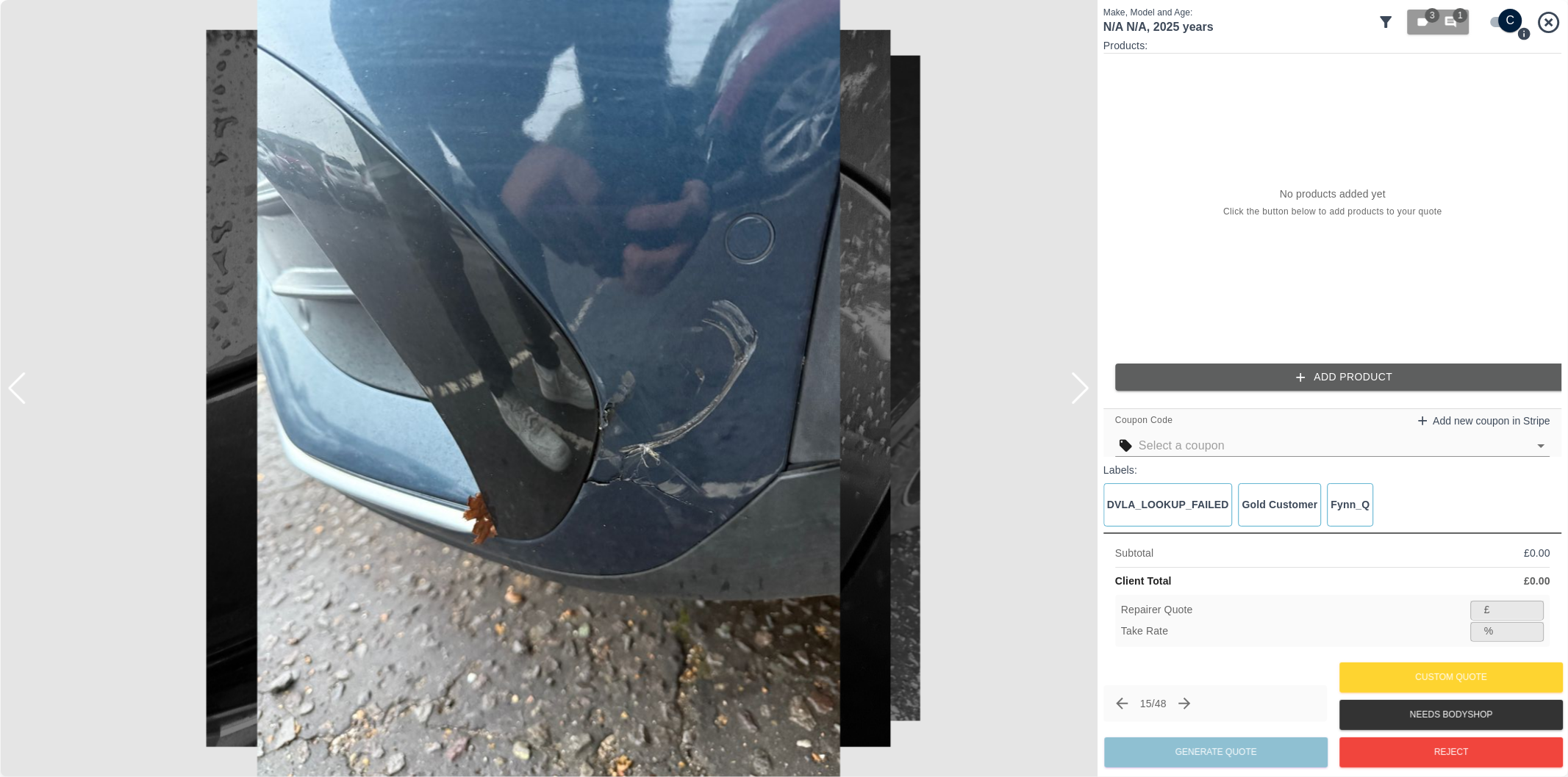
click at [1078, 391] on div at bounding box center [1080, 388] width 20 height 32
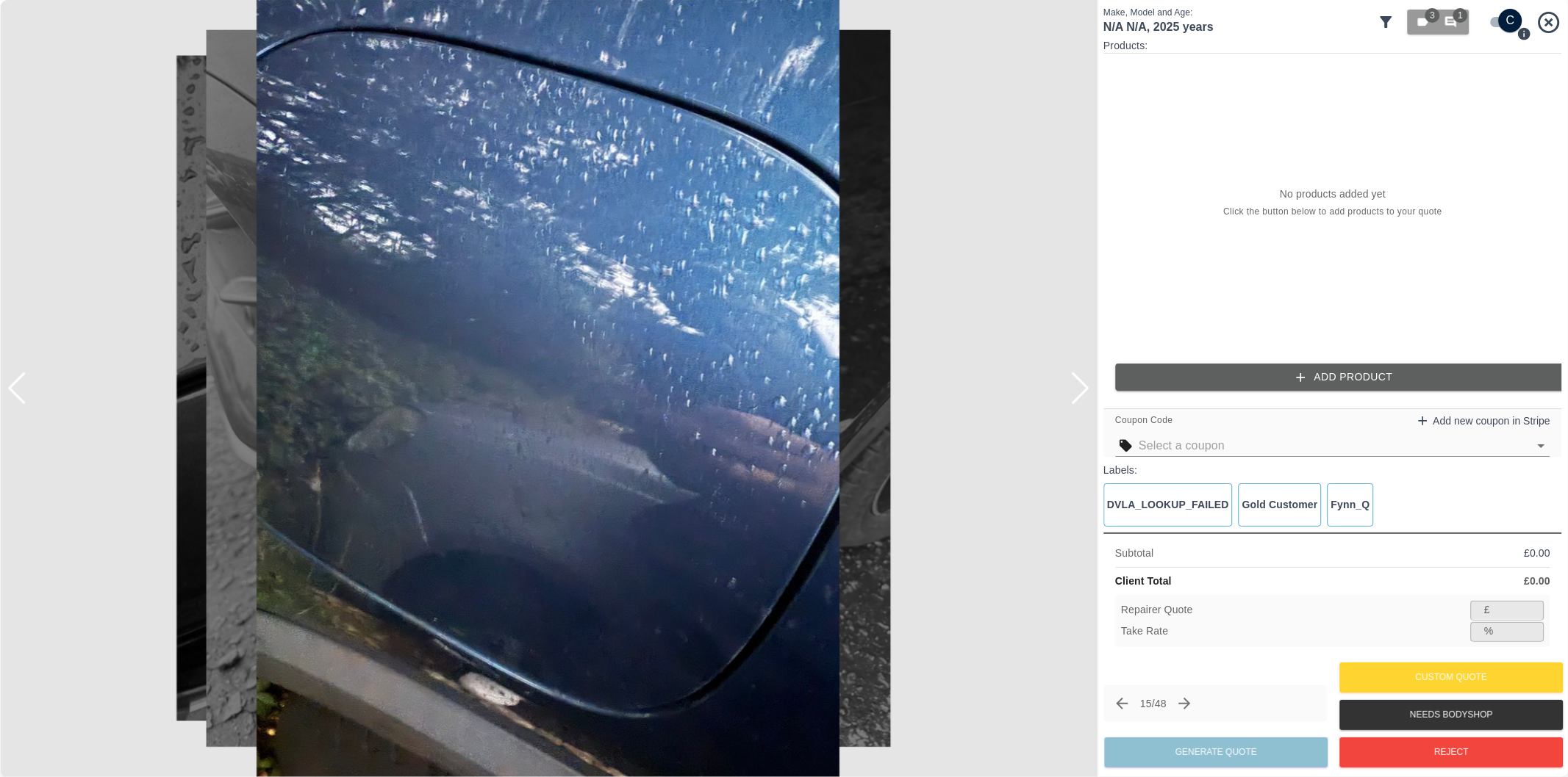
click at [1078, 391] on div at bounding box center [1080, 388] width 20 height 32
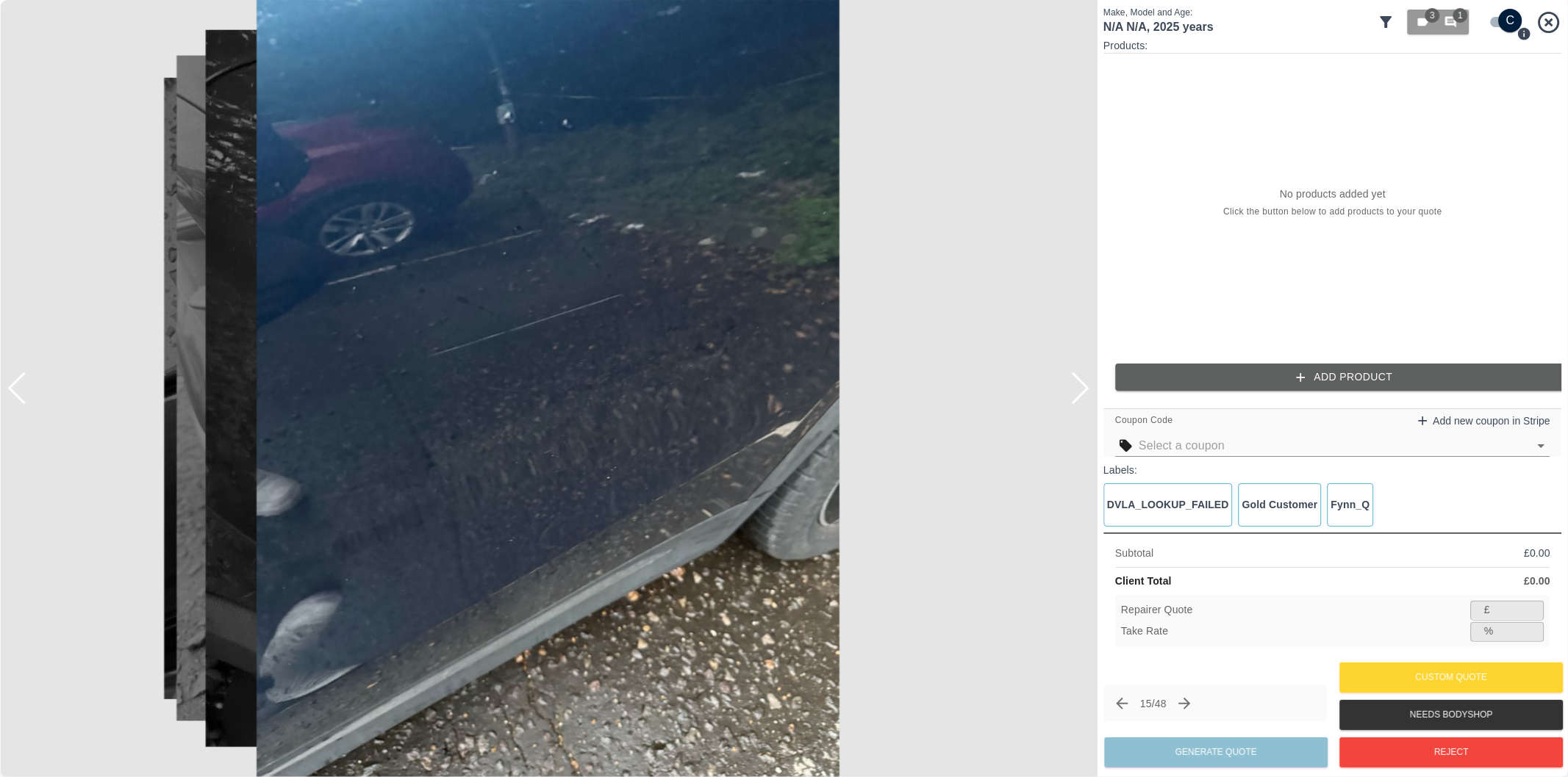
click at [1078, 391] on div at bounding box center [1080, 388] width 20 height 32
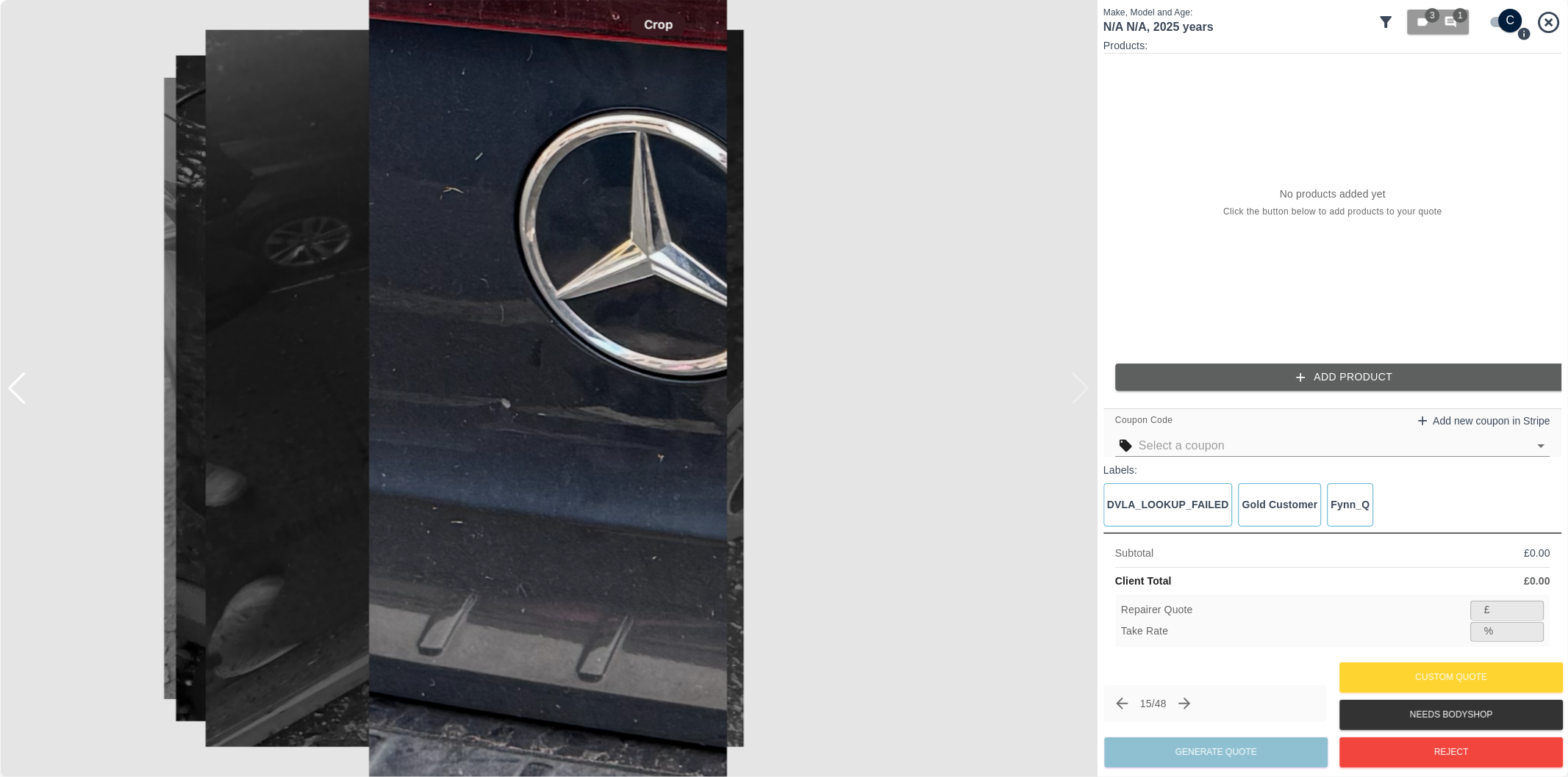
click at [1078, 391] on div at bounding box center [549, 388] width 1097 height 777
click at [18, 388] on div at bounding box center [17, 388] width 20 height 32
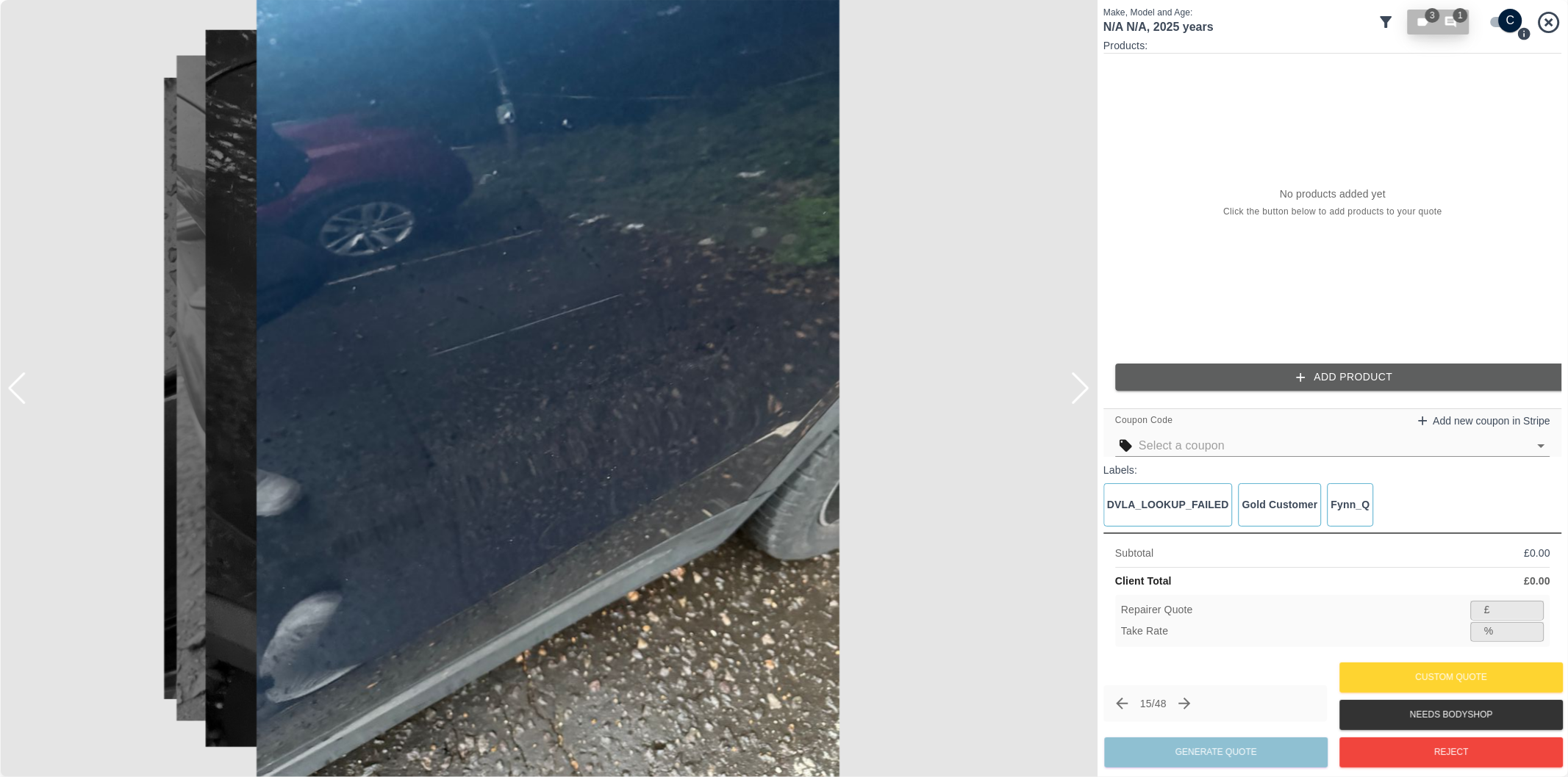
click at [1461, 21] on span "1" at bounding box center [1461, 16] width 15 height 15
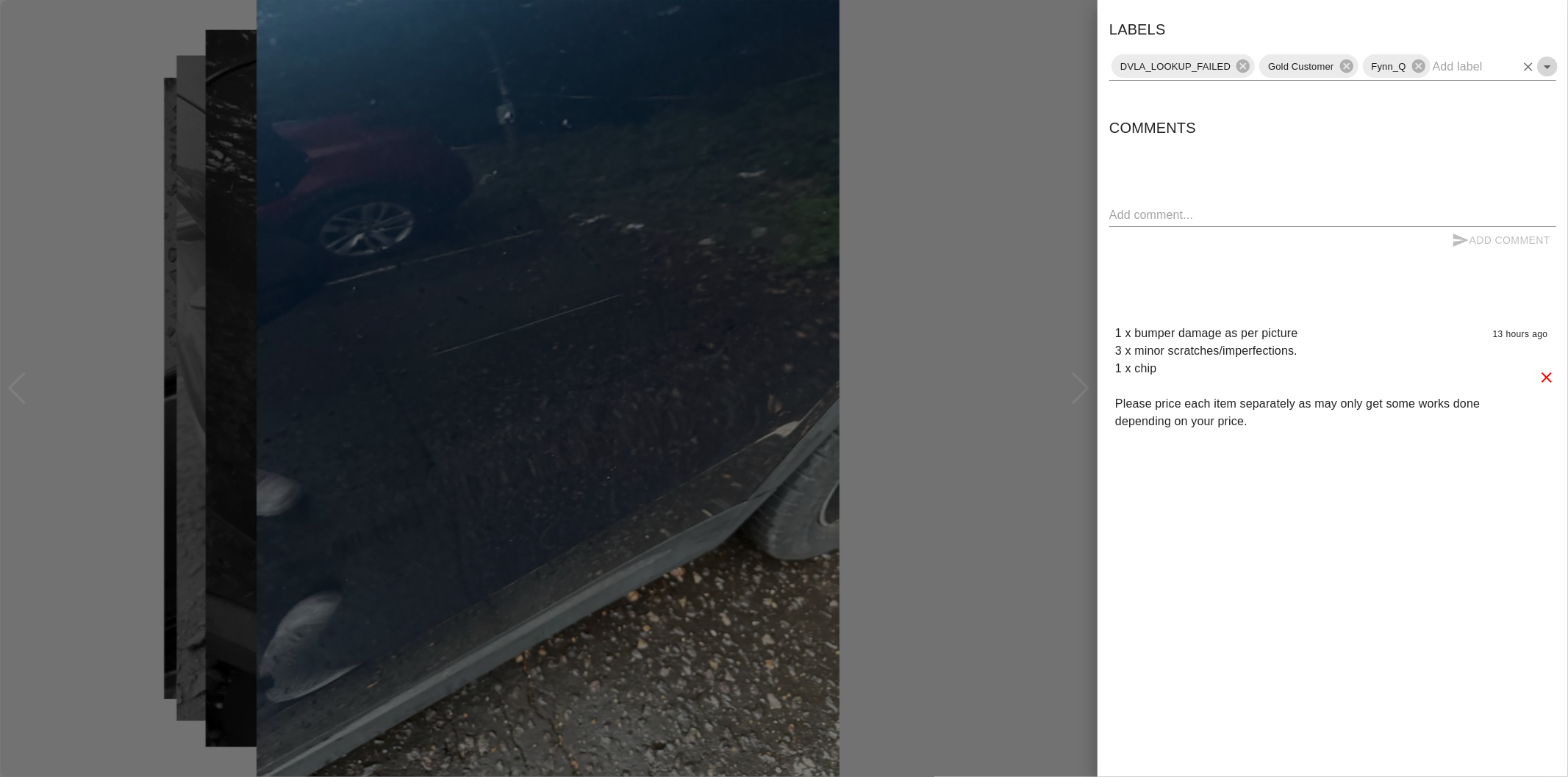
click at [1545, 69] on icon "Open" at bounding box center [1547, 67] width 18 height 18
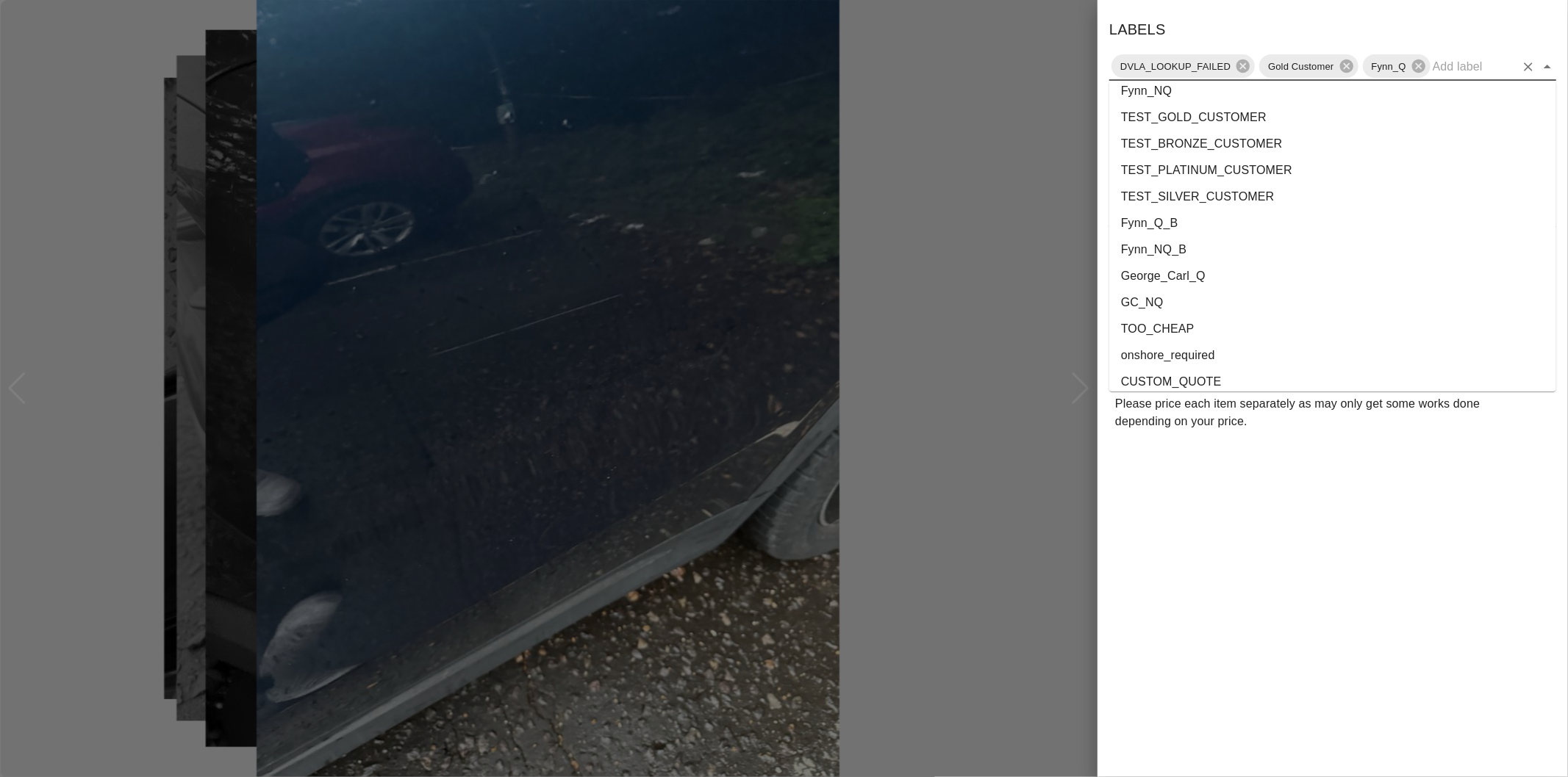
scroll to position [2662, 0]
click at [1176, 323] on li "onshore_required" at bounding box center [1333, 321] width 447 height 27
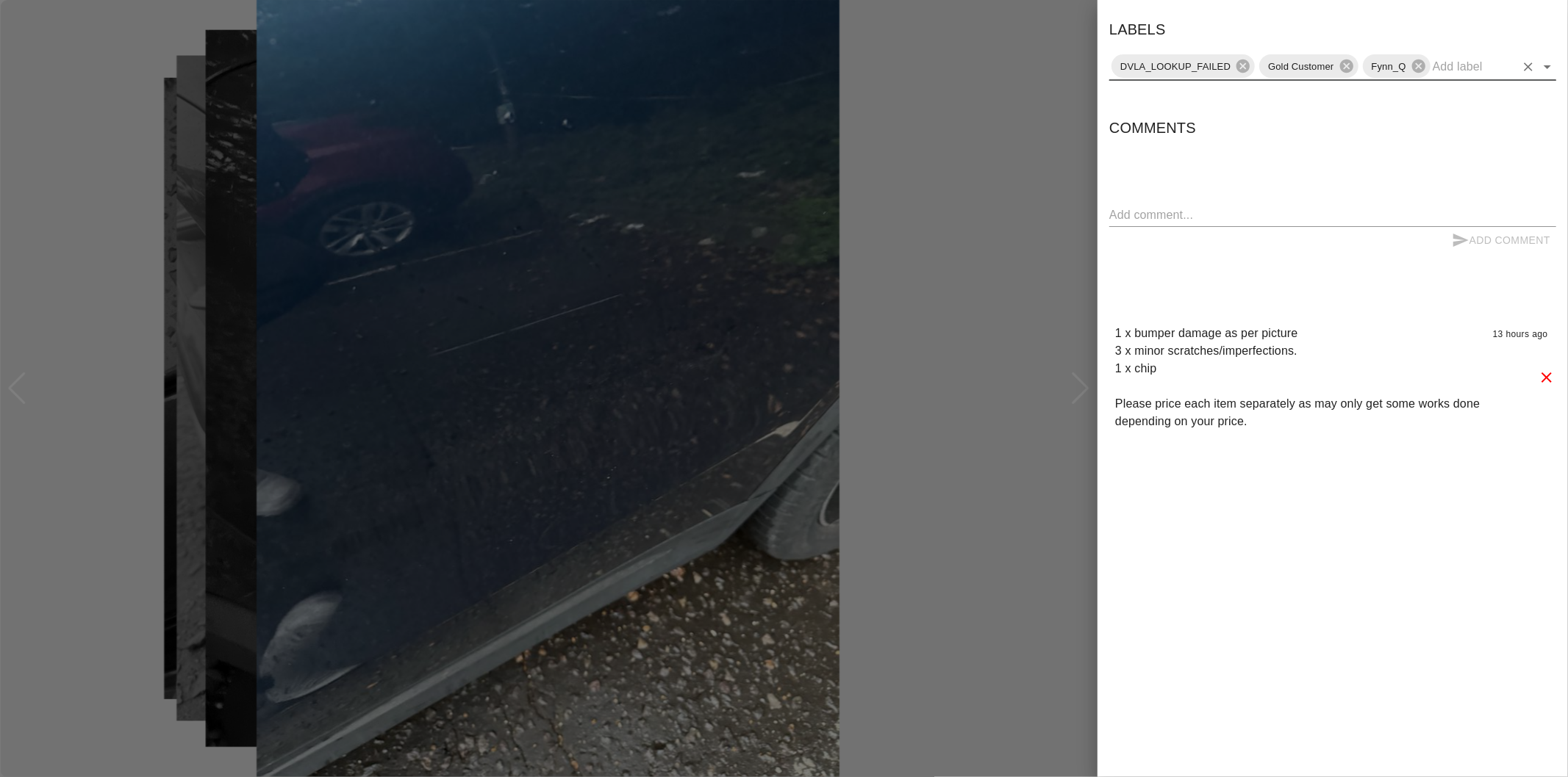
click at [1547, 69] on icon "Open" at bounding box center [1547, 67] width 18 height 18
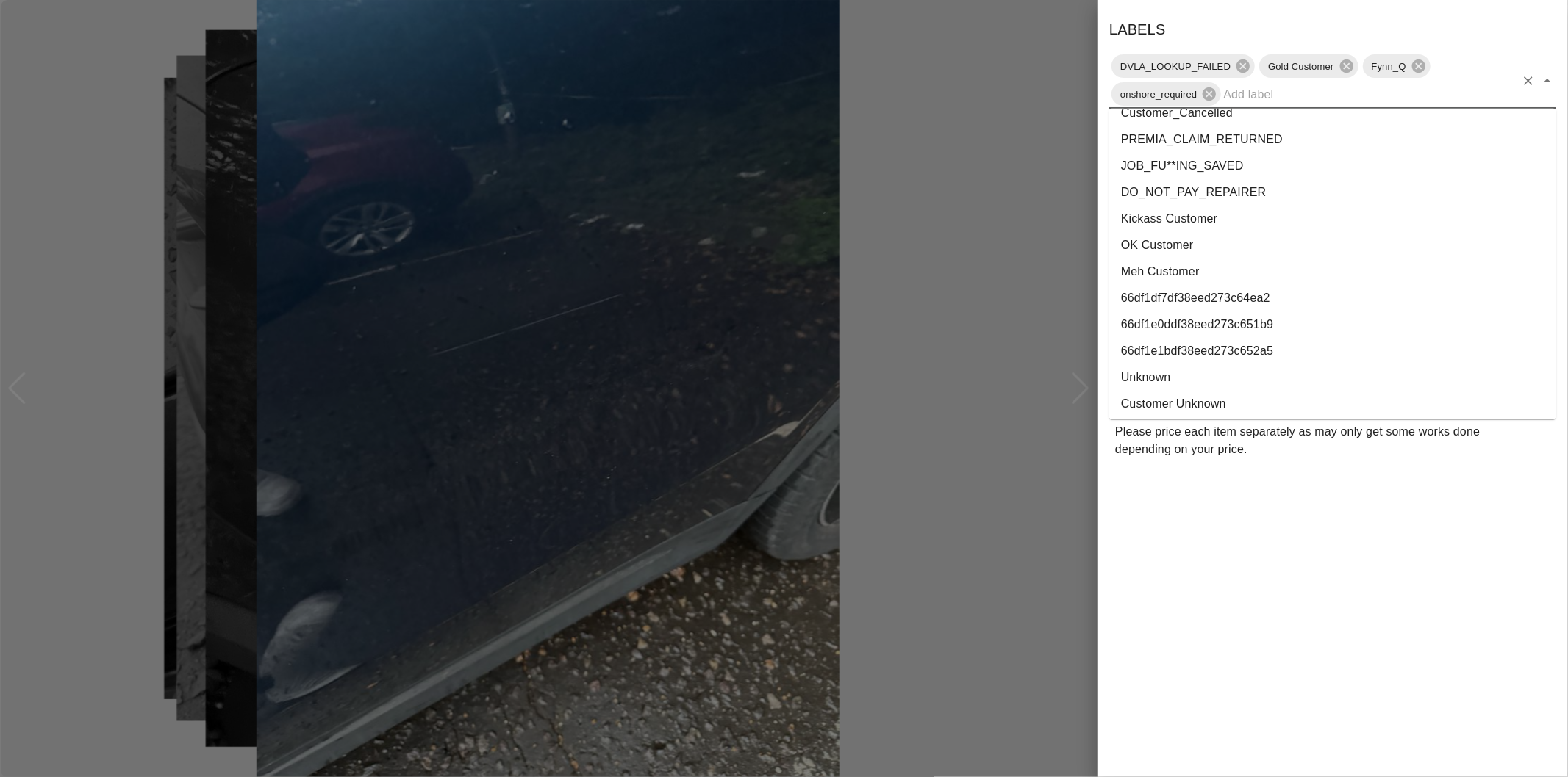
scroll to position [2636, 0]
click at [1176, 299] on li "George_Carl_Q" at bounding box center [1333, 296] width 447 height 27
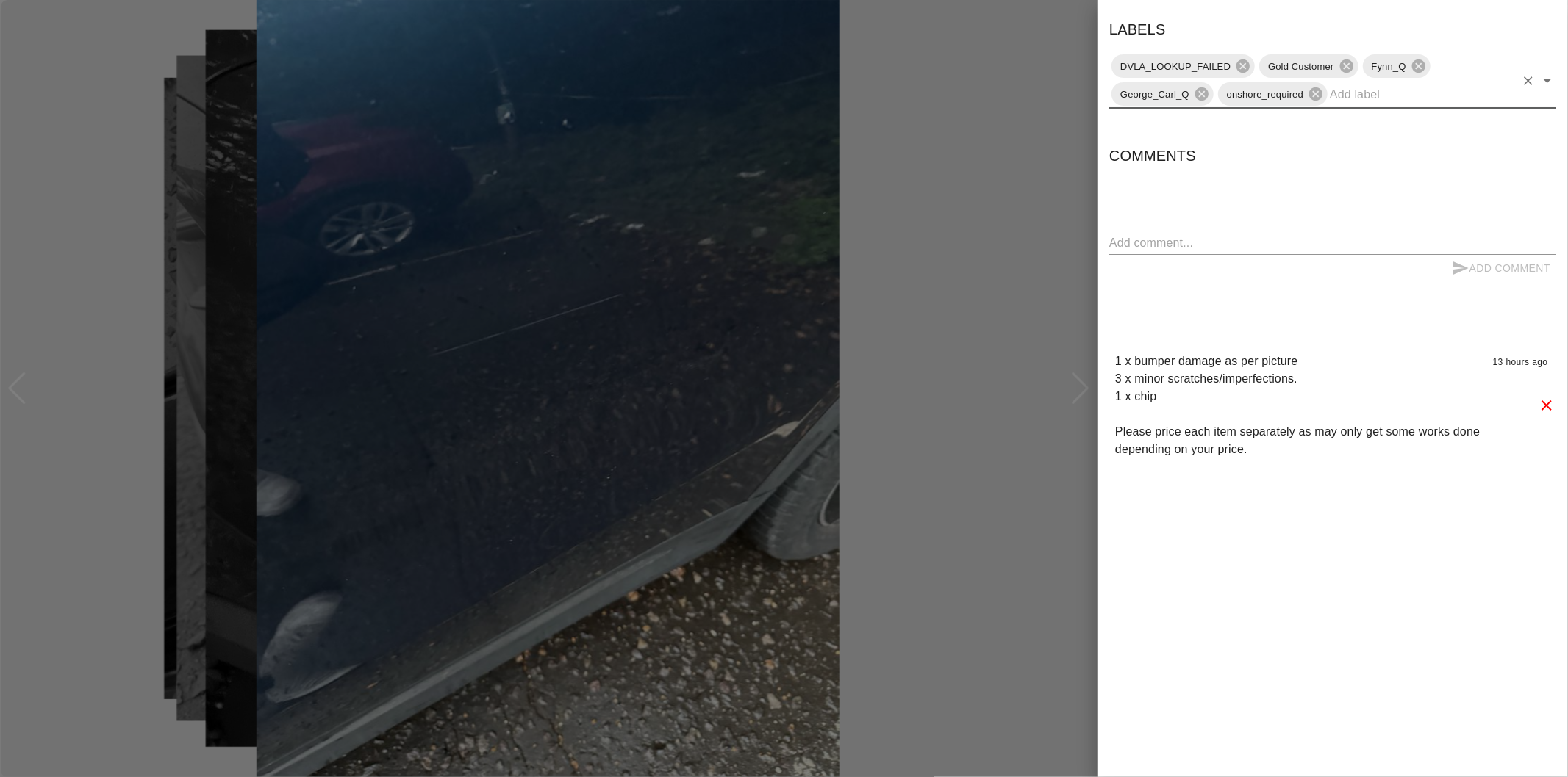
click at [994, 248] on div at bounding box center [784, 388] width 1568 height 777
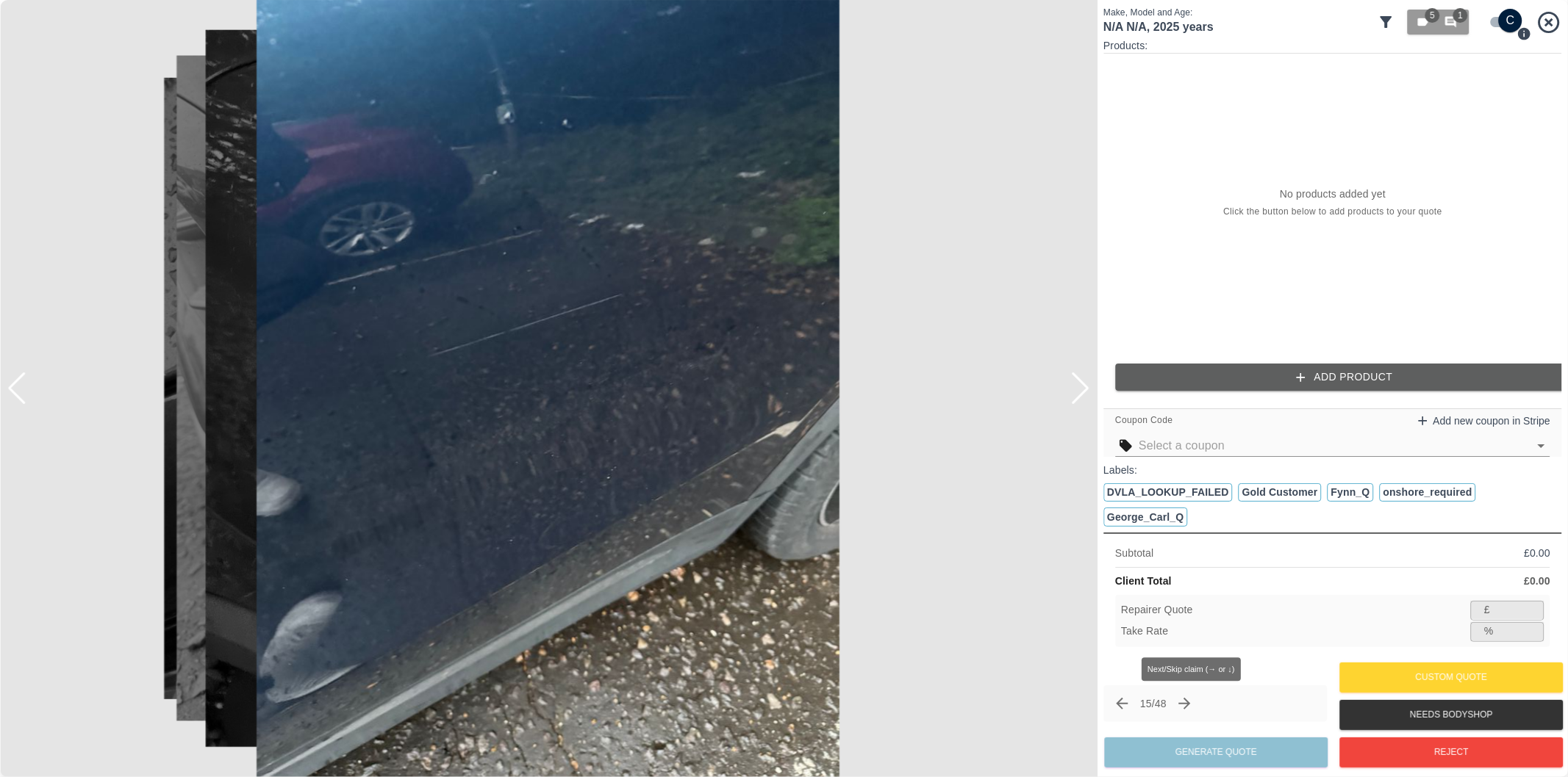
click at [1193, 703] on icon "Next claim" at bounding box center [1185, 704] width 18 height 18
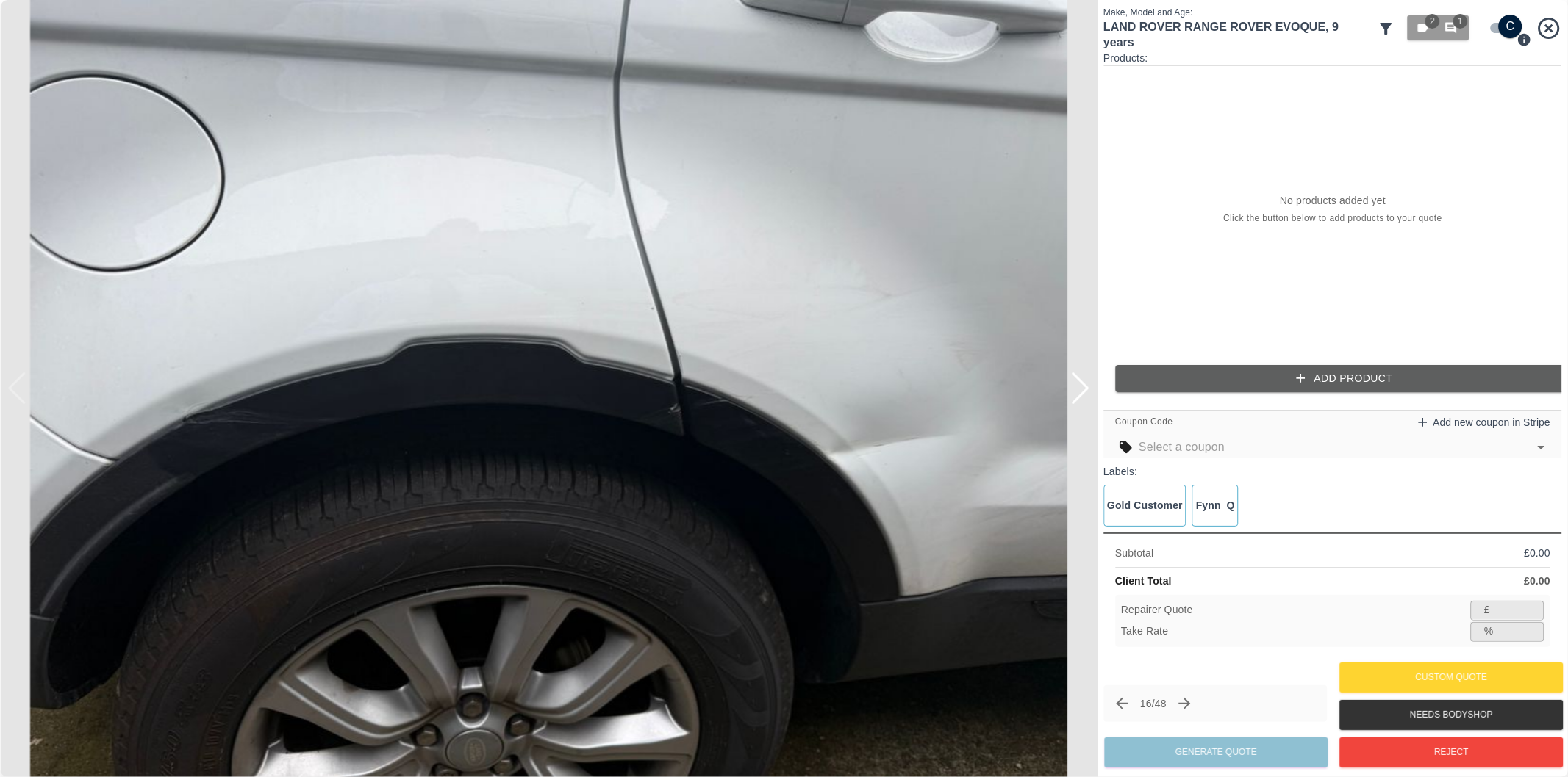
click at [1087, 384] on div at bounding box center [1080, 388] width 20 height 32
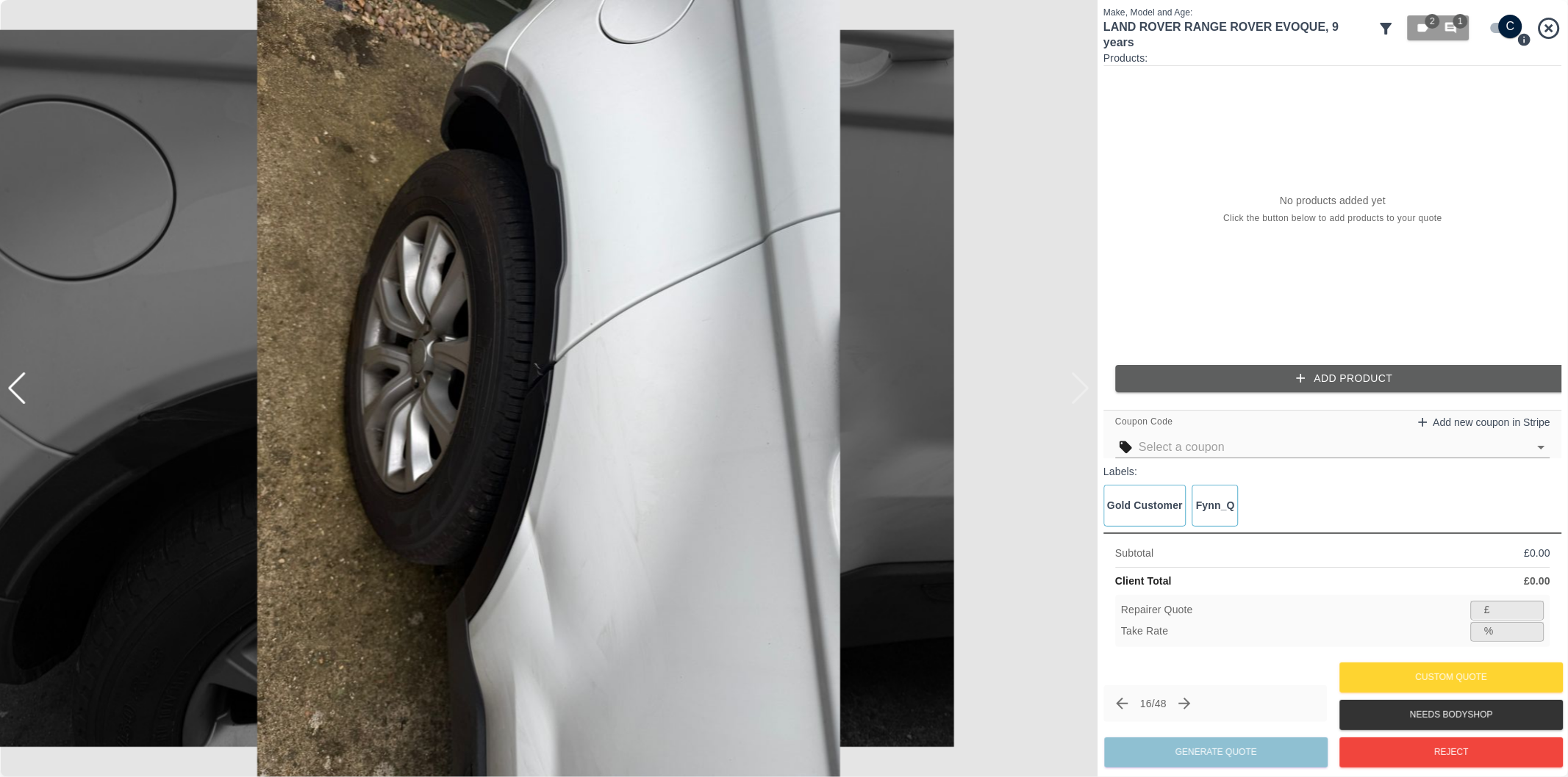
click at [1087, 384] on img at bounding box center [549, 388] width 1097 height 777
click at [13, 392] on div at bounding box center [7, 388] width 15 height 777
click at [15, 387] on div at bounding box center [17, 388] width 20 height 32
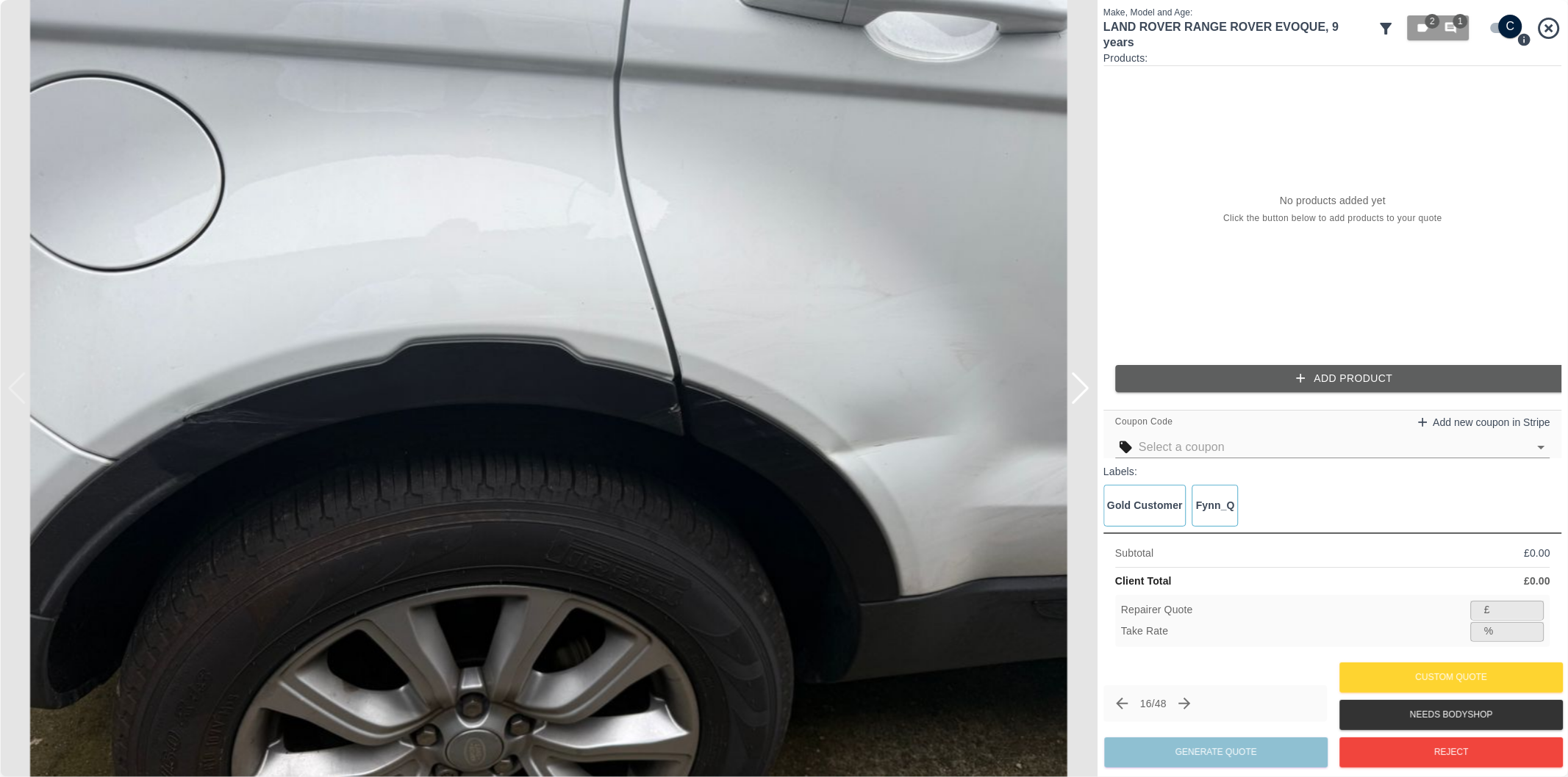
click at [1496, 31] on input "checkbox" at bounding box center [1510, 27] width 71 height 24
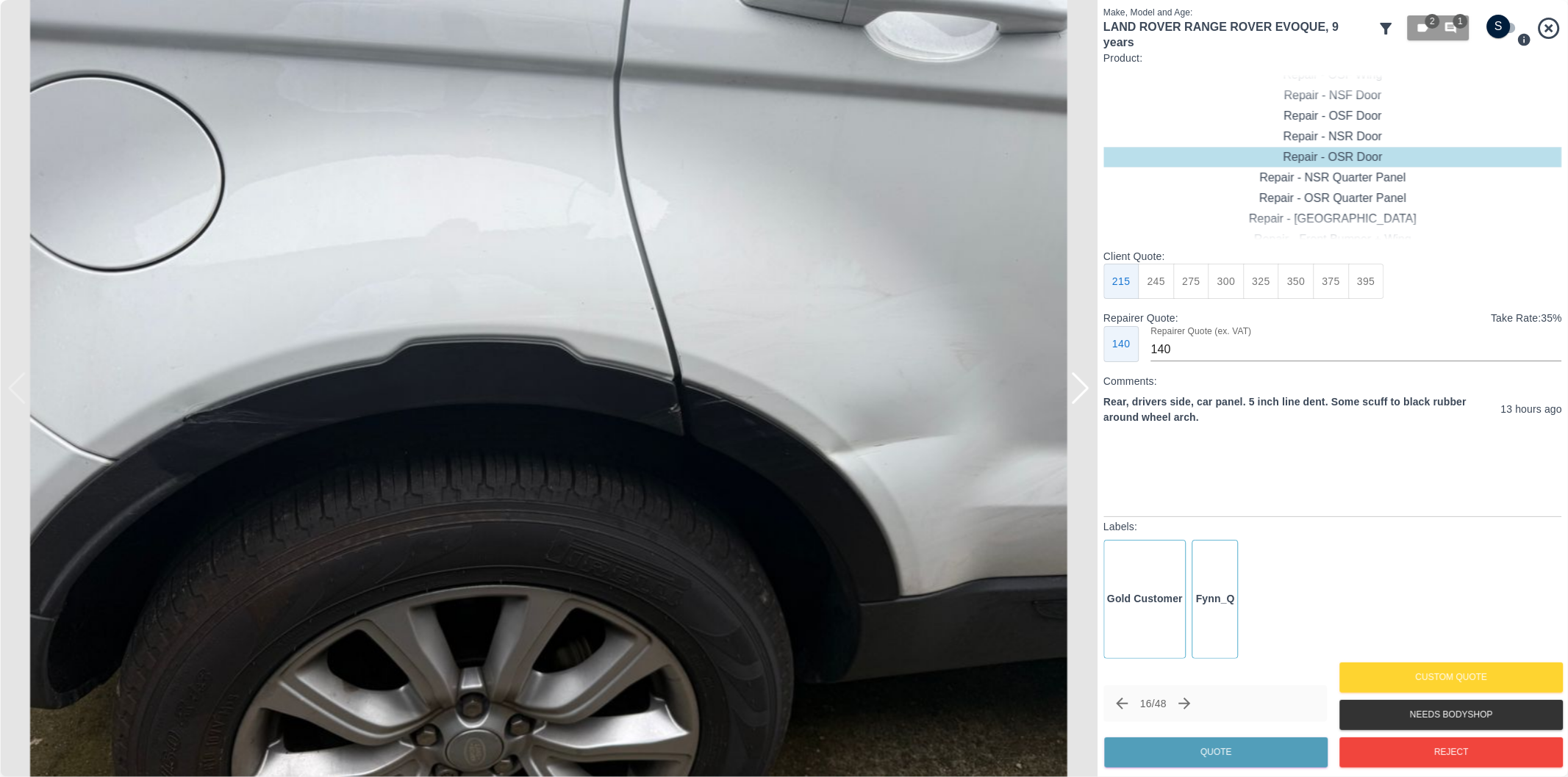
click at [1497, 27] on input "checkbox" at bounding box center [1499, 27] width 71 height 24
checkbox input "true"
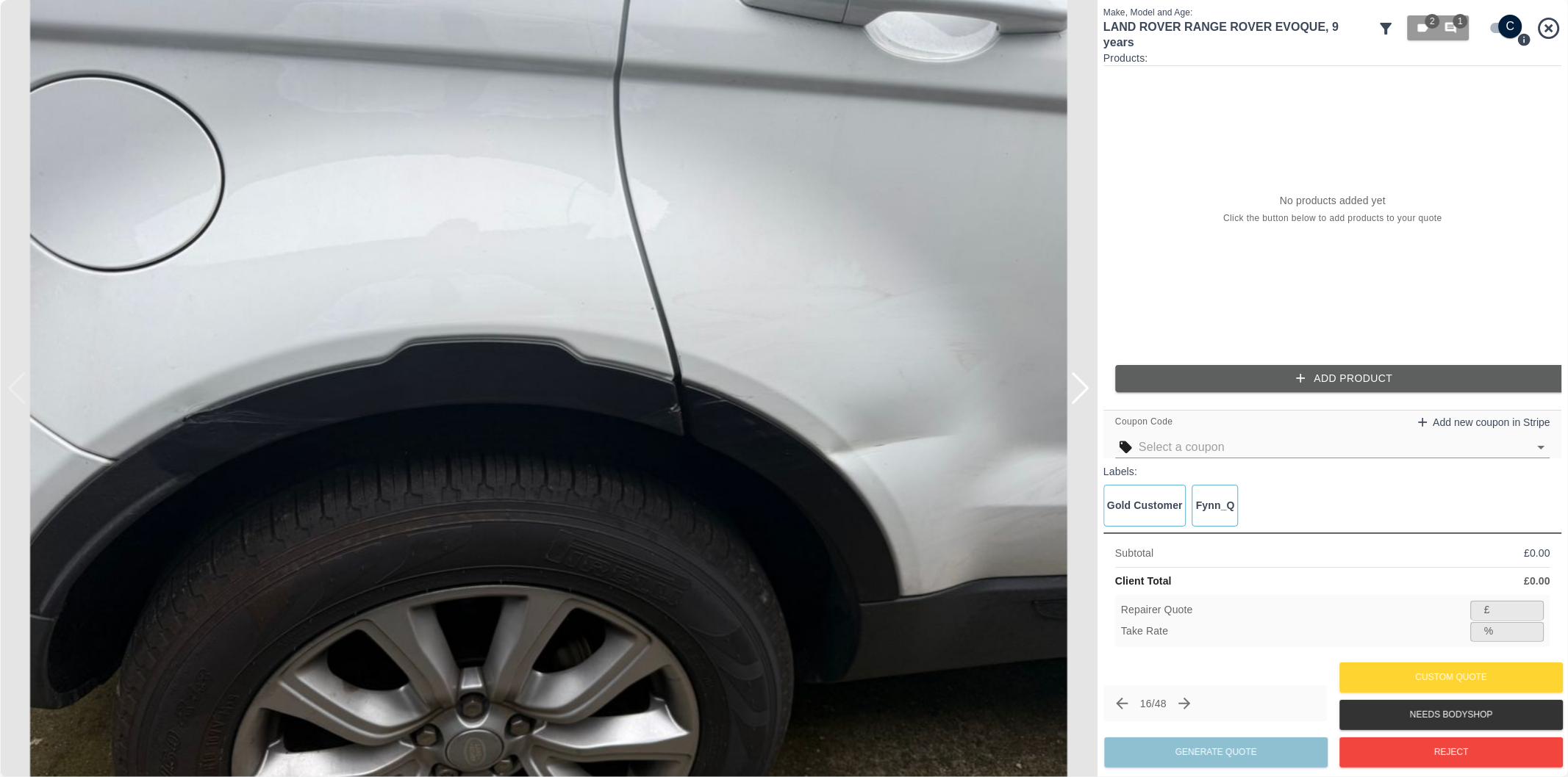
click at [1394, 380] on button "Add Product" at bounding box center [1344, 378] width 458 height 27
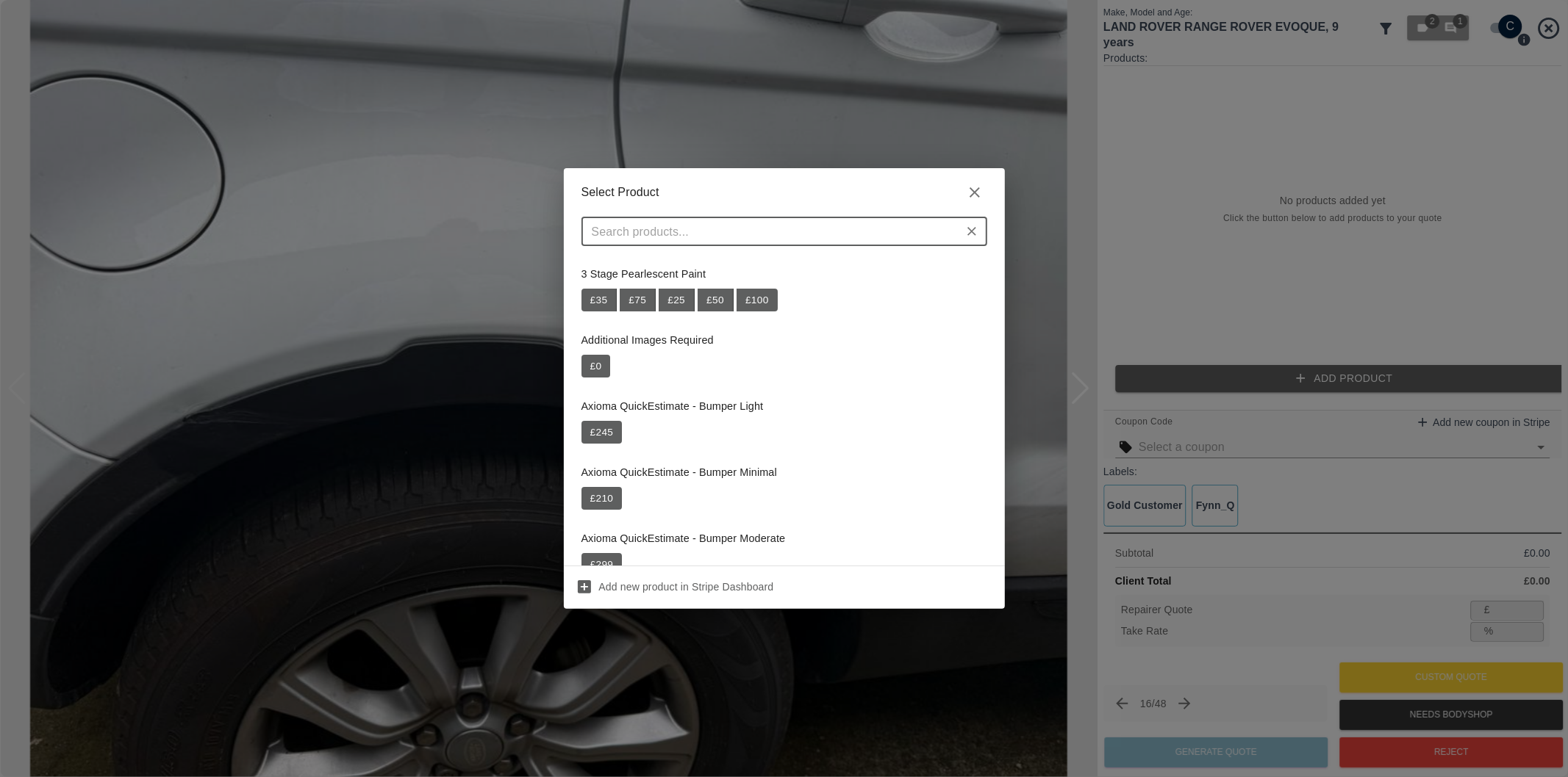
click at [853, 243] on div "​" at bounding box center [784, 231] width 405 height 29
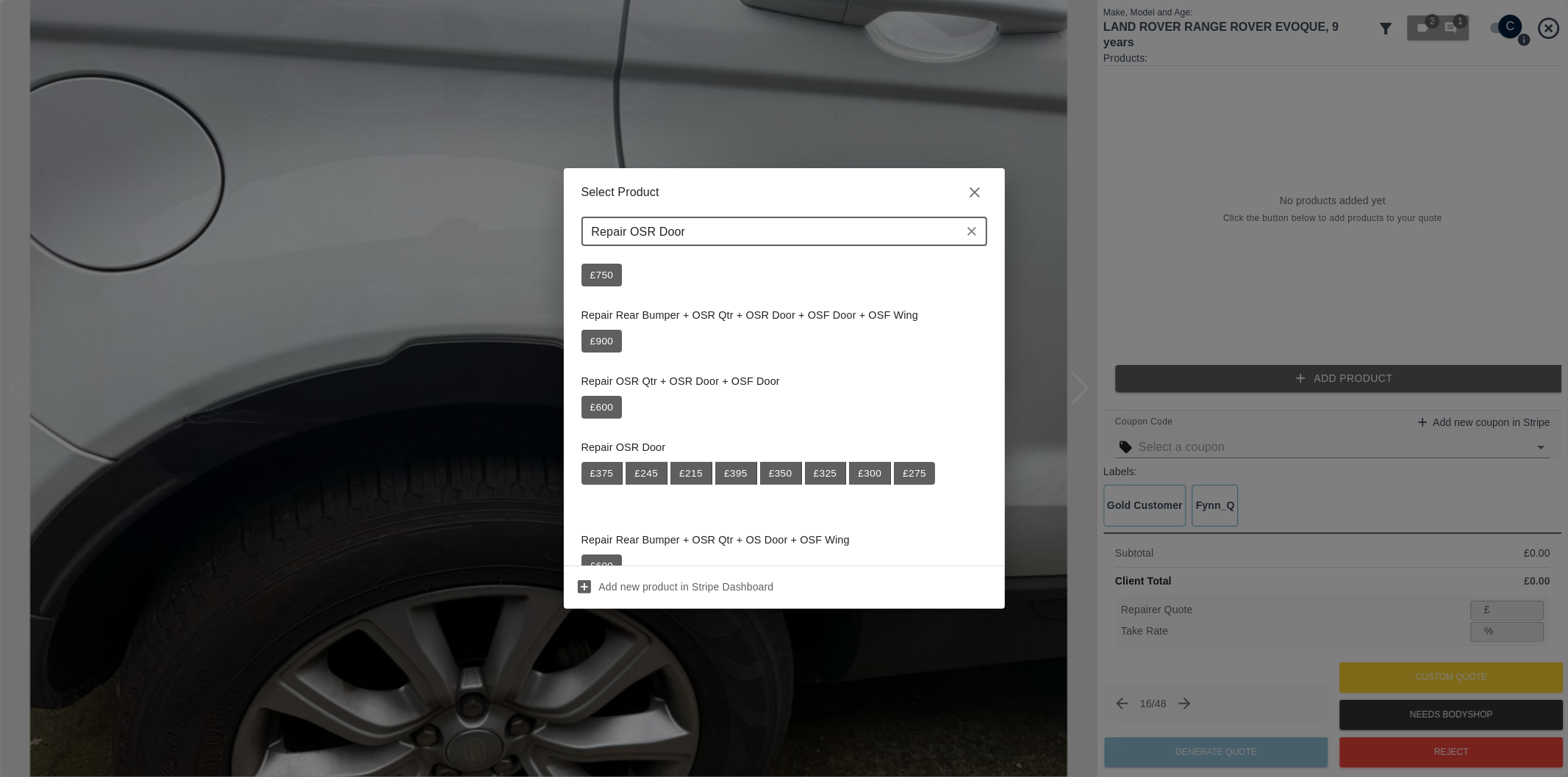
scroll to position [244, 0]
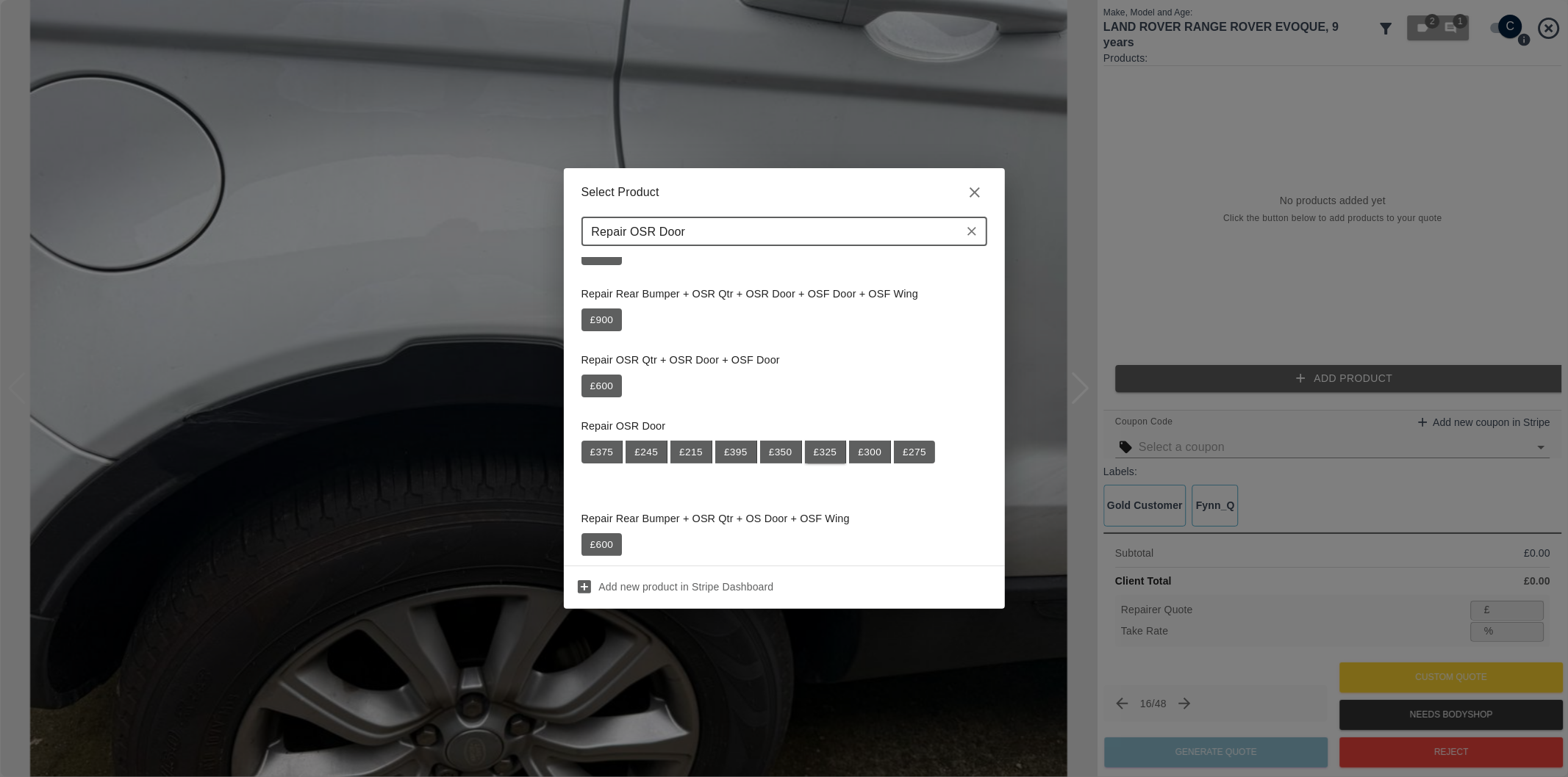
type input "Repair OSR Door"
click at [827, 451] on button "£ 325" at bounding box center [826, 453] width 42 height 24
type input "211"
type input "35.1"
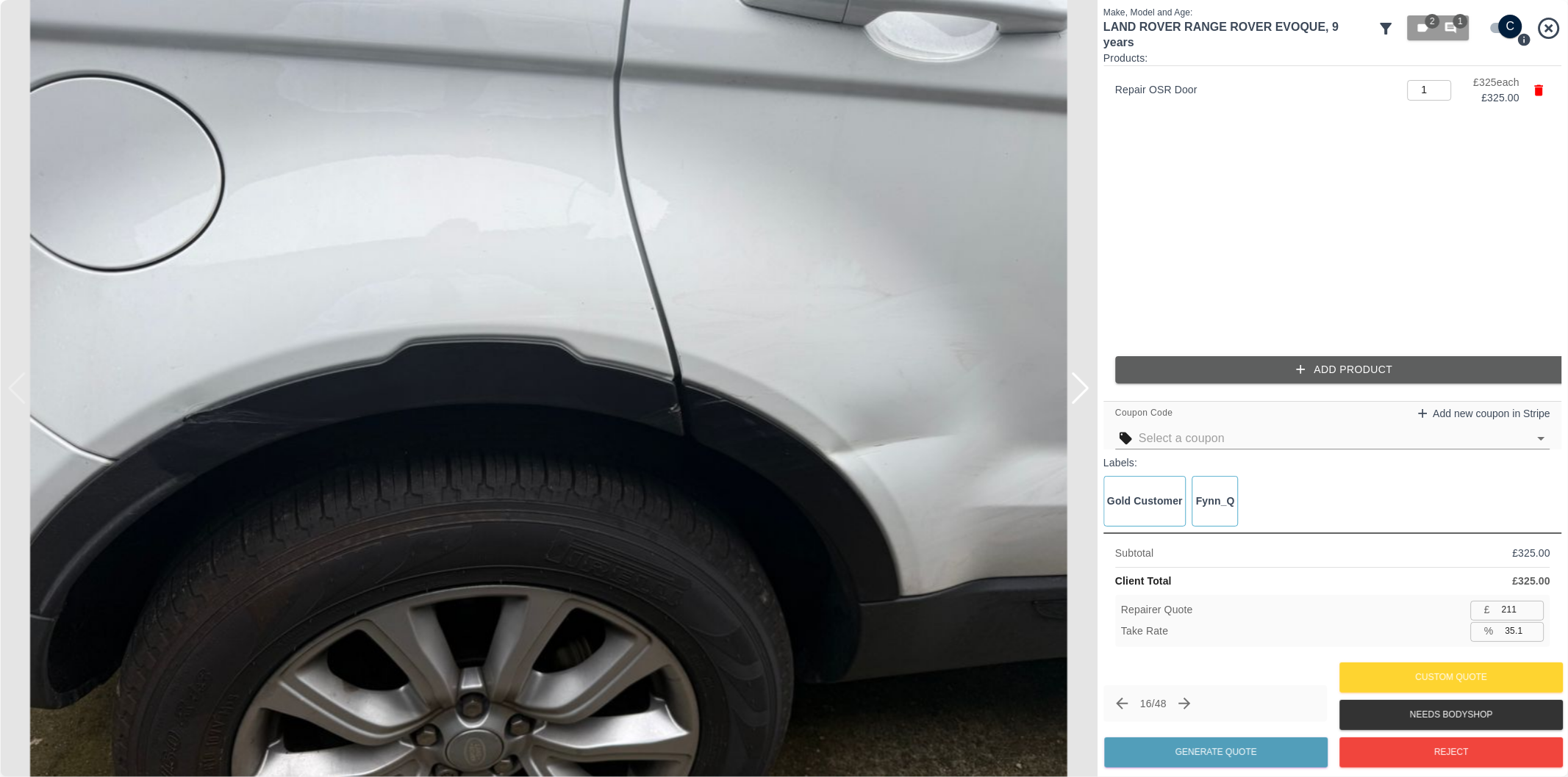
click at [1242, 377] on button "Add Product" at bounding box center [1344, 370] width 458 height 27
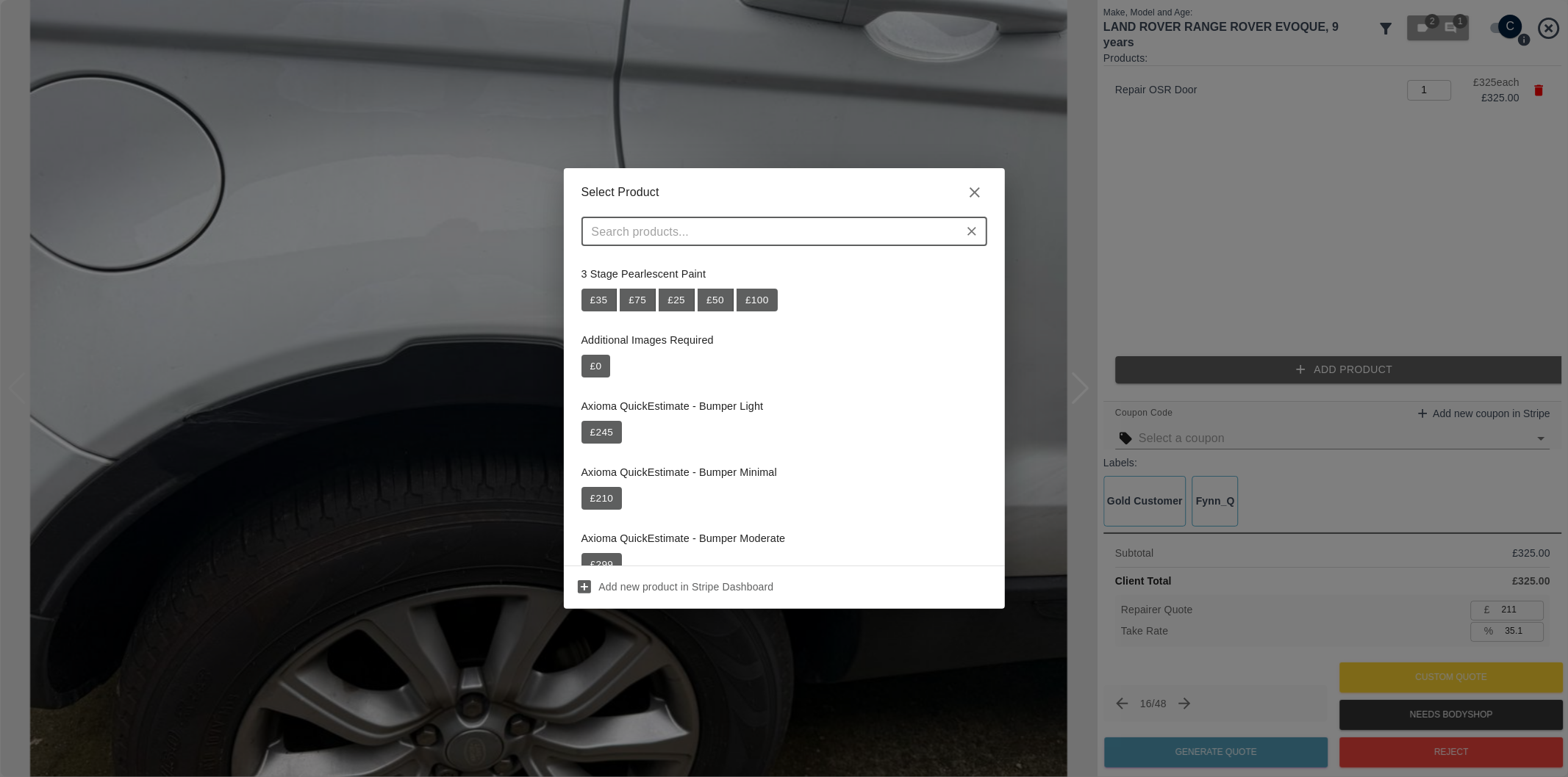
click at [785, 237] on input "text" at bounding box center [772, 232] width 373 height 21
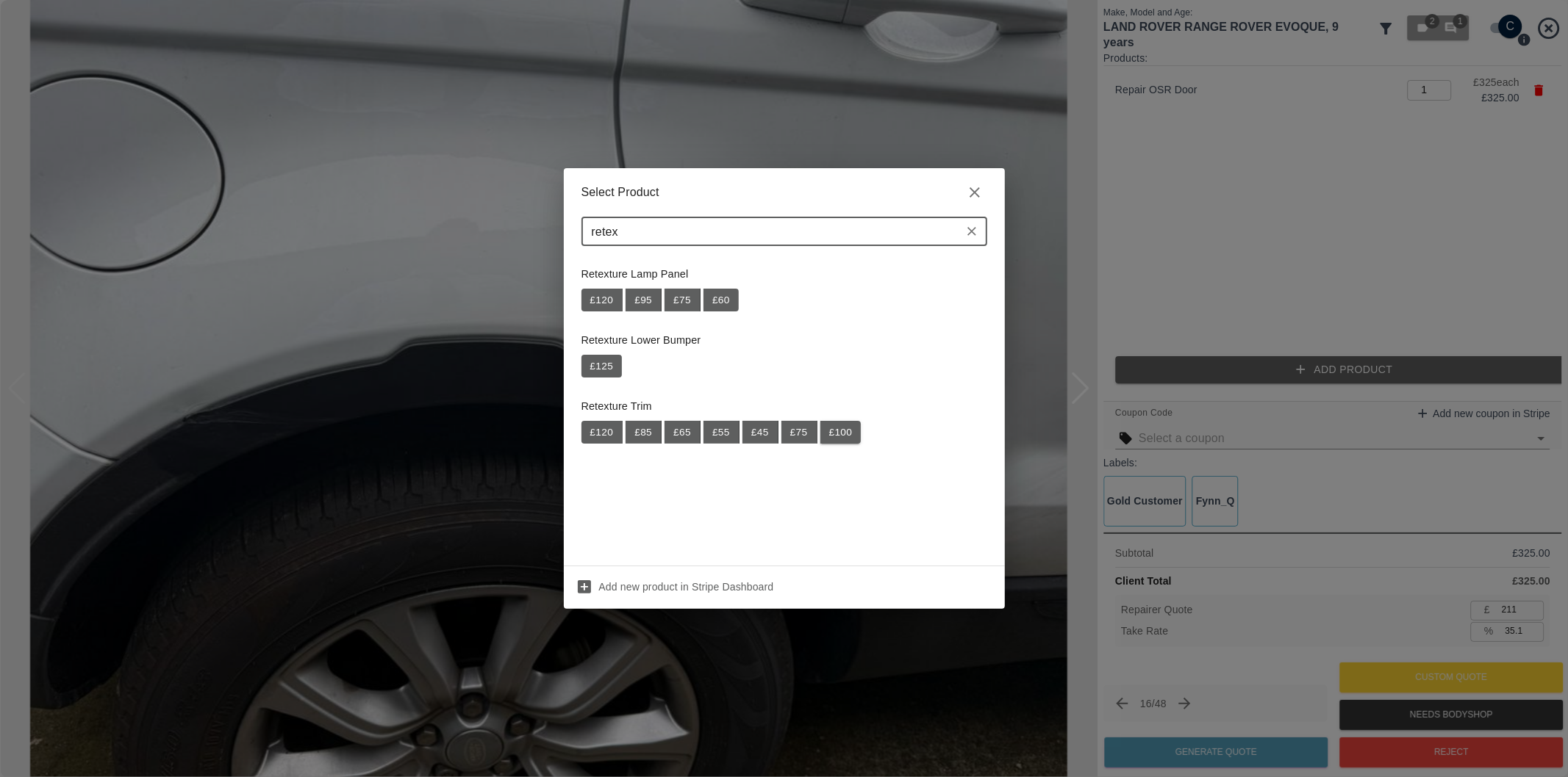
type input "retex"
drag, startPoint x: 840, startPoint y: 435, endPoint x: 913, endPoint y: 448, distance: 74.1
click at [841, 434] on button "£ 100" at bounding box center [841, 433] width 41 height 24
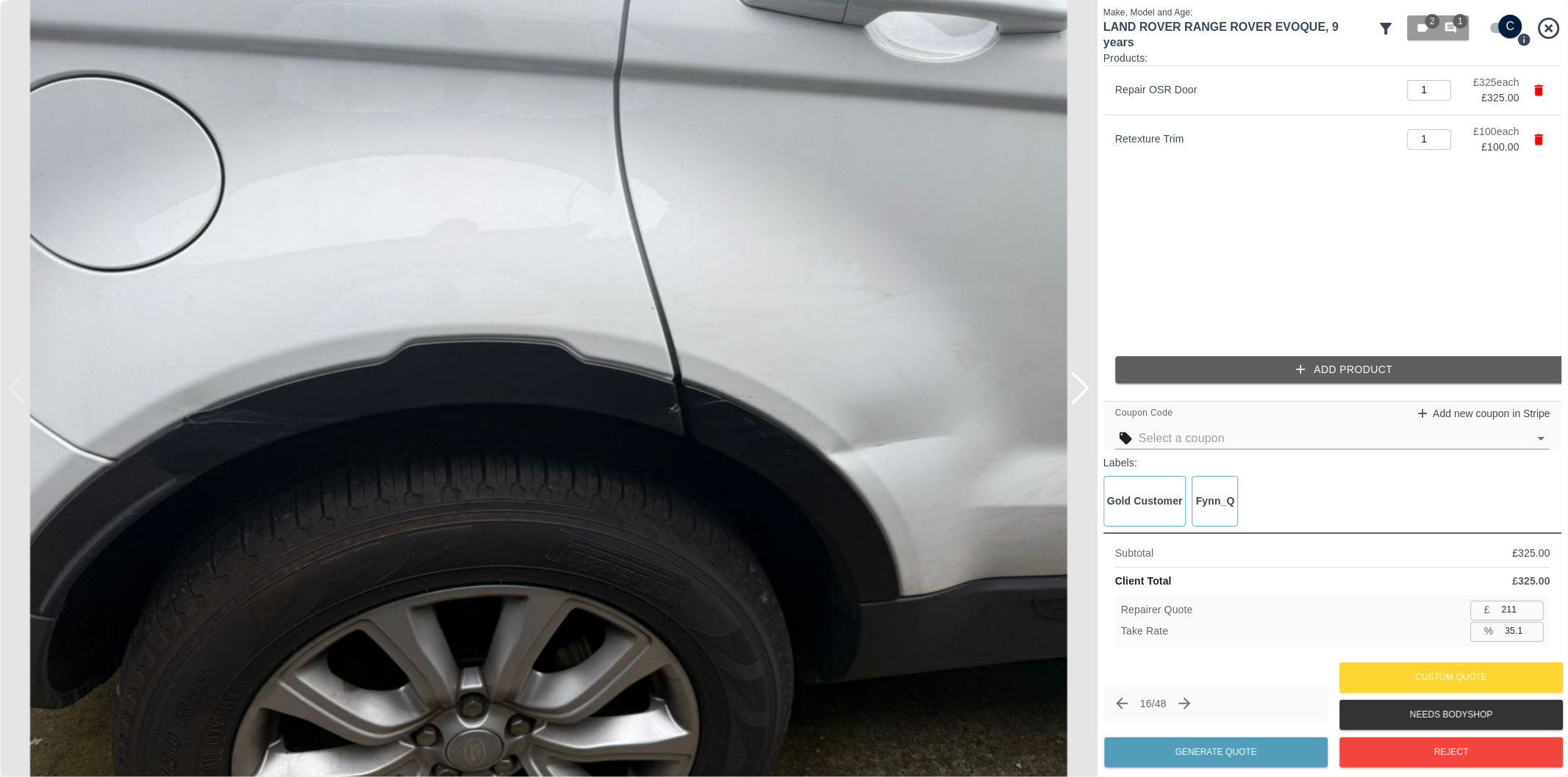
type input "276"
click at [1515, 633] on input "35.1" at bounding box center [1522, 631] width 45 height 19
type input "37.1"
type input "267"
type input "37.2"
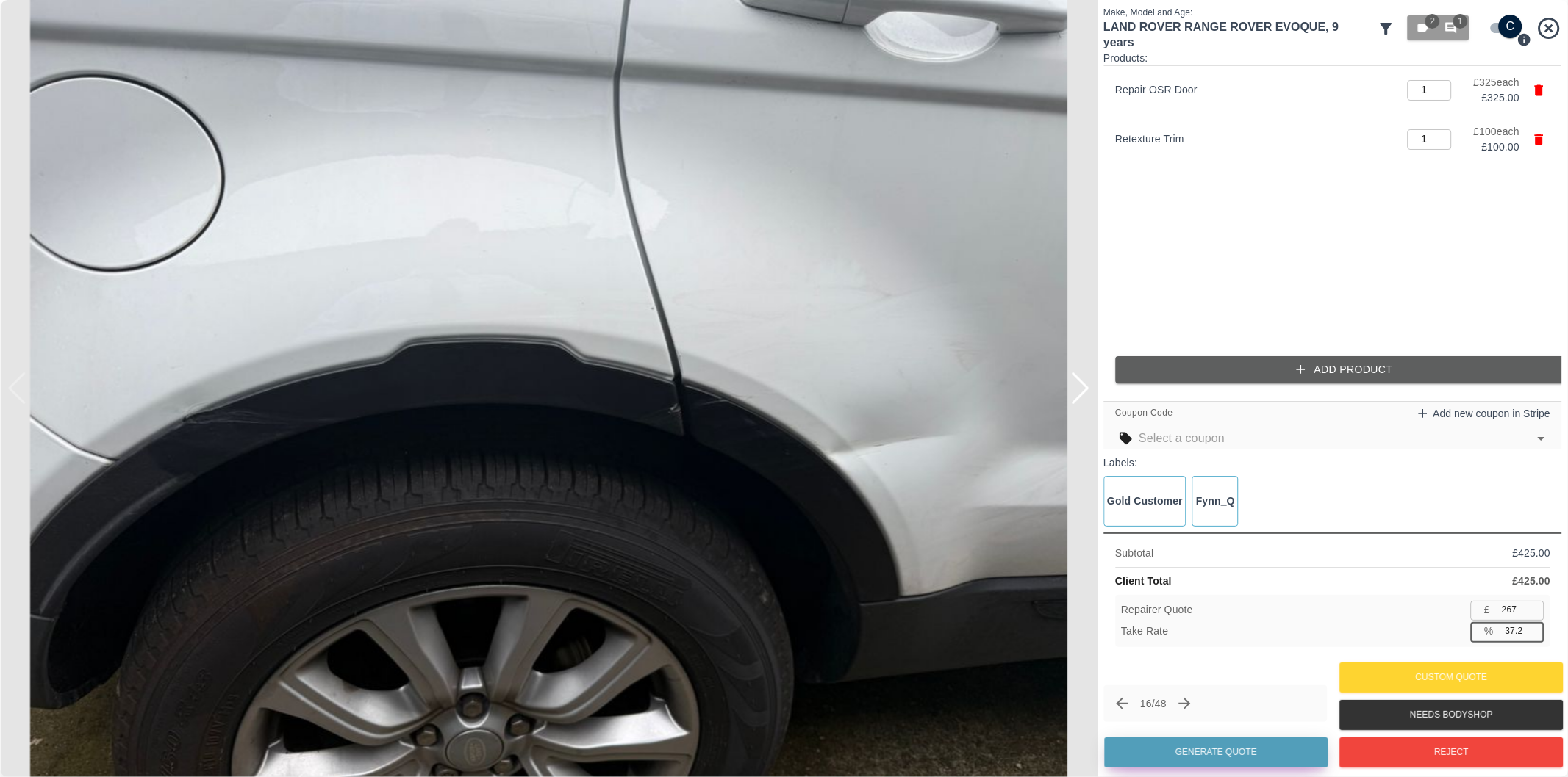
click at [1230, 752] on button "Generate Quote" at bounding box center [1215, 752] width 224 height 30
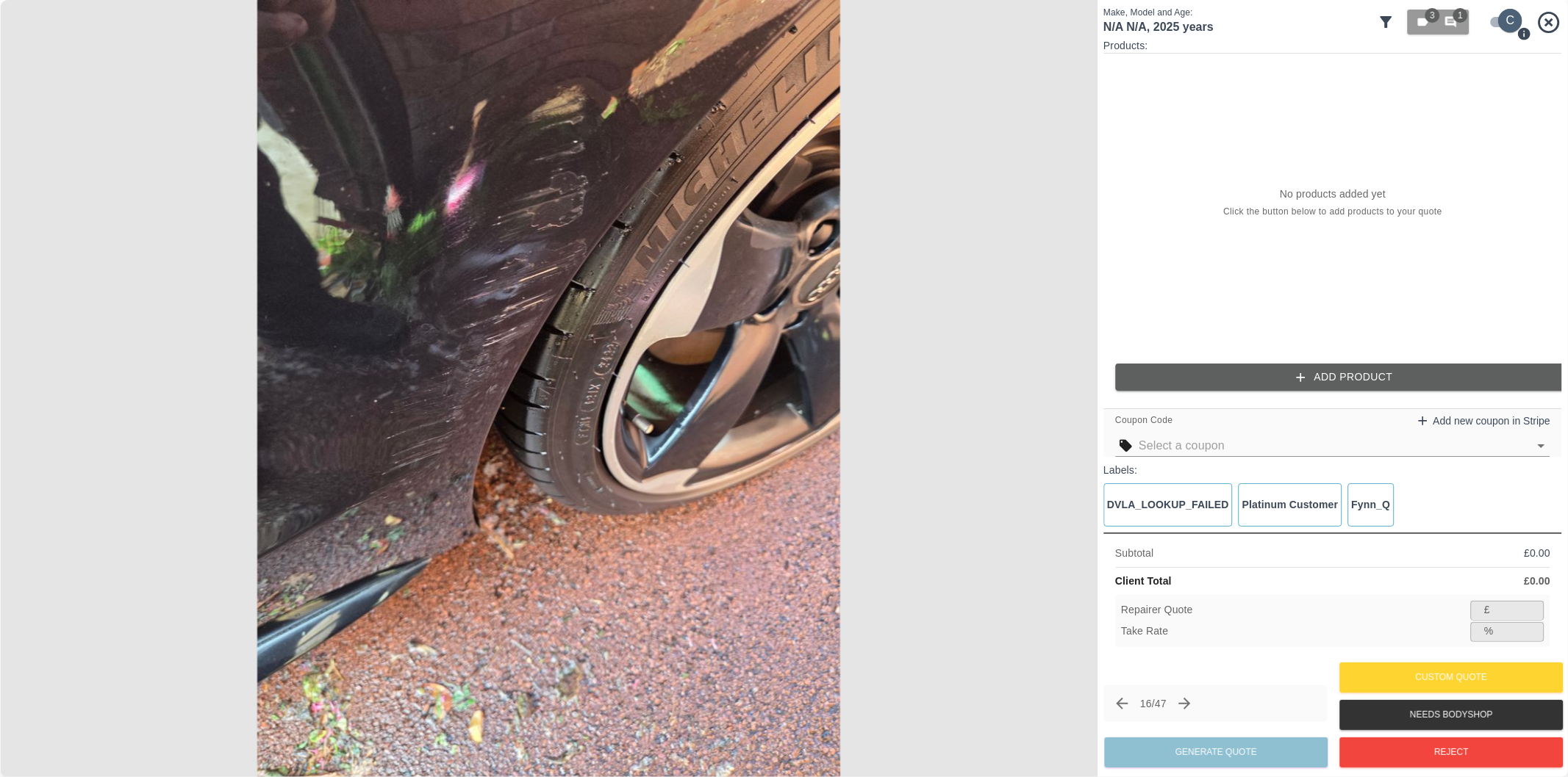
click at [1496, 16] on input "checkbox" at bounding box center [1510, 21] width 71 height 24
checkbox input "false"
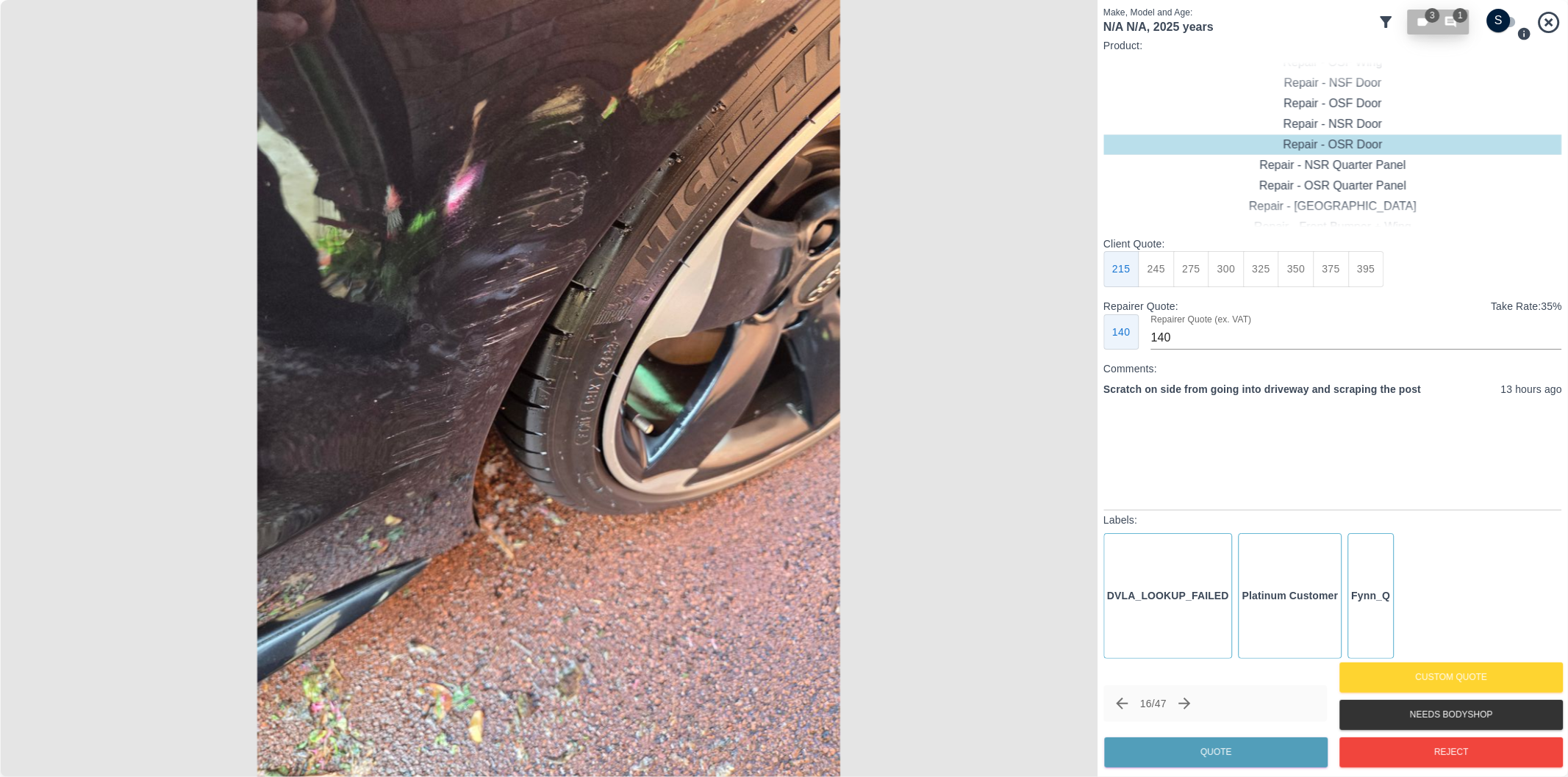
click at [1452, 22] on icon "button" at bounding box center [1450, 22] width 11 height 11
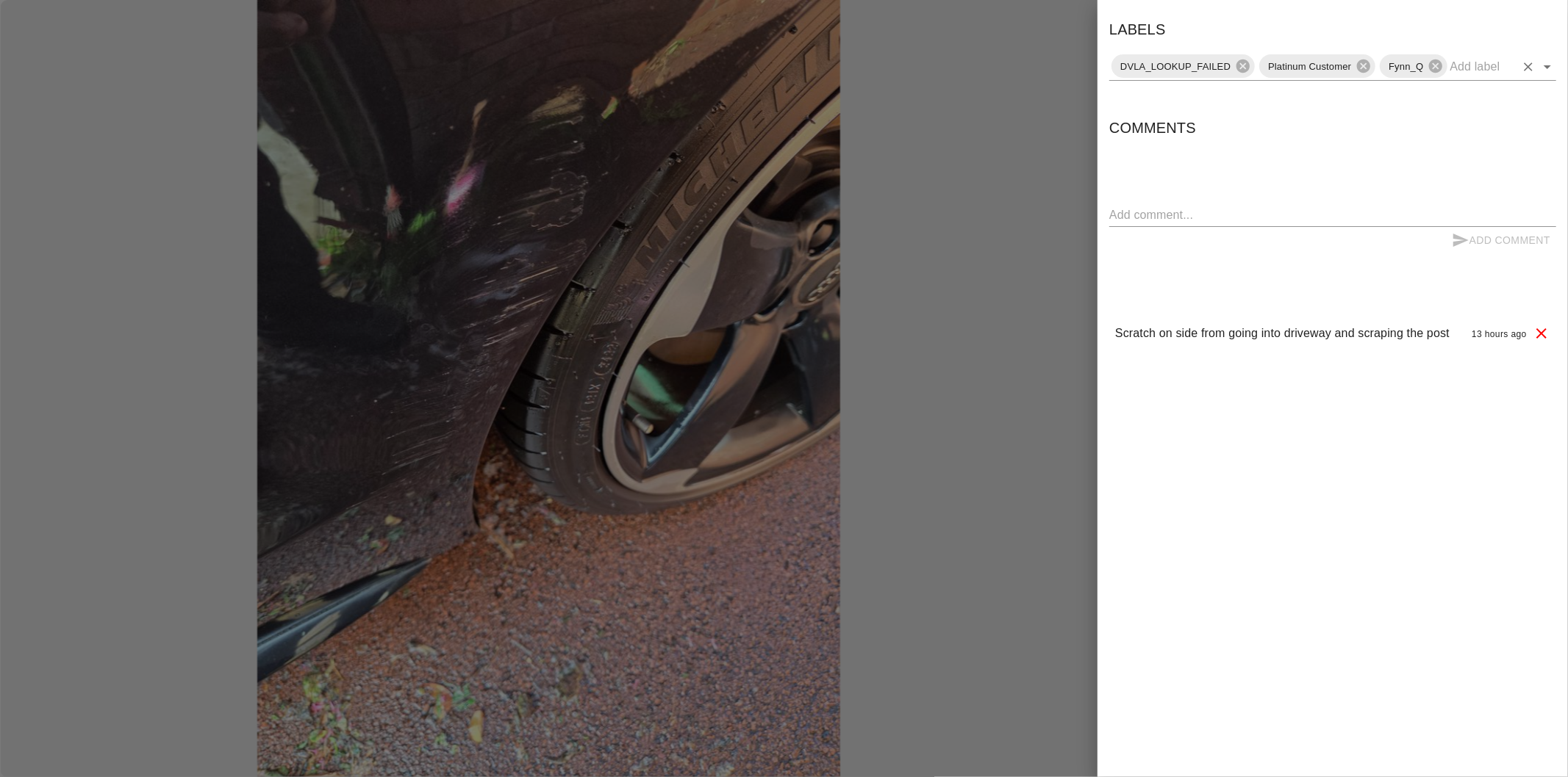
click at [1548, 68] on icon "Open" at bounding box center [1547, 67] width 18 height 18
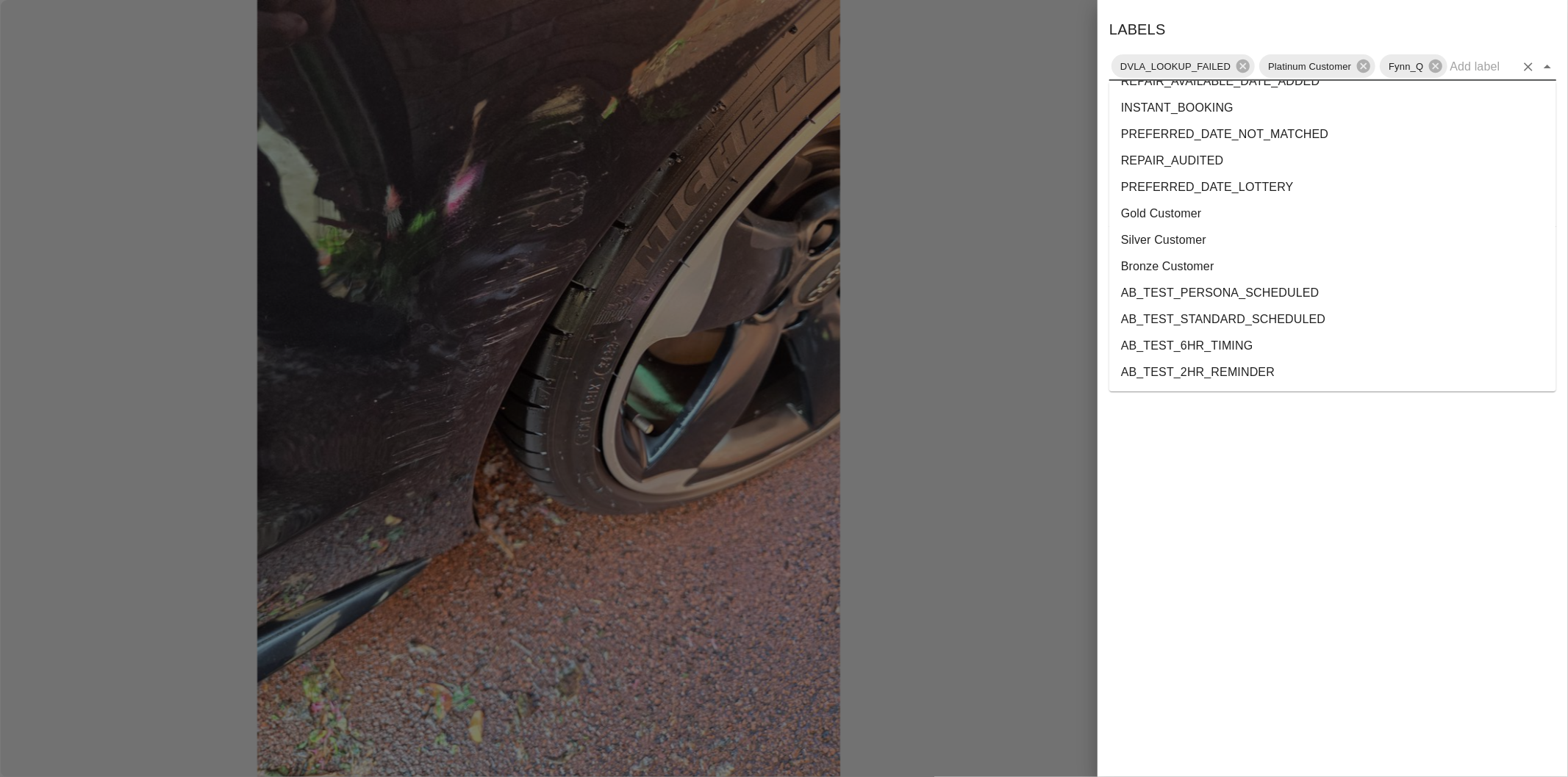
scroll to position [2662, 0]
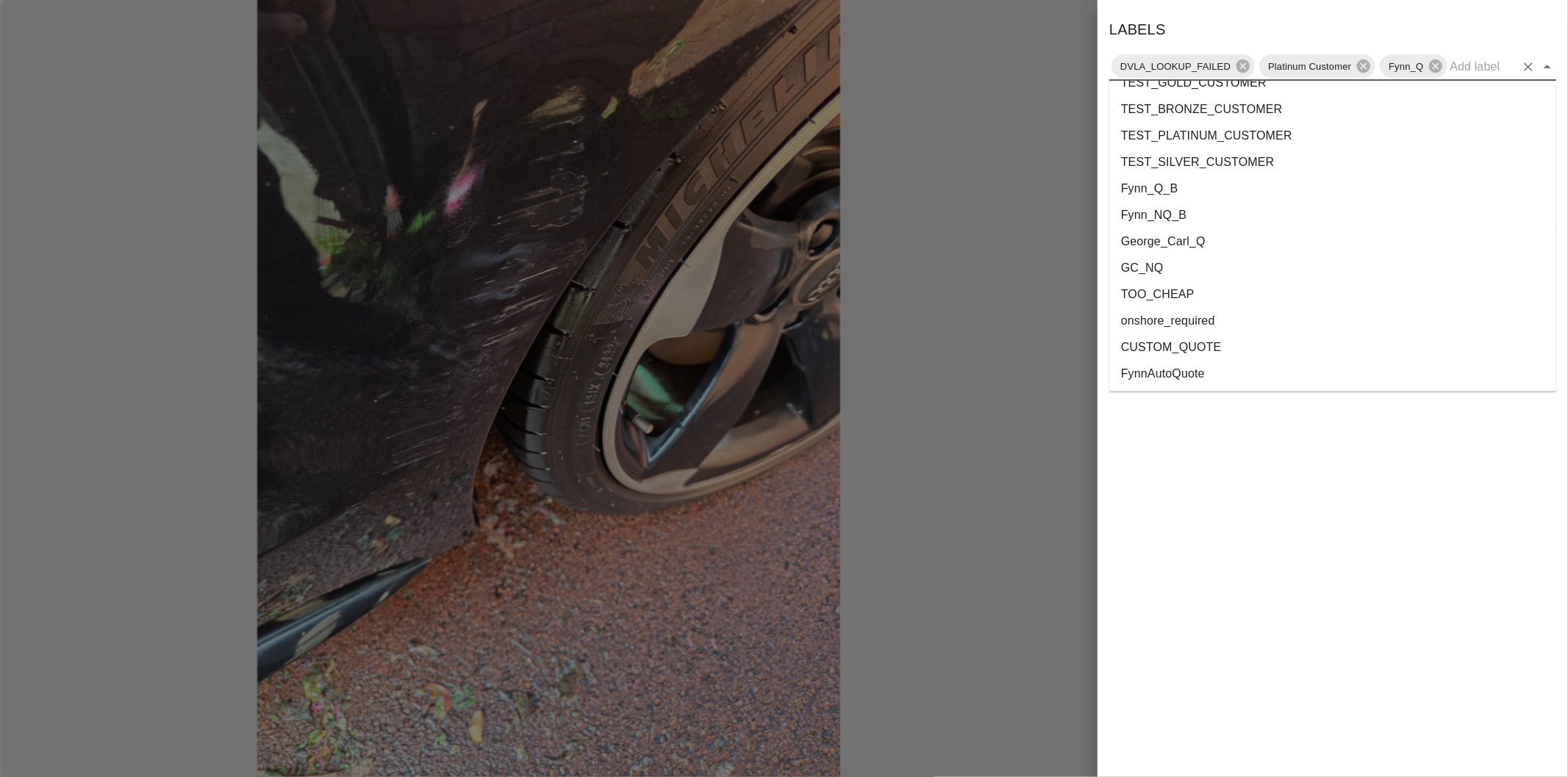
drag, startPoint x: 1252, startPoint y: 320, endPoint x: 1259, endPoint y: 310, distance: 12.2
click at [1252, 319] on li "onshore_required" at bounding box center [1333, 321] width 447 height 27
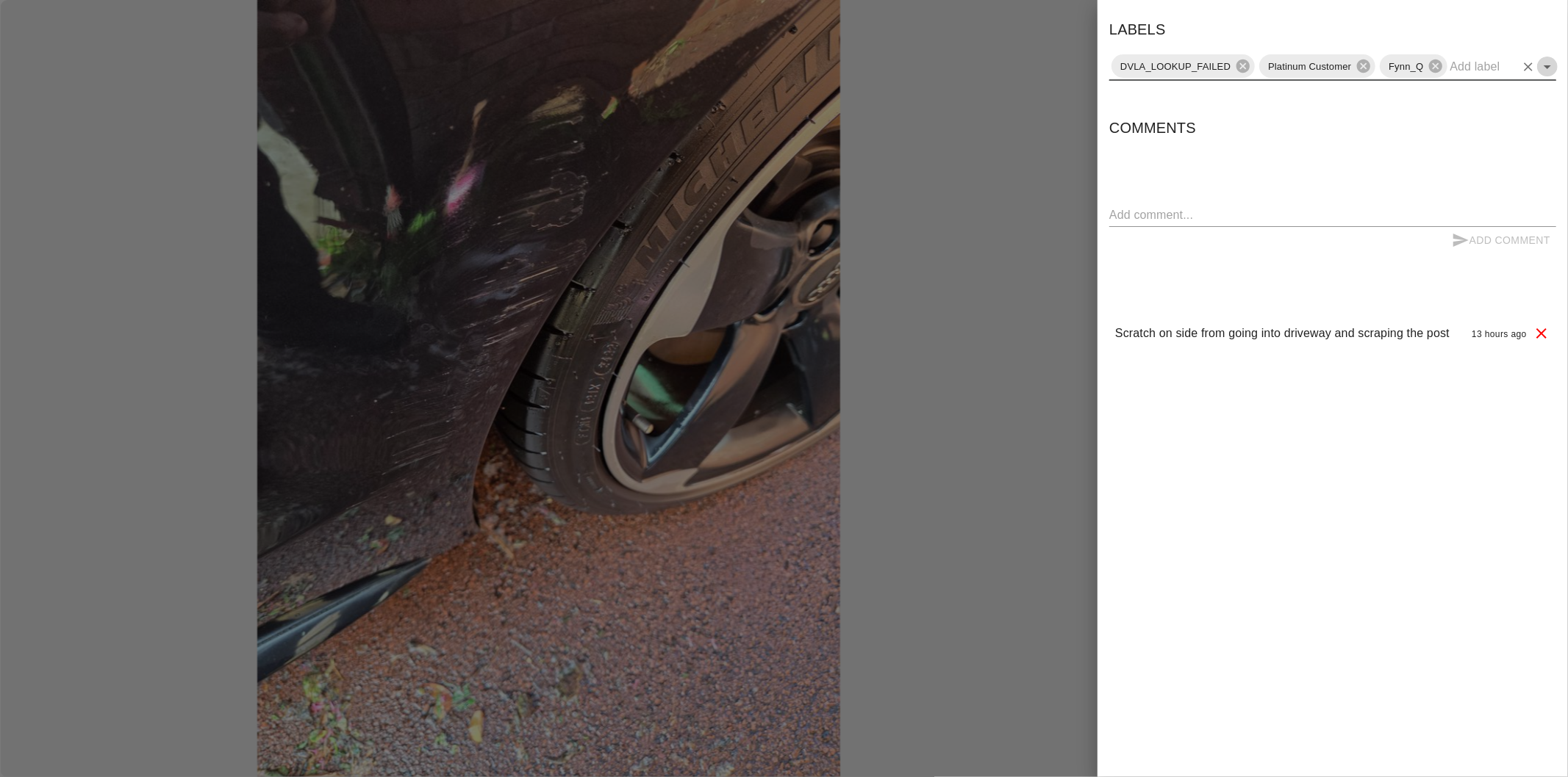
click at [1551, 59] on icon "Open" at bounding box center [1547, 67] width 18 height 18
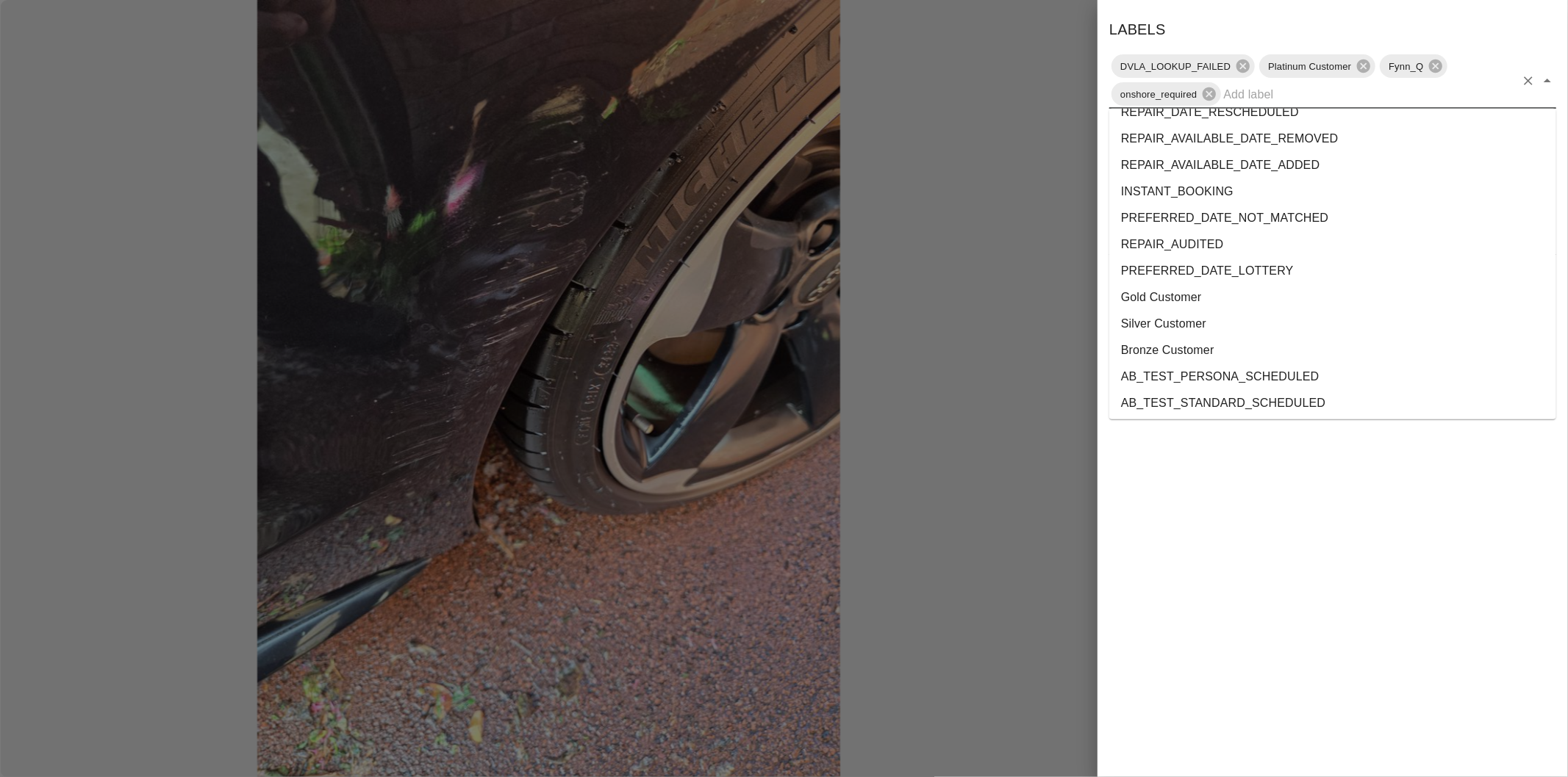
scroll to position [2636, 0]
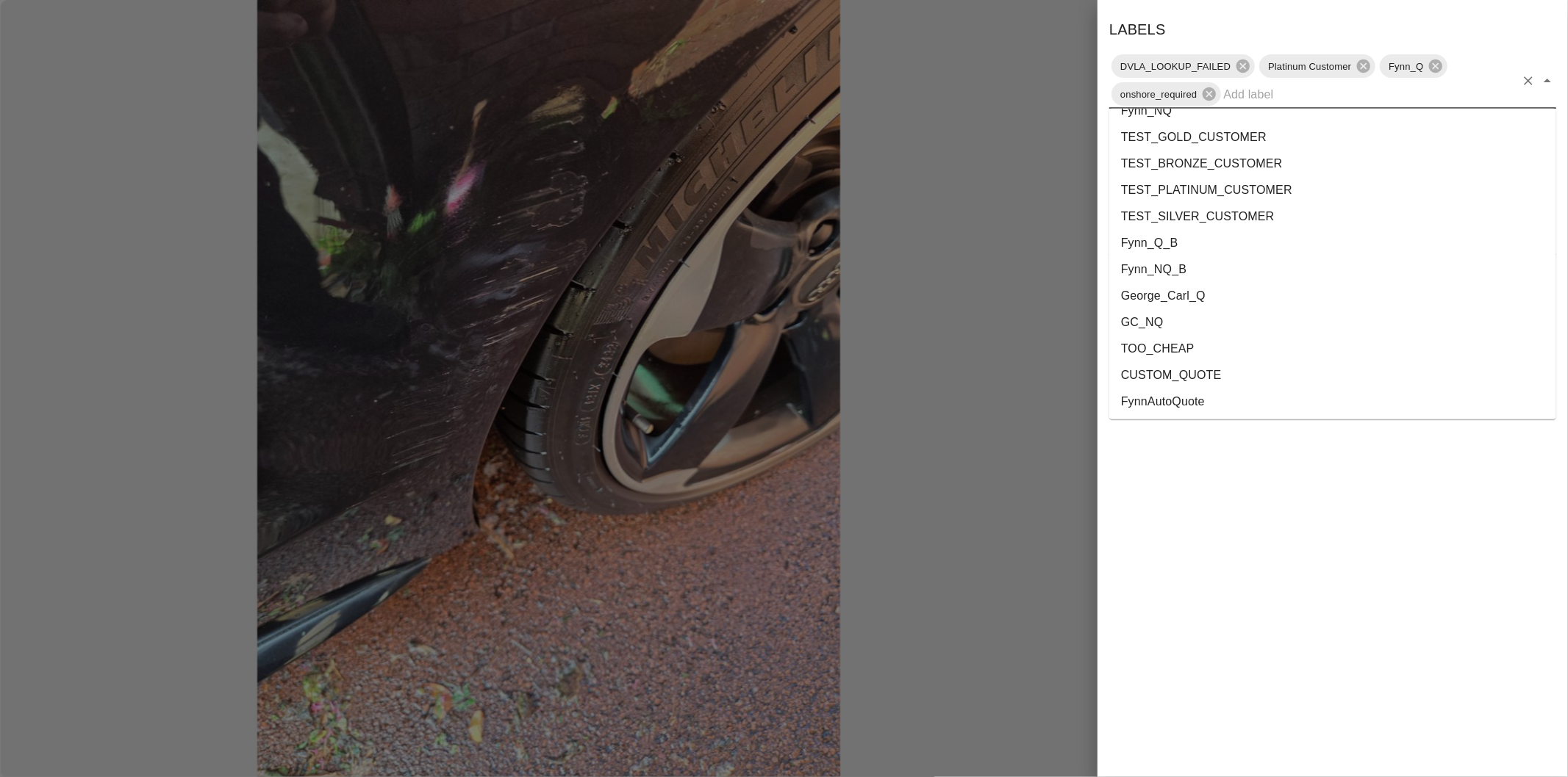
click at [1195, 287] on li "George_Carl_Q" at bounding box center [1333, 296] width 447 height 27
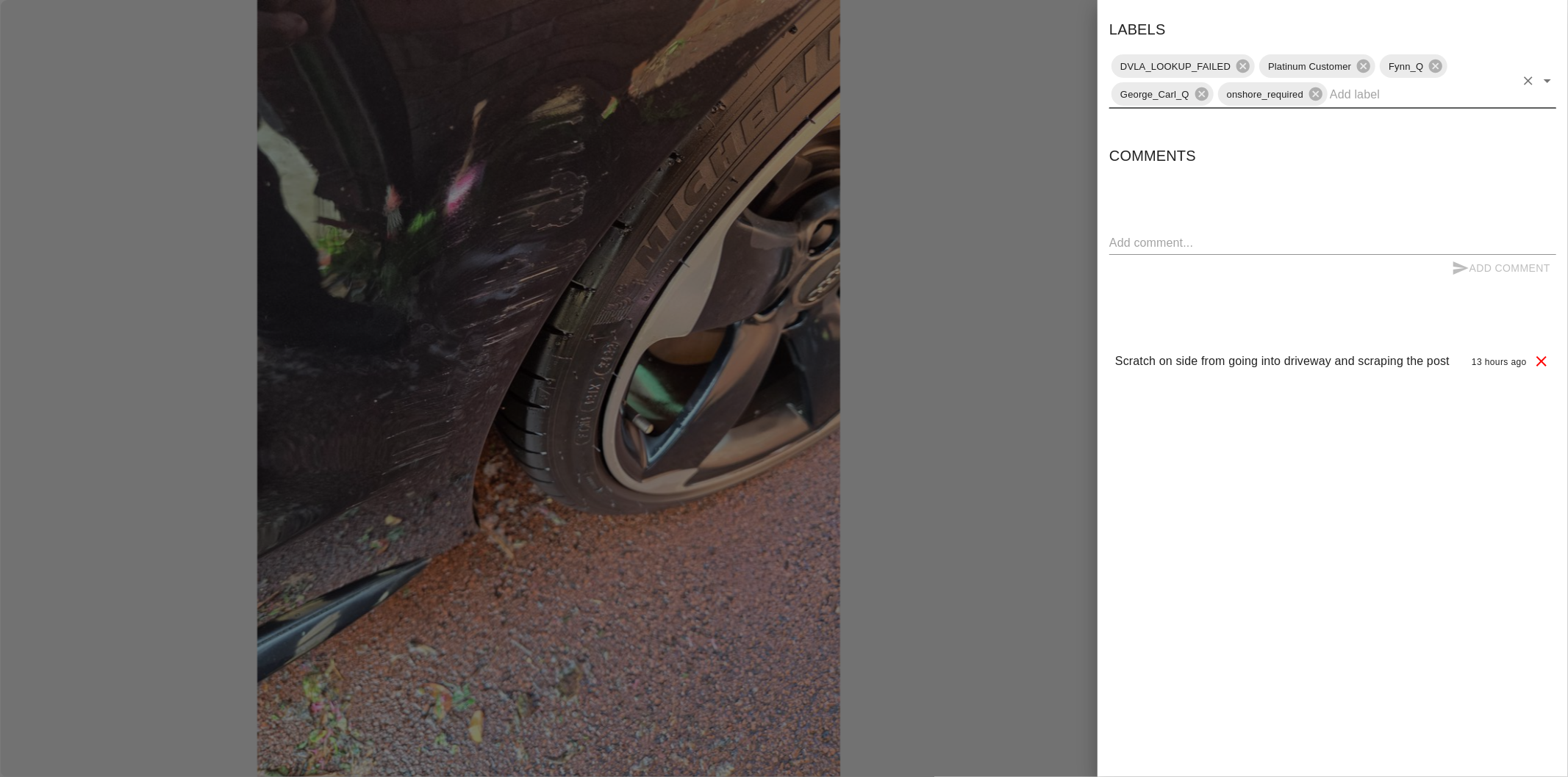
click at [1059, 259] on div at bounding box center [784, 388] width 1568 height 777
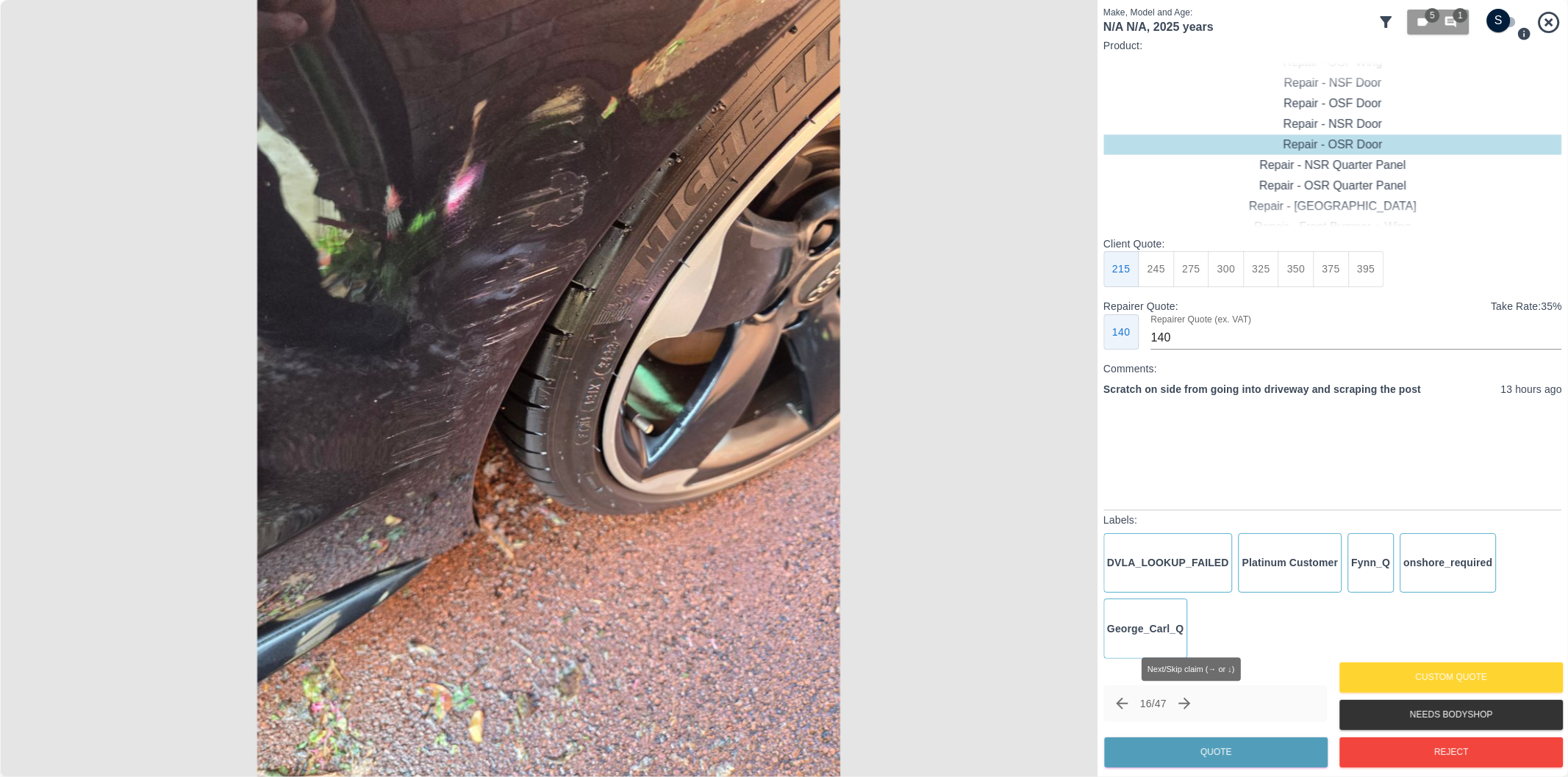
click at [1189, 704] on icon "Next claim" at bounding box center [1185, 704] width 12 height 12
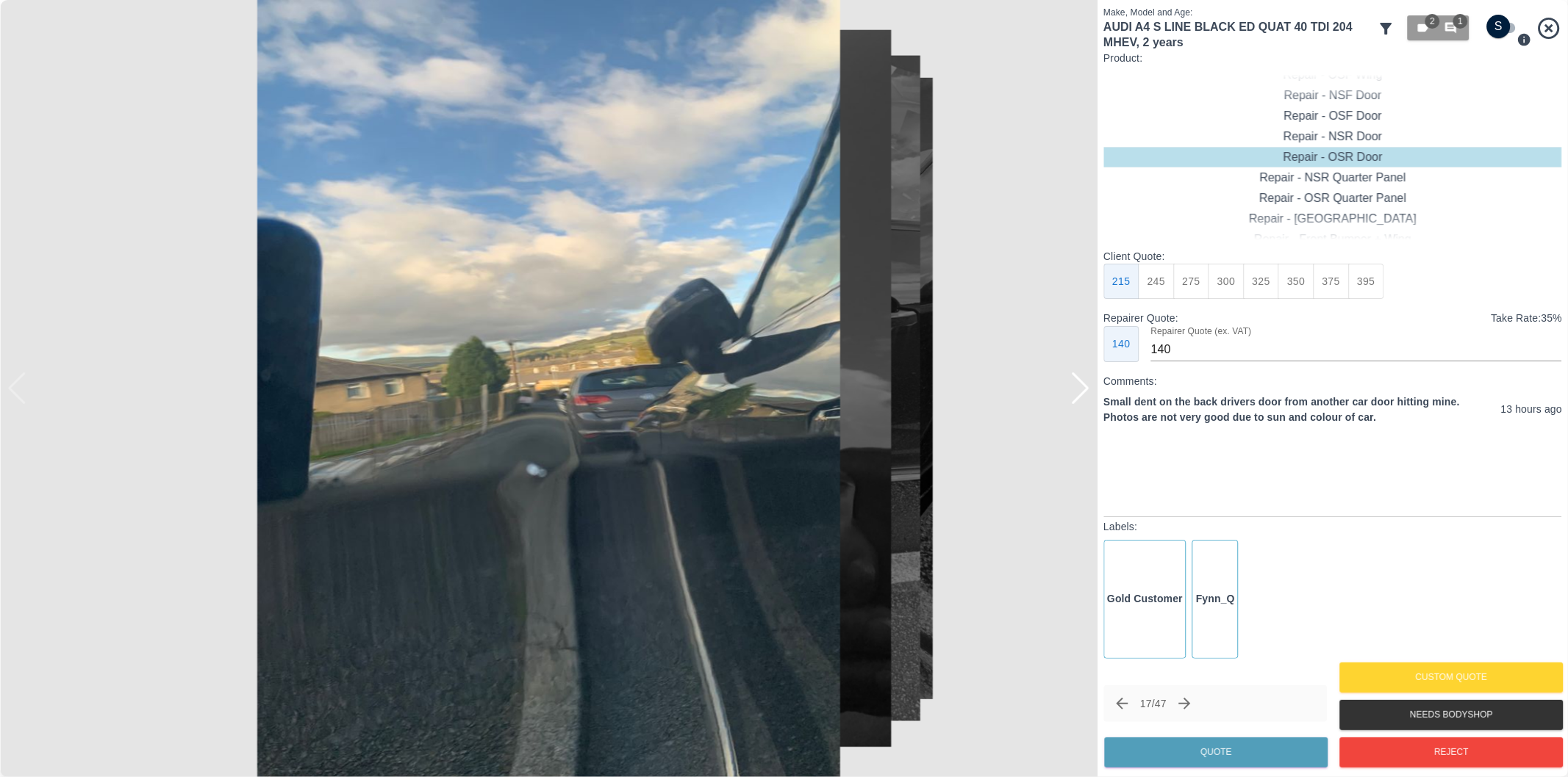
click at [1086, 390] on div at bounding box center [1080, 388] width 20 height 32
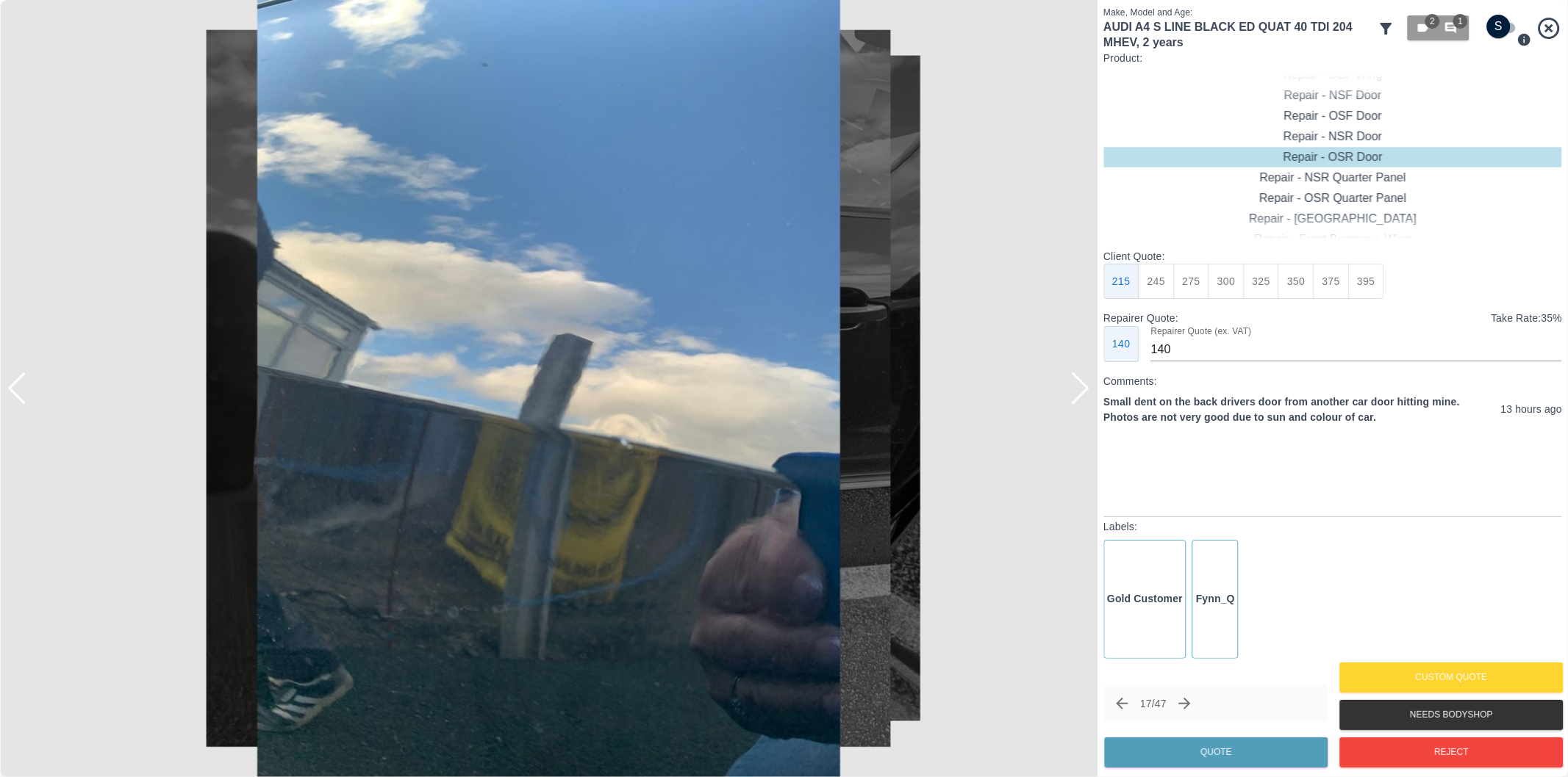
click at [1086, 390] on div at bounding box center [1080, 388] width 20 height 32
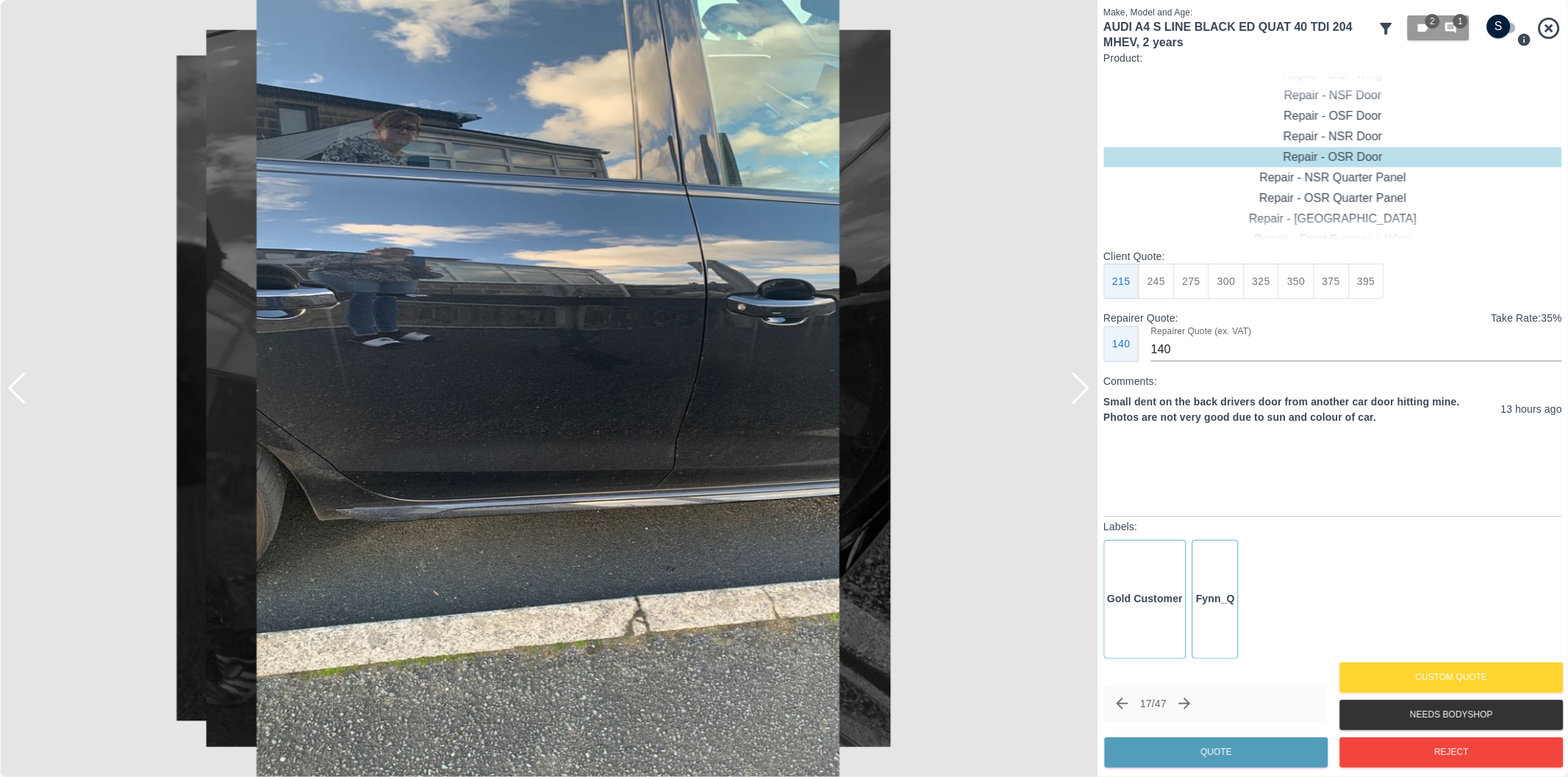
click at [1086, 390] on div at bounding box center [1080, 388] width 20 height 32
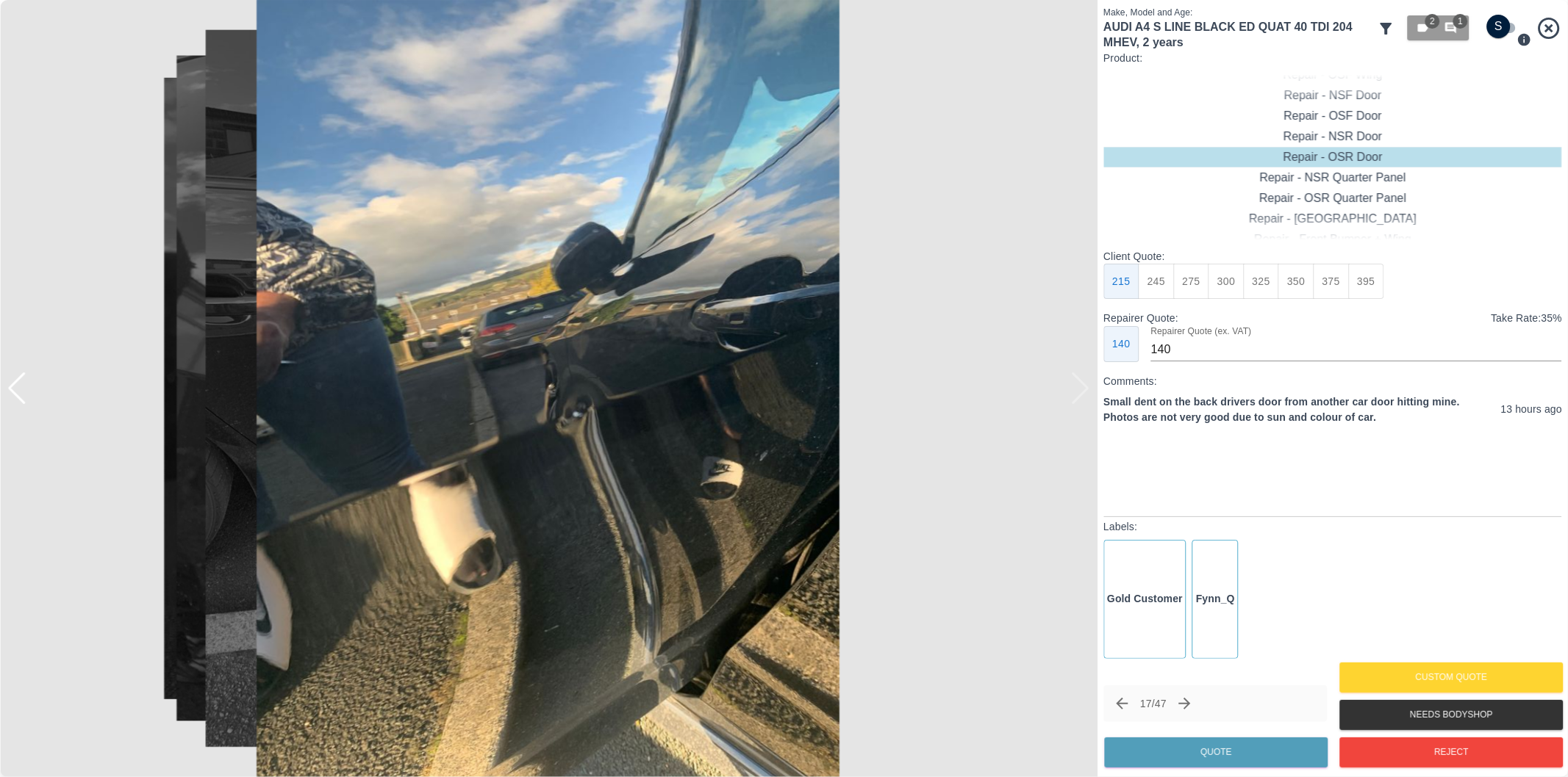
click at [1086, 390] on div at bounding box center [549, 388] width 1097 height 777
click at [1197, 276] on button "275" at bounding box center [1191, 282] width 36 height 36
type input "180"
click at [1228, 760] on button "Quote" at bounding box center [1215, 752] width 224 height 30
